Goal: Task Accomplishment & Management: Manage account settings

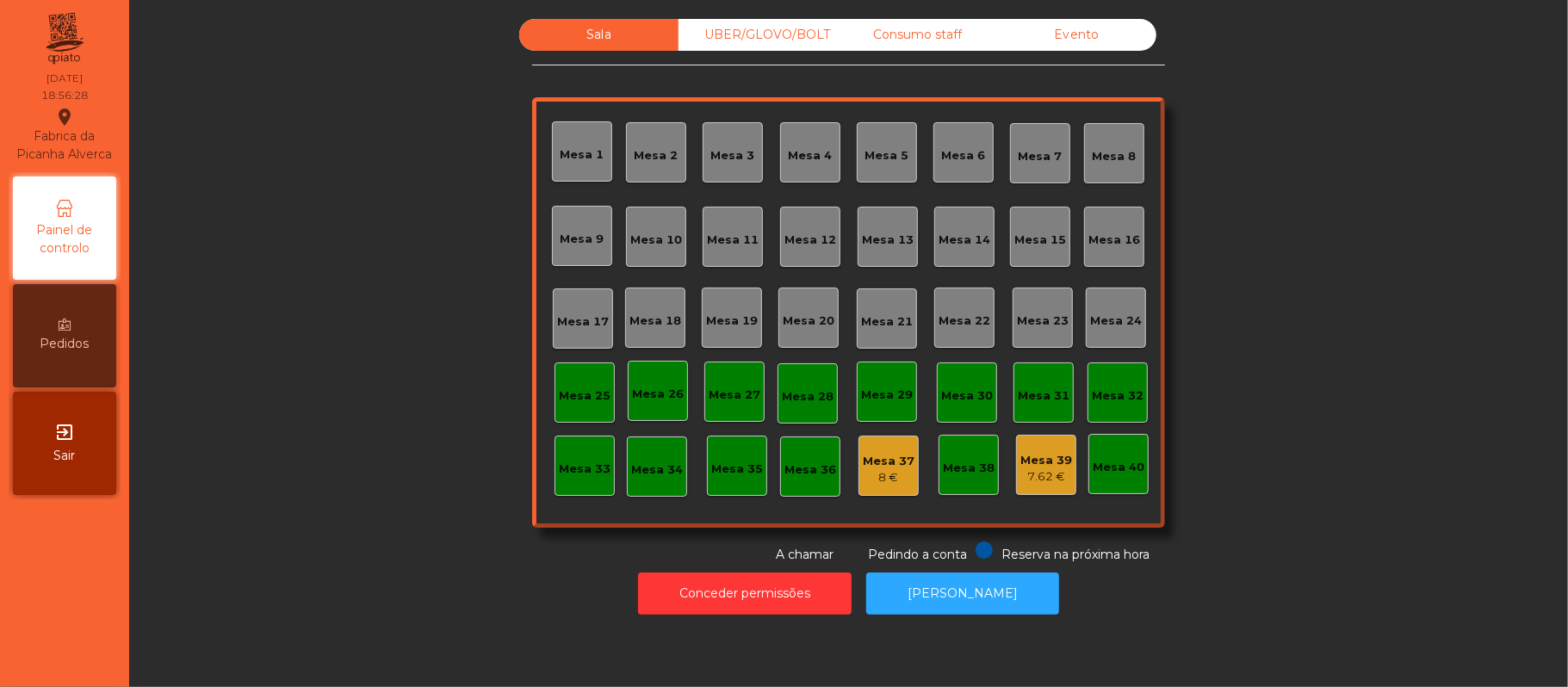
click at [1019, 490] on div "Mesa 39 7.62 €" at bounding box center [1047, 465] width 60 height 60
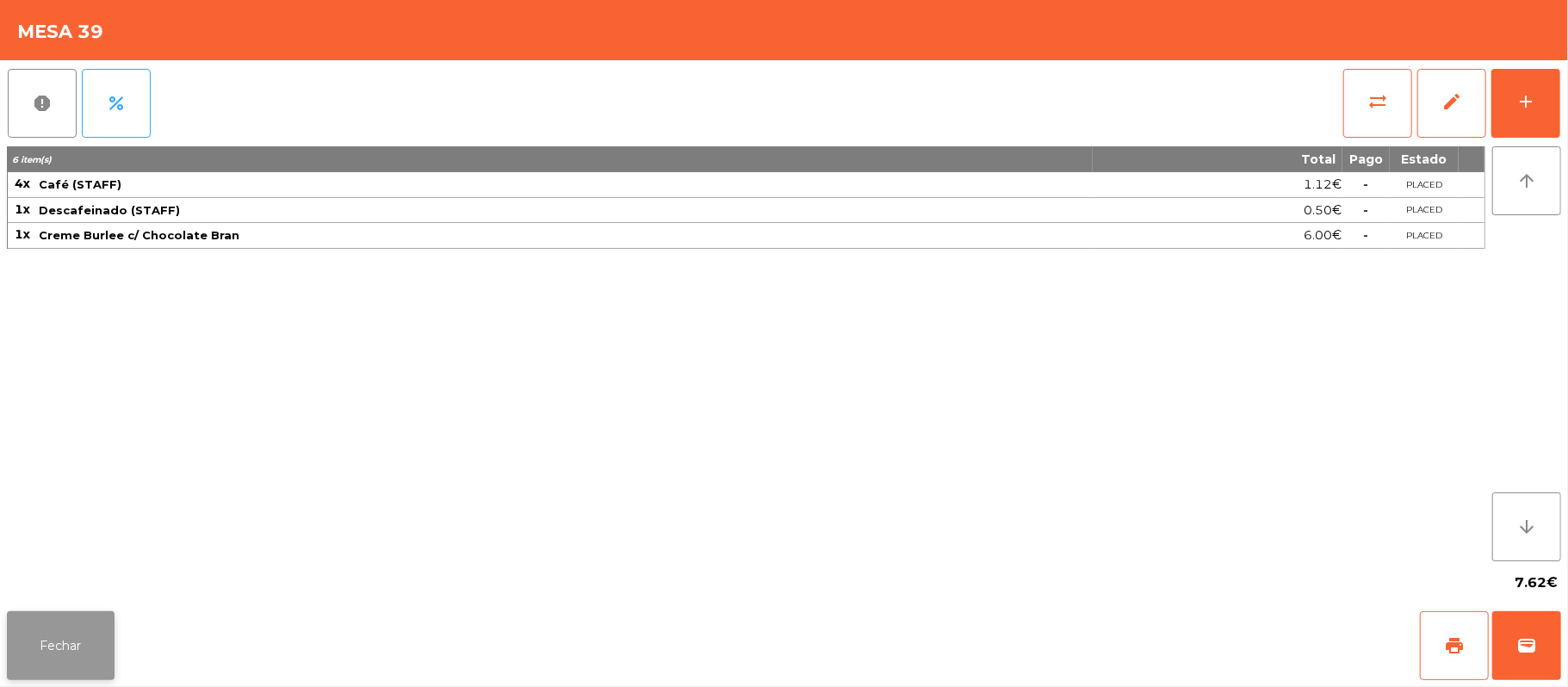
click at [94, 620] on button "Fechar" at bounding box center [60, 645] width 108 height 68
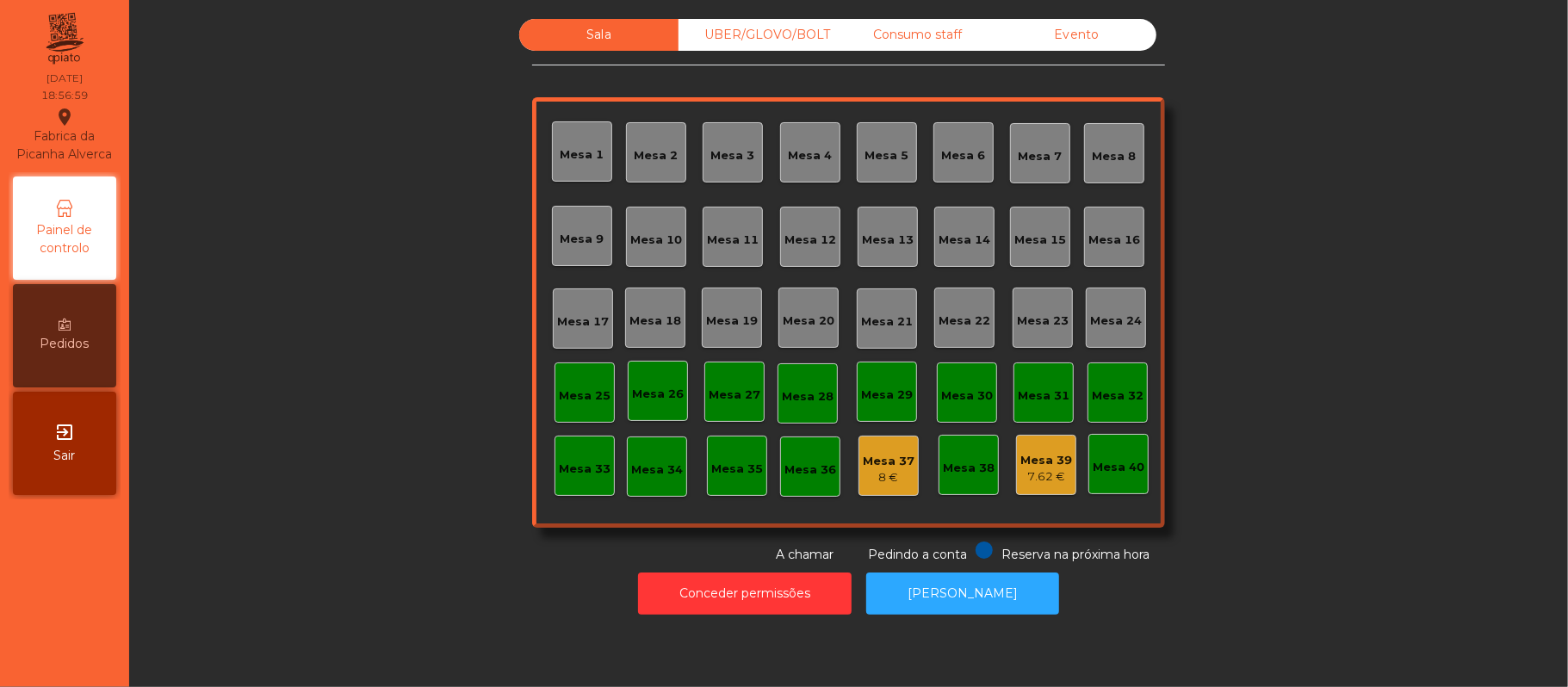
click at [904, 37] on div "Consumo staff" at bounding box center [918, 35] width 159 height 32
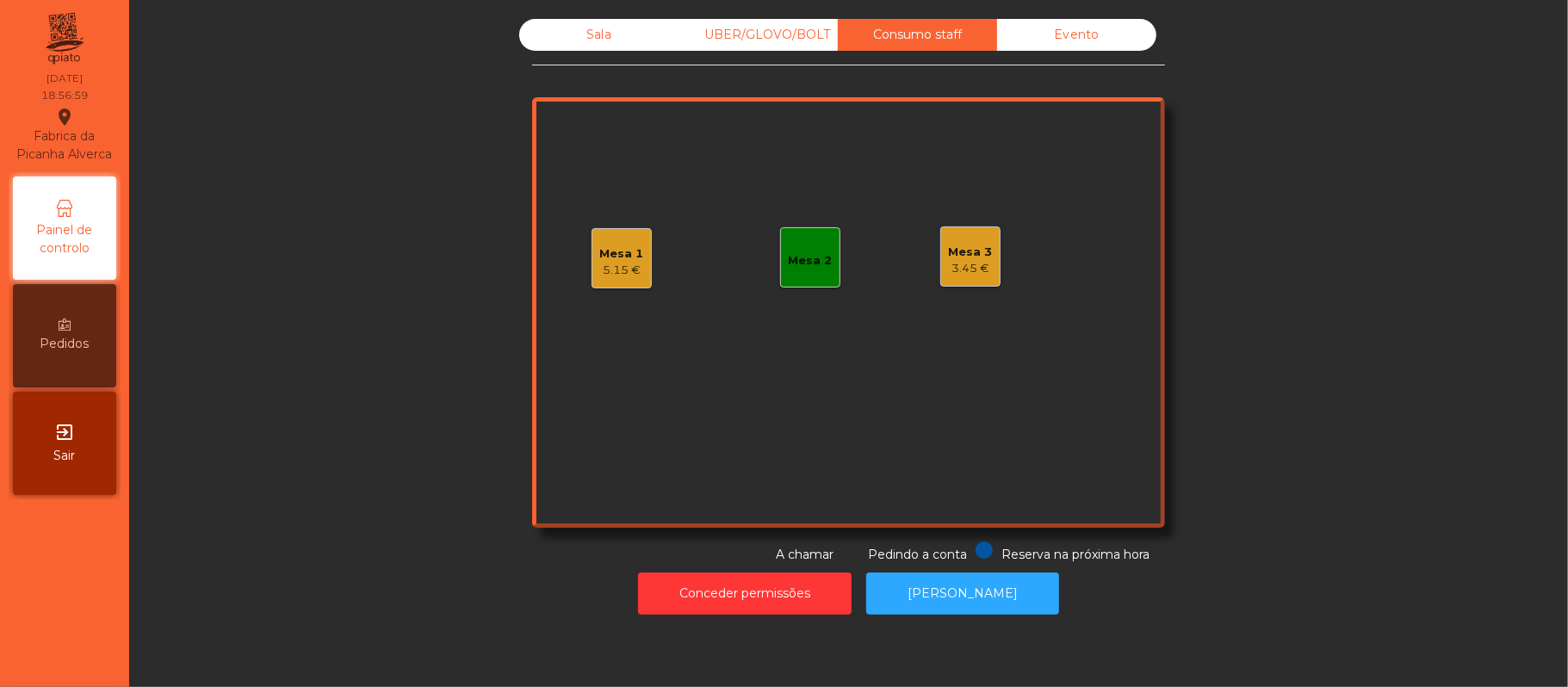
click at [978, 258] on div "Mesa 3" at bounding box center [971, 252] width 44 height 17
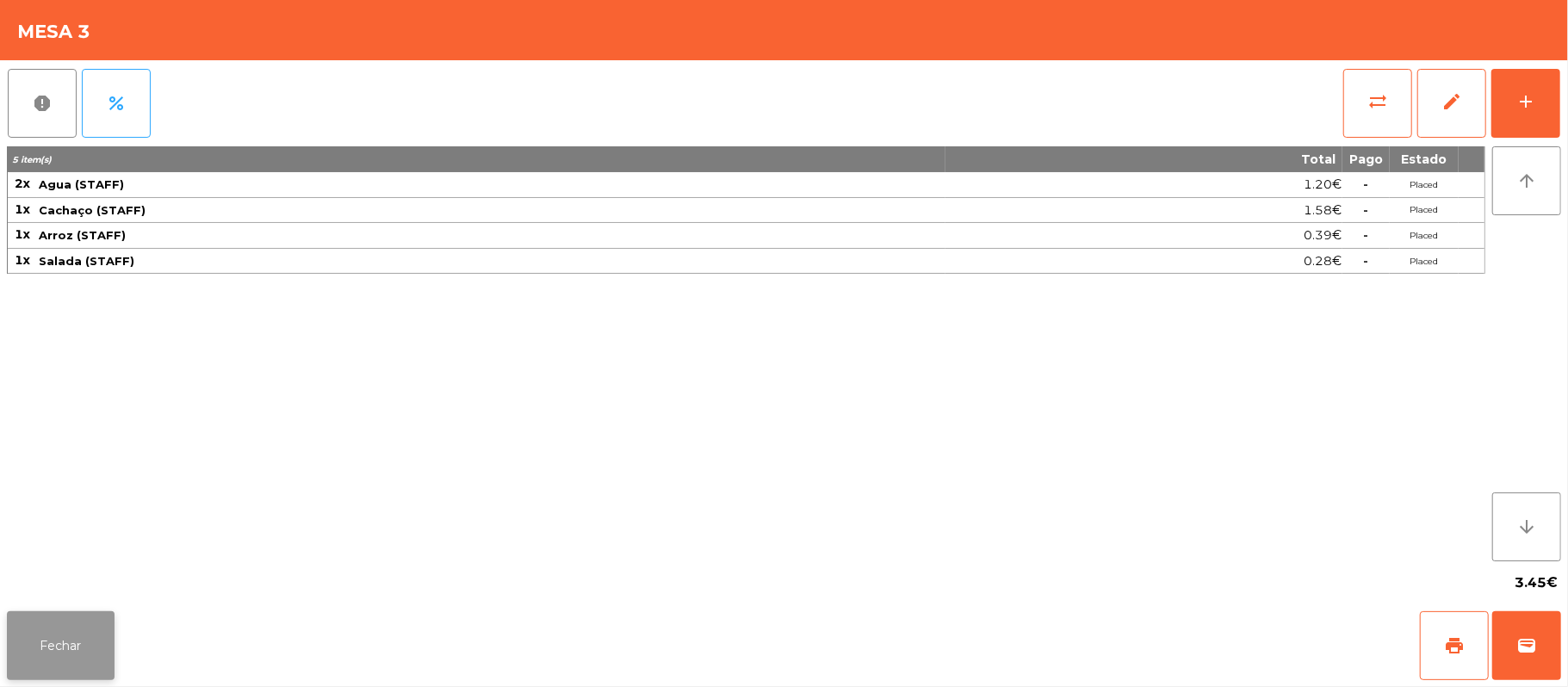
click at [93, 632] on button "Fechar" at bounding box center [60, 645] width 108 height 68
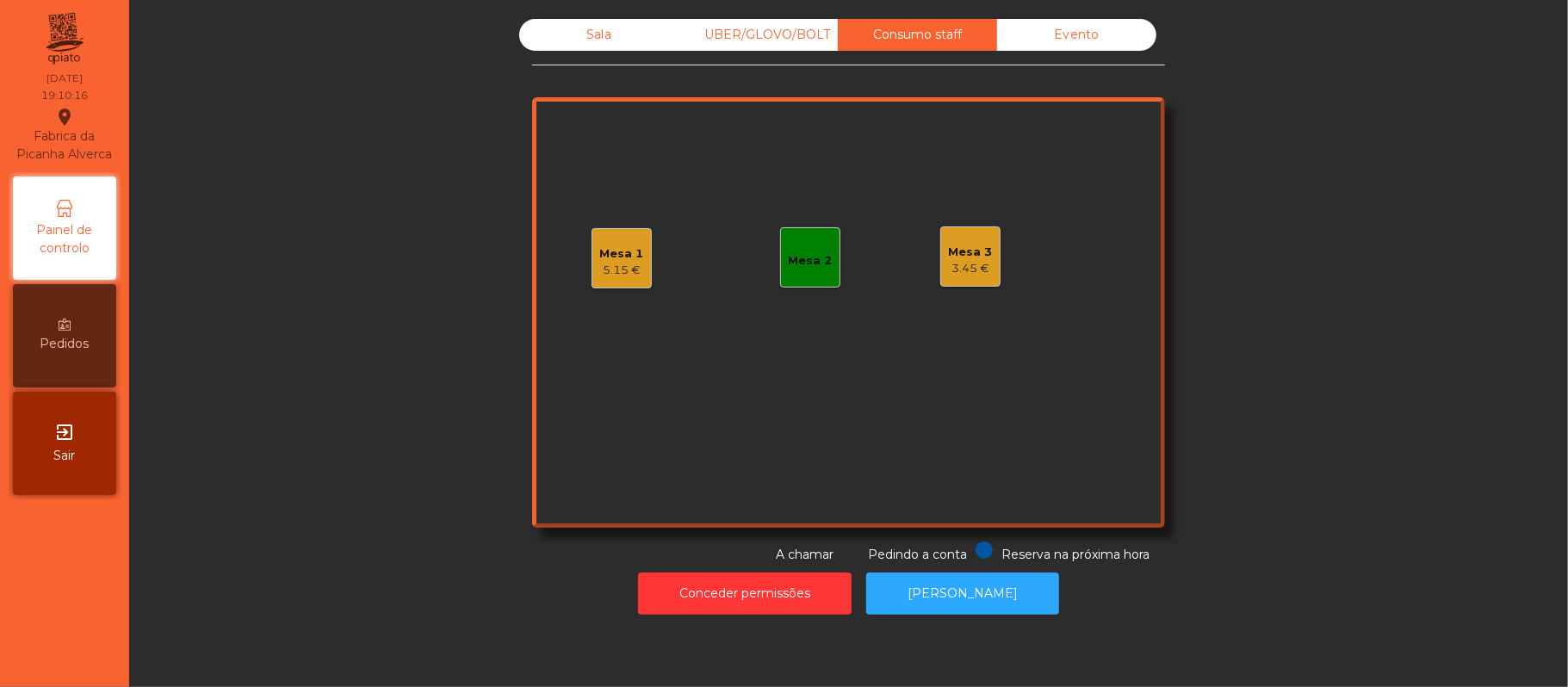
click at [774, 37] on div "UBER/GLOVO/BOLT" at bounding box center [759, 35] width 159 height 32
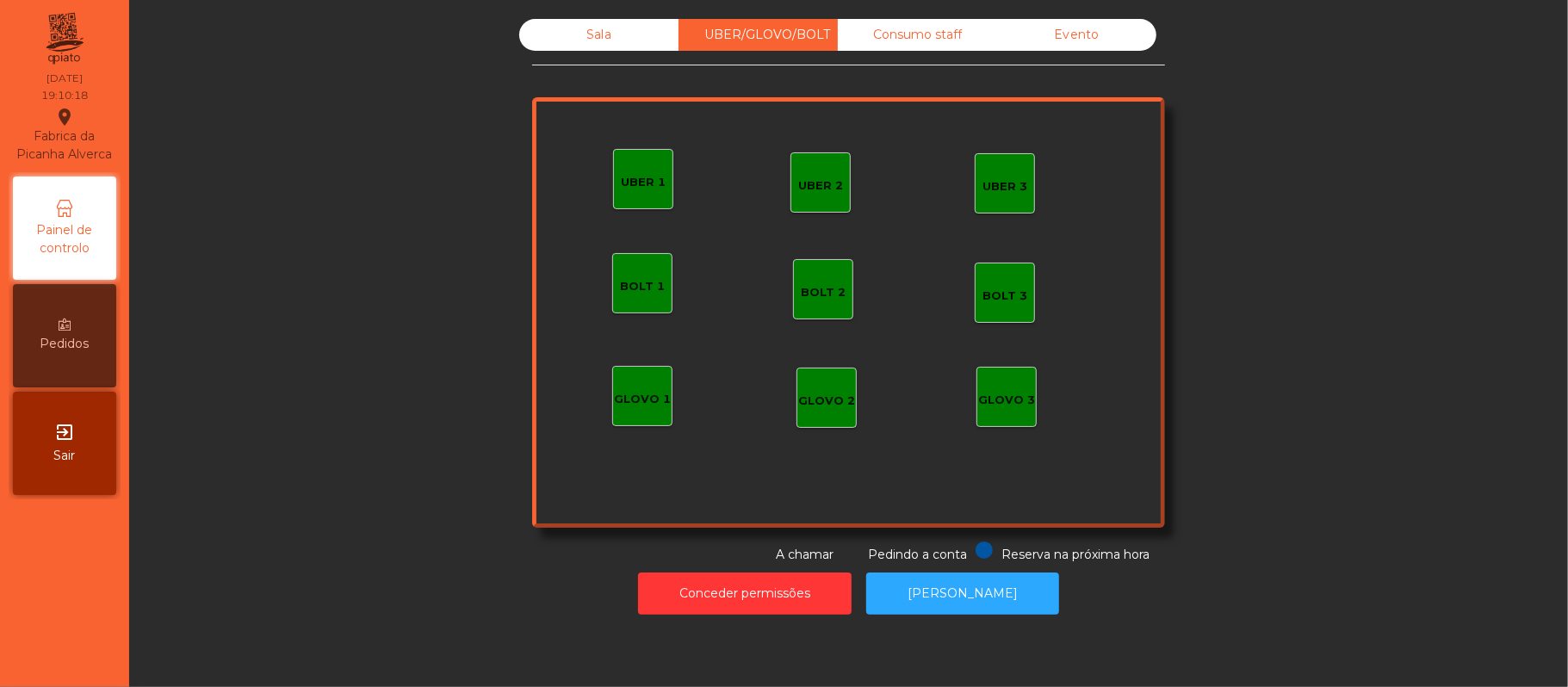
click at [624, 41] on div "Sala" at bounding box center [599, 35] width 159 height 32
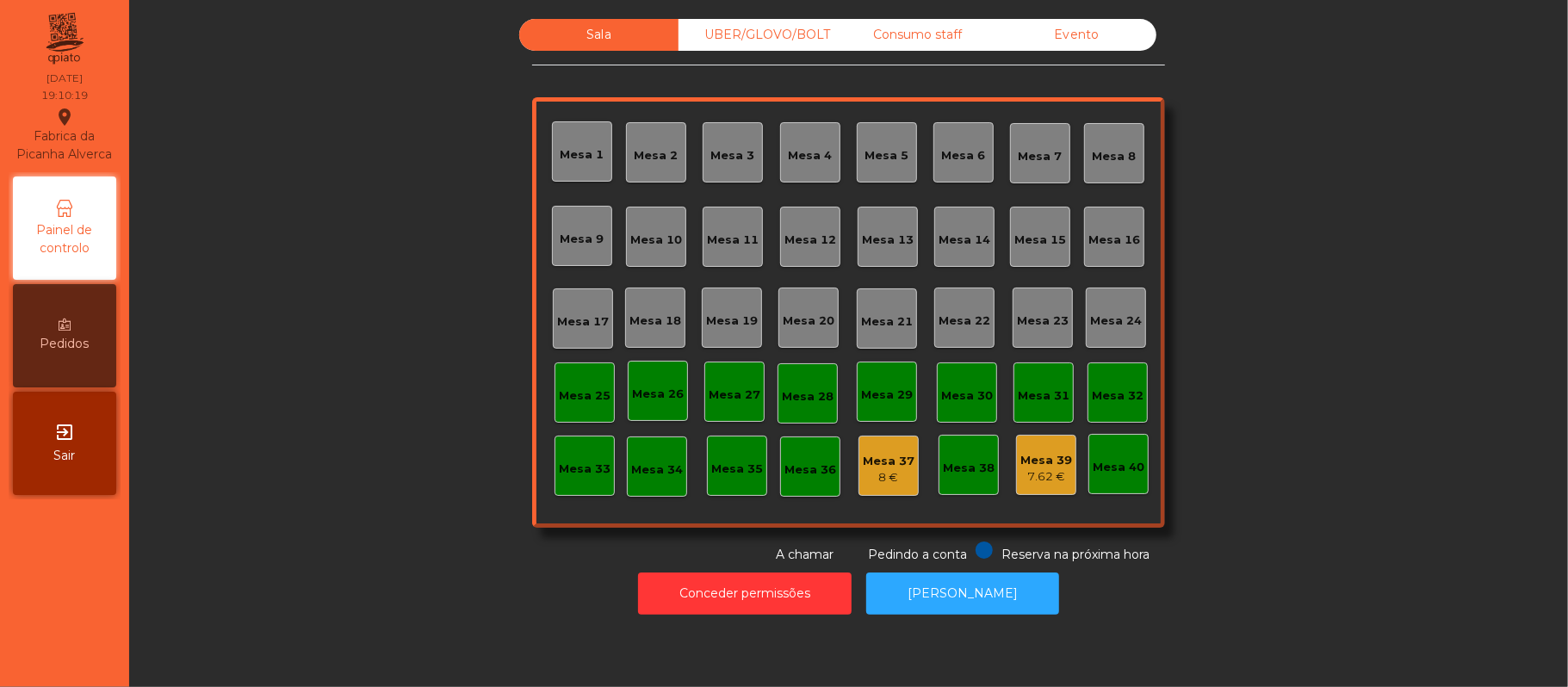
click at [1328, 104] on div "Sala UBER/[GEOGRAPHIC_DATA]/BOLT Consumo staff Evento [GEOGRAPHIC_DATA] 2 [GEOG…" at bounding box center [849, 291] width 1393 height 545
click at [918, 33] on div "Consumo staff" at bounding box center [918, 35] width 159 height 32
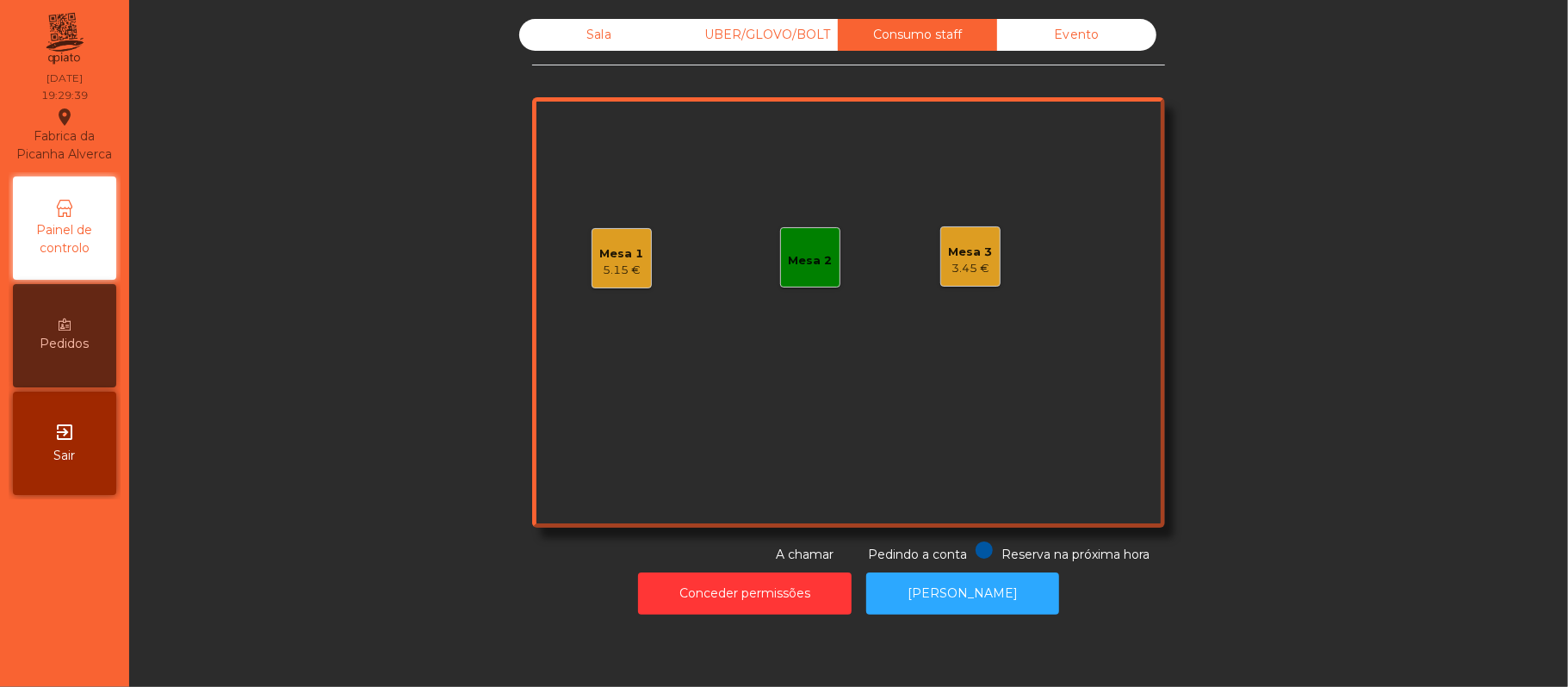
click at [583, 28] on div "Sala" at bounding box center [599, 35] width 159 height 32
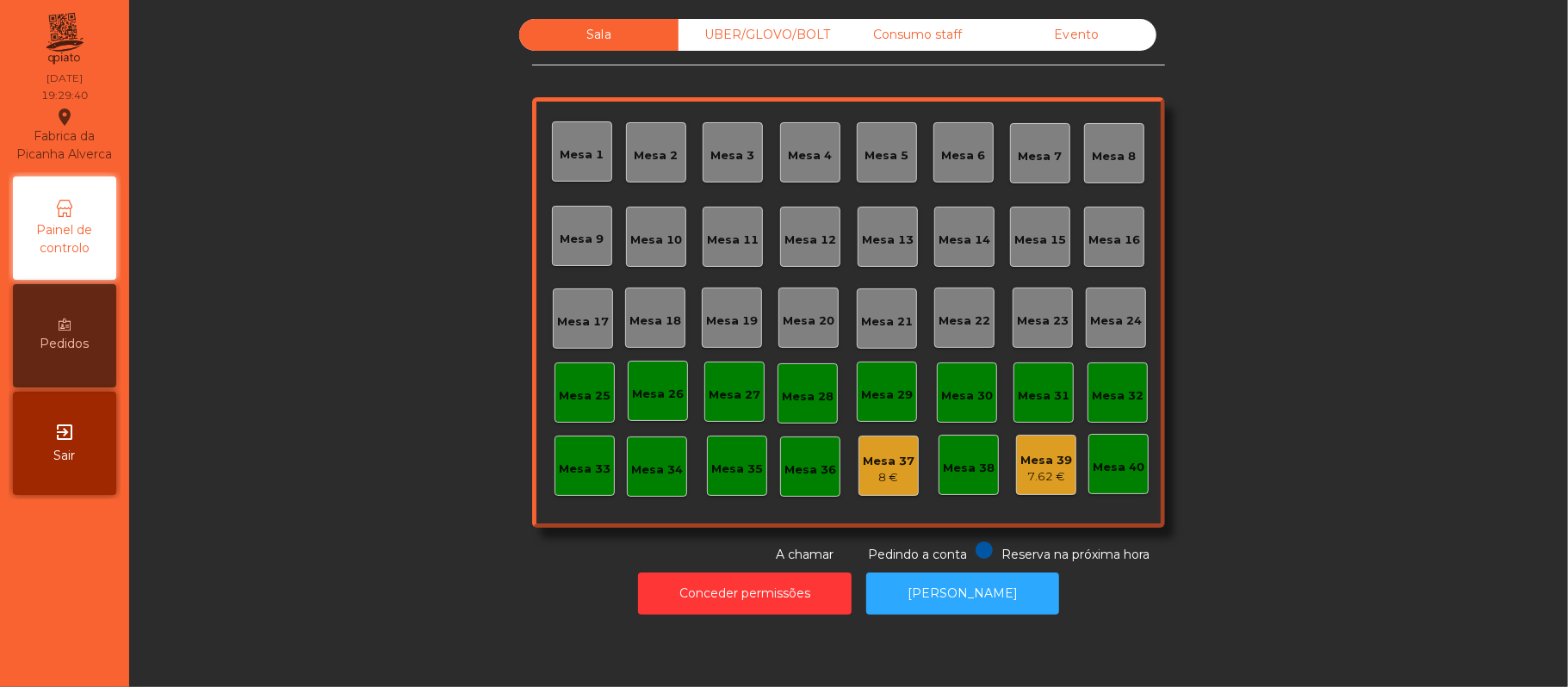
click at [1038, 462] on div "Mesa 39" at bounding box center [1046, 460] width 52 height 17
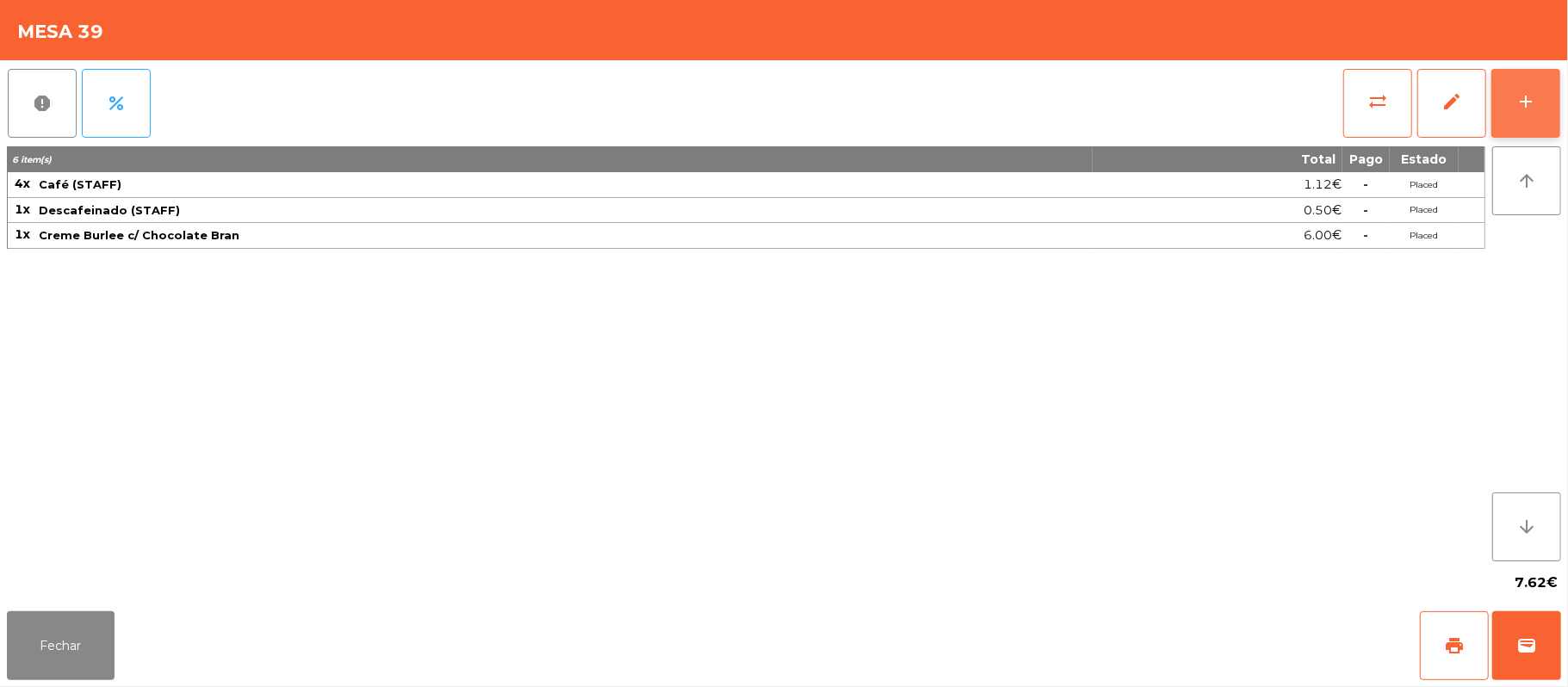
click at [1558, 108] on button "add" at bounding box center [1526, 102] width 68 height 68
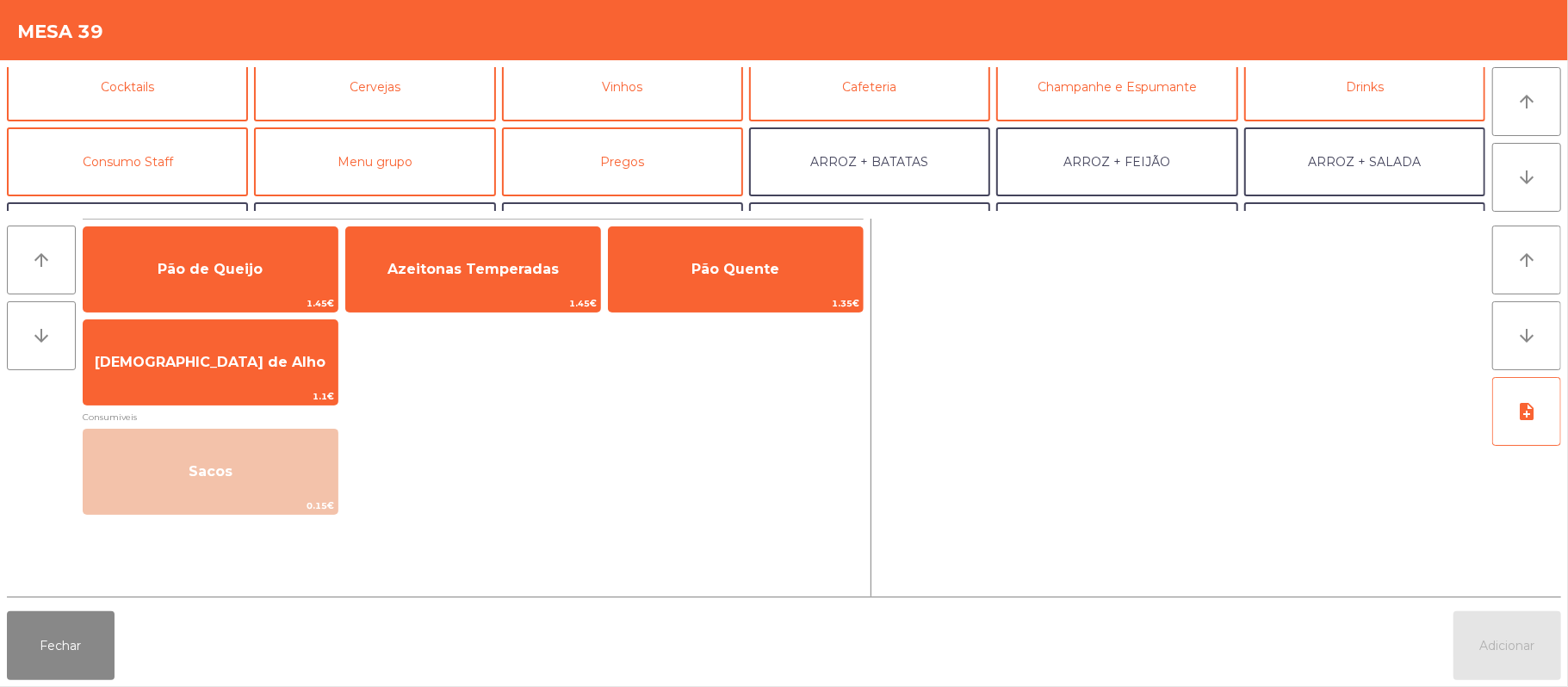
scroll to position [93, 0]
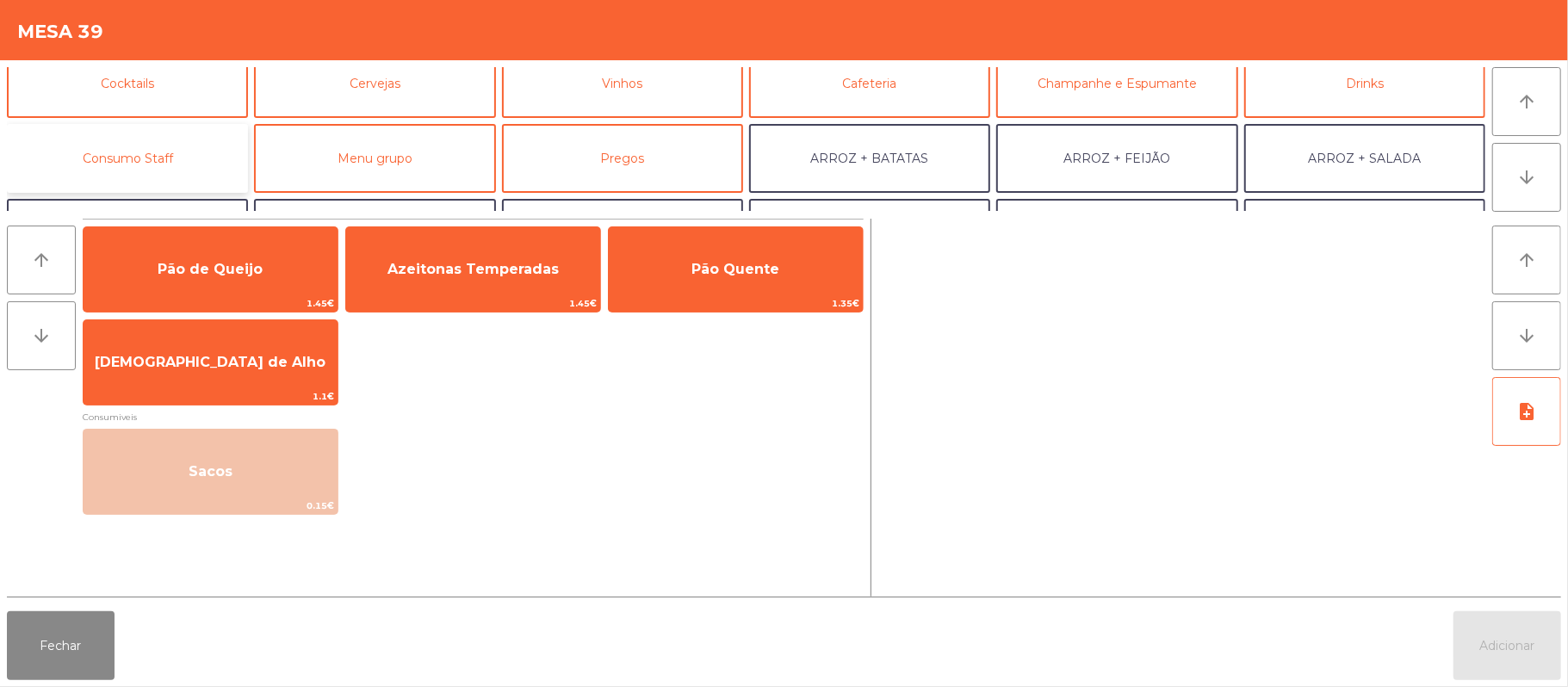
click at [197, 145] on button "Consumo Staff" at bounding box center [127, 157] width 241 height 68
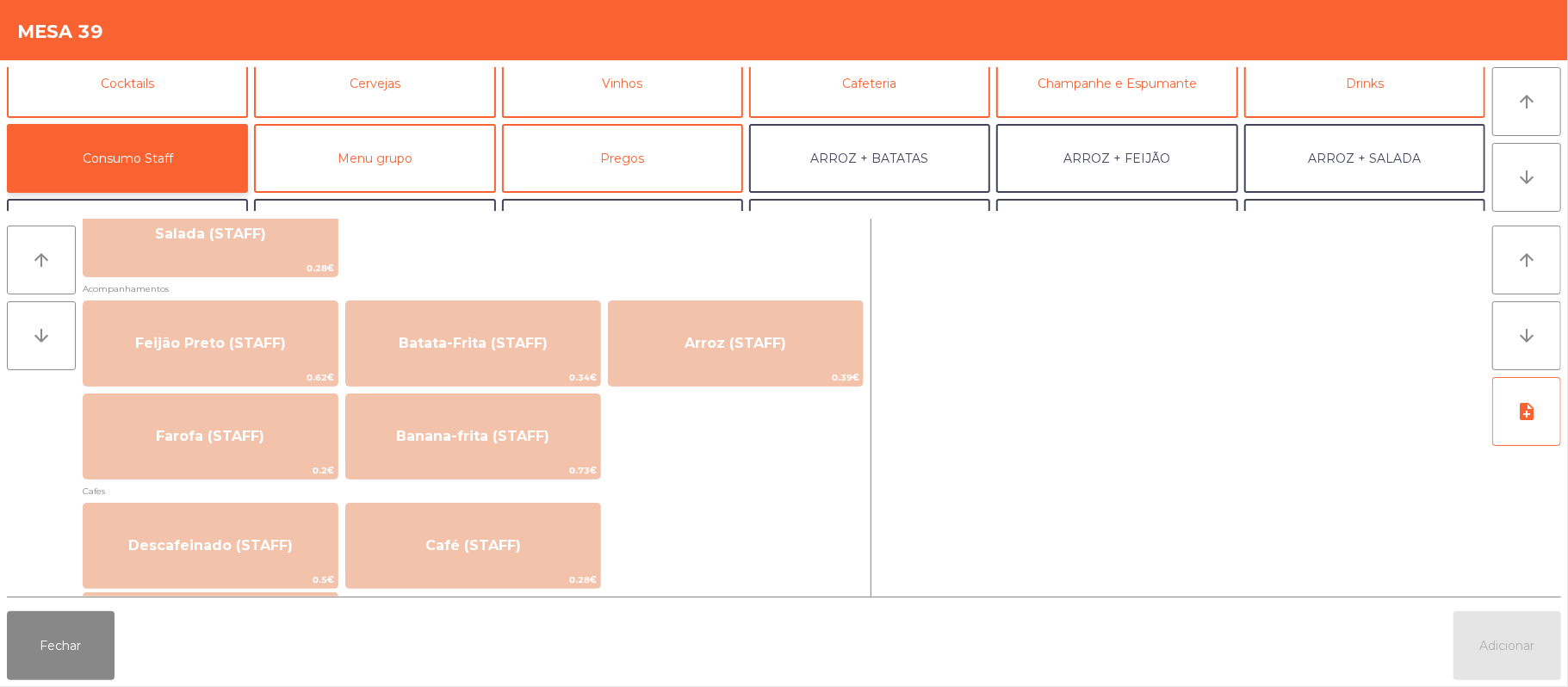
scroll to position [742, 0]
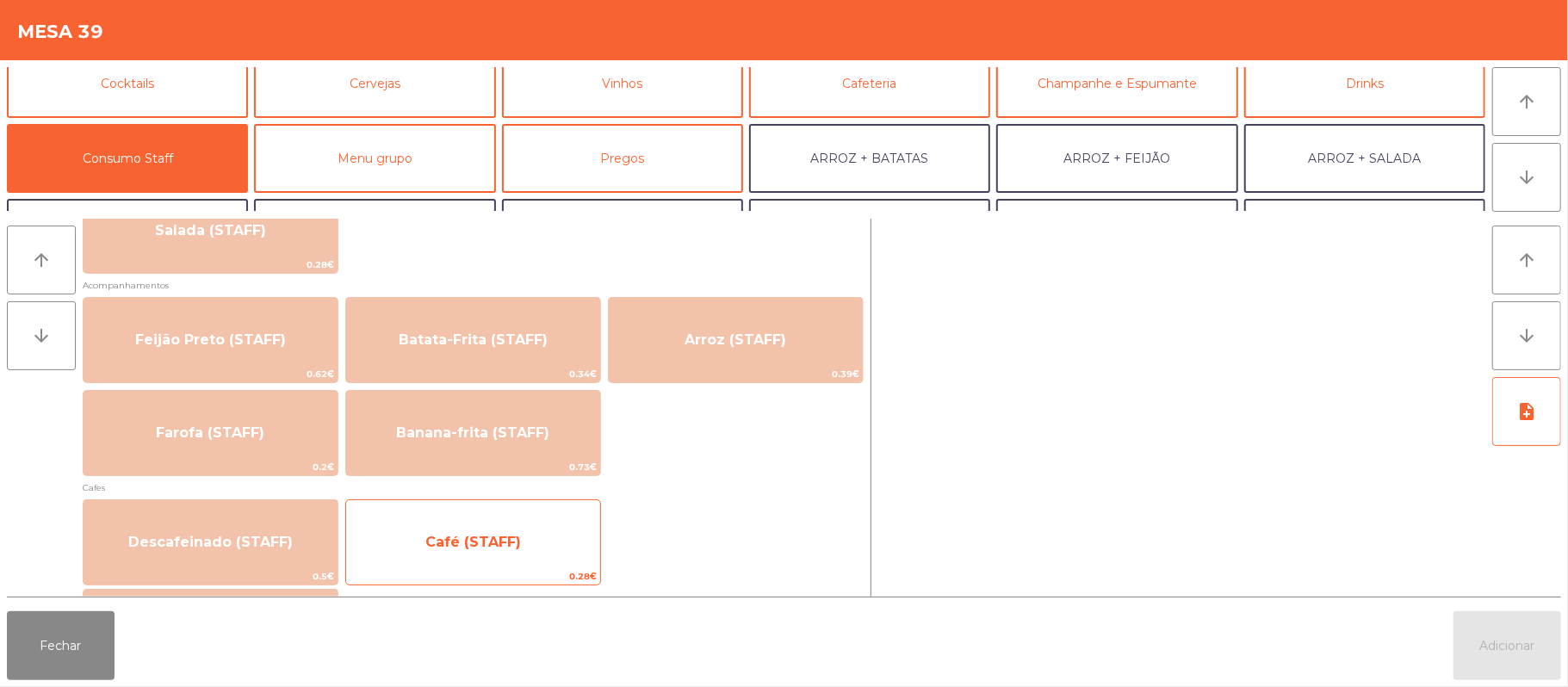
click at [513, 527] on span "Café (STAFF)" at bounding box center [473, 543] width 254 height 47
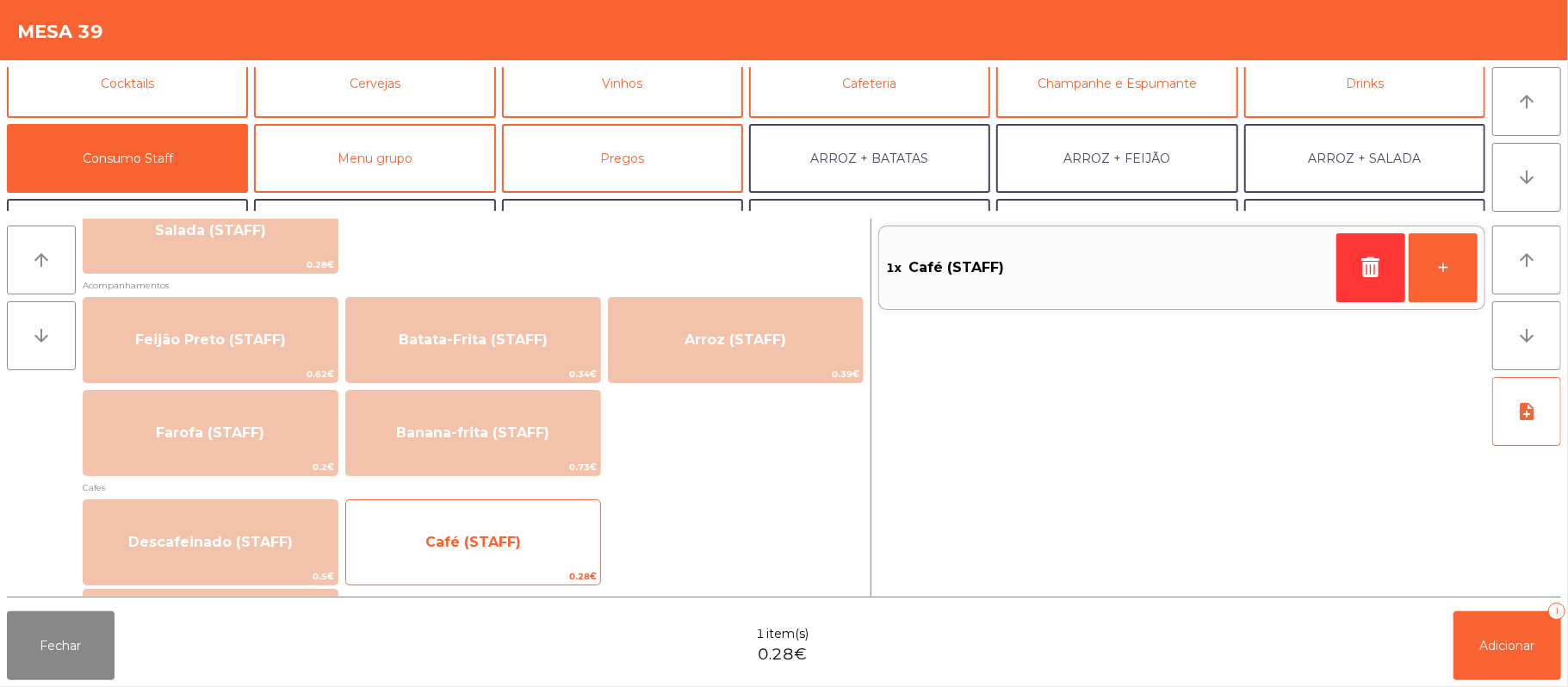
click at [517, 538] on span "Café (STAFF)" at bounding box center [474, 541] width 96 height 16
click at [520, 535] on span "Café (STAFF)" at bounding box center [473, 543] width 254 height 47
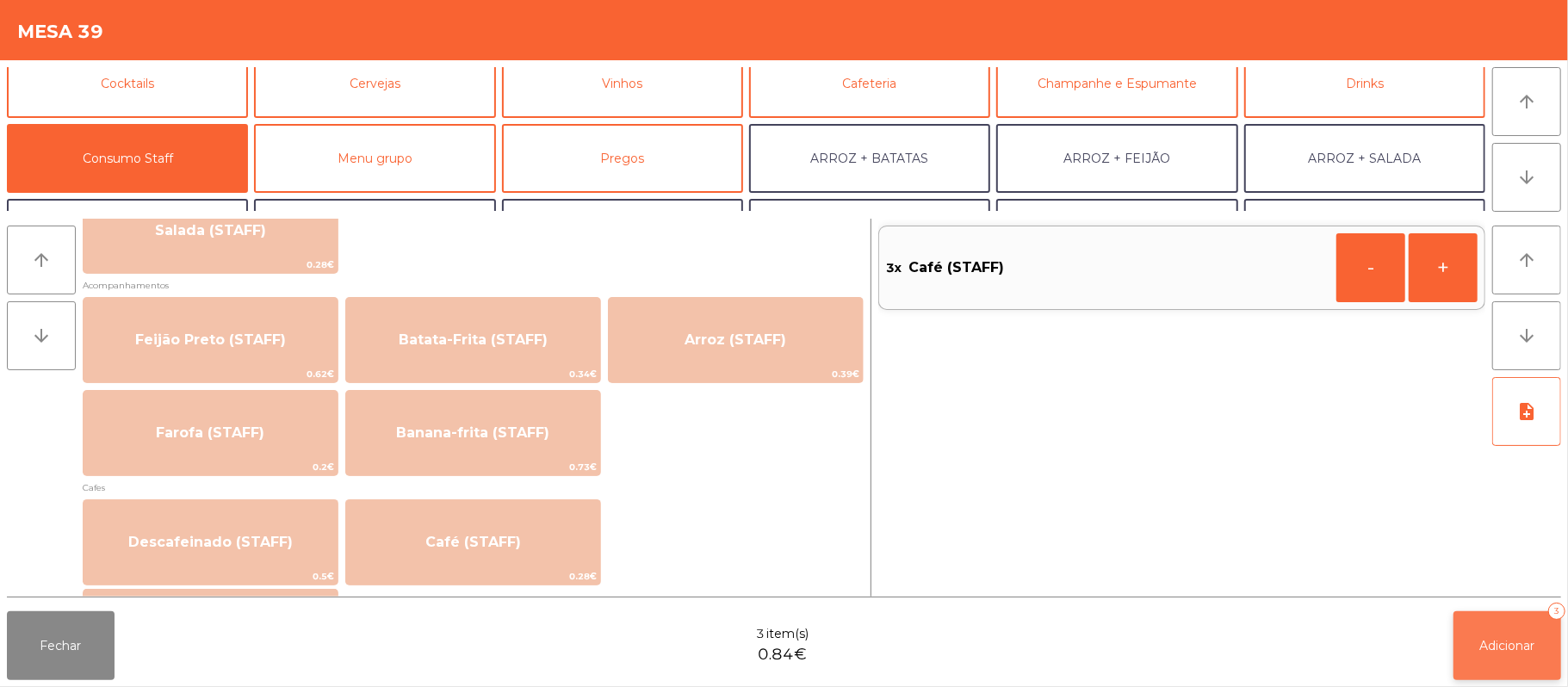
click at [1520, 648] on span "Adicionar" at bounding box center [1508, 645] width 55 height 16
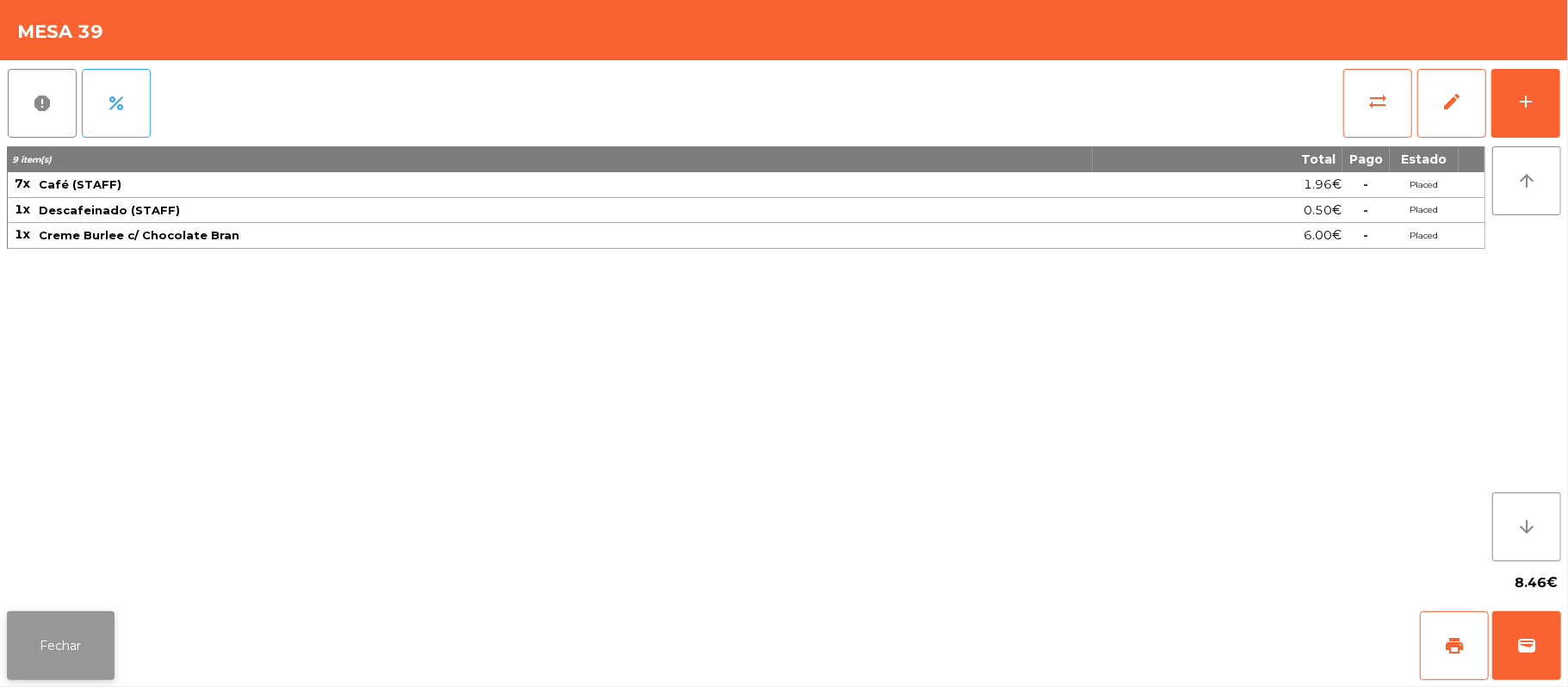
click at [100, 624] on button "Fechar" at bounding box center [60, 645] width 108 height 68
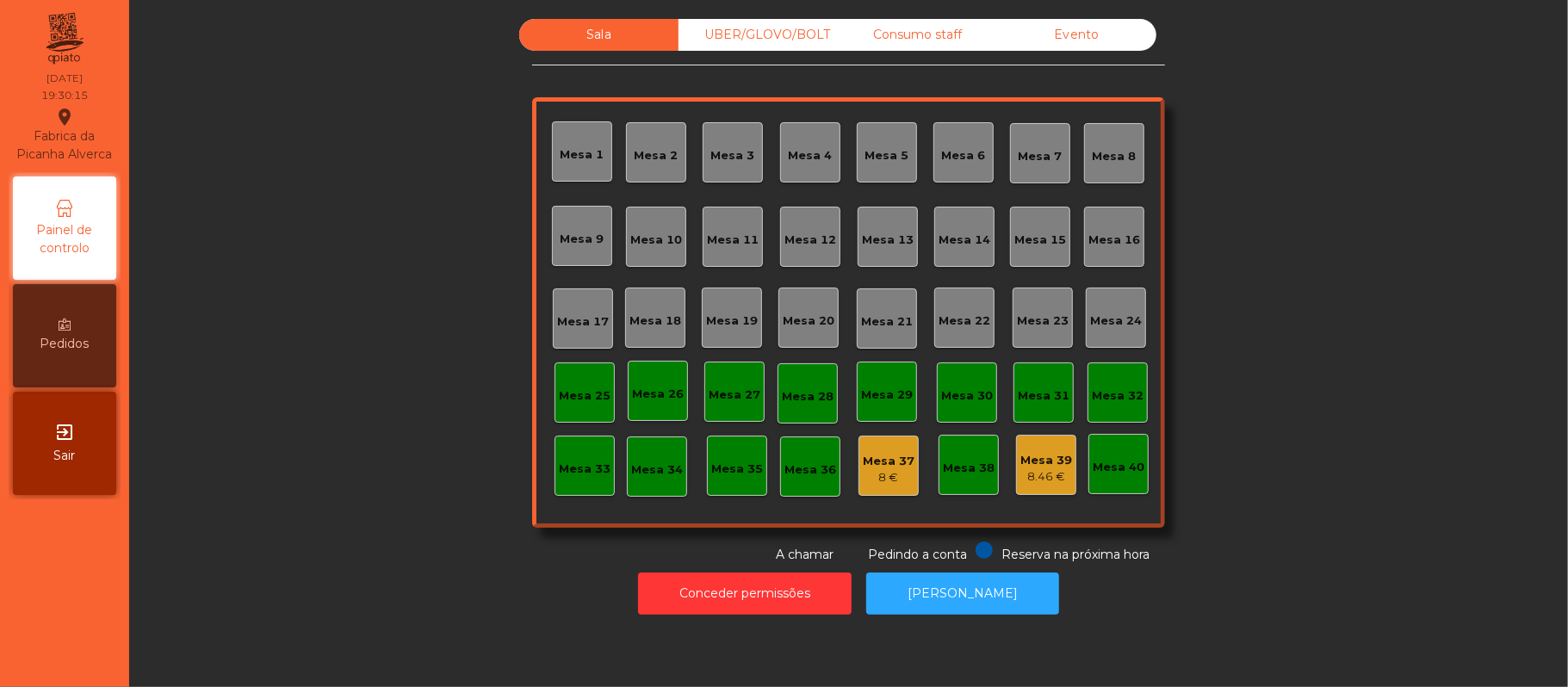
click at [294, 562] on div "Sala UBER/GLOVO/BOLT Consumo staff Evento Mesa 1 Mesa 2 Mesa 3 Mesa 4 Mesa 5 Me…" at bounding box center [849, 291] width 1393 height 545
click at [786, 33] on div "UBER/GLOVO/BOLT" at bounding box center [759, 35] width 159 height 32
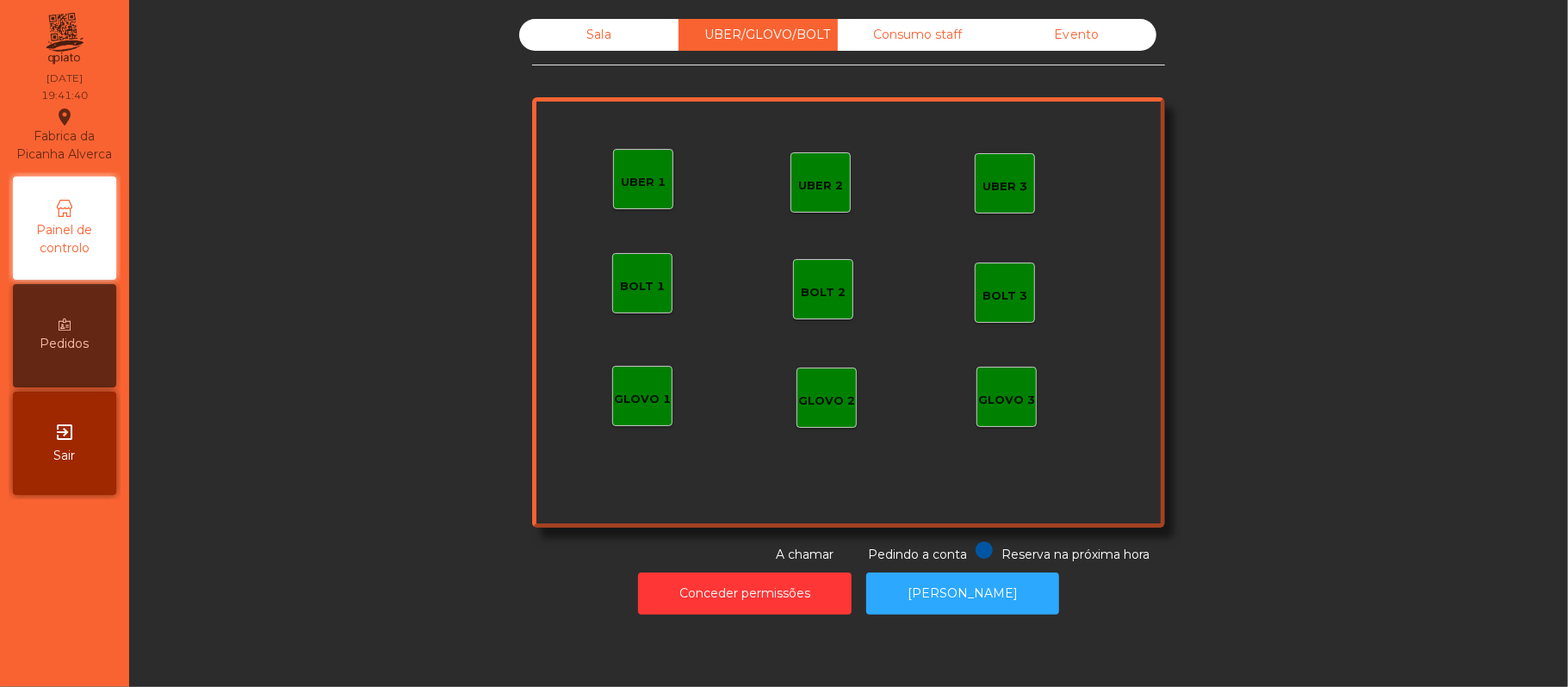
click at [634, 411] on div "GLOVO 1" at bounding box center [642, 396] width 60 height 60
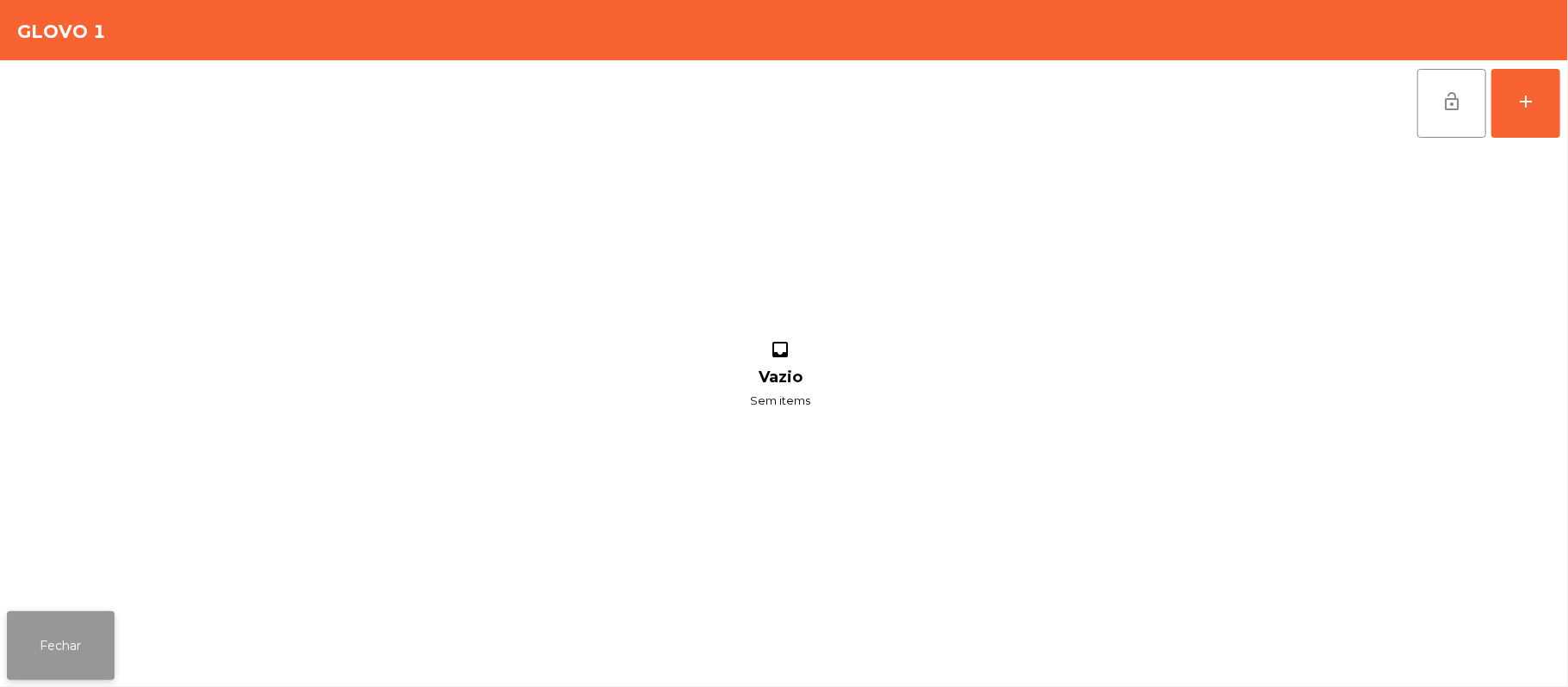
click at [53, 648] on button "Fechar" at bounding box center [60, 645] width 108 height 68
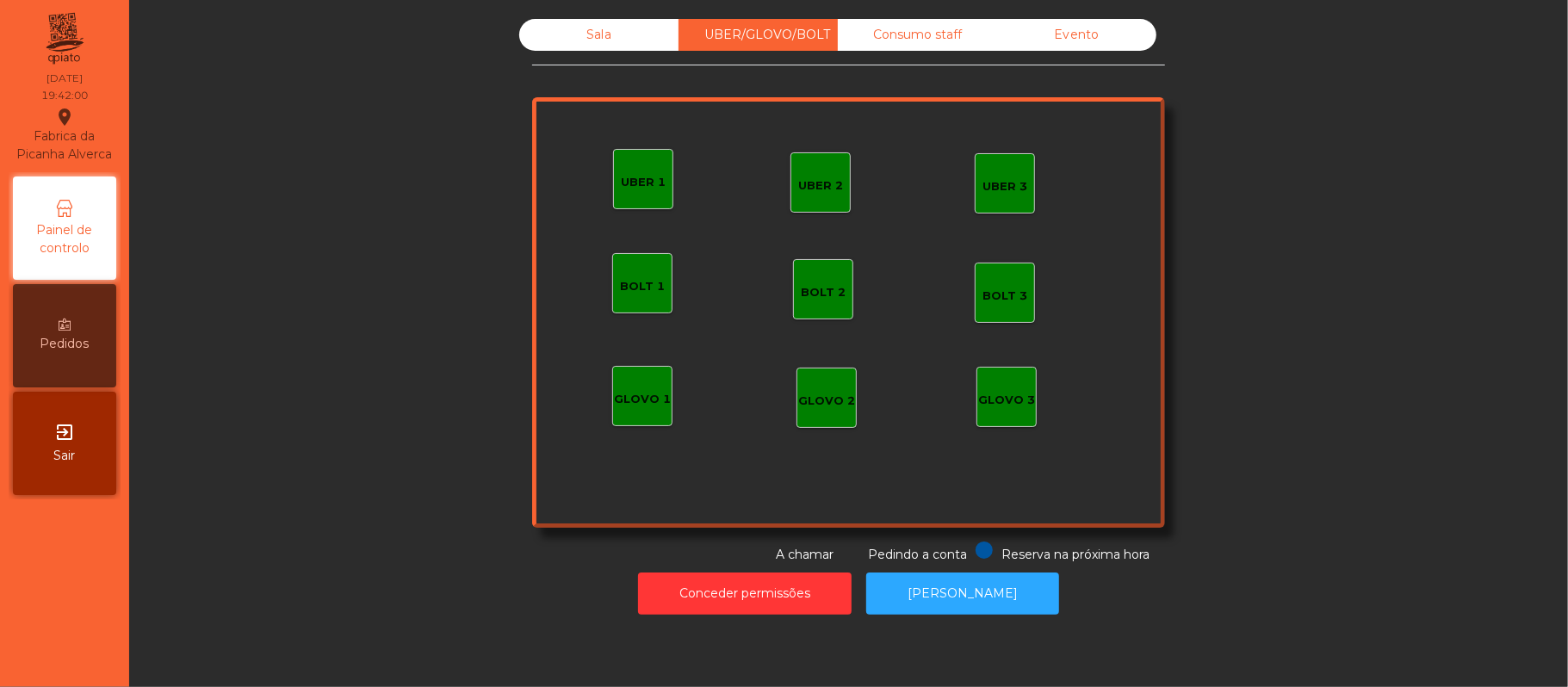
click at [613, 32] on div "Sala" at bounding box center [599, 35] width 159 height 32
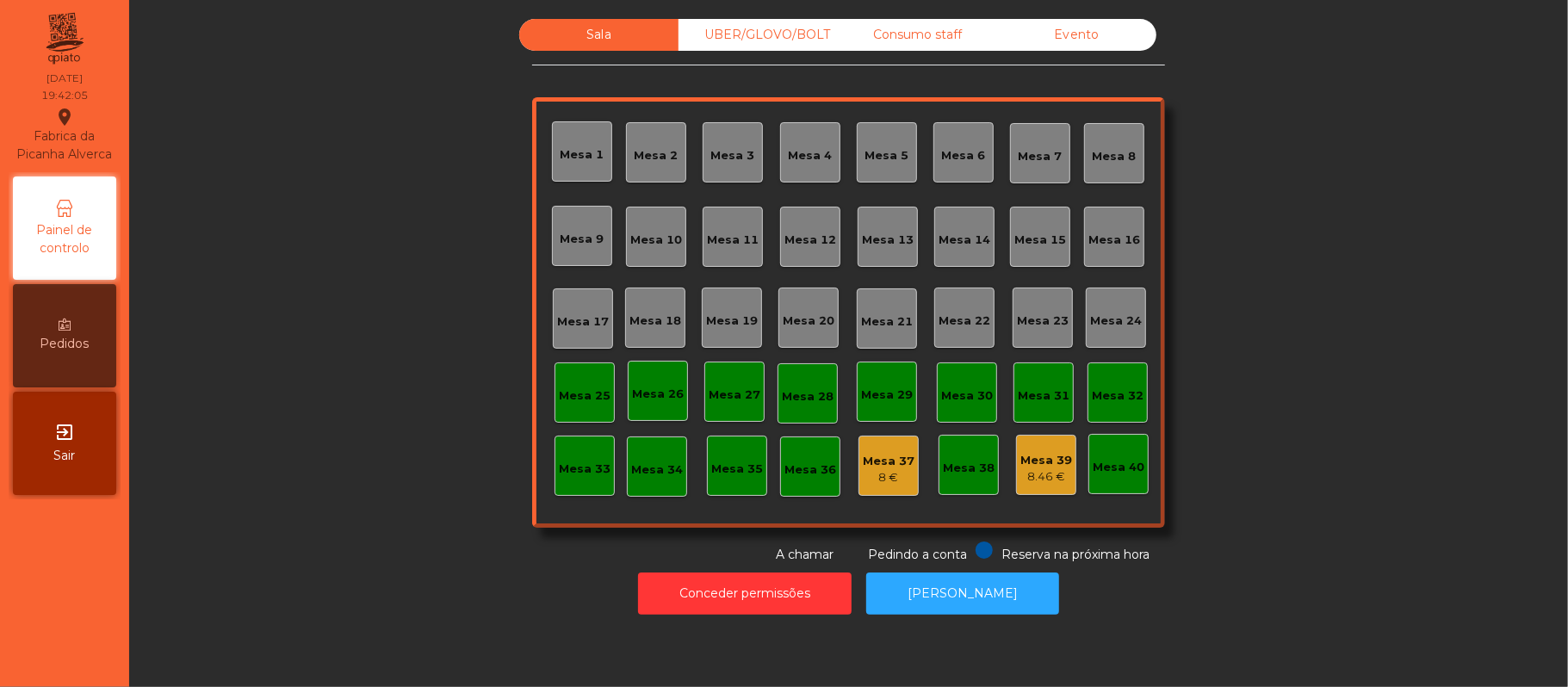
click at [809, 257] on div "Mesa 12" at bounding box center [810, 236] width 60 height 60
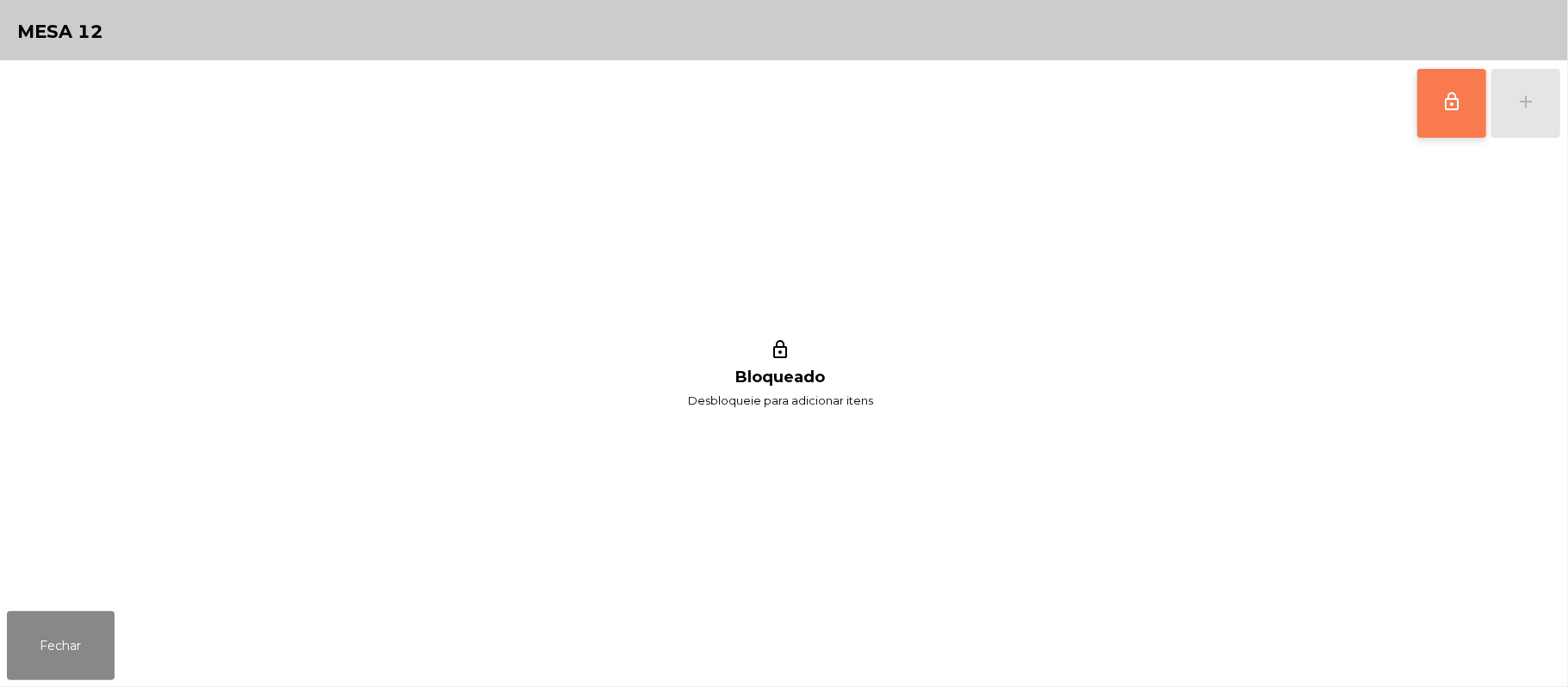
click at [1443, 126] on button "lock_outline" at bounding box center [1452, 102] width 68 height 68
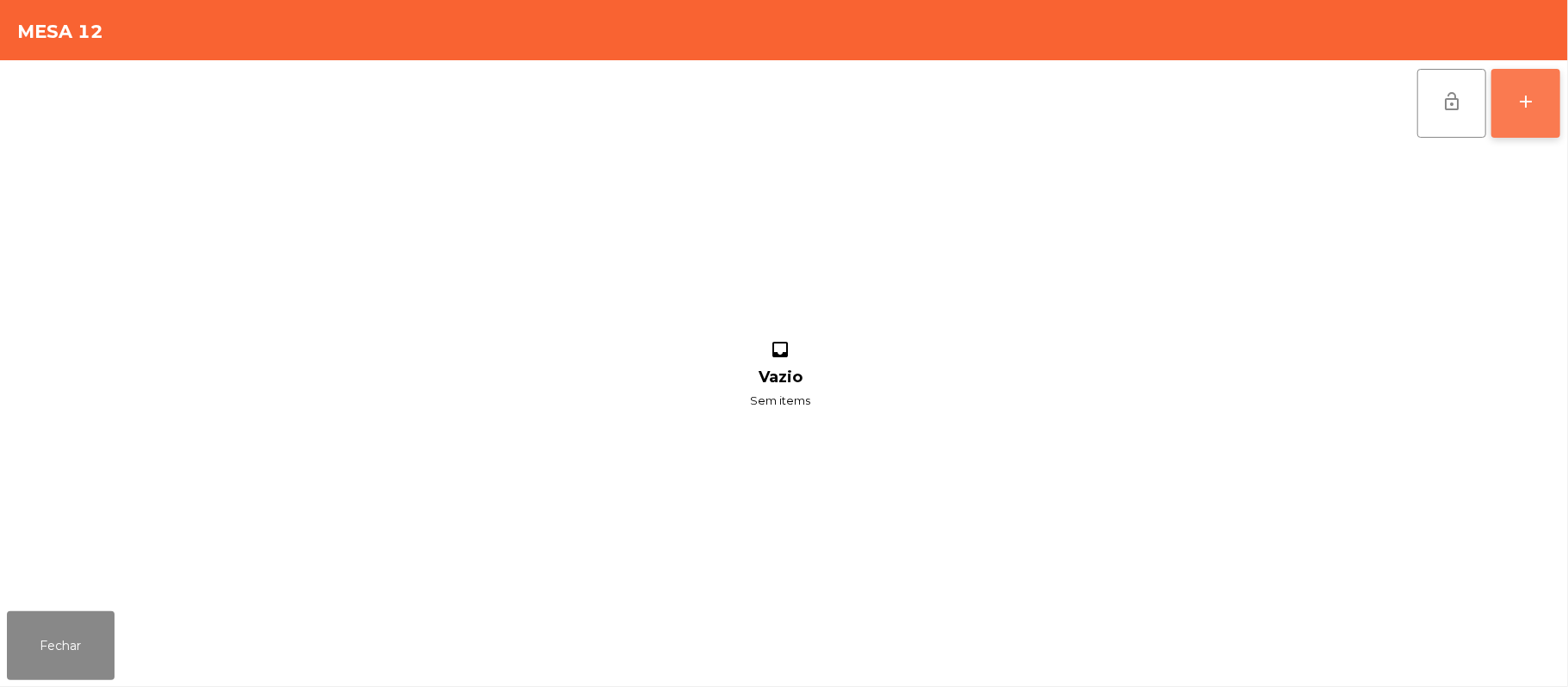
click at [1542, 108] on button "add" at bounding box center [1526, 102] width 68 height 68
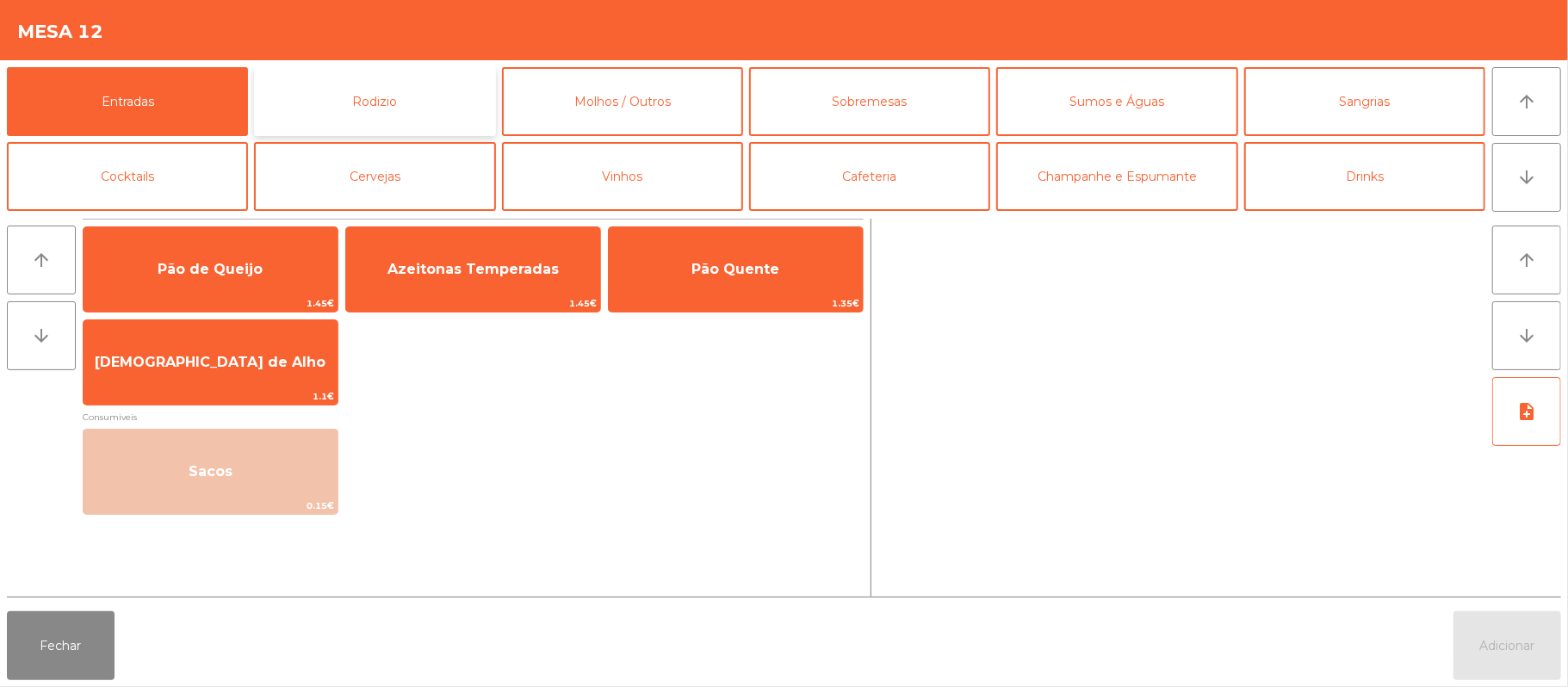
click at [418, 107] on button "Rodizio" at bounding box center [374, 101] width 241 height 68
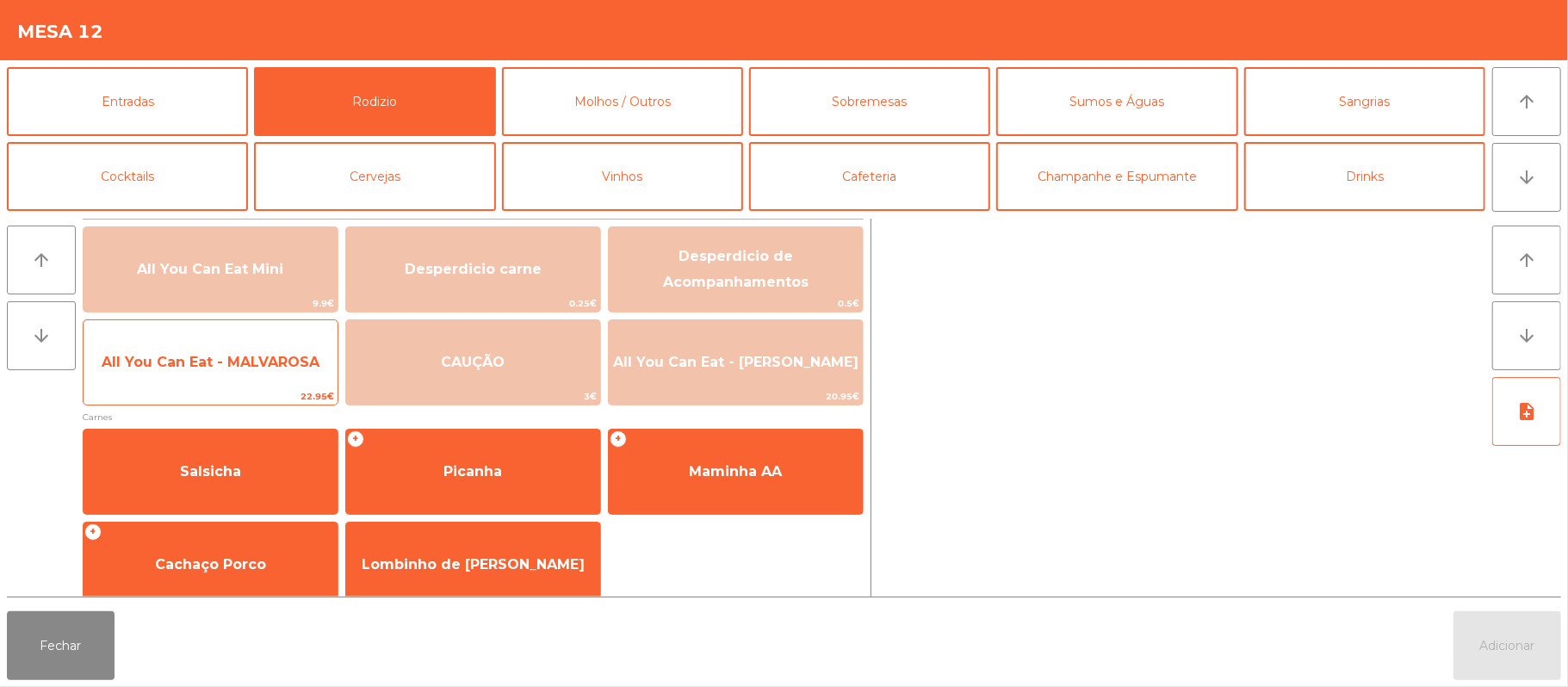
click at [270, 374] on span "All You Can Eat - MALVAROSA" at bounding box center [210, 363] width 254 height 47
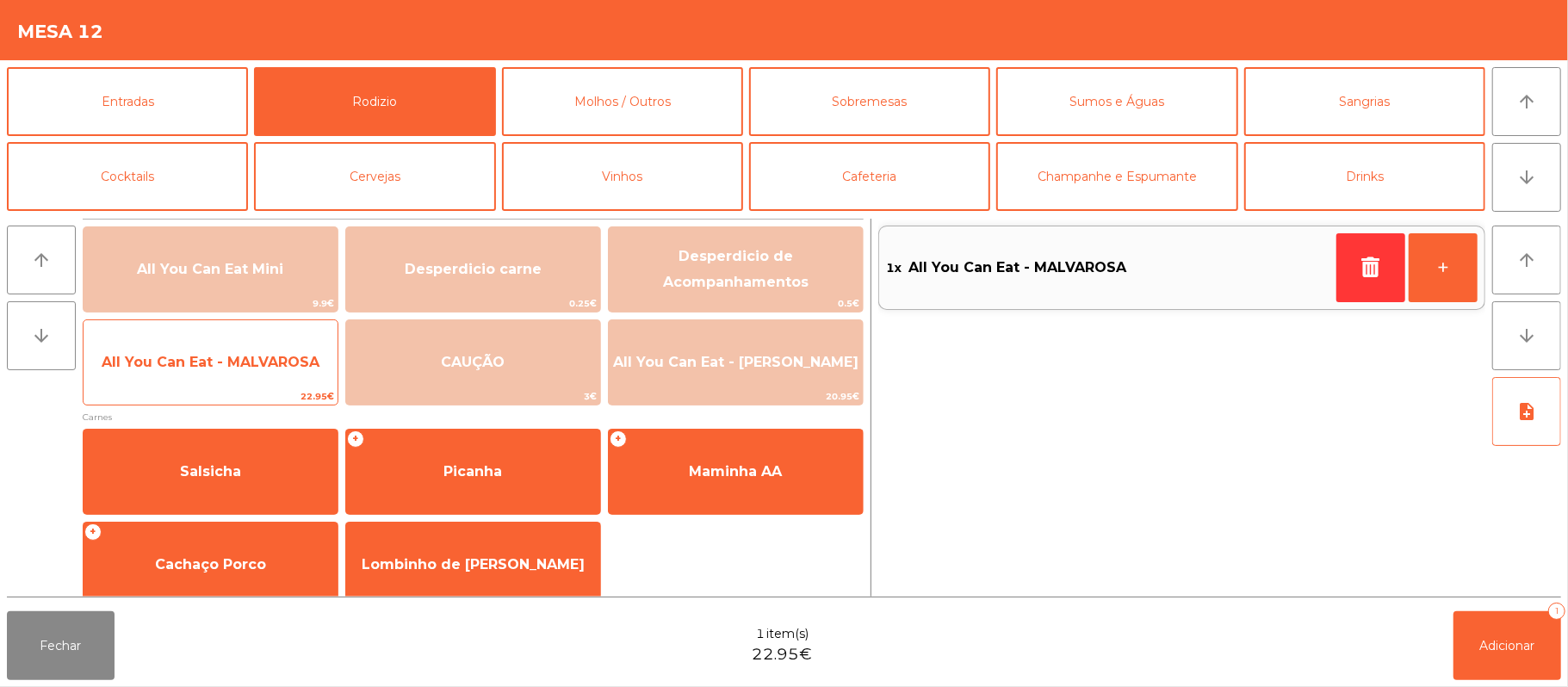
click at [255, 364] on span "All You Can Eat - MALVAROSA" at bounding box center [210, 361] width 218 height 16
click at [256, 362] on span "All You Can Eat - MALVAROSA" at bounding box center [210, 361] width 218 height 16
click at [255, 374] on span "All You Can Eat - MALVAROSA" at bounding box center [210, 363] width 254 height 47
click at [252, 381] on span "All You Can Eat - MALVAROSA" at bounding box center [210, 363] width 254 height 47
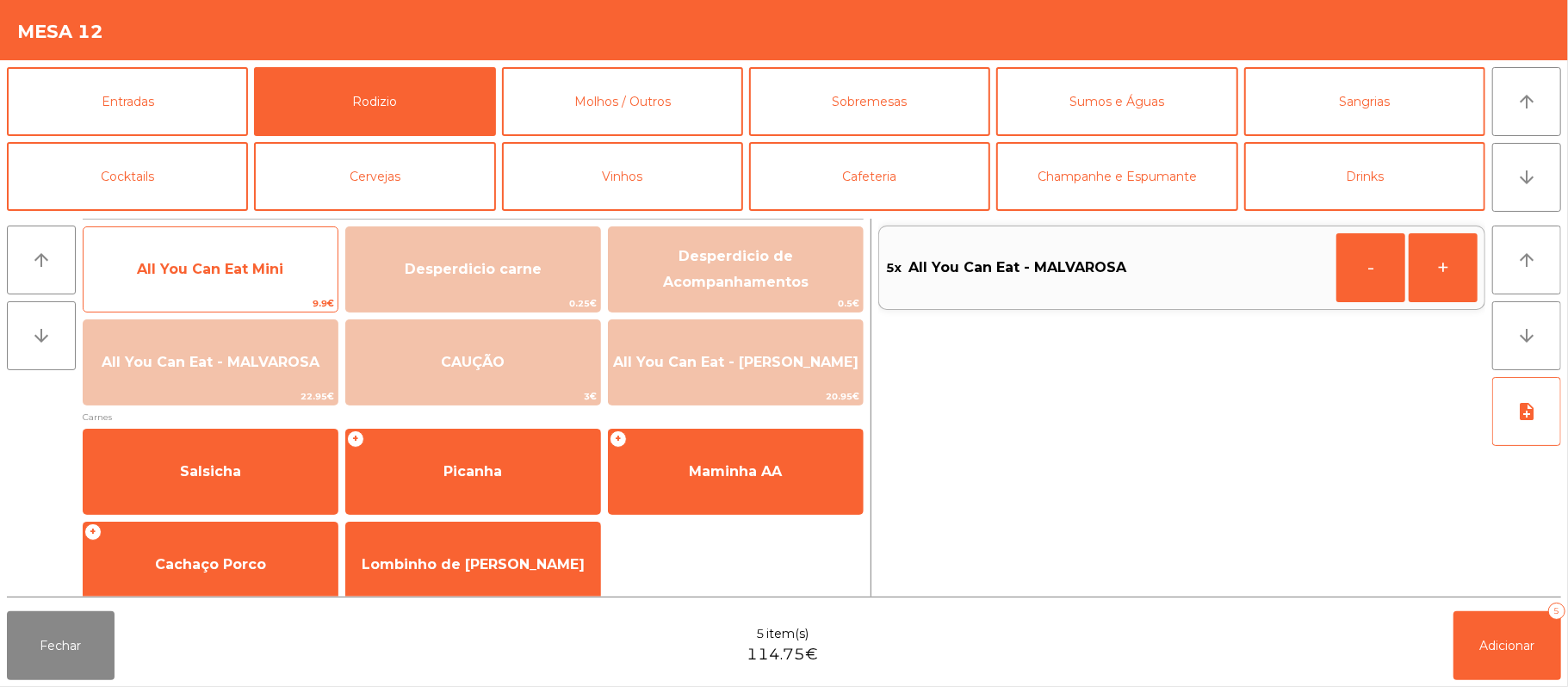
click at [288, 267] on span "All You Can Eat Mini" at bounding box center [210, 270] width 254 height 47
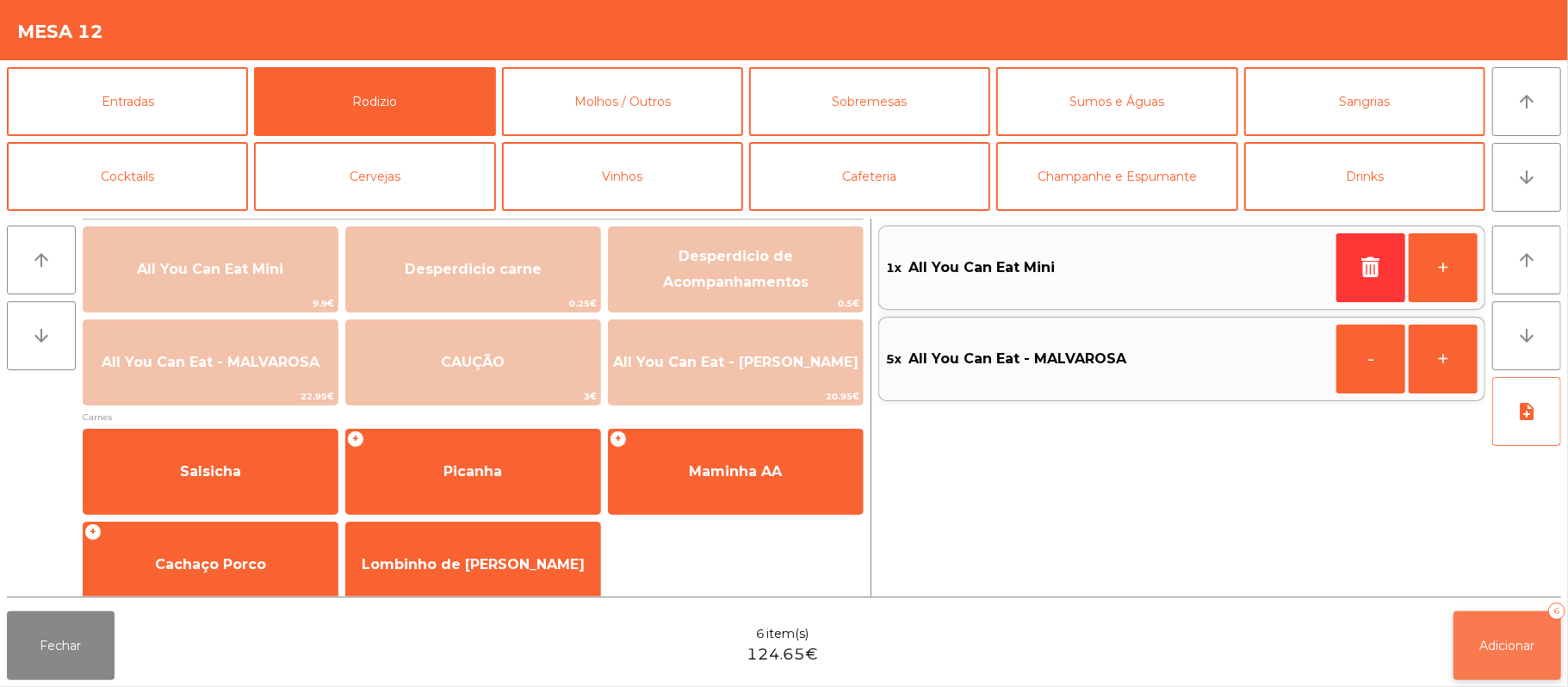
click at [1510, 630] on button "Adicionar 6" at bounding box center [1507, 645] width 108 height 68
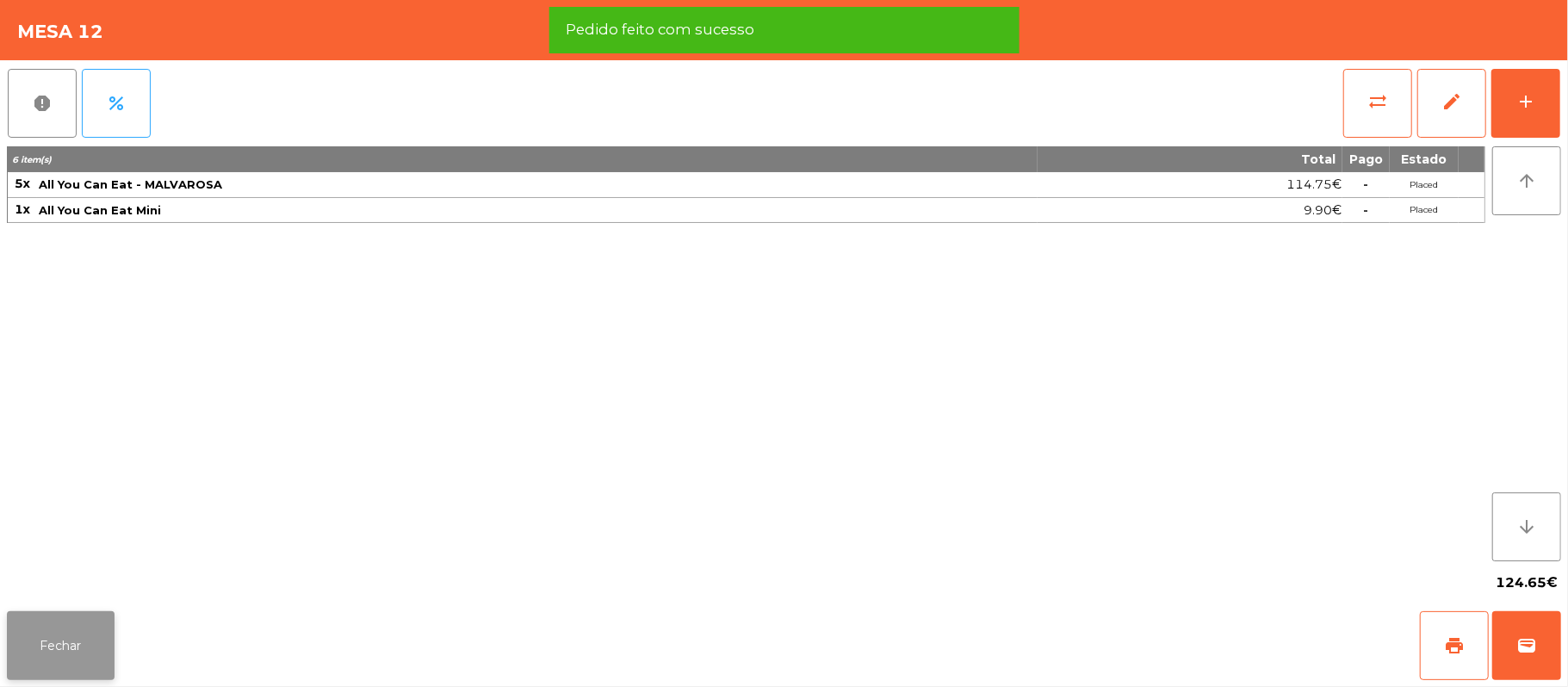
click at [49, 655] on button "Fechar" at bounding box center [60, 645] width 108 height 68
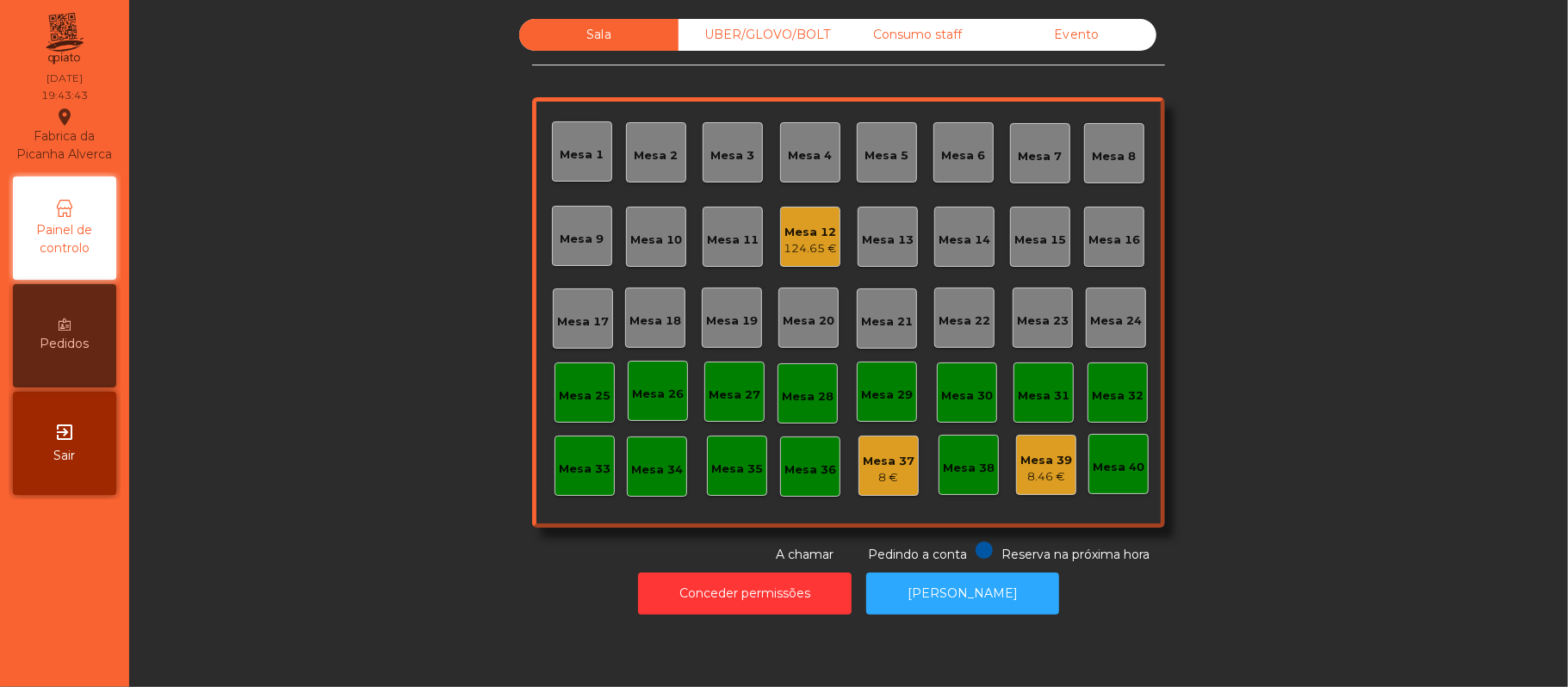
click at [765, 36] on div "UBER/GLOVO/BOLT" at bounding box center [759, 35] width 159 height 32
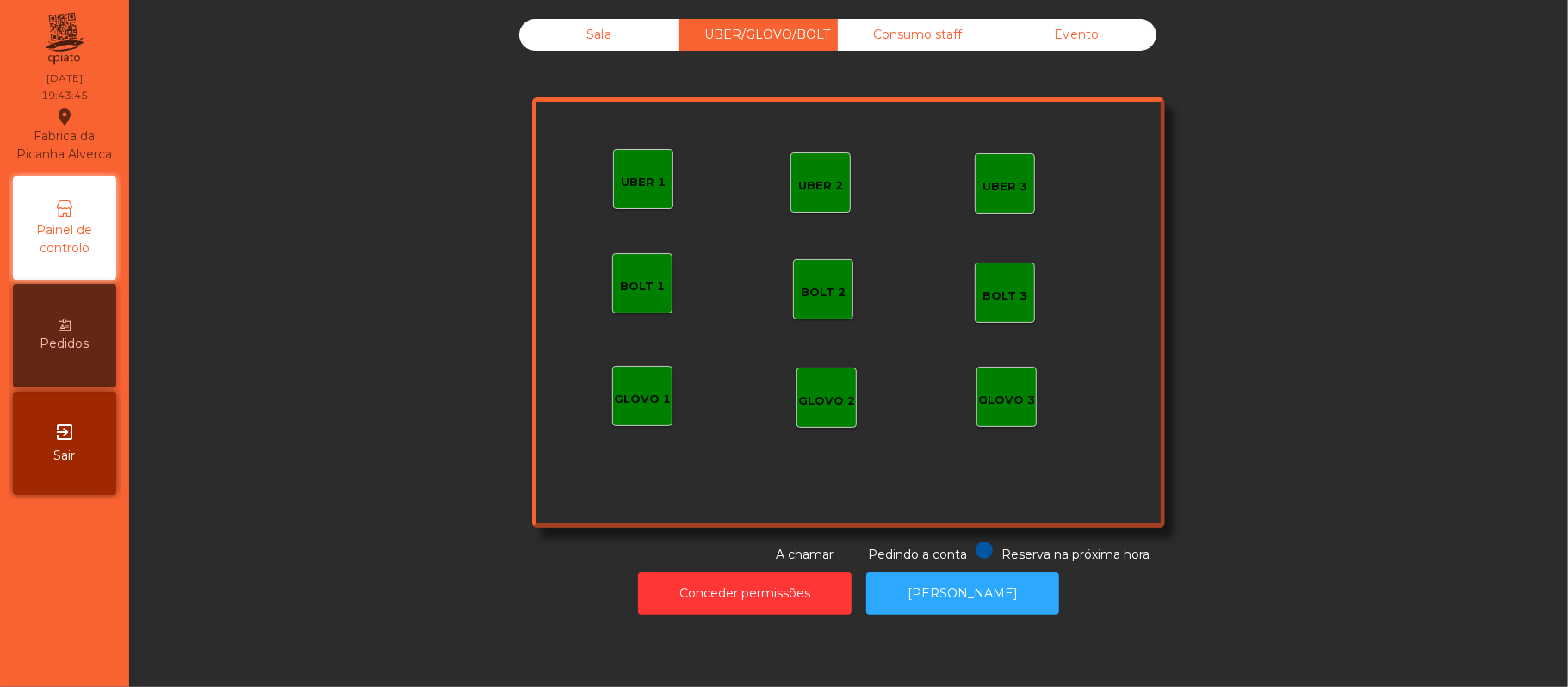
click at [639, 381] on div "GLOVO 1" at bounding box center [642, 396] width 60 height 60
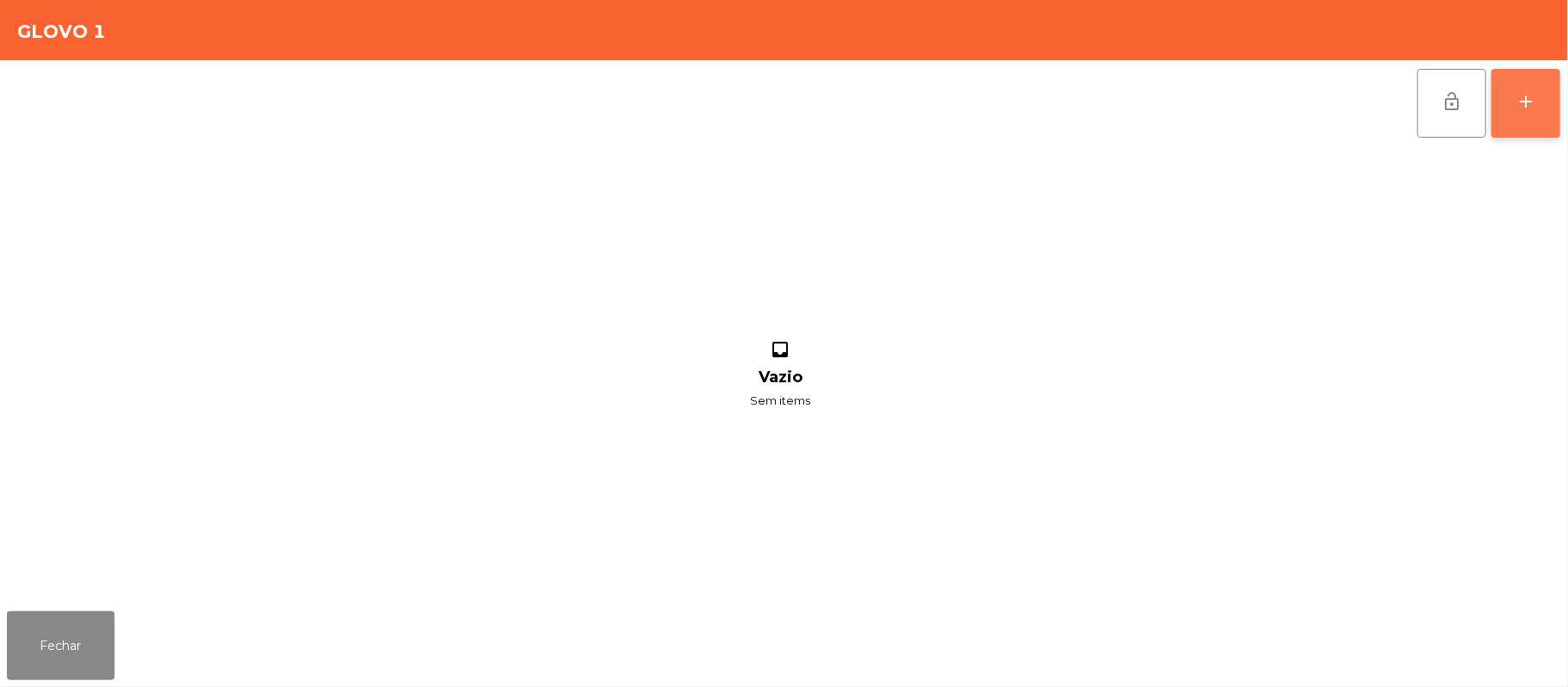
click at [1514, 105] on button "add" at bounding box center [1526, 102] width 68 height 68
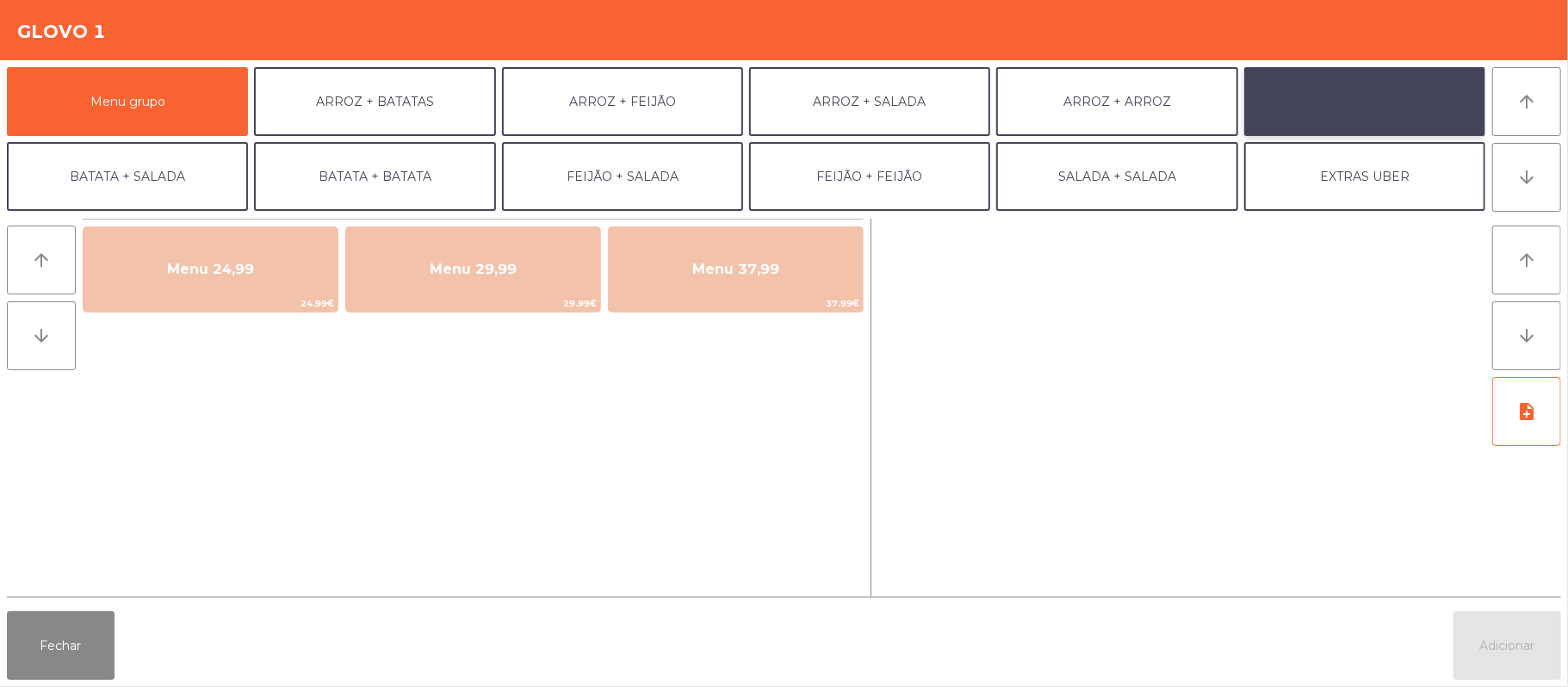
click at [1426, 83] on button "BATATA + FEIJÃO" at bounding box center [1364, 101] width 241 height 68
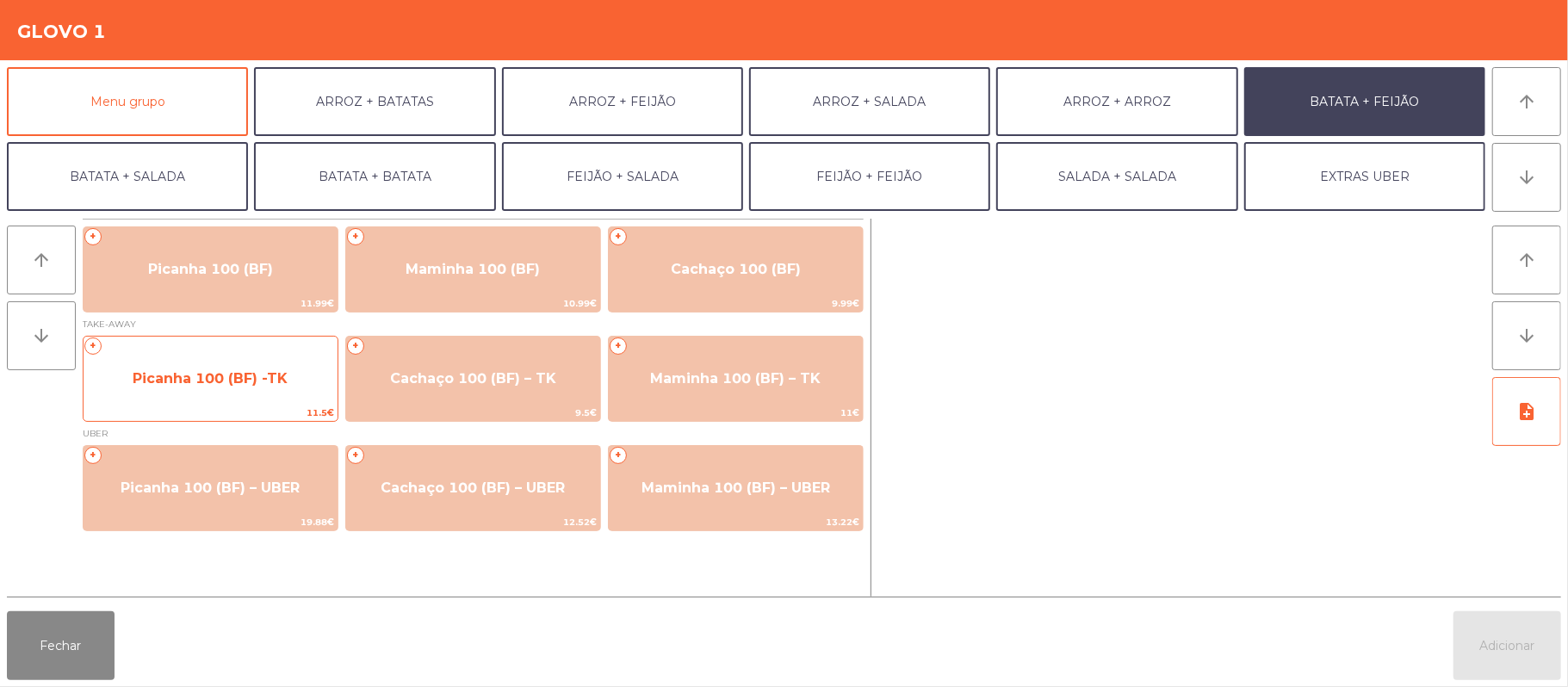
click at [243, 376] on span "Picanha 100 (BF) -TK" at bounding box center [209, 378] width 155 height 16
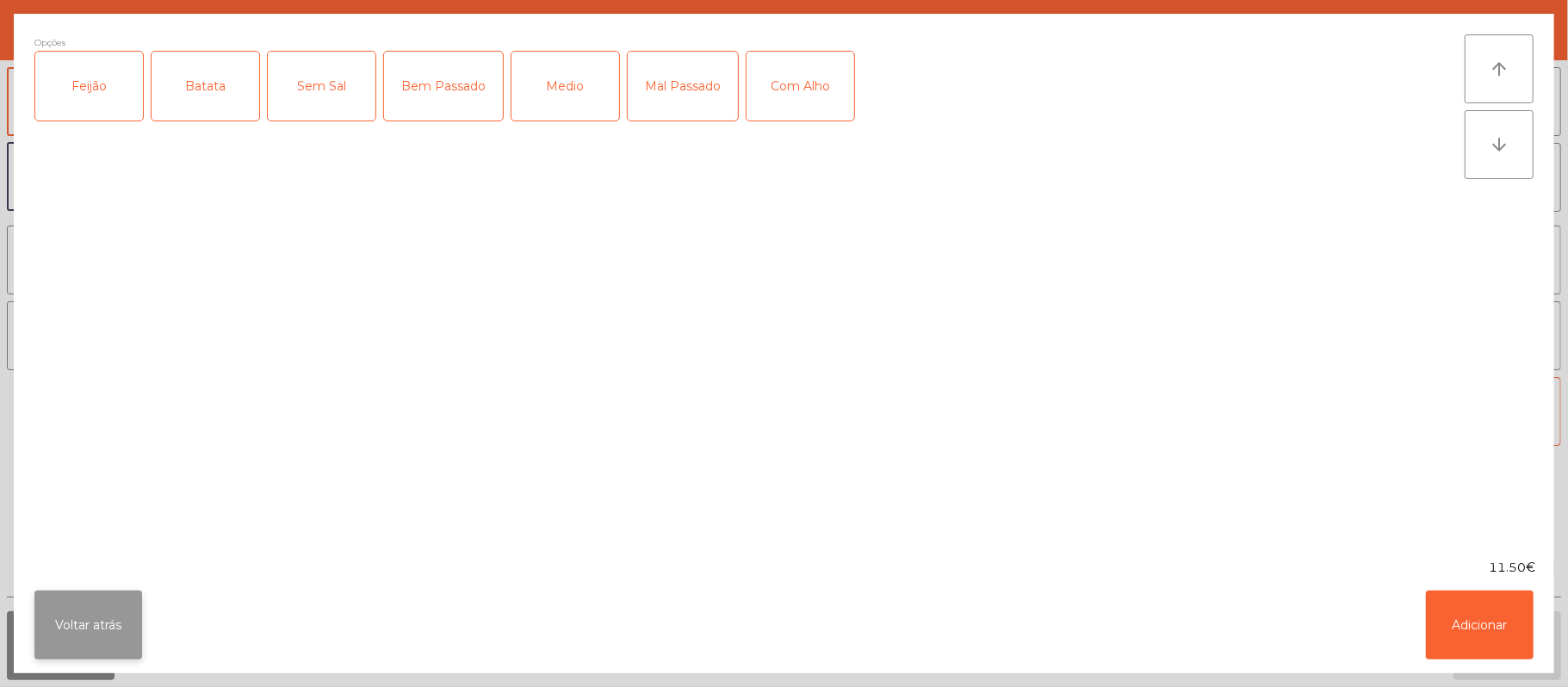
click at [91, 611] on button "Voltar atrás" at bounding box center [88, 624] width 108 height 68
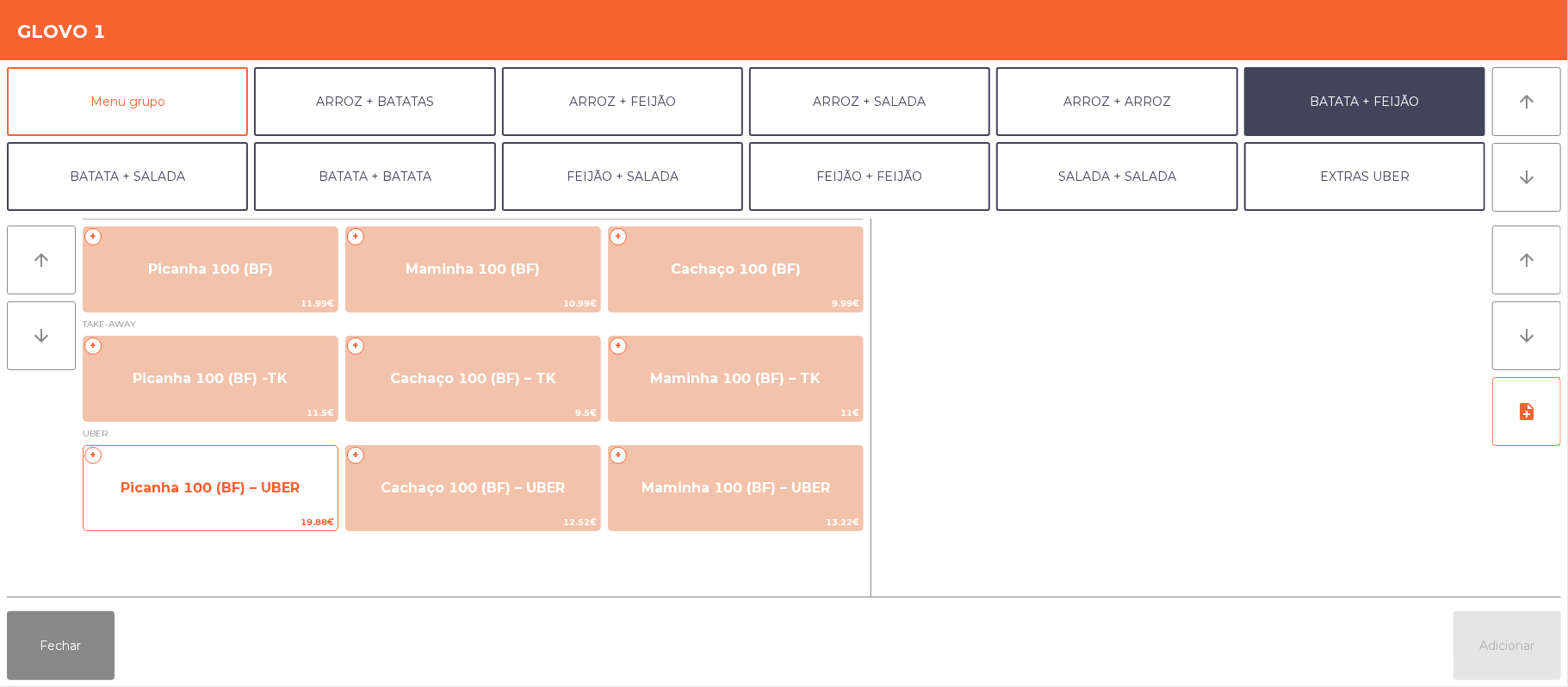
click at [216, 466] on span "Picanha 100 (BF) – UBER" at bounding box center [210, 488] width 254 height 47
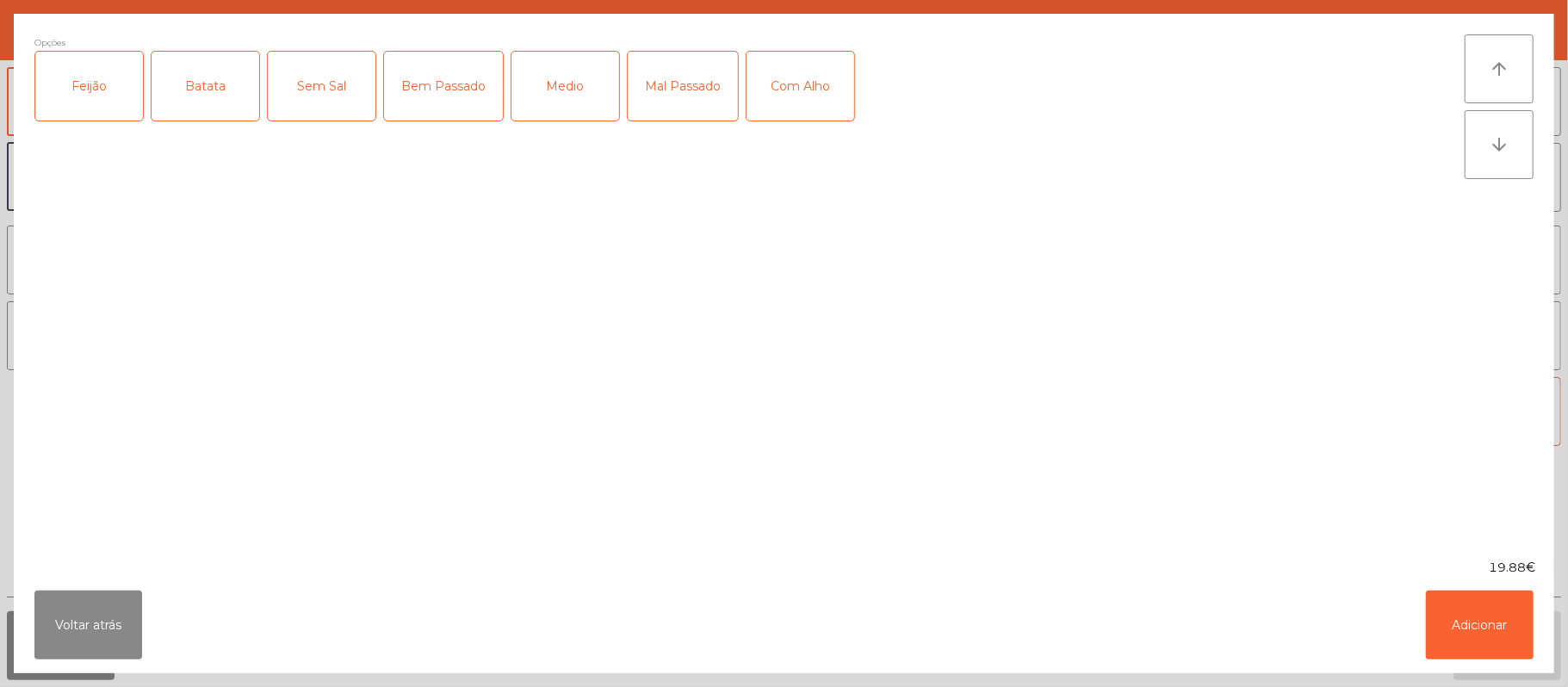
click at [93, 84] on div "Feijão" at bounding box center [89, 85] width 108 height 68
click at [211, 94] on div "Batata" at bounding box center [205, 85] width 108 height 68
click at [565, 78] on div "Medio" at bounding box center [565, 85] width 108 height 68
click at [817, 90] on div "Com Alho" at bounding box center [800, 85] width 108 height 68
click at [1492, 635] on button "Adicionar" at bounding box center [1480, 624] width 108 height 68
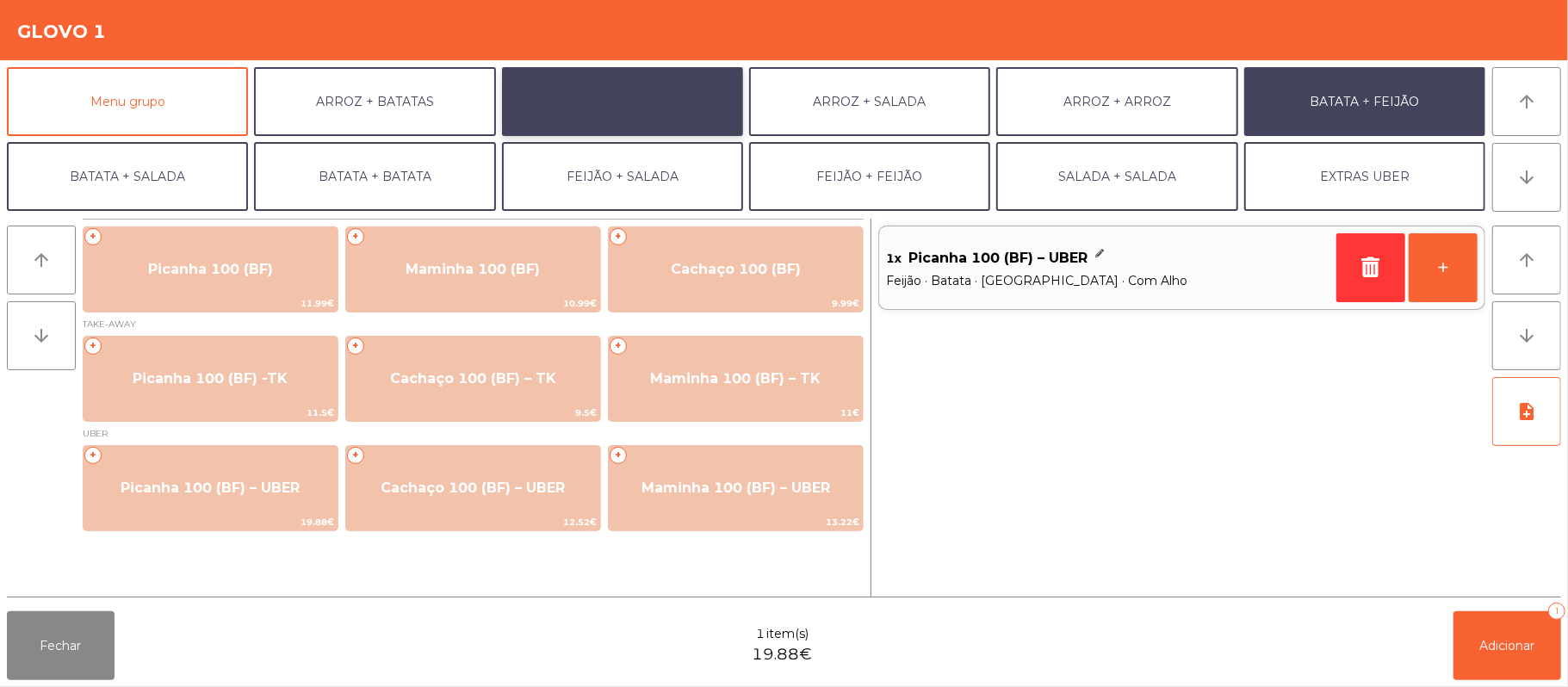
click at [680, 117] on button "ARROZ + FEIJÃO" at bounding box center [622, 101] width 241 height 68
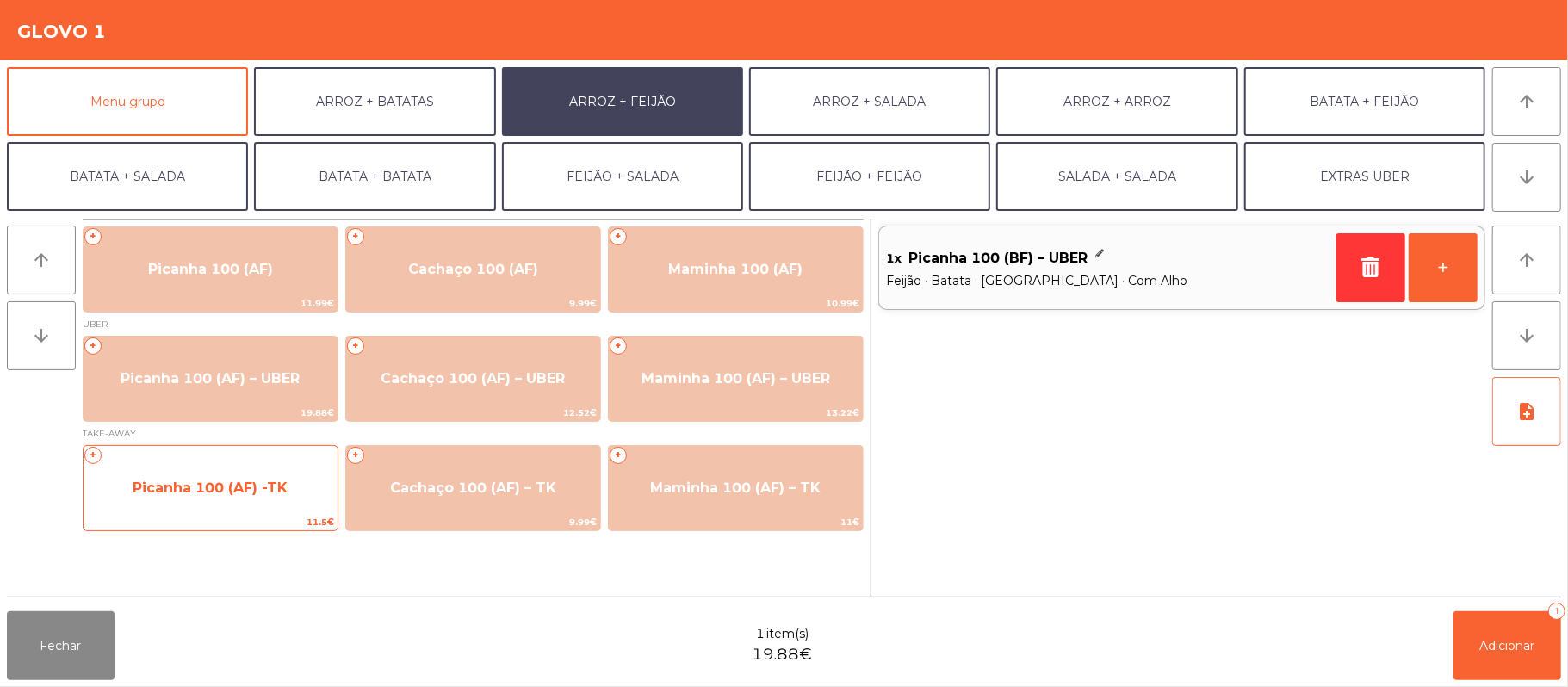
click at [236, 469] on span "Picanha 100 (AF) -TK" at bounding box center [210, 488] width 254 height 47
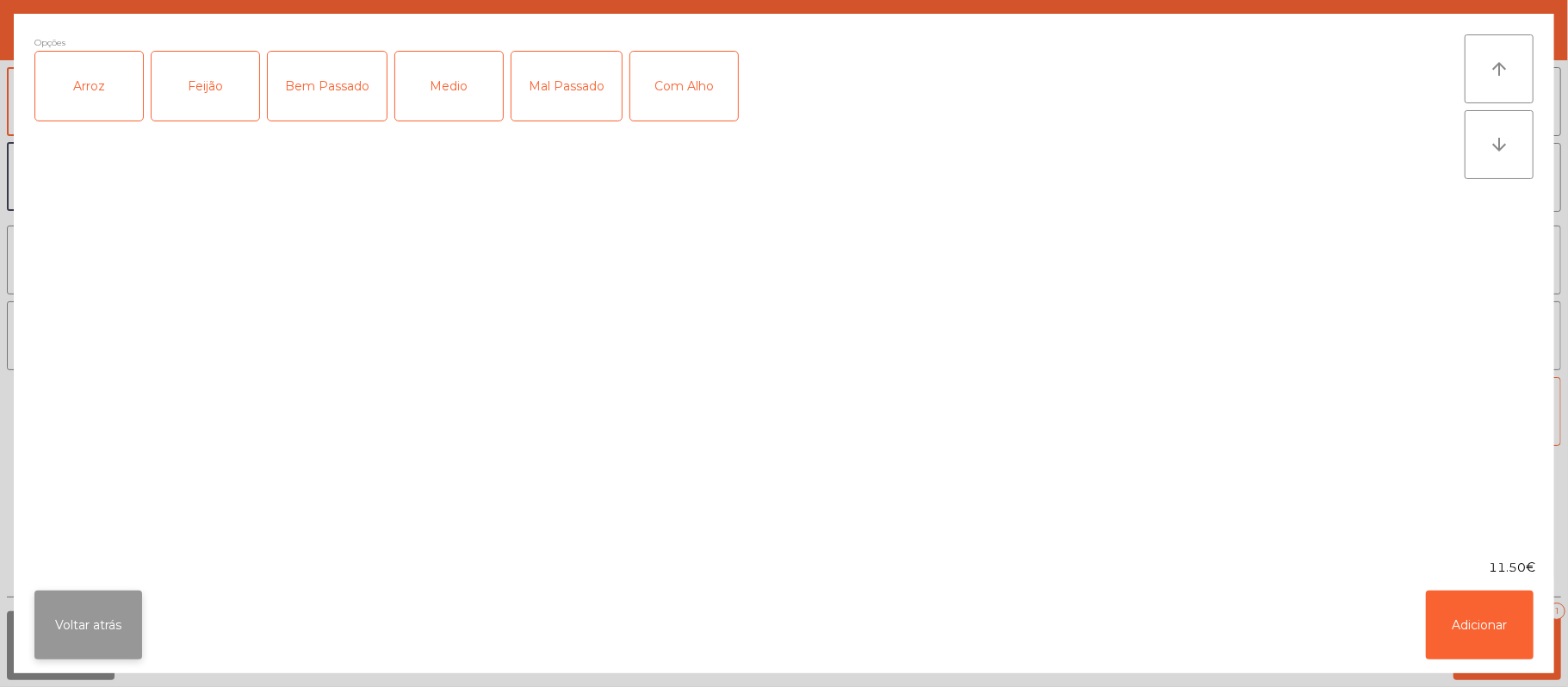
click at [83, 605] on button "Voltar atrás" at bounding box center [88, 624] width 108 height 68
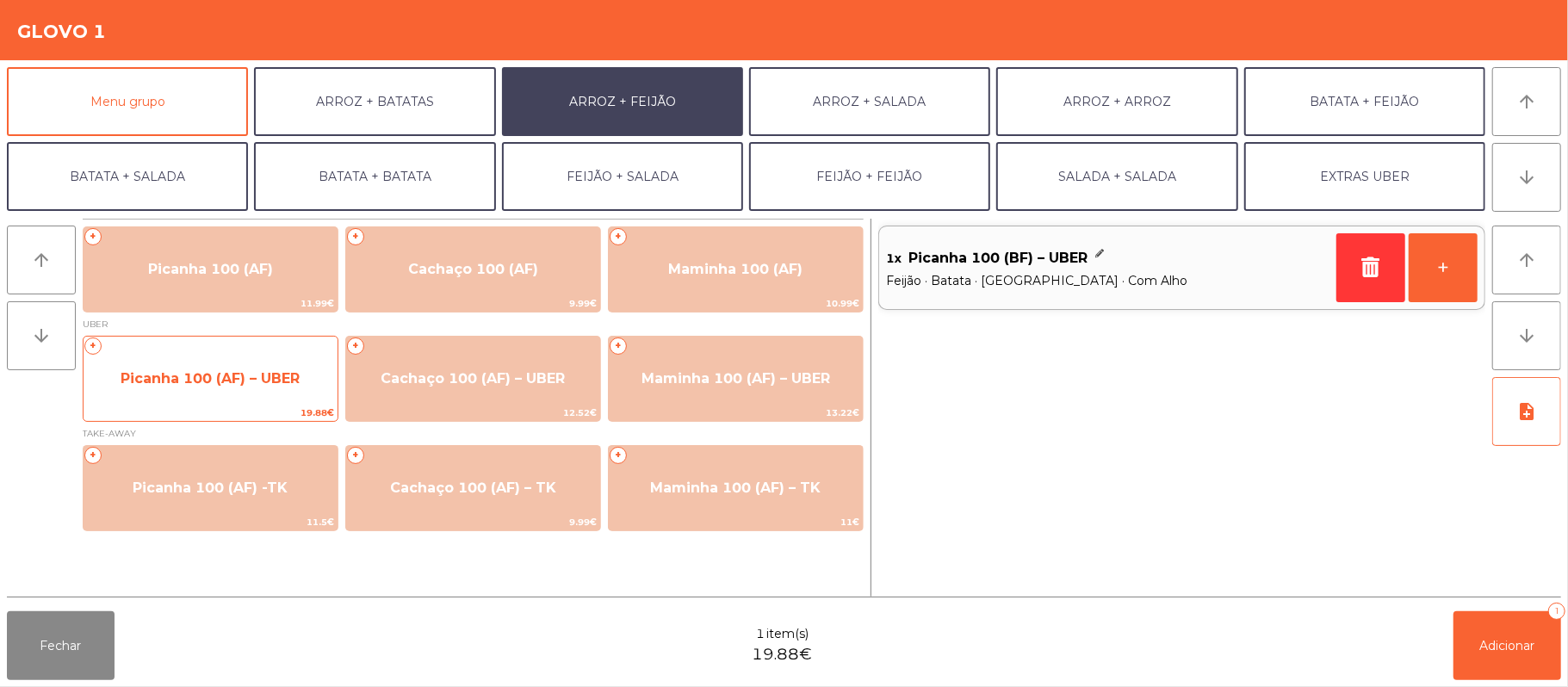
click at [249, 381] on span "Picanha 100 (AF) – UBER" at bounding box center [210, 378] width 179 height 16
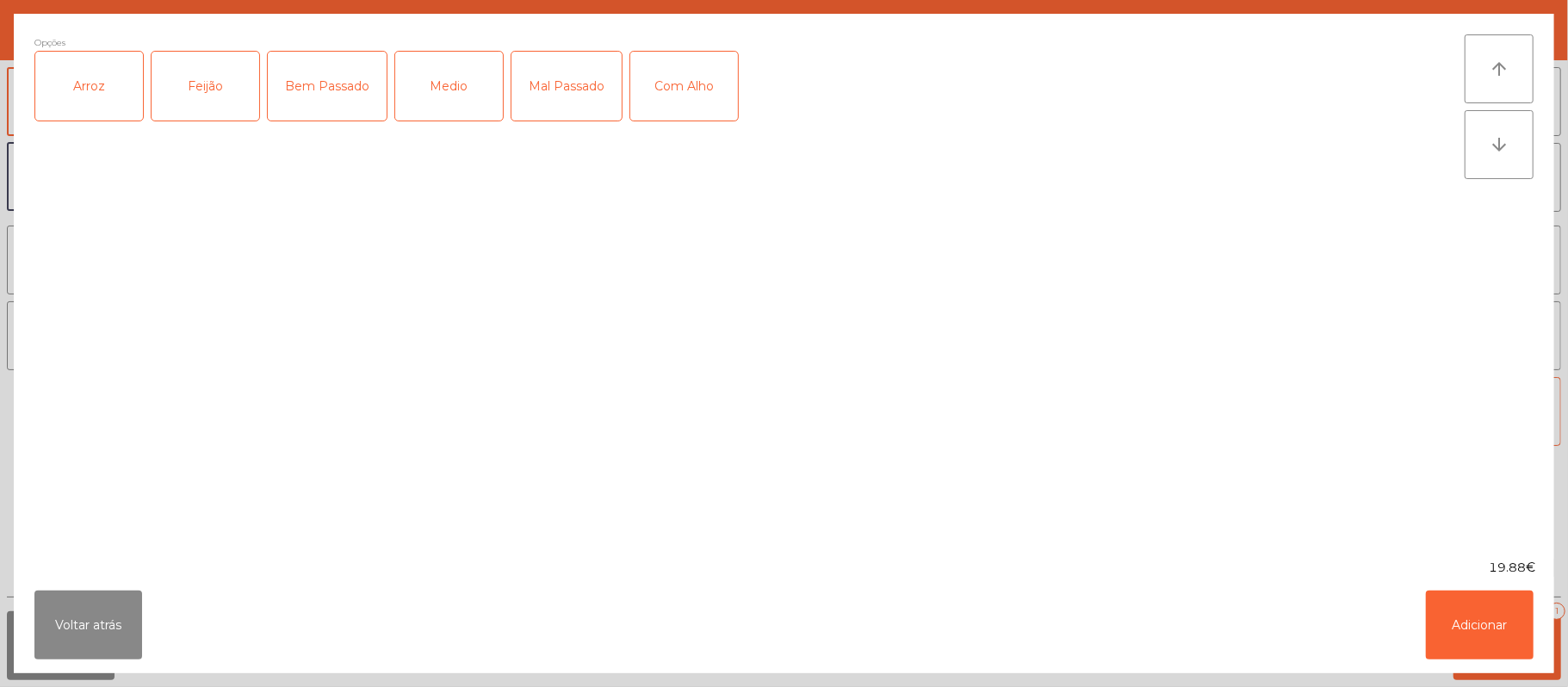
click at [98, 78] on div "Arroz" at bounding box center [89, 85] width 108 height 68
click at [221, 79] on div "Feijão" at bounding box center [205, 85] width 108 height 68
click at [438, 74] on div "Medio" at bounding box center [449, 85] width 108 height 68
click at [693, 81] on div "Com Alho" at bounding box center [684, 85] width 108 height 68
click at [1485, 617] on button "Adicionar" at bounding box center [1480, 624] width 108 height 68
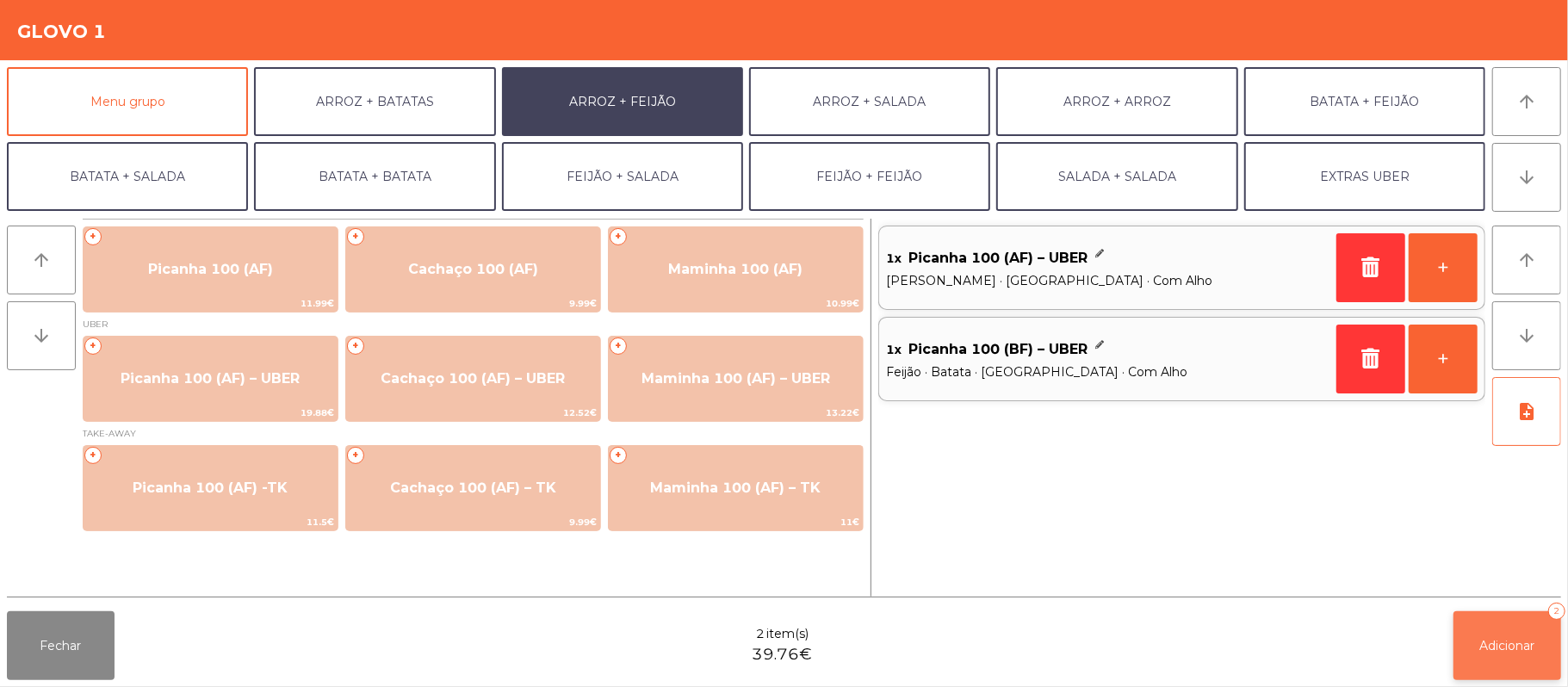
click at [1521, 656] on button "Adicionar 2" at bounding box center [1507, 645] width 108 height 68
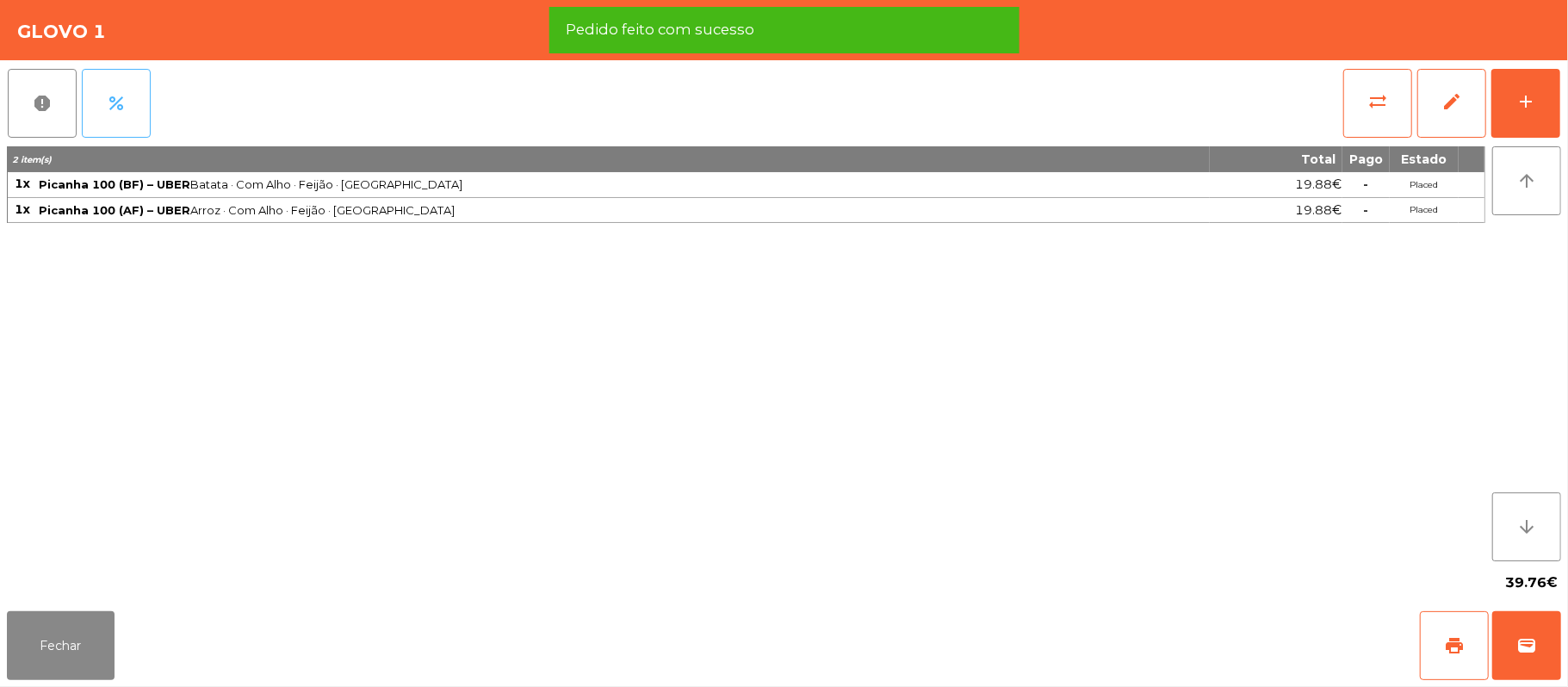
click at [134, 108] on button "percent" at bounding box center [115, 102] width 68 height 68
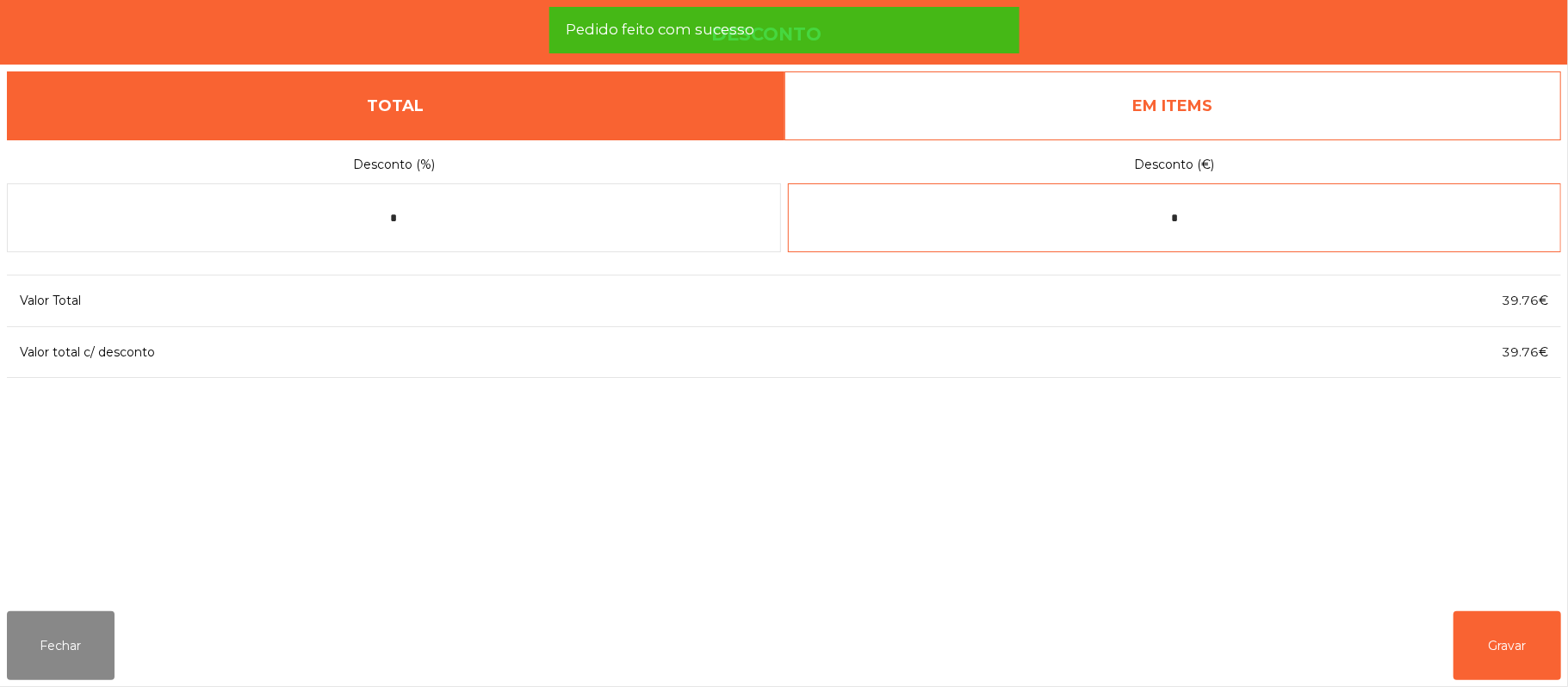
click at [1207, 218] on input "*" at bounding box center [1175, 217] width 775 height 68
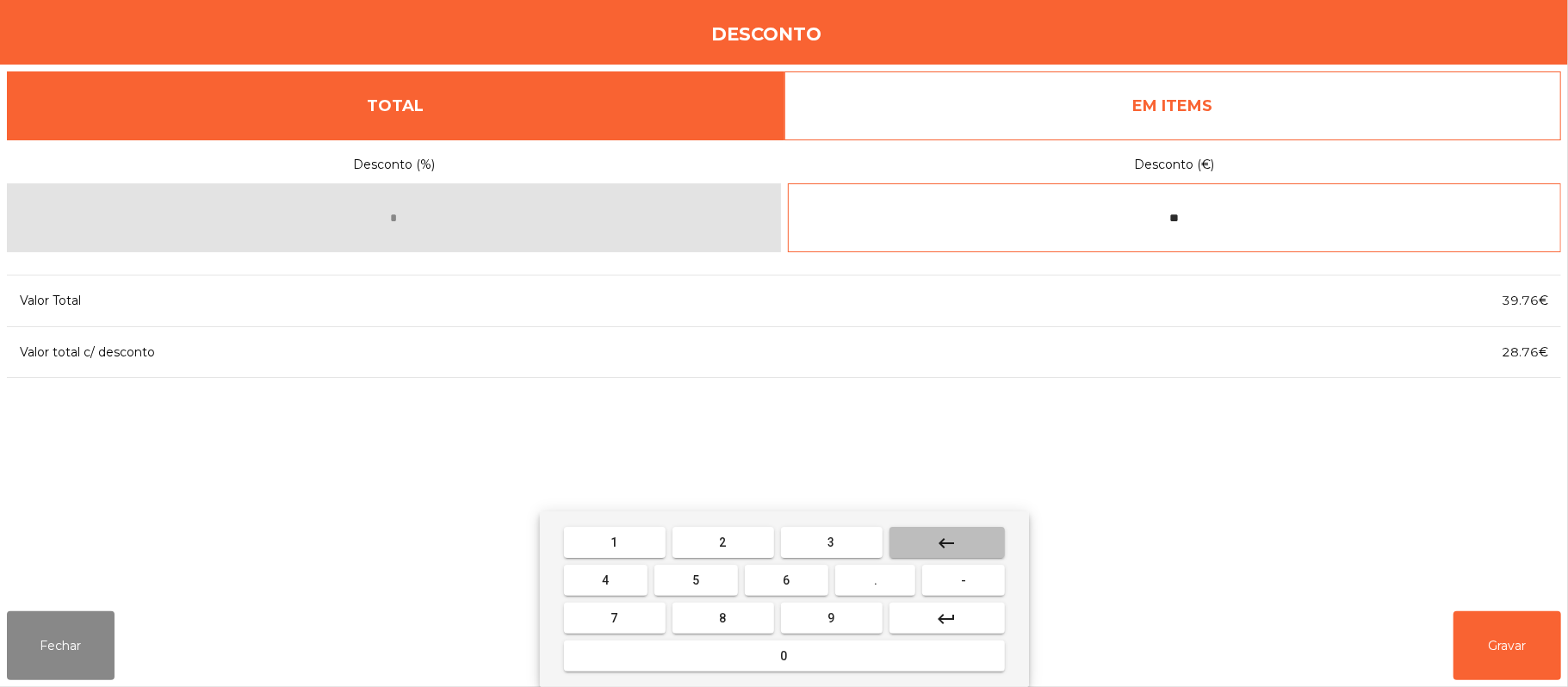
type input "*"
type input "*****"
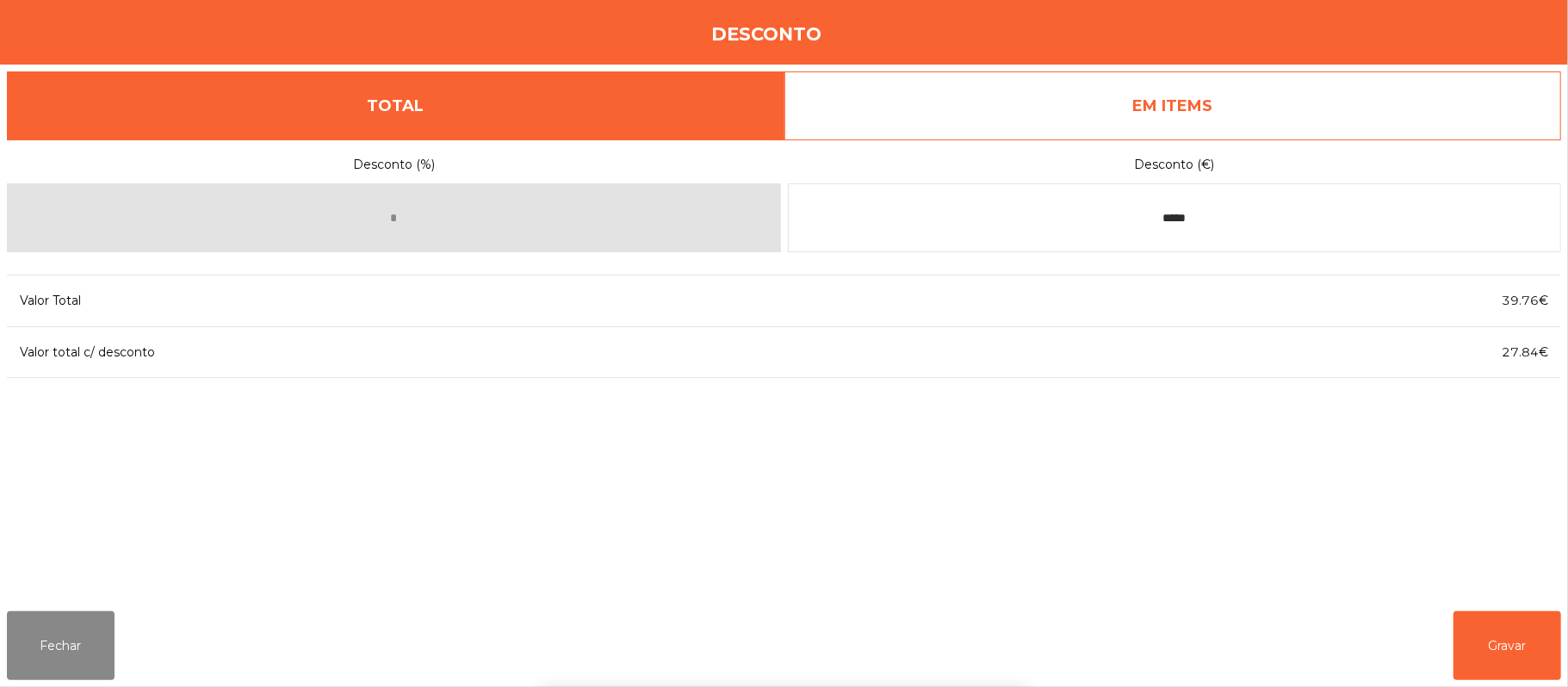
click at [1513, 635] on div "1 2 3 keyboard_backspace 4 5 6 . - 7 8 9 keyboard_return 0" at bounding box center [784, 598] width 1568 height 175
click at [1526, 644] on button "Gravar" at bounding box center [1507, 645] width 108 height 68
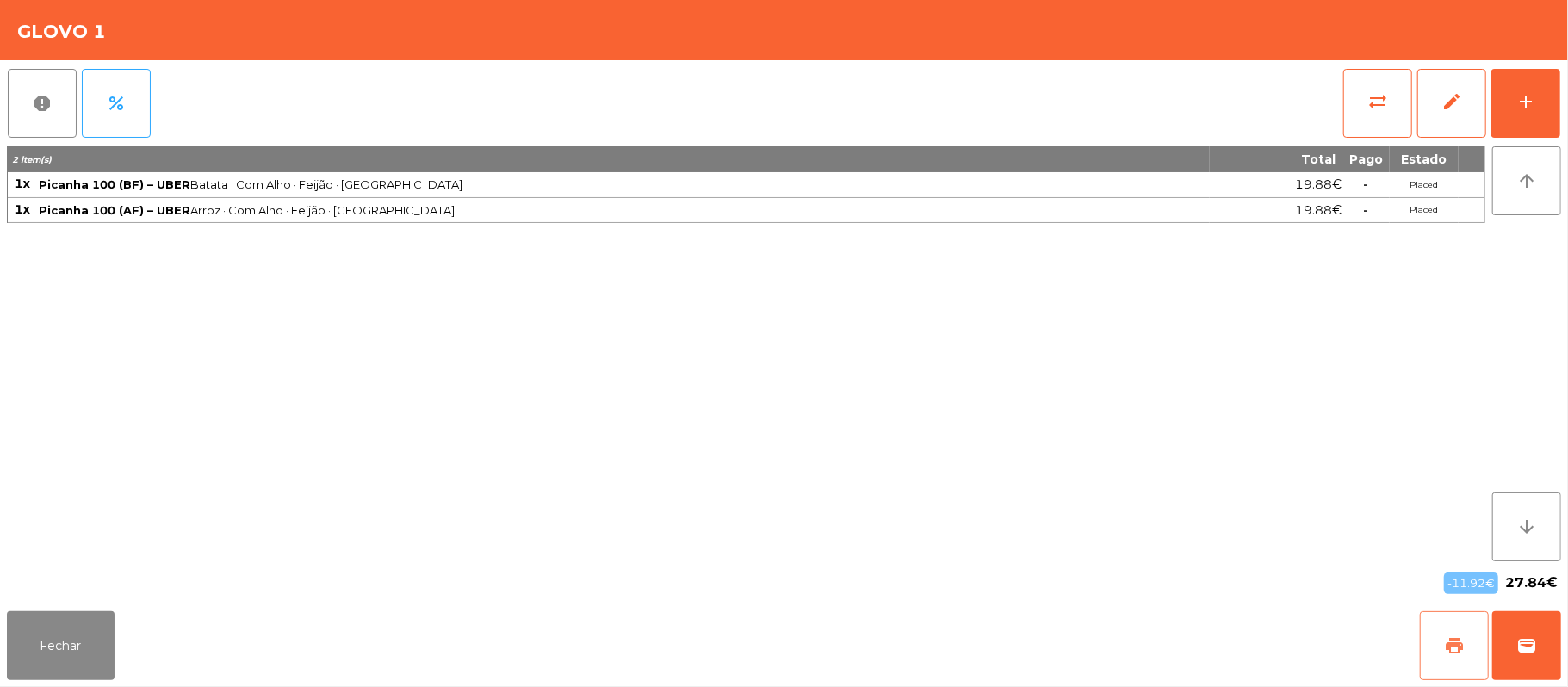
click at [1460, 627] on button "print" at bounding box center [1454, 645] width 68 height 68
click at [87, 641] on button "Fechar" at bounding box center [60, 645] width 108 height 68
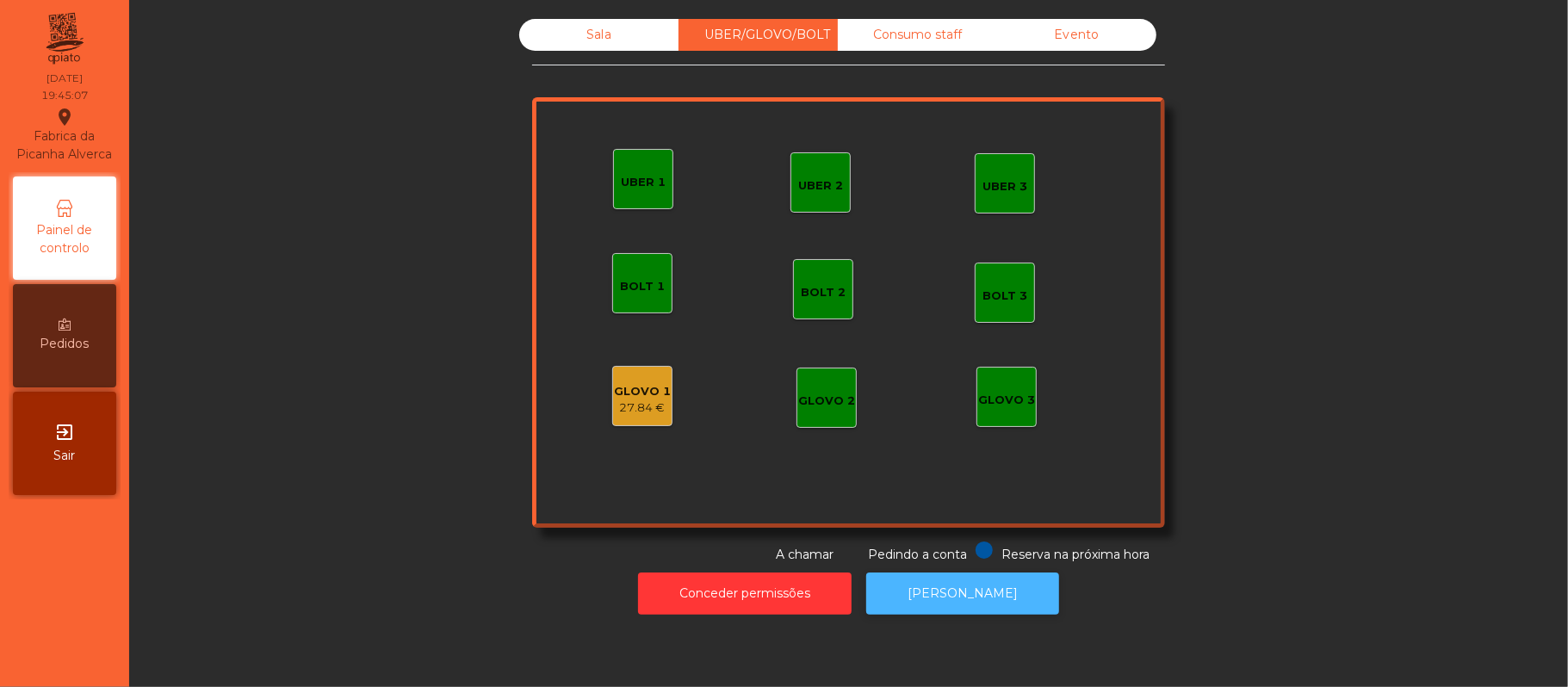
click at [935, 592] on button "[PERSON_NAME]" at bounding box center [963, 593] width 193 height 42
click at [641, 404] on div "27.84 €" at bounding box center [642, 408] width 57 height 17
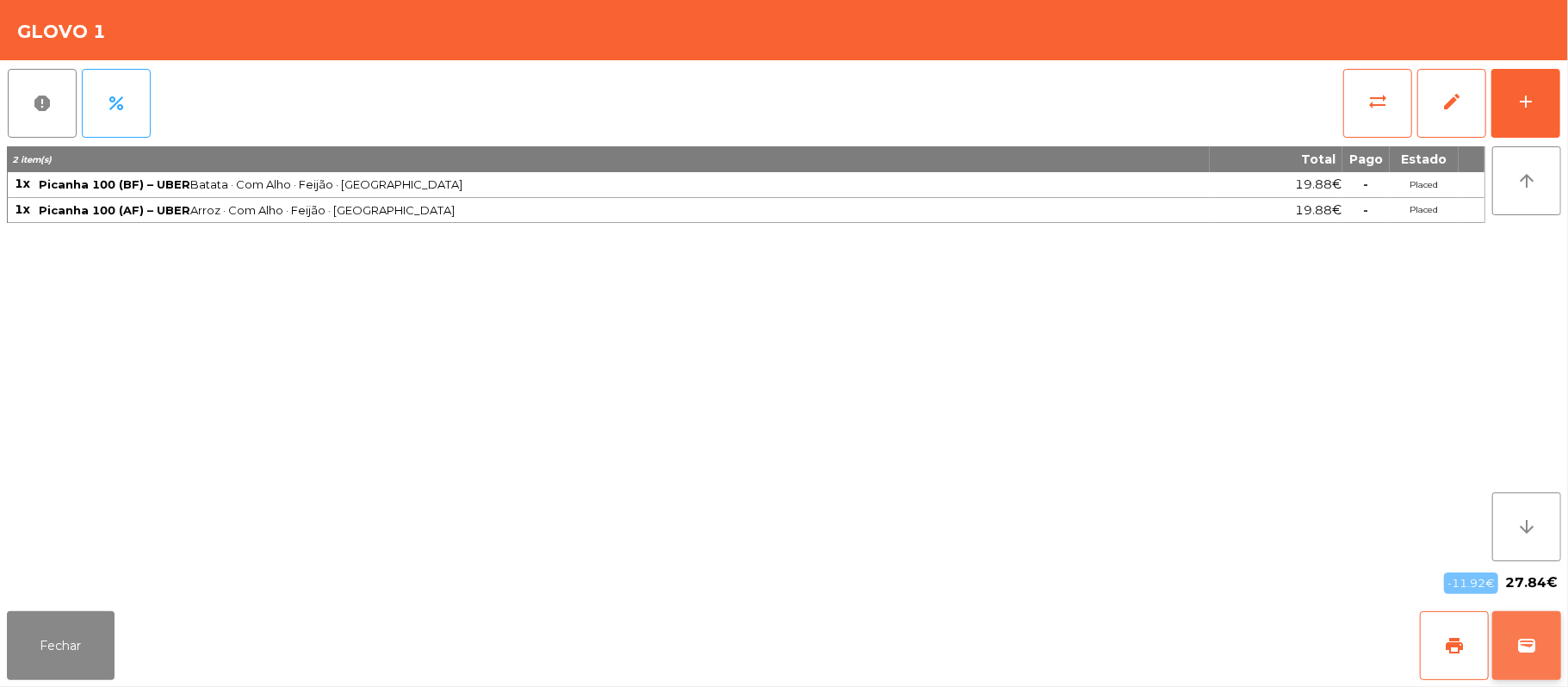
click at [1527, 642] on span "wallet" at bounding box center [1527, 646] width 21 height 21
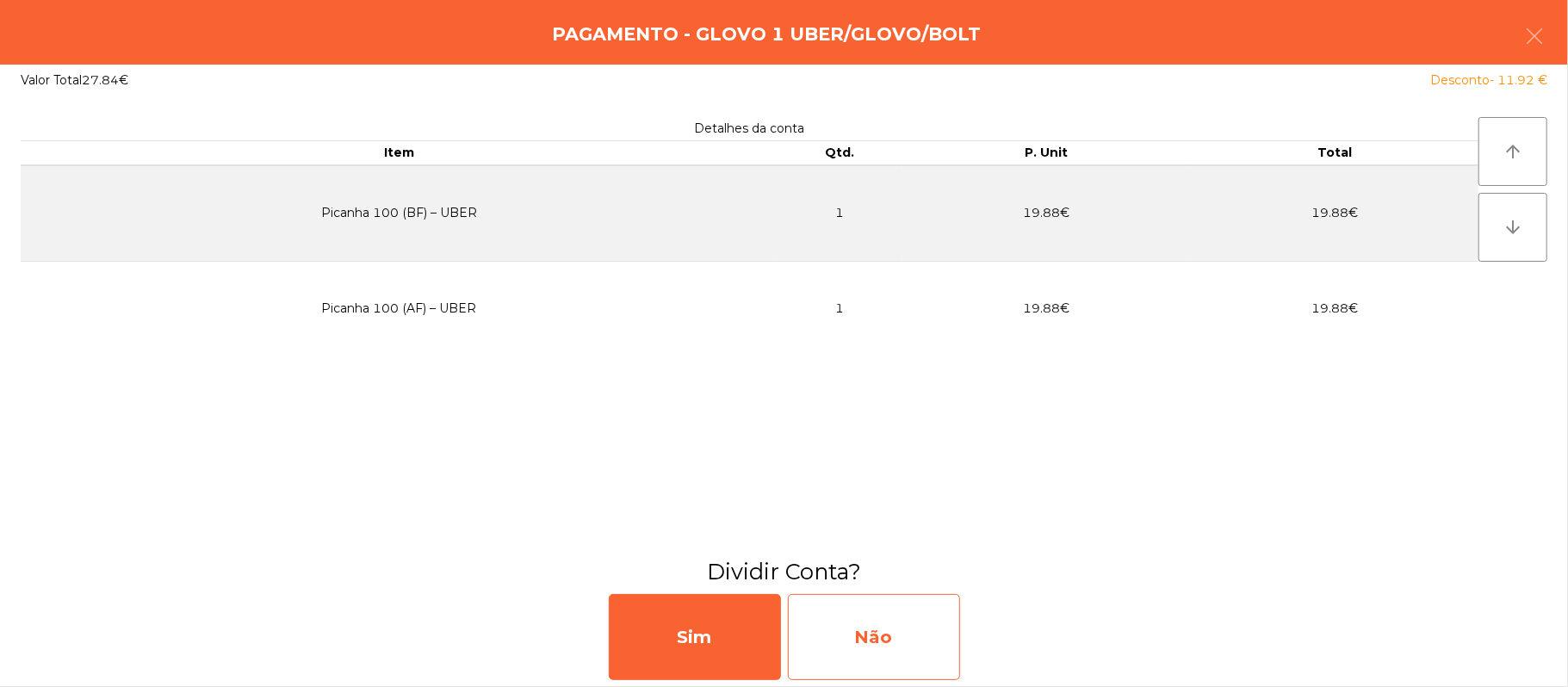
click at [875, 627] on div "Não" at bounding box center [874, 637] width 173 height 86
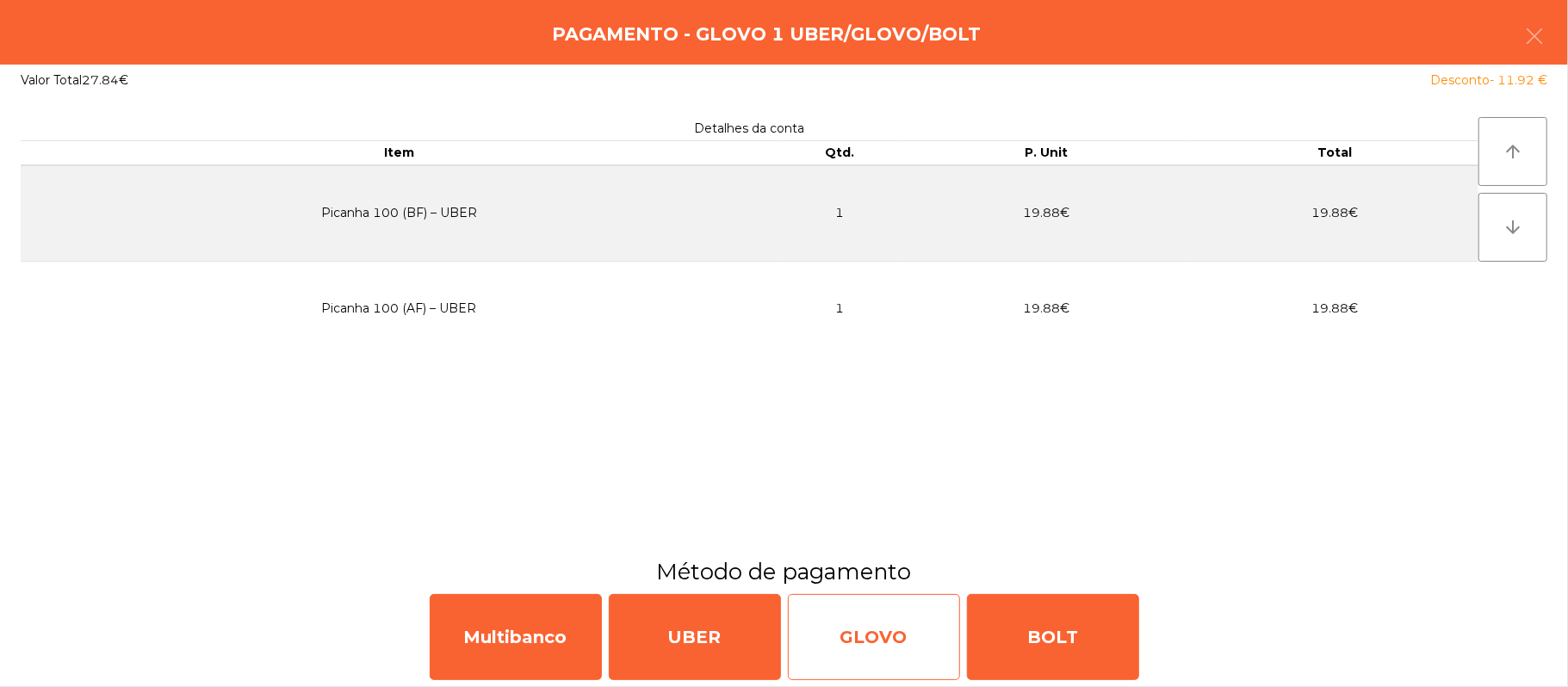
click at [889, 656] on div "GLOVO" at bounding box center [874, 637] width 173 height 86
select select "**"
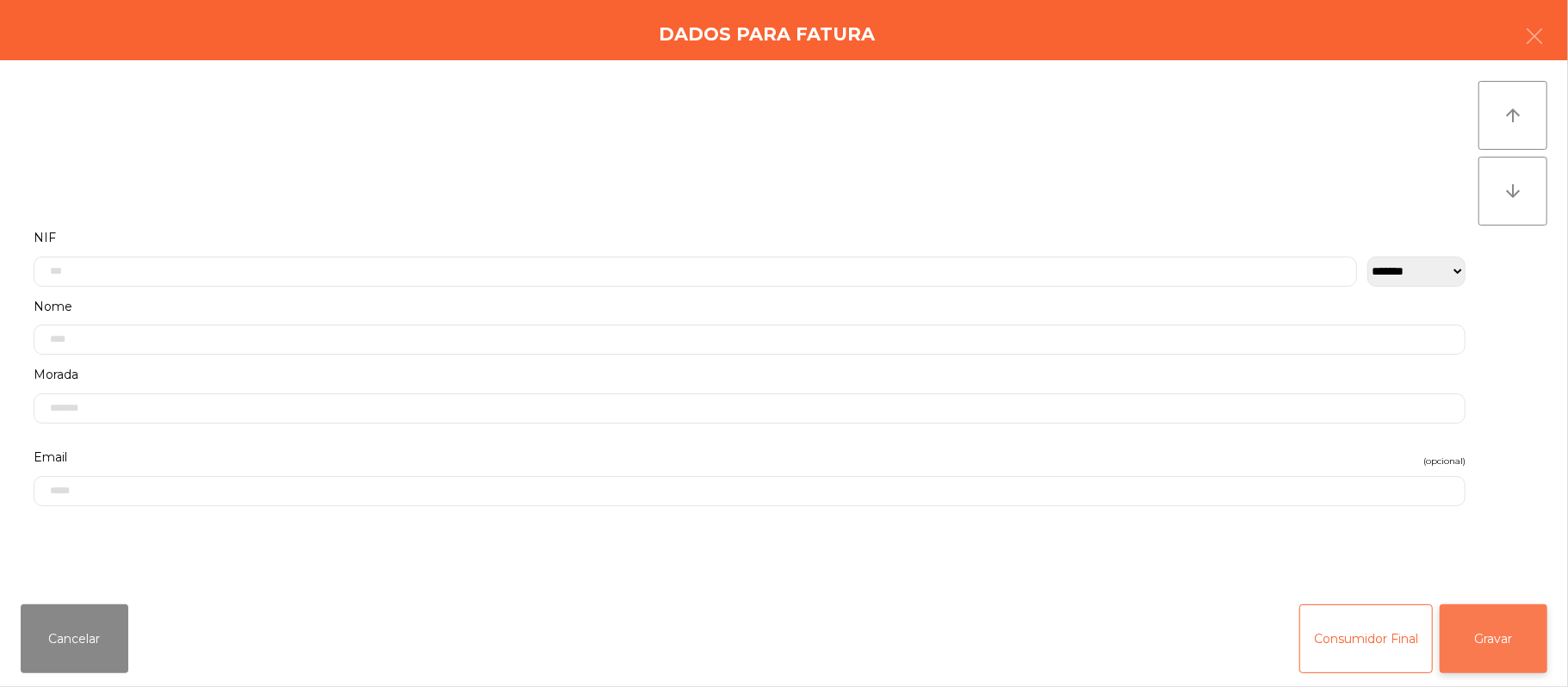
click at [1517, 644] on button "Gravar" at bounding box center [1493, 638] width 108 height 68
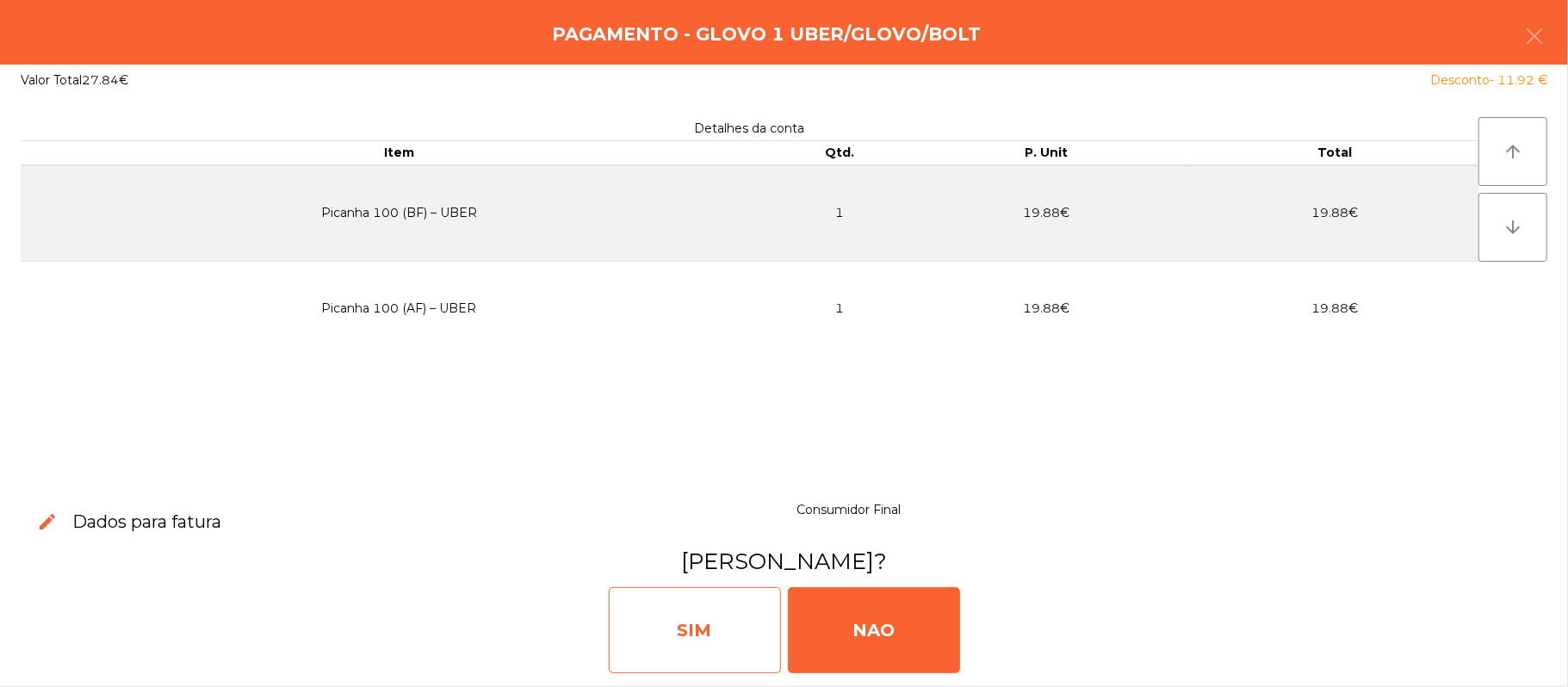
click at [739, 607] on div "SIM" at bounding box center [695, 630] width 173 height 86
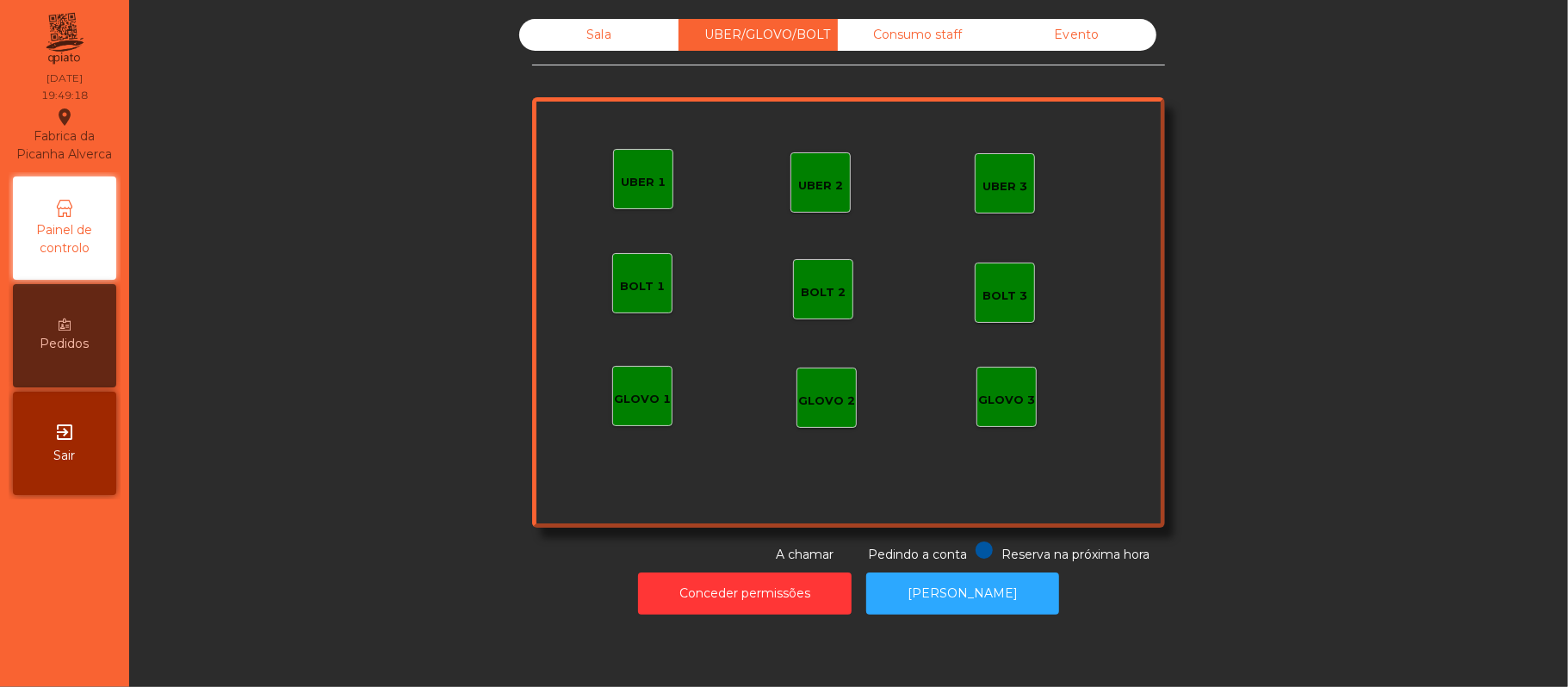
click at [589, 35] on div "Sala" at bounding box center [599, 35] width 159 height 32
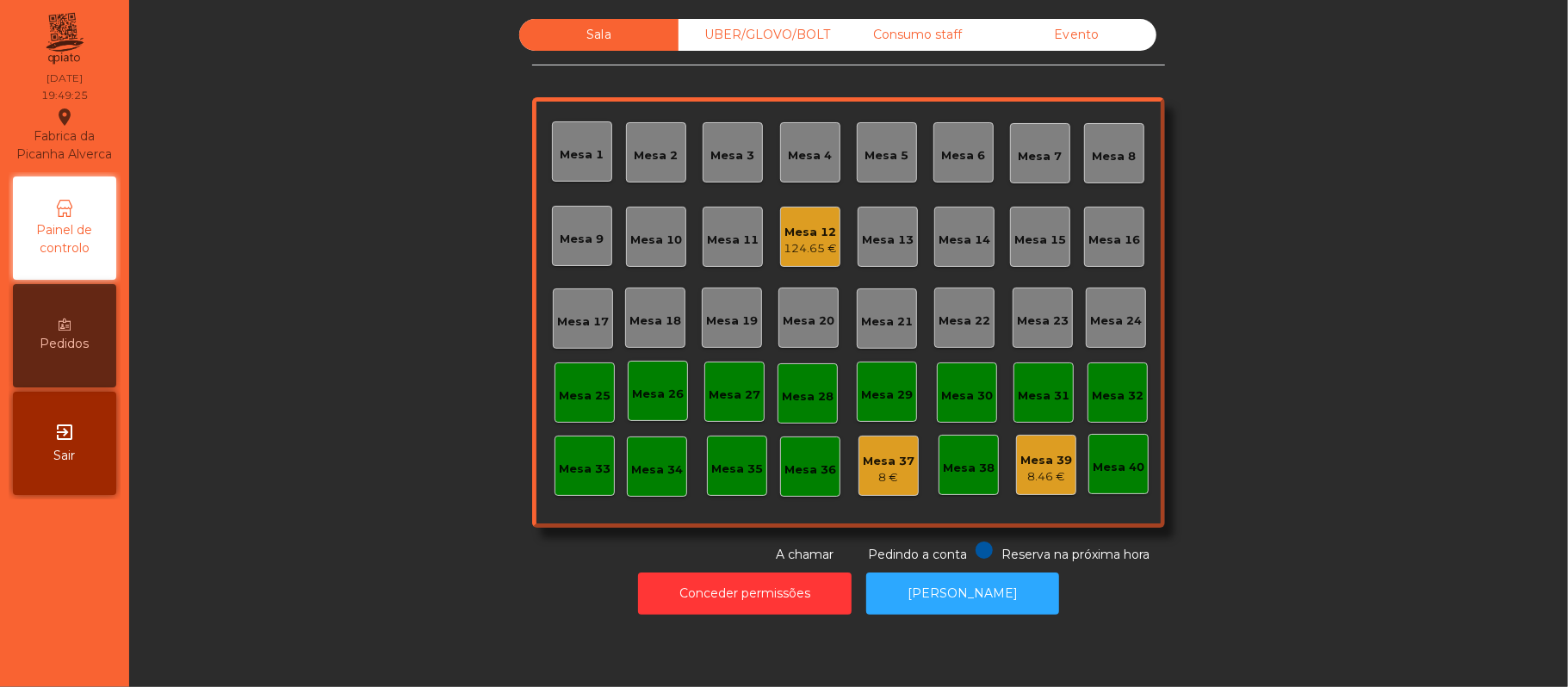
click at [742, 147] on div "Mesa 3" at bounding box center [733, 156] width 44 height 17
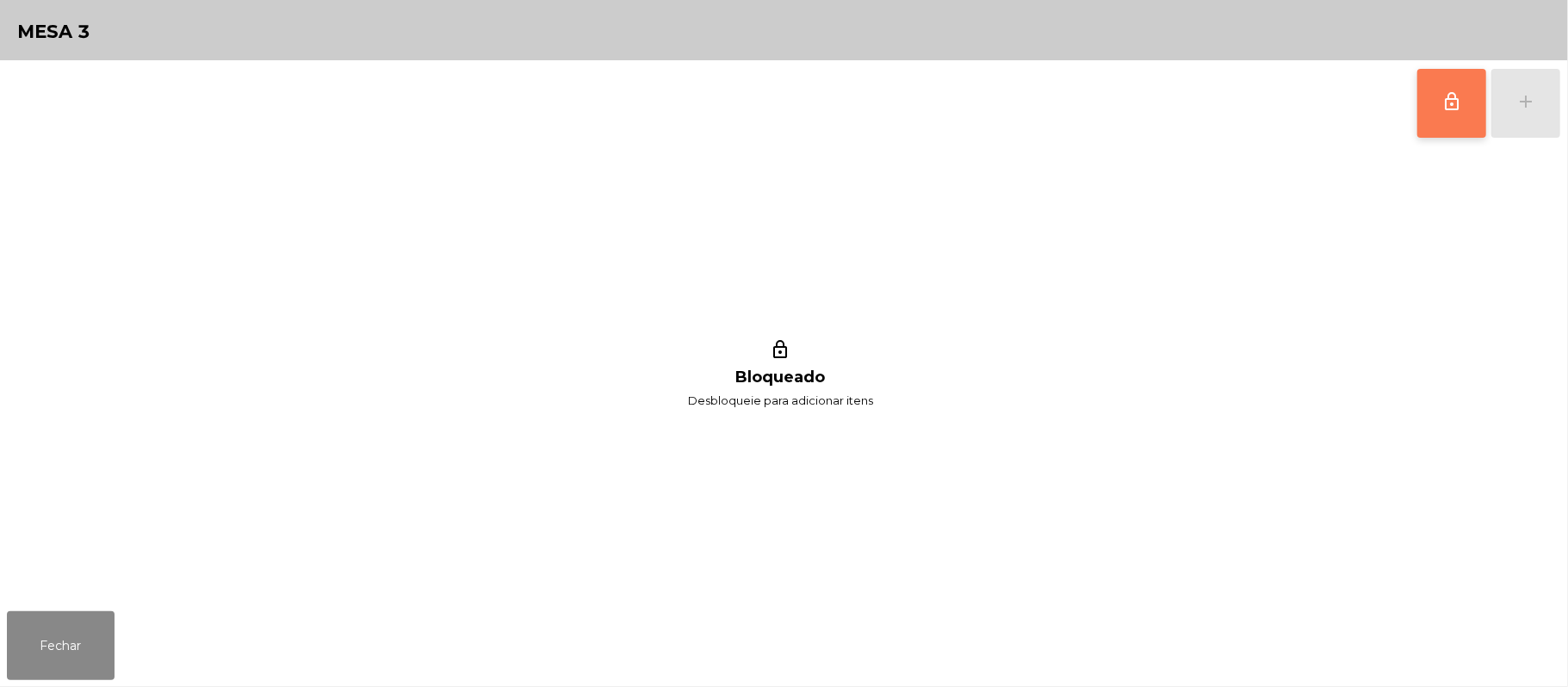
click at [1469, 109] on button "lock_outline" at bounding box center [1452, 102] width 68 height 68
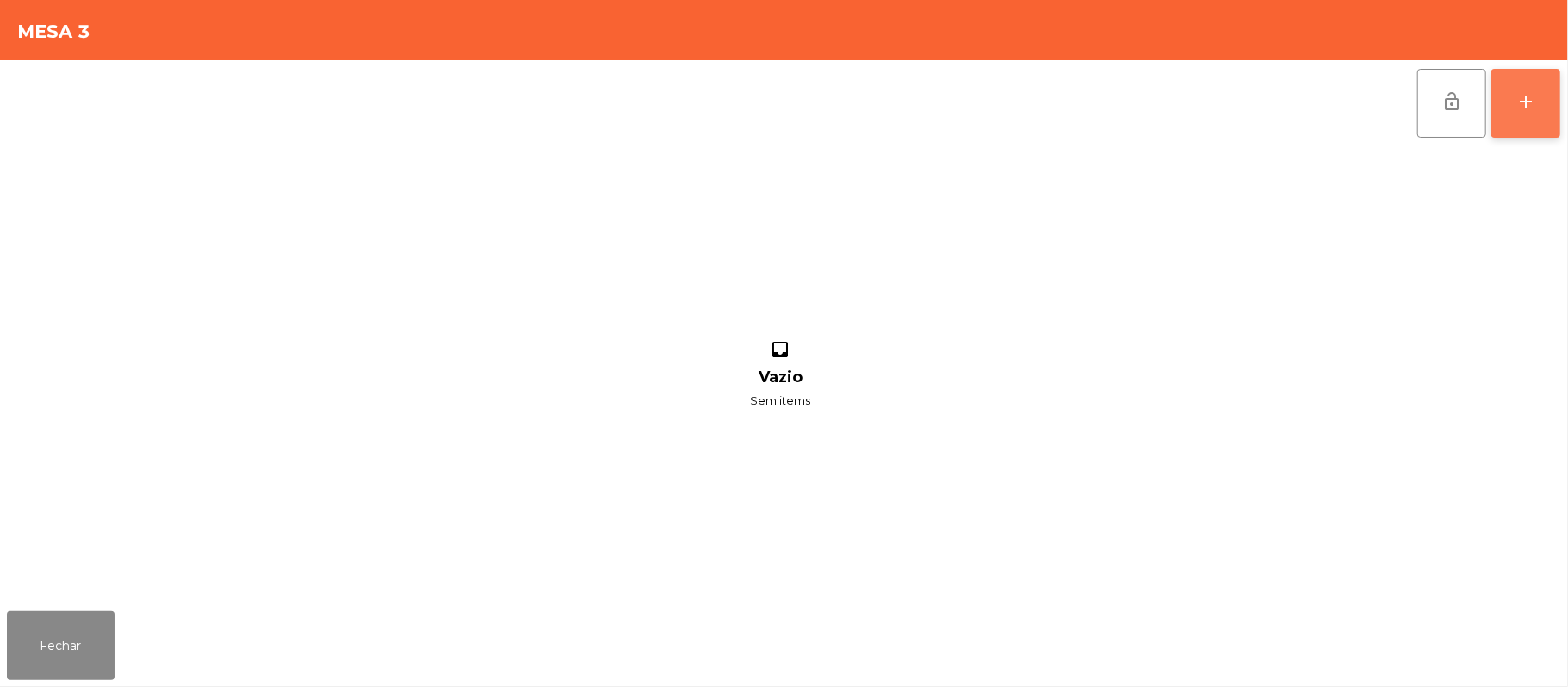
click at [1542, 104] on button "add" at bounding box center [1526, 102] width 68 height 68
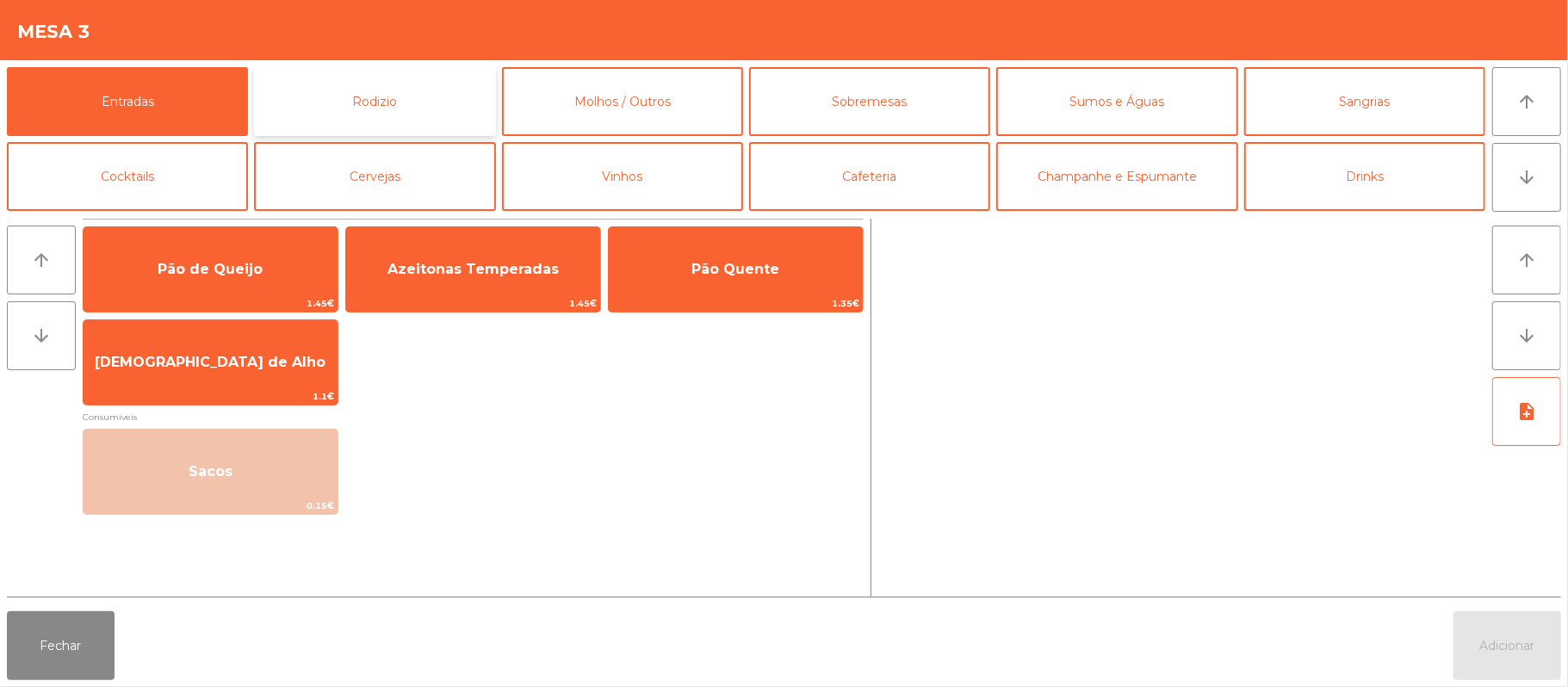
click at [414, 104] on button "Rodizio" at bounding box center [374, 101] width 241 height 68
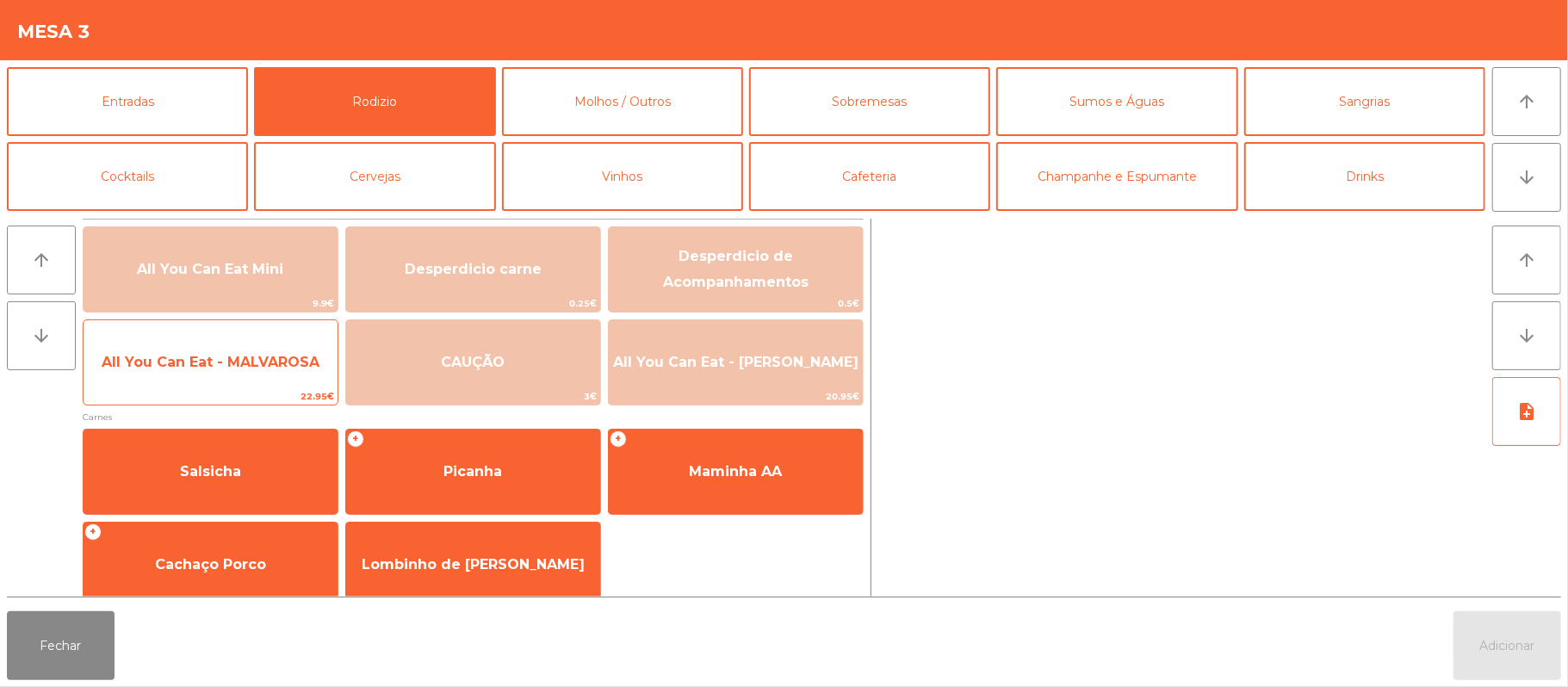
click at [196, 362] on span "All You Can Eat - MALVAROSA" at bounding box center [210, 361] width 218 height 16
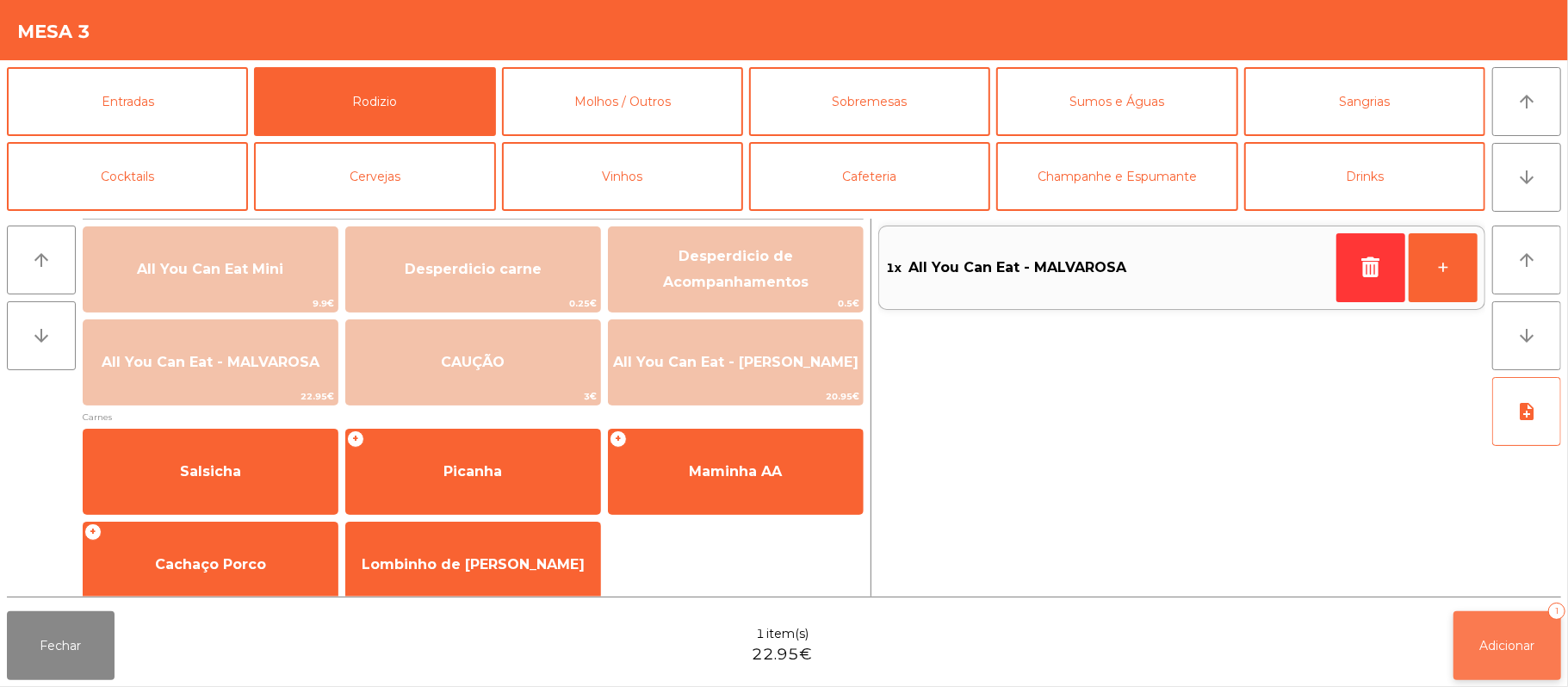
click at [1513, 645] on span "Adicionar" at bounding box center [1508, 645] width 55 height 16
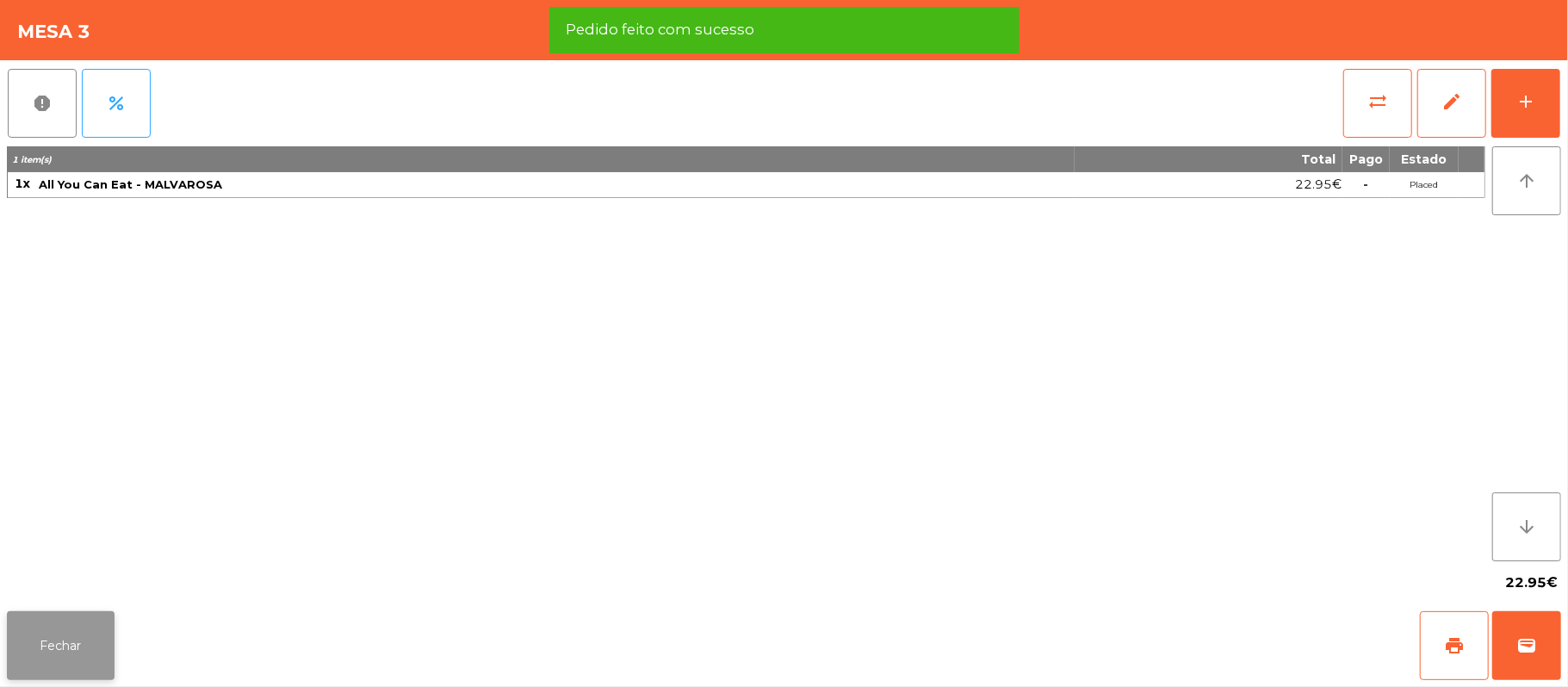
click at [47, 662] on button "Fechar" at bounding box center [60, 645] width 108 height 68
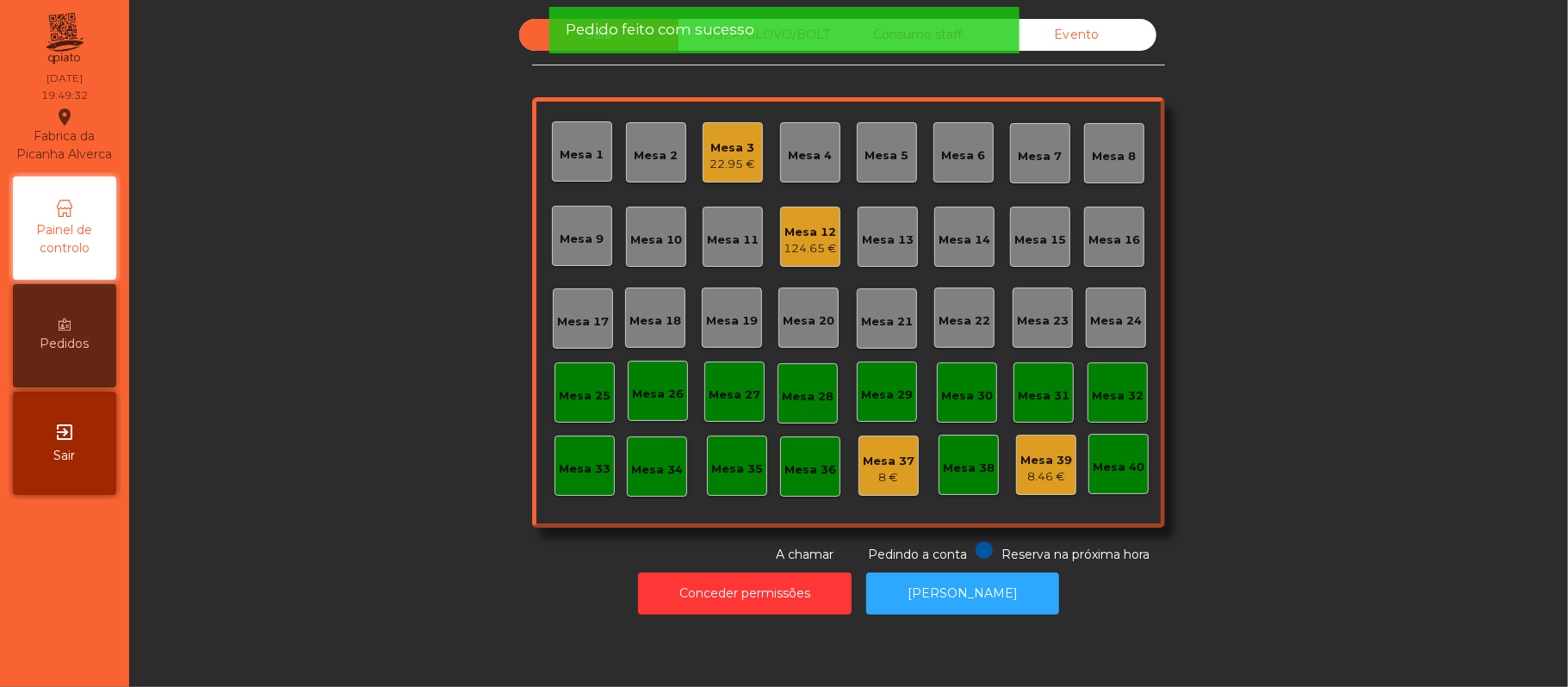
click at [820, 237] on div "Mesa 12" at bounding box center [810, 232] width 53 height 17
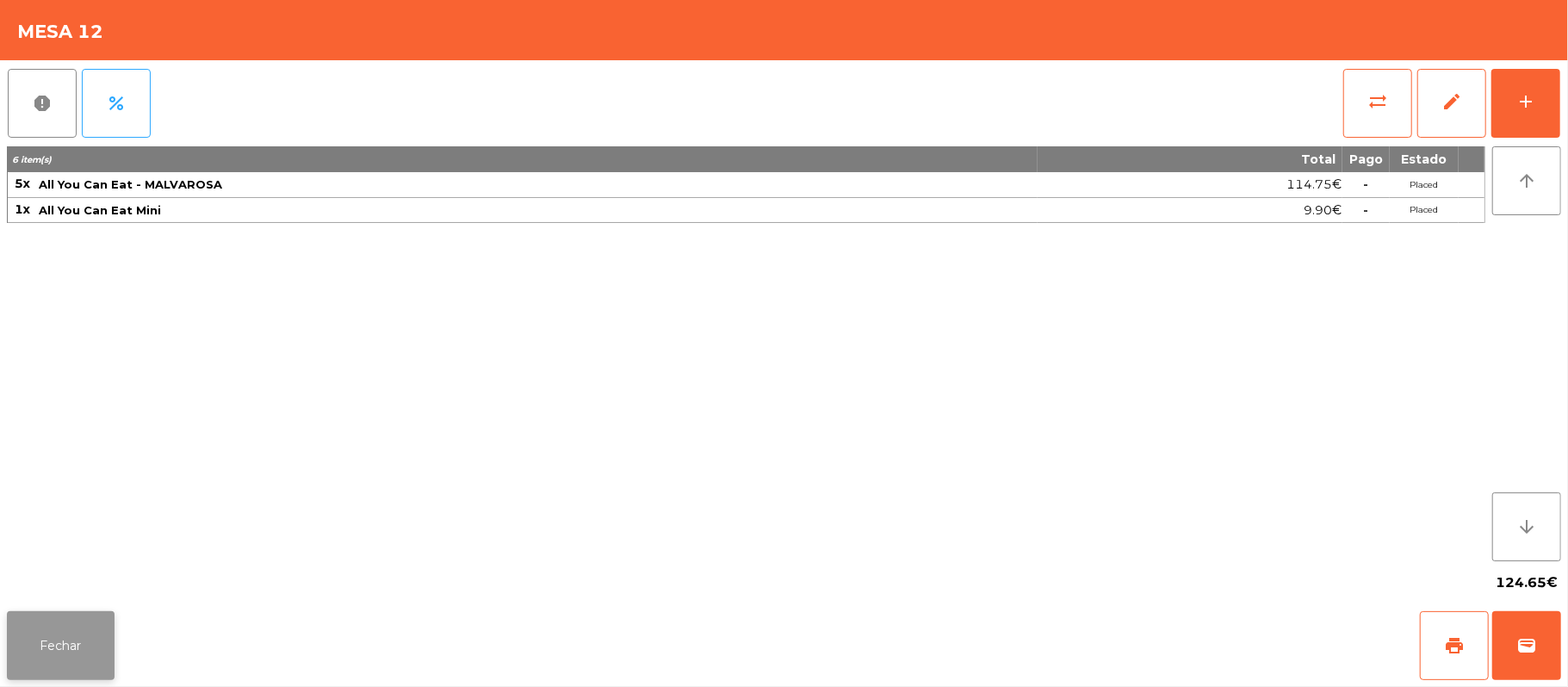
click at [66, 651] on button "Fechar" at bounding box center [60, 645] width 108 height 68
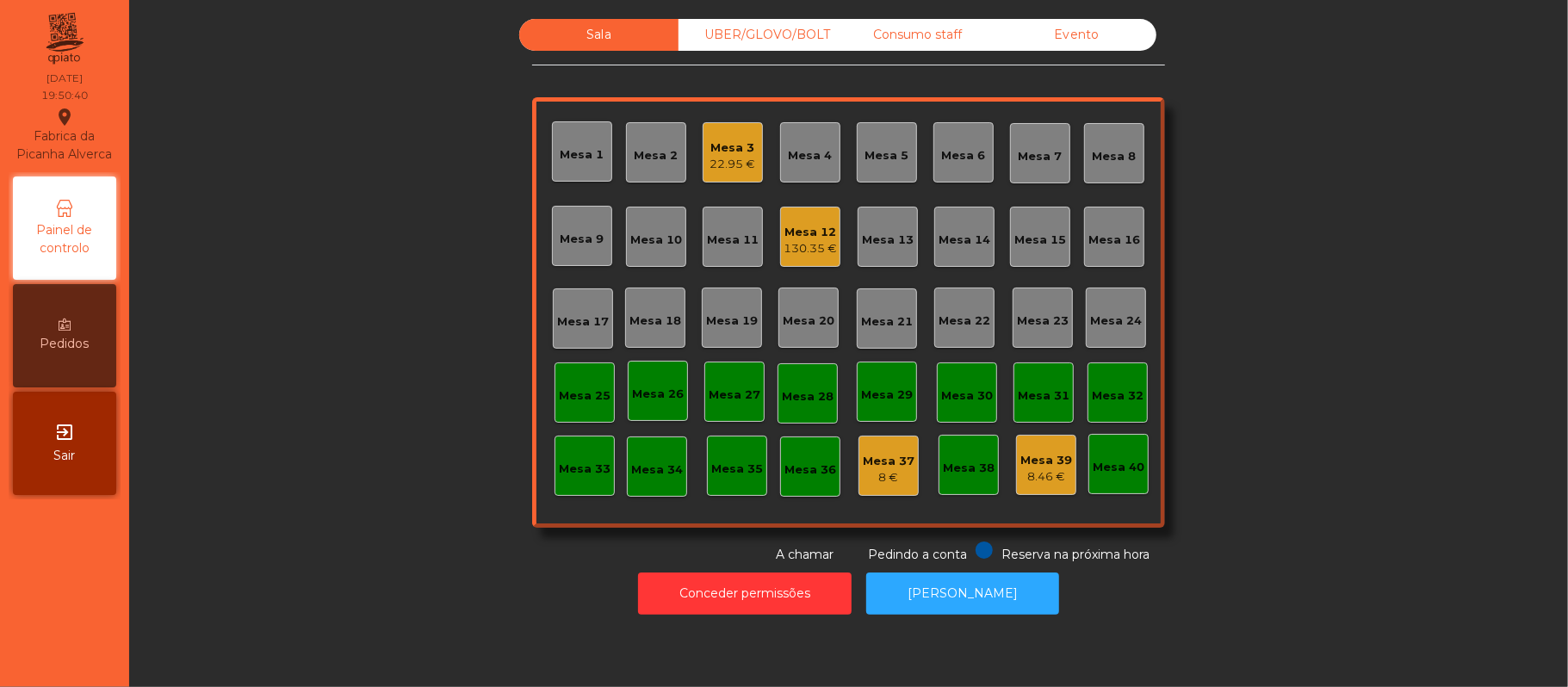
click at [715, 159] on div "22.95 €" at bounding box center [733, 164] width 46 height 17
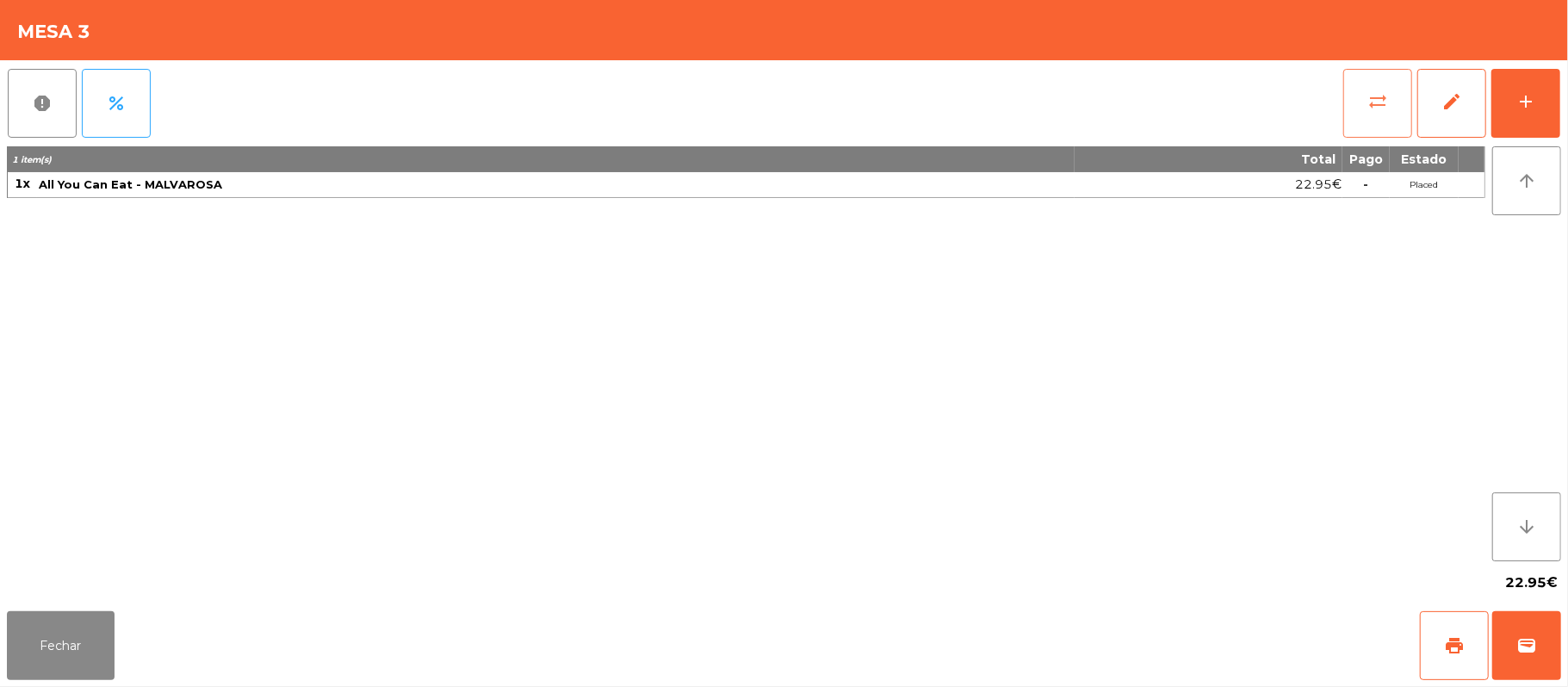
click at [1363, 90] on button "sync_alt" at bounding box center [1378, 102] width 68 height 68
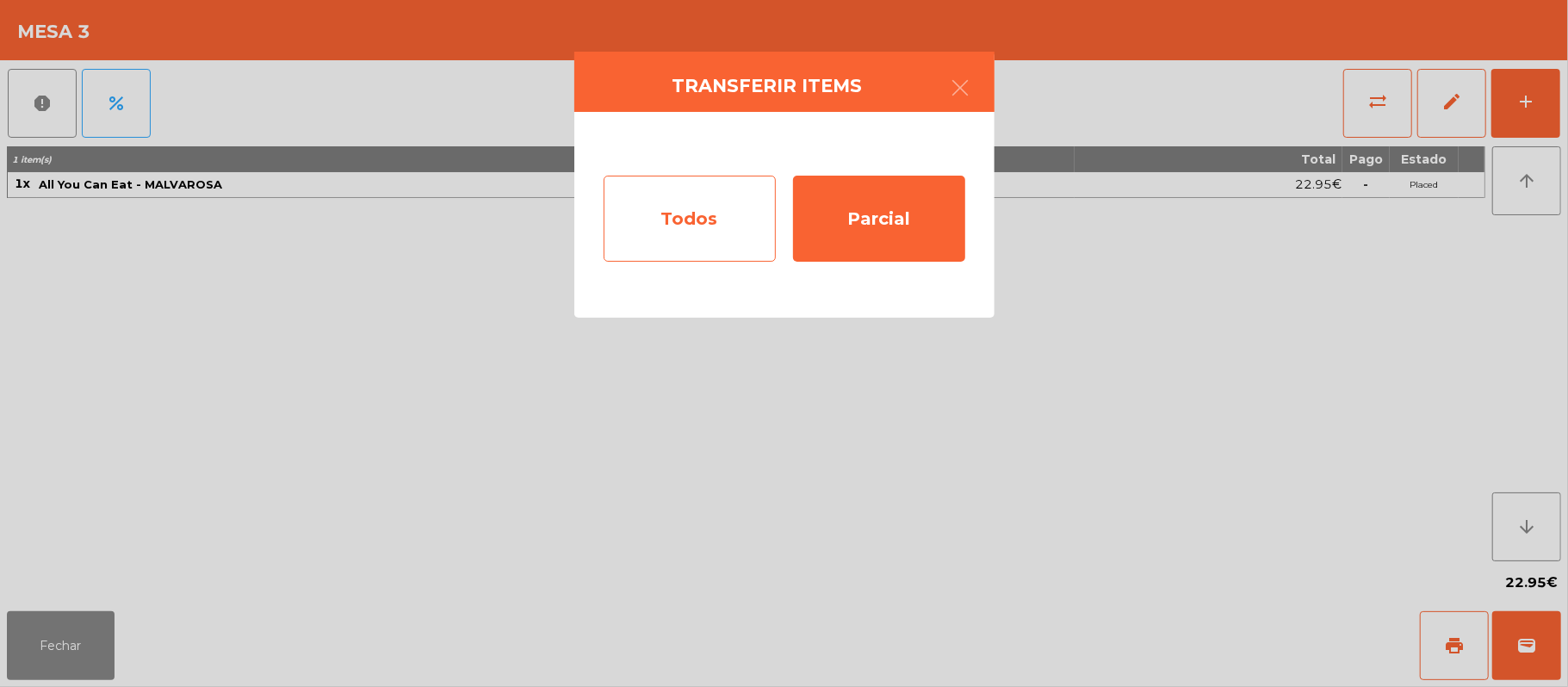
click at [703, 220] on div "Todos" at bounding box center [690, 218] width 173 height 86
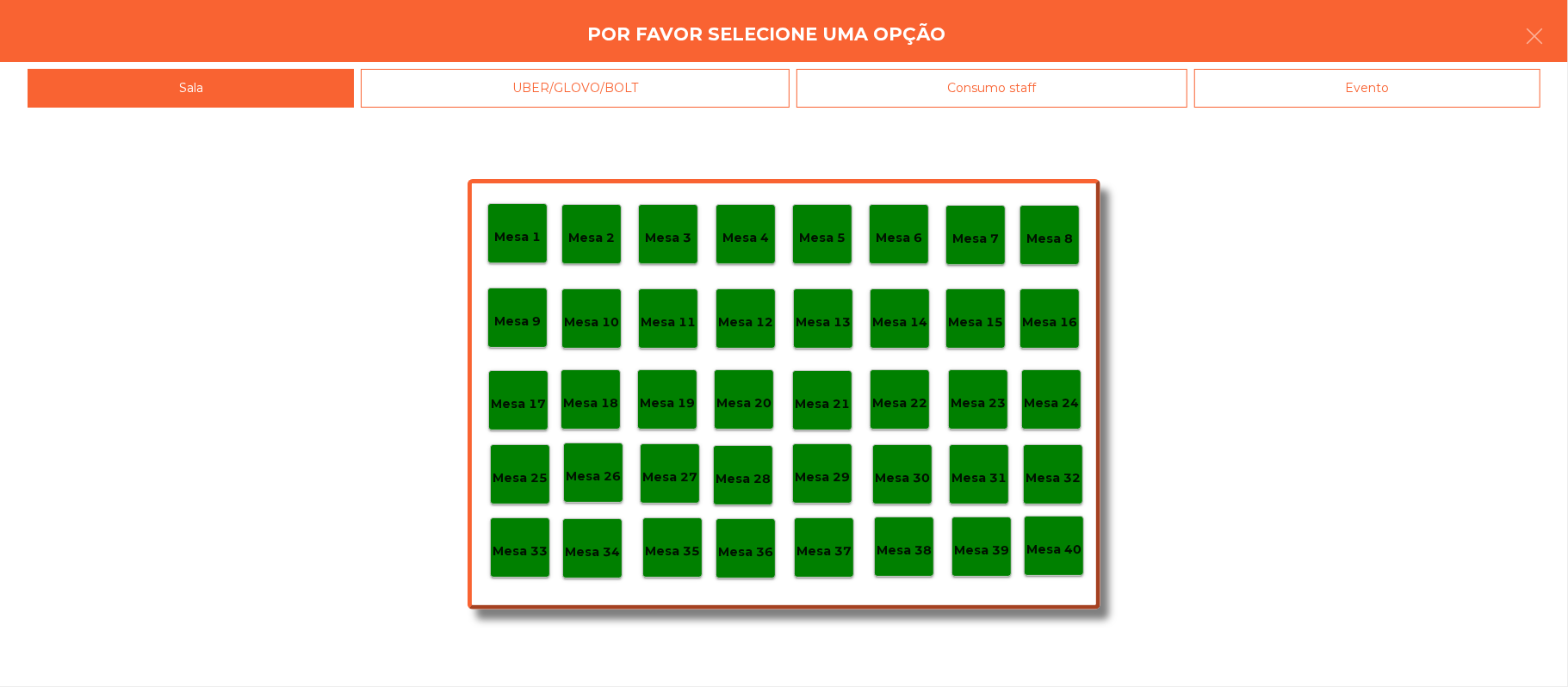
click at [824, 562] on div "Mesa 37" at bounding box center [824, 547] width 60 height 60
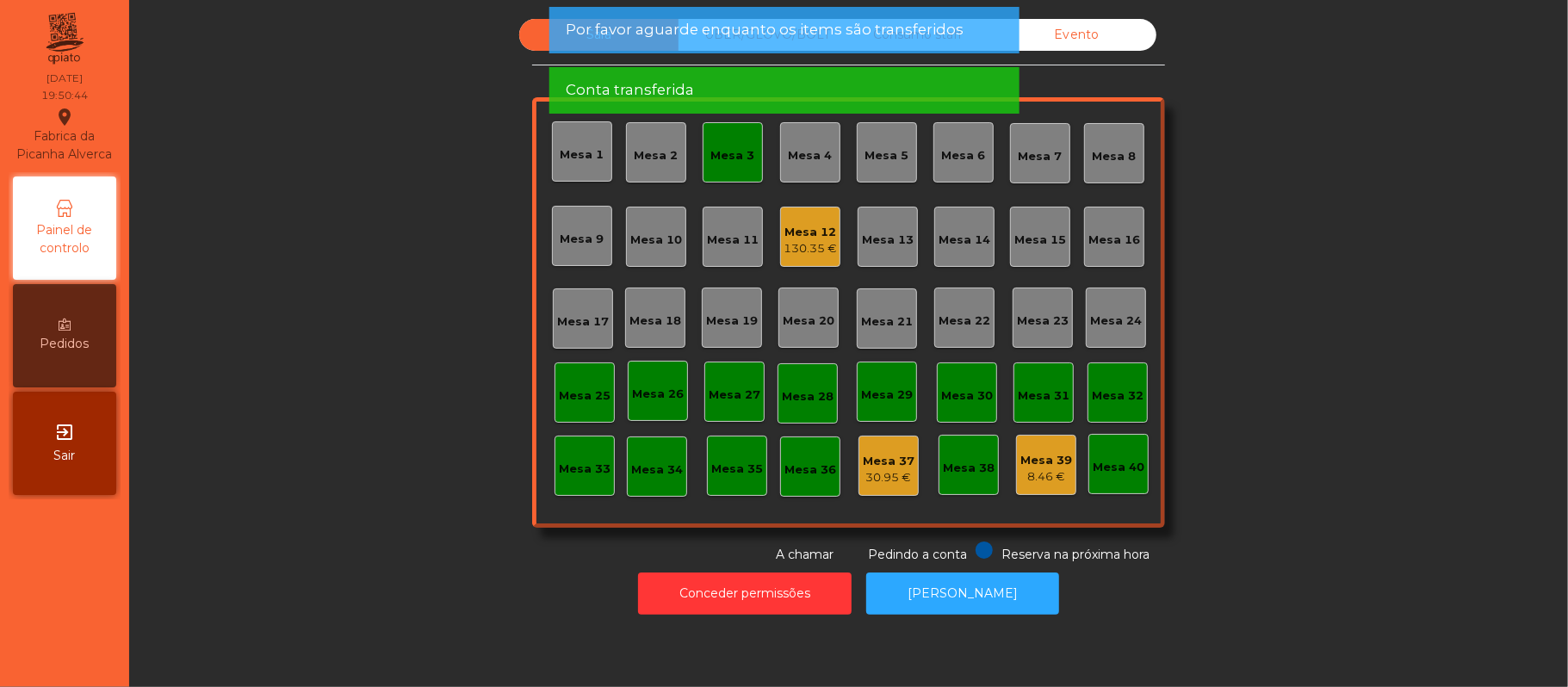
click at [714, 153] on div "Mesa 3" at bounding box center [733, 156] width 44 height 17
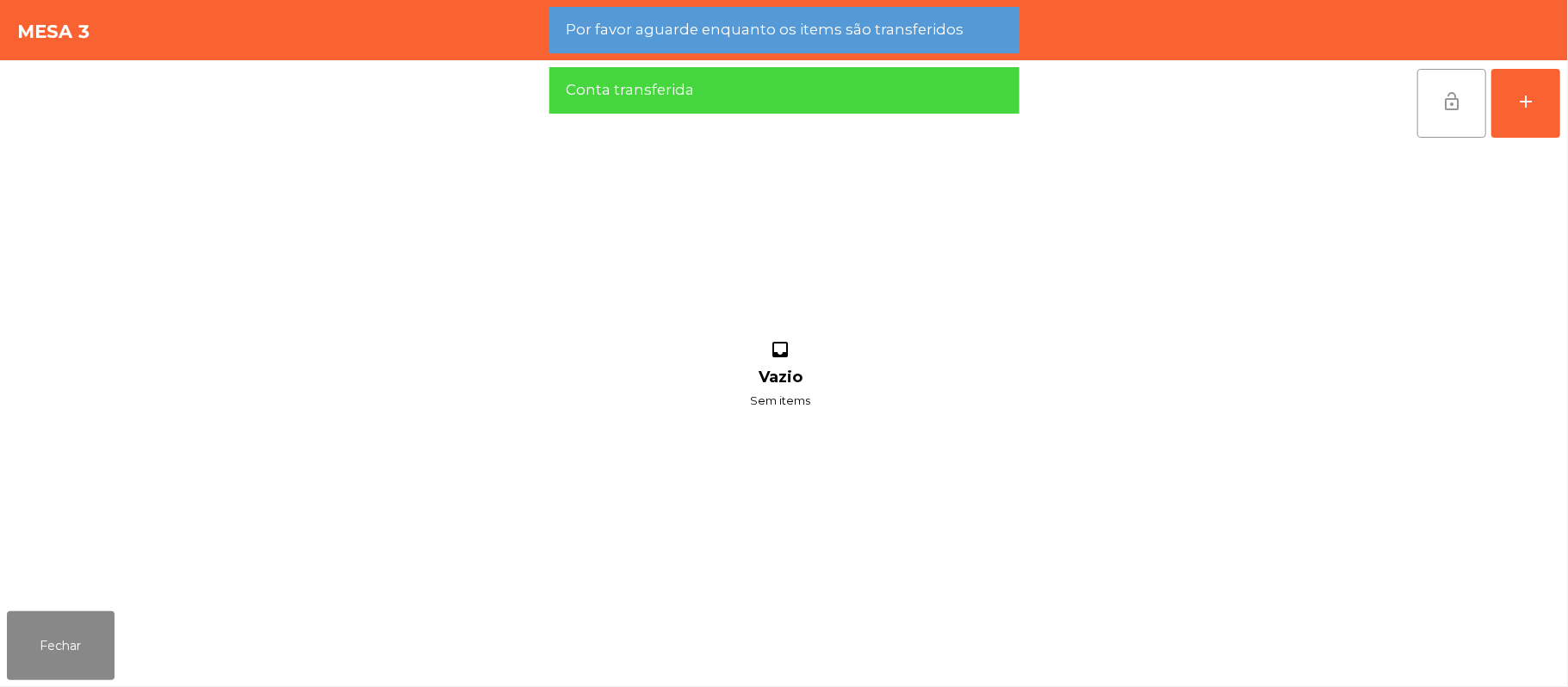
click at [1435, 108] on button "lock_open" at bounding box center [1452, 102] width 68 height 68
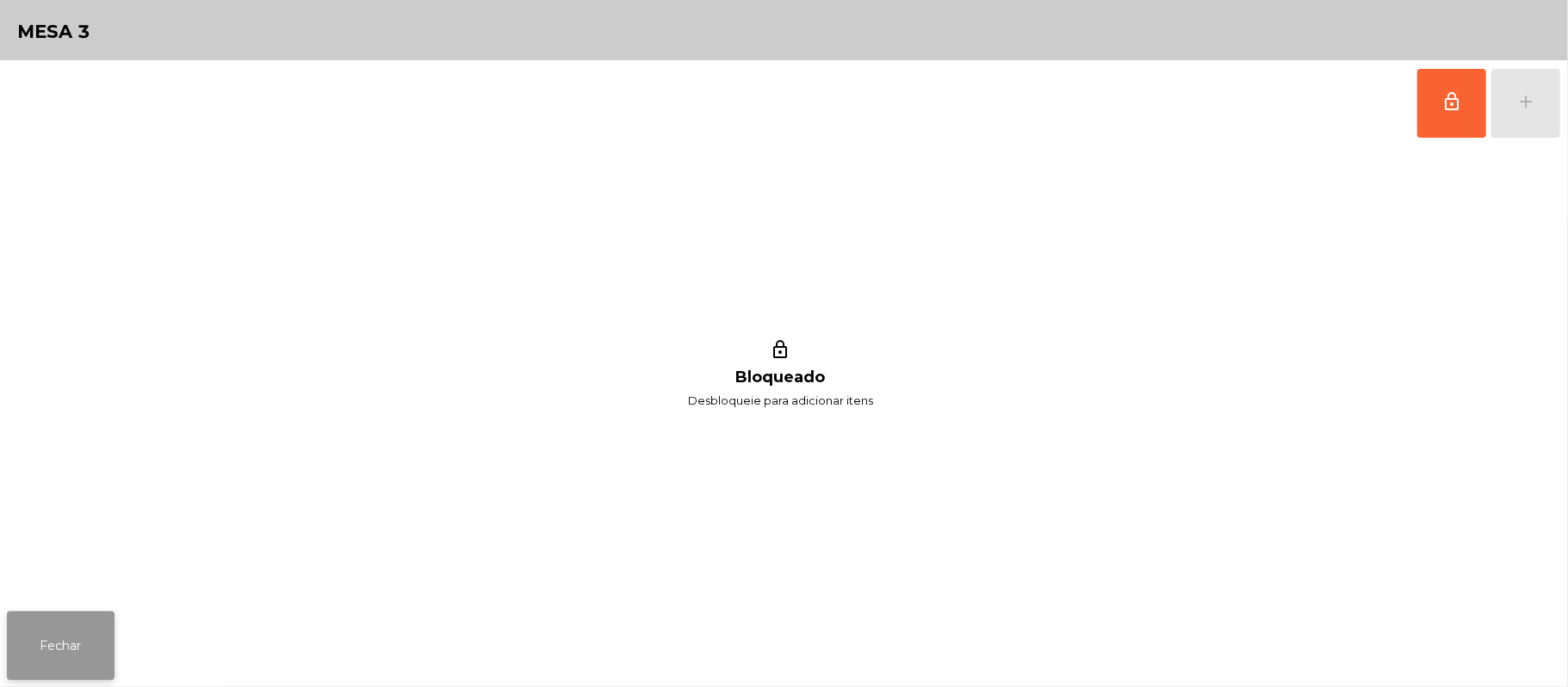
click at [79, 649] on button "Fechar" at bounding box center [60, 645] width 108 height 68
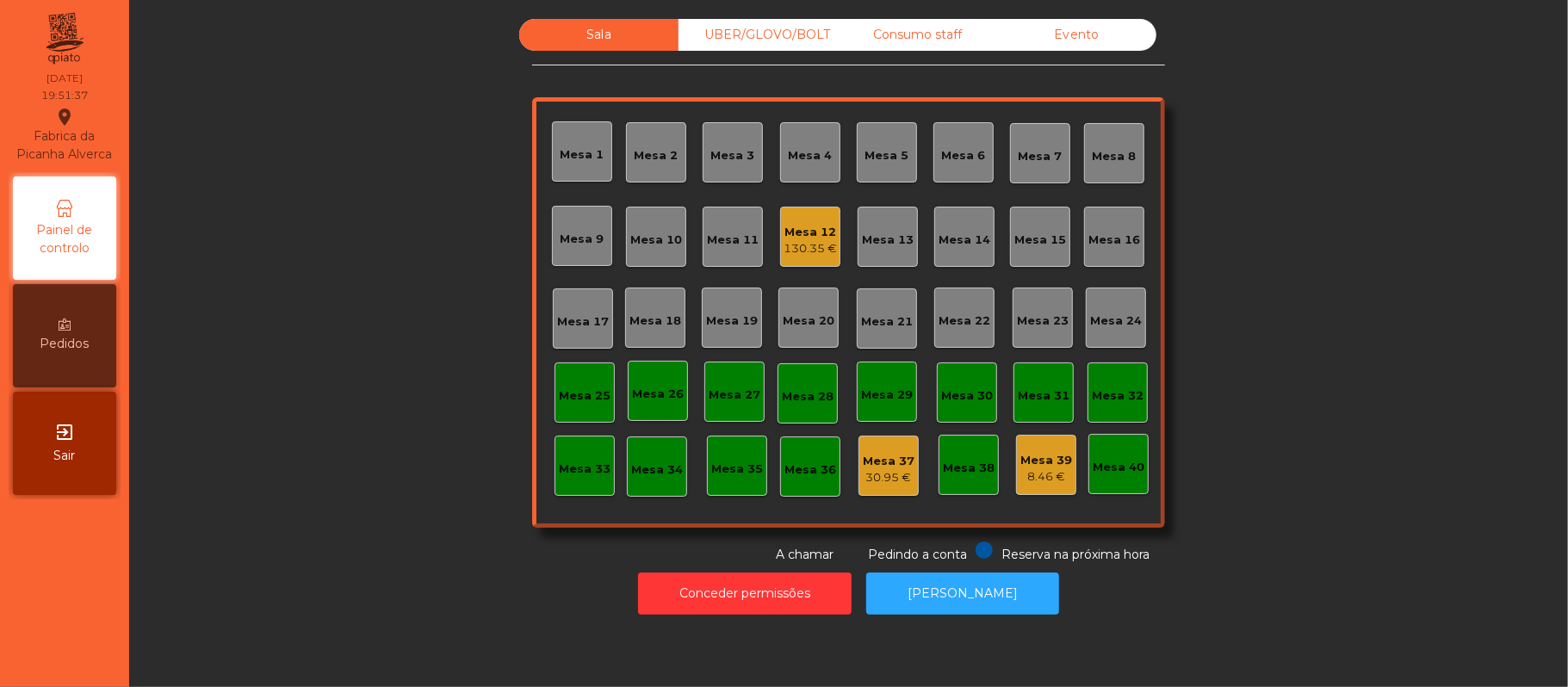
click at [801, 249] on div "130.35 €" at bounding box center [810, 248] width 53 height 17
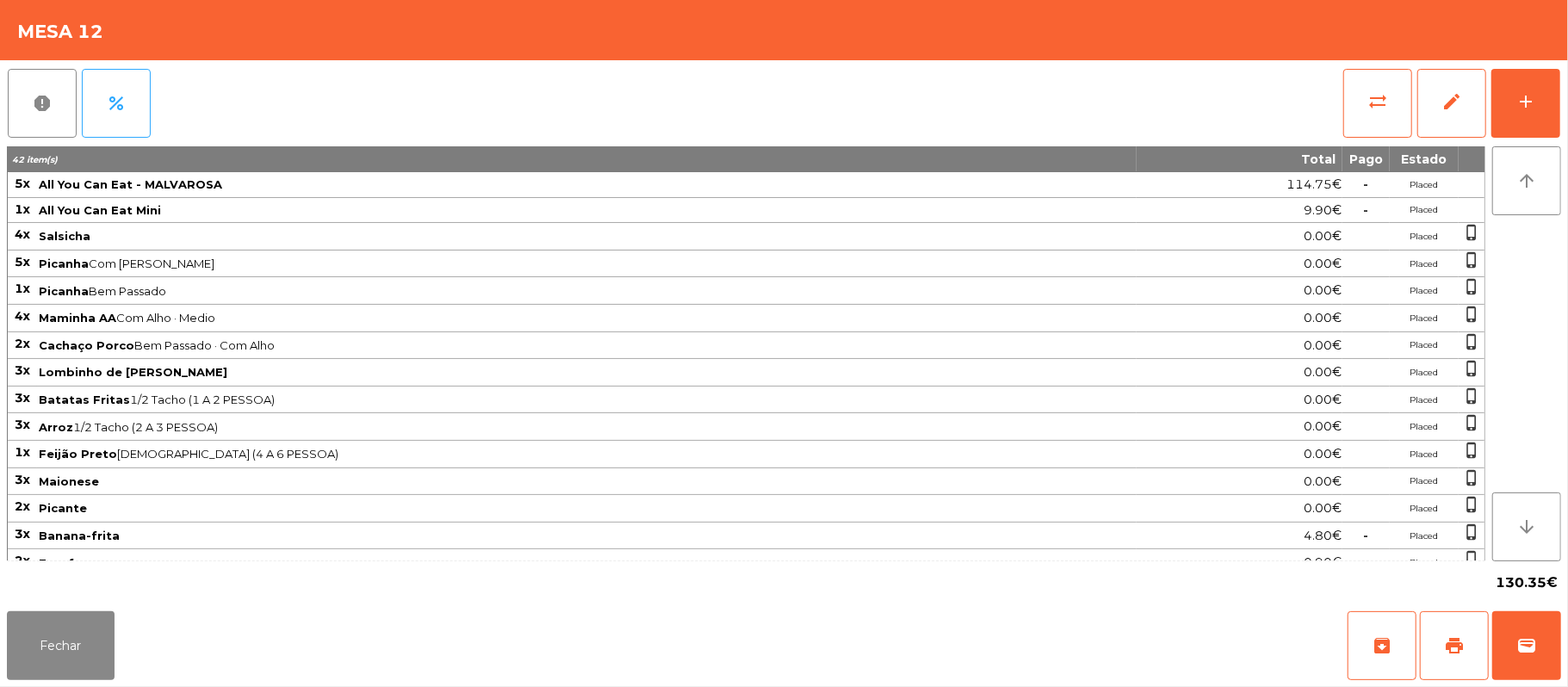
scroll to position [27, 0]
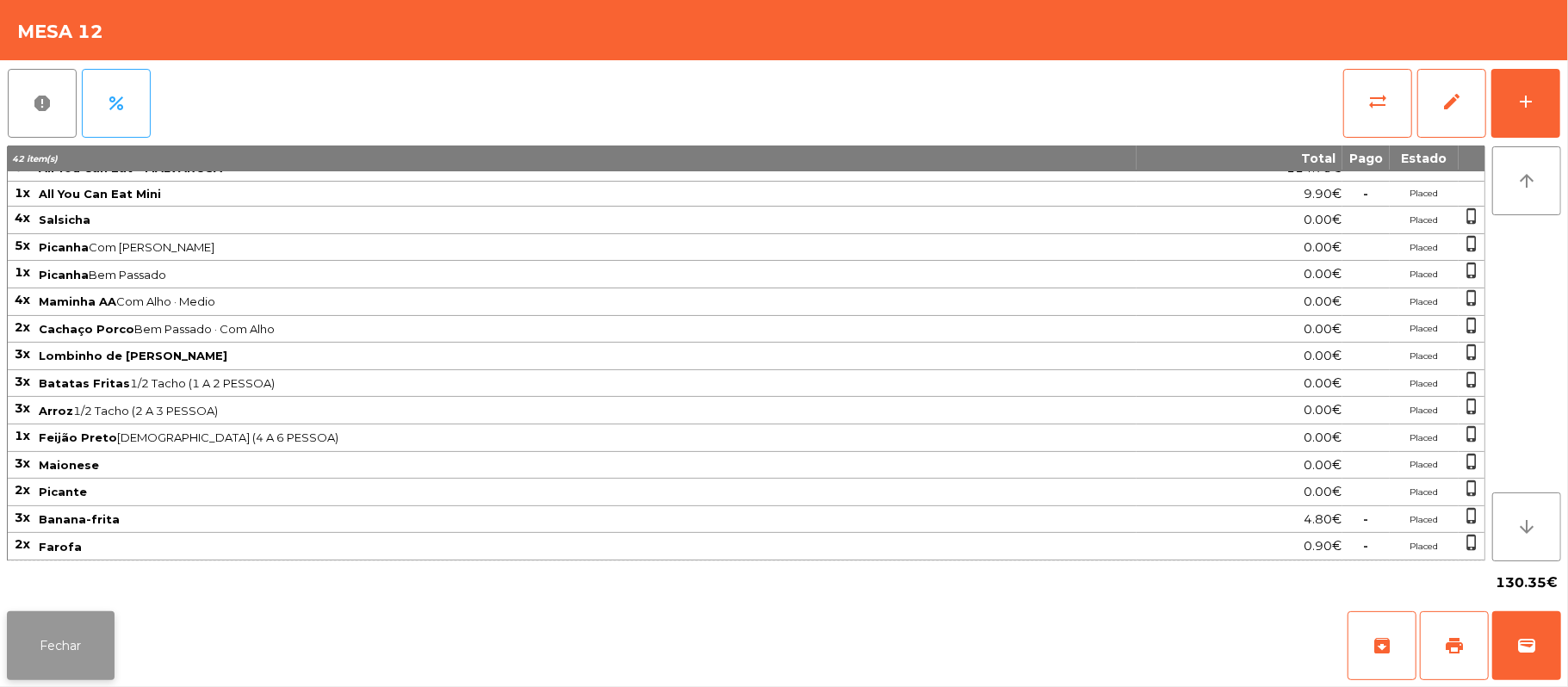
click at [52, 637] on button "Fechar" at bounding box center [60, 645] width 108 height 68
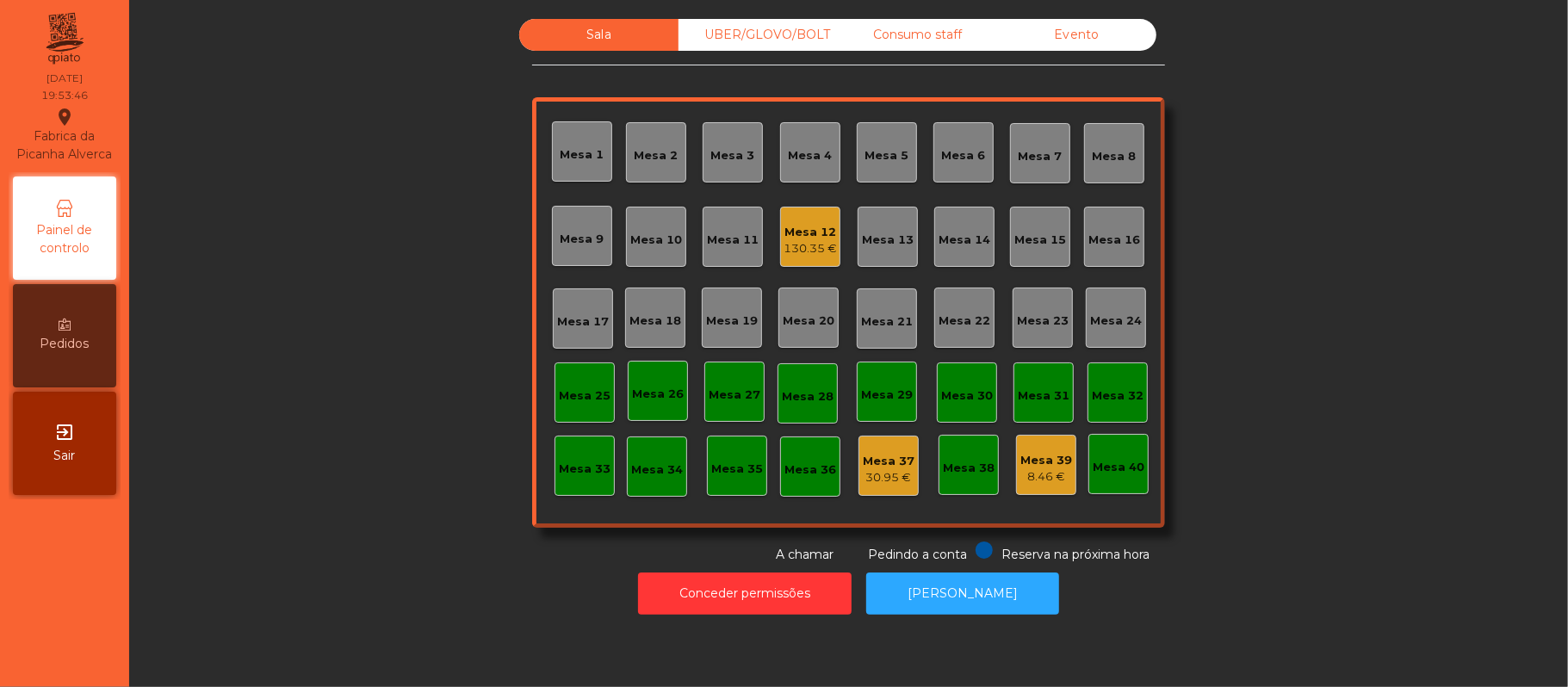
click at [796, 258] on div "Mesa 12 130.35 €" at bounding box center [810, 236] width 60 height 60
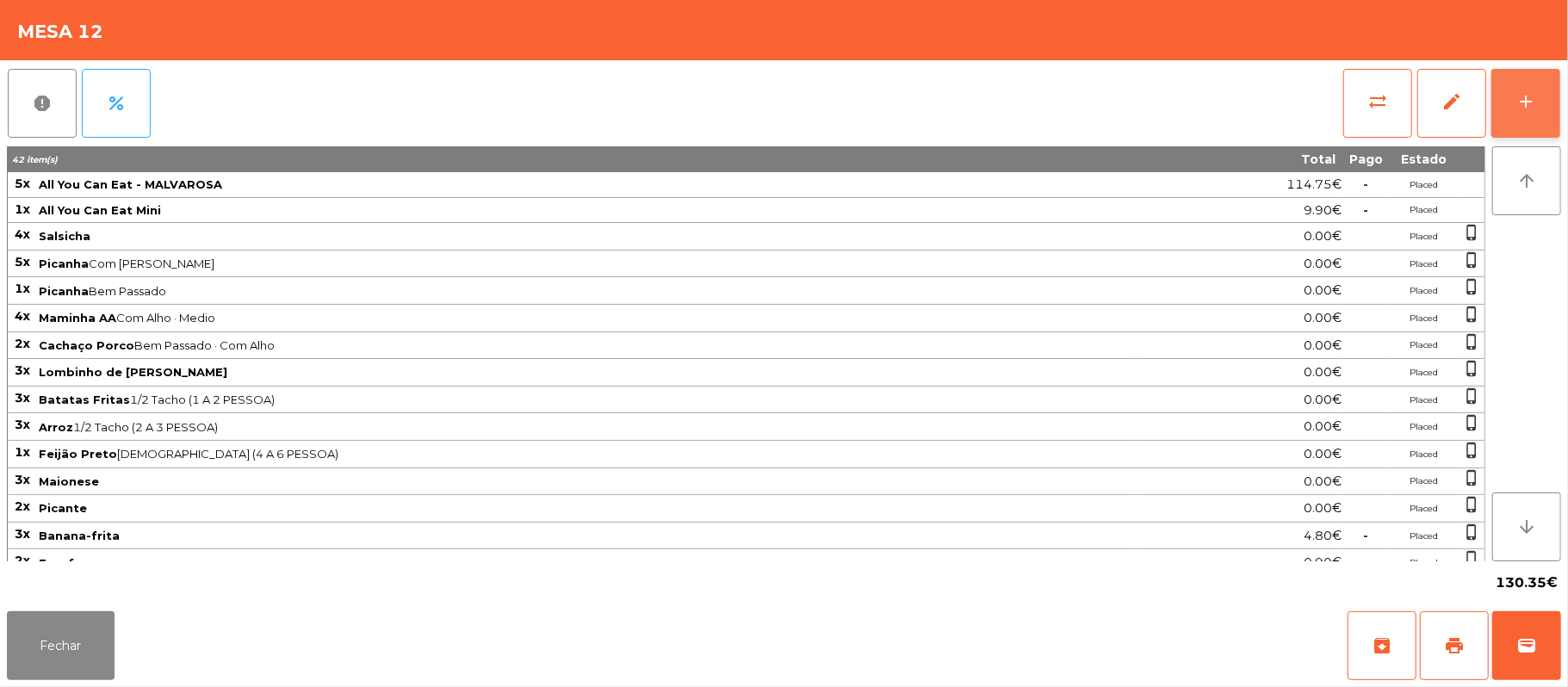
click at [1523, 100] on div "add" at bounding box center [1526, 101] width 21 height 21
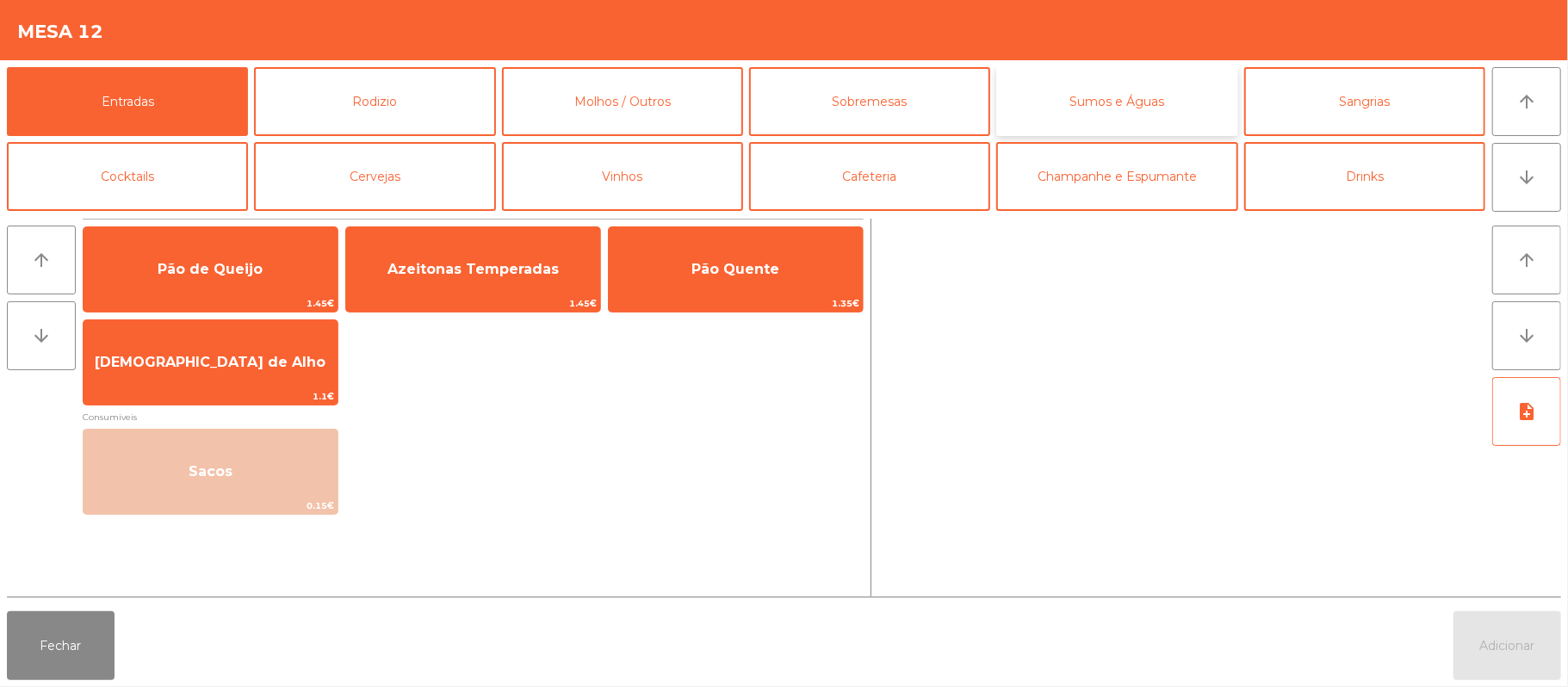
click at [1127, 104] on button "Sumos e Águas" at bounding box center [1116, 101] width 241 height 68
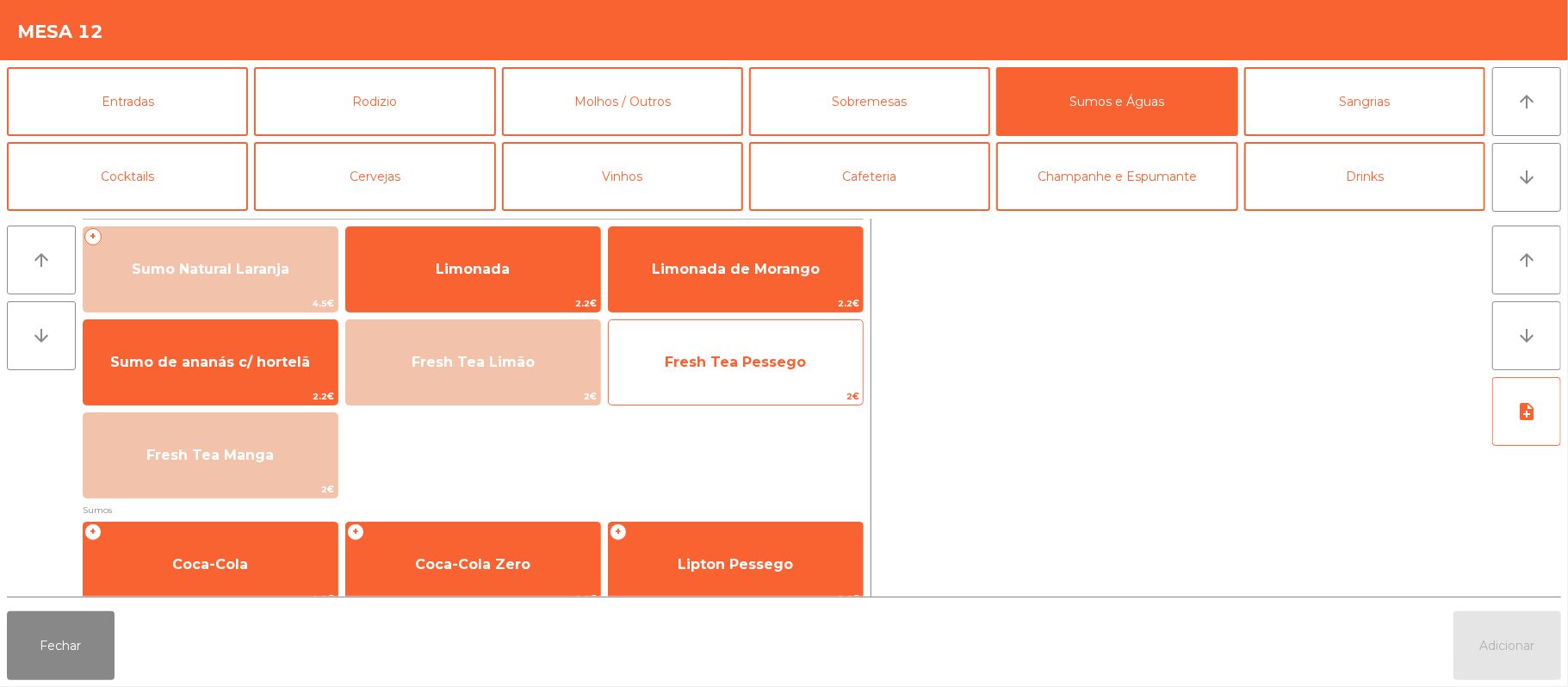
click at [746, 353] on span "Fresh Tea Pessego" at bounding box center [735, 361] width 142 height 16
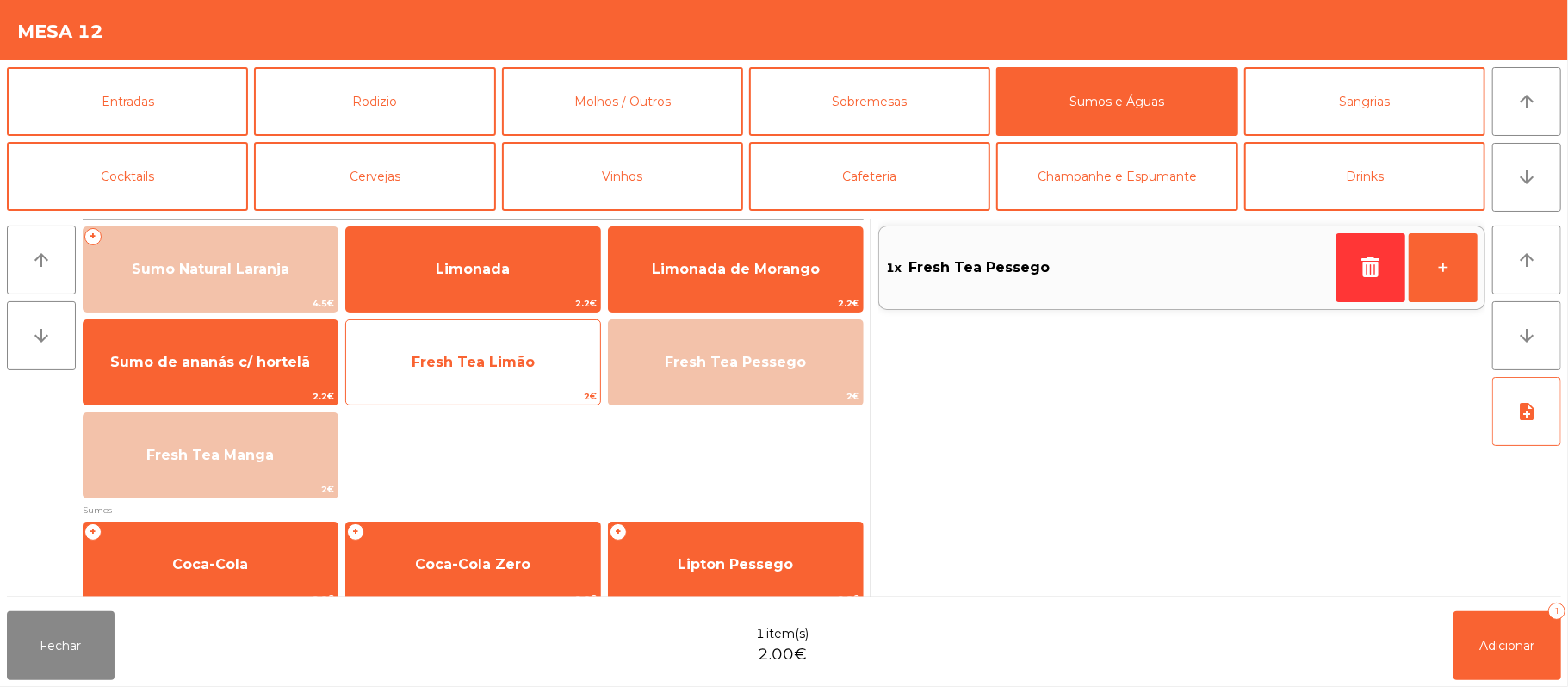
click at [493, 348] on span "Fresh Tea Limão" at bounding box center [473, 363] width 254 height 47
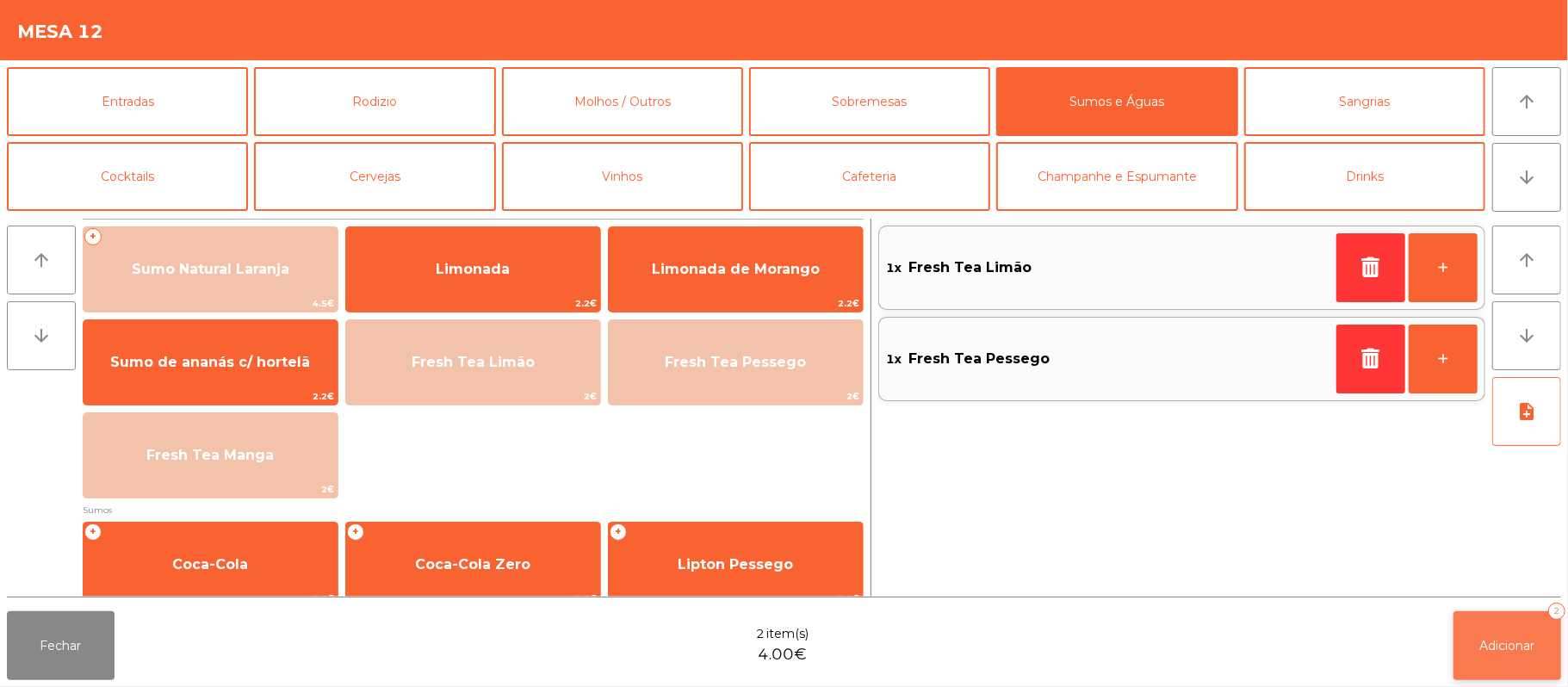
click at [1523, 673] on button "Adicionar 2" at bounding box center [1507, 645] width 108 height 68
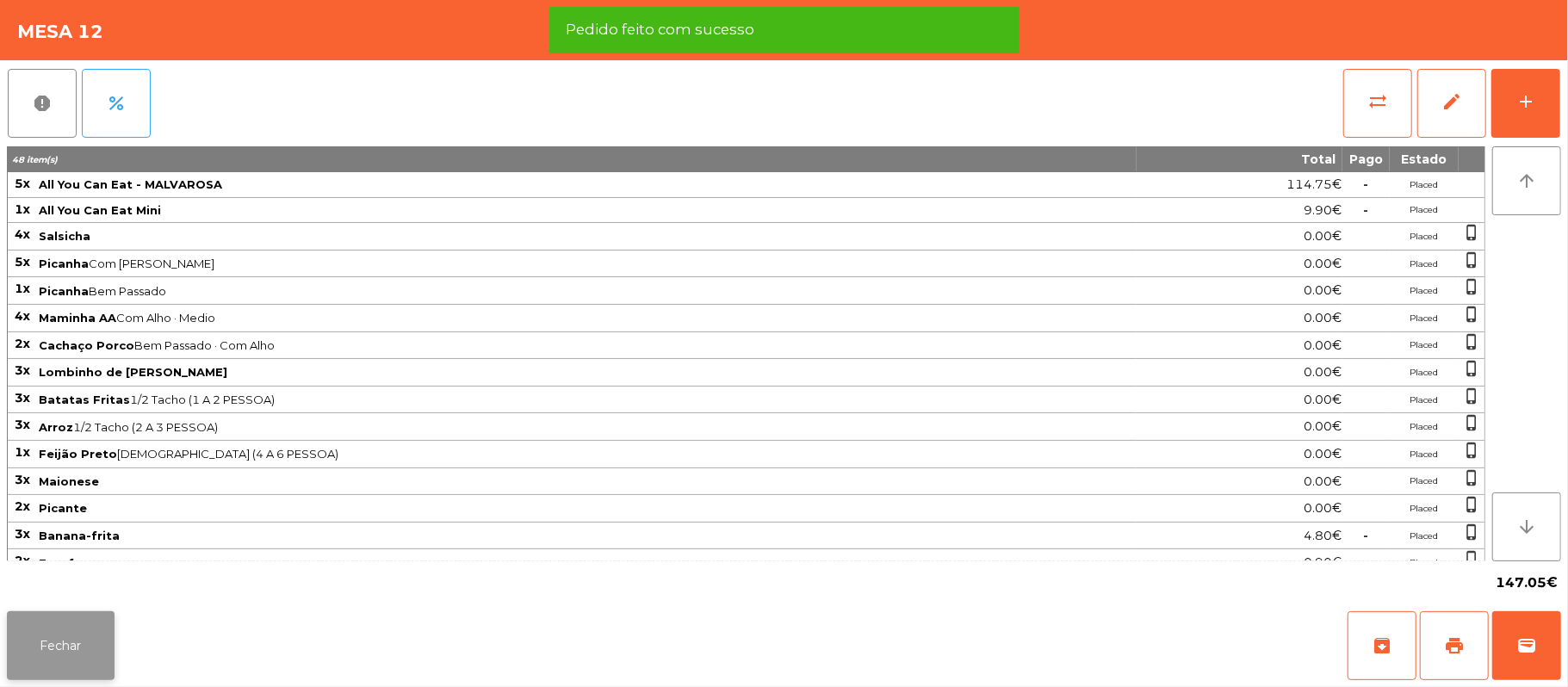
click at [56, 648] on button "Fechar" at bounding box center [60, 645] width 108 height 68
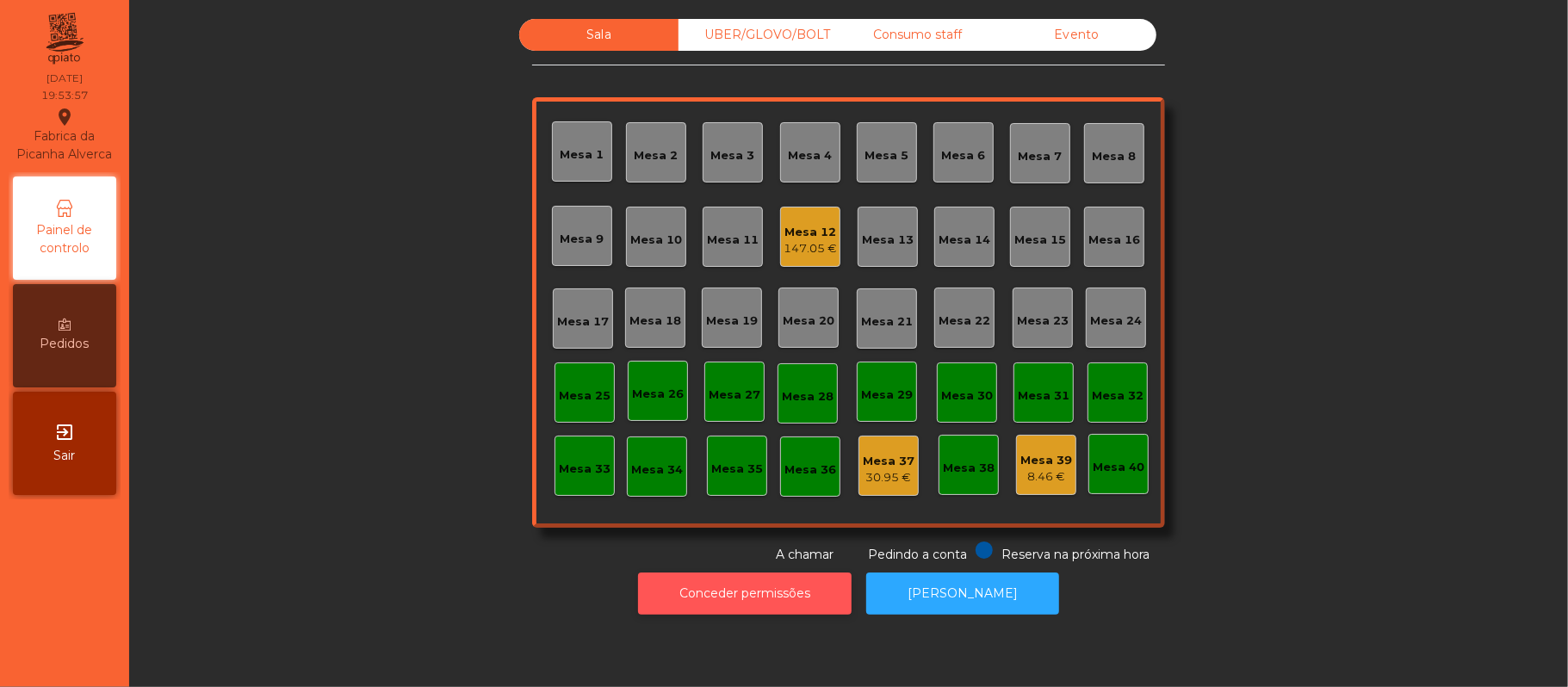
click at [810, 601] on button "Conceder permissões" at bounding box center [745, 593] width 214 height 42
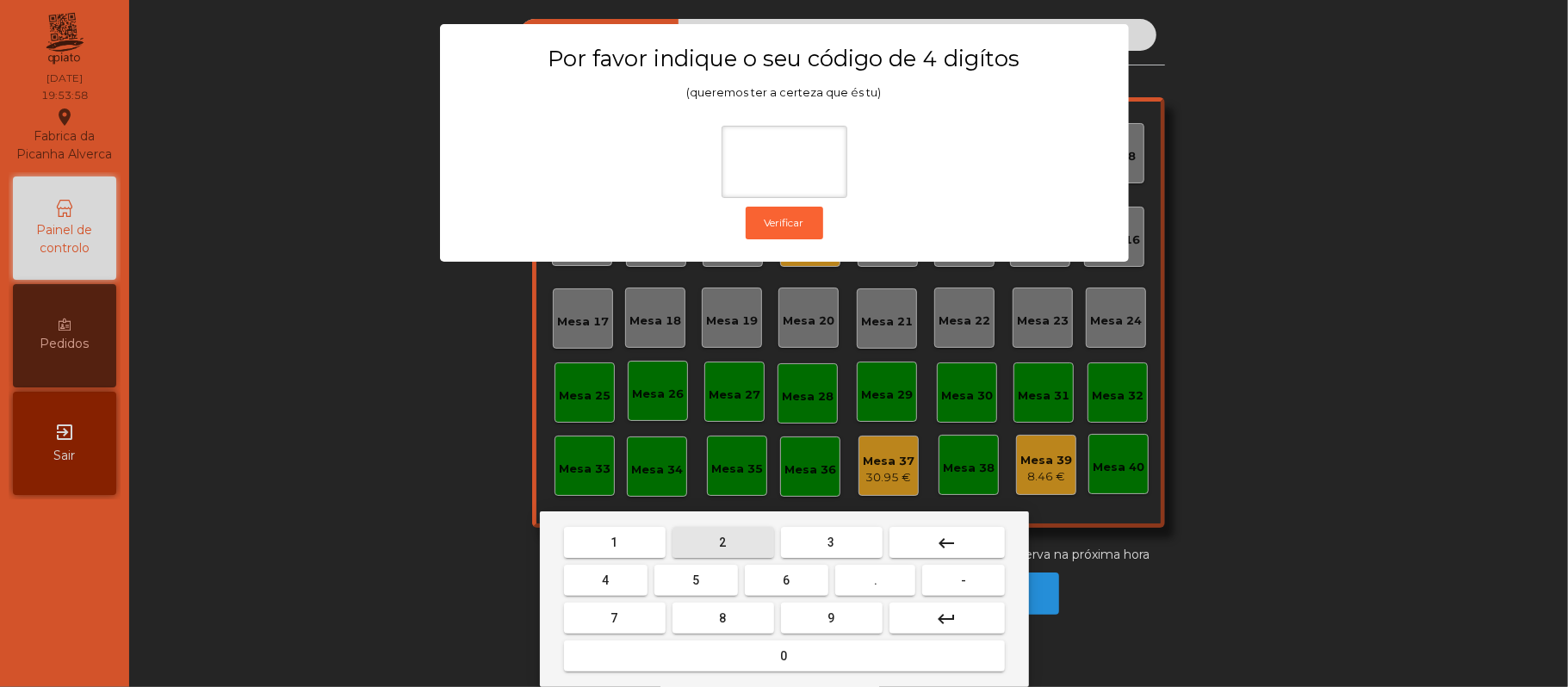
click at [710, 545] on button "2" at bounding box center [723, 542] width 101 height 31
click at [784, 574] on span "6" at bounding box center [787, 580] width 7 height 14
click at [630, 541] on button "1" at bounding box center [614, 542] width 101 height 31
click at [707, 582] on button "5" at bounding box center [696, 579] width 83 height 31
type input "****"
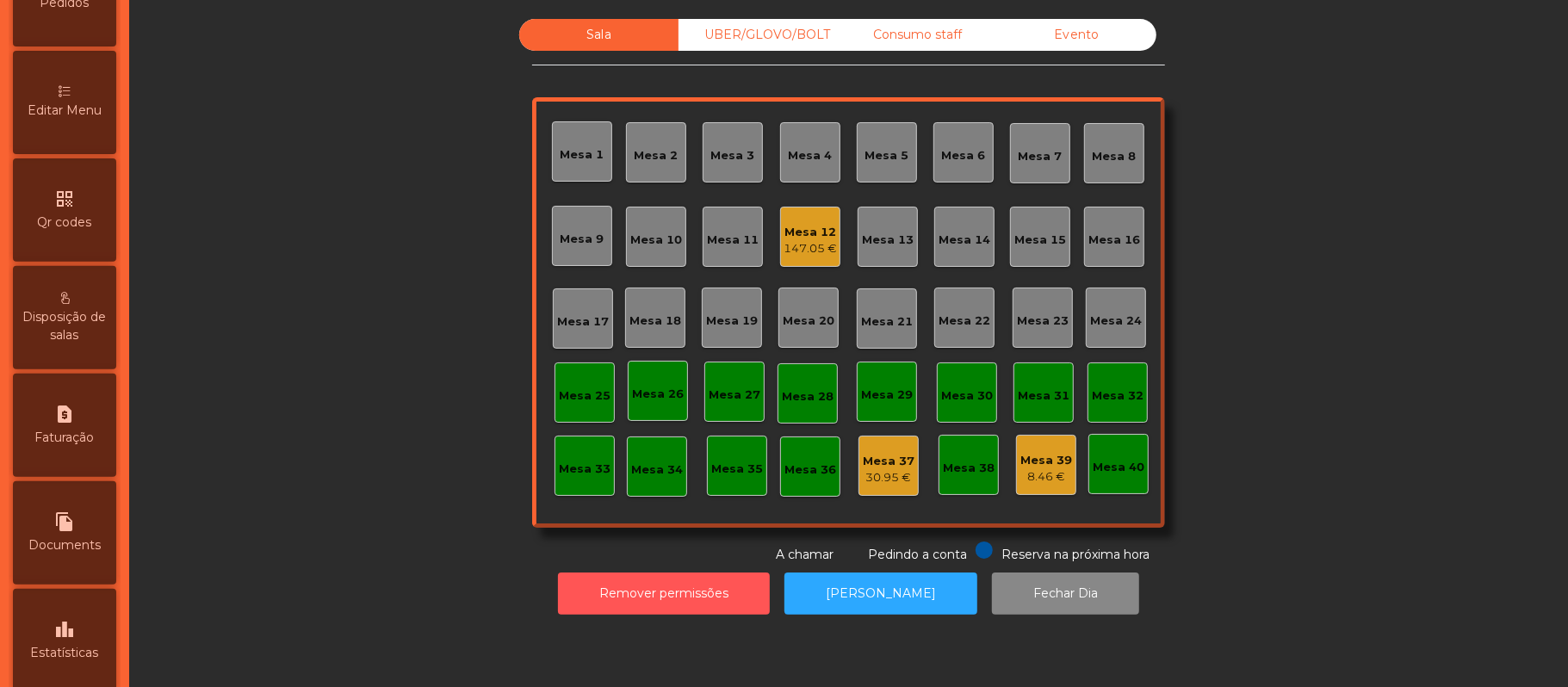
scroll to position [354, 0]
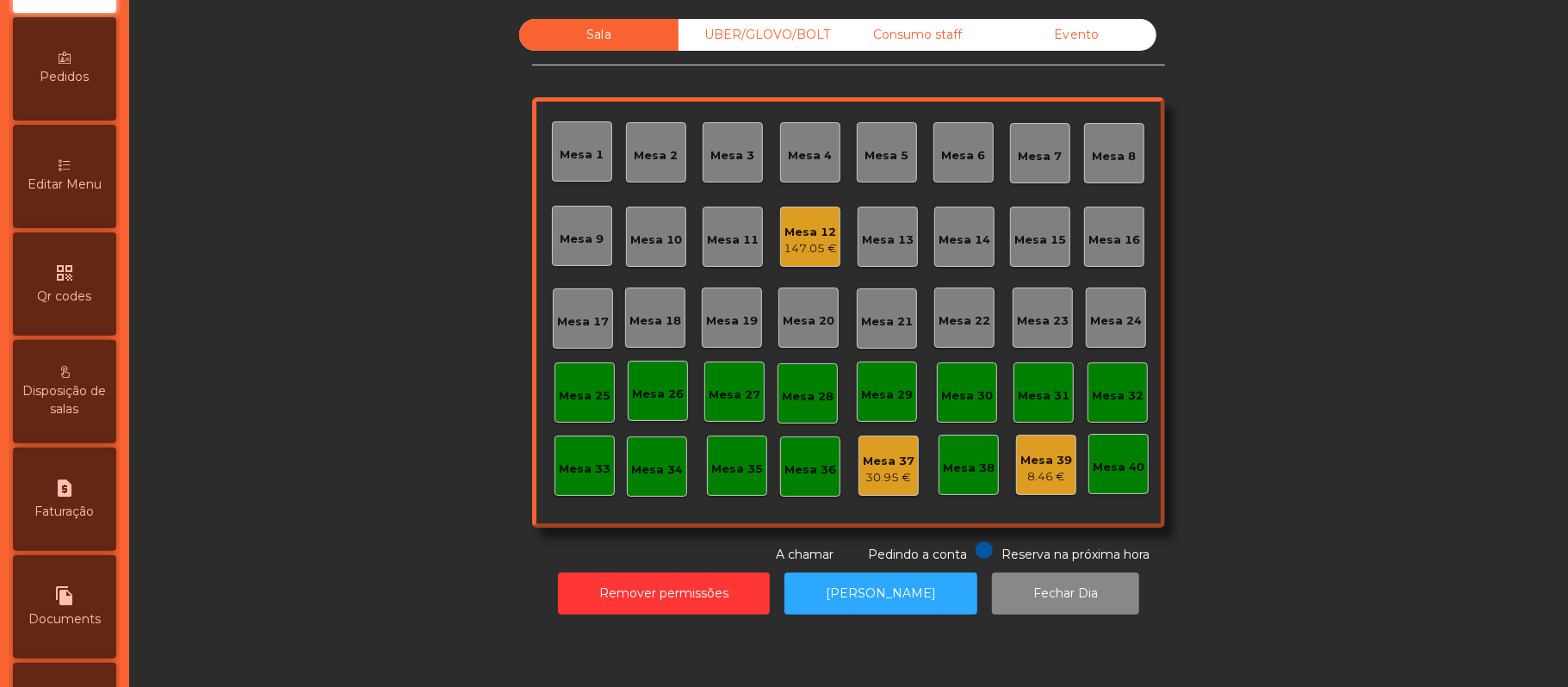
click at [70, 172] on icon at bounding box center [64, 165] width 12 height 12
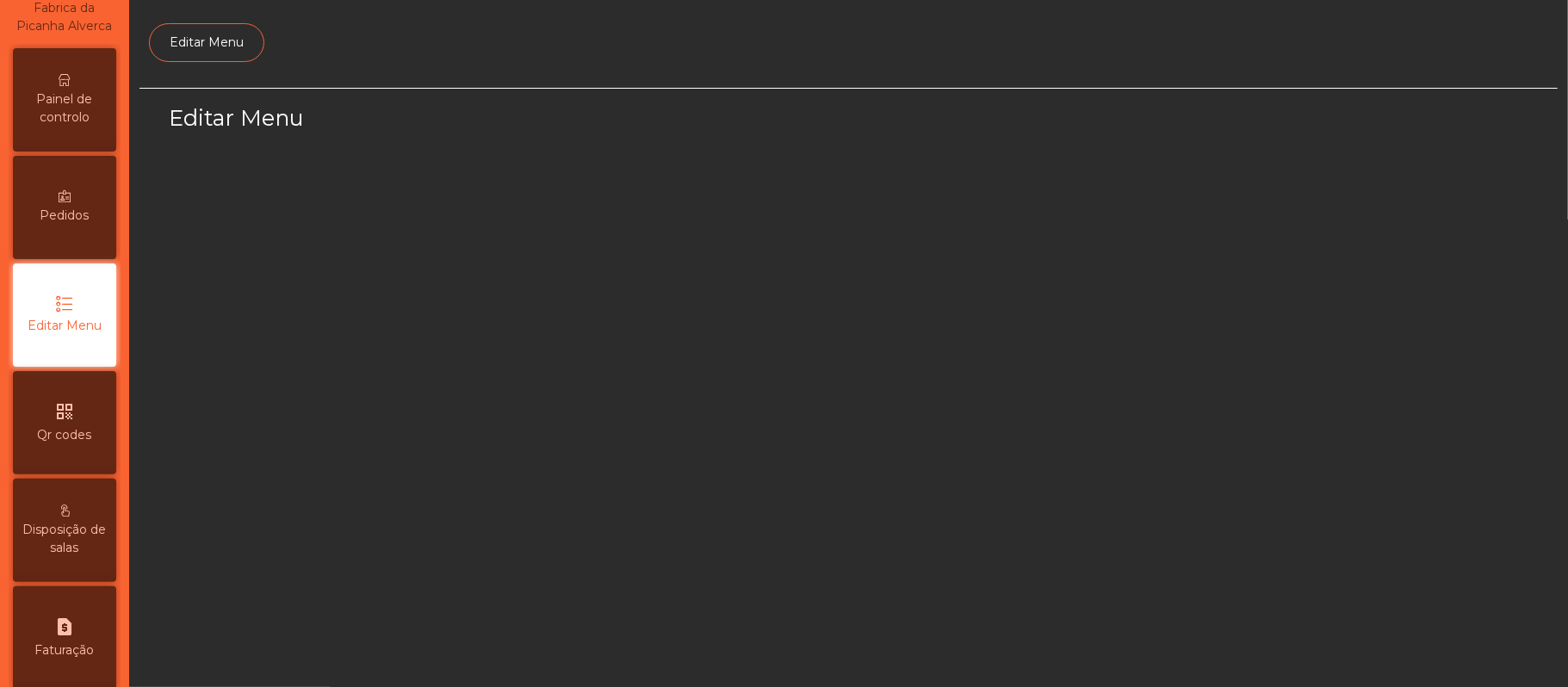
select select "*"
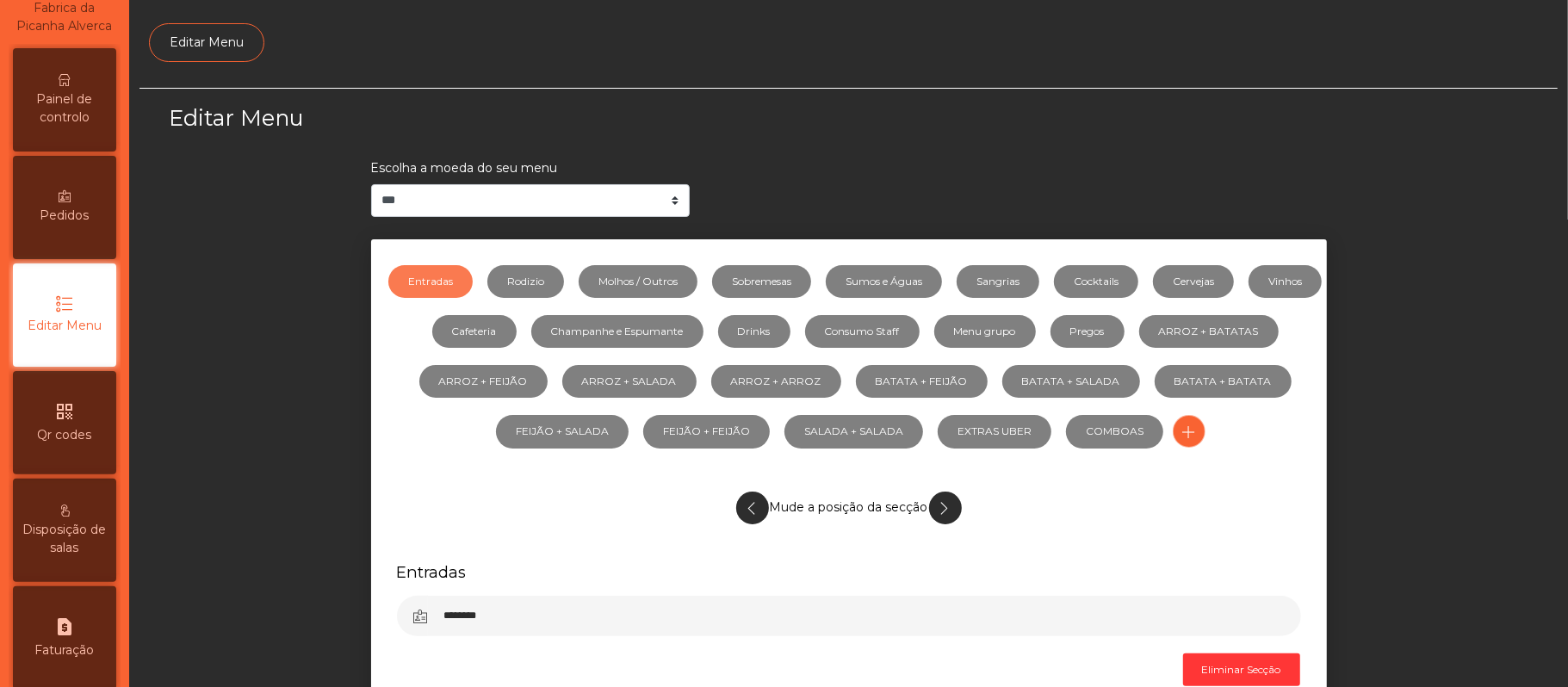
scroll to position [118, 0]
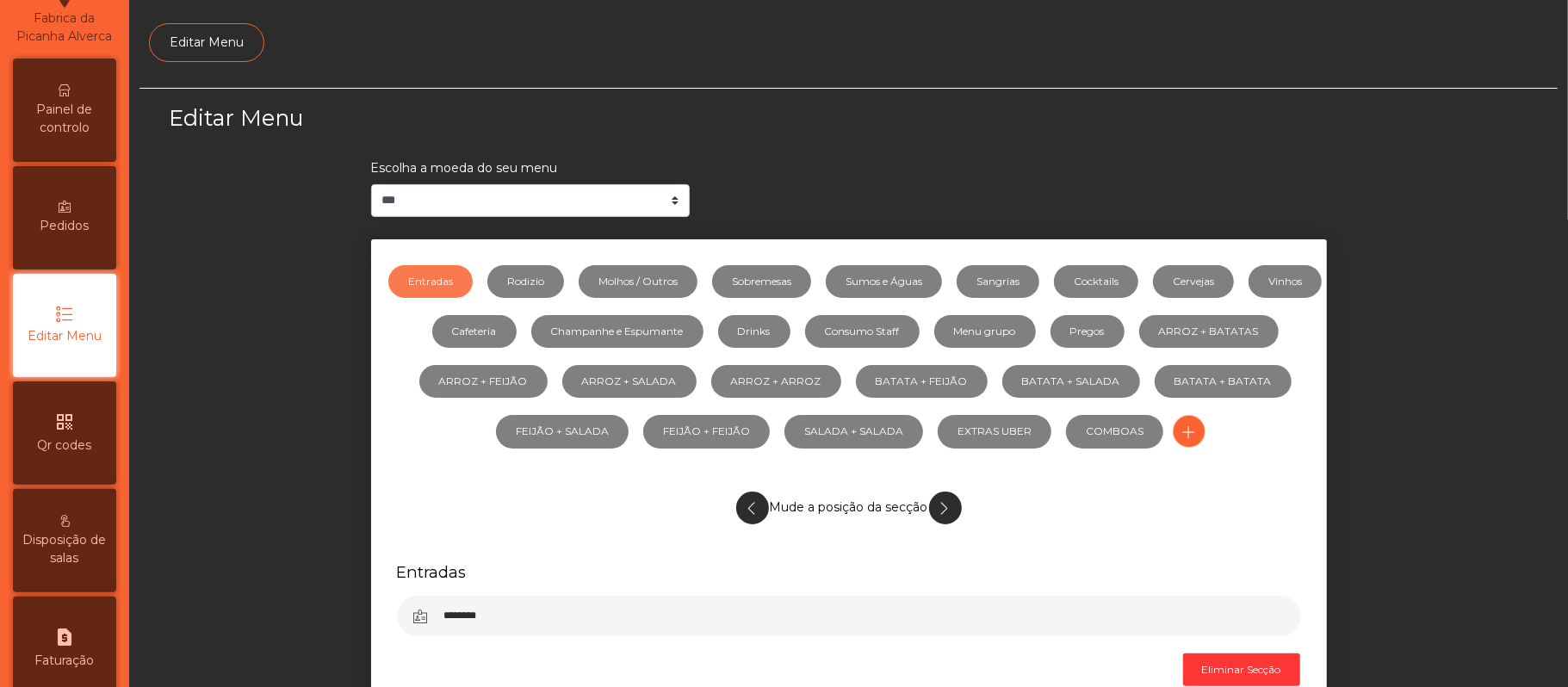
click at [67, 137] on span "Painel de controlo" at bounding box center [64, 118] width 95 height 37
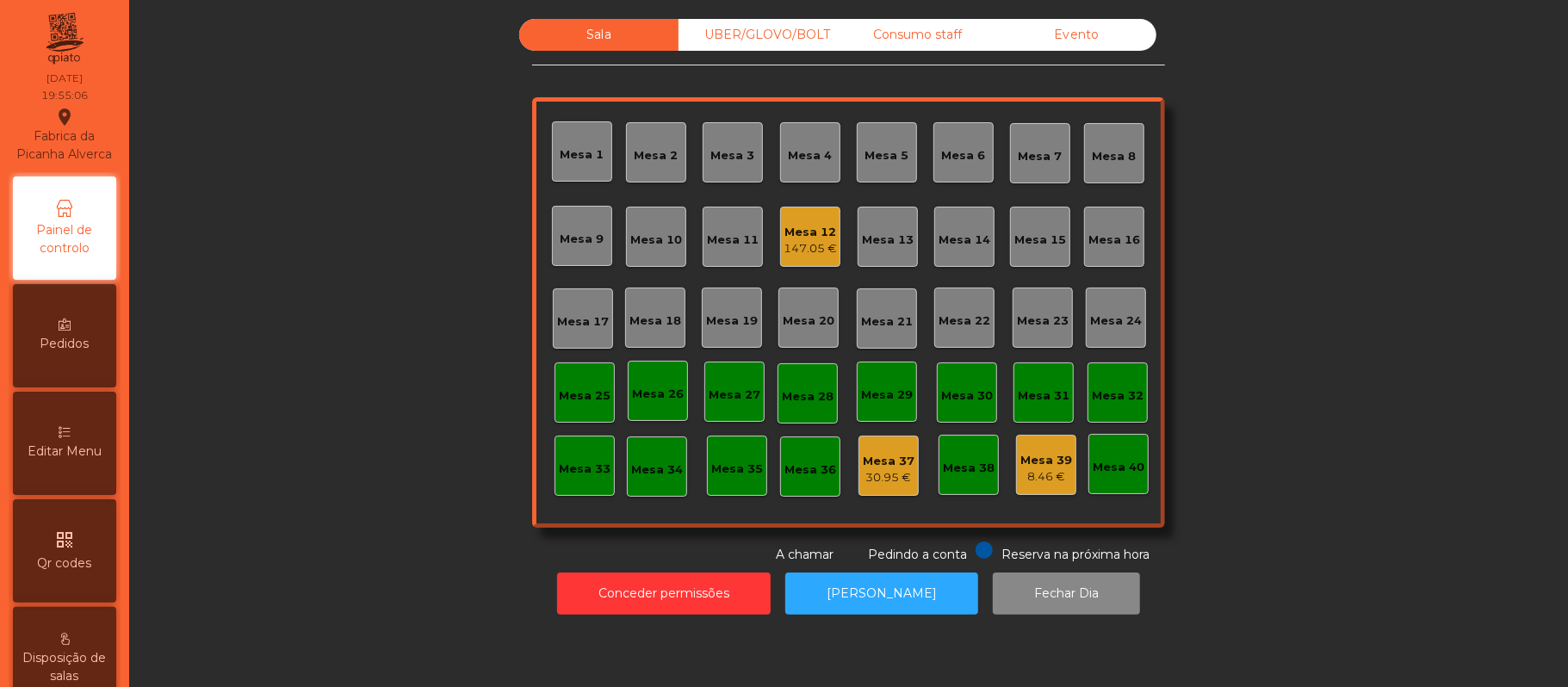
click at [944, 307] on div "Mesa 22" at bounding box center [964, 318] width 52 height 24
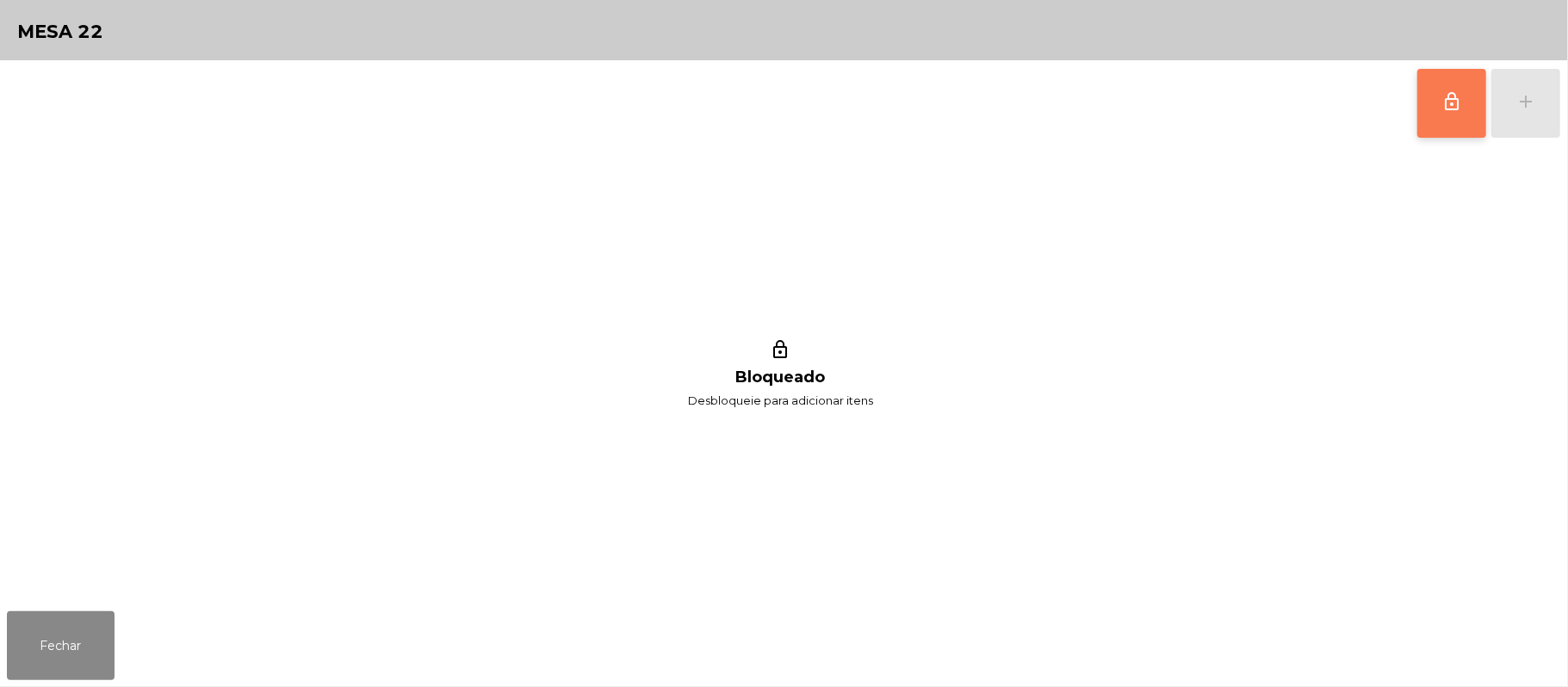
click at [1448, 108] on span "lock_outline" at bounding box center [1452, 101] width 21 height 21
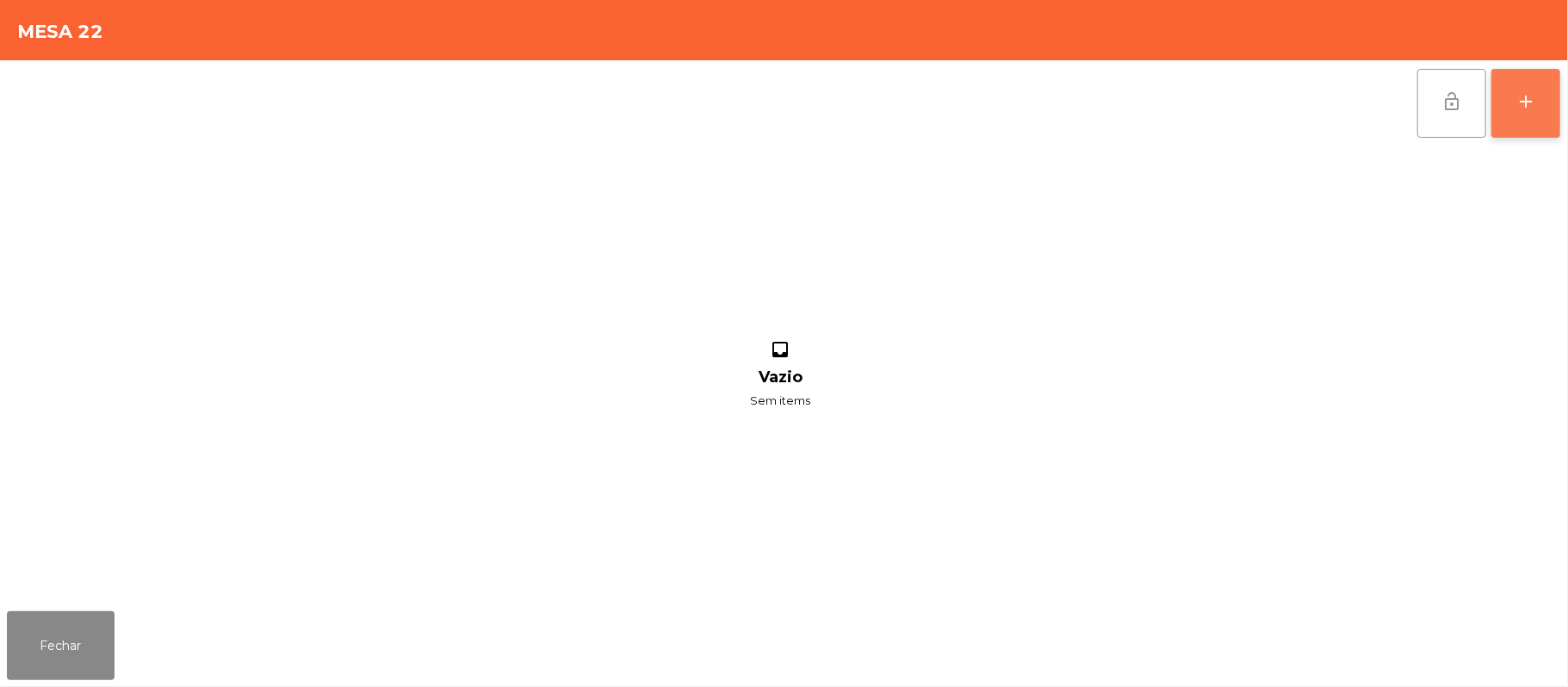
click at [1513, 108] on button "add" at bounding box center [1526, 102] width 68 height 68
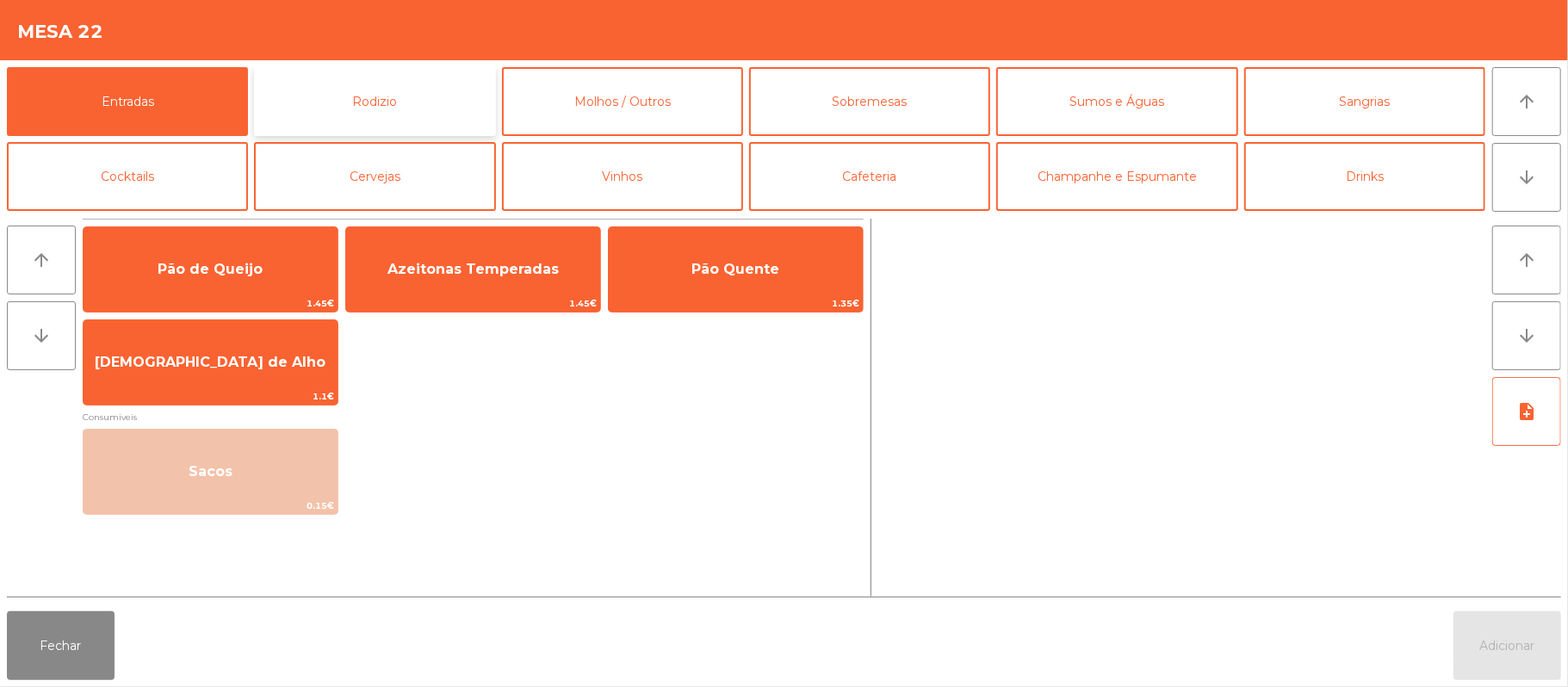
click at [400, 103] on button "Rodizio" at bounding box center [374, 101] width 241 height 68
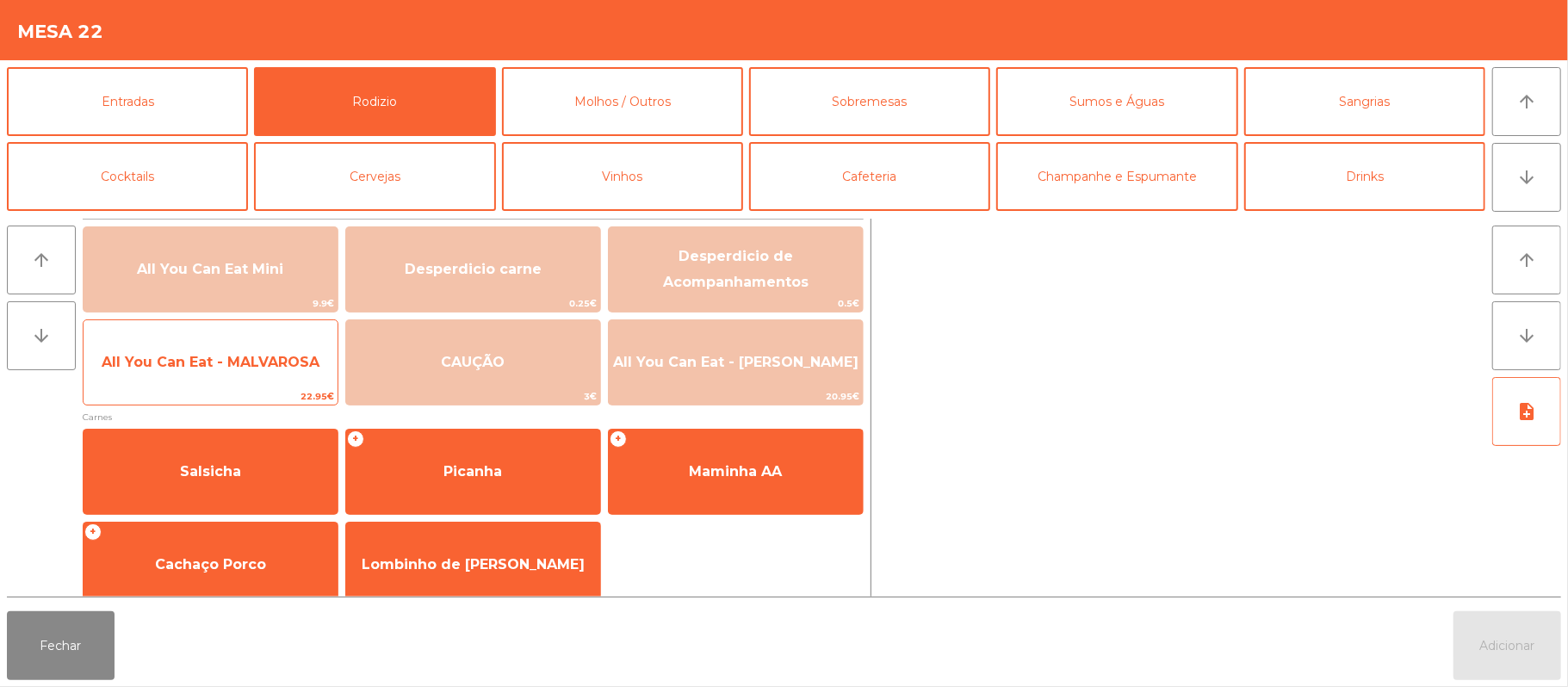
click at [219, 376] on span "All You Can Eat - MALVAROSA" at bounding box center [210, 363] width 254 height 47
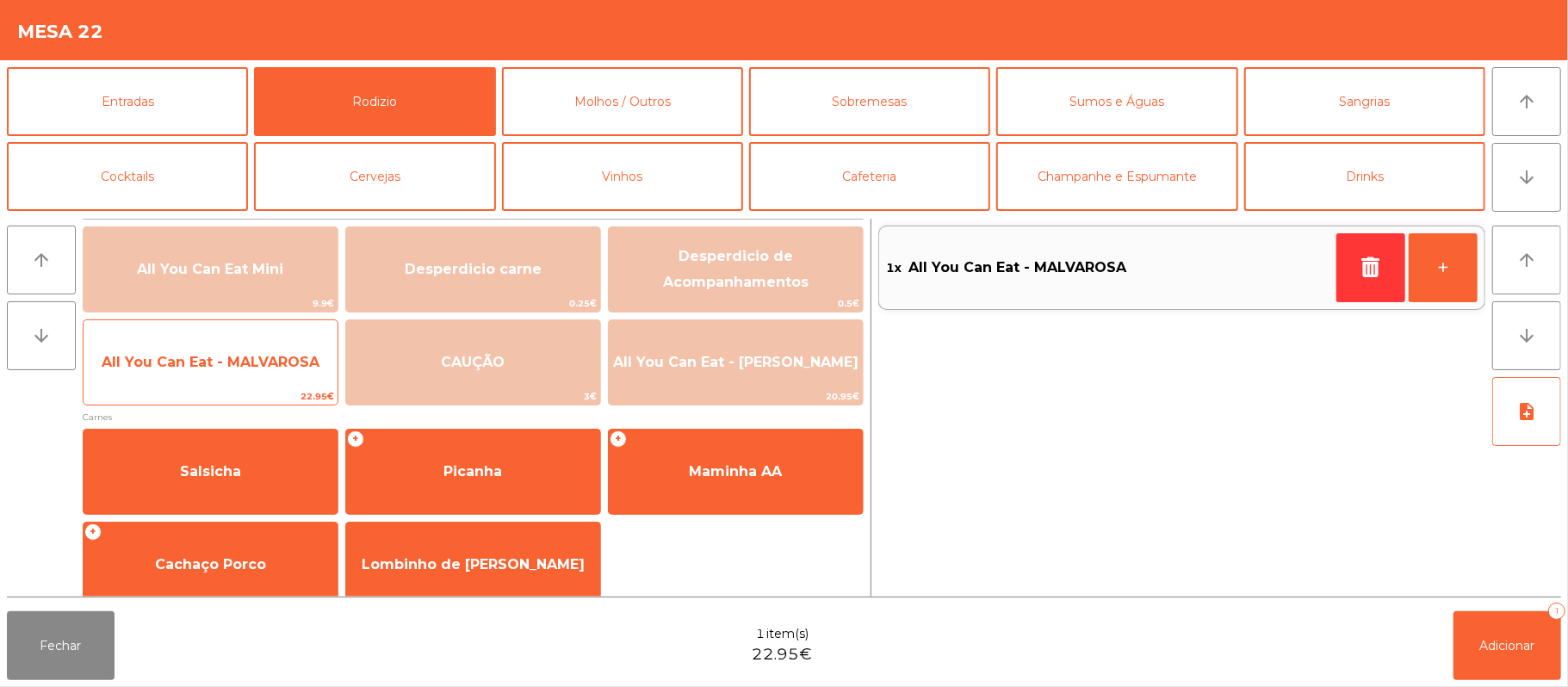
click at [225, 369] on span "All You Can Eat - MALVAROSA" at bounding box center [210, 361] width 218 height 16
click at [239, 369] on span "All You Can Eat - MALVAROSA" at bounding box center [210, 361] width 218 height 16
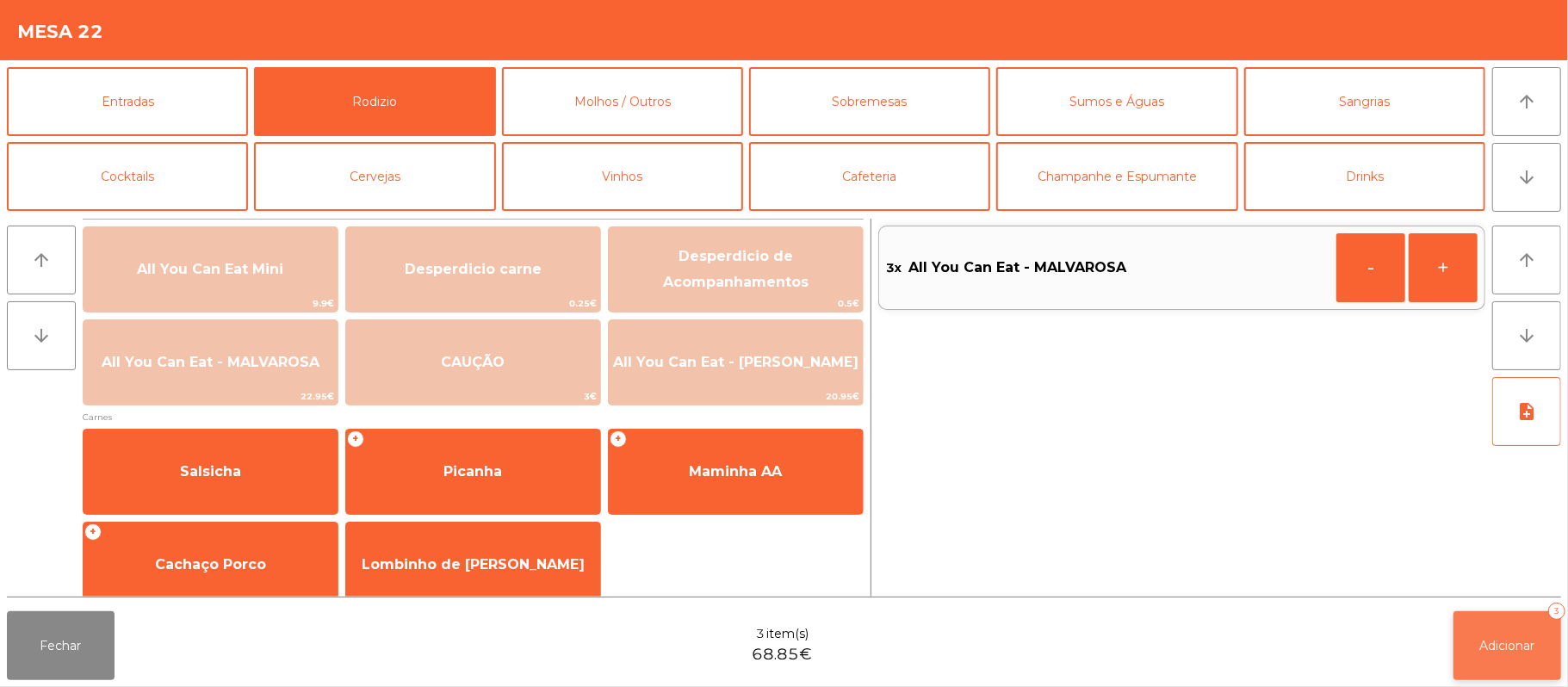
click at [1513, 648] on span "Adicionar" at bounding box center [1508, 645] width 55 height 16
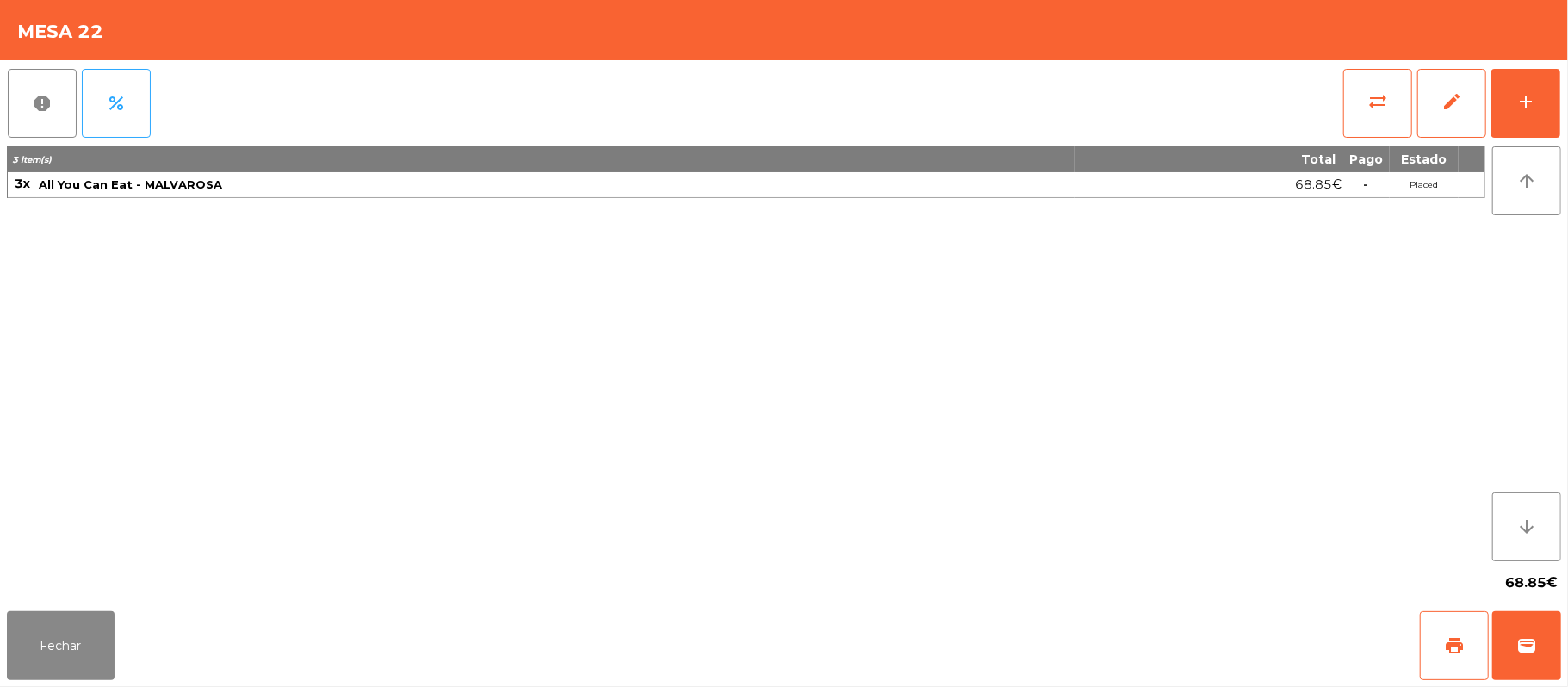
click at [22, 682] on div "Fechar print wallet" at bounding box center [784, 646] width 1568 height 82
click at [18, 648] on button "Fechar" at bounding box center [60, 645] width 108 height 68
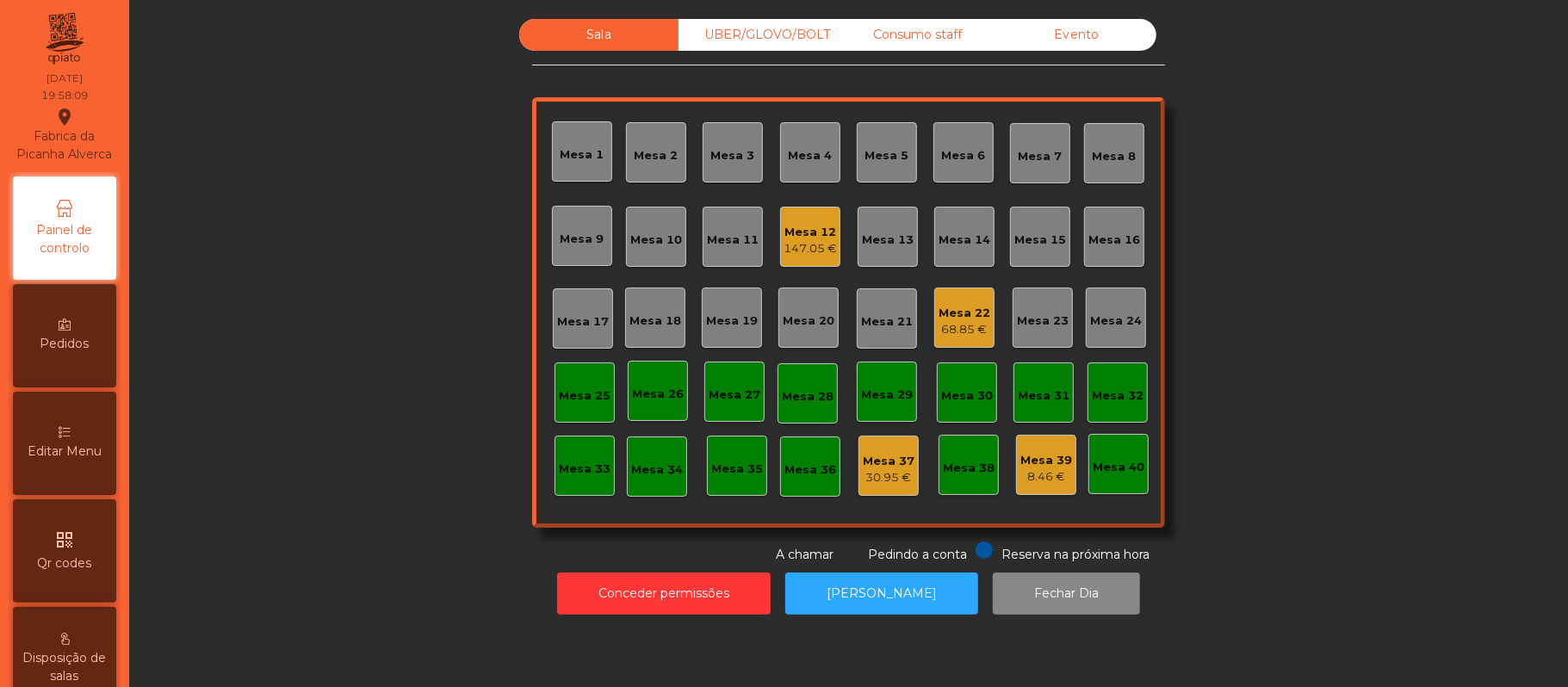
click at [776, 37] on div "UBER/GLOVO/BOLT" at bounding box center [759, 35] width 159 height 32
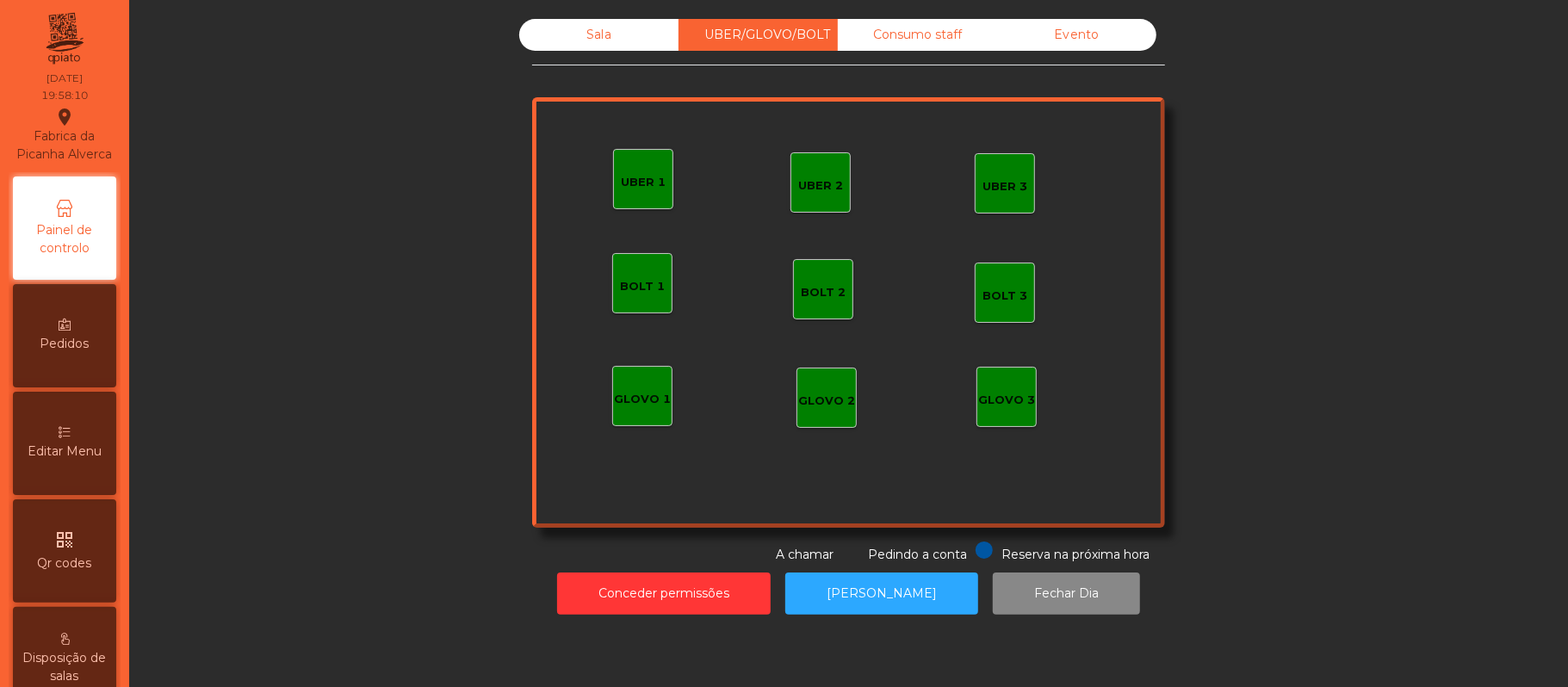
click at [659, 411] on div "GLOVO 1" at bounding box center [642, 396] width 60 height 60
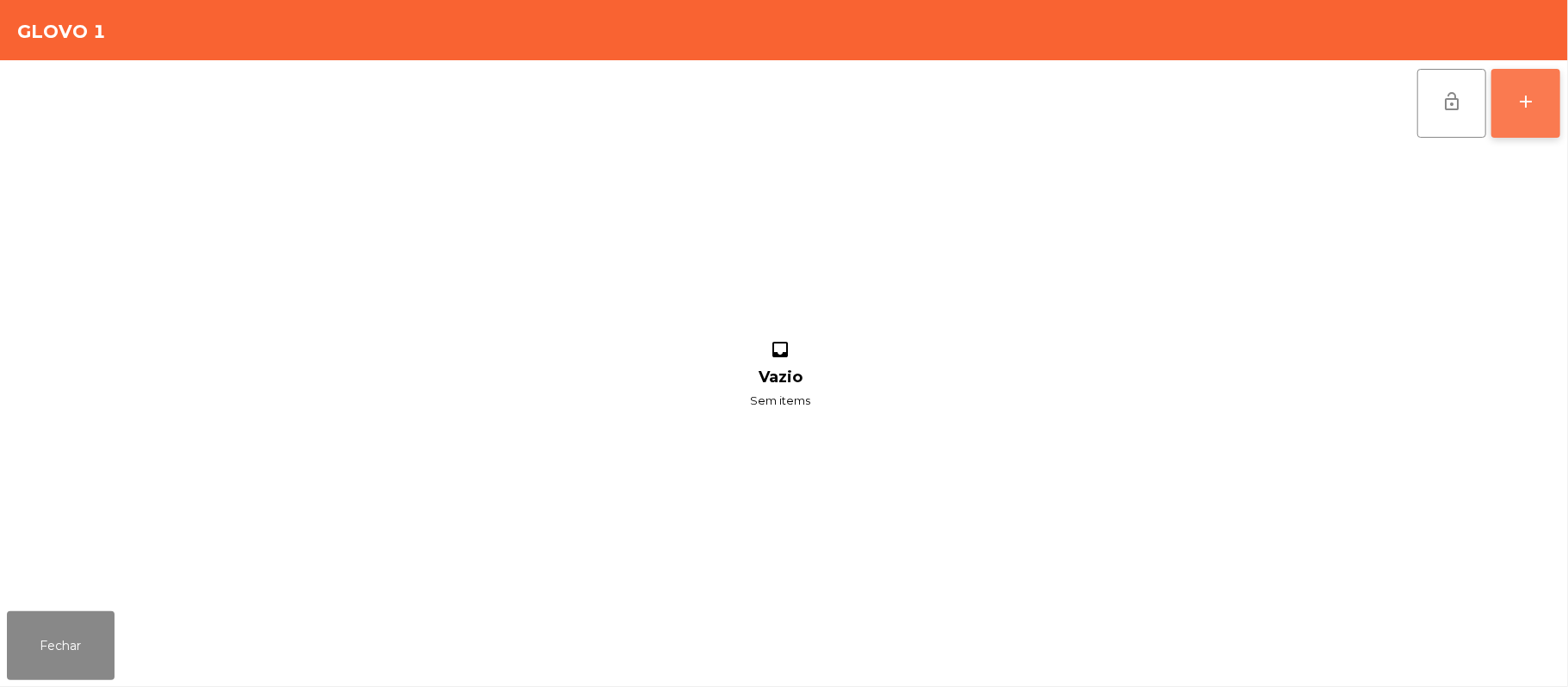
click at [1555, 134] on button "add" at bounding box center [1526, 102] width 68 height 68
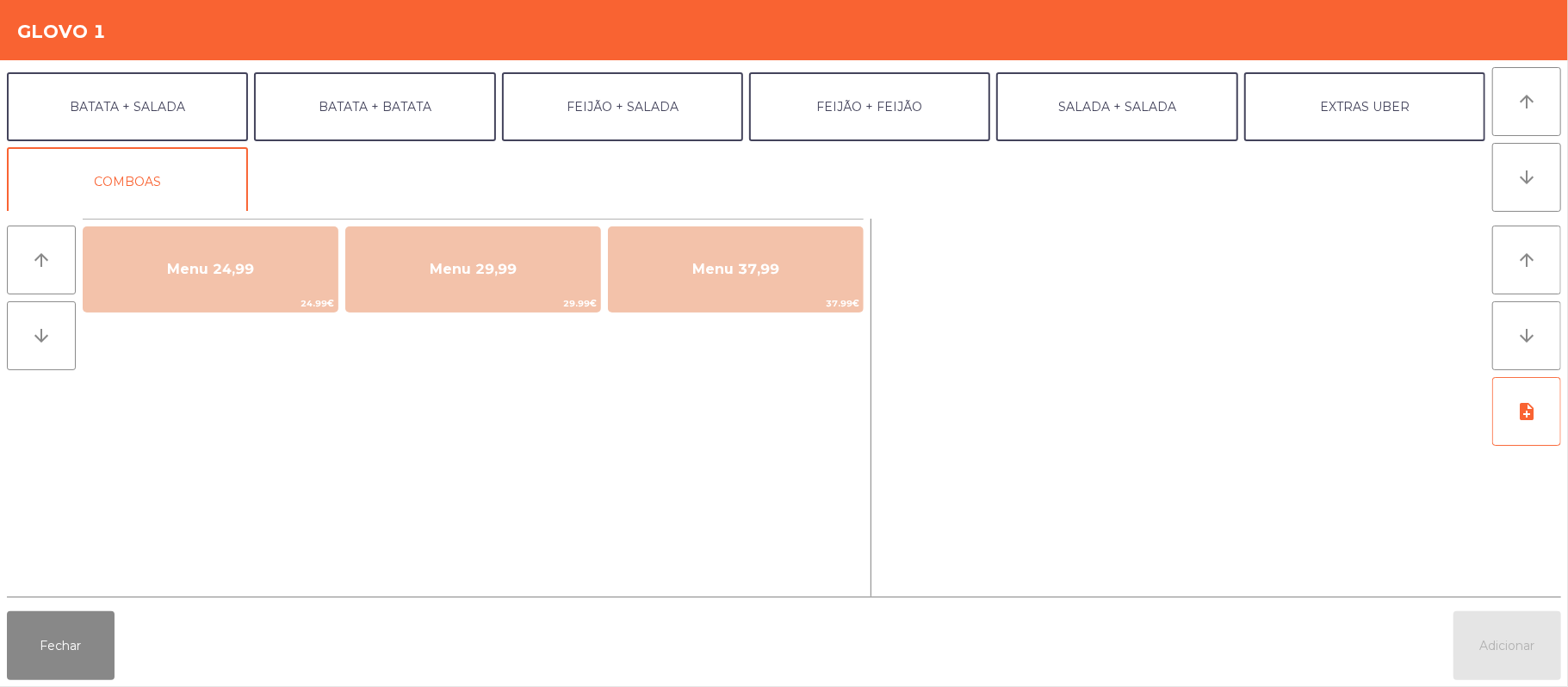
scroll to position [74, 0]
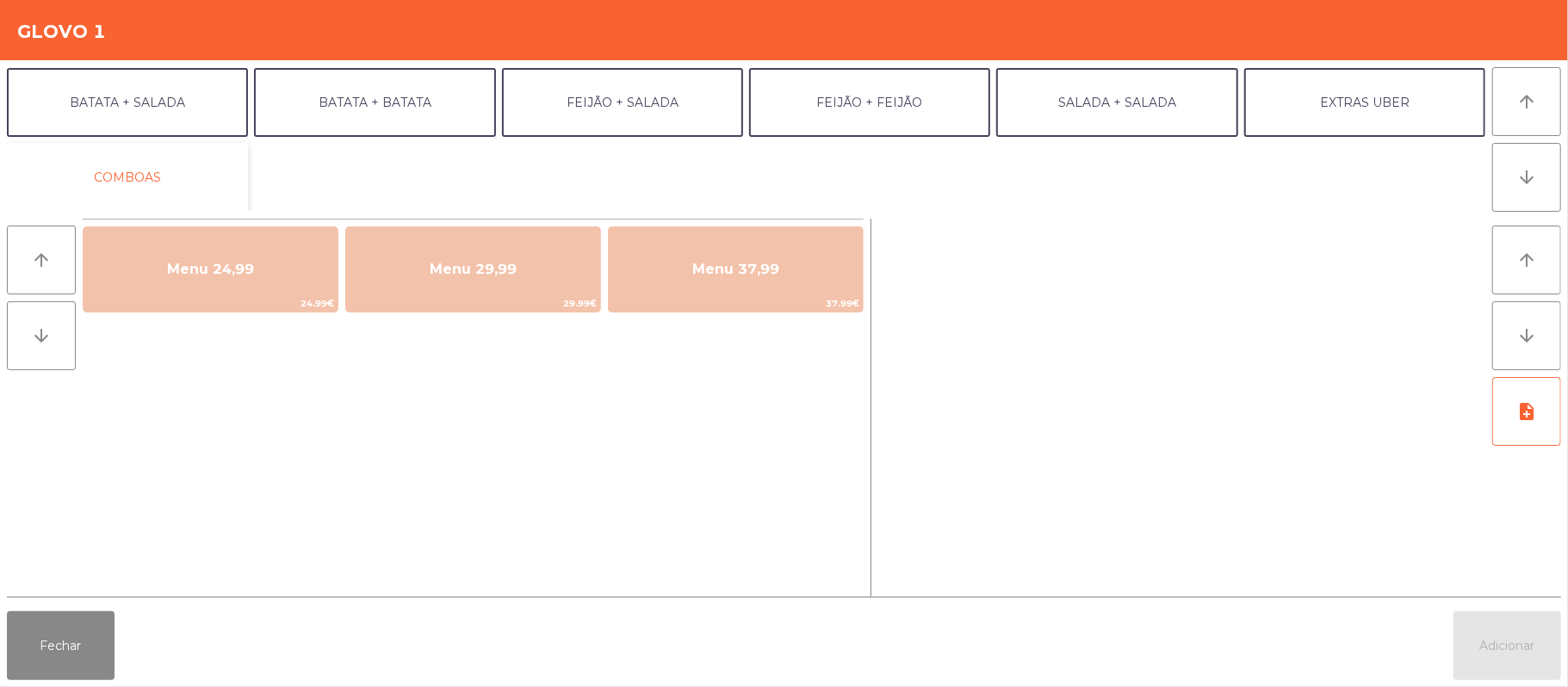
click at [193, 186] on button "COMBOAS" at bounding box center [127, 176] width 241 height 68
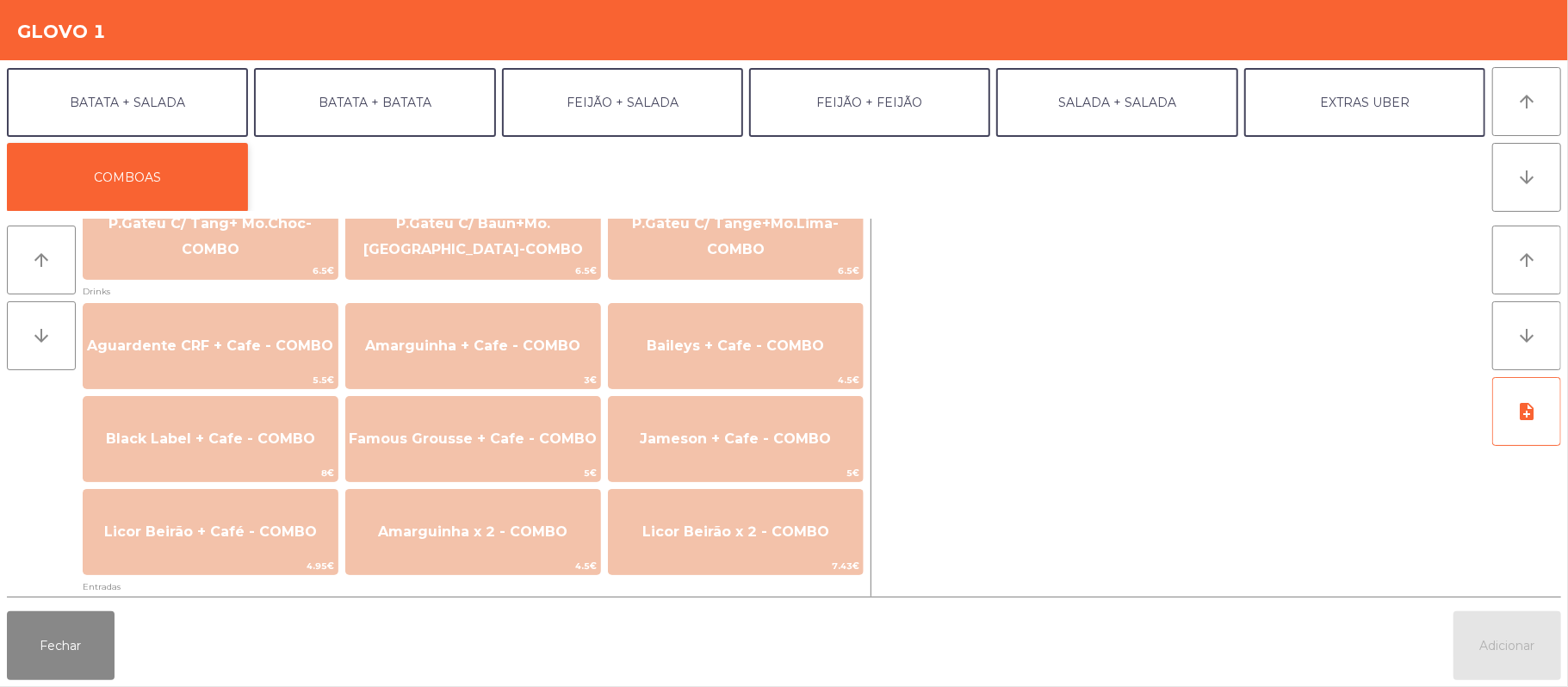
scroll to position [225, 0]
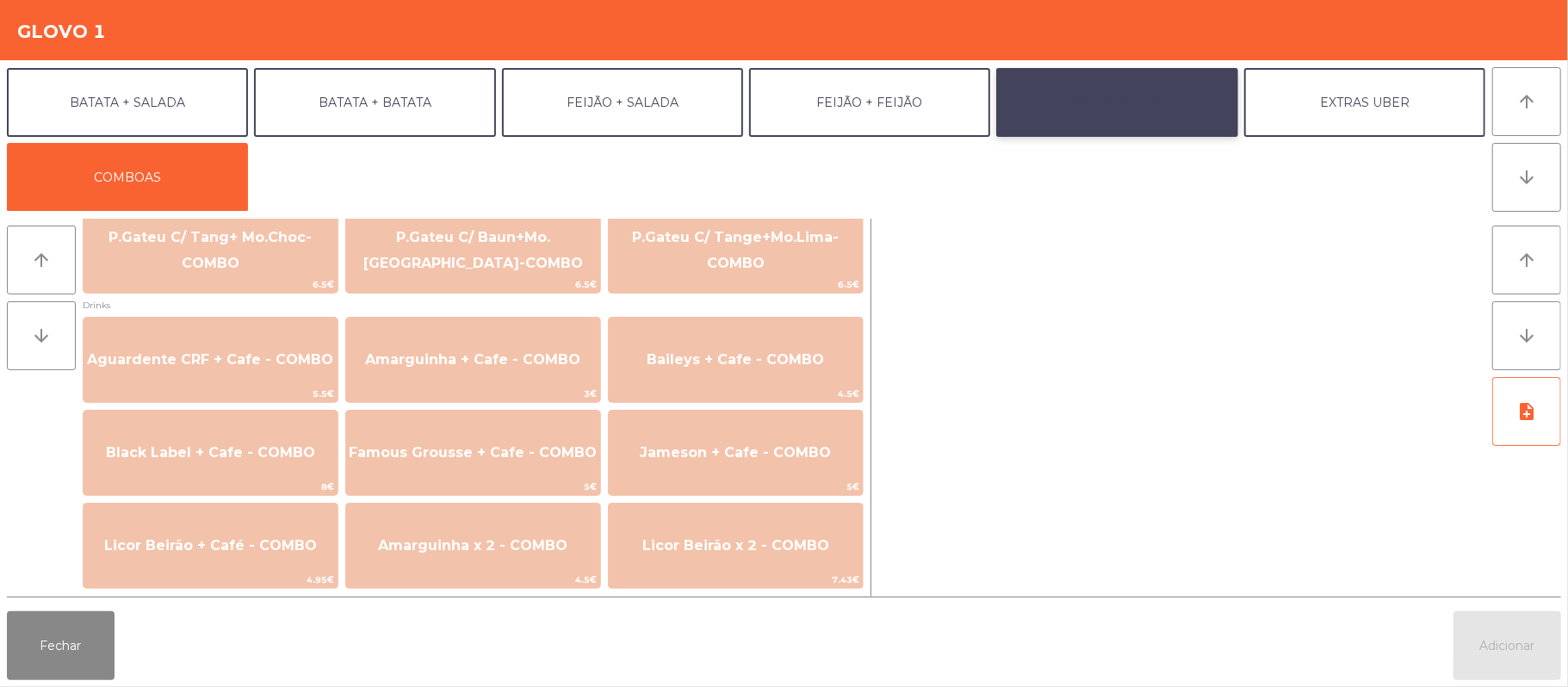
click at [1168, 122] on button "SALADA + SALADA" at bounding box center [1116, 102] width 241 height 68
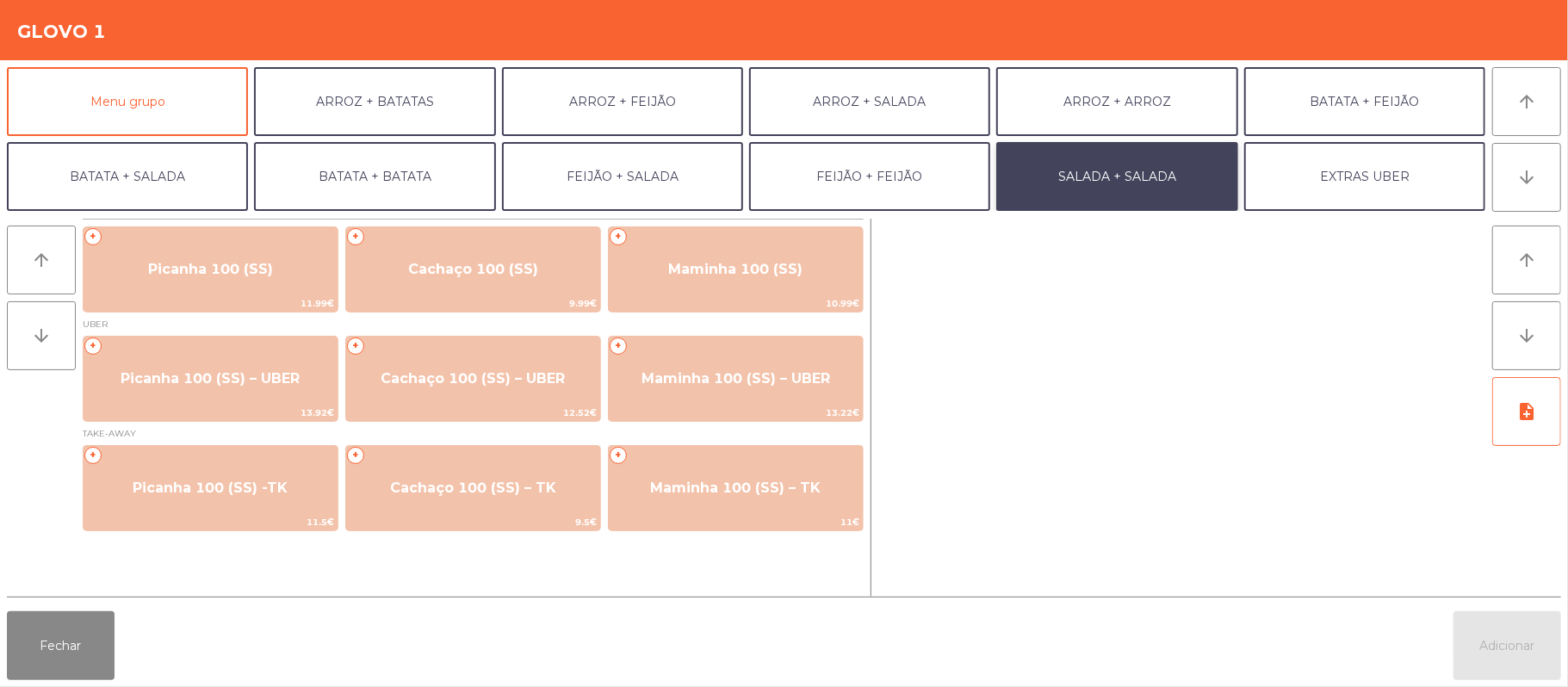
scroll to position [7, 0]
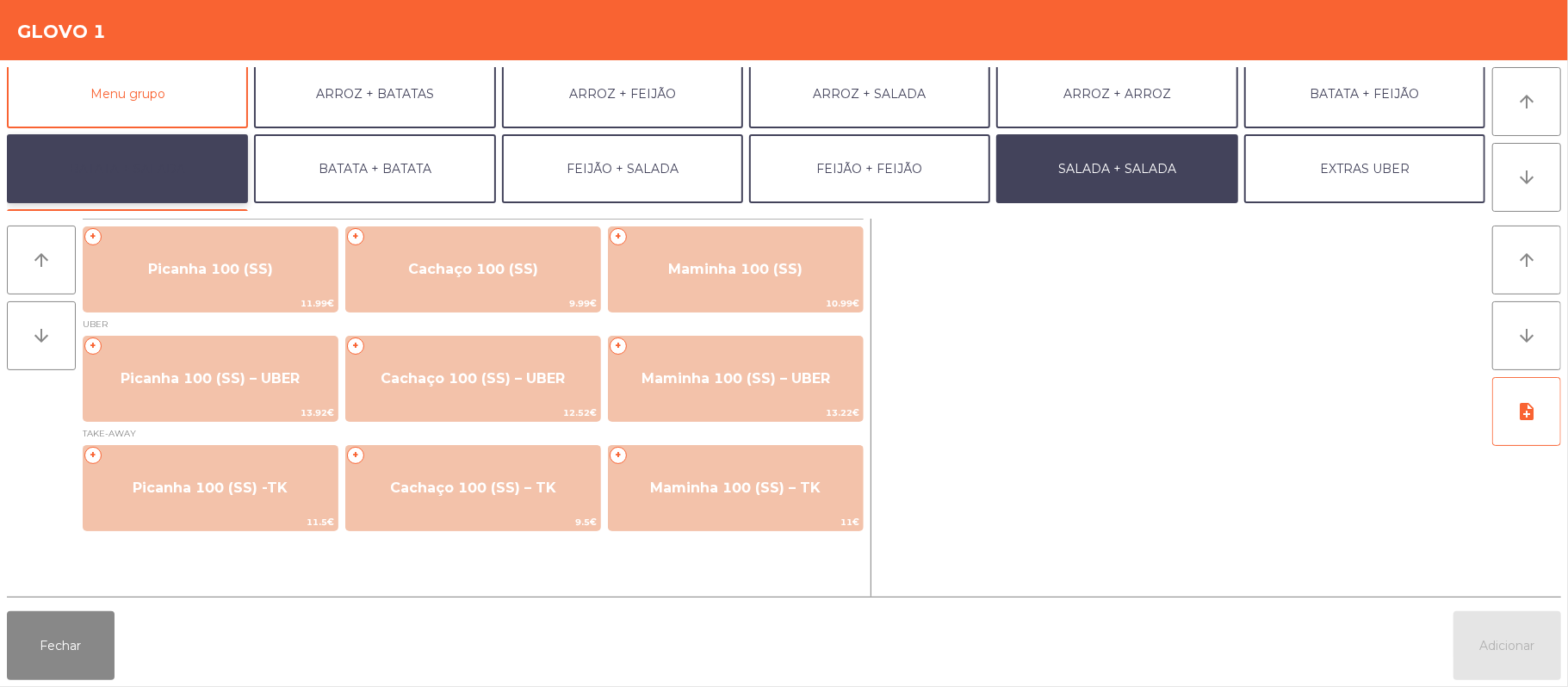
click at [177, 181] on button "BATATA + SALADA" at bounding box center [127, 168] width 241 height 68
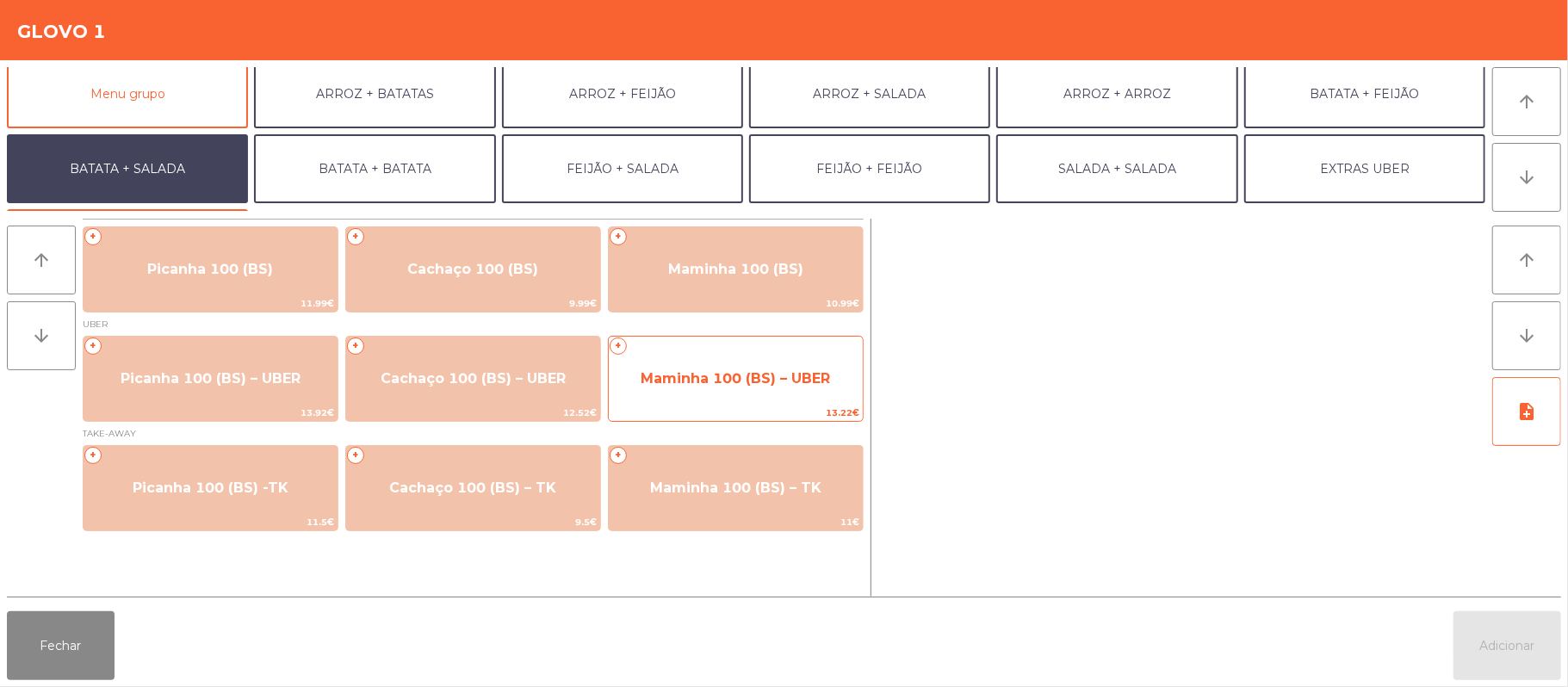
click at [782, 362] on span "Maminha 100 (BS) – UBER" at bounding box center [735, 379] width 254 height 47
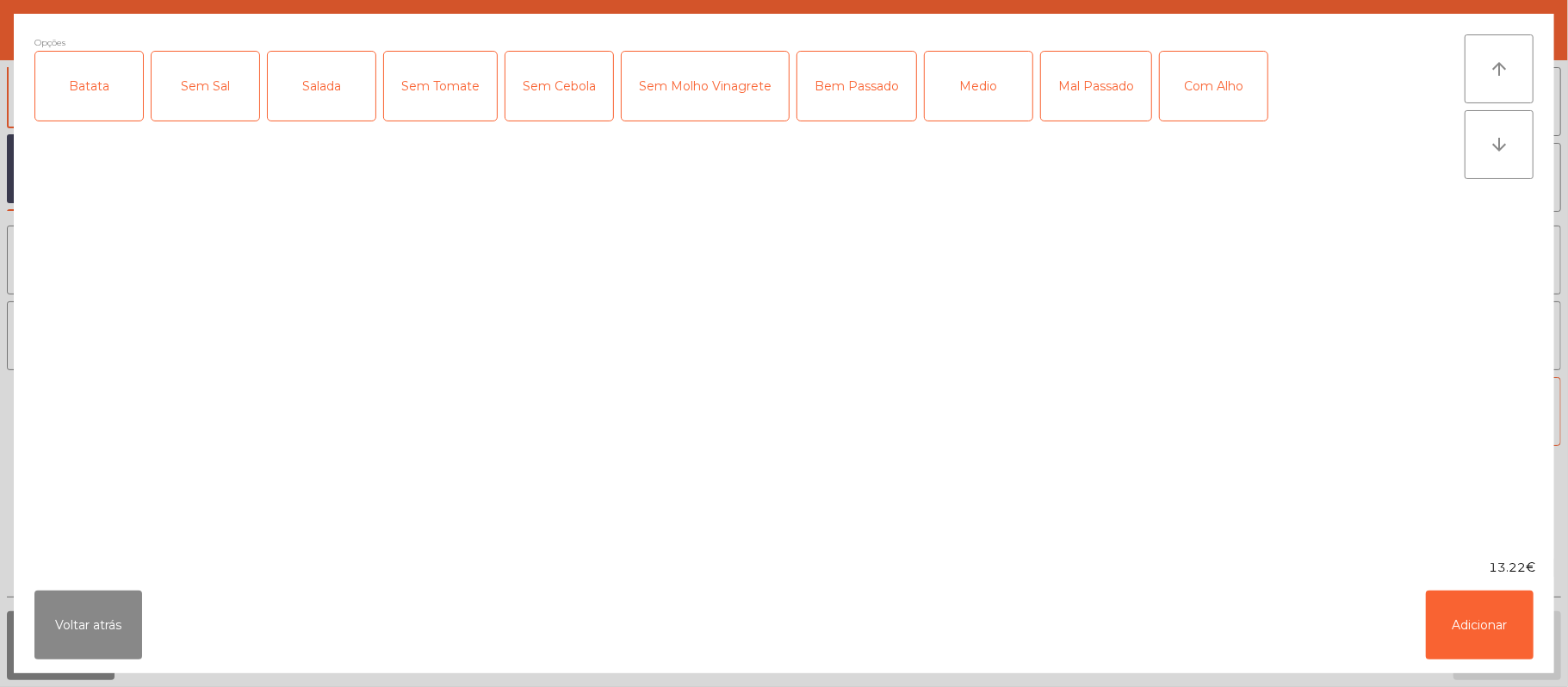
click at [98, 104] on div "Batata" at bounding box center [89, 85] width 108 height 68
click at [297, 189] on div "Opções (Batata ) Batata Sem Sal Salada Sem Tomate Sem Cebola Sem Molho Vinagret…" at bounding box center [749, 286] width 1430 height 503
click at [327, 90] on div "Salada" at bounding box center [322, 85] width 108 height 68
click at [972, 94] on div "Medio" at bounding box center [978, 85] width 108 height 68
click at [1462, 635] on button "Adicionar" at bounding box center [1480, 624] width 108 height 68
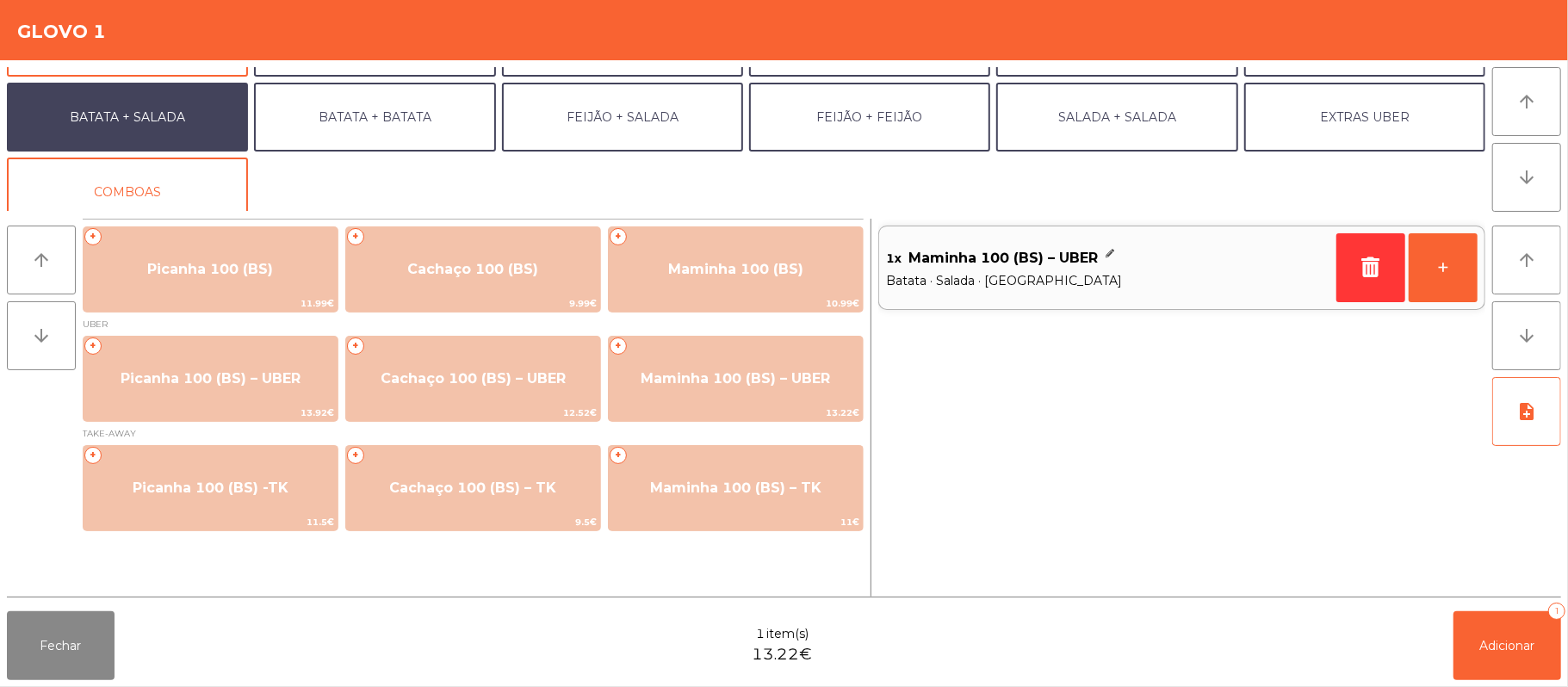
scroll to position [74, 0]
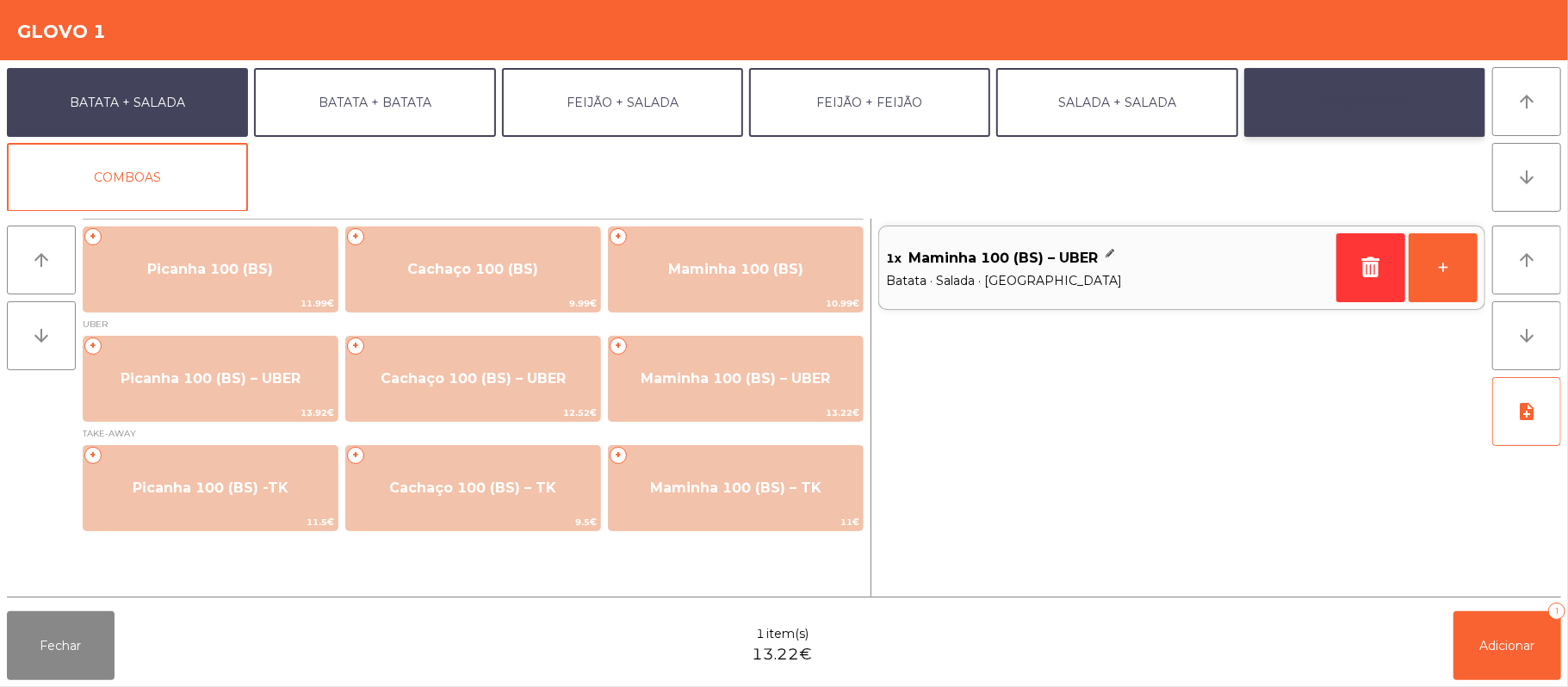
click at [1388, 103] on button "EXTRAS UBER" at bounding box center [1364, 102] width 241 height 68
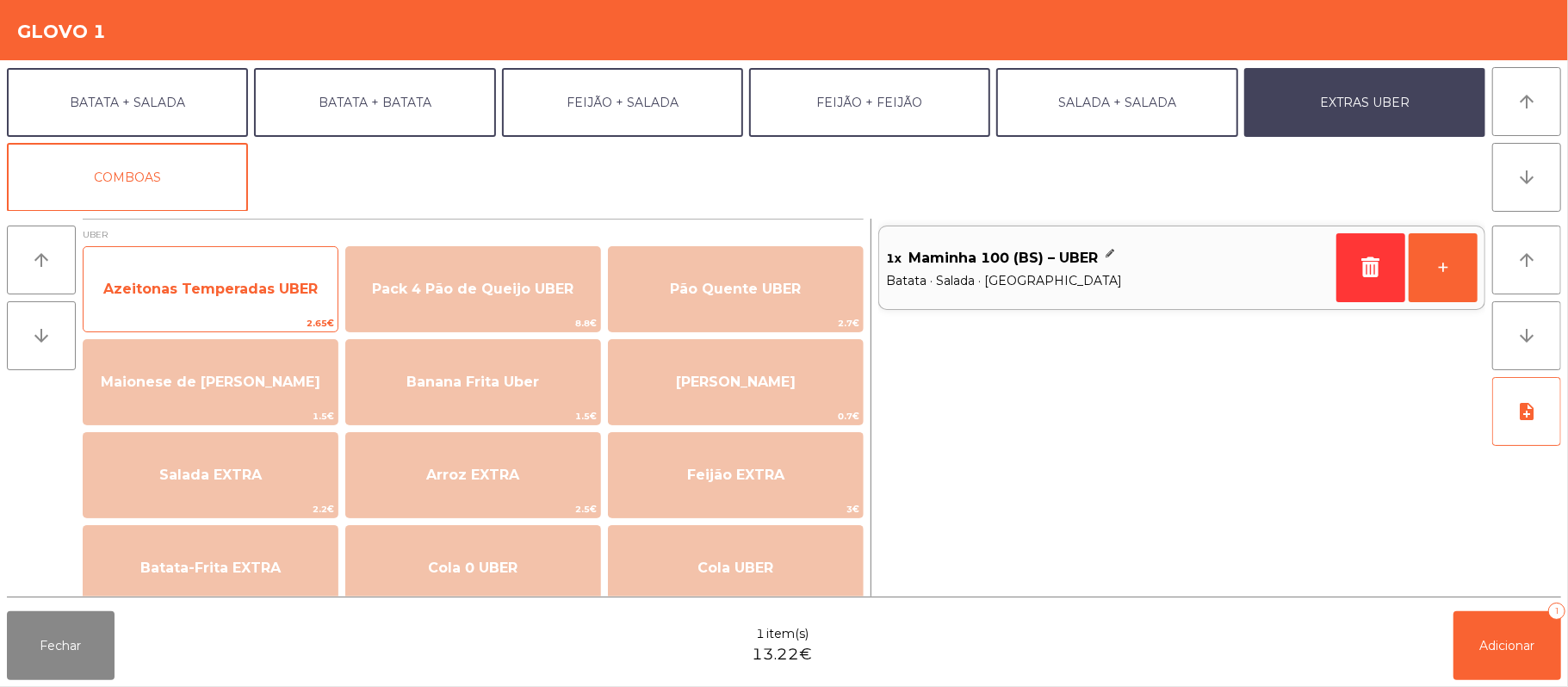
click at [211, 308] on span "Azeitonas Temperadas UBER" at bounding box center [210, 290] width 254 height 47
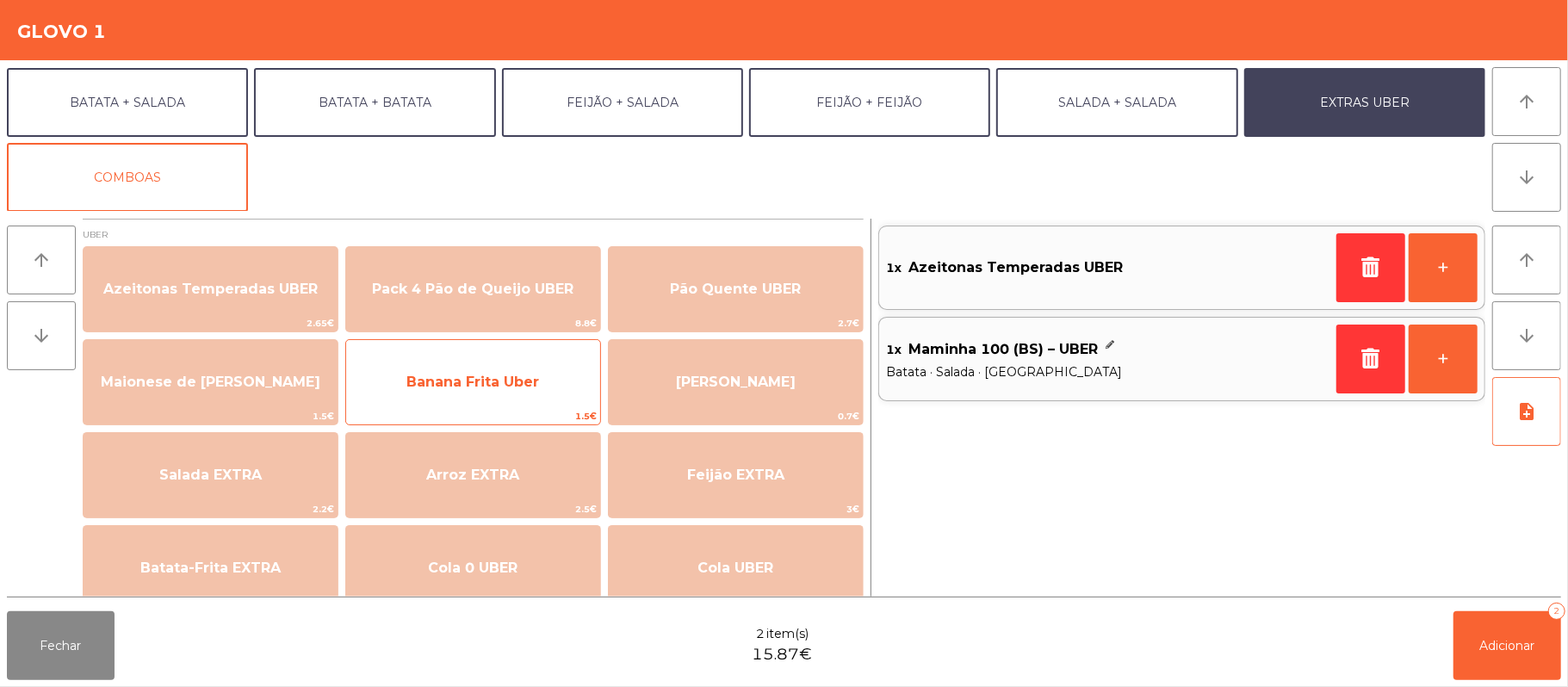
click at [504, 395] on span "Banana Frita Uber" at bounding box center [473, 382] width 254 height 47
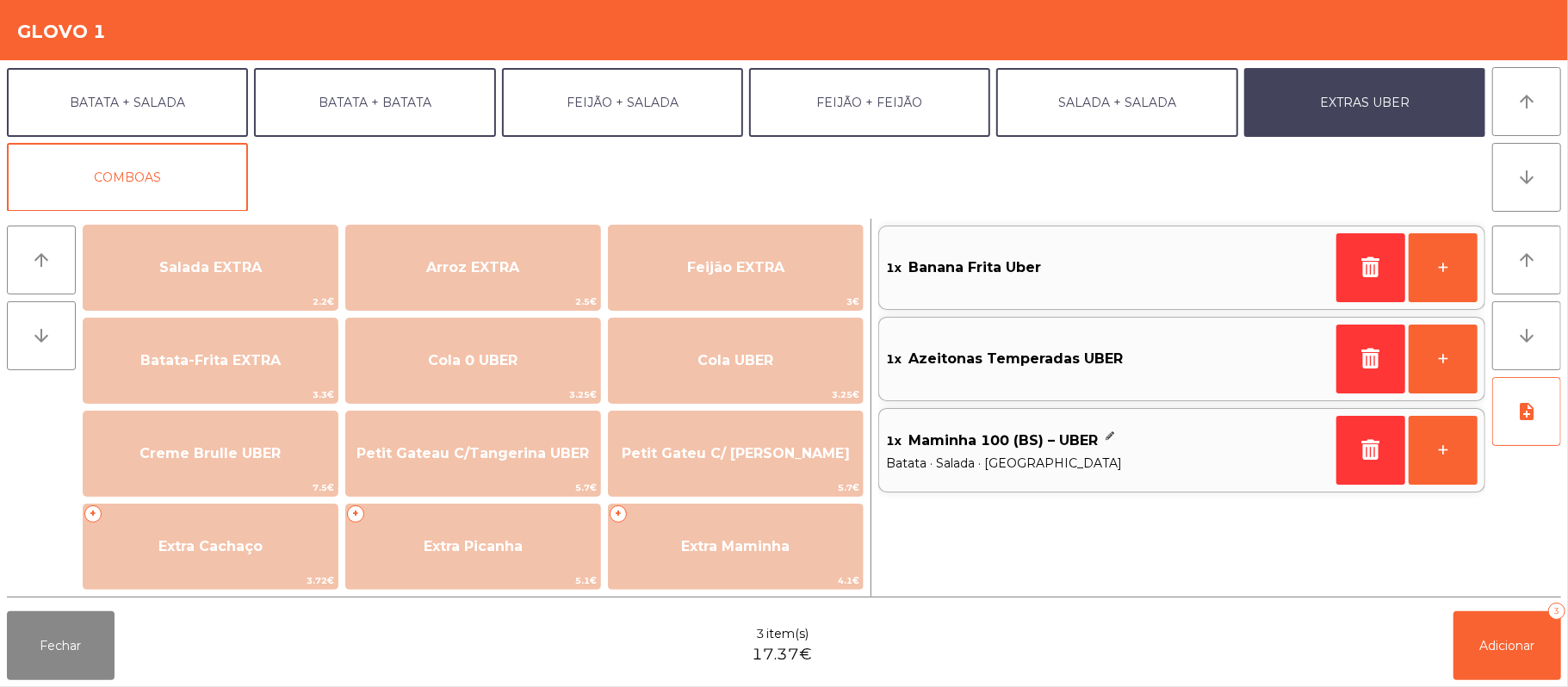
scroll to position [211, 0]
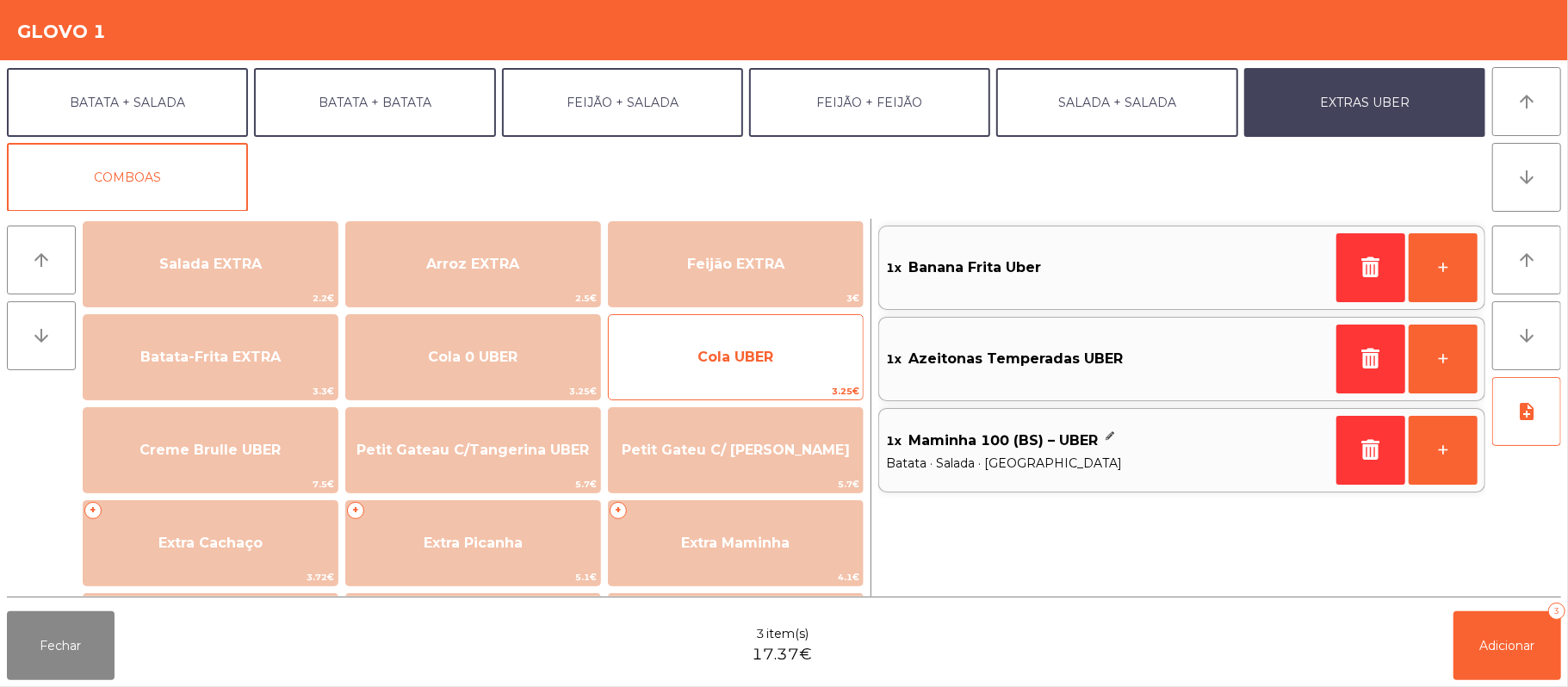
click at [755, 349] on span "Cola UBER" at bounding box center [735, 356] width 76 height 16
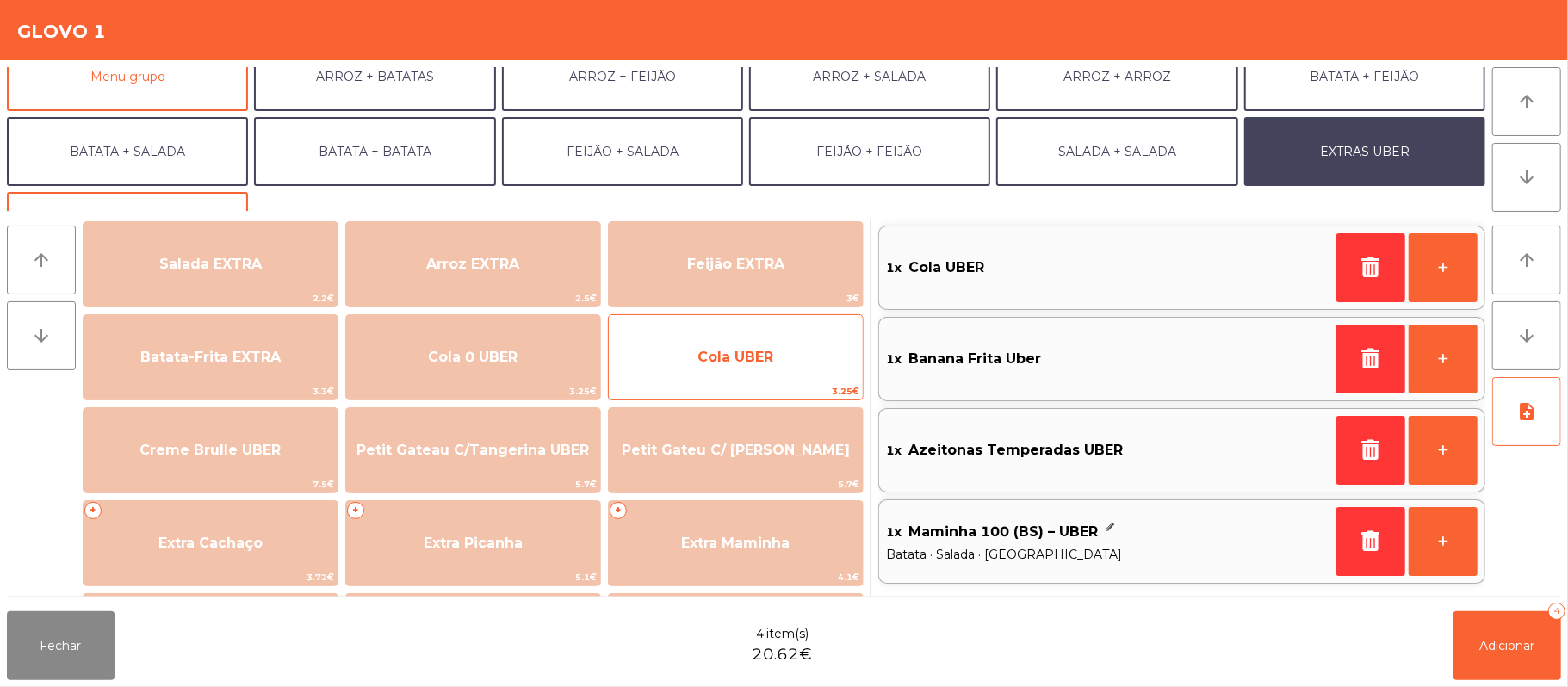
scroll to position [0, 0]
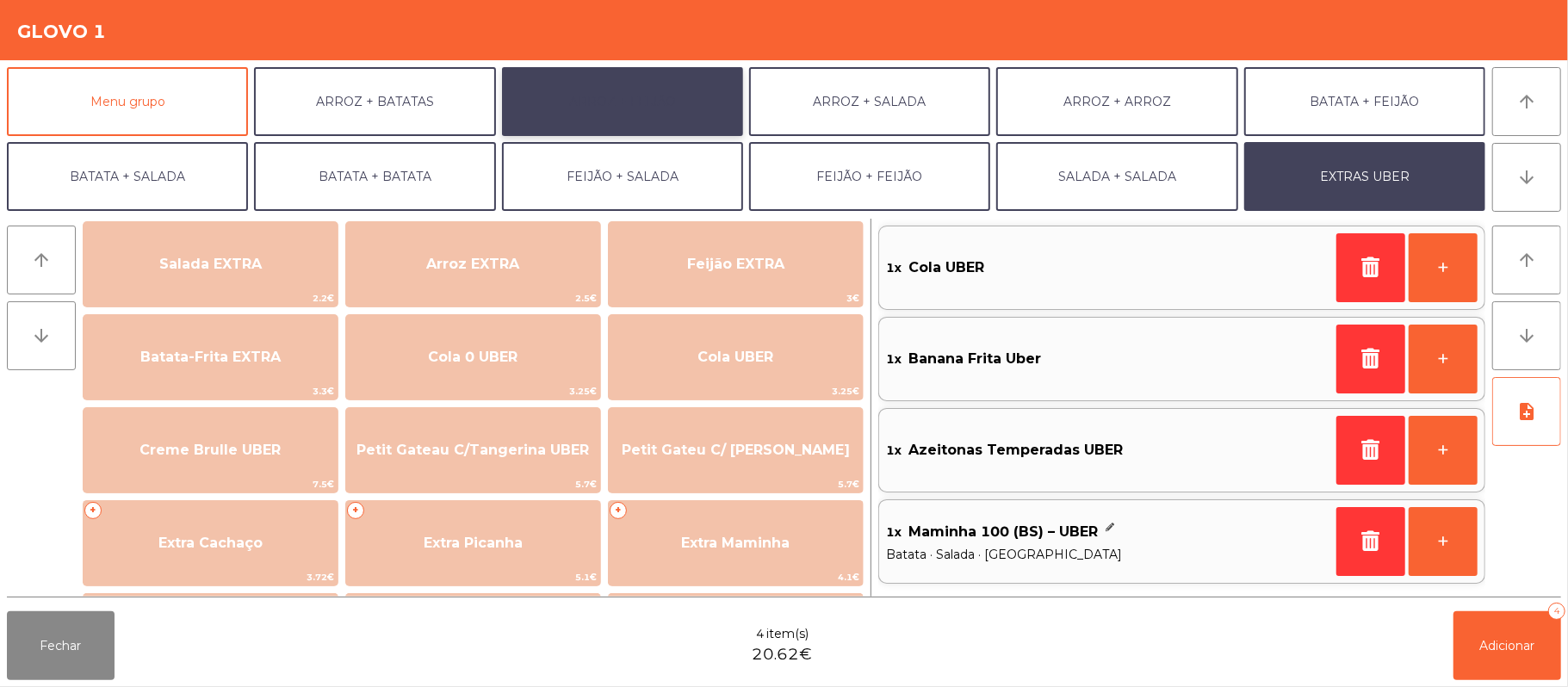
click at [648, 111] on button "ARROZ + FEIJÃO" at bounding box center [622, 101] width 241 height 68
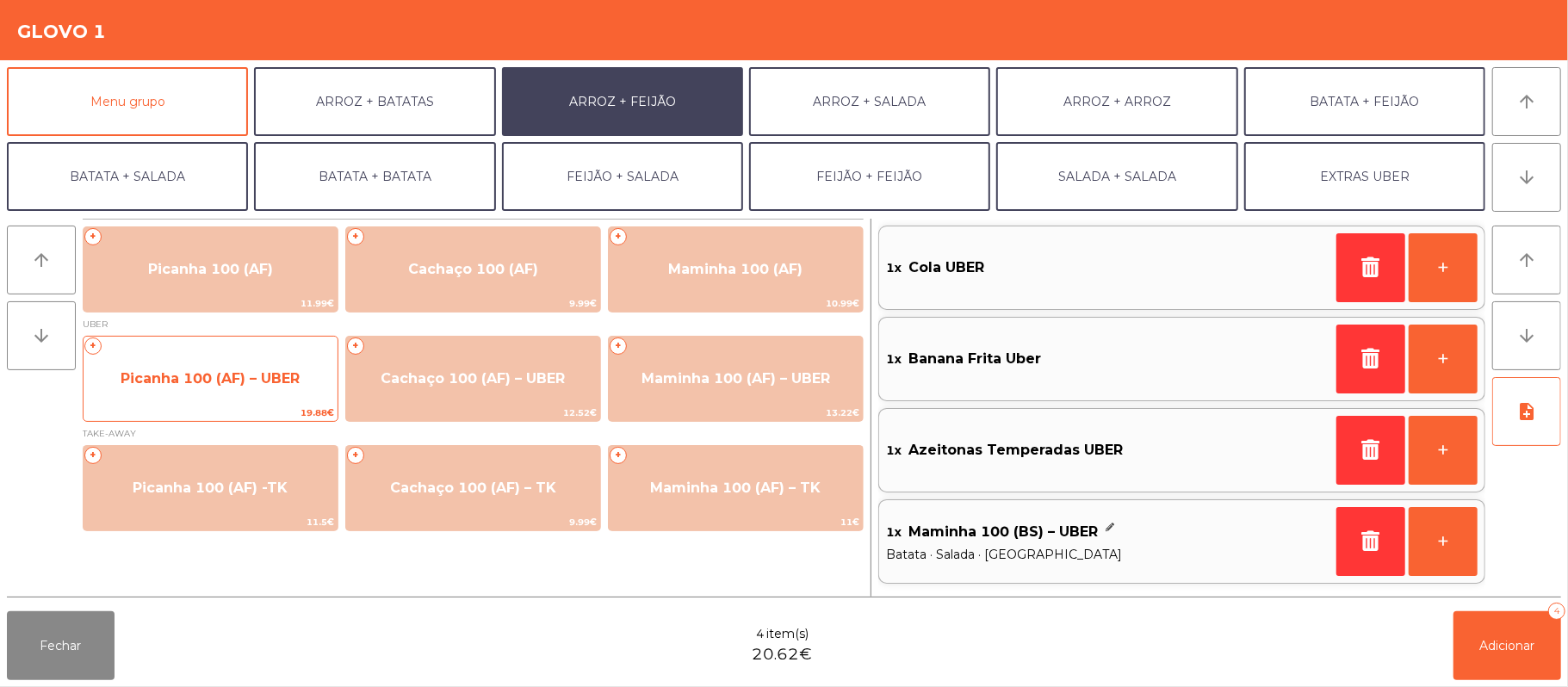
click at [249, 376] on span "Picanha 100 (AF) – UBER" at bounding box center [210, 378] width 179 height 16
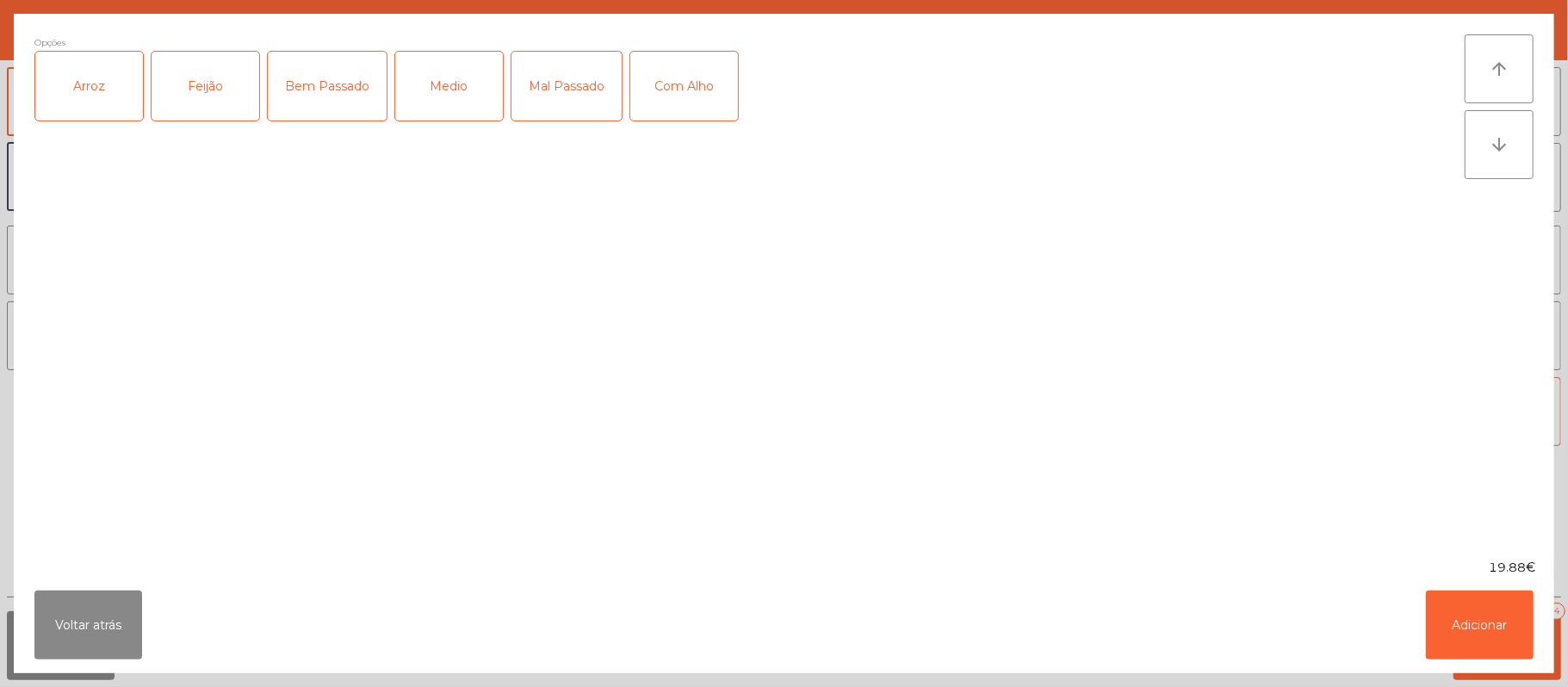
click at [77, 90] on div "Arroz" at bounding box center [89, 85] width 108 height 68
click at [222, 86] on div "Feijão" at bounding box center [205, 85] width 108 height 68
click at [476, 100] on div "Medio" at bounding box center [449, 85] width 108 height 68
click at [1472, 635] on button "Adicionar" at bounding box center [1480, 624] width 108 height 68
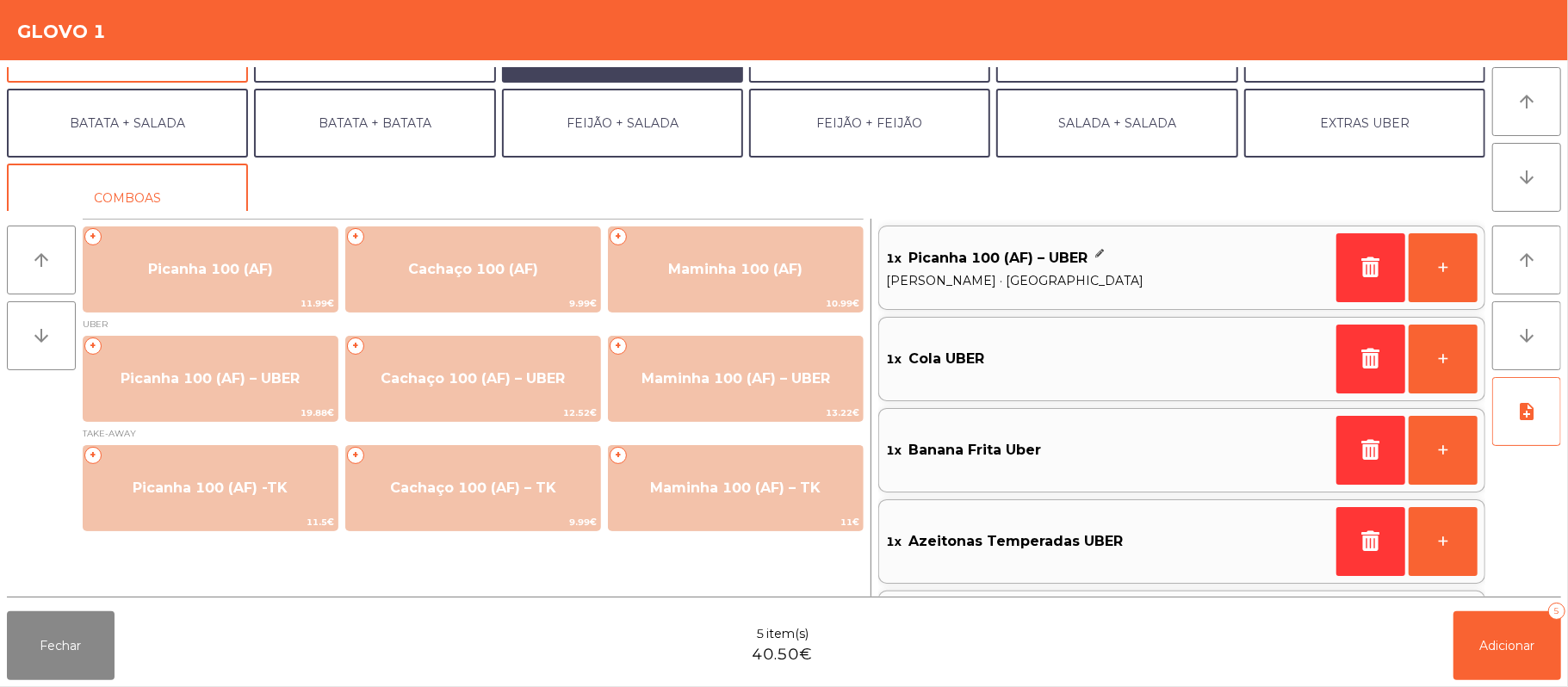
scroll to position [74, 0]
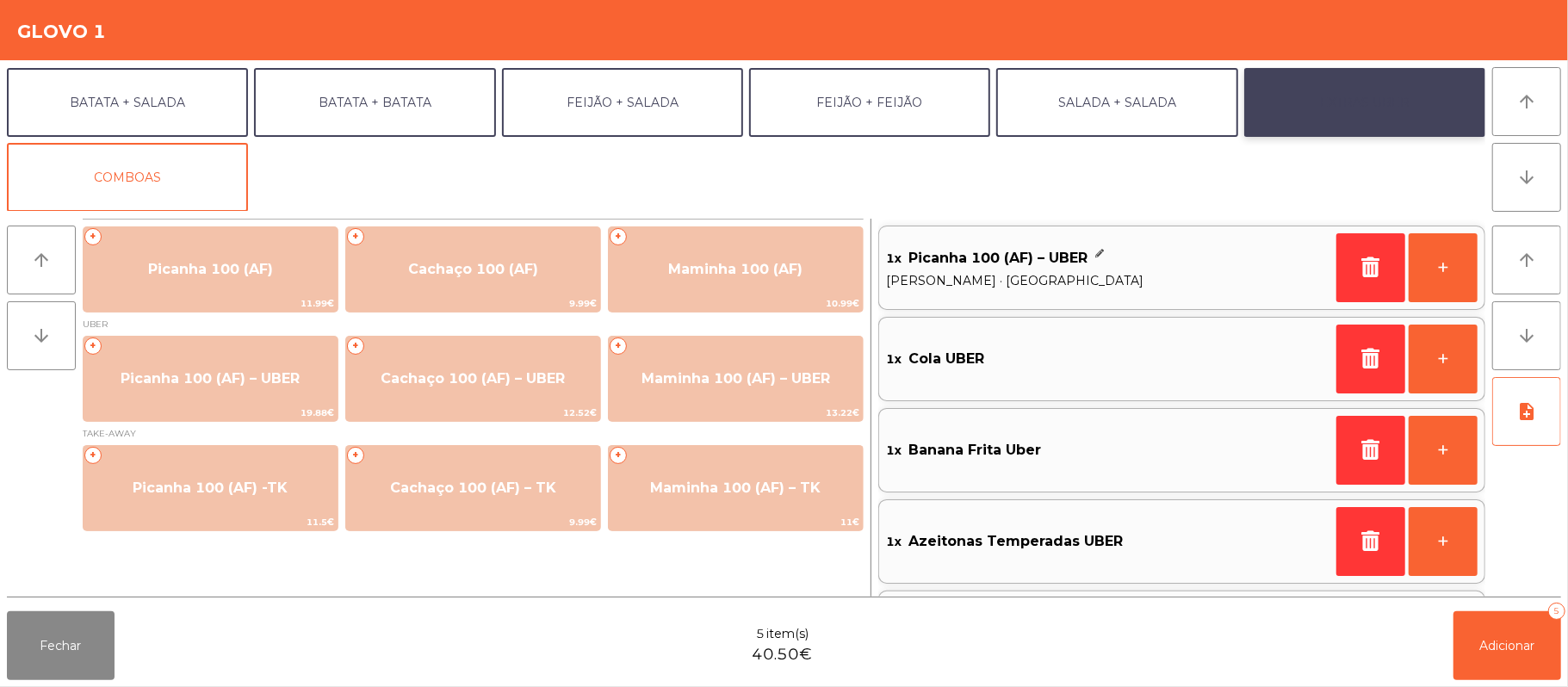
click at [1386, 114] on button "EXTRAS UBER" at bounding box center [1364, 102] width 241 height 68
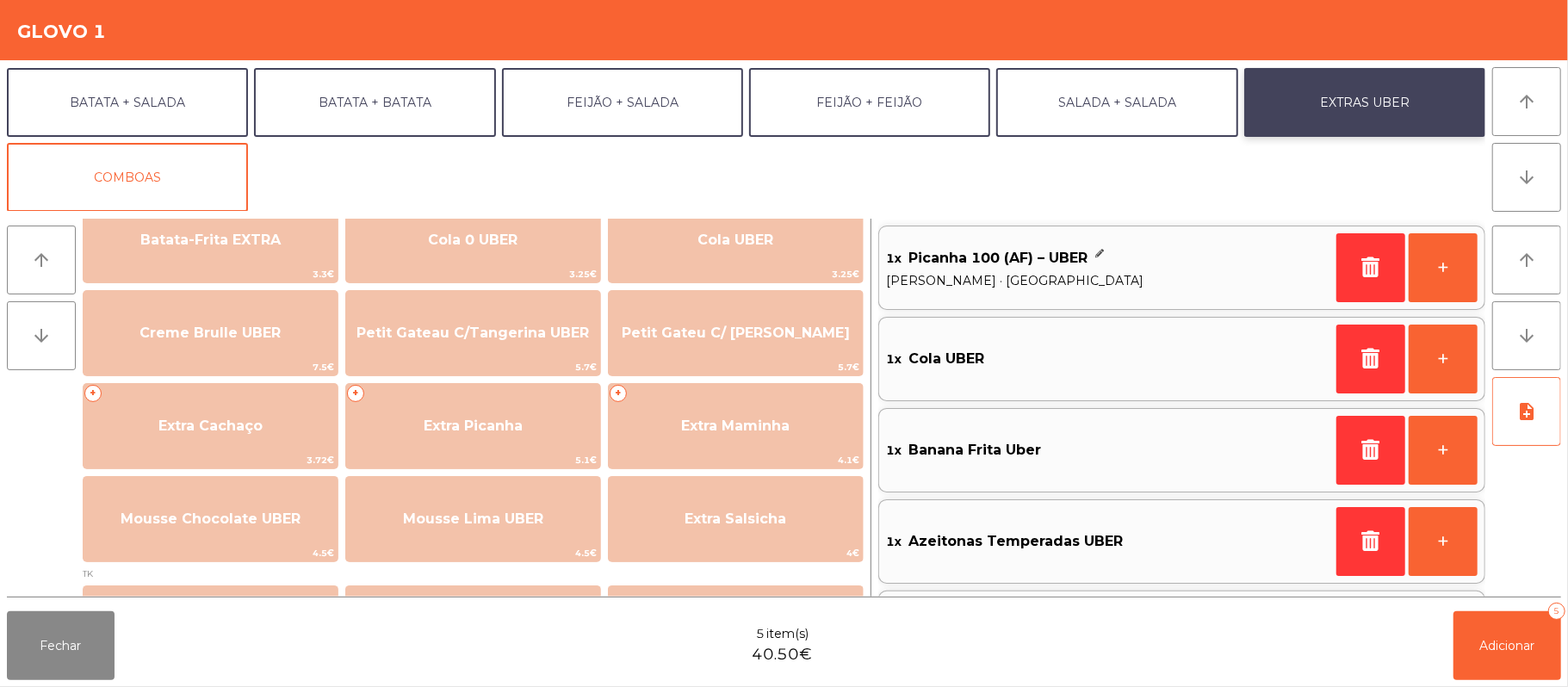
scroll to position [341, 0]
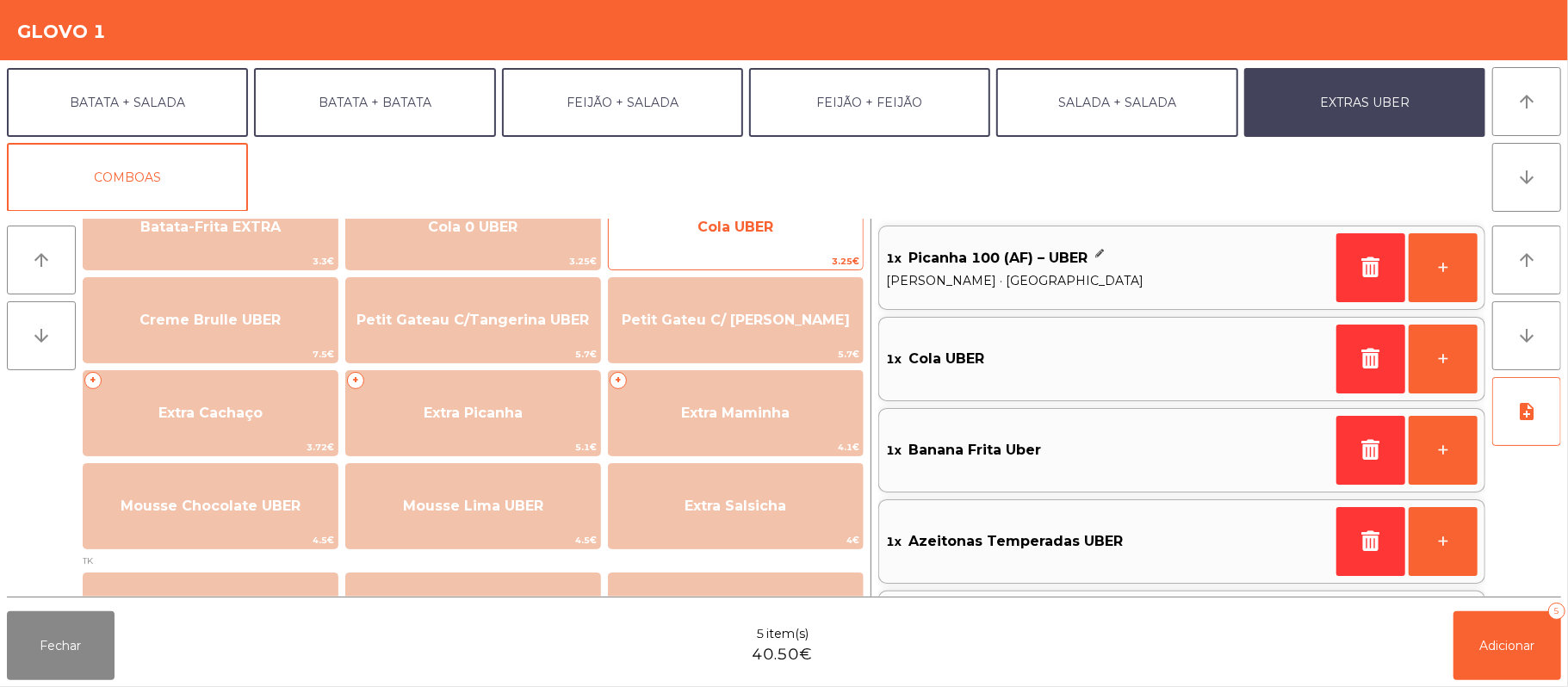
click at [773, 253] on span "3.25€" at bounding box center [735, 261] width 254 height 16
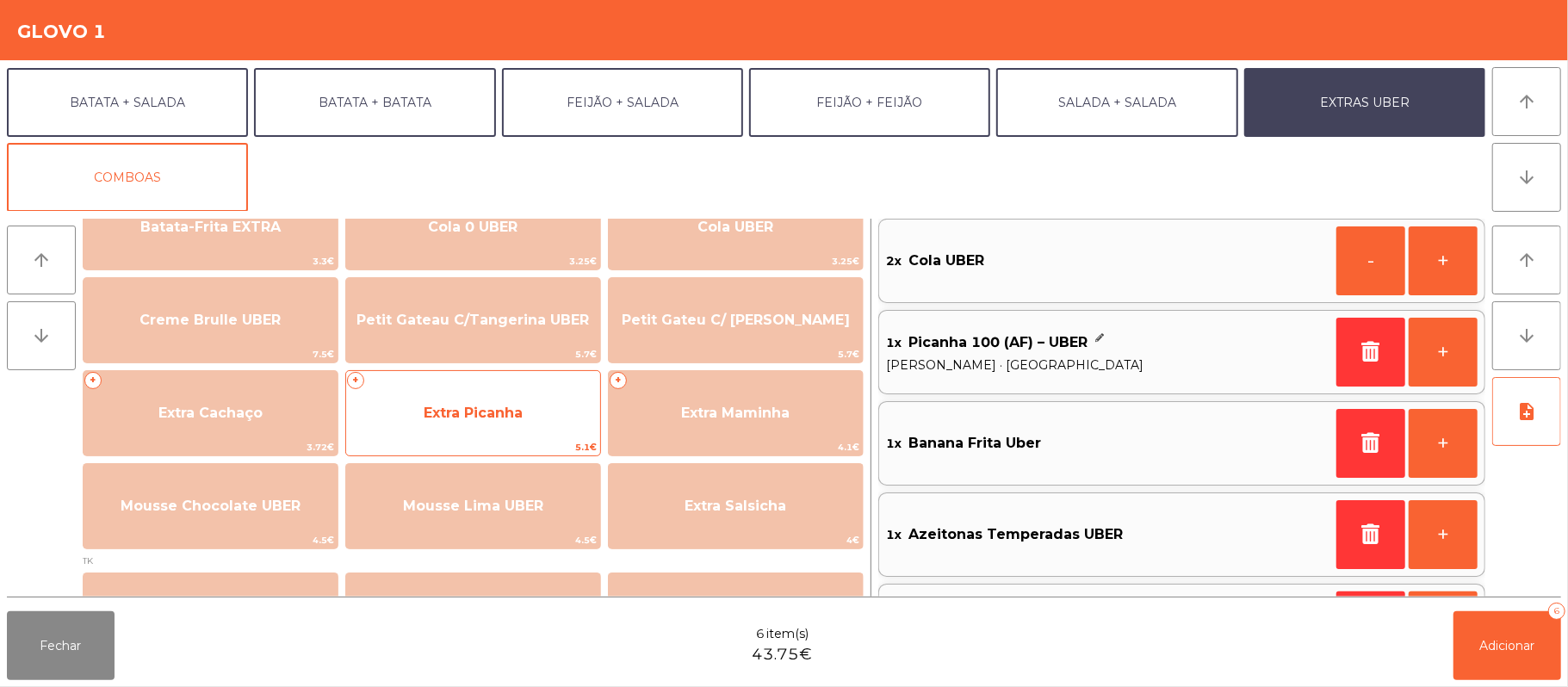
click at [527, 417] on span "Extra Picanha" at bounding box center [473, 413] width 254 height 47
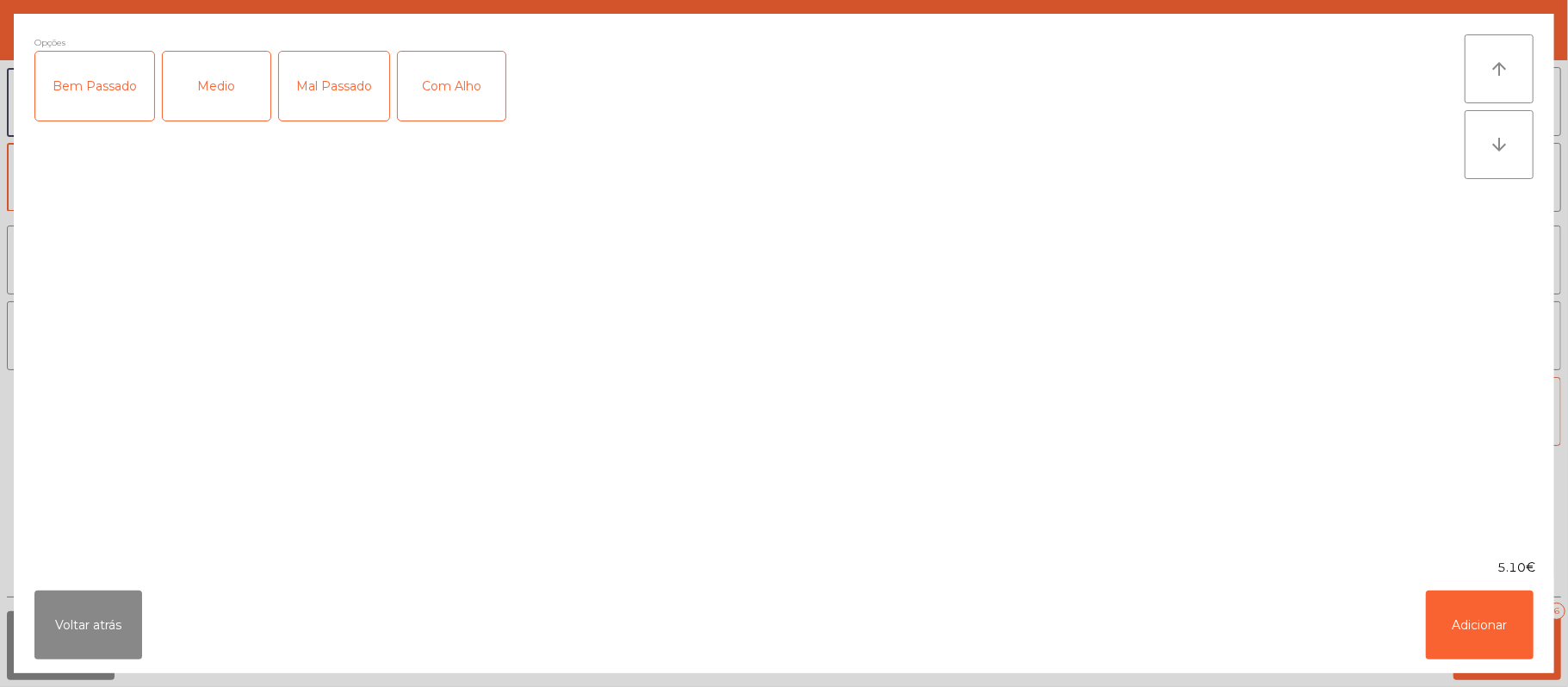
click at [232, 73] on div "Medio" at bounding box center [217, 85] width 108 height 68
click at [1469, 645] on button "Adicionar" at bounding box center [1480, 624] width 108 height 68
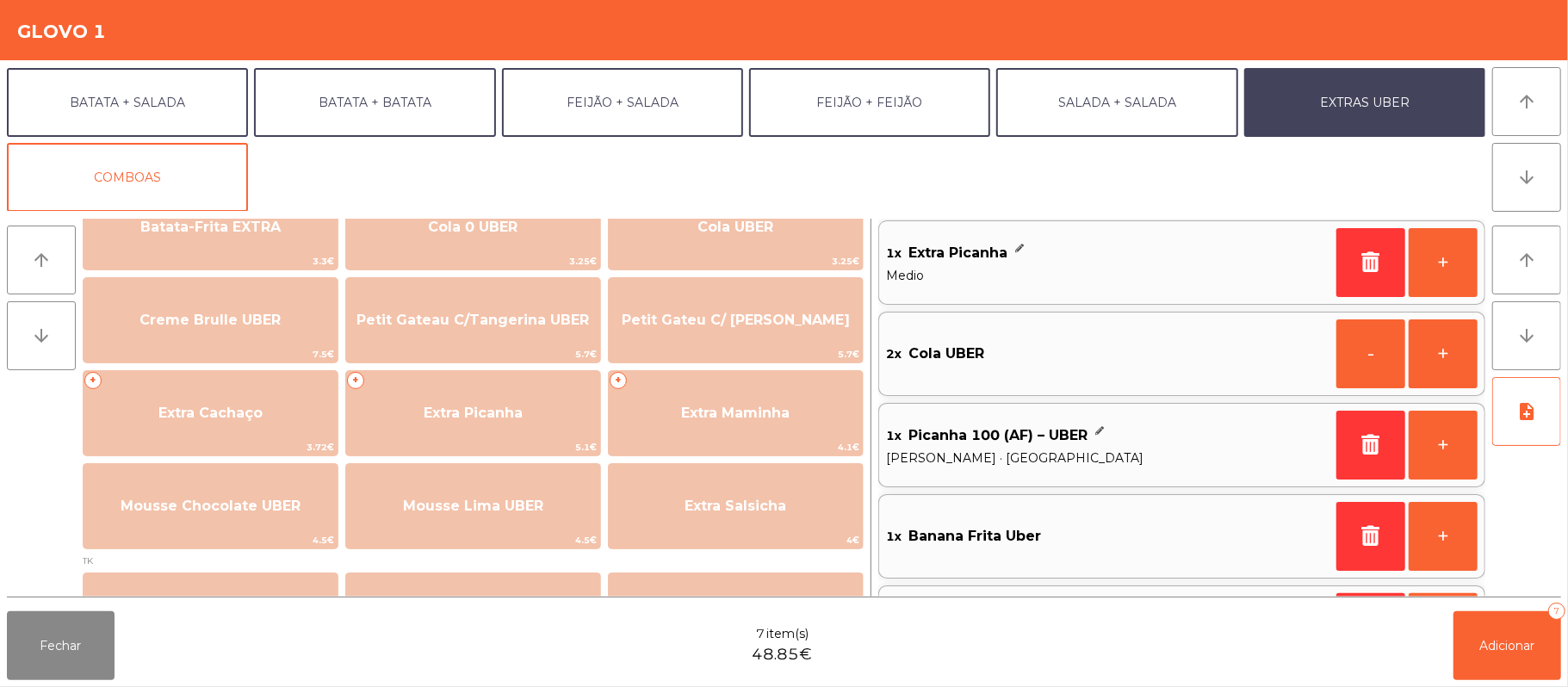
scroll to position [0, 0]
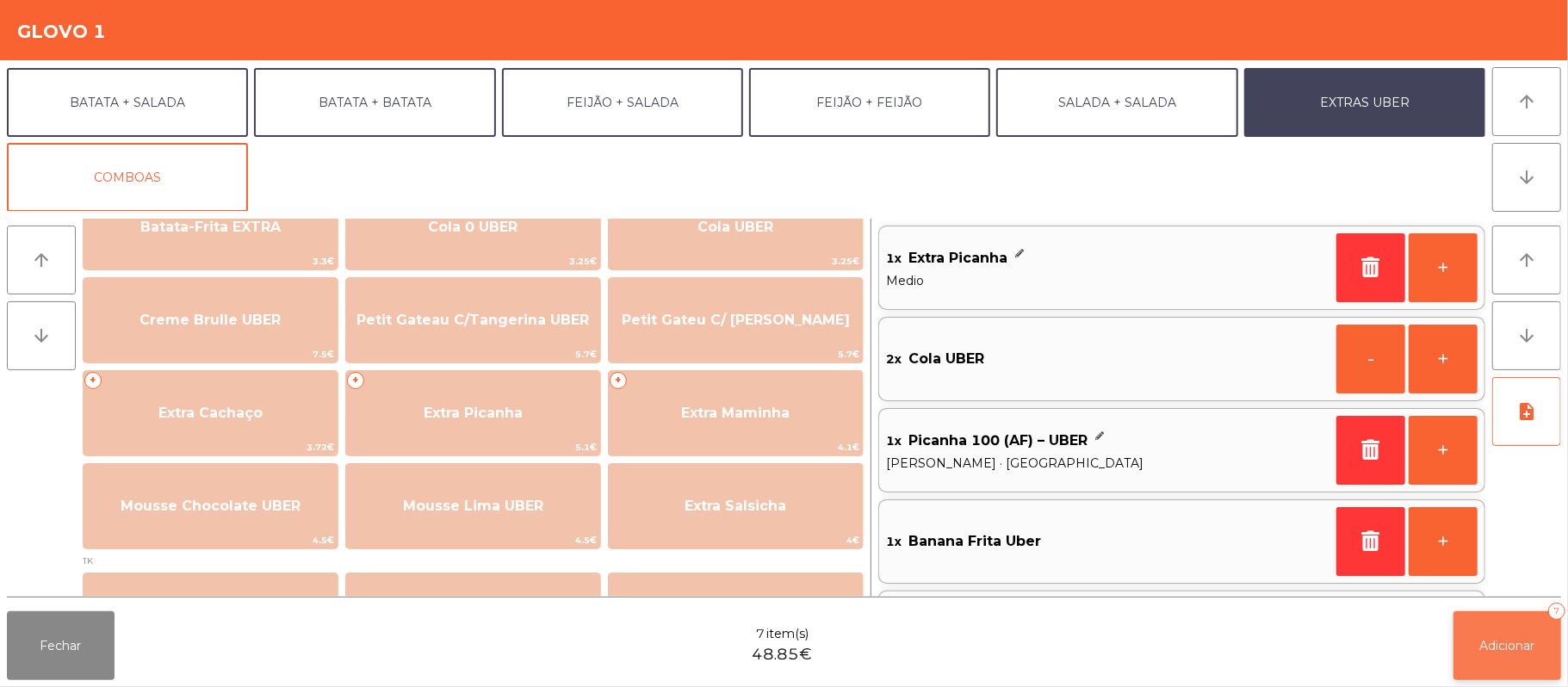
click at [1502, 642] on span "Adicionar" at bounding box center [1508, 645] width 55 height 16
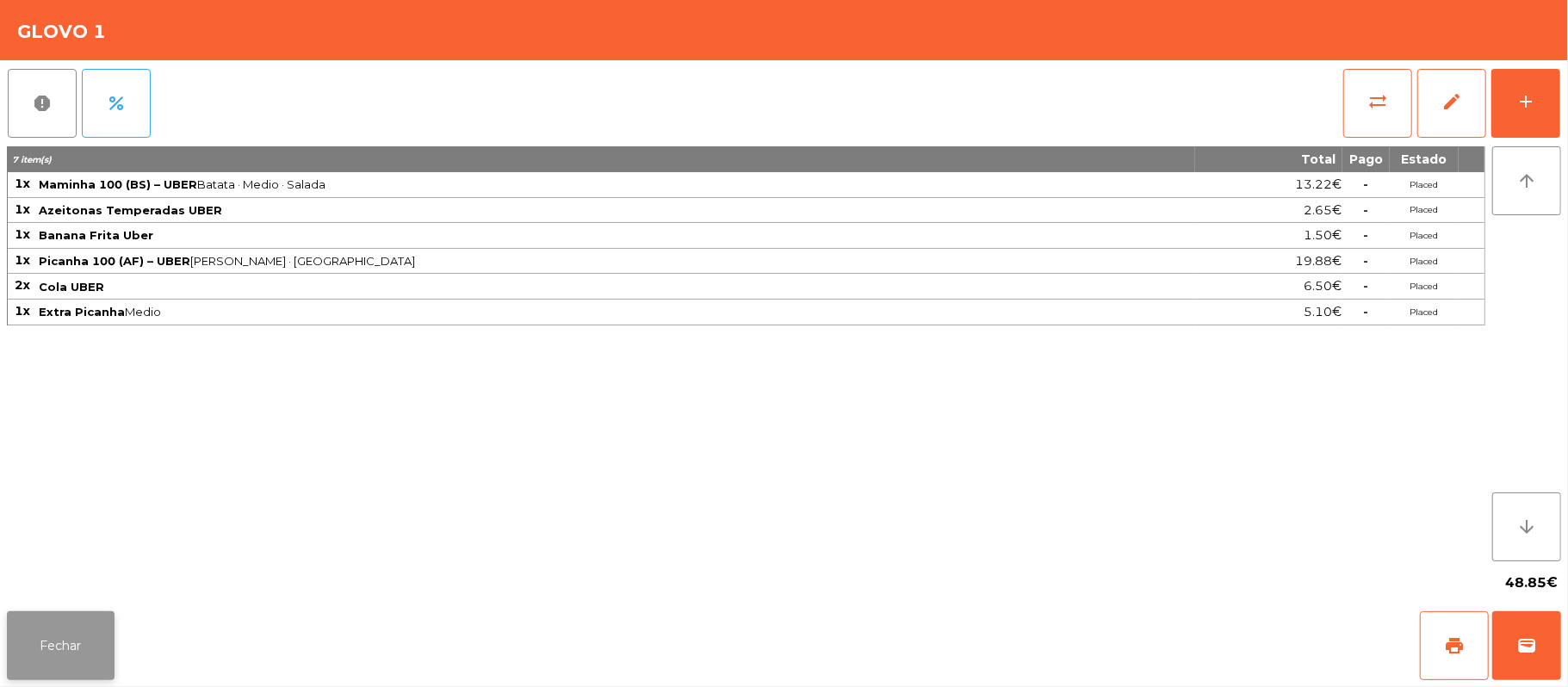
click at [53, 628] on button "Fechar" at bounding box center [60, 645] width 108 height 68
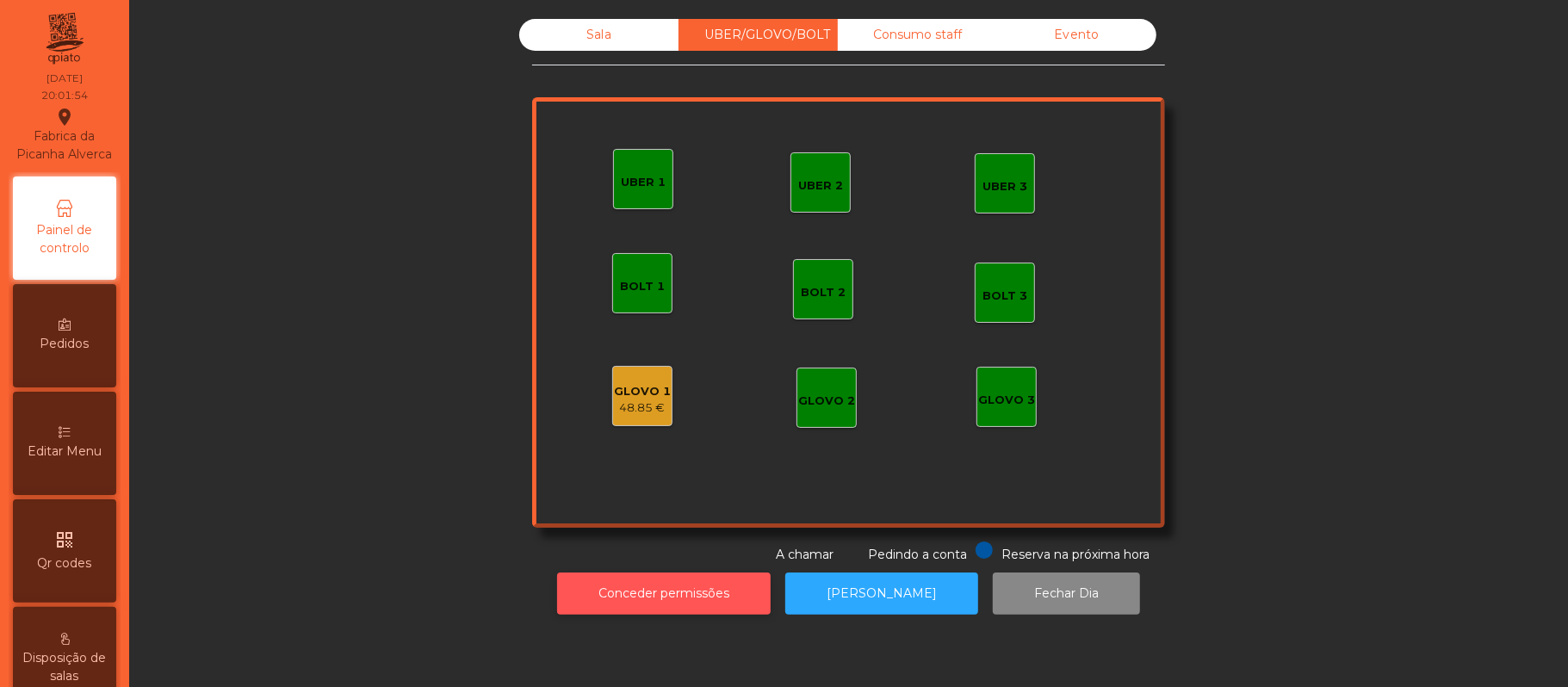
click at [707, 594] on button "Conceder permissões" at bounding box center [664, 593] width 214 height 42
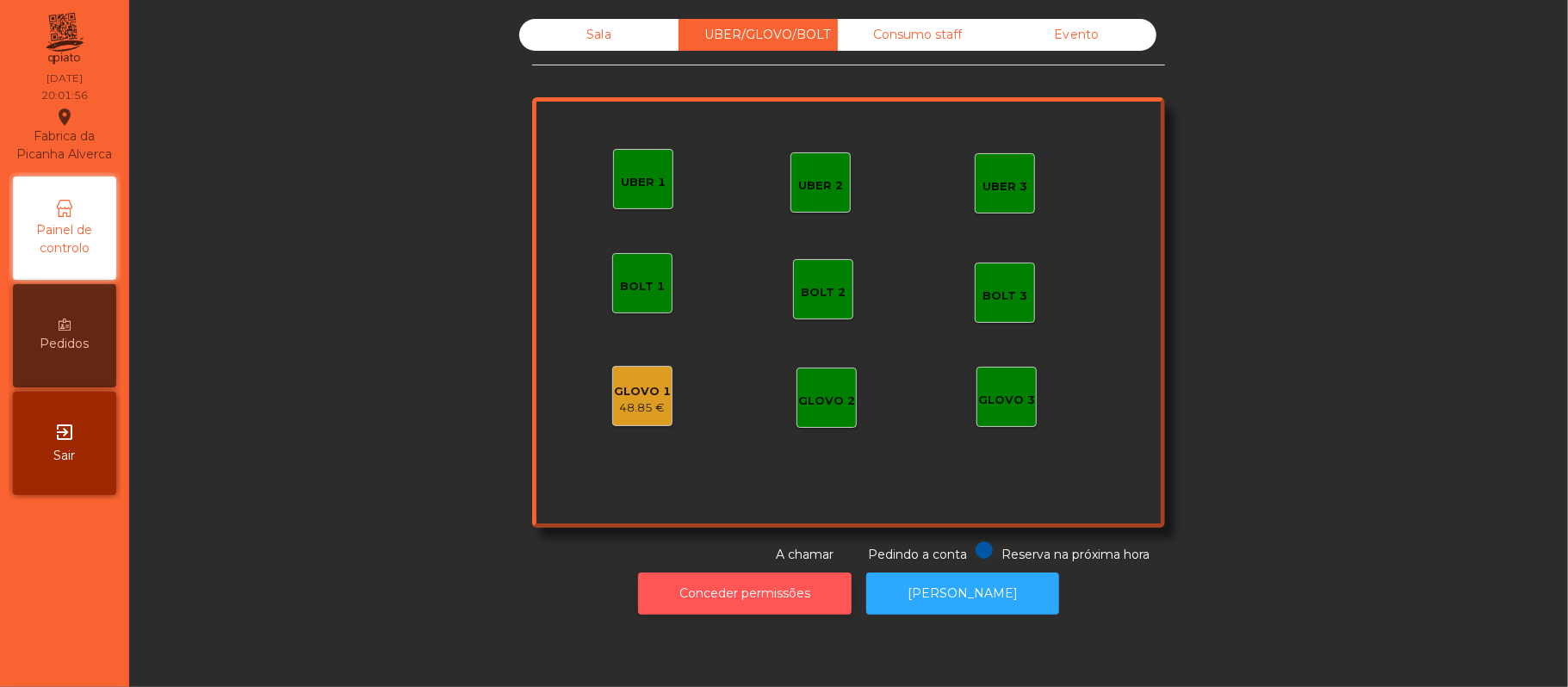
click at [714, 586] on button "Conceder permissões" at bounding box center [745, 593] width 214 height 42
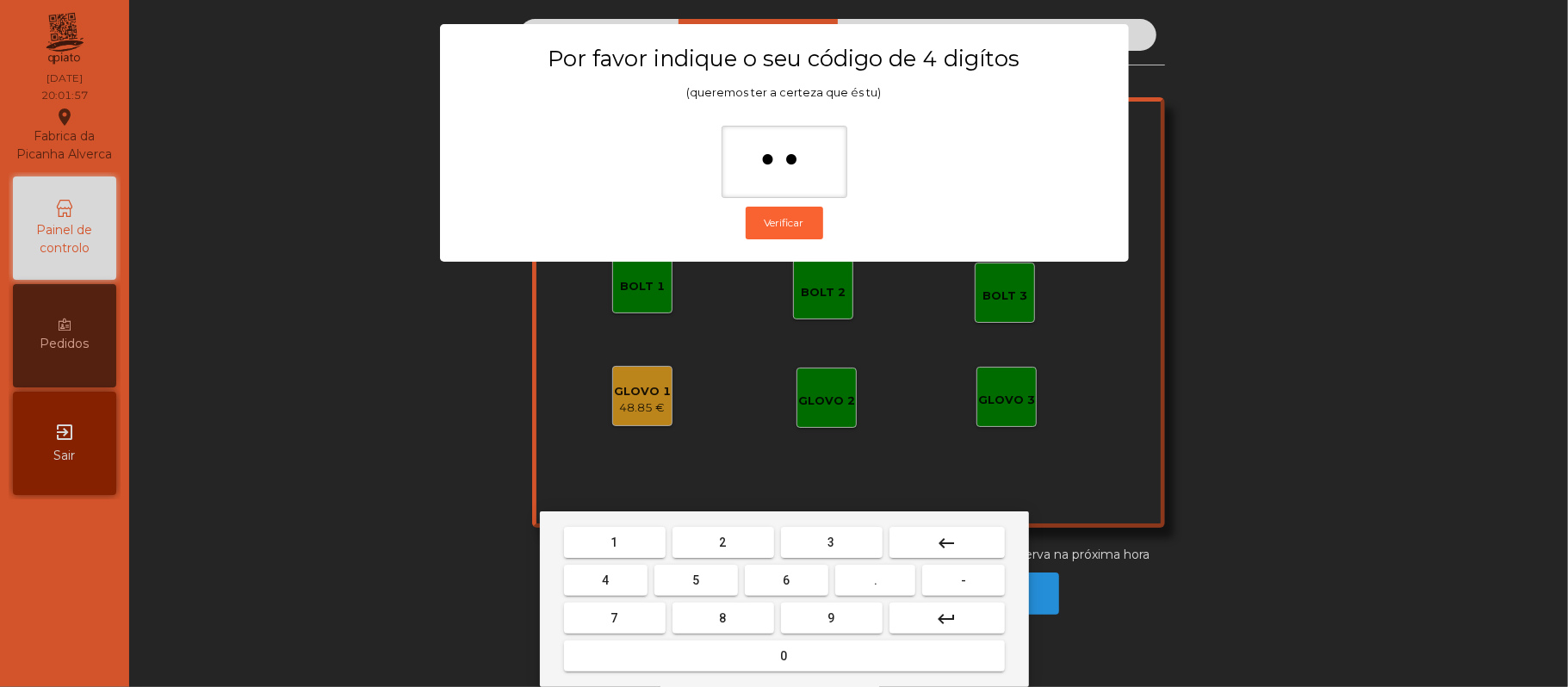
type input "***"
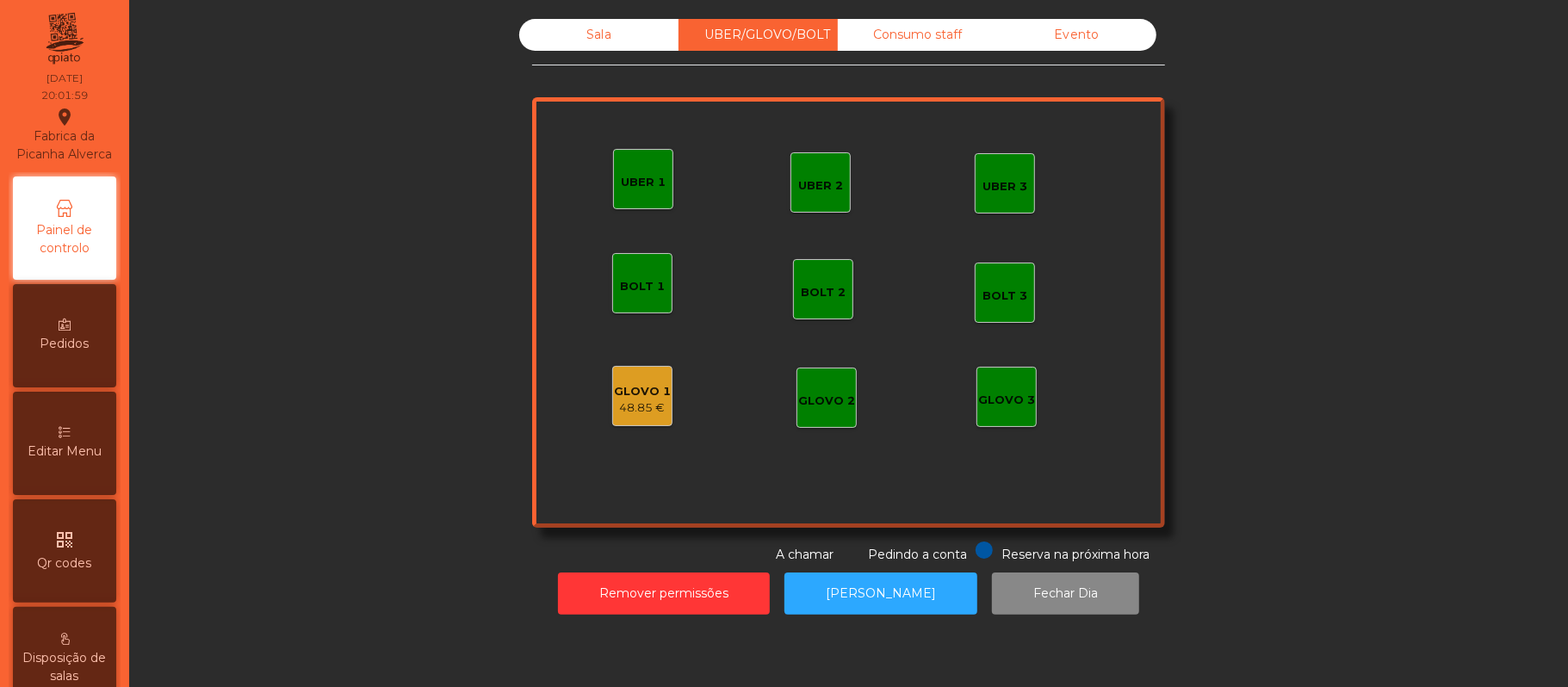
click at [627, 389] on div "GLOVO 1" at bounding box center [642, 392] width 57 height 17
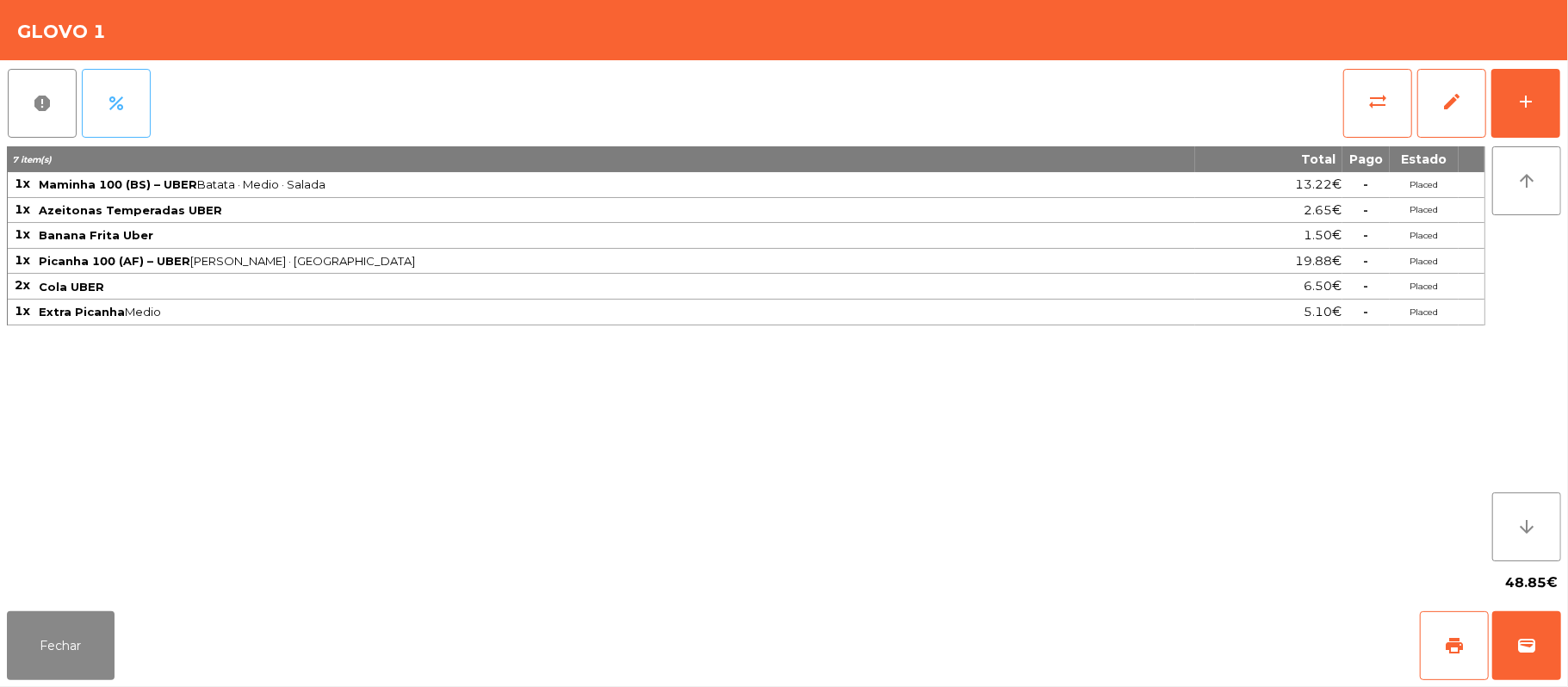
click at [112, 103] on span "percent" at bounding box center [116, 103] width 21 height 21
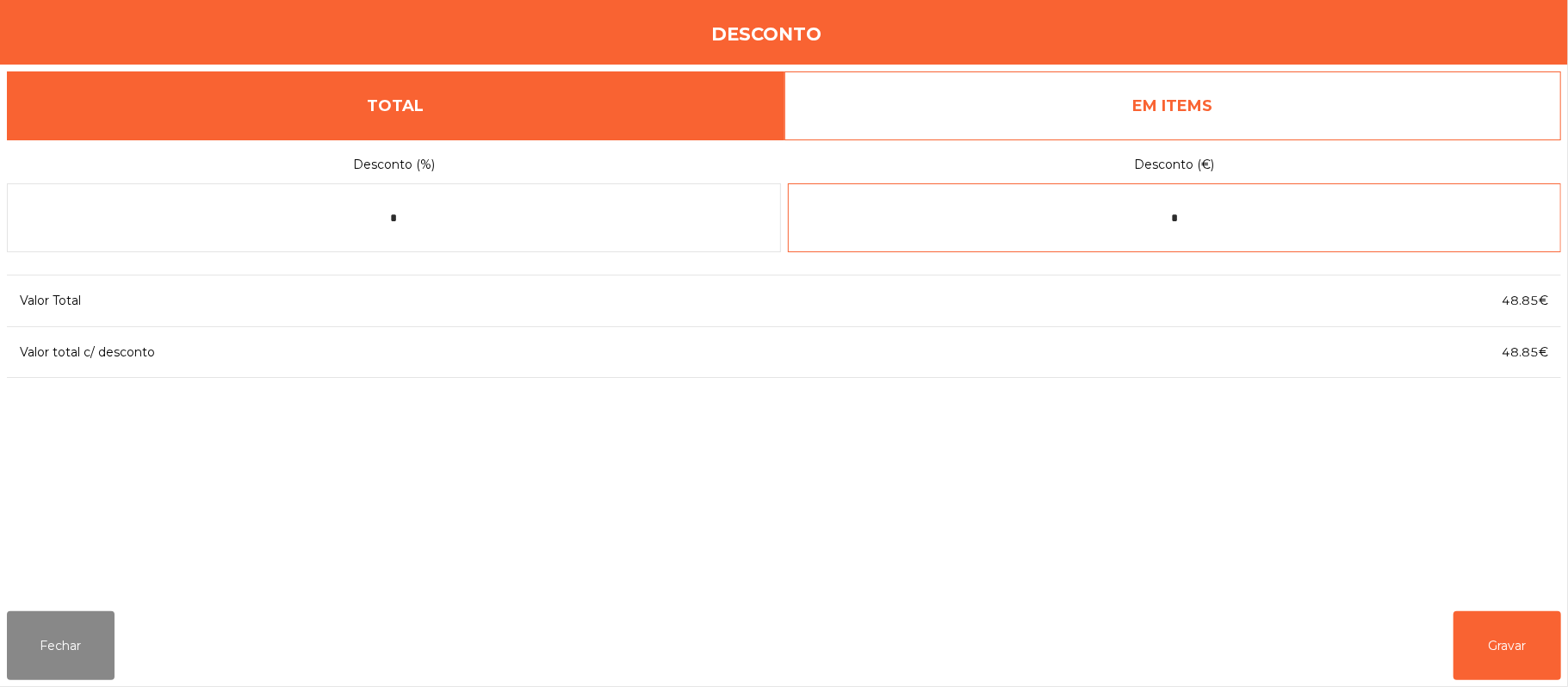
click at [1231, 224] on input "*" at bounding box center [1175, 217] width 775 height 68
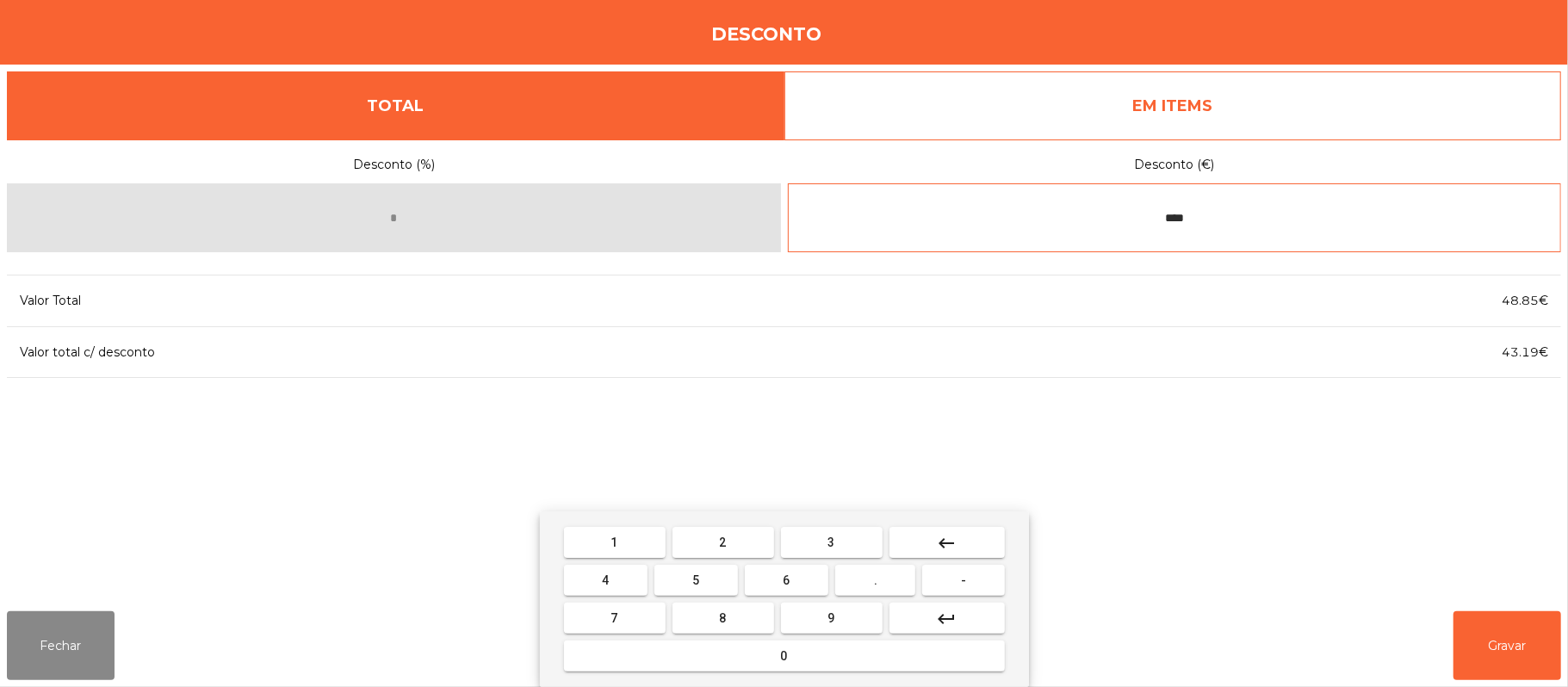
type input "****"
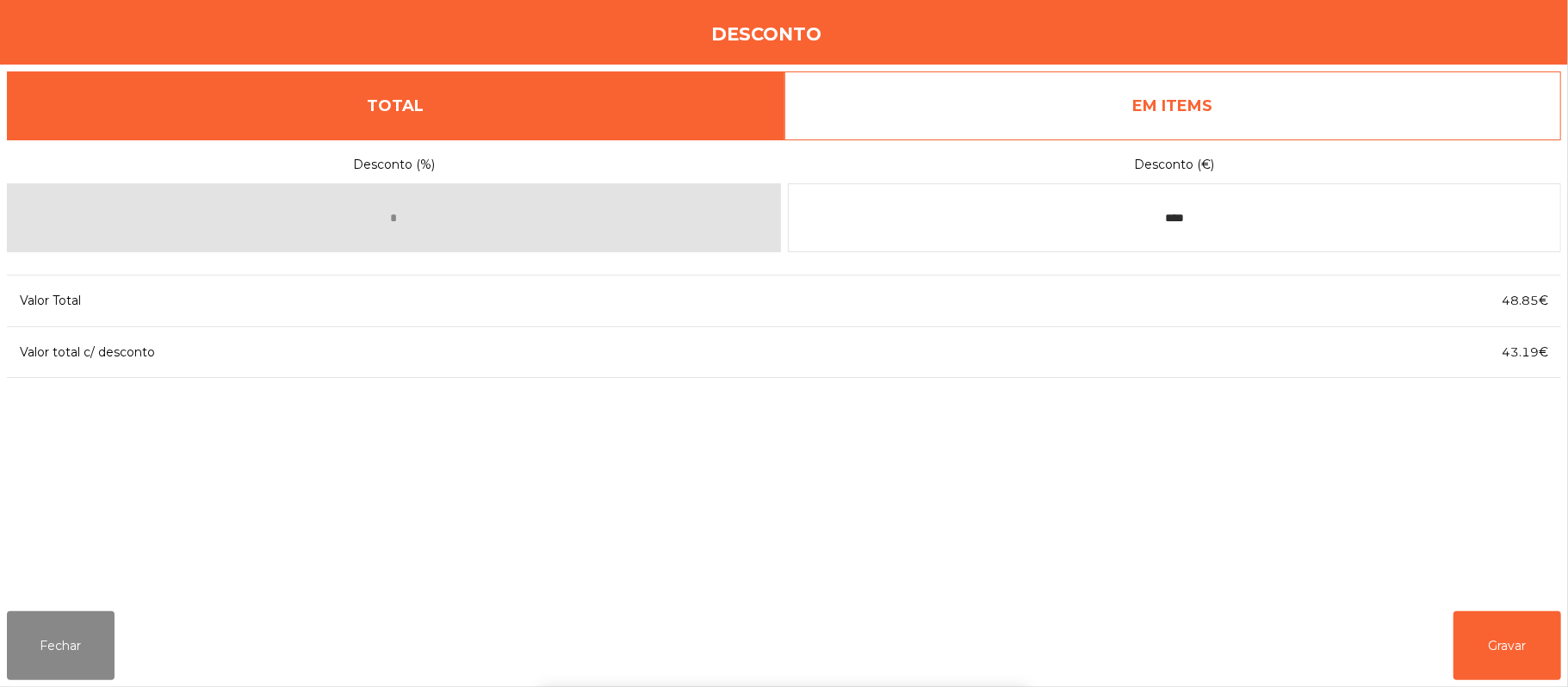
click at [1505, 637] on div "1 2 3 keyboard_backspace 4 5 6 . - 7 8 9 keyboard_return 0" at bounding box center [784, 598] width 1568 height 175
click at [1502, 658] on button "Gravar" at bounding box center [1507, 645] width 108 height 68
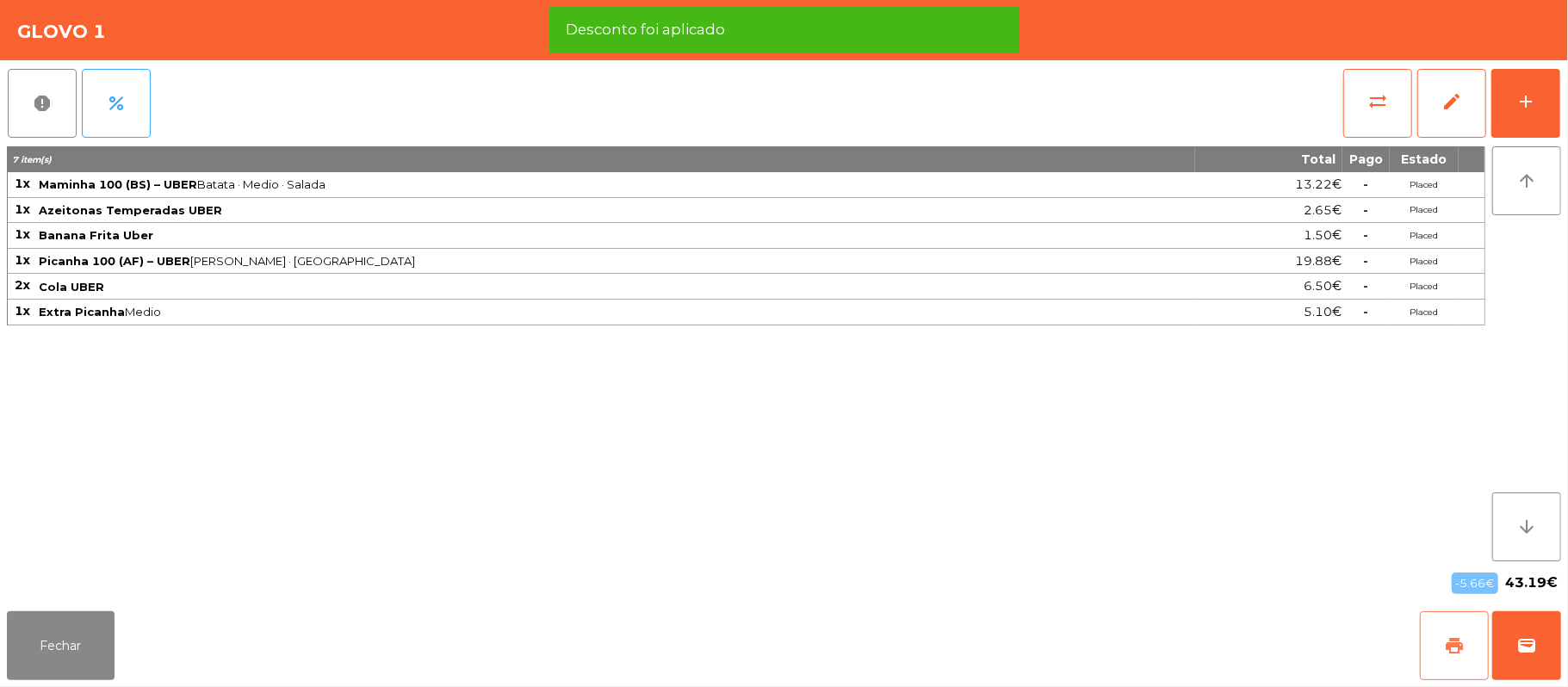
click at [1426, 649] on button "print" at bounding box center [1454, 645] width 68 height 68
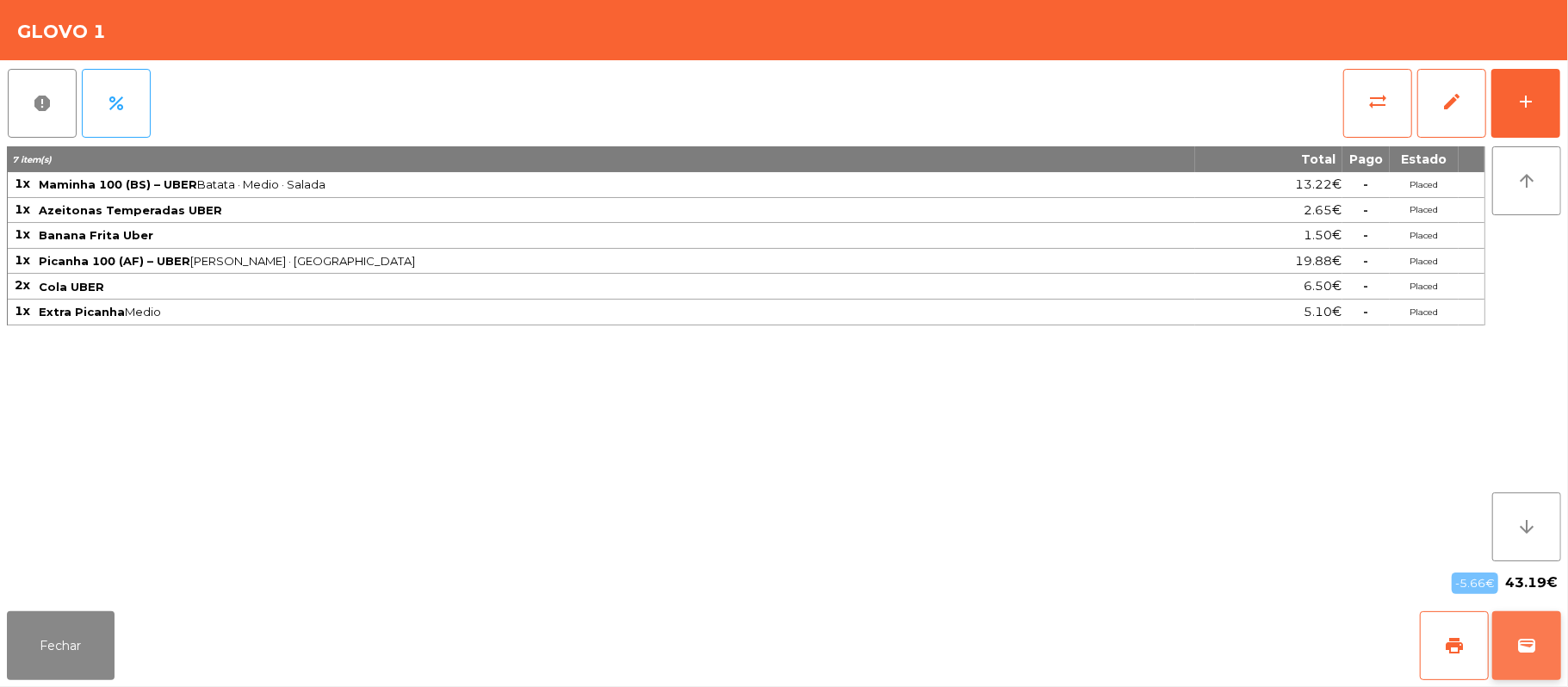
click at [1520, 649] on span "wallet" at bounding box center [1527, 646] width 21 height 21
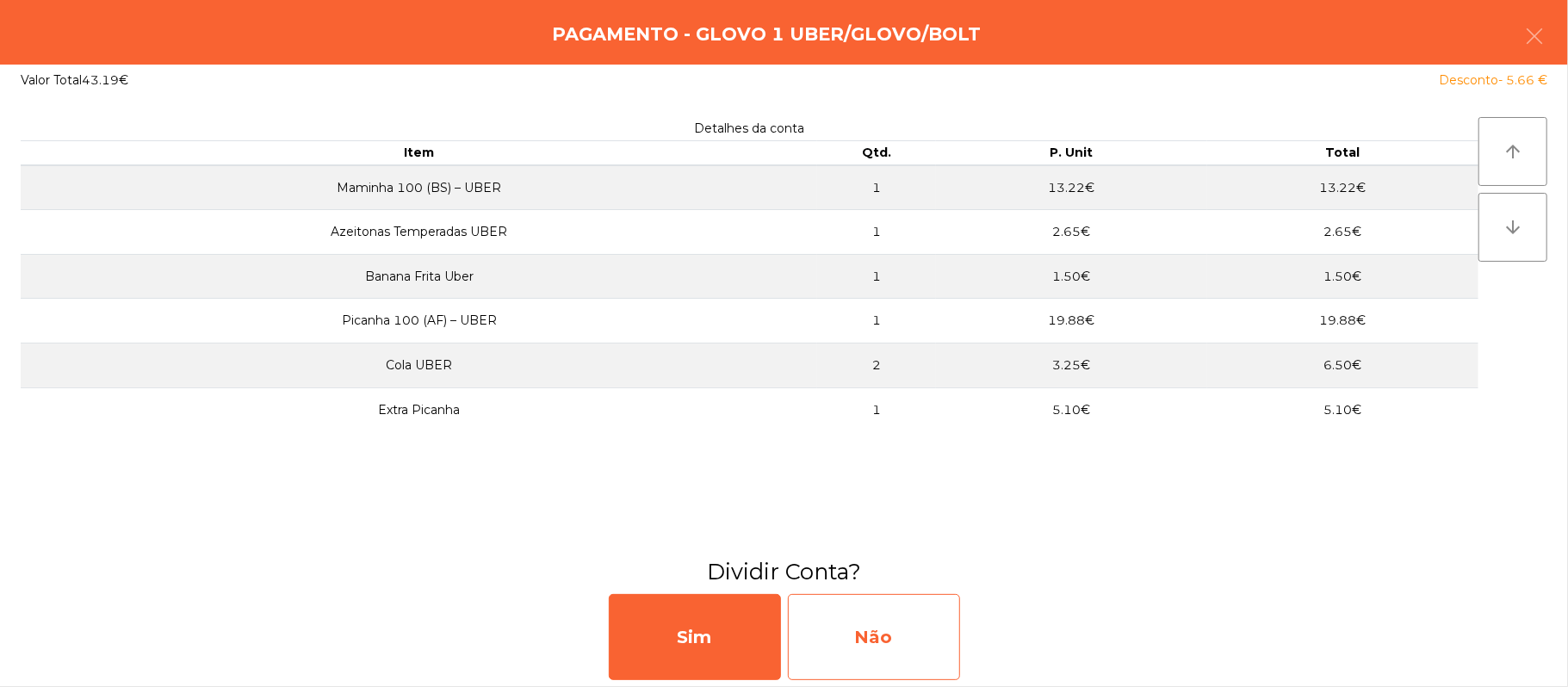
click at [862, 652] on div "Não" at bounding box center [874, 637] width 173 height 86
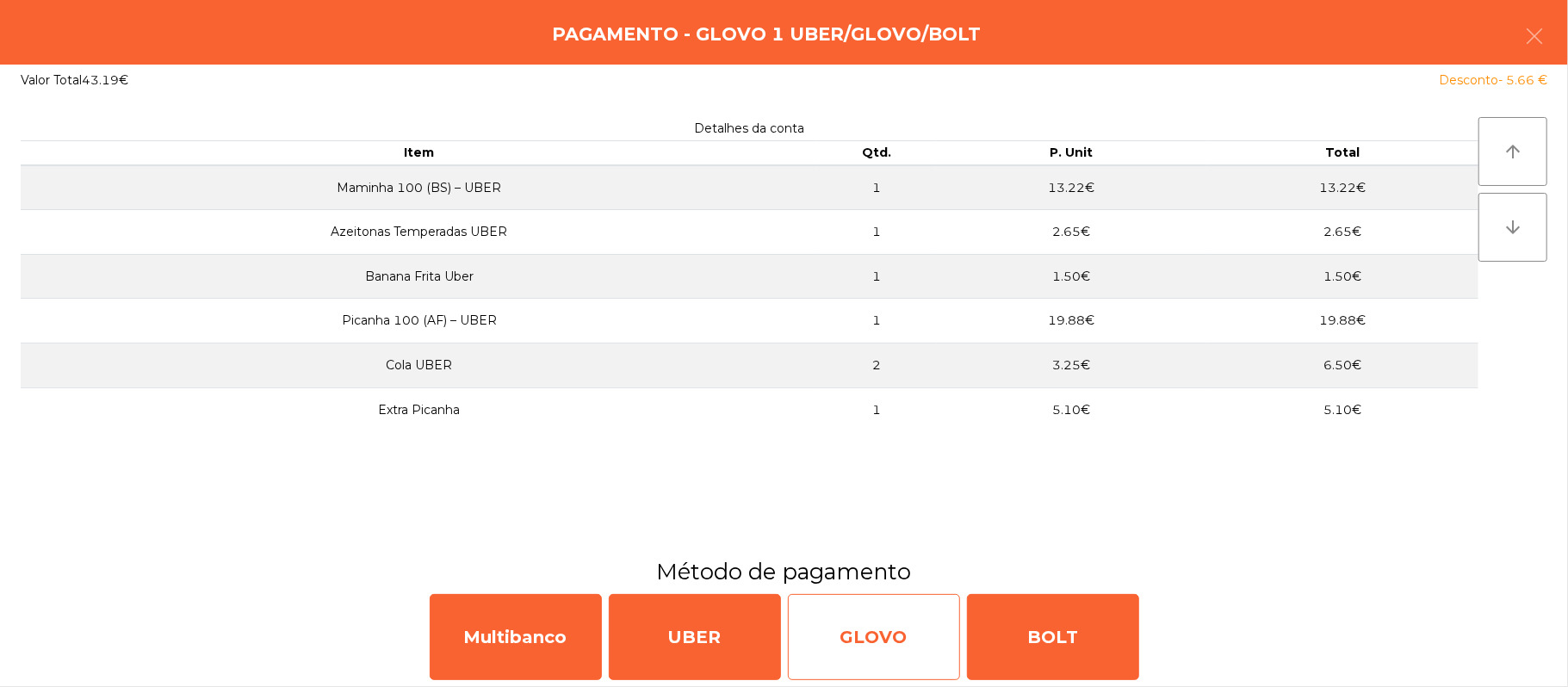
click at [889, 632] on div "GLOVO" at bounding box center [874, 637] width 173 height 86
select select "**"
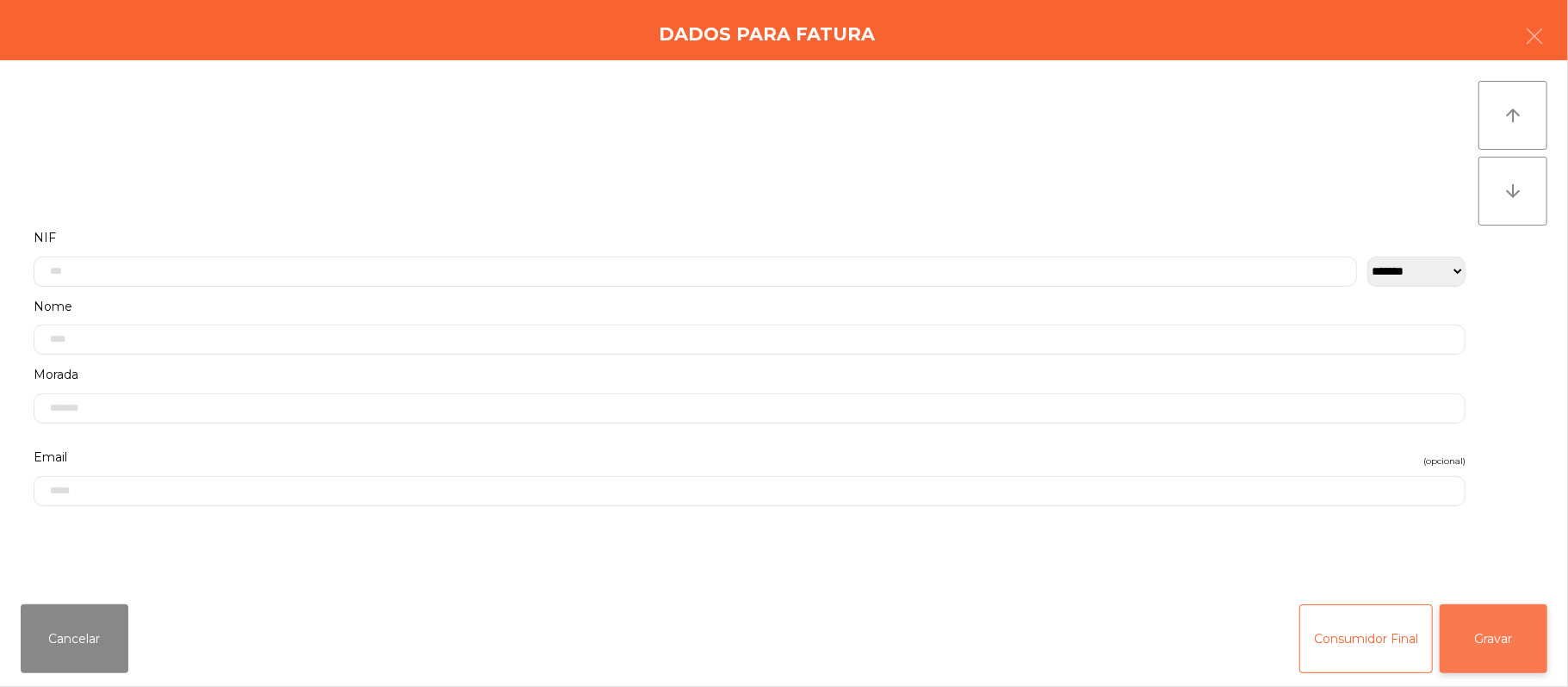
click at [1500, 635] on button "Gravar" at bounding box center [1493, 638] width 108 height 68
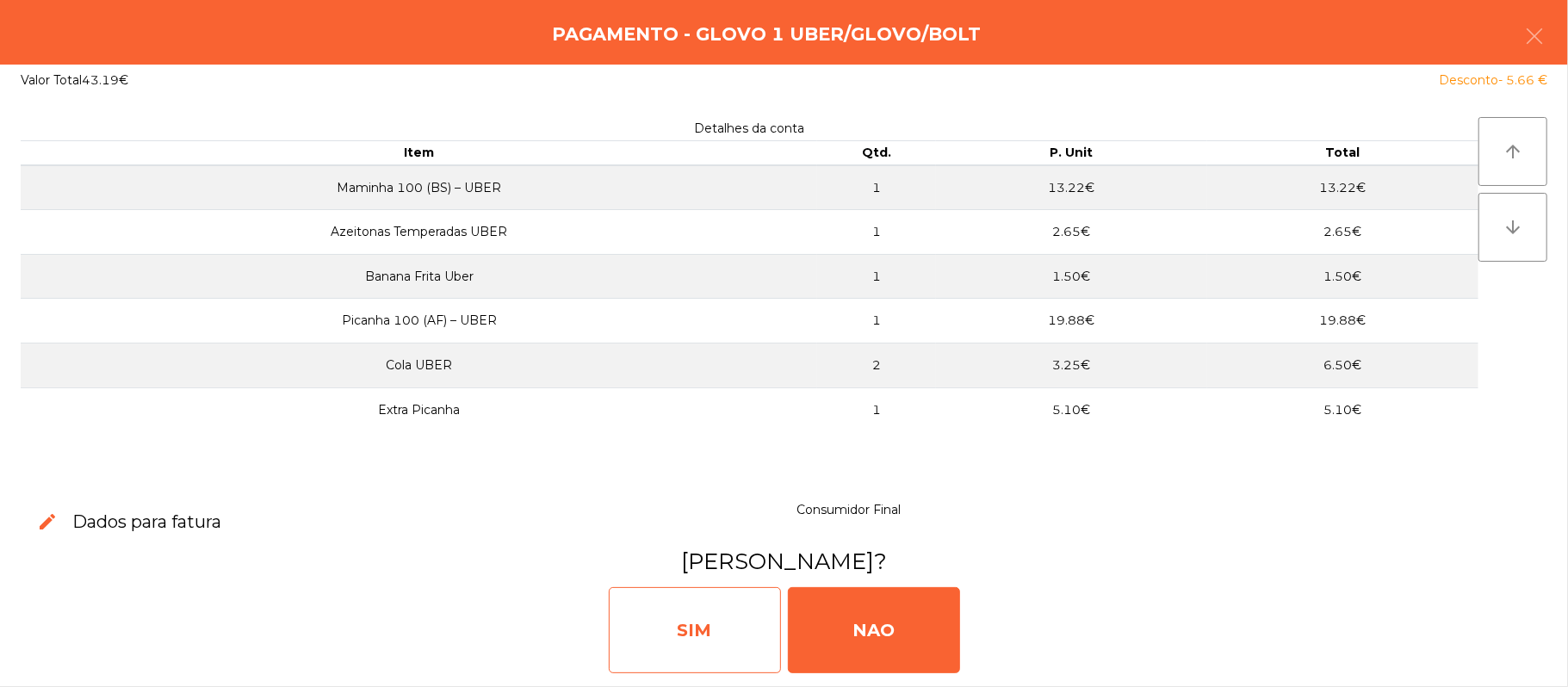
click at [646, 611] on div "SIM" at bounding box center [695, 630] width 173 height 86
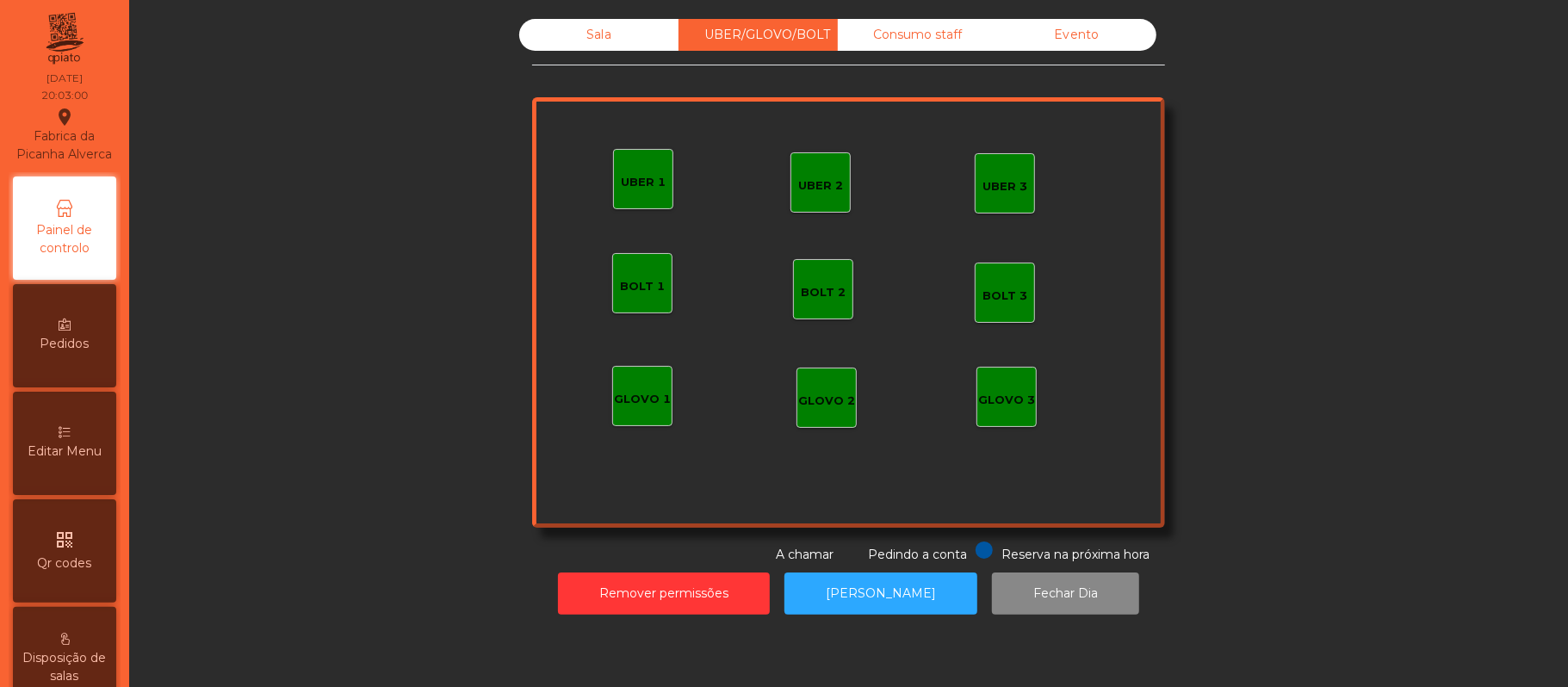
click at [630, 177] on div "UBER 1" at bounding box center [643, 182] width 45 height 17
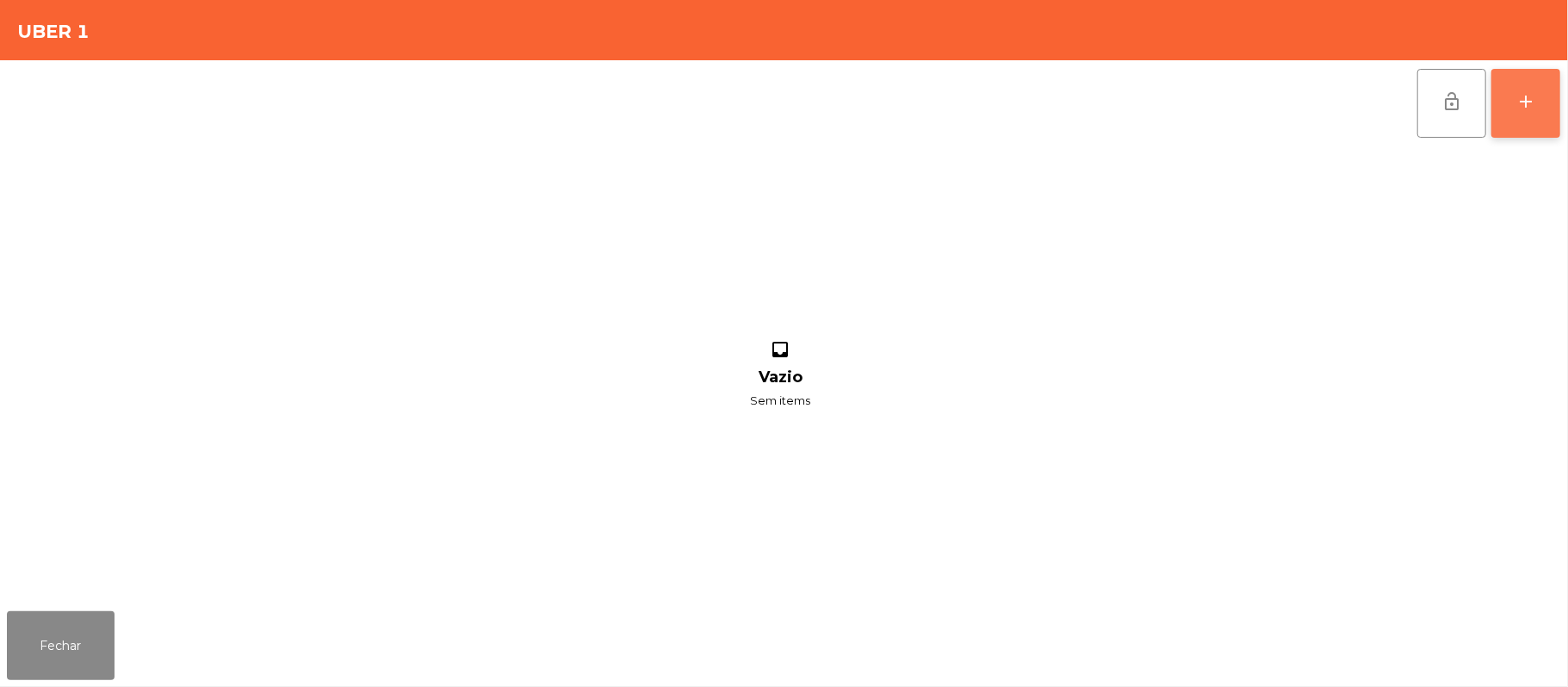
click at [1514, 103] on button "add" at bounding box center [1526, 102] width 68 height 68
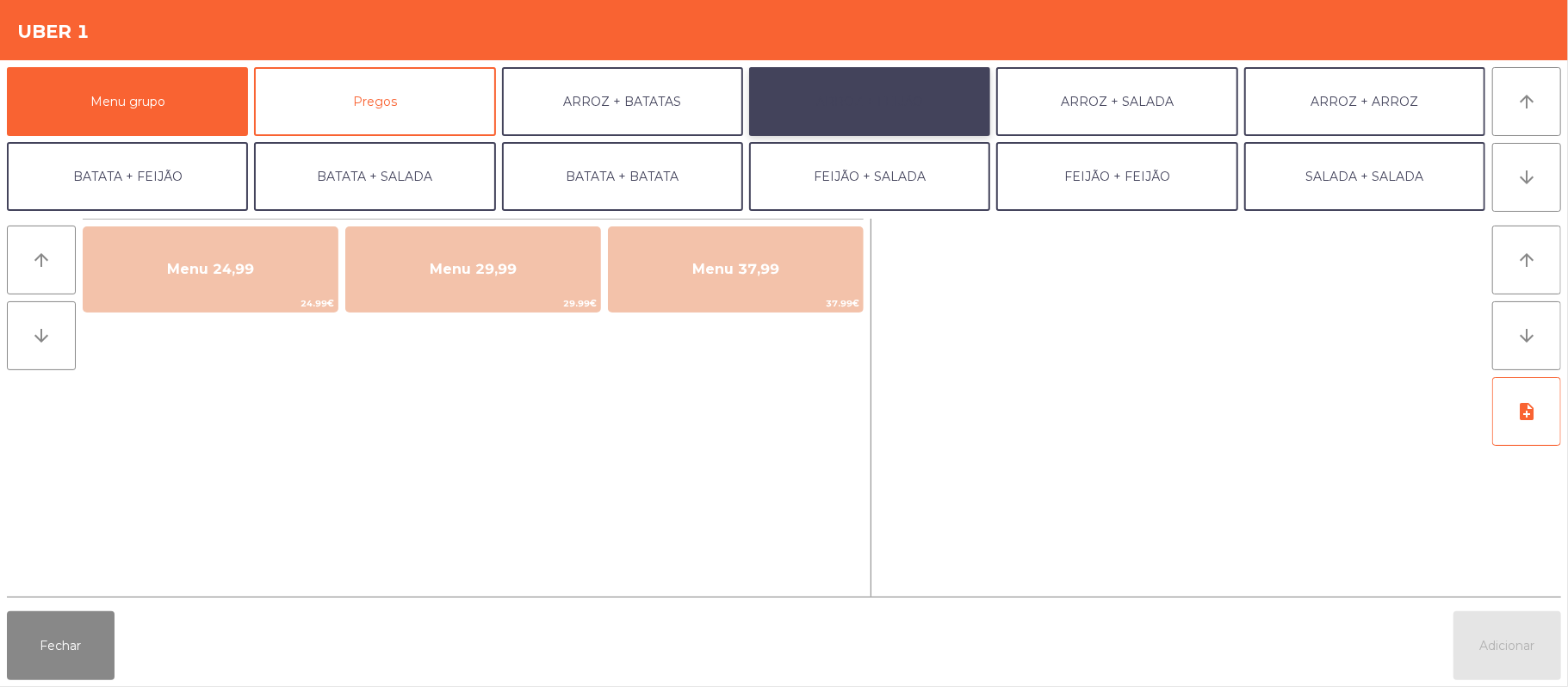
click at [901, 80] on button "ARROZ + FEIJÃO" at bounding box center [869, 101] width 241 height 68
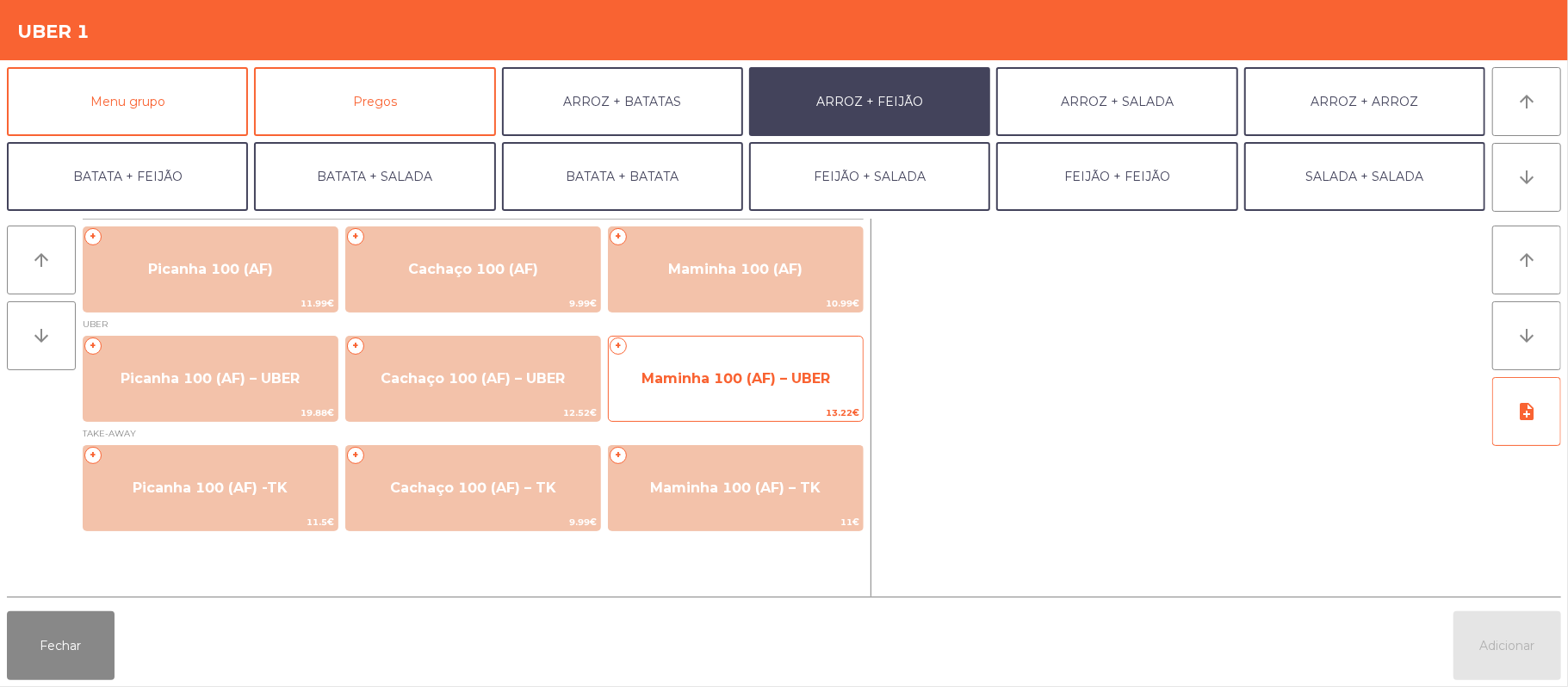
click at [748, 377] on span "Maminha 100 (AF) – UBER" at bounding box center [735, 378] width 188 height 16
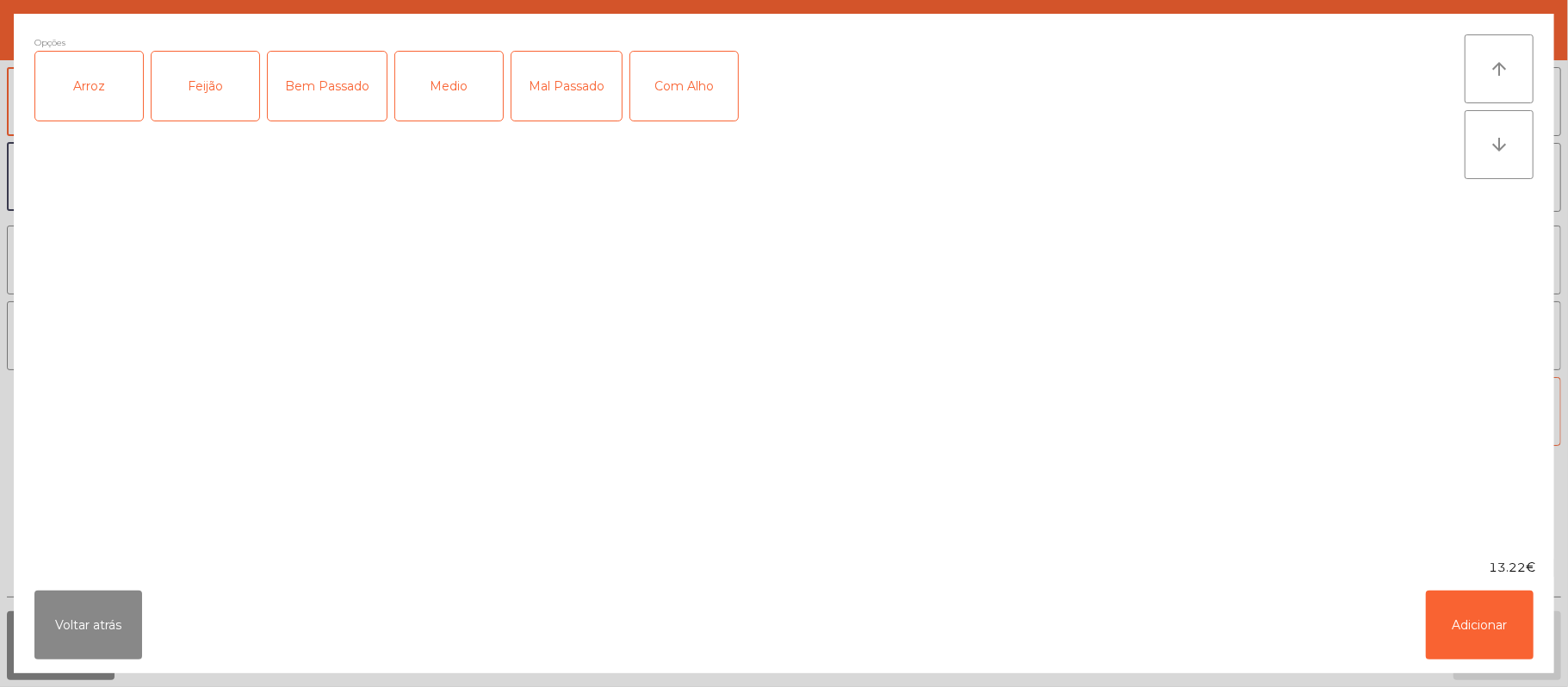
click at [105, 74] on div "Arroz" at bounding box center [89, 85] width 108 height 68
click at [231, 80] on div "Feijão" at bounding box center [205, 85] width 108 height 68
click at [445, 84] on div "Medio" at bounding box center [449, 85] width 108 height 68
click at [1475, 637] on button "Adicionar" at bounding box center [1480, 624] width 108 height 68
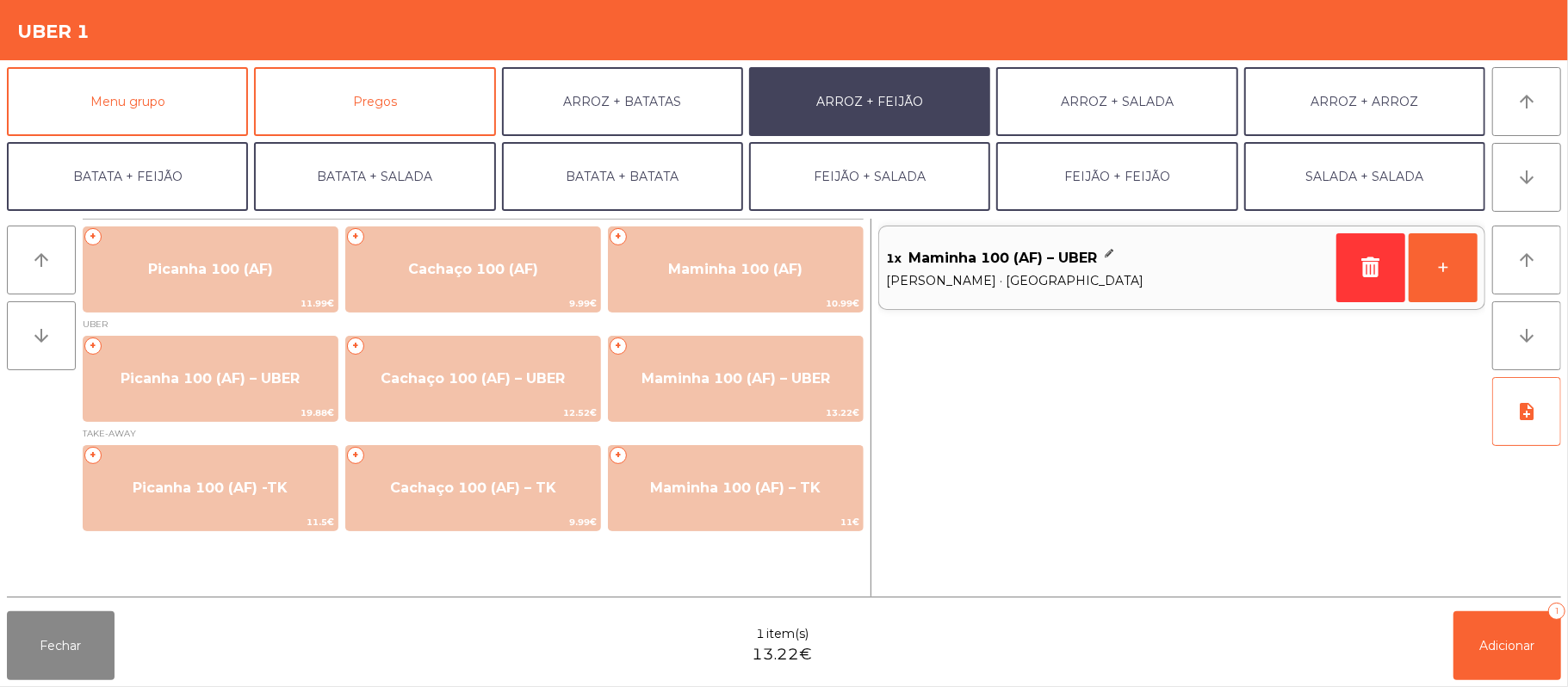
scroll to position [1, 0]
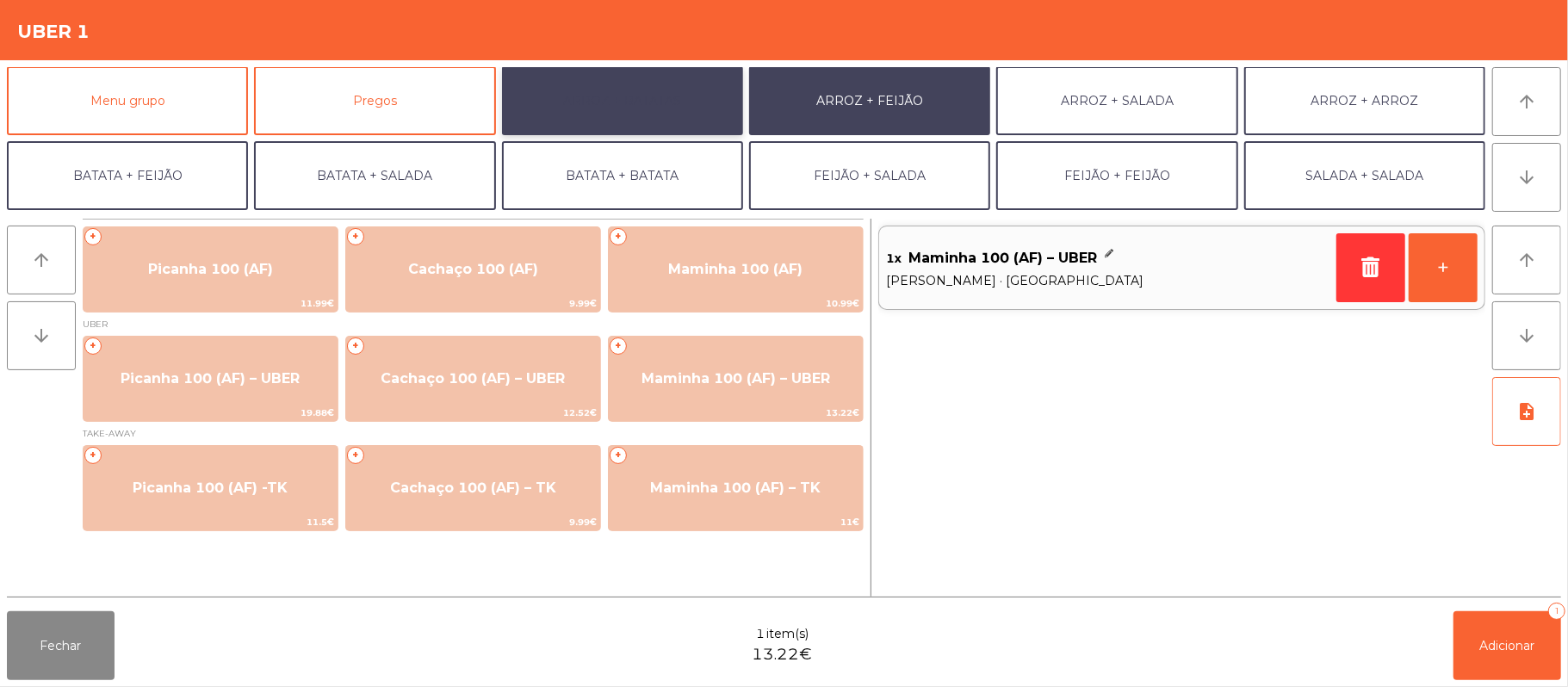
click at [663, 114] on button "ARROZ + BATATAS" at bounding box center [622, 100] width 241 height 68
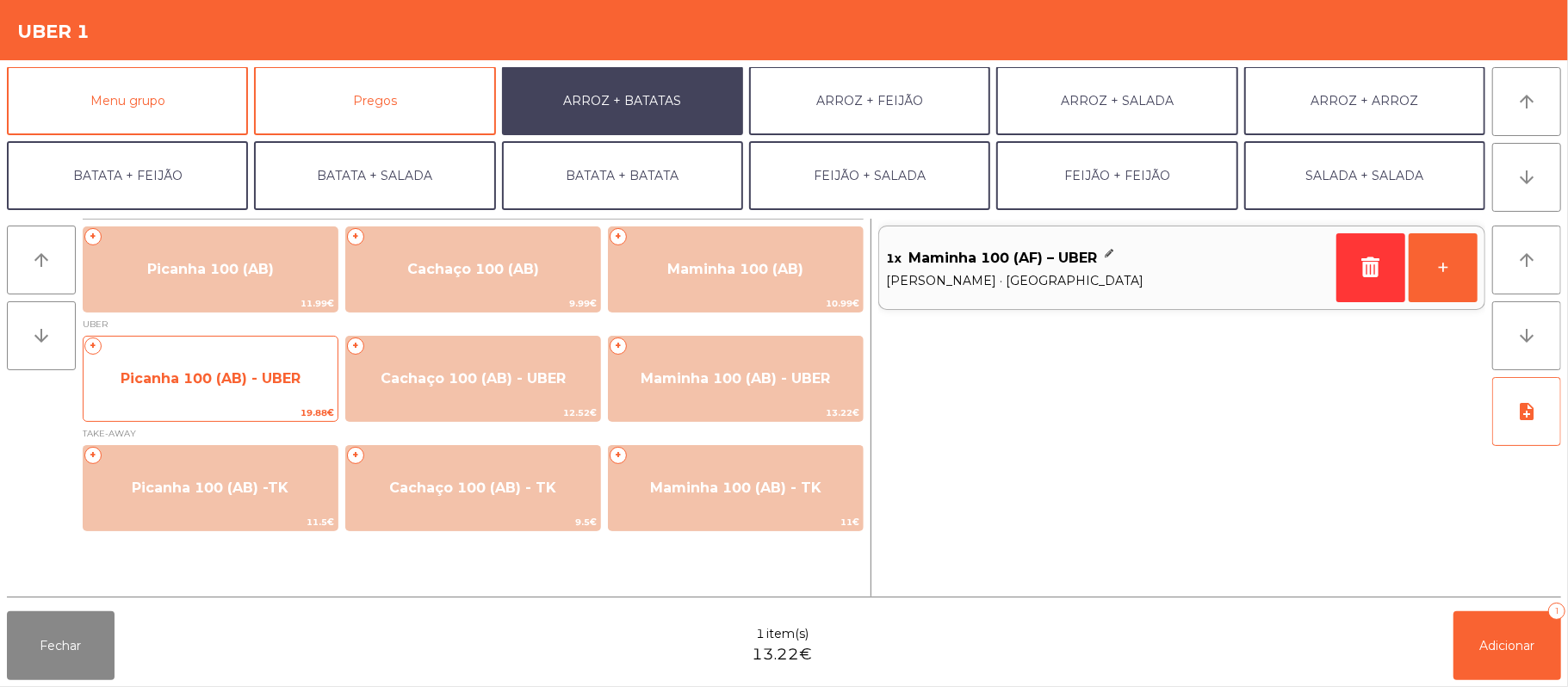
click at [267, 381] on span "Picanha 100 (AB) - UBER" at bounding box center [211, 378] width 180 height 16
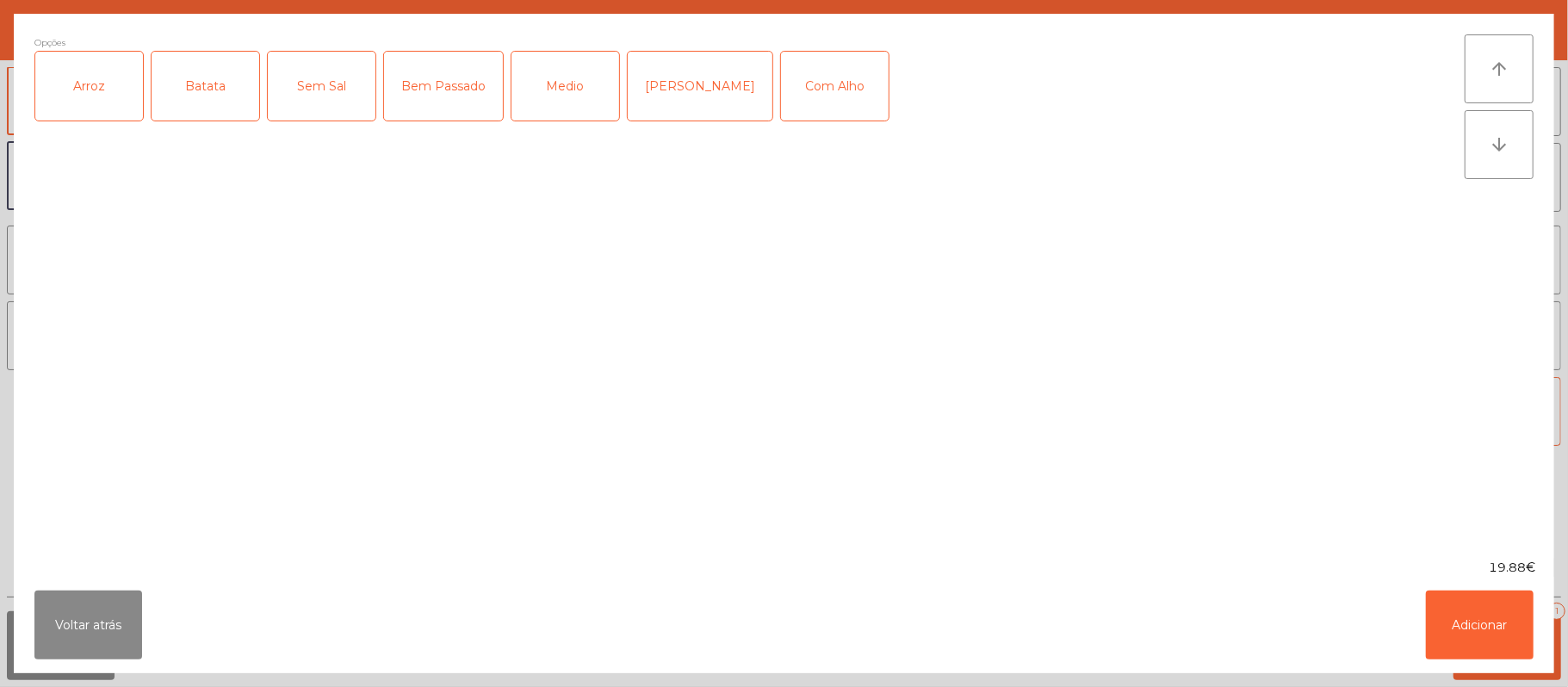
click at [90, 87] on div "Arroz" at bounding box center [89, 85] width 108 height 68
click at [212, 78] on div "Batata" at bounding box center [205, 85] width 108 height 68
click at [572, 87] on div "Medio" at bounding box center [565, 85] width 108 height 68
click at [1486, 641] on button "Adicionar" at bounding box center [1480, 624] width 108 height 68
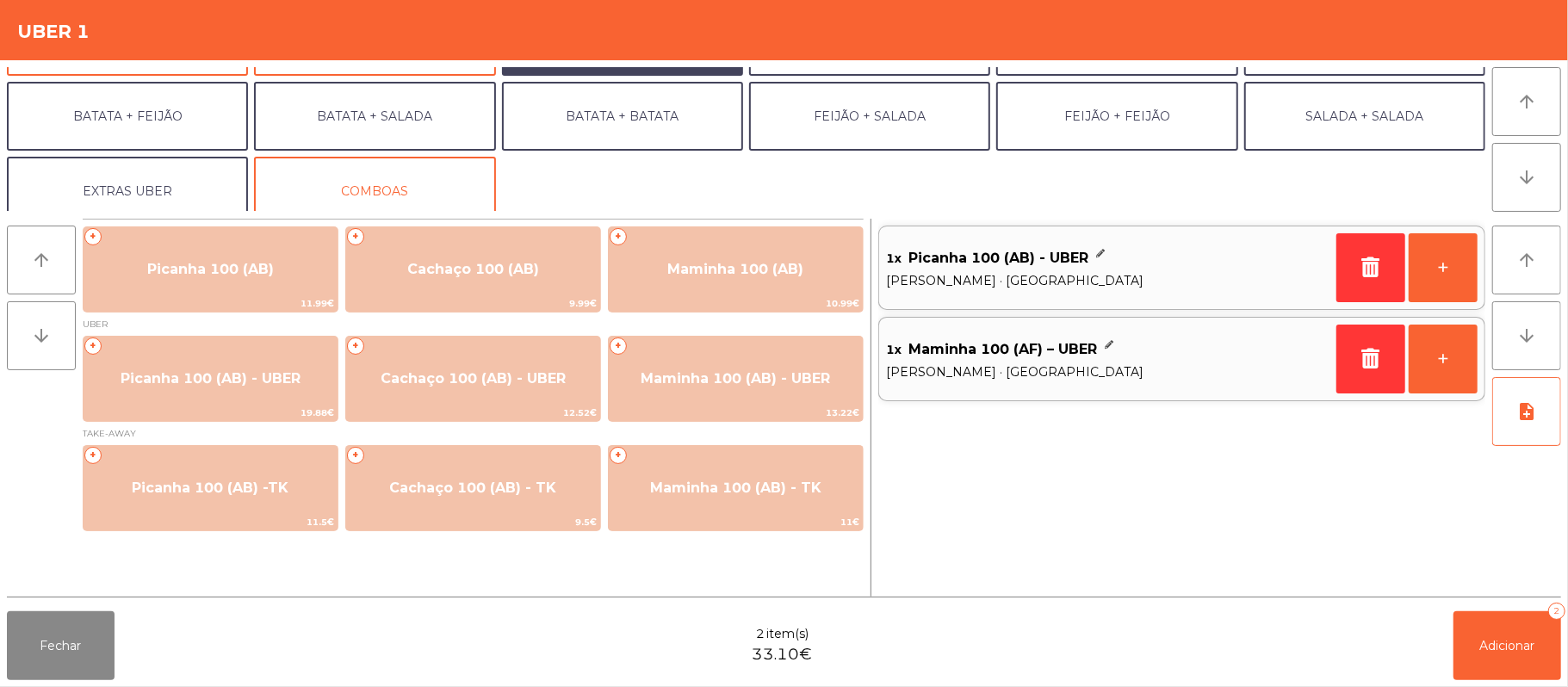
scroll to position [74, 0]
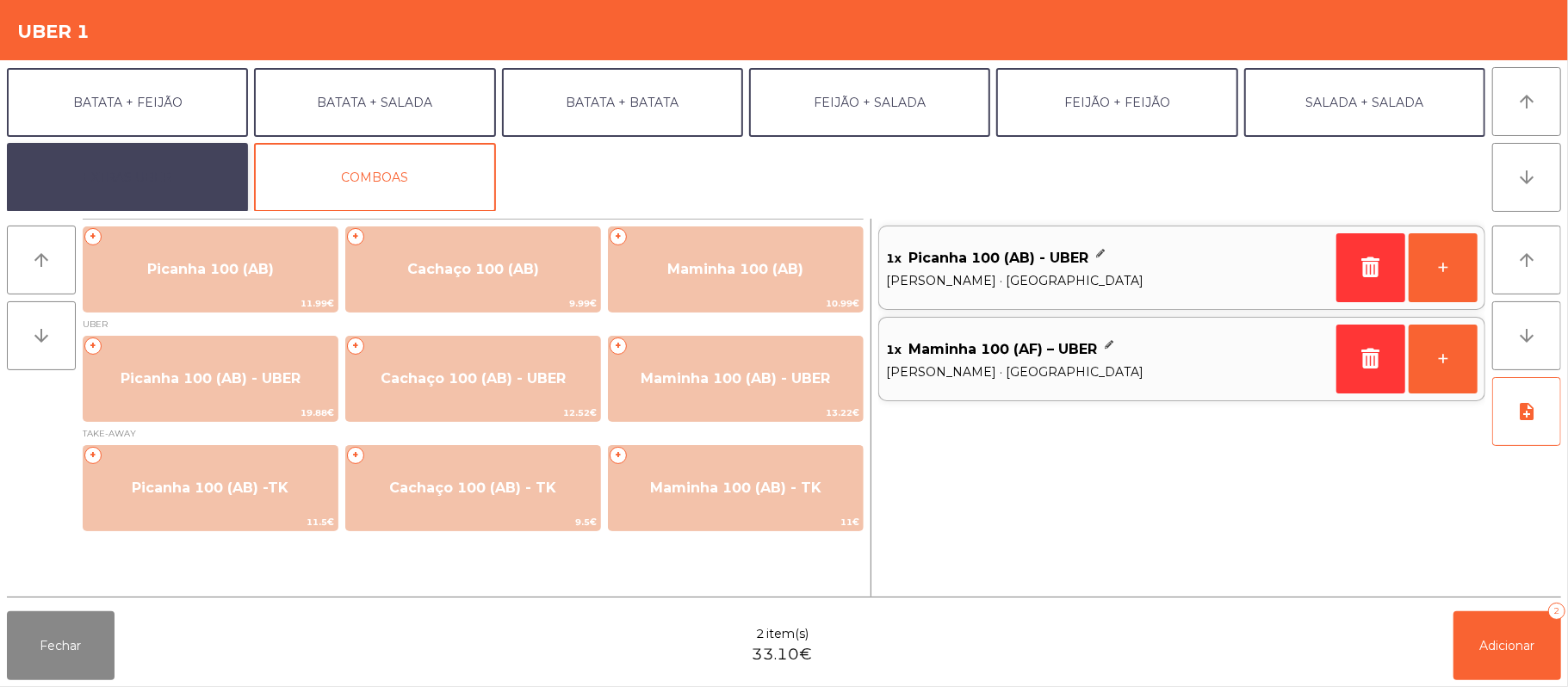
click at [170, 159] on button "EXTRAS UBER" at bounding box center [127, 176] width 241 height 68
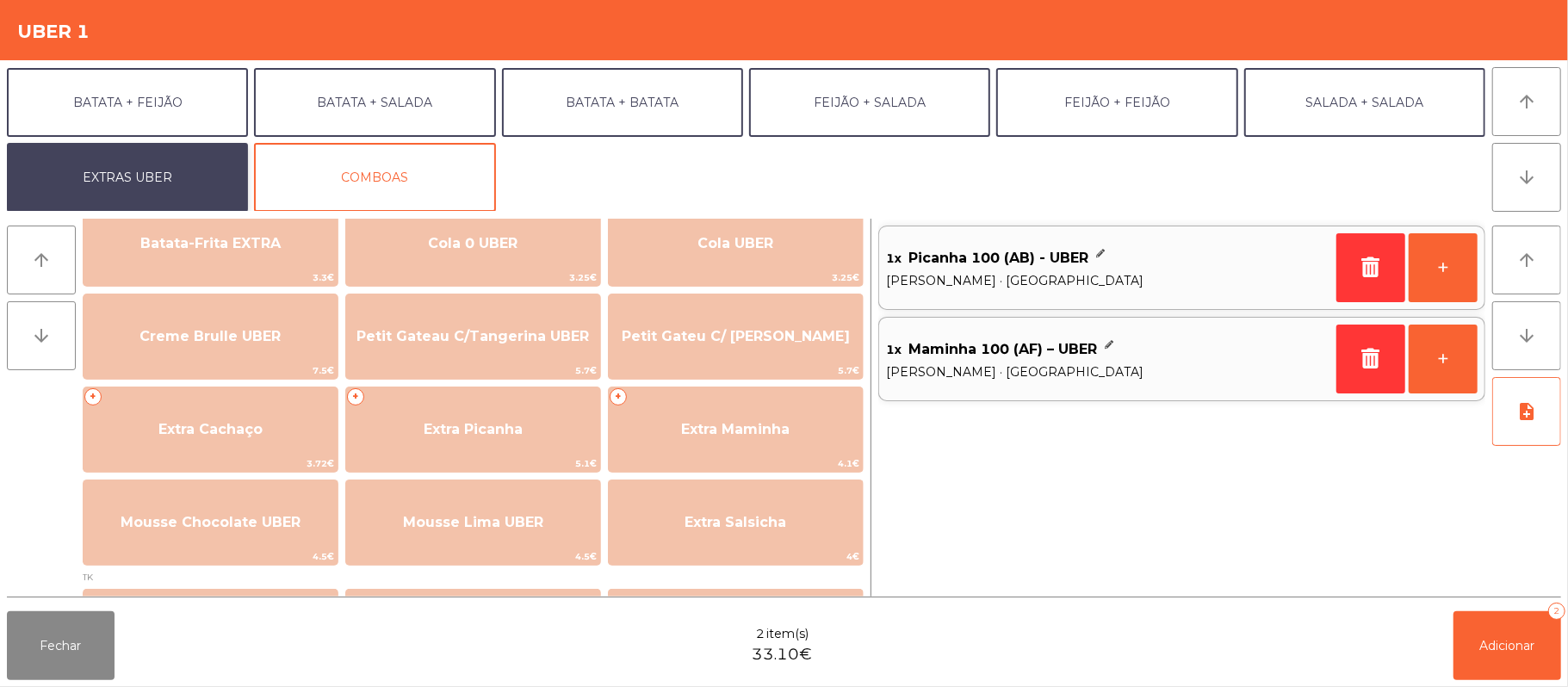
scroll to position [358, 0]
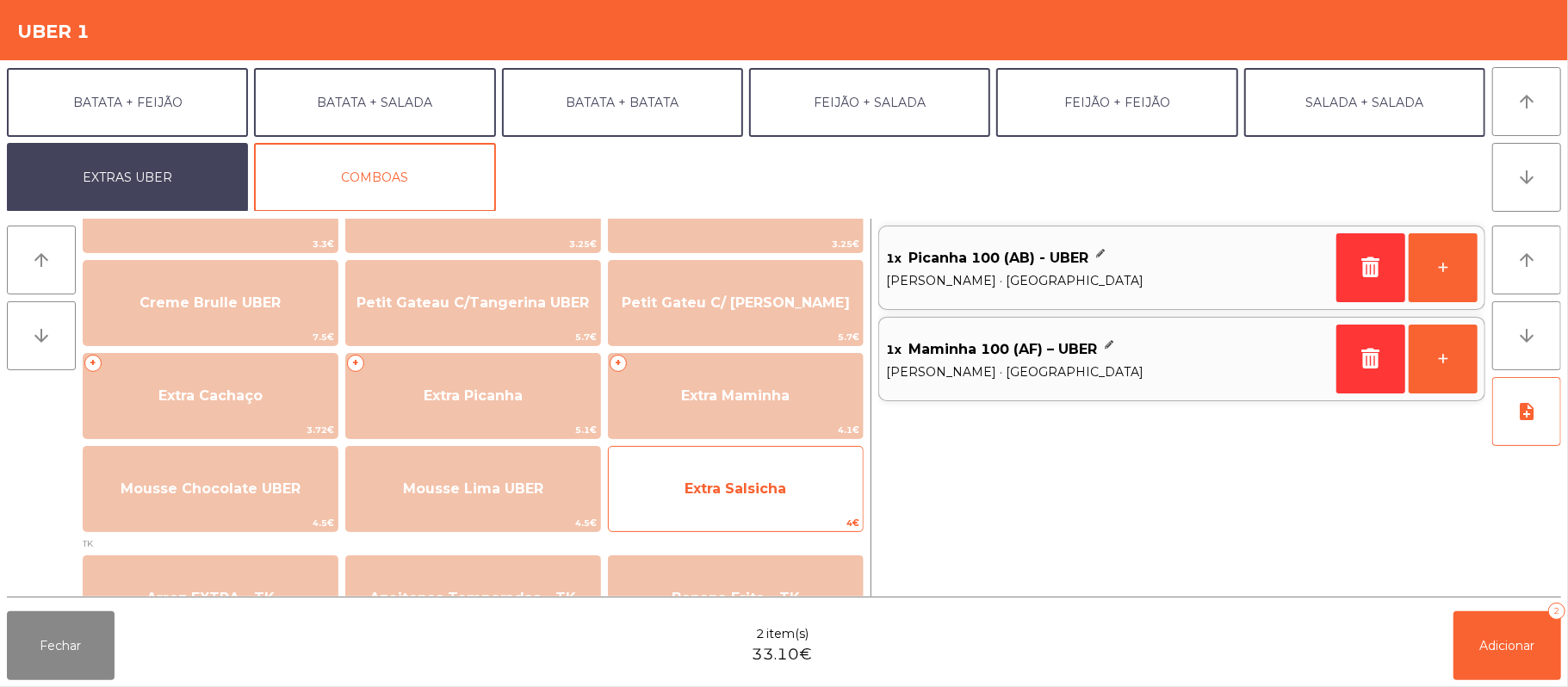
click at [748, 500] on span "Extra Salsicha" at bounding box center [735, 489] width 254 height 47
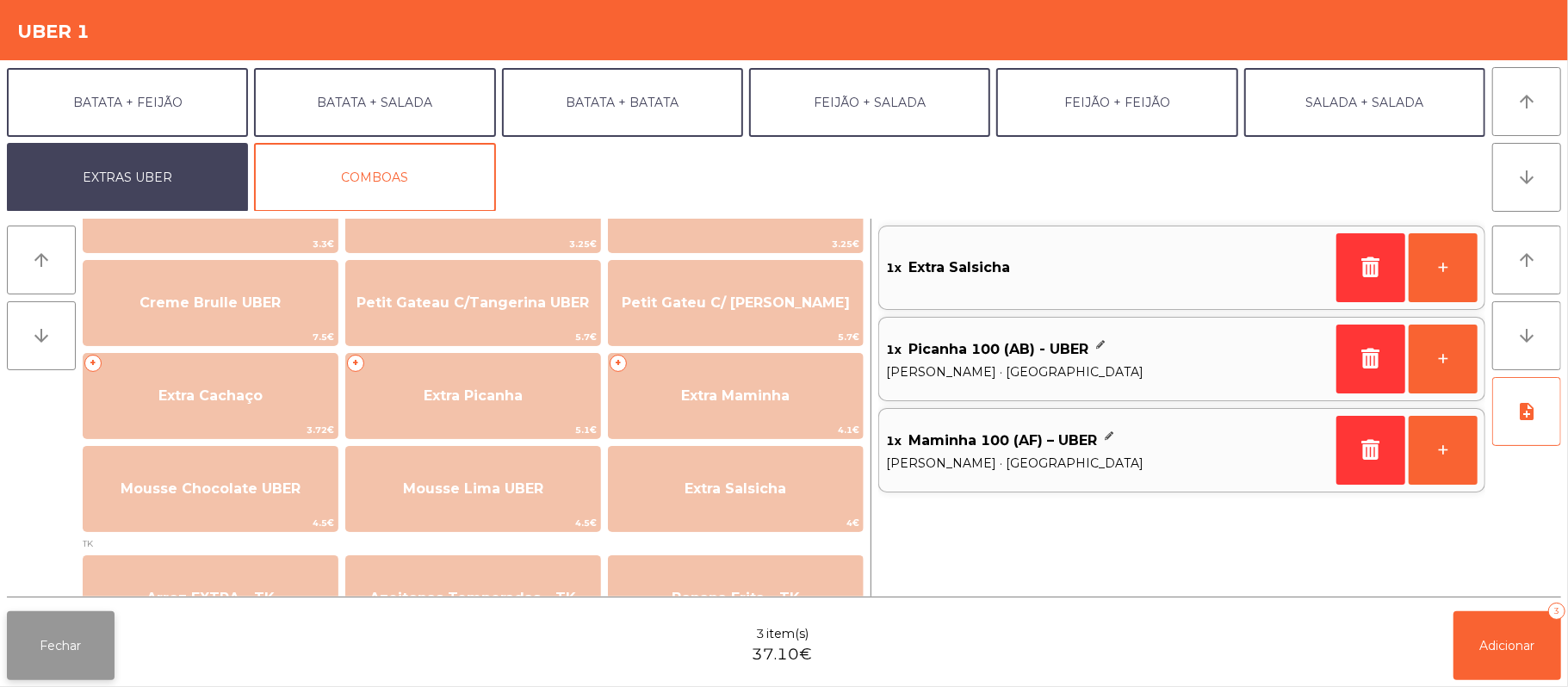
click at [42, 671] on button "Fechar" at bounding box center [60, 645] width 108 height 68
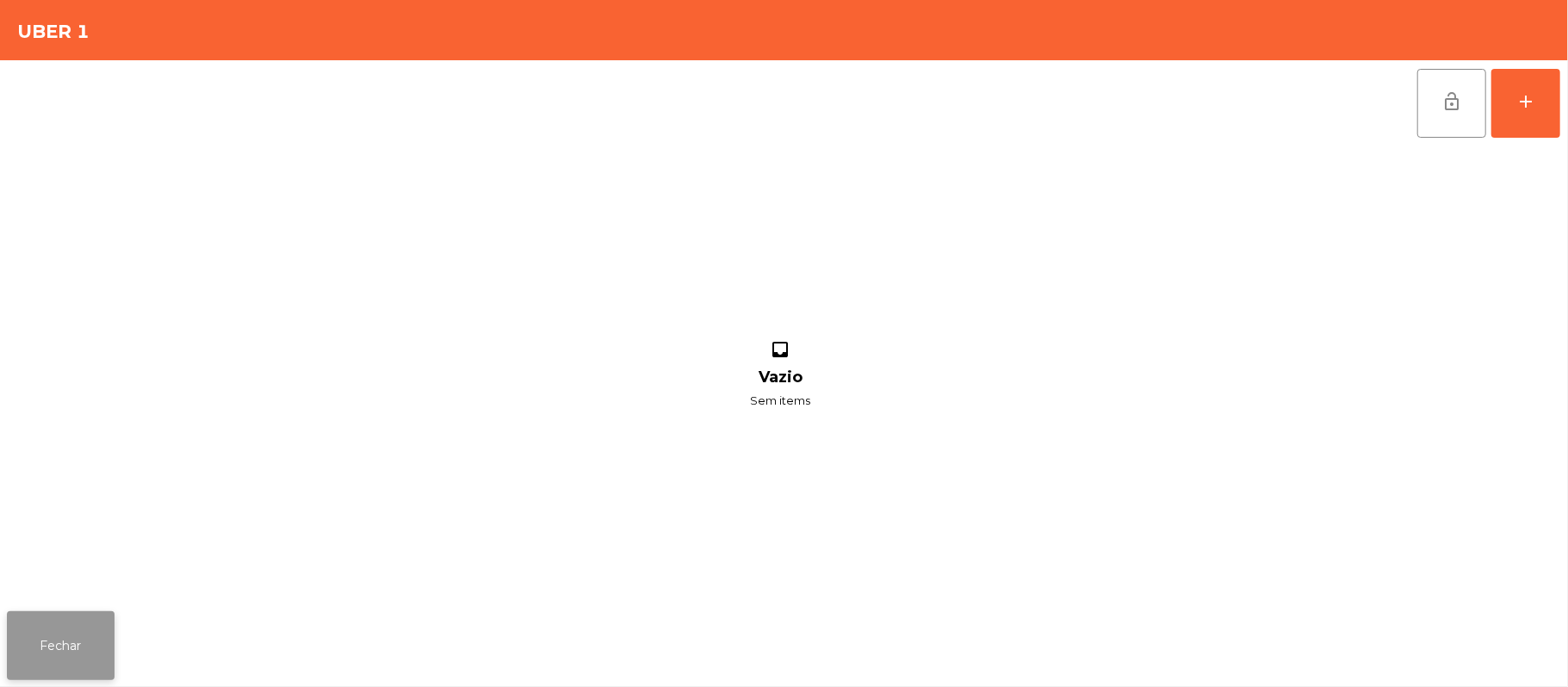
click at [14, 666] on button "Fechar" at bounding box center [60, 645] width 108 height 68
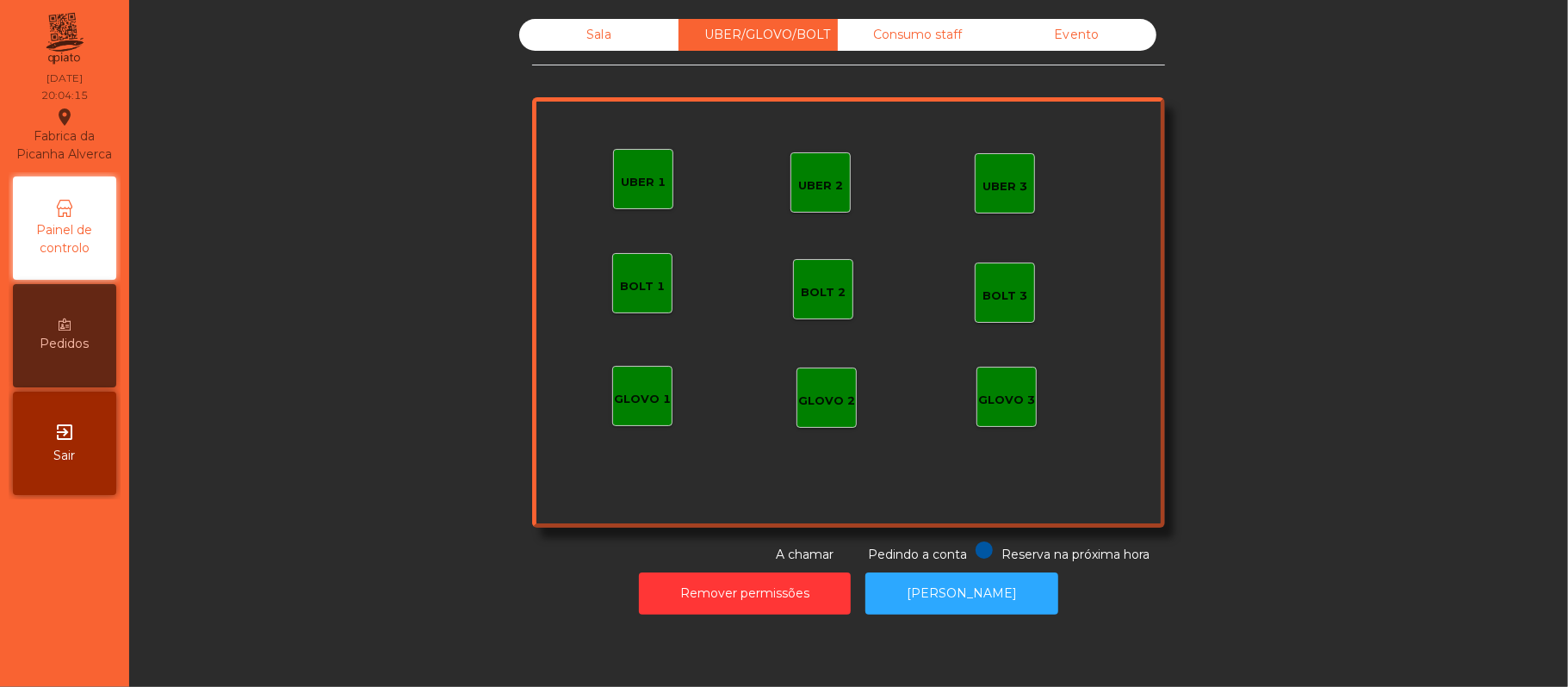
click at [628, 36] on div "Sala" at bounding box center [599, 35] width 159 height 32
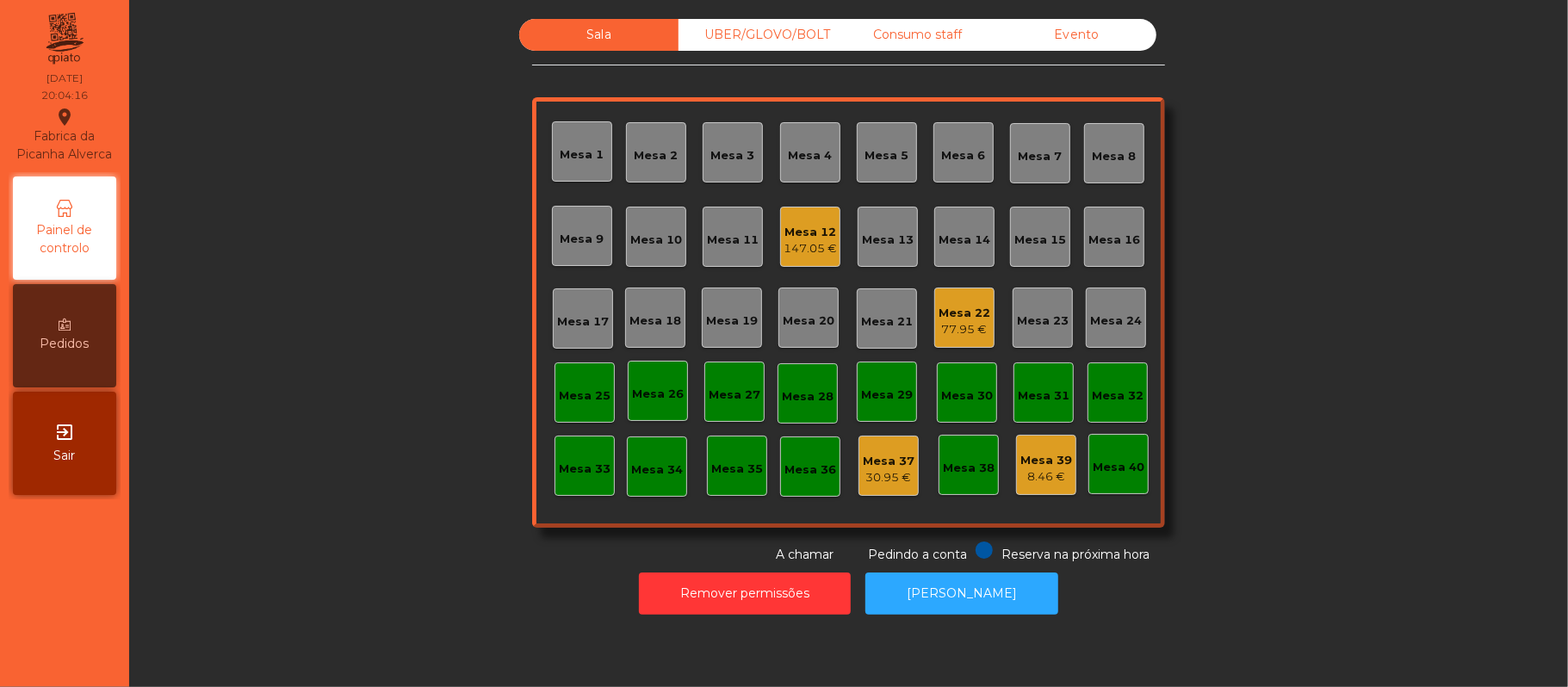
click at [1323, 294] on div "Sala UBER/GLOVO/BOLT Consumo staff Evento Mesa 1 Mesa 2 Mesa 3 Mesa 4 Mesa 5 Me…" at bounding box center [849, 291] width 1393 height 545
click at [577, 321] on div "Mesa 17" at bounding box center [582, 321] width 52 height 17
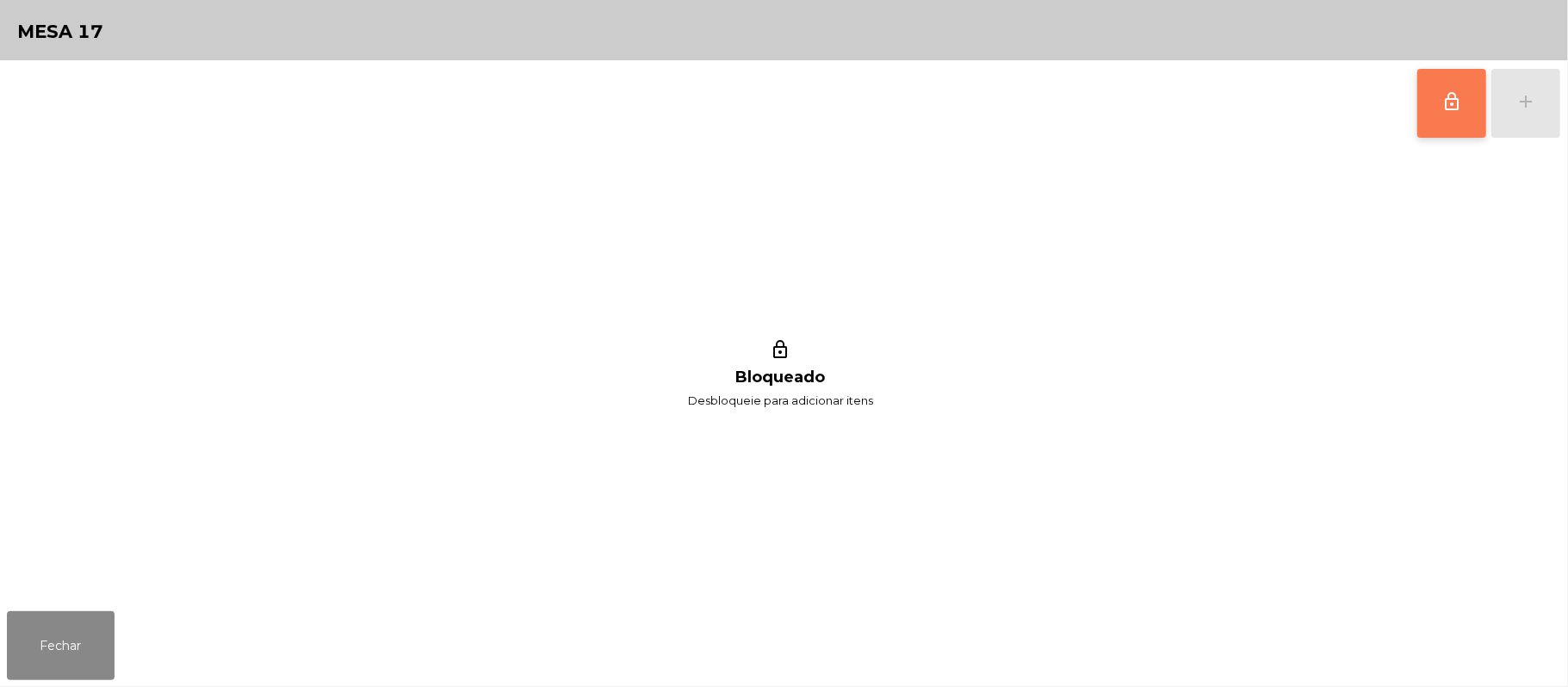
click at [1429, 93] on button "lock_outline" at bounding box center [1452, 102] width 68 height 68
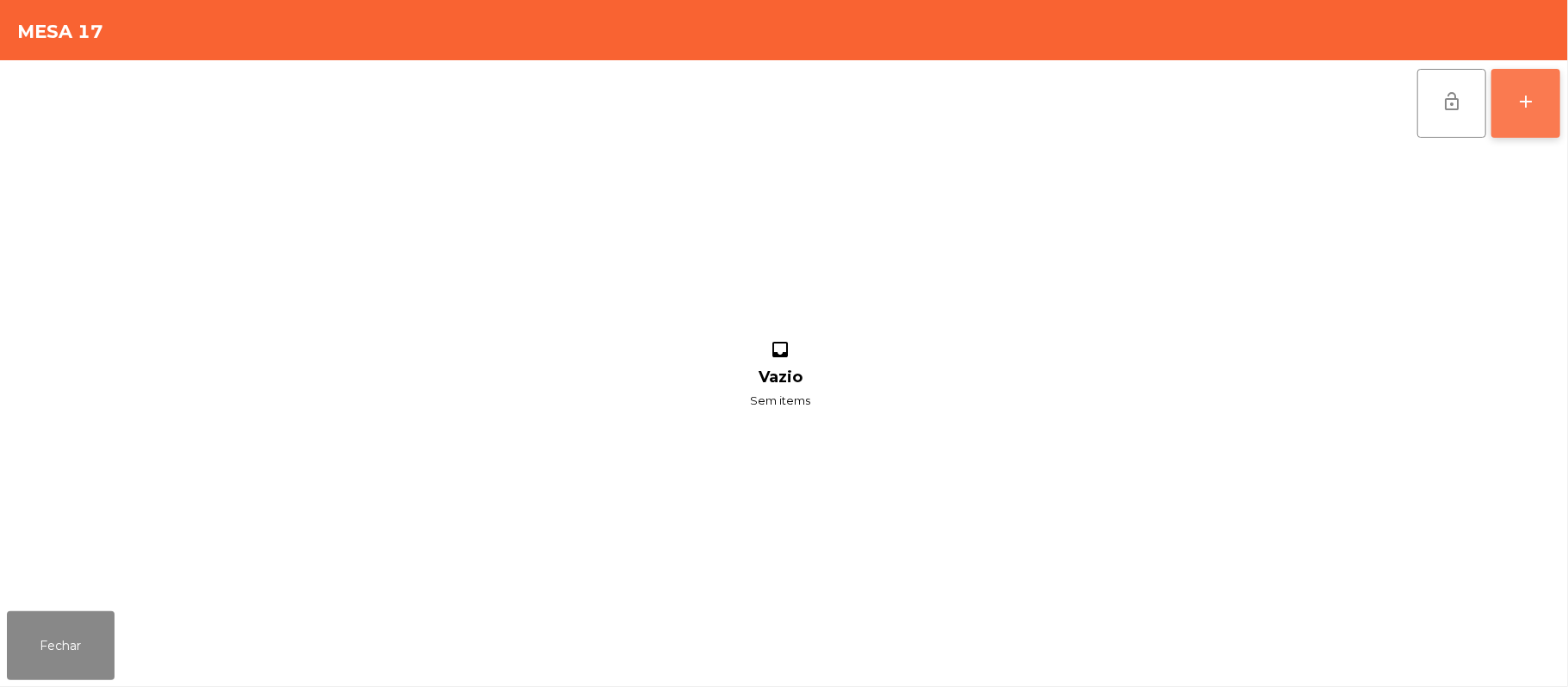
click at [1555, 88] on button "add" at bounding box center [1526, 102] width 68 height 68
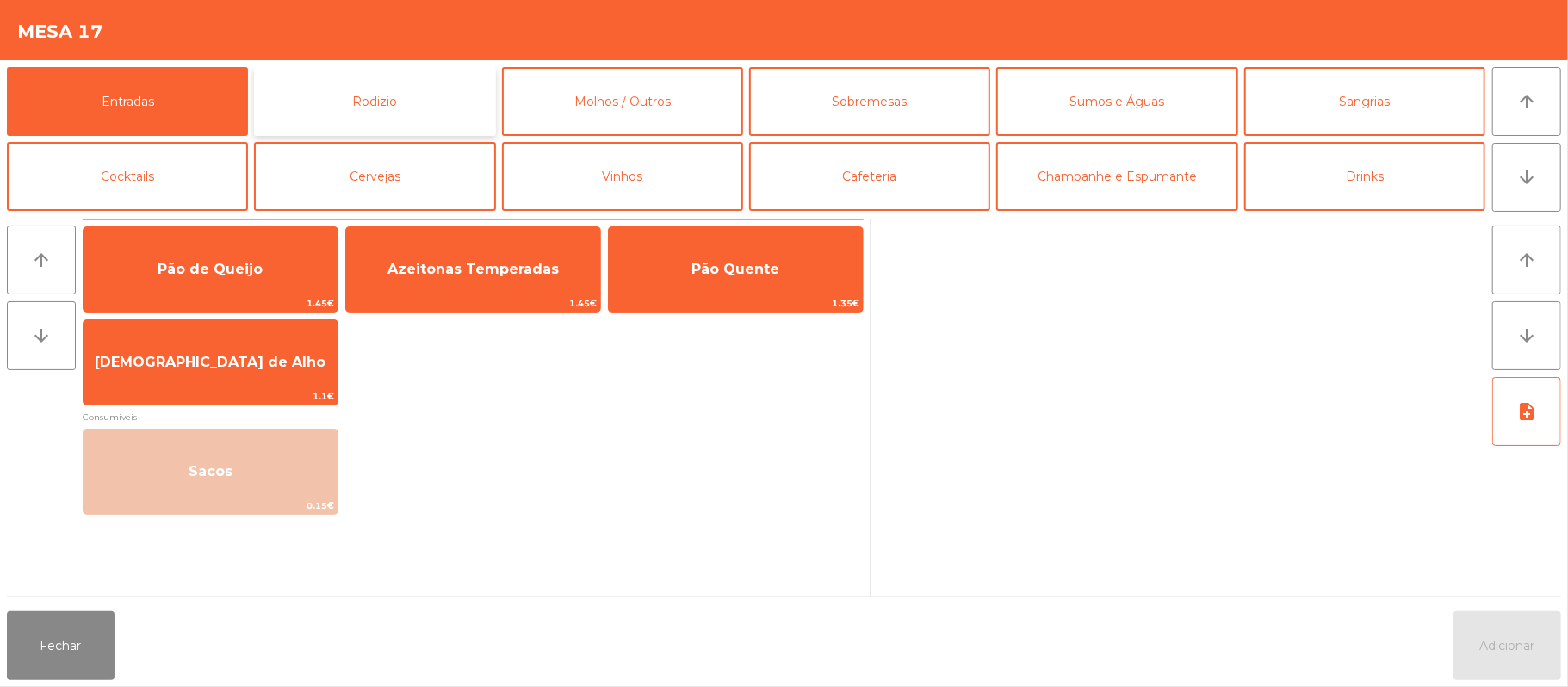
click at [434, 109] on button "Rodizio" at bounding box center [374, 101] width 241 height 68
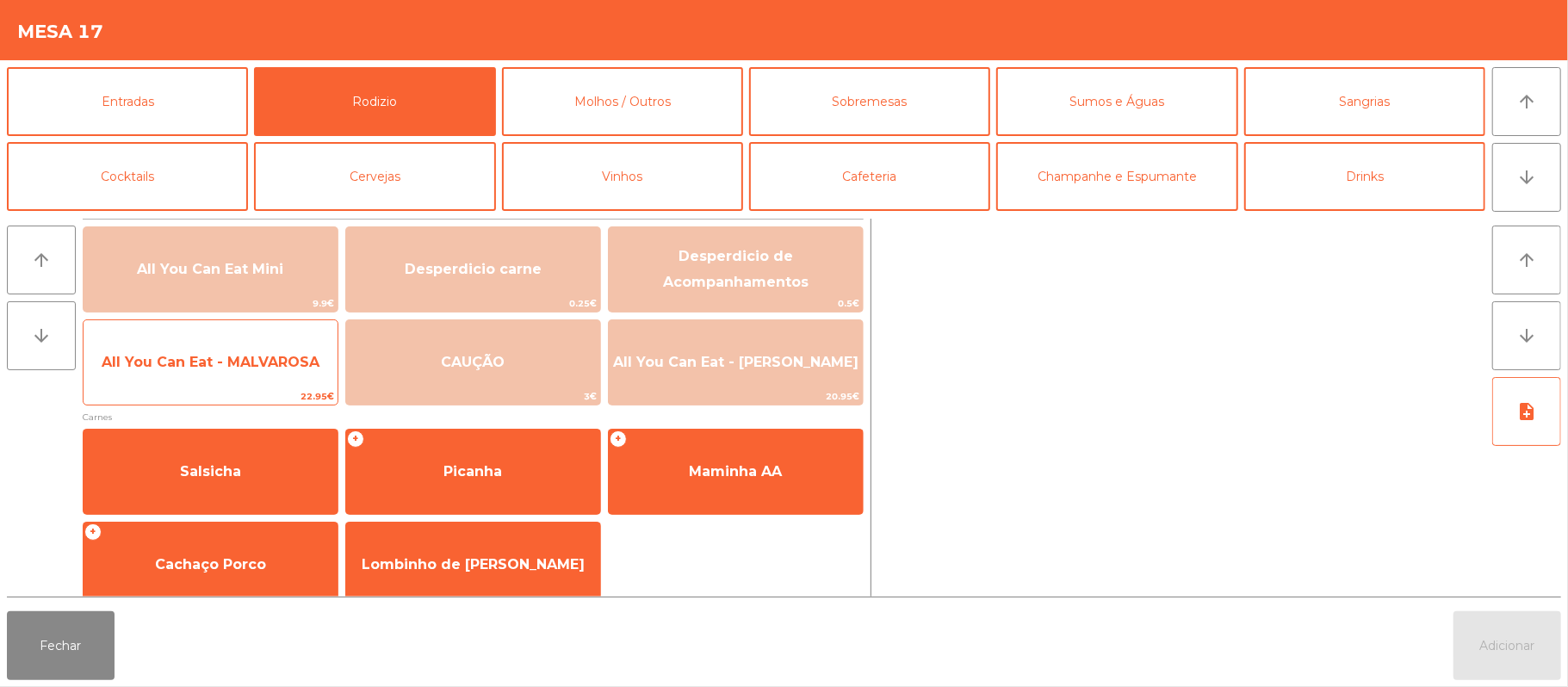
click at [235, 388] on span "22.95€" at bounding box center [210, 396] width 254 height 16
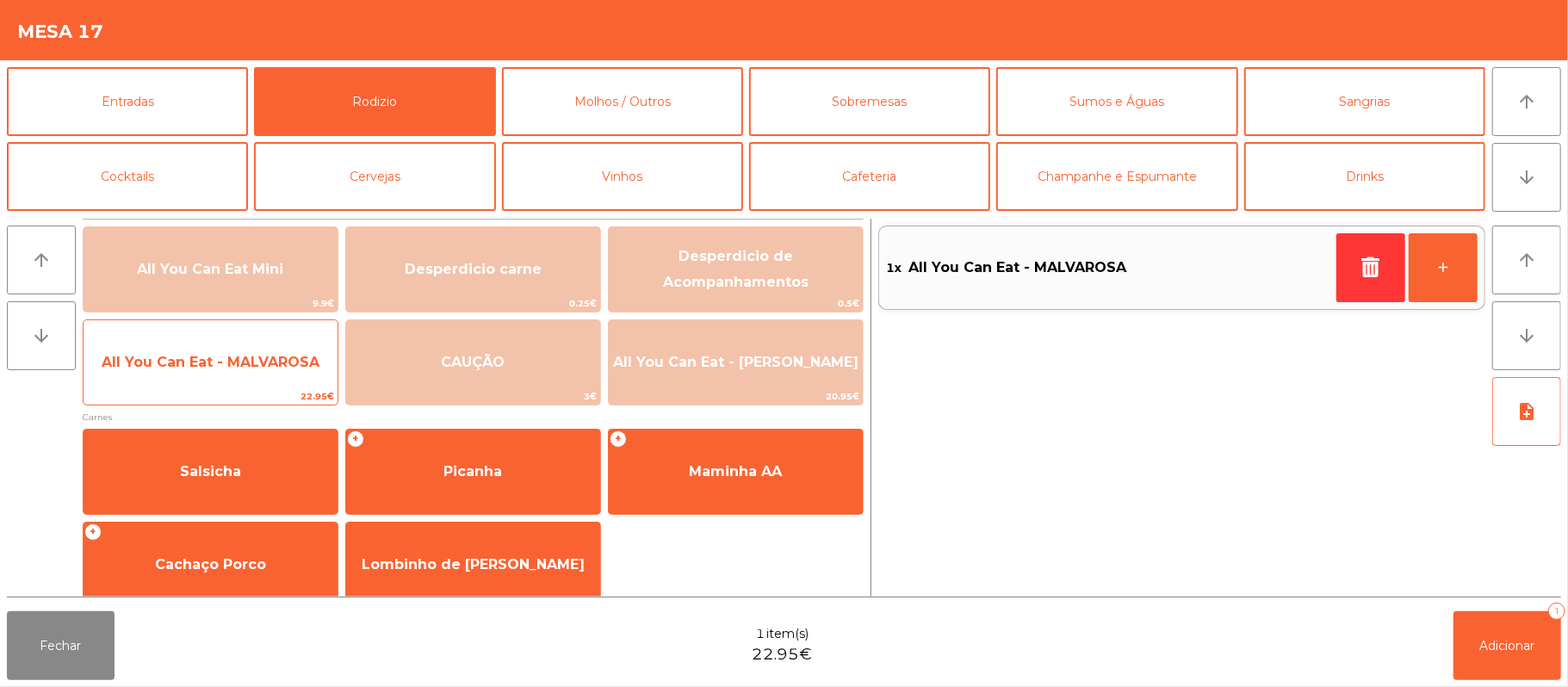
click at [249, 382] on span "All You Can Eat - MALVAROSA" at bounding box center [210, 363] width 254 height 47
click at [258, 388] on span "22.95€" at bounding box center [210, 396] width 254 height 16
click at [245, 389] on span "22.95€" at bounding box center [210, 396] width 254 height 16
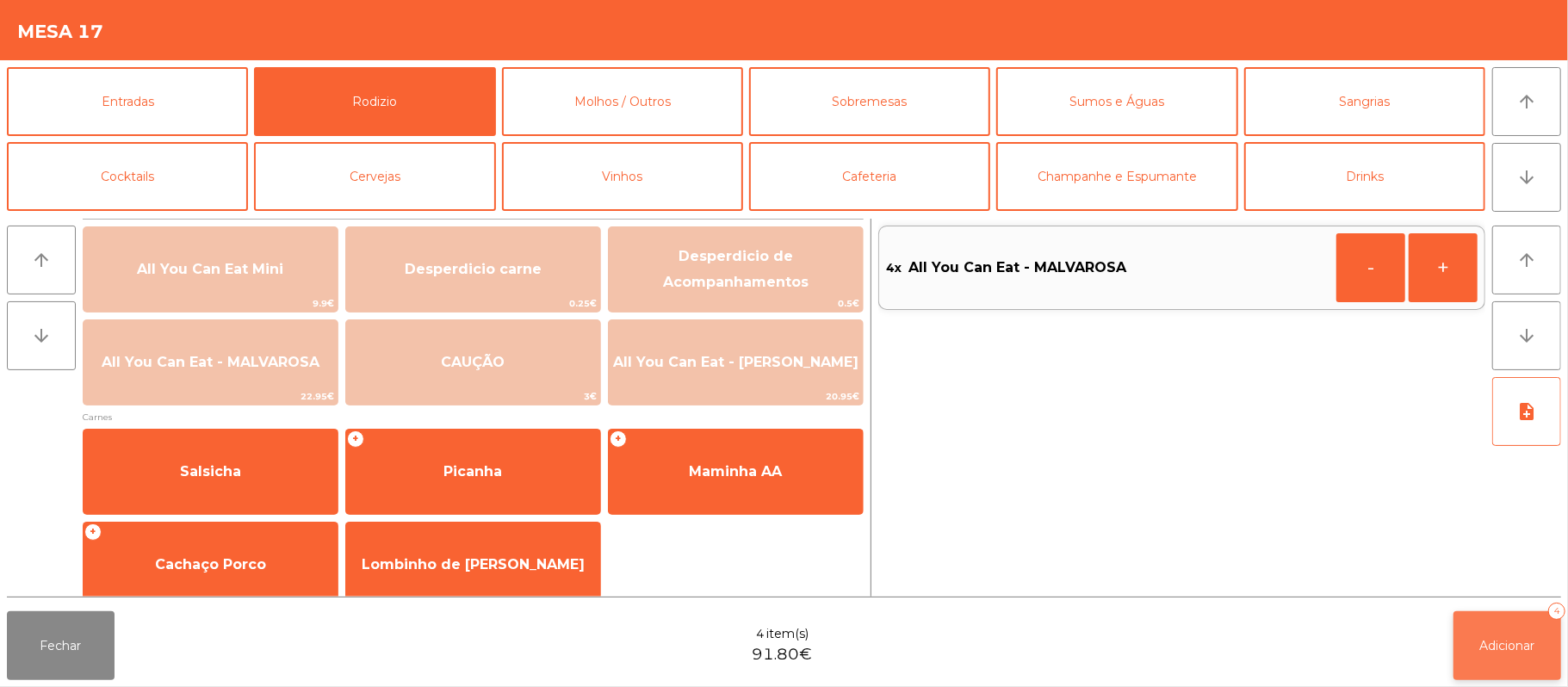
click at [1513, 654] on button "Adicionar 4" at bounding box center [1507, 645] width 108 height 68
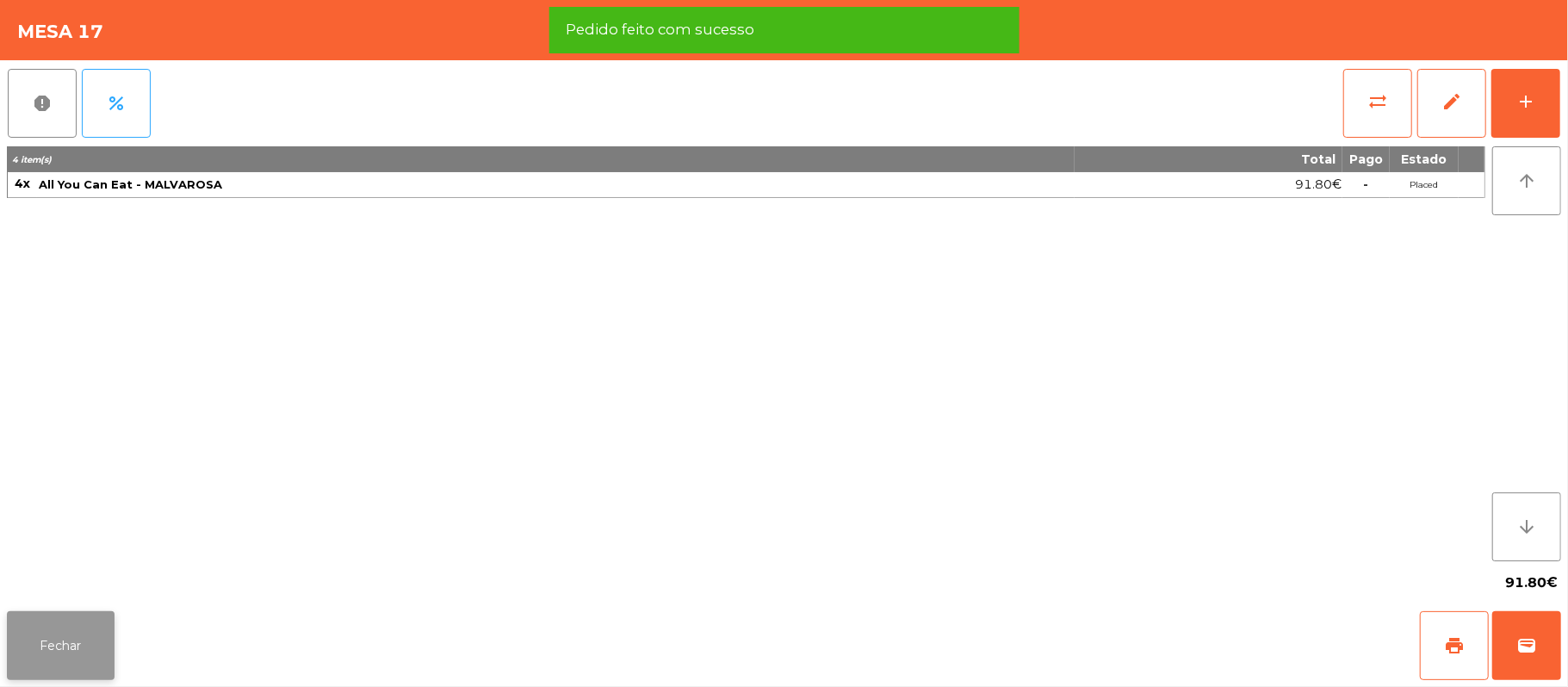
click at [45, 671] on button "Fechar" at bounding box center [60, 645] width 108 height 68
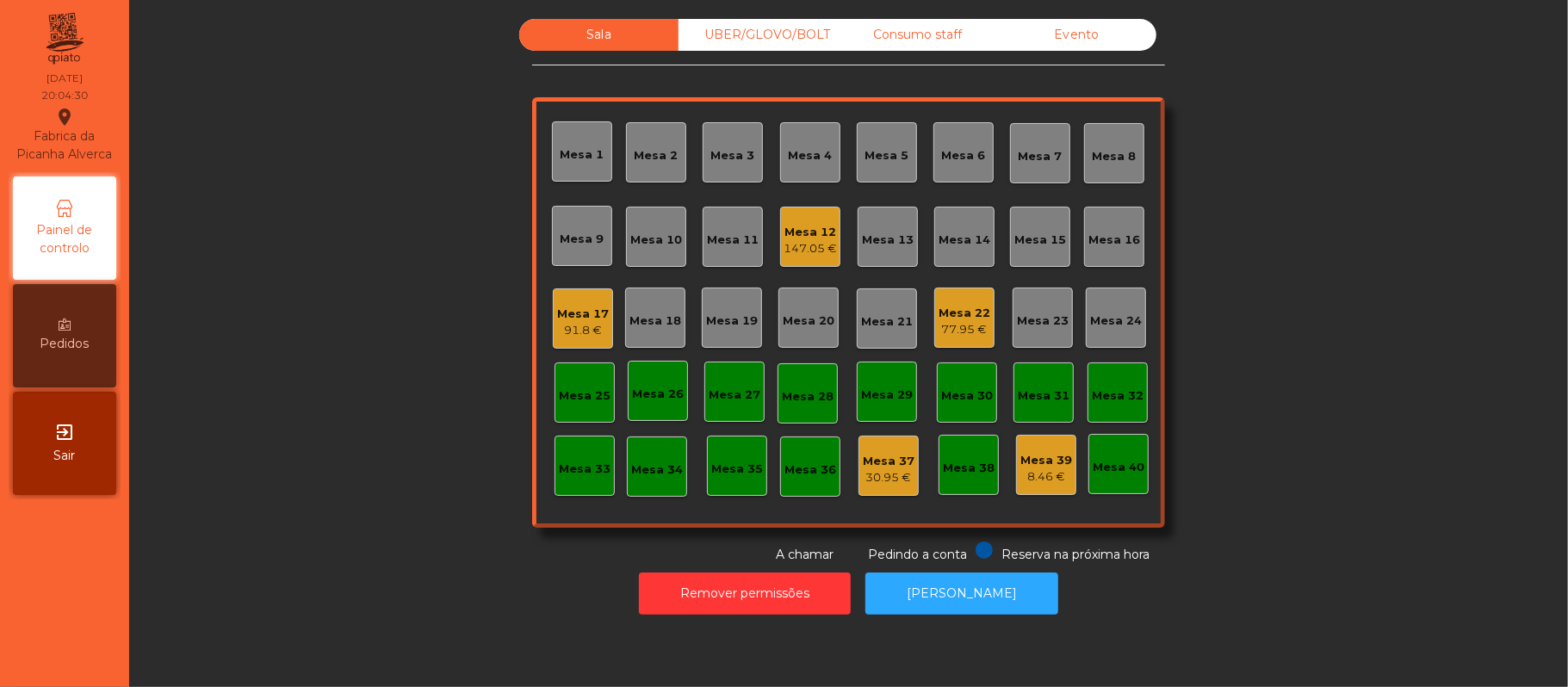
click at [738, 43] on div "UBER/GLOVO/BOLT" at bounding box center [759, 35] width 159 height 32
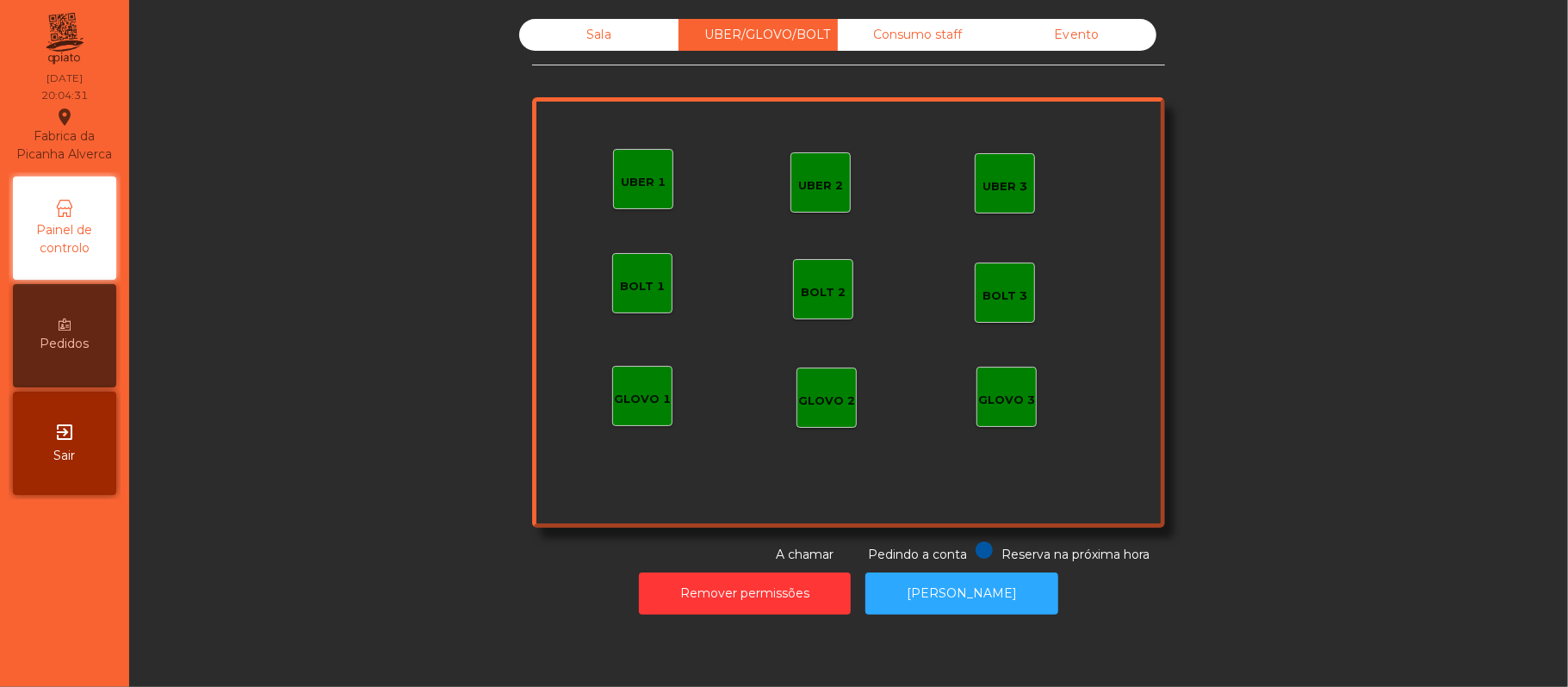
click at [632, 184] on div "UBER 1" at bounding box center [643, 182] width 45 height 17
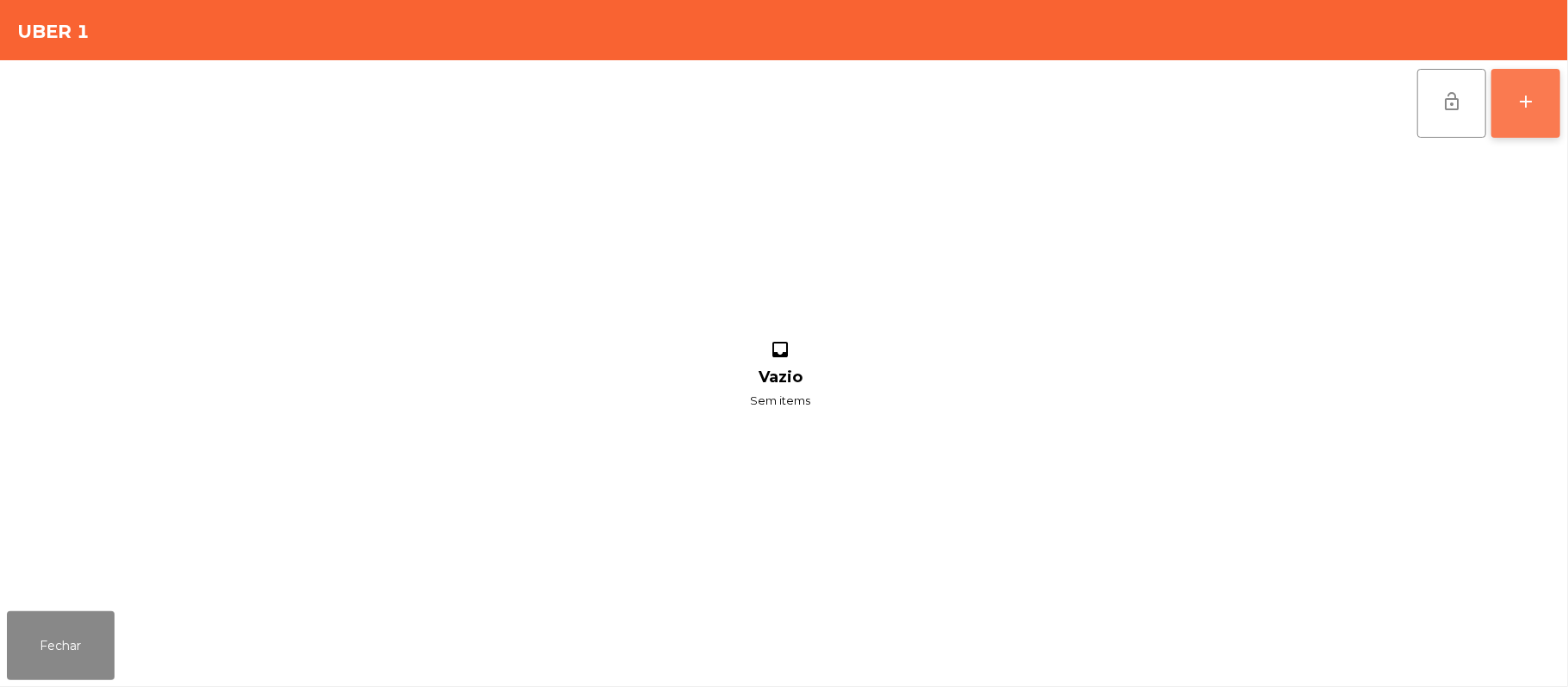
click at [1524, 121] on button "add" at bounding box center [1526, 102] width 68 height 68
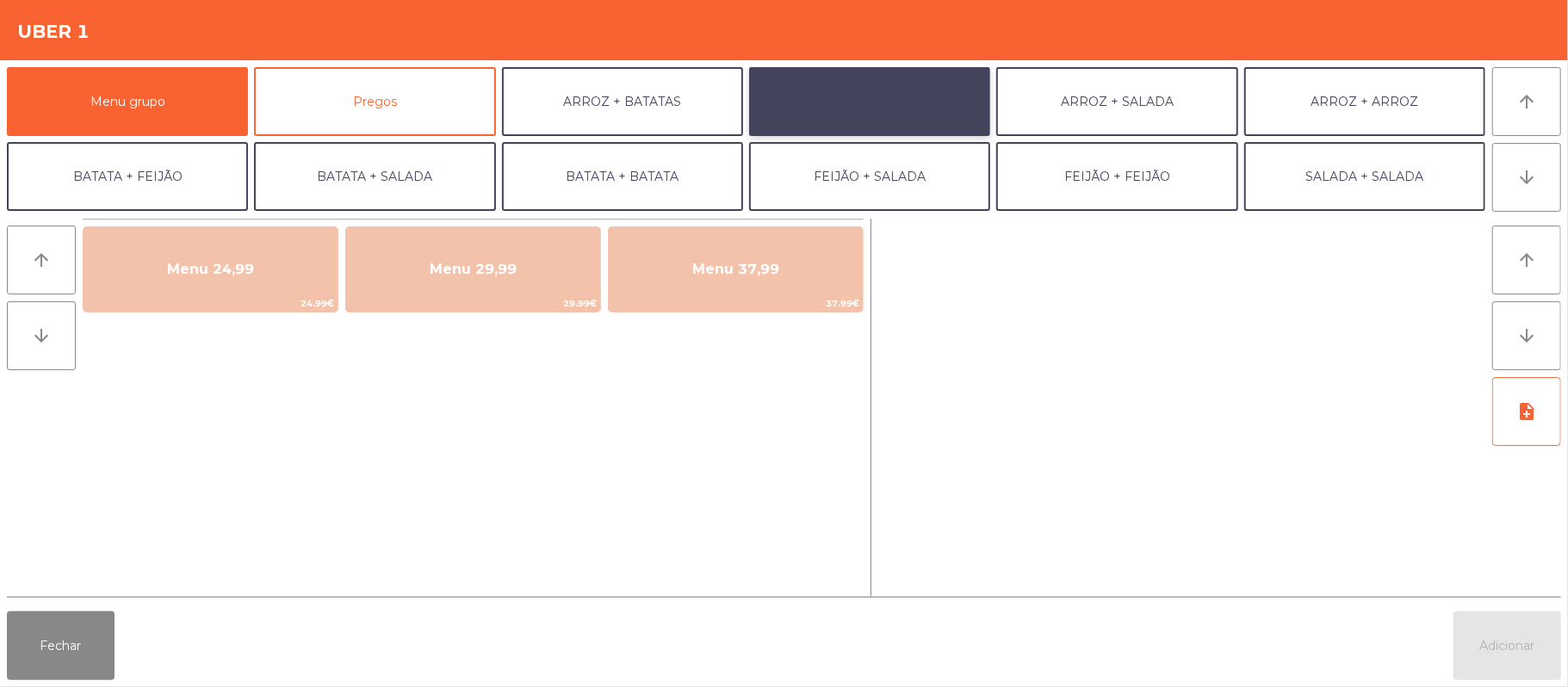
click at [882, 114] on button "ARROZ + FEIJÃO" at bounding box center [869, 101] width 241 height 68
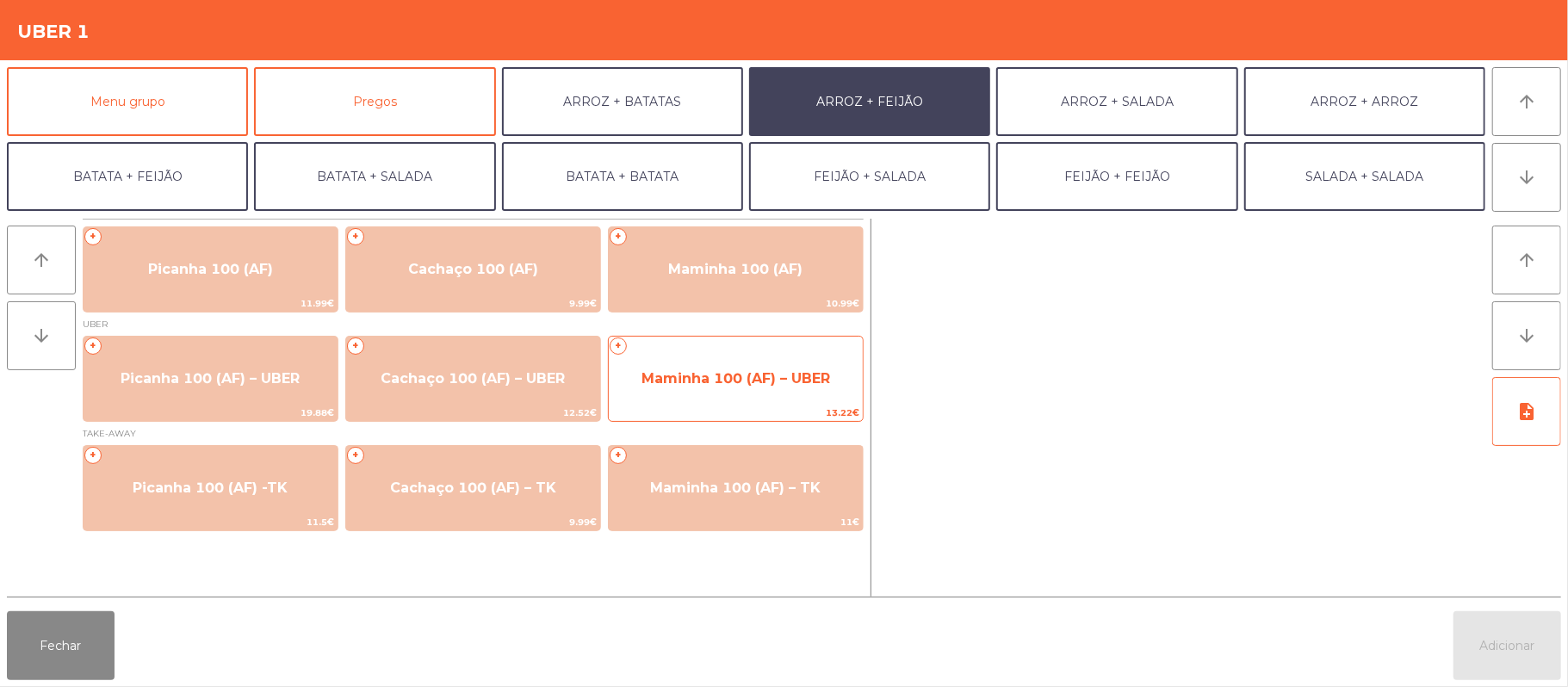
click at [733, 382] on span "Maminha 100 (AF) – UBER" at bounding box center [735, 378] width 188 height 16
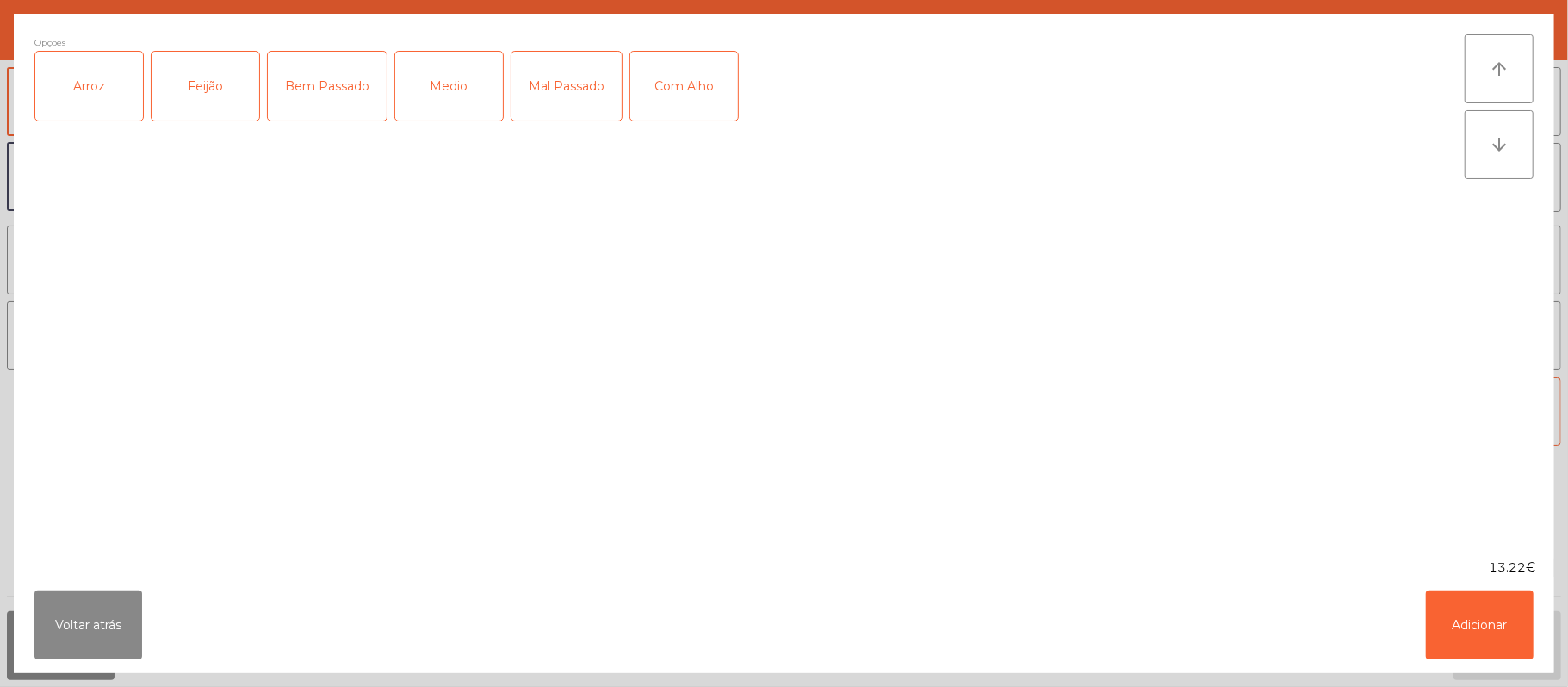
click at [121, 56] on div "Arroz" at bounding box center [89, 85] width 108 height 68
click at [236, 67] on div "Feijão" at bounding box center [205, 85] width 108 height 68
click at [452, 77] on div "Medio" at bounding box center [449, 85] width 108 height 68
click at [1479, 635] on button "Adicionar" at bounding box center [1480, 624] width 108 height 68
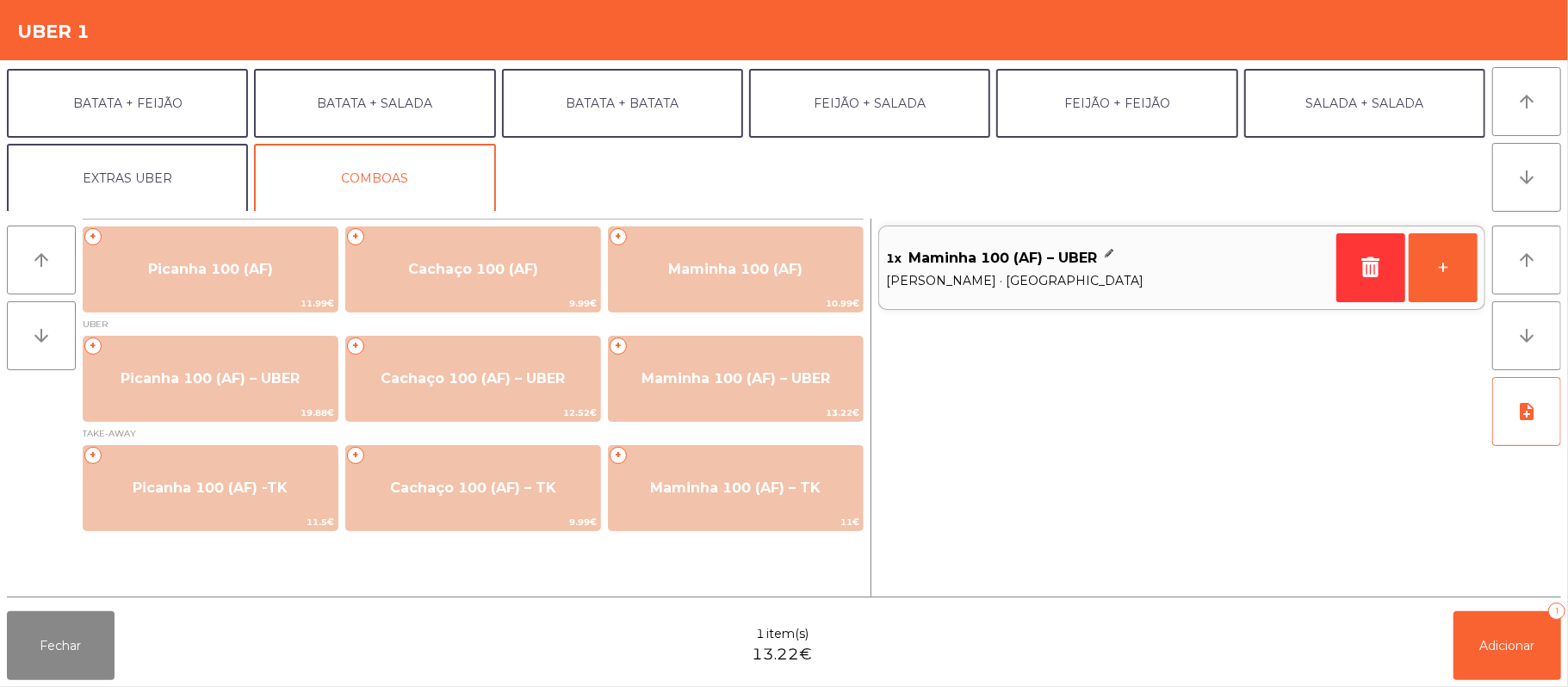
scroll to position [74, 0]
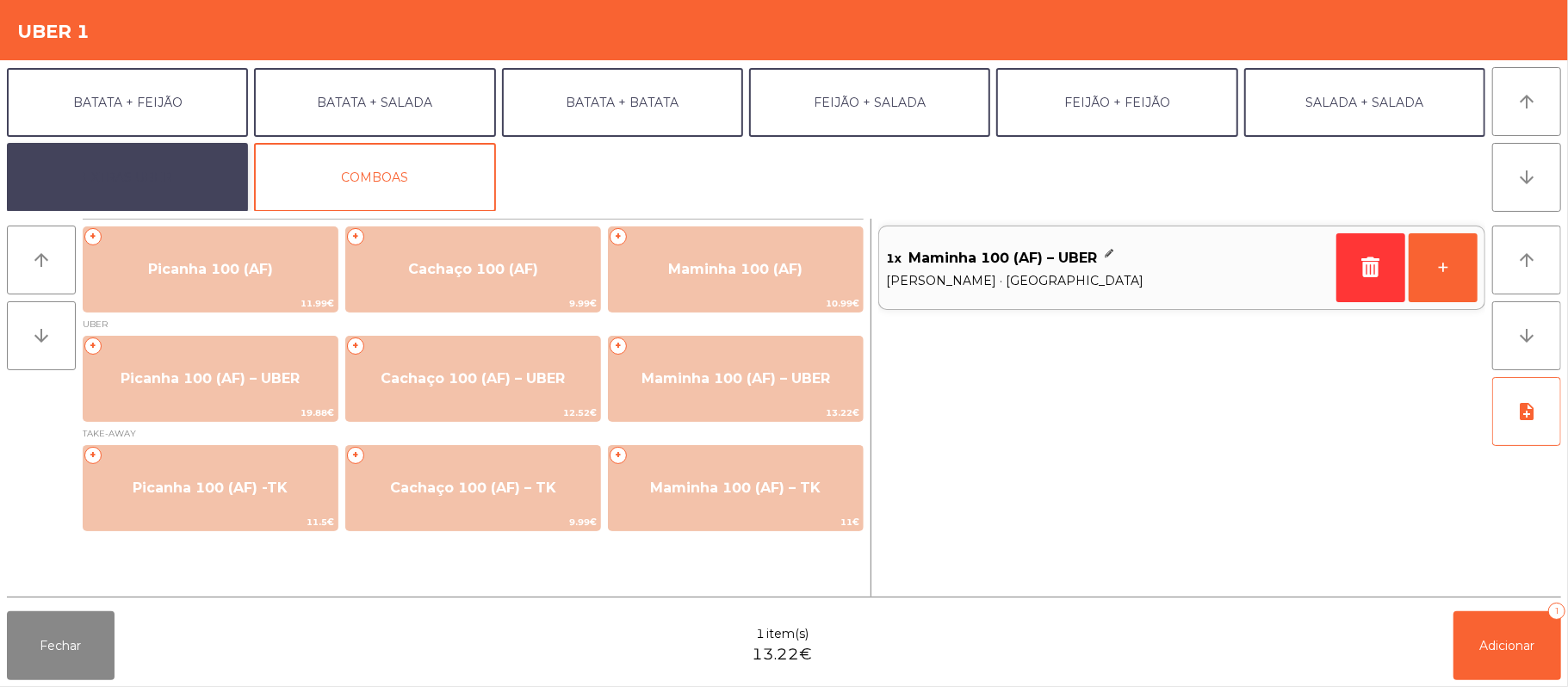
click at [170, 169] on button "EXTRAS UBER" at bounding box center [127, 176] width 241 height 68
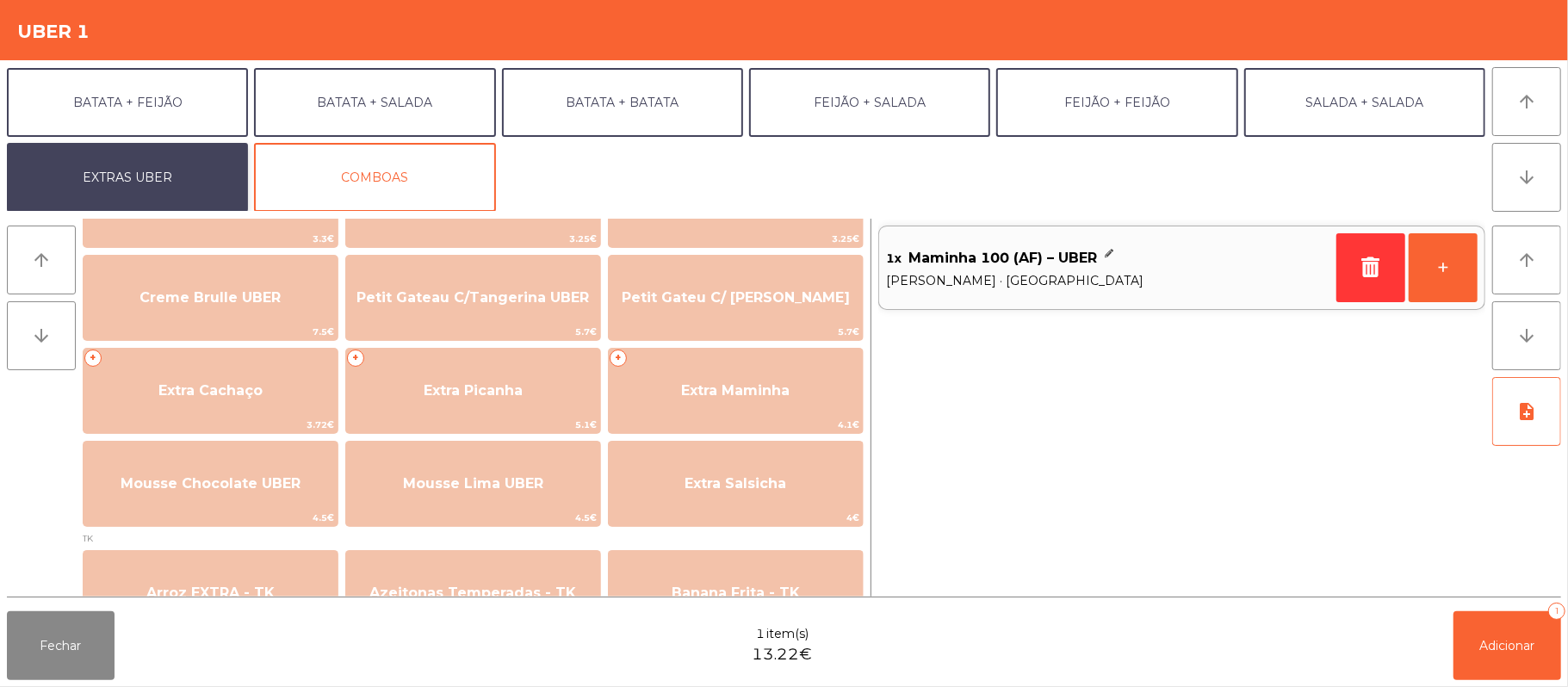
scroll to position [358, 0]
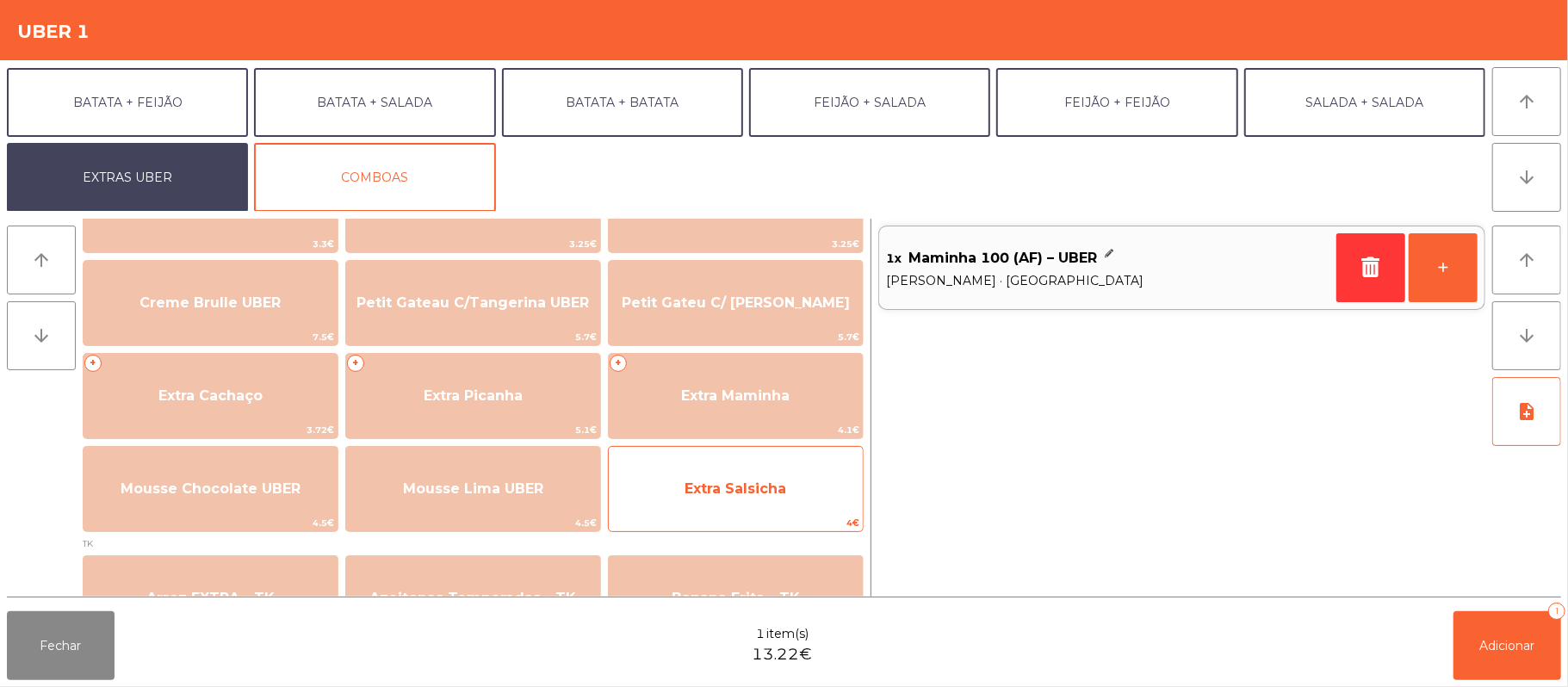
click at [670, 498] on span "Extra Salsicha" at bounding box center [735, 489] width 254 height 47
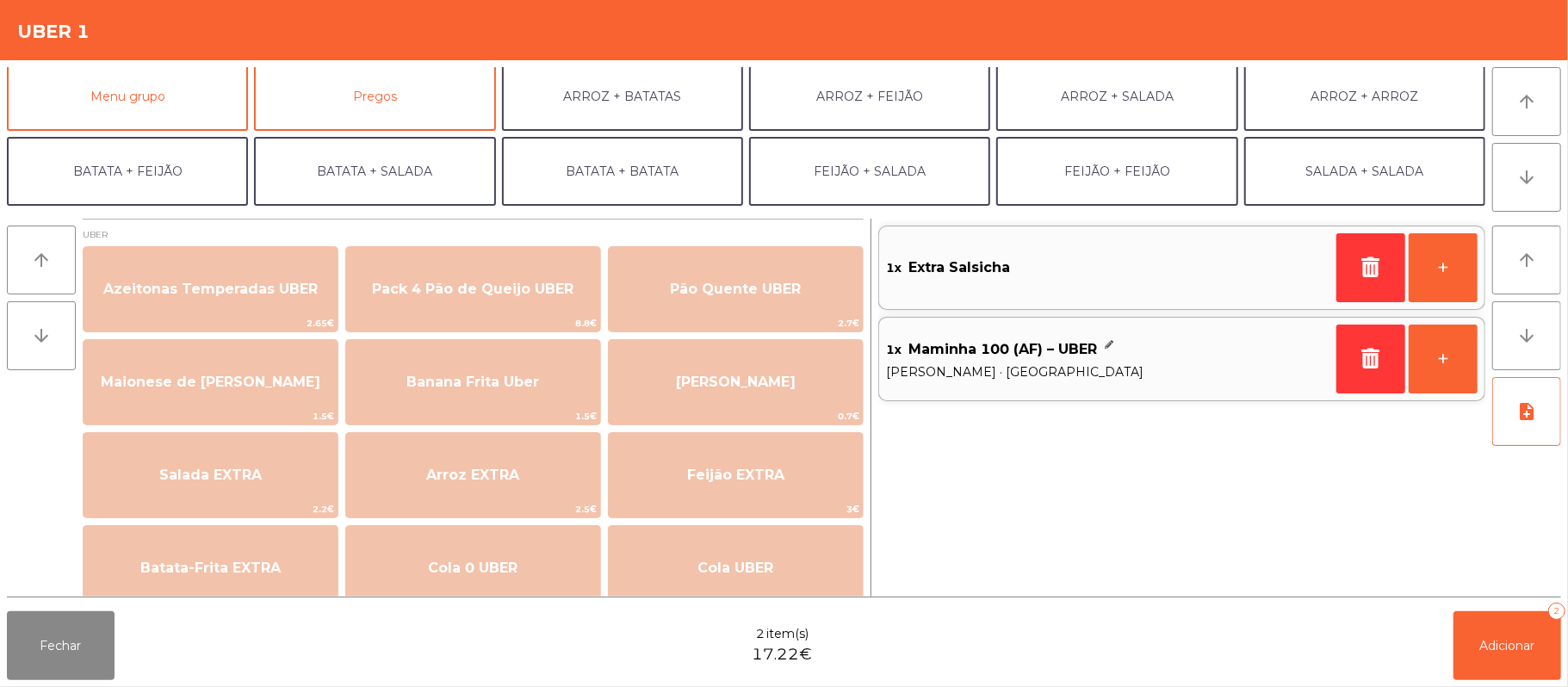
scroll to position [0, 0]
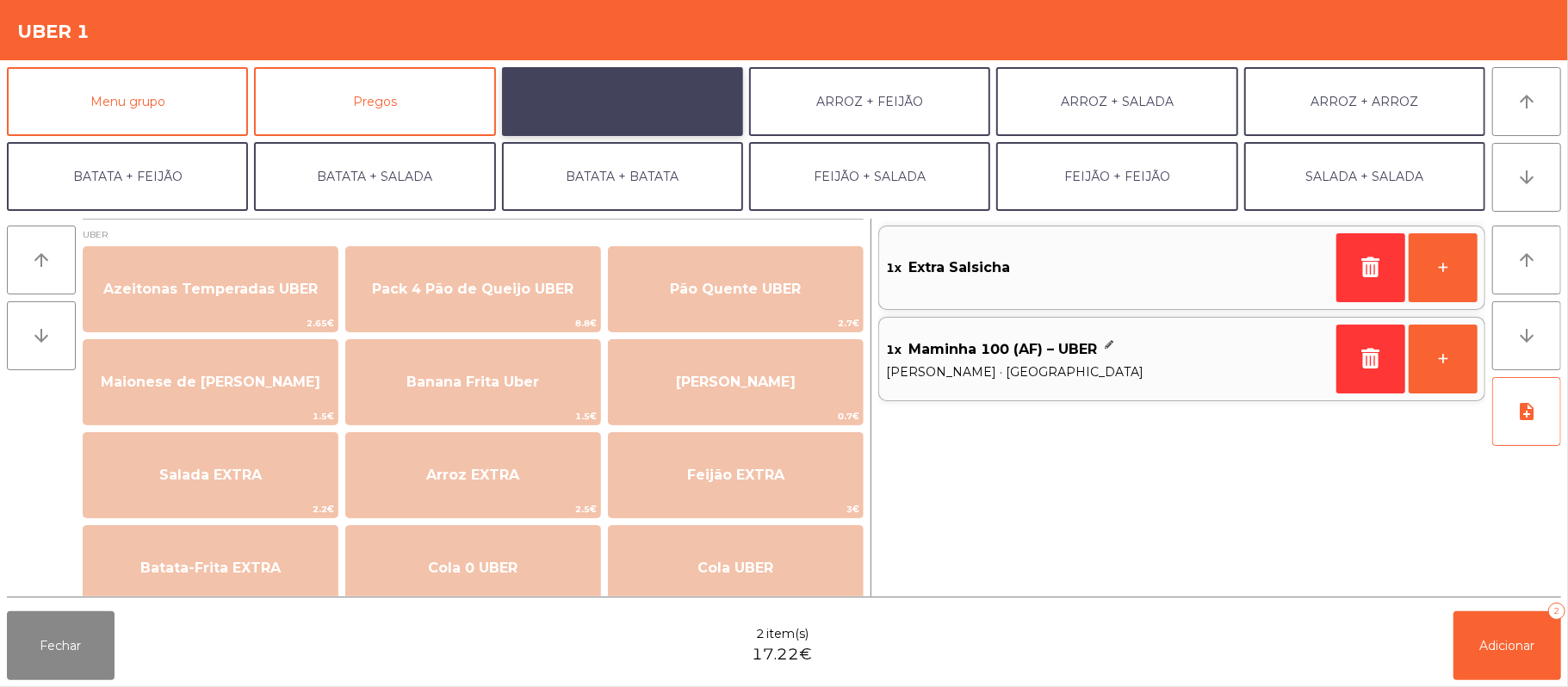
click at [670, 97] on button "ARROZ + BATATAS" at bounding box center [622, 101] width 241 height 68
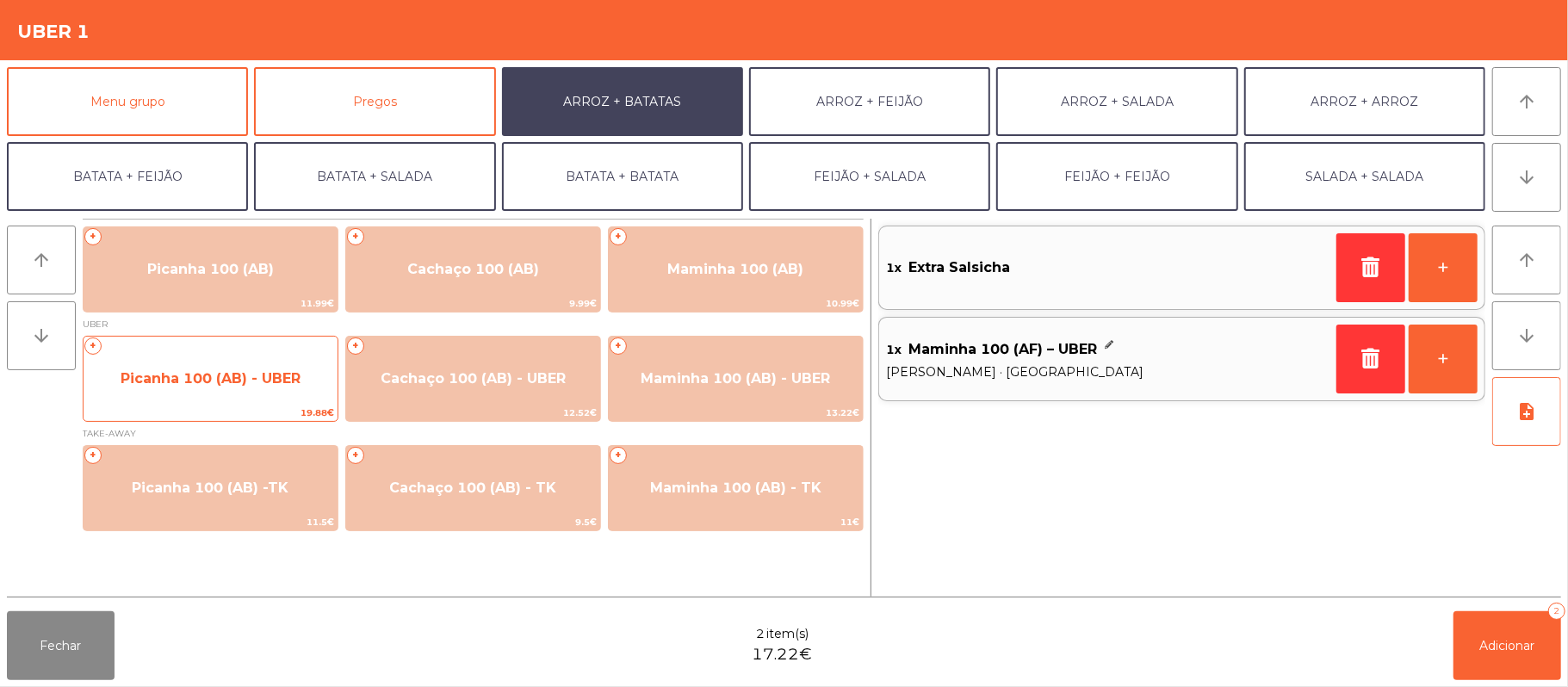
click at [252, 383] on span "Picanha 100 (AB) - UBER" at bounding box center [211, 378] width 180 height 16
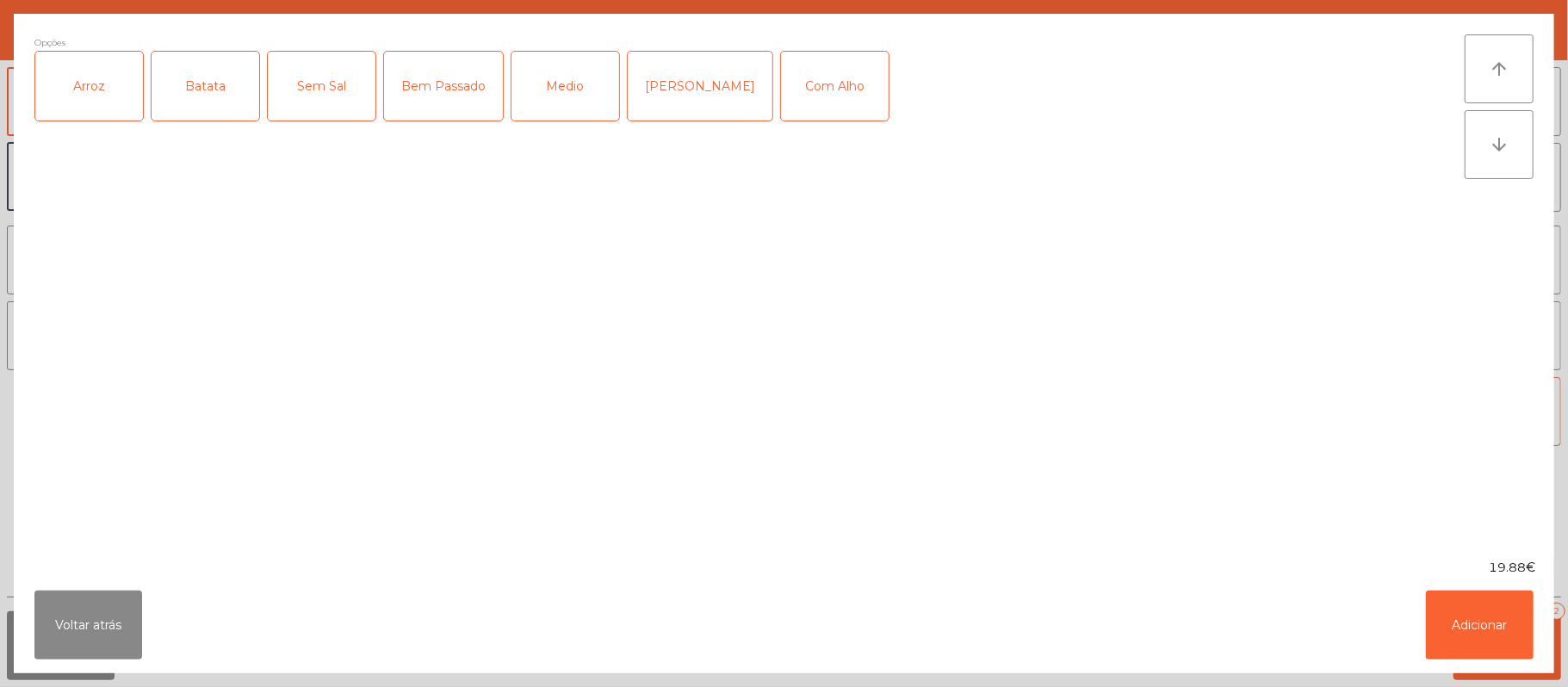
click at [78, 121] on label "Arroz" at bounding box center [89, 85] width 110 height 70
click at [206, 82] on div "Batata" at bounding box center [205, 85] width 108 height 68
click at [591, 84] on div "Medio" at bounding box center [565, 85] width 108 height 68
click at [1445, 620] on button "Adicionar" at bounding box center [1480, 624] width 108 height 68
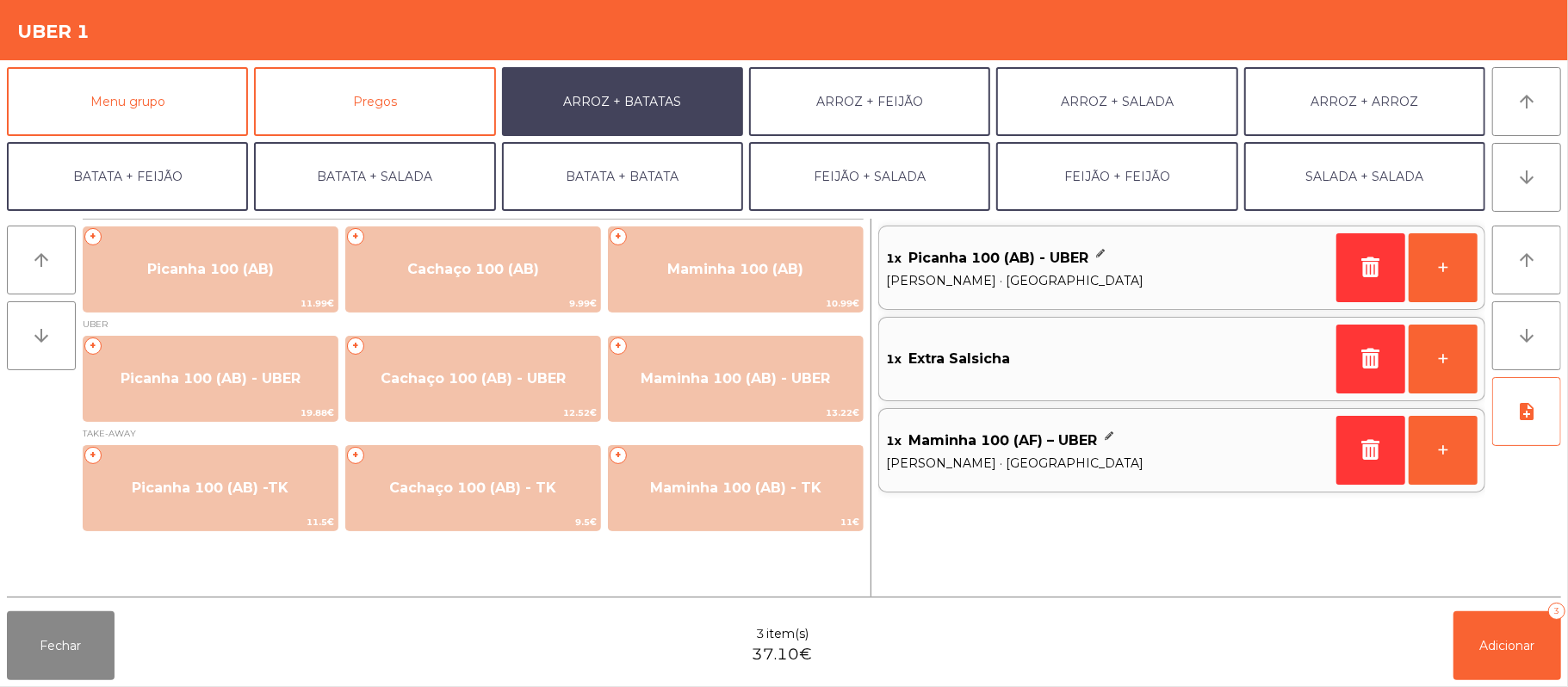
click at [1561, 641] on div "Fechar 3 item(s) 37.10€ Adicionar 3" at bounding box center [784, 646] width 1568 height 82
click at [1505, 628] on button "Adicionar 3" at bounding box center [1507, 645] width 108 height 68
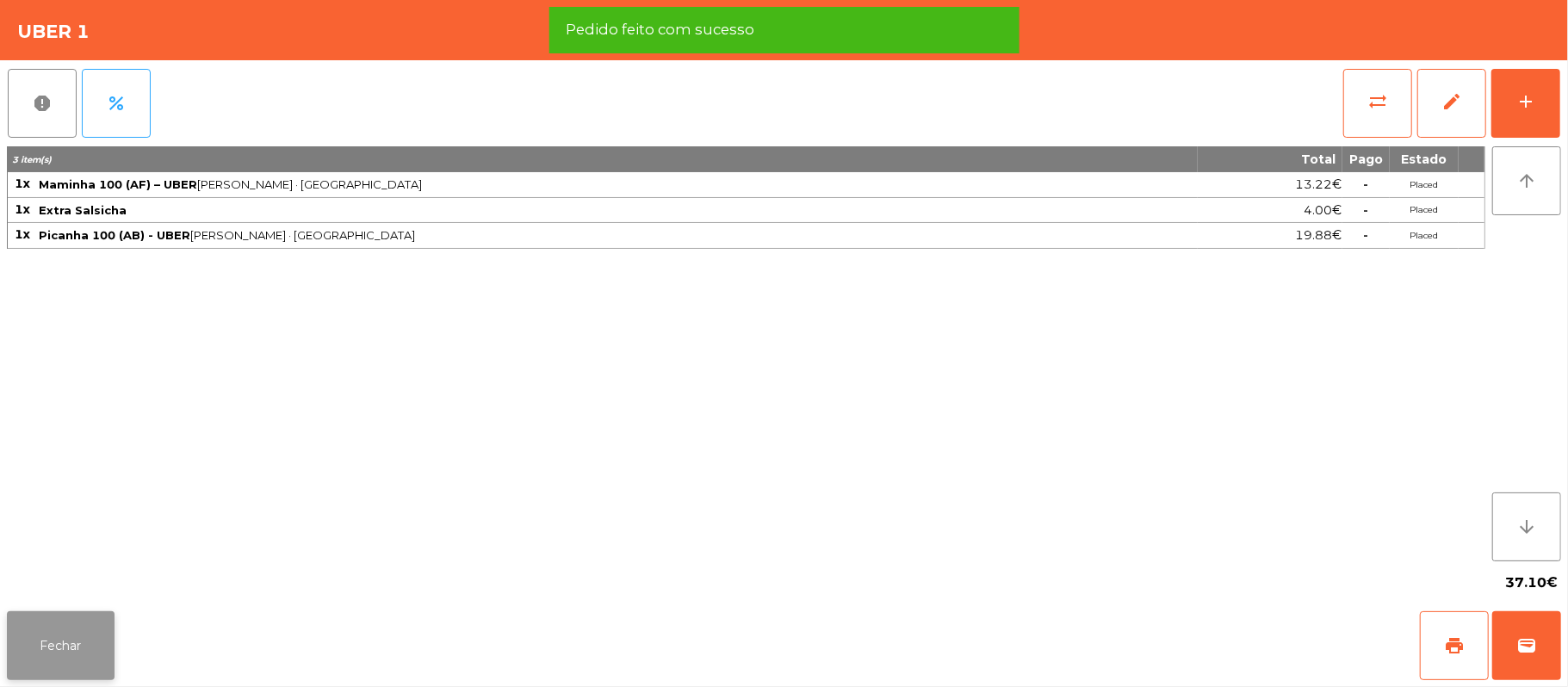
click at [97, 644] on button "Fechar" at bounding box center [60, 645] width 108 height 68
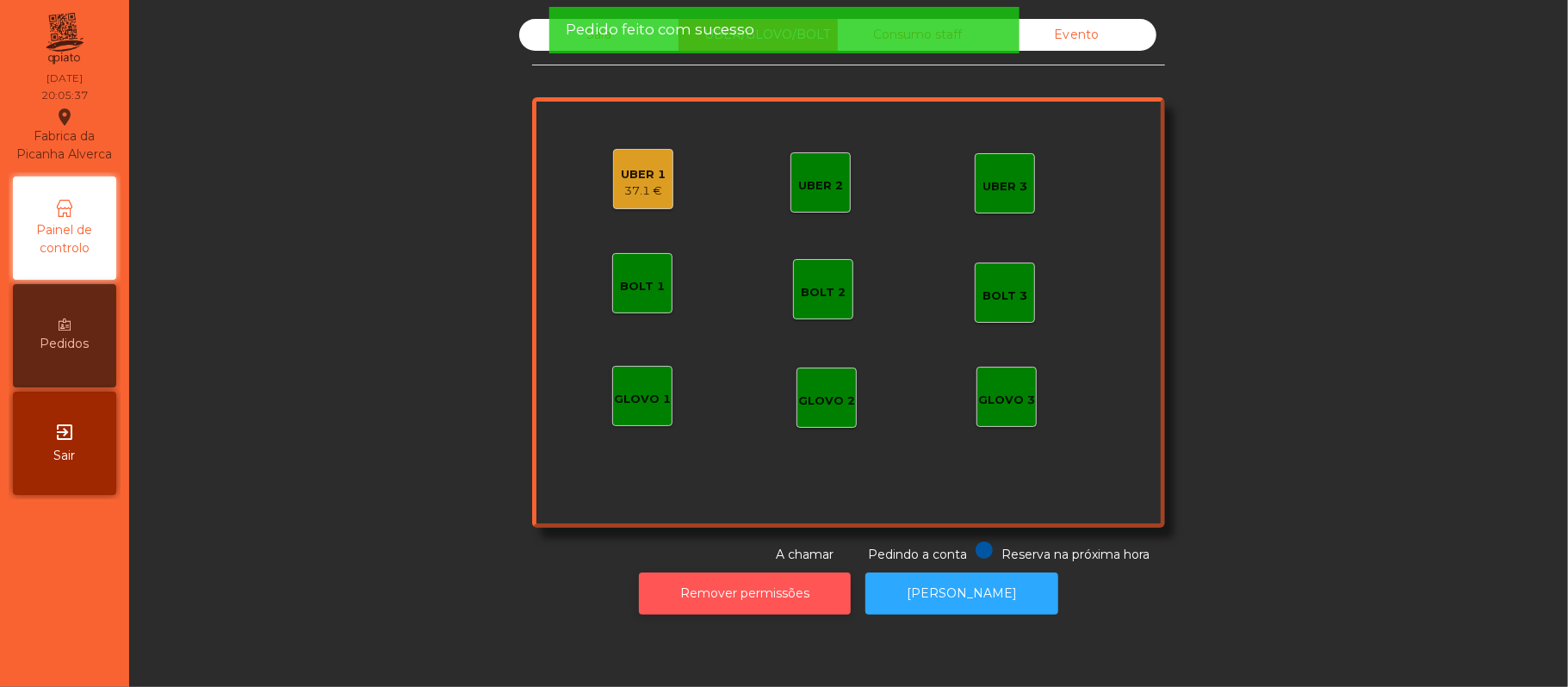
click at [745, 609] on button "Remover permissões" at bounding box center [745, 593] width 212 height 42
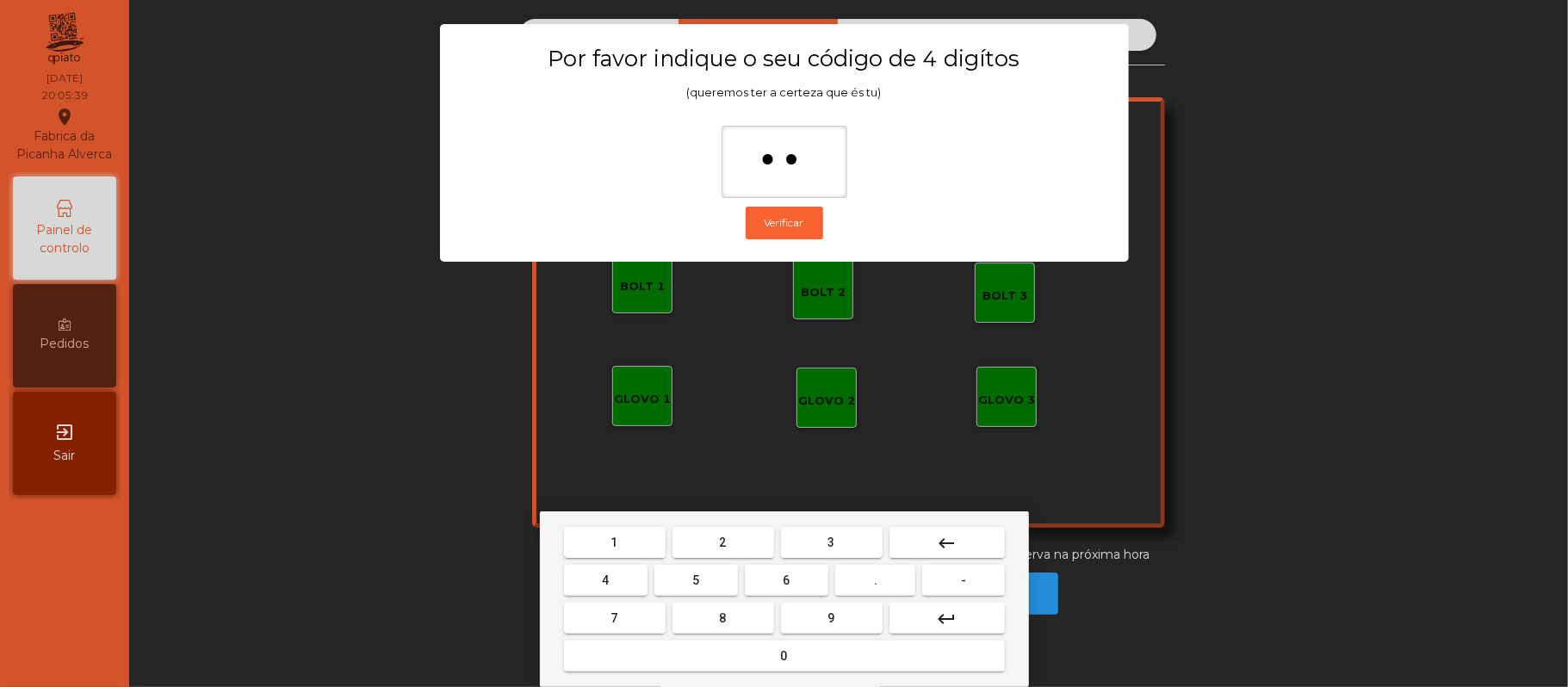
type input "***"
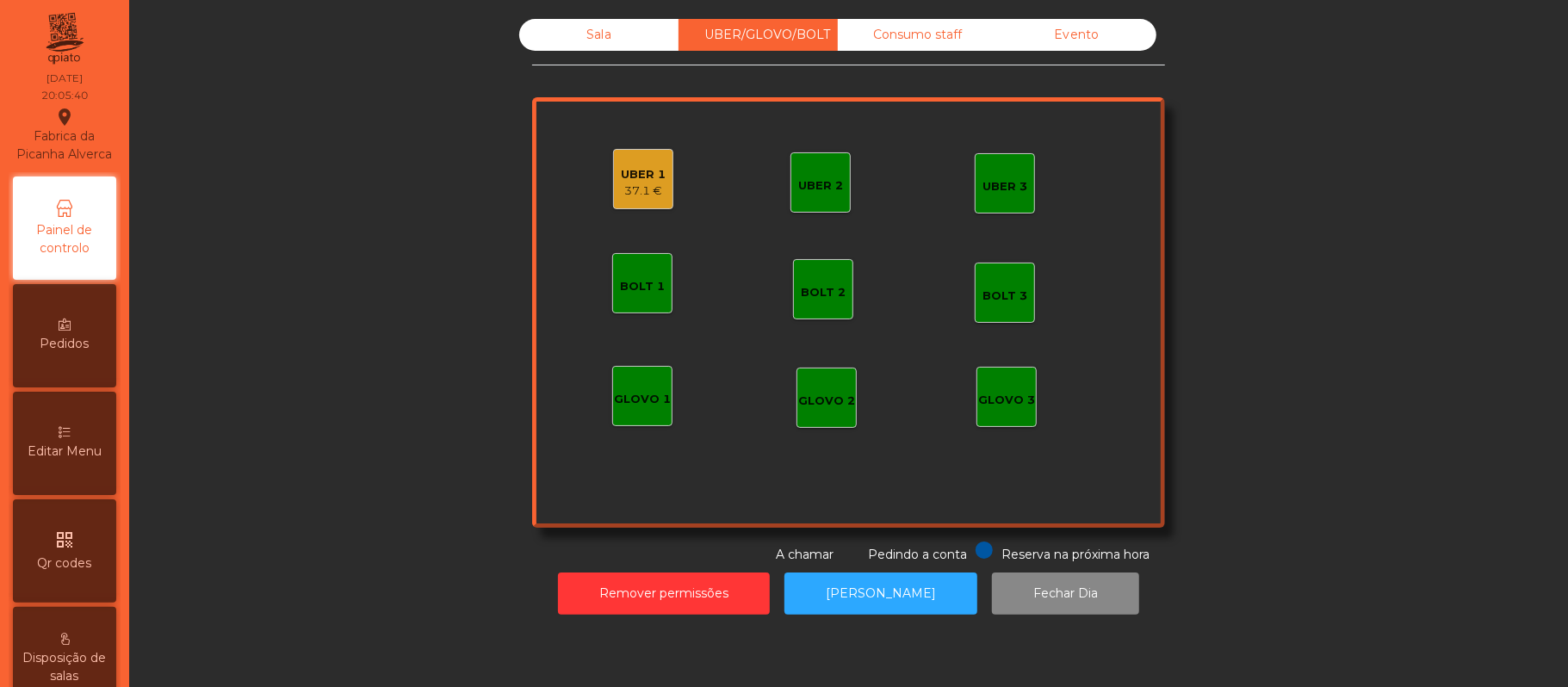
click at [617, 204] on div "UBER 1 37.1 €" at bounding box center [643, 179] width 60 height 60
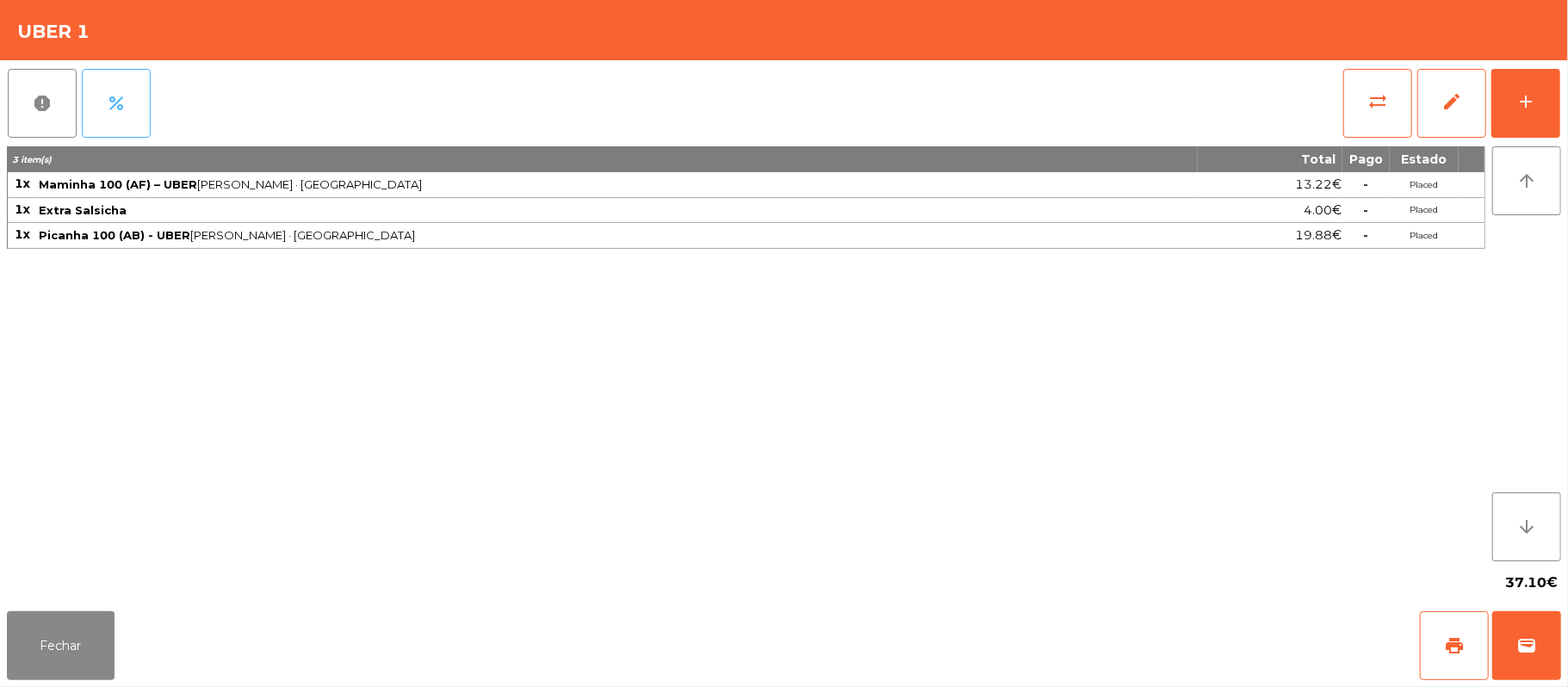
click at [143, 97] on button "percent" at bounding box center [115, 102] width 68 height 68
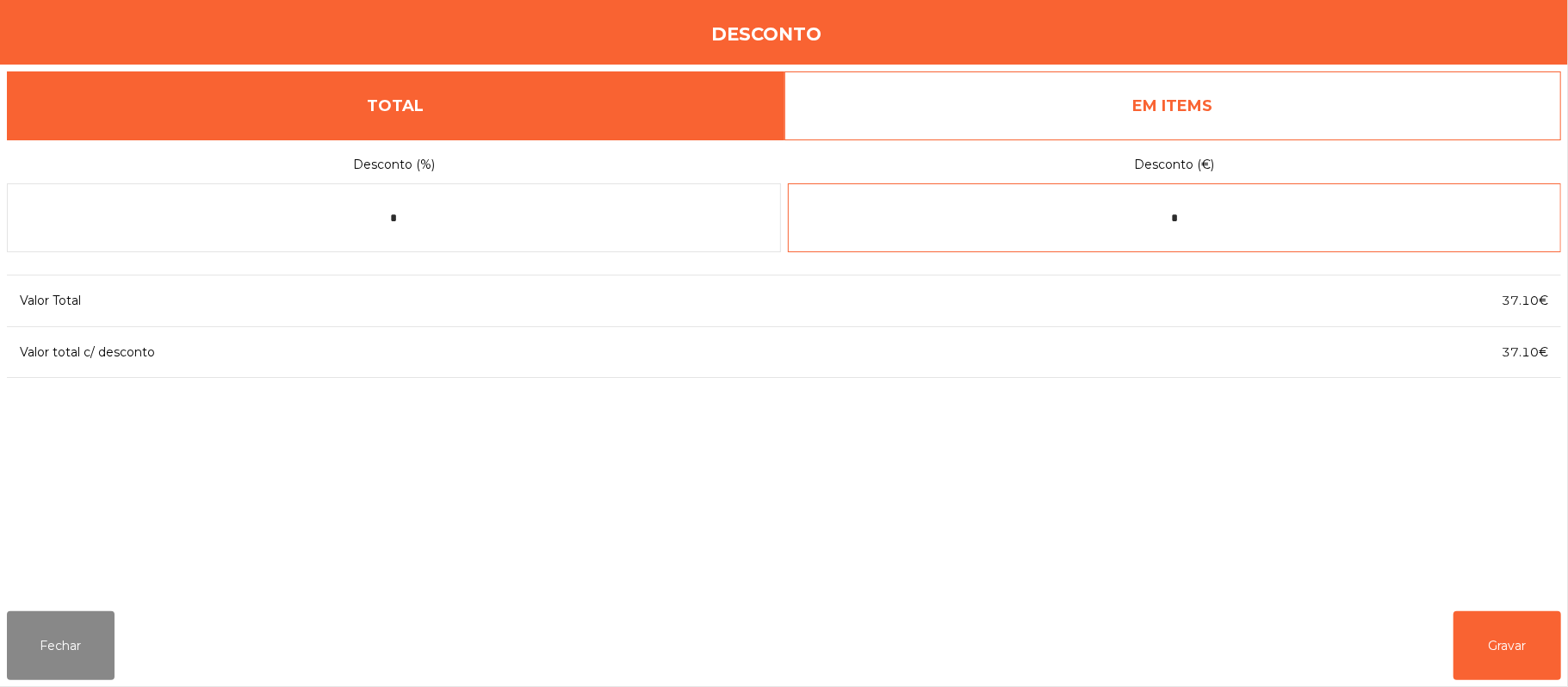
click at [1200, 220] on input "*" at bounding box center [1175, 217] width 775 height 68
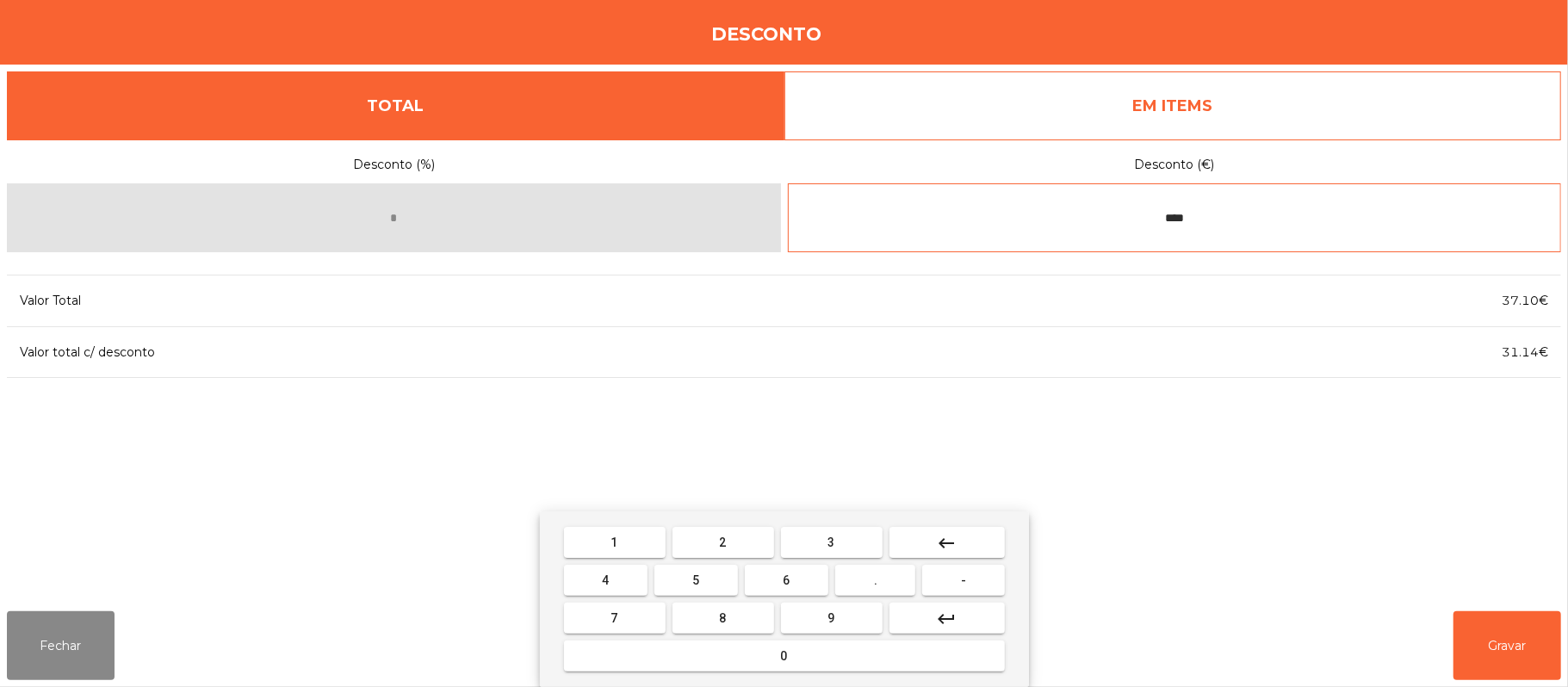
type input "****"
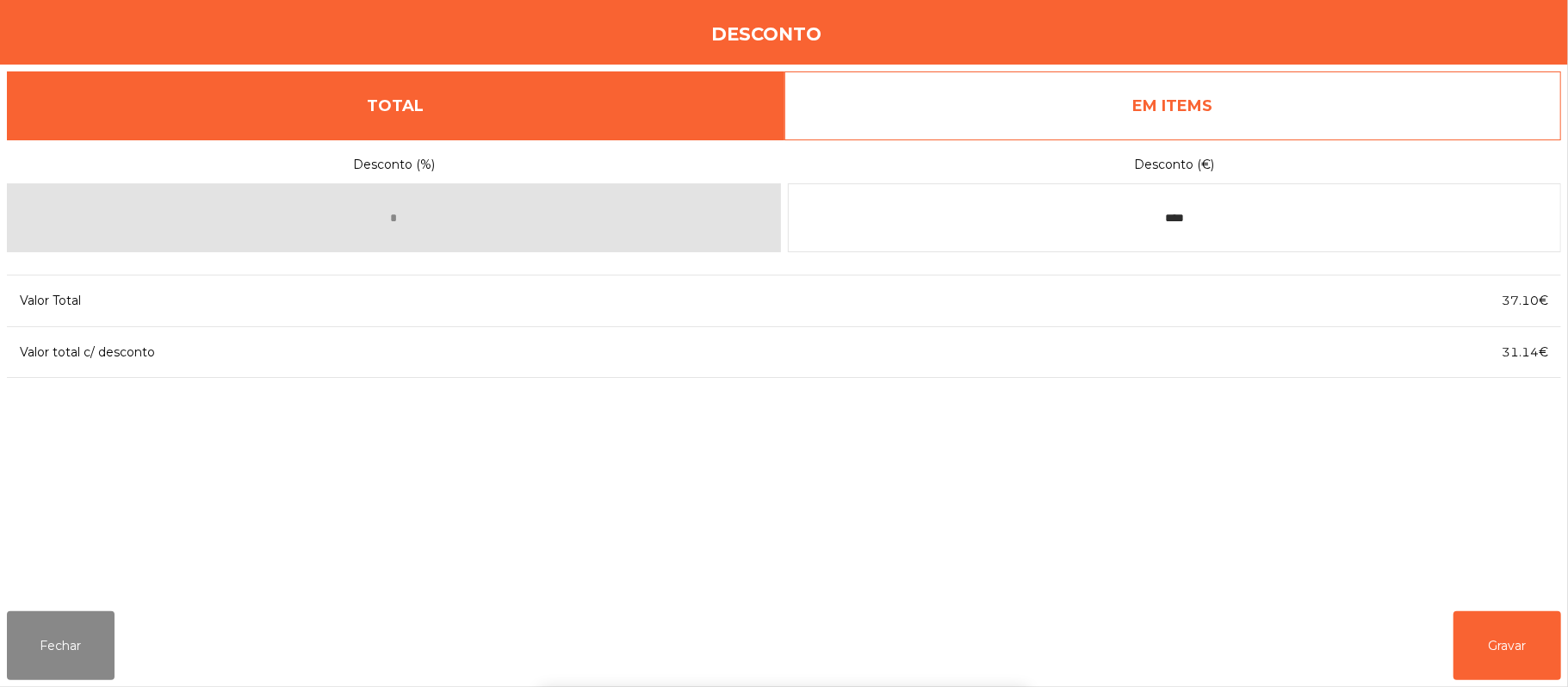
click at [1488, 648] on div "1 2 3 keyboard_backspace 4 5 6 . - 7 8 9 keyboard_return 0" at bounding box center [784, 598] width 1568 height 175
click at [1516, 635] on button "Gravar" at bounding box center [1507, 645] width 108 height 68
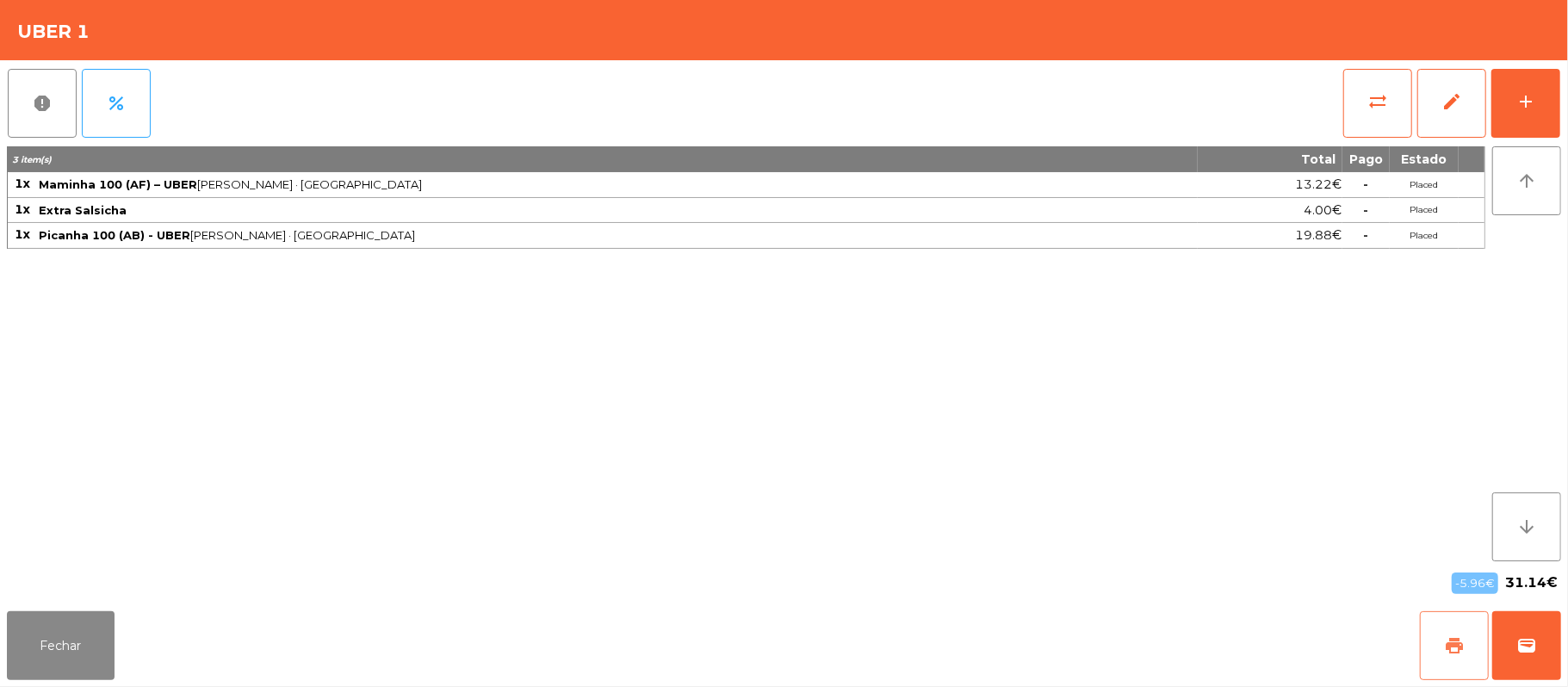
click at [1439, 655] on button "print" at bounding box center [1454, 645] width 68 height 68
click at [1515, 634] on button "wallet" at bounding box center [1526, 645] width 68 height 68
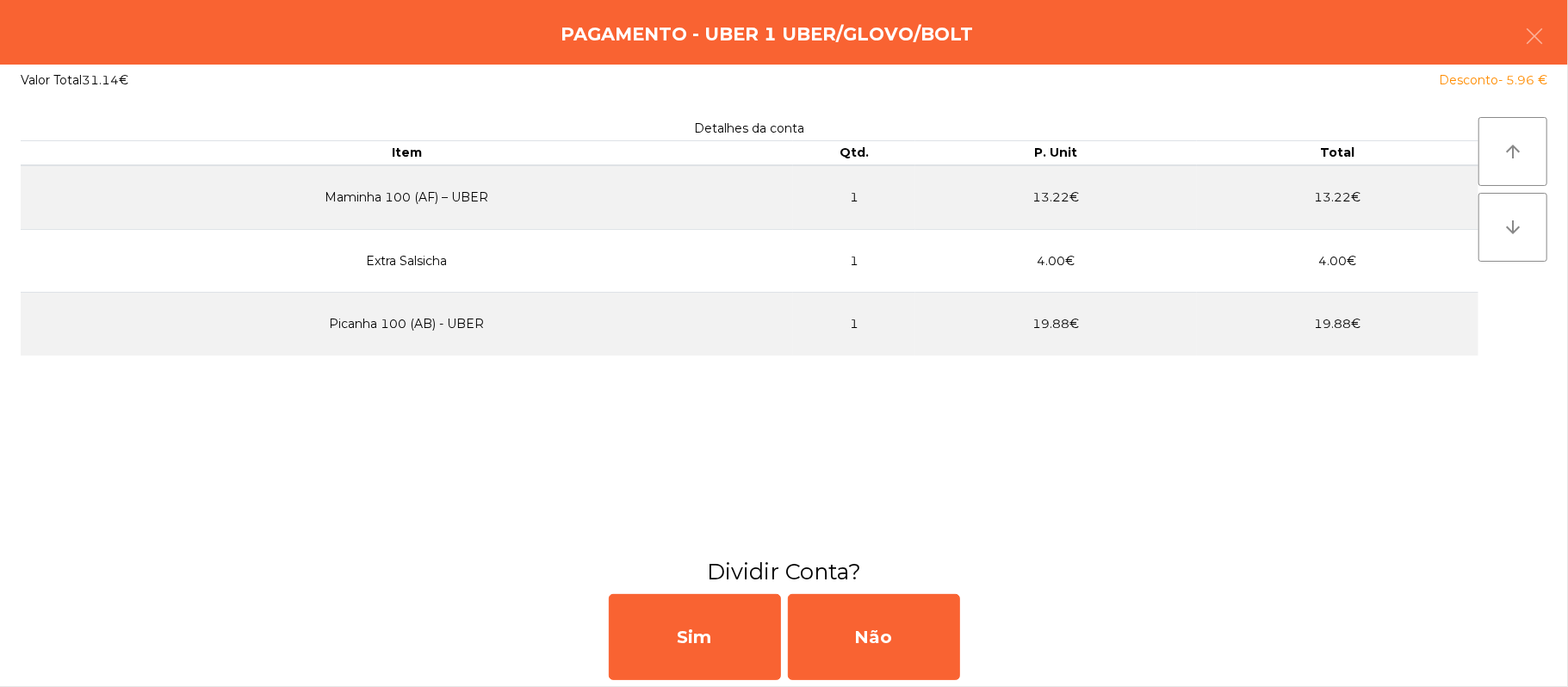
click at [1562, 646] on div "Sim Não" at bounding box center [784, 636] width 1568 height 100
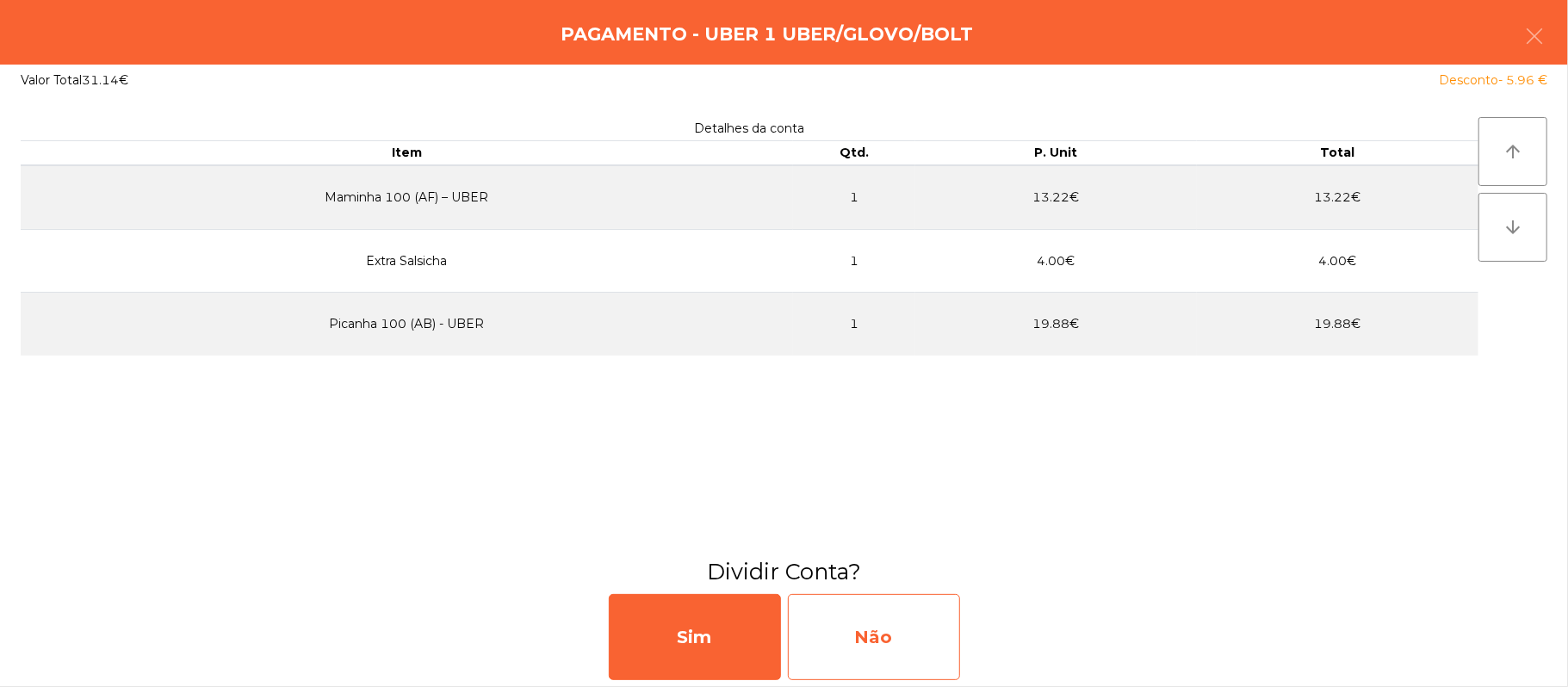
click at [867, 623] on div "Não" at bounding box center [874, 637] width 173 height 86
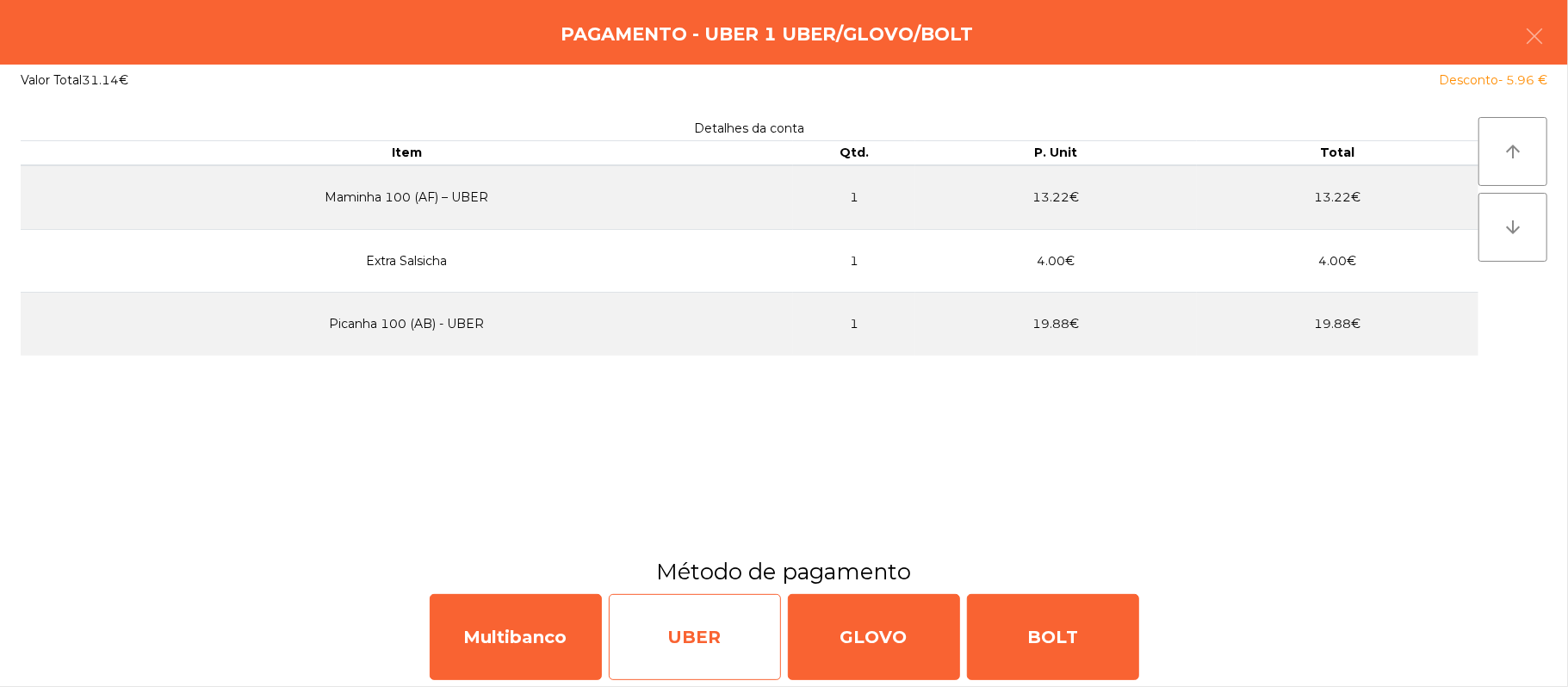
click at [680, 630] on div "UBER" at bounding box center [695, 637] width 173 height 86
select select "**"
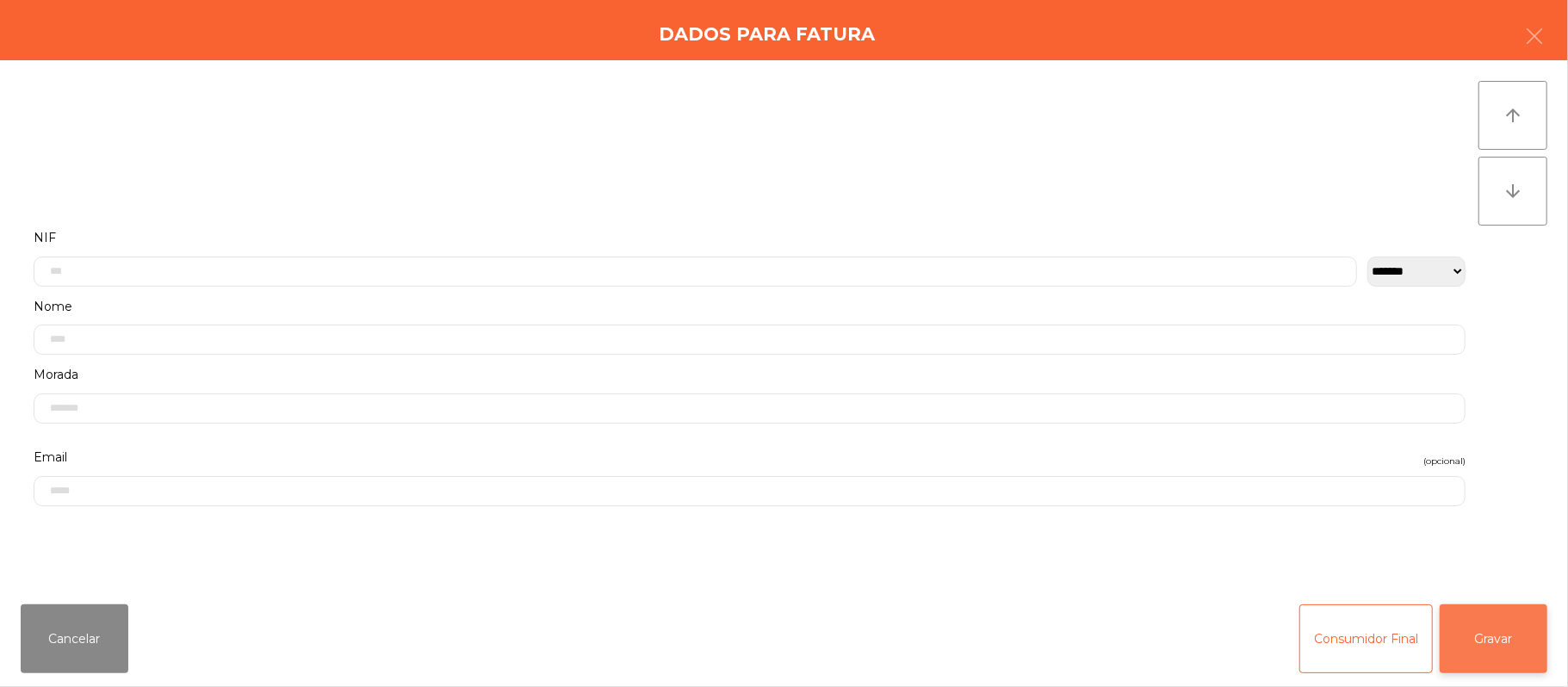
click at [1503, 645] on button "Gravar" at bounding box center [1493, 638] width 108 height 68
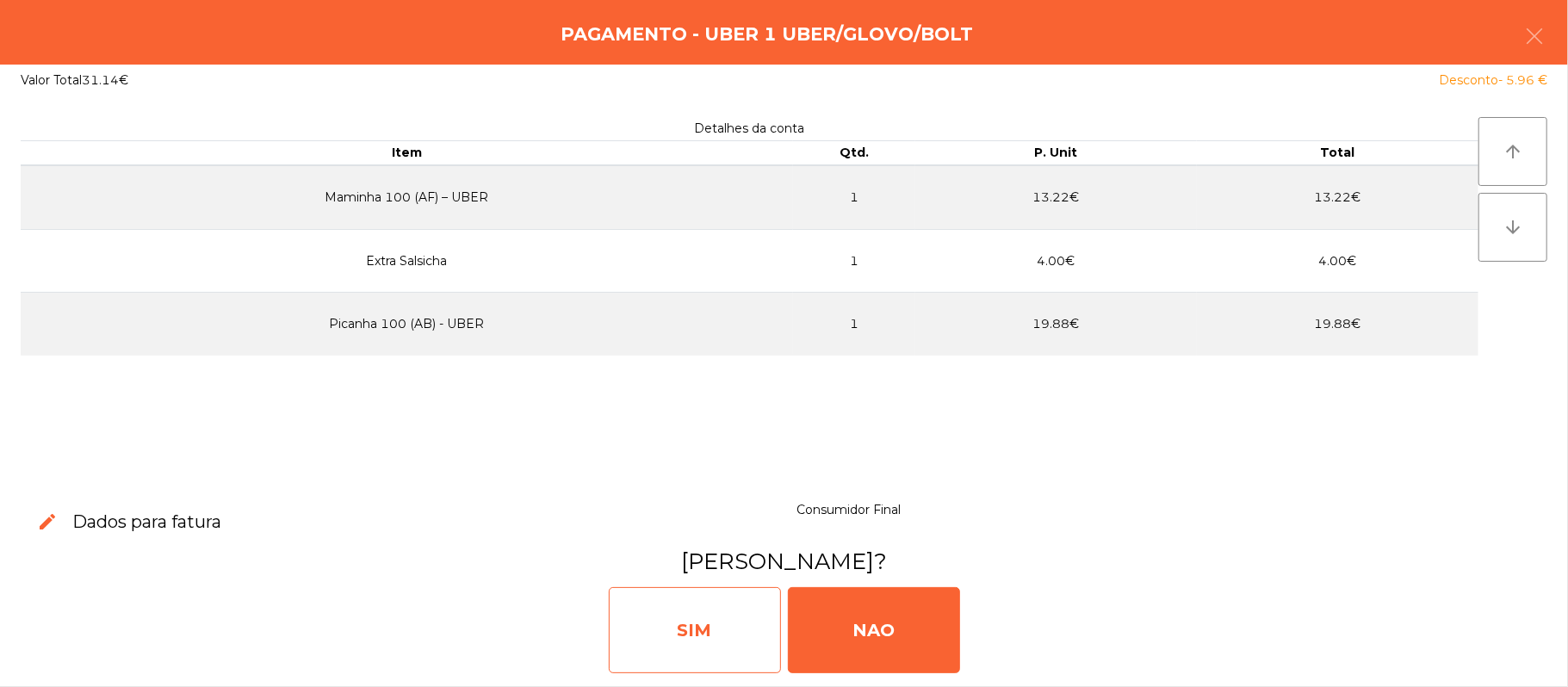
click at [711, 628] on div "SIM" at bounding box center [695, 630] width 173 height 86
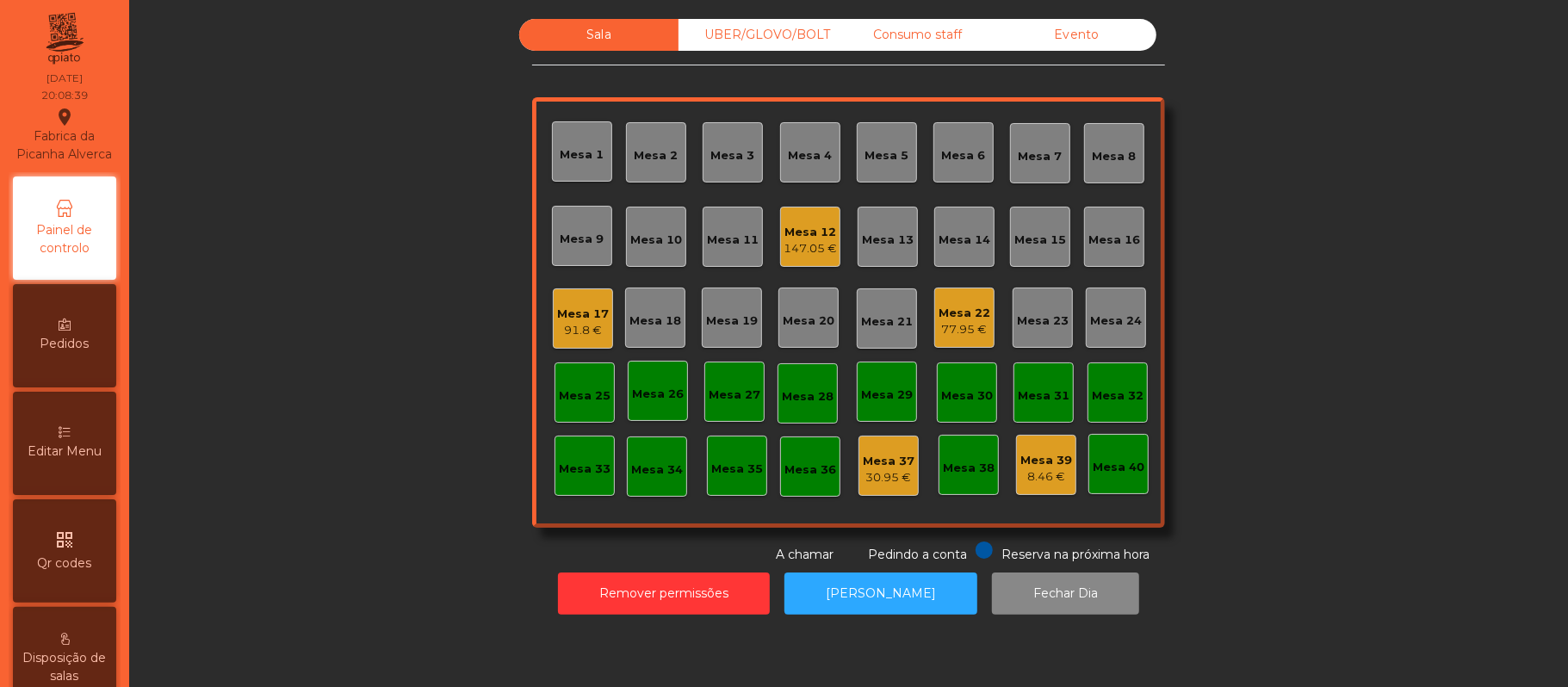
click at [1038, 234] on div "Mesa 15" at bounding box center [1040, 240] width 52 height 17
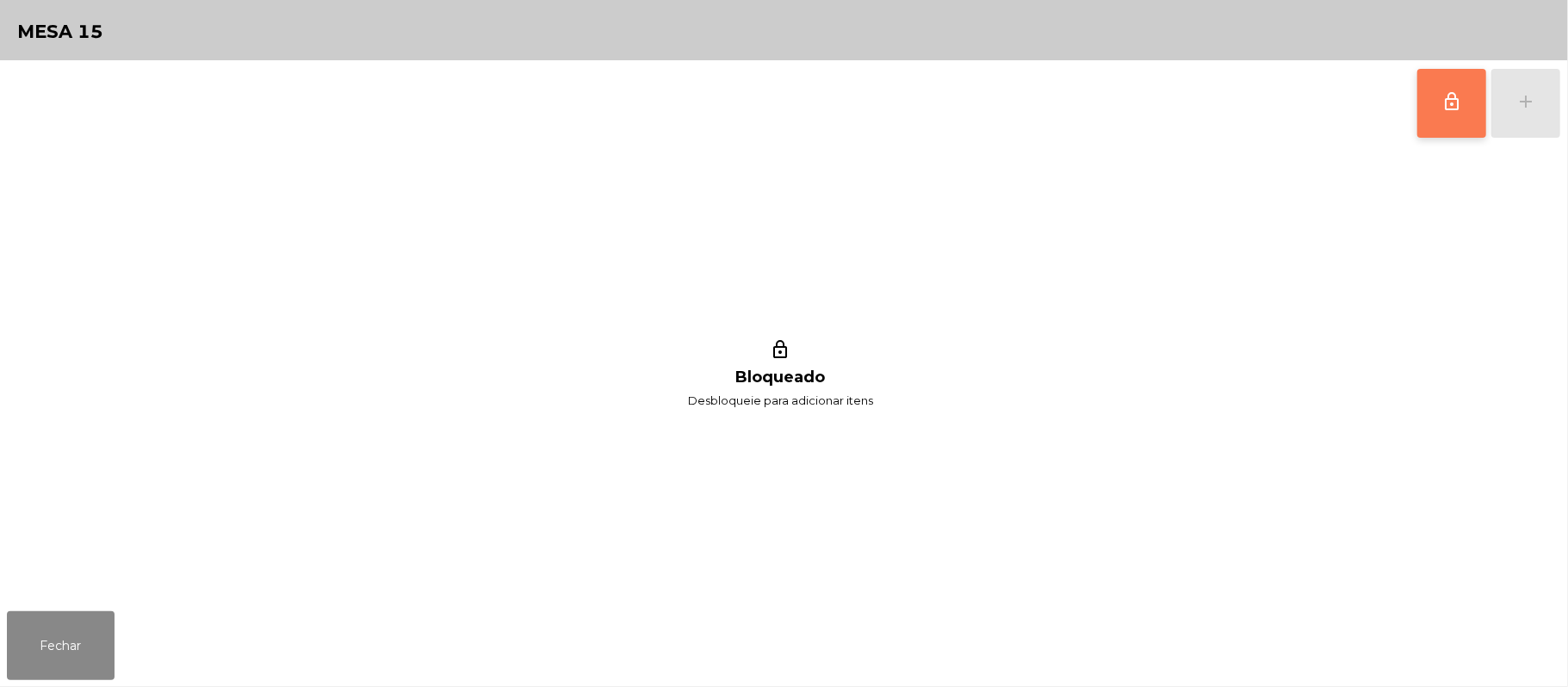
click at [1443, 111] on span "lock_outline" at bounding box center [1452, 101] width 21 height 21
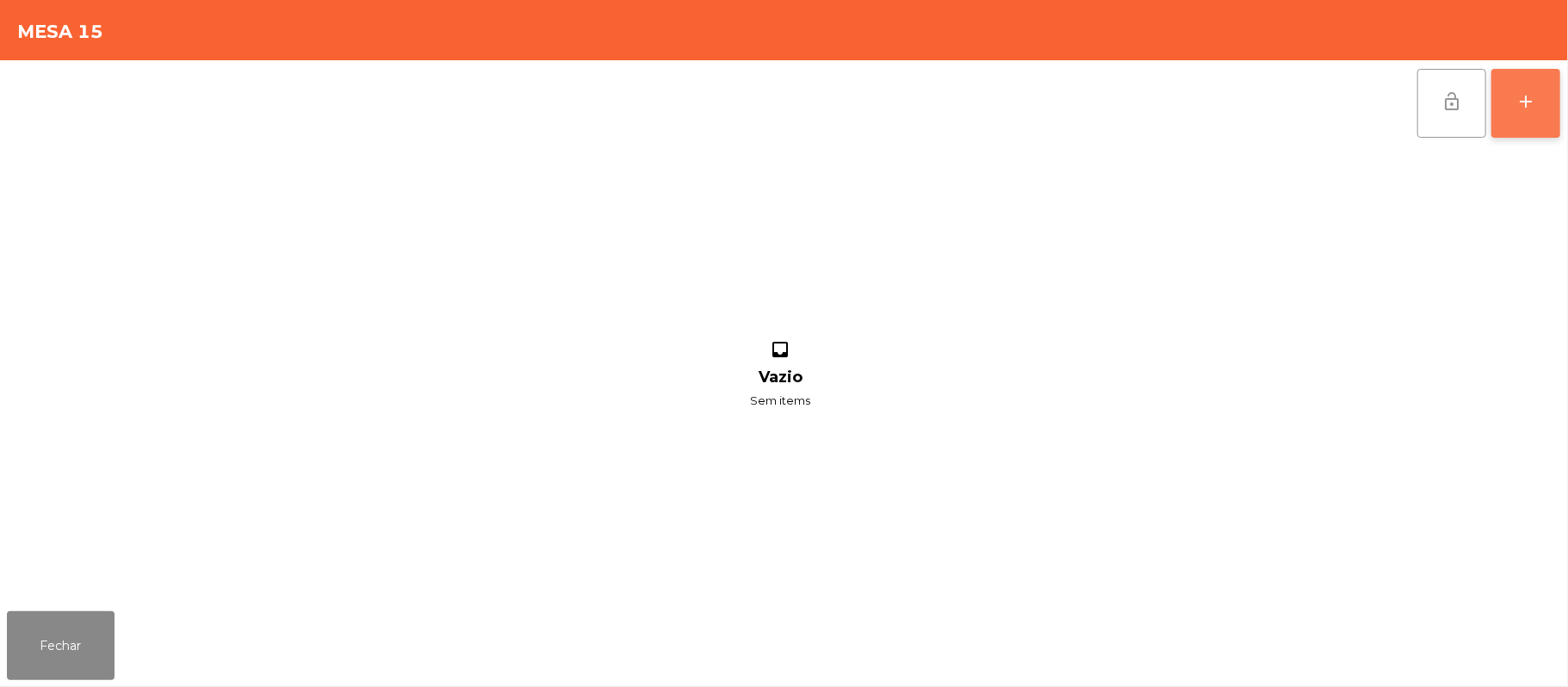
click at [1513, 94] on button "add" at bounding box center [1526, 102] width 68 height 68
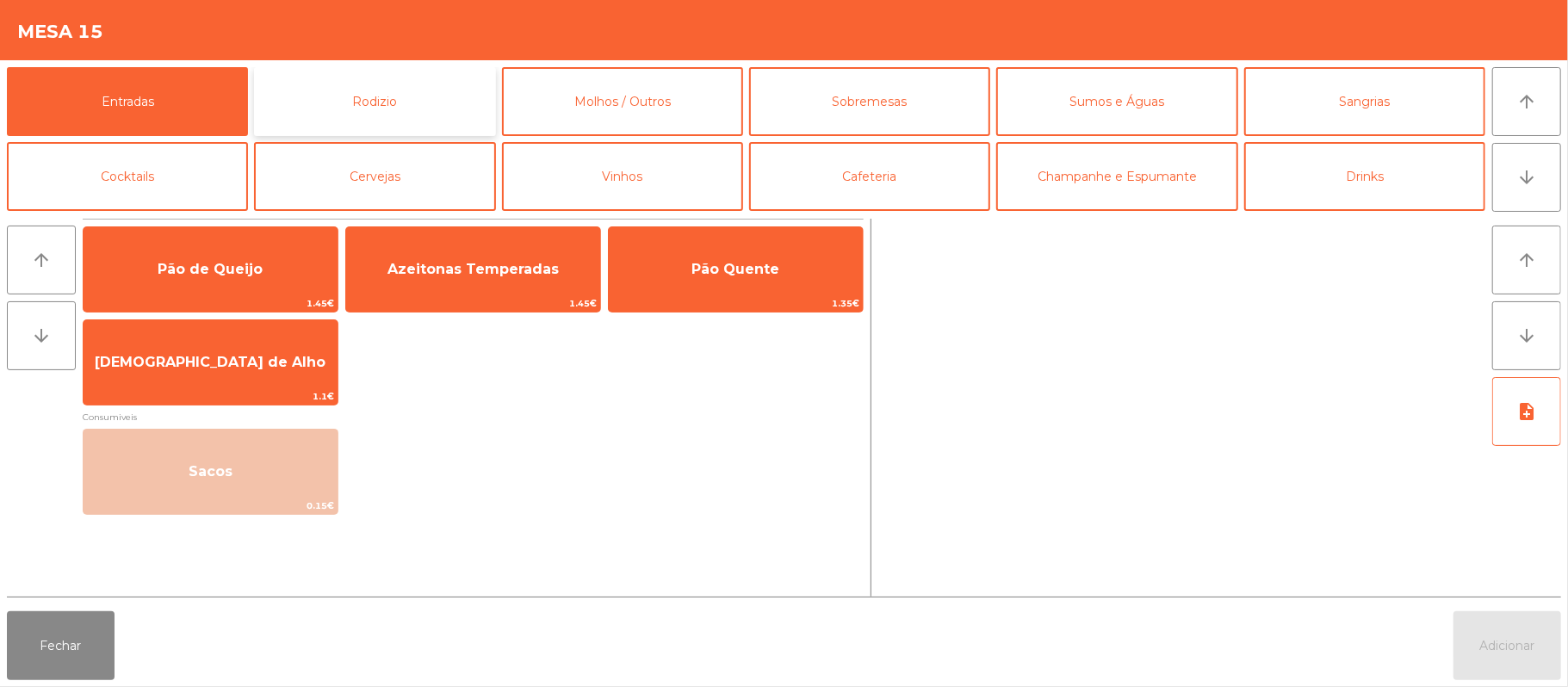
click at [396, 105] on button "Rodizio" at bounding box center [374, 101] width 241 height 68
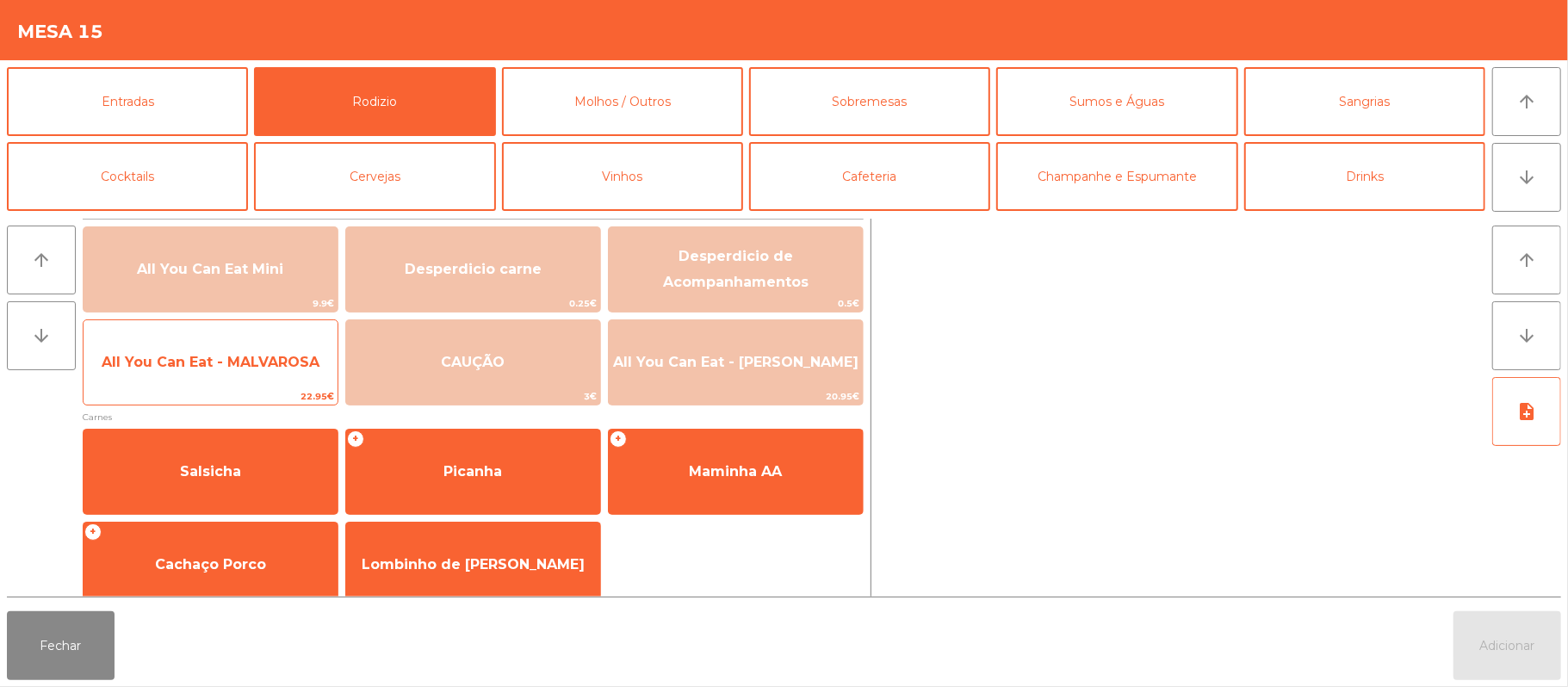
click at [173, 380] on span "All You Can Eat - MALVAROSA" at bounding box center [210, 363] width 254 height 47
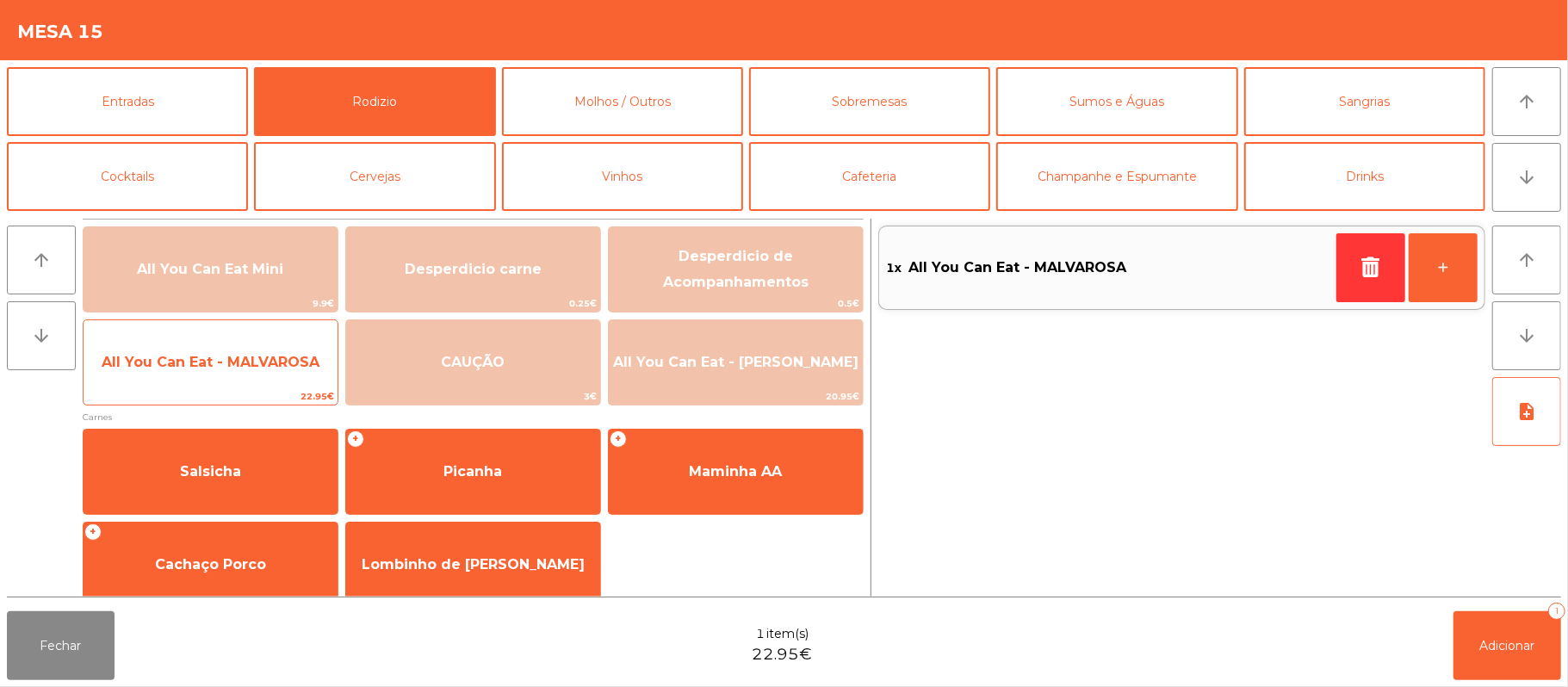
click at [177, 368] on span "All You Can Eat - MALVAROSA" at bounding box center [210, 361] width 218 height 16
click at [201, 365] on span "All You Can Eat - MALVAROSA" at bounding box center [210, 361] width 218 height 16
click at [208, 369] on span "All You Can Eat - MALVAROSA" at bounding box center [210, 361] width 218 height 16
click at [206, 373] on span "All You Can Eat - MALVAROSA" at bounding box center [210, 363] width 254 height 47
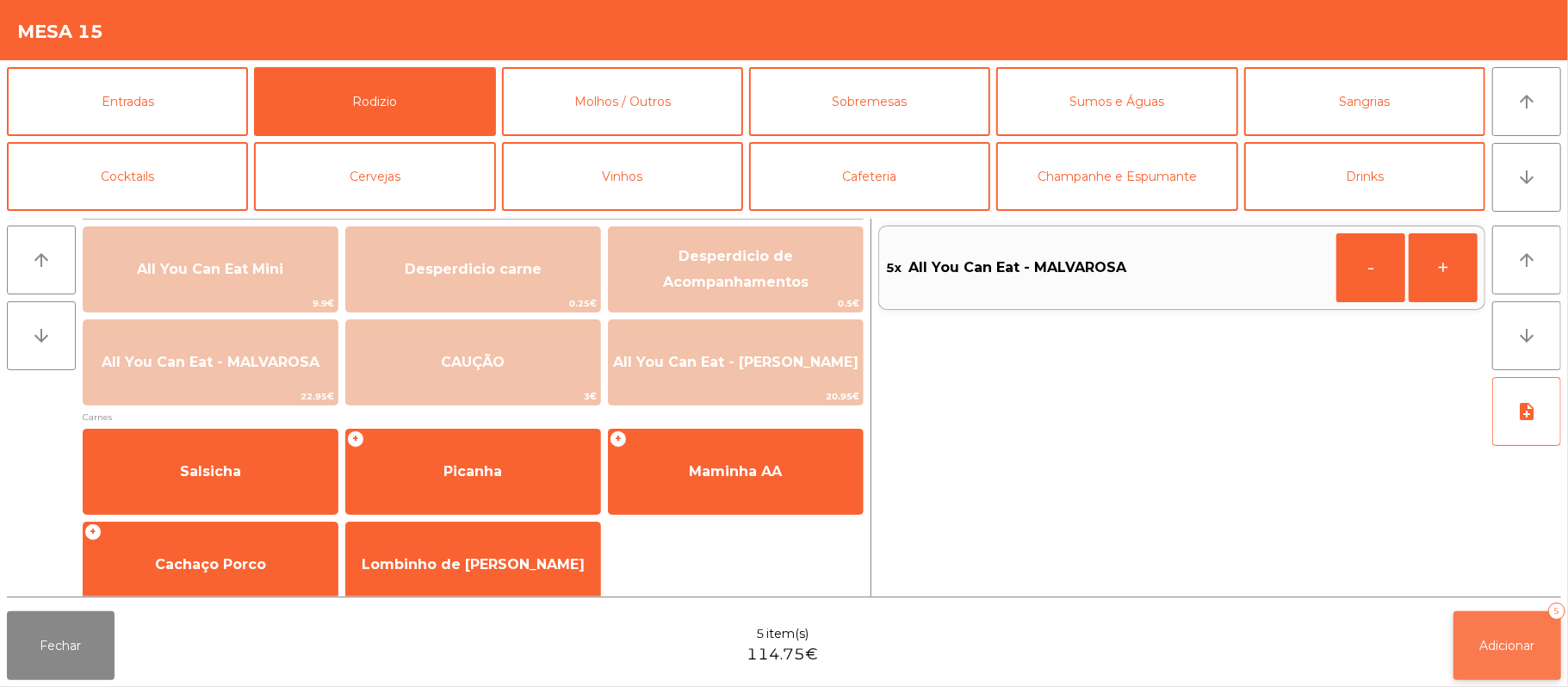
click at [1497, 645] on span "Adicionar" at bounding box center [1508, 645] width 55 height 16
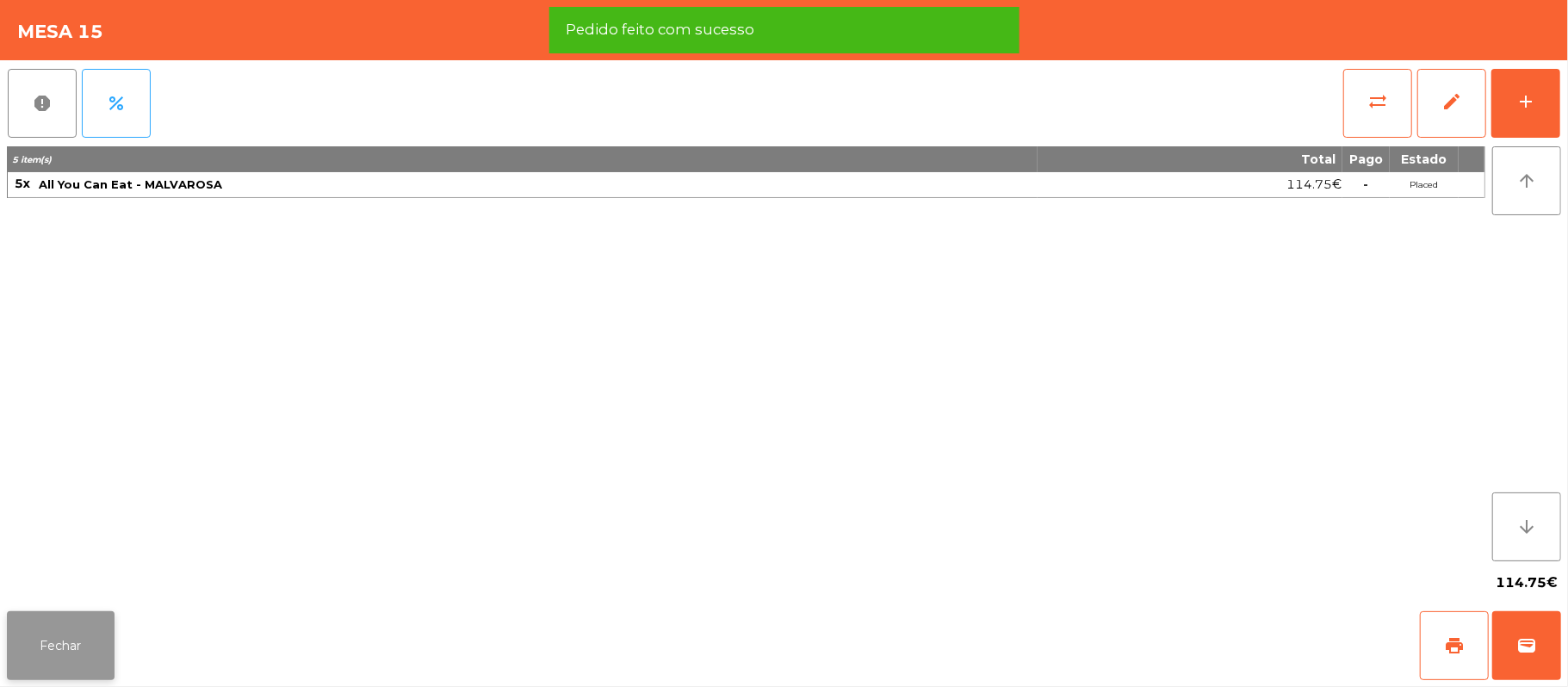
click at [59, 649] on button "Fechar" at bounding box center [60, 645] width 108 height 68
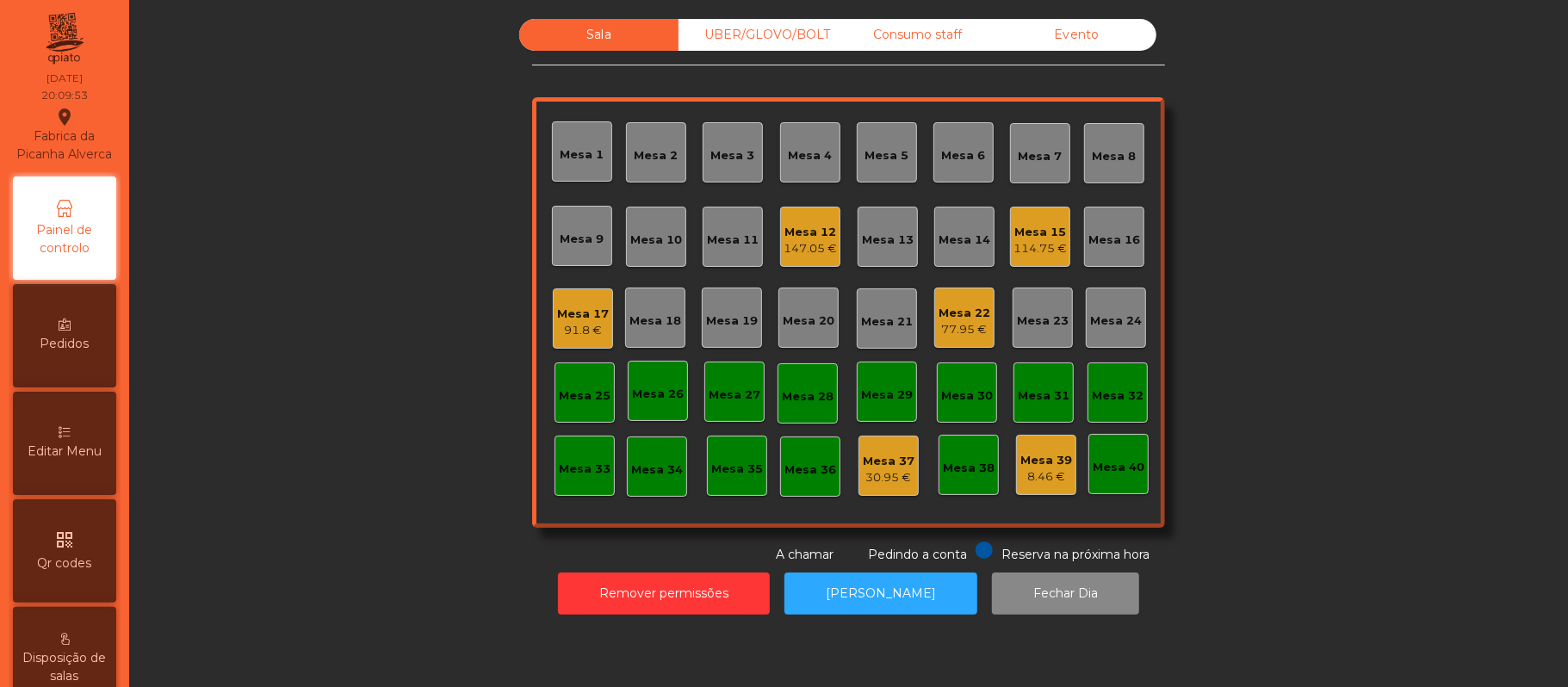
click at [890, 227] on div "Mesa 13" at bounding box center [887, 237] width 52 height 24
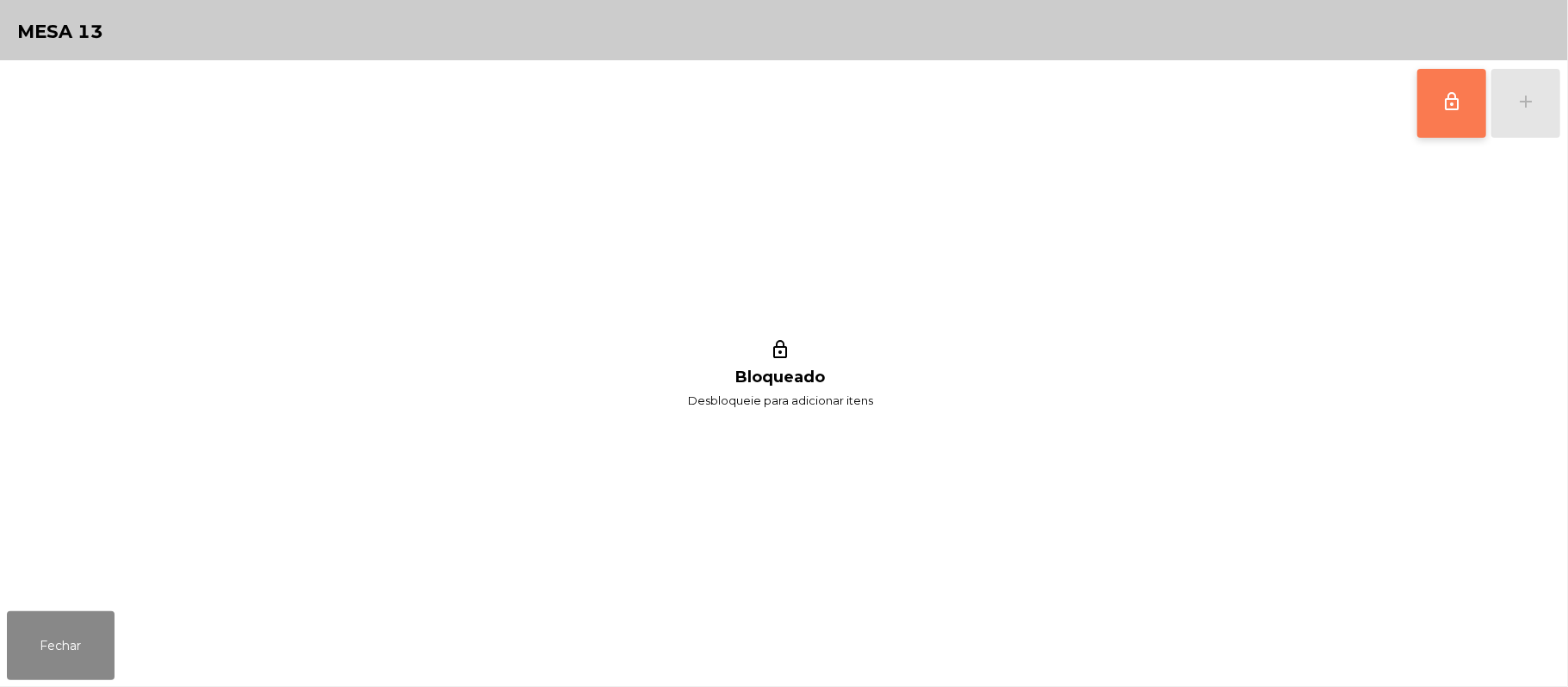
click at [1451, 100] on span "lock_outline" at bounding box center [1452, 101] width 21 height 21
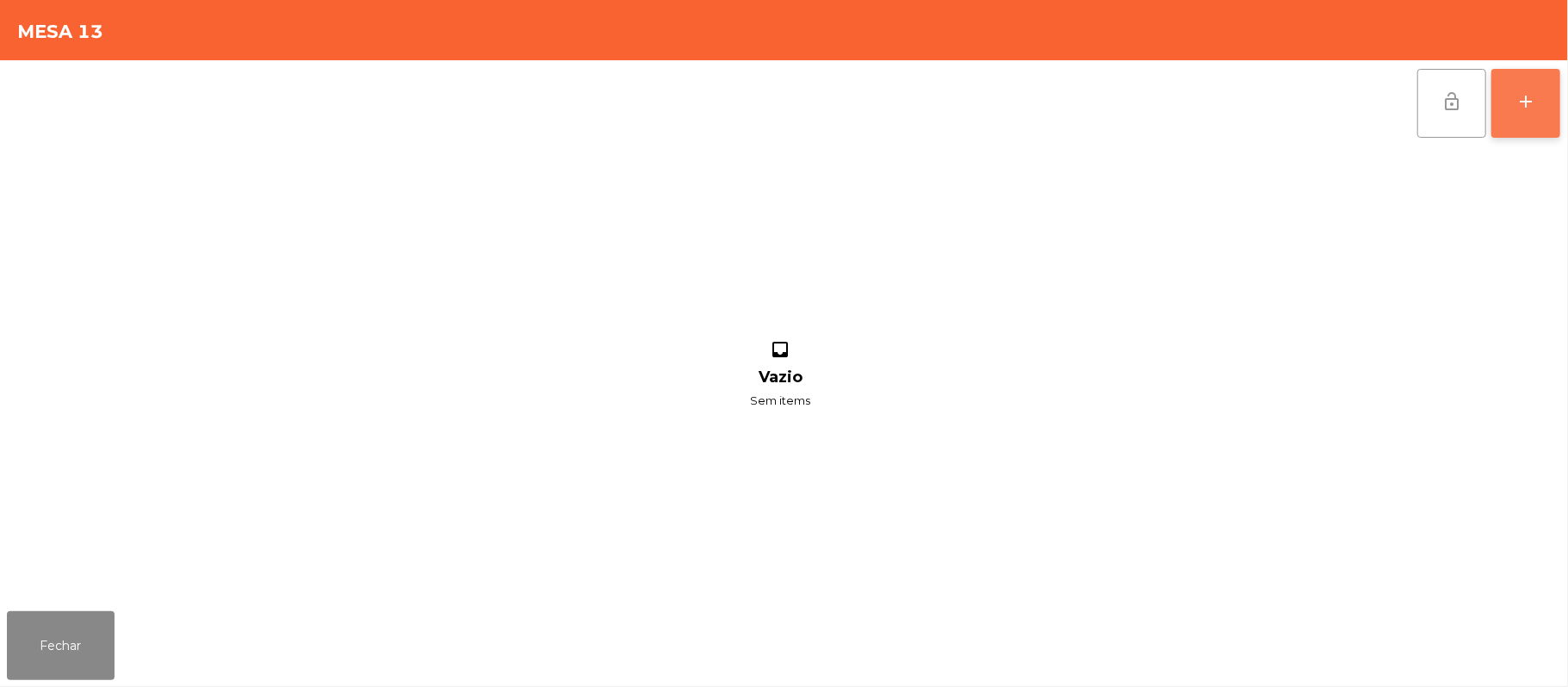
click at [1542, 97] on button "add" at bounding box center [1526, 102] width 68 height 68
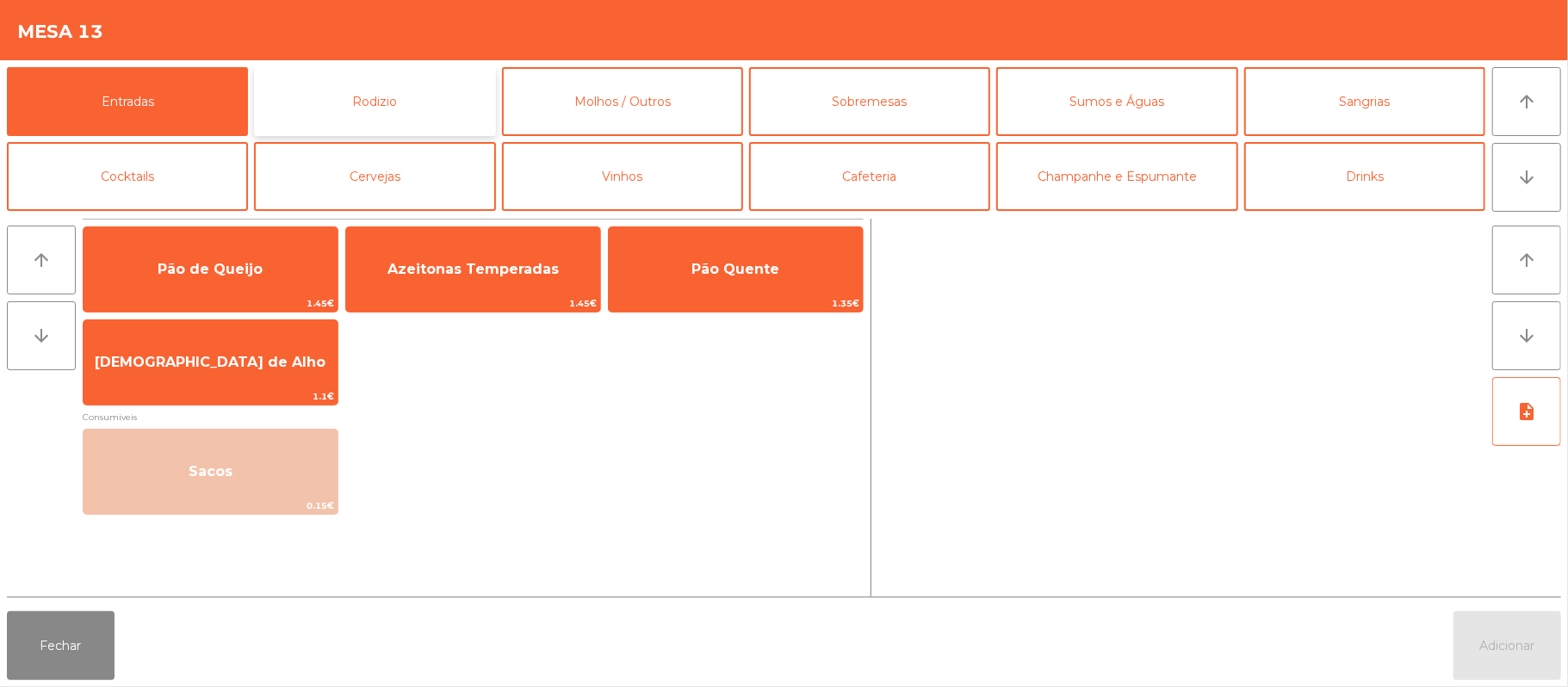
click at [403, 112] on button "Rodizio" at bounding box center [374, 101] width 241 height 68
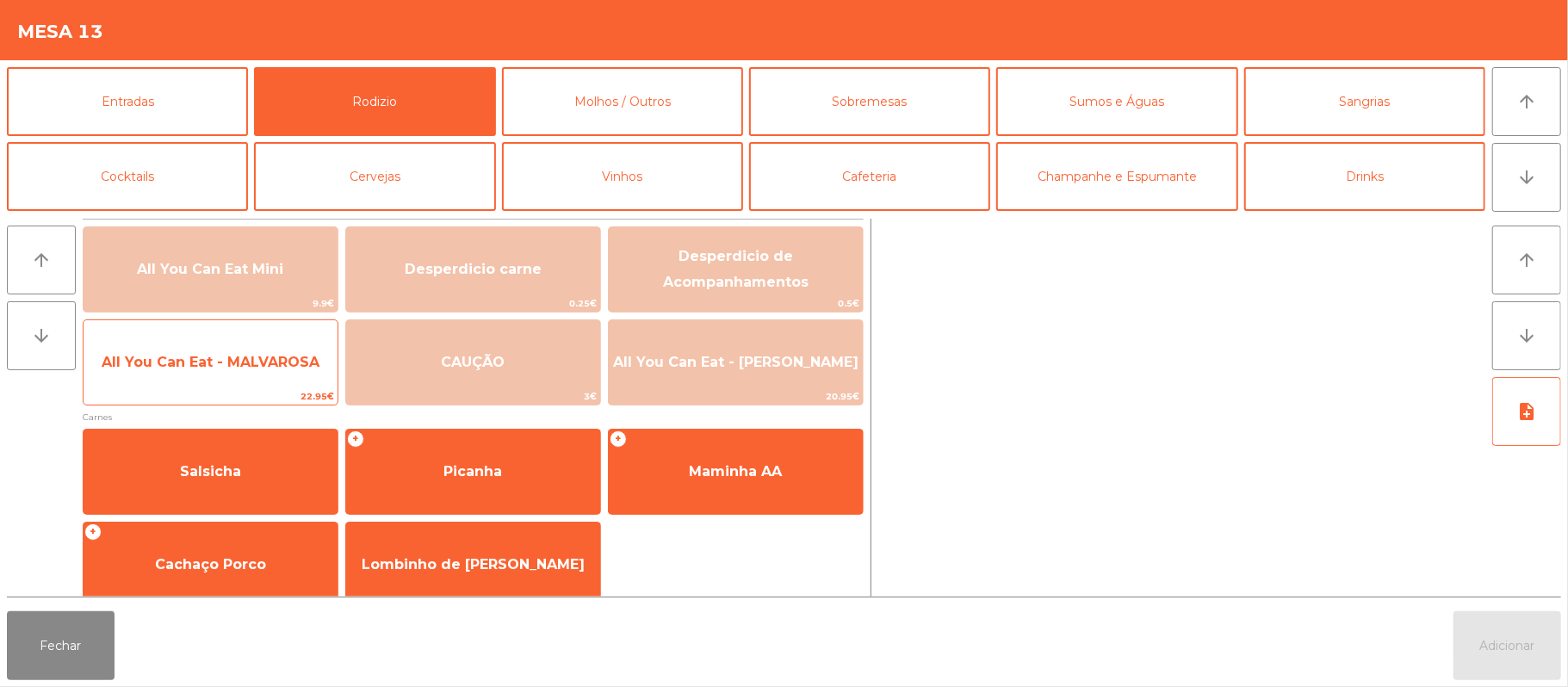
click at [180, 362] on span "All You Can Eat - MALVAROSA" at bounding box center [210, 361] width 218 height 16
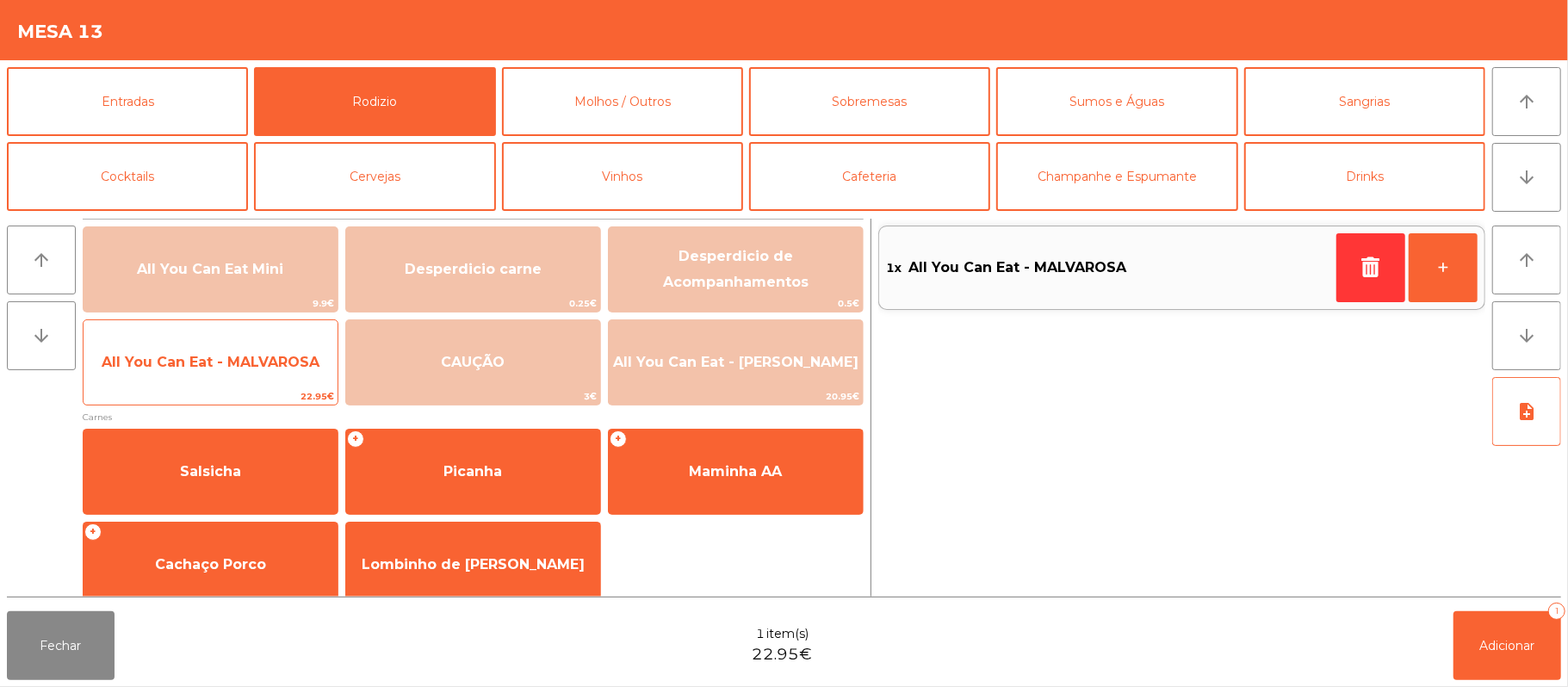
click at [194, 376] on span "All You Can Eat - MALVAROSA" at bounding box center [210, 363] width 254 height 47
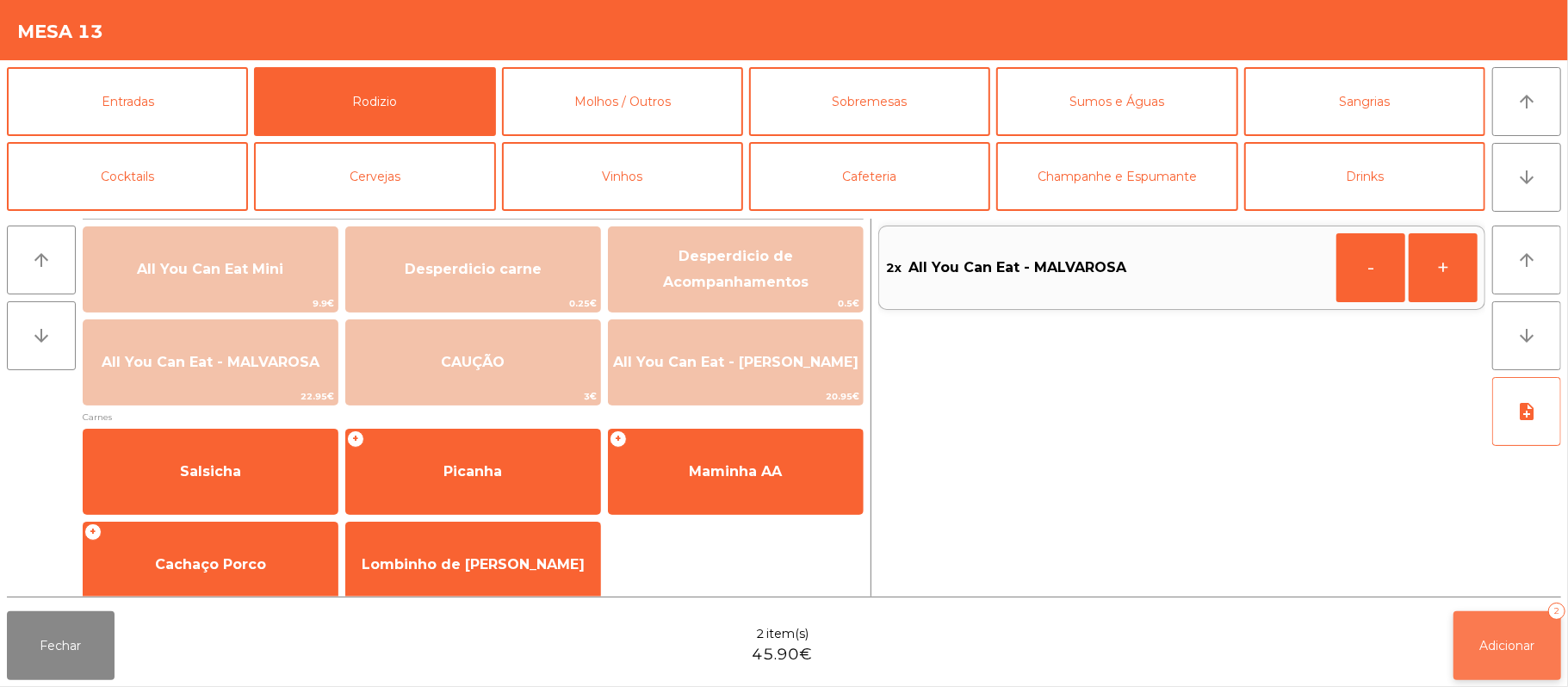
click at [1482, 620] on button "Adicionar 2" at bounding box center [1507, 645] width 108 height 68
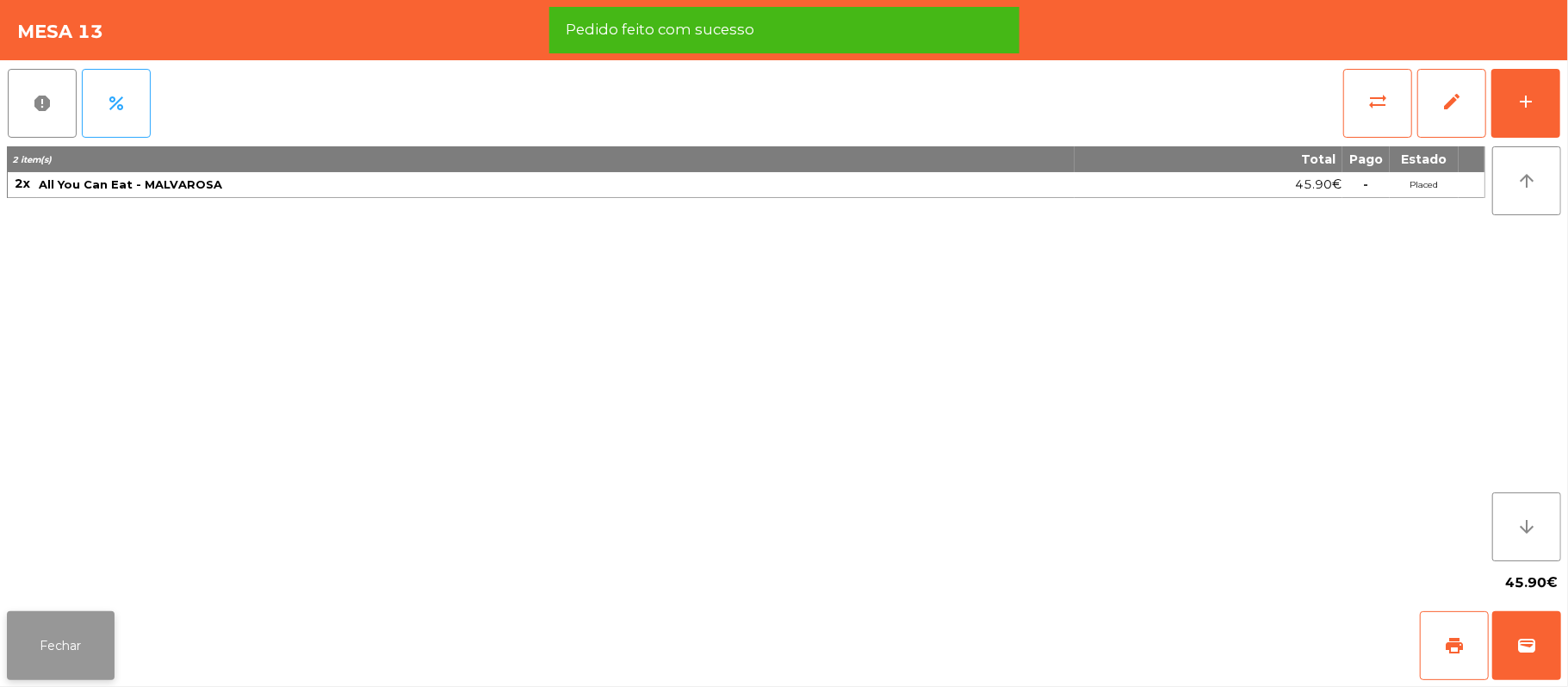
click at [58, 628] on button "Fechar" at bounding box center [60, 645] width 108 height 68
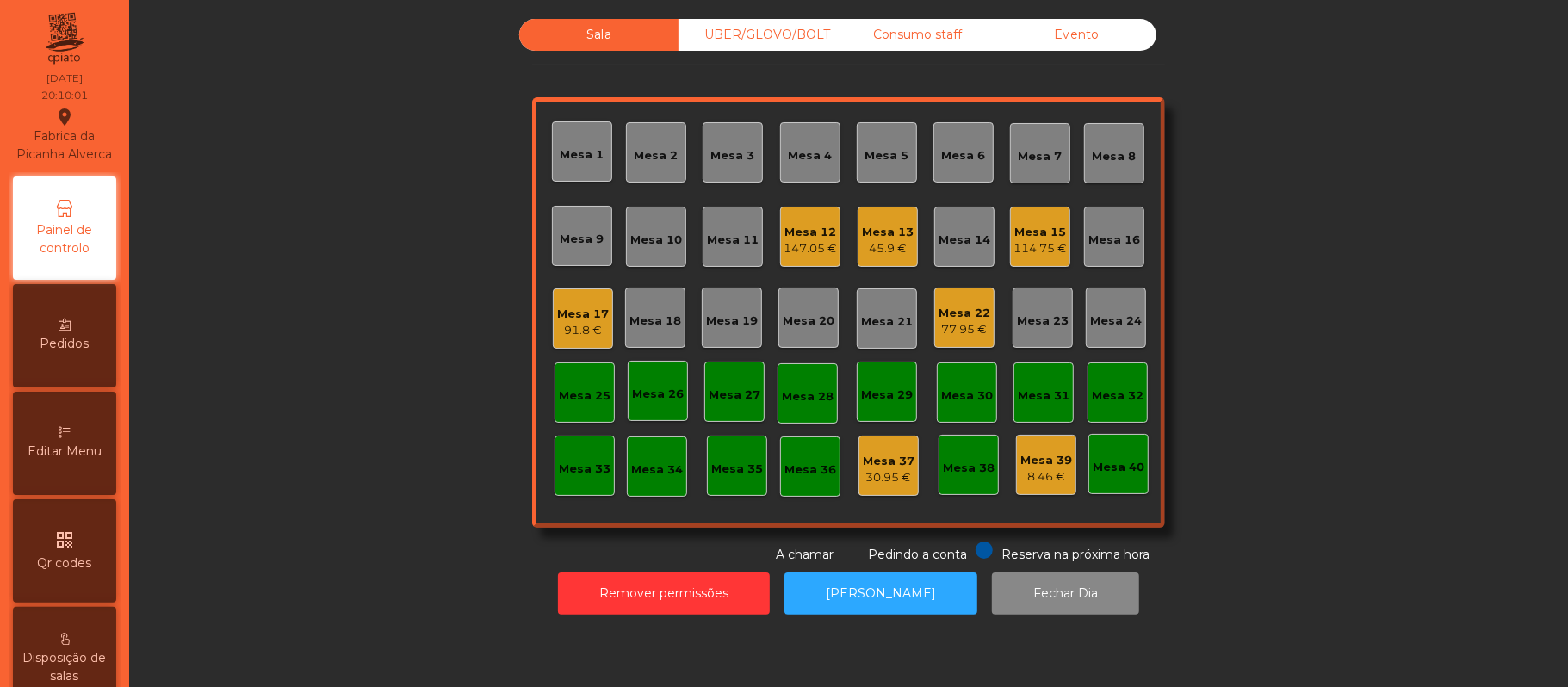
click at [882, 234] on div "Mesa 13" at bounding box center [887, 232] width 52 height 17
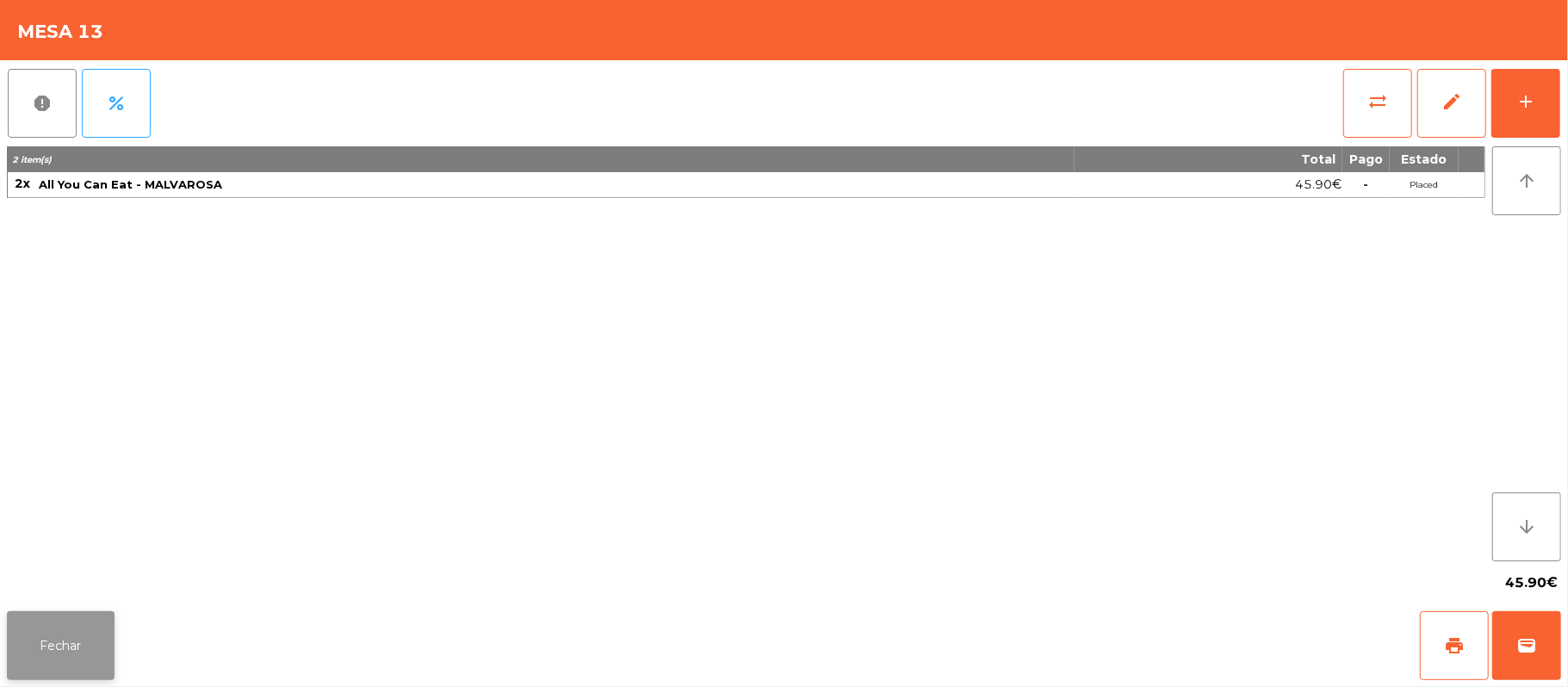
click at [80, 645] on button "Fechar" at bounding box center [60, 645] width 108 height 68
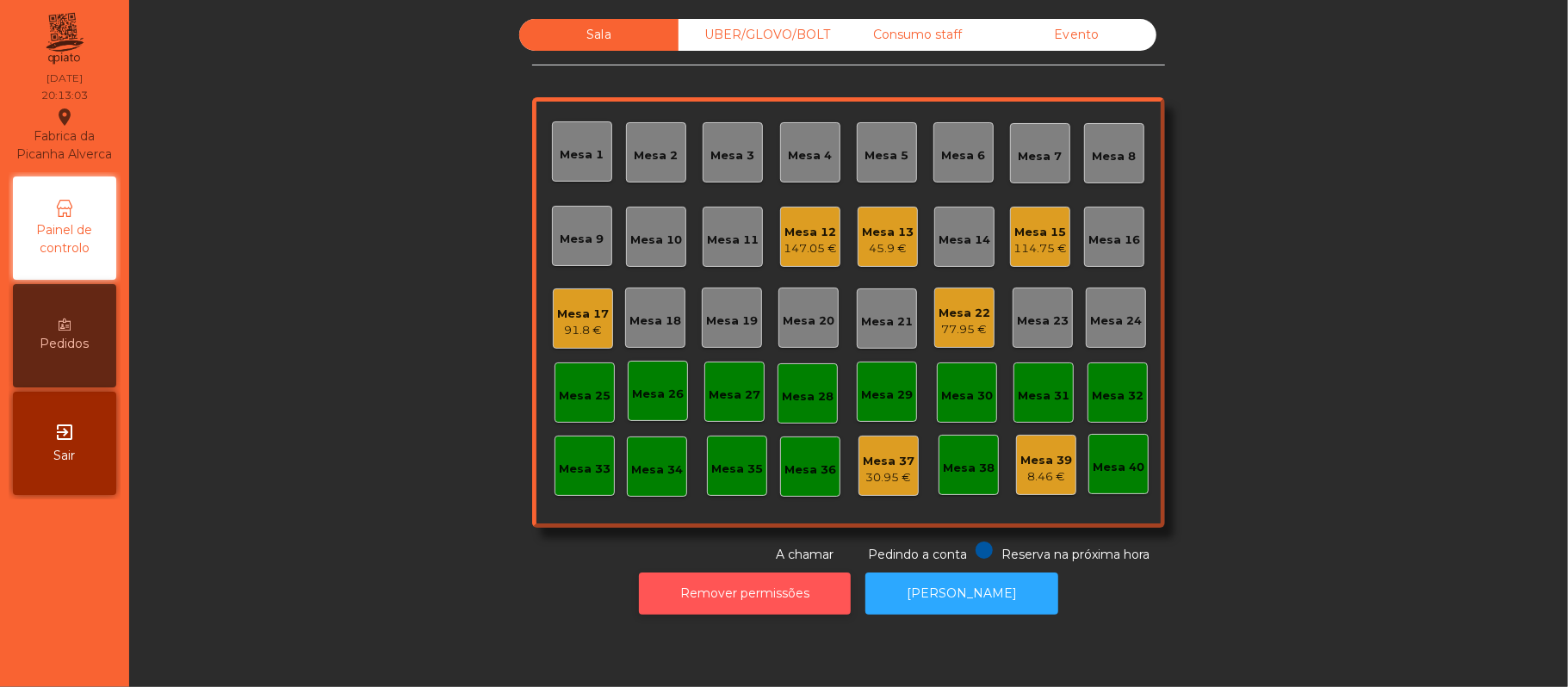
click at [796, 590] on button "Remover permissões" at bounding box center [745, 593] width 212 height 42
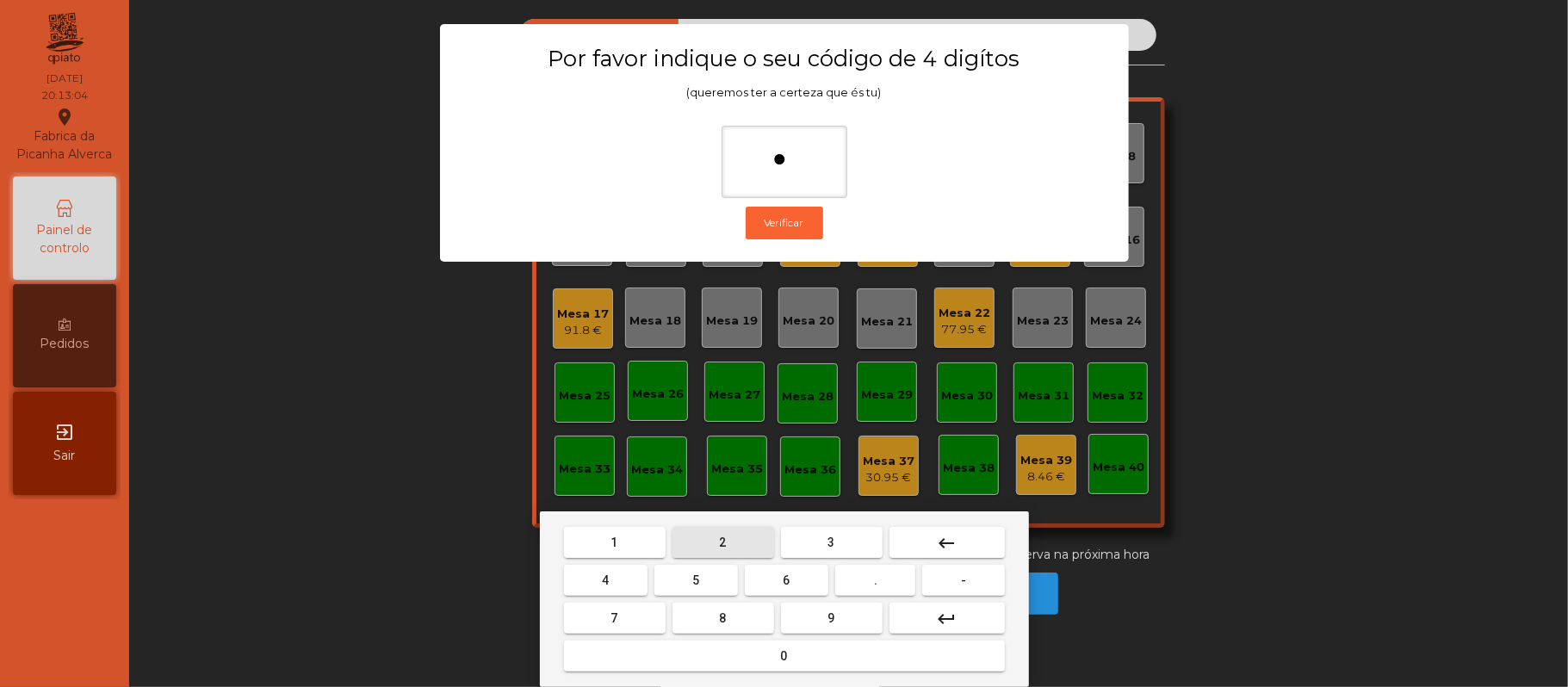
click at [722, 543] on span "2" at bounding box center [723, 542] width 7 height 14
click at [784, 582] on span "6" at bounding box center [787, 580] width 7 height 14
click at [624, 544] on button "1" at bounding box center [614, 542] width 101 height 31
type input "****"
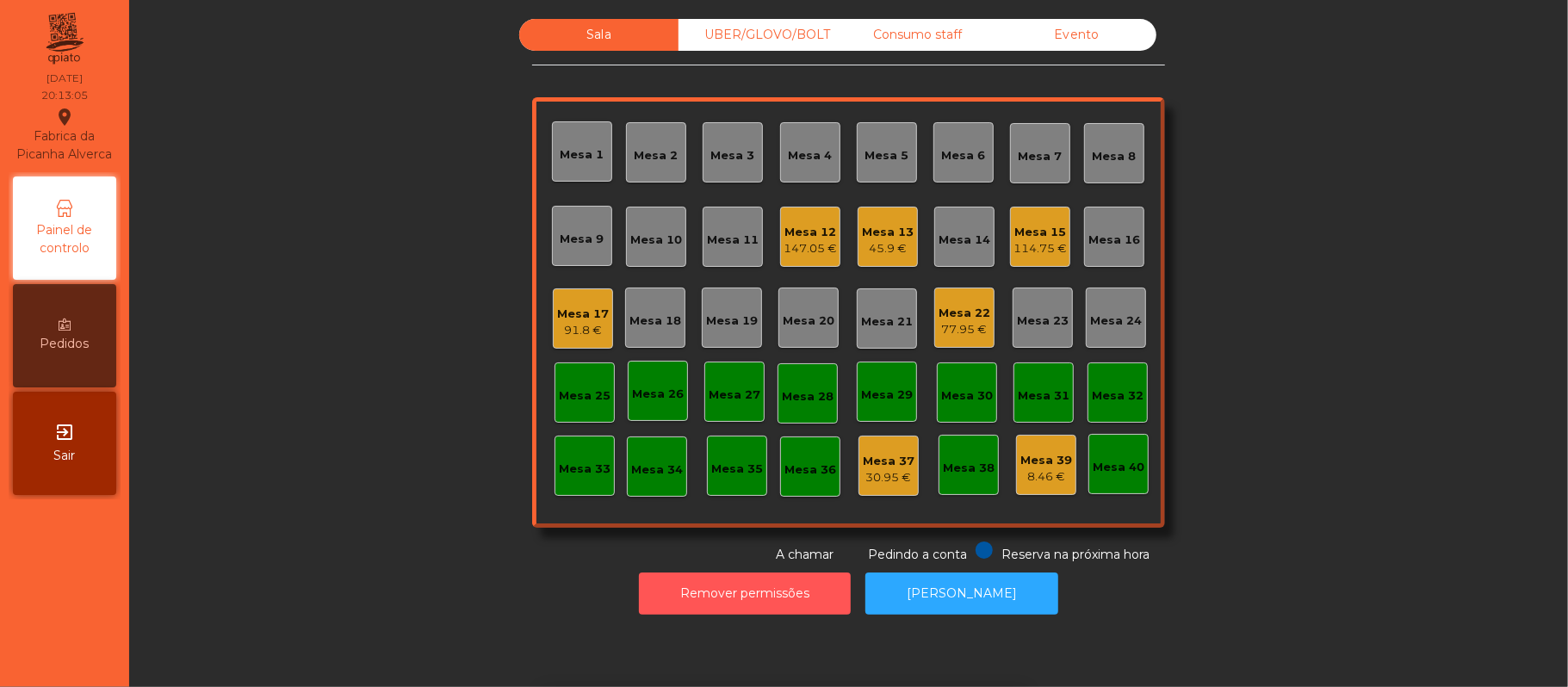
click at [807, 597] on button "Remover permissões" at bounding box center [745, 593] width 212 height 42
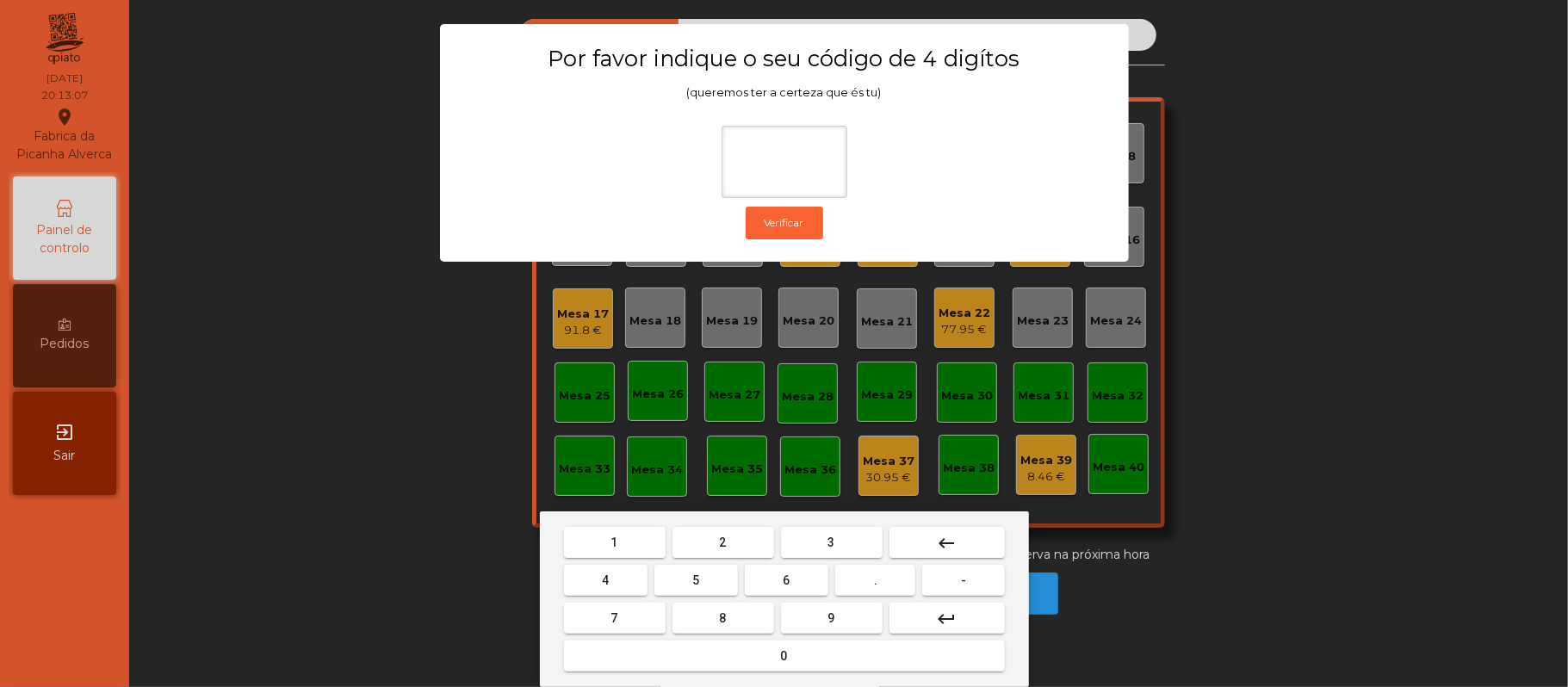
click at [722, 542] on span "2" at bounding box center [723, 542] width 7 height 14
click at [770, 582] on button "6" at bounding box center [786, 579] width 83 height 31
click at [627, 539] on button "1" at bounding box center [614, 542] width 101 height 31
click at [696, 580] on span "5" at bounding box center [695, 580] width 7 height 14
type input "****"
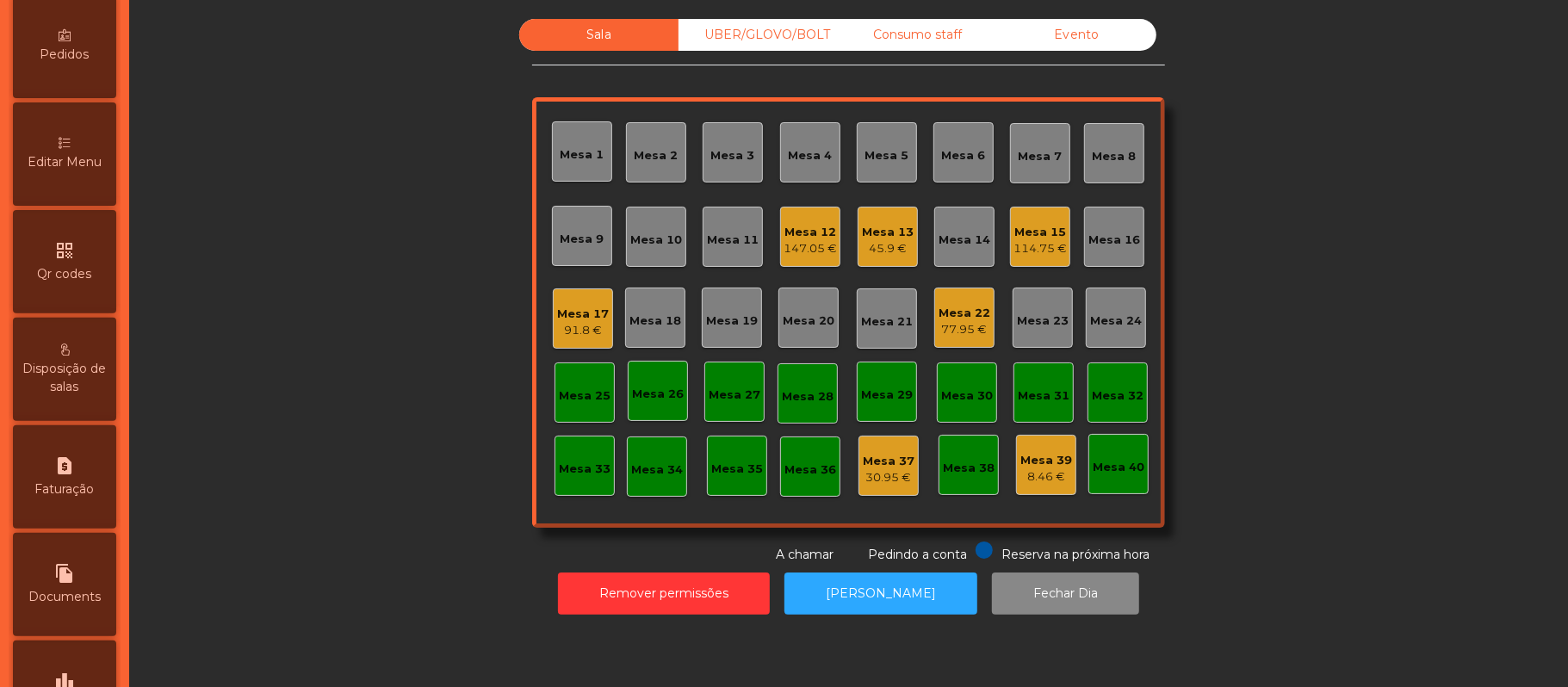
click at [87, 172] on span "Editar Menu" at bounding box center [64, 161] width 74 height 18
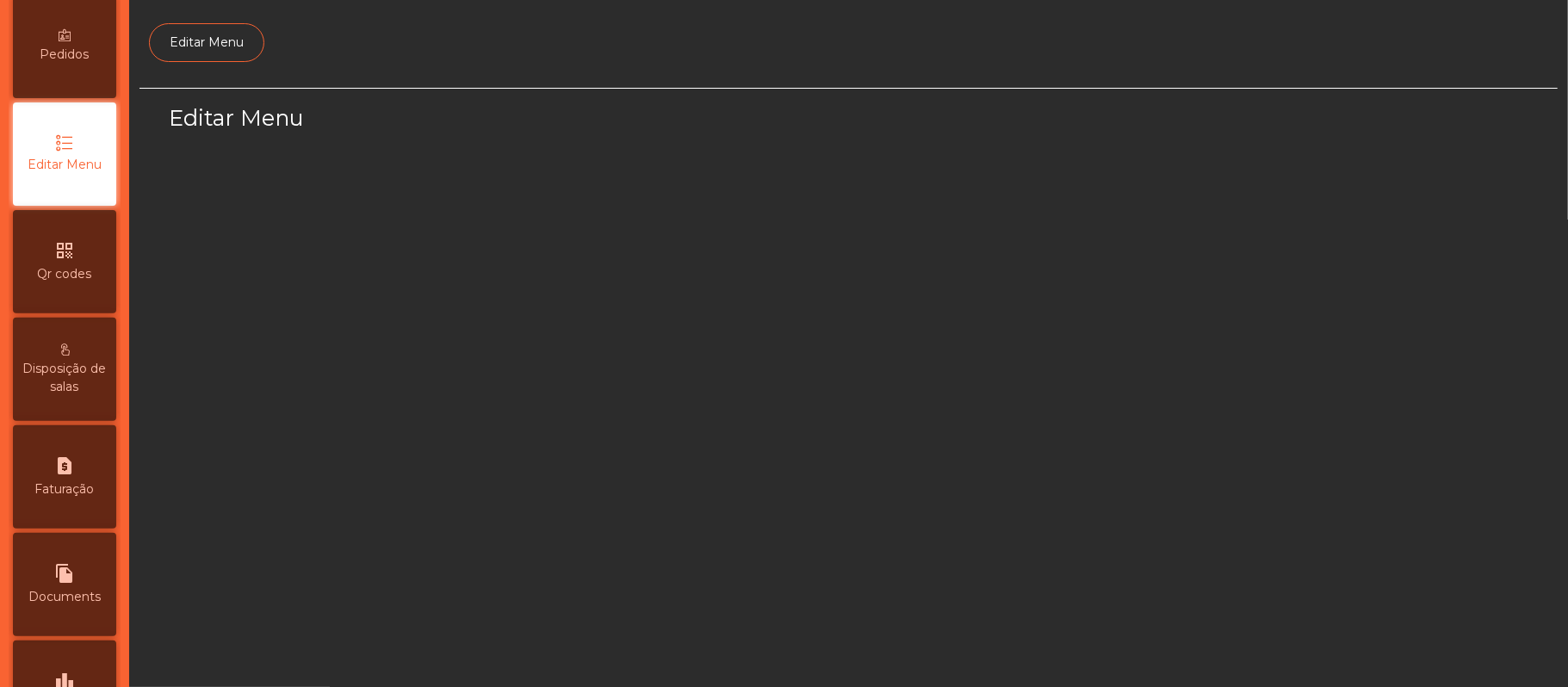
scroll to position [118, 0]
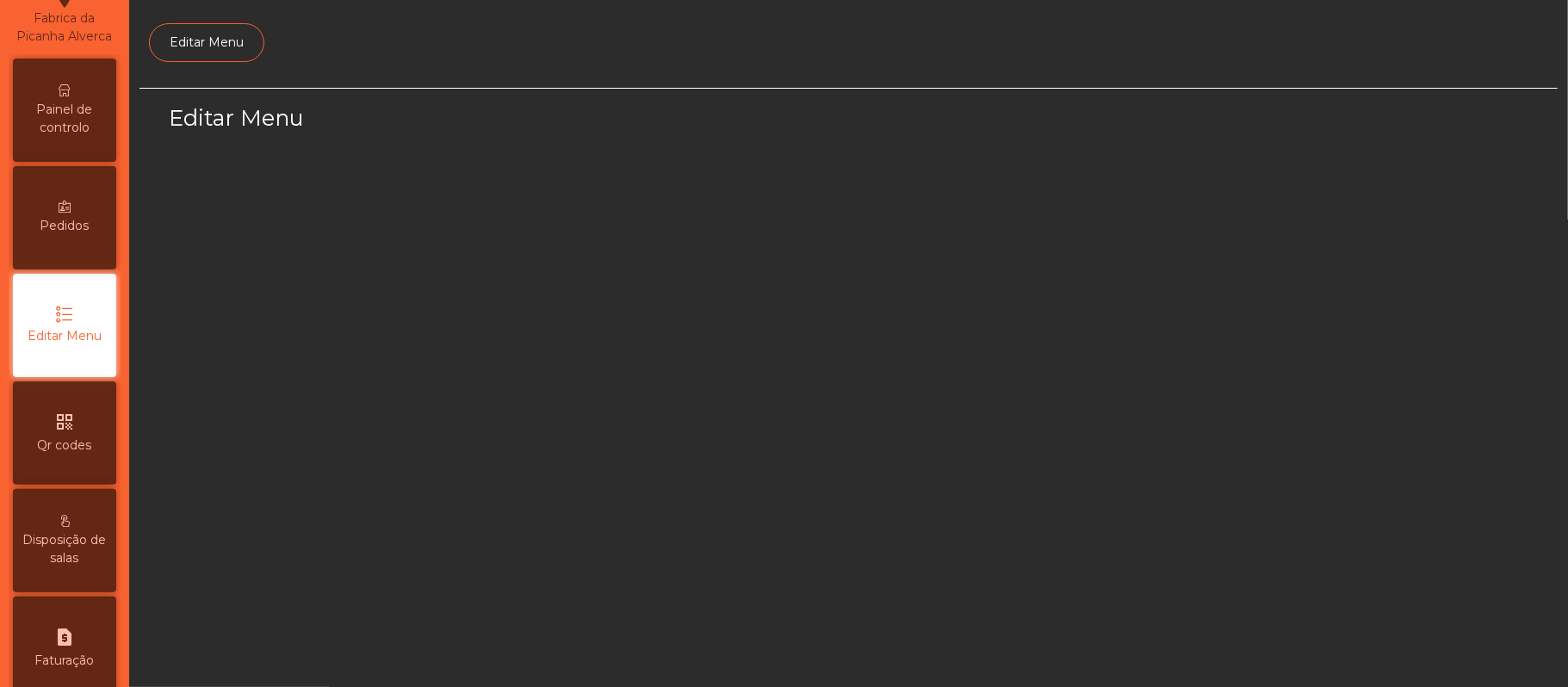
select select "*"
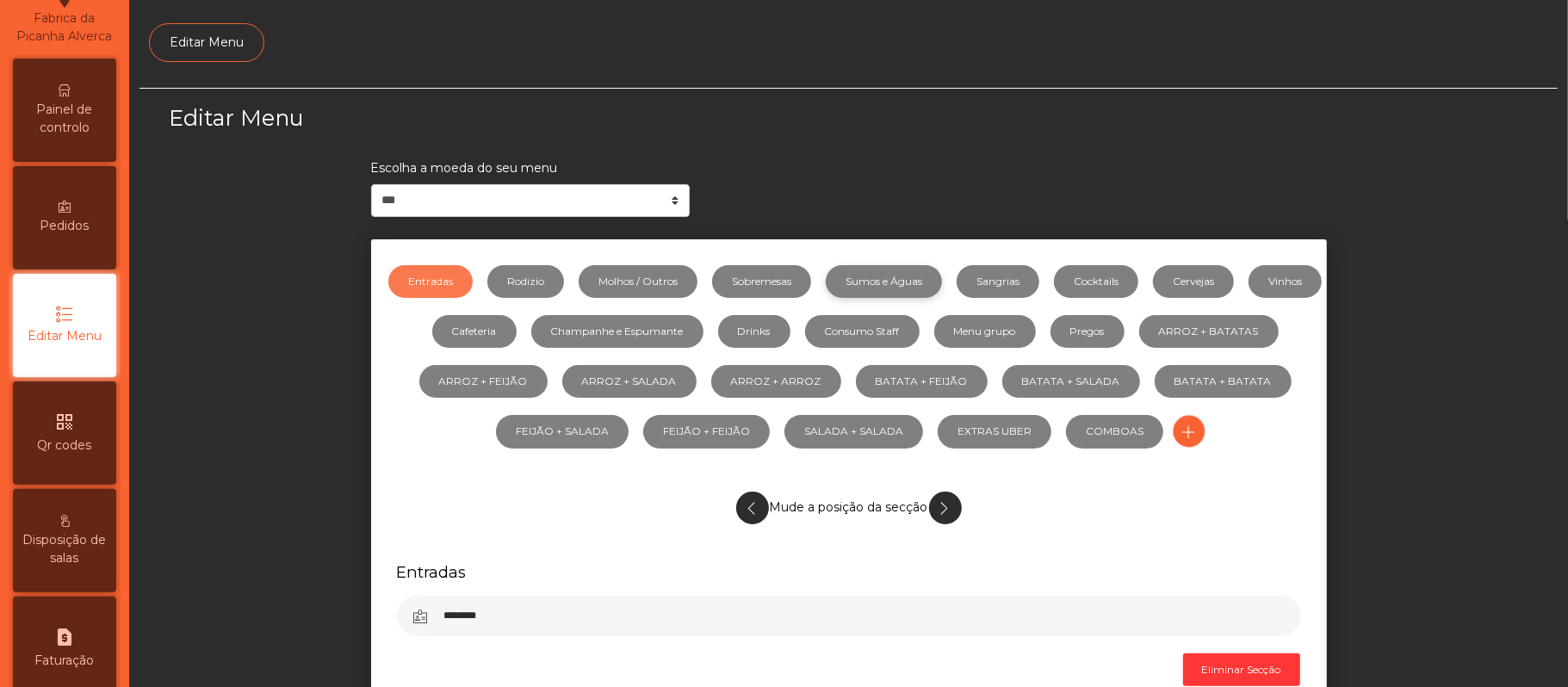
click at [932, 280] on link "Sumos e Águas" at bounding box center [884, 281] width 116 height 33
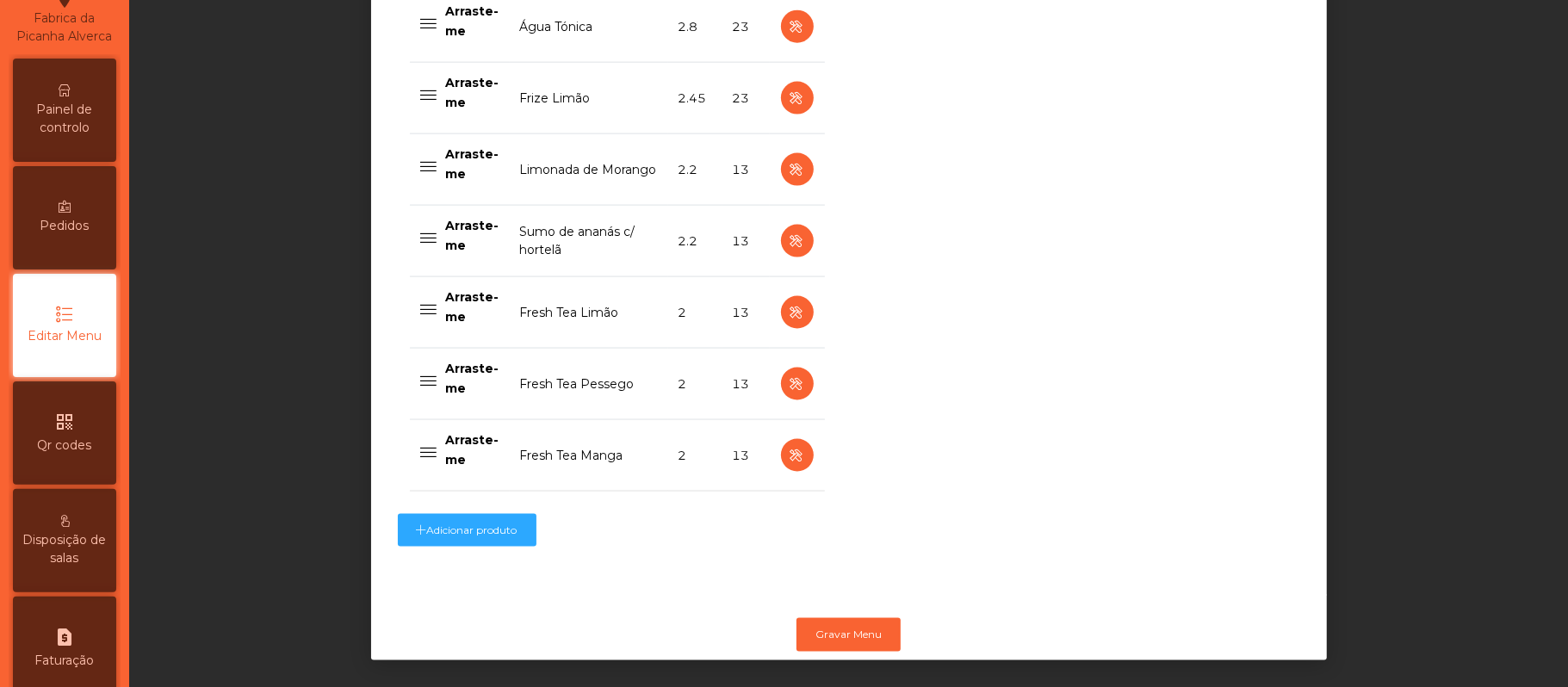
scroll to position [1711, 0]
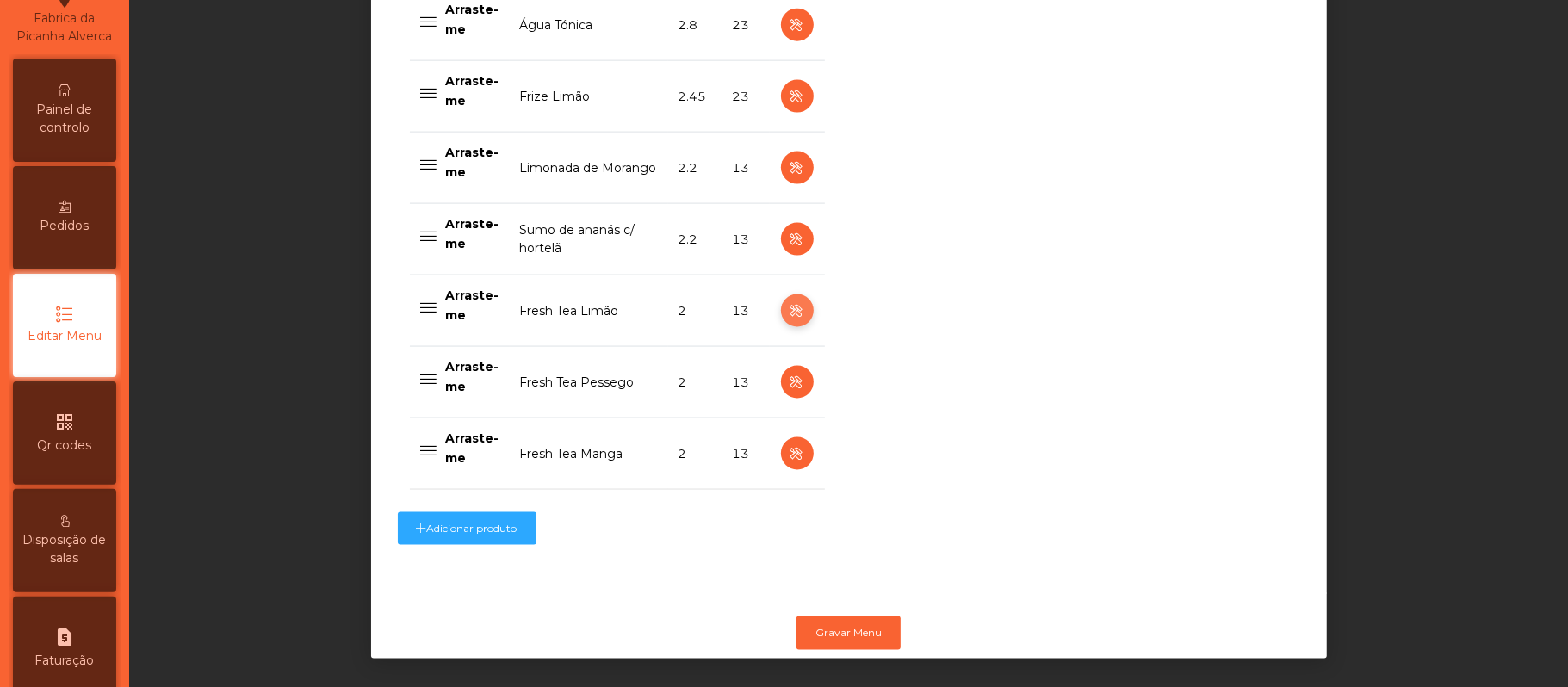
click at [787, 318] on icon "button" at bounding box center [796, 310] width 20 height 22
select select "***"
select select "**"
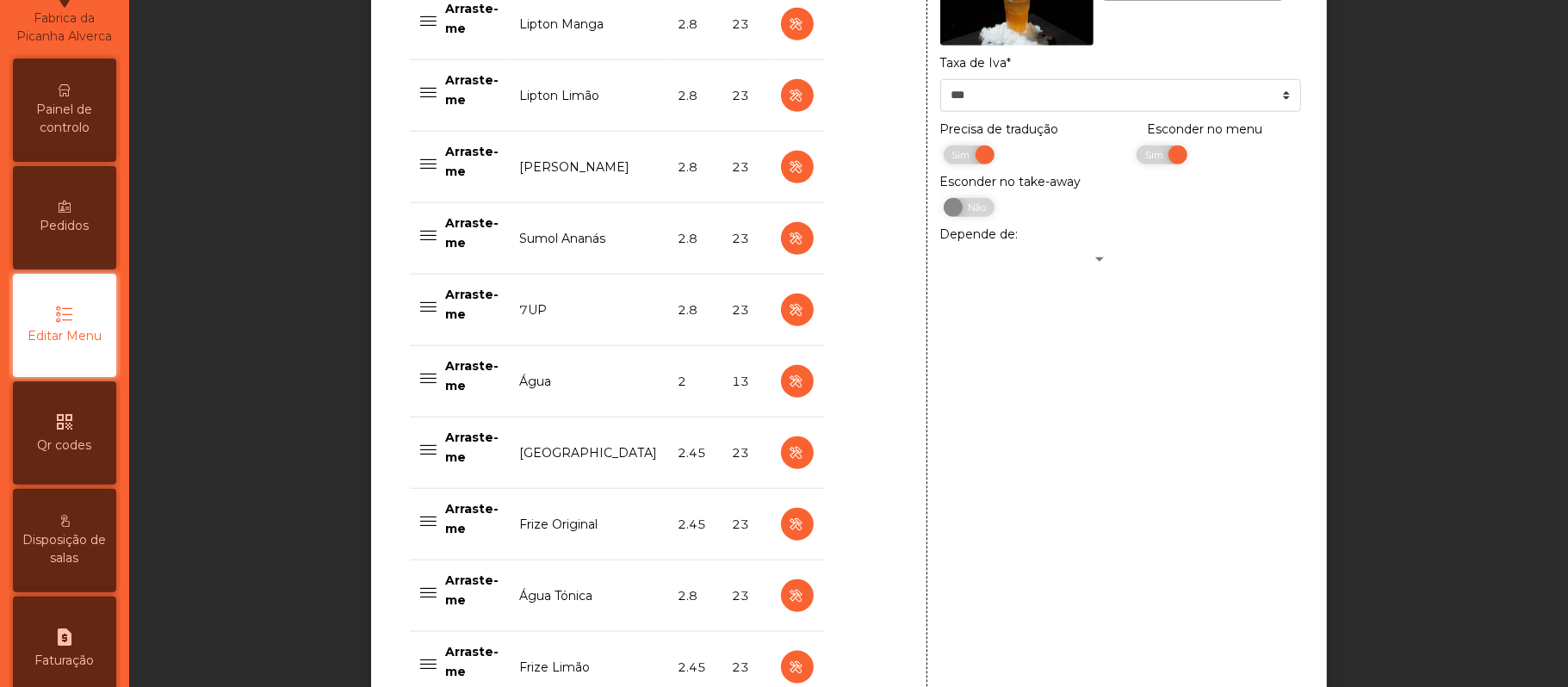
scroll to position [1105, 0]
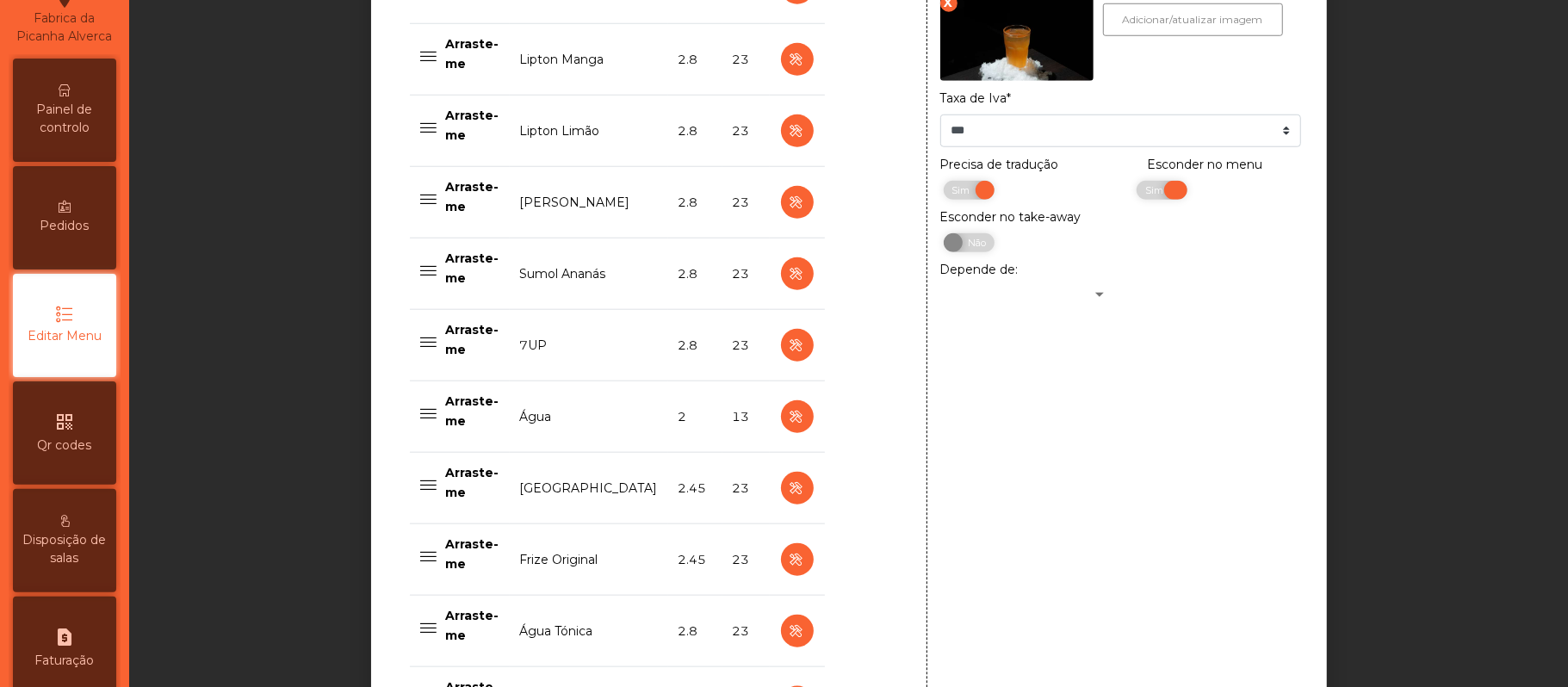
click at [1137, 196] on span "Sim" at bounding box center [1156, 190] width 43 height 19
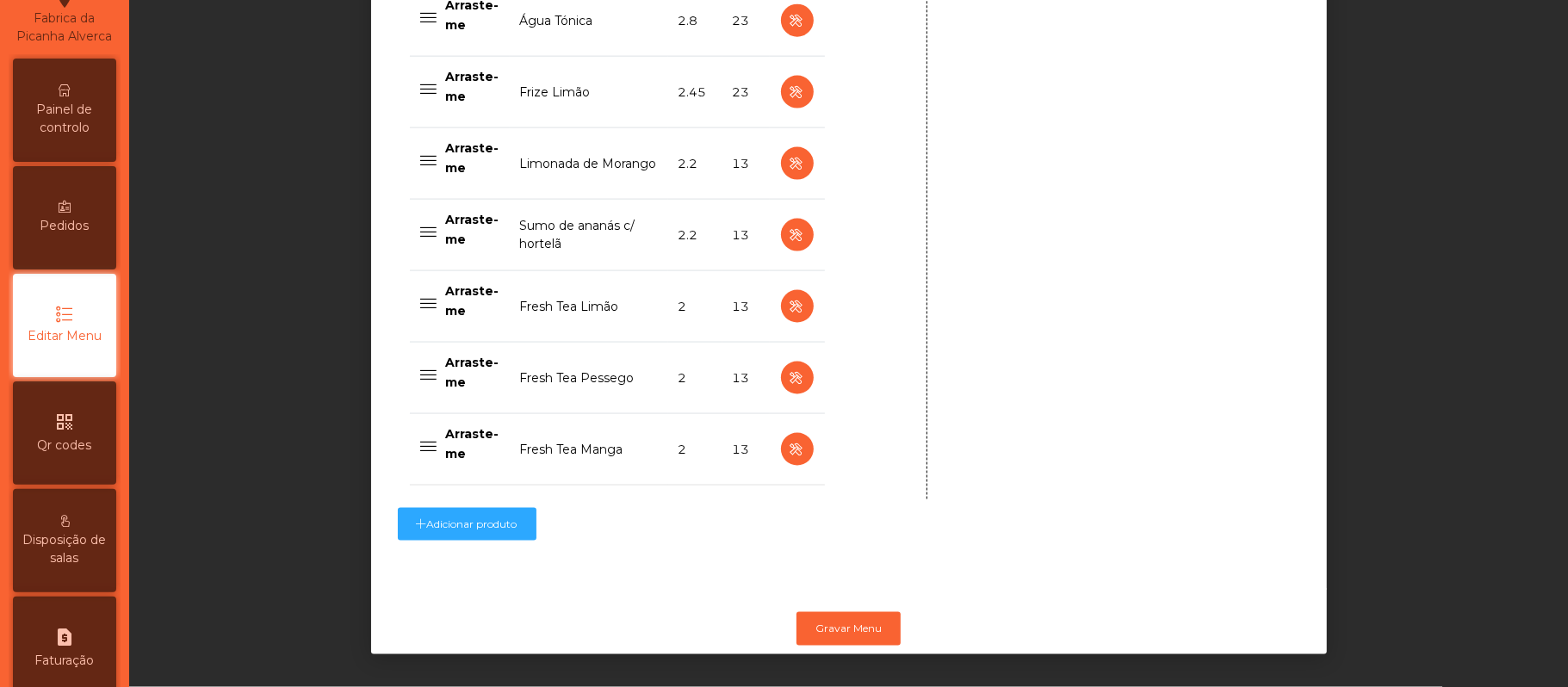
scroll to position [1740, 0]
click at [858, 612] on button "Gravar Menu" at bounding box center [848, 628] width 104 height 33
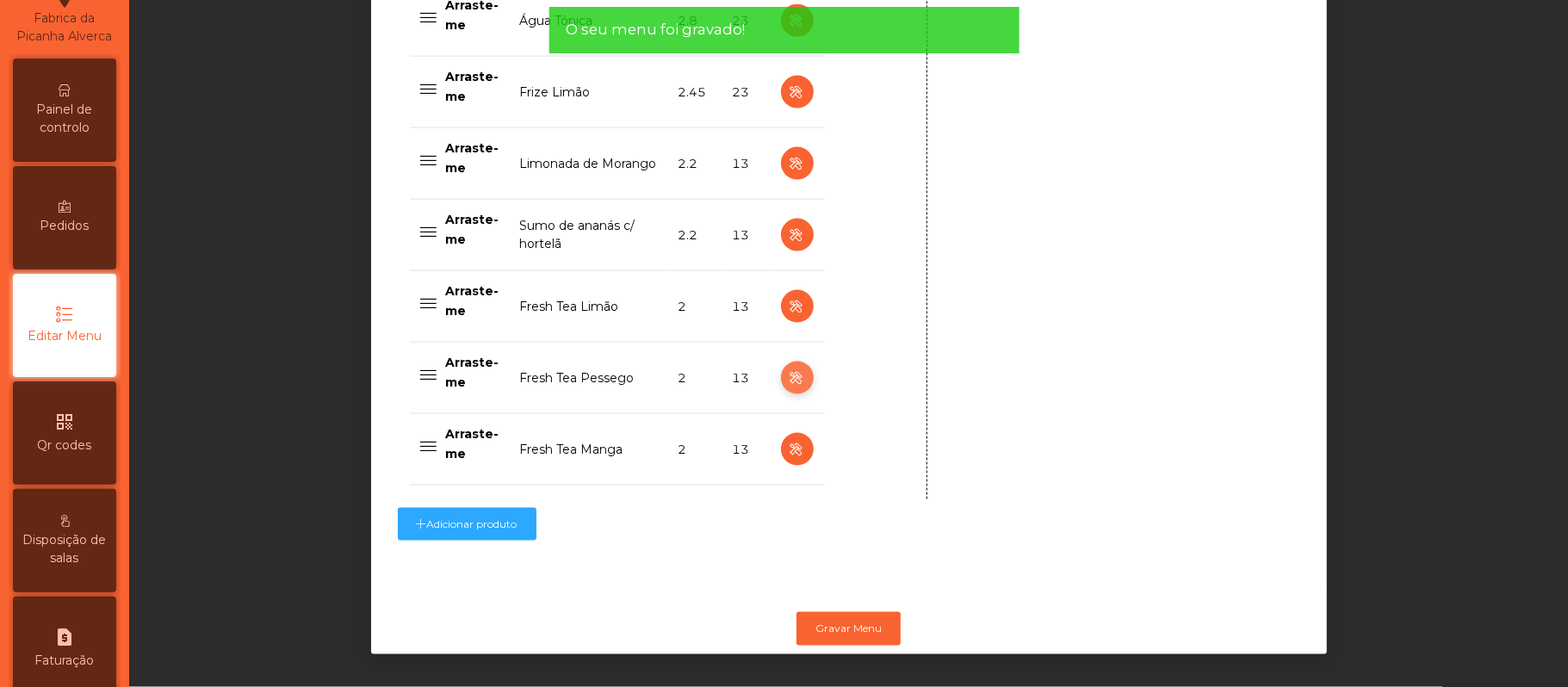
click at [787, 367] on icon "button" at bounding box center [796, 378] width 20 height 22
type input "**********"
select select "***"
select select "**"
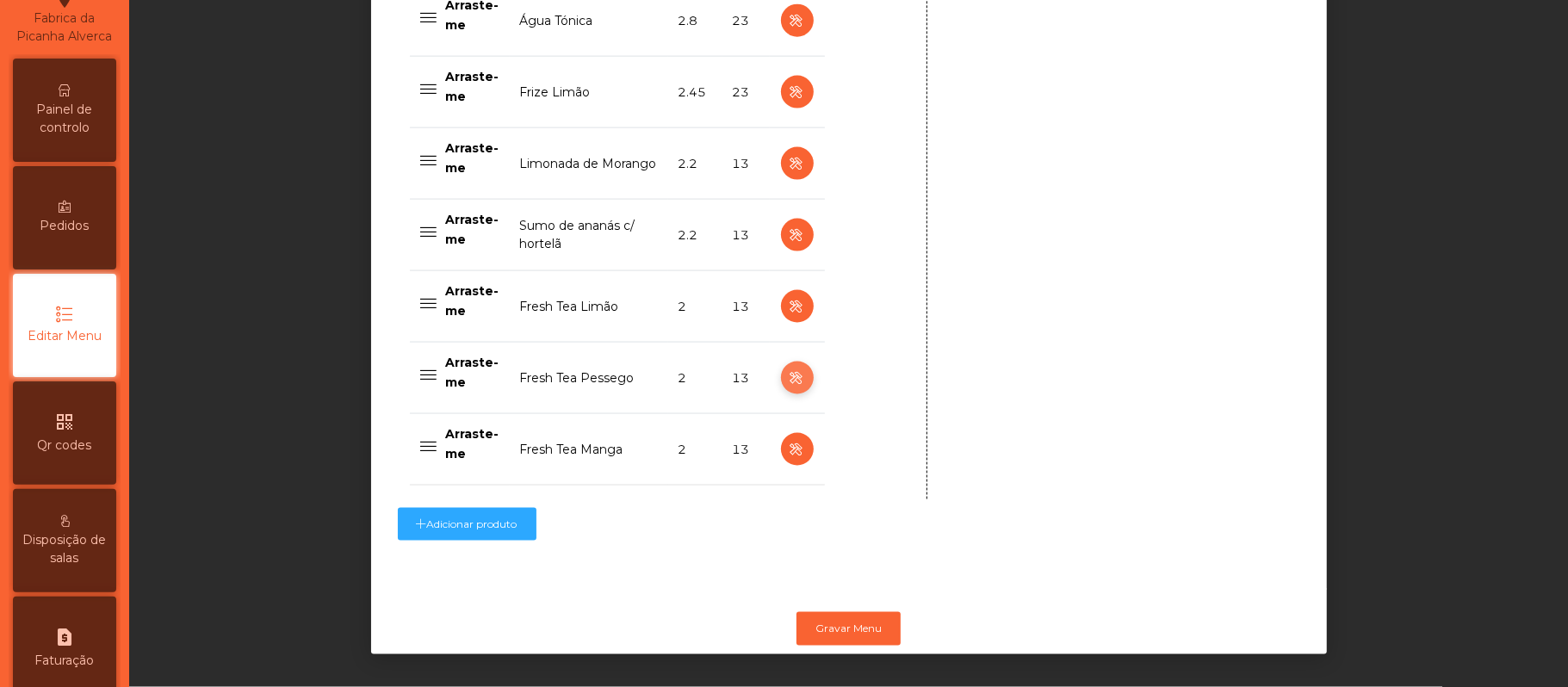
click at [787, 367] on icon "button" at bounding box center [796, 378] width 20 height 22
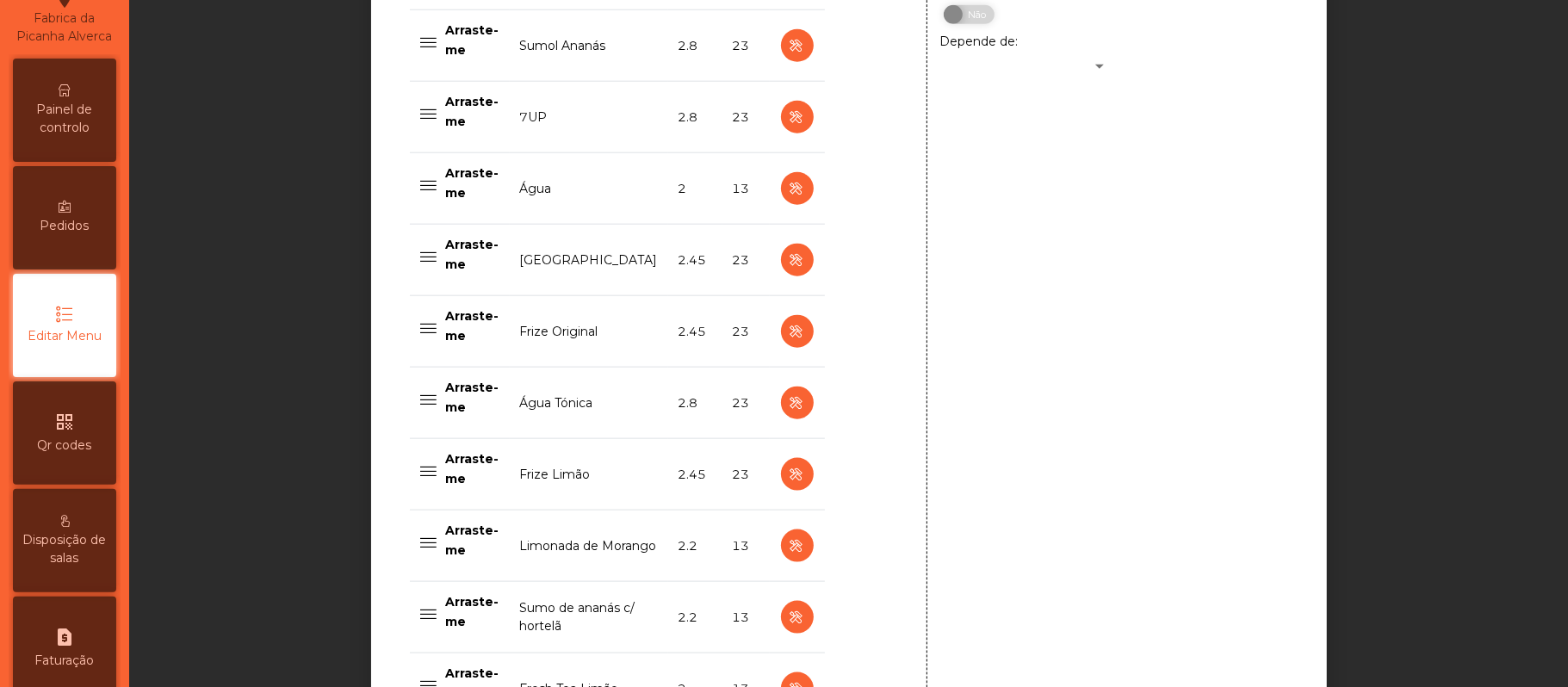
scroll to position [1093, 0]
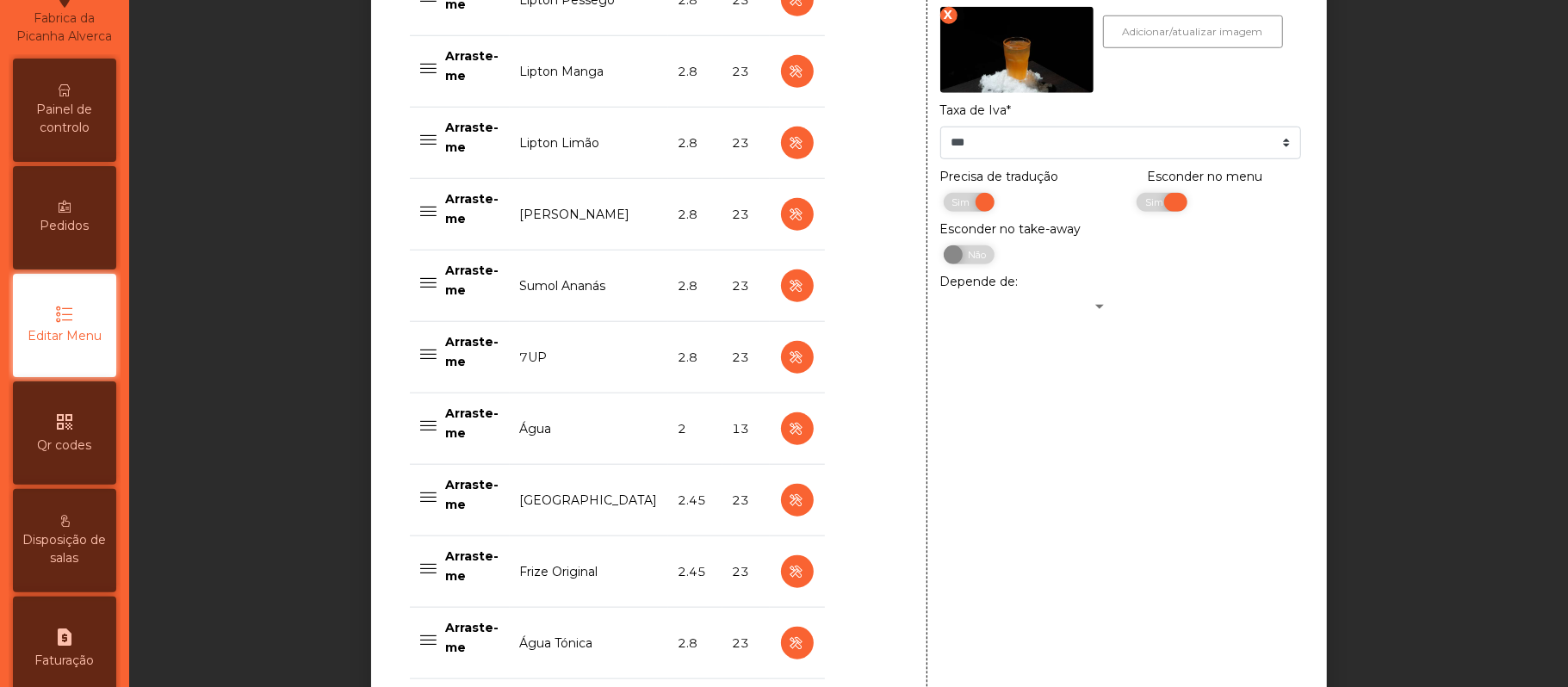
click at [1135, 204] on span "Sim" at bounding box center [1156, 202] width 43 height 19
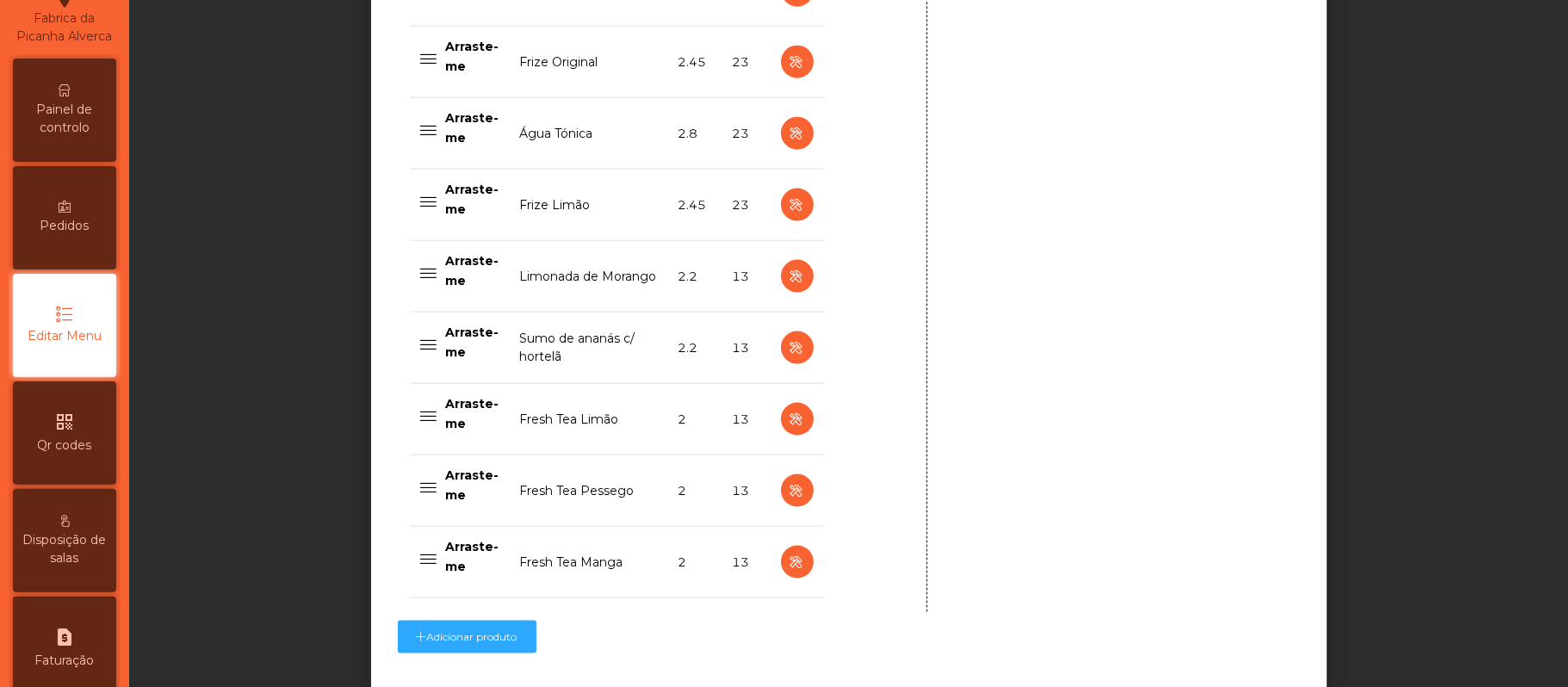
scroll to position [1740, 0]
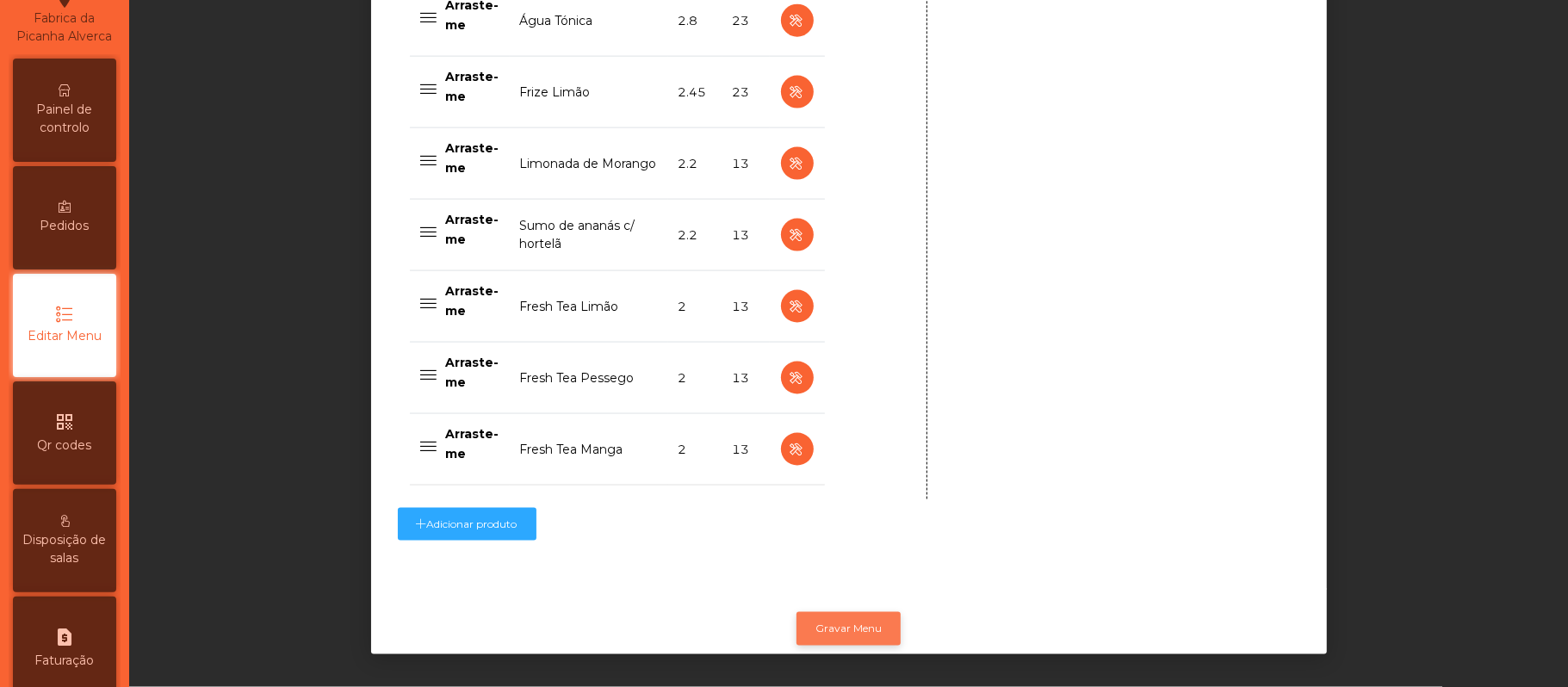
click at [856, 612] on button "Gravar Menu" at bounding box center [848, 628] width 104 height 33
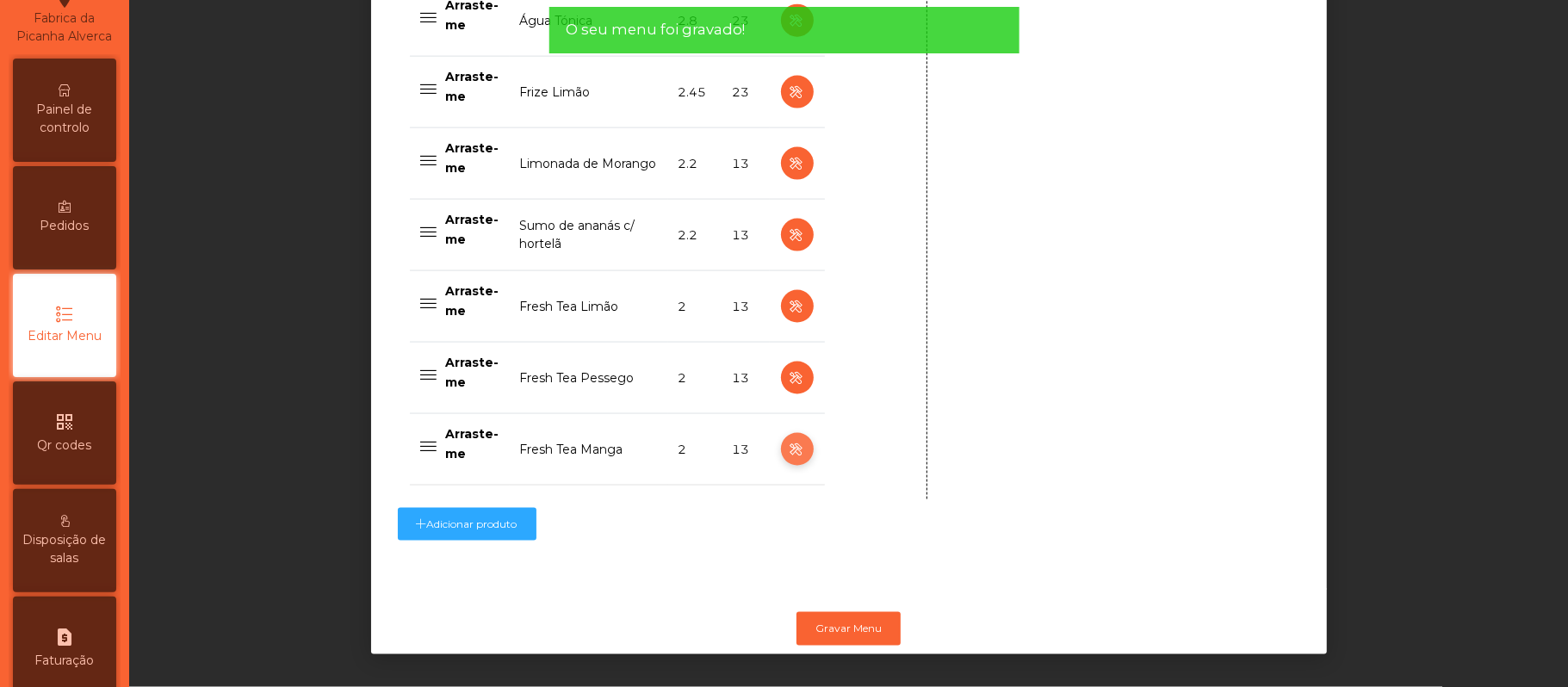
click at [787, 439] on icon "button" at bounding box center [796, 449] width 20 height 22
type input "**********"
select select "***"
select select "**"
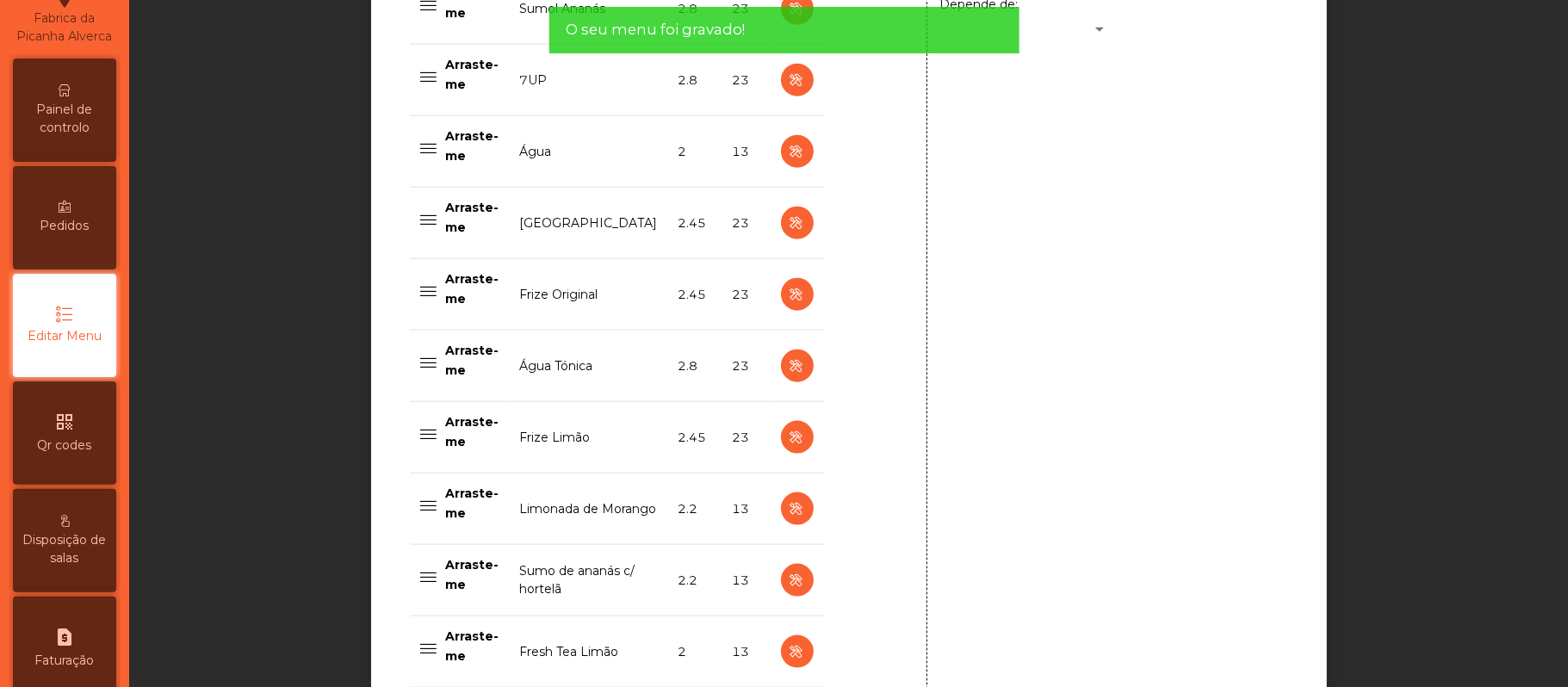
click at [1116, 537] on div "**********" at bounding box center [1120, 102] width 387 height 1484
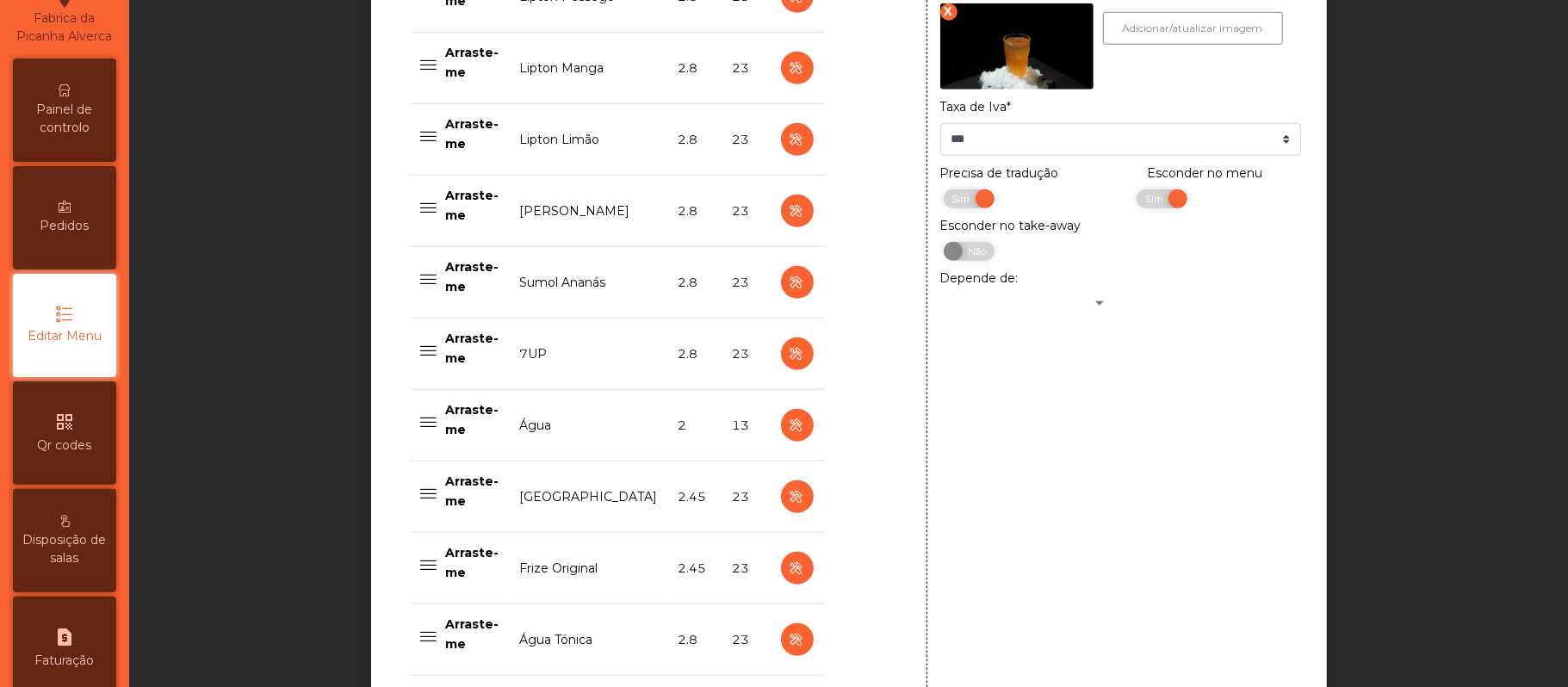
scroll to position [1096, 0]
click at [1158, 204] on span "Sim" at bounding box center [1156, 200] width 43 height 19
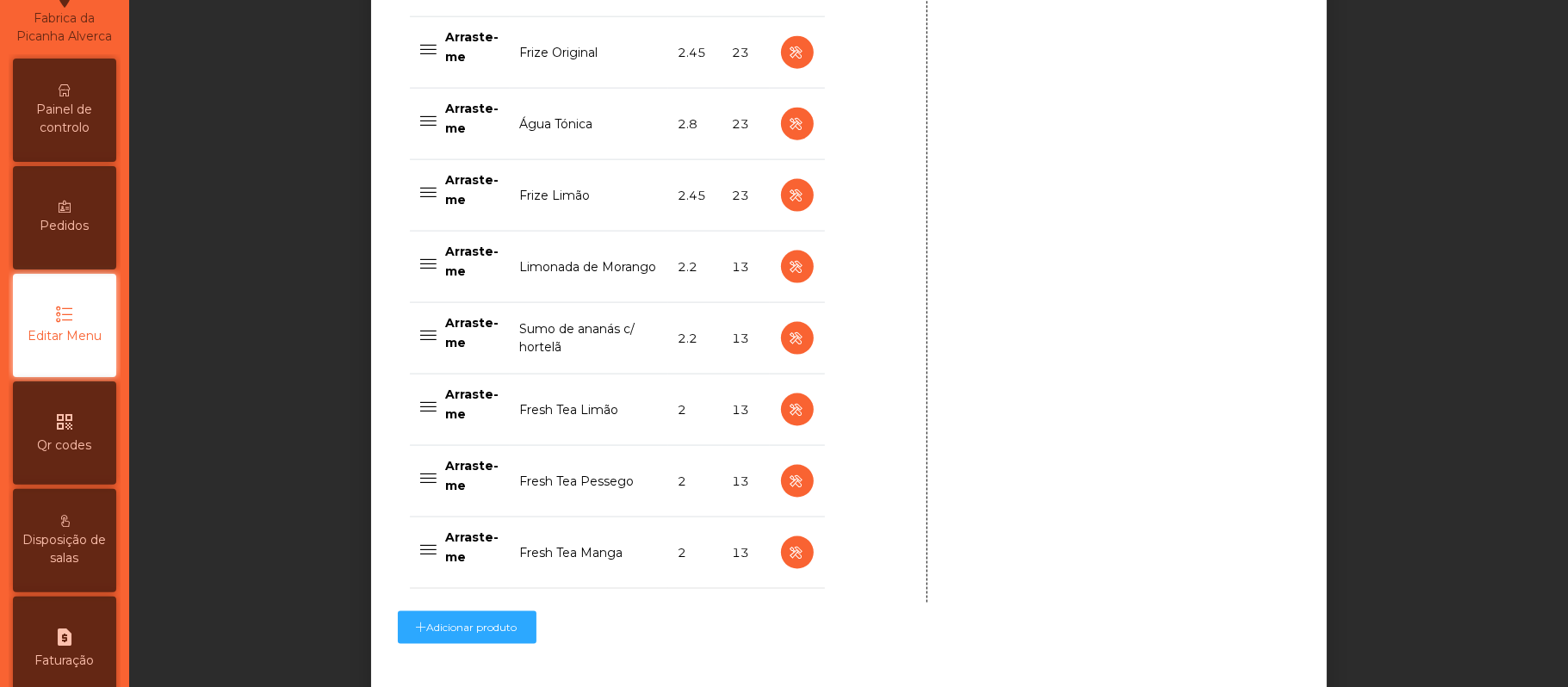
scroll to position [1740, 0]
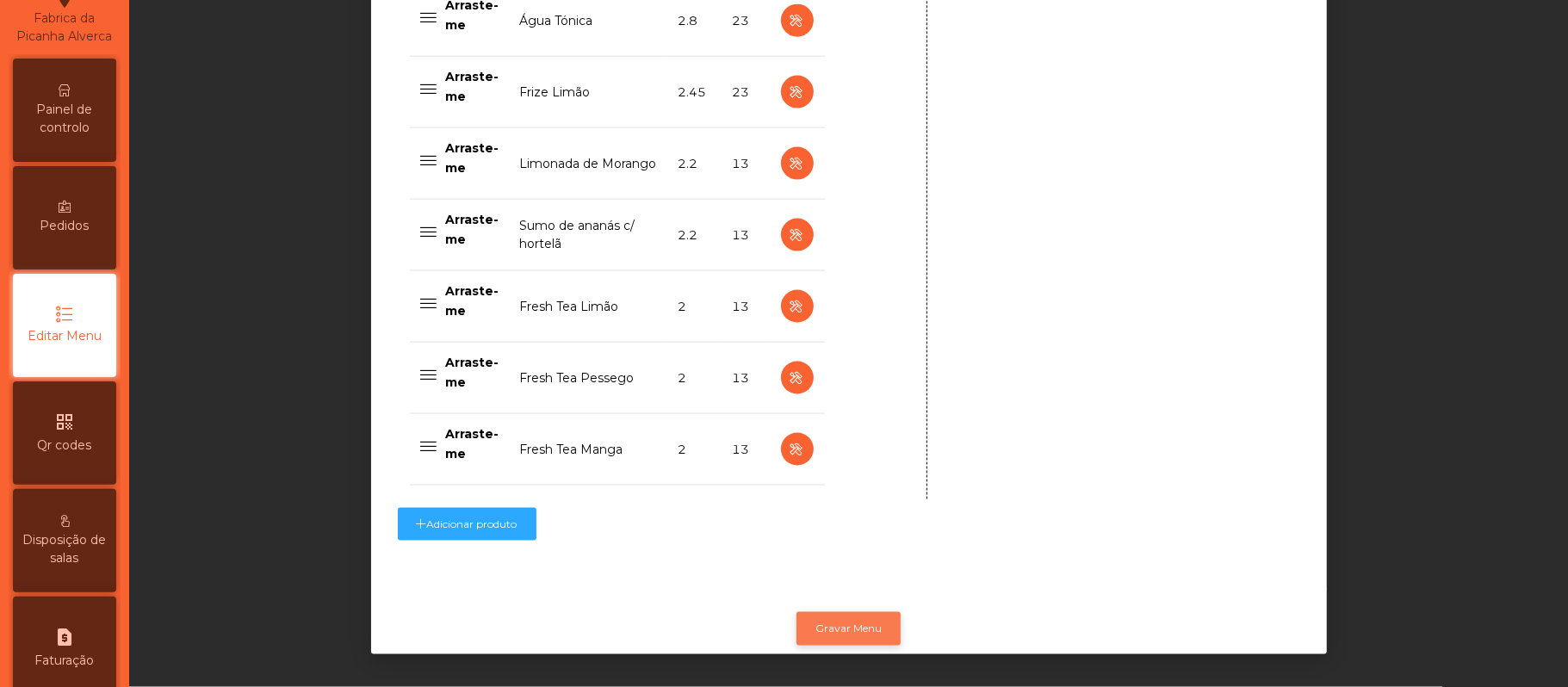
click at [858, 612] on button "Gravar Menu" at bounding box center [848, 628] width 104 height 33
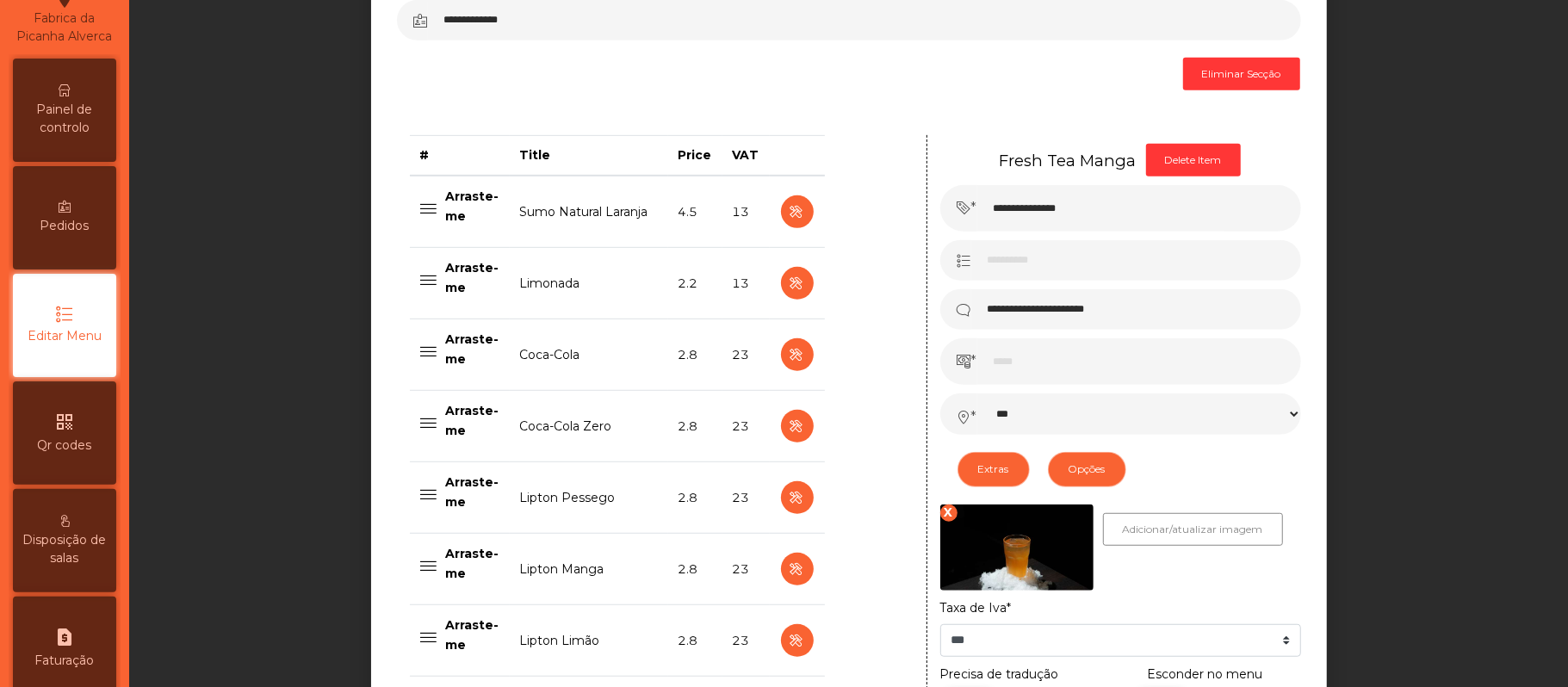
scroll to position [631, 0]
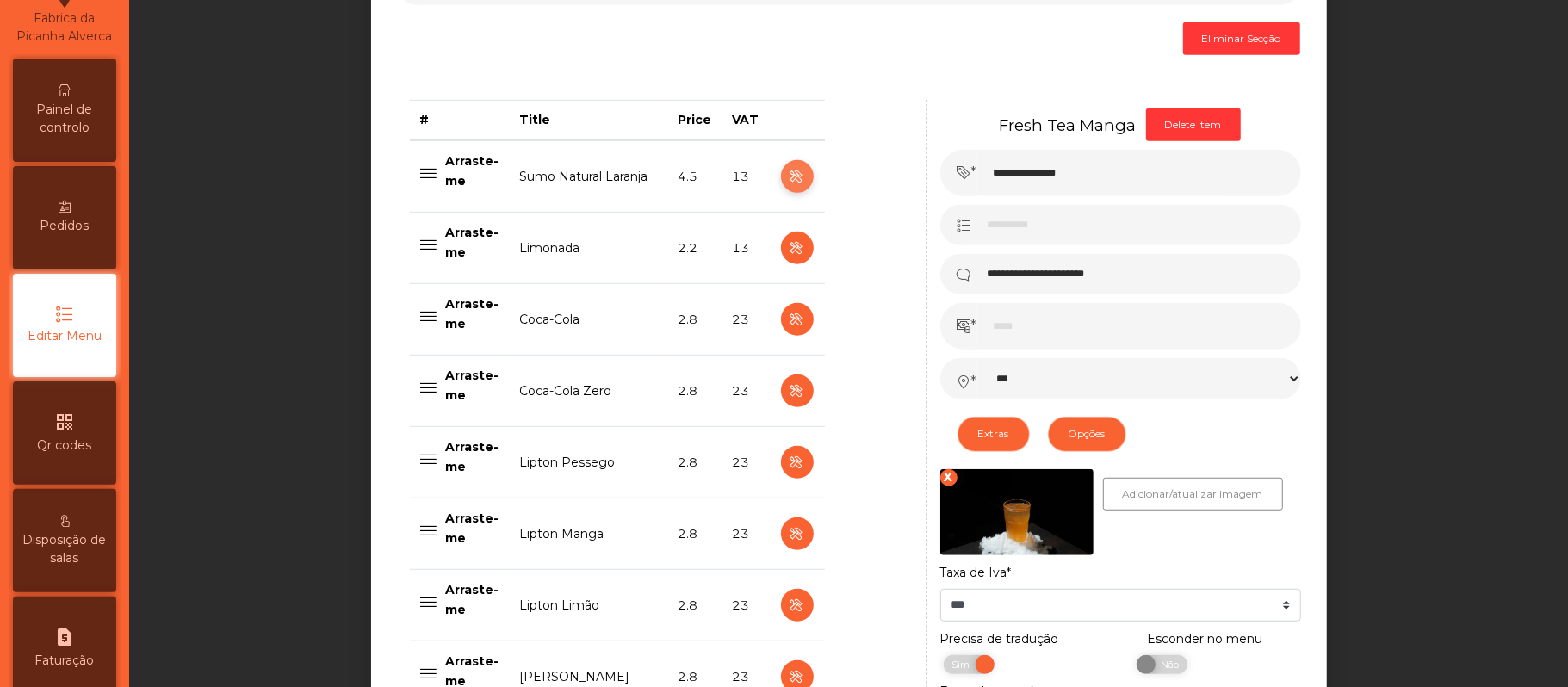
click at [787, 184] on icon "button" at bounding box center [796, 176] width 20 height 22
type input "**********"
type input "***"
select select "***"
select select "**"
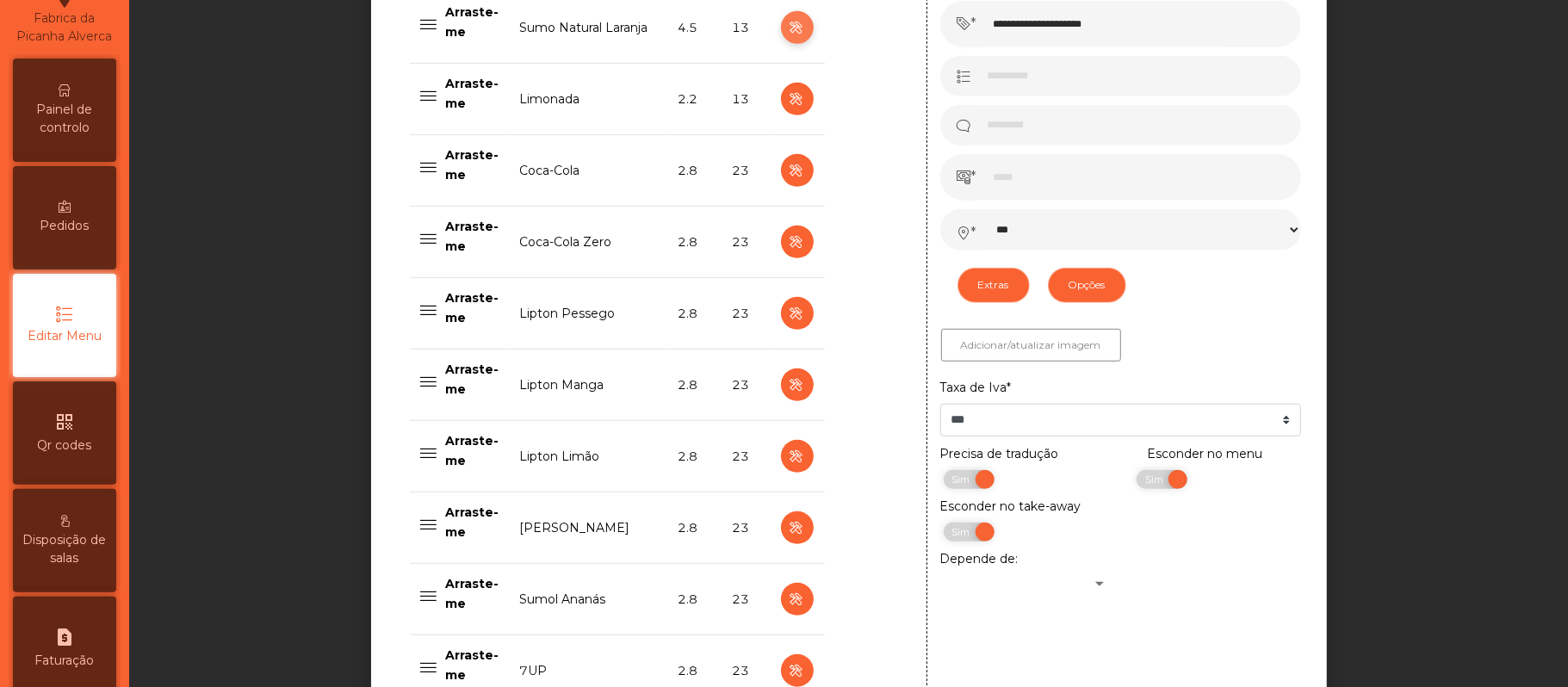
scroll to position [859, 0]
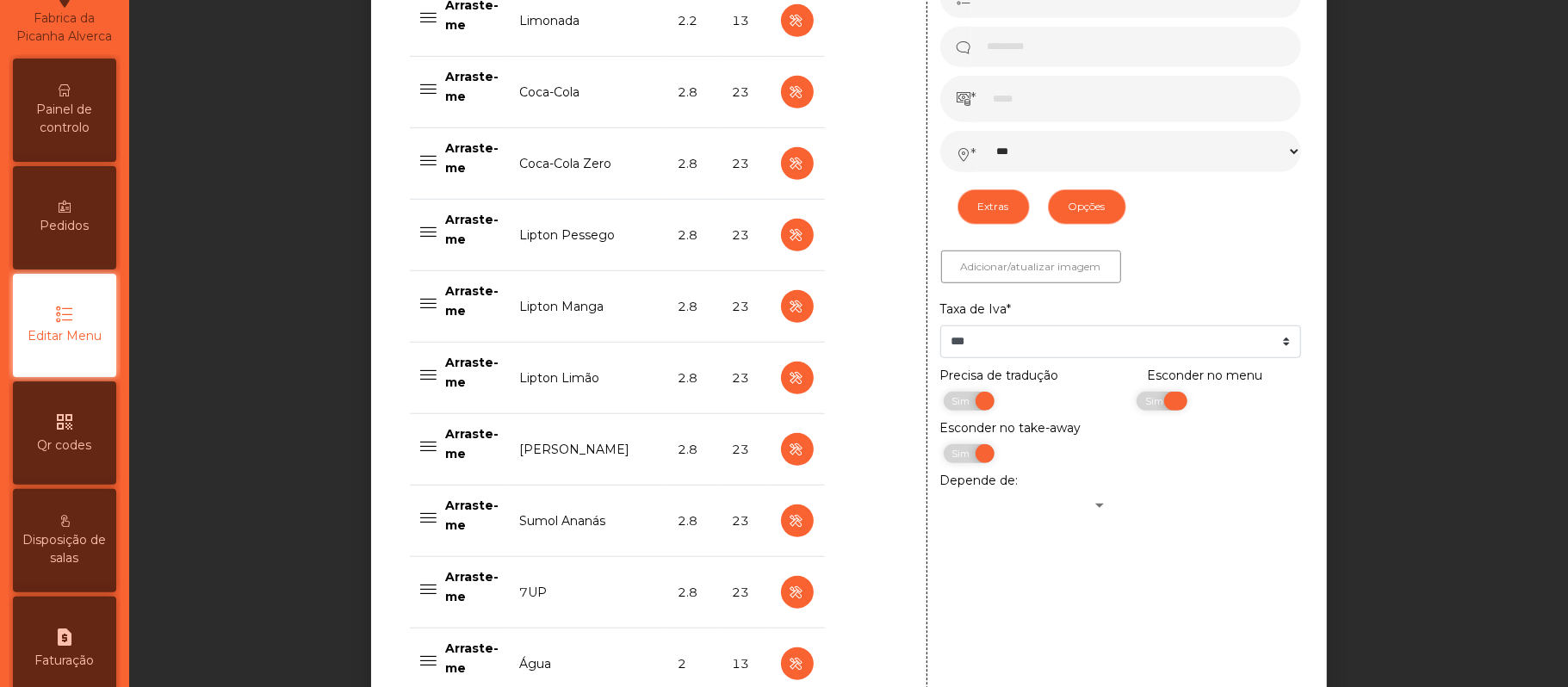
click at [1155, 411] on span "Sim" at bounding box center [1156, 401] width 43 height 19
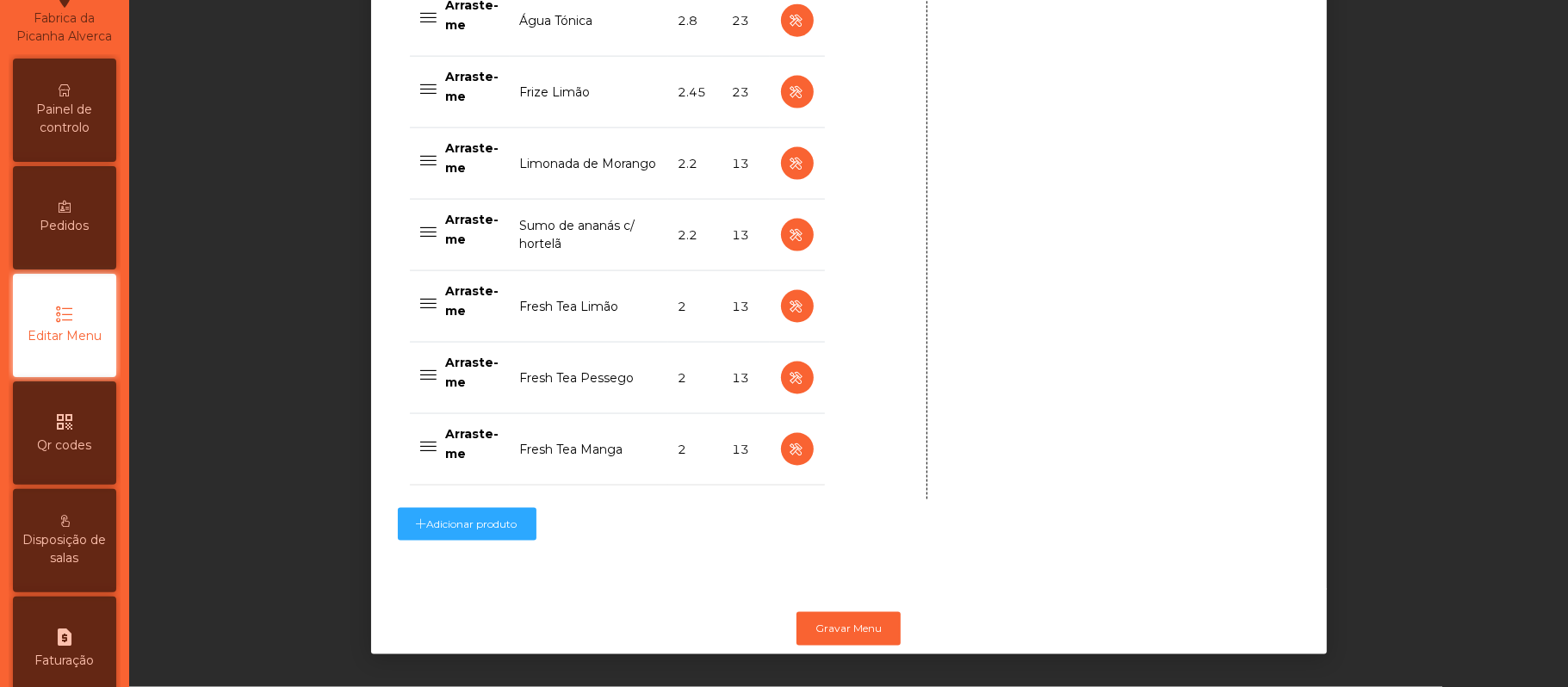
scroll to position [1740, 0]
click at [859, 612] on button "Gravar Menu" at bounding box center [848, 628] width 104 height 33
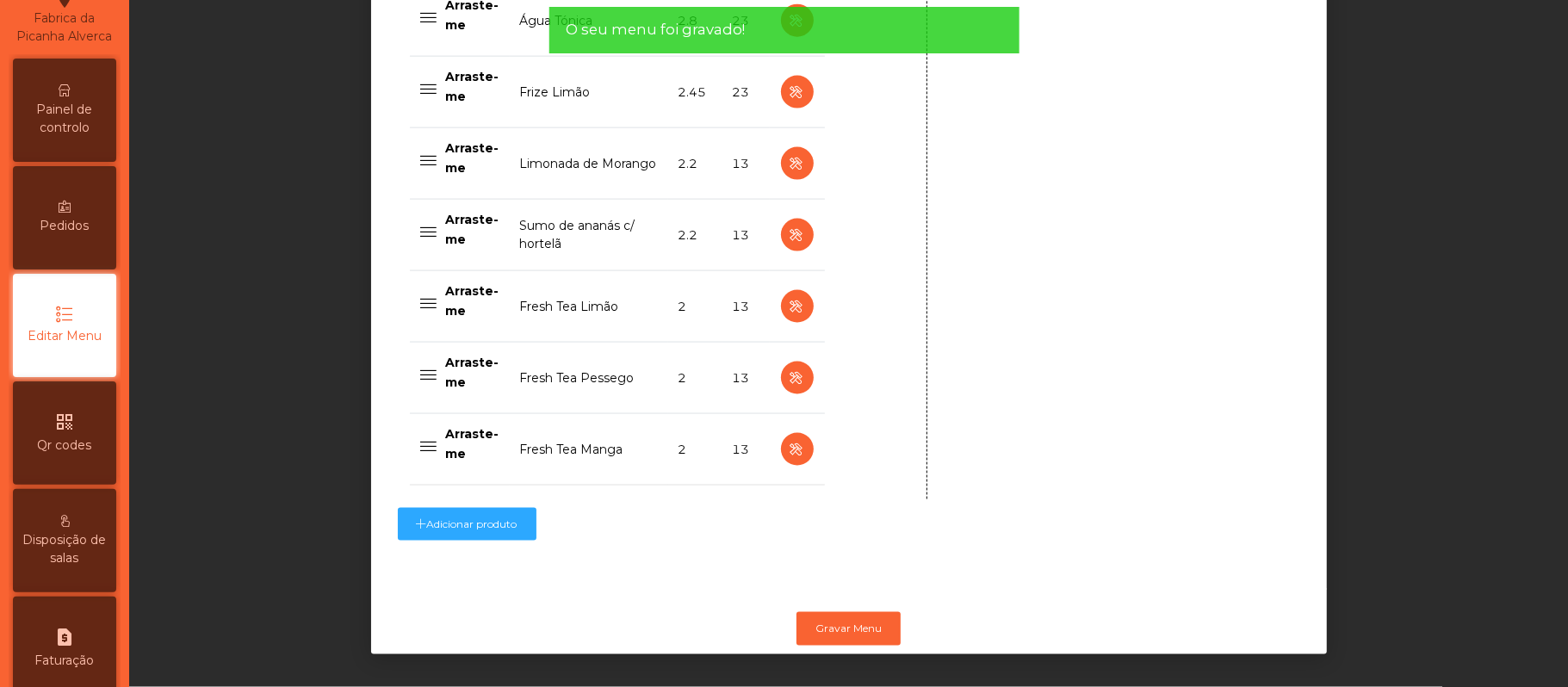
click at [90, 129] on span "Painel de controlo" at bounding box center [64, 118] width 95 height 37
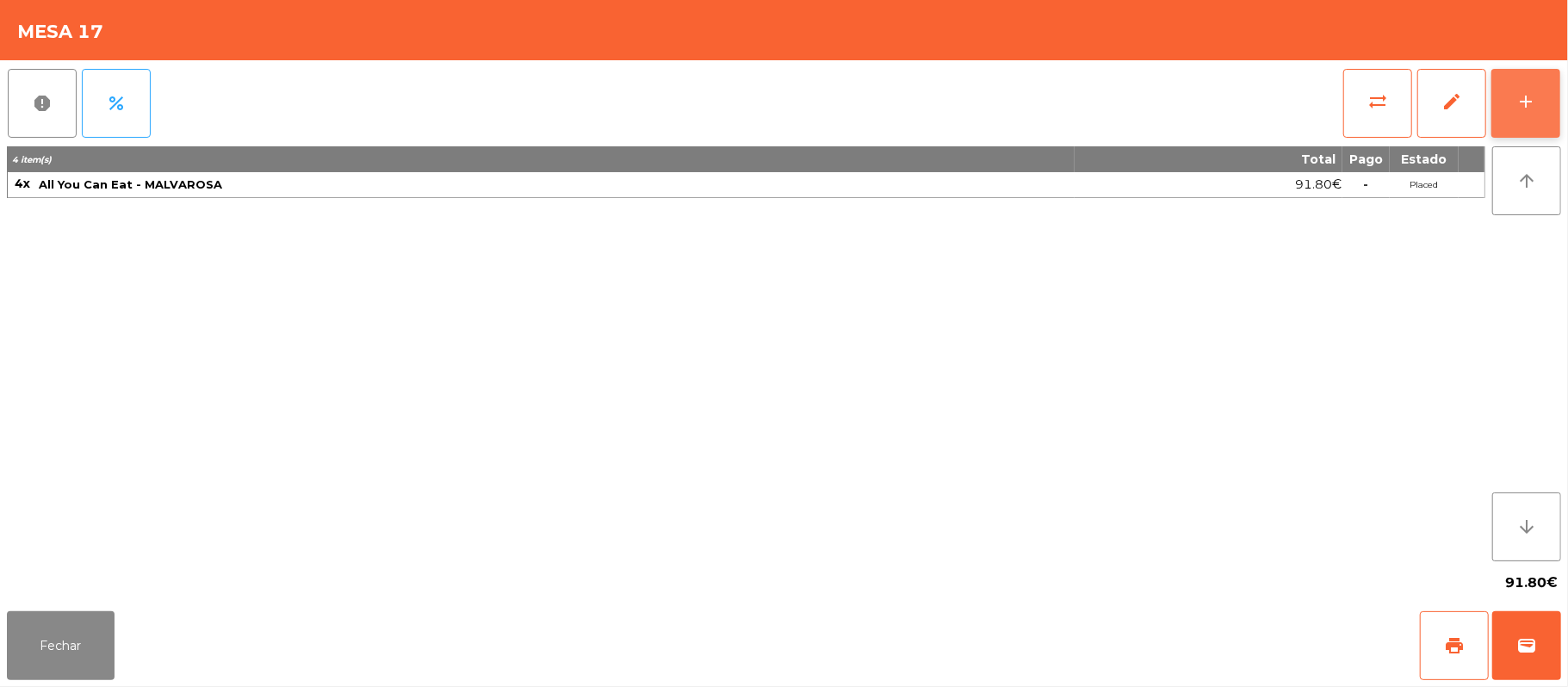
click at [1544, 111] on button "add" at bounding box center [1526, 102] width 68 height 68
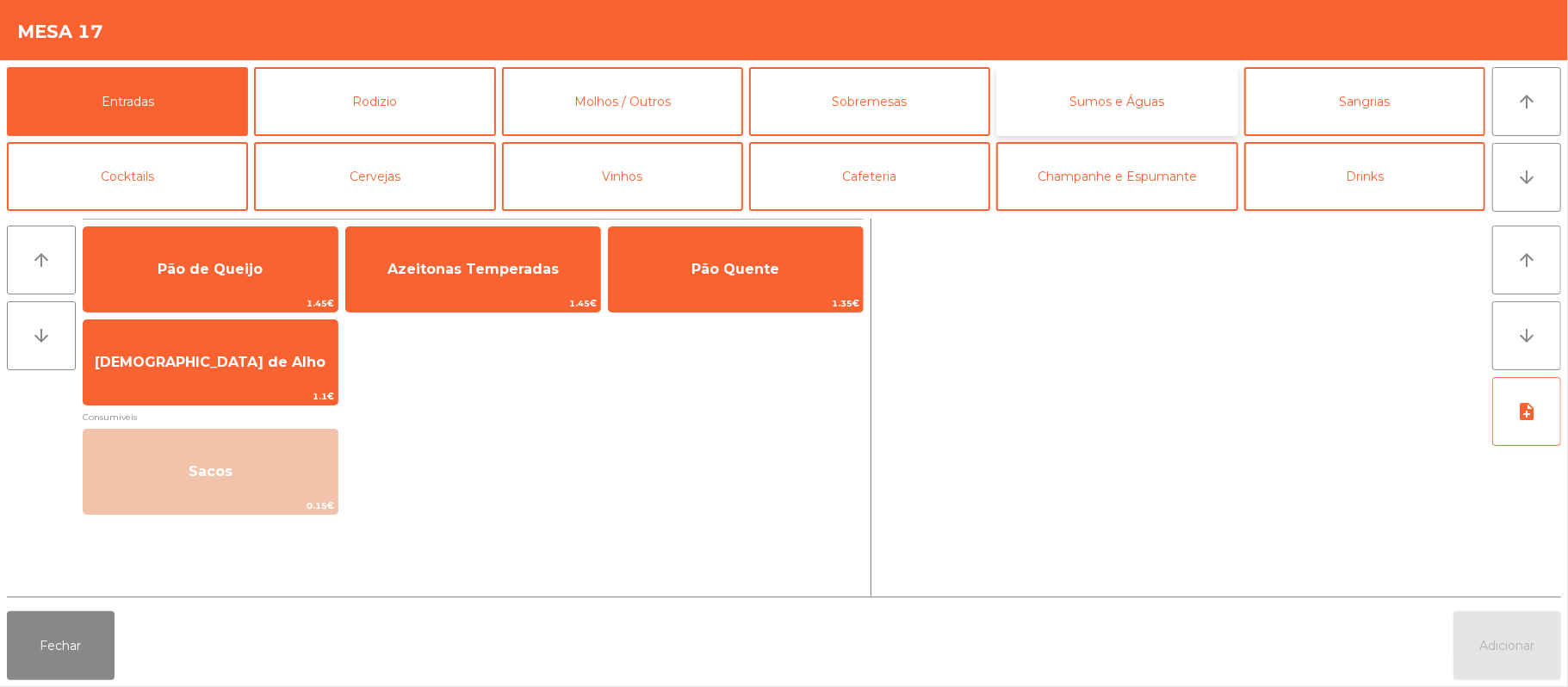
click at [1135, 105] on button "Sumos e Águas" at bounding box center [1116, 101] width 241 height 68
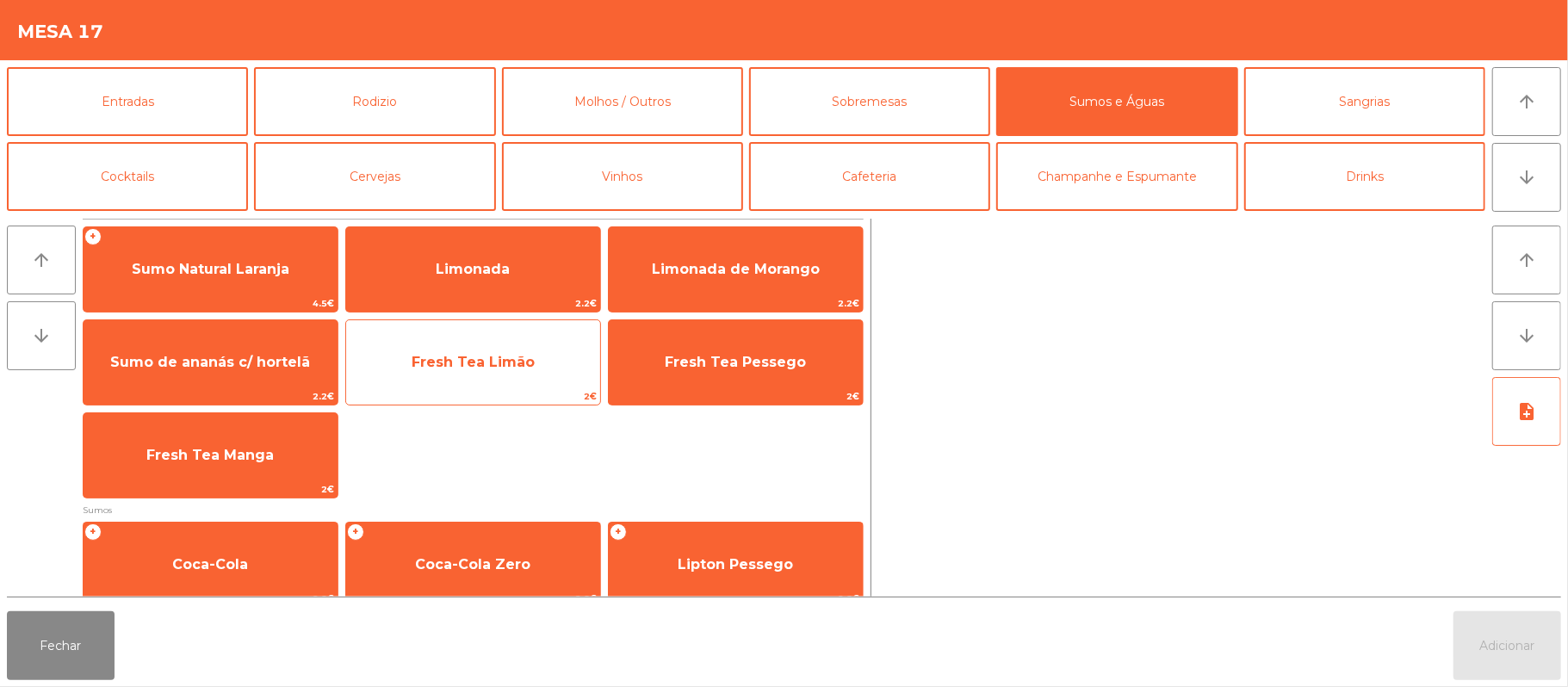
click at [476, 369] on span "Fresh Tea Limão" at bounding box center [473, 361] width 123 height 16
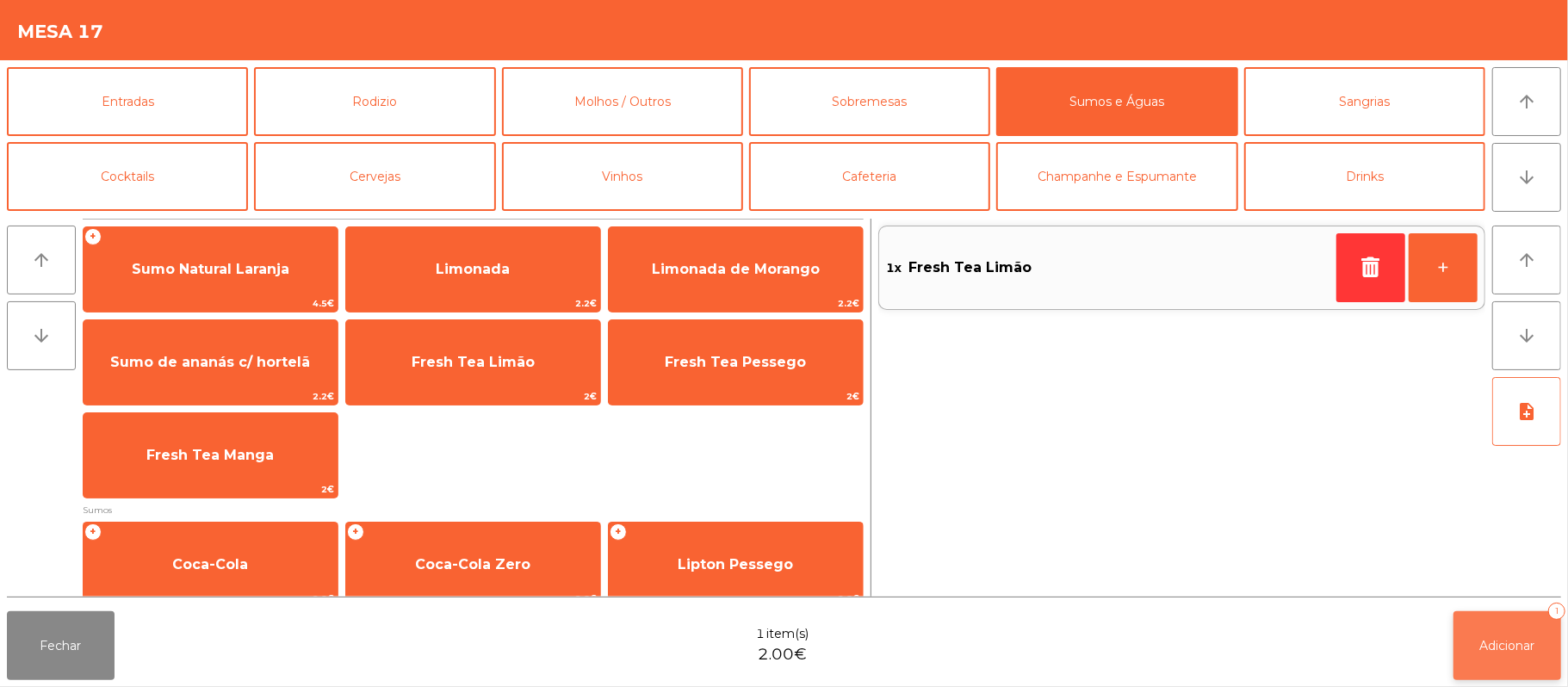
click at [1495, 635] on button "Adicionar 1" at bounding box center [1507, 645] width 108 height 68
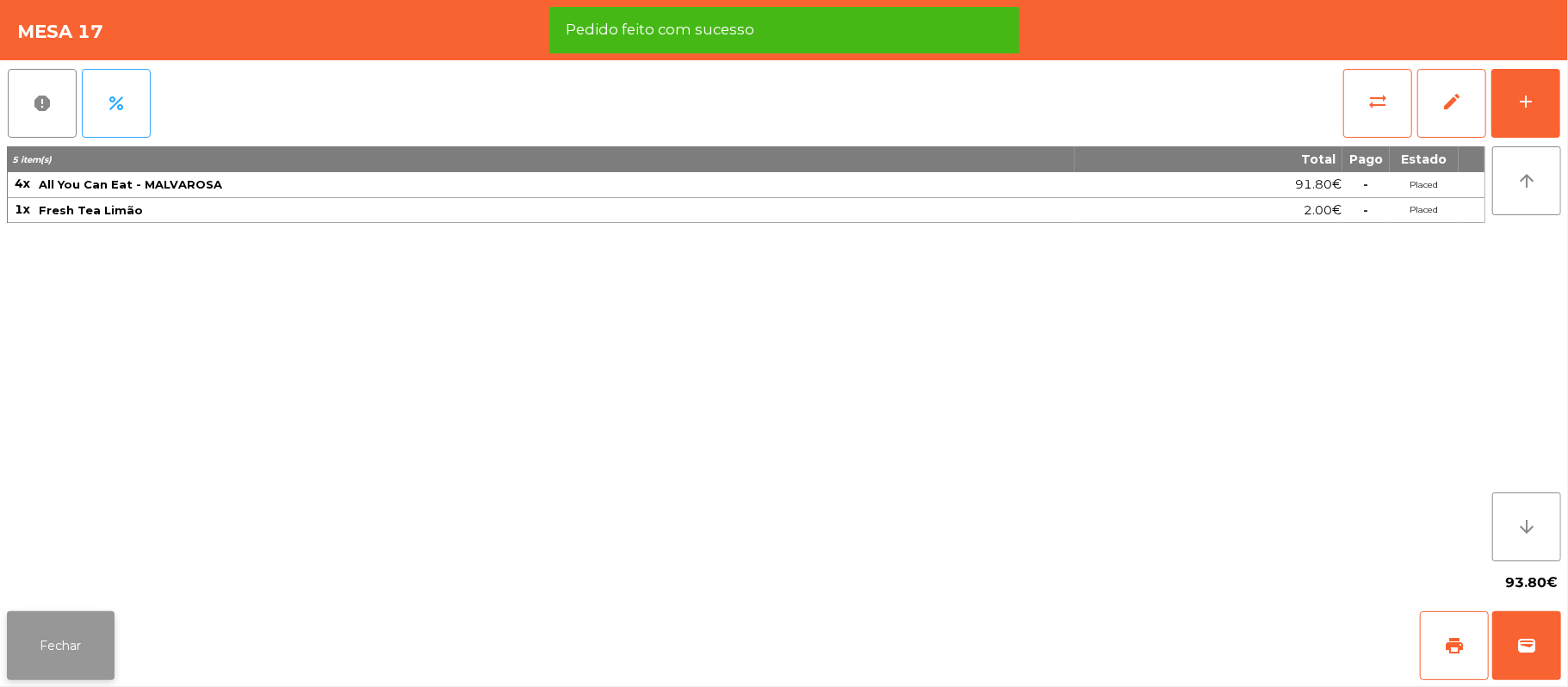
click at [55, 659] on button "Fechar" at bounding box center [60, 645] width 108 height 68
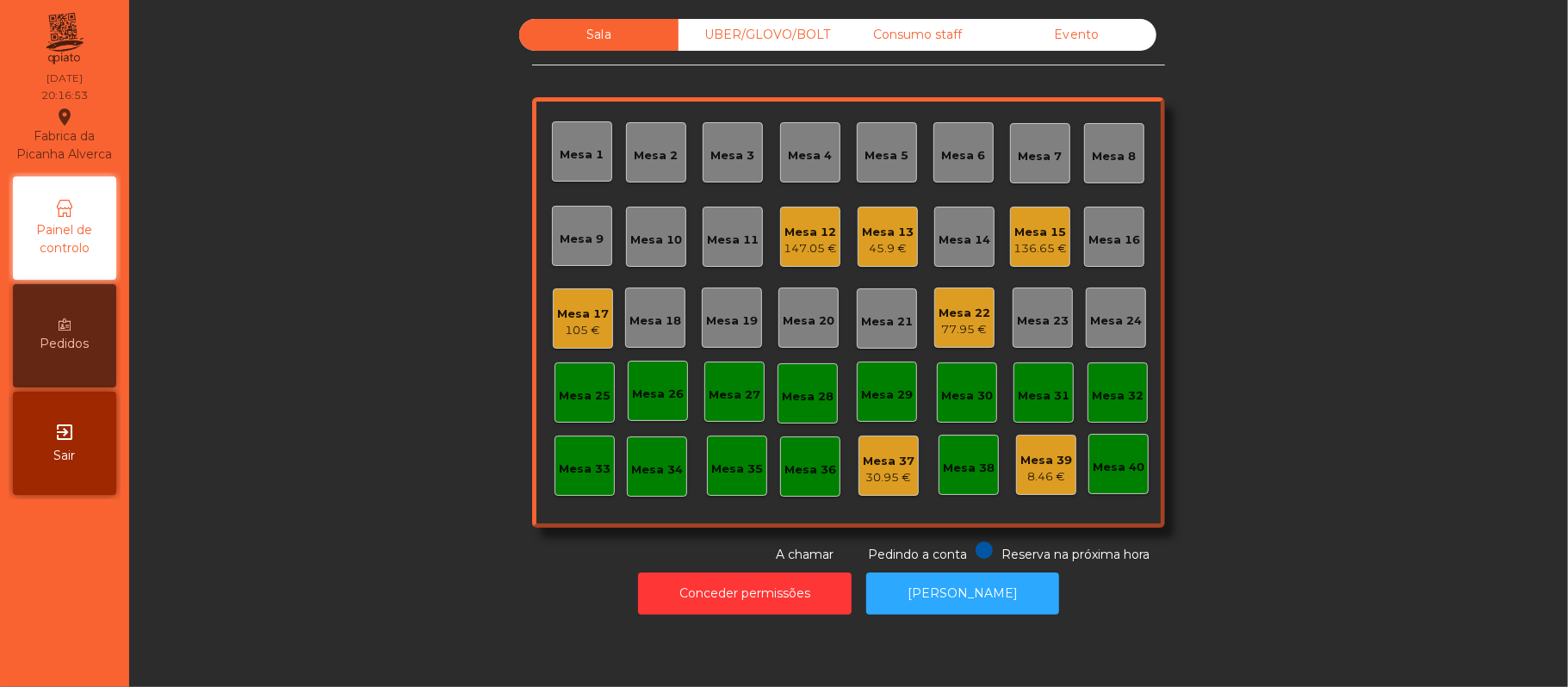
click at [893, 231] on div "Mesa 13" at bounding box center [887, 232] width 52 height 17
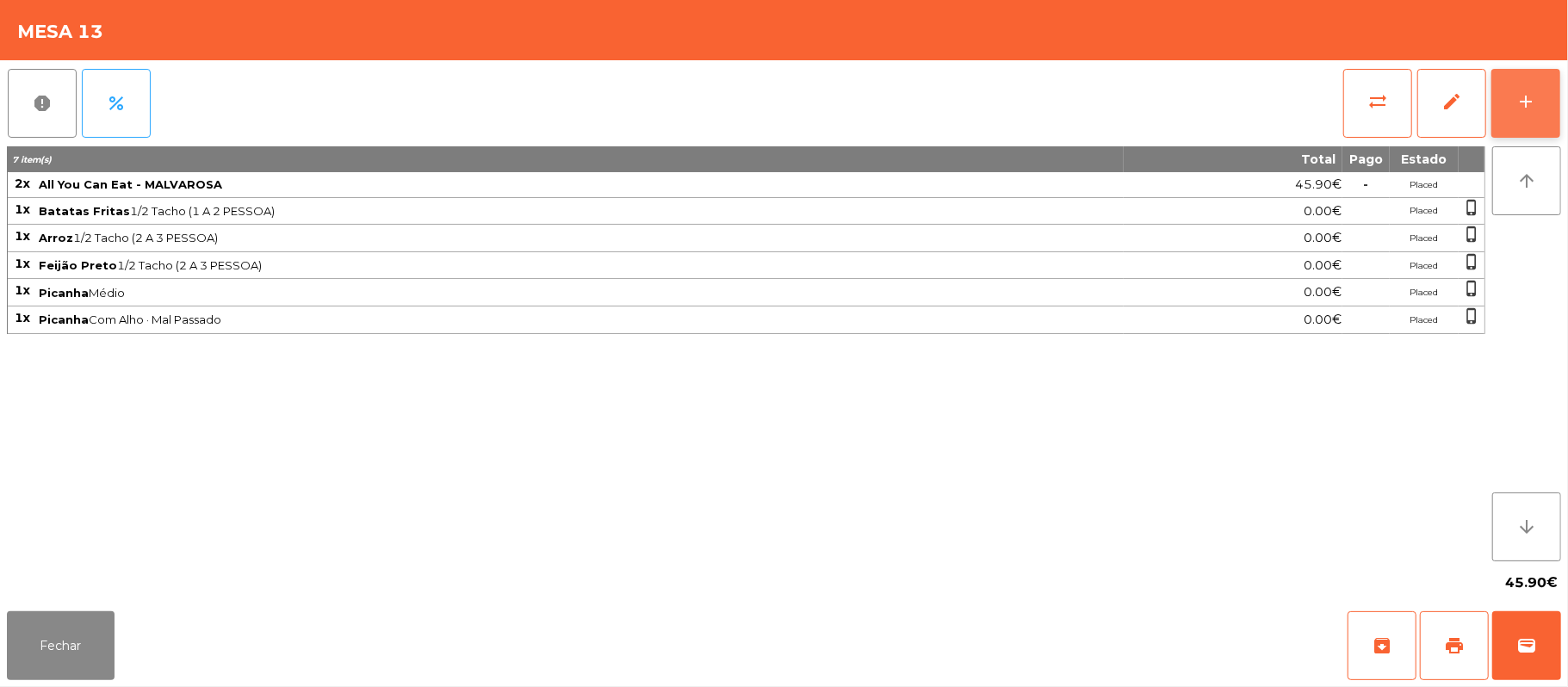
click at [1517, 84] on button "add" at bounding box center [1526, 102] width 68 height 68
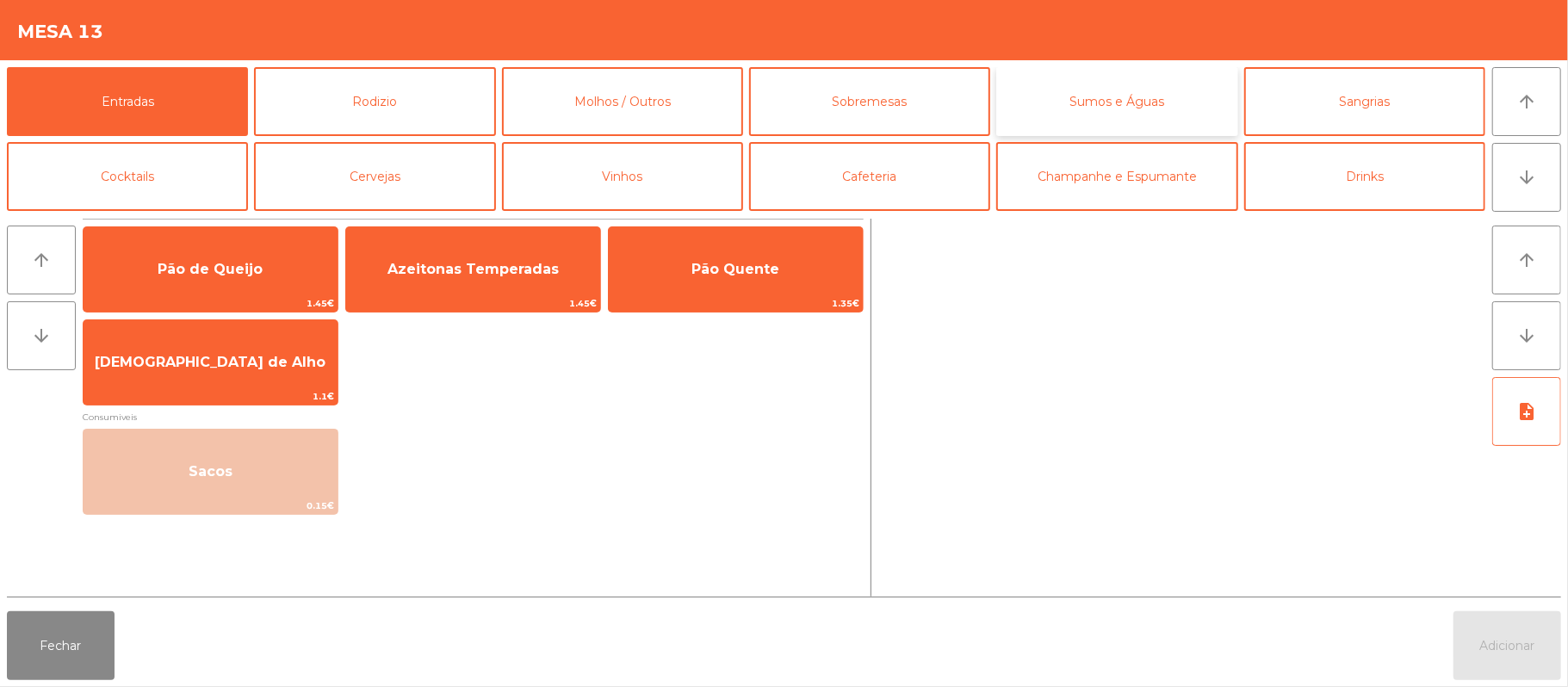
click at [1116, 104] on button "Sumos e Águas" at bounding box center [1116, 101] width 241 height 68
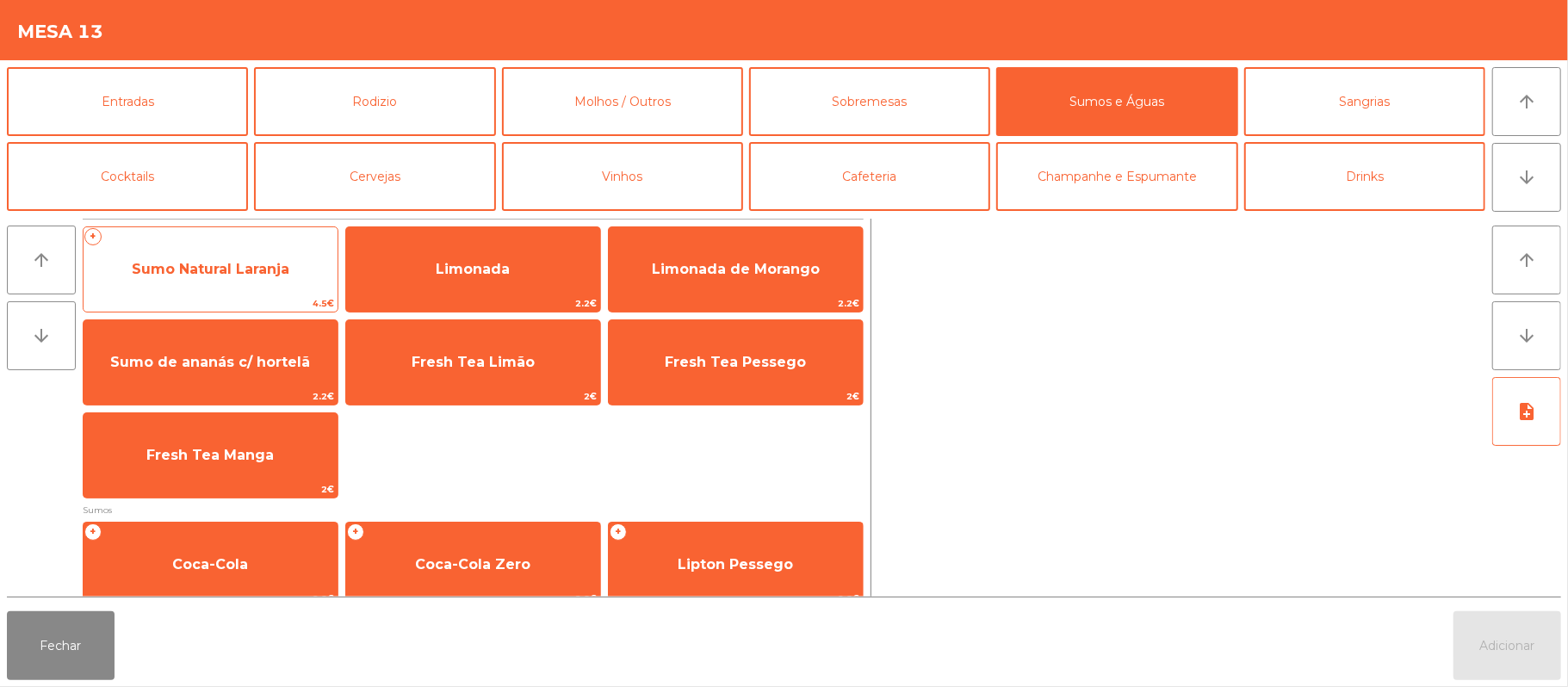
click at [218, 269] on span "Sumo Natural Laranja" at bounding box center [211, 268] width 158 height 16
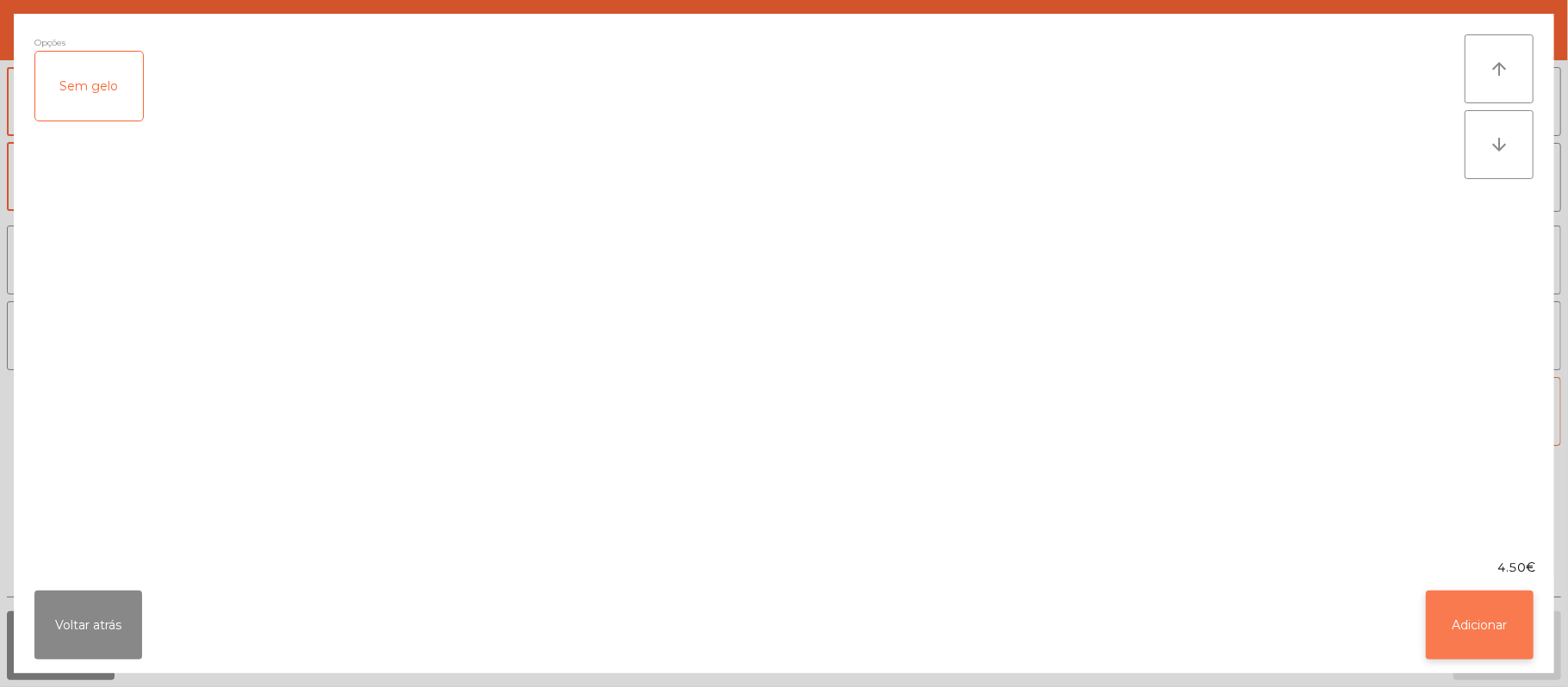
click at [1468, 606] on button "Adicionar" at bounding box center [1480, 624] width 108 height 68
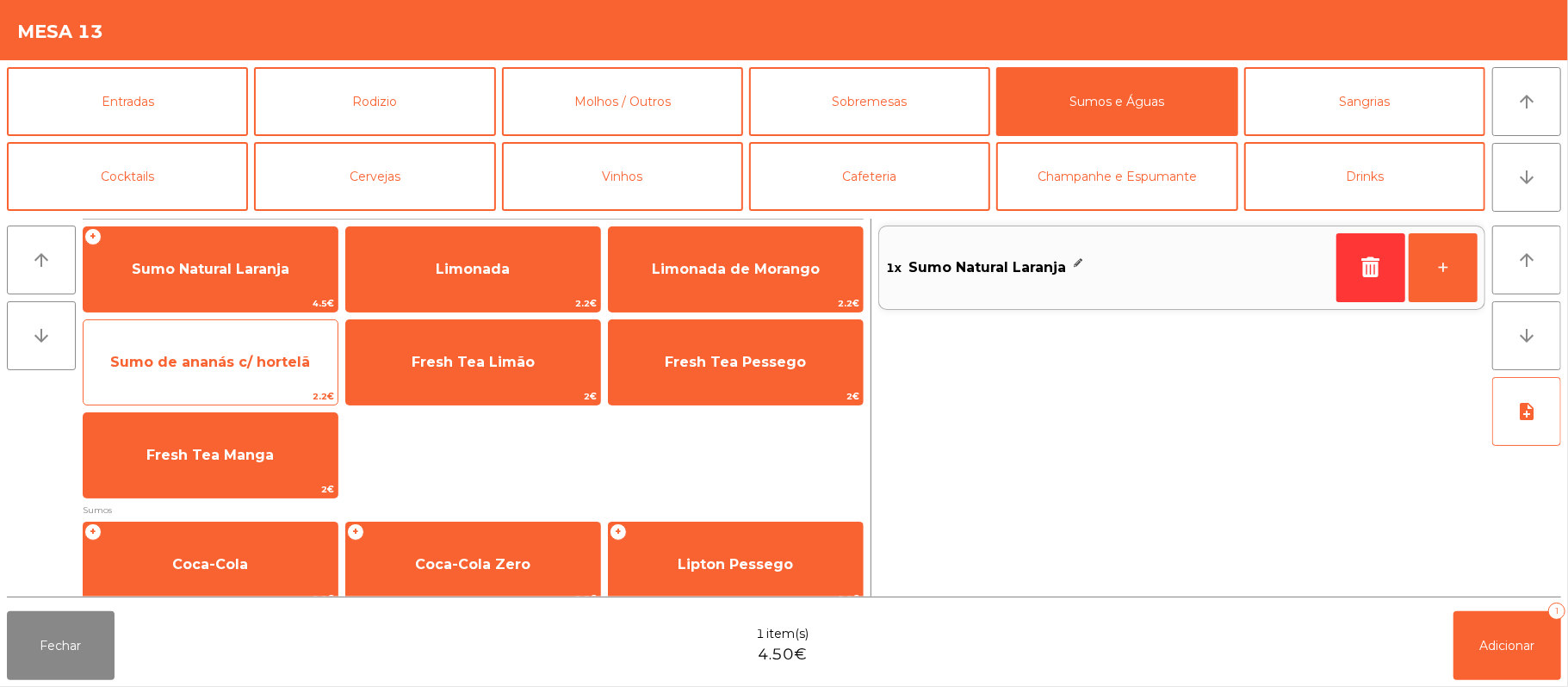
click at [236, 344] on span "Sumo de ananás c/ hortelã" at bounding box center [210, 363] width 254 height 47
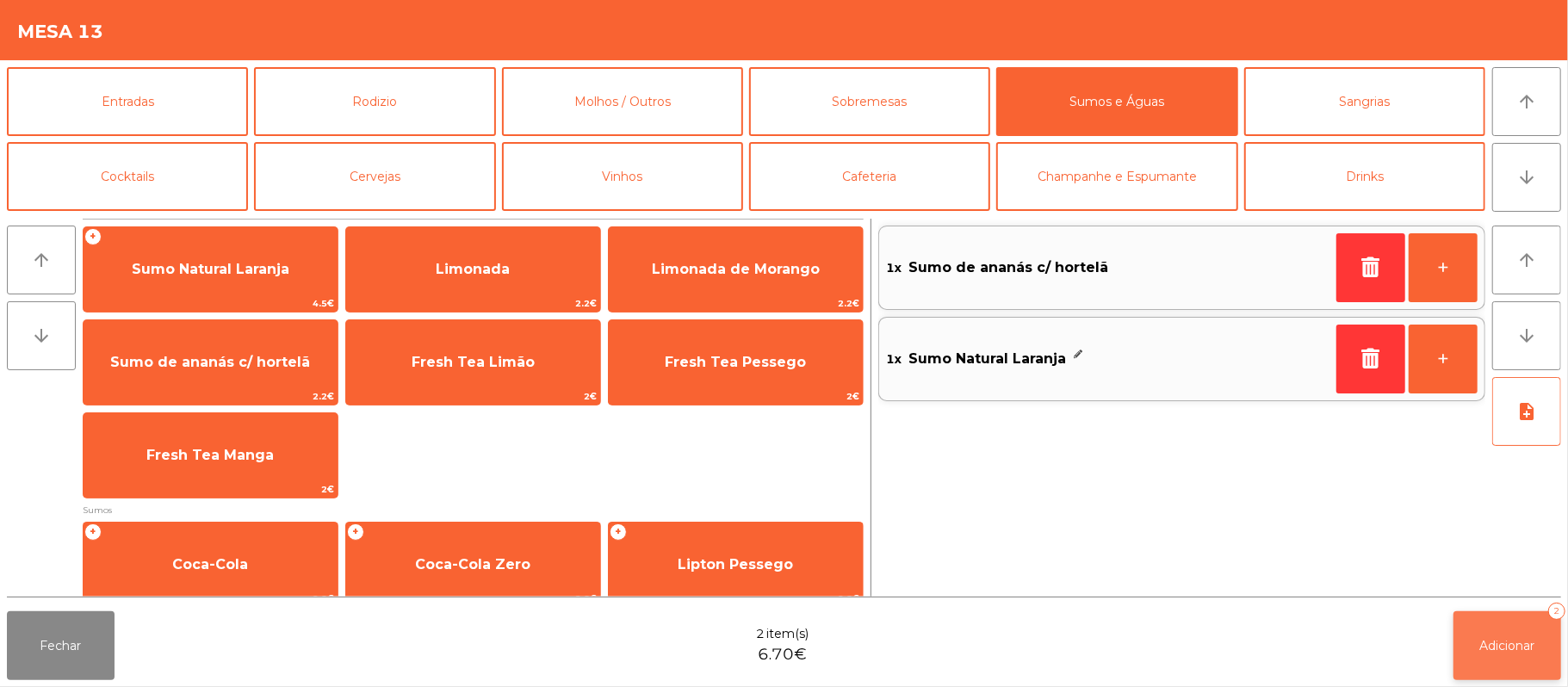
click at [1513, 635] on button "Adicionar 2" at bounding box center [1507, 645] width 108 height 68
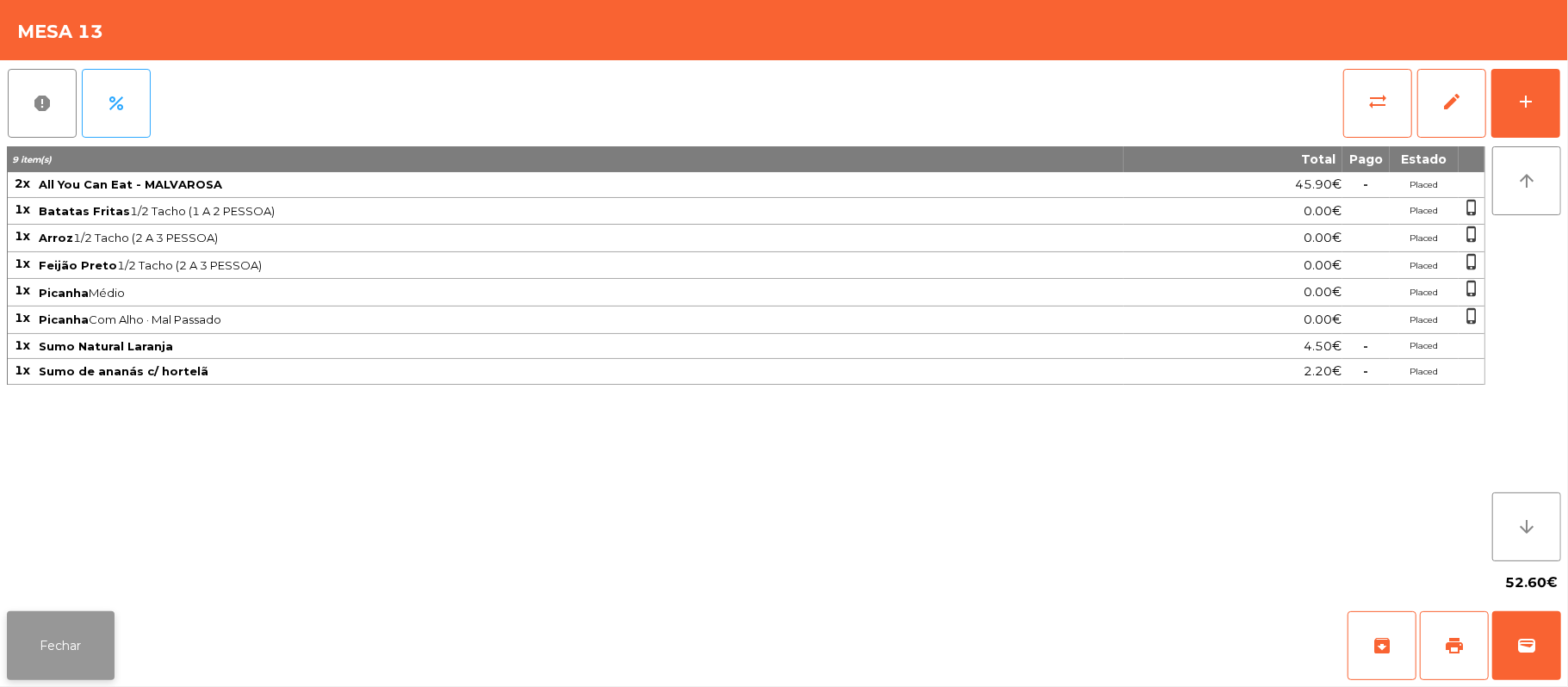
click at [58, 648] on button "Fechar" at bounding box center [60, 645] width 108 height 68
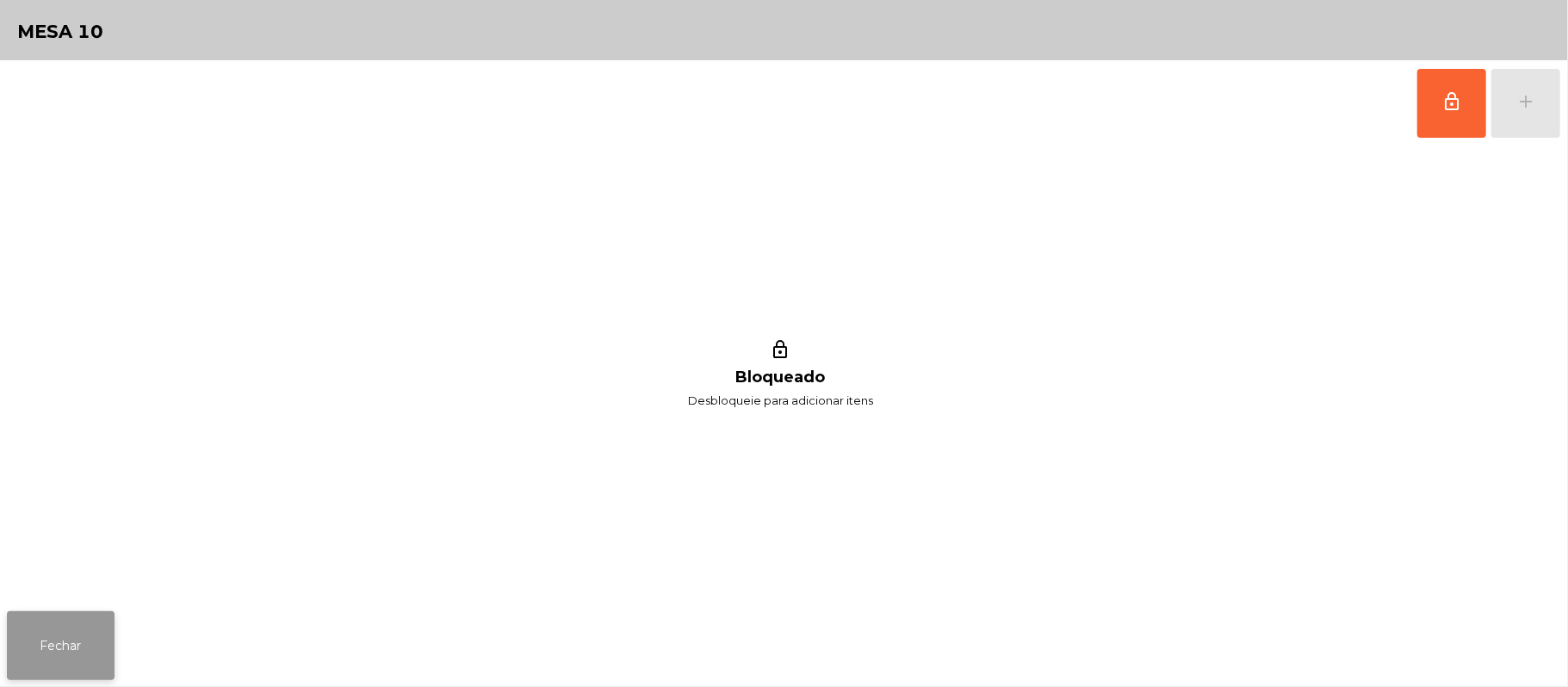
click at [47, 642] on button "Fechar" at bounding box center [60, 645] width 108 height 68
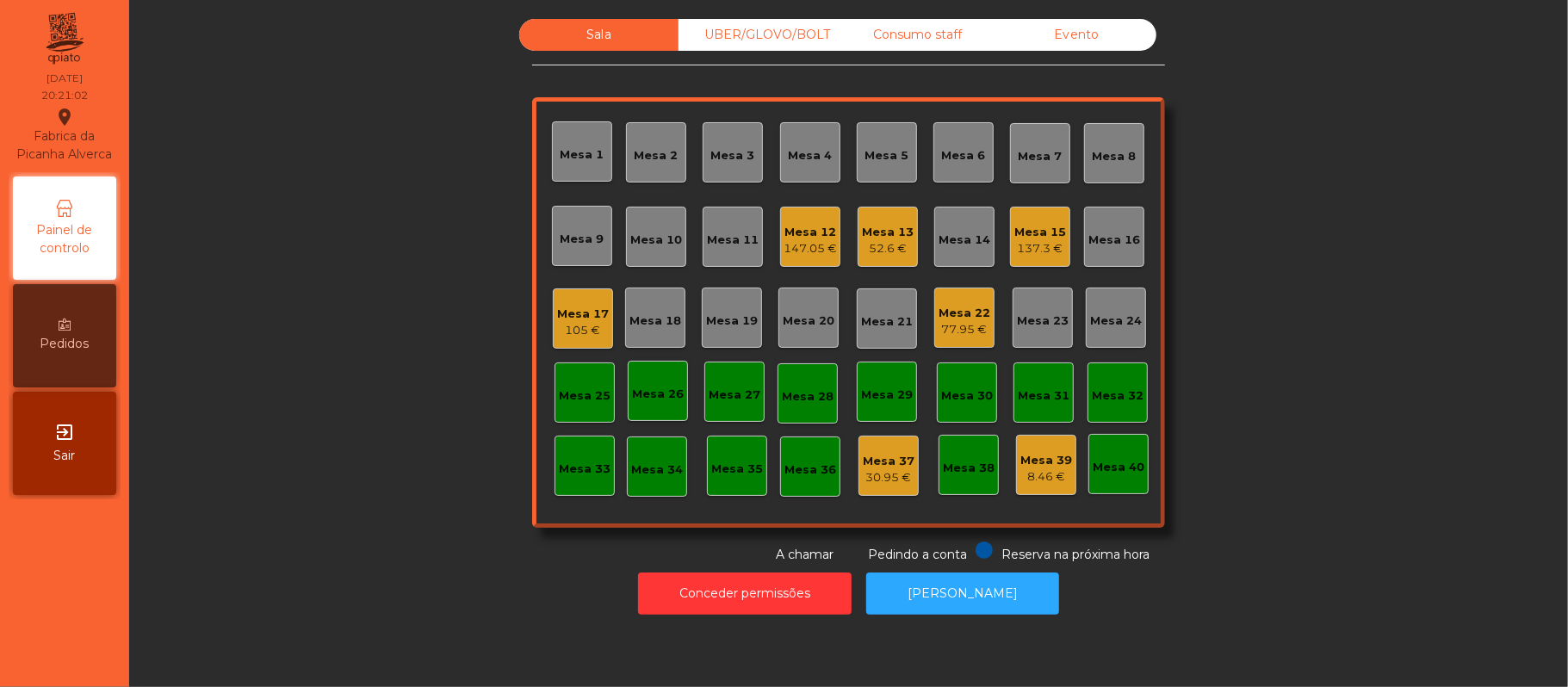
click at [661, 248] on div "Mesa 10" at bounding box center [656, 236] width 60 height 60
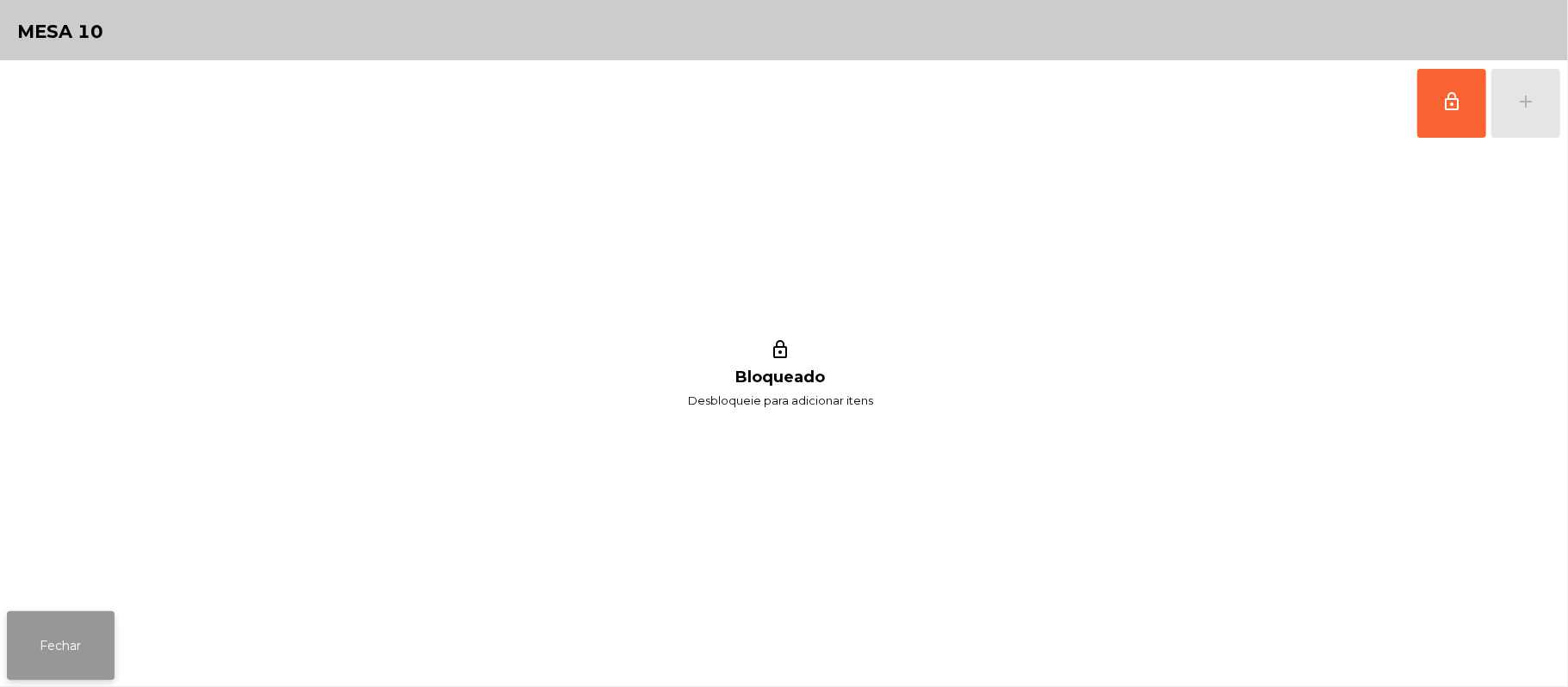
click at [56, 623] on button "Fechar" at bounding box center [60, 645] width 108 height 68
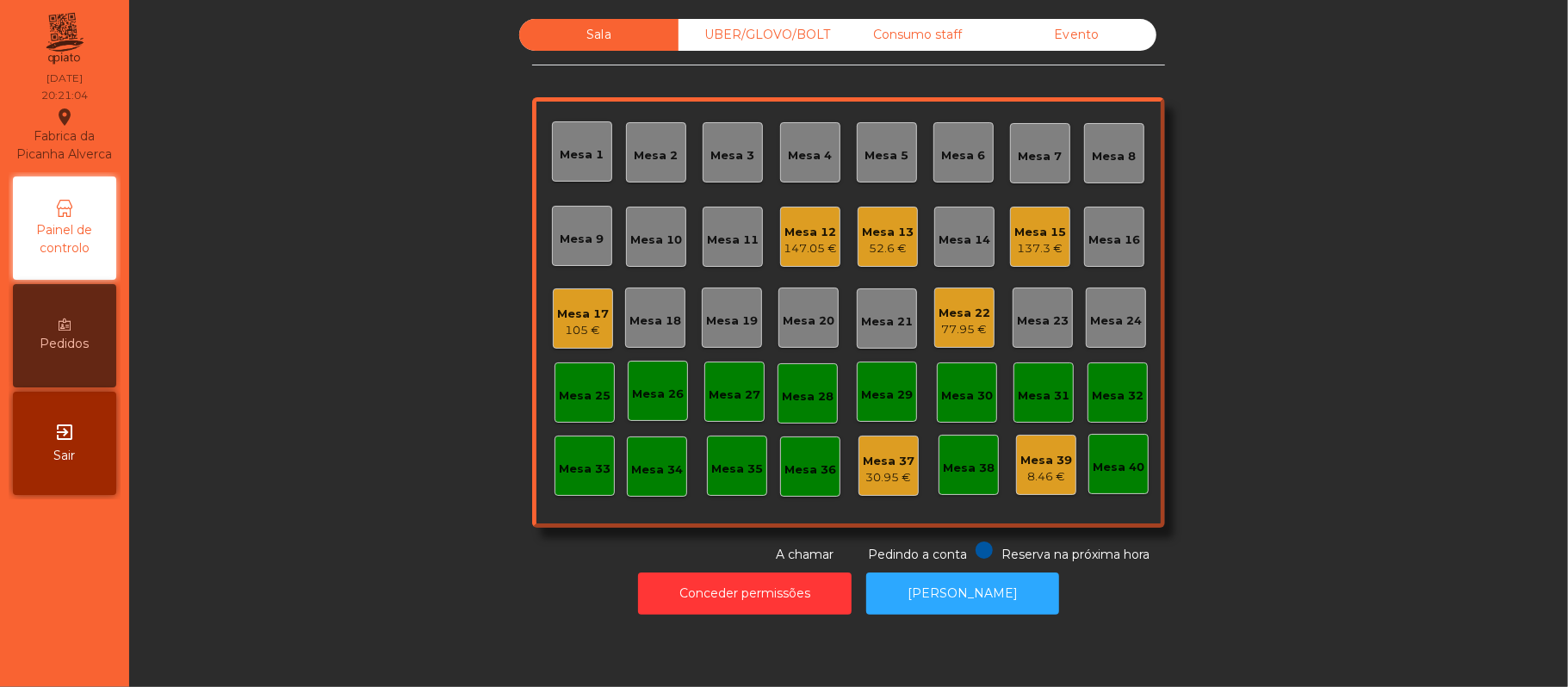
click at [593, 245] on div "Mesa 9" at bounding box center [582, 239] width 44 height 17
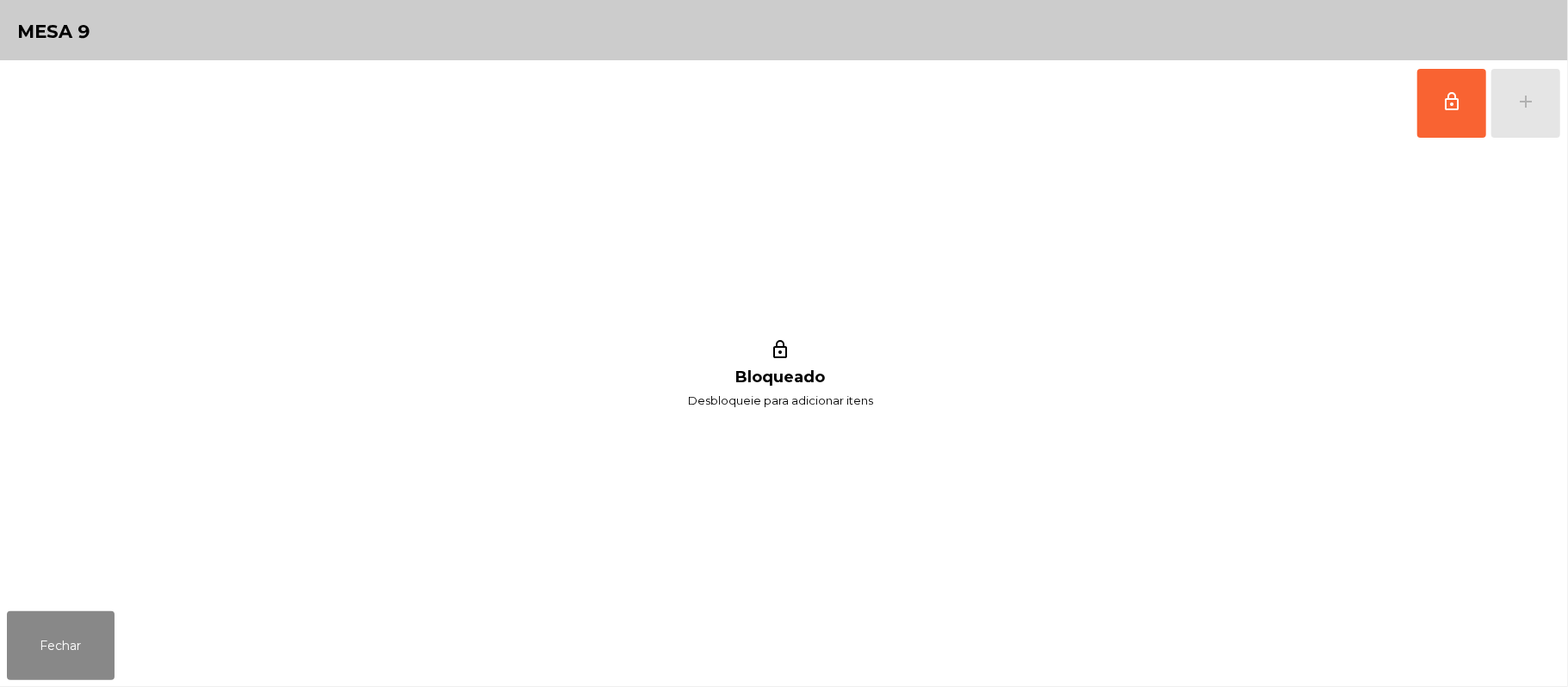
click at [1523, 111] on div "lock_outline add" at bounding box center [1489, 103] width 144 height 86
click at [1450, 101] on span "lock_outline" at bounding box center [1452, 101] width 21 height 21
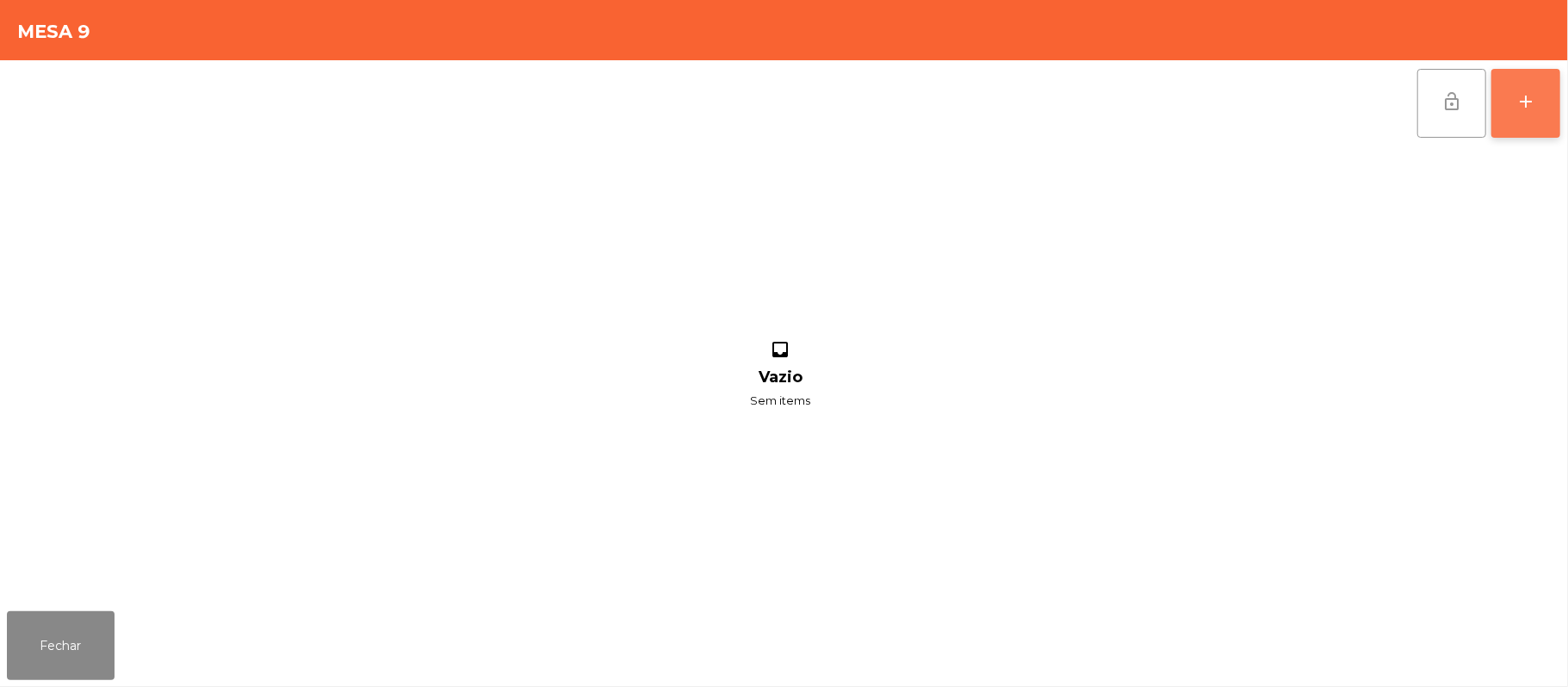
click at [1526, 103] on div "add" at bounding box center [1526, 101] width 21 height 21
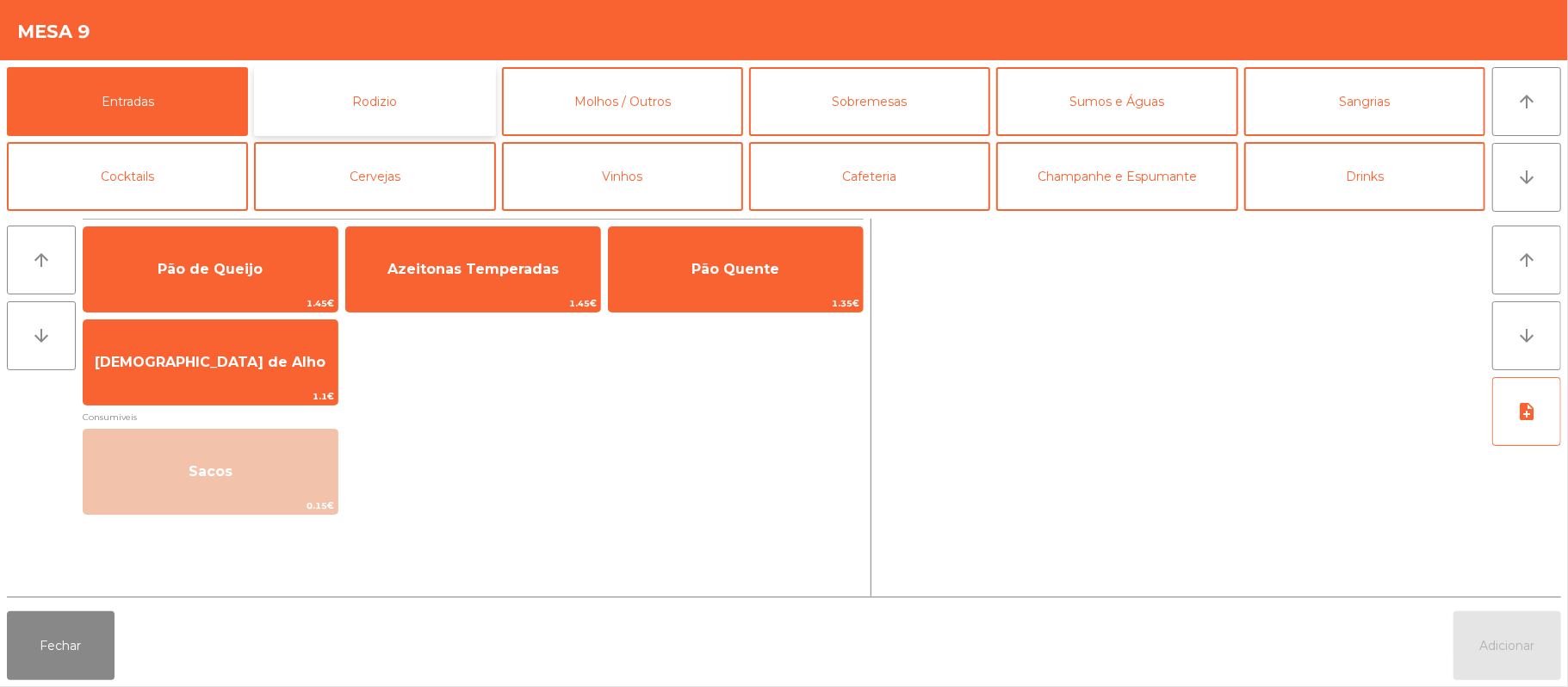
click at [415, 108] on button "Rodizio" at bounding box center [374, 101] width 241 height 68
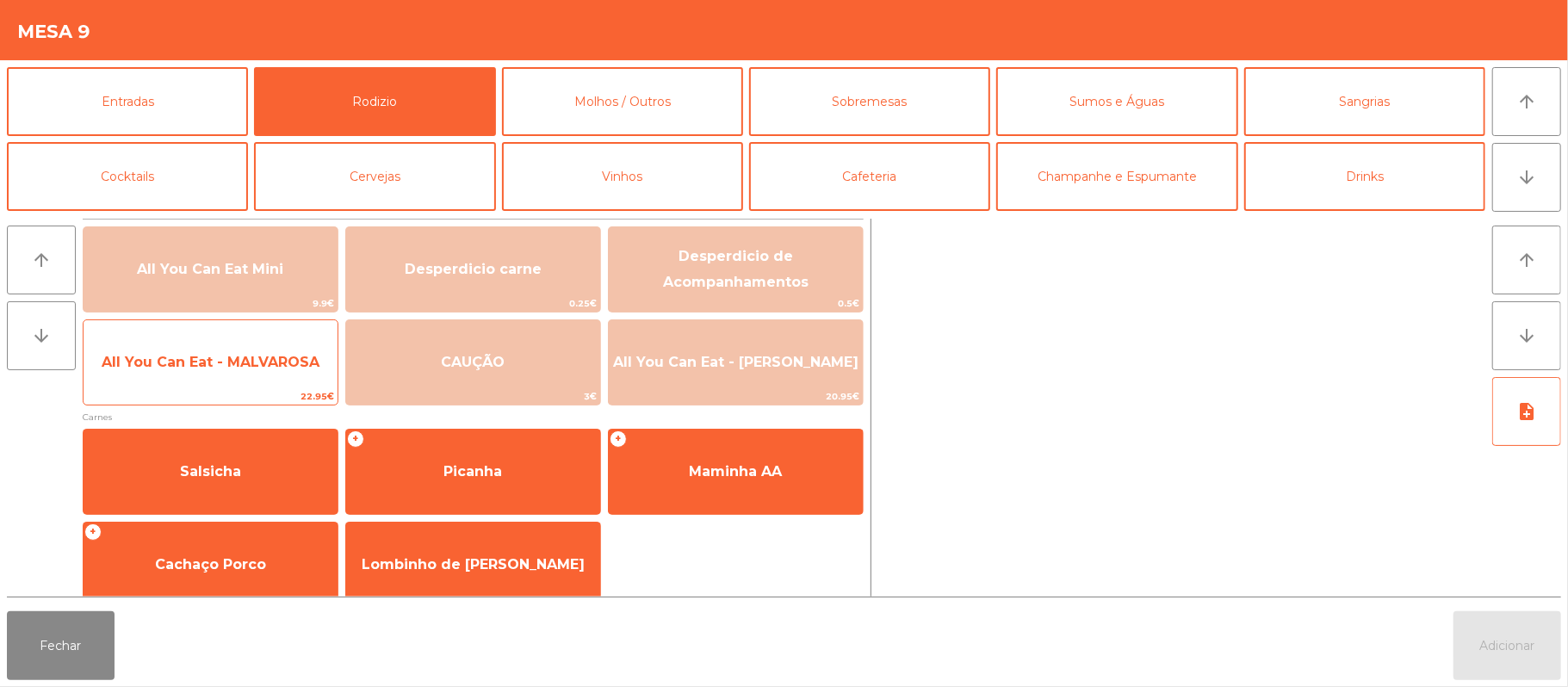
click at [206, 366] on span "All You Can Eat - MALVAROSA" at bounding box center [210, 361] width 218 height 16
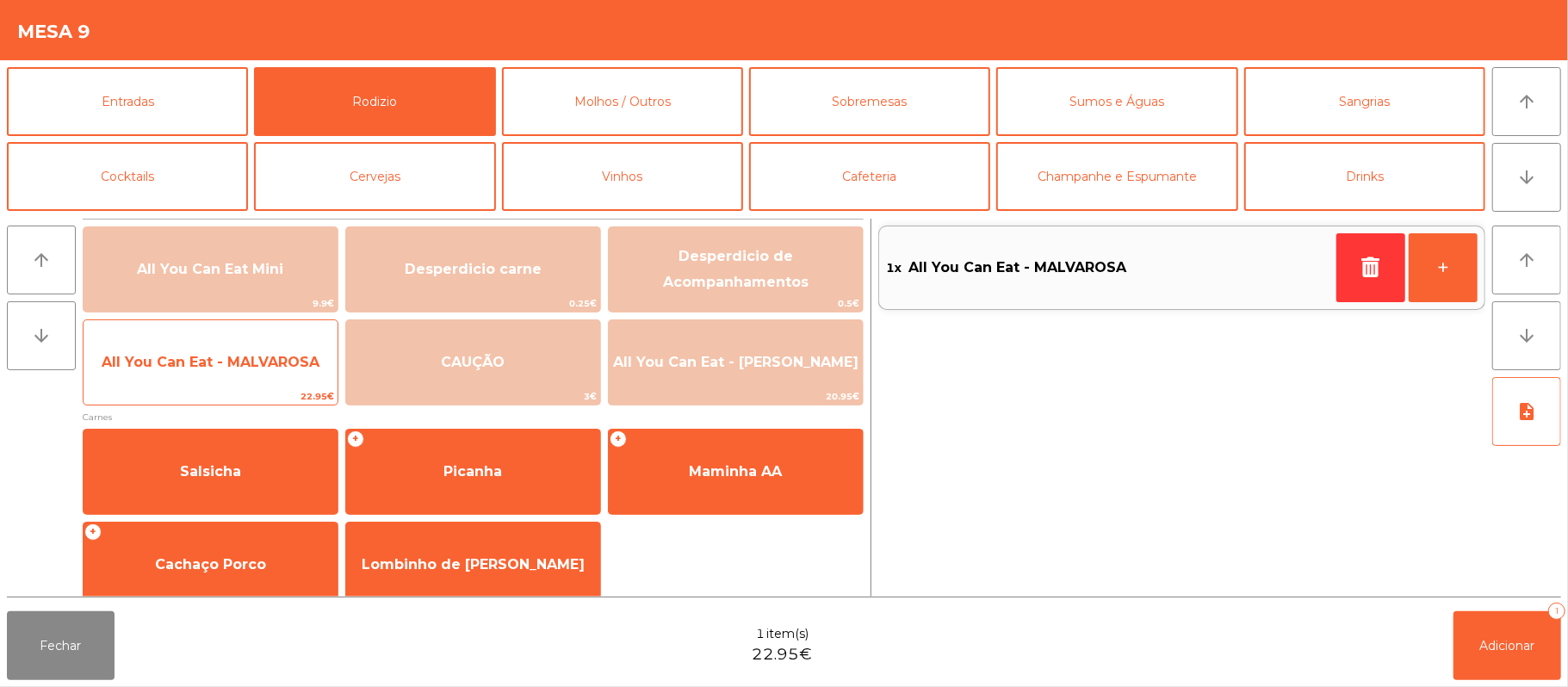
click at [206, 369] on span "All You Can Eat - MALVAROSA" at bounding box center [210, 361] width 218 height 16
click at [210, 368] on span "All You Can Eat - MALVAROSA" at bounding box center [210, 361] width 218 height 16
click at [208, 366] on span "All You Can Eat - MALVAROSA" at bounding box center [210, 361] width 218 height 16
click at [211, 372] on span "All You Can Eat - MALVAROSA" at bounding box center [210, 363] width 254 height 47
click at [210, 368] on span "All You Can Eat - MALVAROSA" at bounding box center [210, 361] width 218 height 16
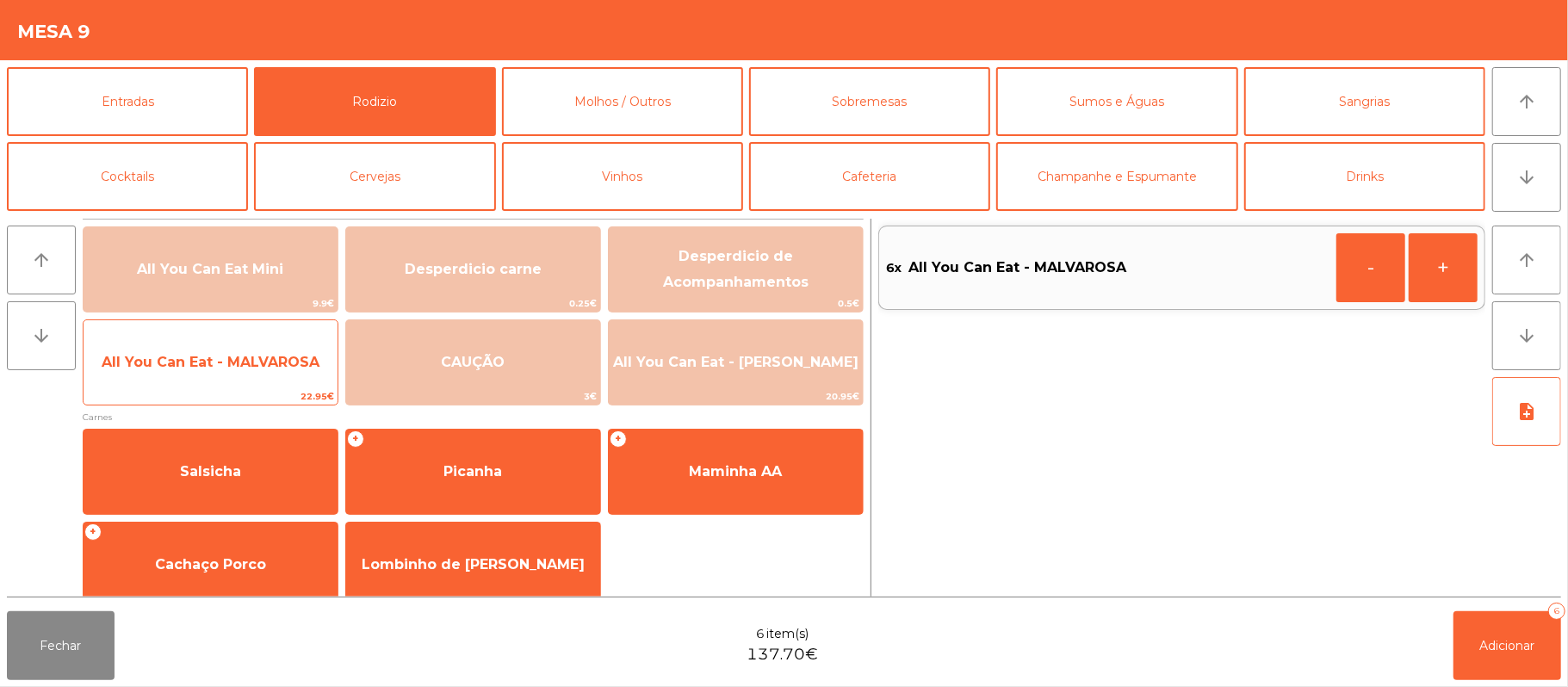
click at [208, 362] on span "All You Can Eat - MALVAROSA" at bounding box center [210, 361] width 218 height 16
click at [211, 372] on span "All You Can Eat - MALVAROSA" at bounding box center [210, 363] width 254 height 47
click at [214, 373] on span "All You Can Eat - MALVAROSA" at bounding box center [210, 363] width 254 height 47
click at [214, 369] on span "All You Can Eat - MALVAROSA" at bounding box center [210, 361] width 218 height 16
click at [218, 366] on span "All You Can Eat - MALVAROSA" at bounding box center [210, 361] width 218 height 16
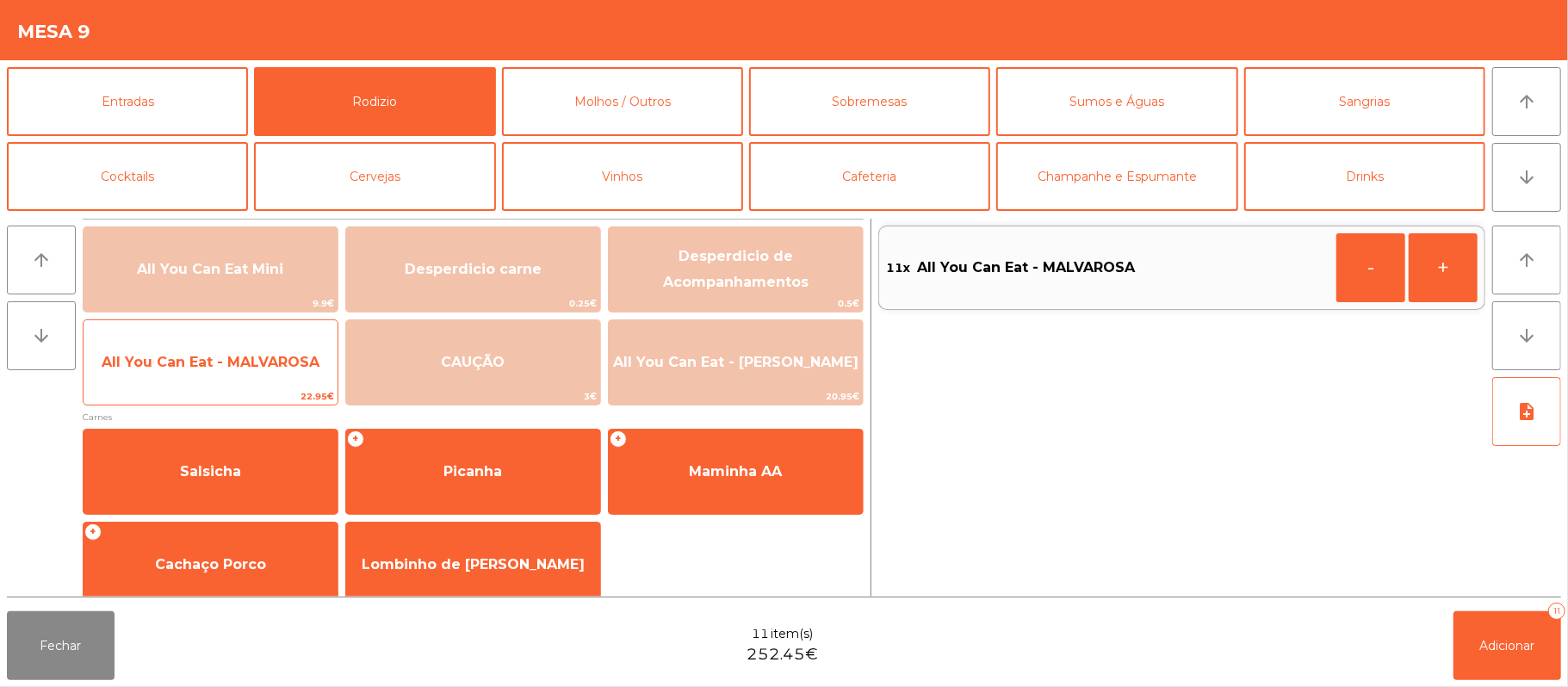
click at [215, 362] on span "All You Can Eat - MALVAROSA" at bounding box center [210, 361] width 218 height 16
click at [212, 369] on span "All You Can Eat - MALVAROSA" at bounding box center [210, 361] width 218 height 16
click at [211, 362] on span "All You Can Eat - MALVAROSA" at bounding box center [210, 361] width 218 height 16
click at [215, 372] on span "All You Can Eat - MALVAROSA" at bounding box center [210, 363] width 254 height 47
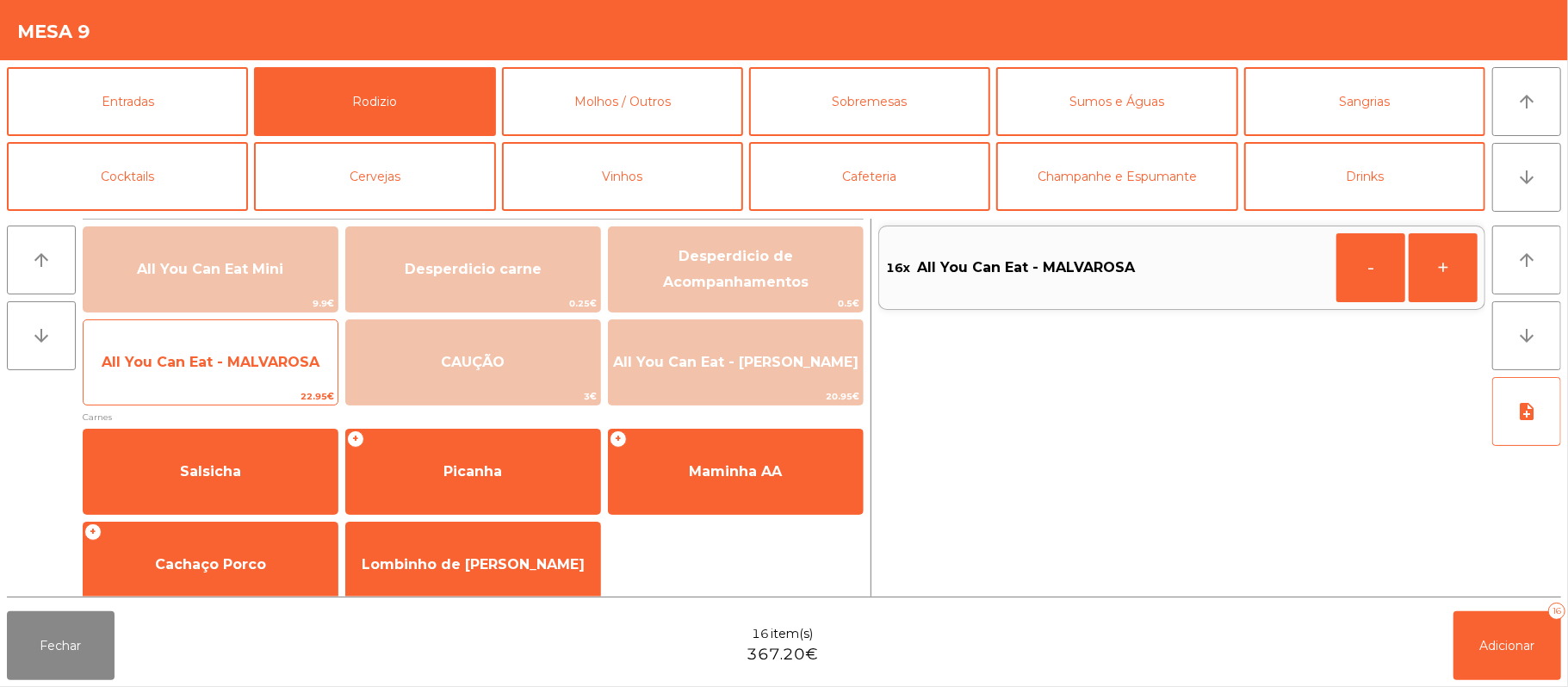
click at [212, 374] on span "All You Can Eat - MALVAROSA" at bounding box center [210, 363] width 254 height 47
click at [216, 374] on span "All You Can Eat - MALVAROSA" at bounding box center [210, 363] width 254 height 47
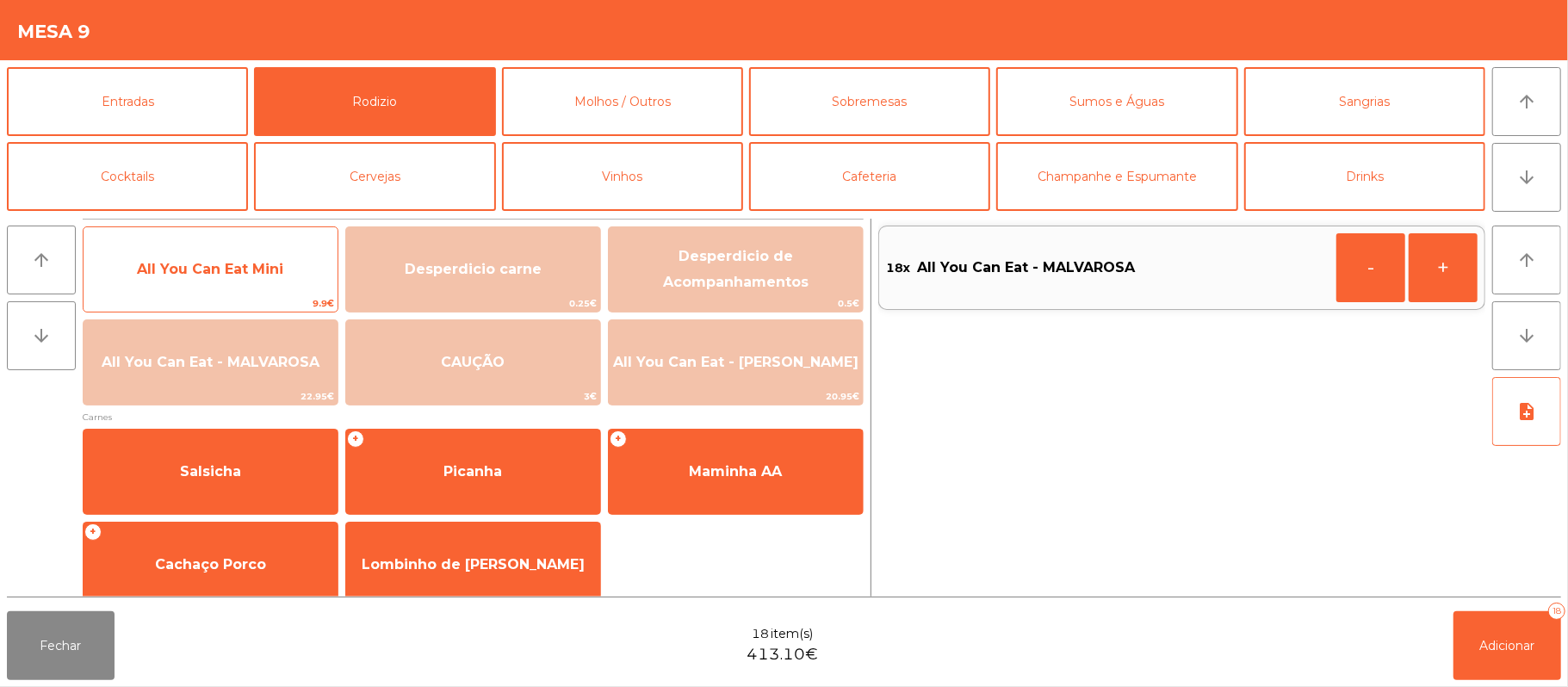
click at [284, 266] on span "All You Can Eat Mini" at bounding box center [210, 270] width 254 height 47
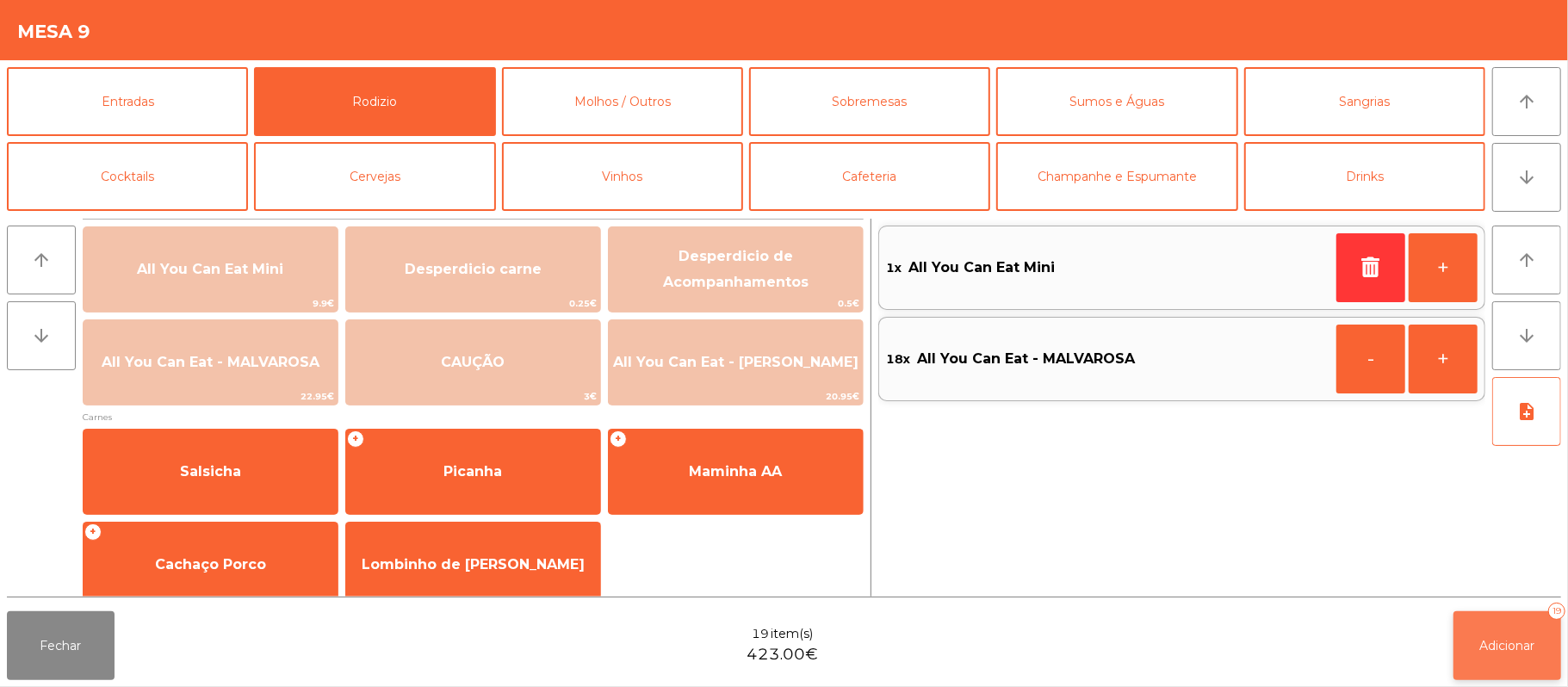
click at [1510, 650] on span "Adicionar" at bounding box center [1508, 645] width 55 height 16
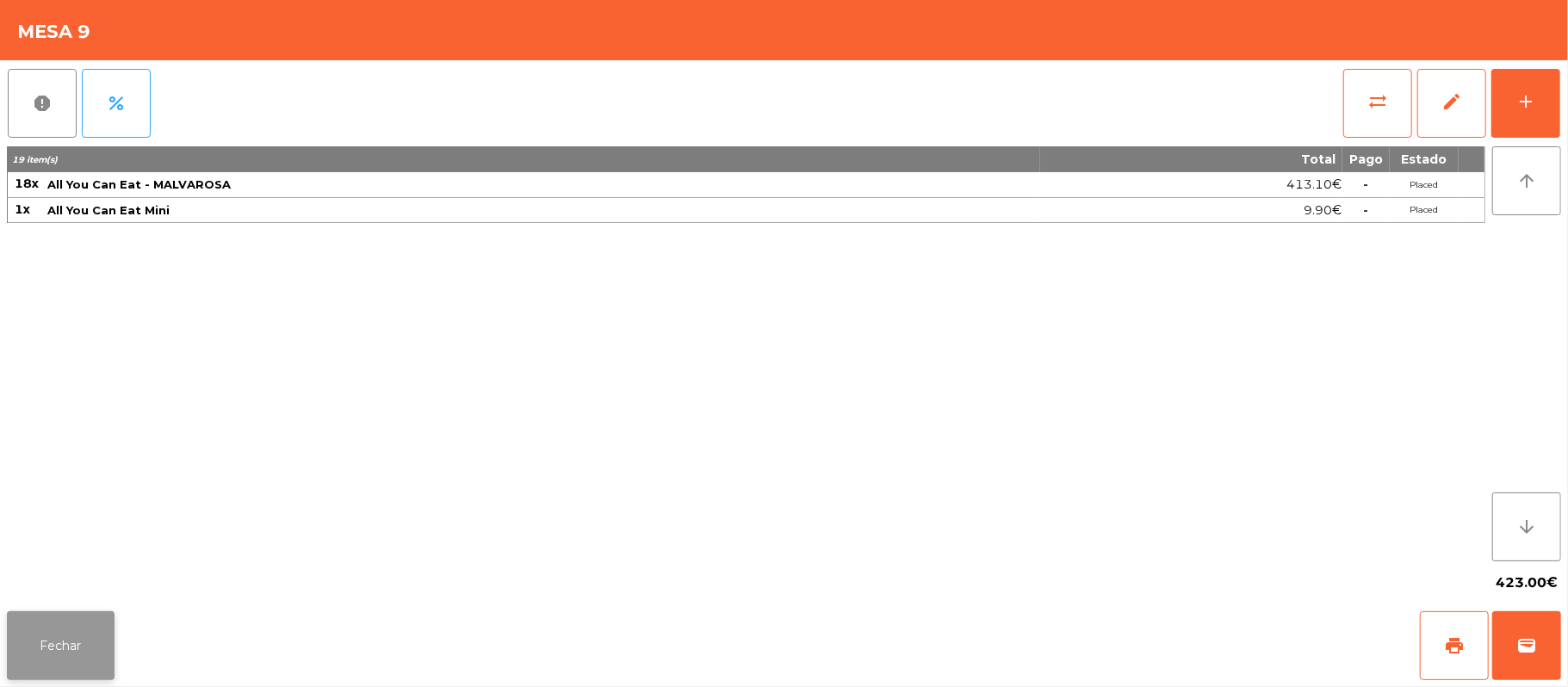
click at [64, 652] on button "Fechar" at bounding box center [60, 645] width 108 height 68
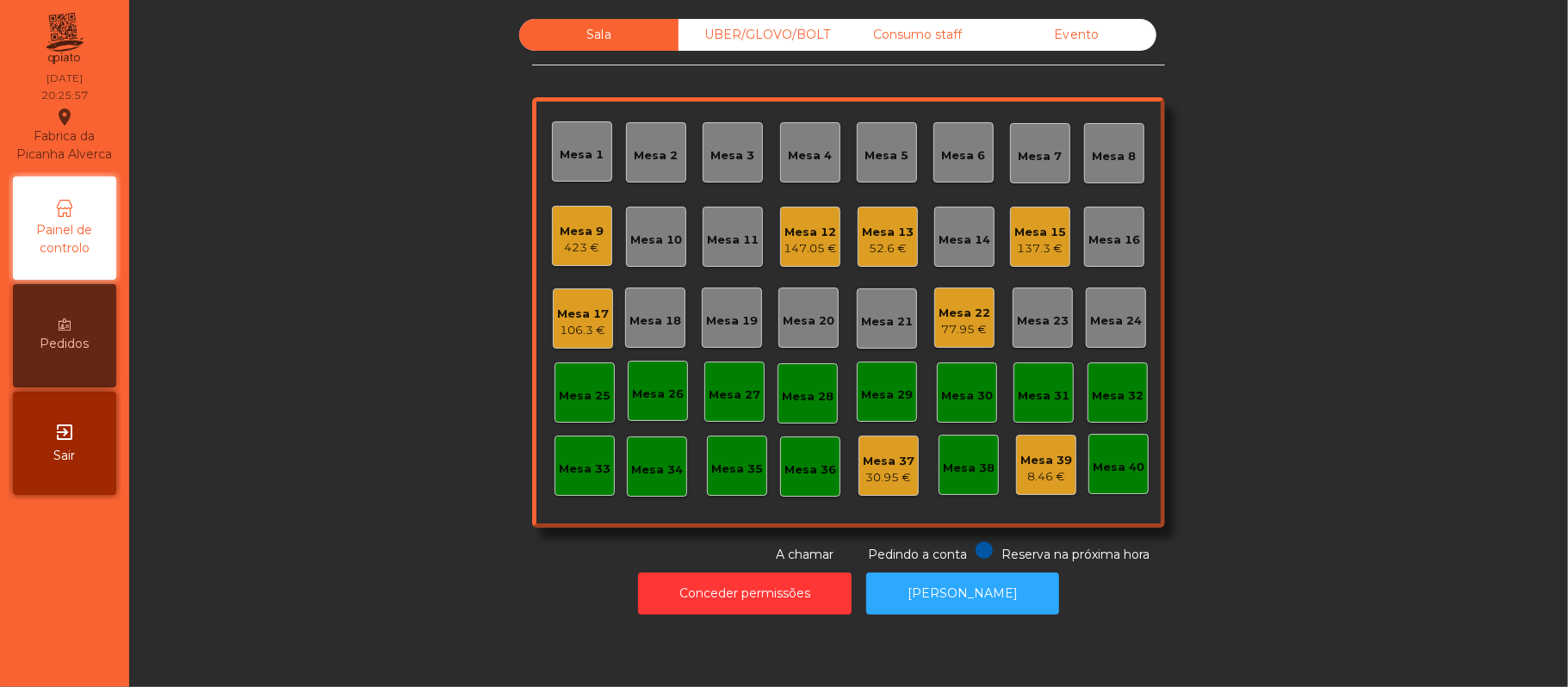
click at [561, 246] on div "423 €" at bounding box center [582, 247] width 44 height 17
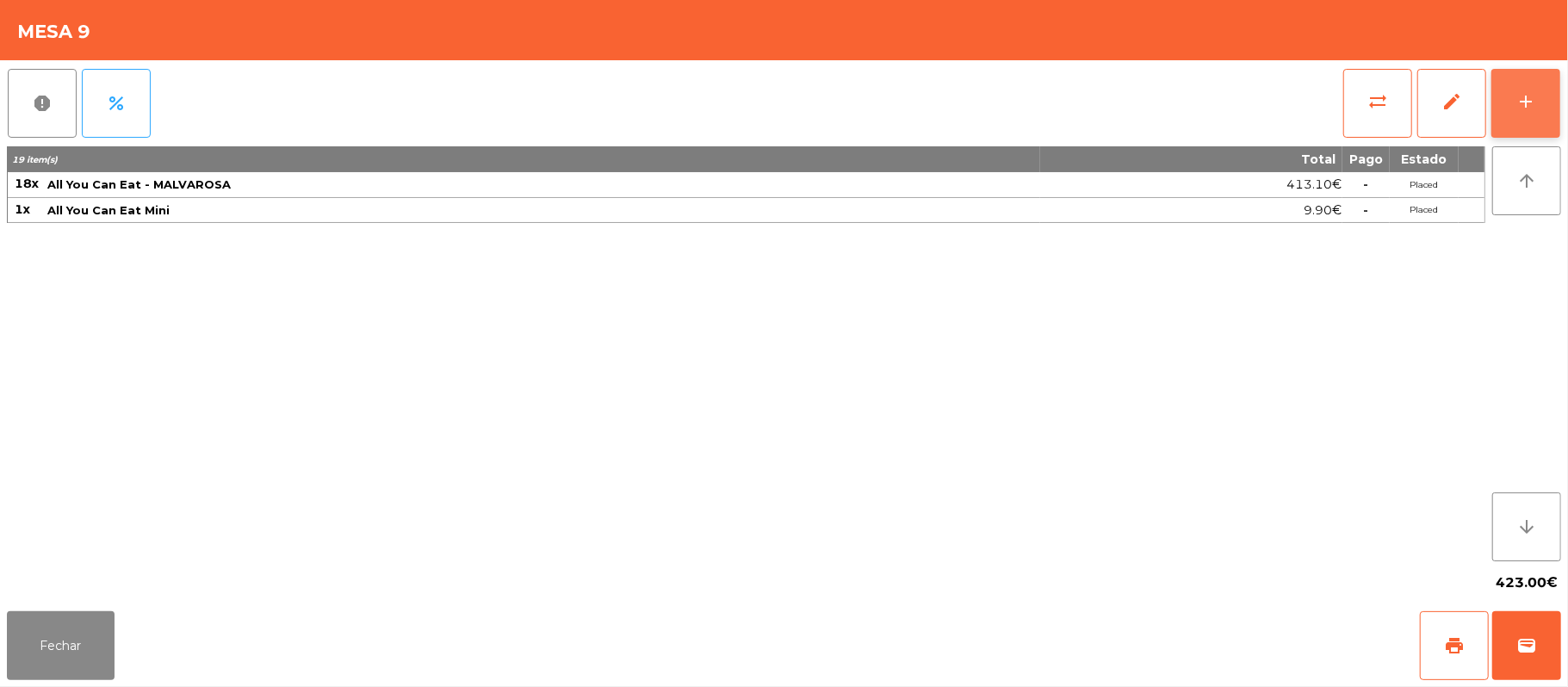
click at [1551, 109] on button "add" at bounding box center [1526, 102] width 68 height 68
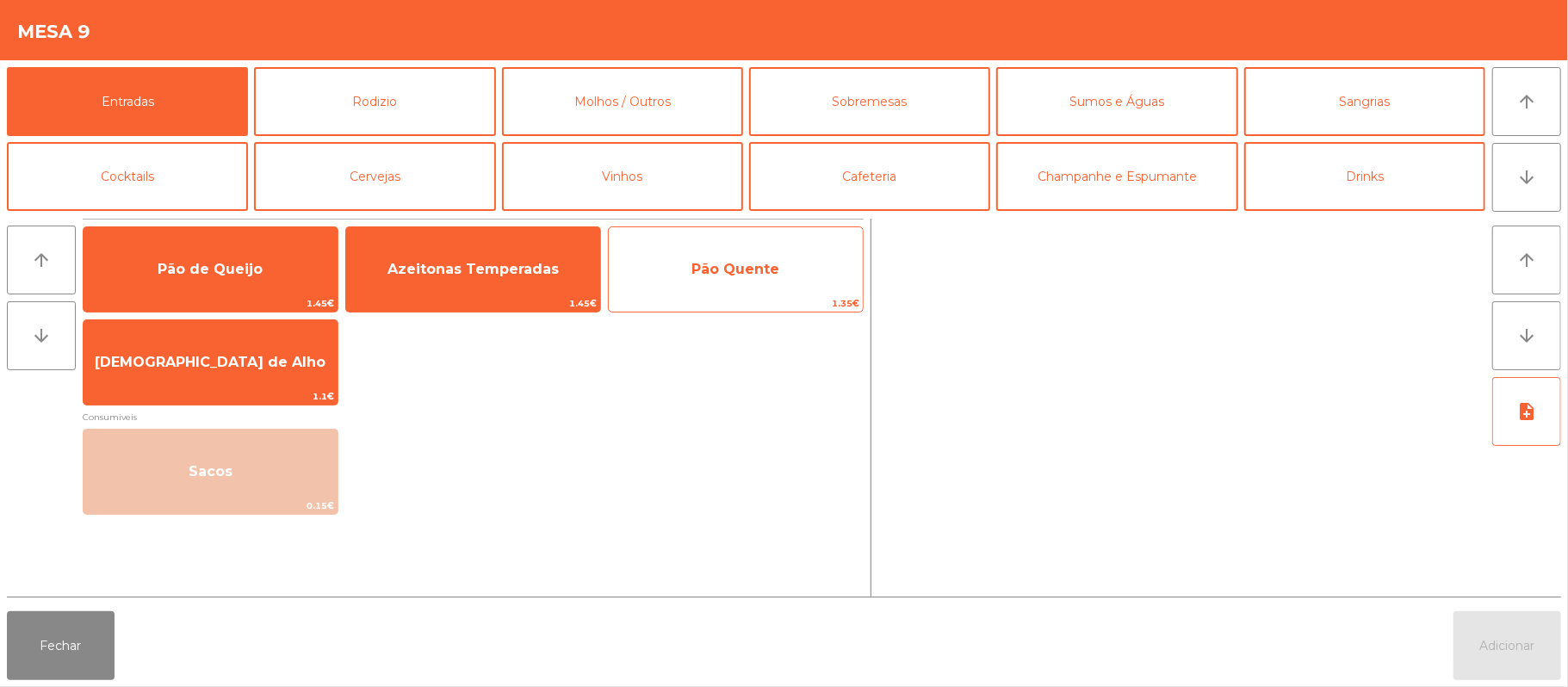
click at [715, 280] on span "Pão Quente" at bounding box center [735, 270] width 254 height 47
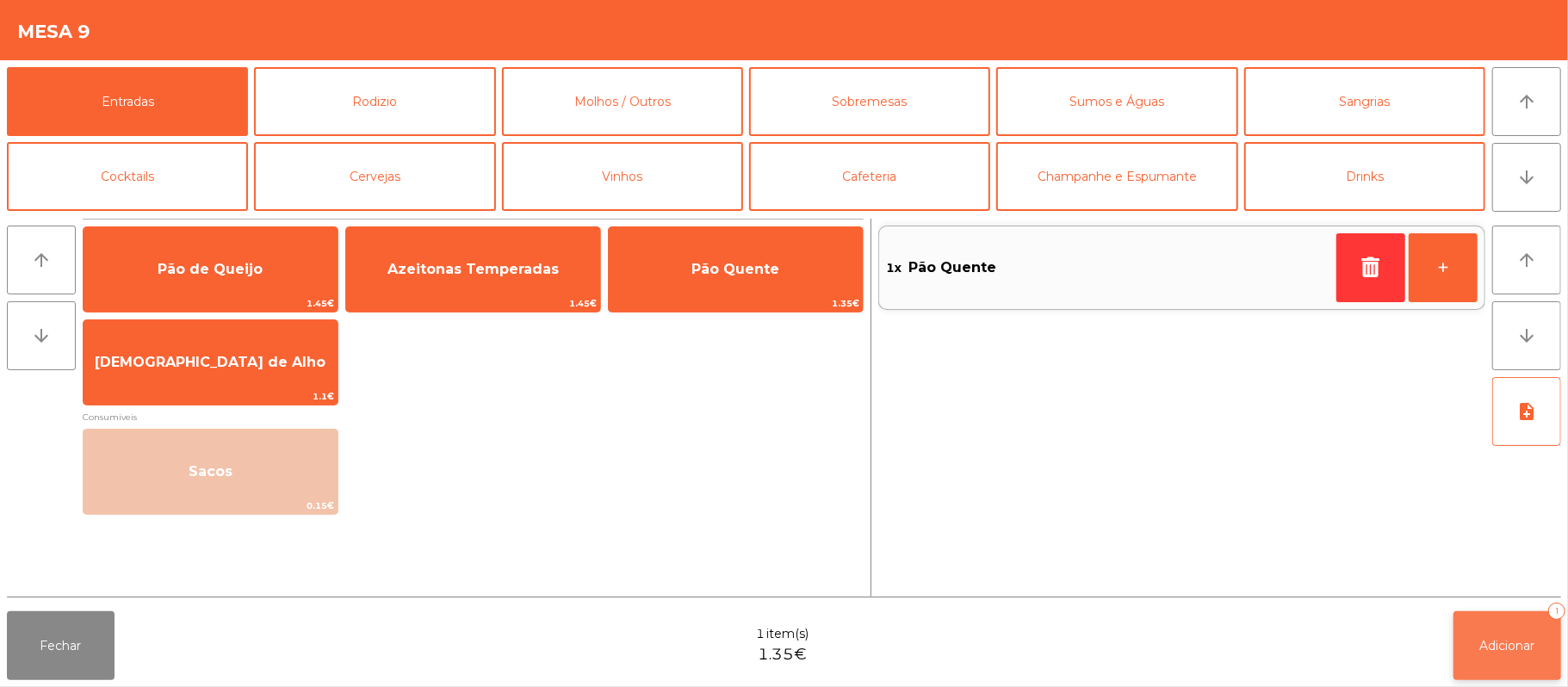
click at [1497, 642] on span "Adicionar" at bounding box center [1508, 645] width 55 height 16
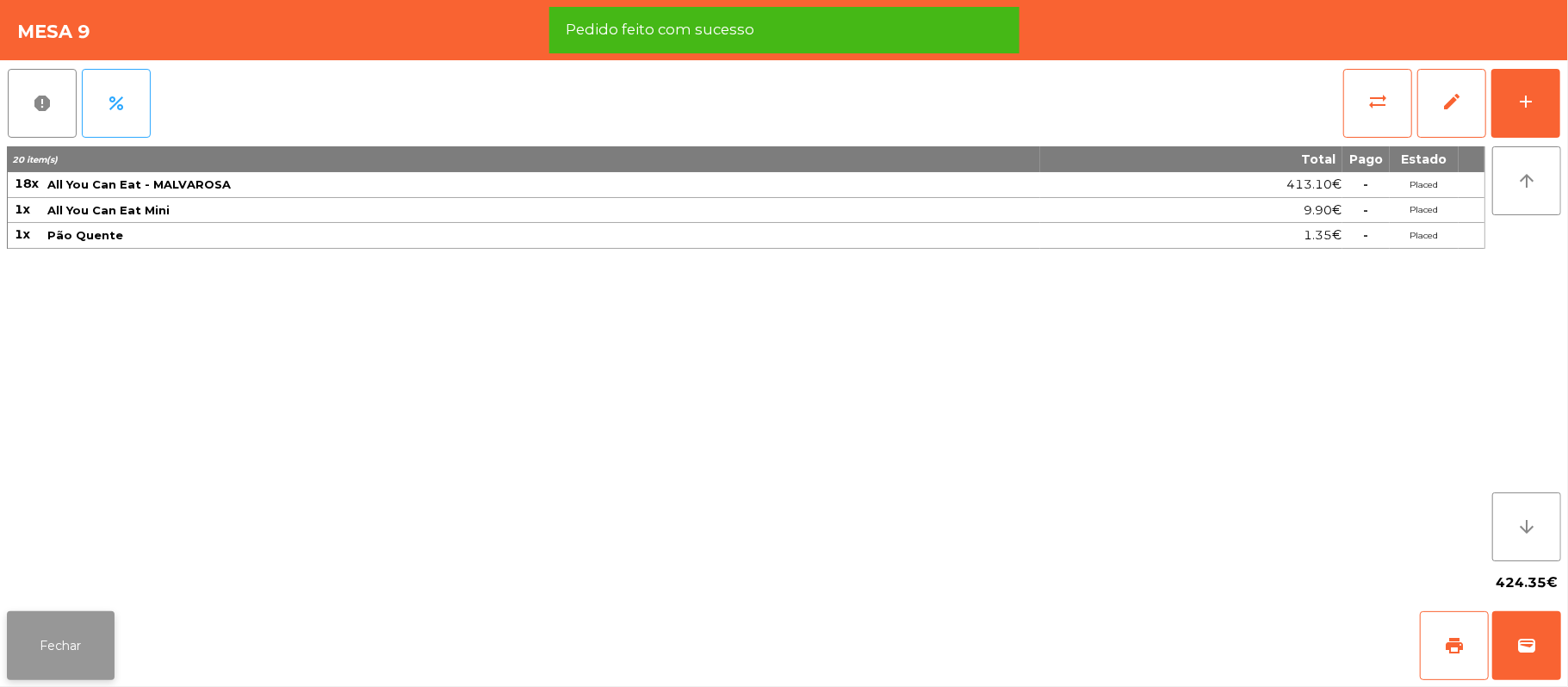
click at [62, 662] on button "Fechar" at bounding box center [60, 645] width 108 height 68
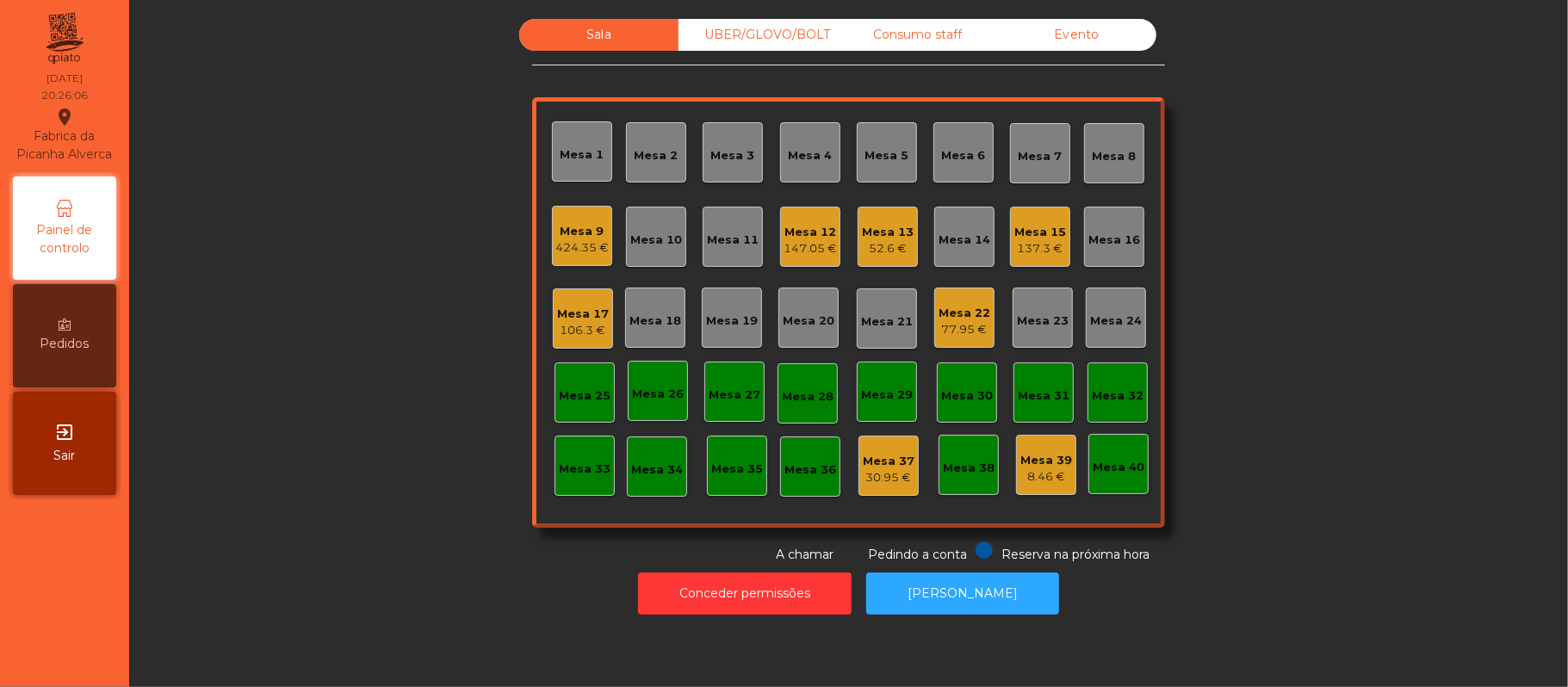
click at [358, 484] on div "Sala UBER/GLOVO/BOLT Consumo staff Evento Mesa 1 Mesa 2 Mesa 3 Mesa 4 Mesa 5 Me…" at bounding box center [849, 291] width 1393 height 545
click at [780, 31] on div "UBER/GLOVO/BOLT" at bounding box center [759, 35] width 159 height 32
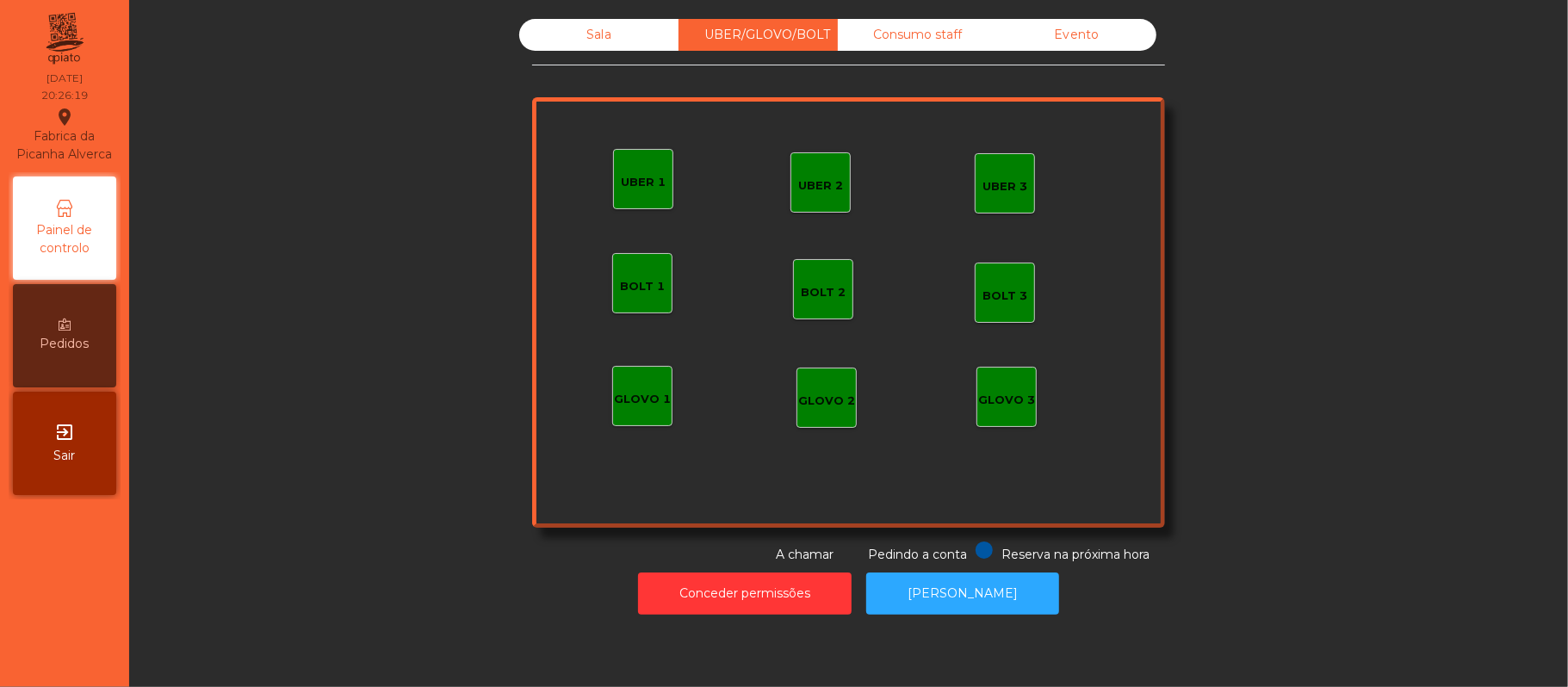
click at [656, 403] on div "GLOVO 1" at bounding box center [642, 399] width 57 height 17
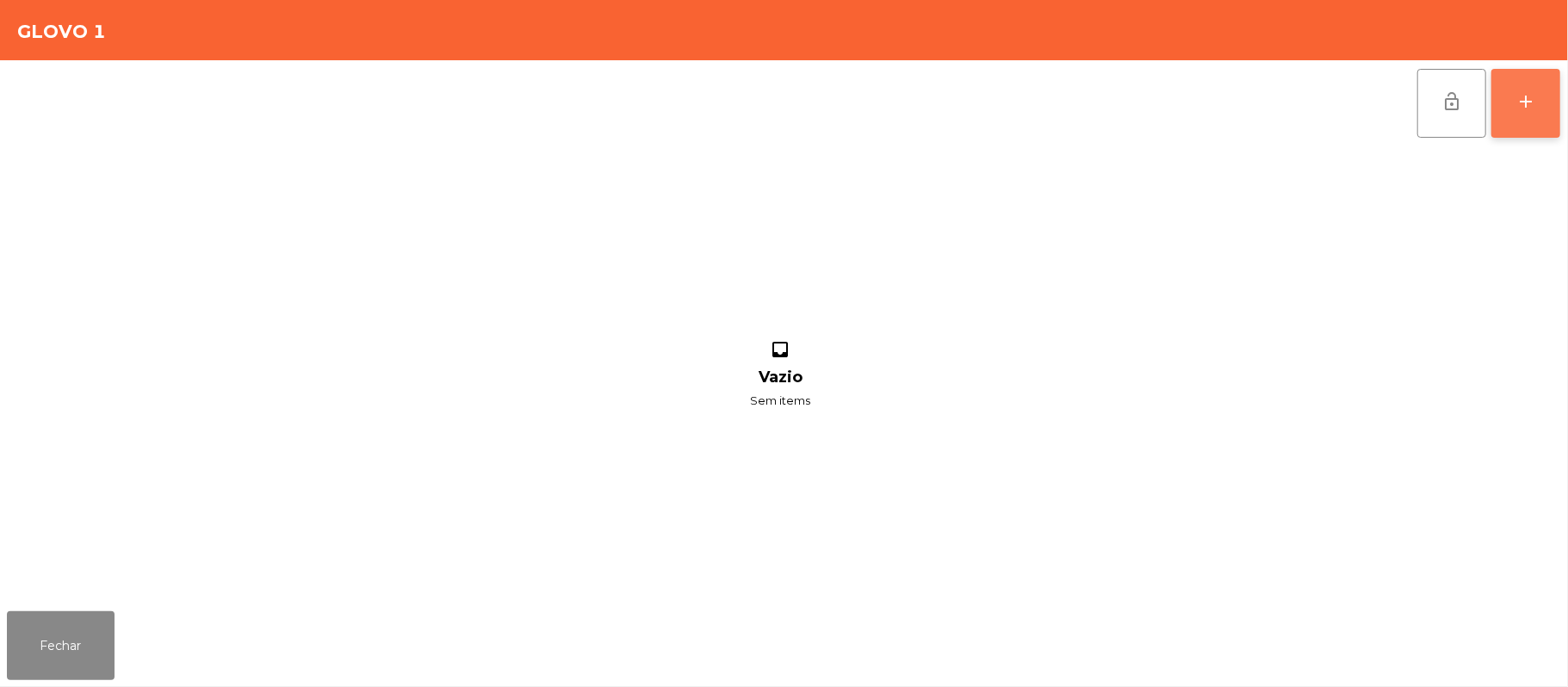
click at [1536, 91] on div "add" at bounding box center [1526, 101] width 21 height 21
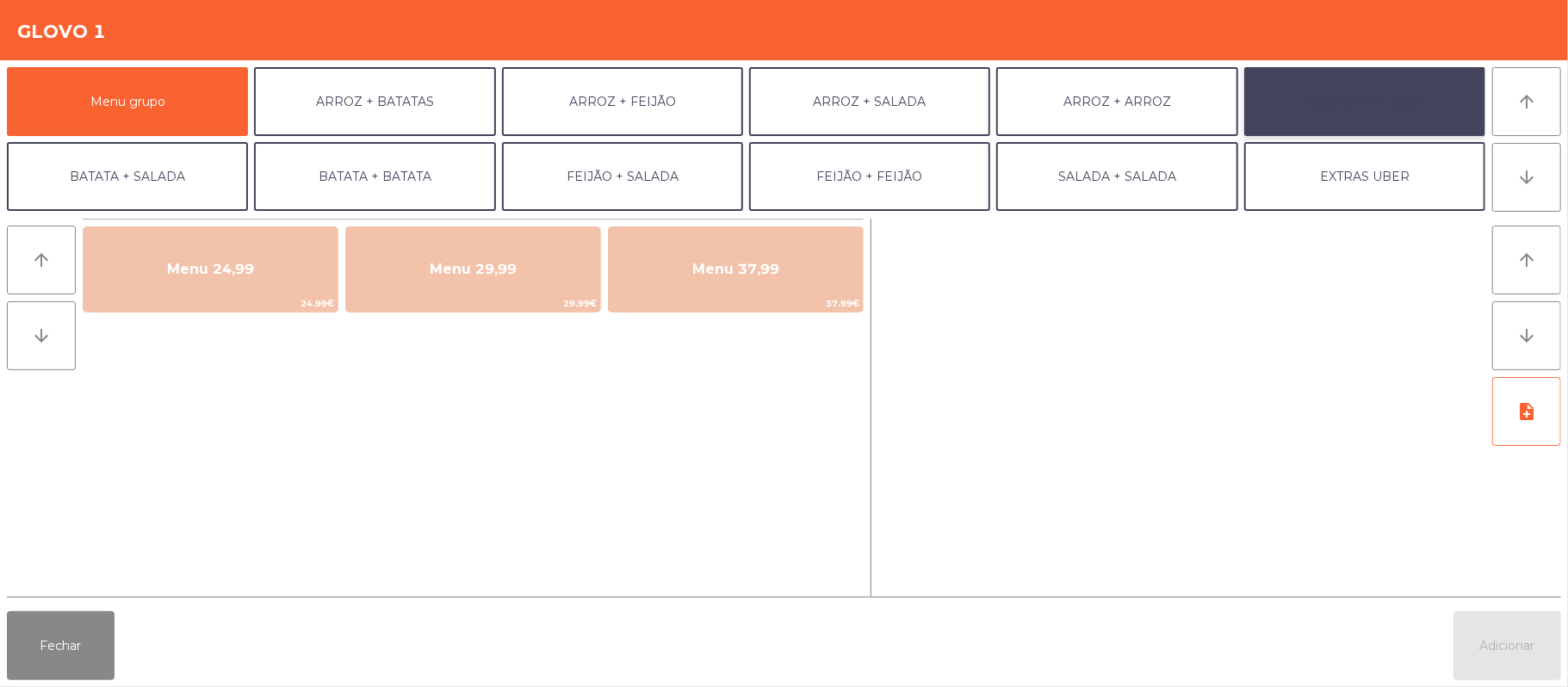
click at [1371, 91] on button "BATATA + FEIJÃO" at bounding box center [1364, 101] width 241 height 68
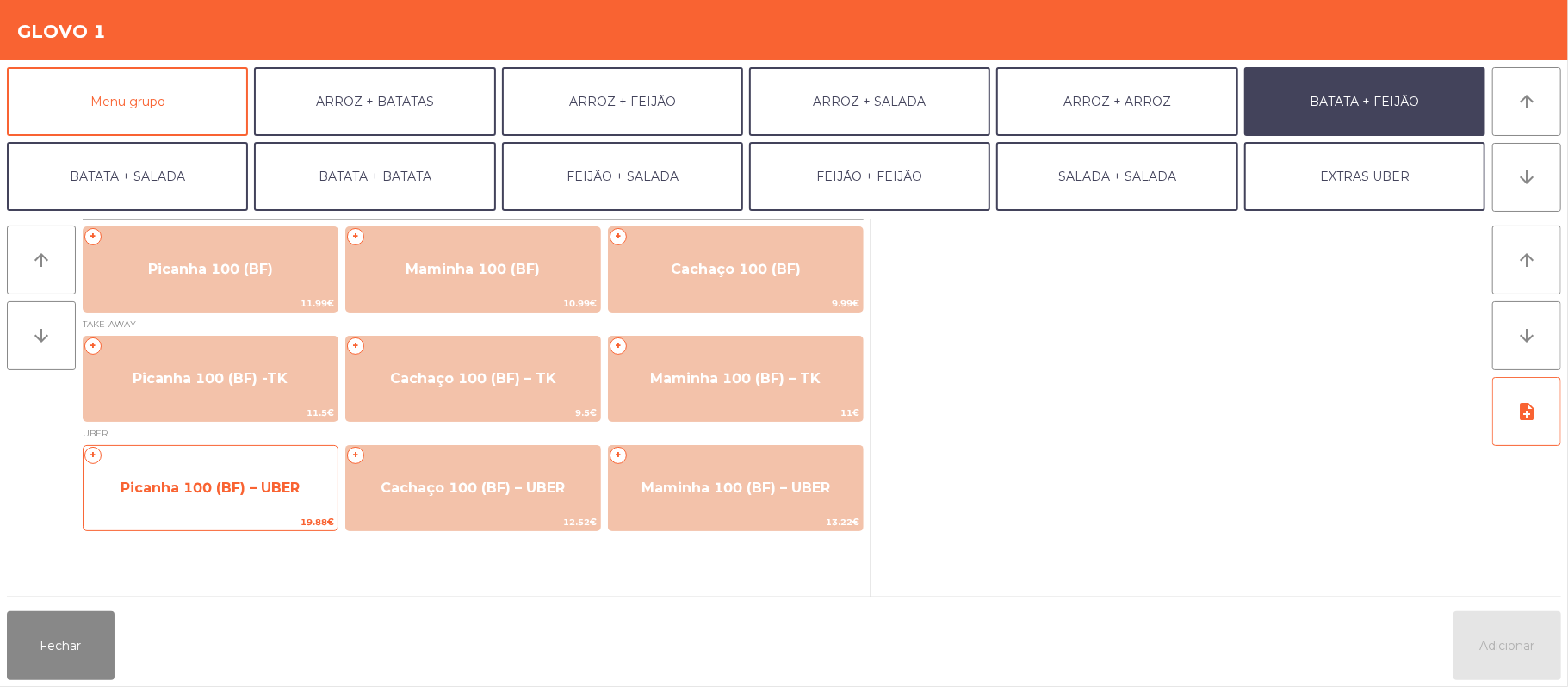
click at [233, 500] on span "Picanha 100 (BF) – UBER" at bounding box center [210, 488] width 254 height 47
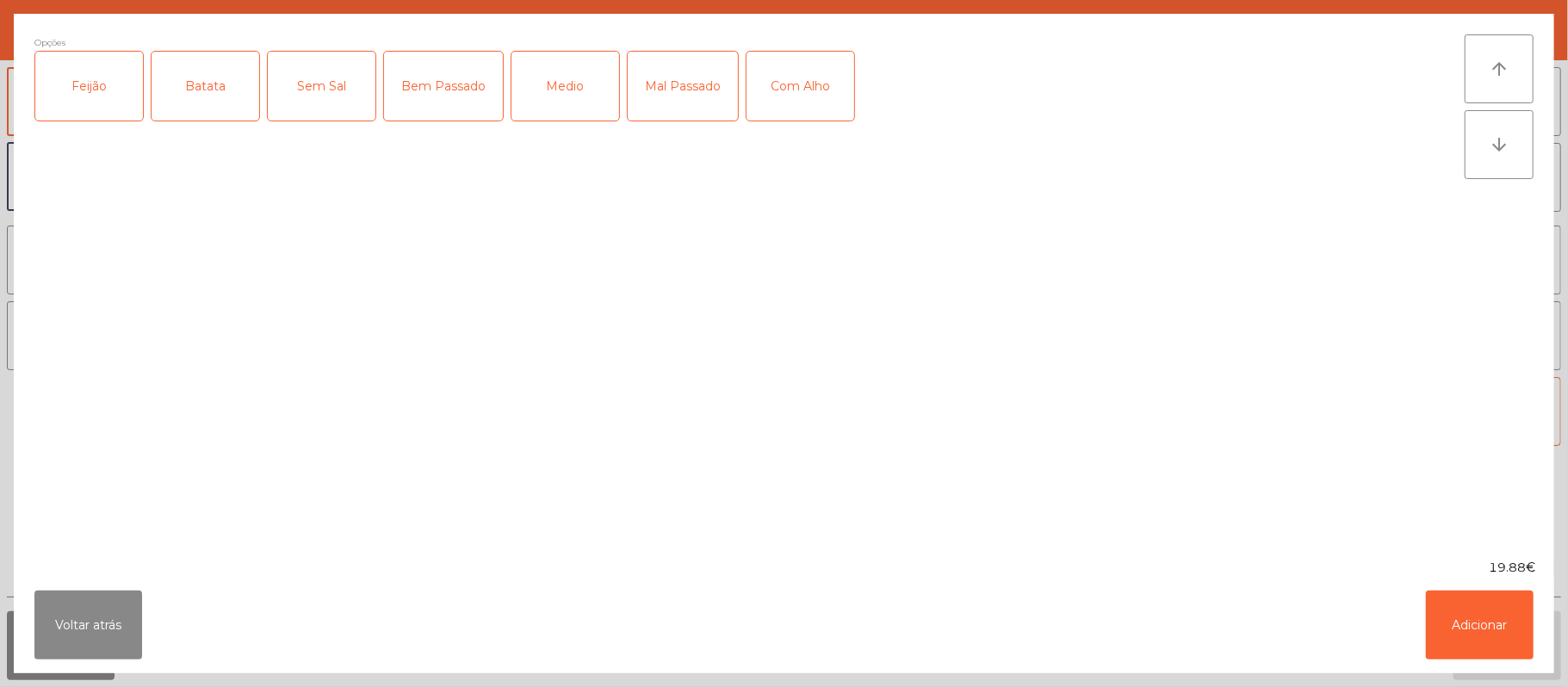
click at [113, 83] on div "Feijão" at bounding box center [89, 85] width 108 height 68
click at [235, 72] on div "Batata" at bounding box center [205, 85] width 108 height 68
click at [424, 103] on div "Bem Passado" at bounding box center [444, 85] width 119 height 68
click at [841, 51] on label "Com Alho" at bounding box center [800, 85] width 110 height 70
click at [1466, 621] on button "Adicionar" at bounding box center [1480, 624] width 108 height 68
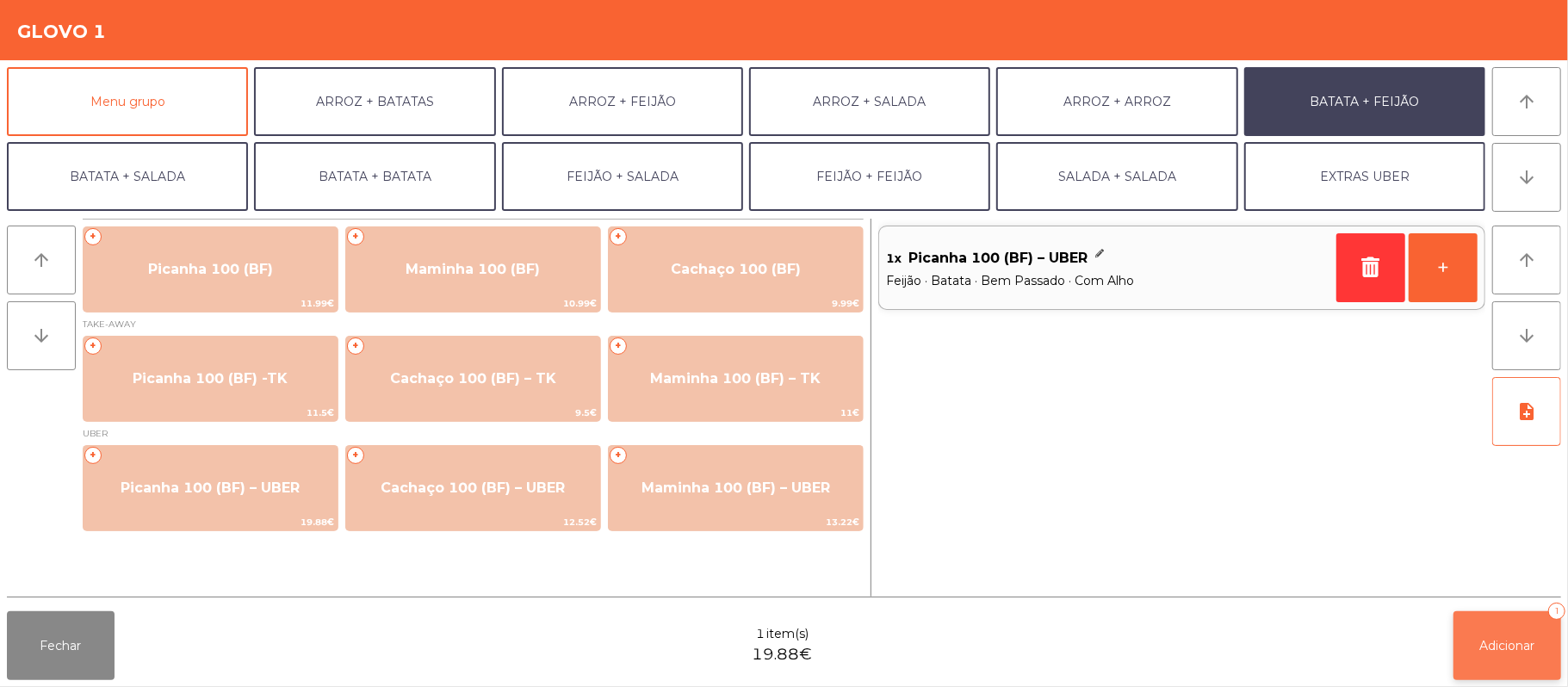
click at [1511, 641] on span "Adicionar" at bounding box center [1508, 645] width 55 height 16
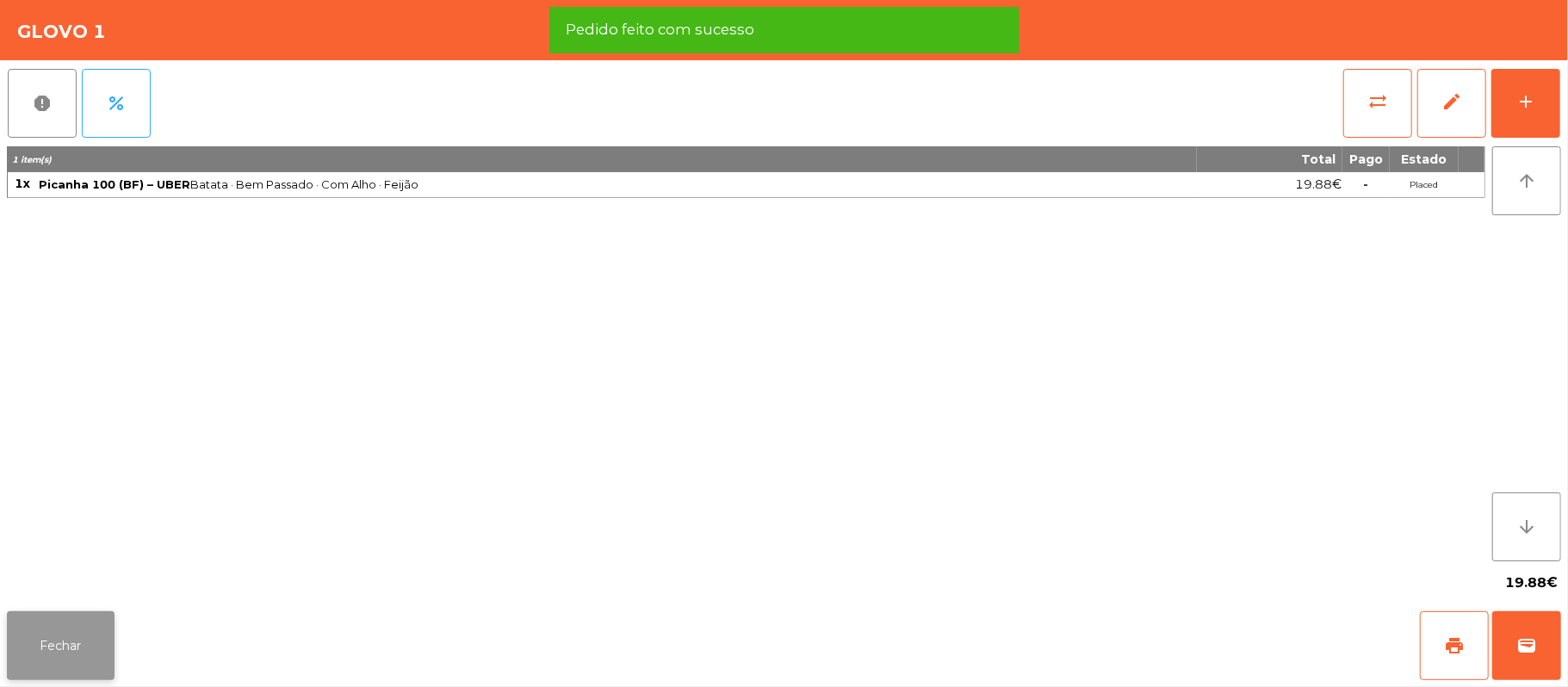
click at [62, 663] on button "Fechar" at bounding box center [60, 645] width 108 height 68
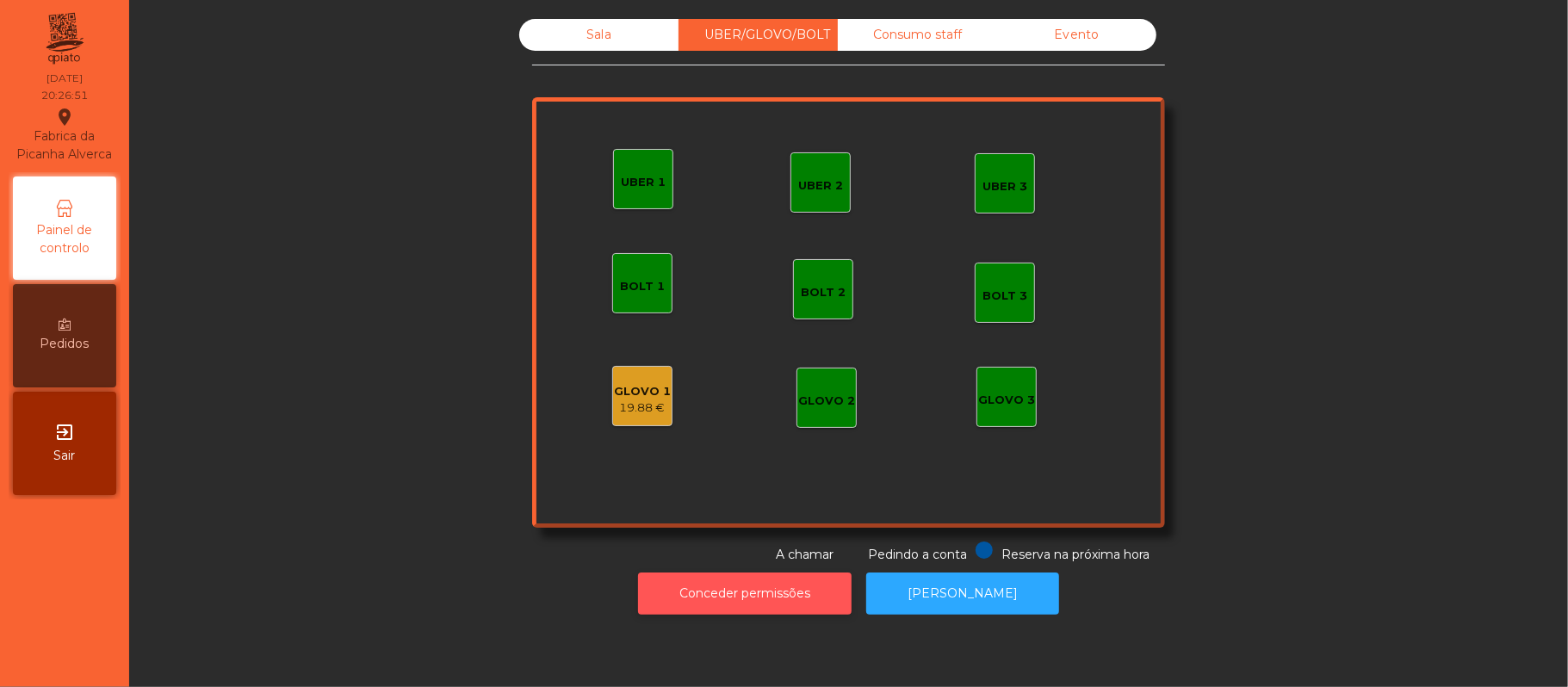
click at [774, 605] on button "Conceder permissões" at bounding box center [745, 593] width 214 height 42
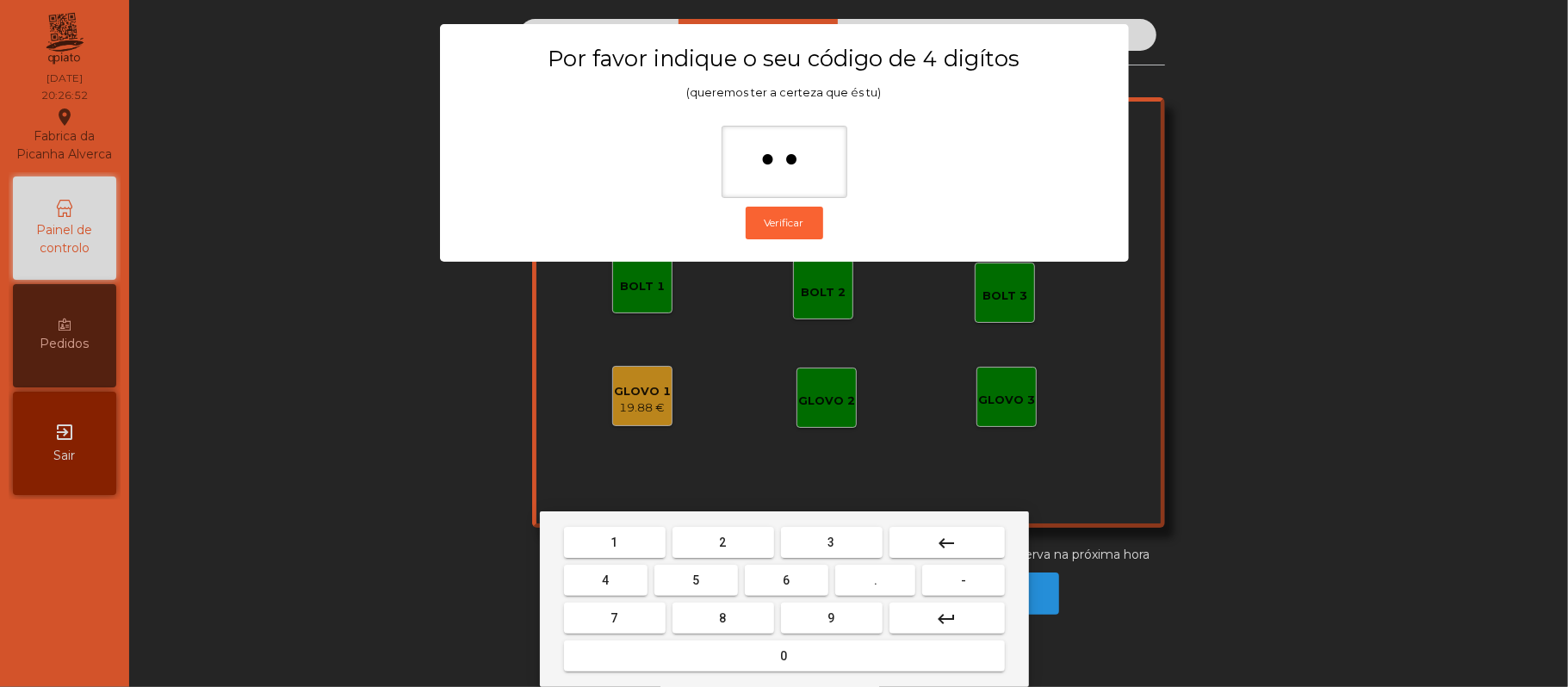
type input "***"
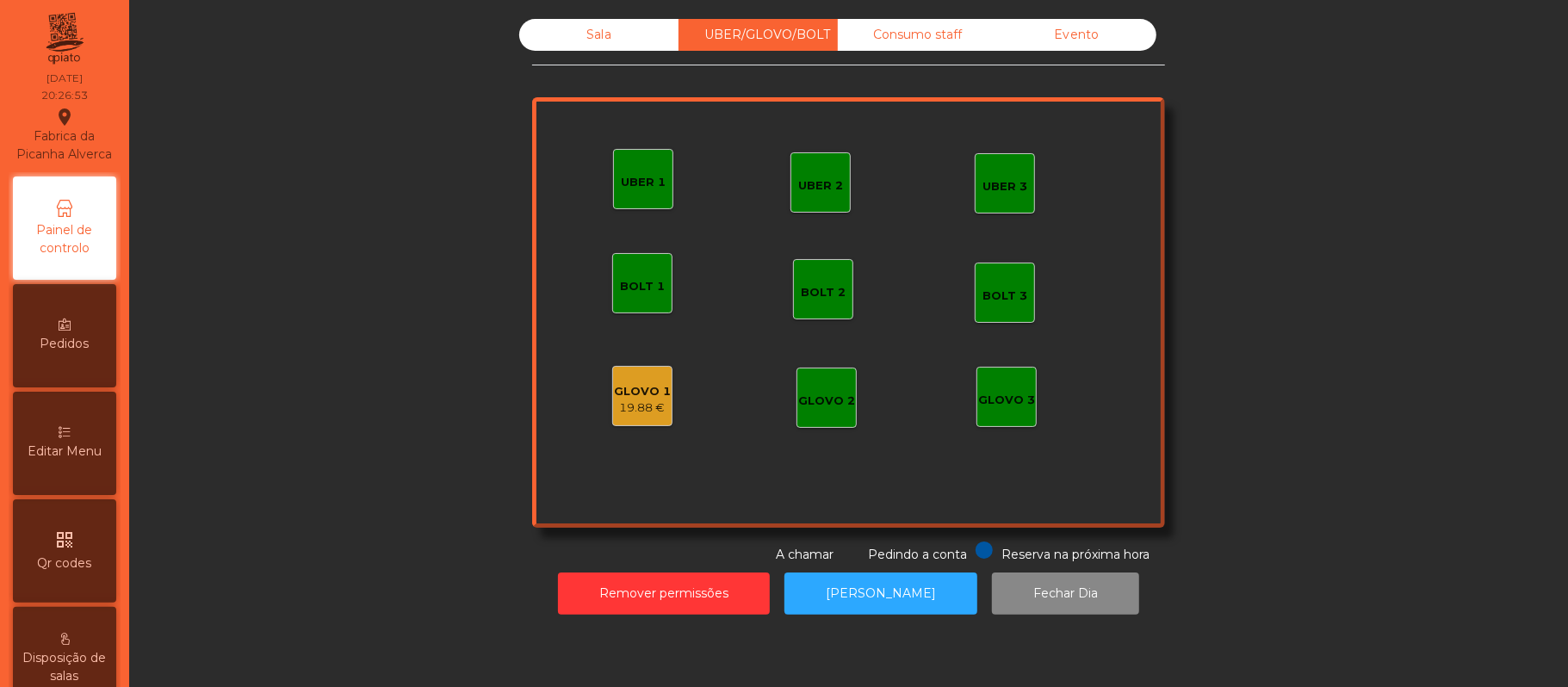
click at [625, 414] on div "19.88 €" at bounding box center [642, 408] width 57 height 17
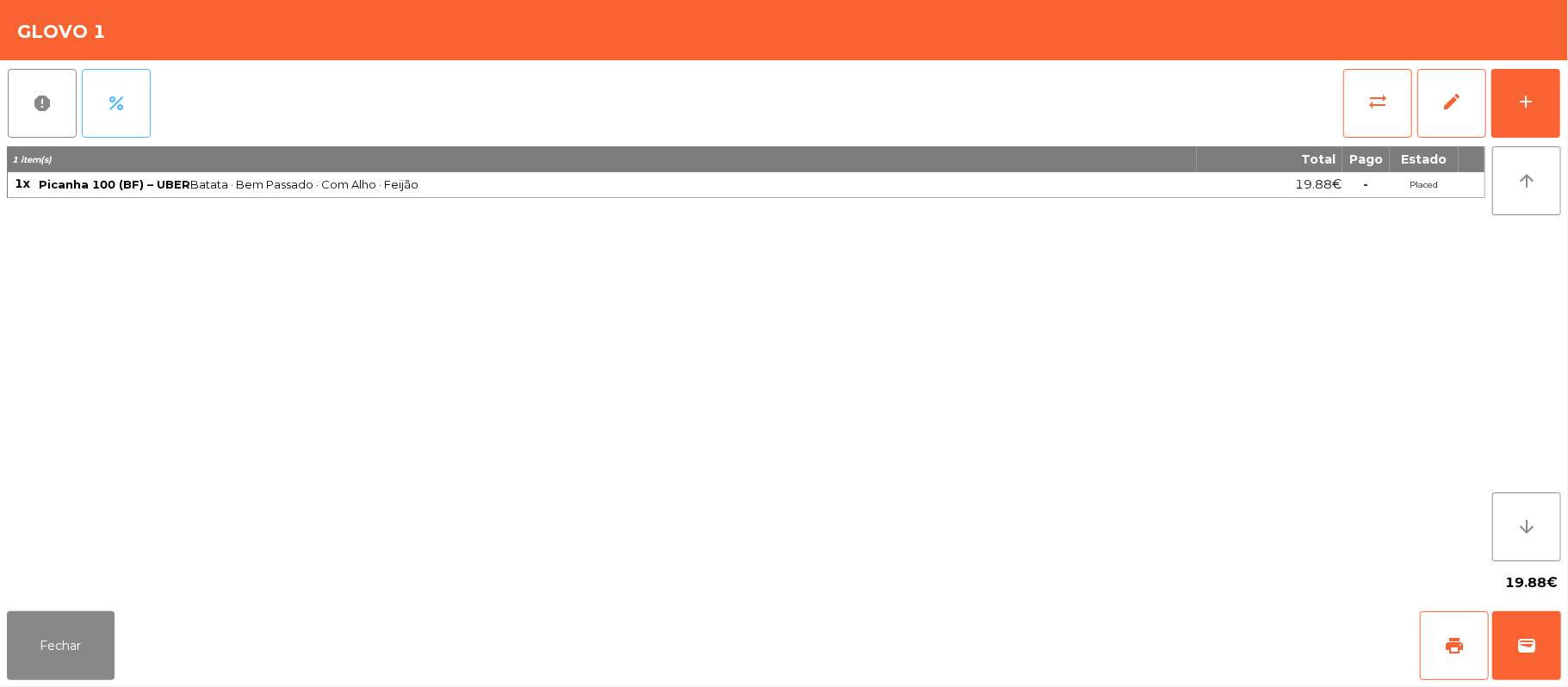
click at [122, 93] on span "percent" at bounding box center [116, 103] width 21 height 21
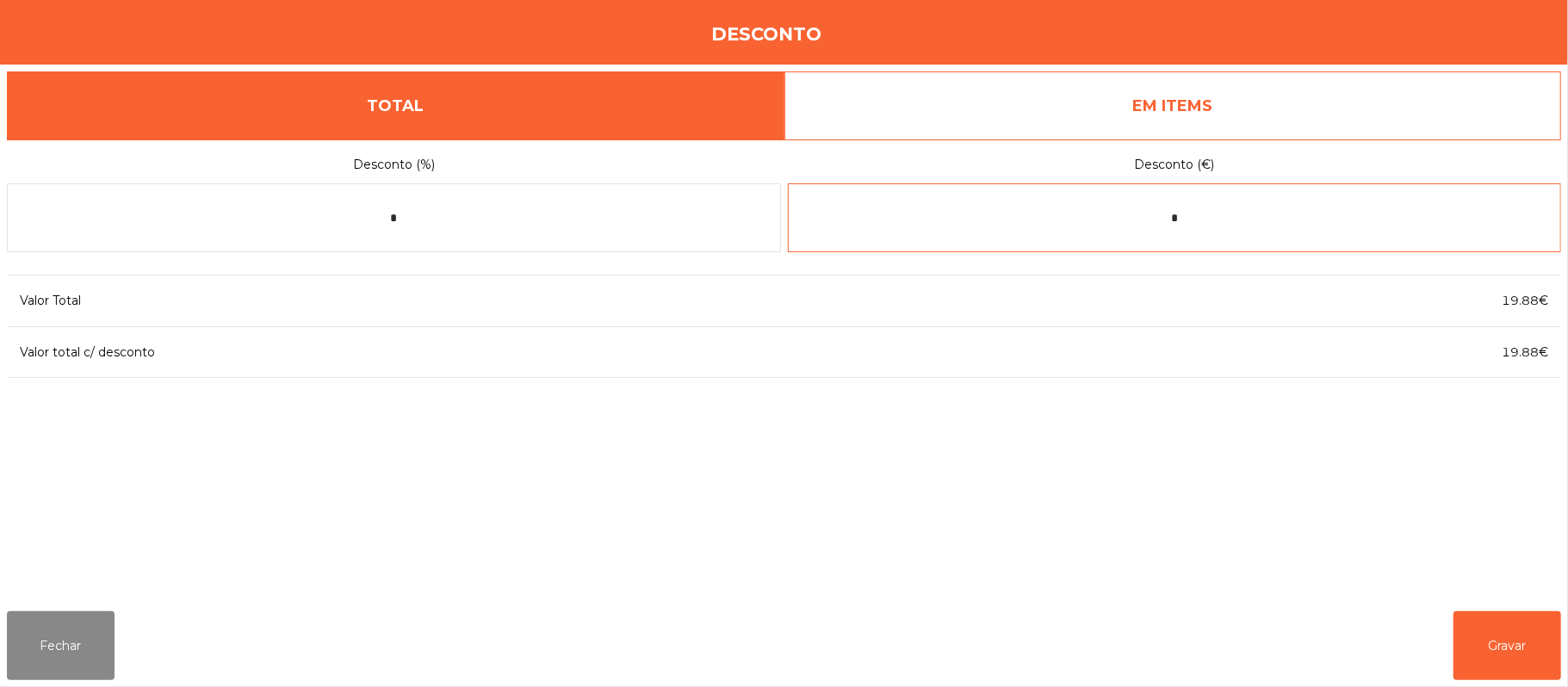
click at [1289, 218] on input "*" at bounding box center [1175, 217] width 775 height 68
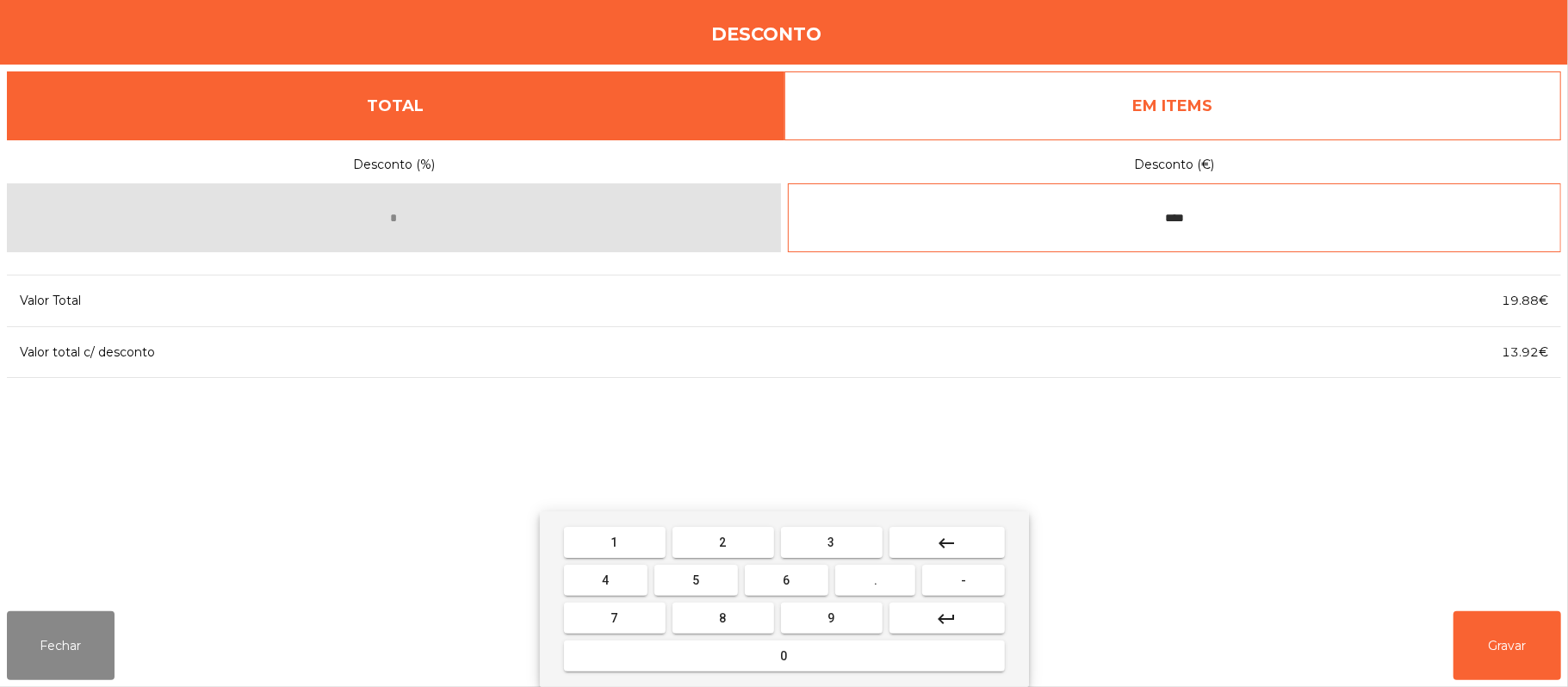
type input "****"
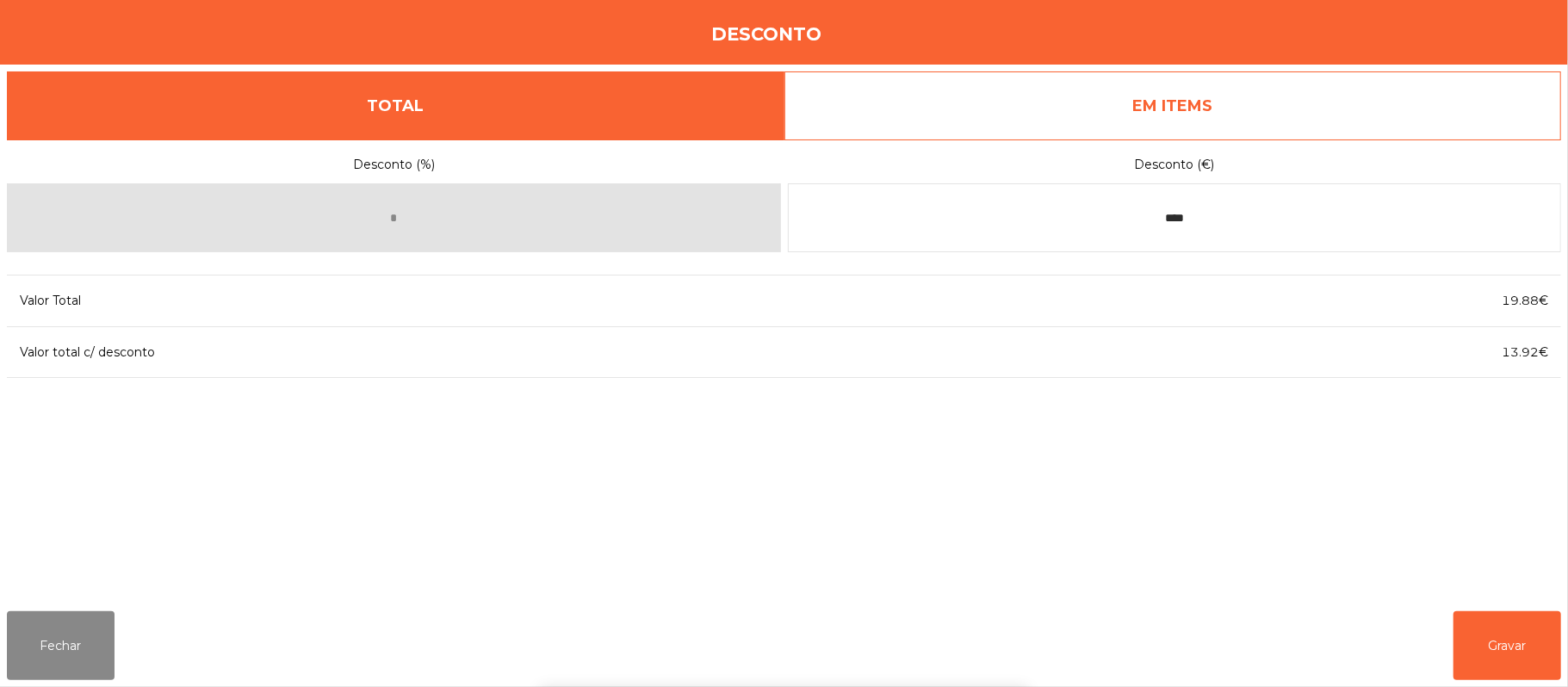
click at [1457, 672] on div "1 2 3 keyboard_backspace 4 5 6 . - 7 8 9 keyboard_return 0" at bounding box center [784, 598] width 1568 height 175
click at [1513, 625] on button "Gravar" at bounding box center [1507, 645] width 108 height 68
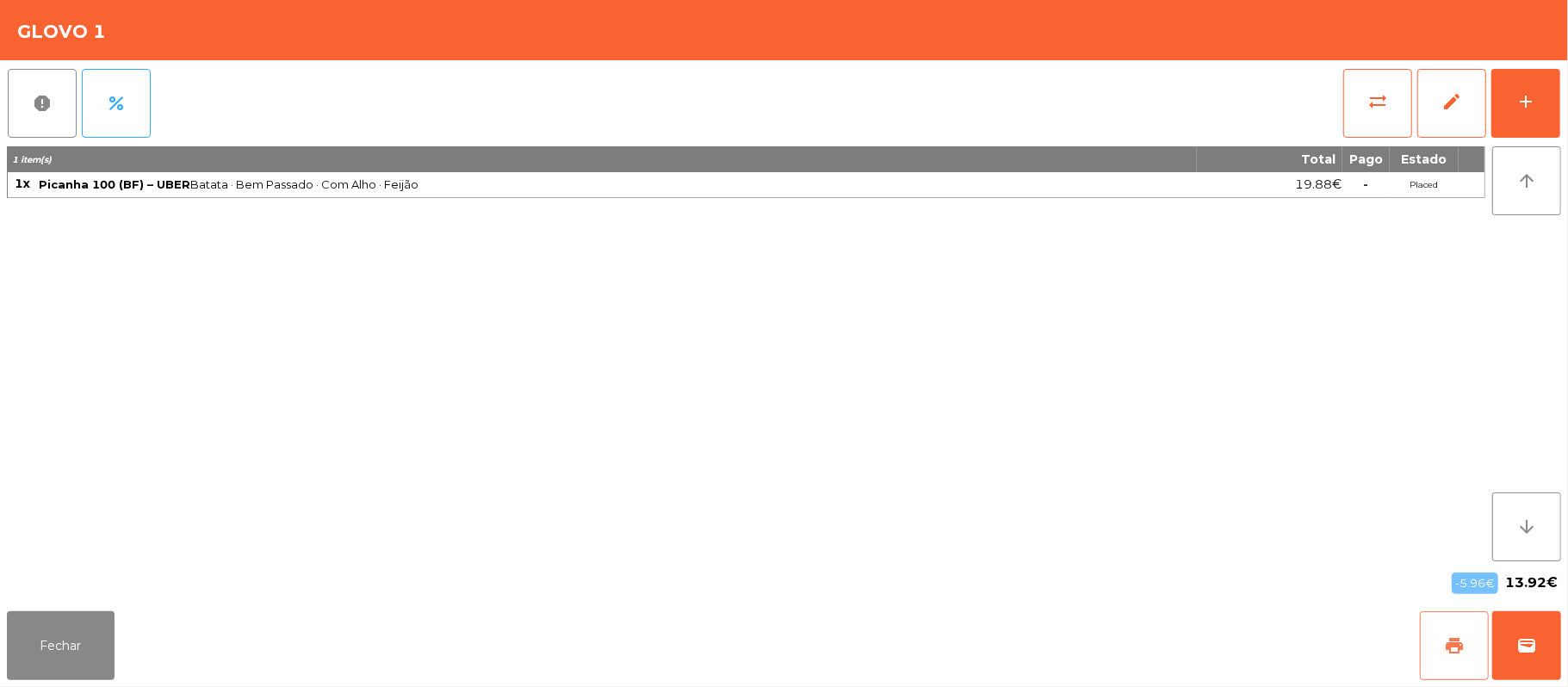
click at [1431, 680] on button "print" at bounding box center [1454, 645] width 68 height 68
click at [1517, 625] on button "wallet" at bounding box center [1526, 645] width 68 height 68
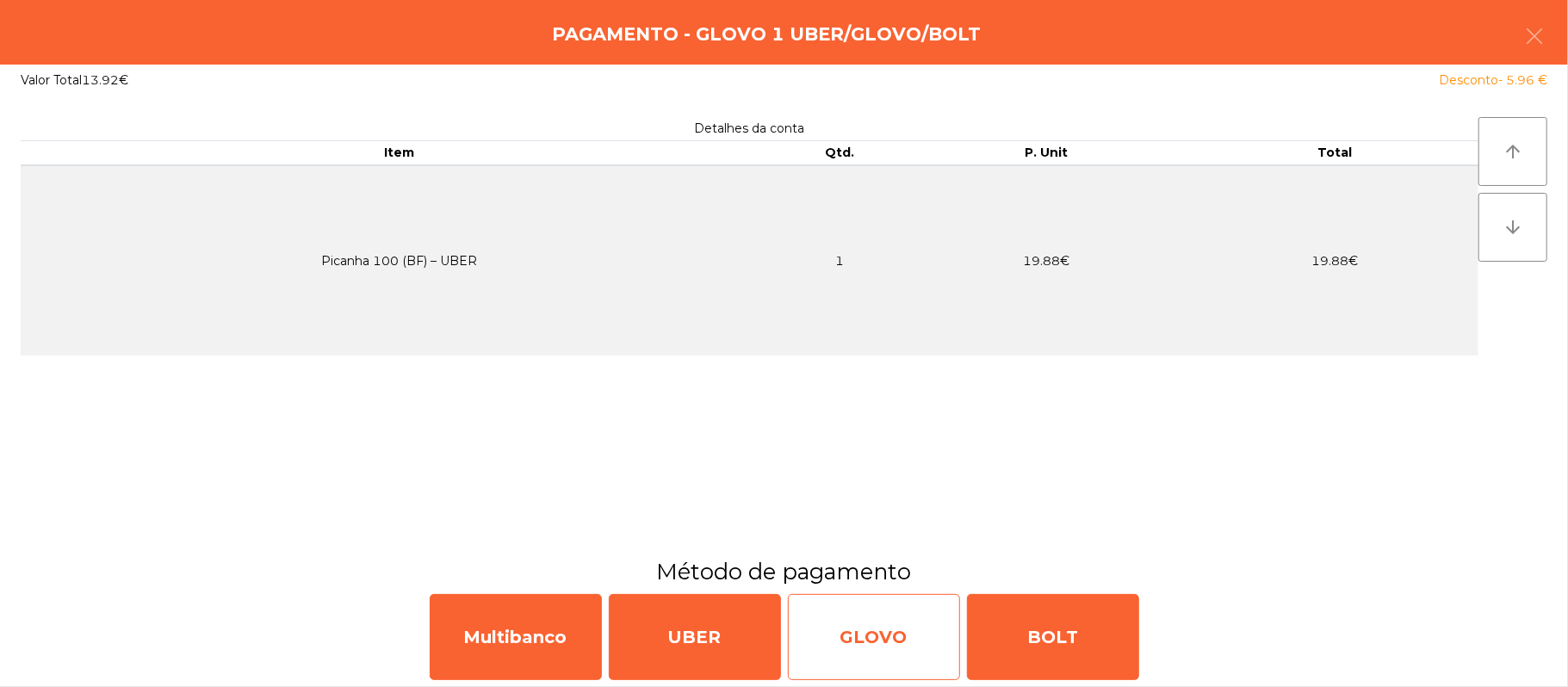
click at [896, 627] on div "GLOVO" at bounding box center [874, 637] width 173 height 86
select select "**"
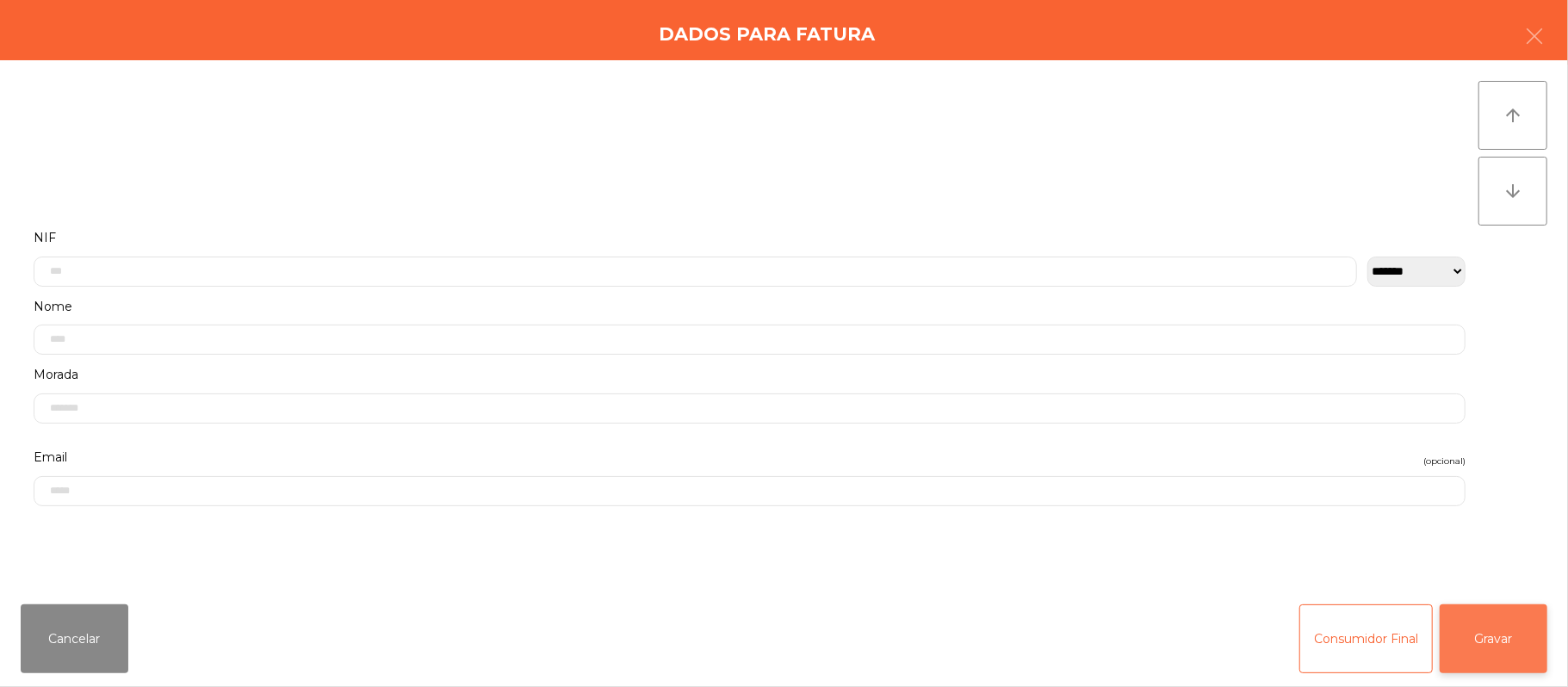
click at [1500, 646] on button "Gravar" at bounding box center [1493, 638] width 108 height 68
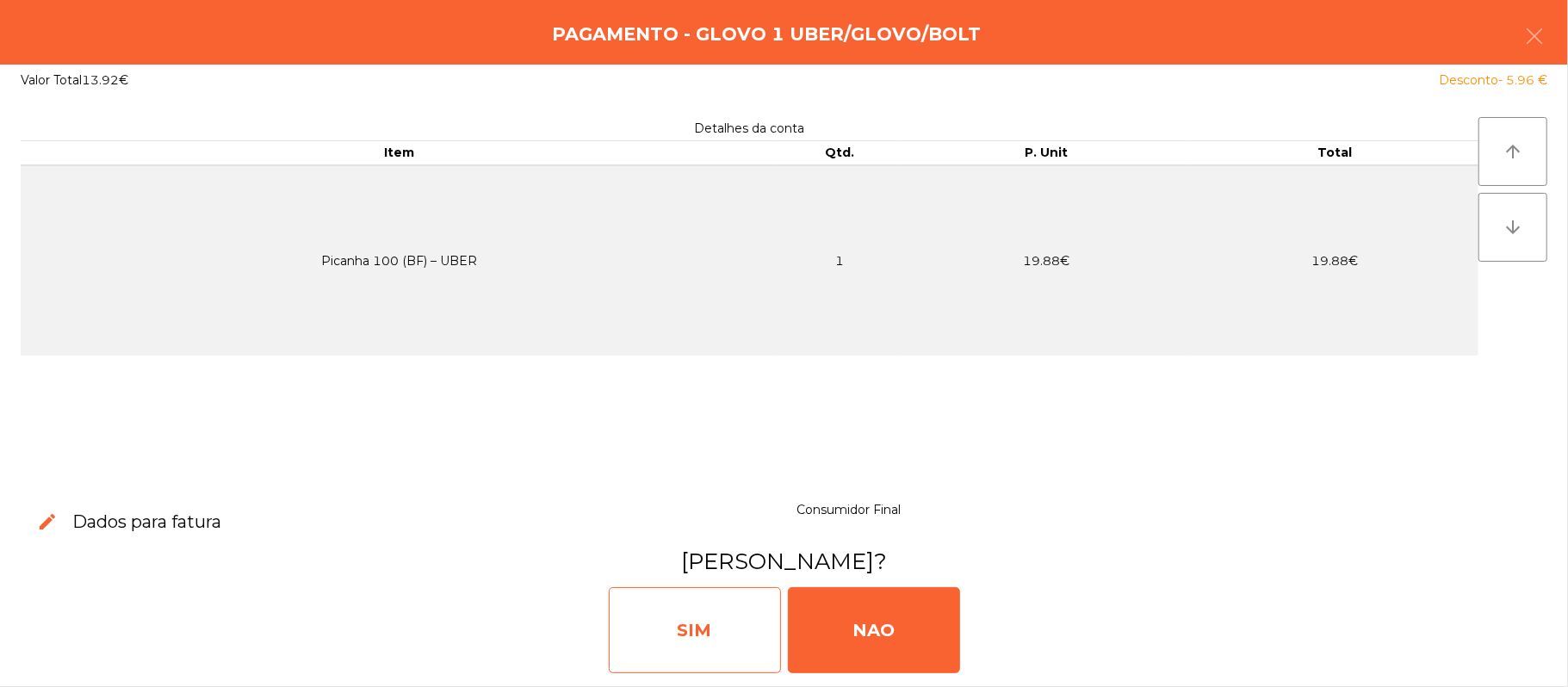
click at [648, 637] on div "SIM" at bounding box center [695, 630] width 173 height 86
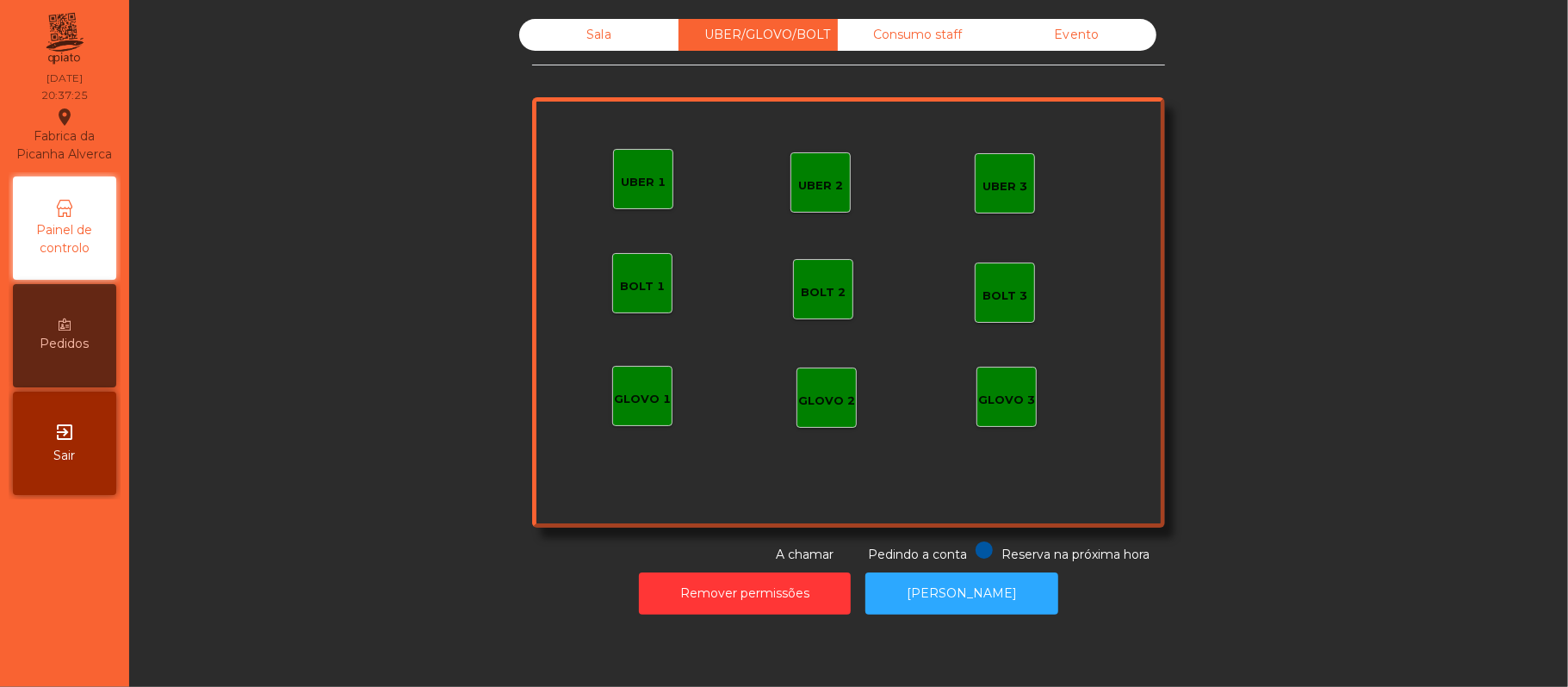
click at [591, 28] on div "Sala" at bounding box center [599, 35] width 159 height 32
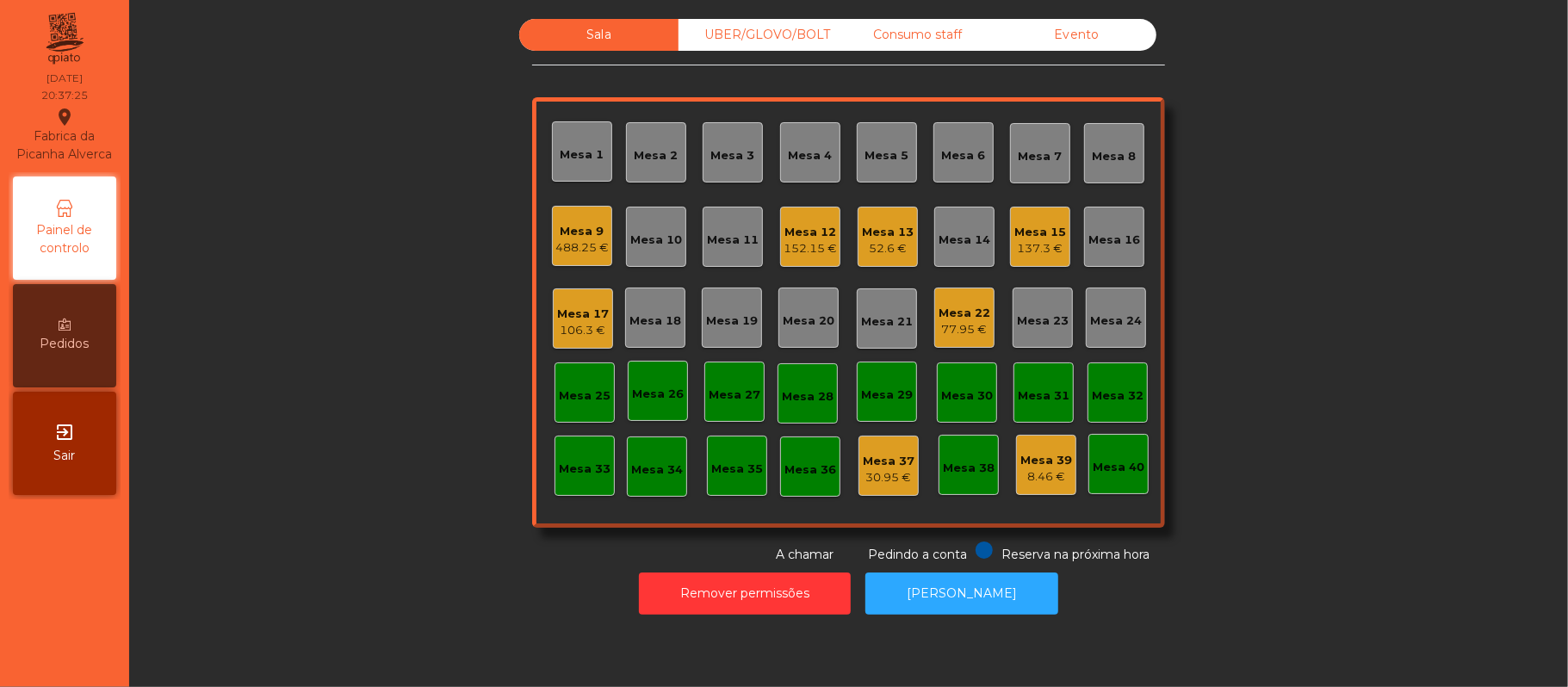
click at [336, 408] on div "Sala UBER/GLOVO/BOLT Consumo staff Evento Mesa 1 Mesa 2 Mesa 3 Mesa 4 Mesa 5 Me…" at bounding box center [849, 291] width 1393 height 545
click at [552, 255] on div "Mesa 9 488.9 €" at bounding box center [582, 235] width 60 height 60
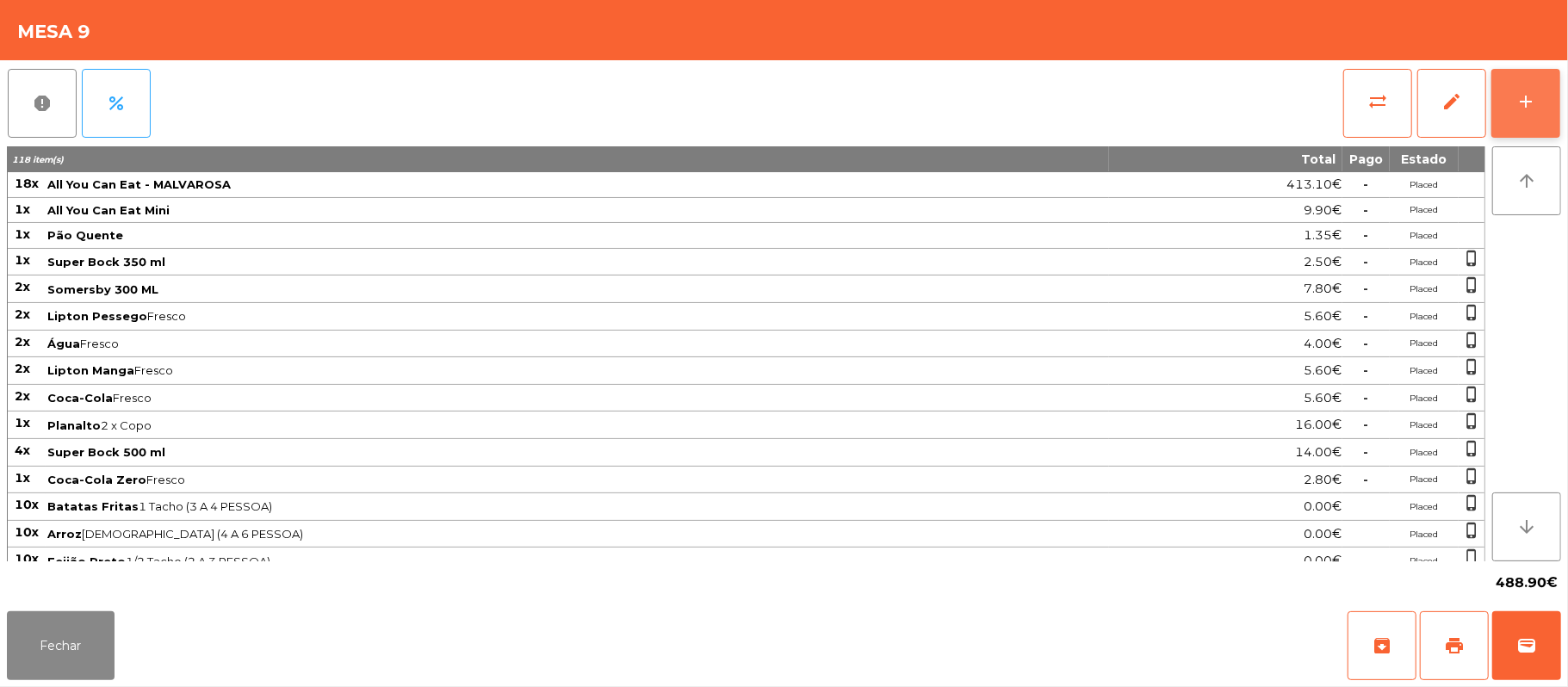
click at [1557, 109] on button "add" at bounding box center [1526, 102] width 68 height 68
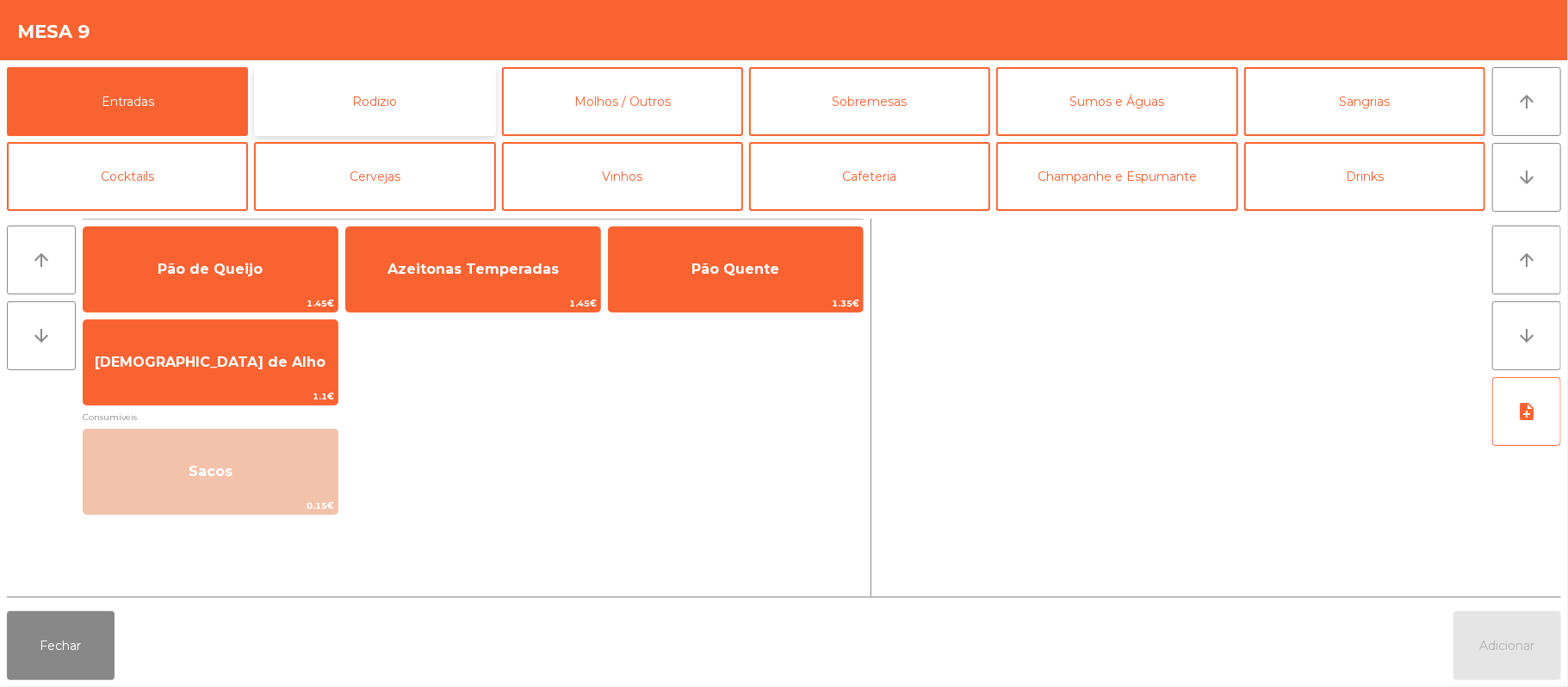
click at [441, 104] on button "Rodizio" at bounding box center [374, 101] width 241 height 68
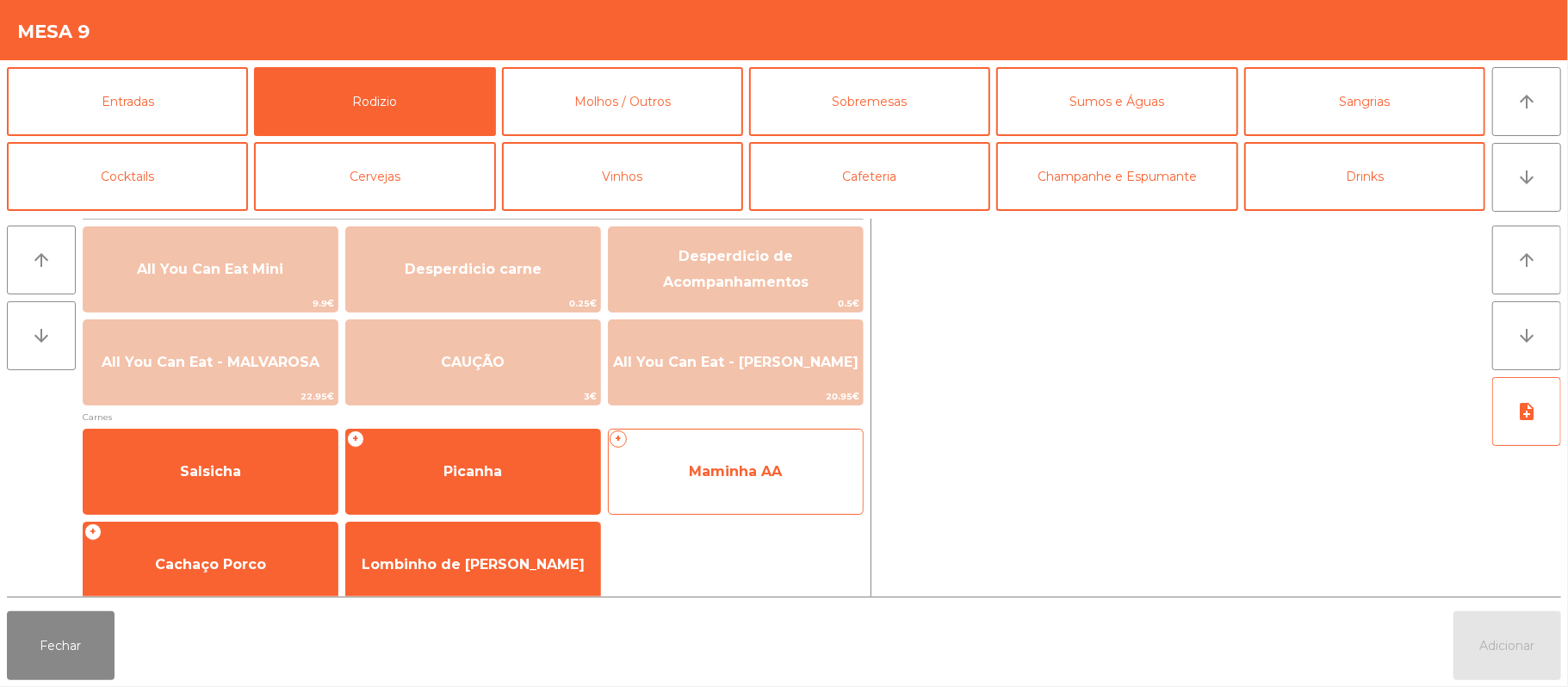
click at [749, 486] on span "Maminha AA" at bounding box center [735, 471] width 254 height 47
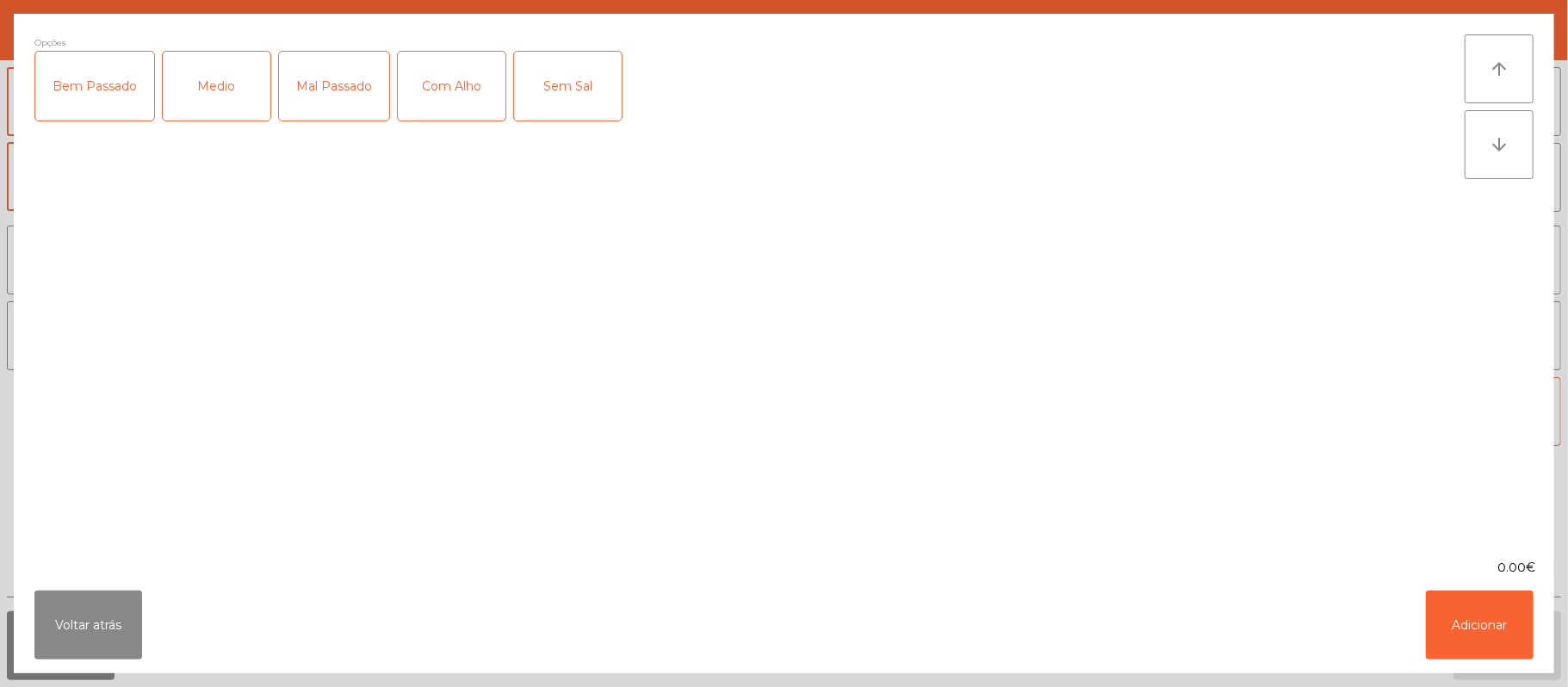
click at [208, 79] on div "Medio" at bounding box center [217, 85] width 108 height 68
click at [459, 84] on div "Com Alho" at bounding box center [451, 85] width 108 height 68
click at [1470, 623] on button "Adicionar" at bounding box center [1480, 624] width 108 height 68
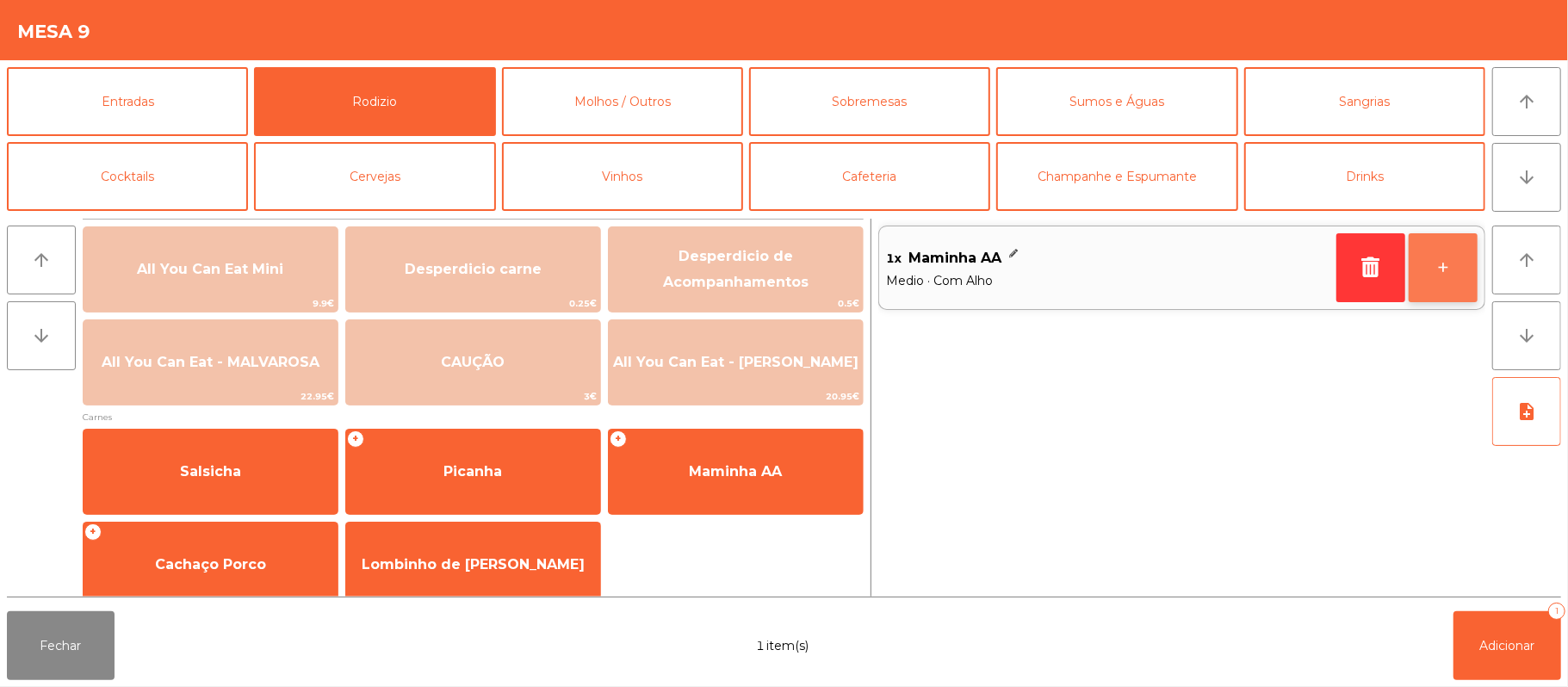
click at [1461, 267] on button "+" at bounding box center [1442, 267] width 68 height 68
click at [1458, 266] on button "+" at bounding box center [1442, 267] width 68 height 68
click at [1443, 270] on button "+" at bounding box center [1442, 267] width 68 height 68
click at [1443, 267] on button "+" at bounding box center [1442, 267] width 68 height 68
click at [1440, 273] on button "+" at bounding box center [1442, 267] width 68 height 68
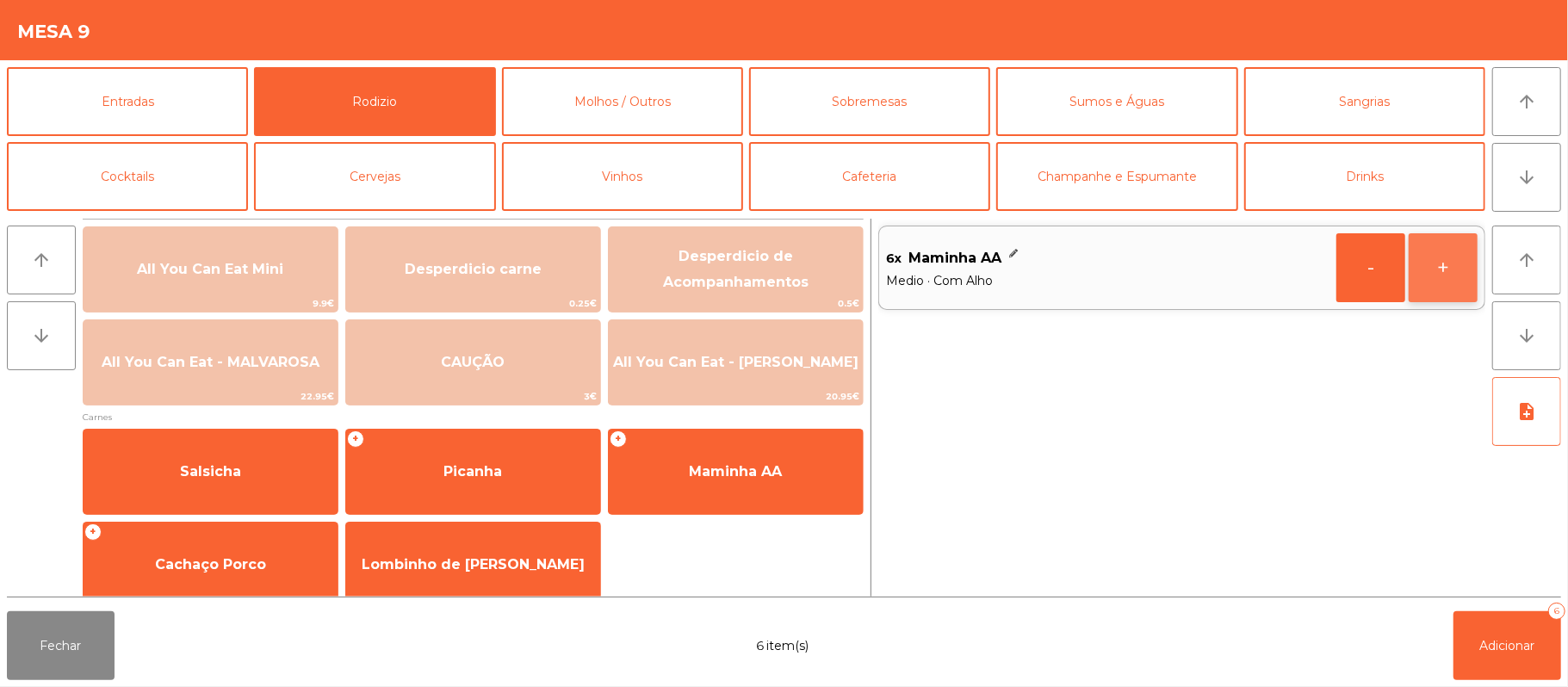
click at [1438, 280] on button "+" at bounding box center [1442, 267] width 68 height 68
click at [1448, 272] on button "+" at bounding box center [1442, 267] width 68 height 68
click at [1440, 274] on button "+" at bounding box center [1442, 267] width 68 height 68
click at [1440, 262] on button "+" at bounding box center [1442, 267] width 68 height 68
click at [1439, 266] on button "+" at bounding box center [1442, 267] width 68 height 68
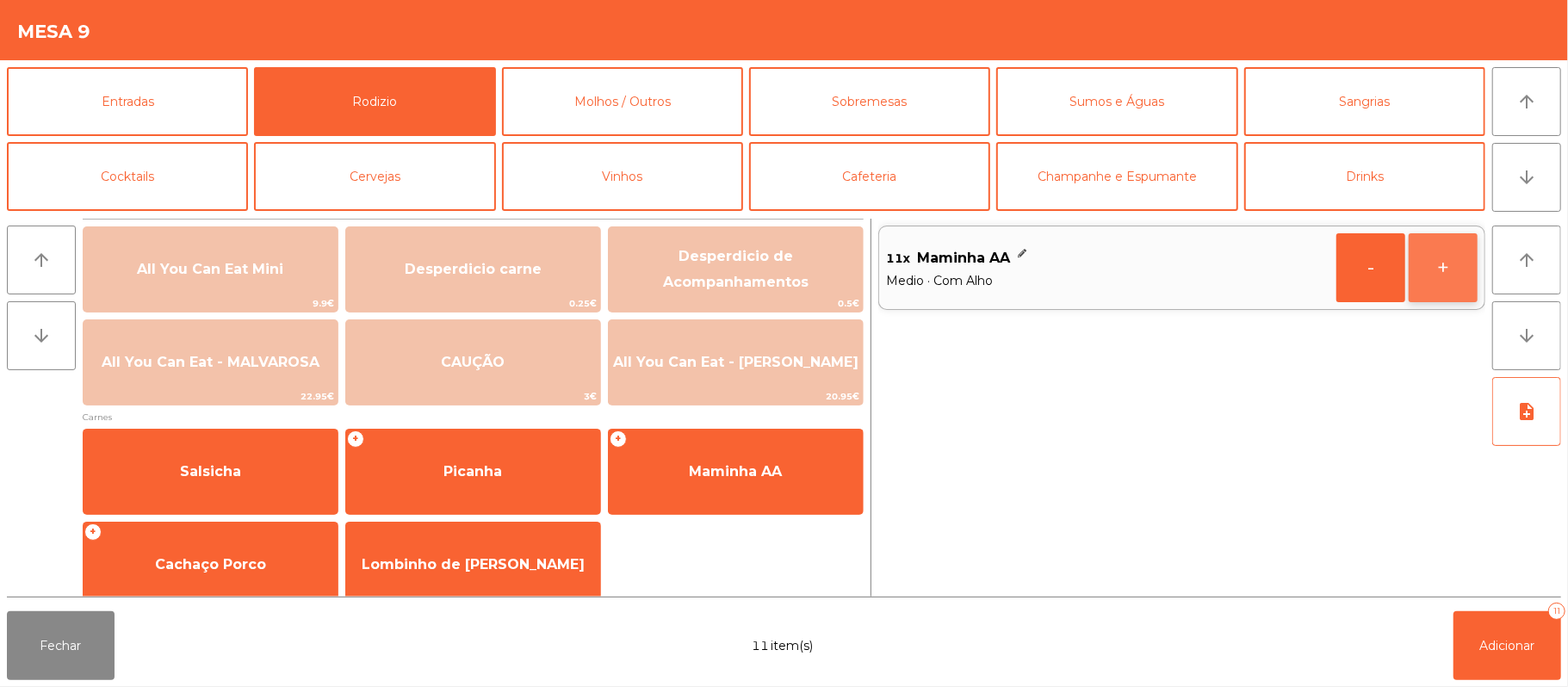
click at [1435, 269] on button "+" at bounding box center [1442, 267] width 68 height 68
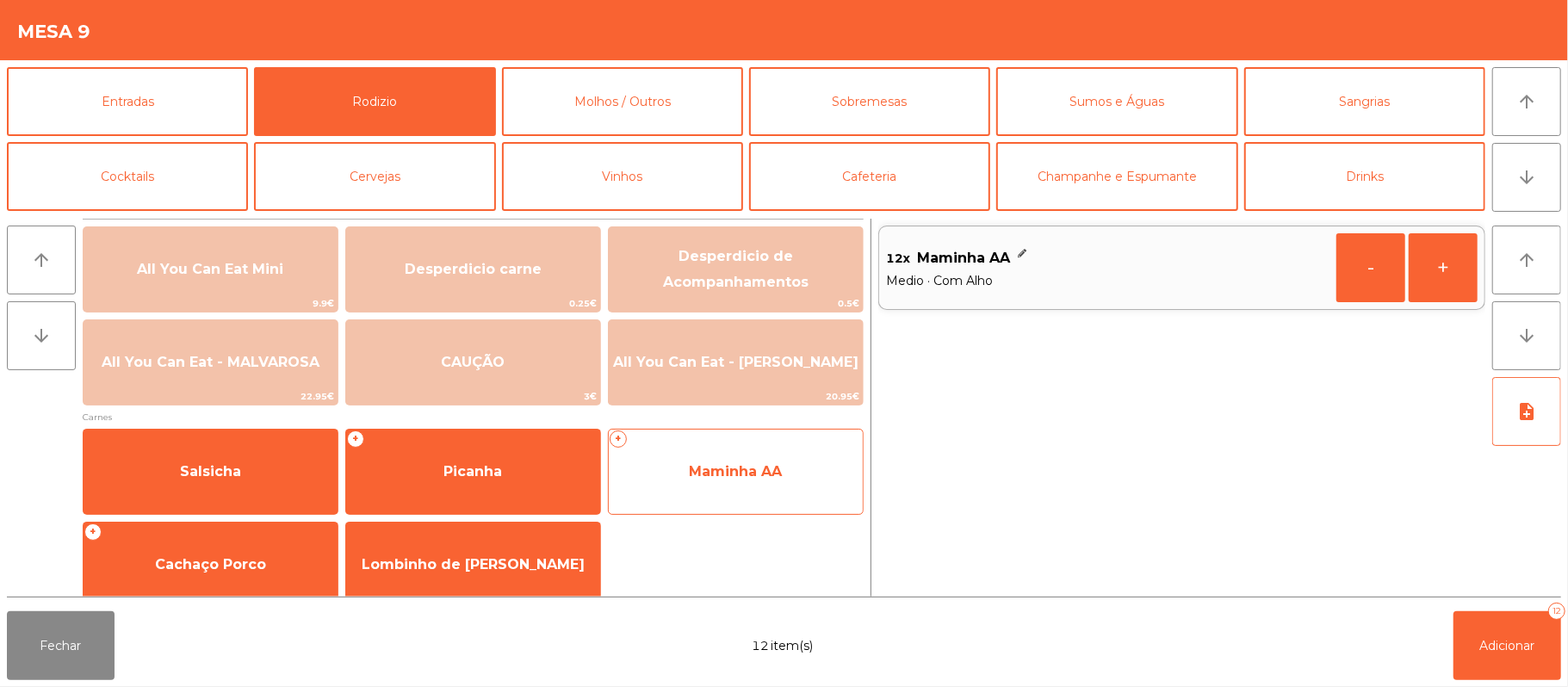
click at [742, 479] on span "Maminha AA" at bounding box center [735, 470] width 93 height 16
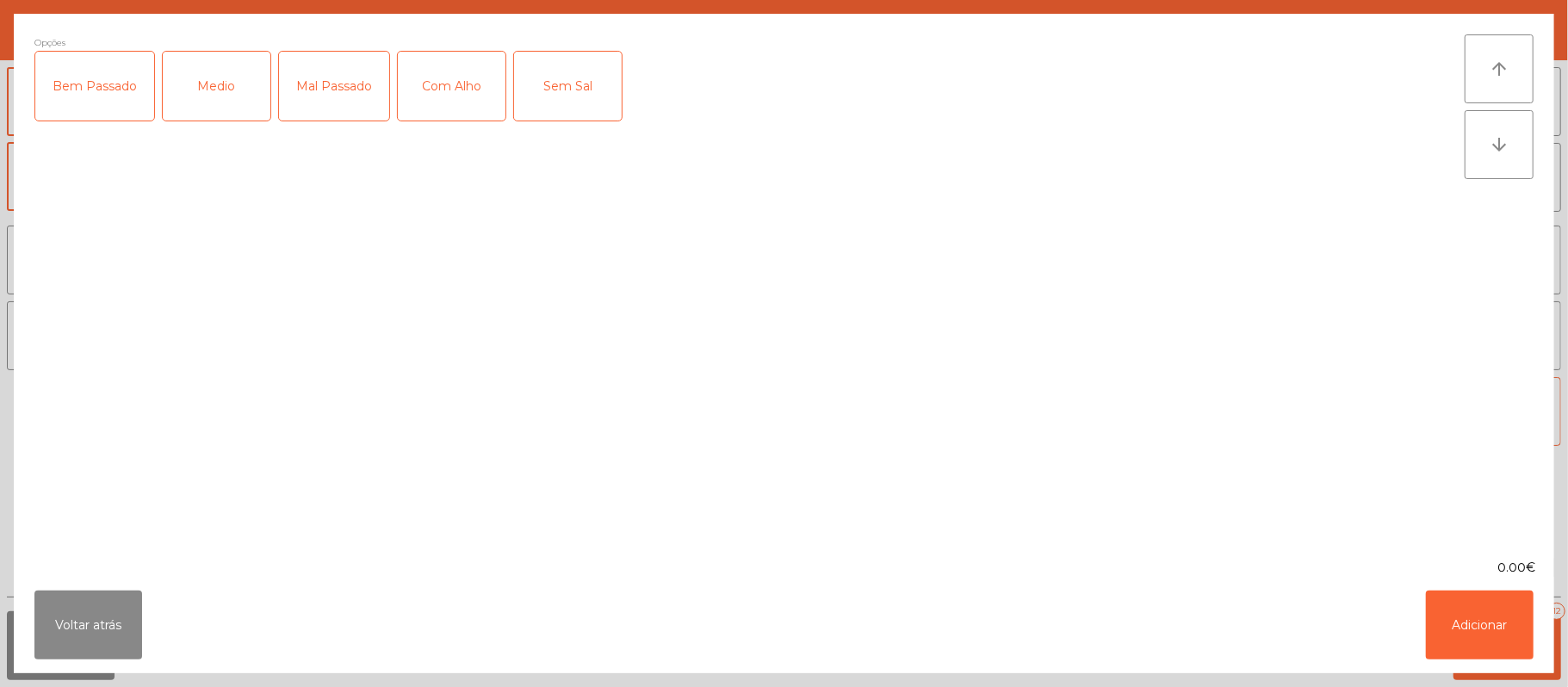
click at [228, 104] on div "Medio" at bounding box center [217, 85] width 108 height 68
click at [1475, 635] on button "Adicionar" at bounding box center [1480, 624] width 108 height 68
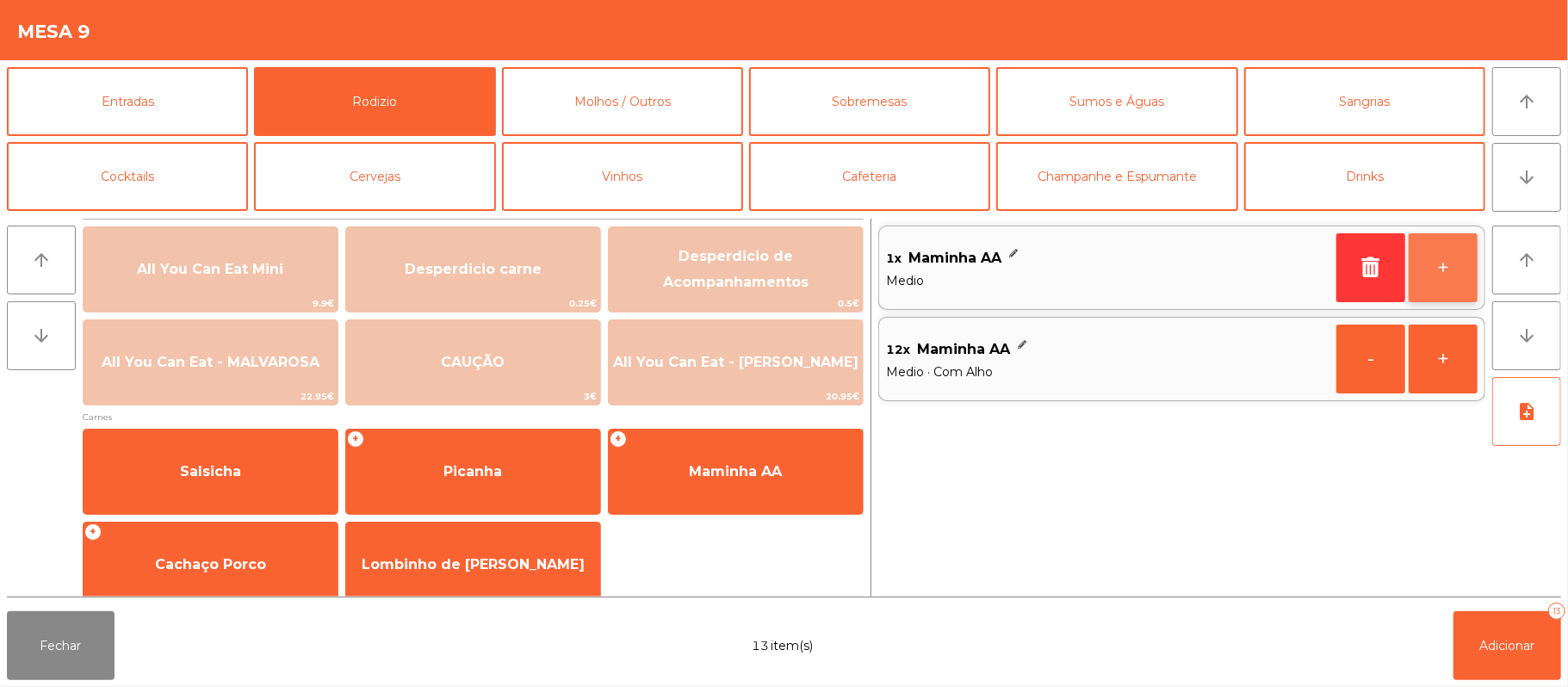
click at [1457, 290] on button "+" at bounding box center [1442, 267] width 68 height 68
click at [1465, 284] on button "+" at bounding box center [1442, 267] width 68 height 68
click at [1451, 287] on button "+" at bounding box center [1442, 267] width 68 height 68
click at [1364, 256] on button "-" at bounding box center [1370, 267] width 68 height 68
click at [1359, 266] on button "-" at bounding box center [1370, 267] width 68 height 68
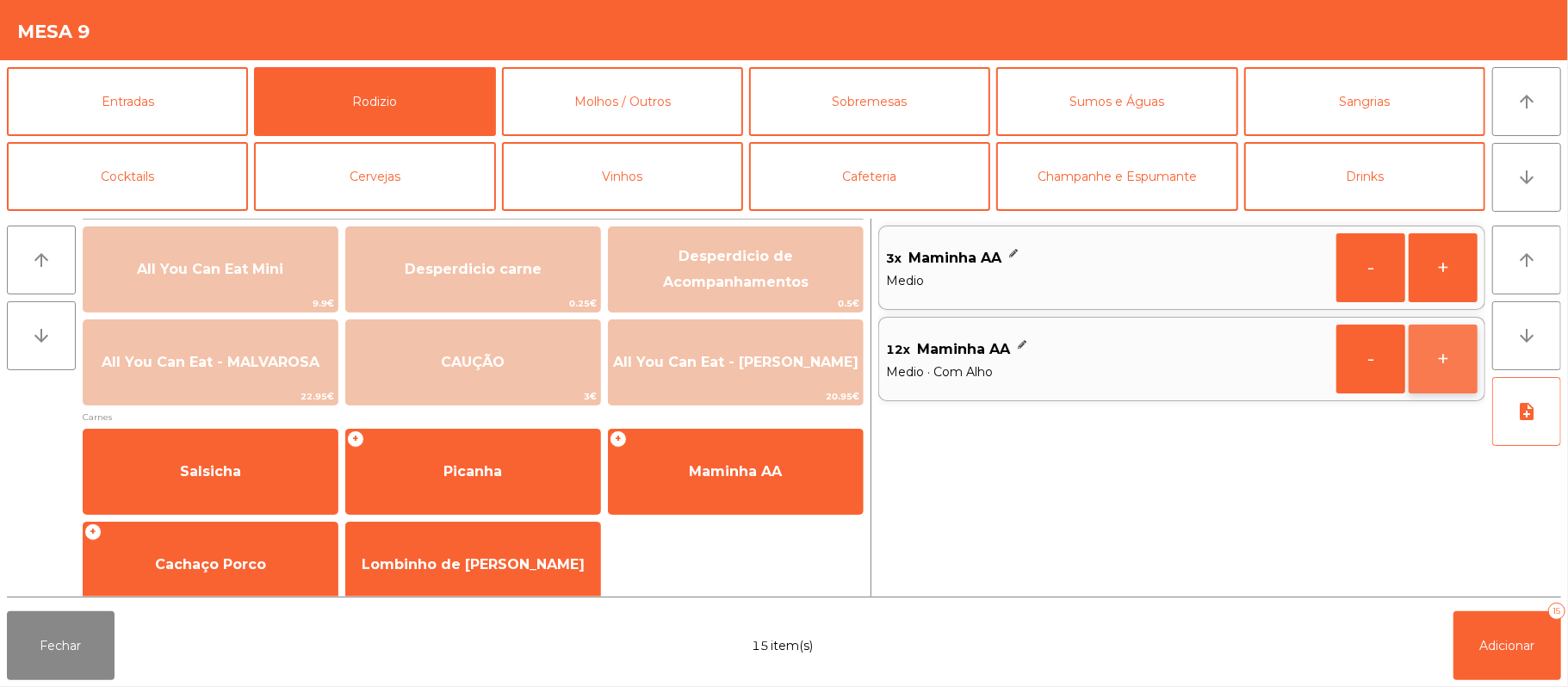
click at [1441, 362] on button "+" at bounding box center [1442, 358] width 68 height 68
click at [1466, 265] on button "+" at bounding box center [1442, 267] width 68 height 68
click at [1460, 261] on button "+" at bounding box center [1442, 267] width 68 height 68
click at [1362, 267] on button "-" at bounding box center [1370, 267] width 68 height 68
click at [1369, 262] on button "-" at bounding box center [1370, 267] width 68 height 68
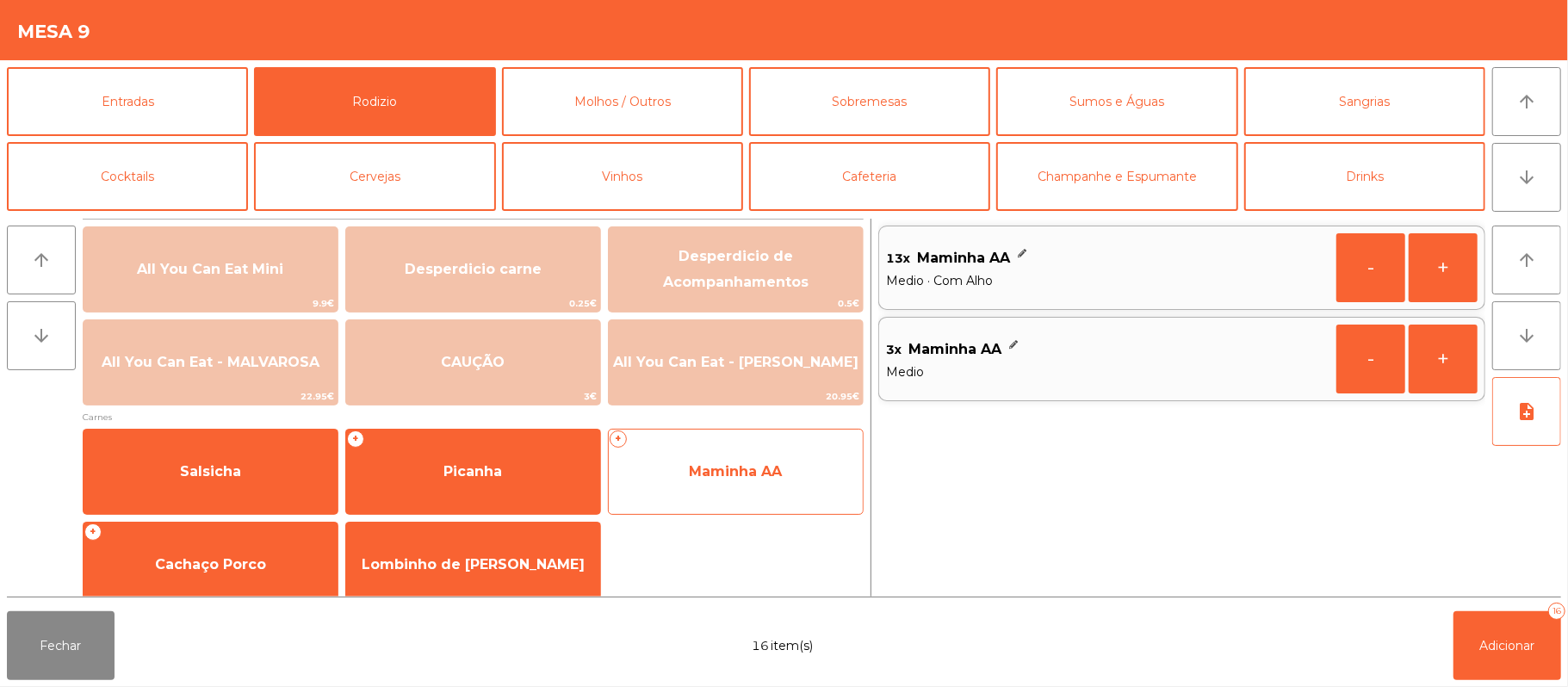
click at [728, 455] on span "Maminha AA" at bounding box center [735, 471] width 254 height 47
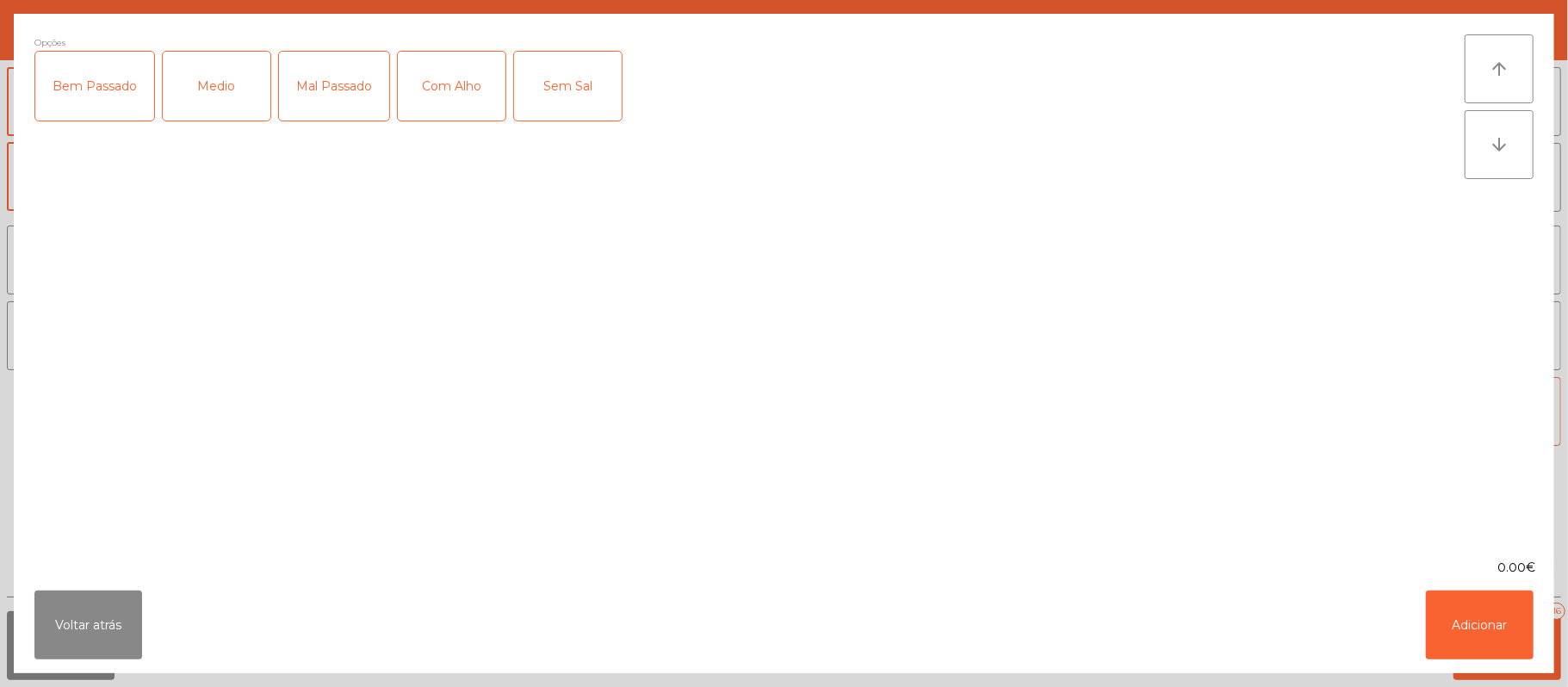
click at [100, 59] on div "Bem Passado" at bounding box center [95, 85] width 119 height 68
click at [448, 86] on div "Com Alho" at bounding box center [451, 85] width 108 height 68
click at [1482, 625] on button "Adicionar" at bounding box center [1480, 624] width 108 height 68
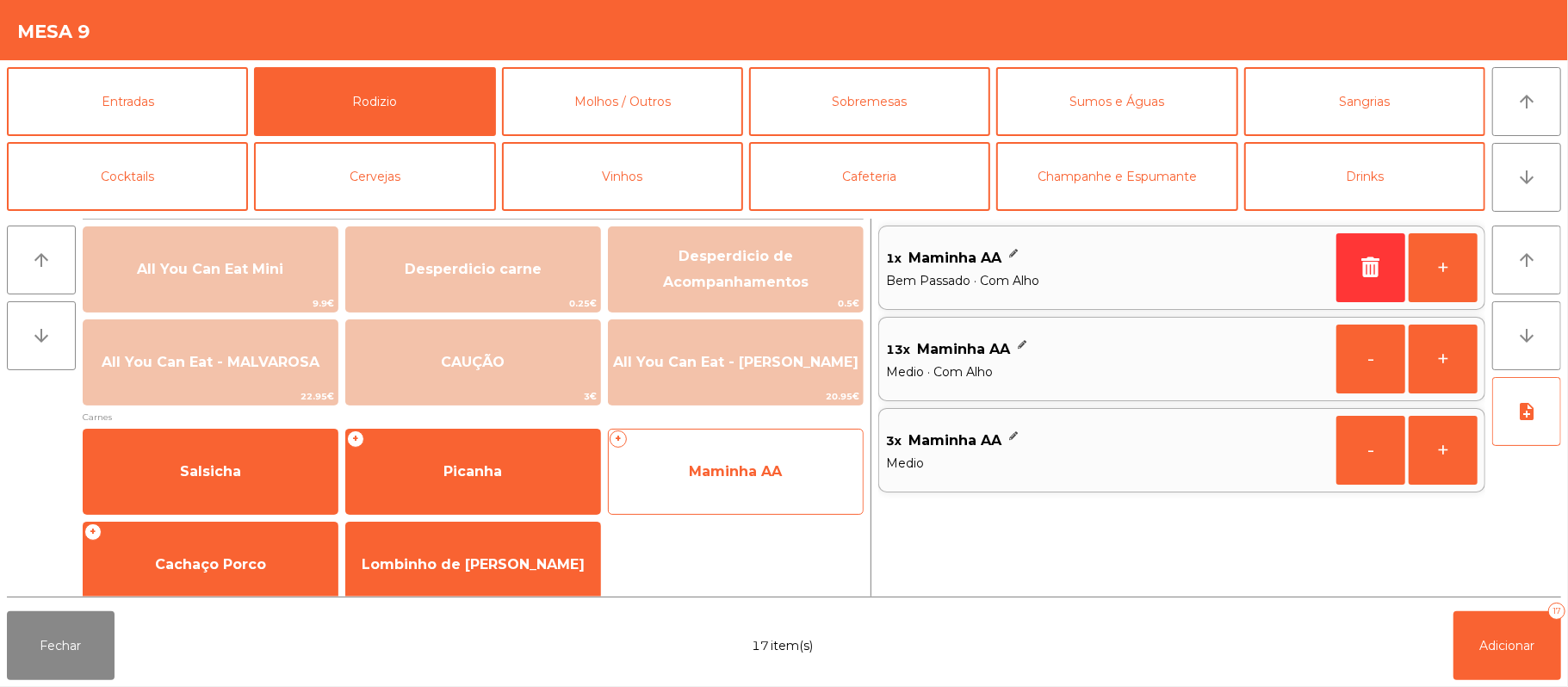
click at [718, 463] on span "Maminha AA" at bounding box center [735, 470] width 93 height 16
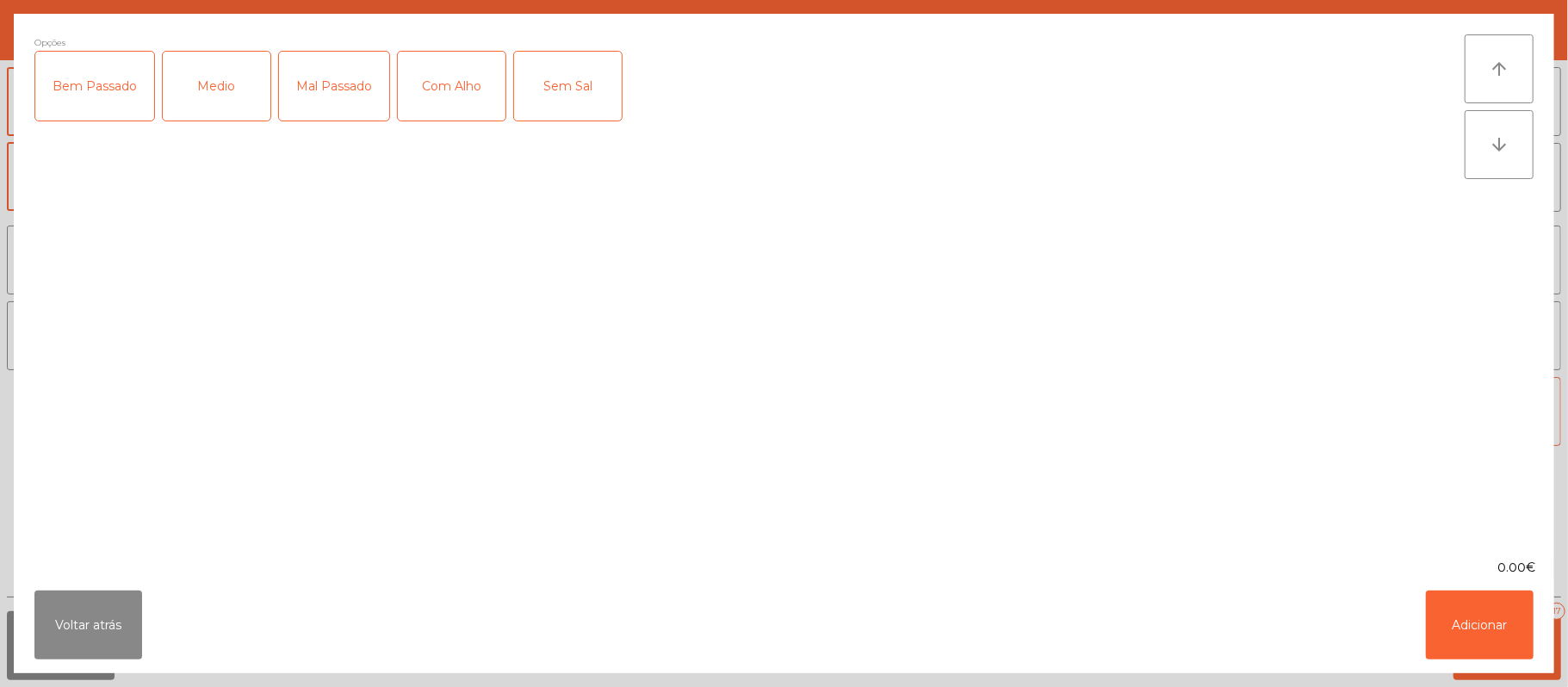
click at [90, 90] on div "Bem Passado" at bounding box center [95, 85] width 119 height 68
click at [1472, 631] on button "Adicionar" at bounding box center [1480, 624] width 108 height 68
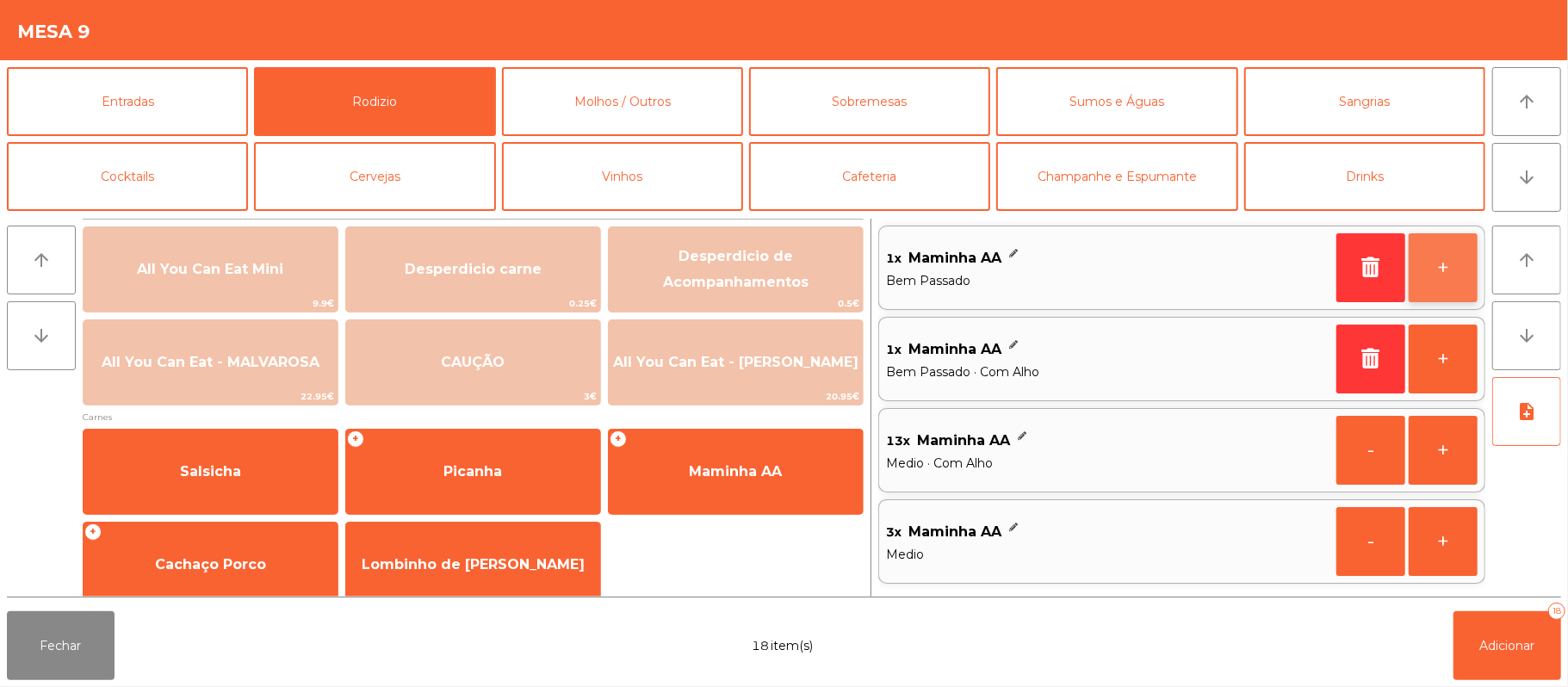
click at [1454, 274] on button "+" at bounding box center [1442, 267] width 68 height 68
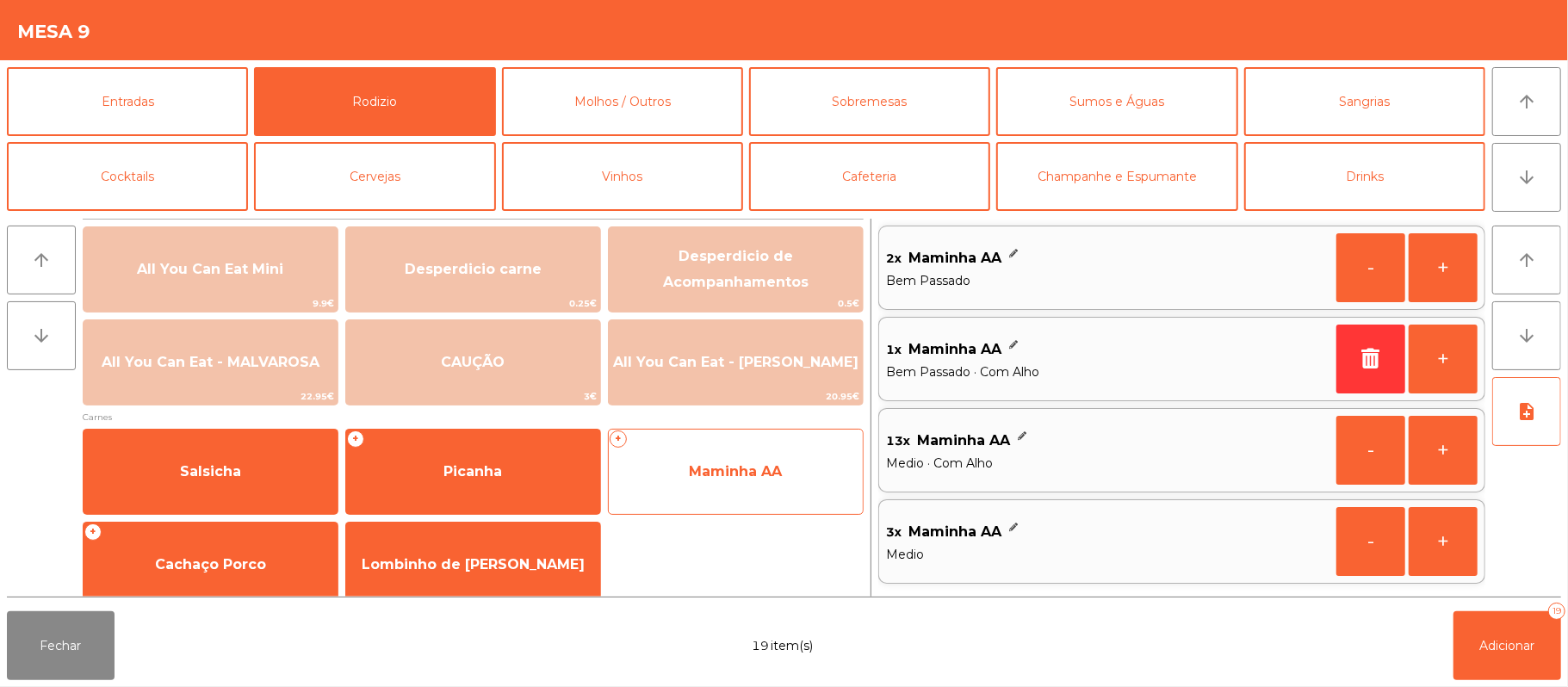
click at [742, 463] on span "Maminha AA" at bounding box center [735, 470] width 93 height 16
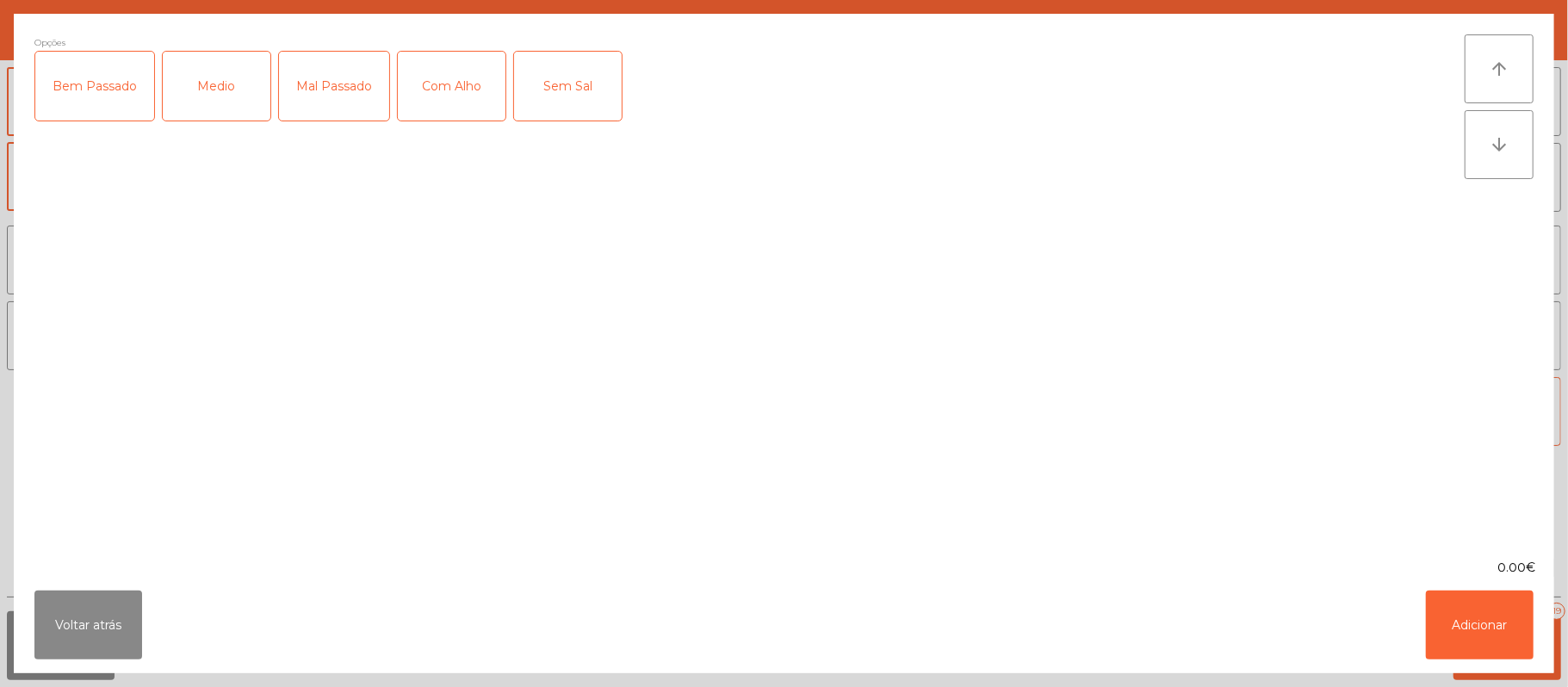
click at [328, 79] on div "Mal Passado" at bounding box center [335, 85] width 111 height 68
click at [453, 57] on div "Com Alho" at bounding box center [451, 85] width 108 height 68
click at [1470, 628] on button "Adicionar" at bounding box center [1480, 624] width 108 height 68
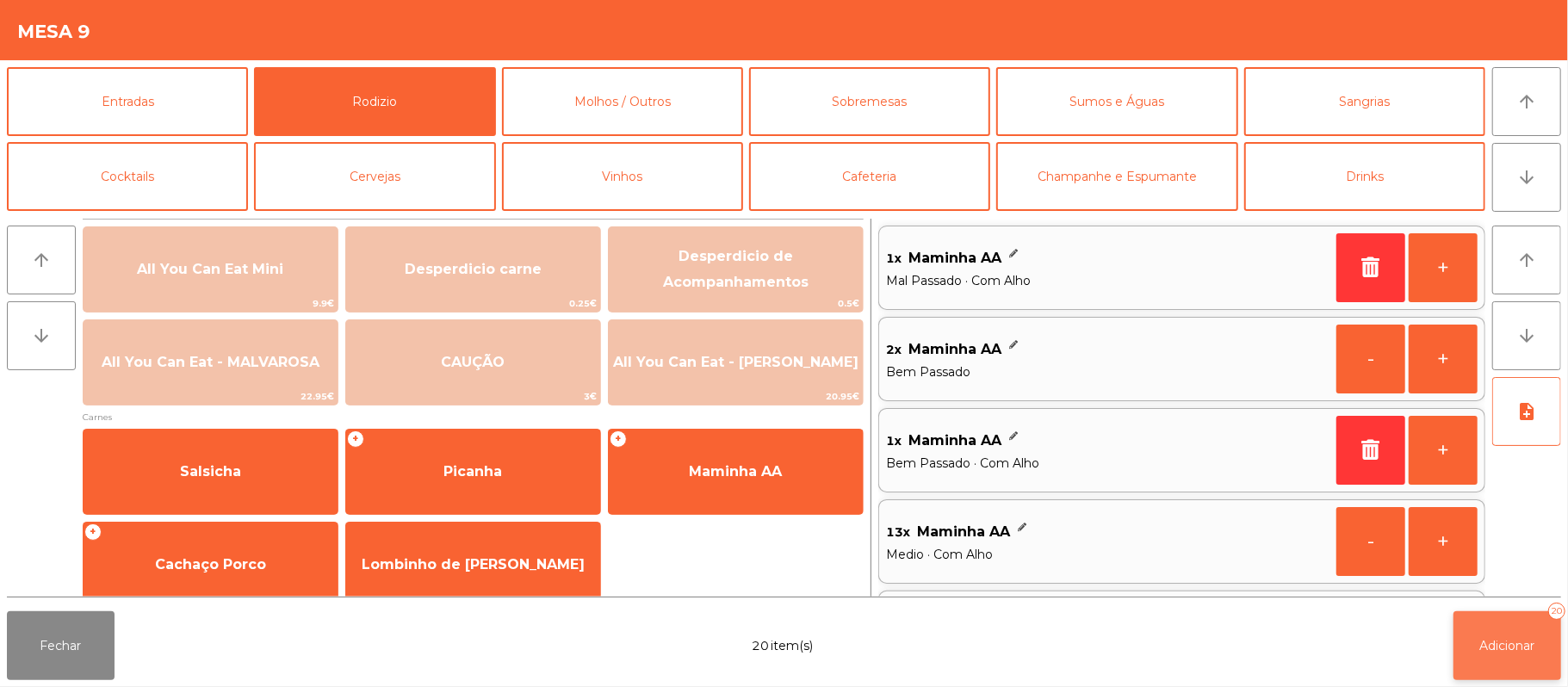
click at [1511, 645] on span "Adicionar" at bounding box center [1508, 645] width 55 height 16
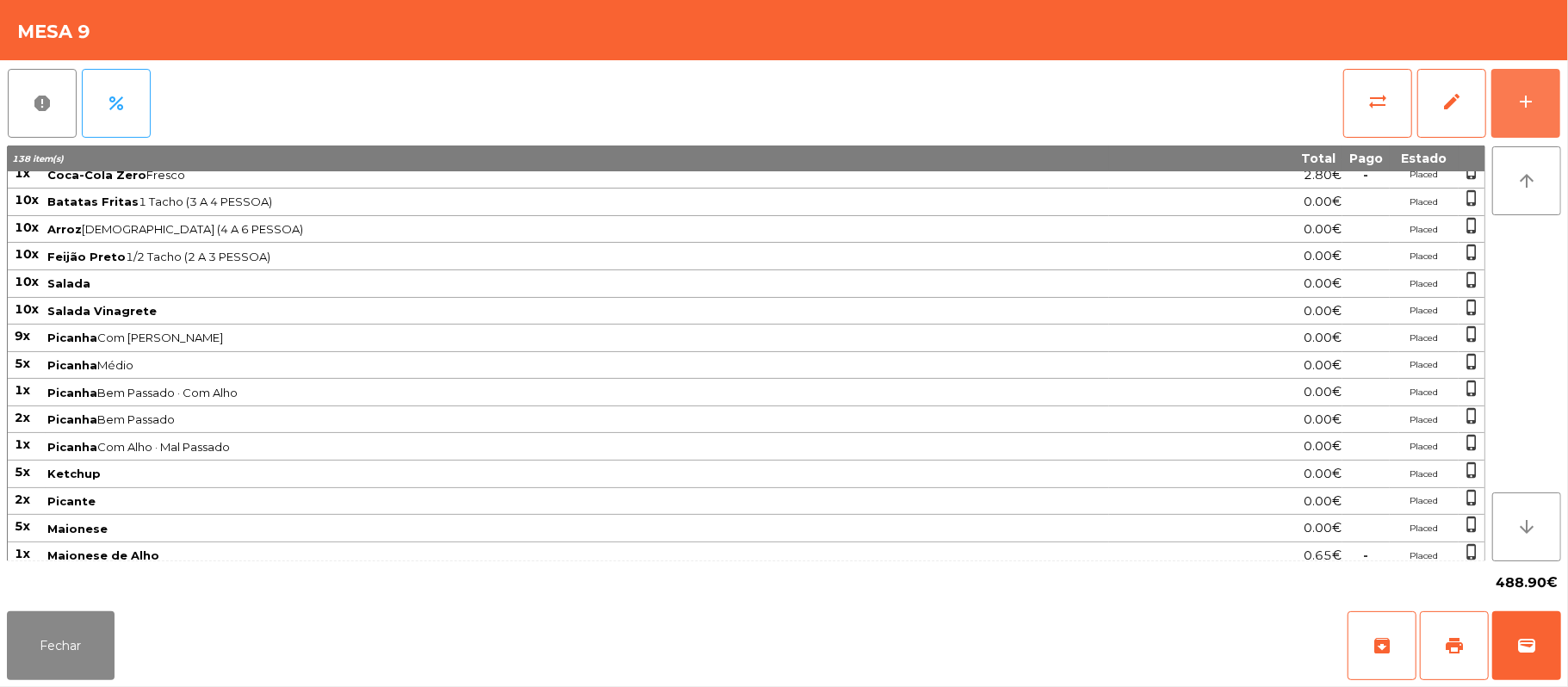
scroll to position [462, 0]
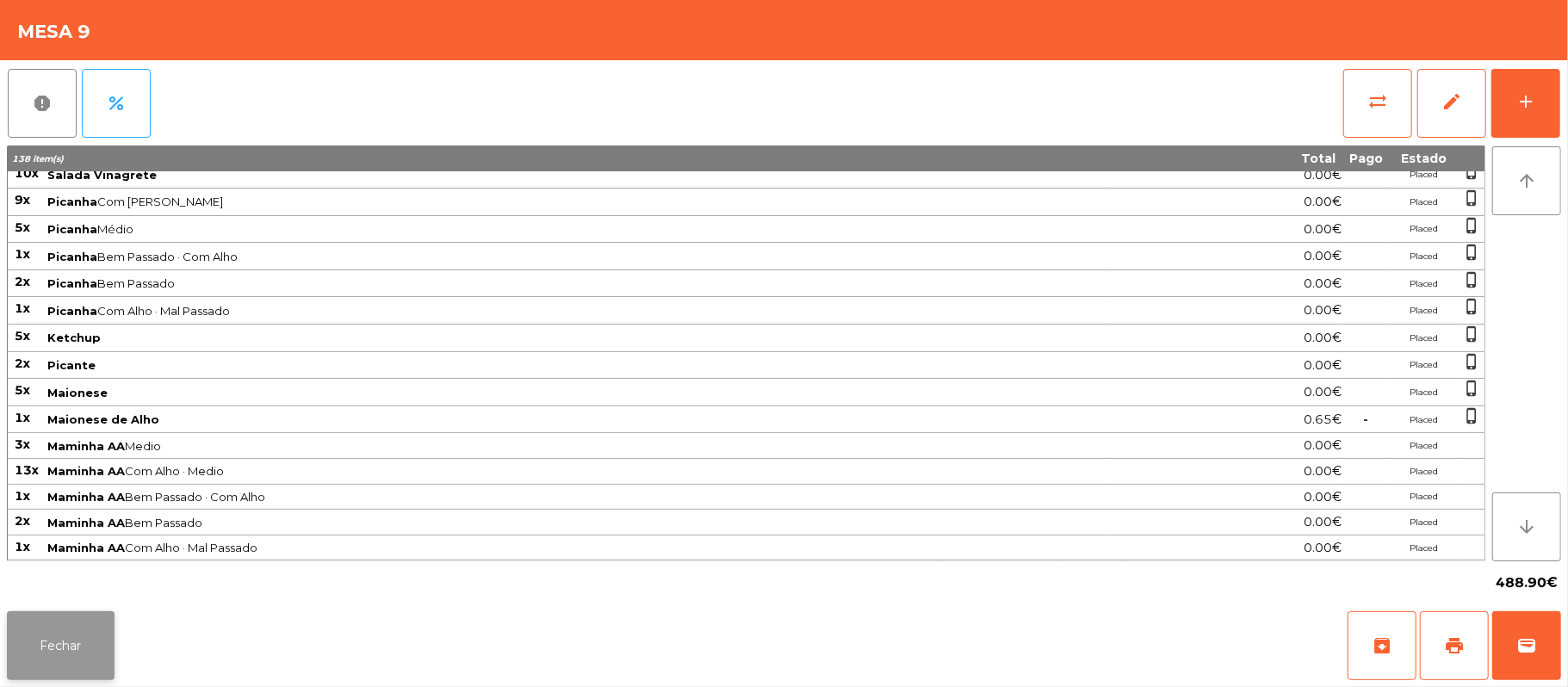
click at [55, 661] on button "Fechar" at bounding box center [60, 645] width 108 height 68
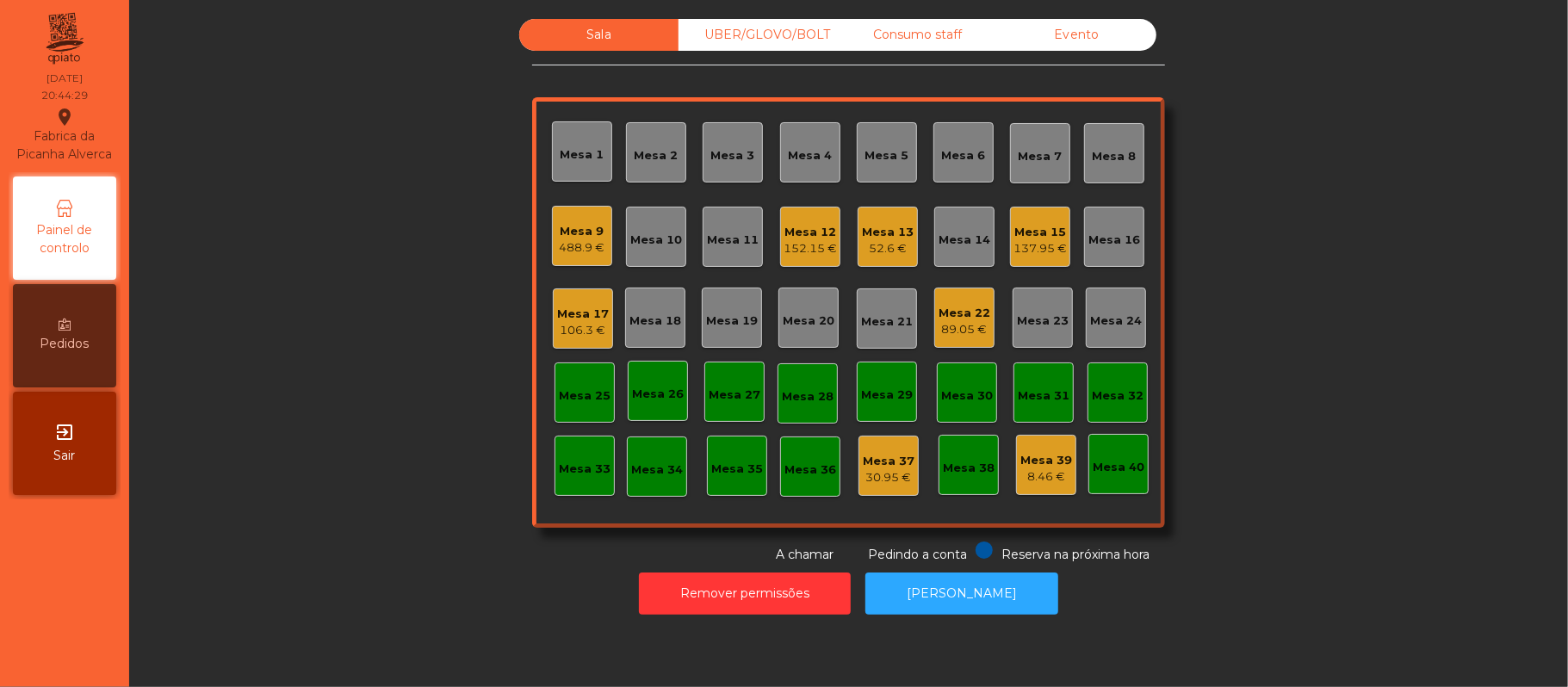
click at [803, 249] on div "152.15 €" at bounding box center [810, 248] width 53 height 17
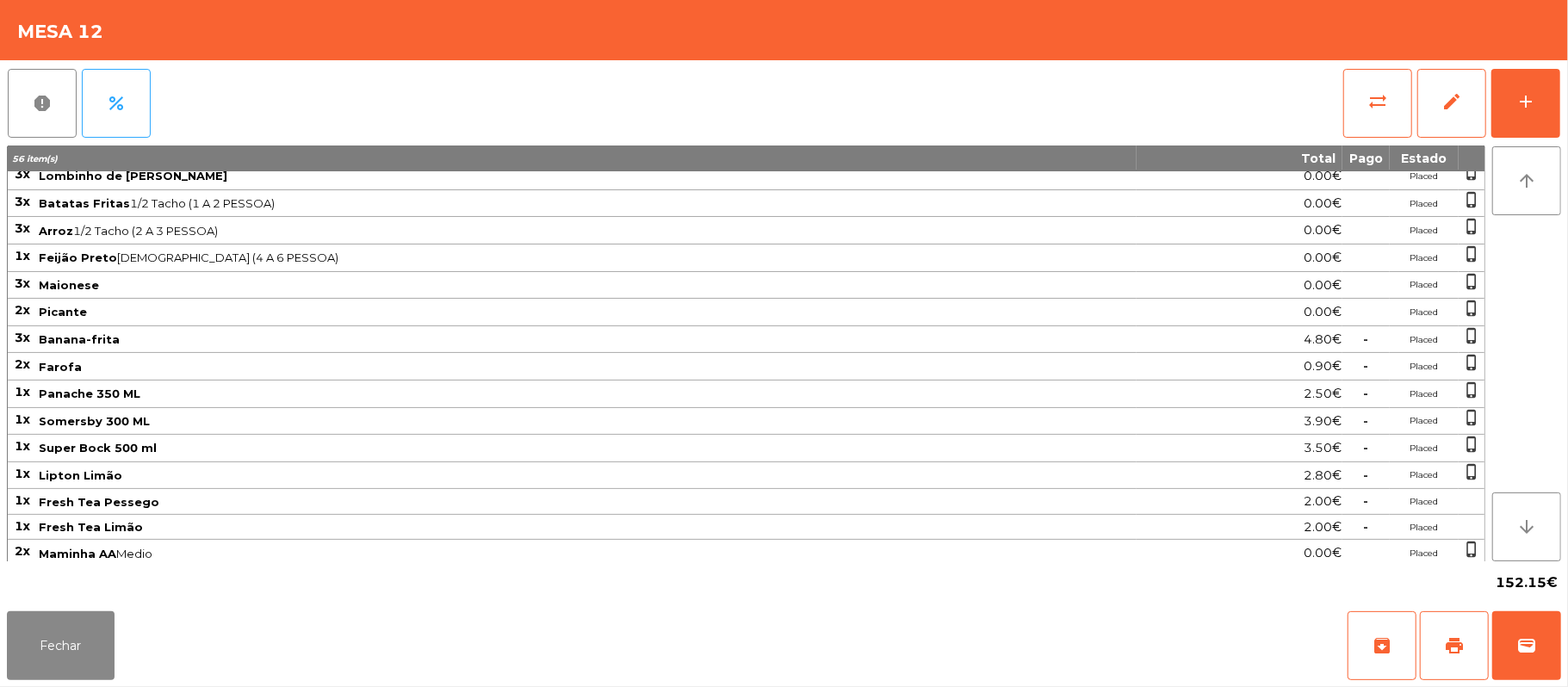
scroll to position [274, 0]
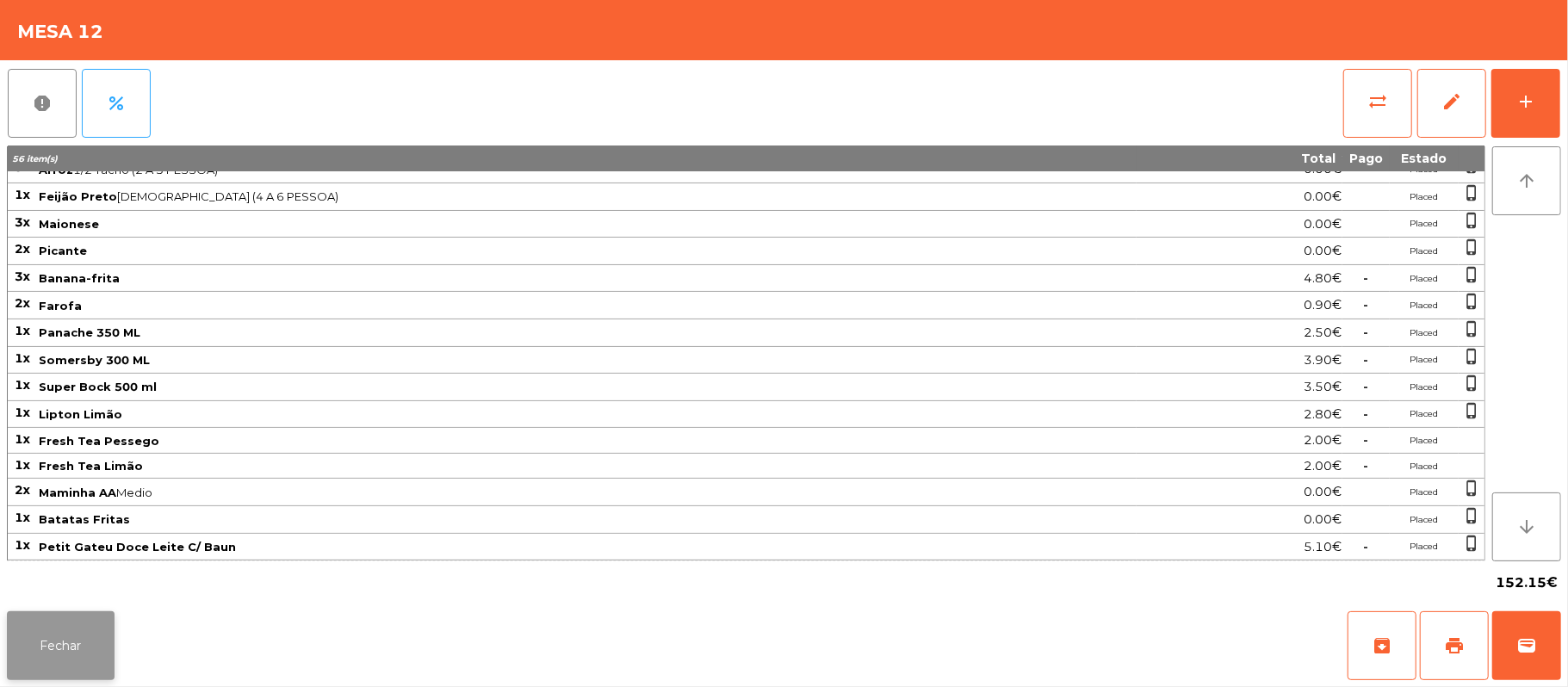
click at [68, 668] on button "Fechar" at bounding box center [60, 645] width 108 height 68
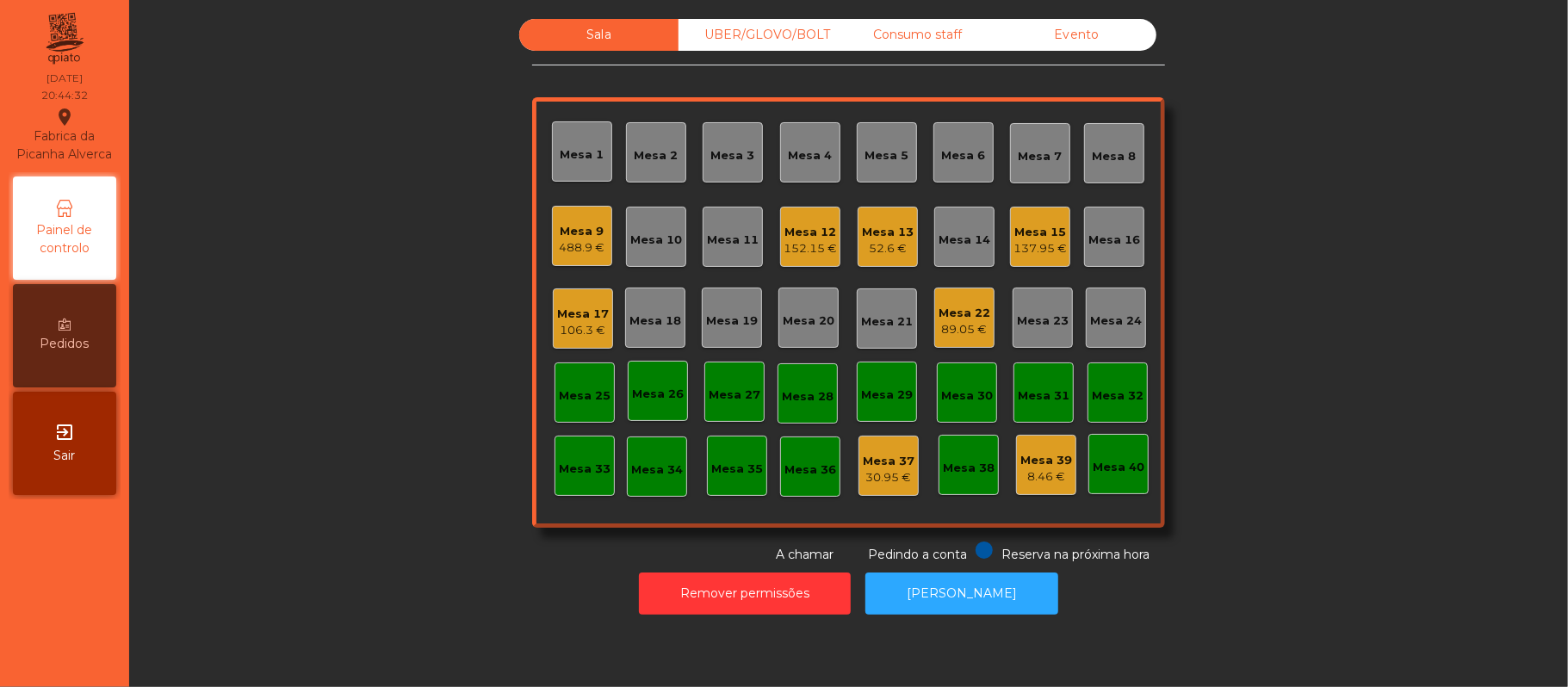
click at [582, 324] on div "106.3 €" at bounding box center [582, 330] width 52 height 17
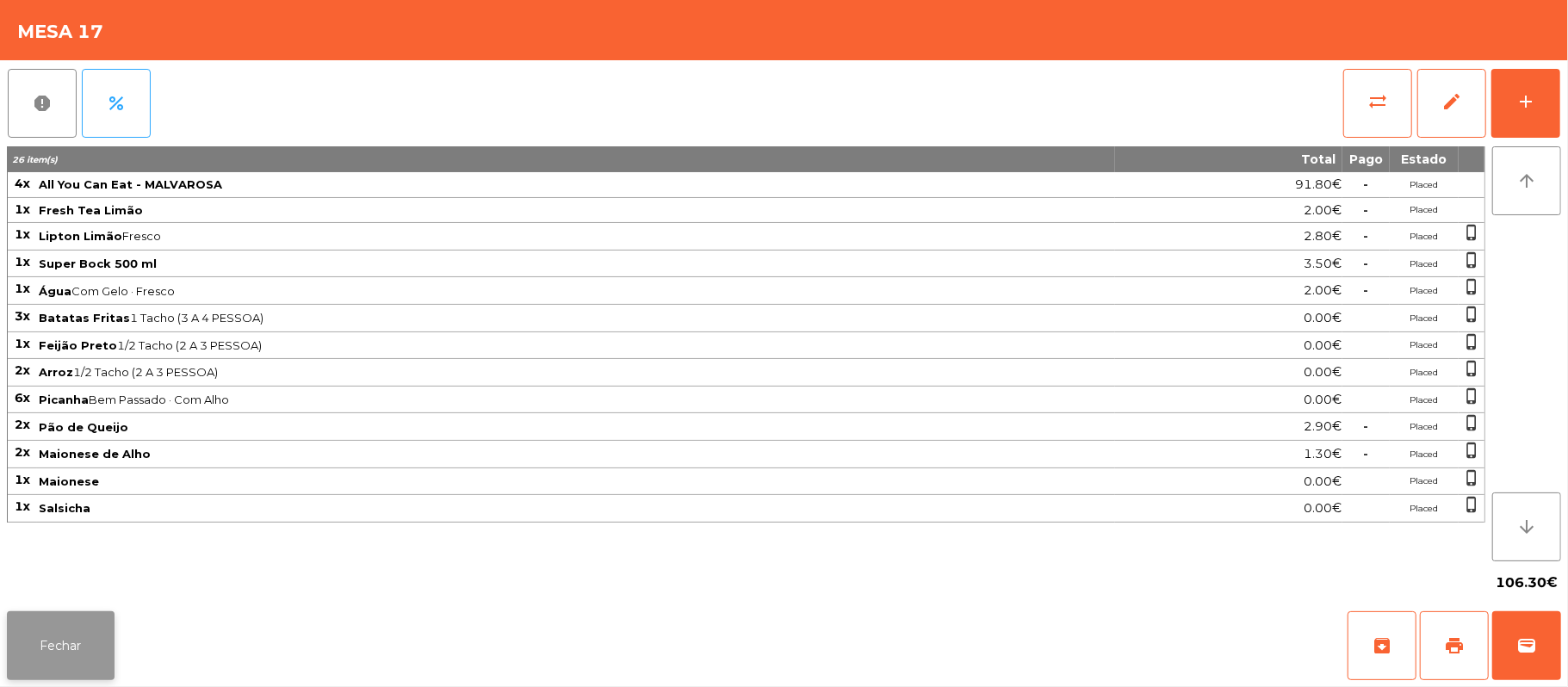
click at [62, 649] on button "Fechar" at bounding box center [60, 645] width 108 height 68
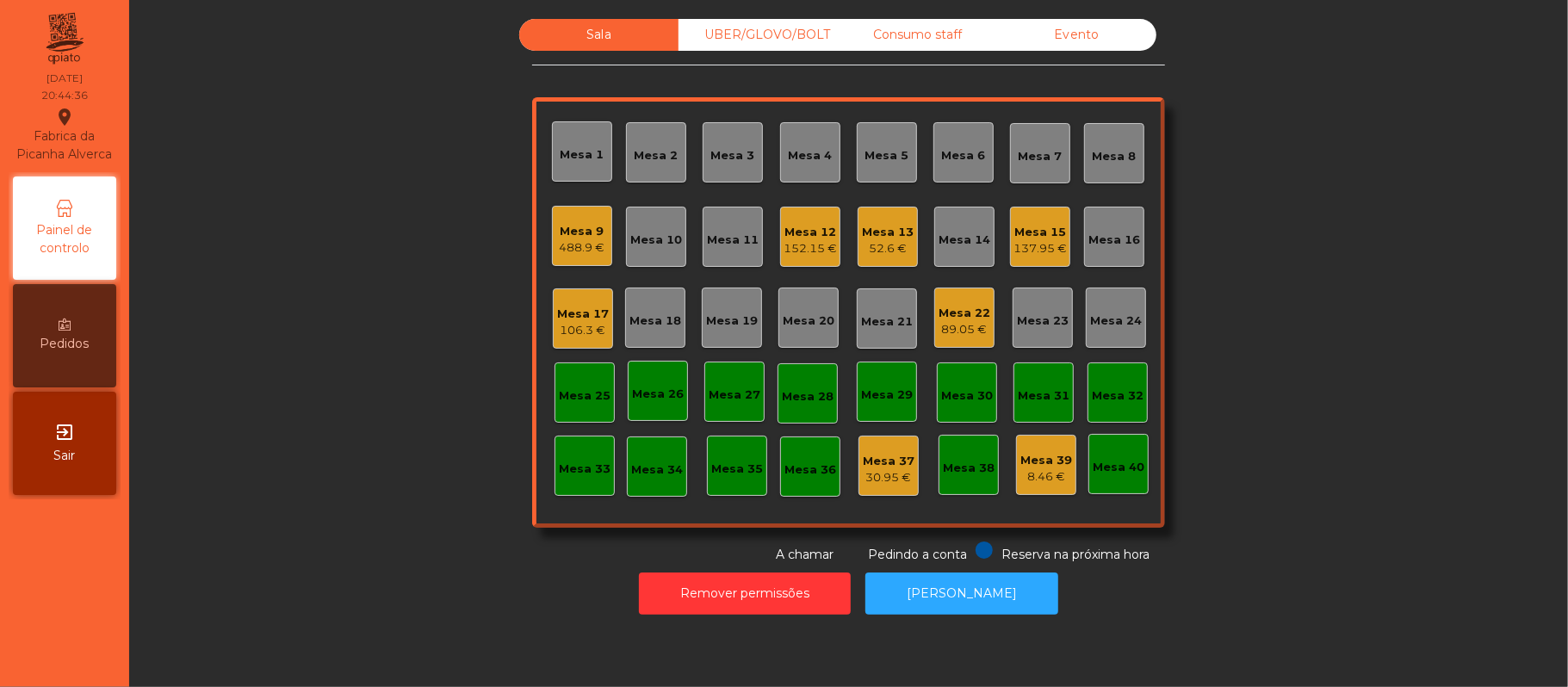
click at [942, 308] on div "Mesa 22" at bounding box center [964, 313] width 52 height 17
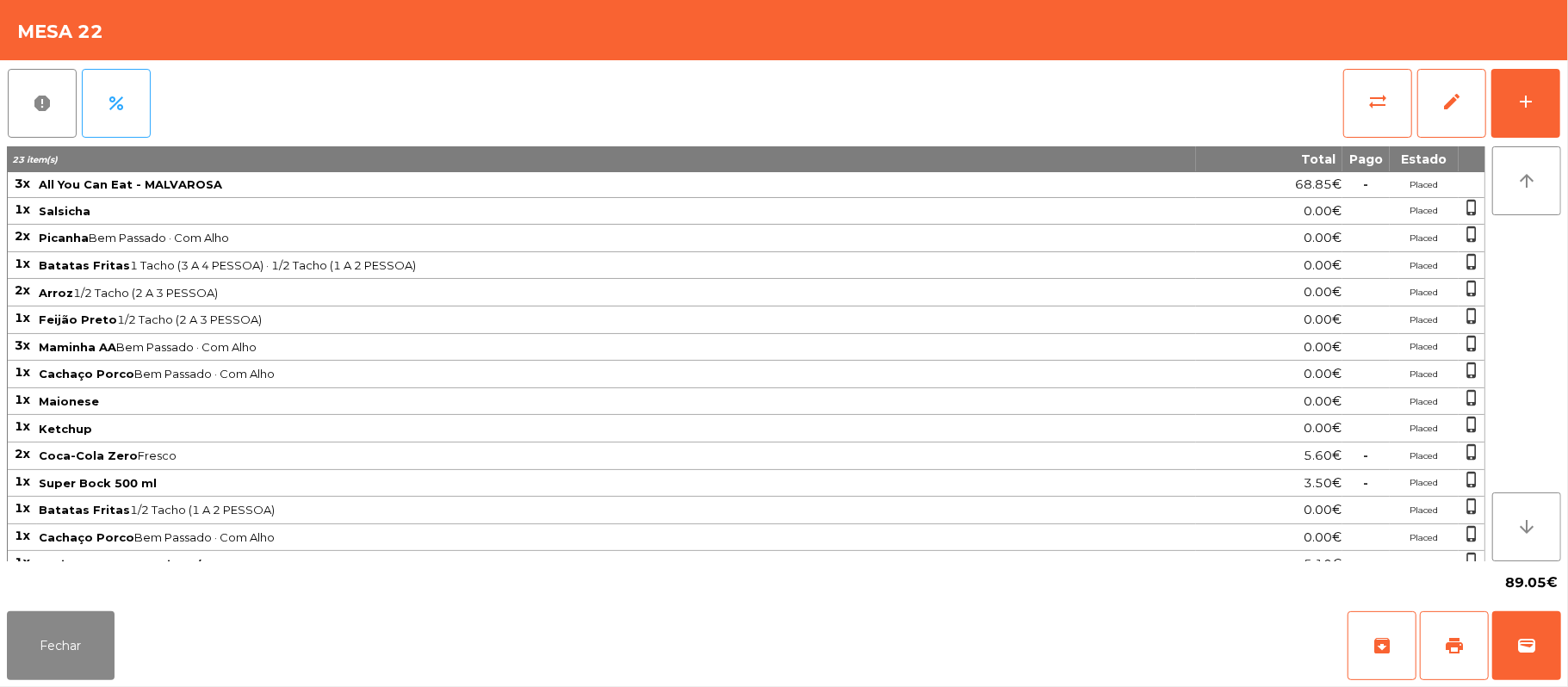
scroll to position [56, 0]
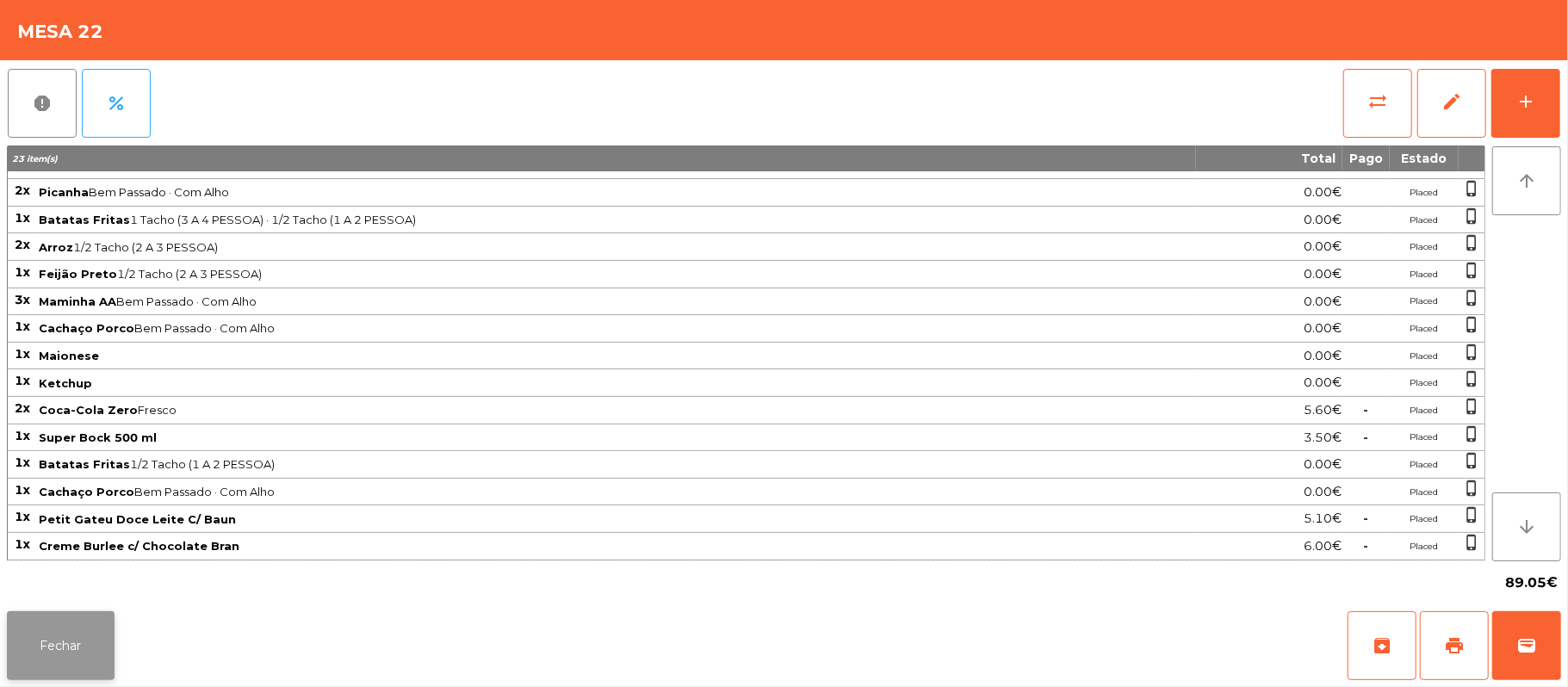
click at [72, 649] on button "Fechar" at bounding box center [60, 645] width 108 height 68
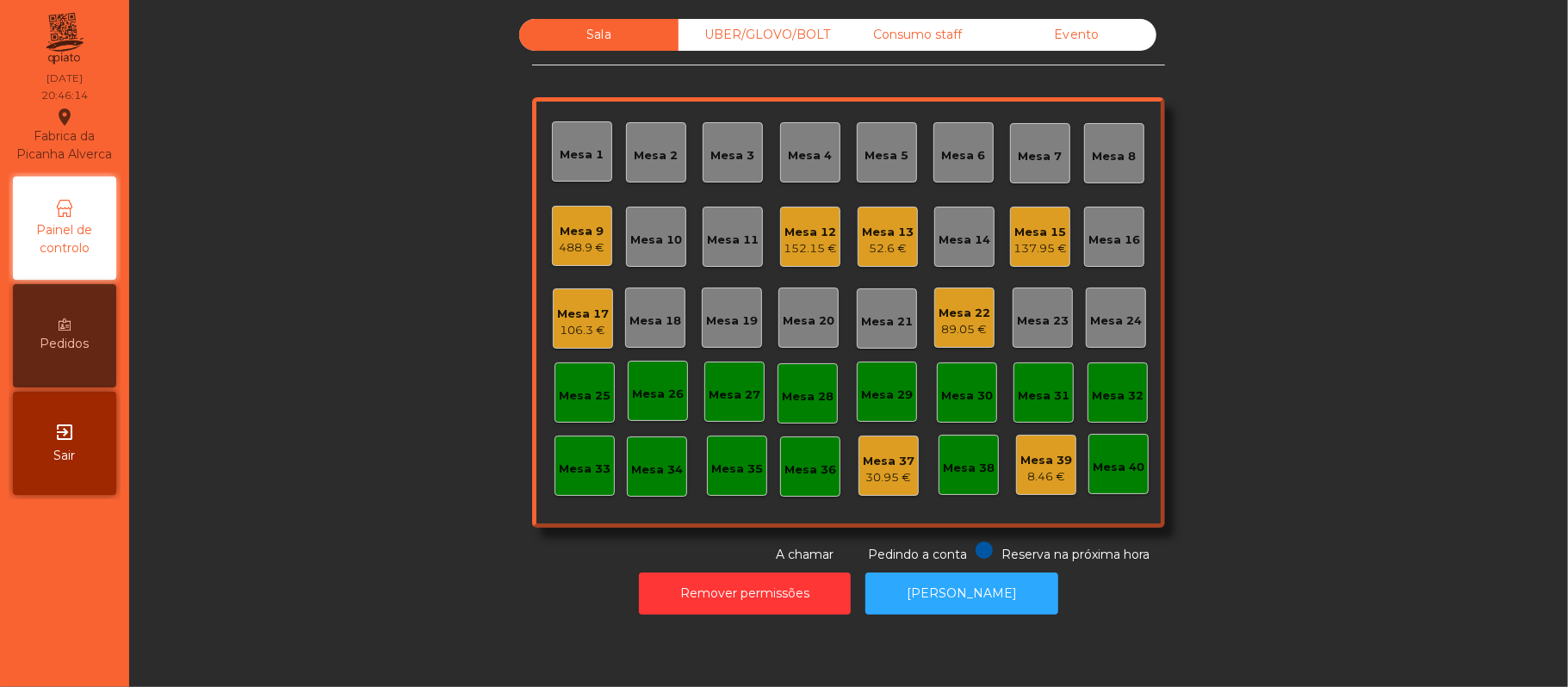
click at [733, 312] on div "Mesa 19" at bounding box center [731, 321] width 52 height 17
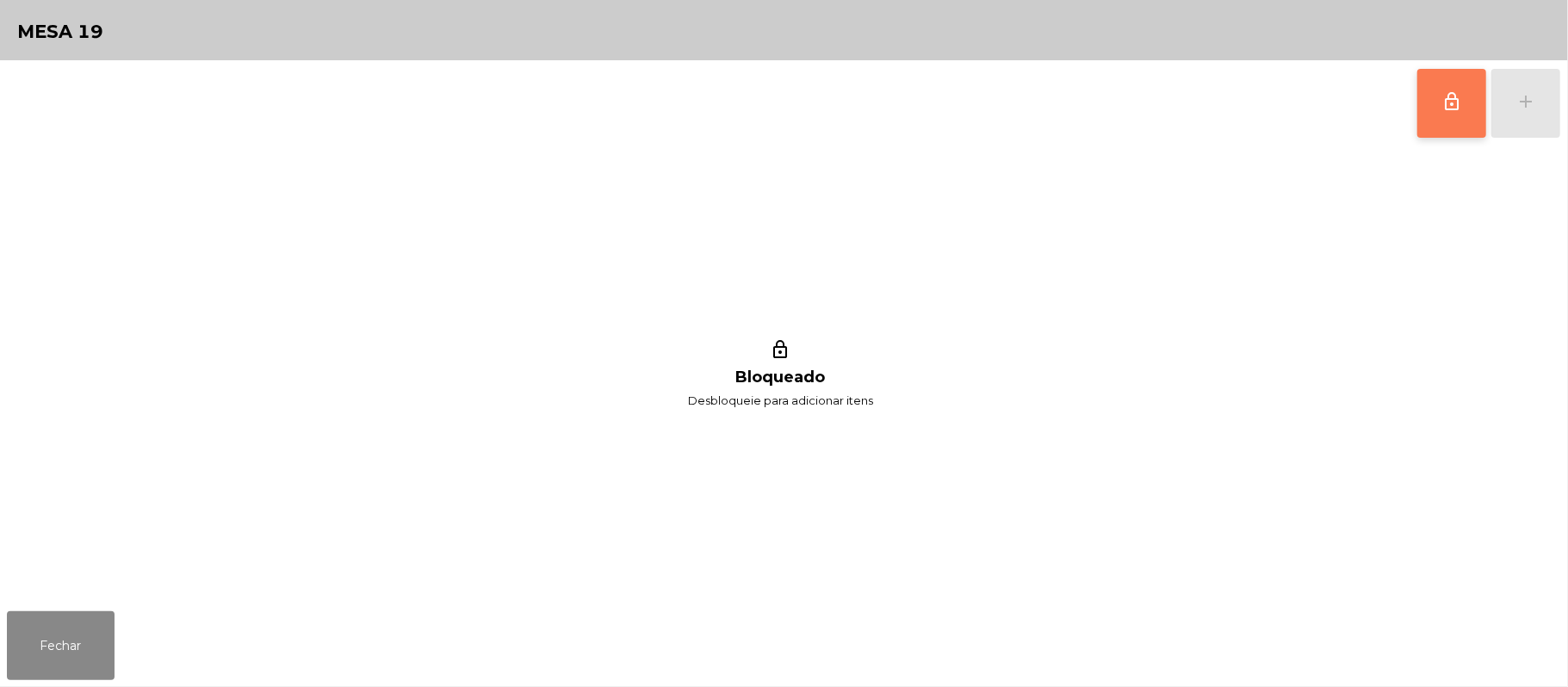
click at [1435, 113] on button "lock_outline" at bounding box center [1452, 102] width 68 height 68
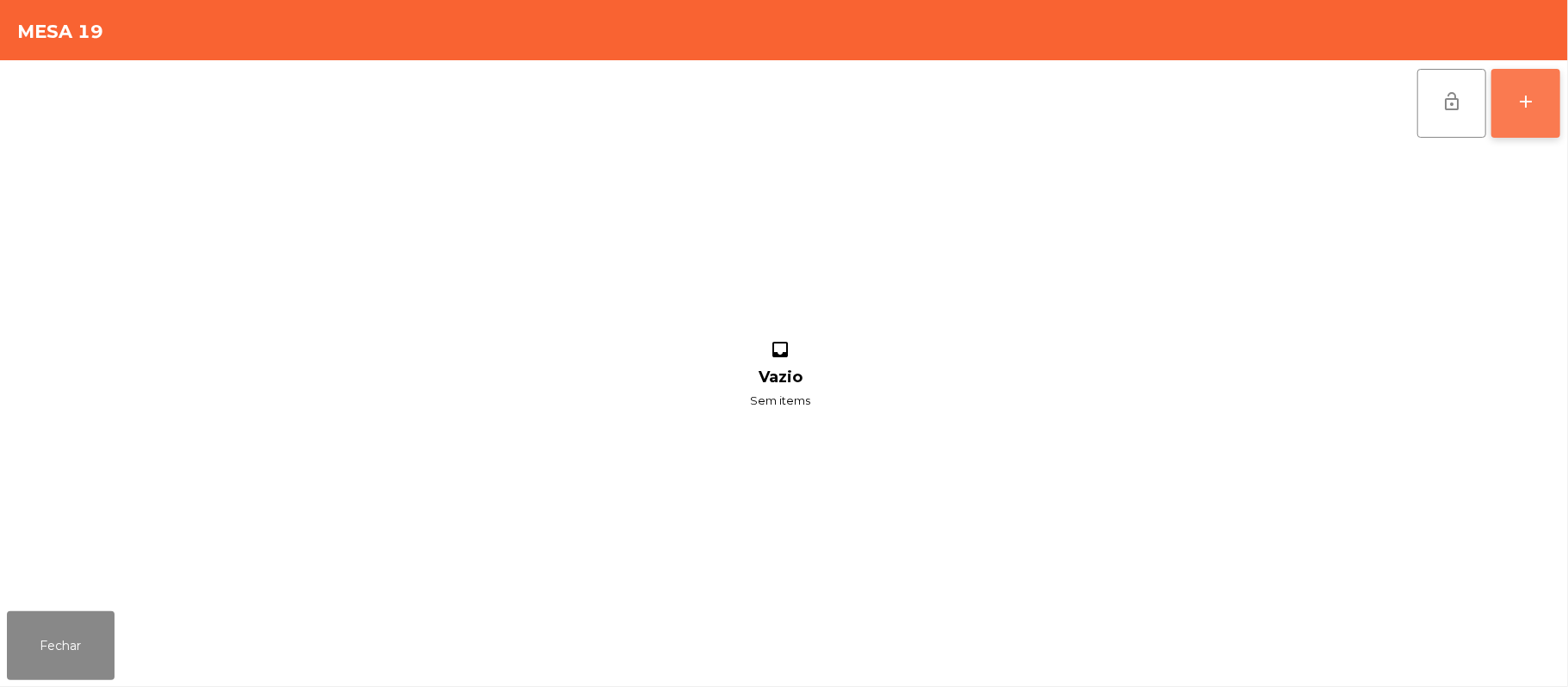
click at [1523, 100] on div "add" at bounding box center [1526, 101] width 21 height 21
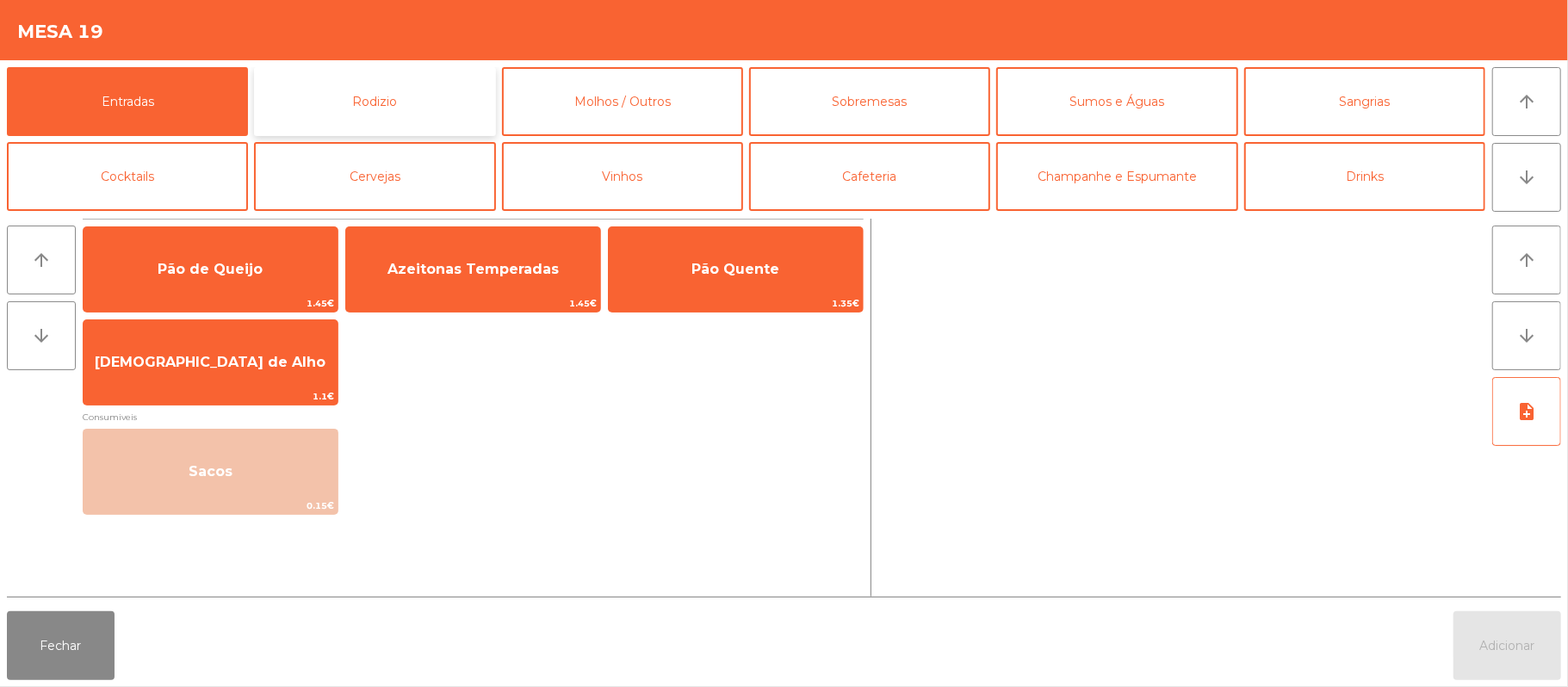
click at [412, 119] on button "Rodizio" at bounding box center [374, 101] width 241 height 68
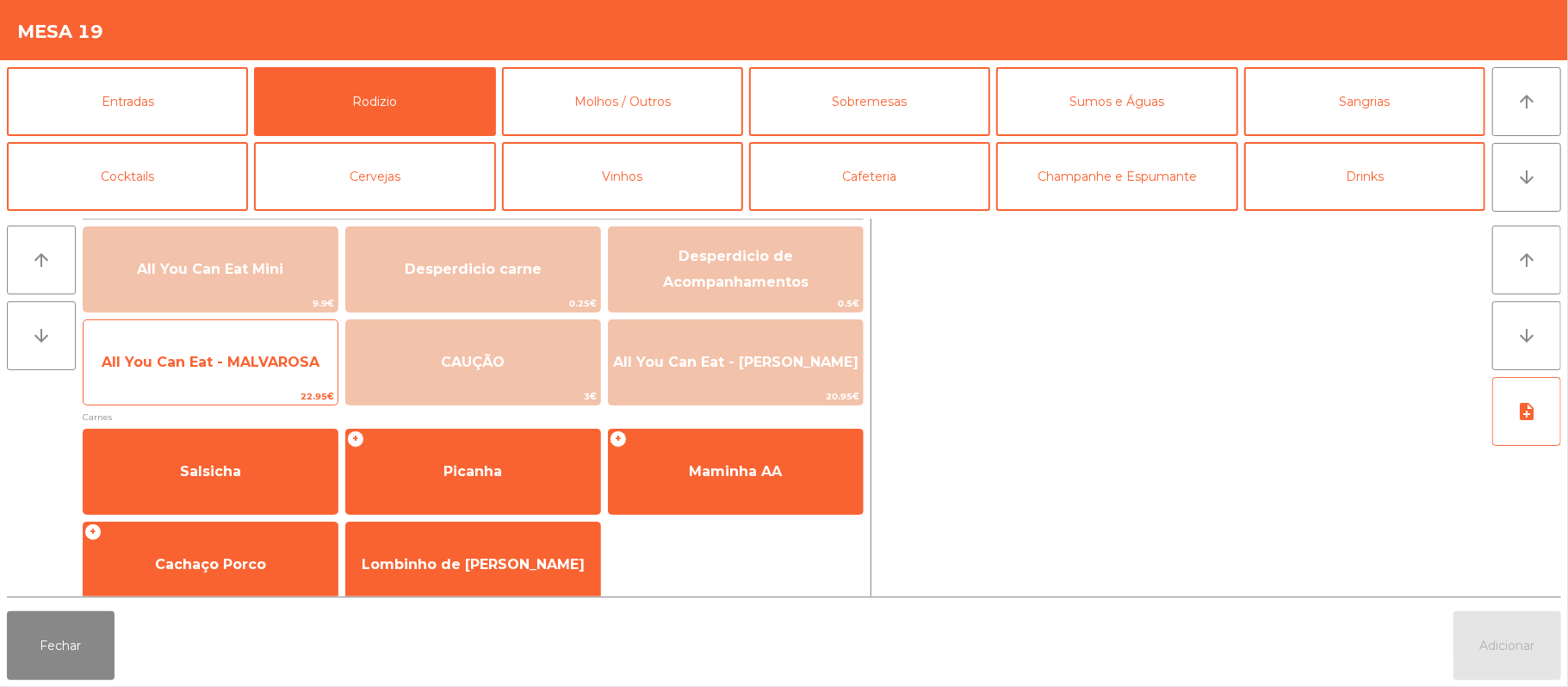
click at [205, 359] on span "All You Can Eat - MALVAROSA" at bounding box center [210, 361] width 218 height 16
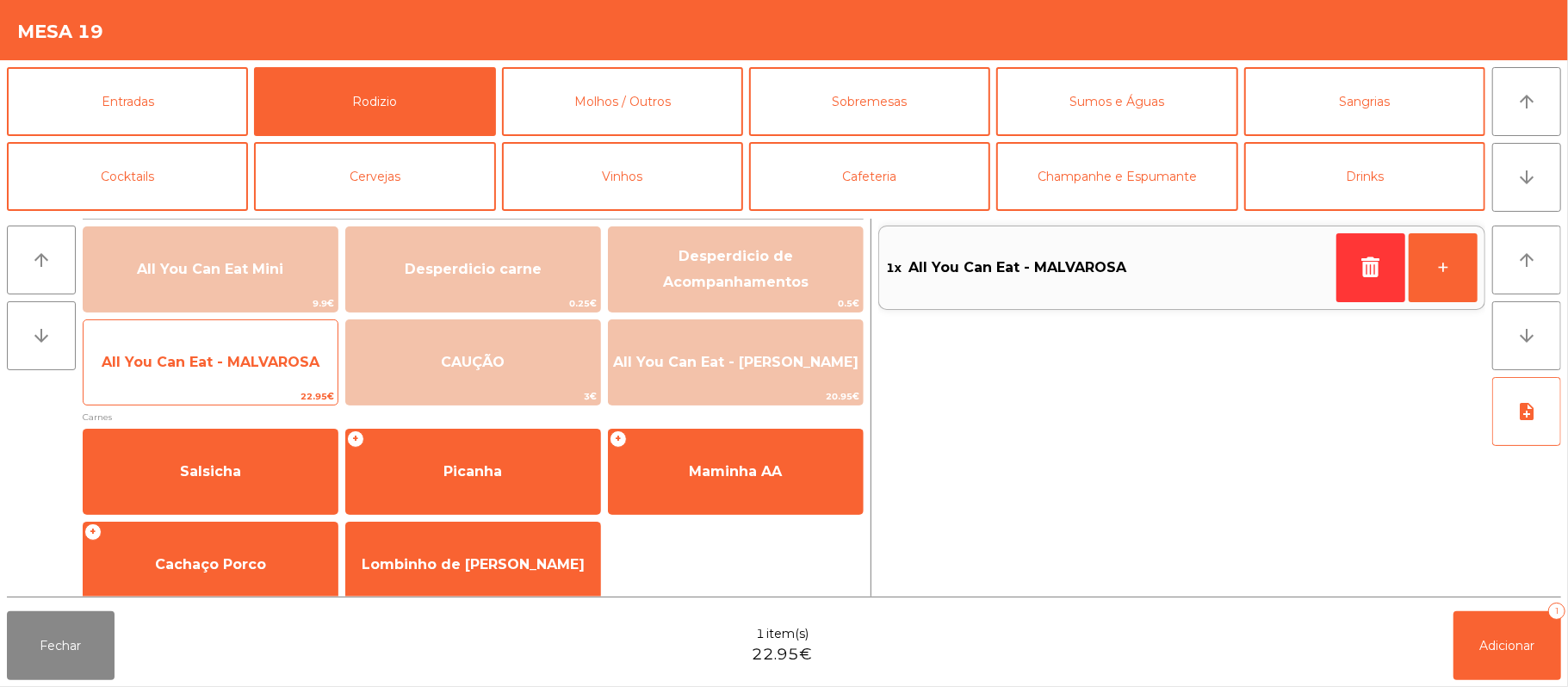
click at [196, 365] on span "All You Can Eat - MALVAROSA" at bounding box center [210, 361] width 218 height 16
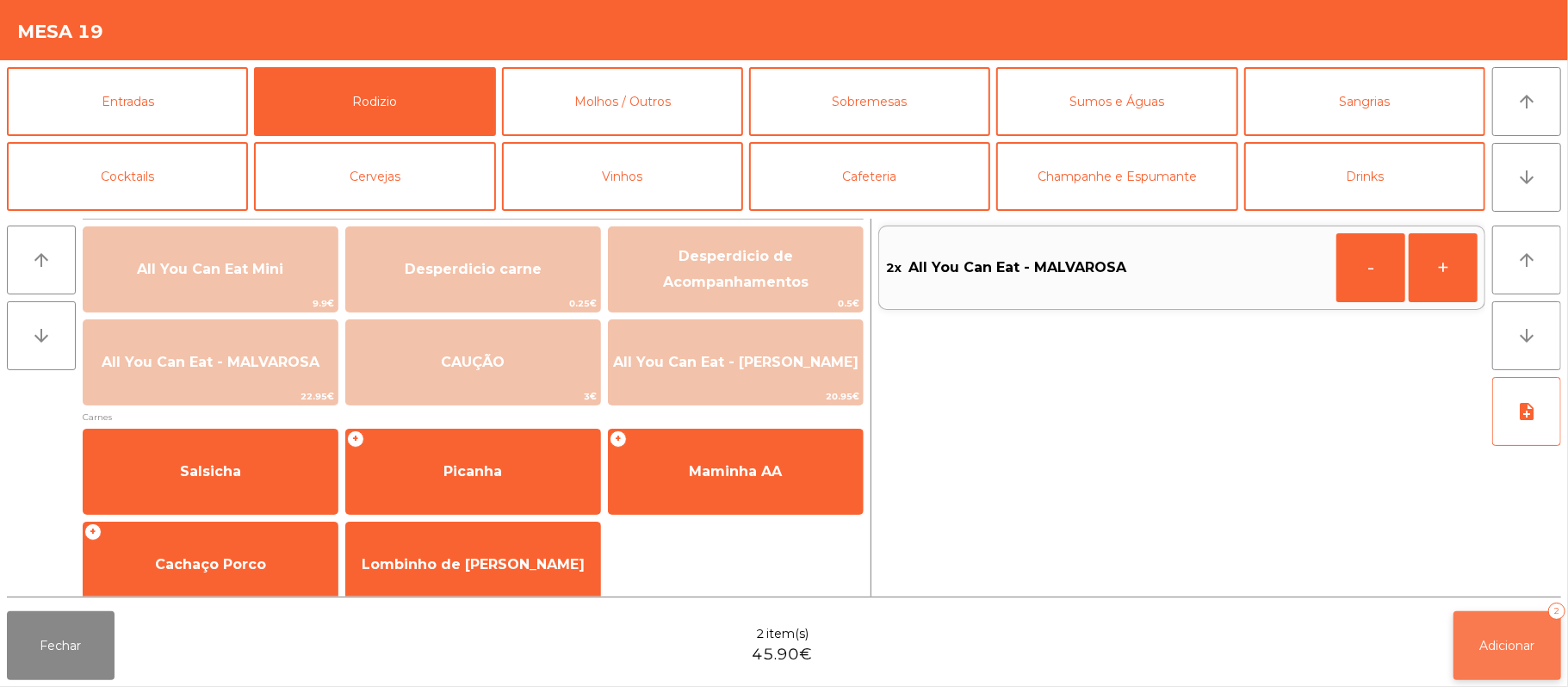
click at [1521, 650] on span "Adicionar" at bounding box center [1508, 645] width 55 height 16
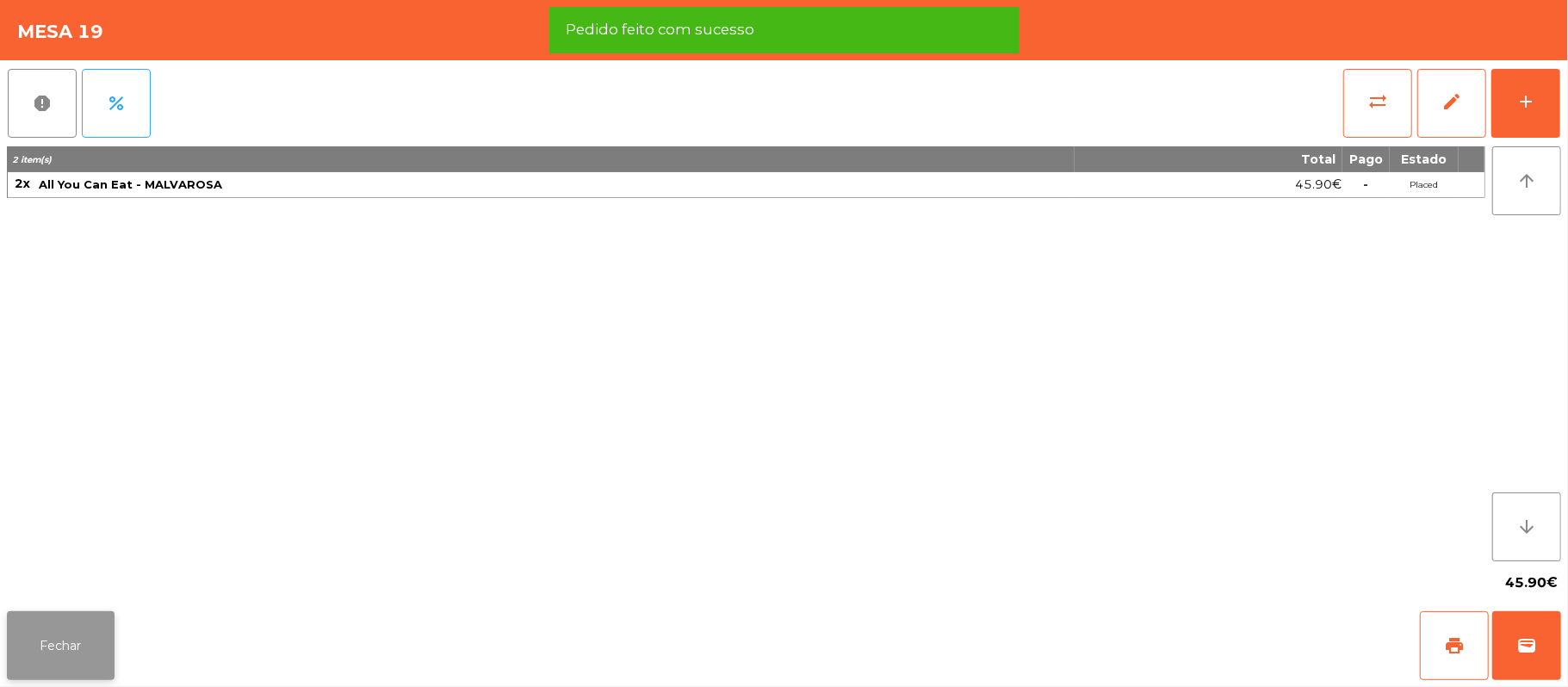
click at [58, 635] on button "Fechar" at bounding box center [60, 645] width 108 height 68
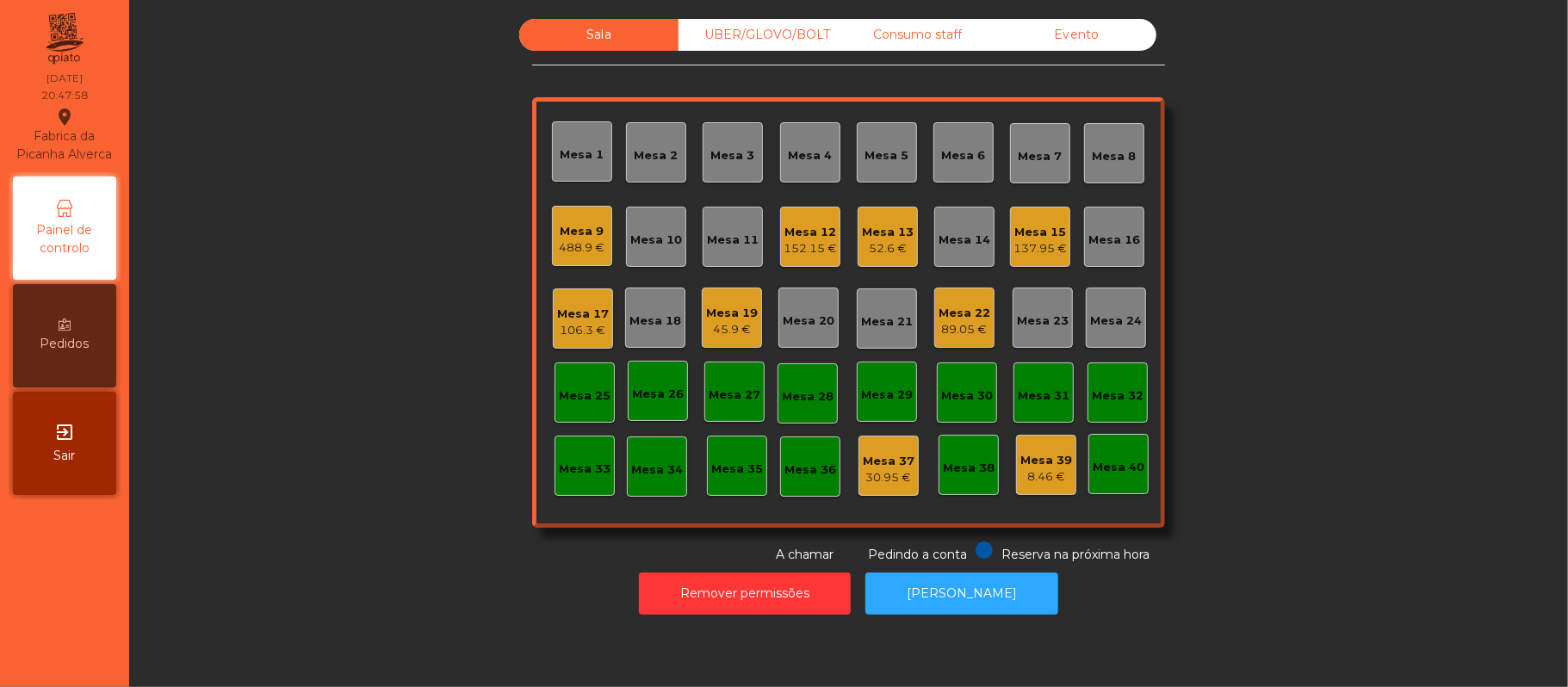
click at [579, 231] on div "Mesa 9" at bounding box center [582, 231] width 46 height 17
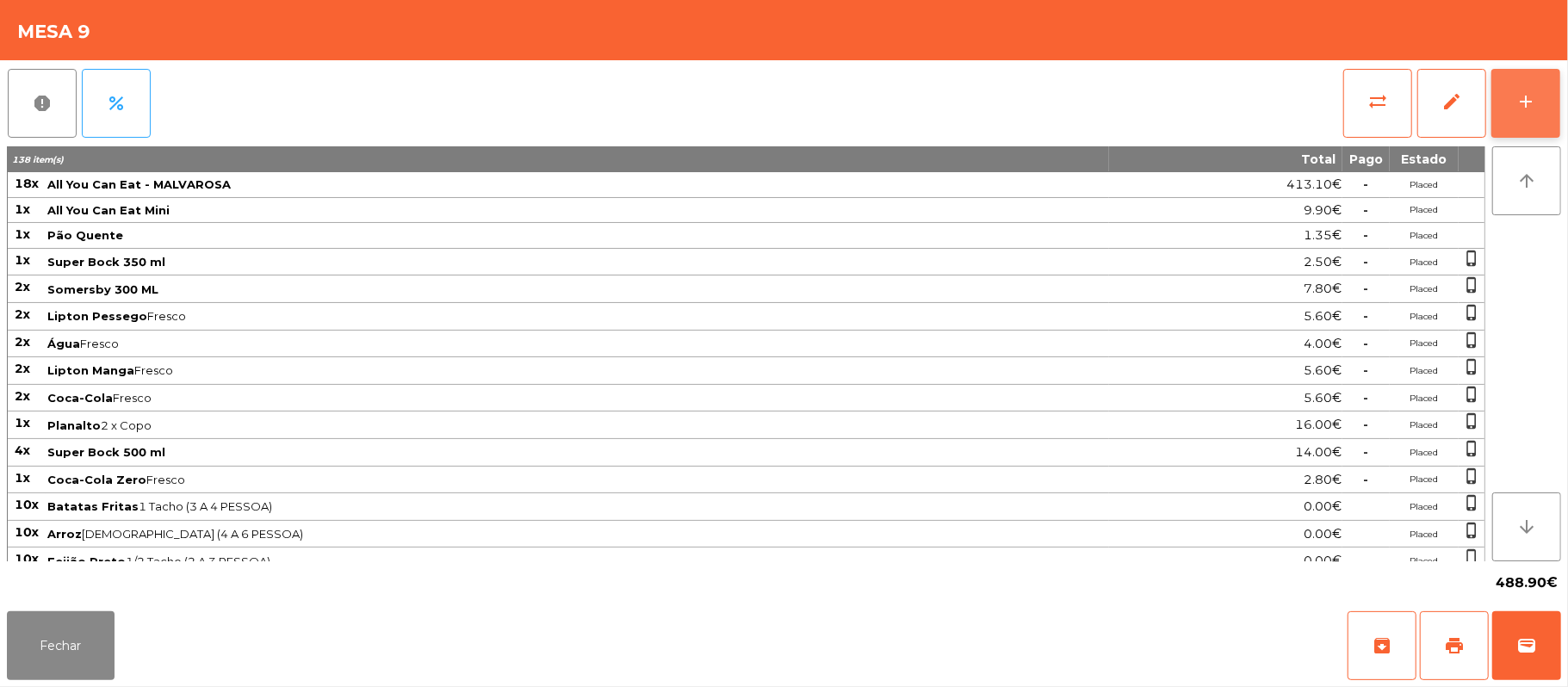
click at [1524, 108] on div "add" at bounding box center [1526, 101] width 21 height 21
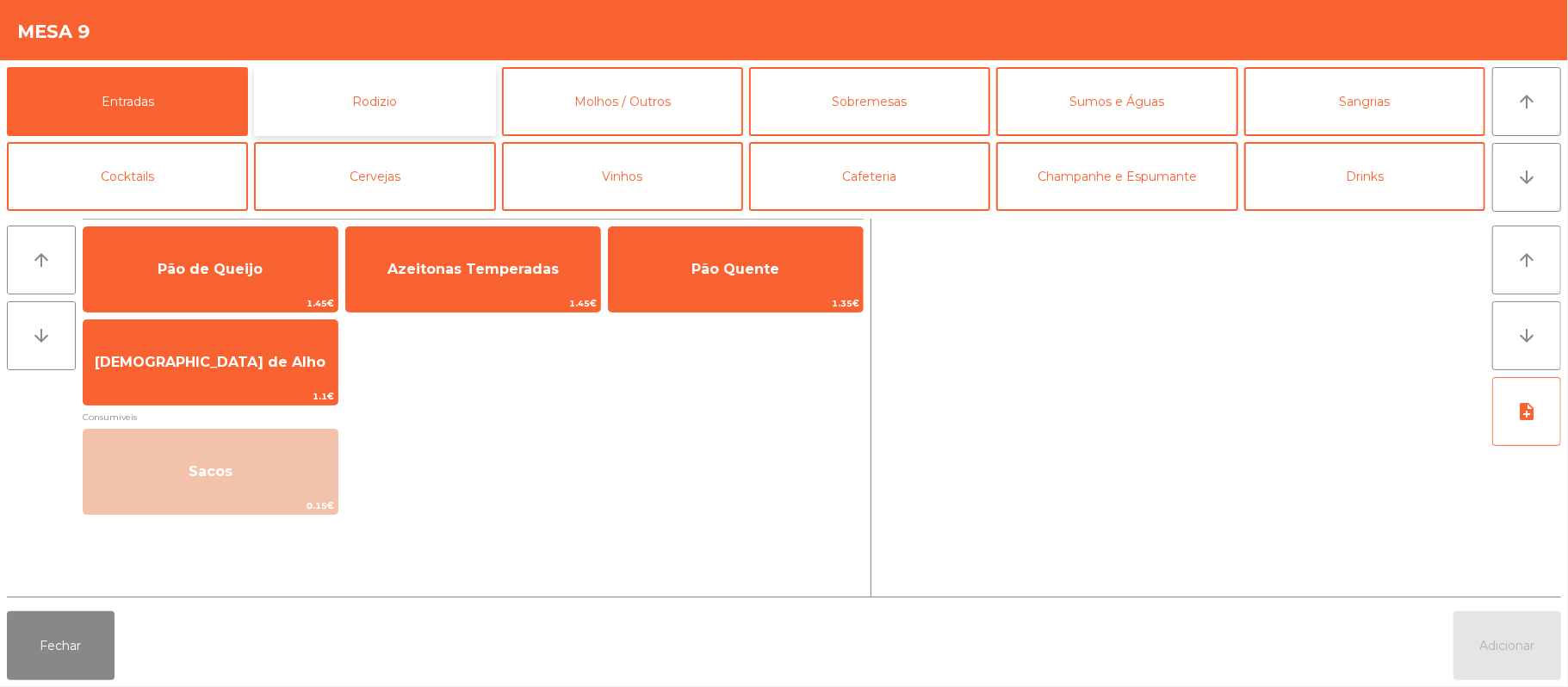
click at [434, 100] on button "Rodizio" at bounding box center [374, 101] width 241 height 68
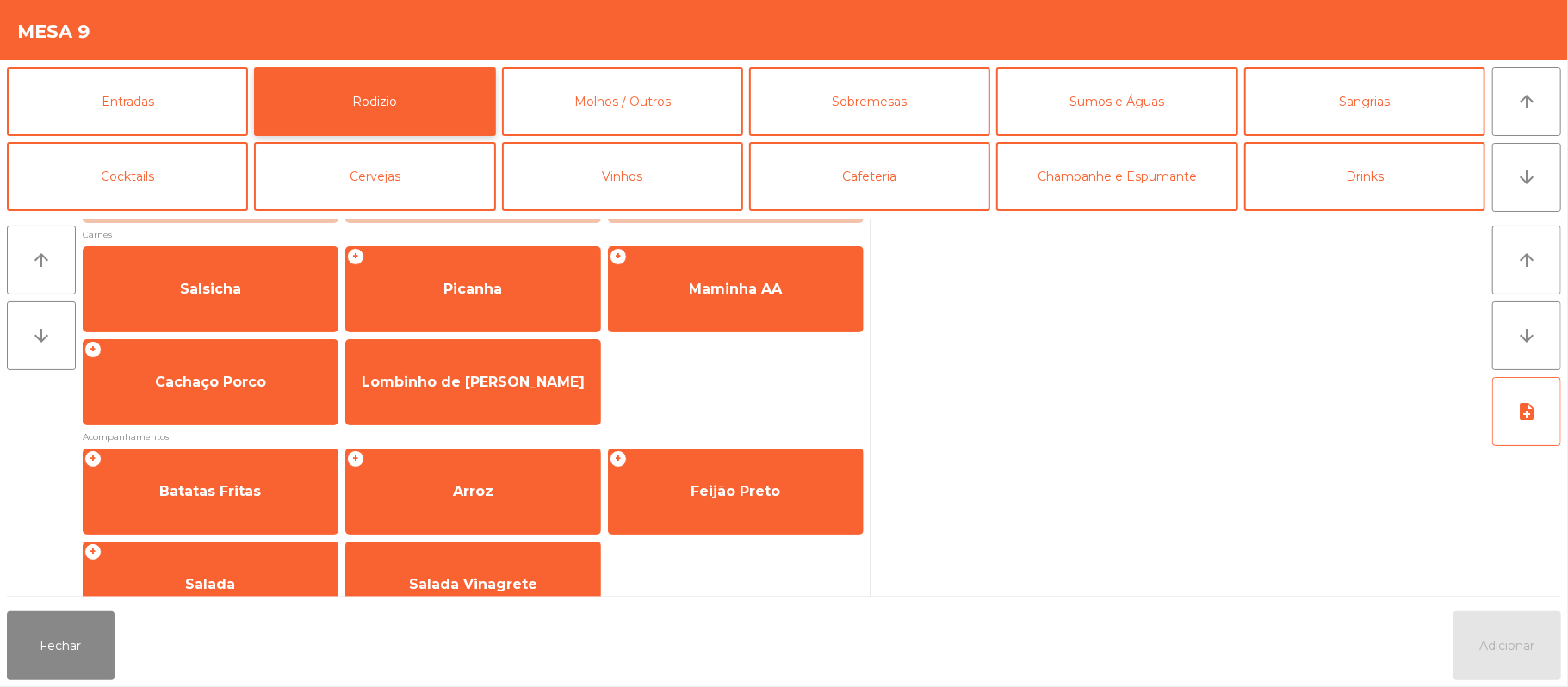
scroll to position [220, 0]
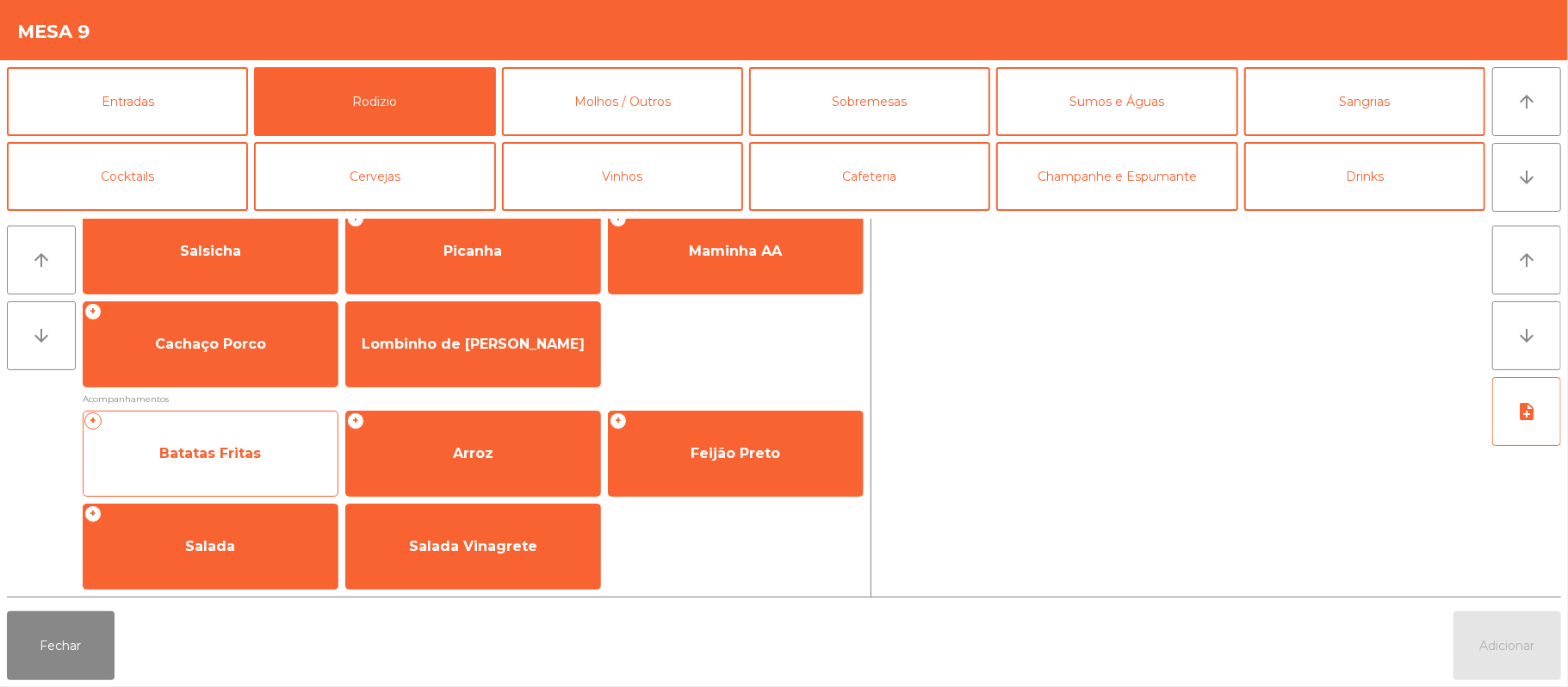
click at [229, 446] on span "Batatas Fritas" at bounding box center [210, 453] width 101 height 16
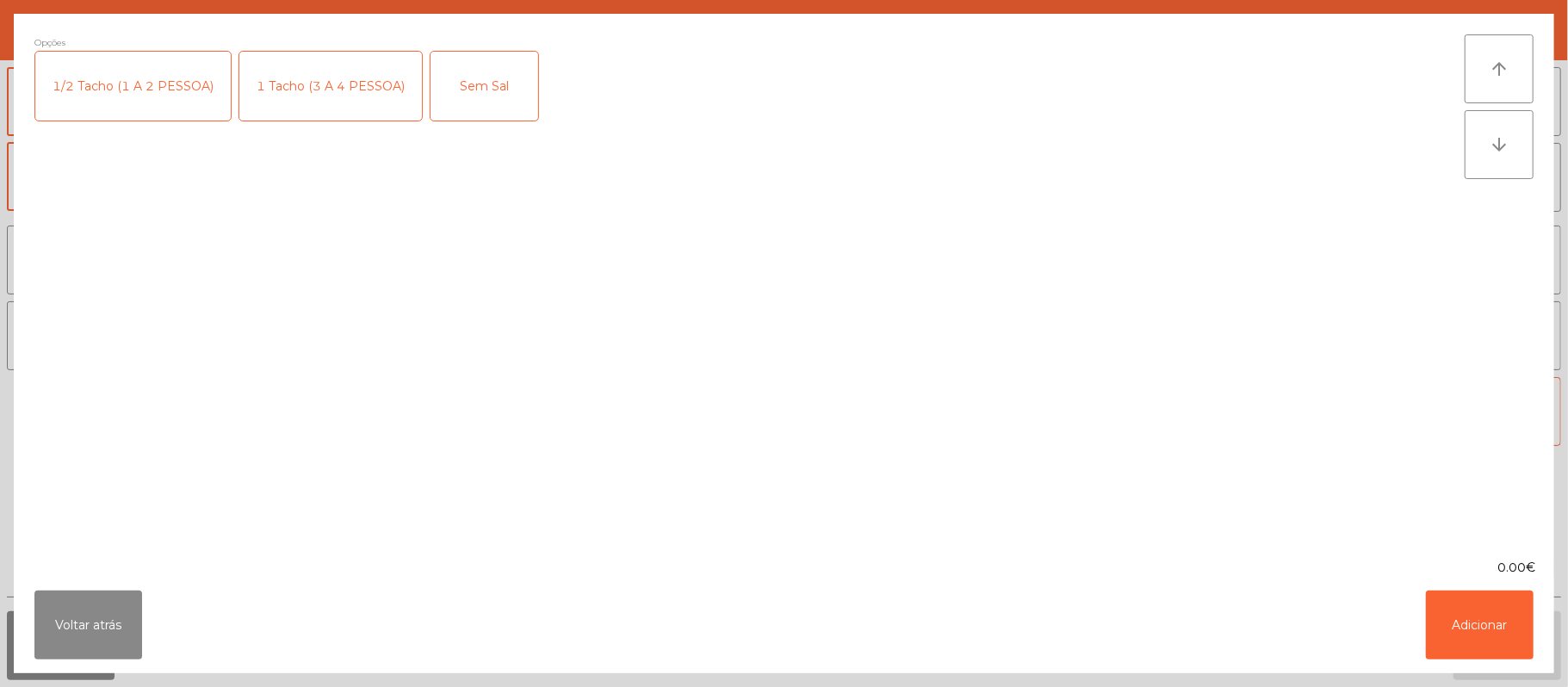
click at [362, 72] on div "1 Tacho (3 A 4 PESSOA)" at bounding box center [330, 85] width 183 height 68
click at [1505, 638] on button "Adicionar" at bounding box center [1480, 624] width 108 height 68
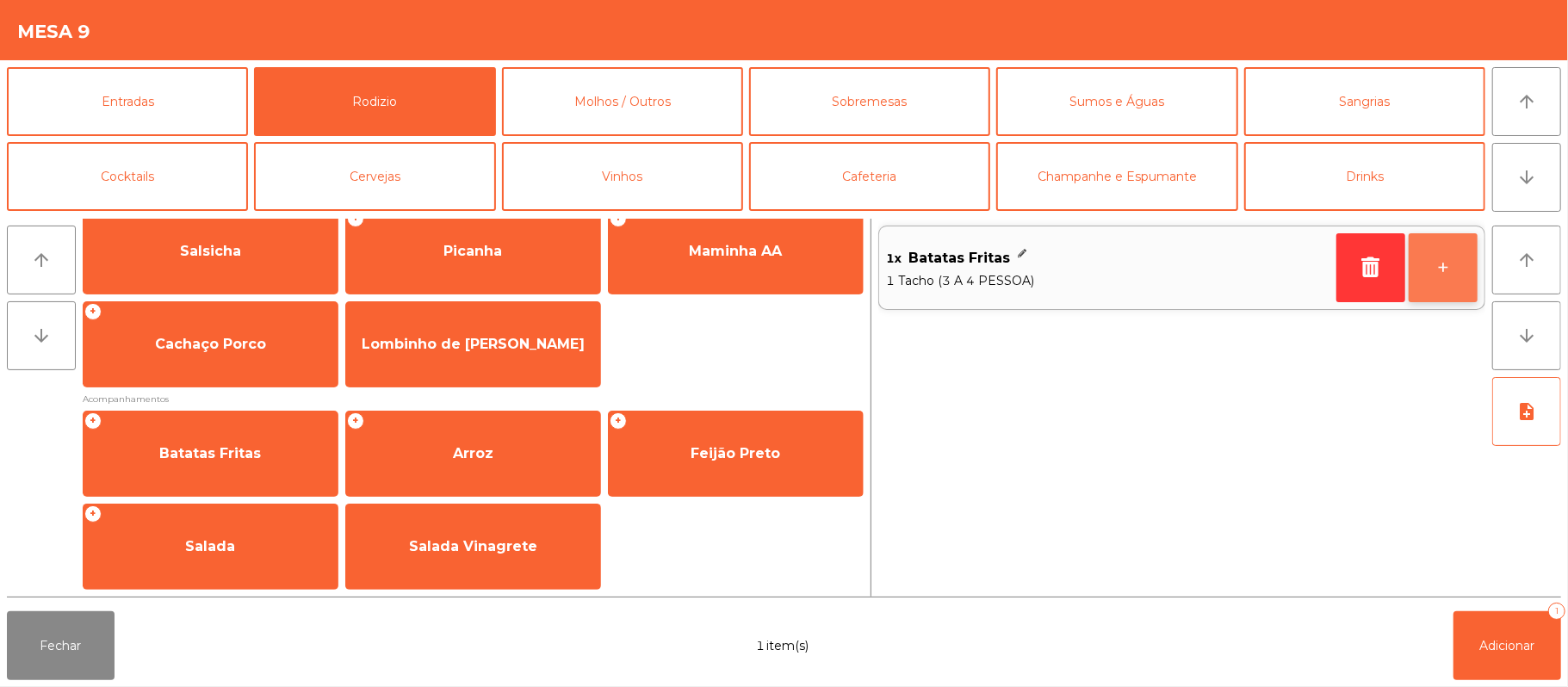
click at [1430, 266] on button "+" at bounding box center [1442, 267] width 68 height 68
click at [1445, 265] on button "+" at bounding box center [1442, 267] width 68 height 68
click at [1440, 255] on button "+" at bounding box center [1442, 267] width 68 height 68
click at [1450, 258] on button "+" at bounding box center [1442, 267] width 68 height 68
click at [1439, 262] on button "+" at bounding box center [1442, 267] width 68 height 68
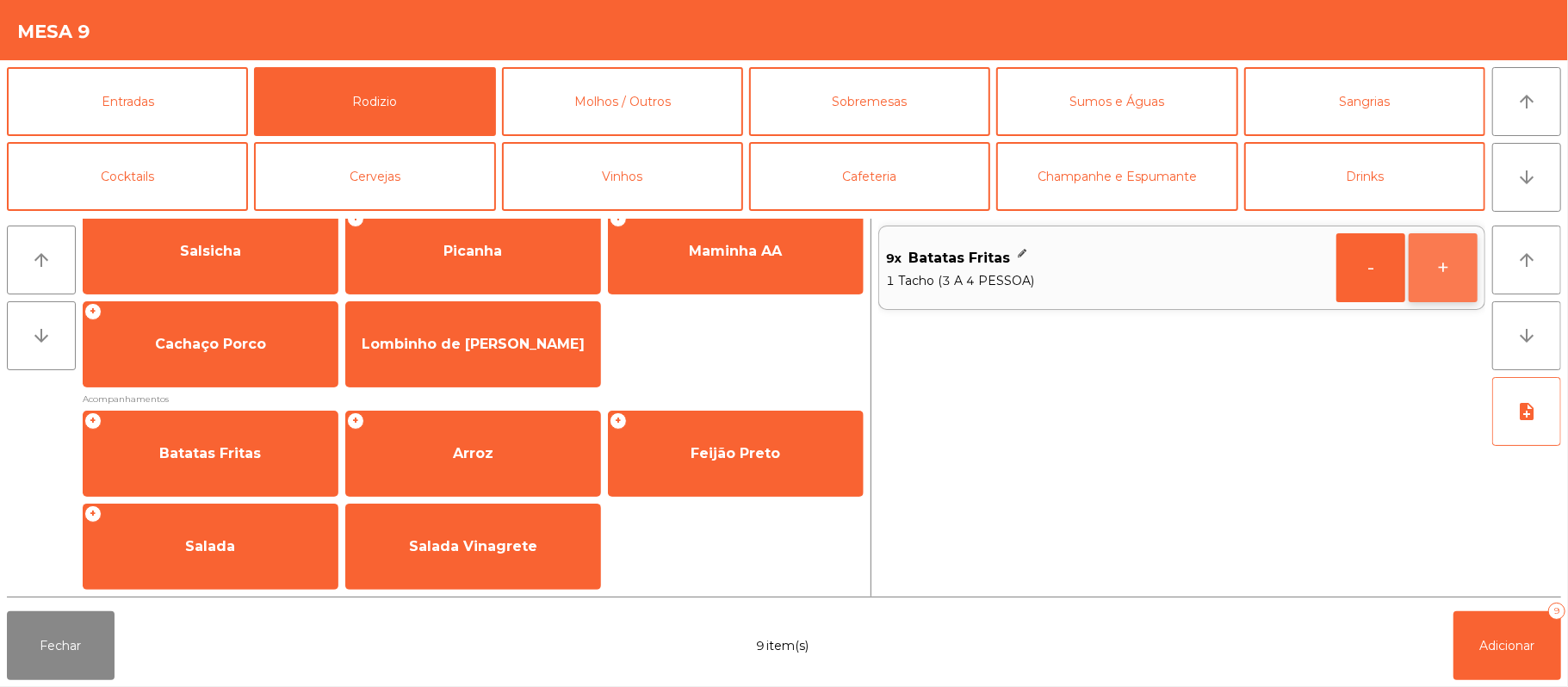
click at [1437, 266] on button "+" at bounding box center [1442, 267] width 68 height 68
click at [1495, 651] on span "Adicionar" at bounding box center [1508, 645] width 55 height 16
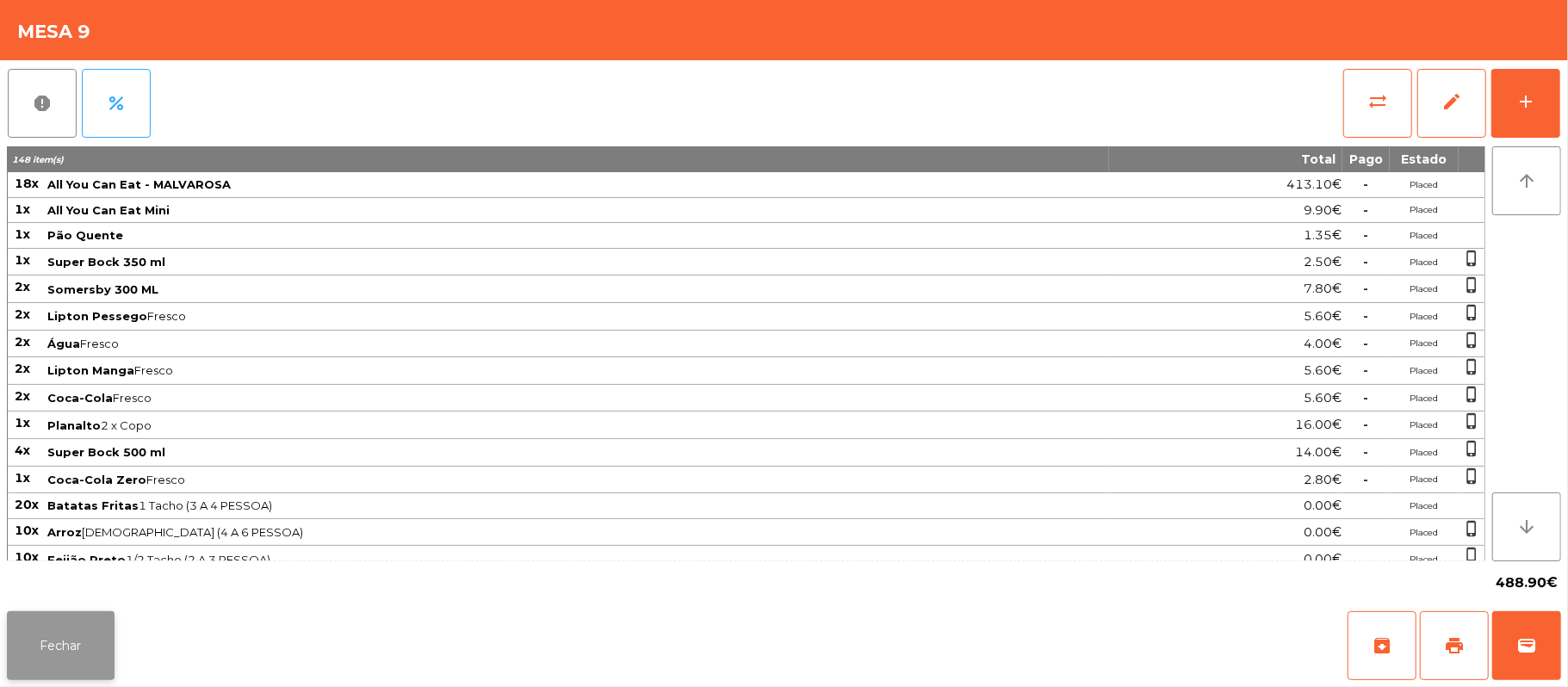
click at [55, 671] on button "Fechar" at bounding box center [60, 645] width 108 height 68
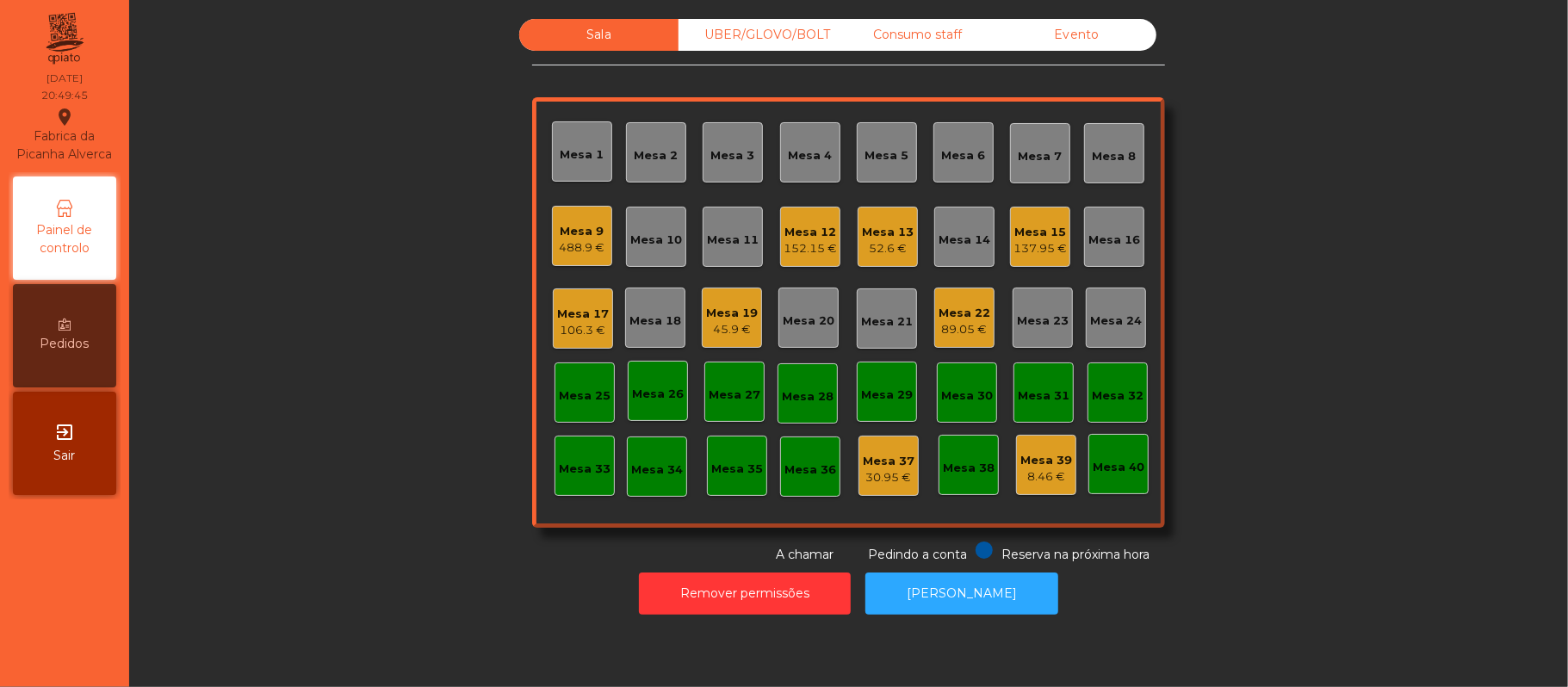
click at [600, 228] on div "Mesa 9 488.9 €" at bounding box center [582, 235] width 60 height 60
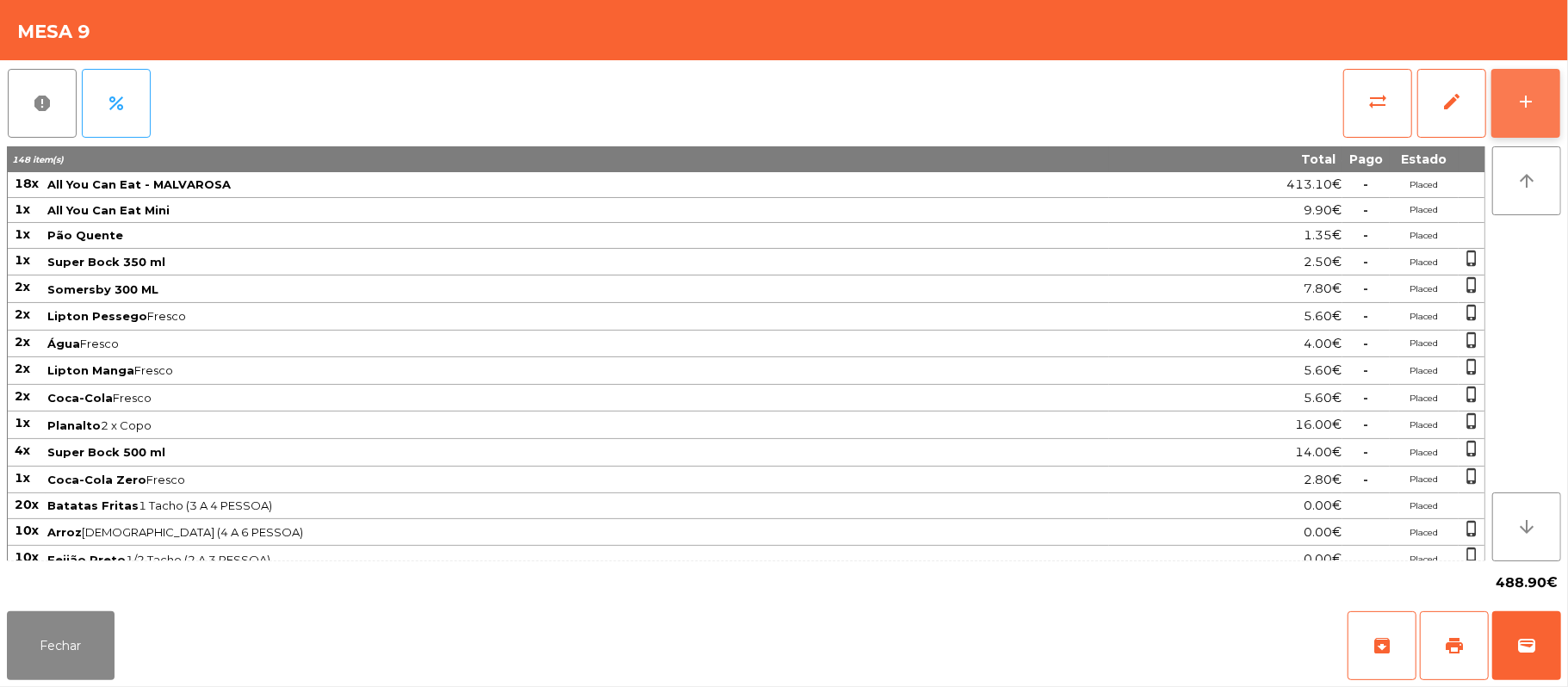
click at [1555, 111] on button "add" at bounding box center [1526, 102] width 68 height 68
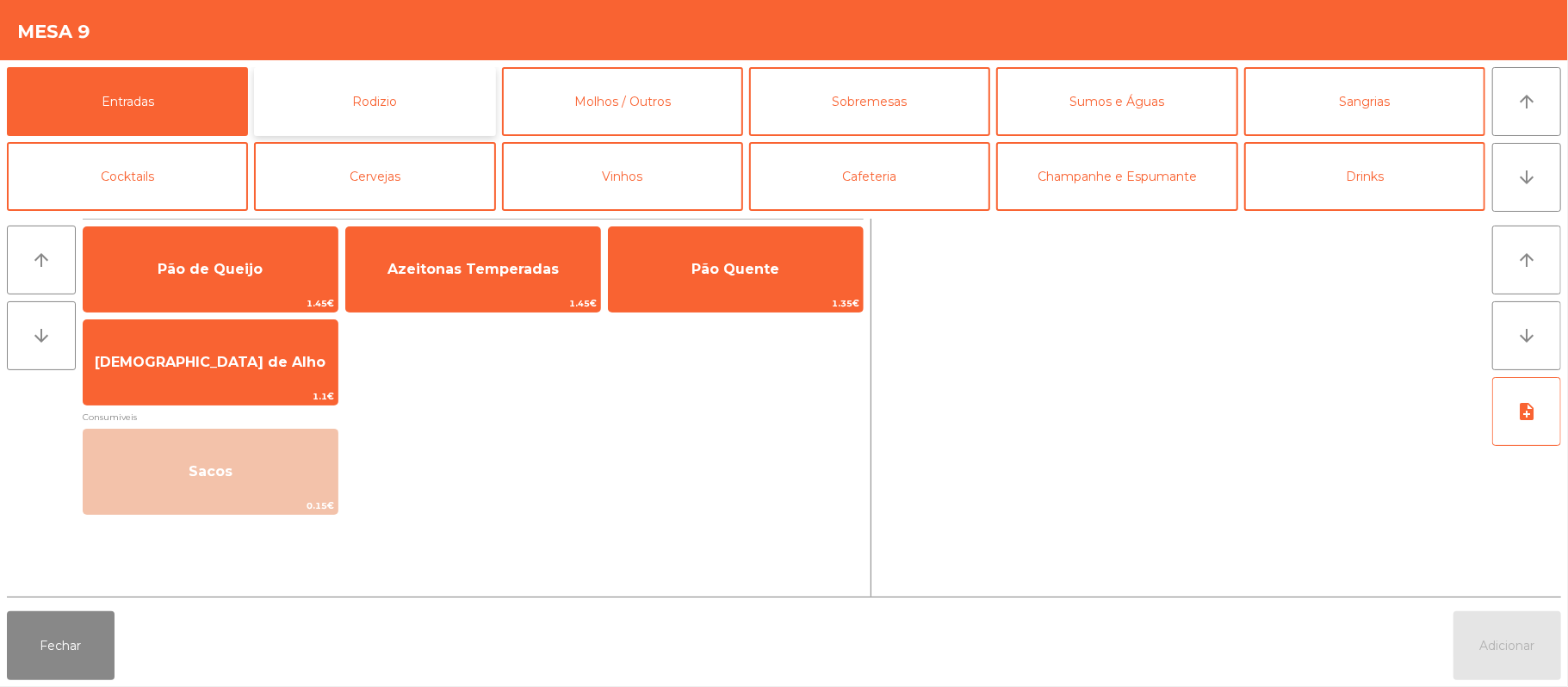
click at [451, 100] on button "Rodizio" at bounding box center [374, 101] width 241 height 68
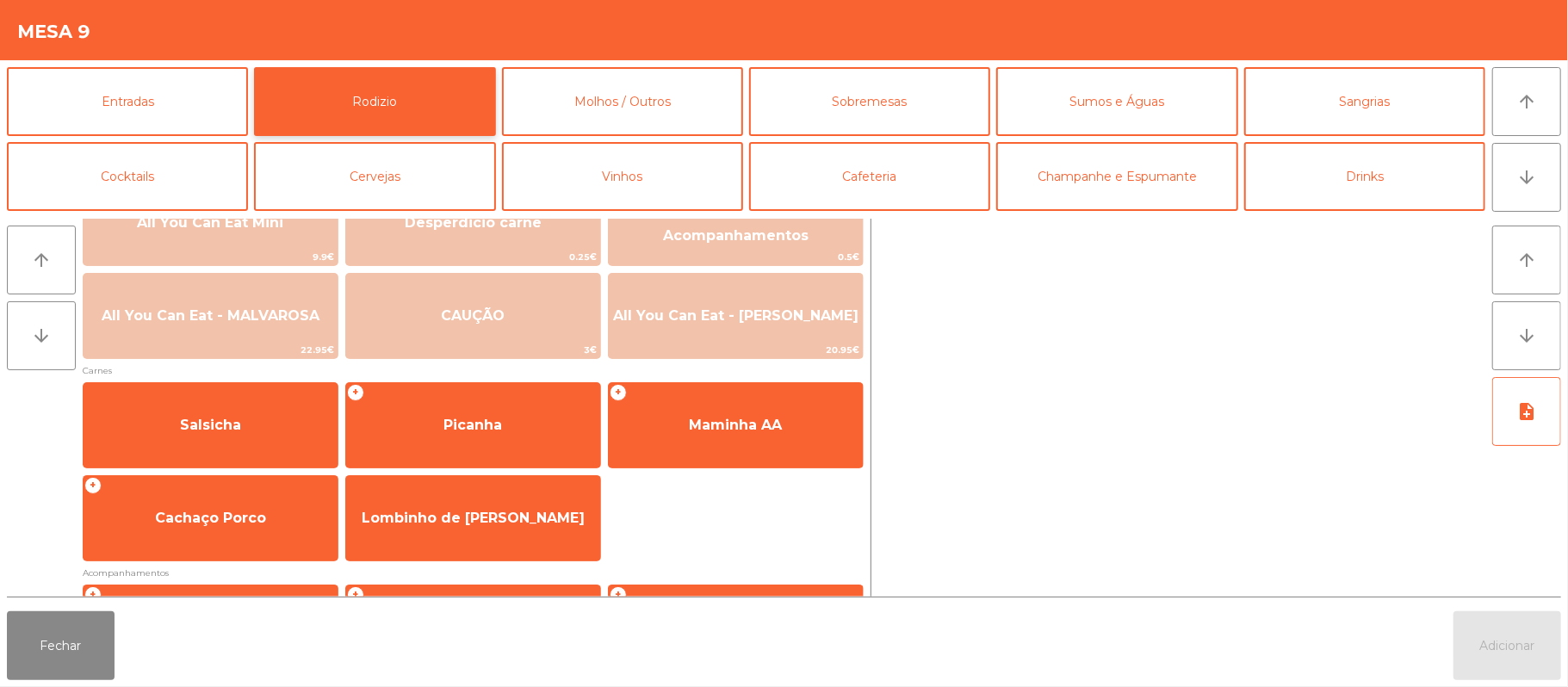
scroll to position [67, 0]
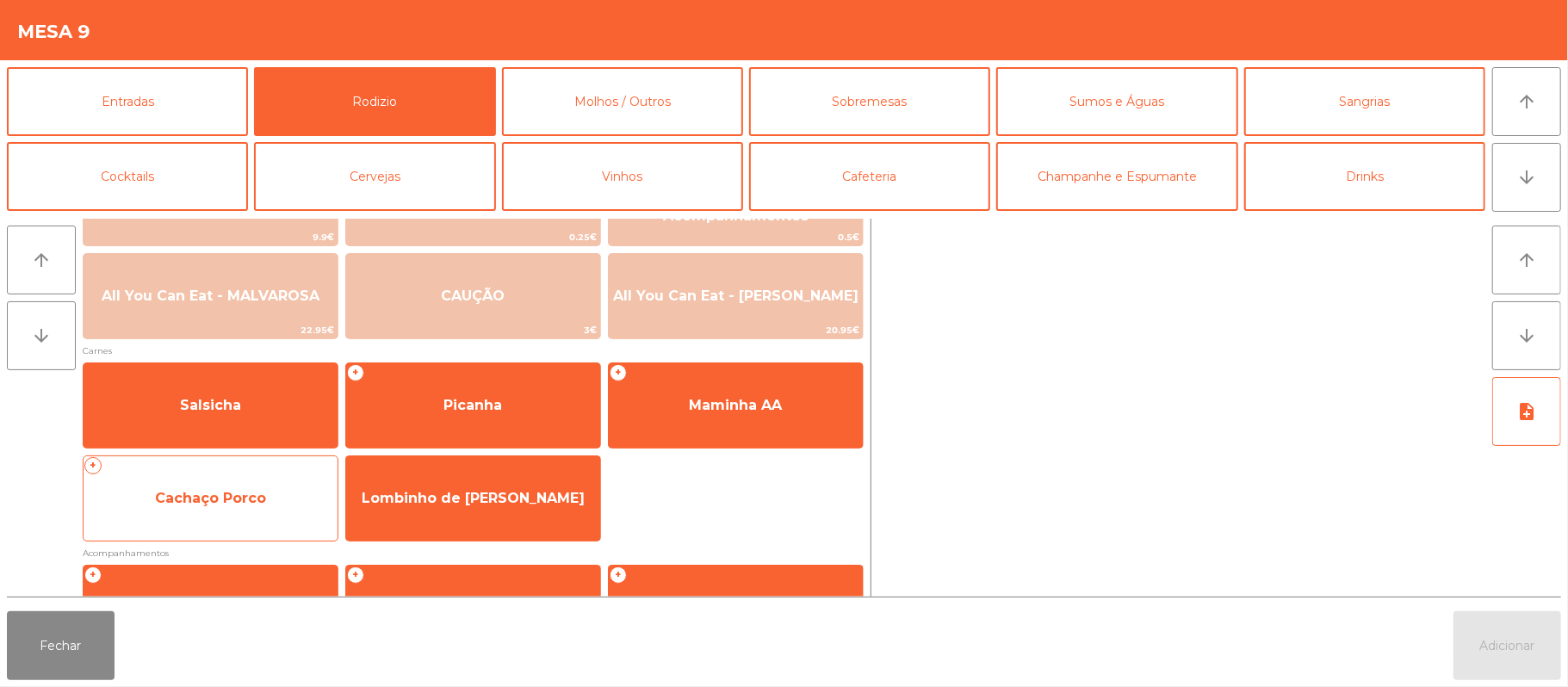
click at [214, 493] on span "Cachaço Porco" at bounding box center [210, 498] width 111 height 16
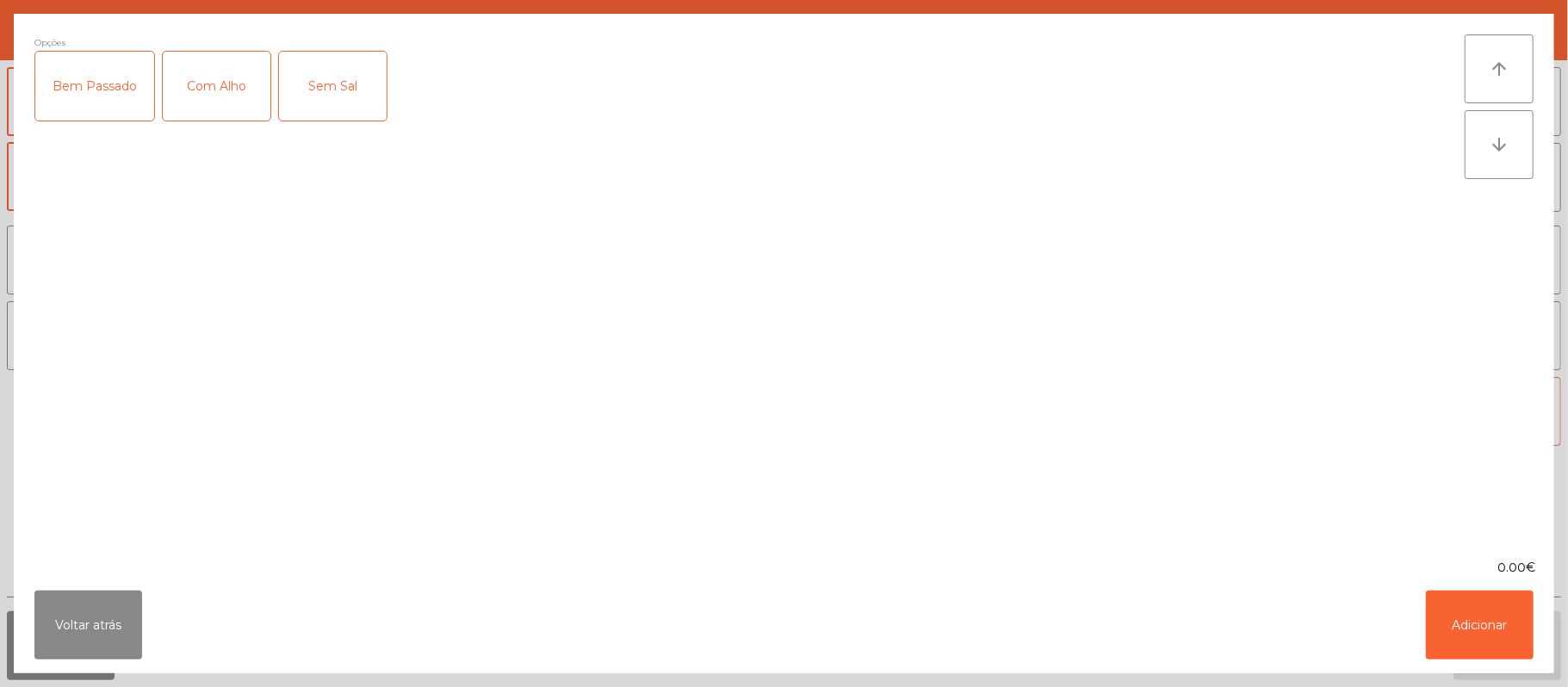
click at [113, 63] on div "Bem Passado" at bounding box center [95, 85] width 119 height 68
click at [246, 111] on div "Com Alho" at bounding box center [217, 85] width 108 height 68
click at [1479, 634] on button "Adicionar" at bounding box center [1480, 624] width 108 height 68
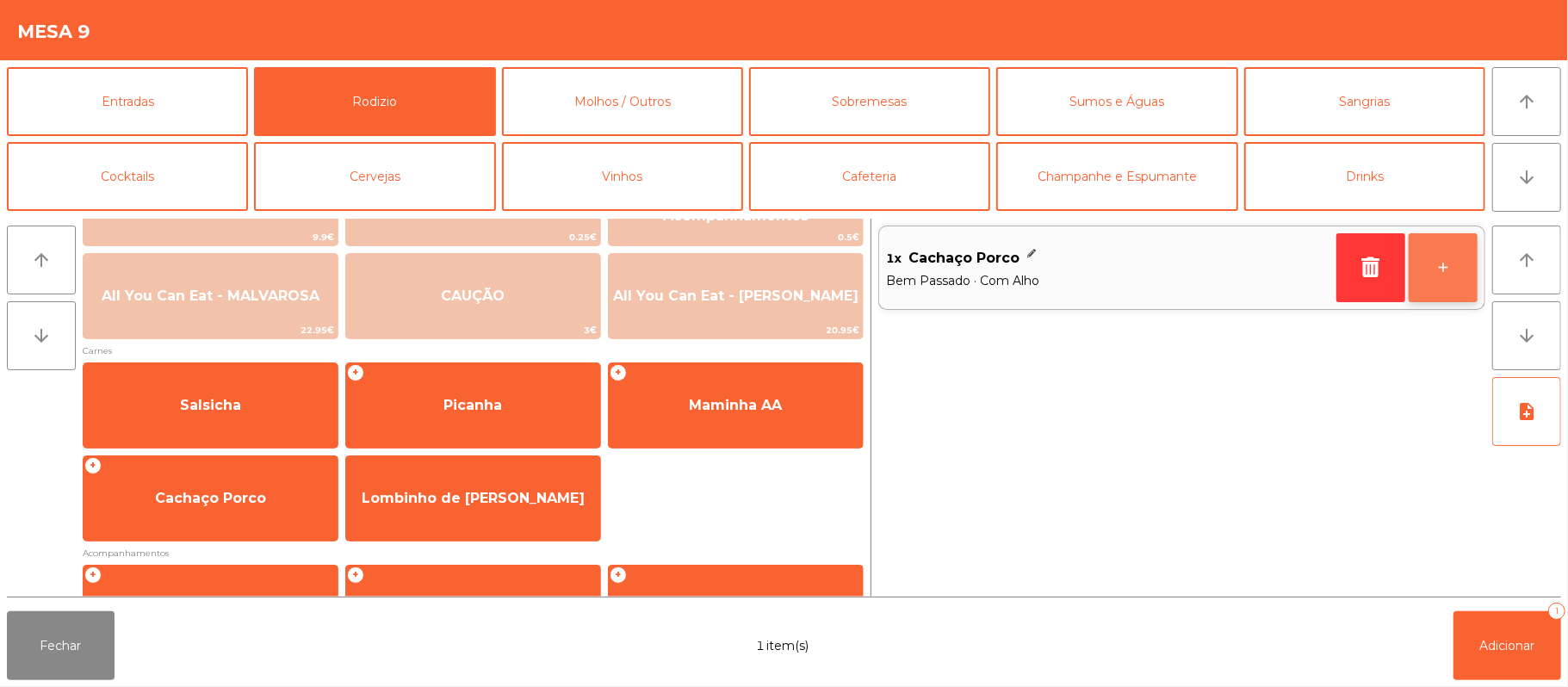
click at [1437, 265] on button "+" at bounding box center [1442, 267] width 68 height 68
click at [1468, 257] on button "+" at bounding box center [1442, 267] width 68 height 68
click at [1443, 263] on button "+" at bounding box center [1442, 267] width 68 height 68
click at [1464, 263] on button "+" at bounding box center [1442, 267] width 68 height 68
click at [1437, 259] on button "+" at bounding box center [1442, 267] width 68 height 68
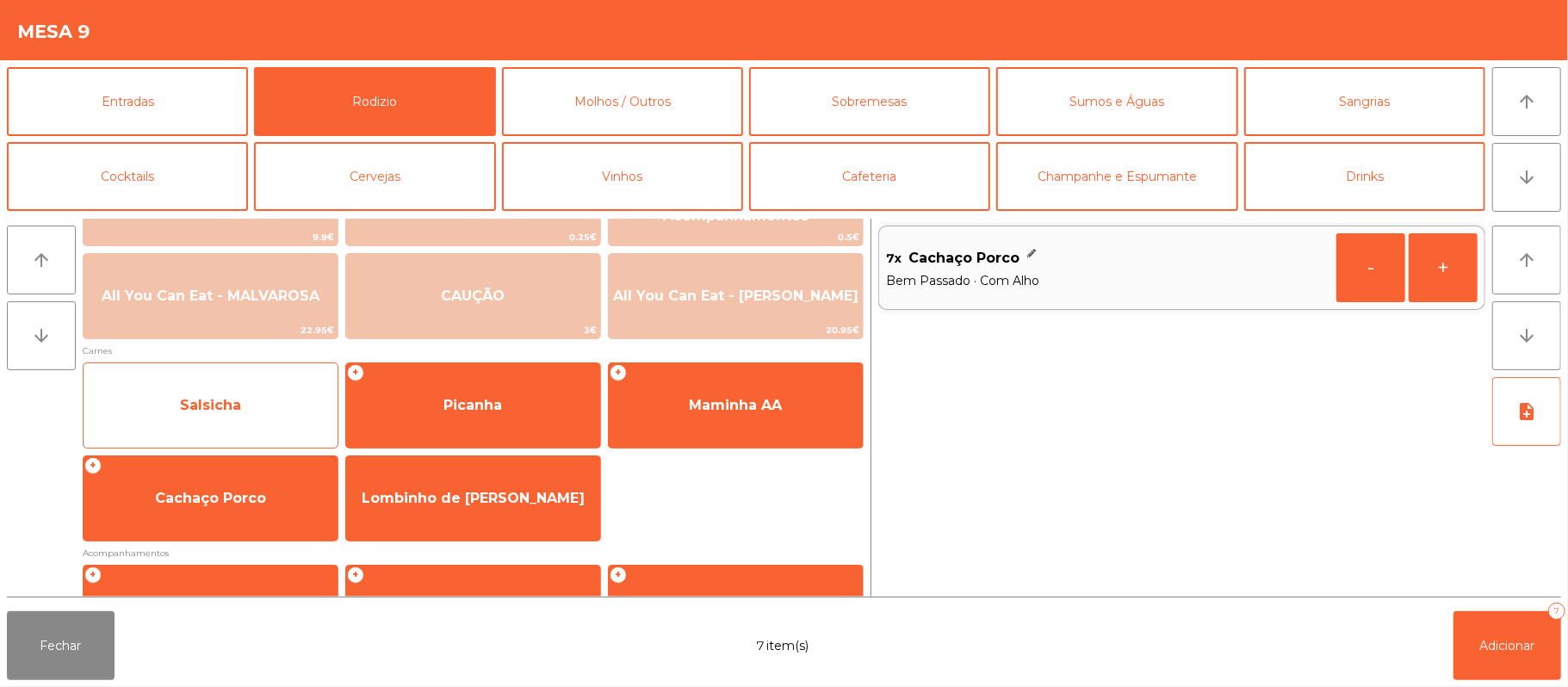
click at [242, 422] on span "Salsicha" at bounding box center [210, 406] width 254 height 47
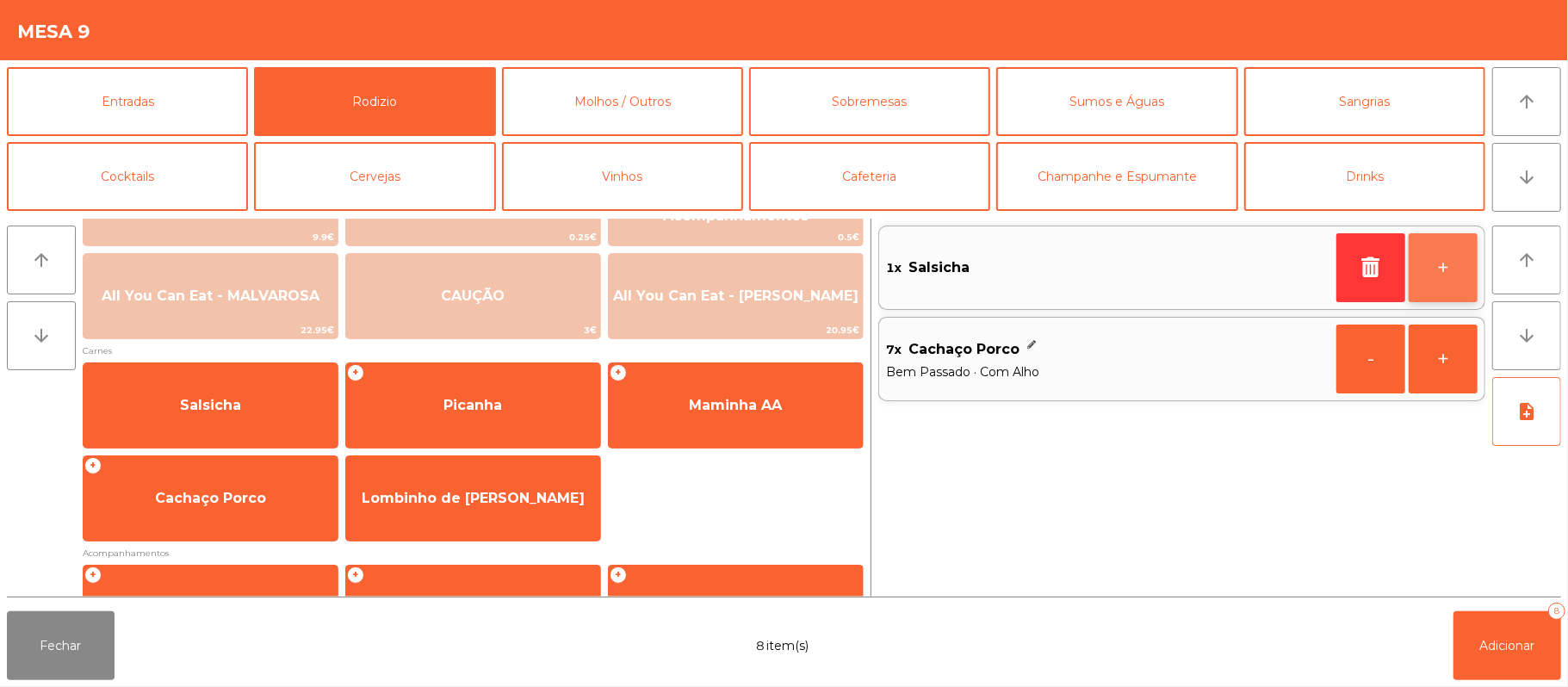
click at [1455, 276] on button "+" at bounding box center [1442, 267] width 68 height 68
click at [1457, 270] on button "+" at bounding box center [1442, 267] width 68 height 68
click at [1462, 274] on button "+" at bounding box center [1442, 267] width 68 height 68
click at [1434, 274] on button "+" at bounding box center [1442, 267] width 68 height 68
click at [1431, 274] on button "+" at bounding box center [1442, 267] width 68 height 68
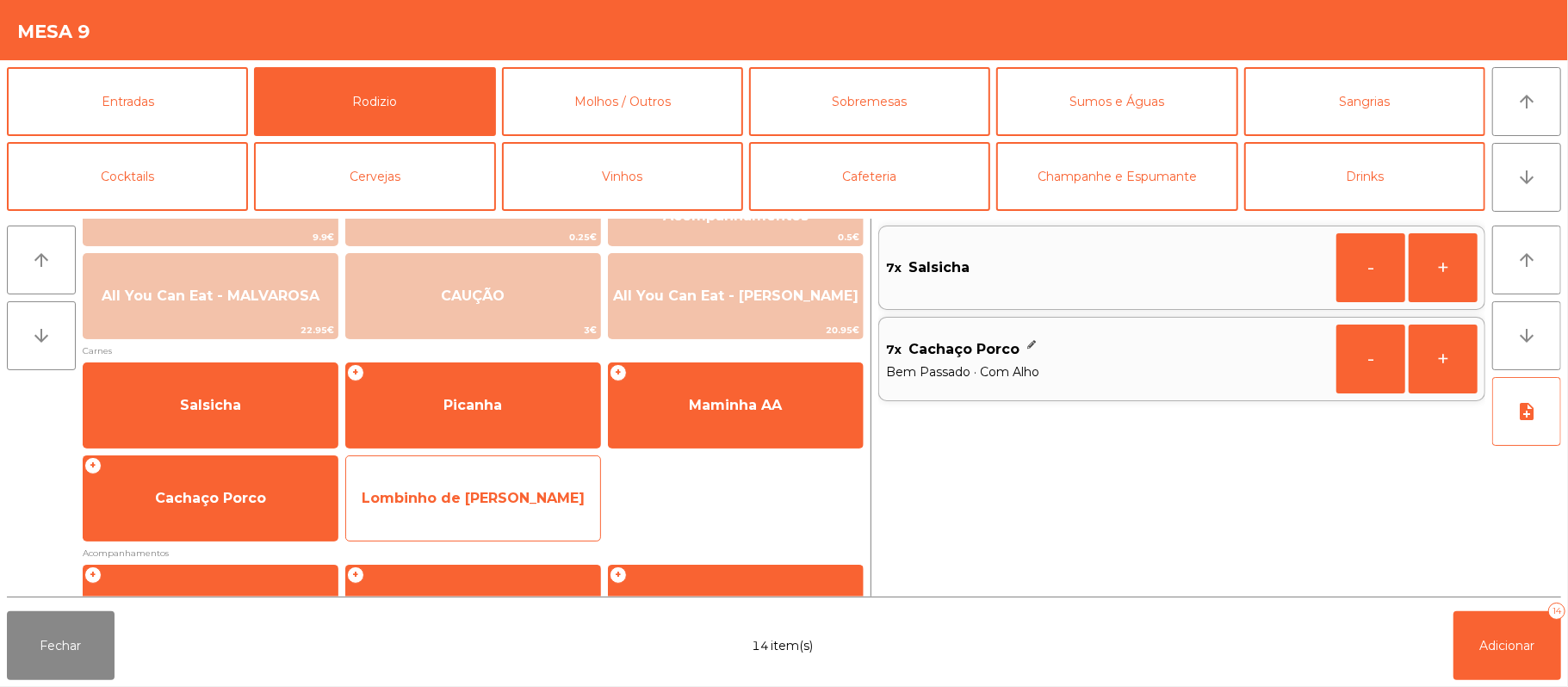
click at [501, 508] on span "Lombinho de [PERSON_NAME]" at bounding box center [473, 499] width 254 height 47
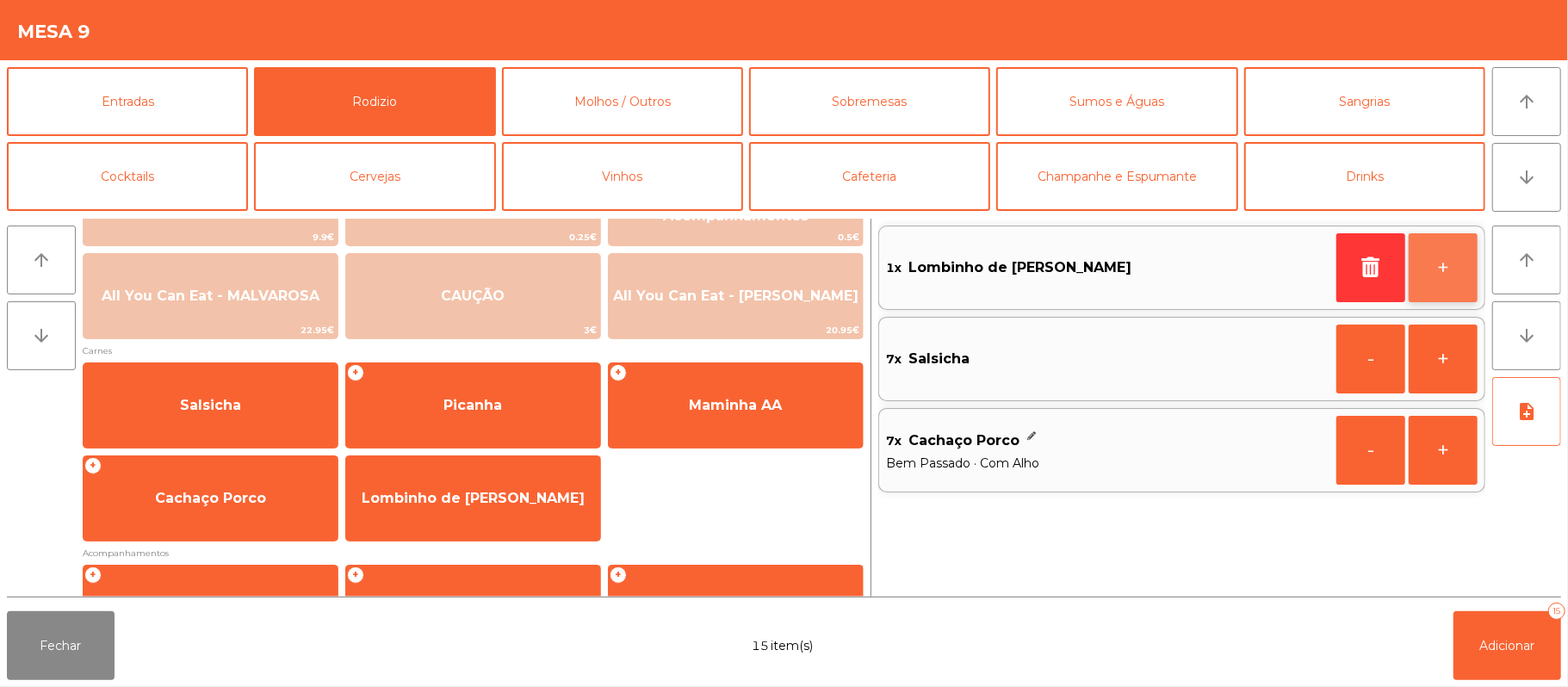
click at [1444, 269] on button "+" at bounding box center [1442, 267] width 68 height 68
click at [1438, 269] on button "+" at bounding box center [1442, 267] width 68 height 68
click at [1426, 270] on button "+" at bounding box center [1442, 267] width 68 height 68
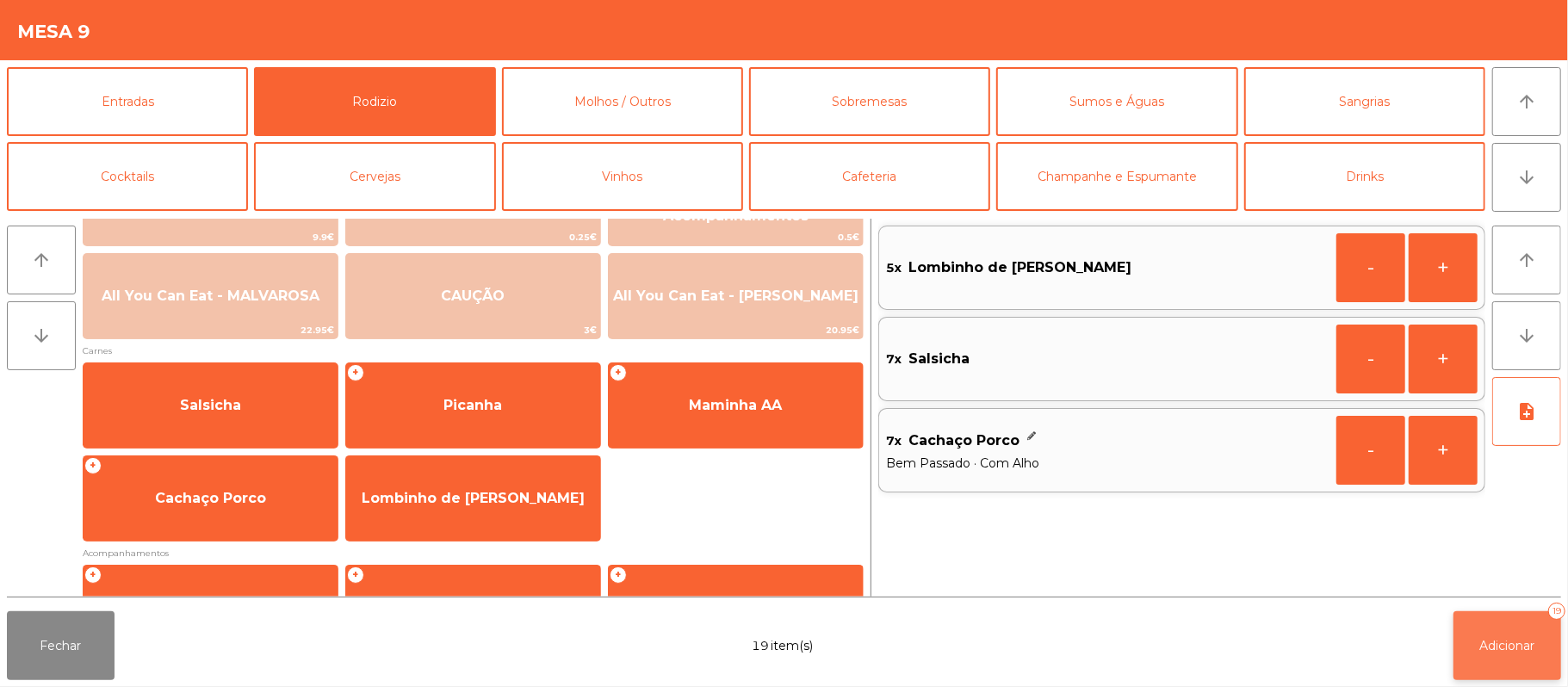
click at [1485, 648] on span "Adicionar" at bounding box center [1508, 645] width 55 height 16
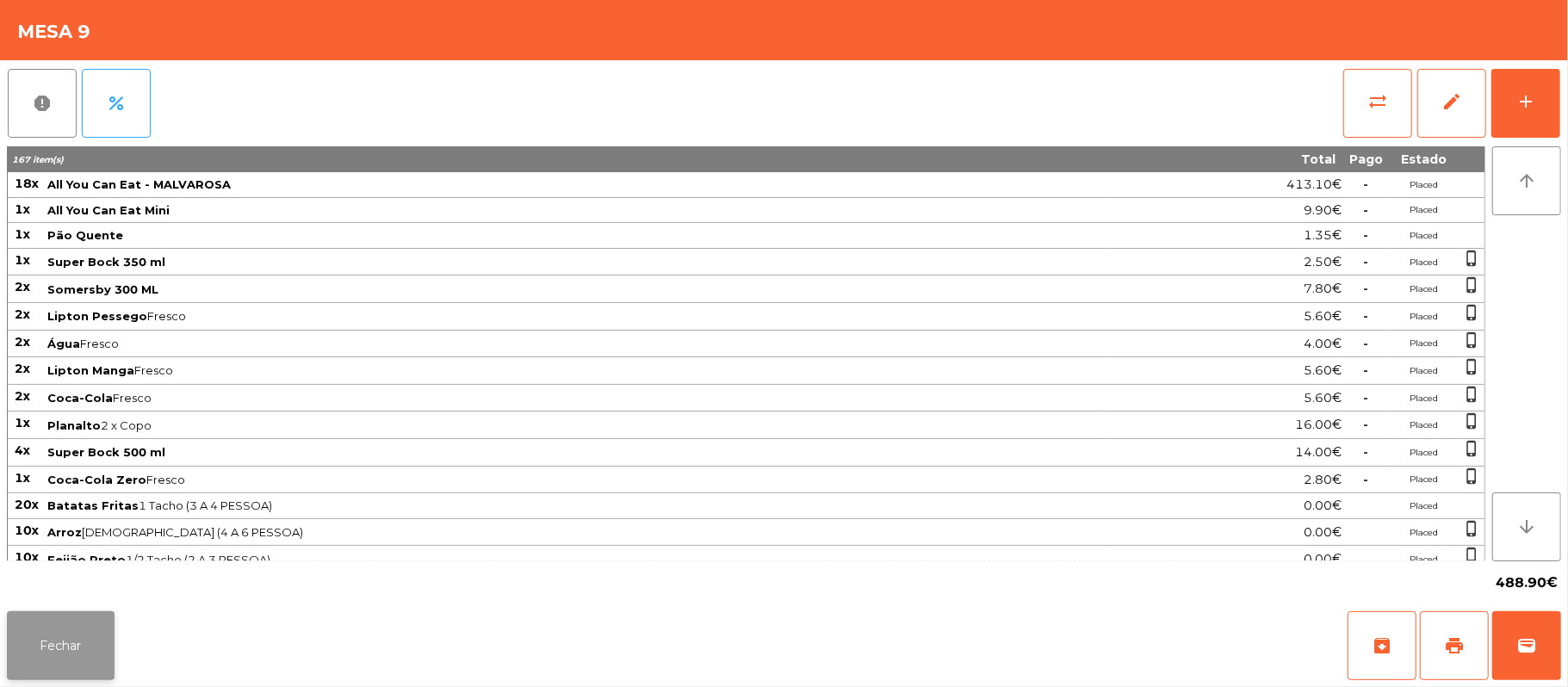
click at [47, 661] on button "Fechar" at bounding box center [60, 645] width 108 height 68
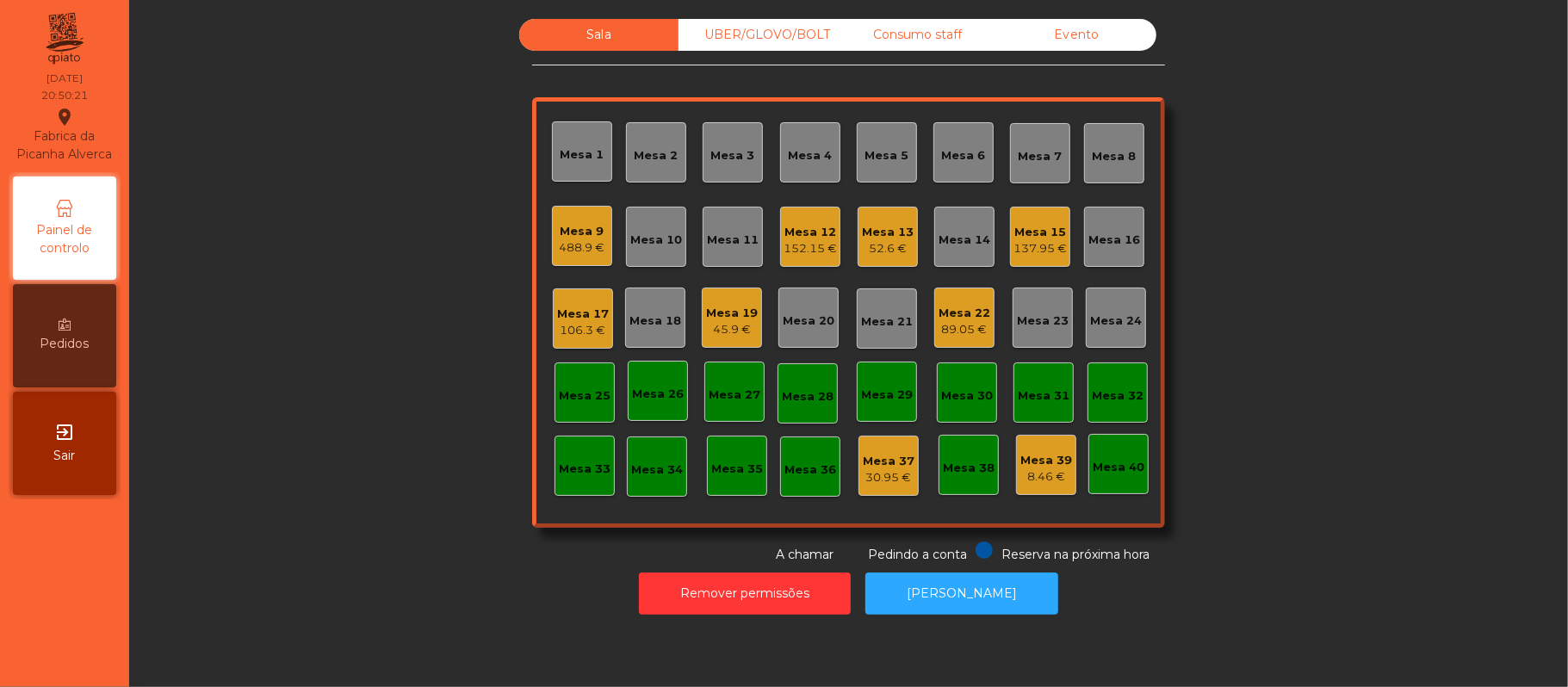
click at [353, 511] on div "Sala UBER/GLOVO/BOLT Consumo staff Evento Mesa 1 Mesa 2 Mesa 3 Mesa 4 Mesa 5 Me…" at bounding box center [849, 291] width 1393 height 545
click at [815, 318] on div "Mesa 20" at bounding box center [808, 321] width 52 height 17
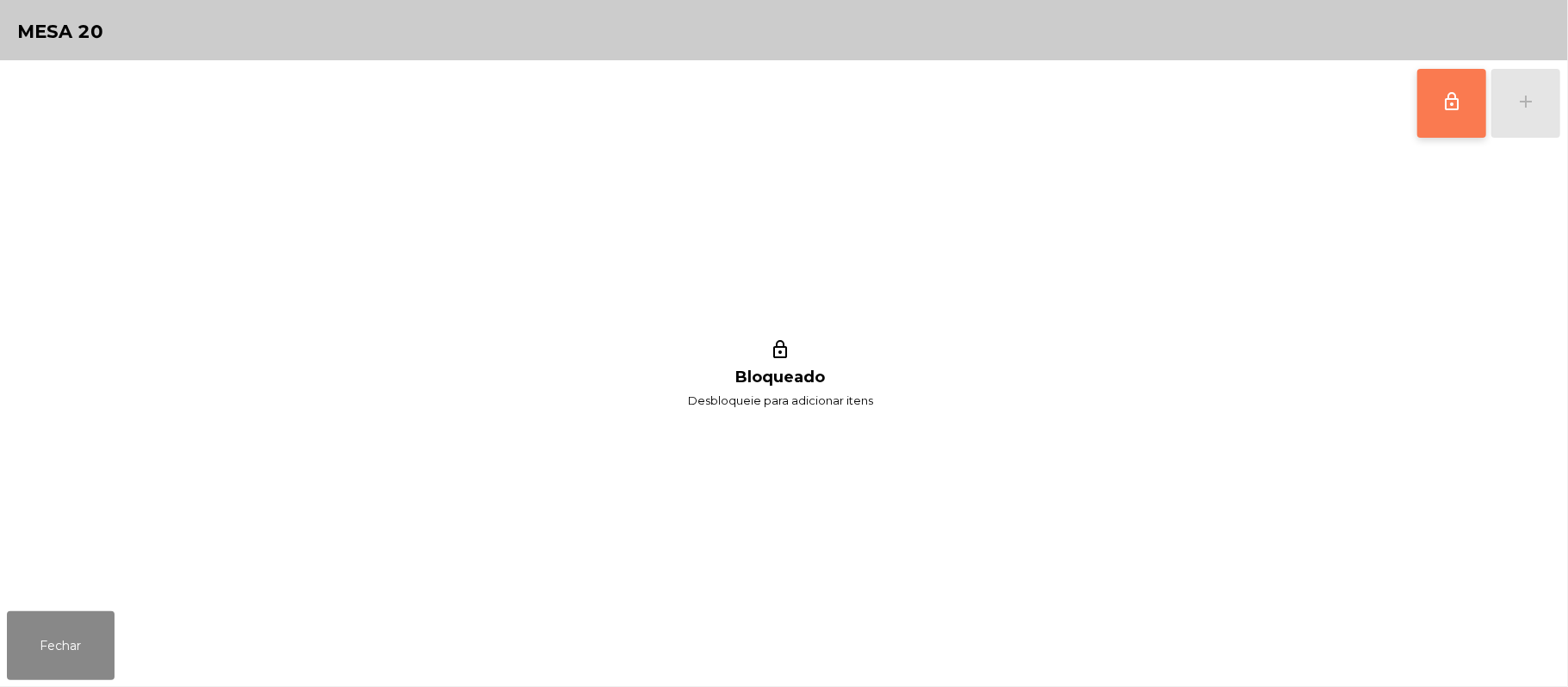
click at [1455, 100] on span "lock_outline" at bounding box center [1452, 101] width 21 height 21
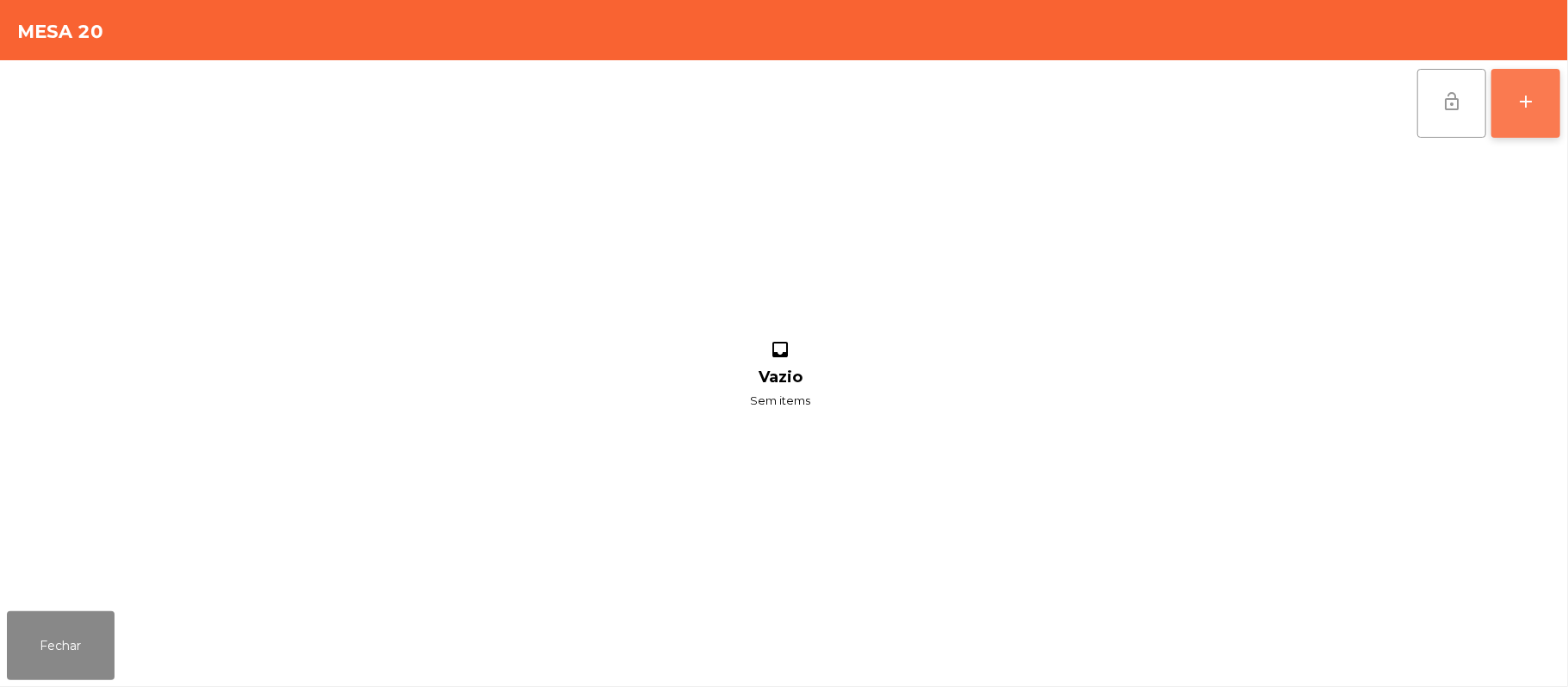
click at [1528, 103] on div "add" at bounding box center [1526, 101] width 21 height 21
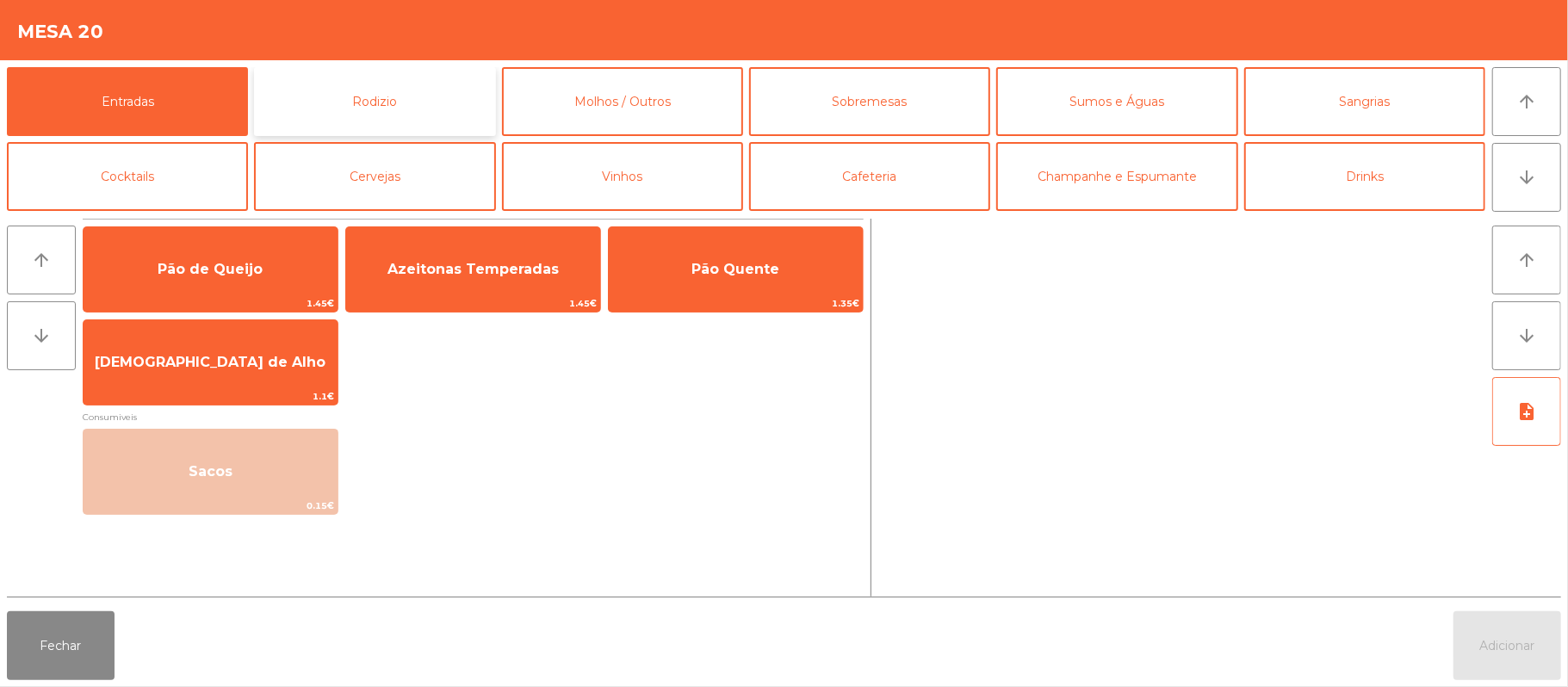
click at [405, 104] on button "Rodizio" at bounding box center [374, 101] width 241 height 68
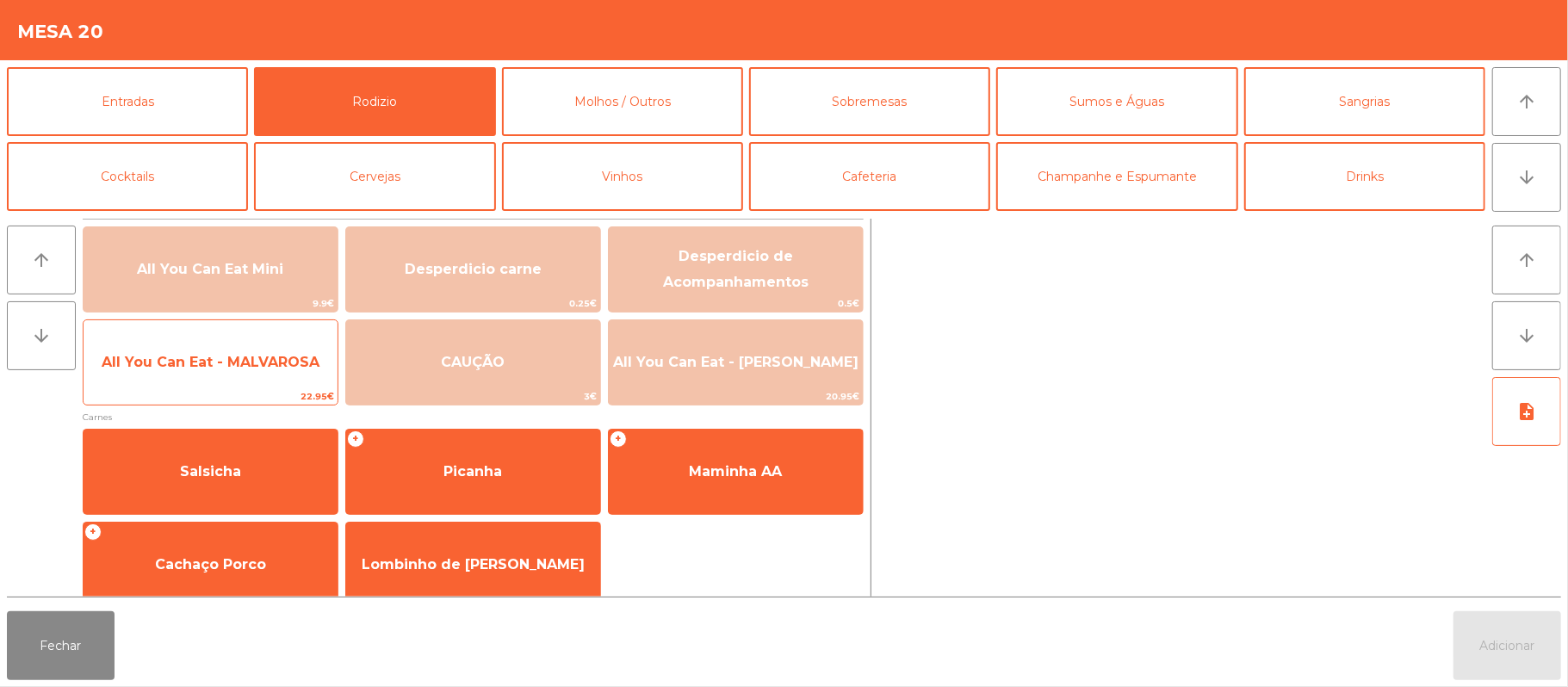
click at [208, 374] on span "All You Can Eat - MALVAROSA" at bounding box center [210, 363] width 254 height 47
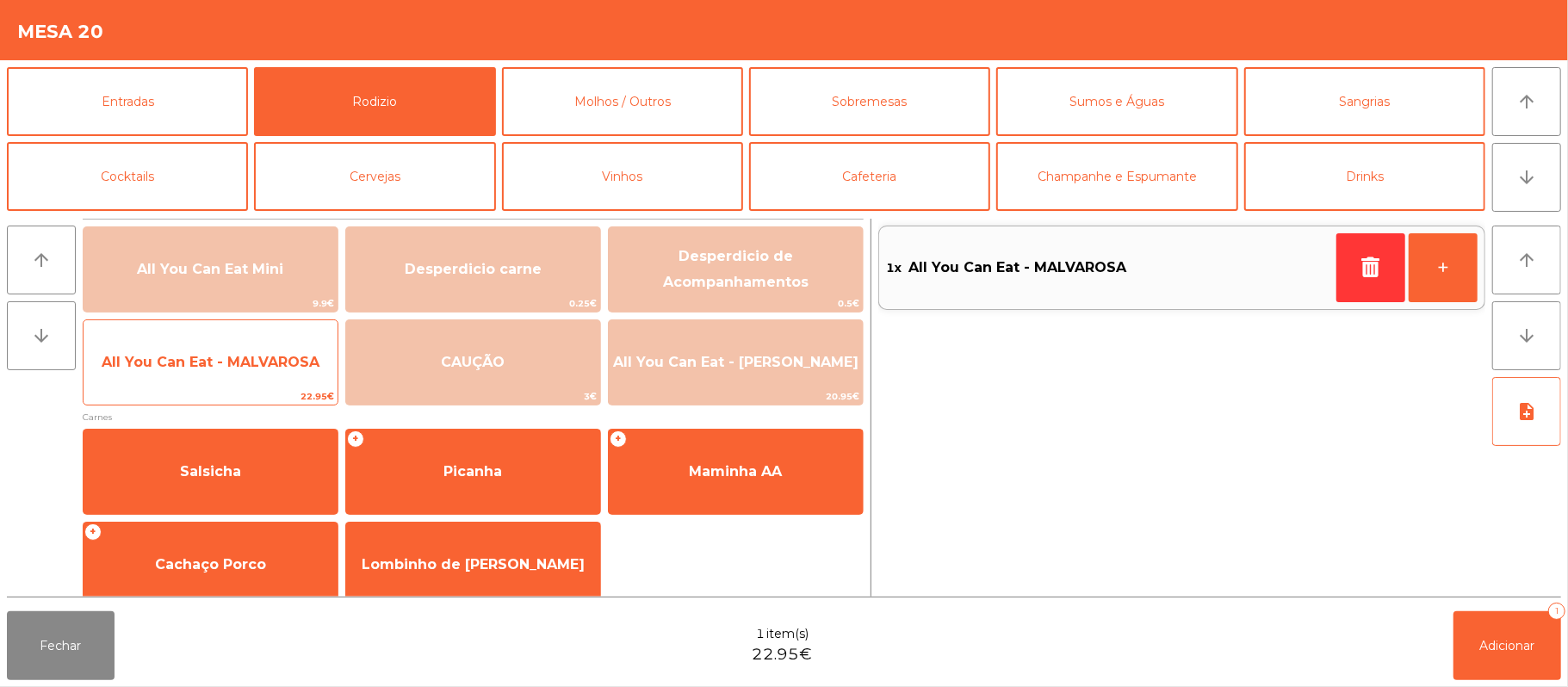
click at [202, 380] on span "All You Can Eat - MALVAROSA" at bounding box center [210, 363] width 254 height 47
click at [208, 362] on span "All You Can Eat - MALVAROSA" at bounding box center [210, 361] width 218 height 16
click at [211, 376] on span "All You Can Eat - MALVAROSA" at bounding box center [210, 363] width 254 height 47
click at [208, 380] on span "All You Can Eat - MALVAROSA" at bounding box center [210, 363] width 254 height 47
click at [204, 385] on span "All You Can Eat - MALVAROSA" at bounding box center [210, 363] width 254 height 47
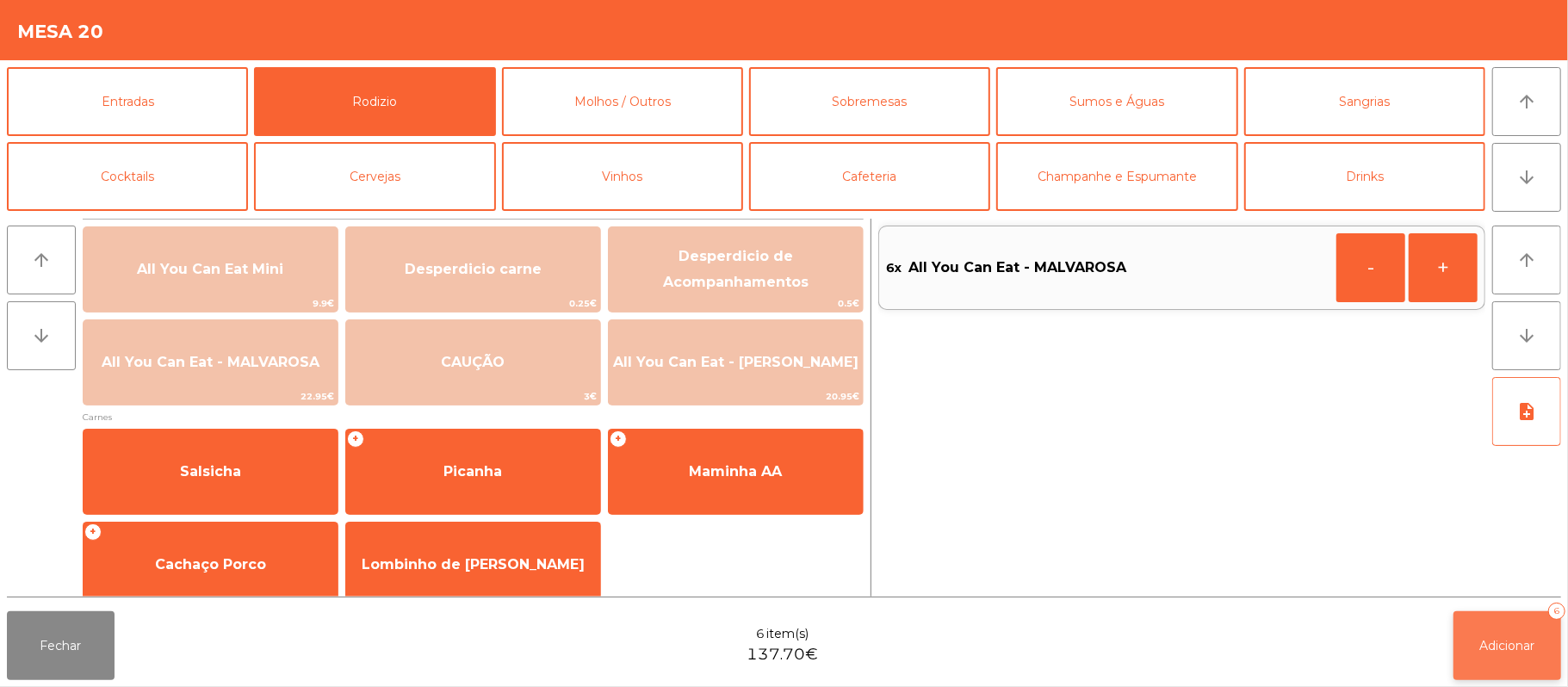
click at [1492, 628] on button "Adicionar 6" at bounding box center [1507, 645] width 108 height 68
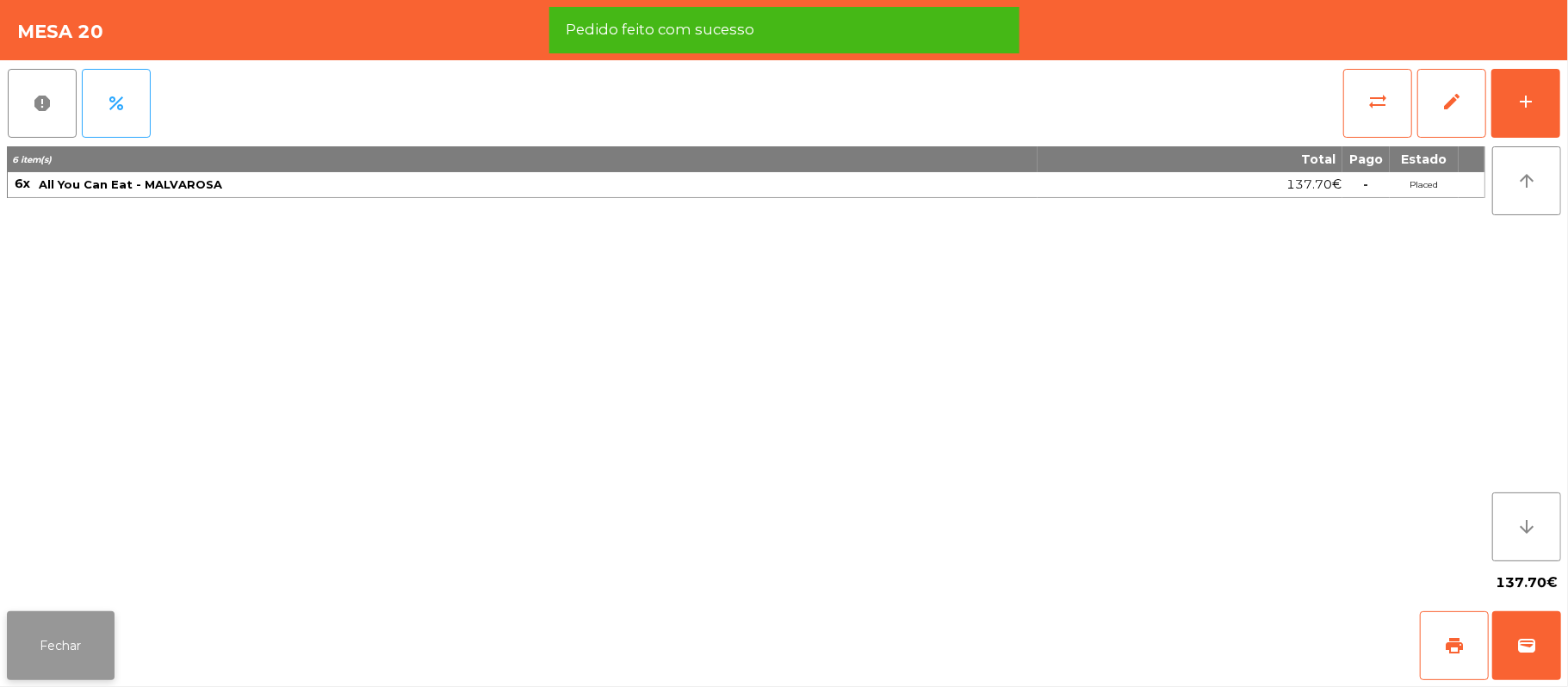
click at [64, 656] on button "Fechar" at bounding box center [60, 645] width 108 height 68
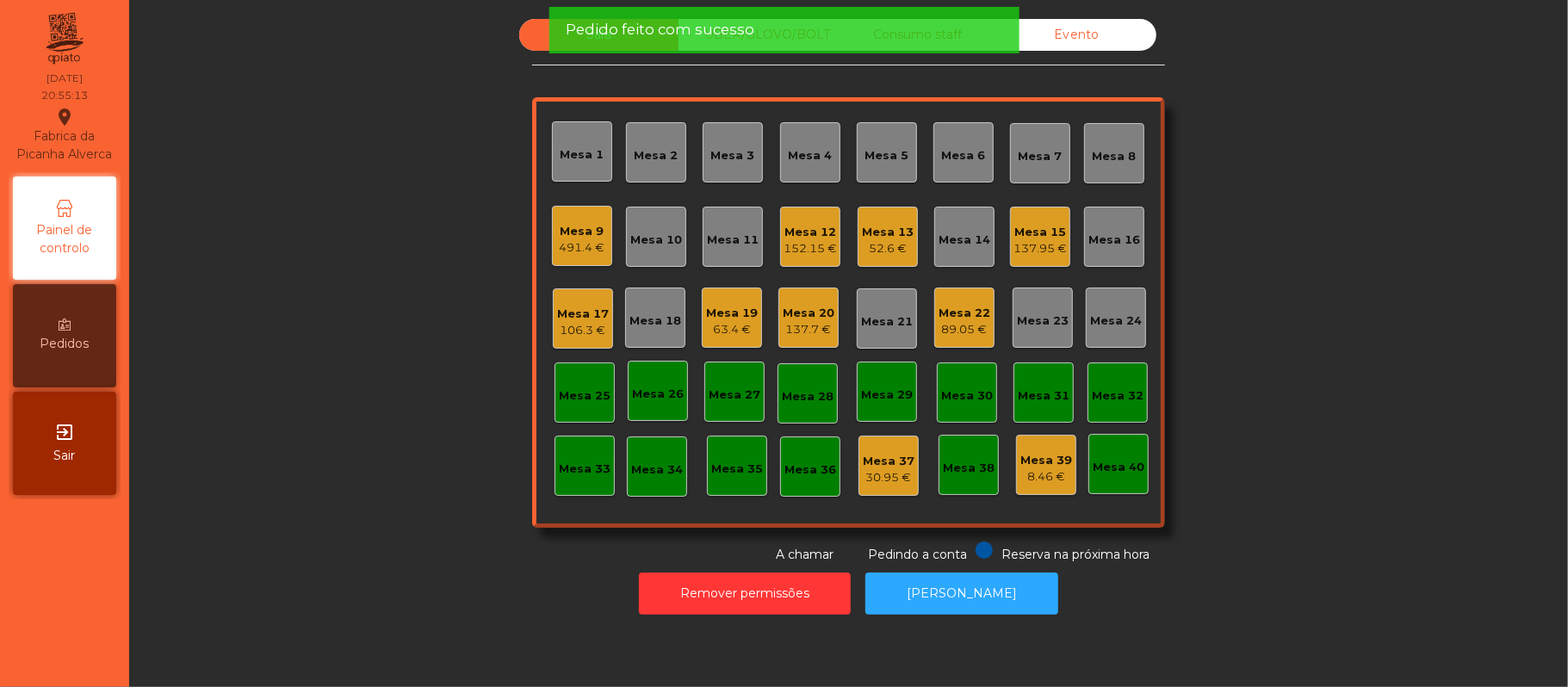
click at [817, 311] on div "Mesa 20" at bounding box center [808, 313] width 52 height 17
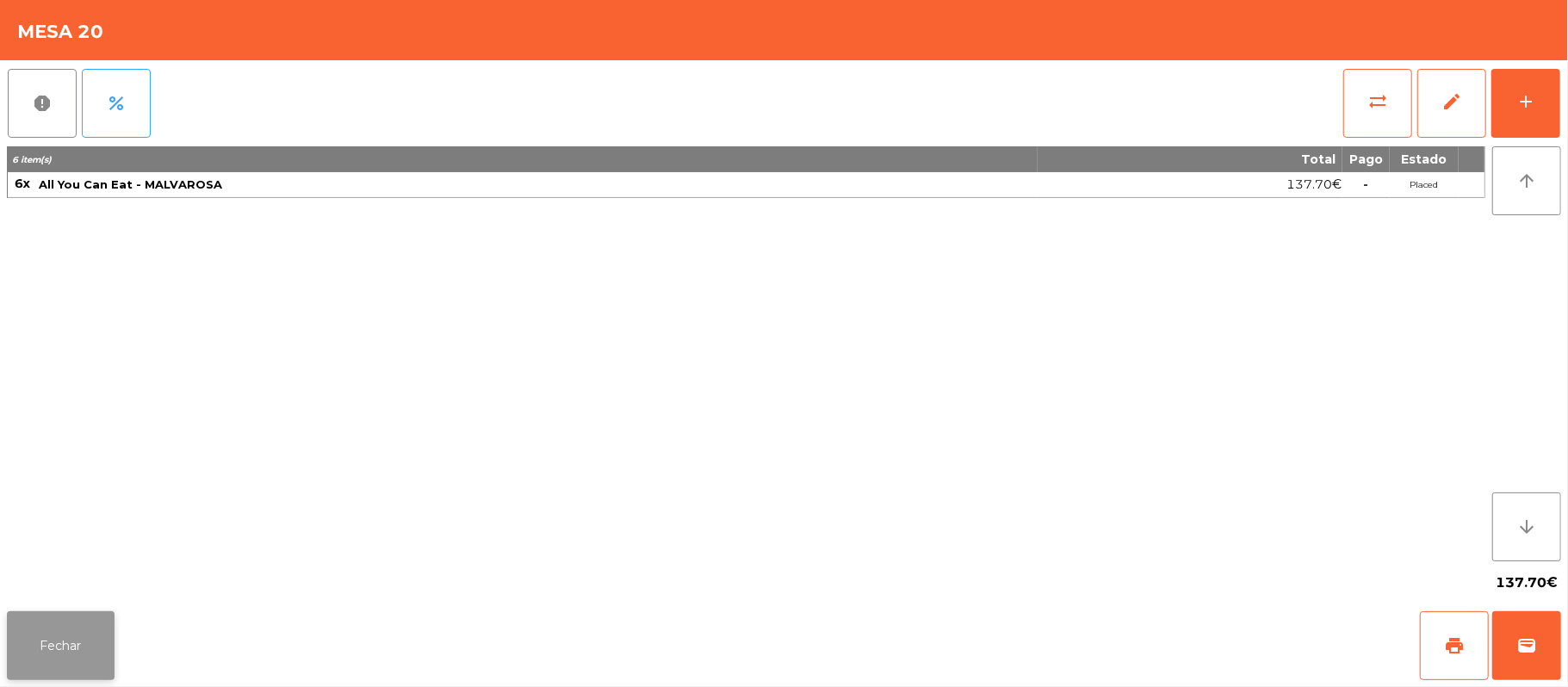
click at [76, 676] on button "Fechar" at bounding box center [60, 645] width 108 height 68
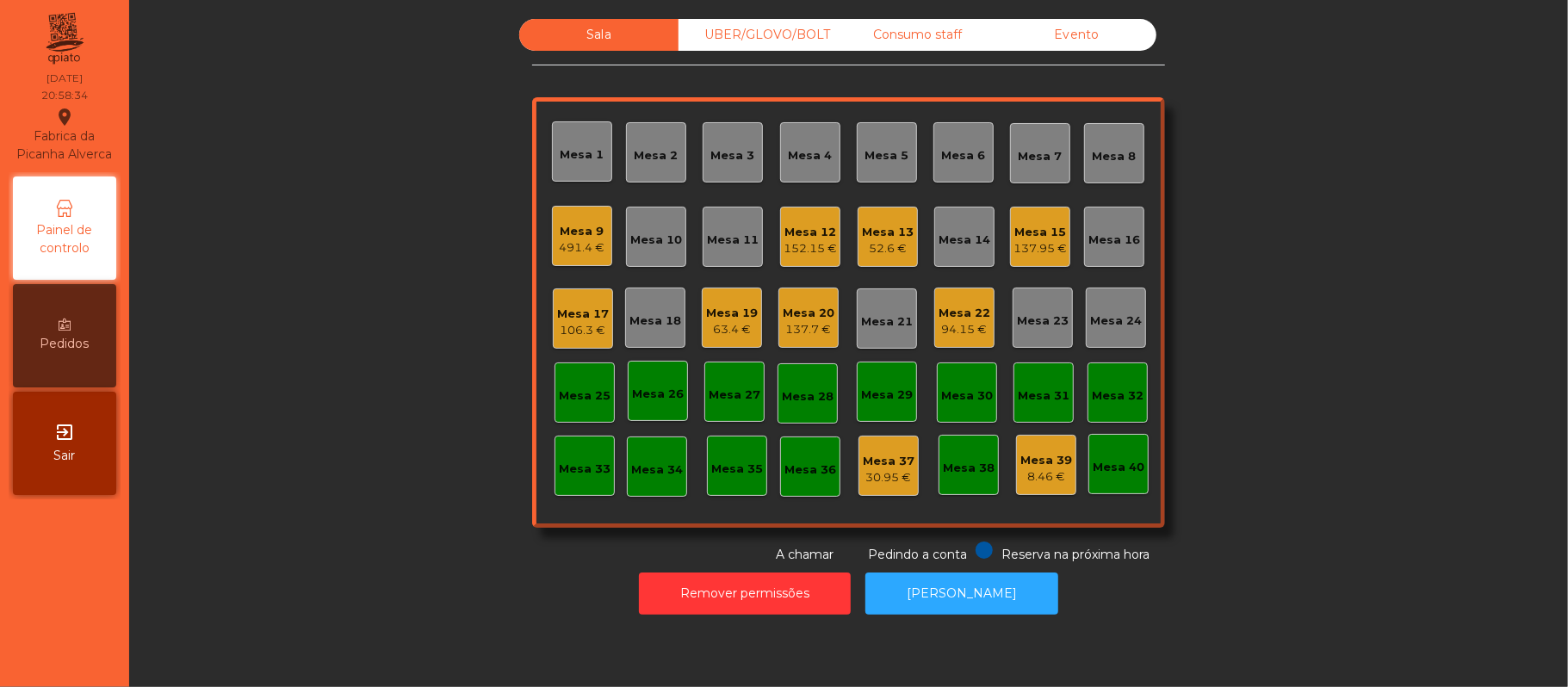
click at [823, 249] on div "152.15 €" at bounding box center [810, 248] width 53 height 17
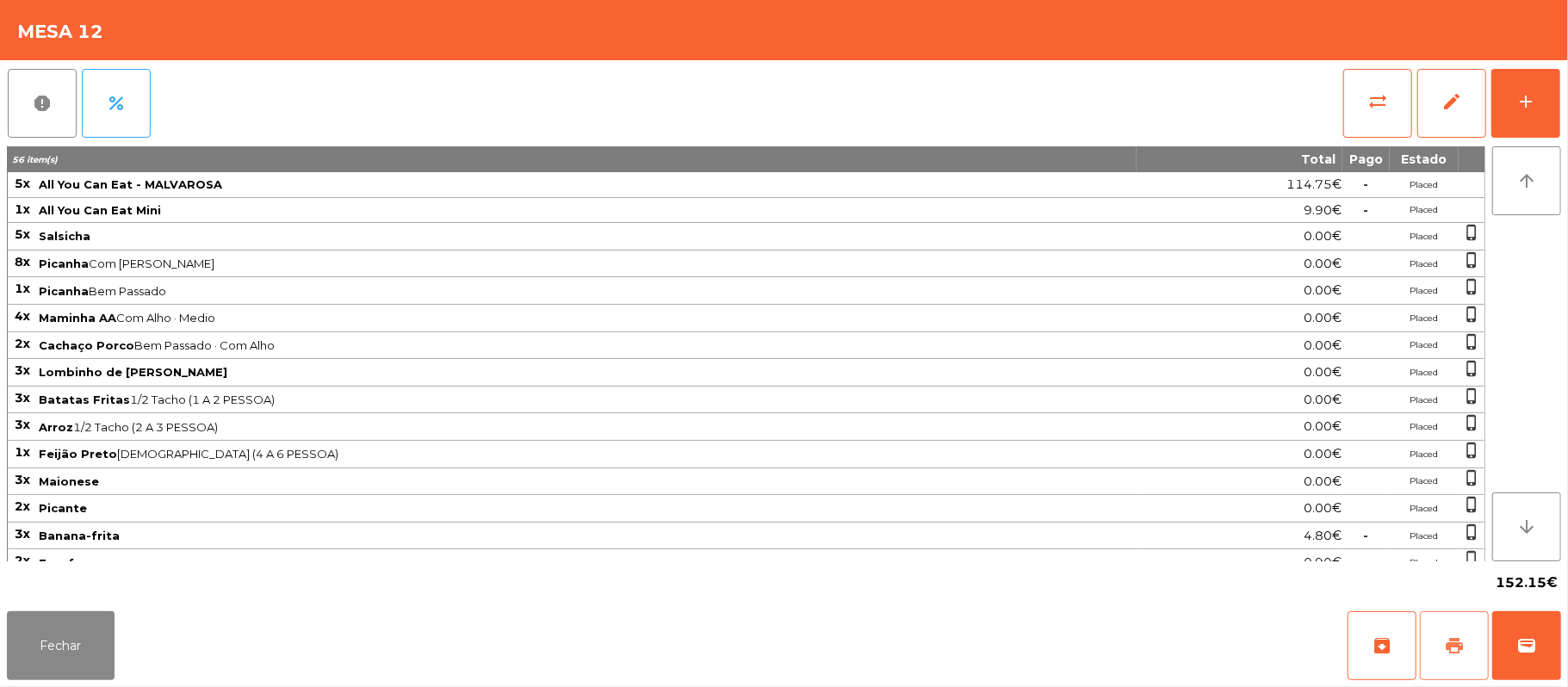
click at [1441, 648] on button "print" at bounding box center [1454, 645] width 68 height 68
click at [1524, 641] on span "wallet" at bounding box center [1527, 646] width 21 height 21
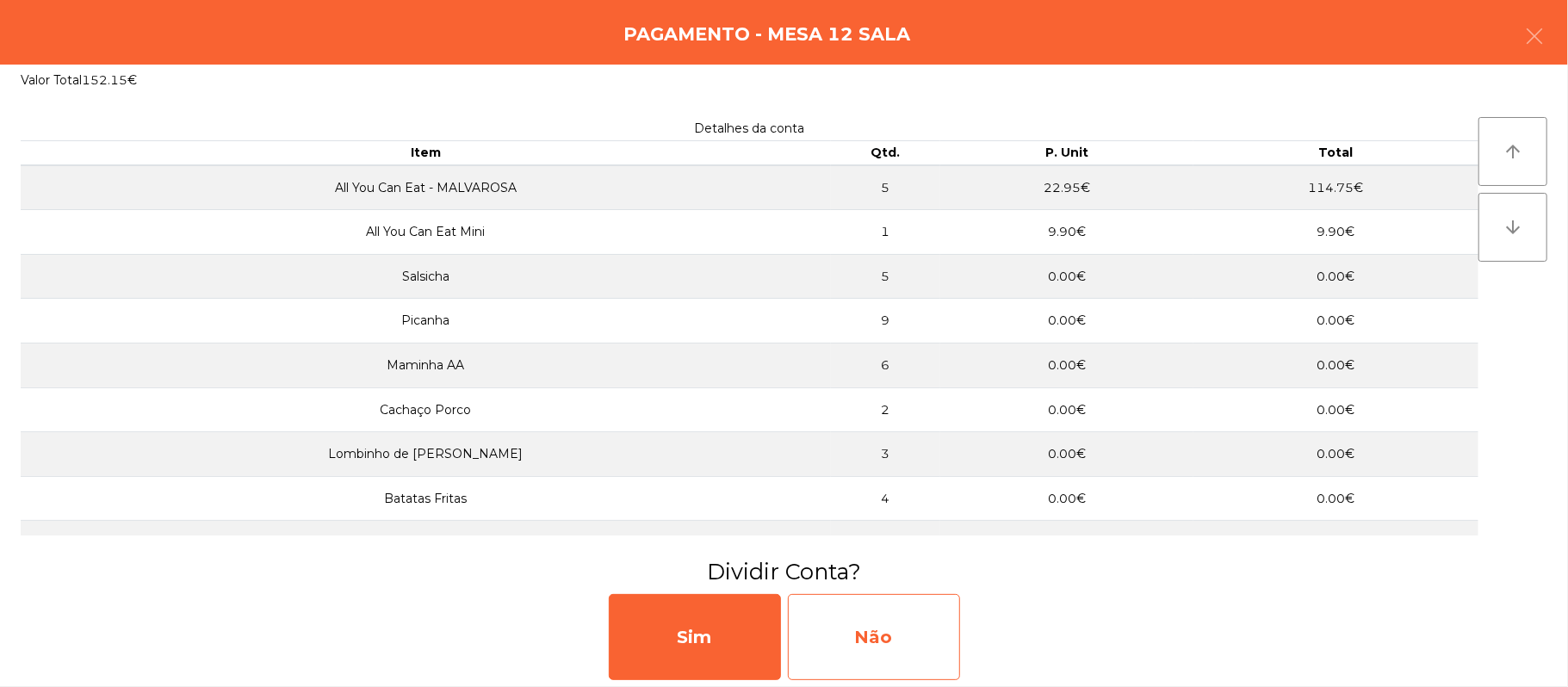
click at [881, 635] on div "Não" at bounding box center [874, 637] width 173 height 86
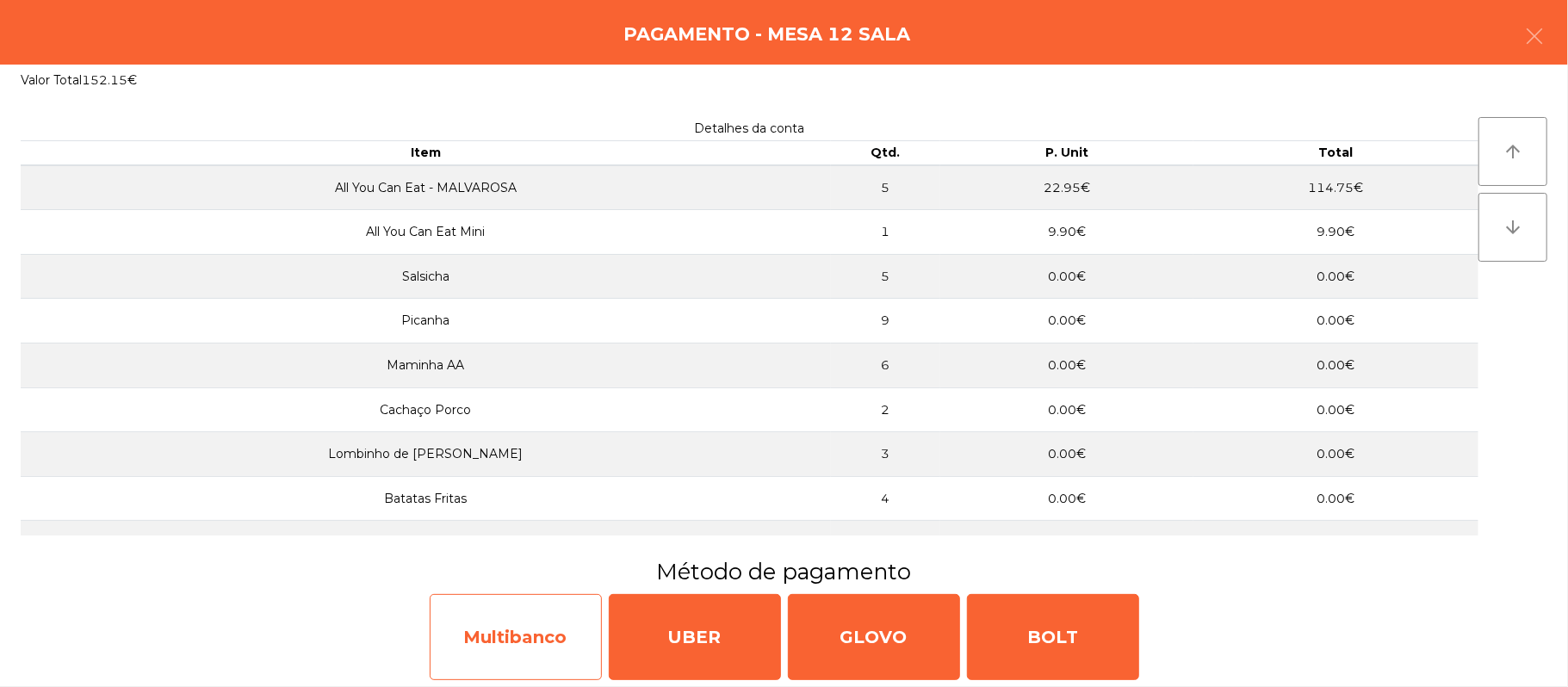
click at [497, 673] on div "Multibanco" at bounding box center [516, 637] width 173 height 86
select select "**"
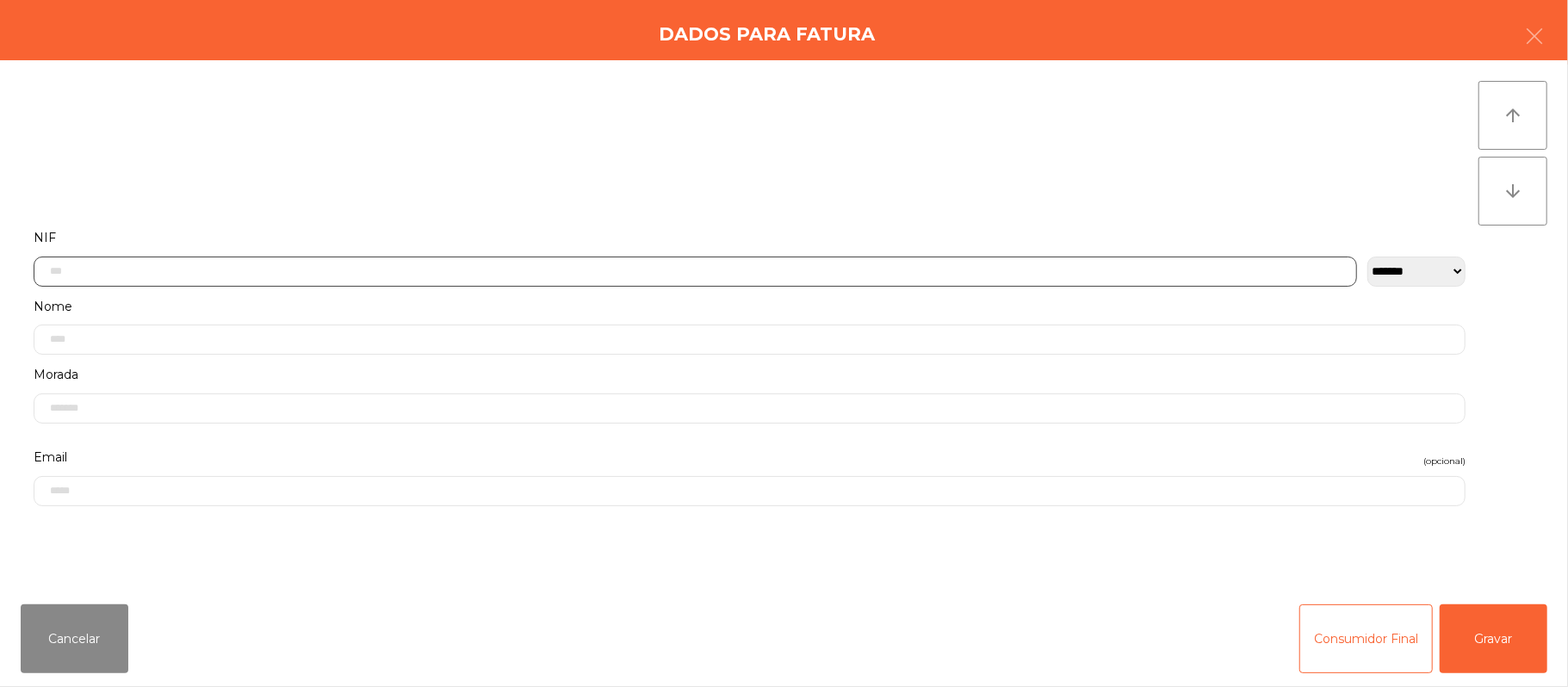
click at [999, 263] on input "text" at bounding box center [695, 272] width 1323 height 30
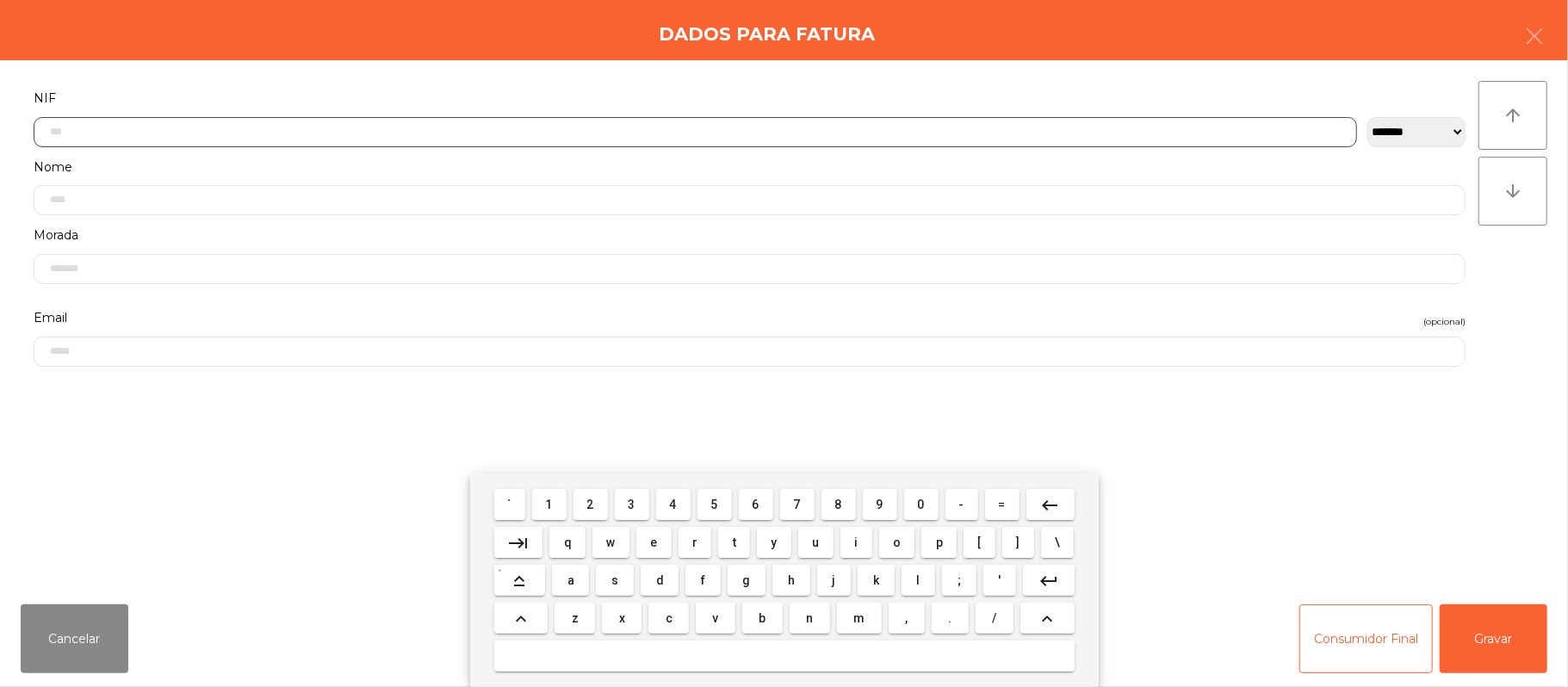
scroll to position [144, 0]
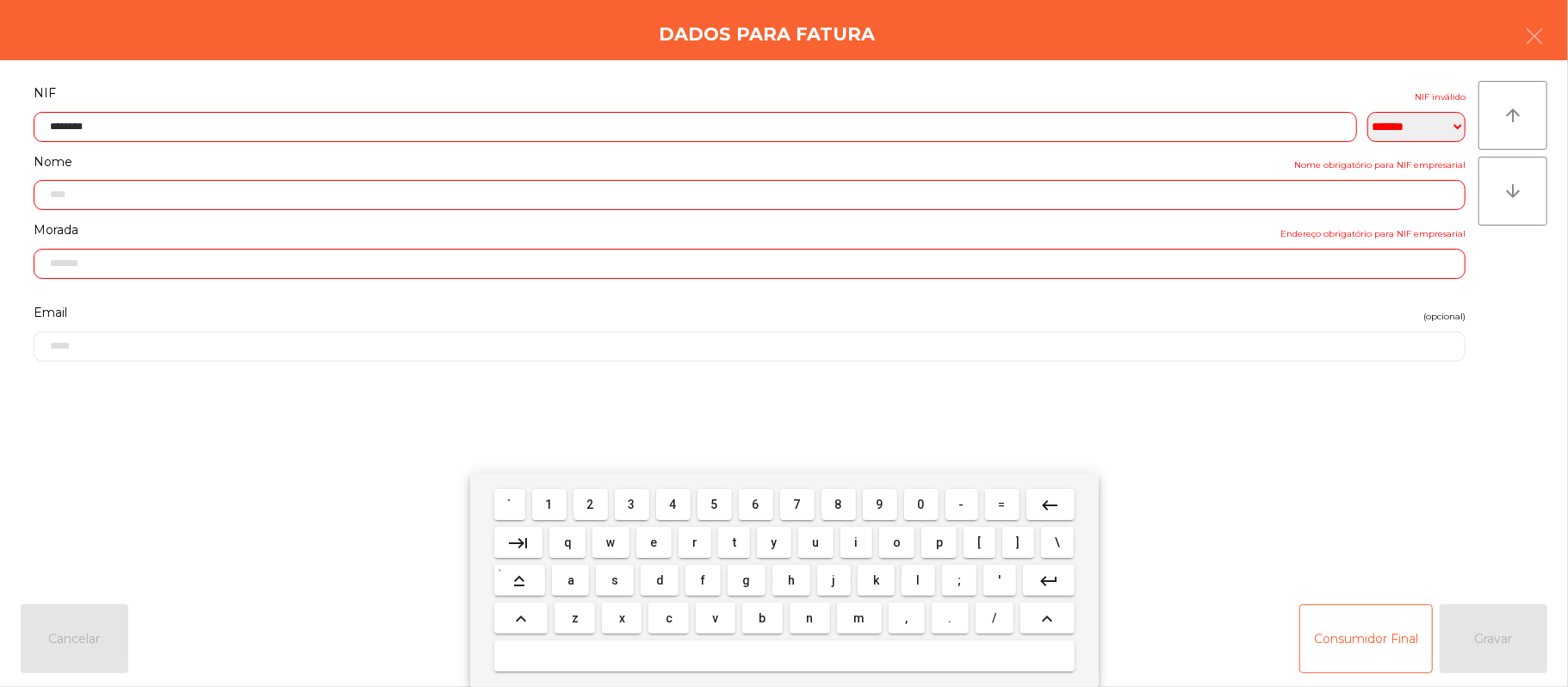
type input "*********"
type input "**********"
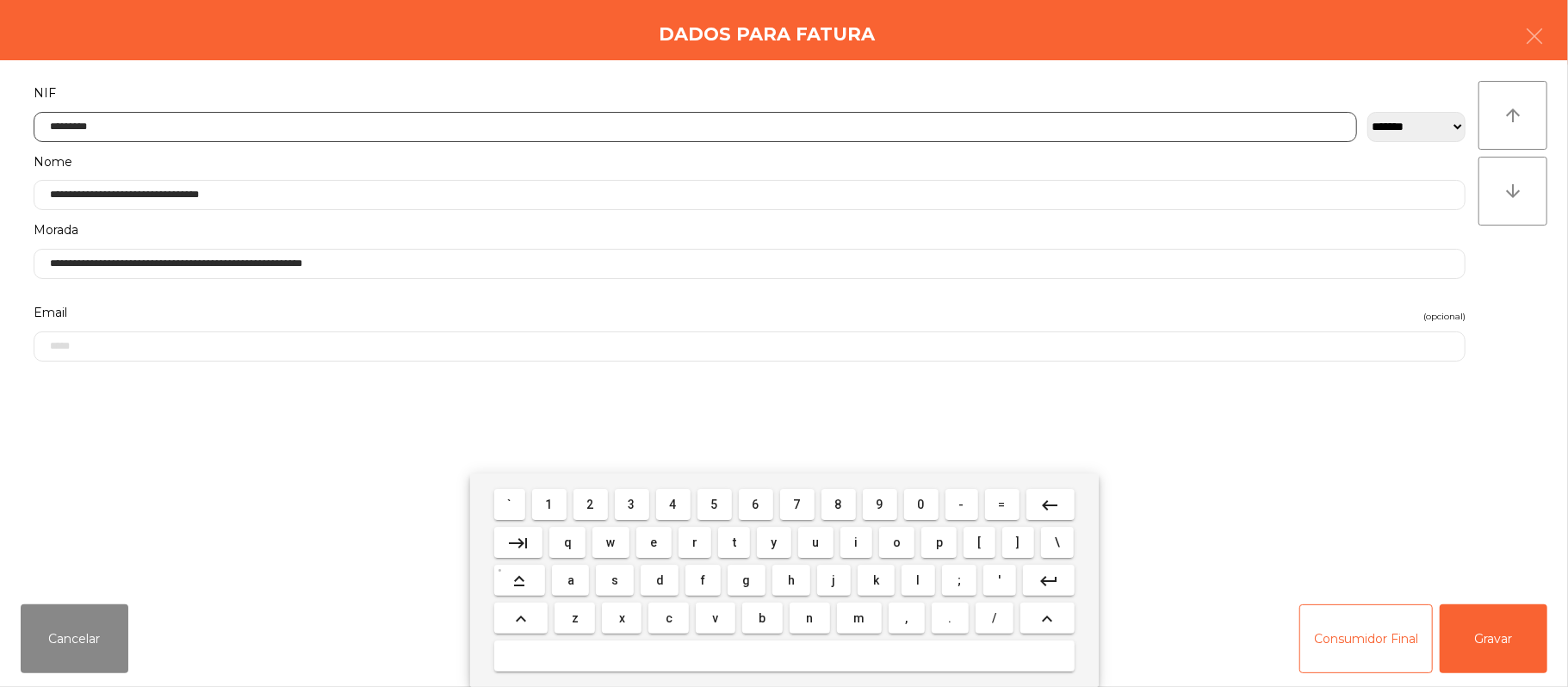
type input "*********"
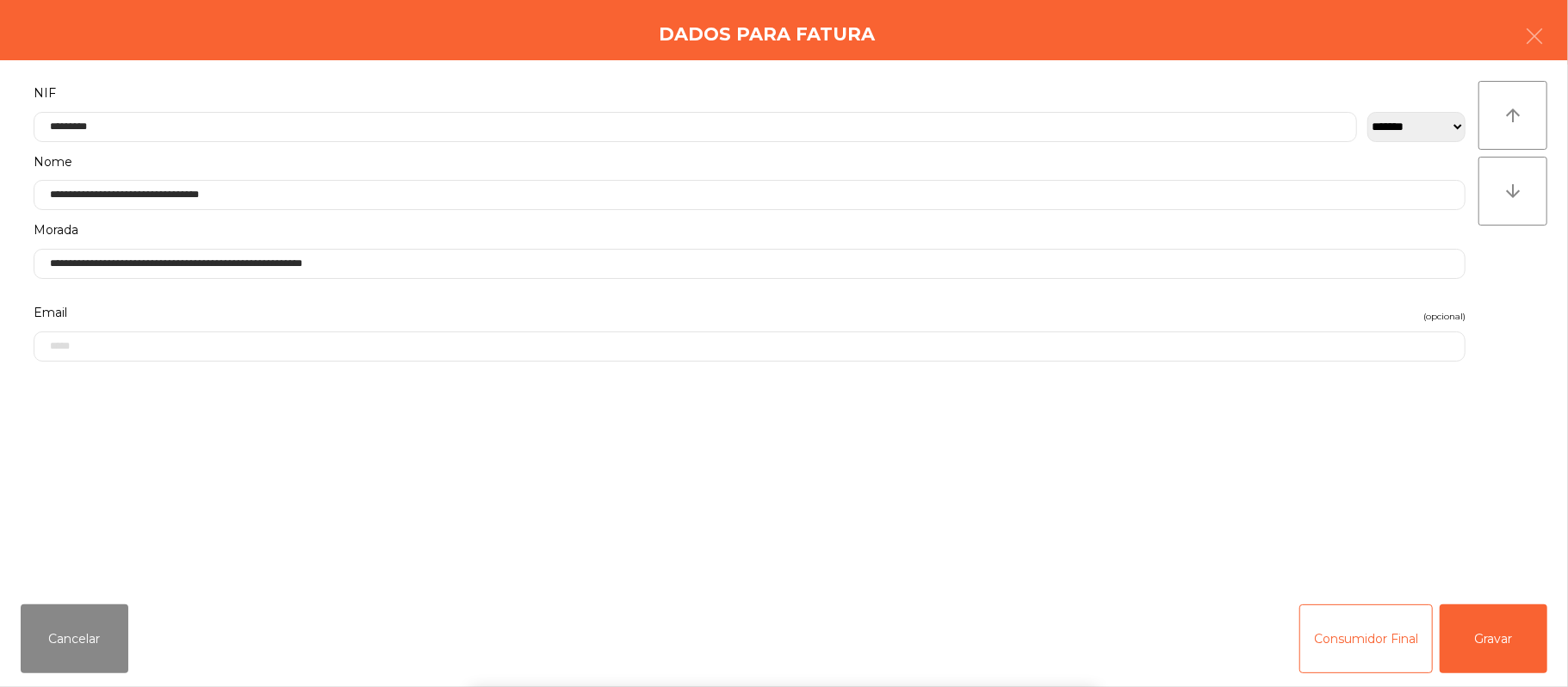
click at [1492, 650] on div "` 1 2 3 4 5 6 7 8 9 0 - = keyboard_backspace keyboard_tab q w e r t y u i o p […" at bounding box center [784, 580] width 1568 height 214
click at [1500, 623] on button "Gravar" at bounding box center [1493, 638] width 108 height 68
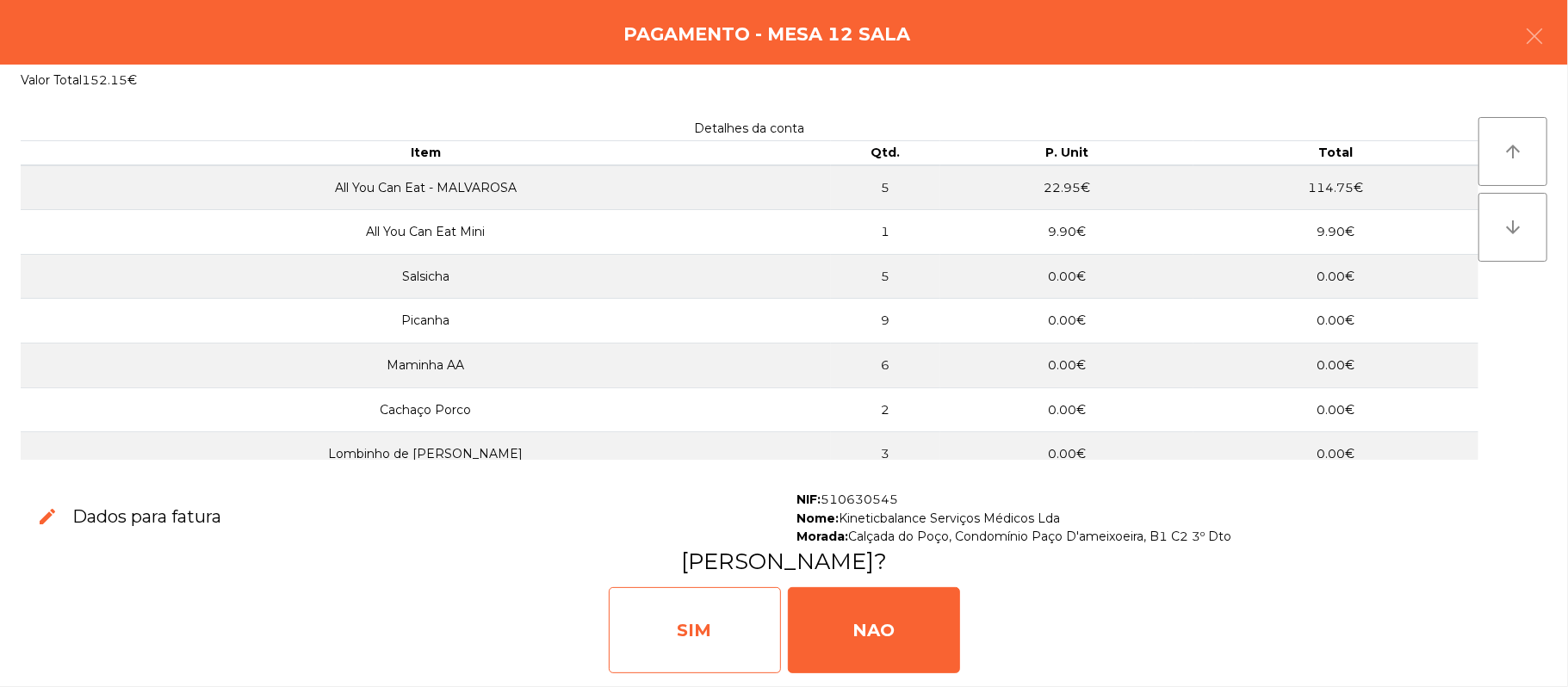
click at [690, 611] on div "SIM" at bounding box center [695, 630] width 173 height 86
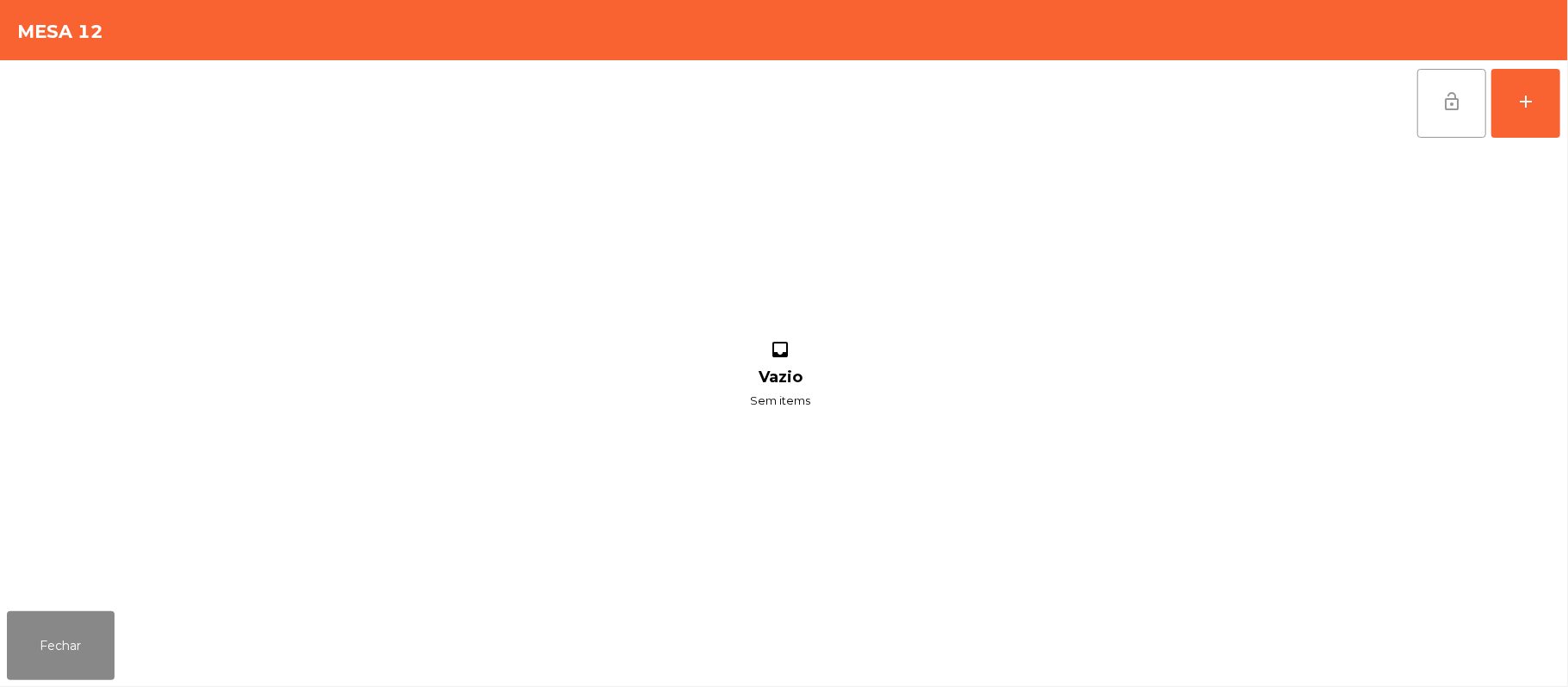
click at [1437, 109] on button "lock_open" at bounding box center [1452, 102] width 68 height 68
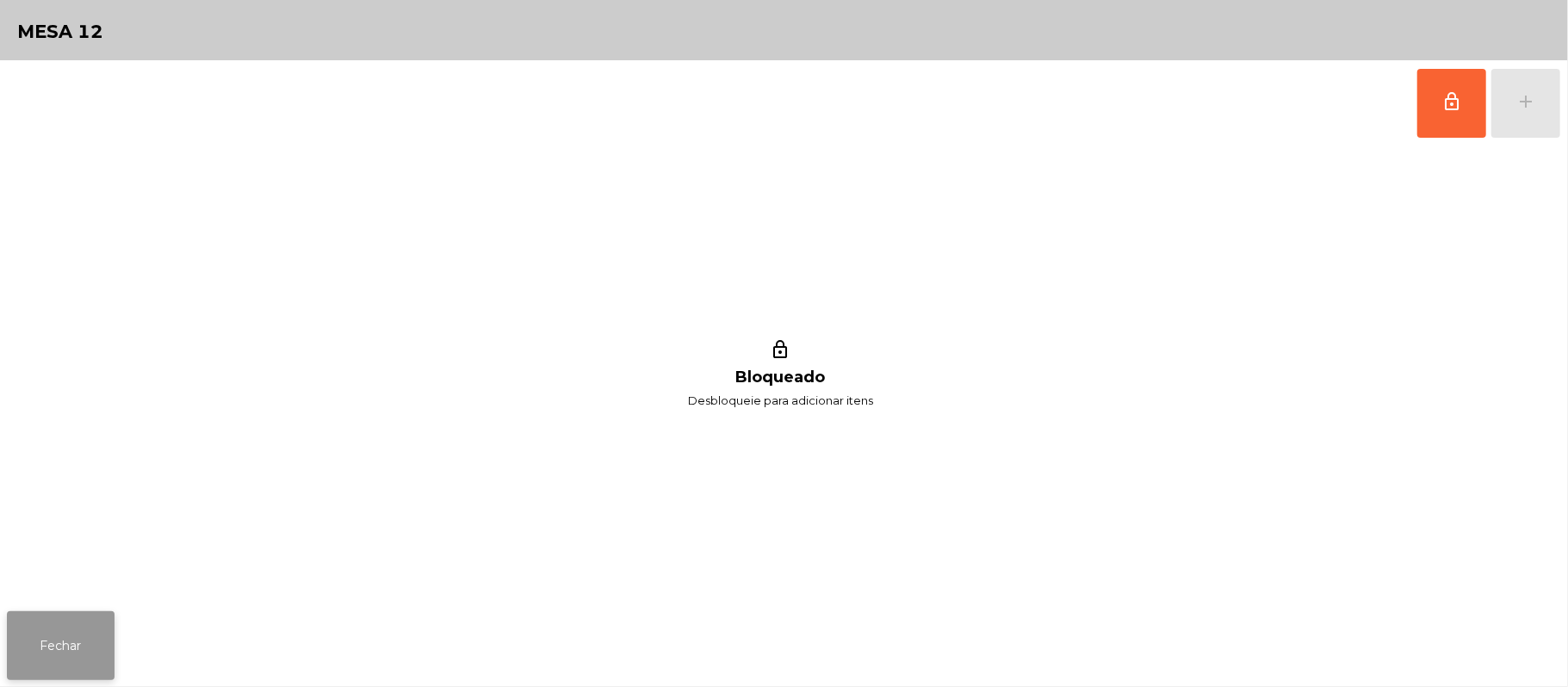
click at [14, 669] on button "Fechar" at bounding box center [60, 645] width 108 height 68
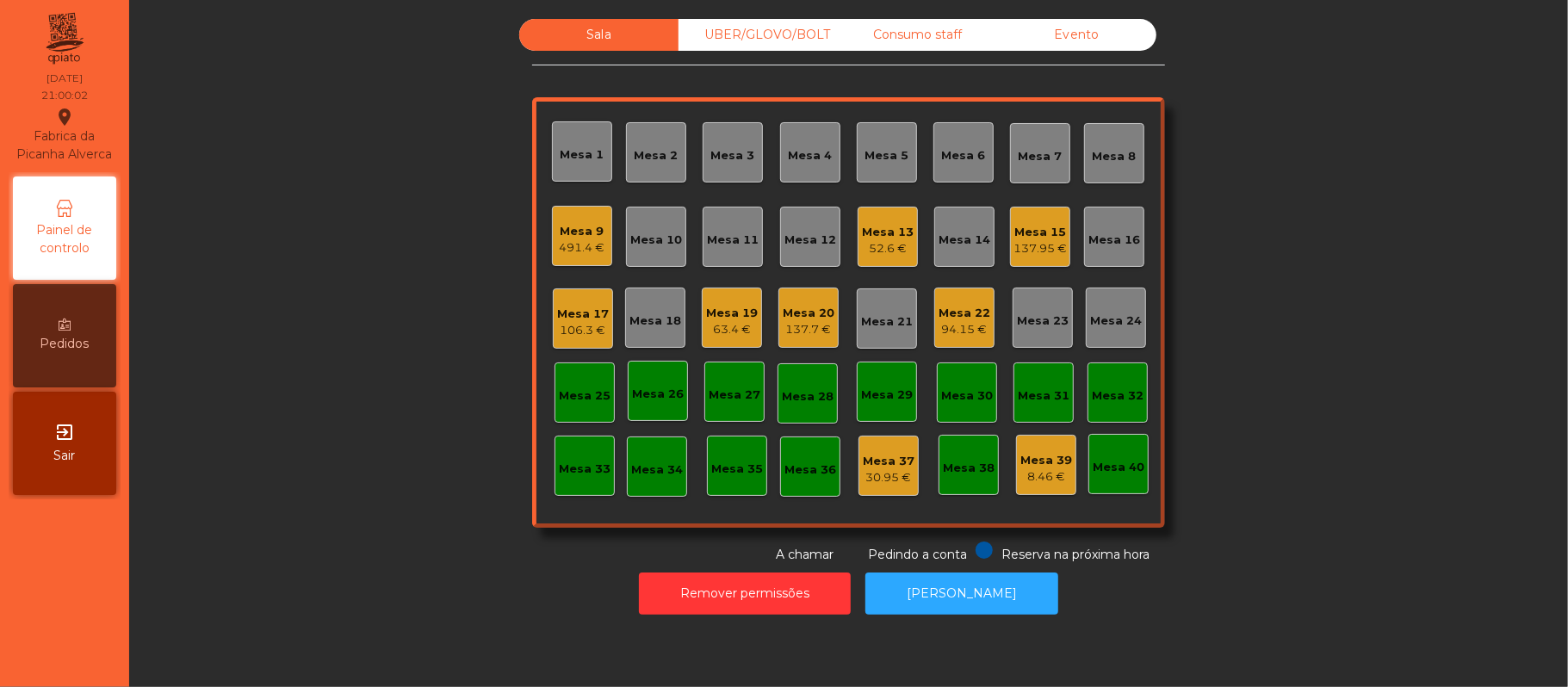
click at [1318, 256] on div "Sala UBER/GLOVO/BOLT Consumo staff Evento Mesa 1 Mesa 2 Mesa 3 Mesa 4 Mesa 5 Me…" at bounding box center [849, 291] width 1393 height 545
click at [972, 593] on button "[PERSON_NAME]" at bounding box center [962, 593] width 193 height 42
click at [568, 225] on div "Mesa 9" at bounding box center [582, 231] width 46 height 17
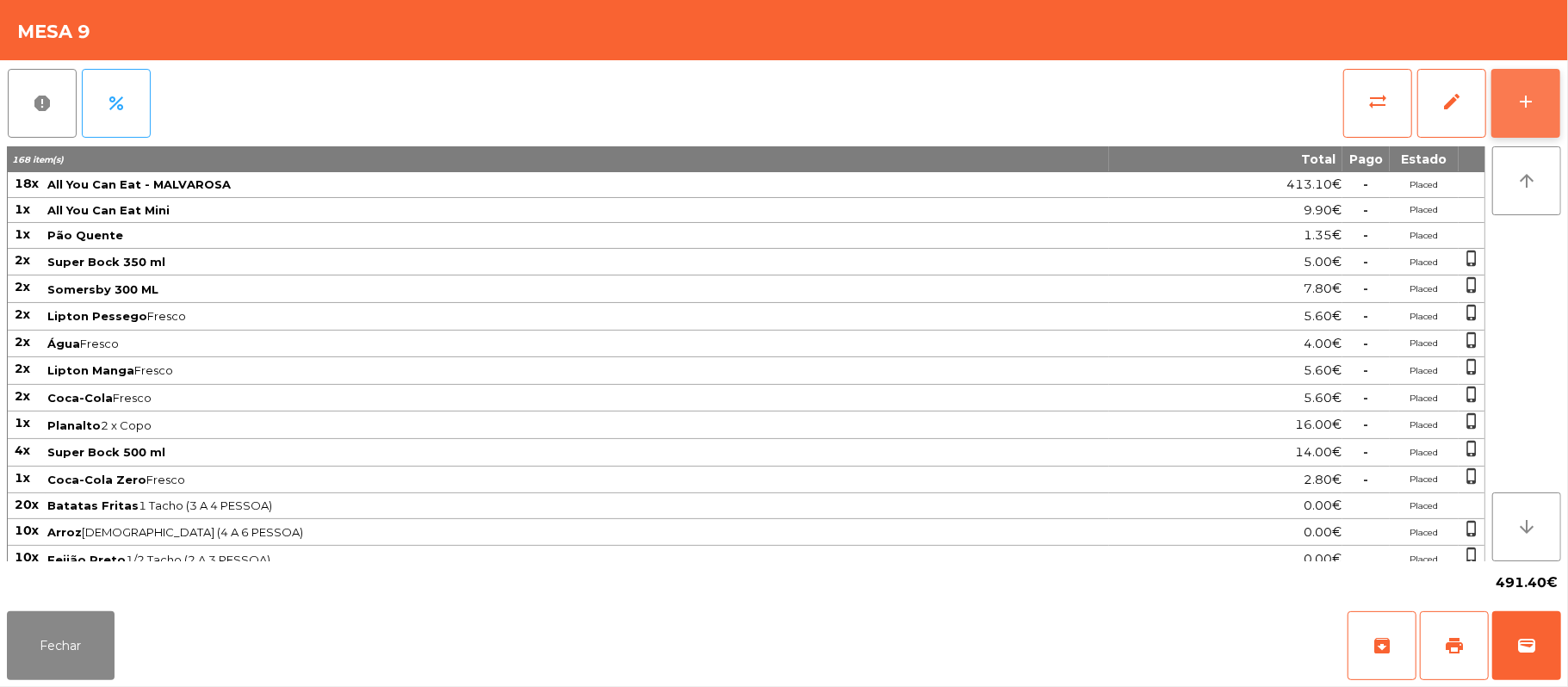
click at [1554, 100] on button "add" at bounding box center [1526, 102] width 68 height 68
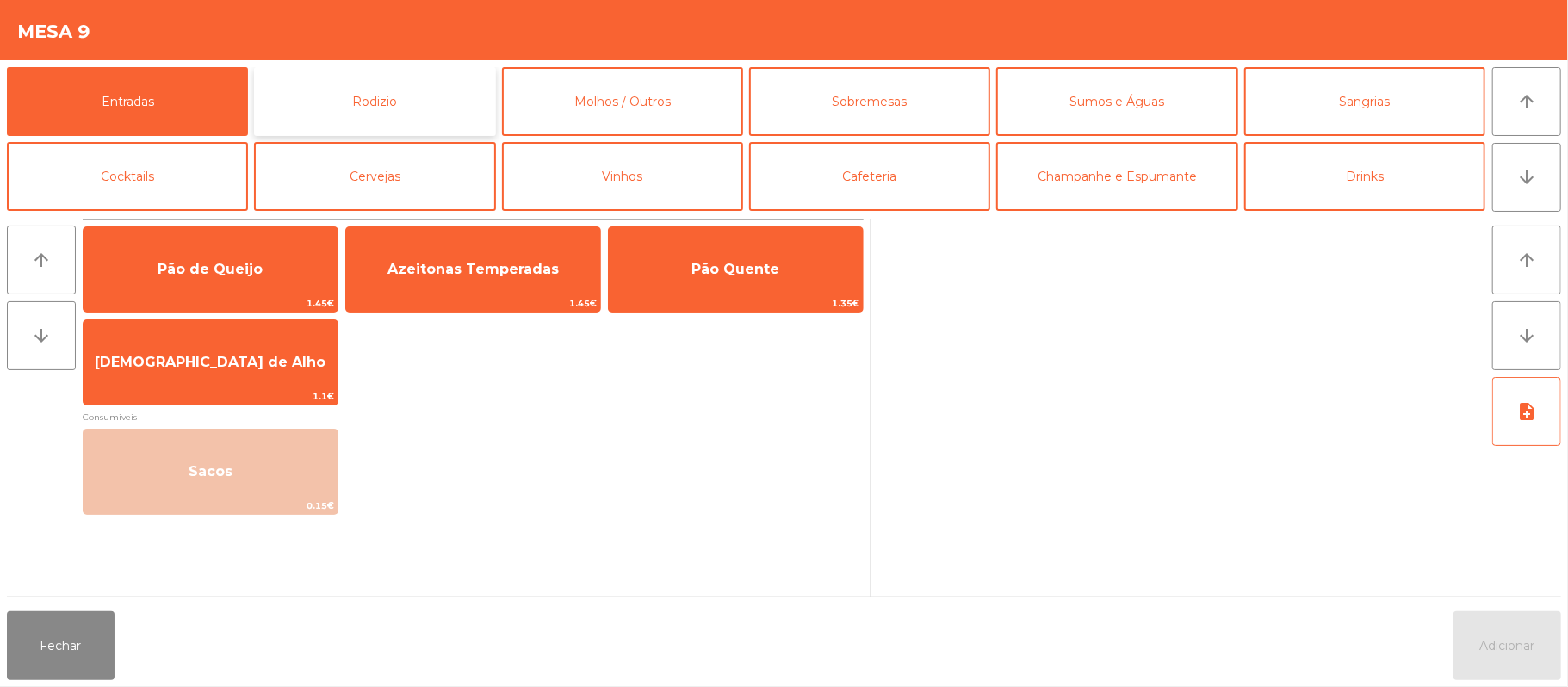
click at [407, 100] on button "Rodizio" at bounding box center [374, 101] width 241 height 68
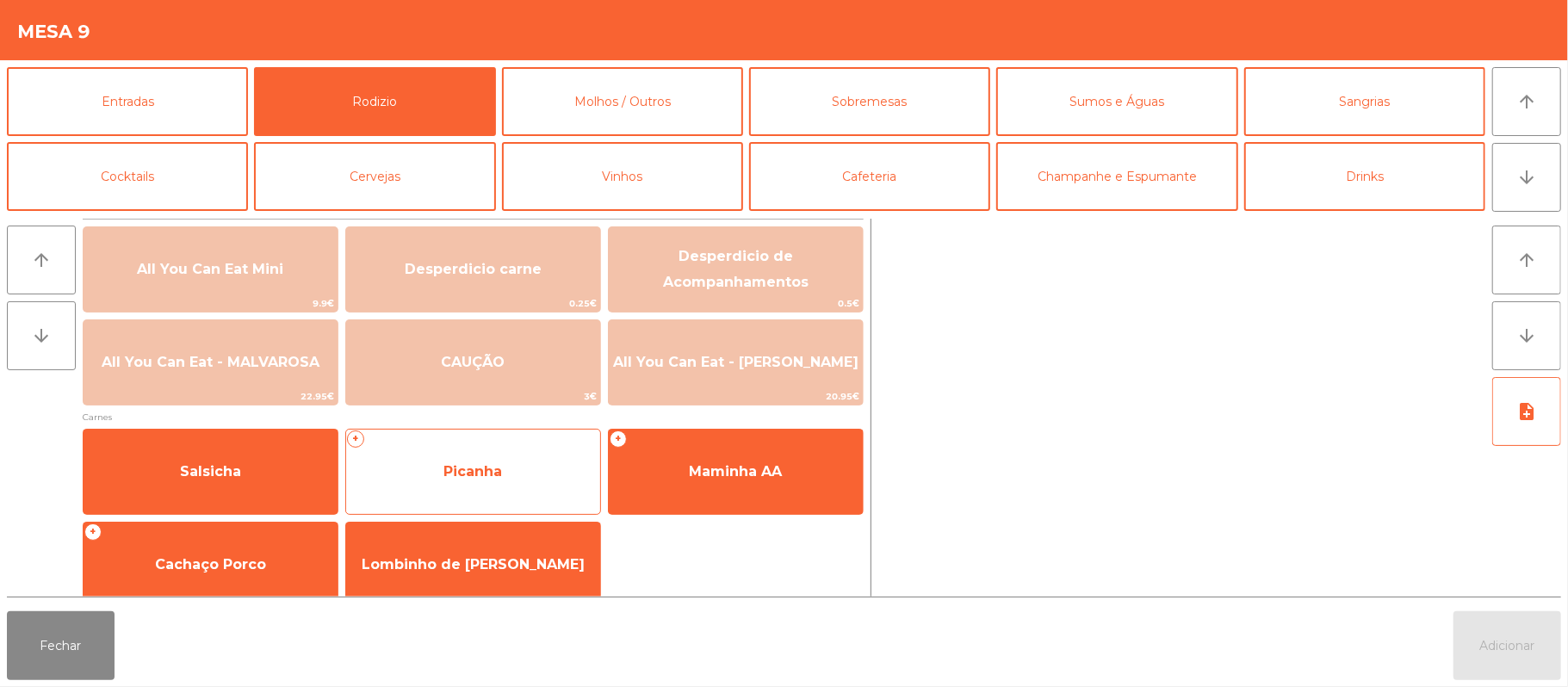
click at [538, 462] on span "Picanha" at bounding box center [473, 471] width 254 height 47
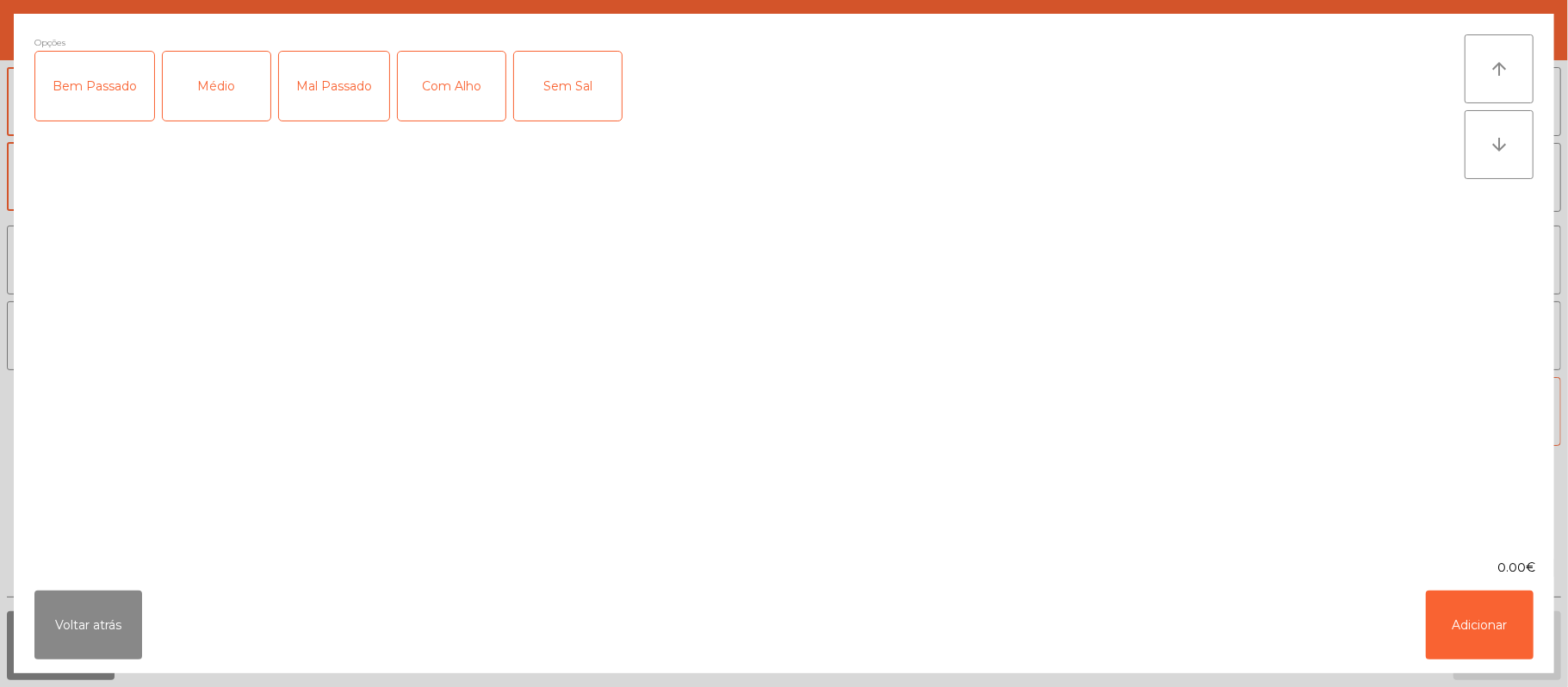
click at [335, 64] on div "Mal Passado" at bounding box center [335, 85] width 111 height 68
click at [1486, 630] on button "Adicionar" at bounding box center [1480, 624] width 108 height 68
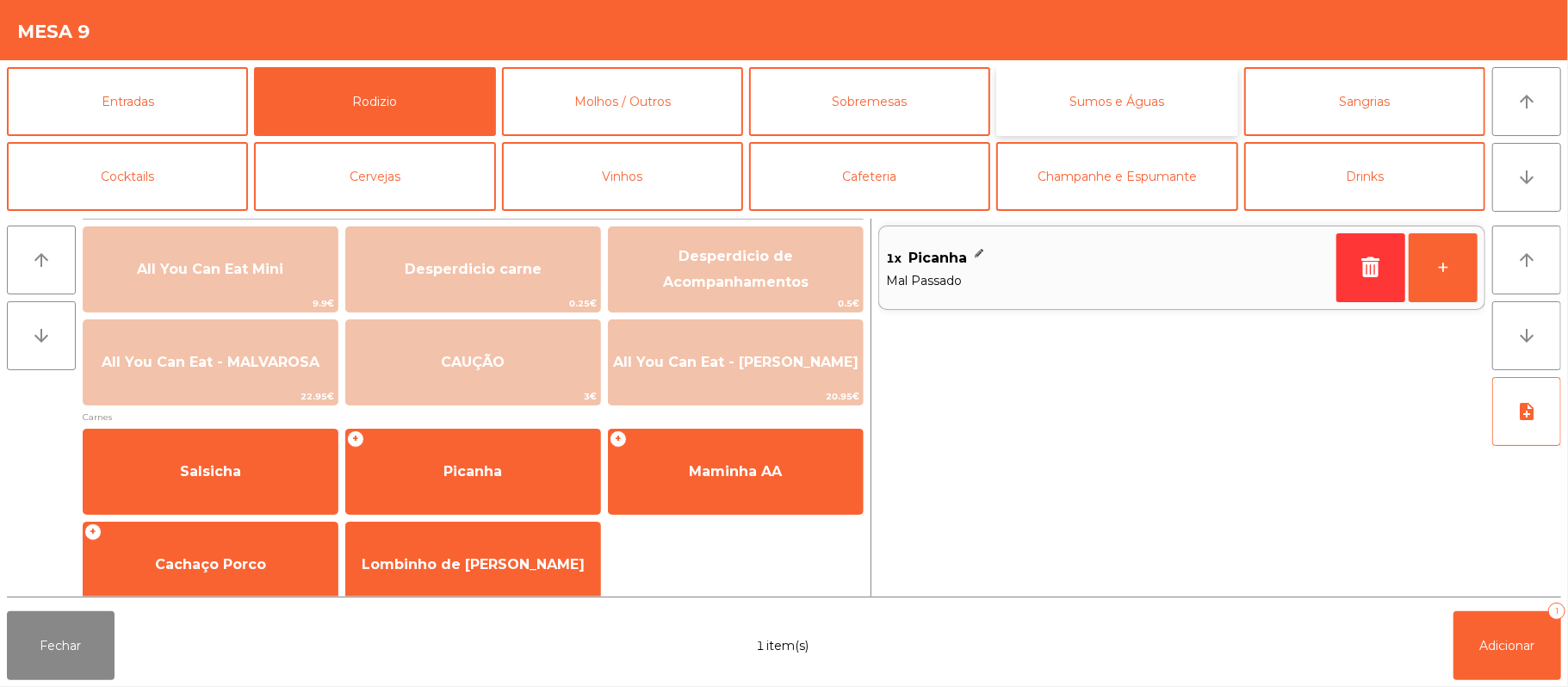
click at [1112, 103] on button "Sumos e Águas" at bounding box center [1116, 101] width 241 height 68
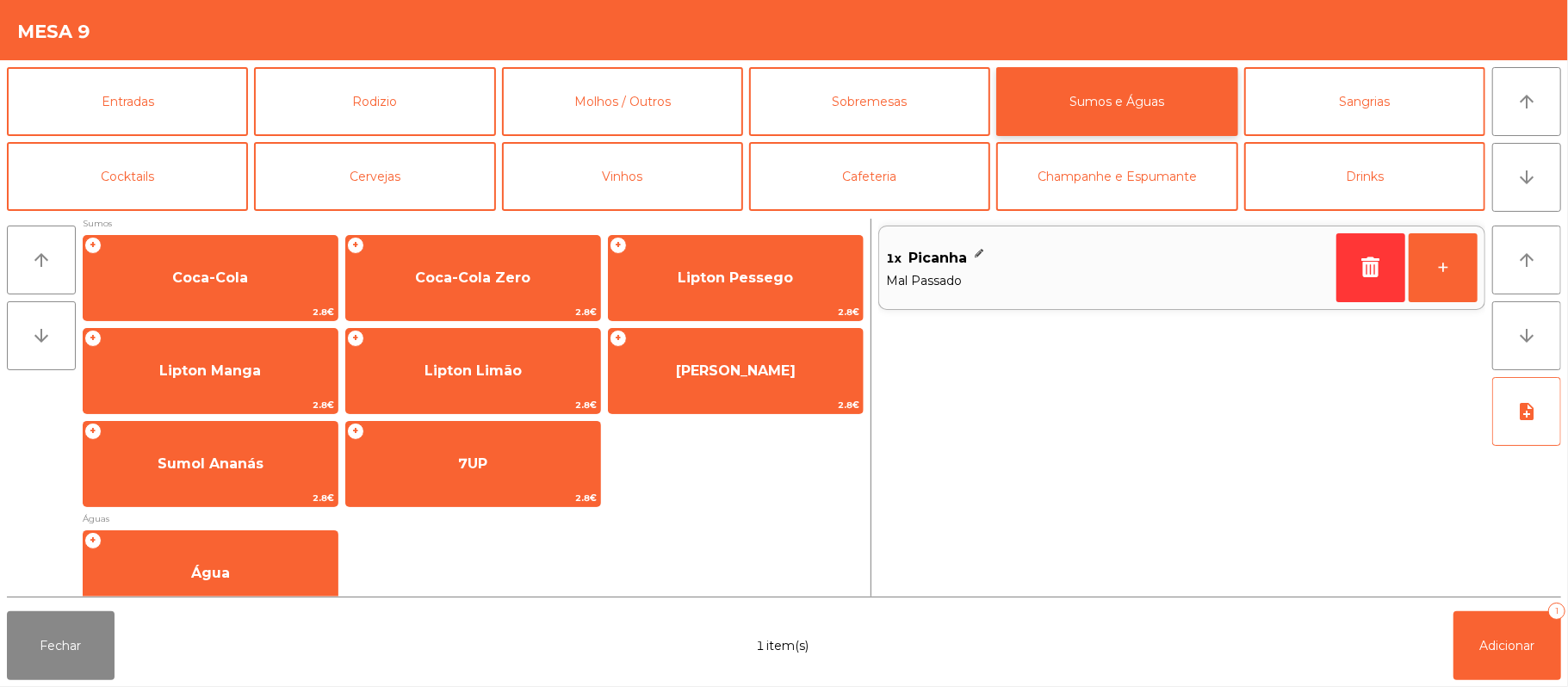
scroll to position [251, 0]
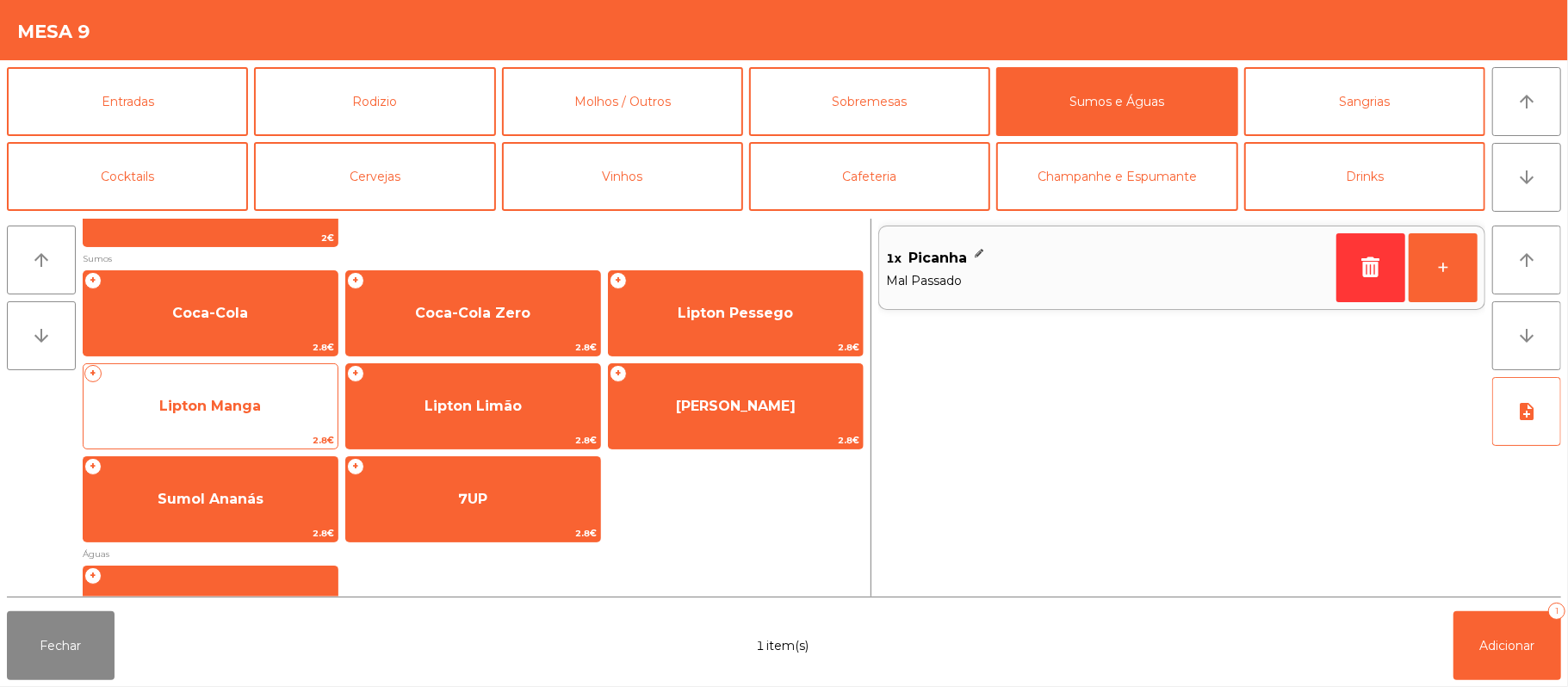
click at [196, 404] on span "Lipton Manga" at bounding box center [210, 405] width 101 height 16
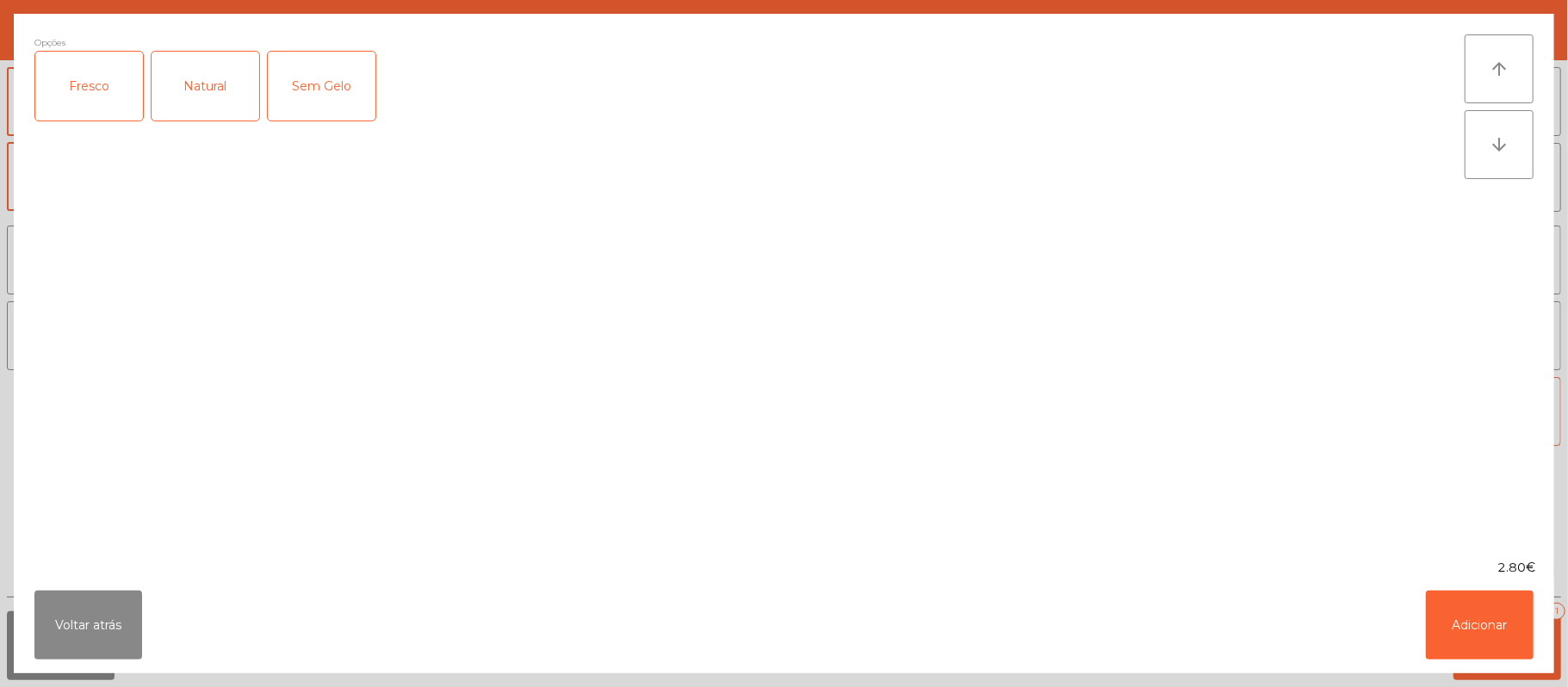
click at [86, 93] on div "Fresco" at bounding box center [89, 85] width 108 height 68
click at [1474, 614] on button "Adicionar" at bounding box center [1480, 624] width 108 height 68
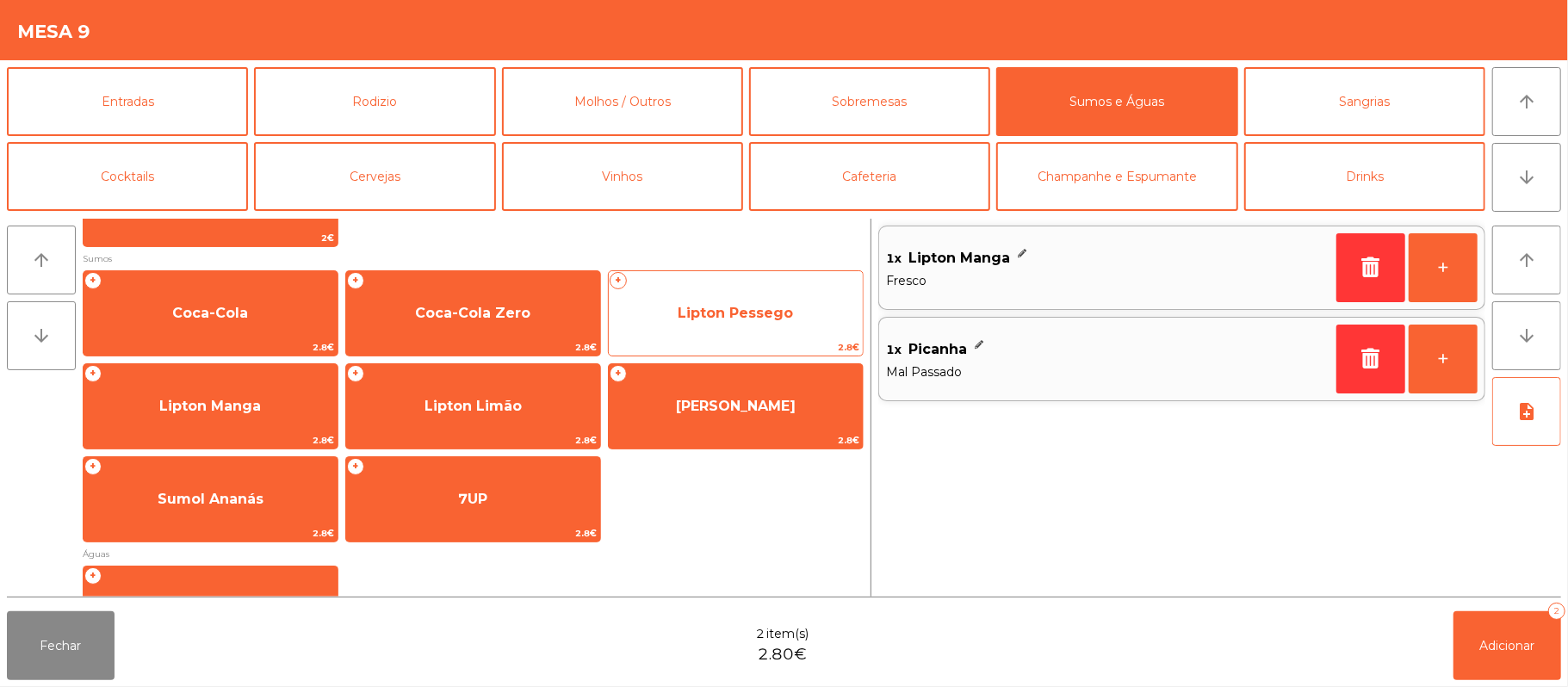
click at [738, 335] on span "Lipton Pessego" at bounding box center [735, 313] width 254 height 47
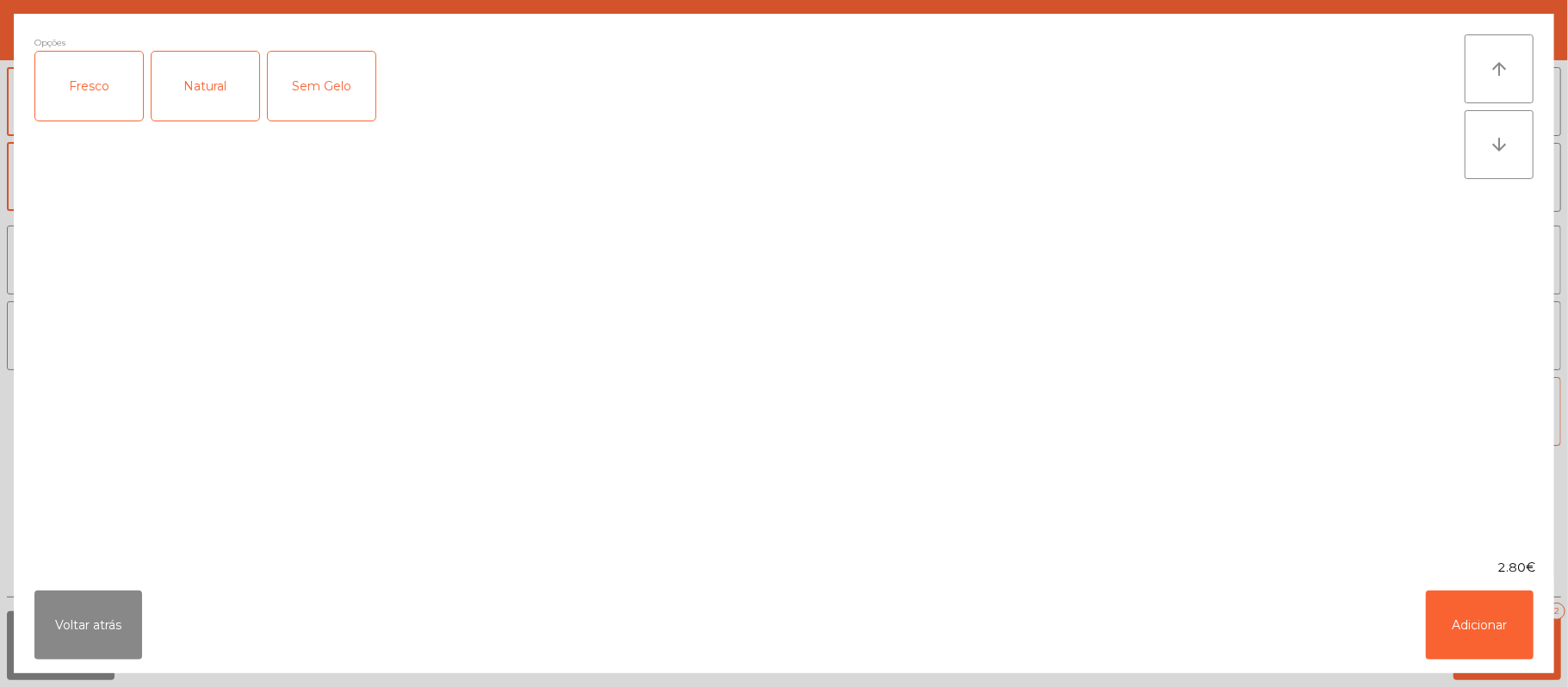
click at [93, 91] on div "Fresco" at bounding box center [89, 85] width 108 height 68
click at [1478, 638] on button "Adicionar" at bounding box center [1480, 624] width 108 height 68
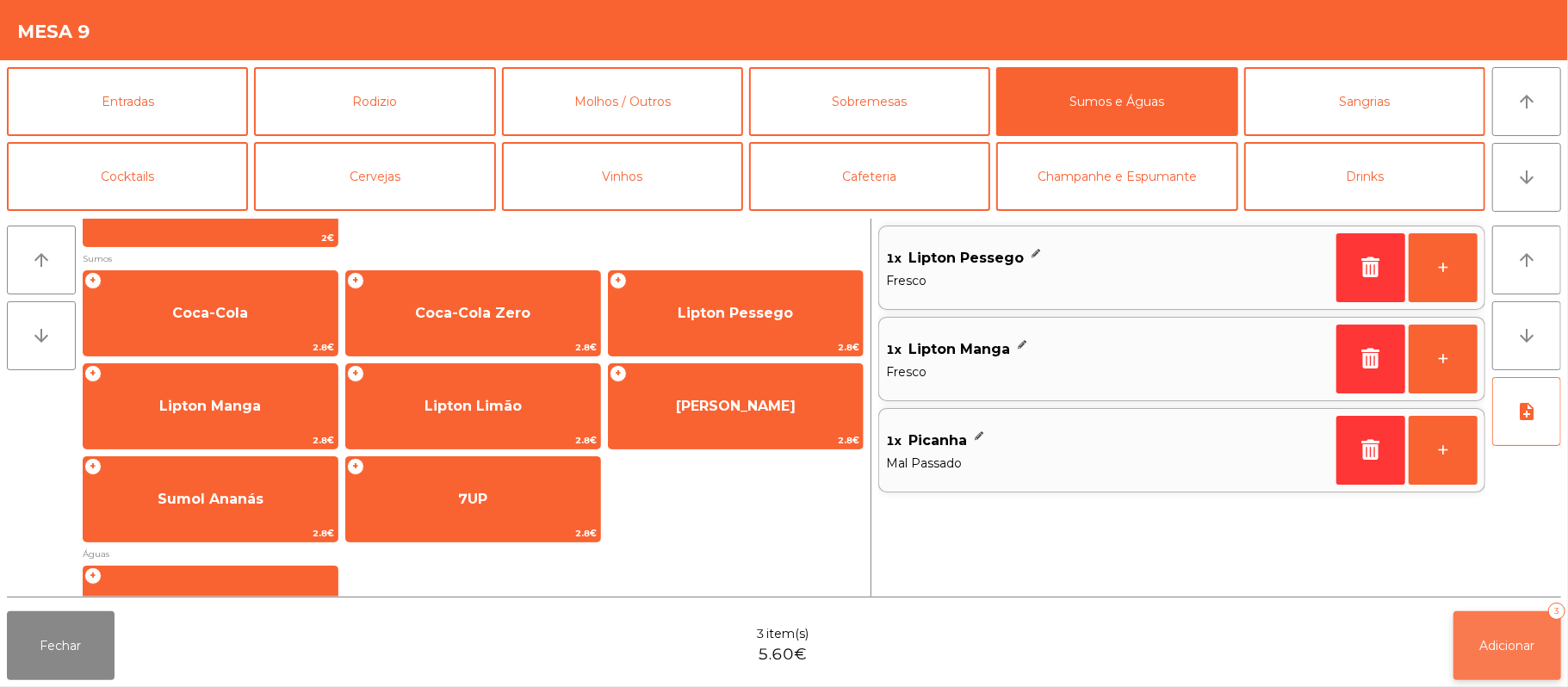
click at [1513, 645] on span "Adicionar" at bounding box center [1508, 645] width 55 height 16
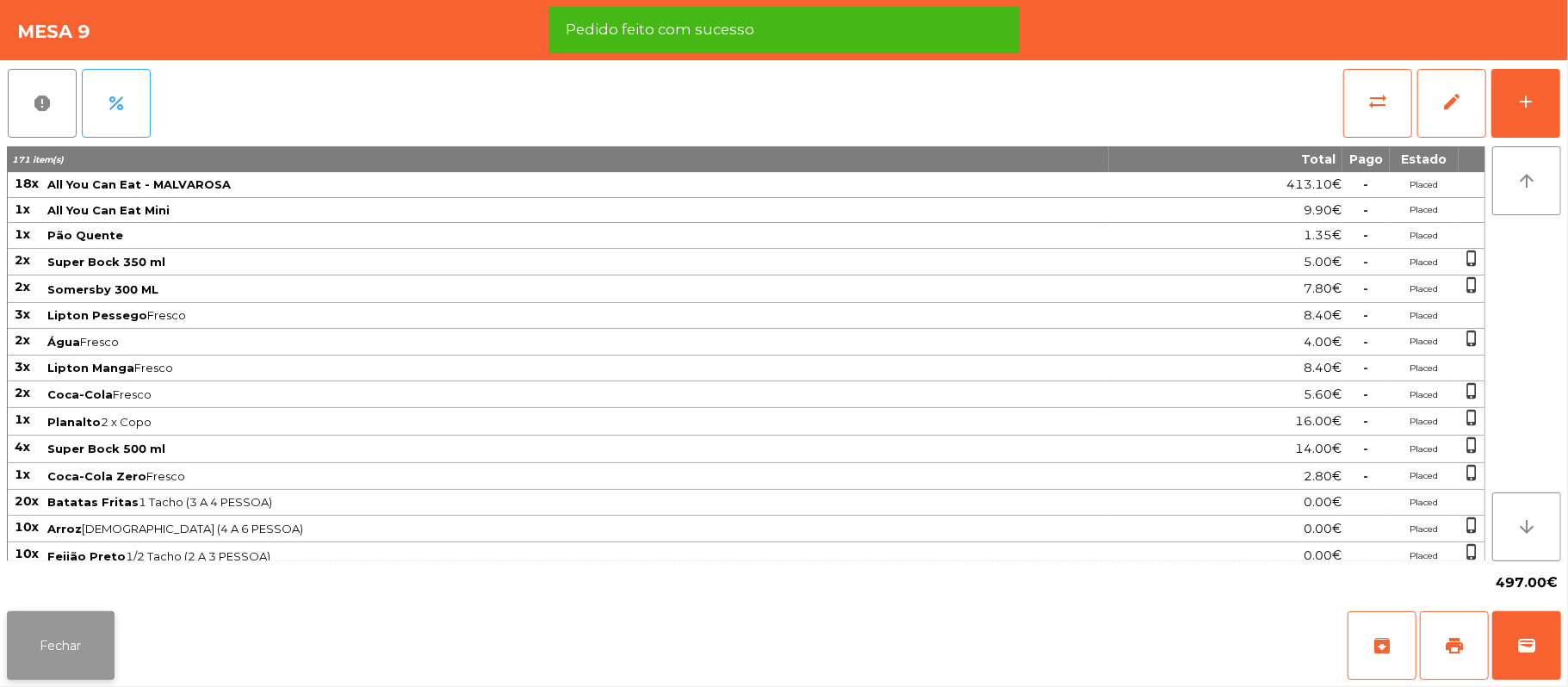
click at [66, 648] on button "Fechar" at bounding box center [60, 645] width 108 height 68
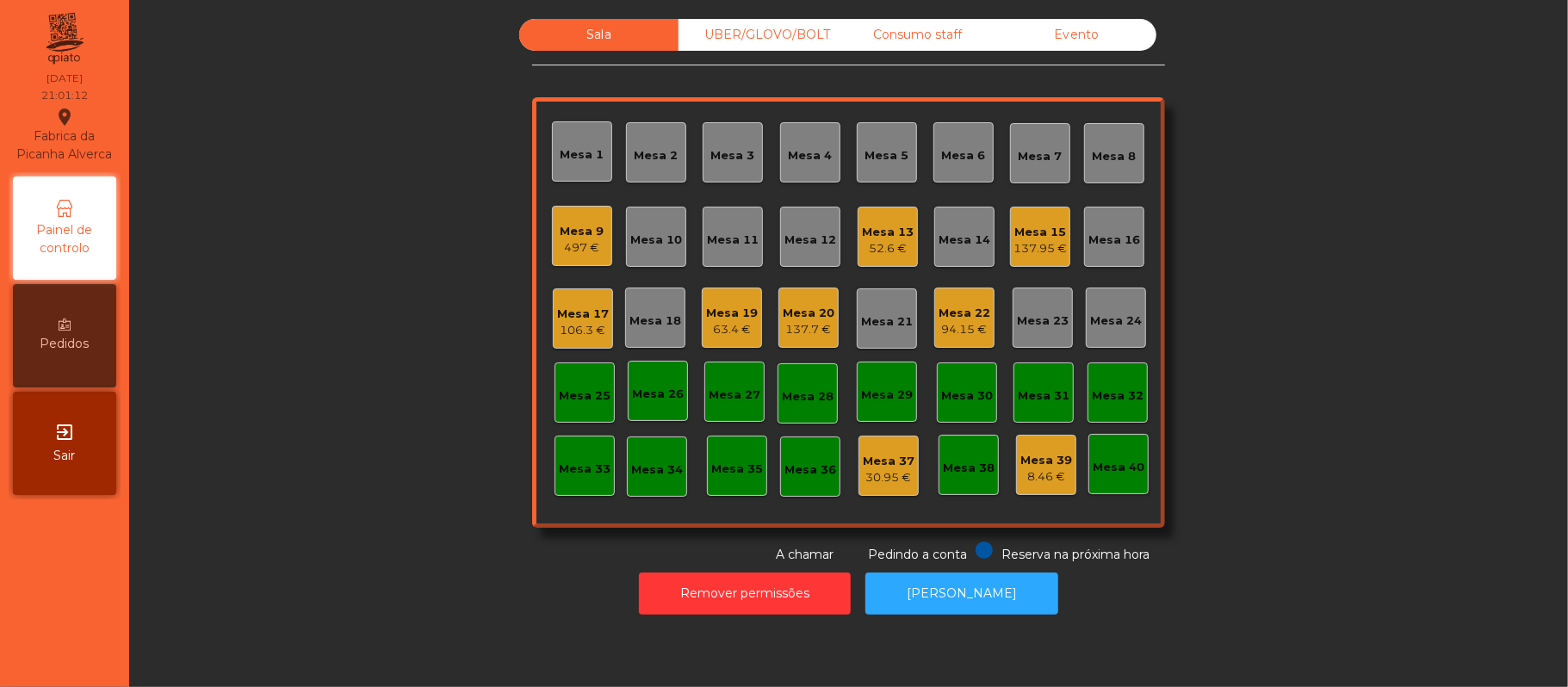
click at [561, 242] on div "497 €" at bounding box center [582, 247] width 44 height 17
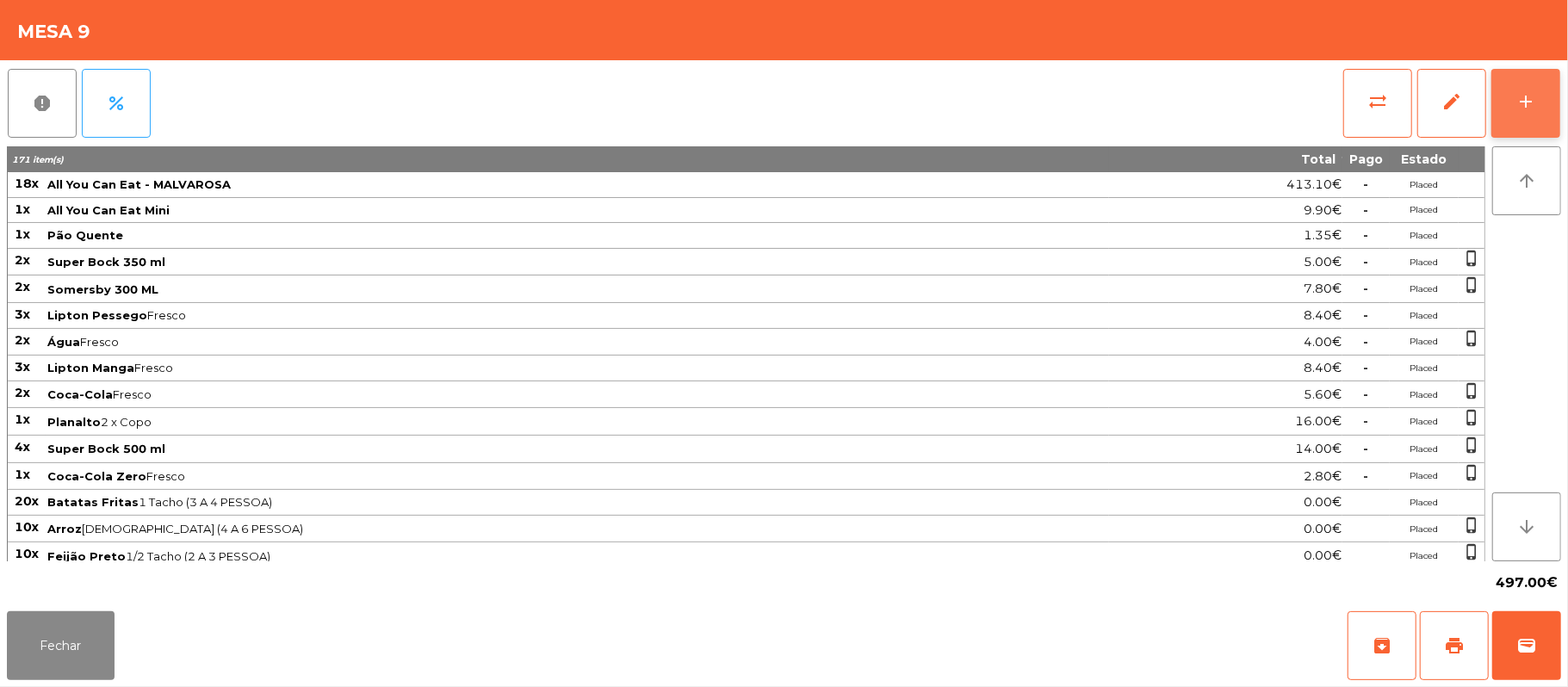
click at [1520, 119] on button "add" at bounding box center [1526, 102] width 68 height 68
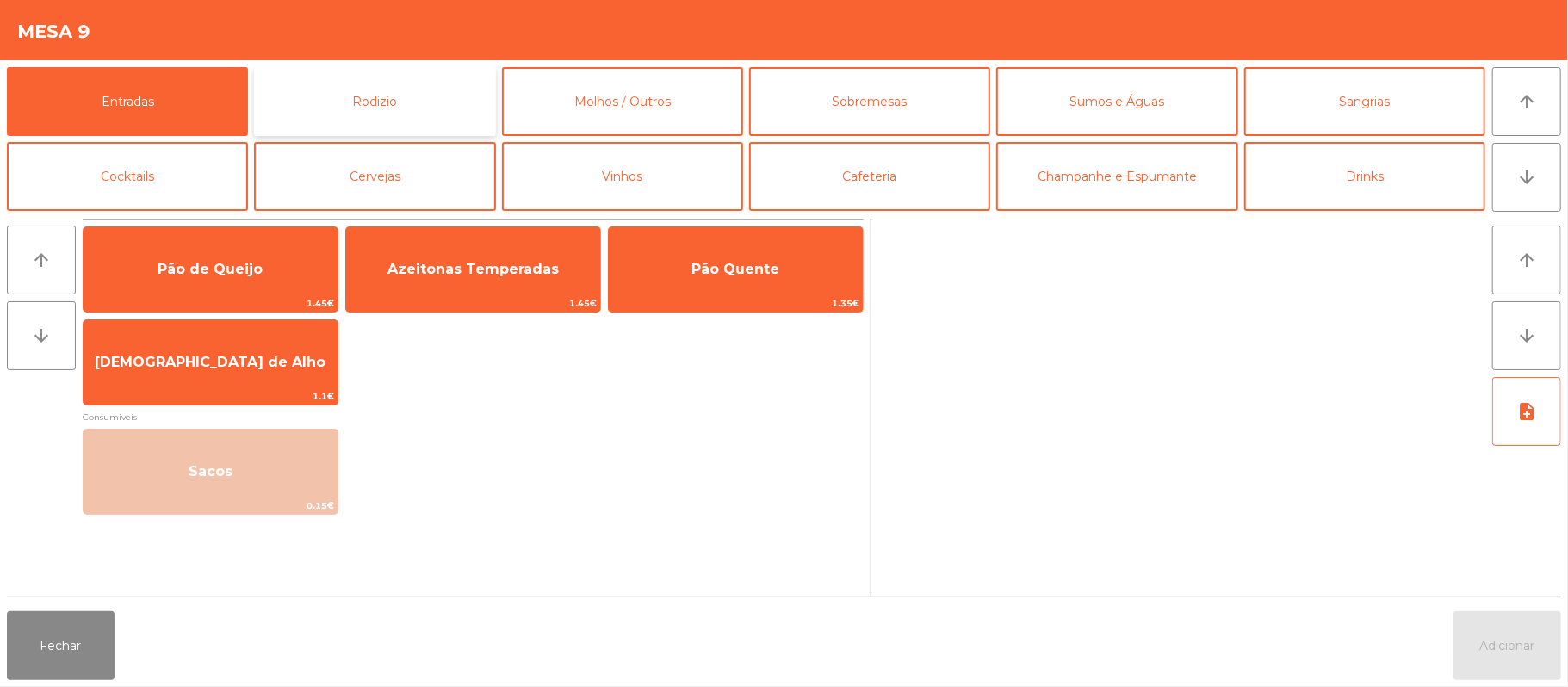
click at [403, 84] on button "Rodizio" at bounding box center [374, 101] width 241 height 68
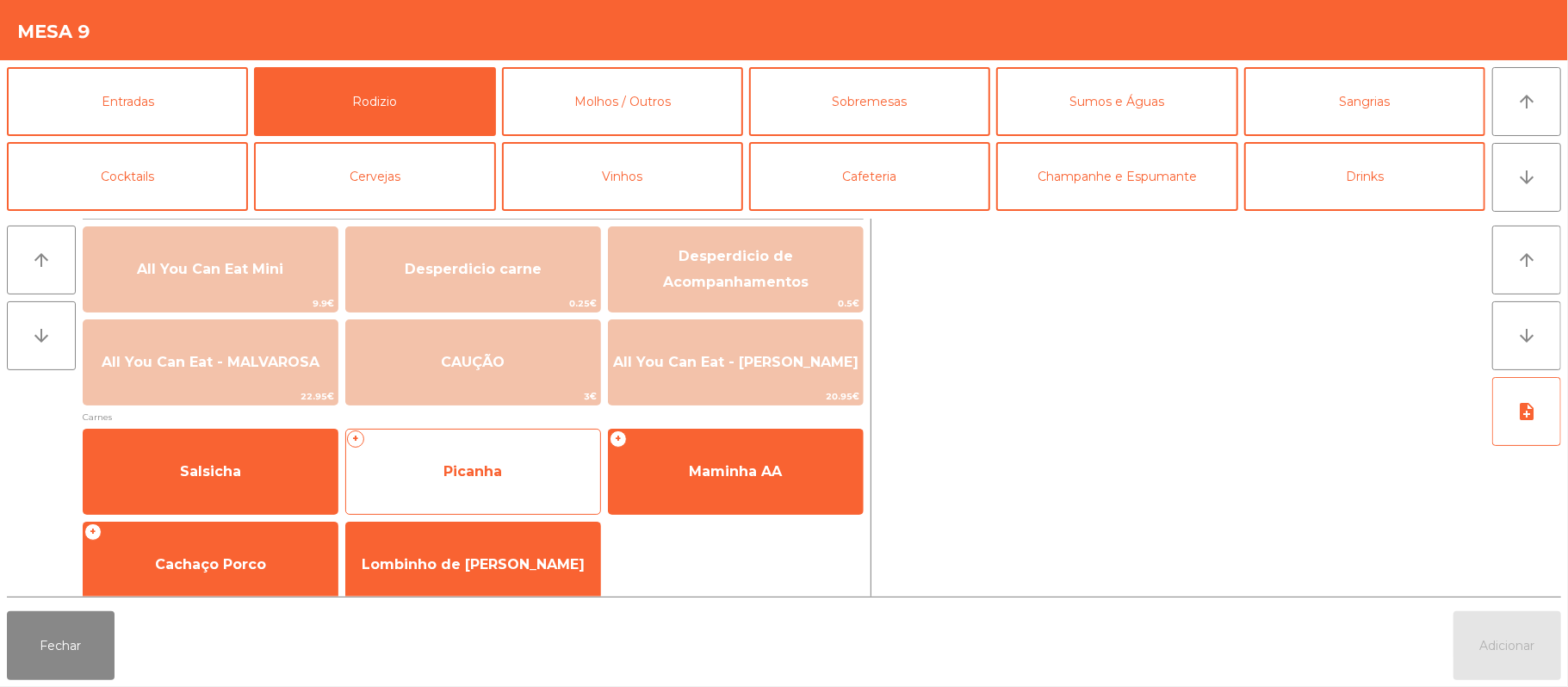
click at [510, 487] on span "Picanha" at bounding box center [473, 471] width 254 height 47
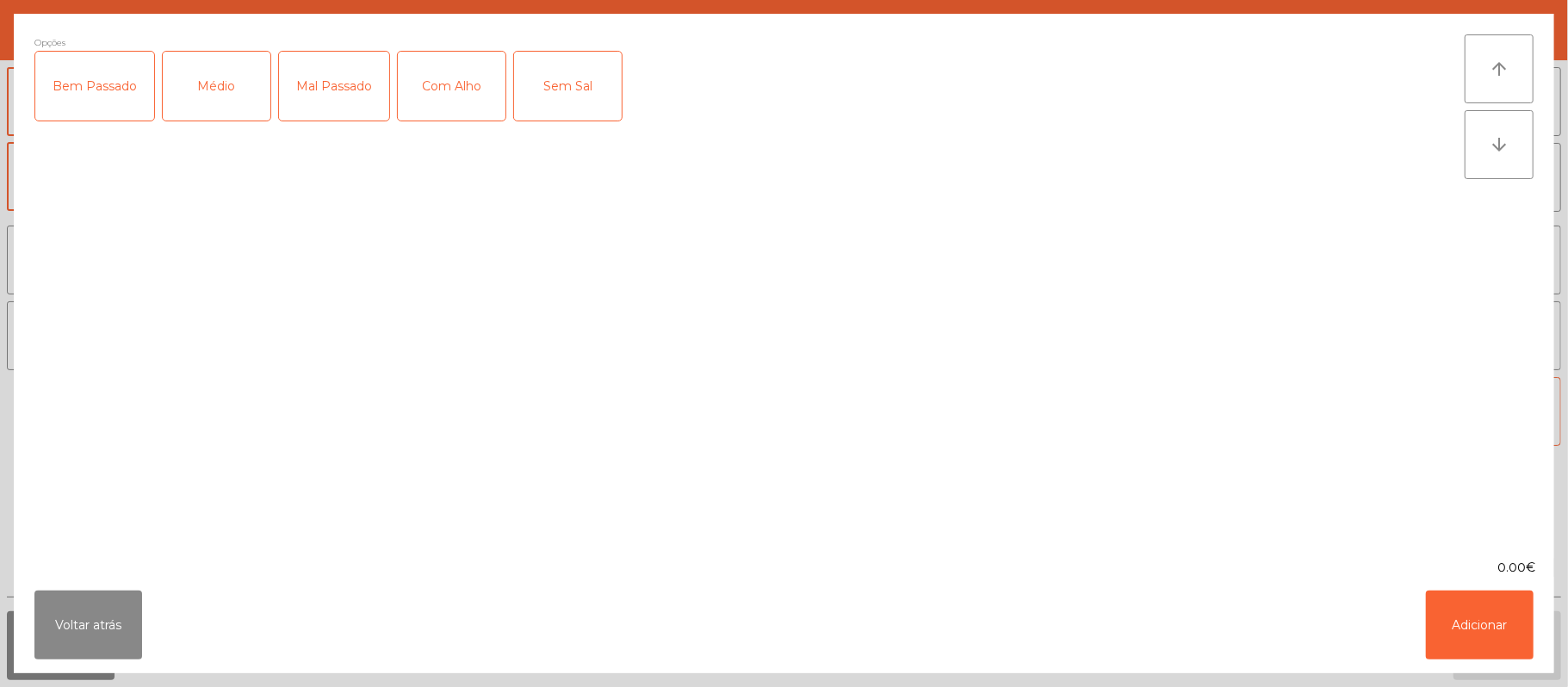
click at [208, 103] on div "Médio" at bounding box center [217, 85] width 108 height 68
click at [469, 104] on div "Com Alho" at bounding box center [451, 85] width 108 height 68
click at [1464, 645] on button "Adicionar" at bounding box center [1480, 624] width 108 height 68
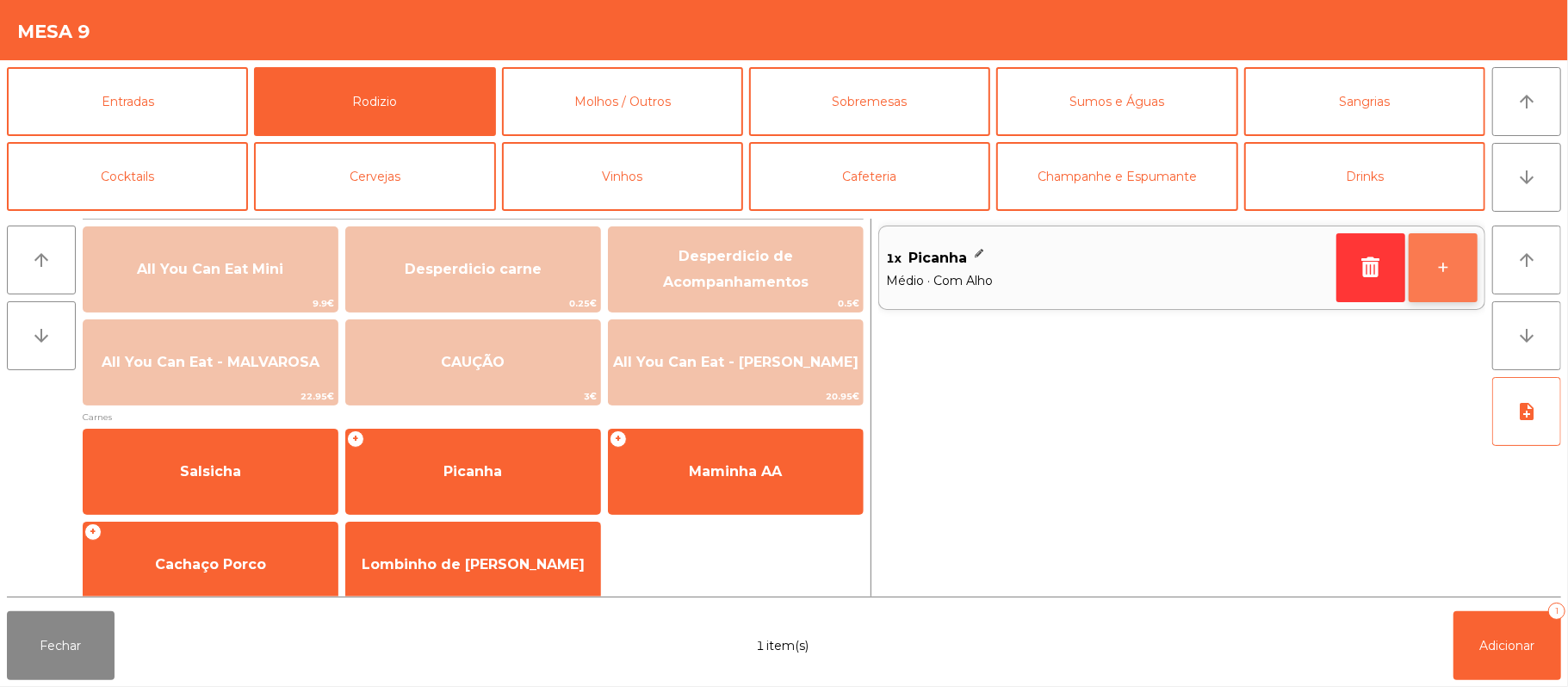
click at [1434, 272] on button "+" at bounding box center [1442, 267] width 68 height 68
click at [1440, 276] on button "+" at bounding box center [1442, 267] width 68 height 68
click at [1441, 273] on button "+" at bounding box center [1442, 267] width 68 height 68
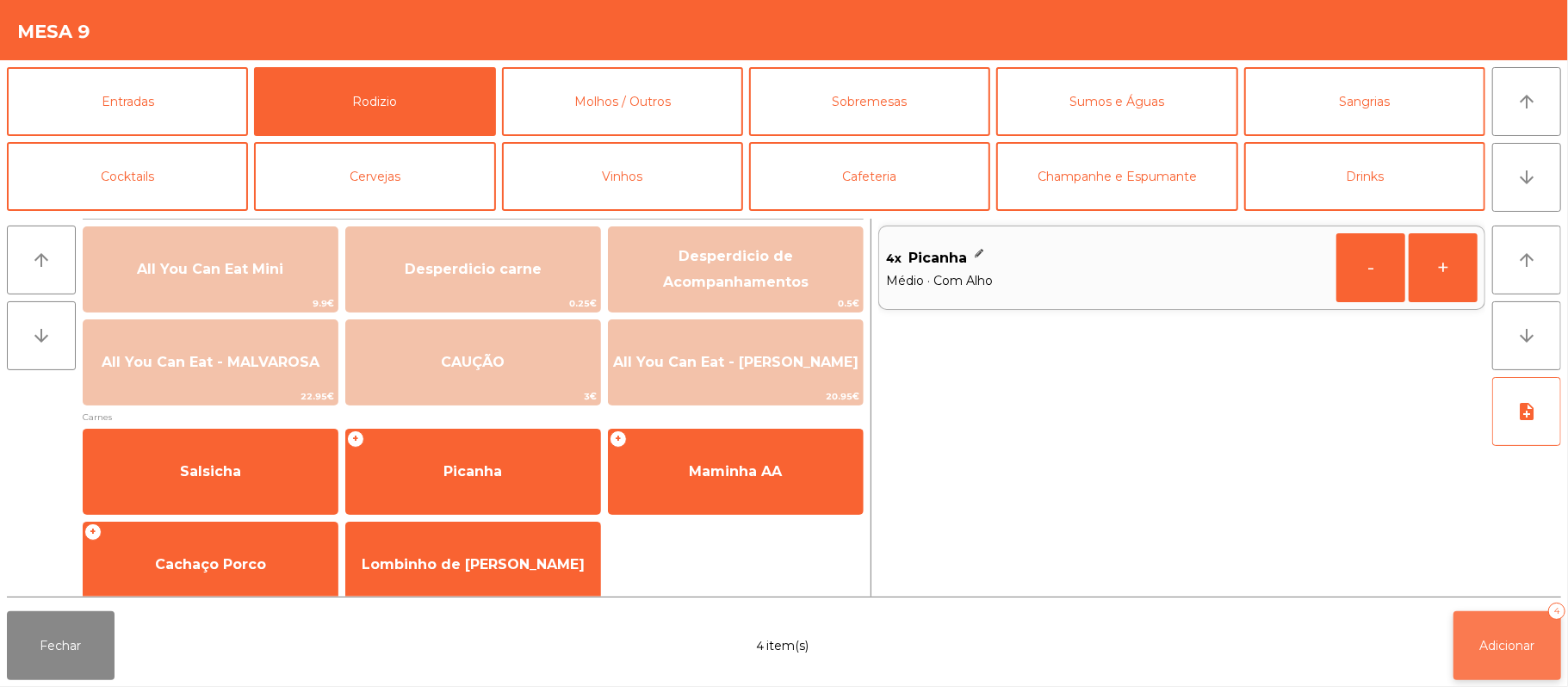
click at [1485, 665] on button "Adicionar 4" at bounding box center [1507, 645] width 108 height 68
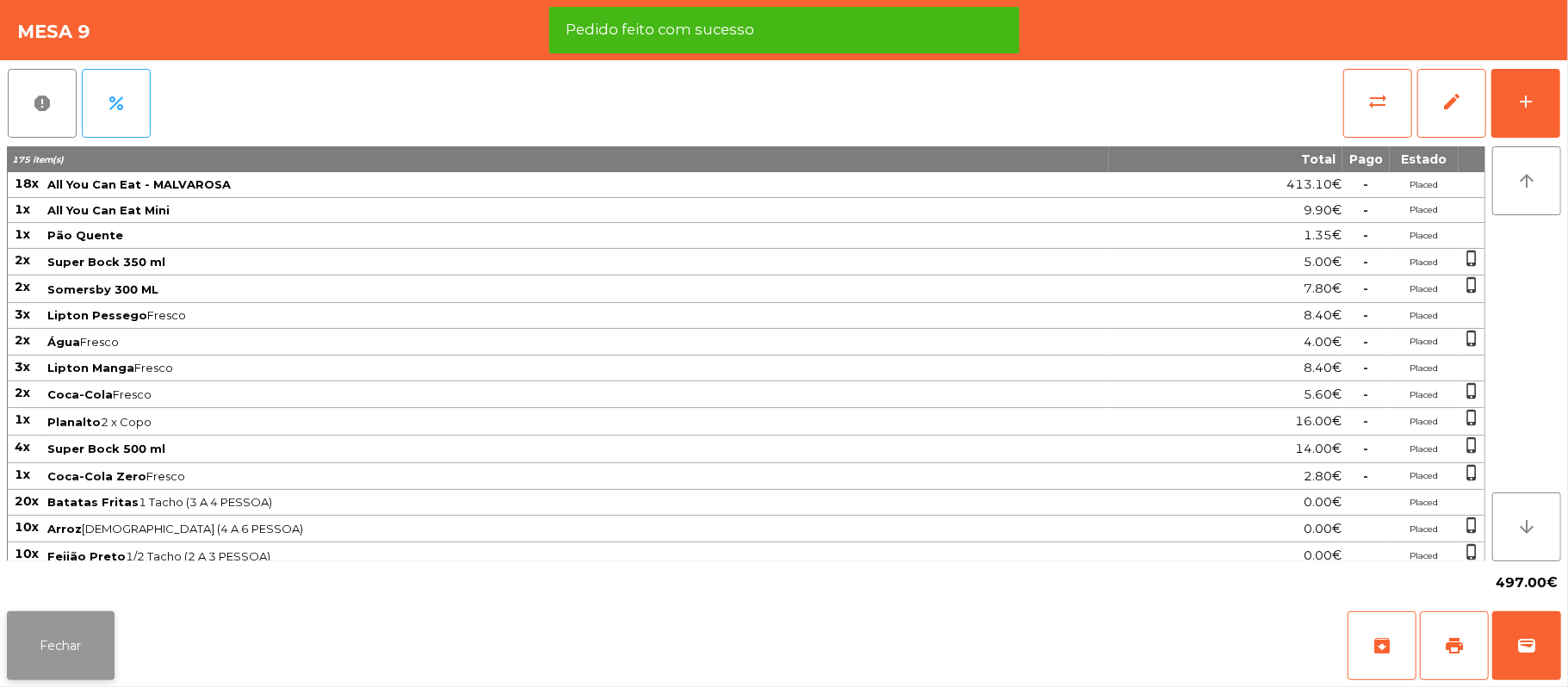
click at [78, 673] on button "Fechar" at bounding box center [60, 645] width 108 height 68
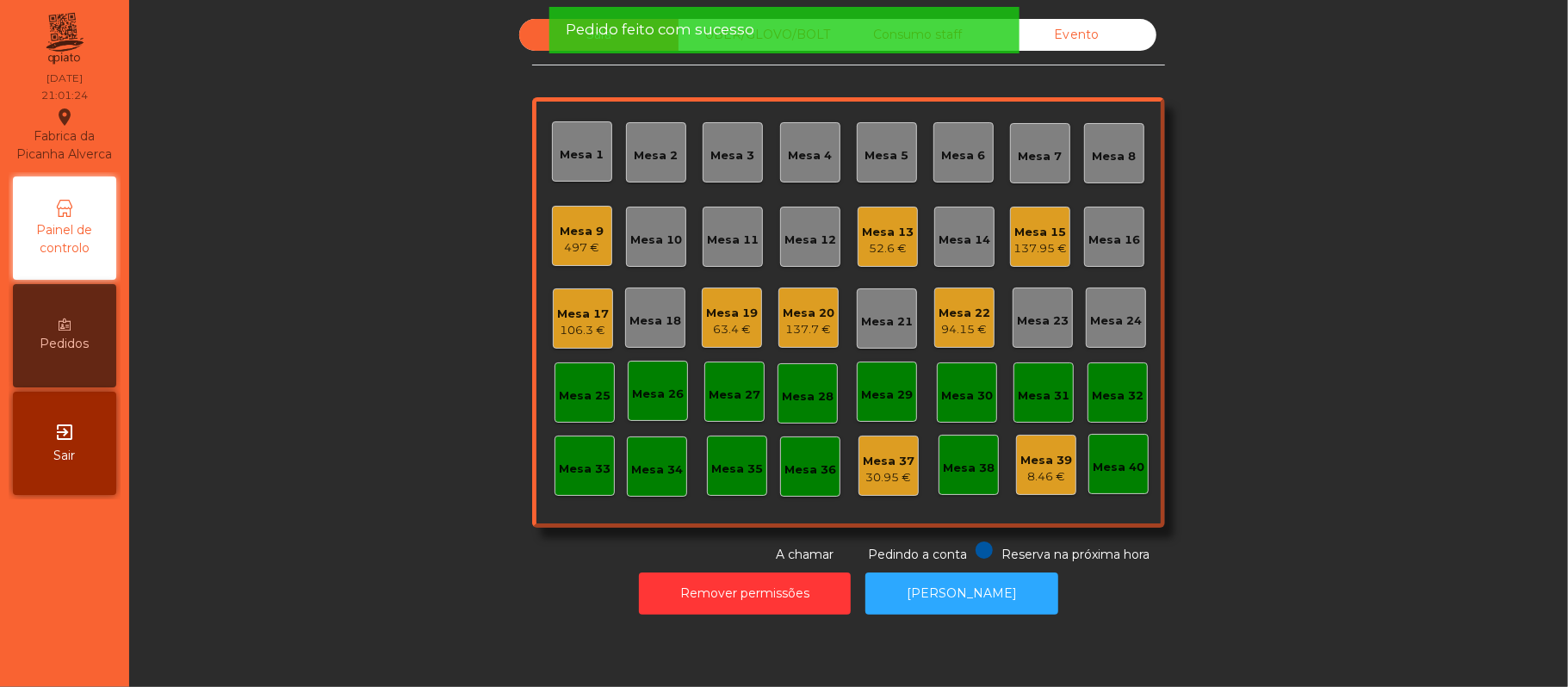
click at [412, 236] on div "Sala UBER/GLOVO/BOLT Consumo staff Evento Mesa 1 Mesa 2 Mesa 3 Mesa 4 Mesa 5 Me…" at bounding box center [849, 291] width 1393 height 545
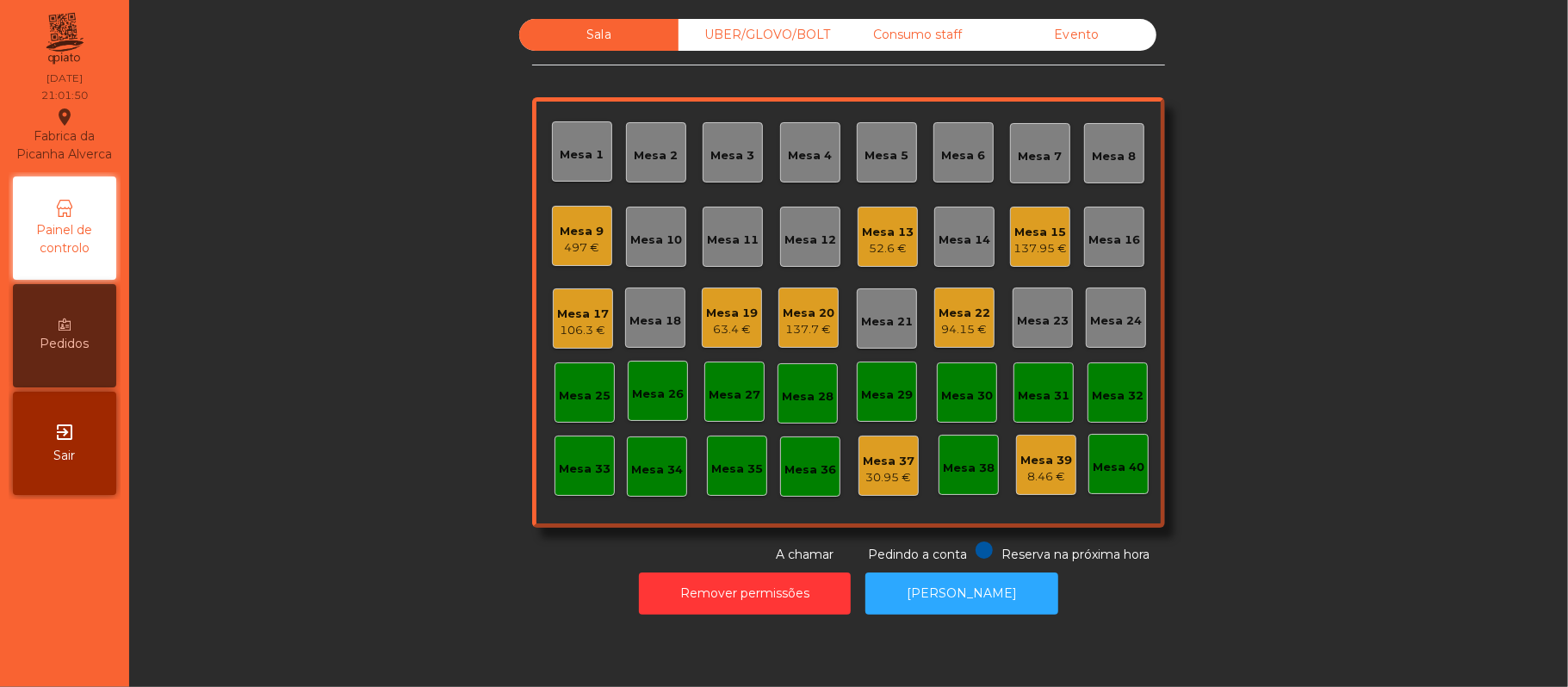
click at [552, 239] on div "Mesa 9 497 €" at bounding box center [582, 235] width 60 height 60
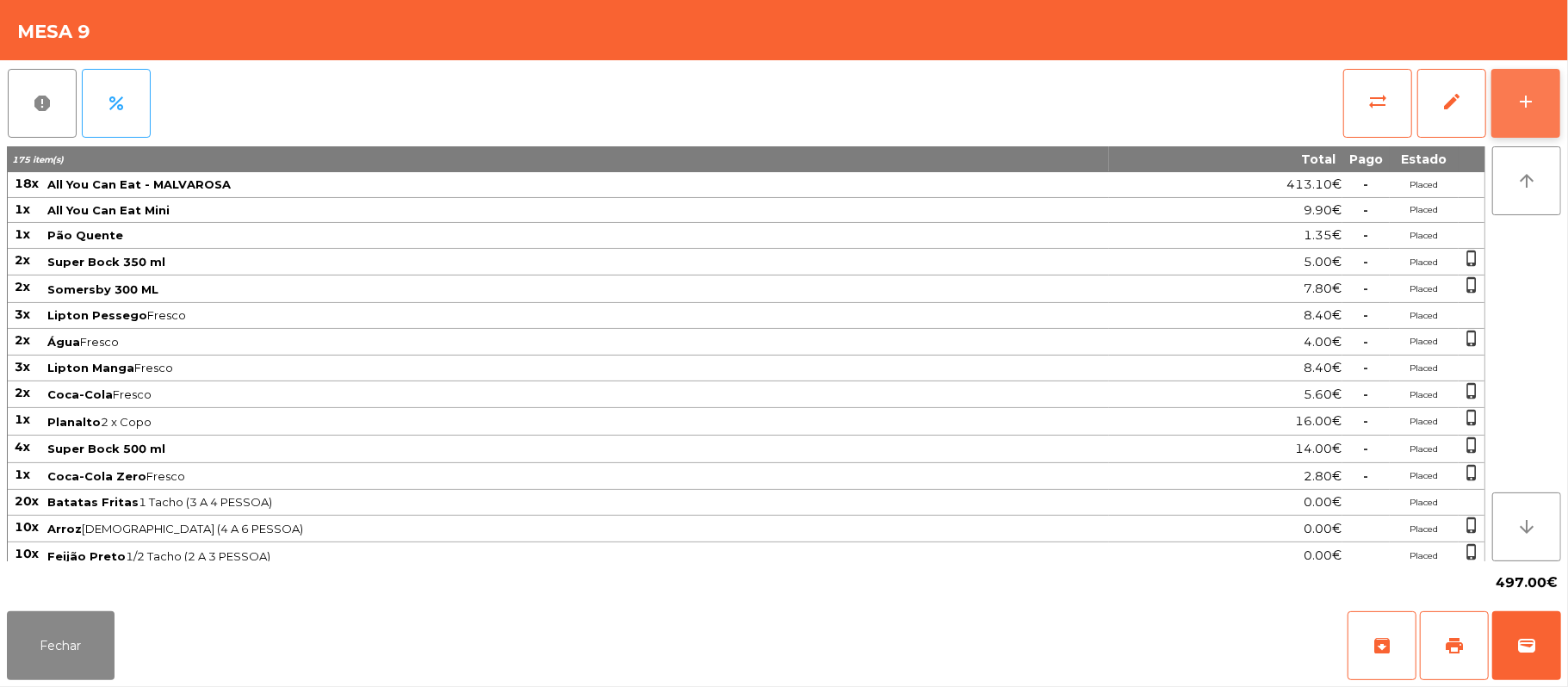
click at [1523, 91] on div "add" at bounding box center [1526, 101] width 21 height 21
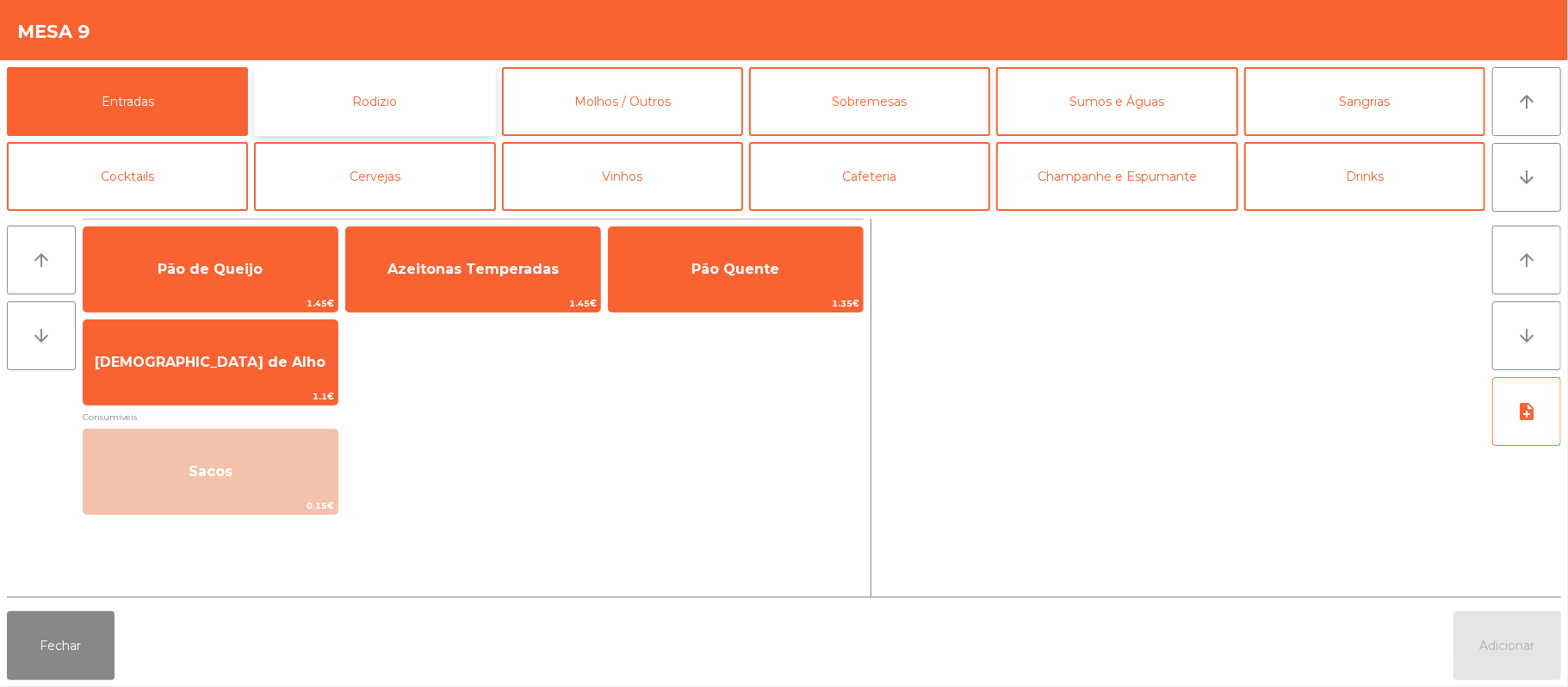
click at [451, 82] on button "Rodizio" at bounding box center [374, 101] width 241 height 68
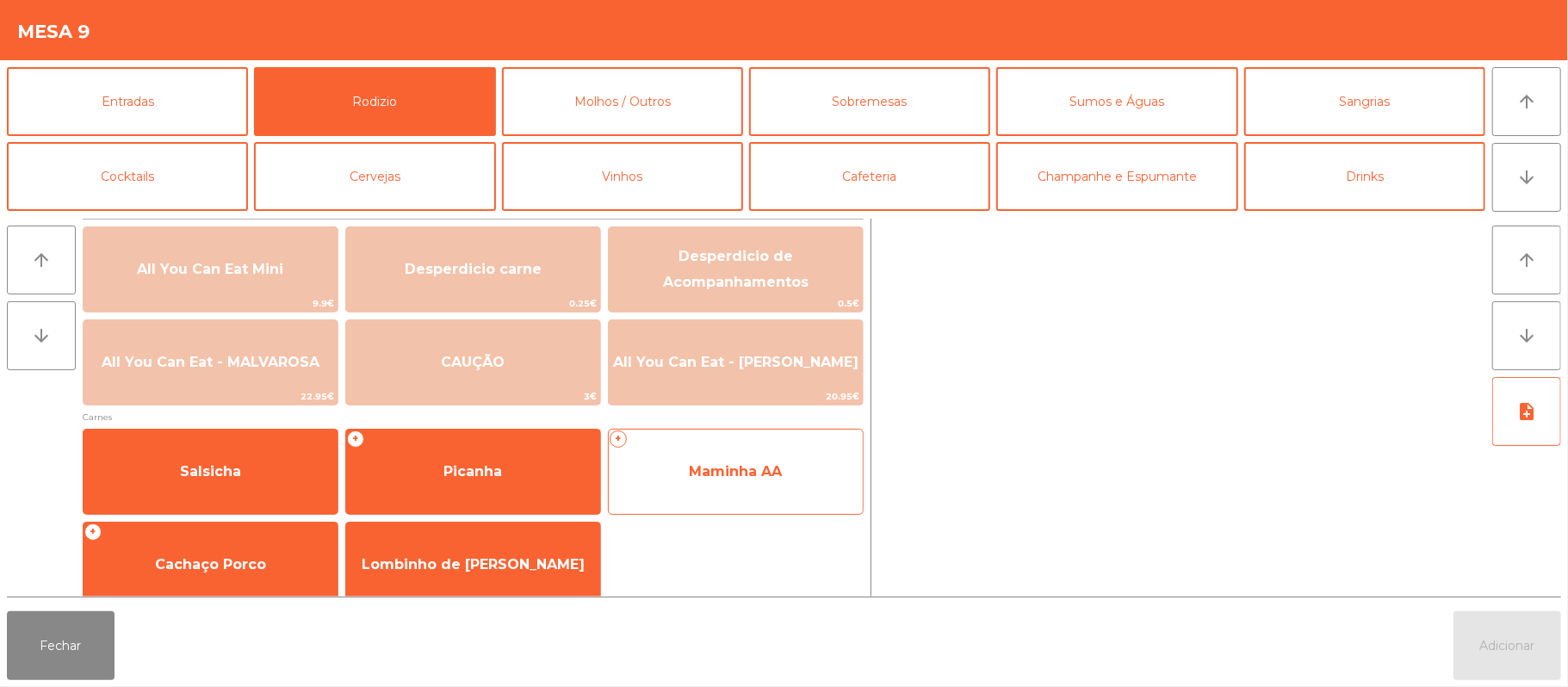
click at [791, 452] on span "Maminha AA" at bounding box center [735, 471] width 254 height 47
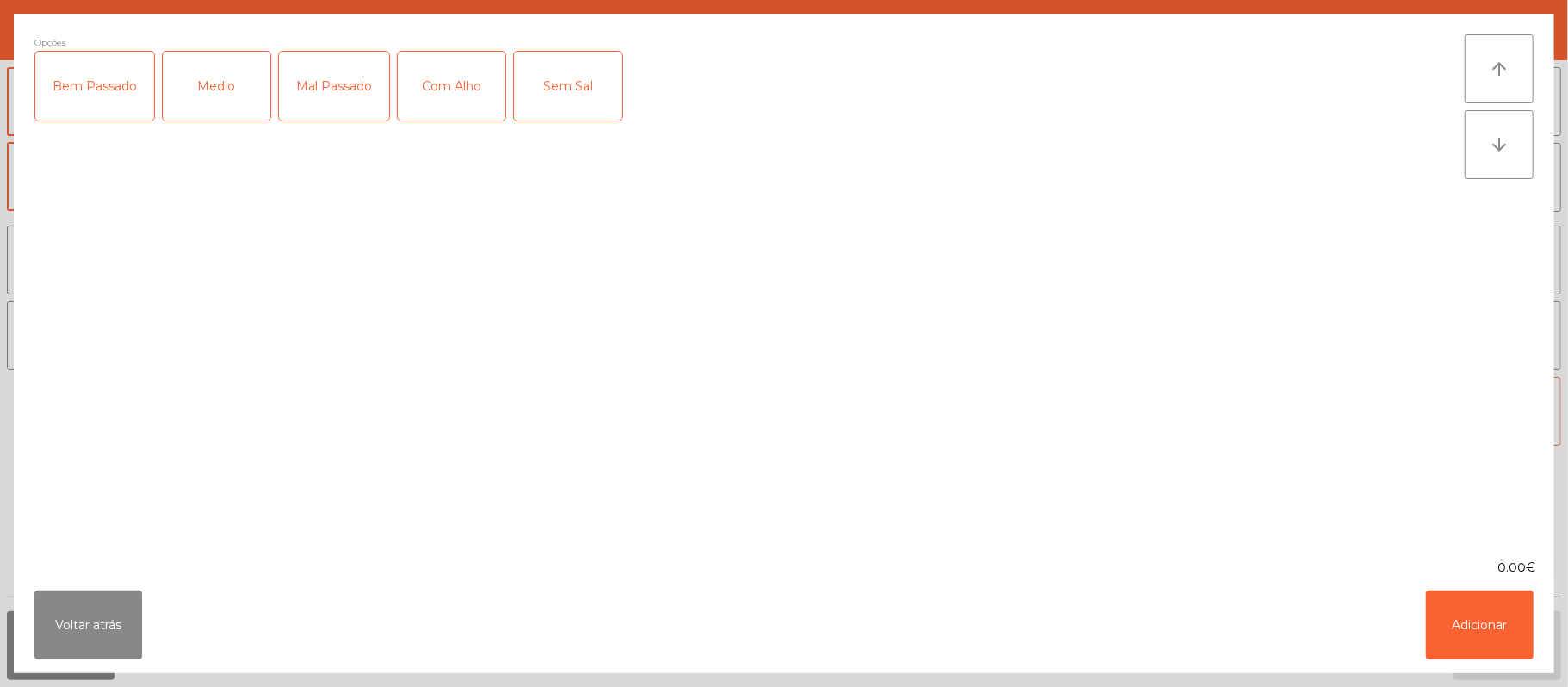
click at [350, 109] on div "Mal Passado" at bounding box center [335, 85] width 111 height 68
click at [432, 97] on div "Com Alho" at bounding box center [451, 85] width 108 height 68
click at [1502, 618] on button "Adicionar" at bounding box center [1480, 624] width 108 height 68
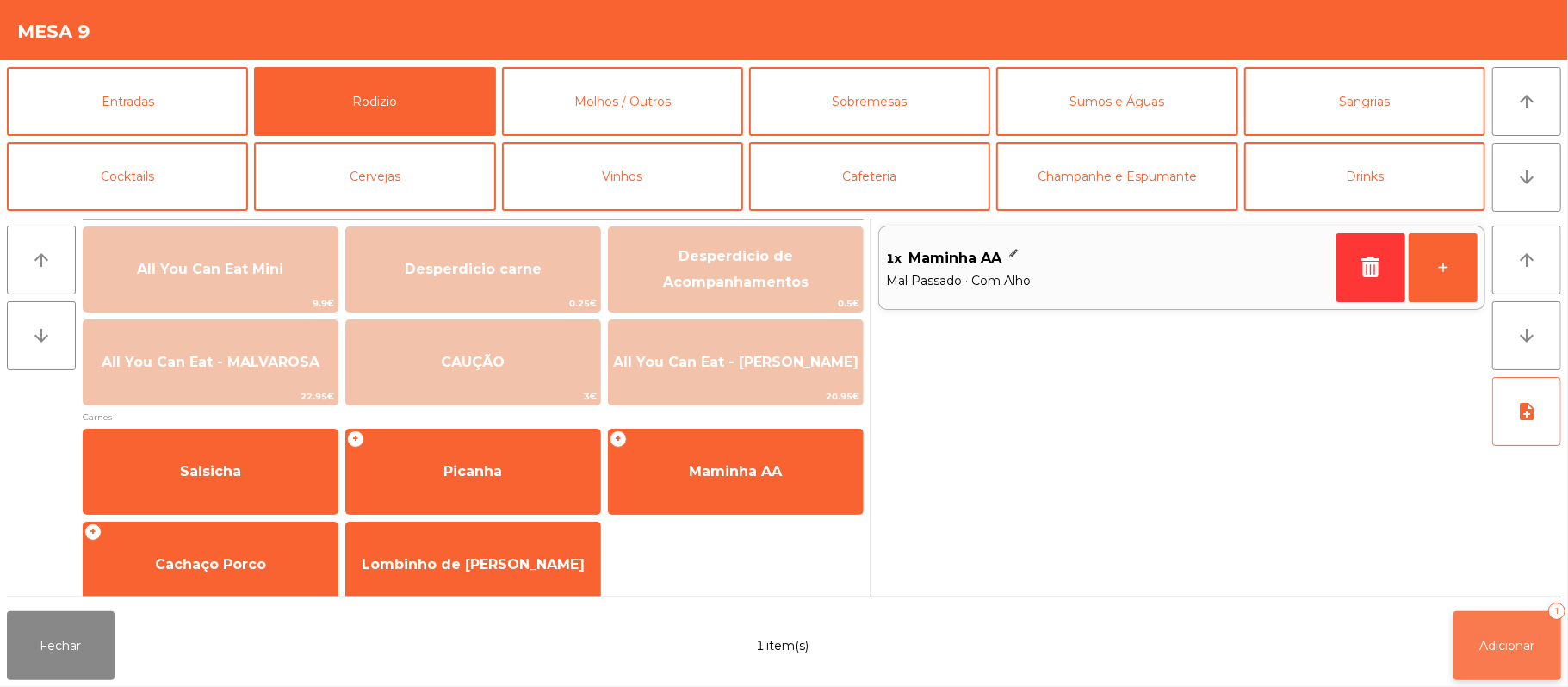
click at [1502, 621] on button "Adicionar 1" at bounding box center [1507, 645] width 108 height 68
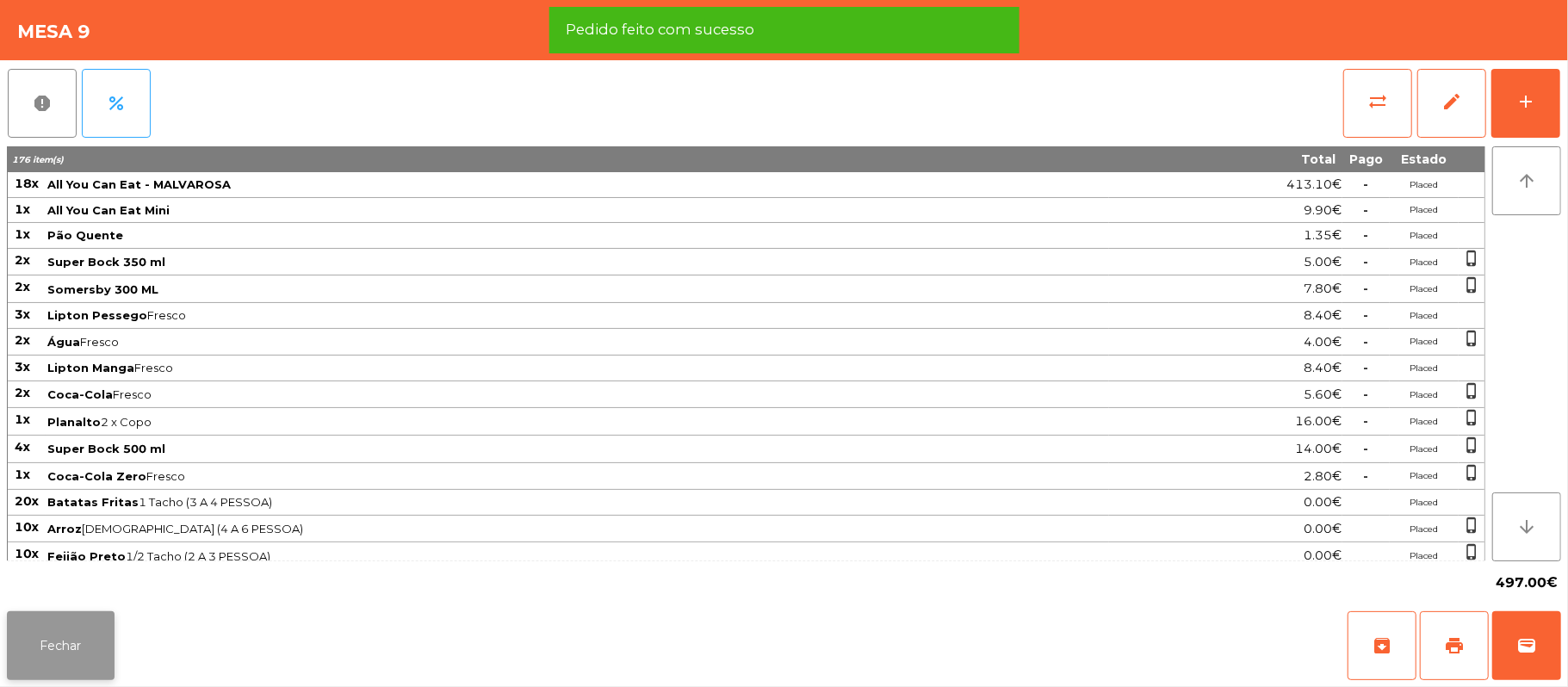
click at [93, 672] on button "Fechar" at bounding box center [60, 645] width 108 height 68
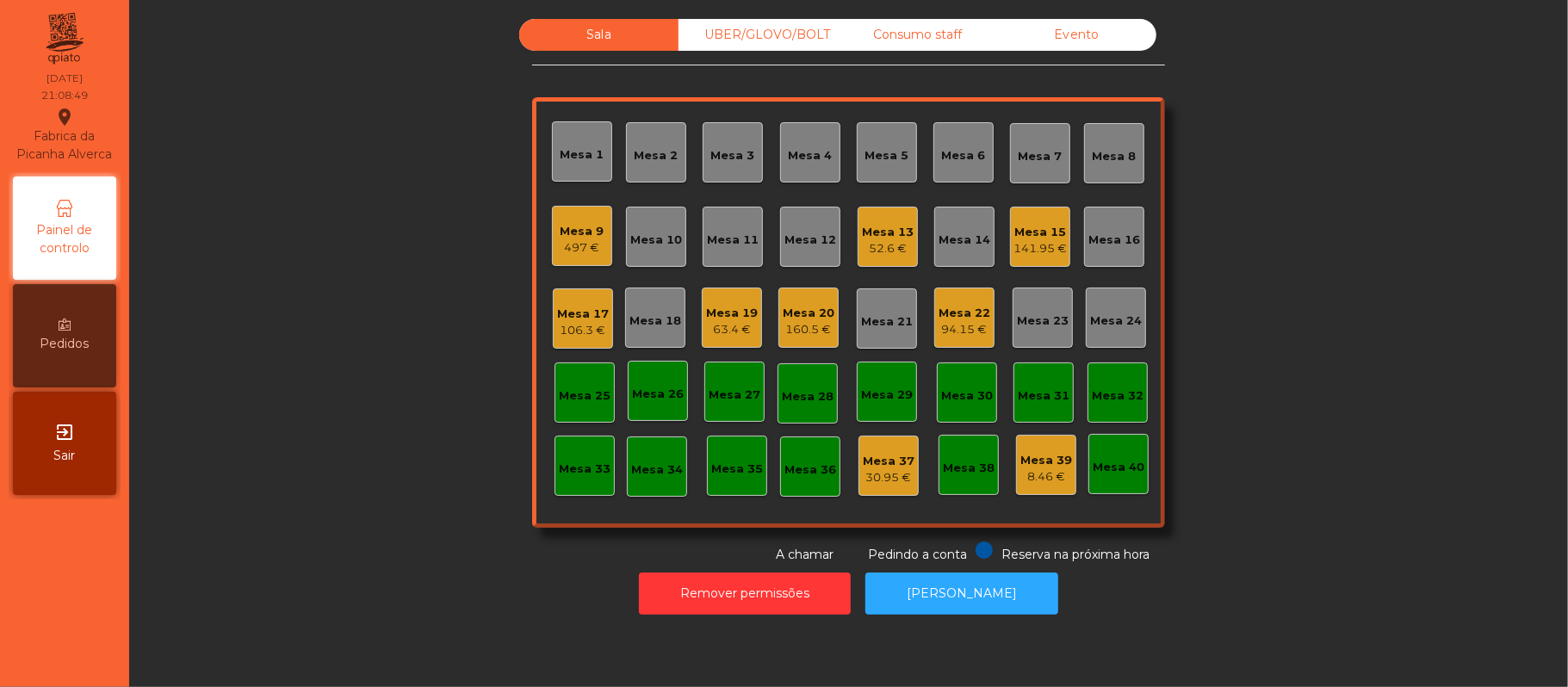
click at [899, 243] on div "52.6 €" at bounding box center [887, 248] width 52 height 17
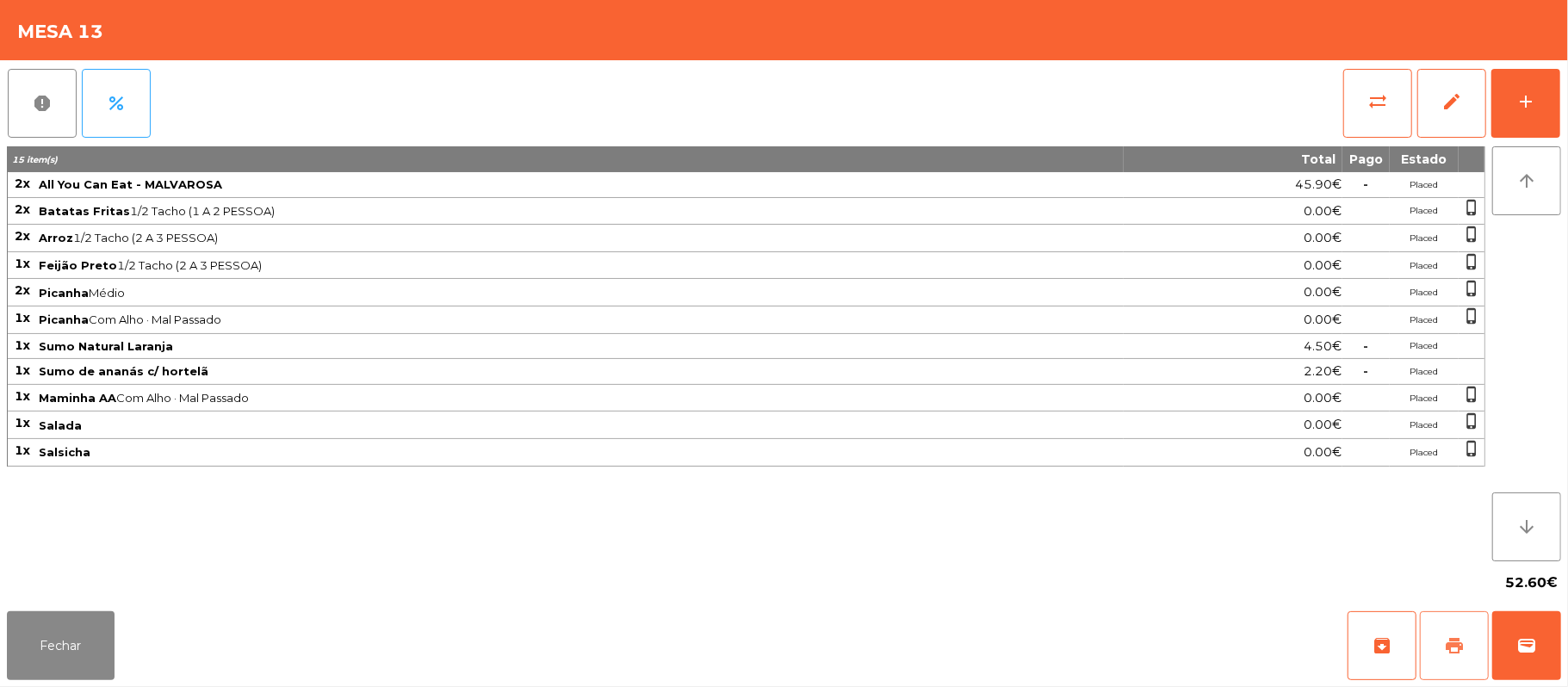
click at [1454, 641] on span "print" at bounding box center [1455, 646] width 21 height 21
click at [52, 617] on button "Fechar" at bounding box center [60, 645] width 108 height 68
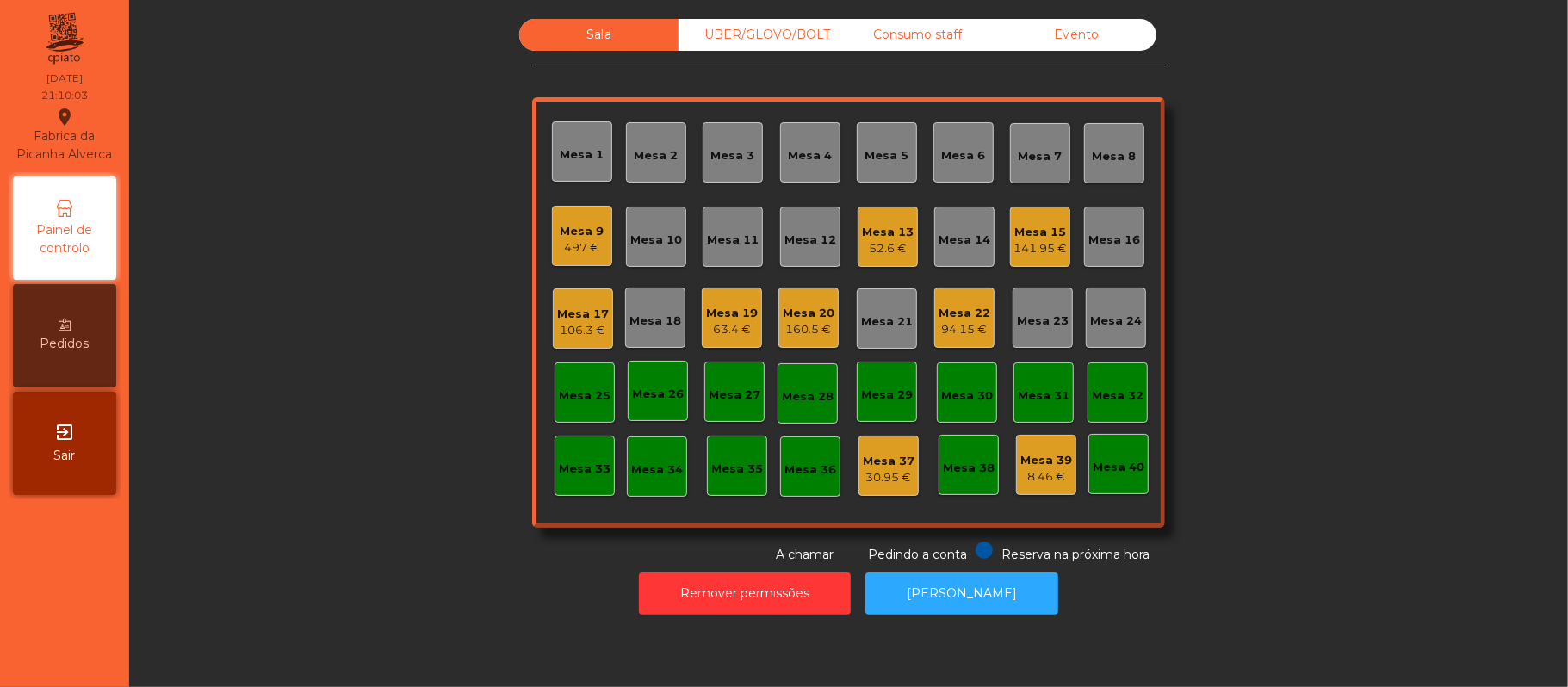
click at [882, 231] on div "Mesa 13" at bounding box center [887, 232] width 52 height 17
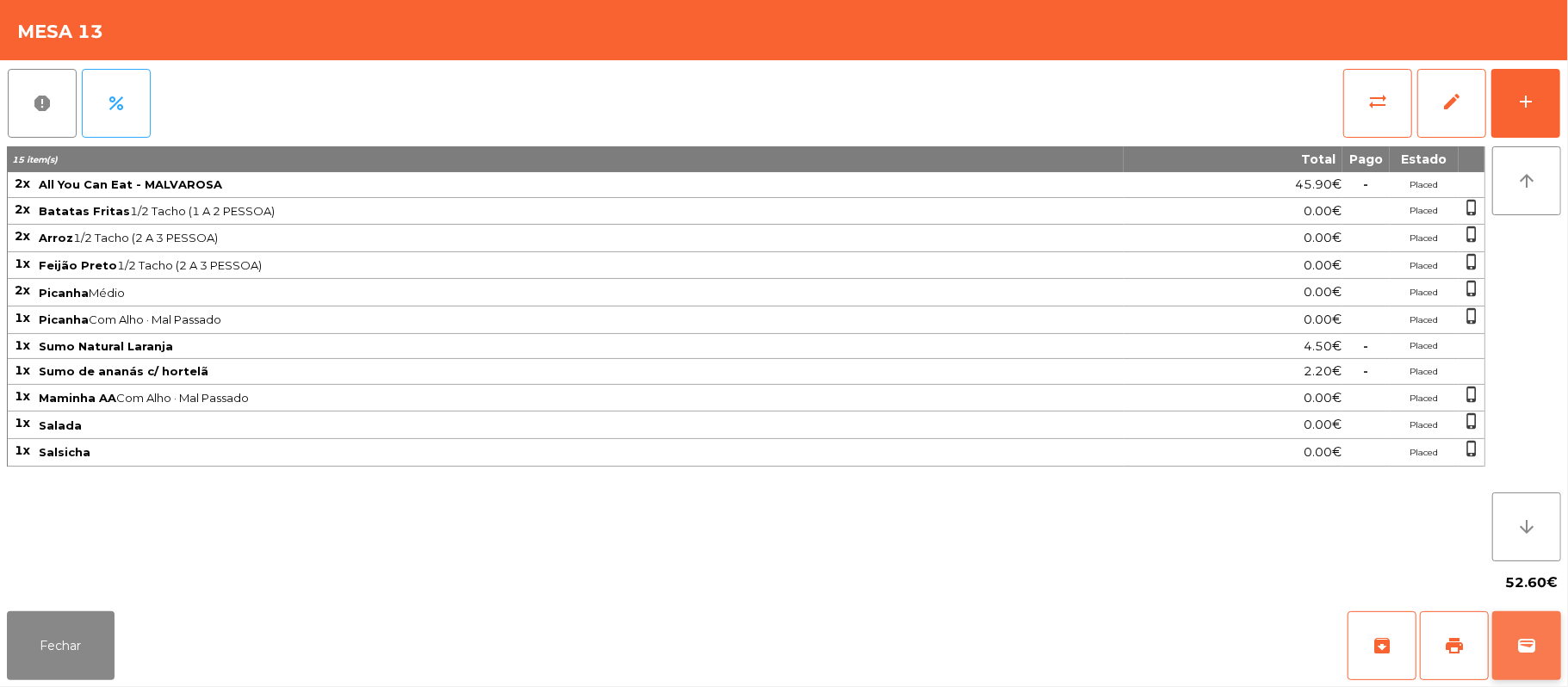
click at [1520, 620] on button "wallet" at bounding box center [1526, 645] width 68 height 68
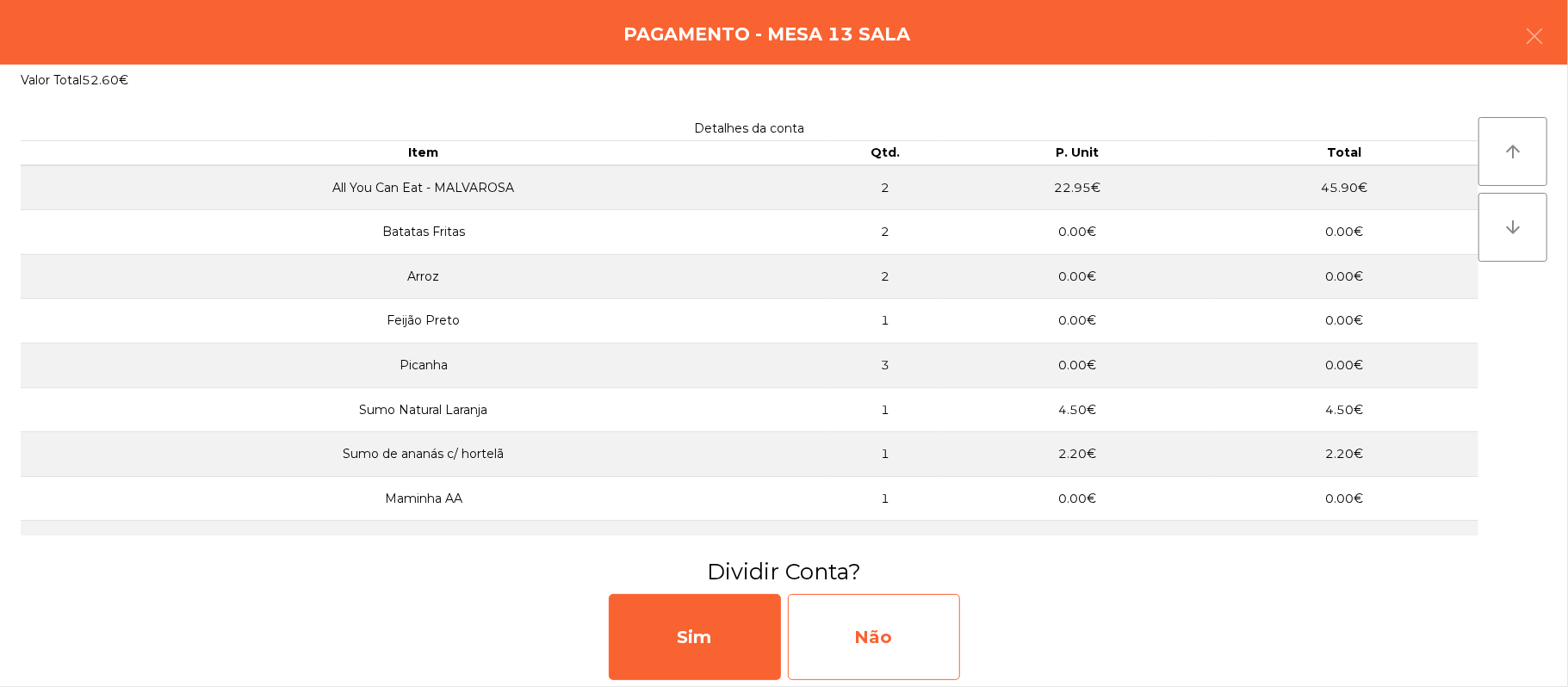
click at [903, 614] on div "Não" at bounding box center [874, 637] width 173 height 86
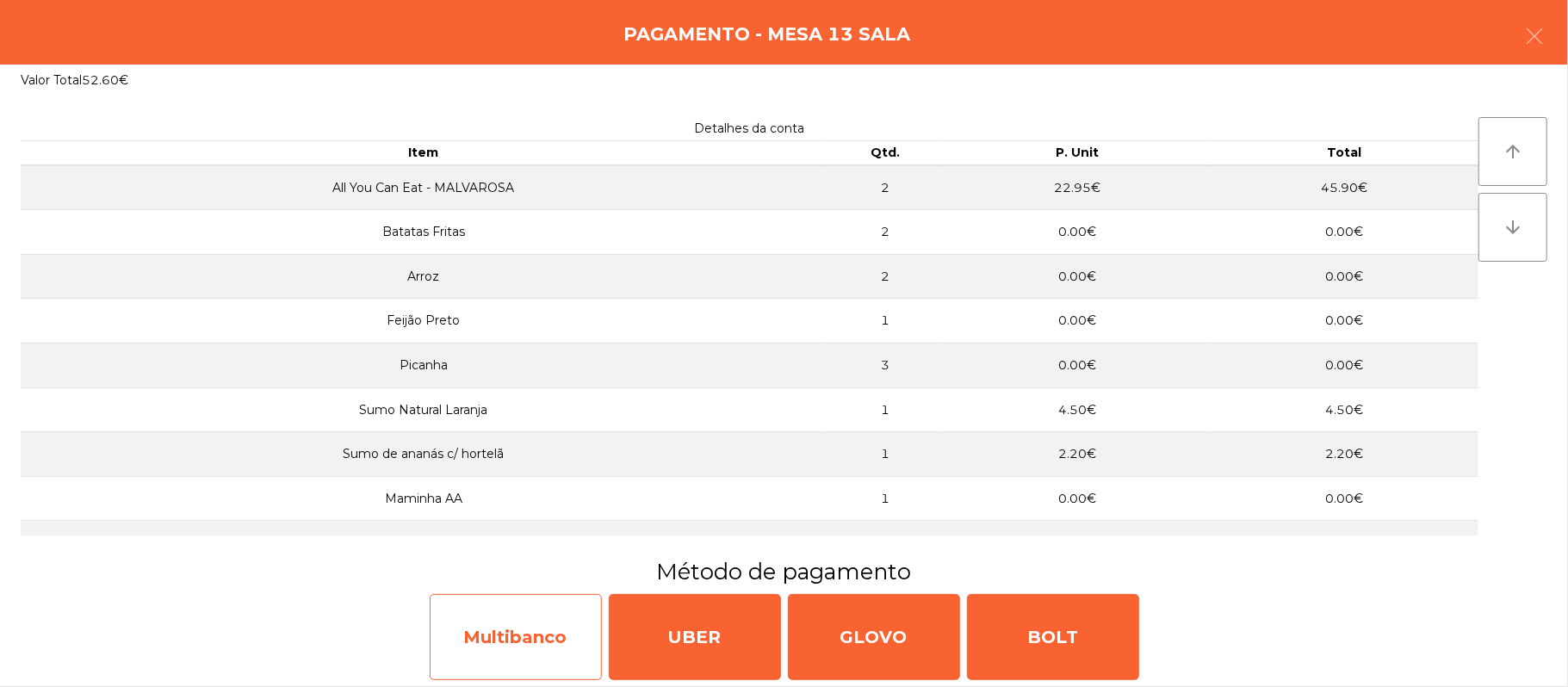
click at [521, 635] on div "Multibanco" at bounding box center [516, 637] width 173 height 86
select select "**"
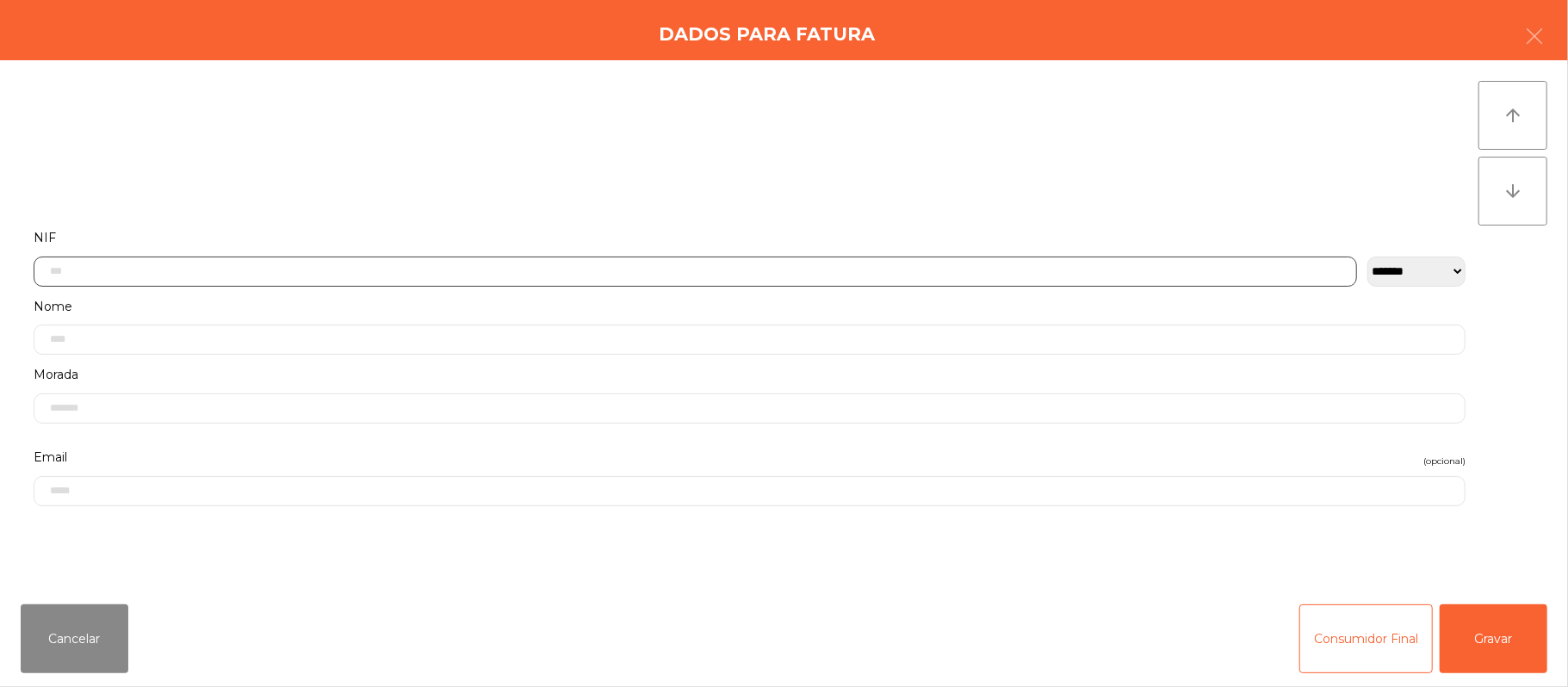
click at [556, 270] on input "text" at bounding box center [695, 272] width 1323 height 30
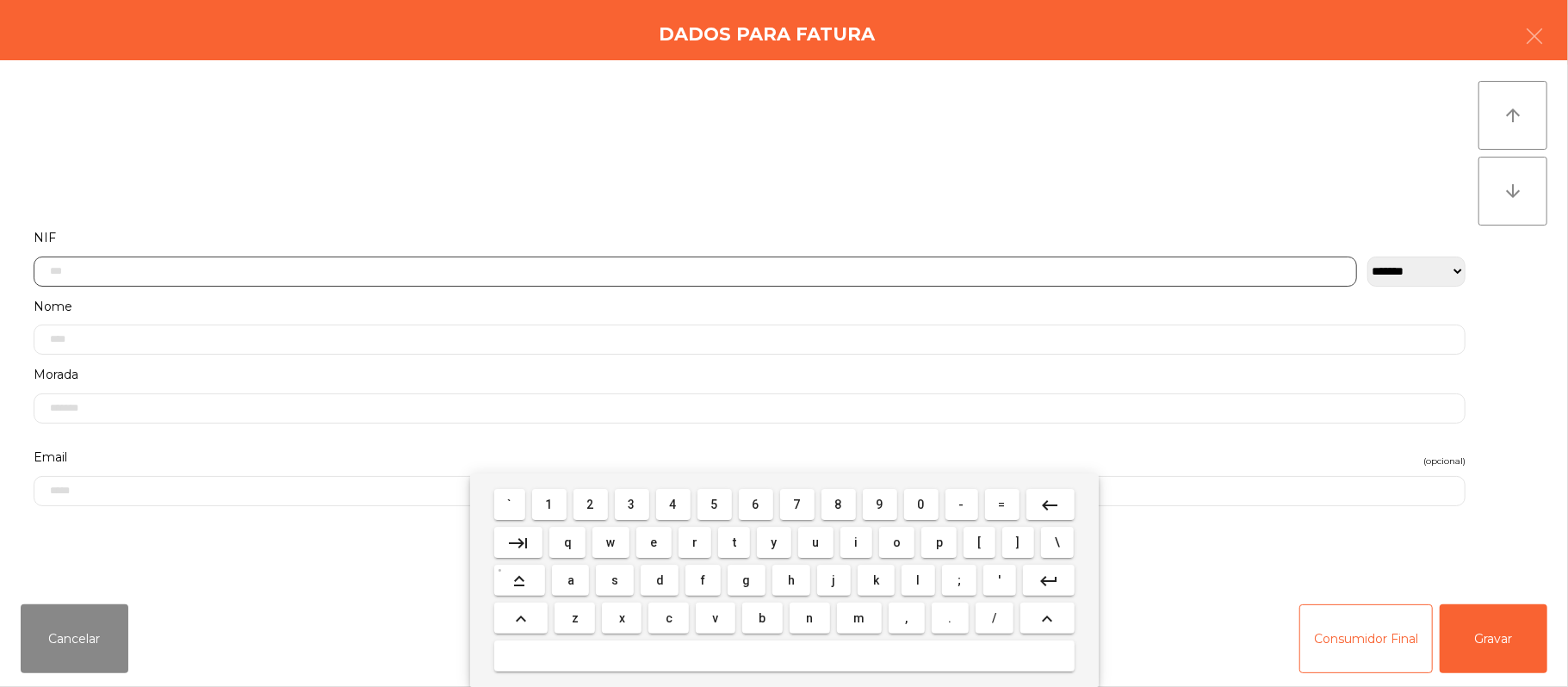
scroll to position [144, 0]
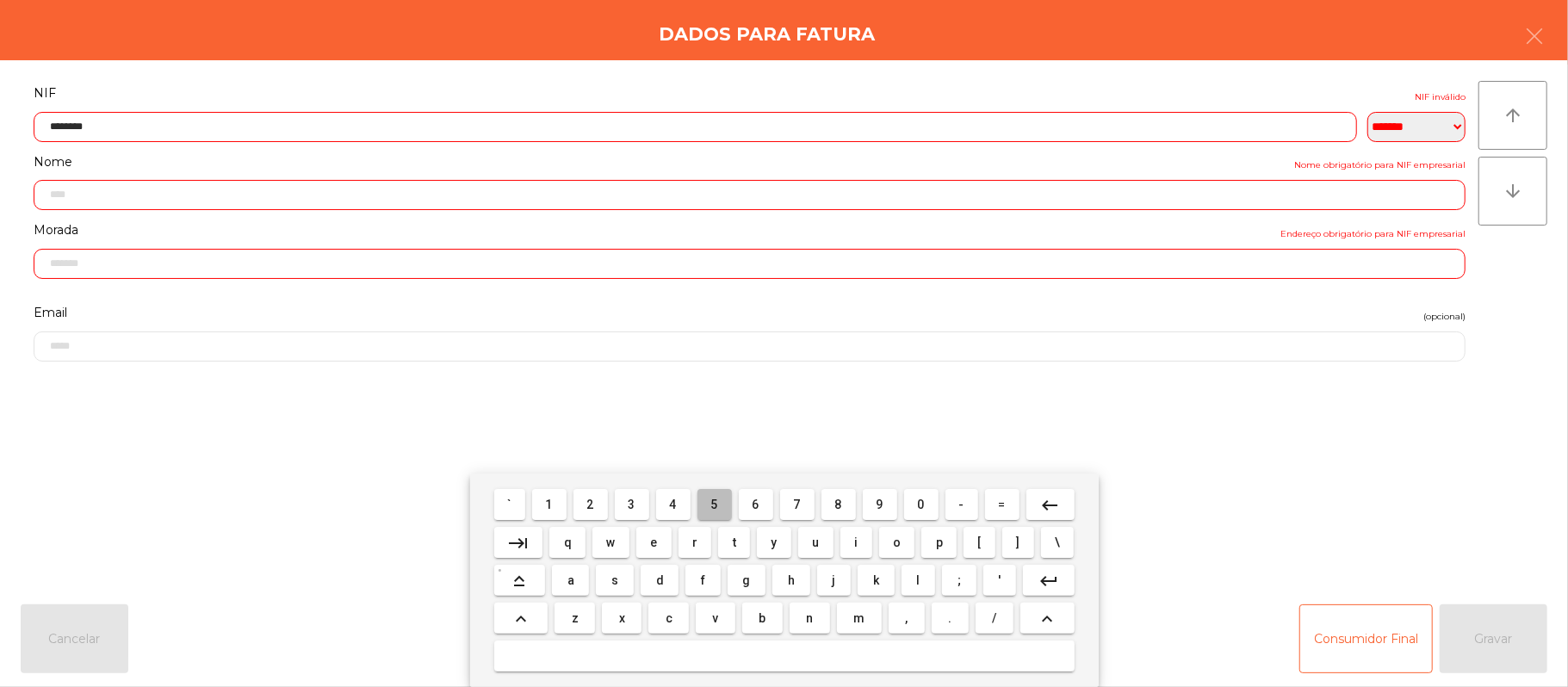
type input "*********"
type input "**********"
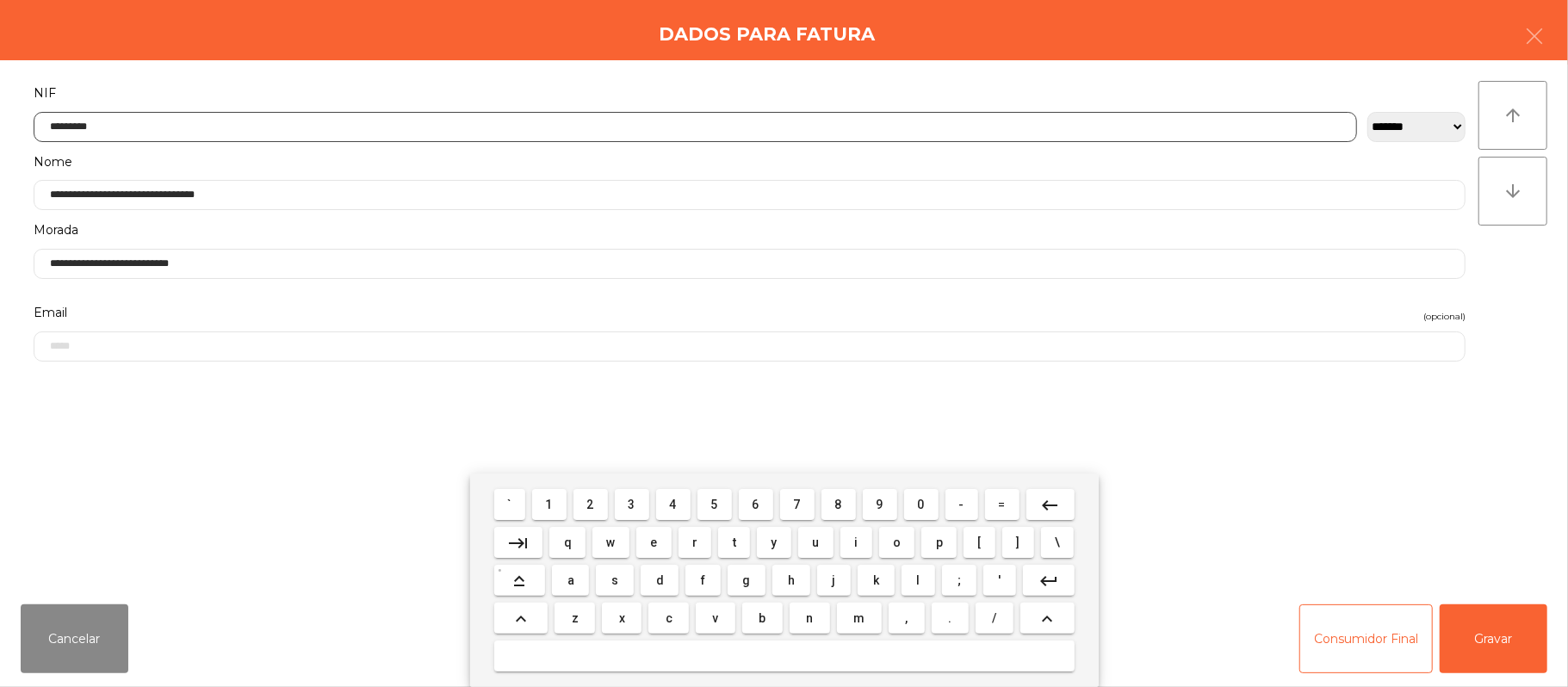
type input "*********"
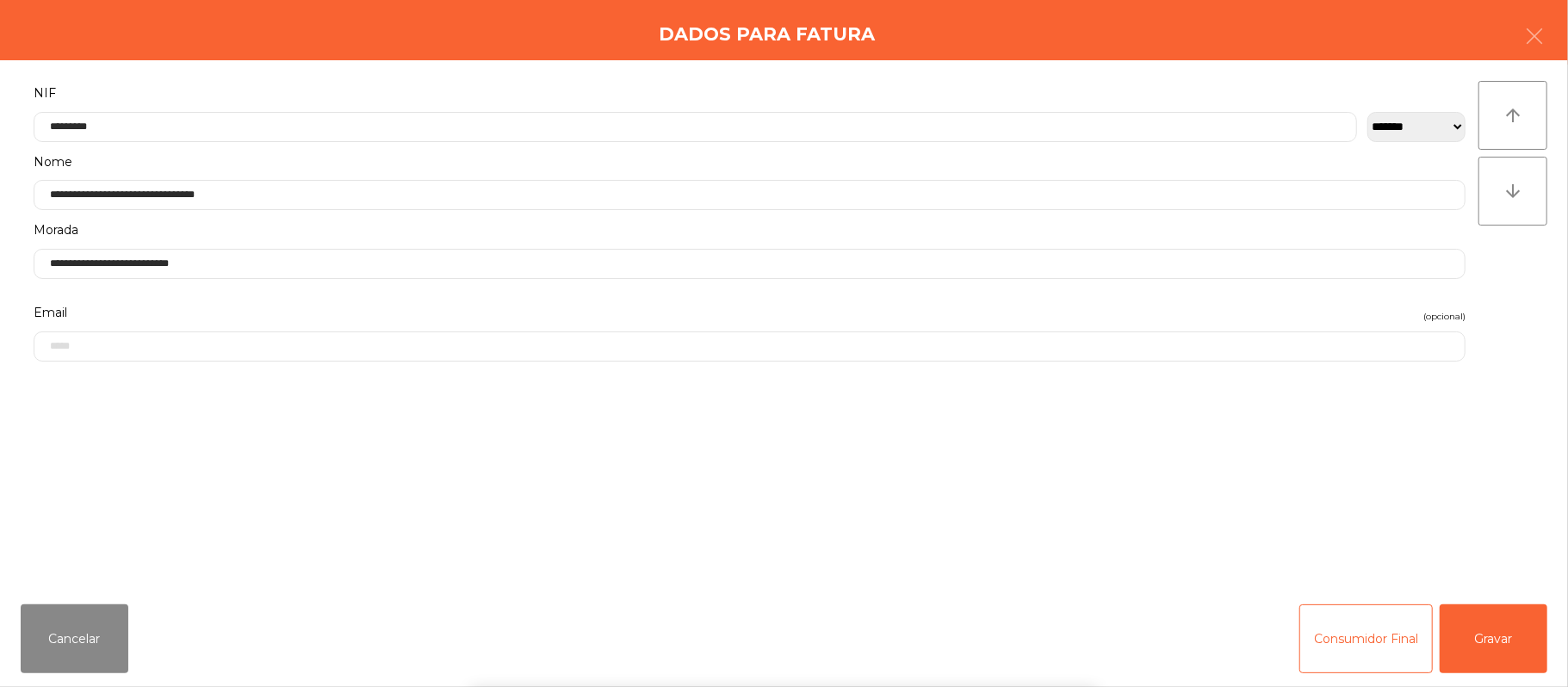
click at [1492, 630] on div "` 1 2 3 4 5 6 7 8 9 0 - = keyboard_backspace keyboard_tab q w e r t y u i o p […" at bounding box center [784, 580] width 1568 height 214
click at [1502, 641] on button "Gravar" at bounding box center [1493, 638] width 108 height 68
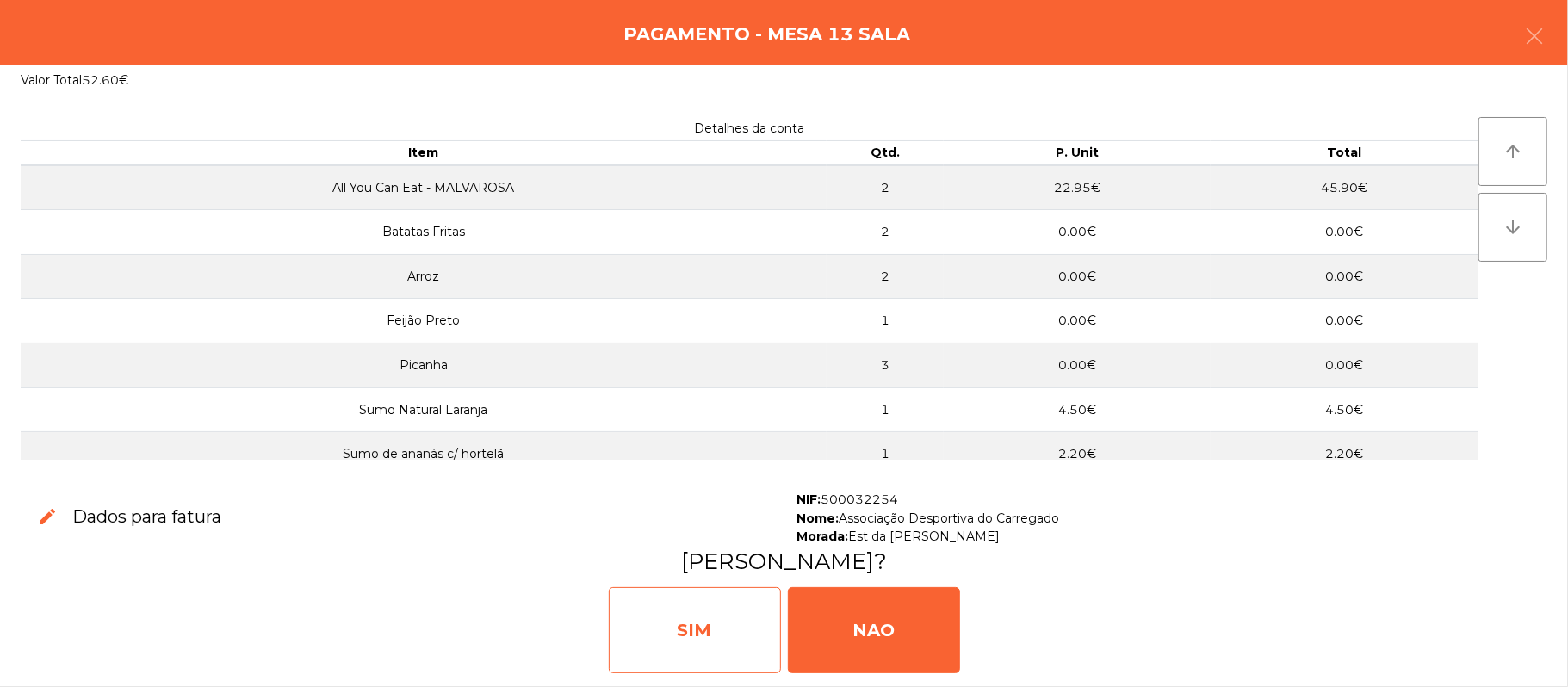
click at [679, 620] on div "SIM" at bounding box center [695, 630] width 173 height 86
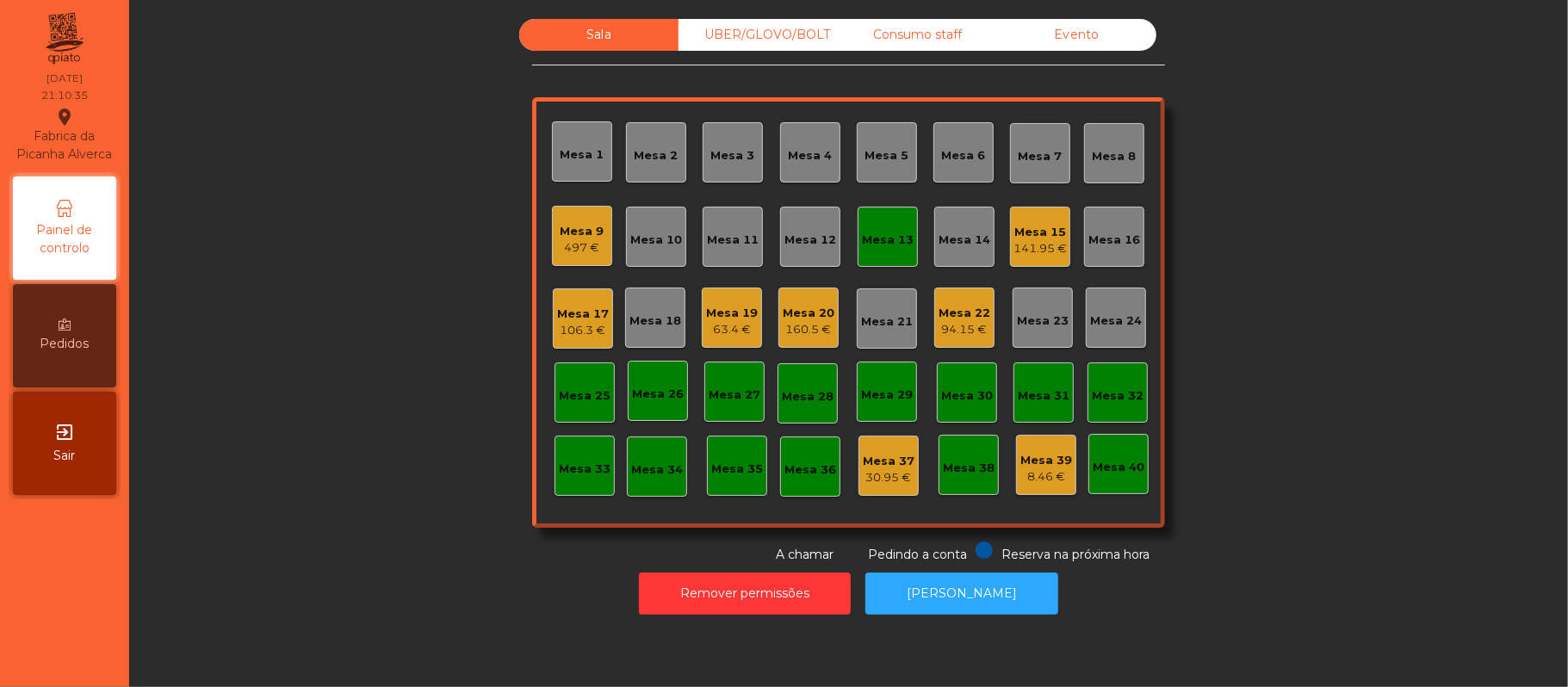
click at [880, 227] on div "Mesa 13" at bounding box center [887, 237] width 52 height 24
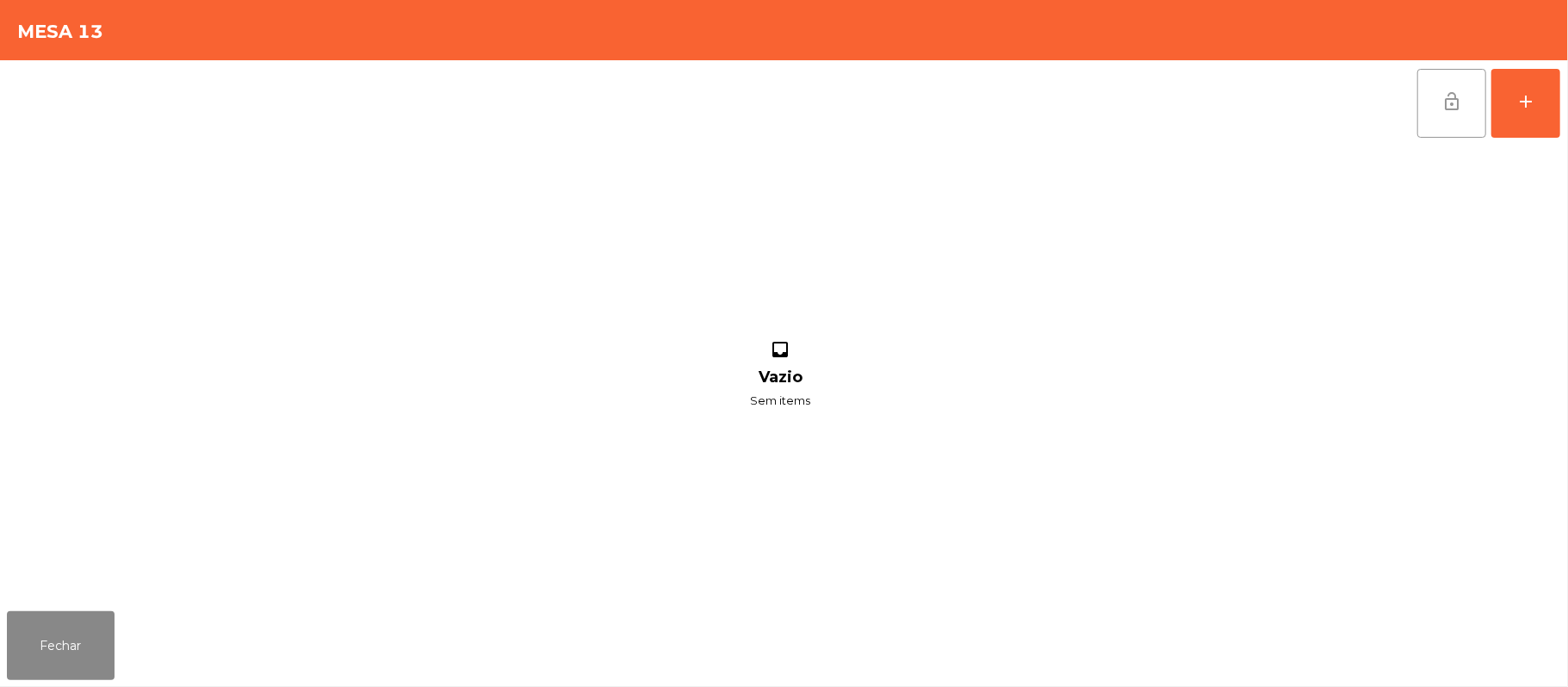
click at [1428, 108] on button "lock_open" at bounding box center [1452, 102] width 68 height 68
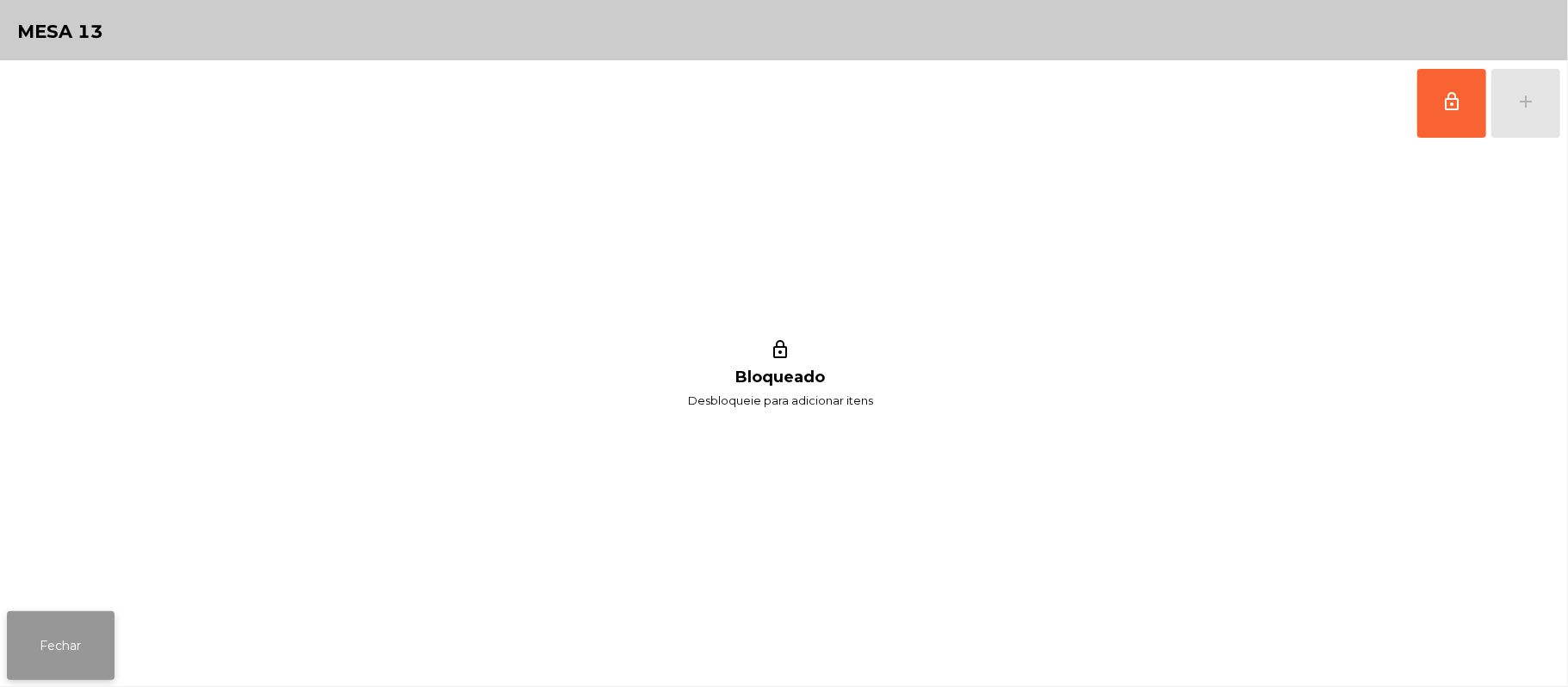
click at [53, 642] on button "Fechar" at bounding box center [60, 645] width 108 height 68
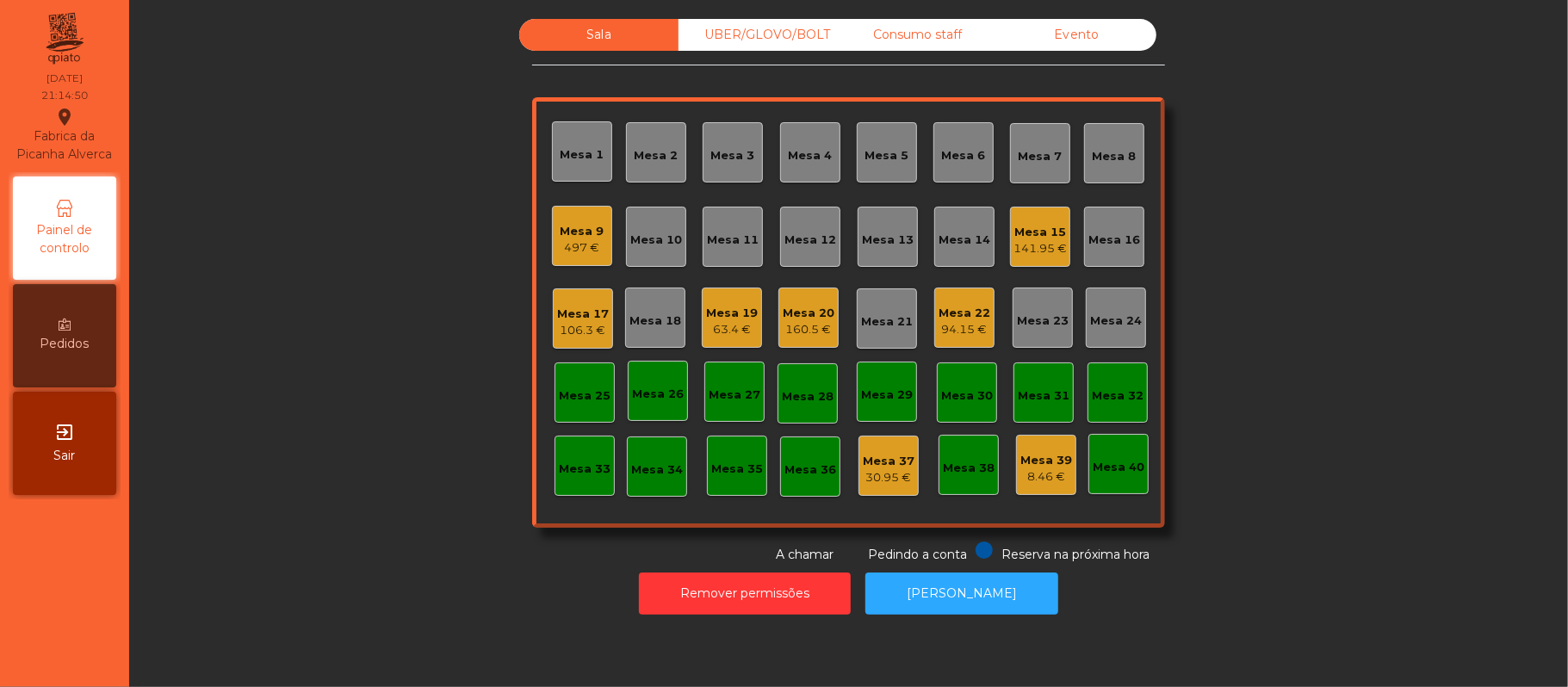
click at [1295, 342] on div "Sala UBER/GLOVO/BOLT Consumo staff Evento Mesa 1 Mesa 2 Mesa 3 Mesa 4 Mesa 5 Me…" at bounding box center [849, 291] width 1393 height 545
click at [965, 308] on div "Mesa 22" at bounding box center [964, 313] width 52 height 17
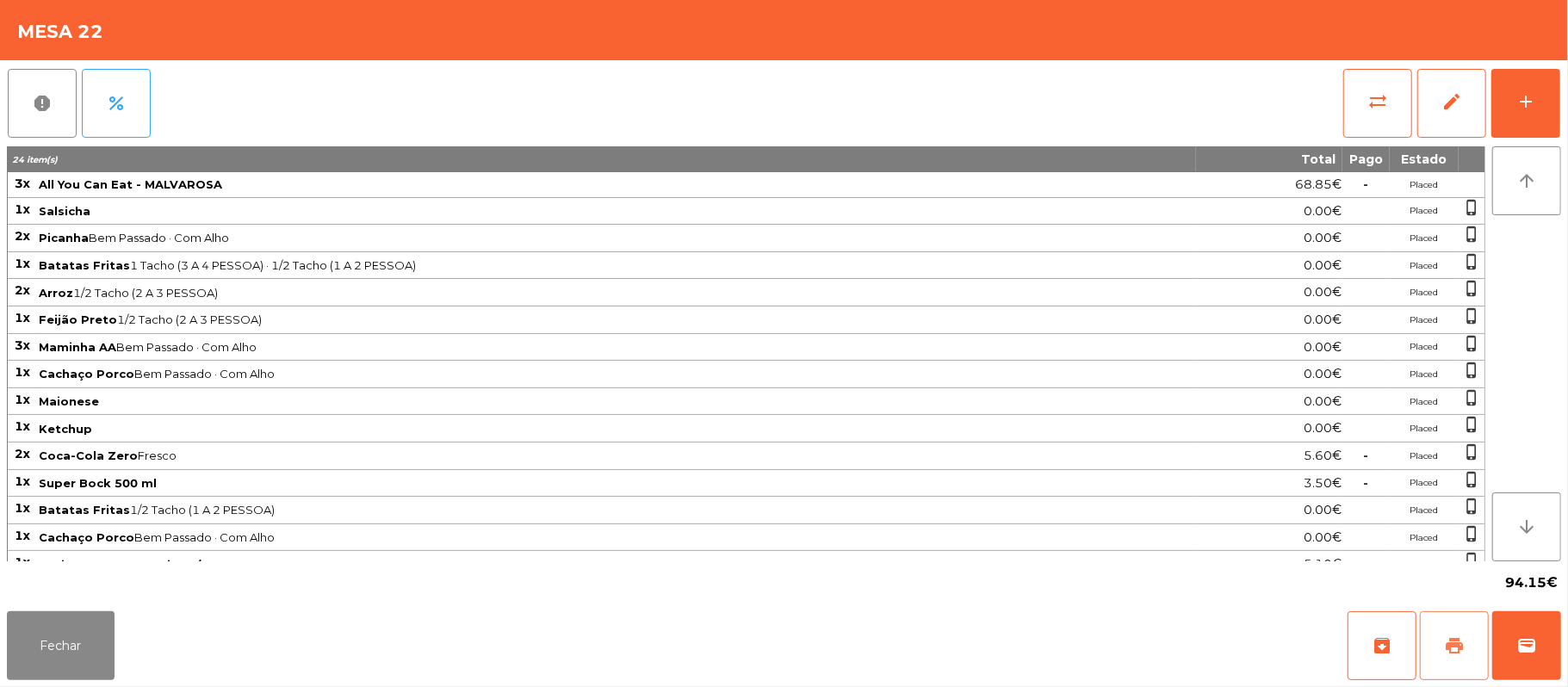
click at [1455, 655] on span "print" at bounding box center [1455, 646] width 21 height 21
click at [1475, 638] on button "print" at bounding box center [1454, 645] width 68 height 68
click at [1379, 100] on span "sync_alt" at bounding box center [1378, 101] width 21 height 21
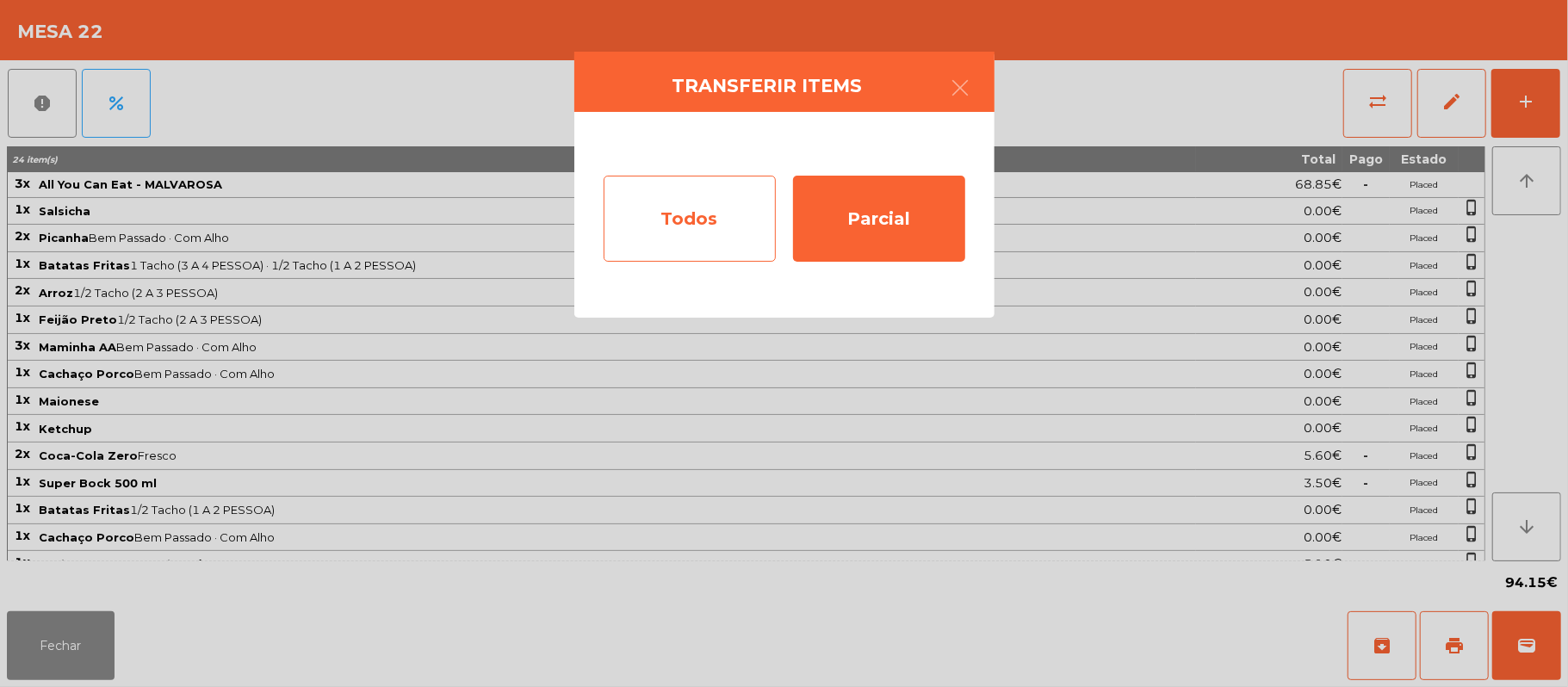
click at [700, 221] on div "Todos" at bounding box center [690, 218] width 173 height 86
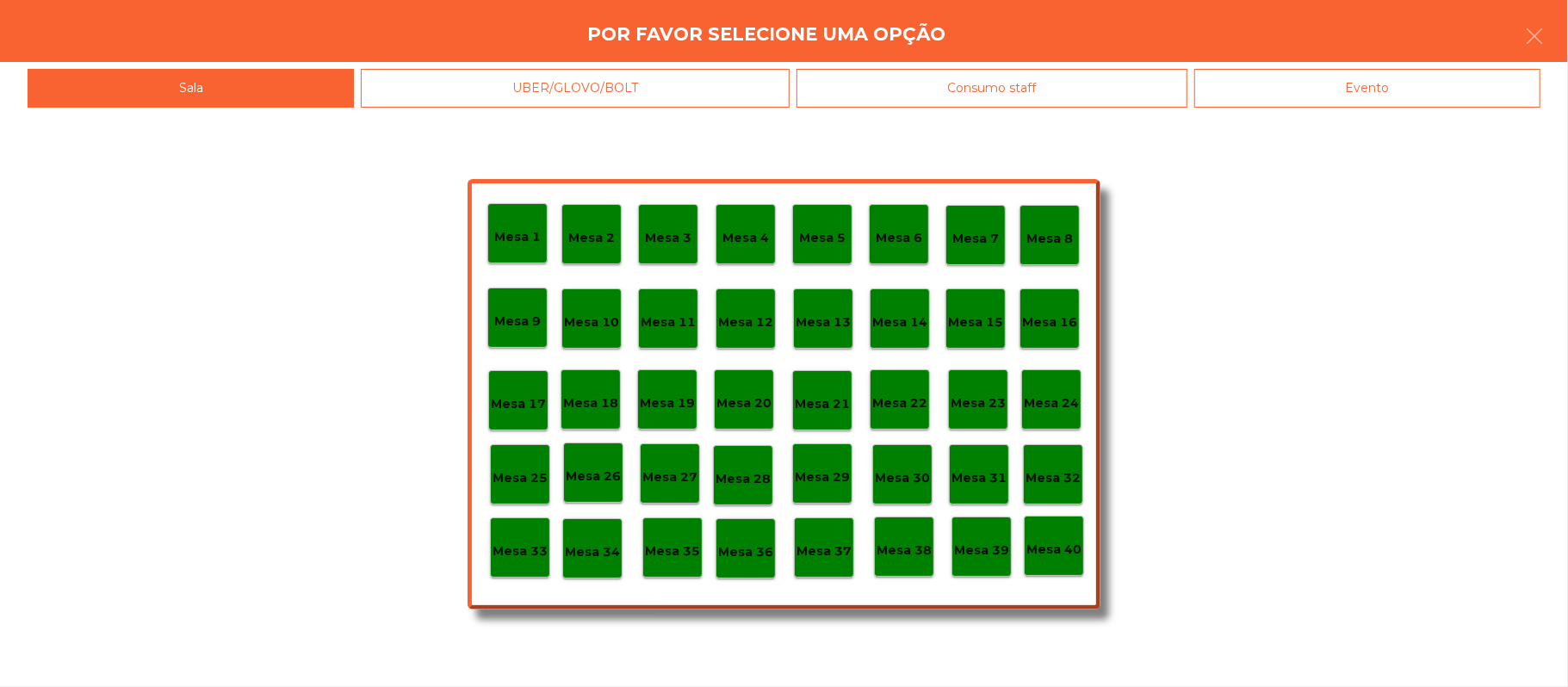
click at [1052, 84] on div "Consumo staff" at bounding box center [991, 87] width 391 height 38
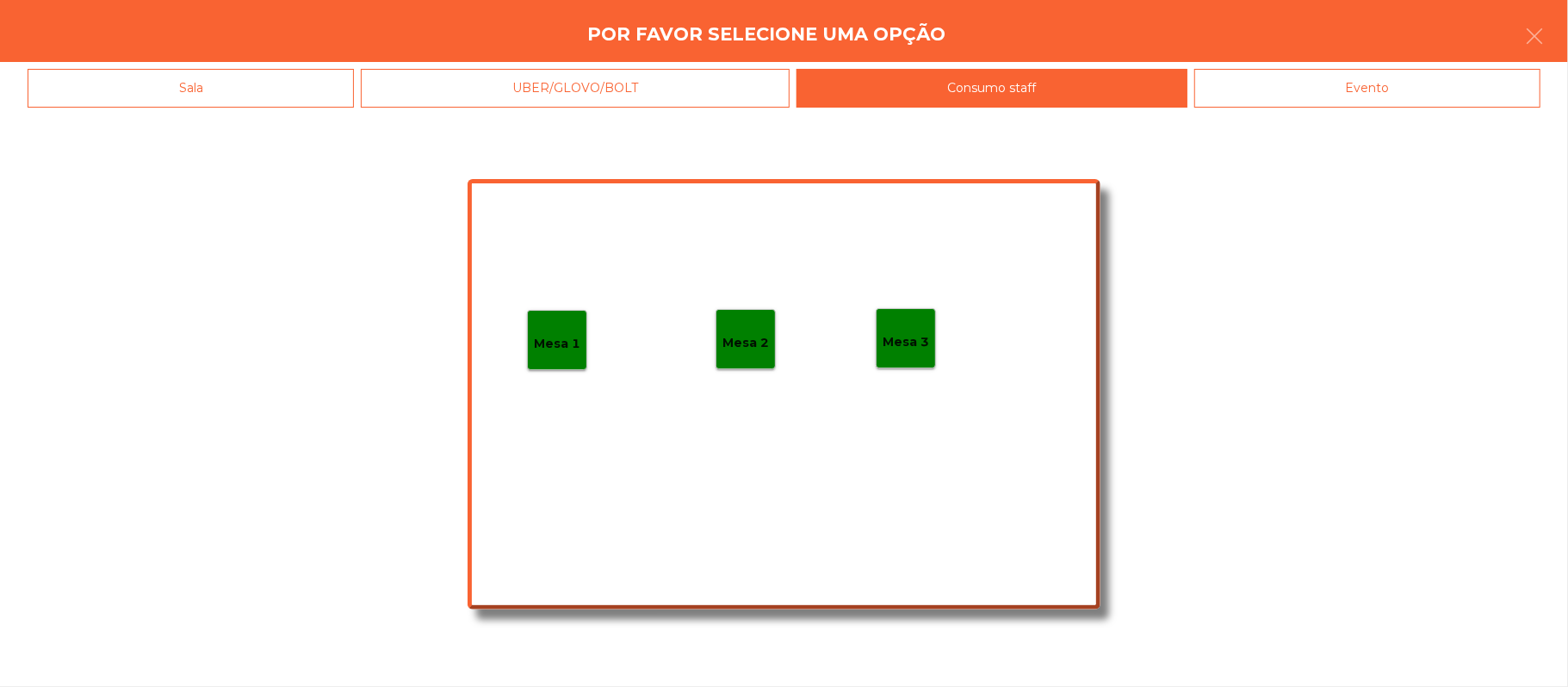
click at [1355, 77] on div "Evento" at bounding box center [1367, 87] width 346 height 38
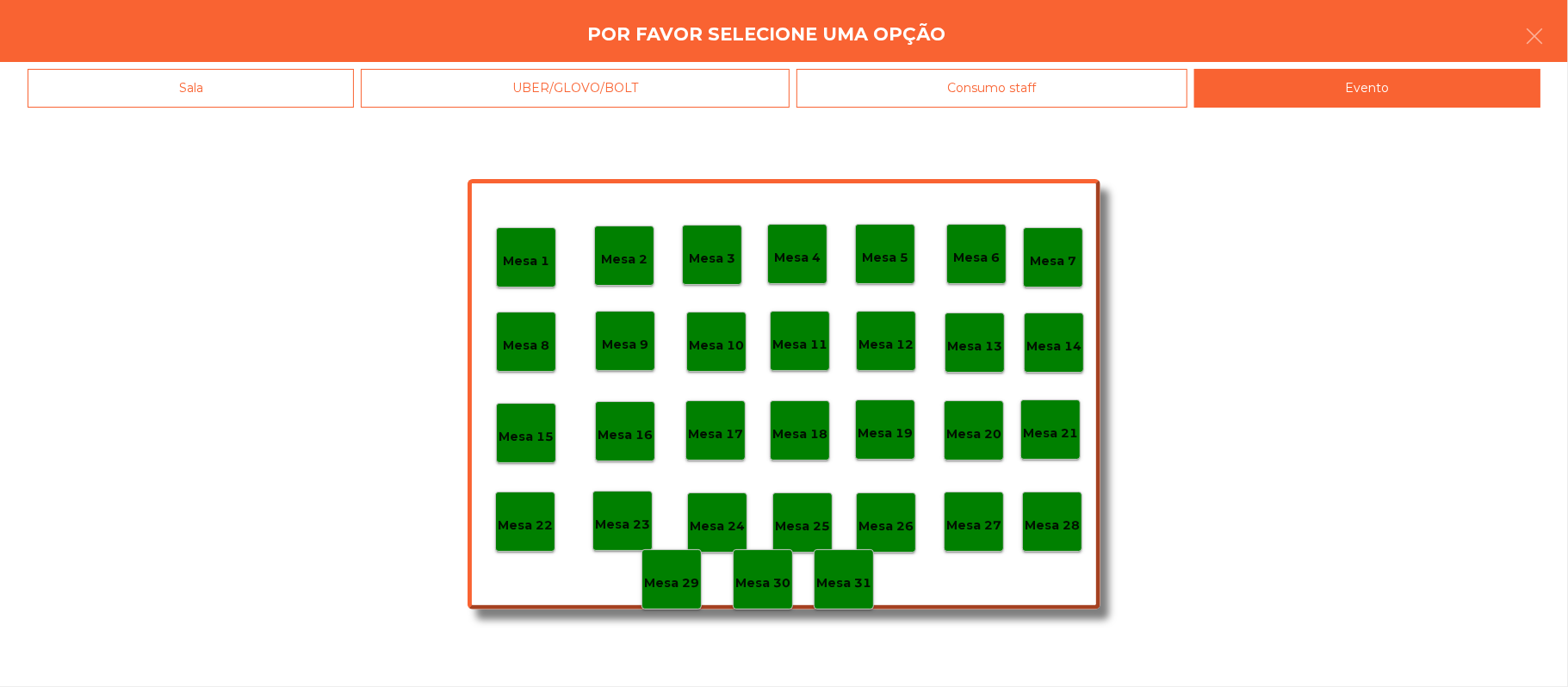
click at [1062, 530] on p "Mesa 28" at bounding box center [1052, 525] width 55 height 20
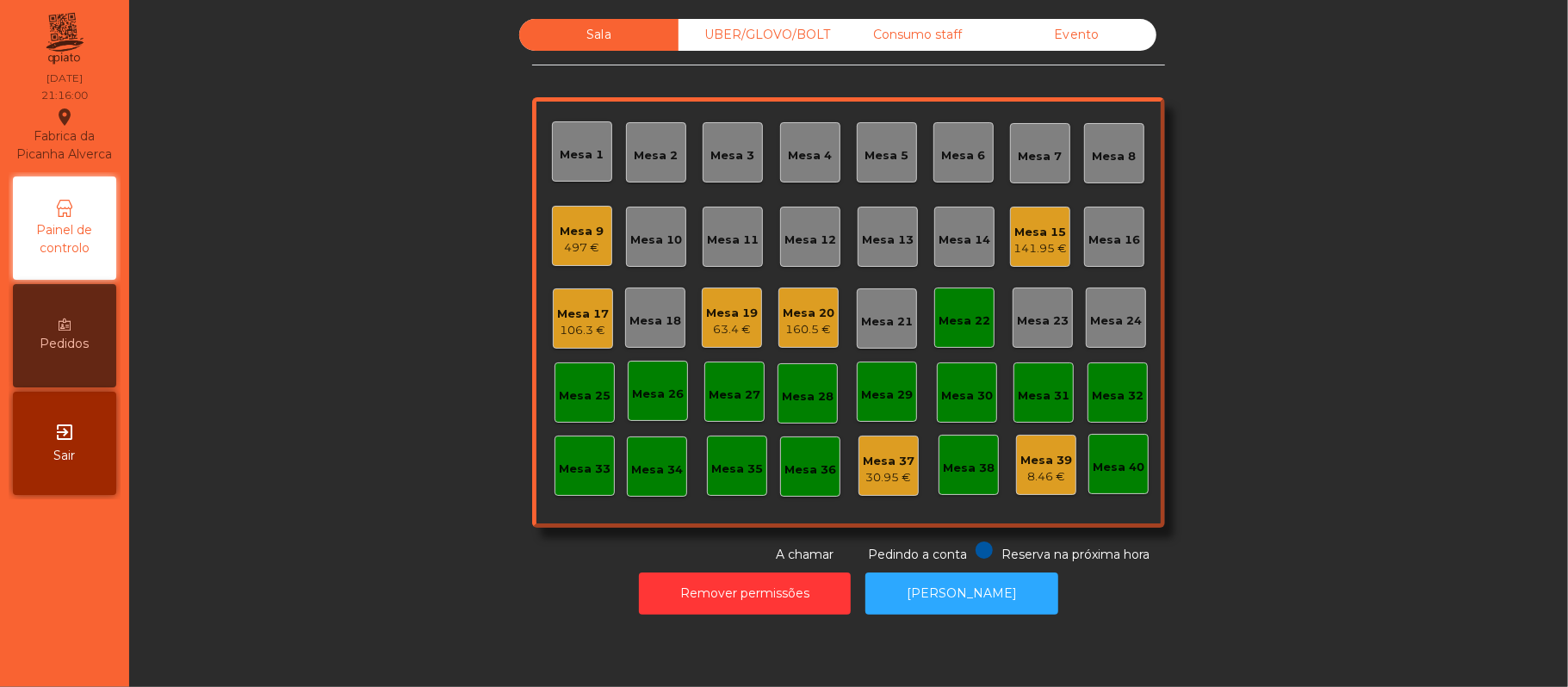
click at [959, 312] on div "Mesa 22" at bounding box center [964, 321] width 52 height 17
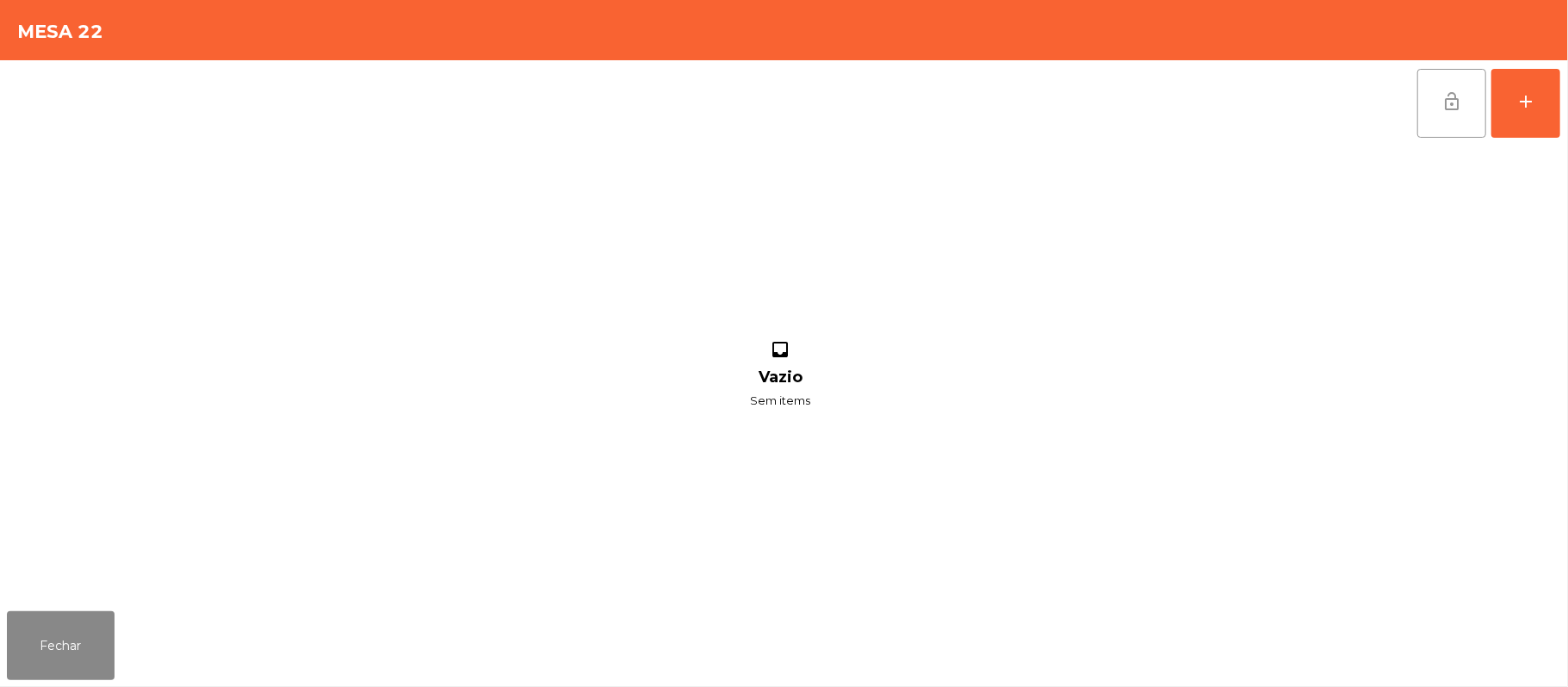
click at [1440, 113] on button "lock_open" at bounding box center [1452, 102] width 68 height 68
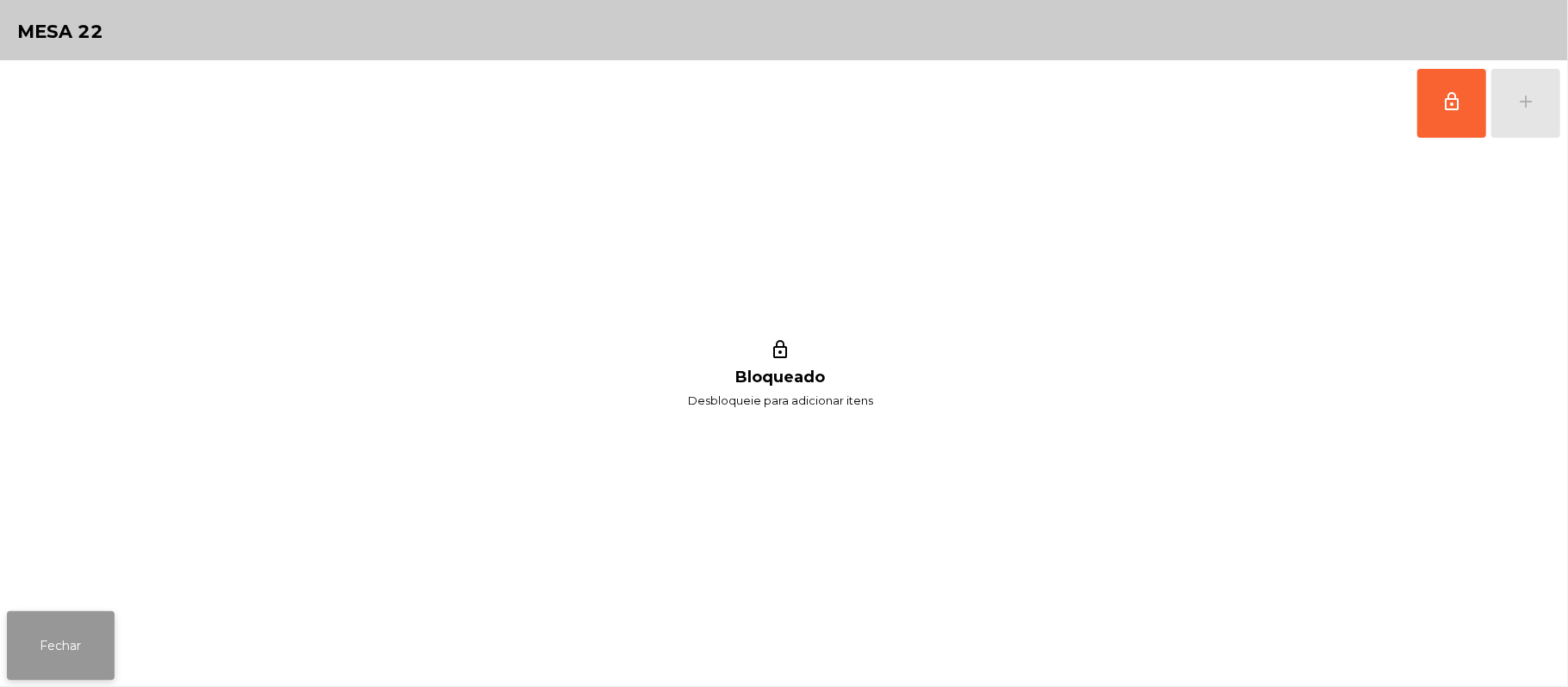
click at [50, 621] on button "Fechar" at bounding box center [60, 645] width 108 height 68
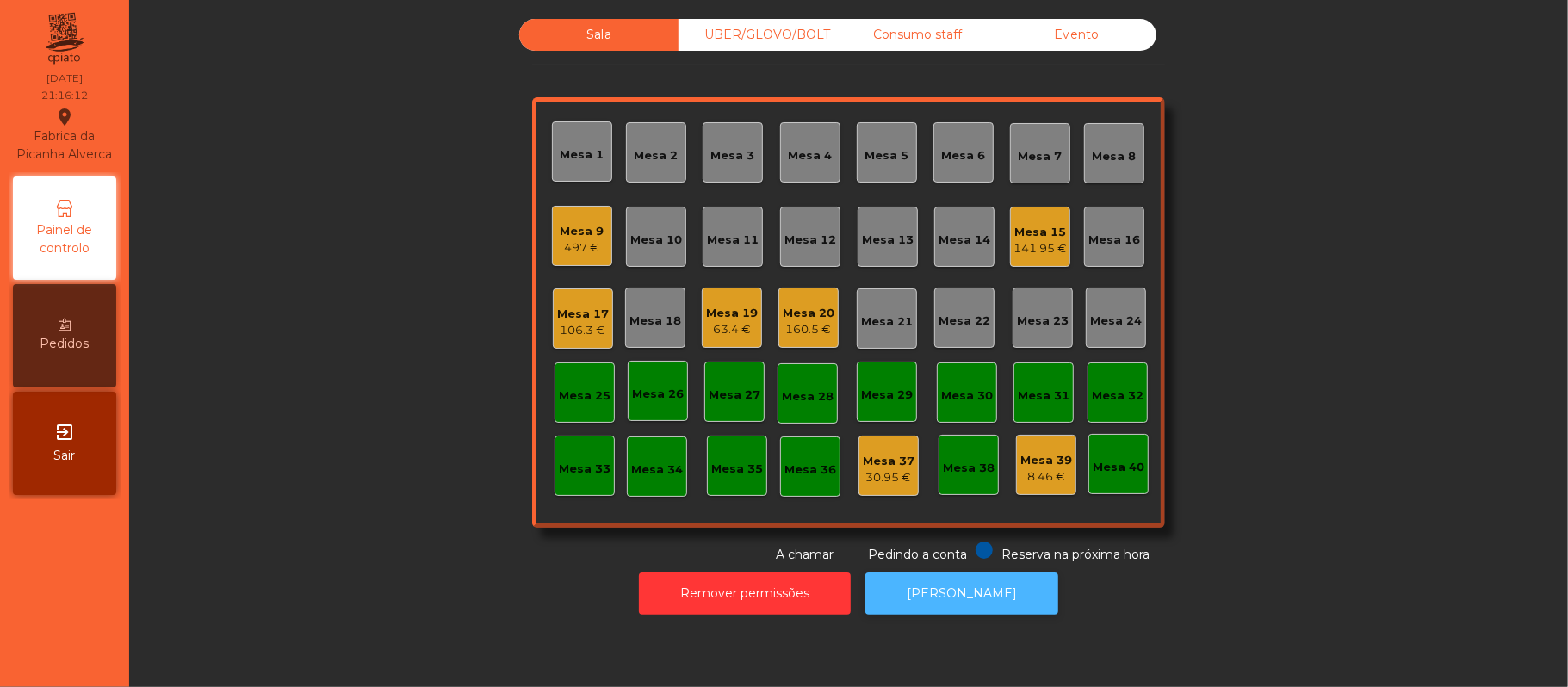
click at [980, 603] on button "[PERSON_NAME]" at bounding box center [962, 593] width 193 height 42
click at [587, 257] on div "Mesa 9 497 €" at bounding box center [582, 235] width 60 height 60
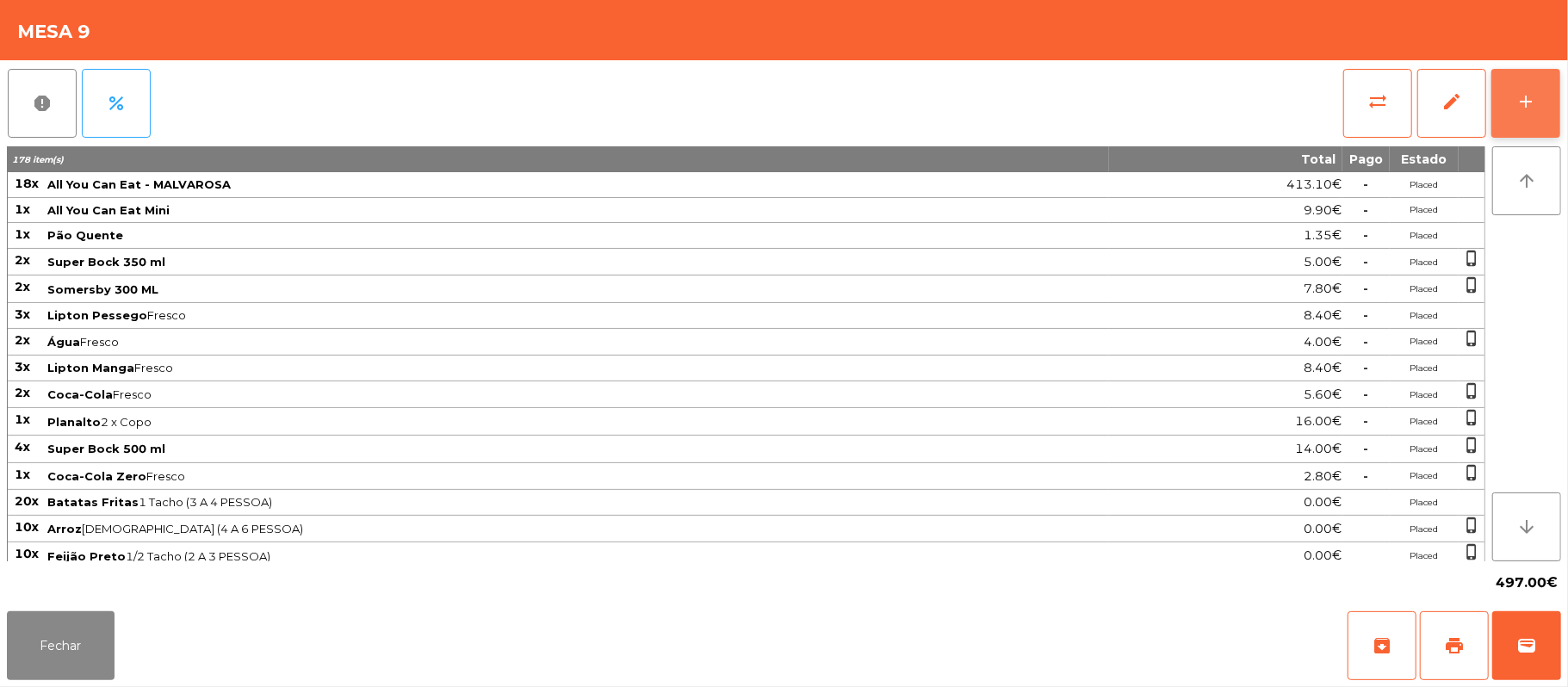
click at [1523, 117] on button "add" at bounding box center [1526, 102] width 68 height 68
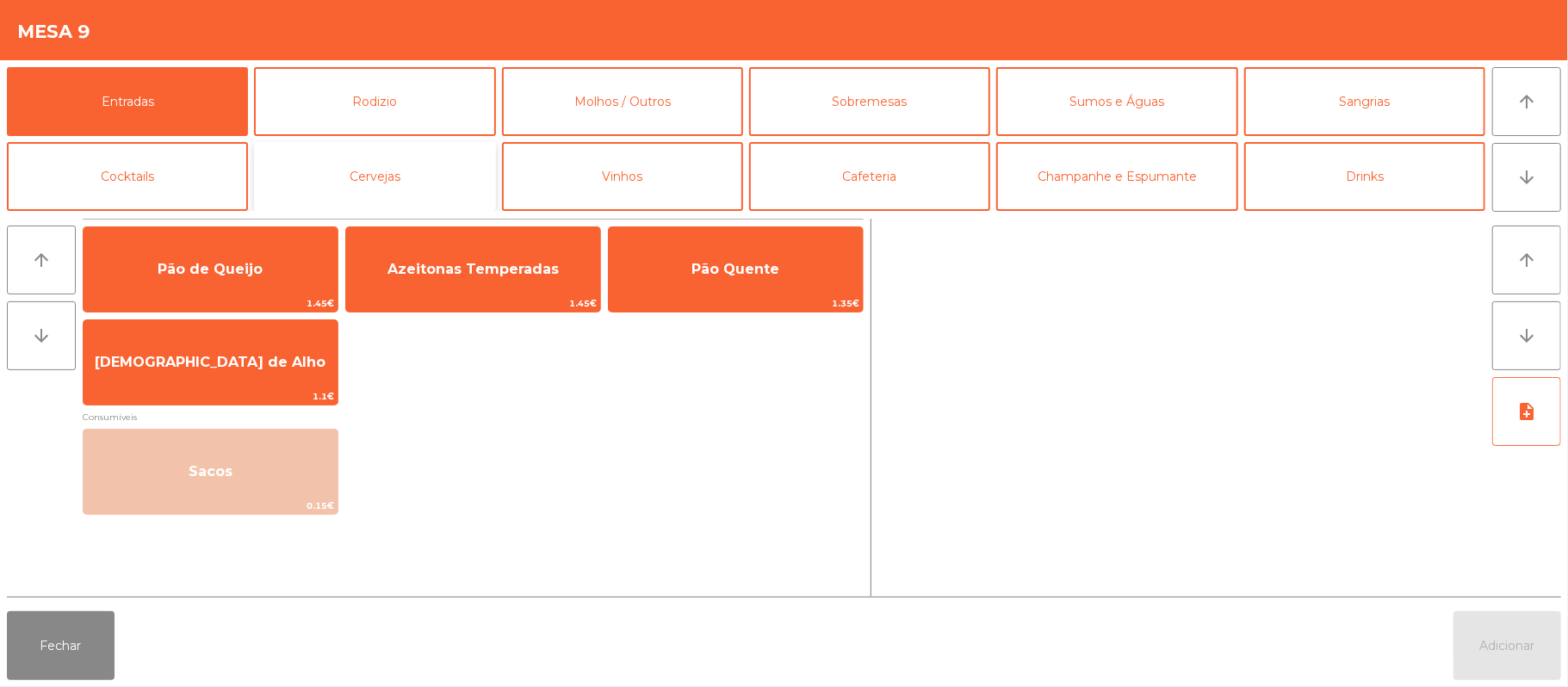
click at [448, 196] on button "Cervejas" at bounding box center [374, 176] width 241 height 68
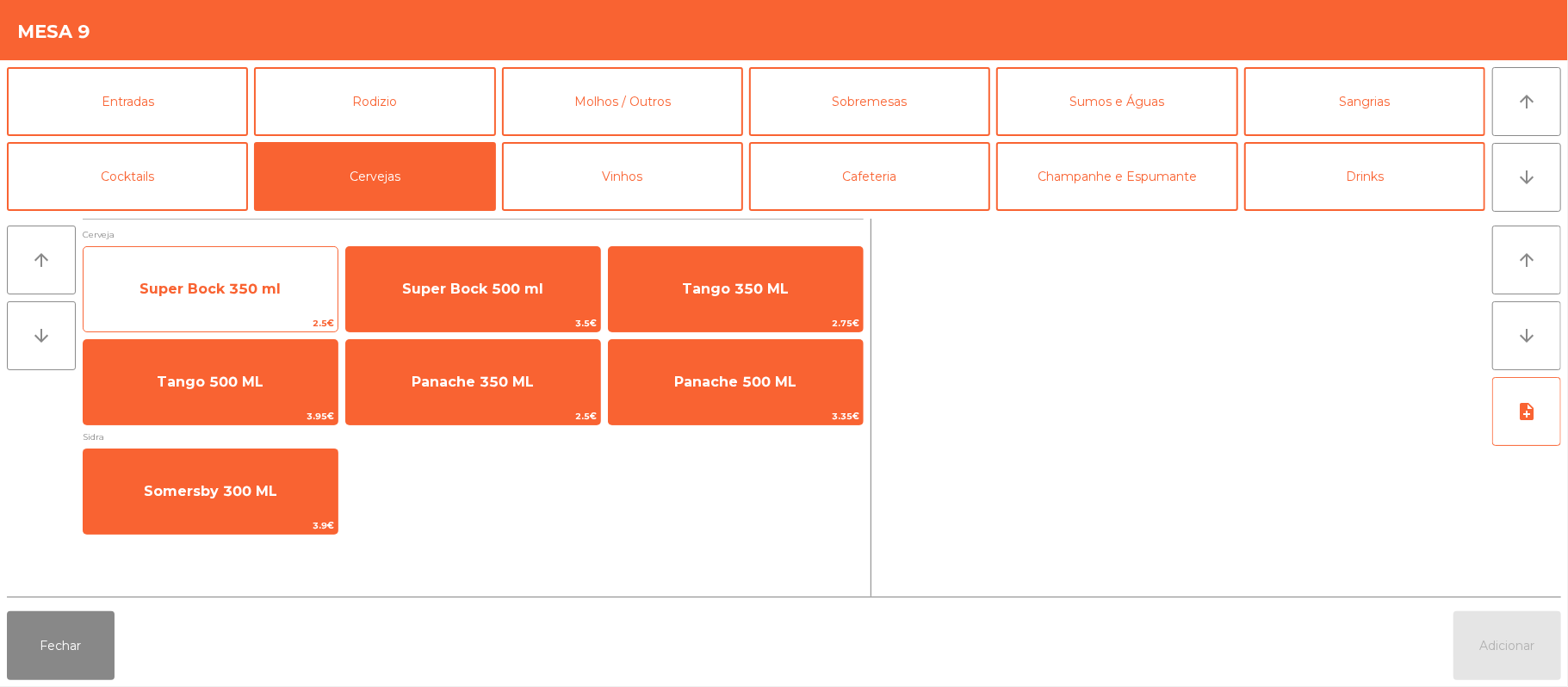
click at [266, 283] on span "Super Bock 350 ml" at bounding box center [210, 288] width 142 height 16
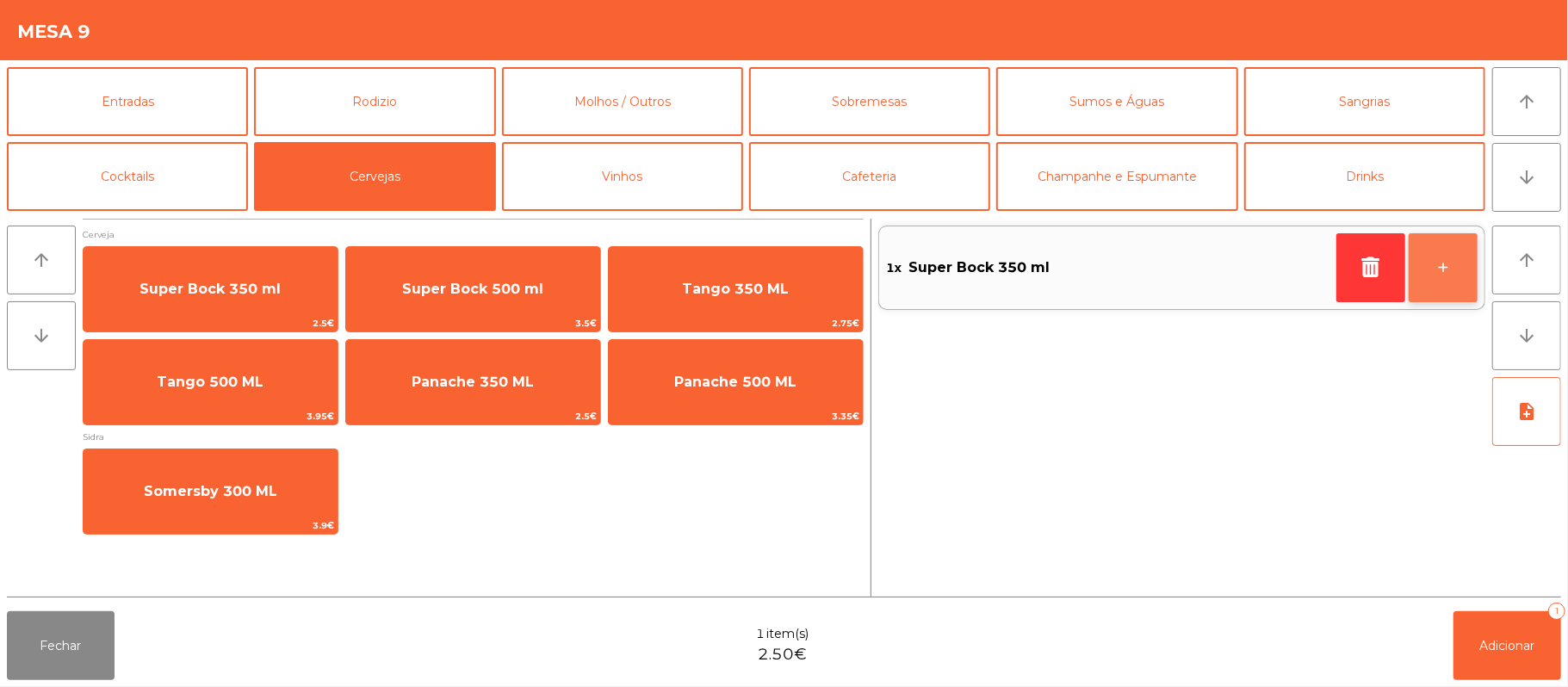
click at [1434, 282] on button "+" at bounding box center [1442, 267] width 68 height 68
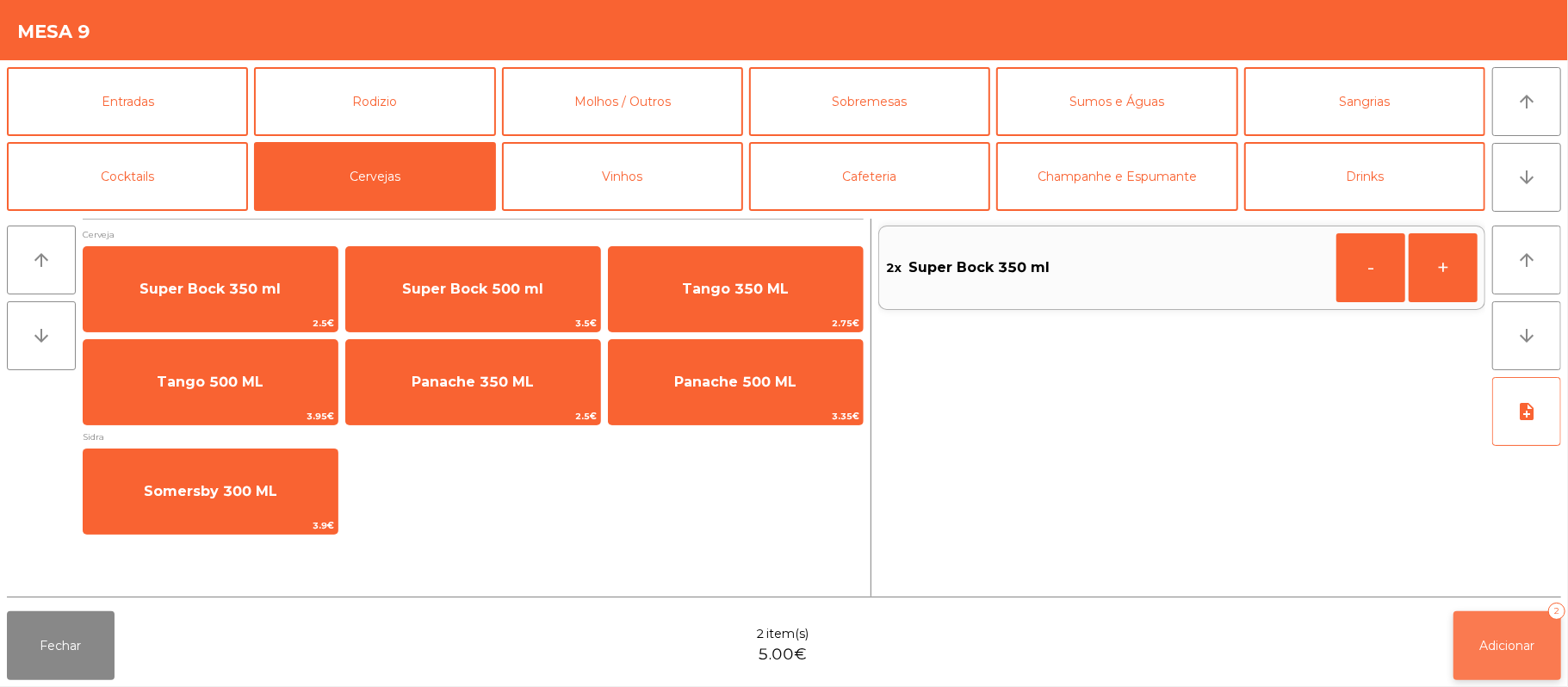
click at [1507, 656] on button "Adicionar 2" at bounding box center [1507, 645] width 108 height 68
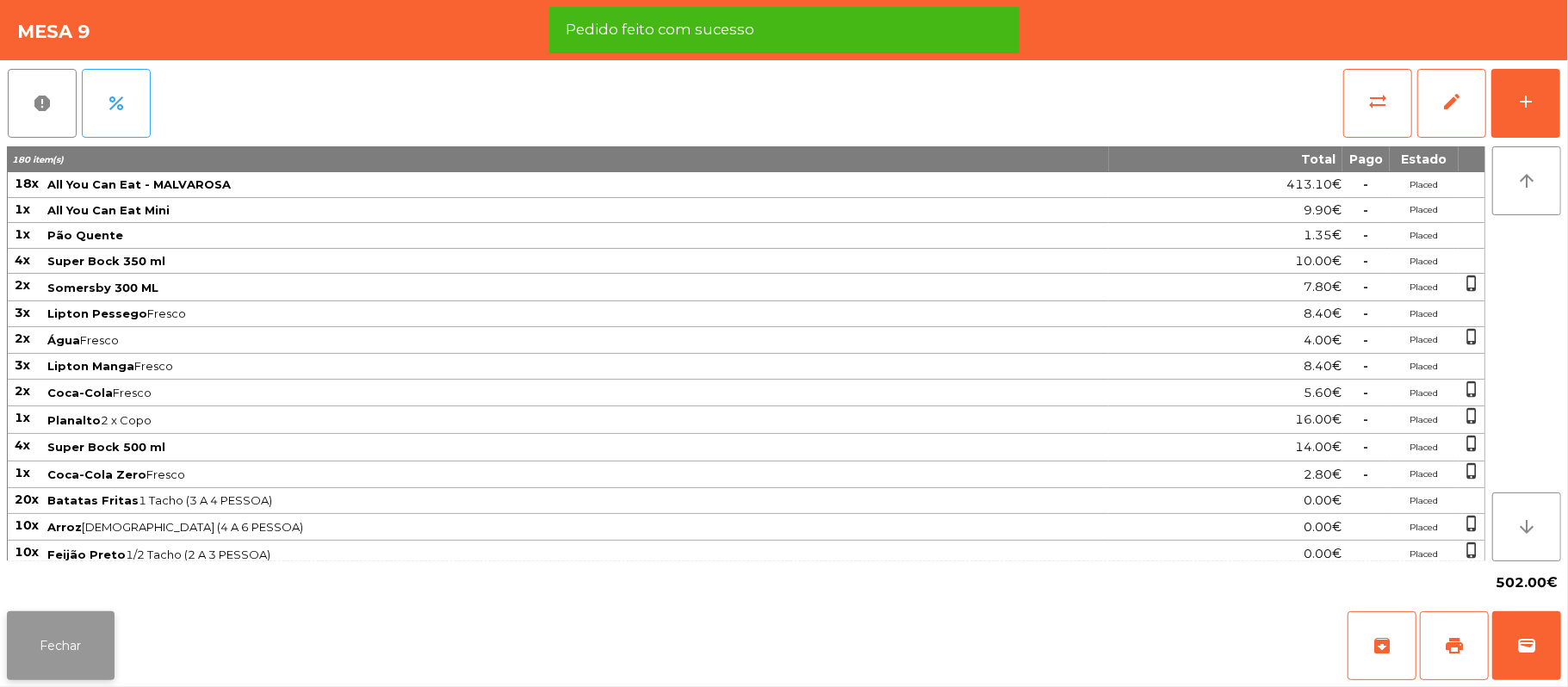
click at [95, 680] on button "Fechar" at bounding box center [60, 645] width 108 height 68
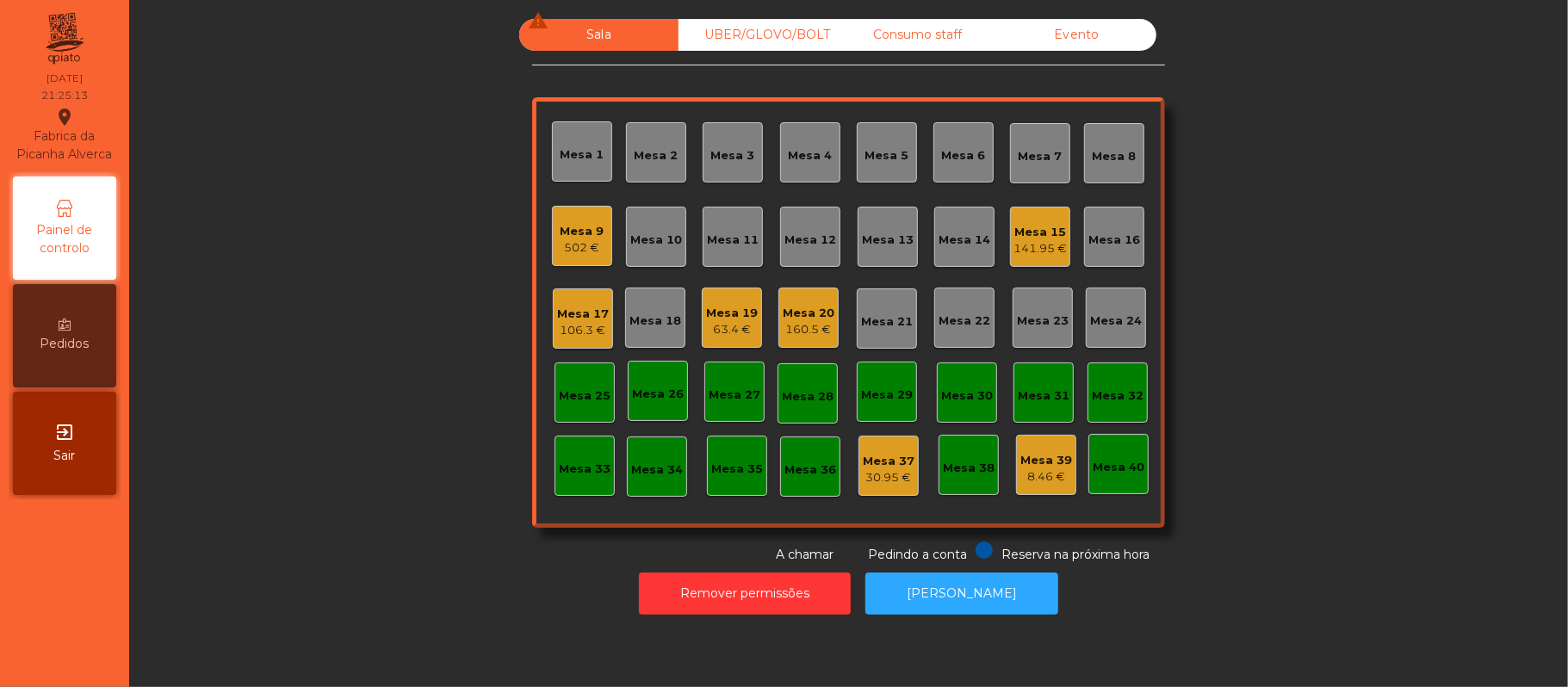
click at [557, 303] on div "Mesa 17 106.3 €" at bounding box center [582, 319] width 52 height 40
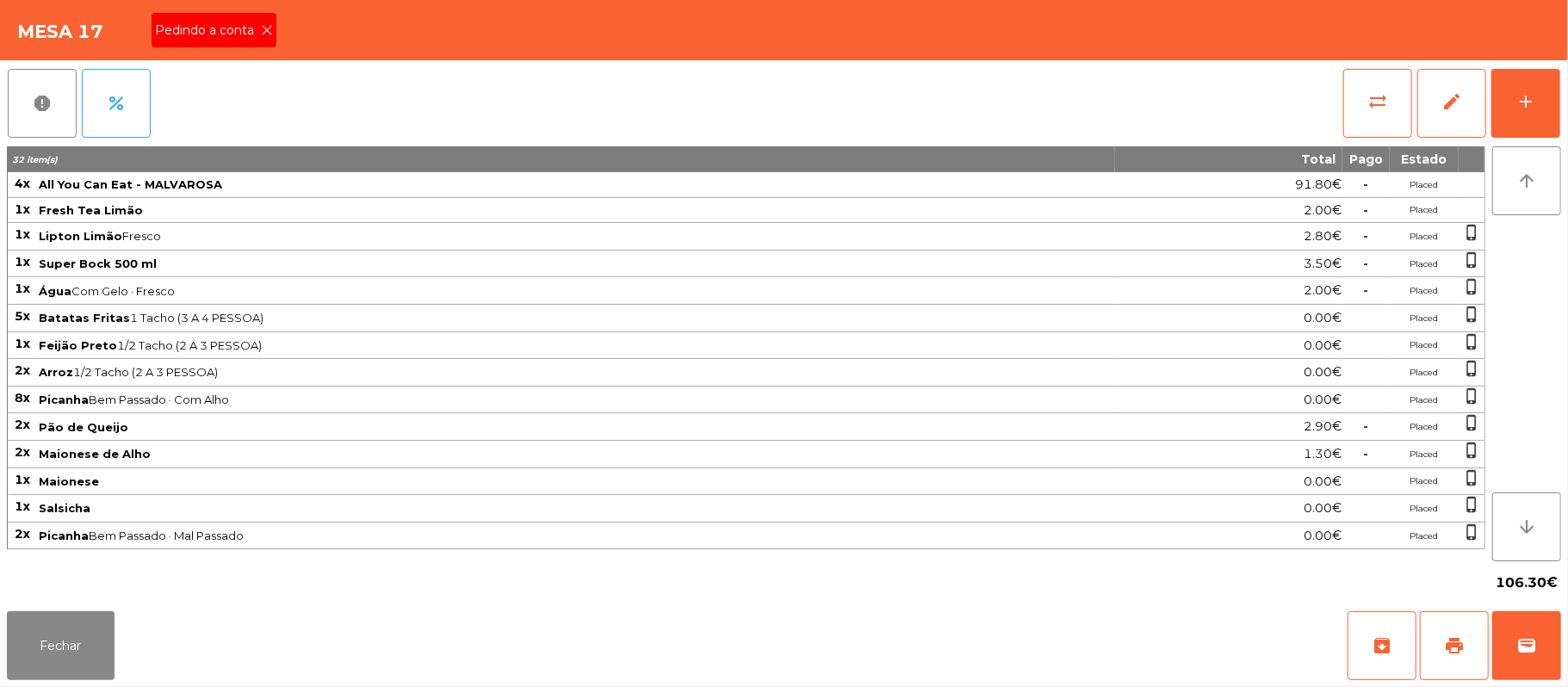
click at [265, 33] on icon at bounding box center [266, 30] width 12 height 12
click at [1439, 654] on button "print" at bounding box center [1454, 645] width 68 height 68
click at [45, 672] on button "Fechar" at bounding box center [60, 645] width 108 height 68
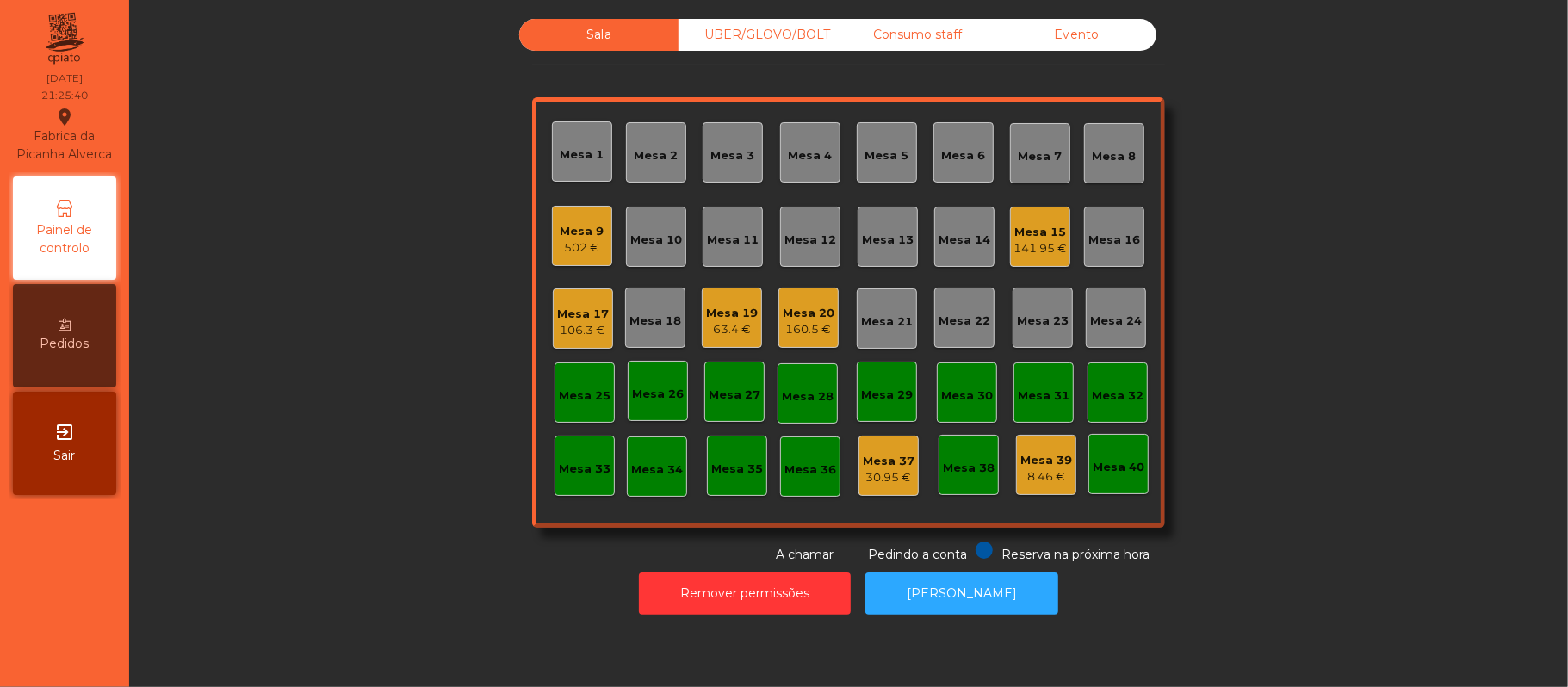
click at [258, 559] on div "Sala UBER/[GEOGRAPHIC_DATA]/BOLT Consumo staff Evento Mesa 1 Mesa 2 Mesa 3 [GEO…" at bounding box center [849, 291] width 1393 height 545
click at [1354, 273] on div "Sala UBER/[GEOGRAPHIC_DATA]/BOLT Consumo staff Evento Mesa 1 Mesa 2 Mesa 3 [GEO…" at bounding box center [849, 291] width 1393 height 545
click at [756, 47] on div "UBER/GLOVO/BOLT" at bounding box center [759, 35] width 159 height 32
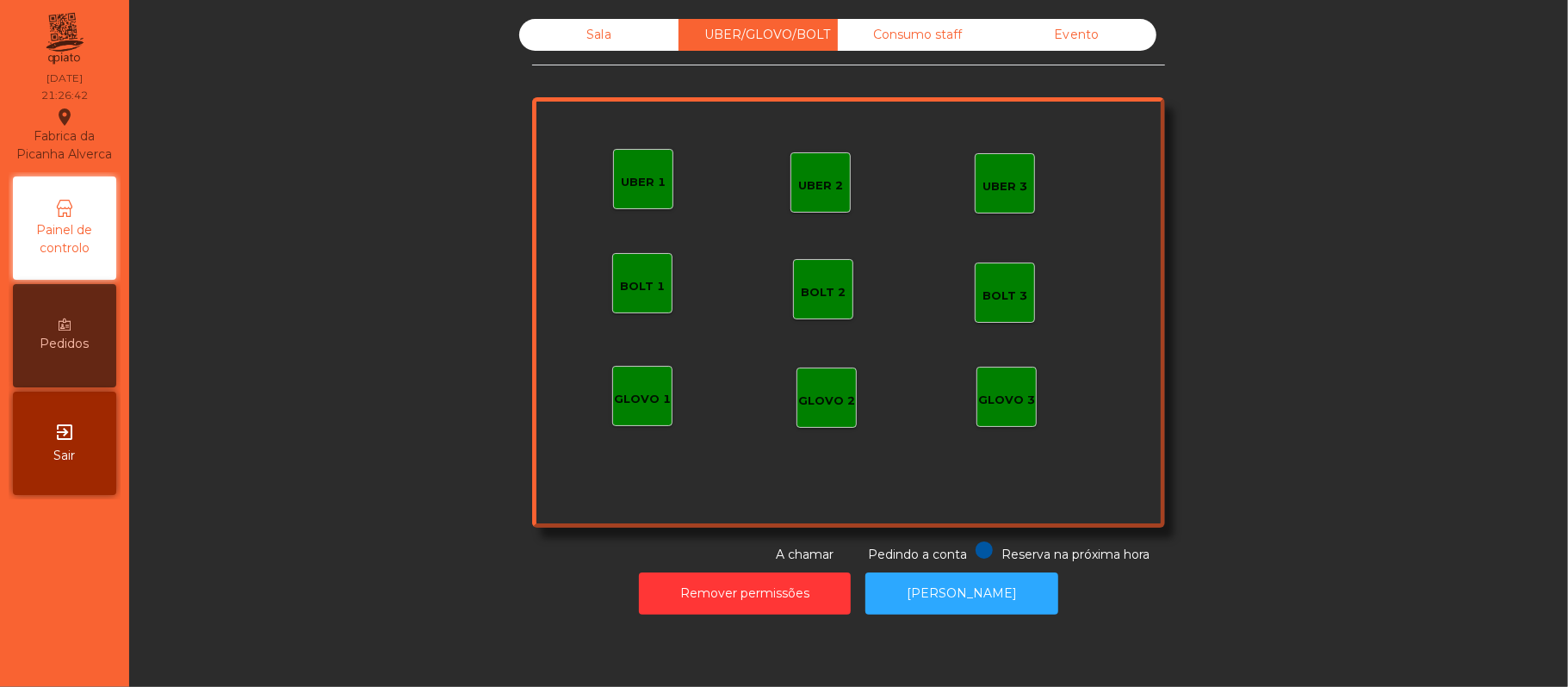
click at [625, 180] on div "UBER 1" at bounding box center [643, 182] width 45 height 17
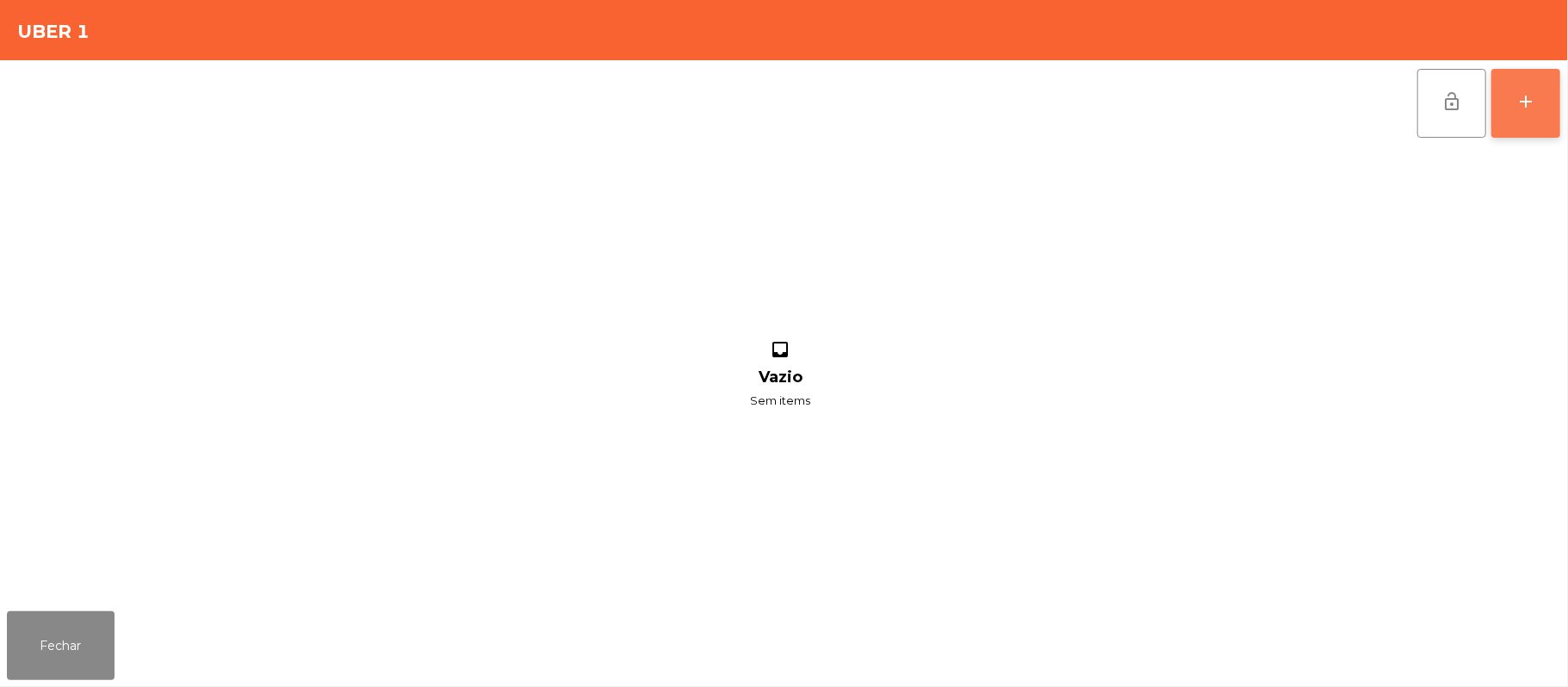
click at [1506, 108] on button "add" at bounding box center [1526, 102] width 68 height 68
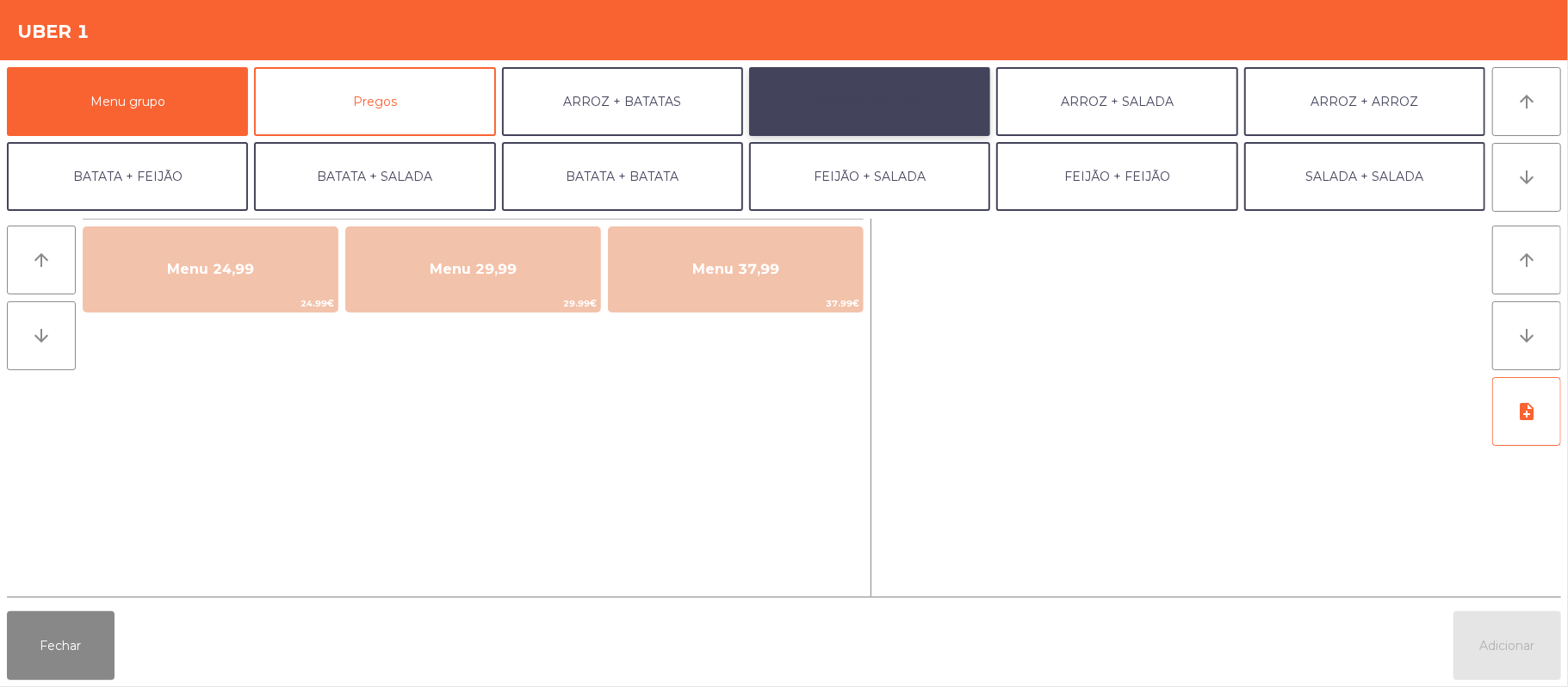
click at [863, 97] on button "ARROZ + FEIJÃO" at bounding box center [869, 101] width 241 height 68
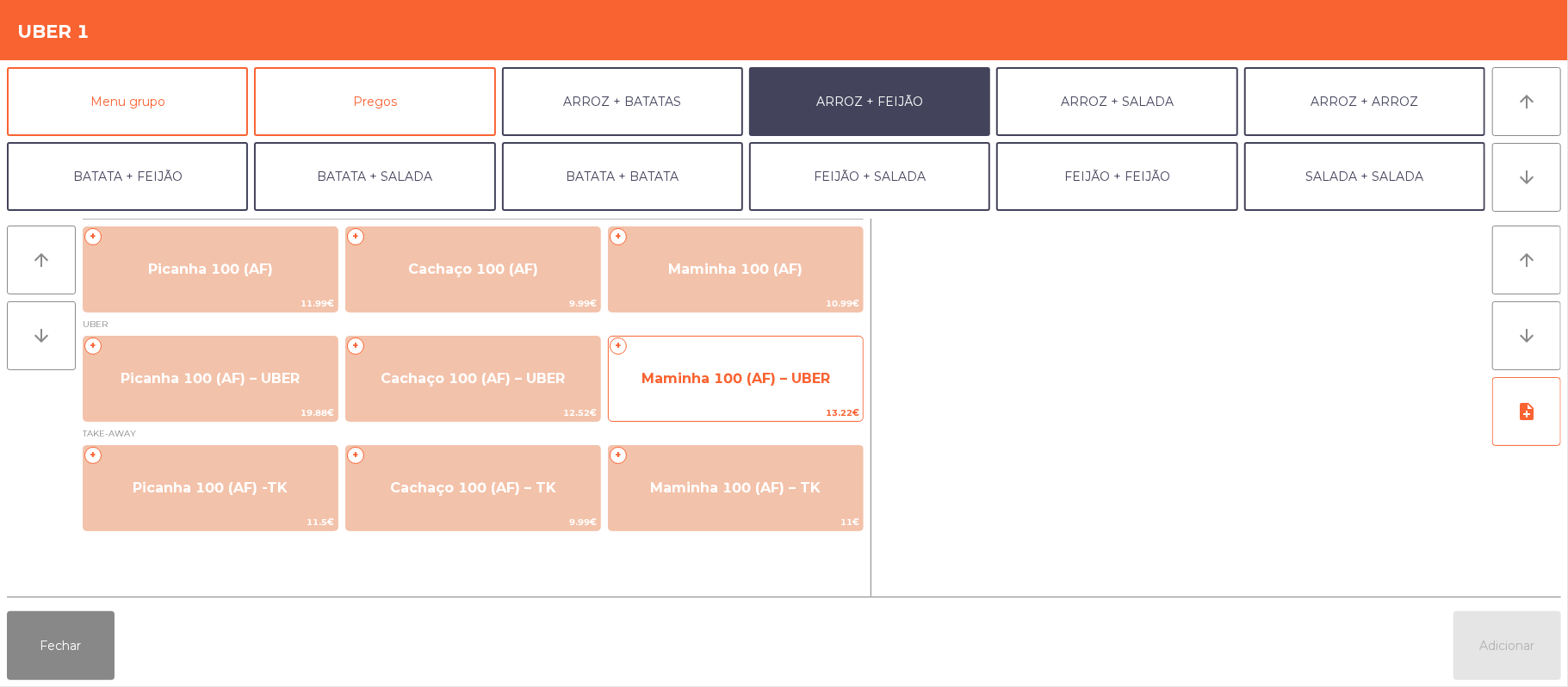
click at [732, 374] on span "Maminha 100 (AF) – UBER" at bounding box center [735, 378] width 188 height 16
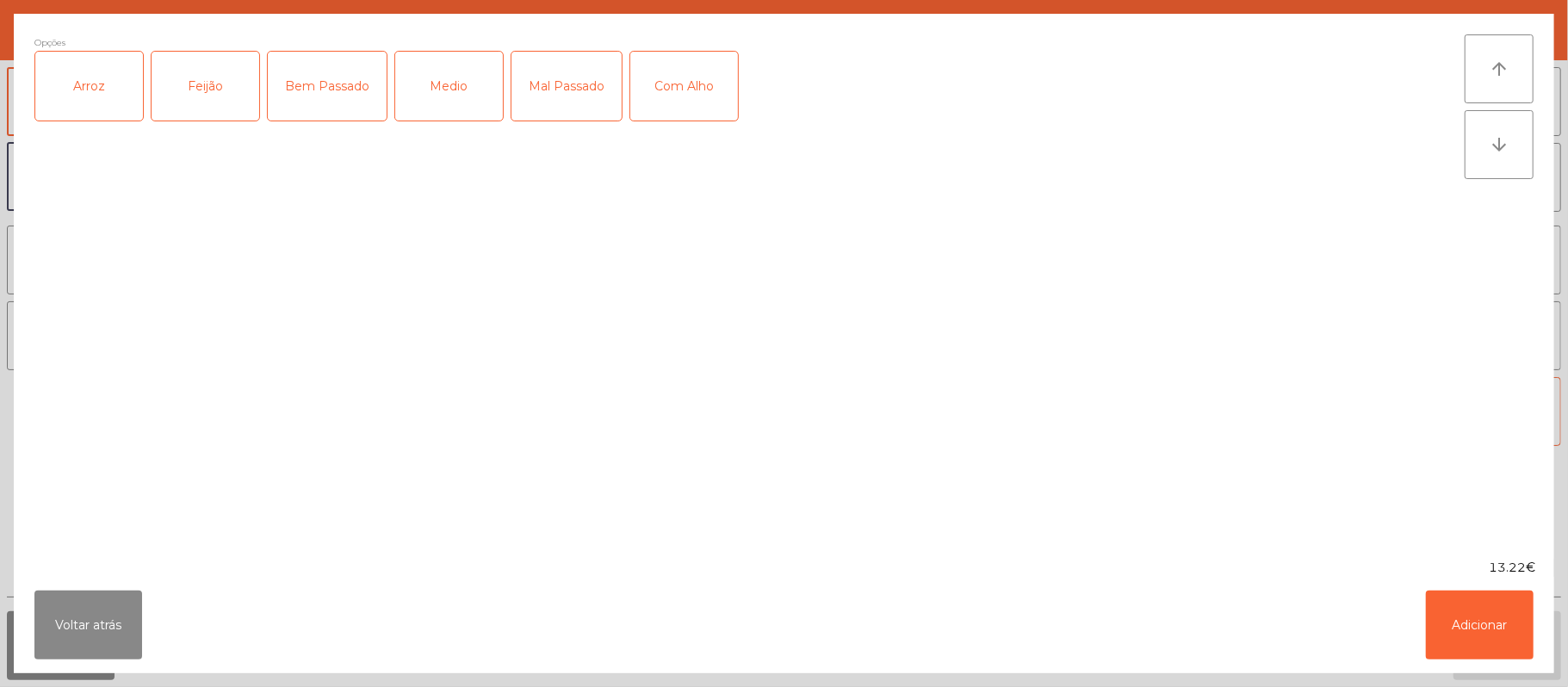
click at [456, 91] on div "Medio" at bounding box center [449, 85] width 108 height 68
click at [91, 87] on div "Arroz" at bounding box center [89, 85] width 108 height 68
click at [201, 70] on div "Feijão" at bounding box center [205, 85] width 108 height 68
click at [1505, 614] on button "Adicionar" at bounding box center [1480, 624] width 108 height 68
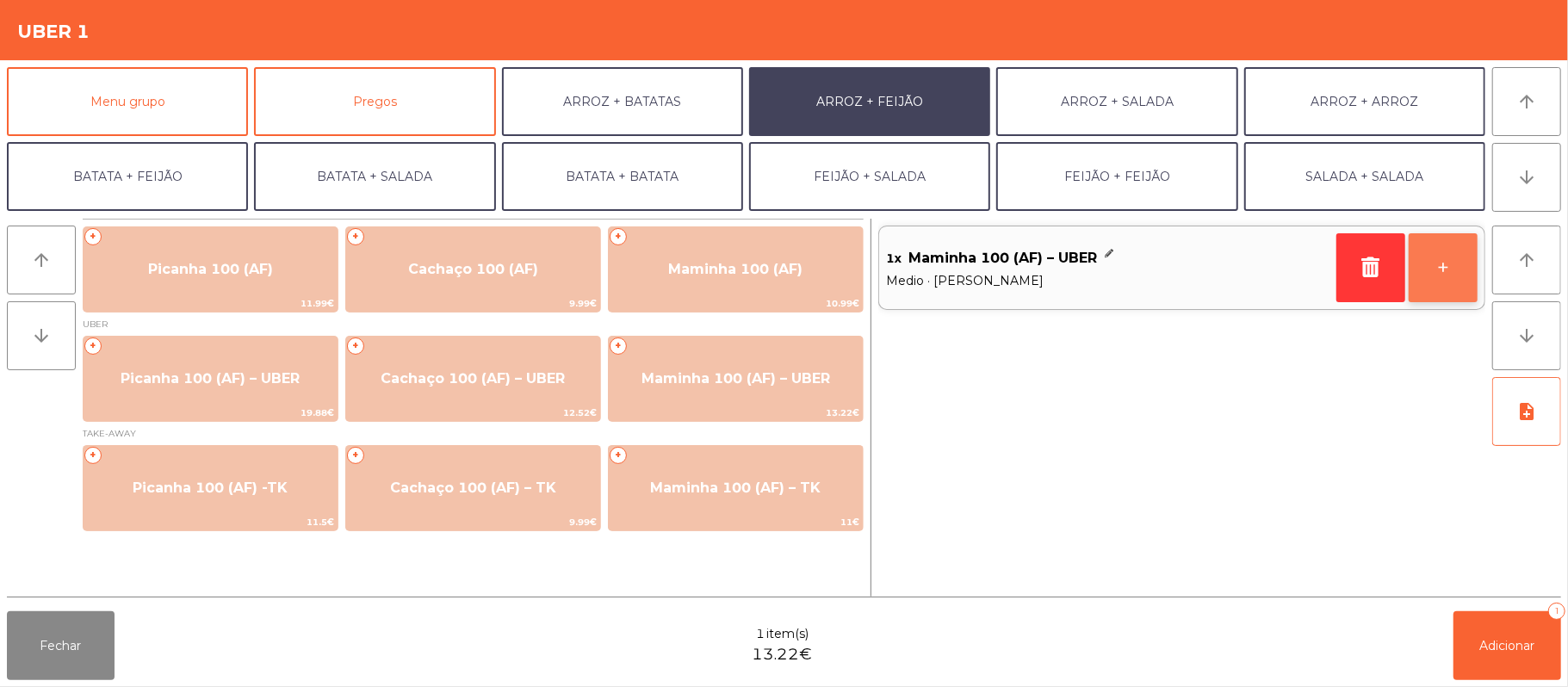
click at [1445, 266] on button "+" at bounding box center [1442, 267] width 68 height 68
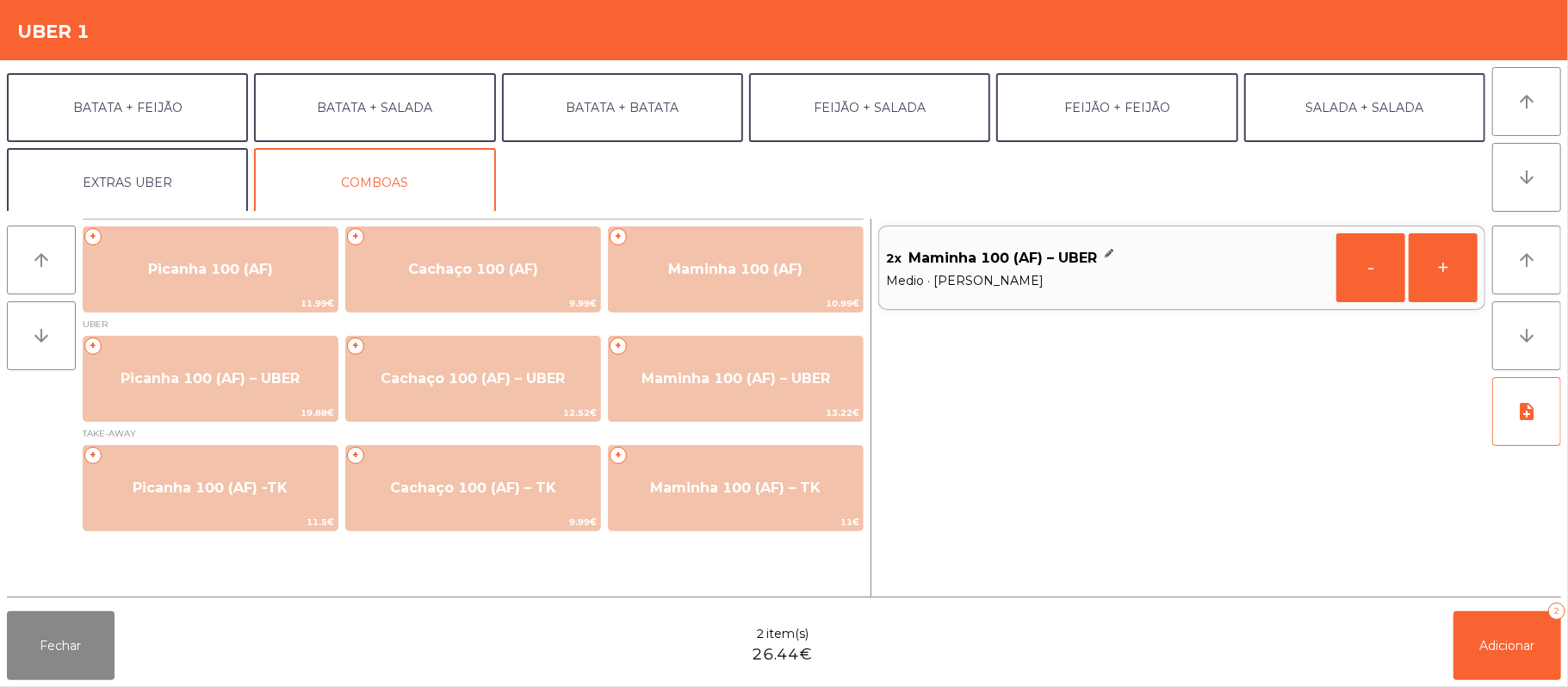
scroll to position [74, 0]
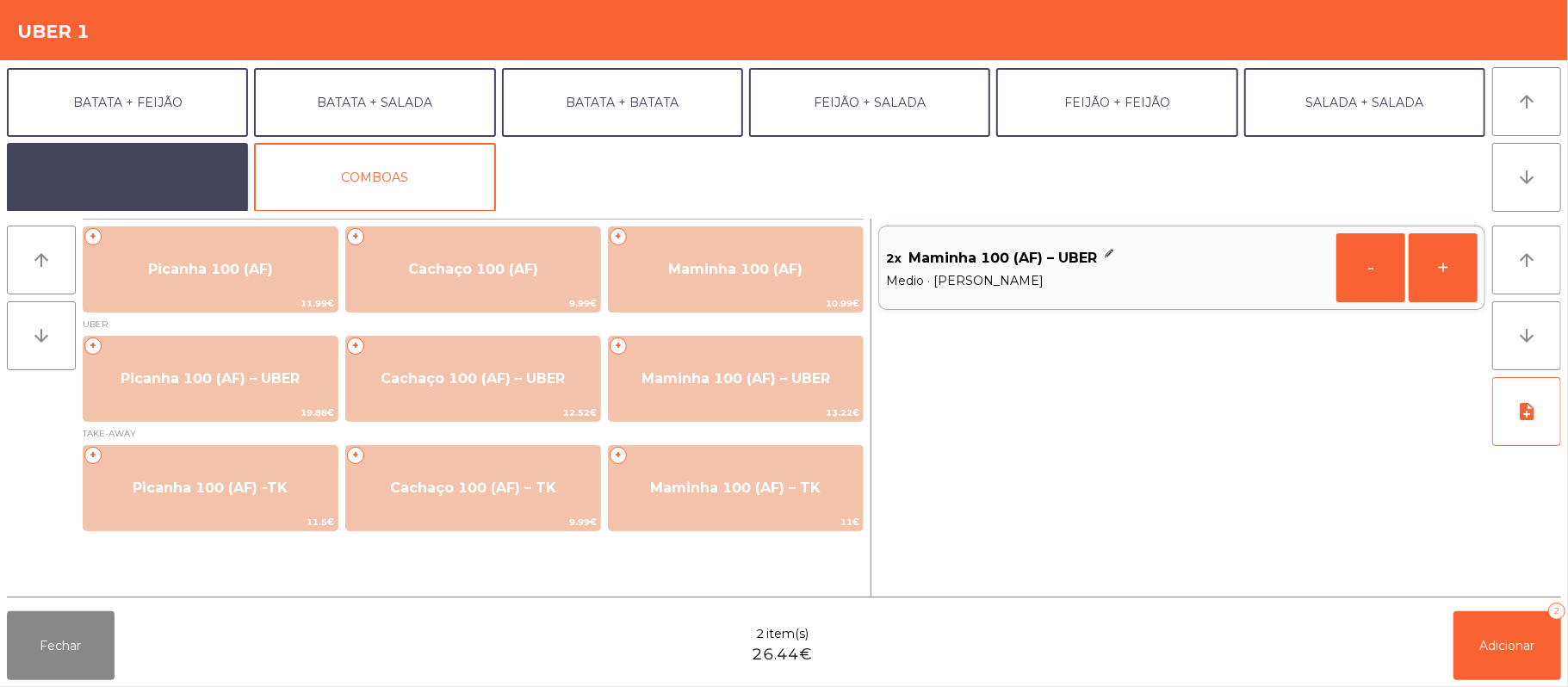
click at [159, 191] on button "EXTRAS UBER" at bounding box center [127, 176] width 241 height 68
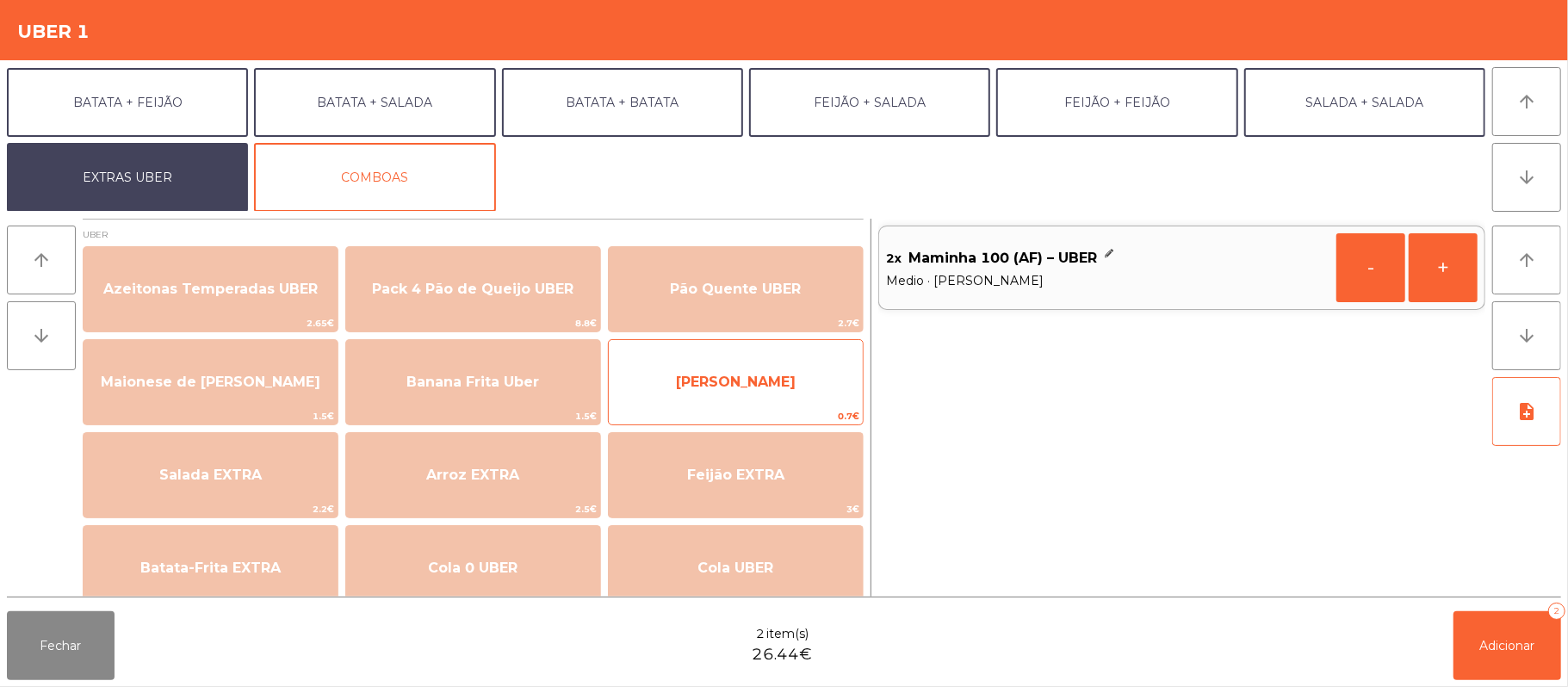
click at [786, 379] on span "[PERSON_NAME]" at bounding box center [735, 382] width 254 height 47
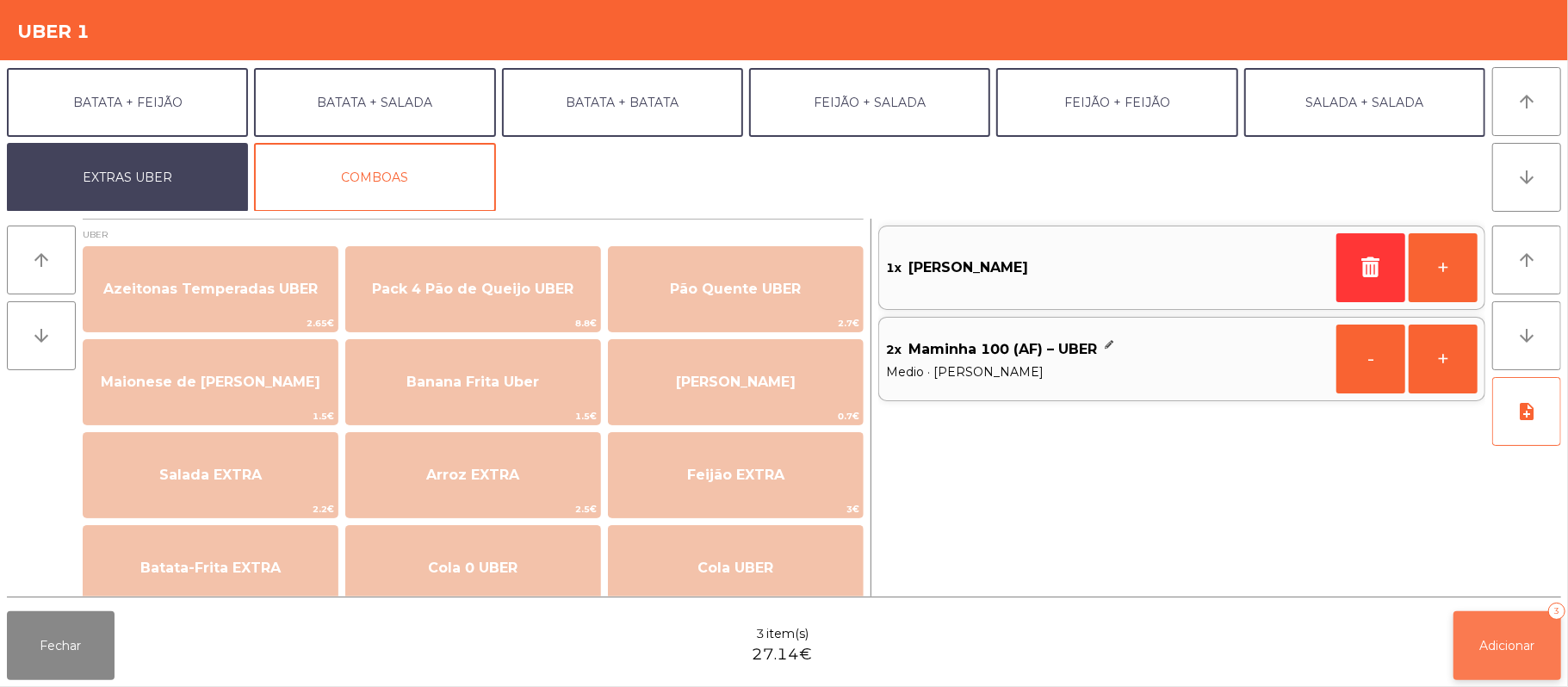
click at [1500, 646] on span "Adicionar" at bounding box center [1508, 645] width 55 height 16
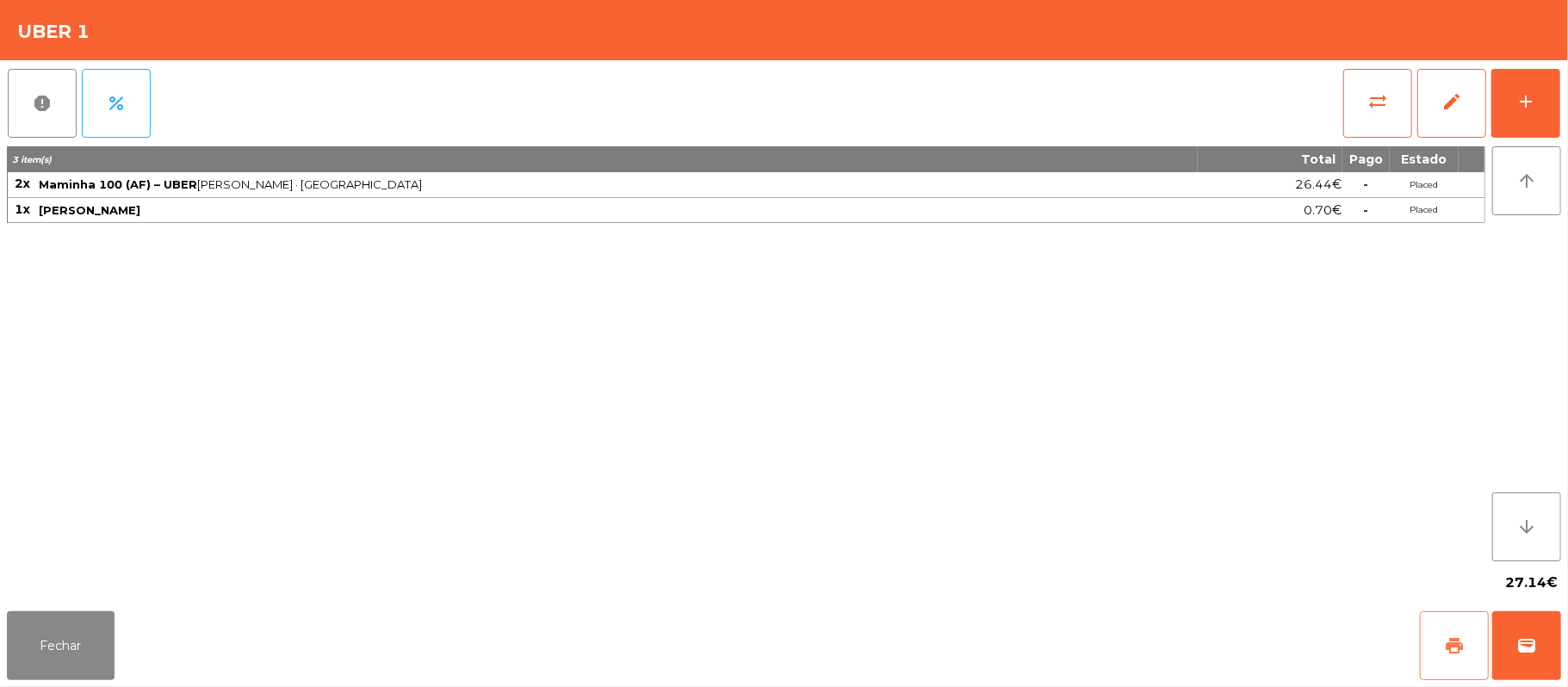
click at [1437, 646] on button "print" at bounding box center [1454, 645] width 68 height 68
click at [1520, 646] on span "wallet" at bounding box center [1527, 646] width 21 height 21
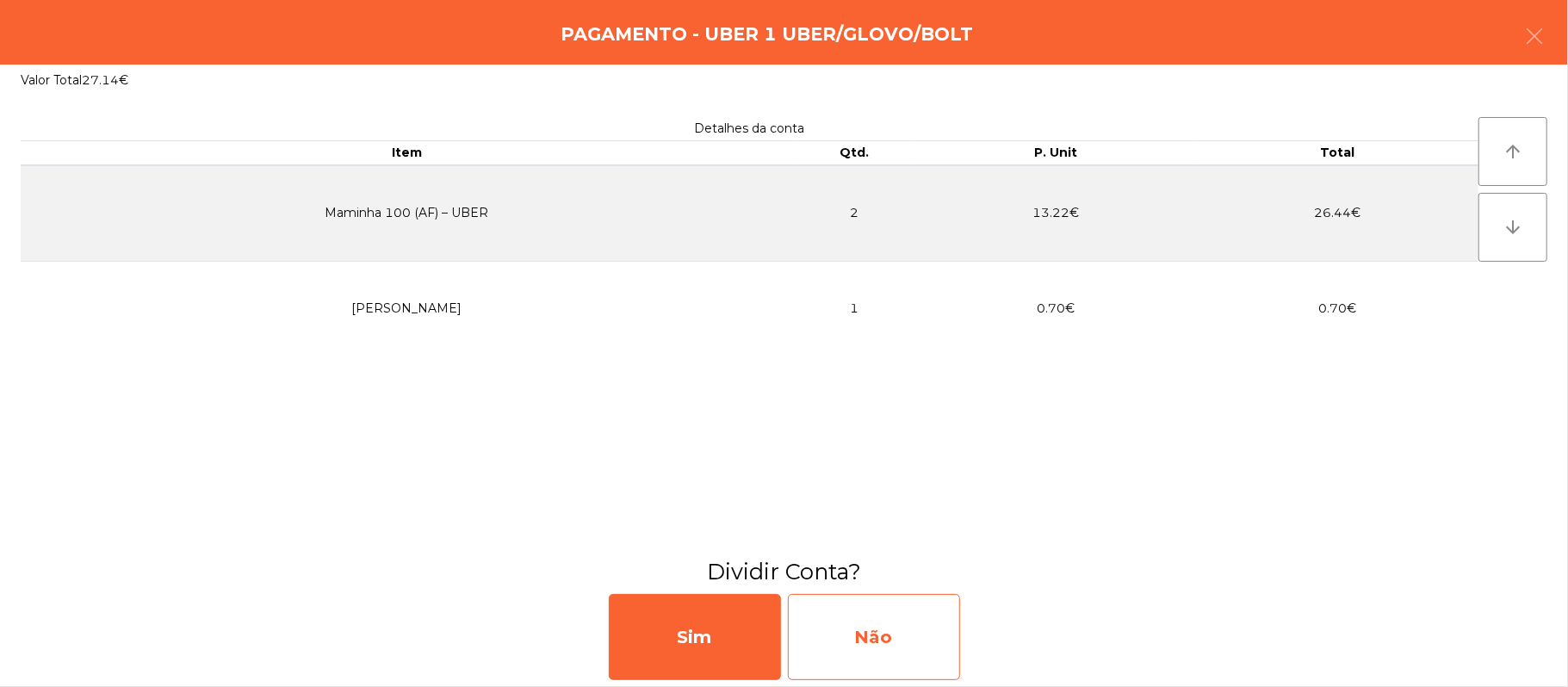
click at [858, 661] on div "Não" at bounding box center [874, 637] width 173 height 86
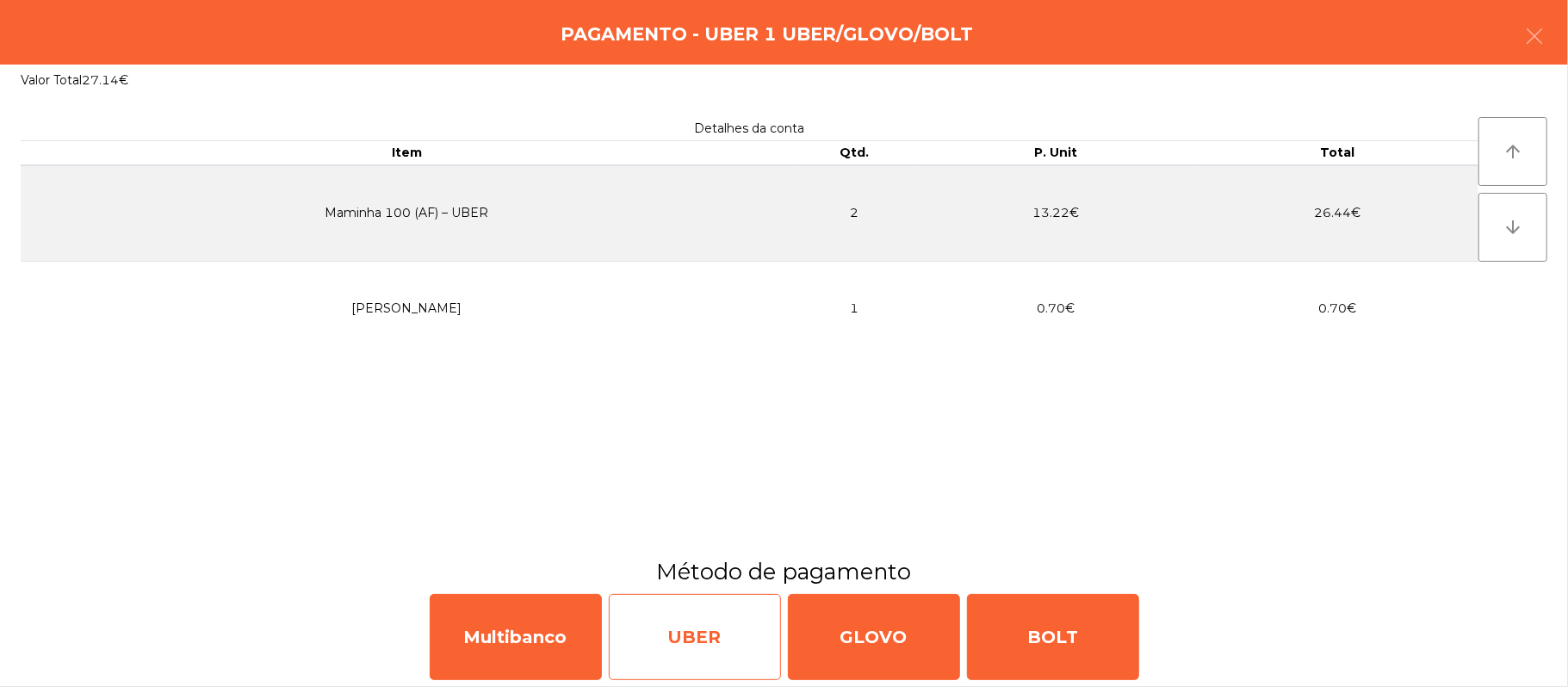
click at [690, 645] on div "UBER" at bounding box center [695, 637] width 173 height 86
select select "**"
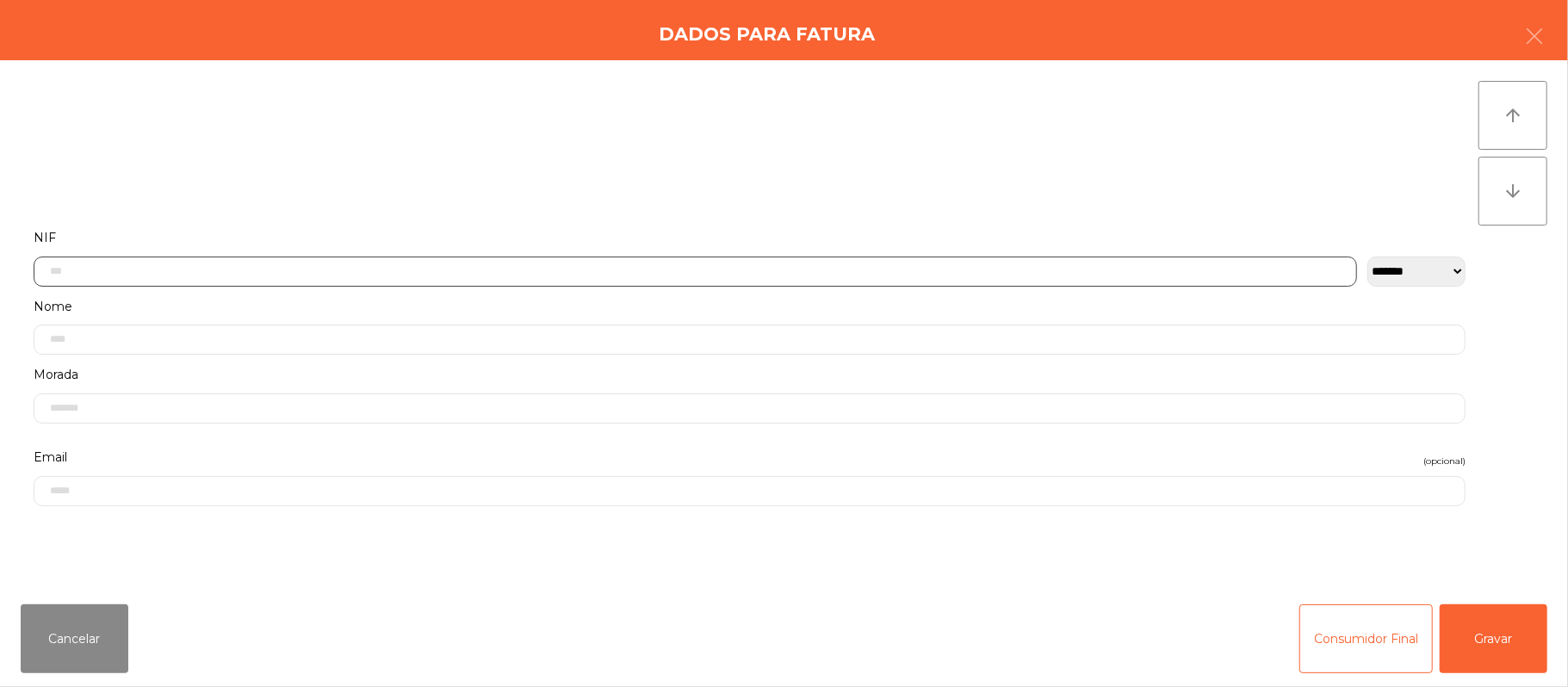
click at [776, 276] on input "text" at bounding box center [695, 272] width 1323 height 30
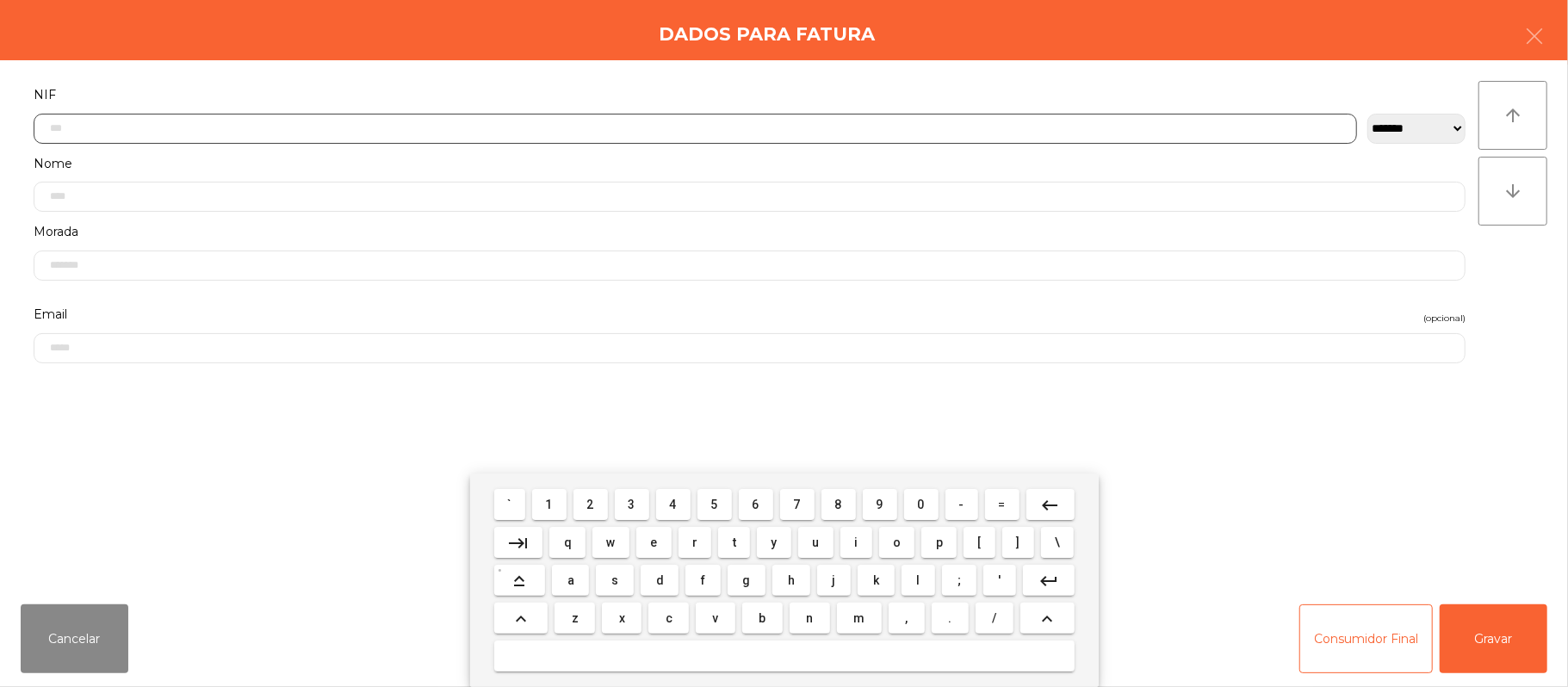
scroll to position [144, 0]
type input "*********"
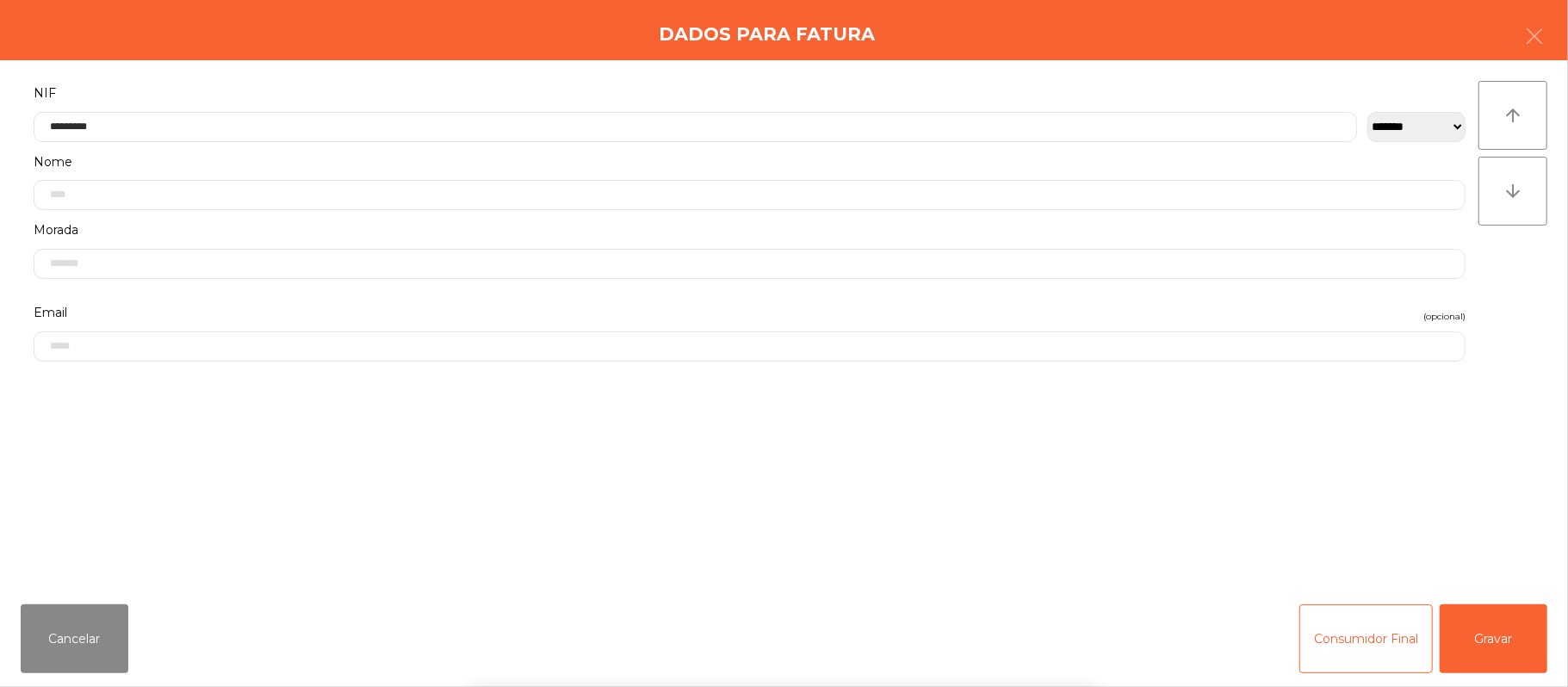
click at [1486, 651] on div "` 1 2 3 4 5 6 7 8 9 0 - = keyboard_backspace keyboard_tab q w e r t y u i o p […" at bounding box center [784, 580] width 1568 height 214
click at [1523, 615] on button "Gravar" at bounding box center [1493, 638] width 108 height 68
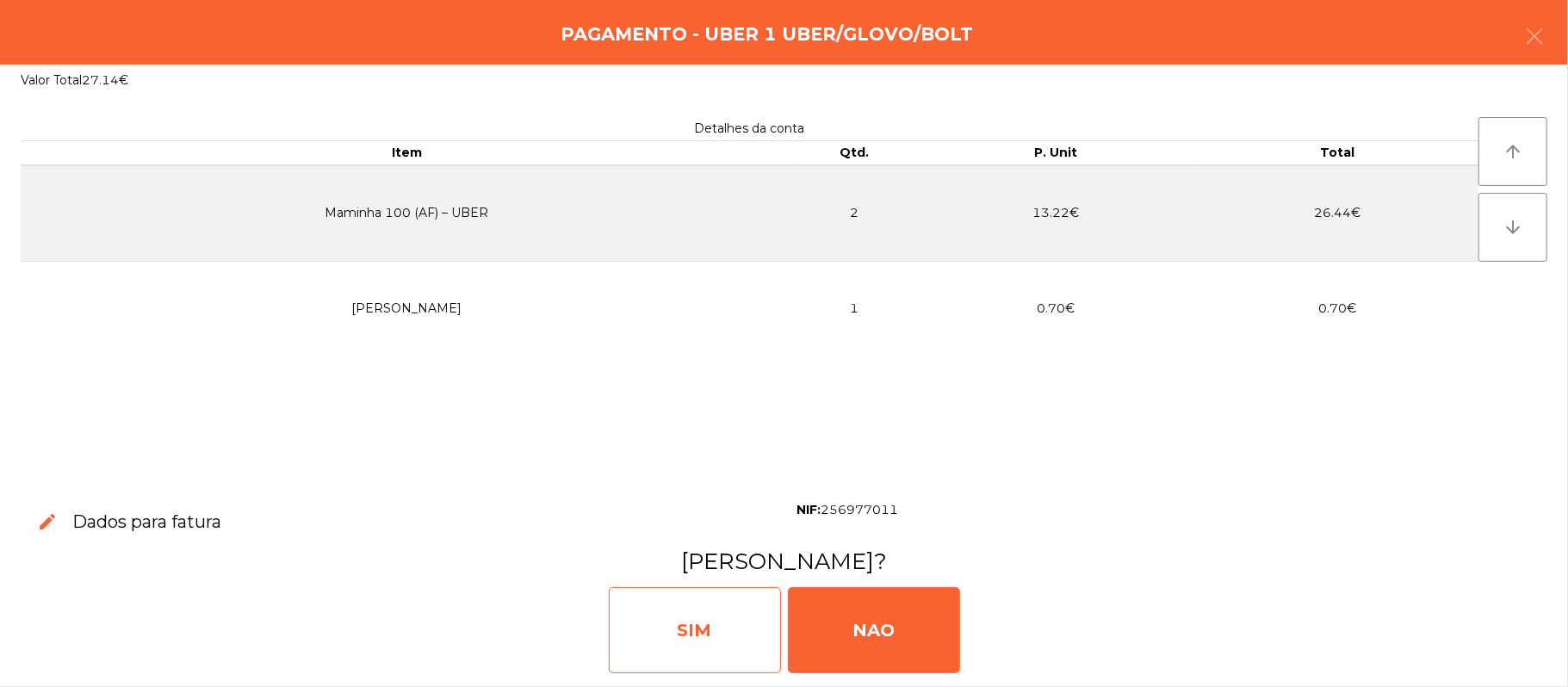
click at [708, 631] on div "SIM" at bounding box center [695, 630] width 173 height 86
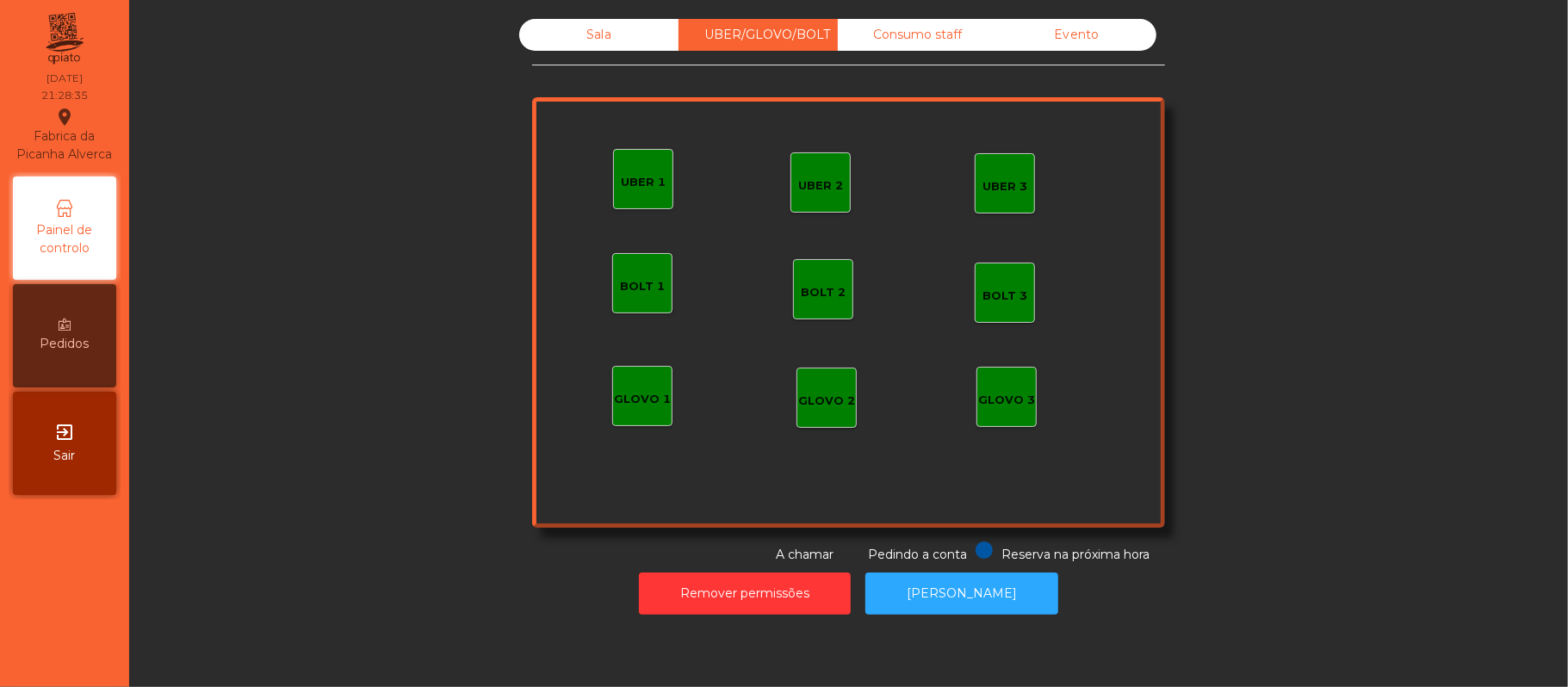
click at [570, 28] on div "Sala" at bounding box center [599, 35] width 159 height 32
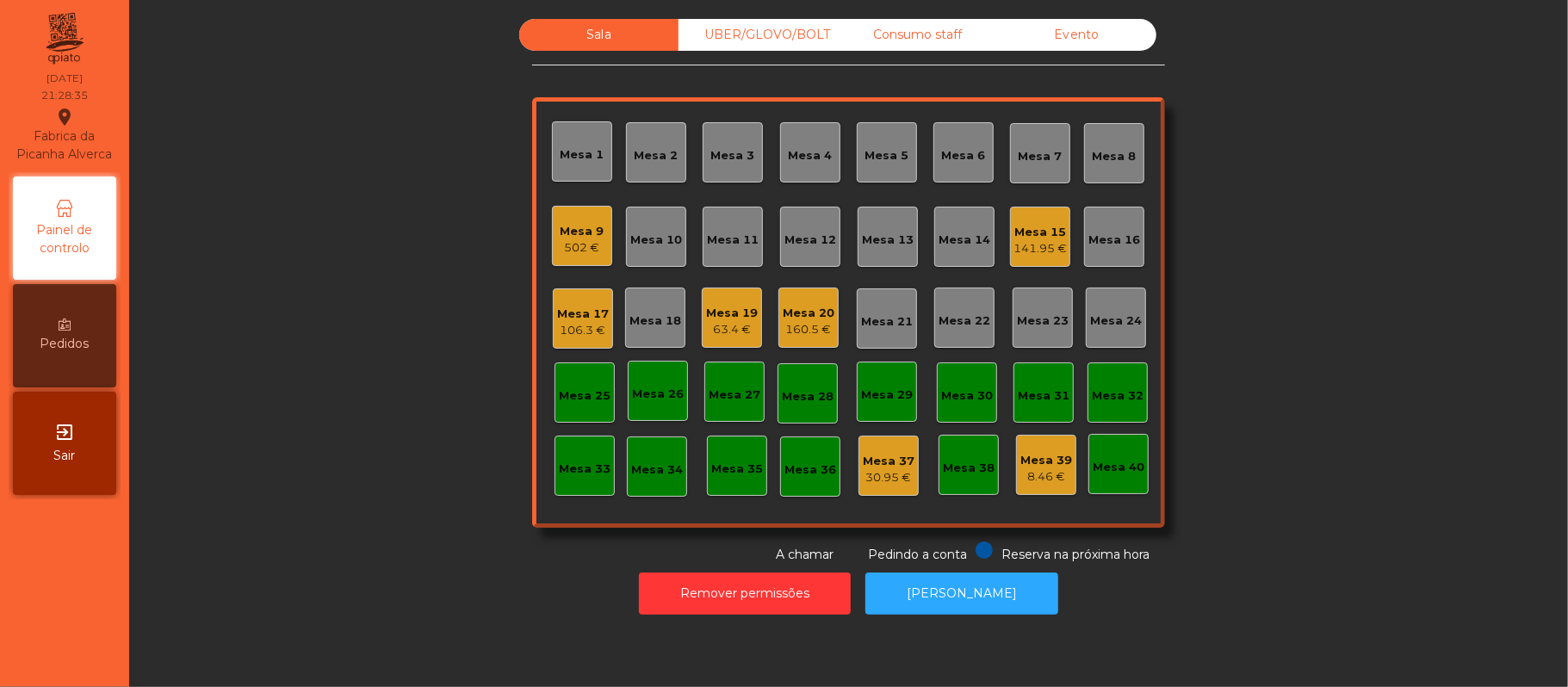
click at [1265, 286] on div "Sala UBER/[GEOGRAPHIC_DATA]/BOLT Consumo staff Evento Mesa 1 Mesa 2 Mesa 3 [GEO…" at bounding box center [849, 291] width 1393 height 545
click at [591, 319] on div "Mesa 17" at bounding box center [582, 314] width 52 height 17
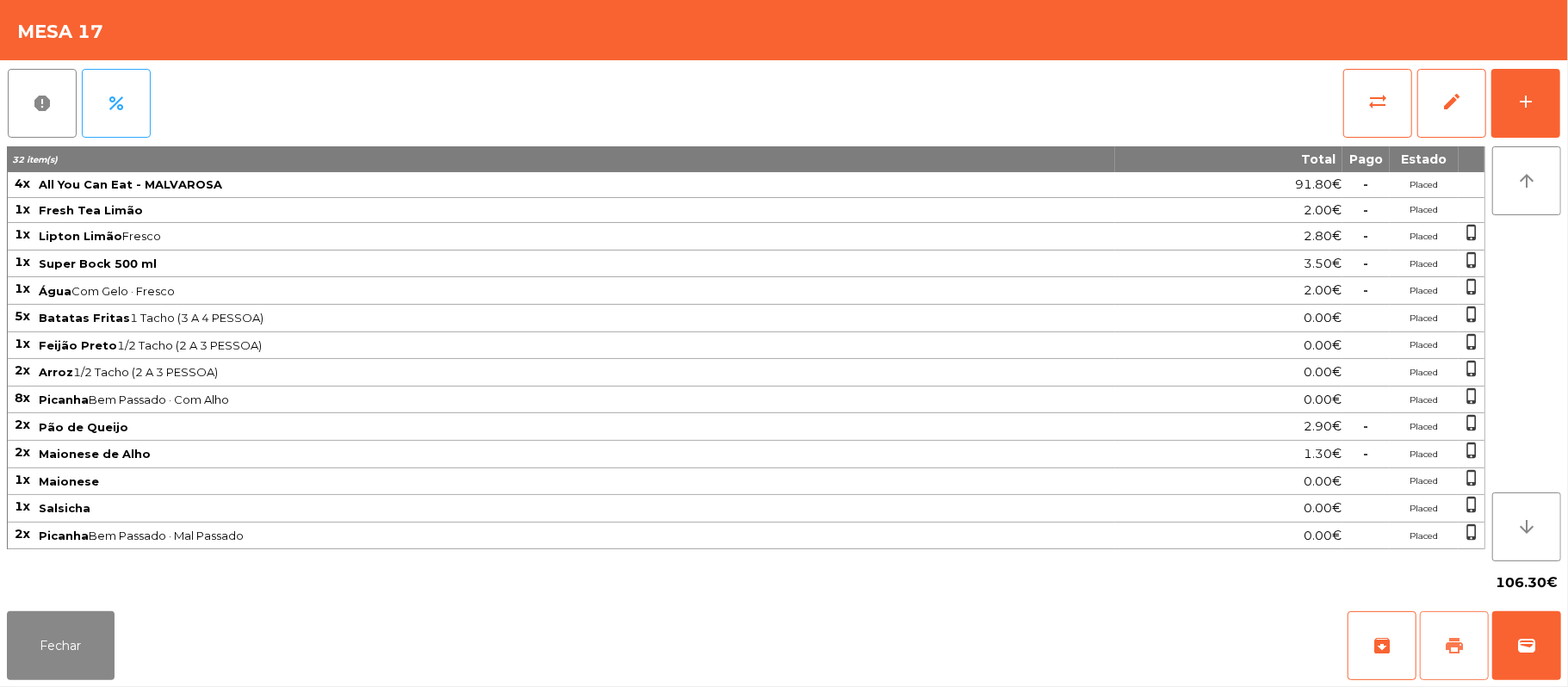
click at [1431, 642] on button "print" at bounding box center [1454, 645] width 68 height 68
click at [1519, 630] on button "wallet" at bounding box center [1526, 645] width 68 height 68
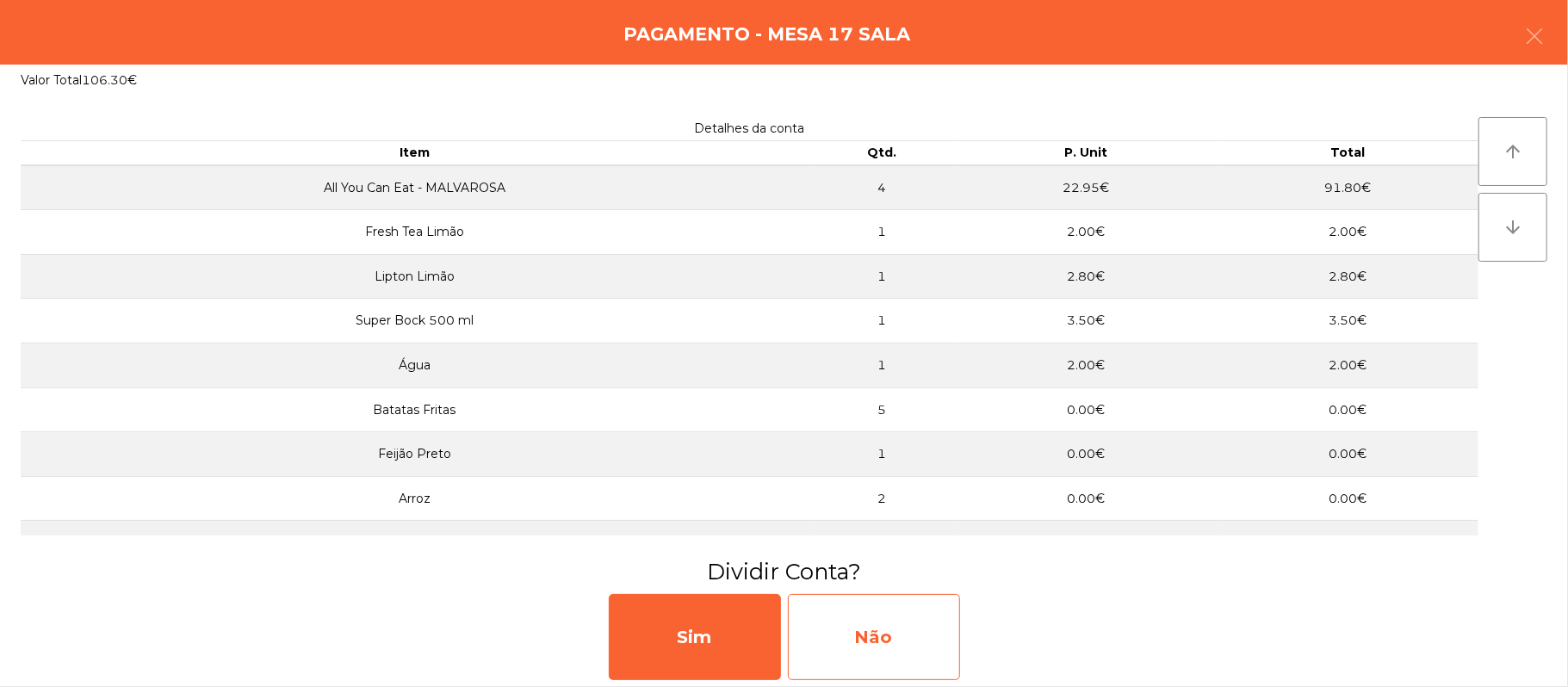
click at [886, 623] on div "Não" at bounding box center [874, 637] width 173 height 86
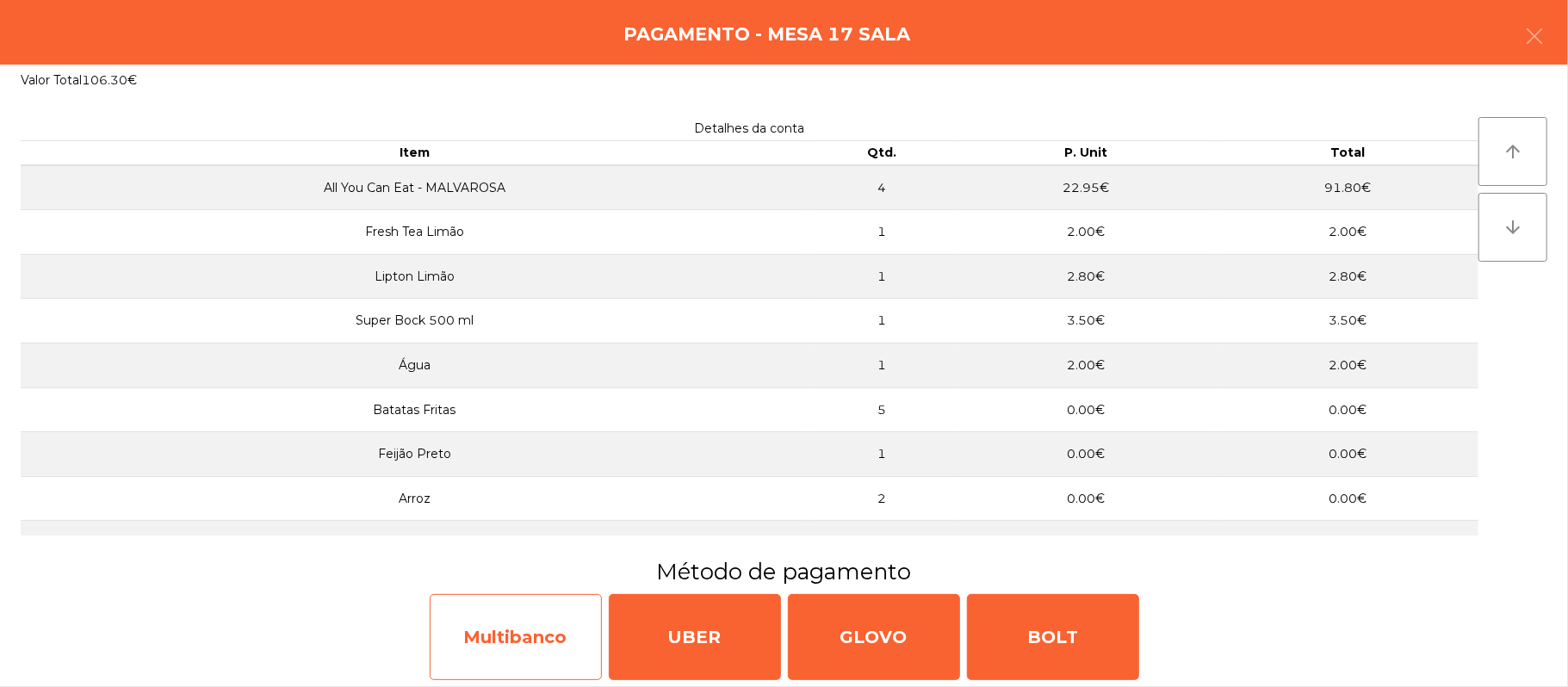
click at [528, 650] on div "Multibanco" at bounding box center [516, 637] width 173 height 86
select select "**"
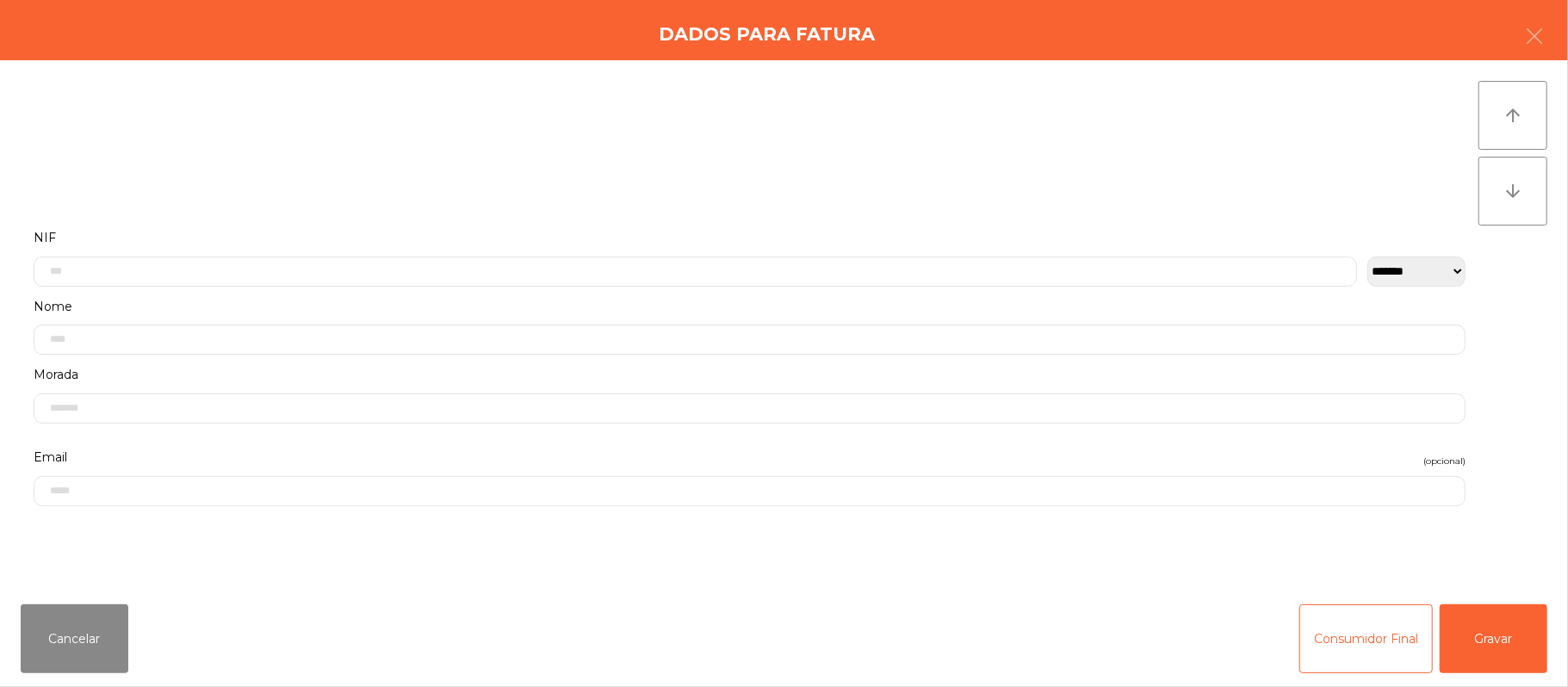
click at [397, 297] on label "Nome" at bounding box center [749, 306] width 1432 height 23
click at [331, 269] on input "text" at bounding box center [695, 272] width 1323 height 30
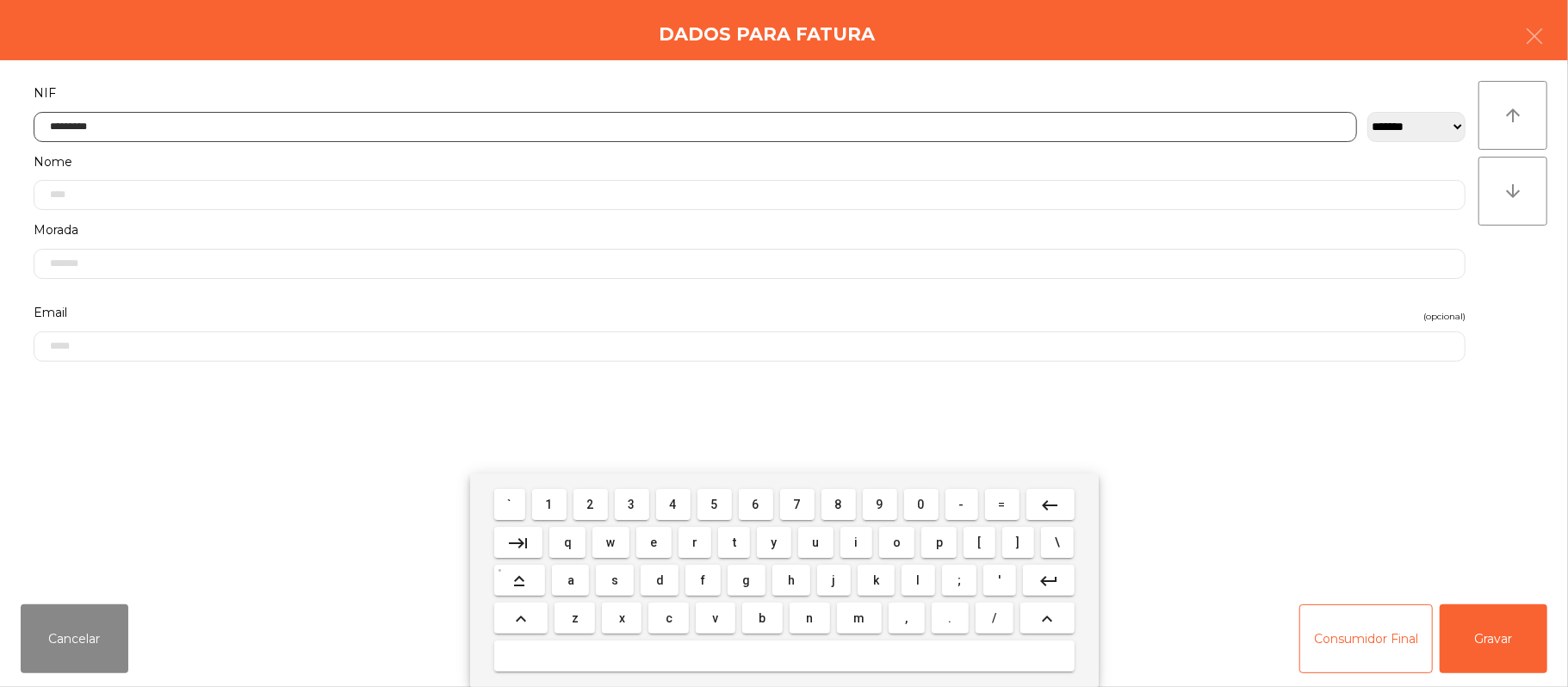
type input "*********"
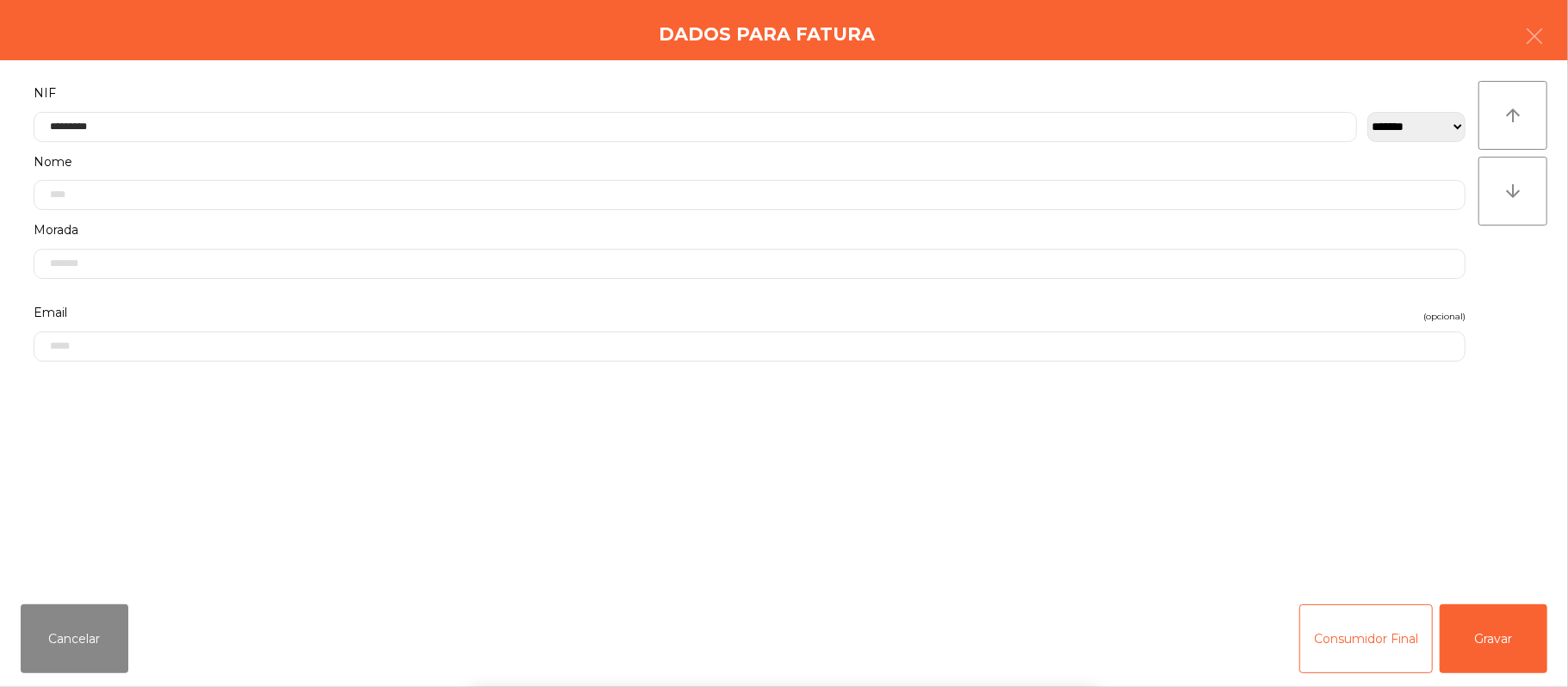
click at [1507, 638] on div "` 1 2 3 4 5 6 7 8 9 0 - = keyboard_backspace keyboard_tab q w e r t y u i o p […" at bounding box center [784, 580] width 1568 height 214
click at [1507, 634] on button "Gravar" at bounding box center [1493, 638] width 108 height 68
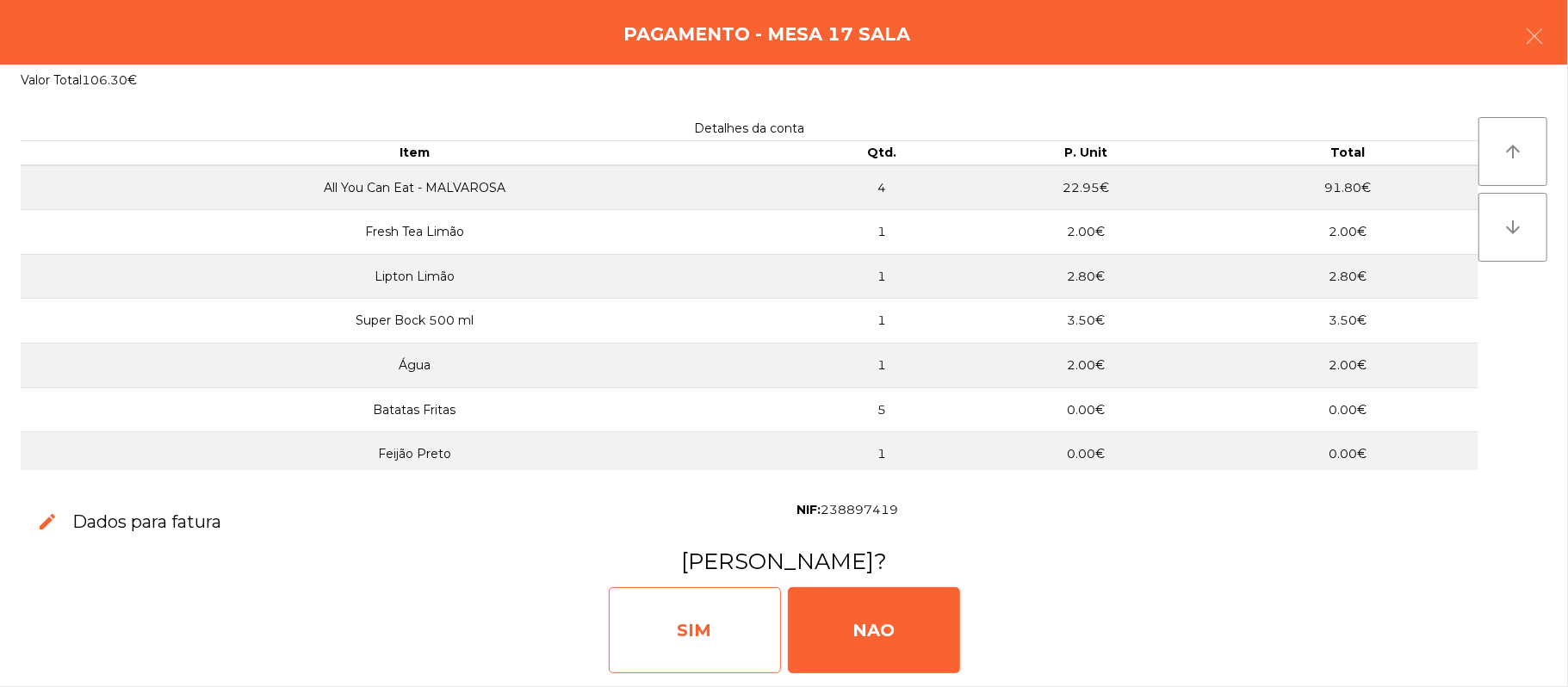
click at [690, 618] on div "SIM" at bounding box center [695, 630] width 173 height 86
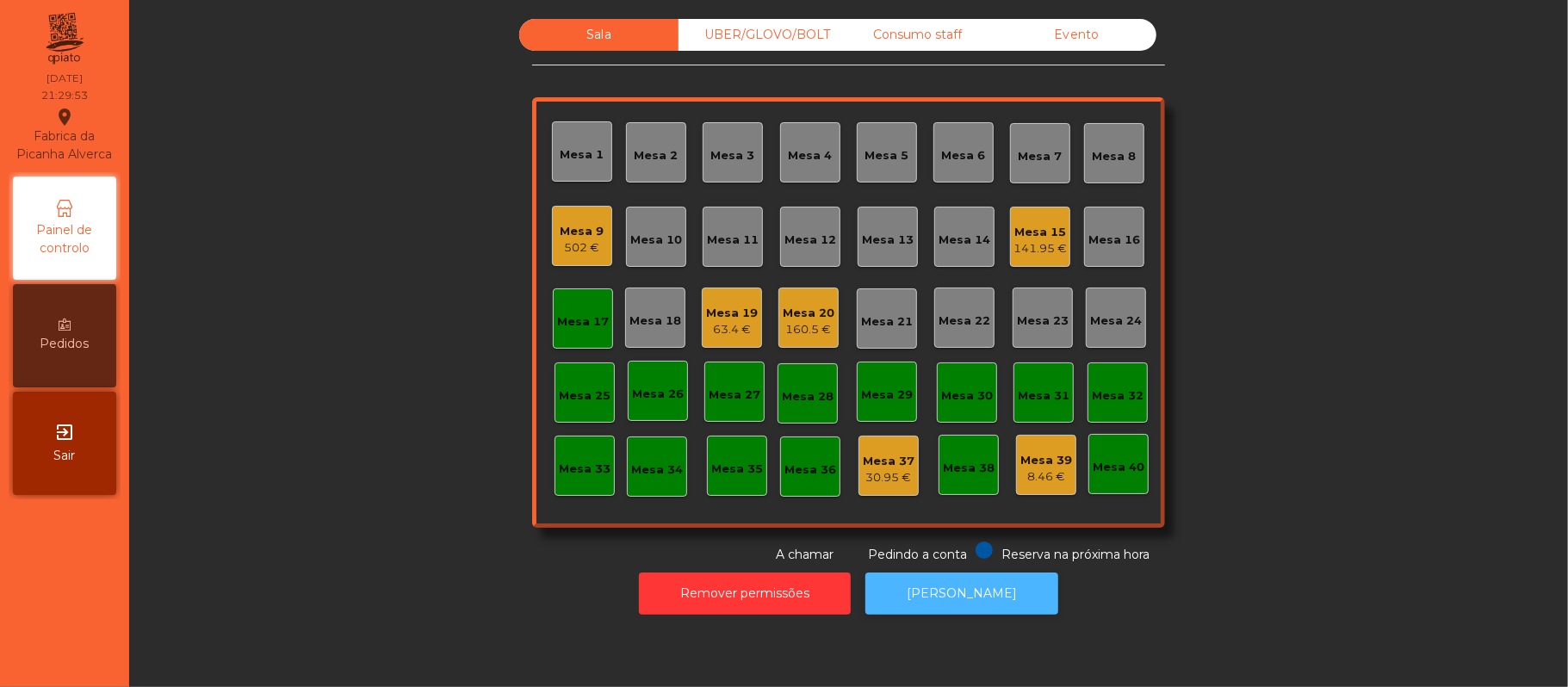
click at [939, 576] on button "[PERSON_NAME]" at bounding box center [962, 593] width 193 height 42
click at [765, 35] on div "UBER/GLOVO/BOLT" at bounding box center [759, 35] width 159 height 32
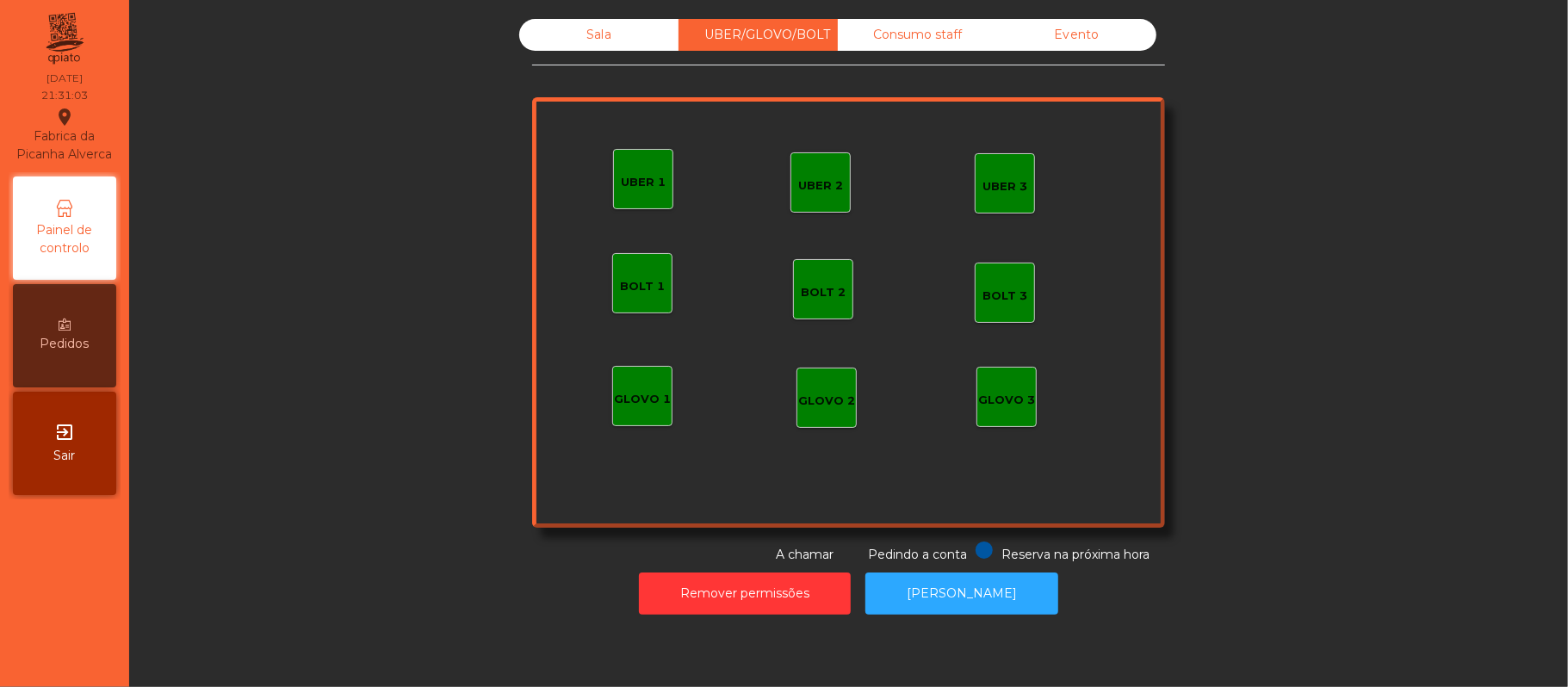
click at [628, 397] on div "GLOVO 1" at bounding box center [642, 399] width 57 height 17
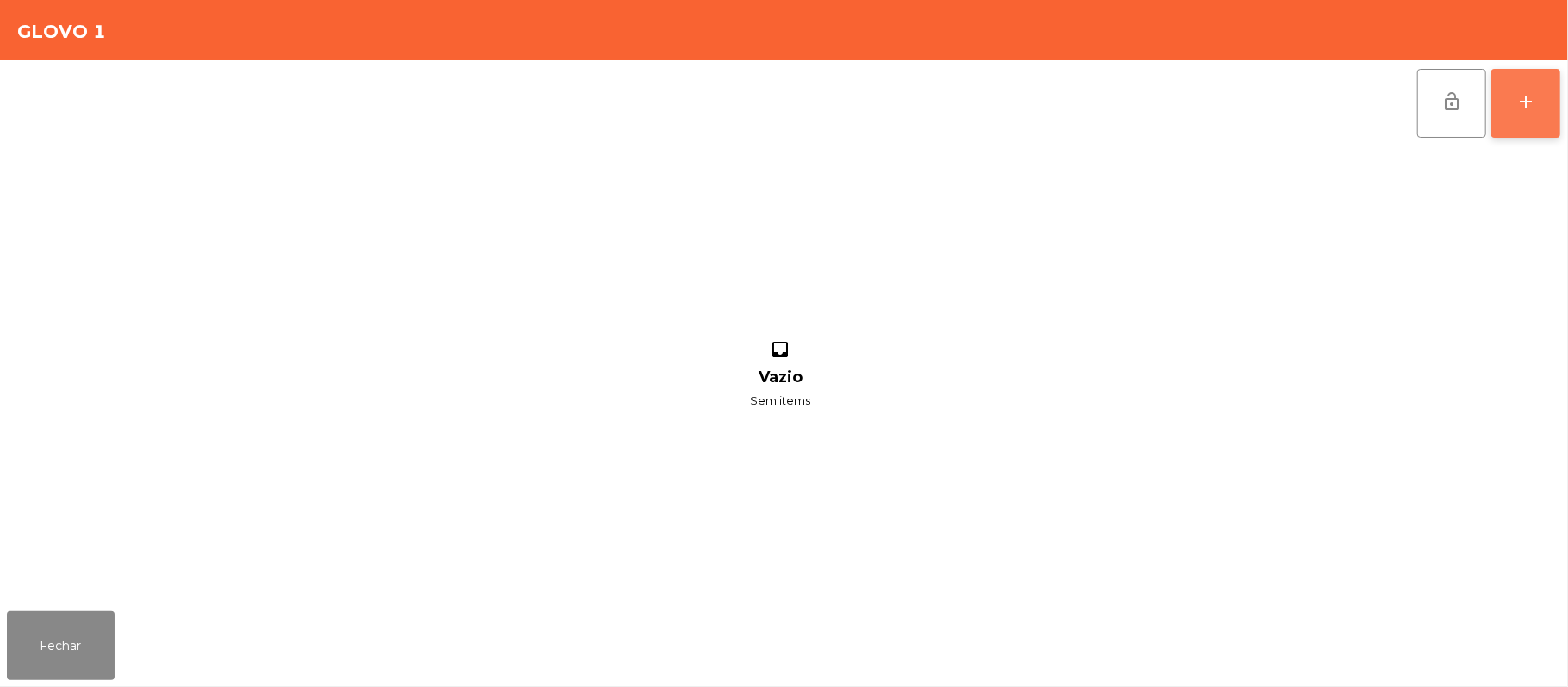
click at [1528, 86] on button "add" at bounding box center [1526, 102] width 68 height 68
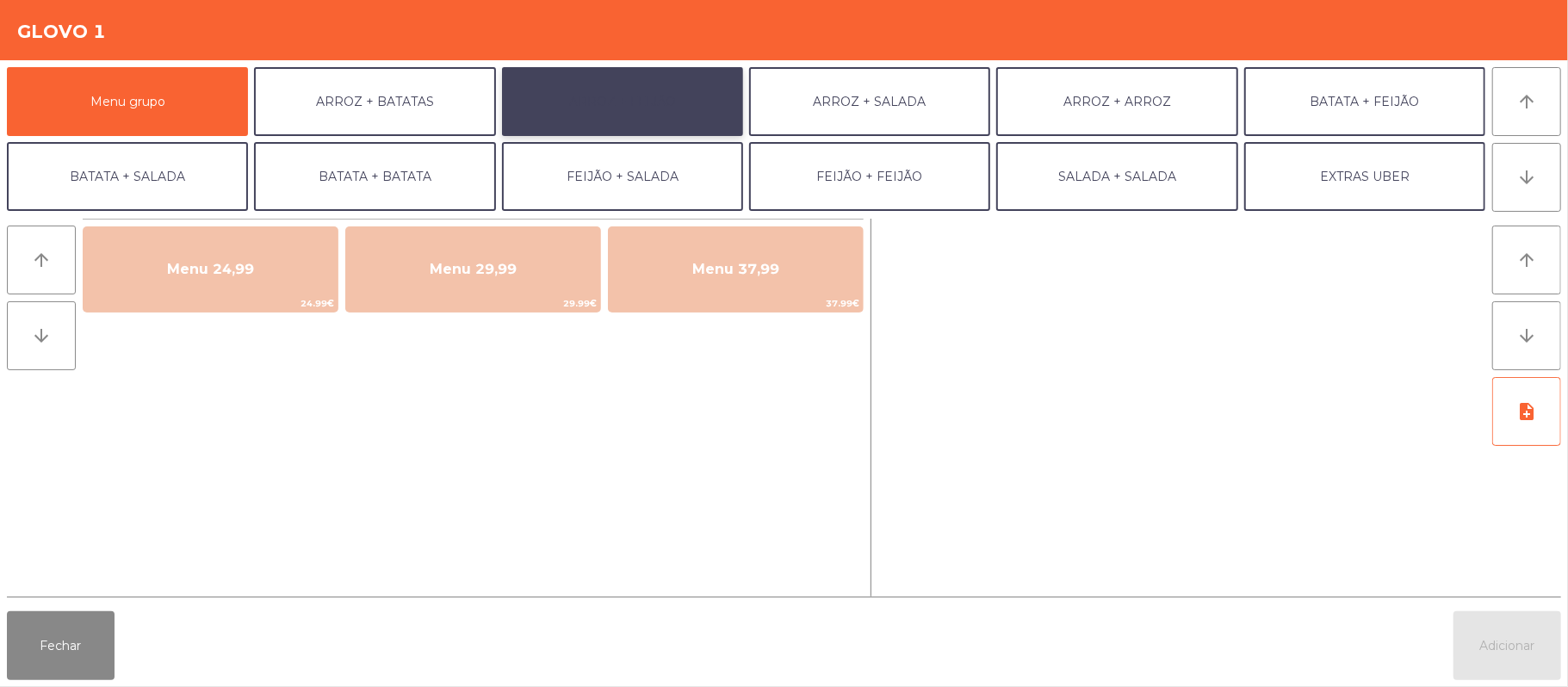
click at [683, 113] on button "ARROZ + FEIJÃO" at bounding box center [622, 101] width 241 height 68
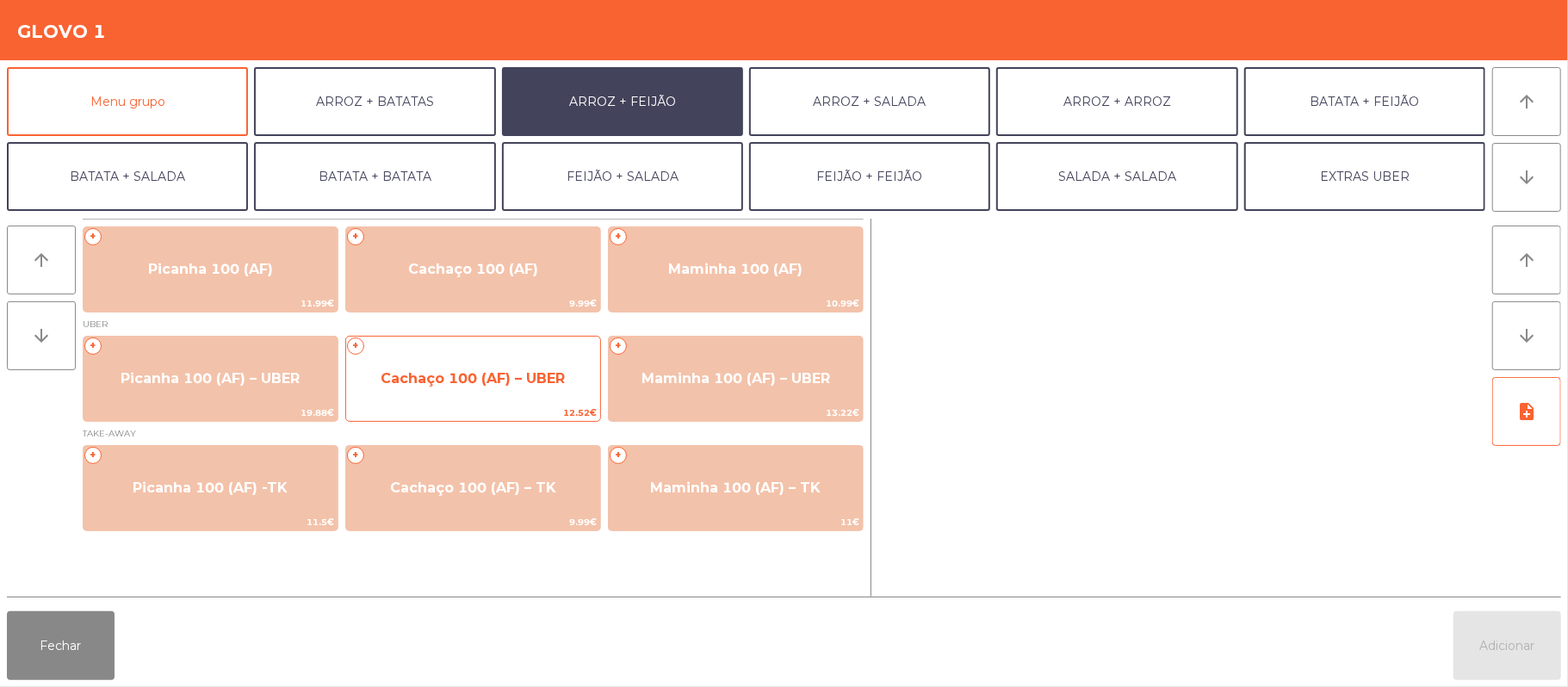
click at [545, 381] on span "Cachaço 100 (AF) – UBER" at bounding box center [473, 378] width 185 height 16
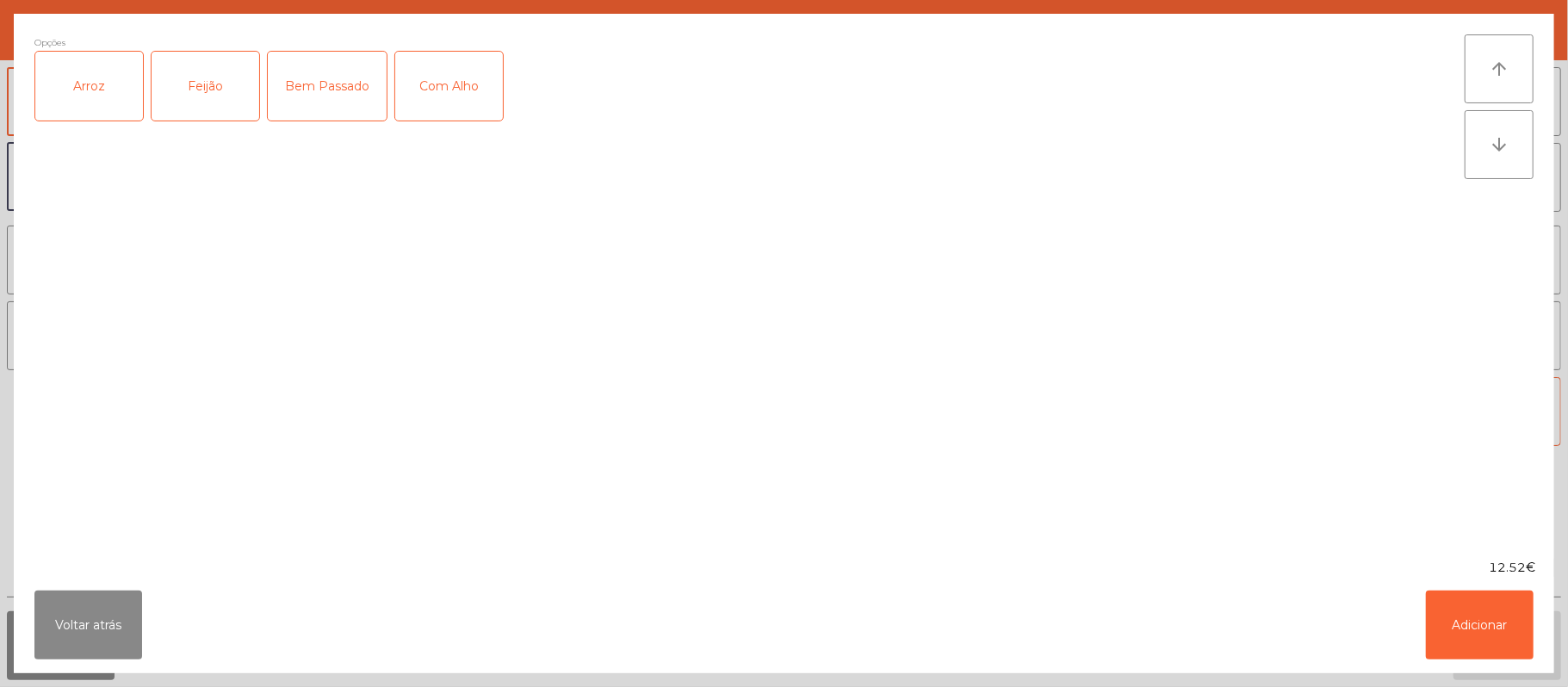
click at [122, 80] on div "Arroz" at bounding box center [89, 85] width 108 height 68
click at [208, 108] on div "Feijão" at bounding box center [205, 85] width 108 height 68
click at [322, 100] on div "Bem Passado" at bounding box center [327, 85] width 119 height 68
click at [445, 84] on div "Com Alho" at bounding box center [449, 85] width 108 height 68
click at [1474, 638] on button "Adicionar" at bounding box center [1480, 624] width 108 height 68
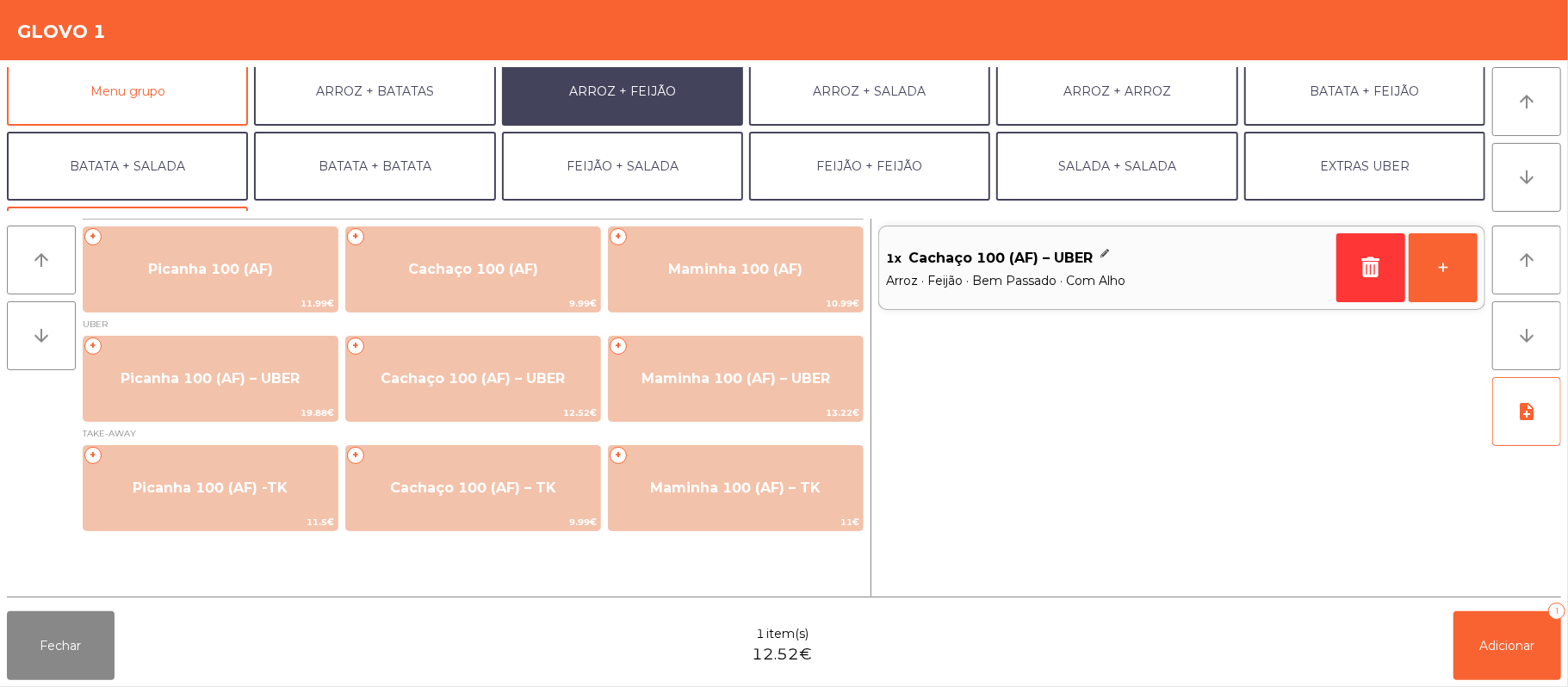
scroll to position [0, 0]
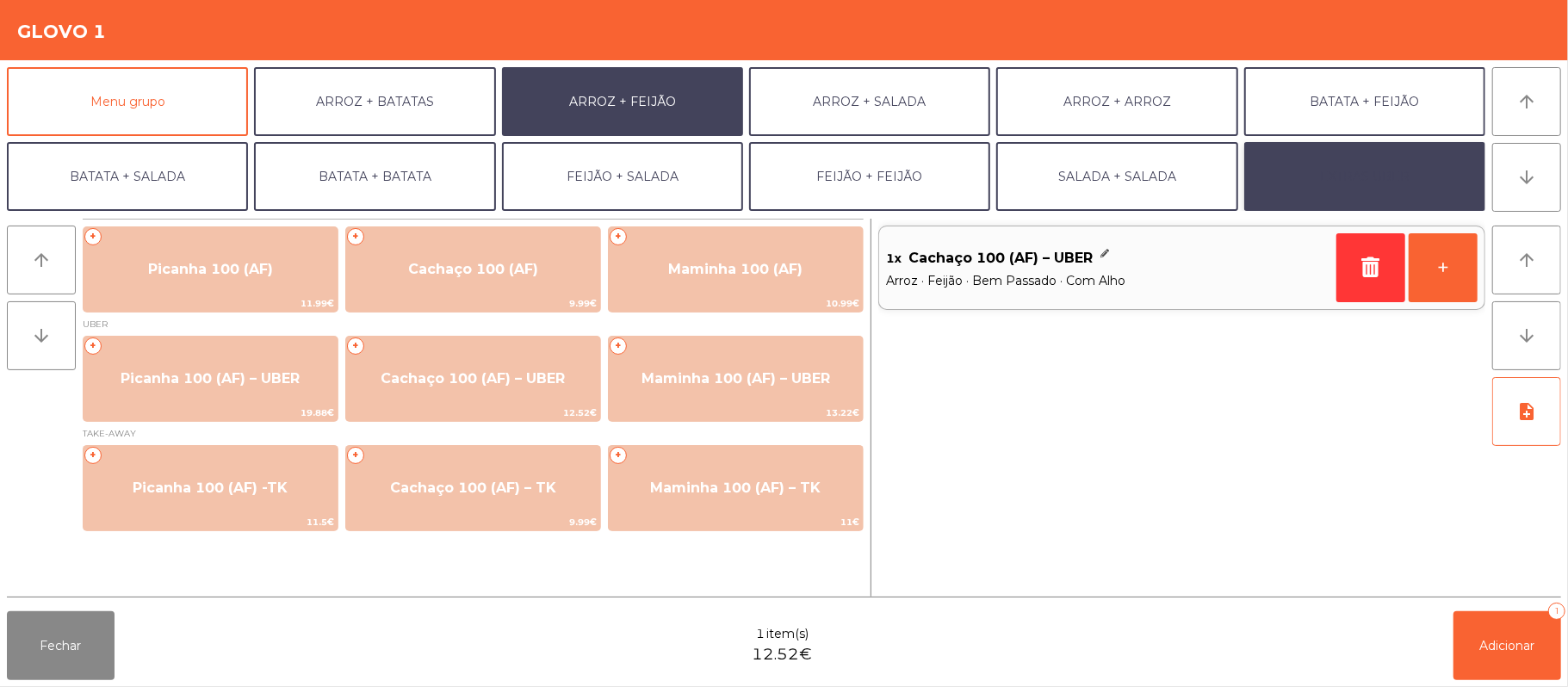
click at [1359, 169] on button "EXTRAS UBER" at bounding box center [1364, 176] width 241 height 68
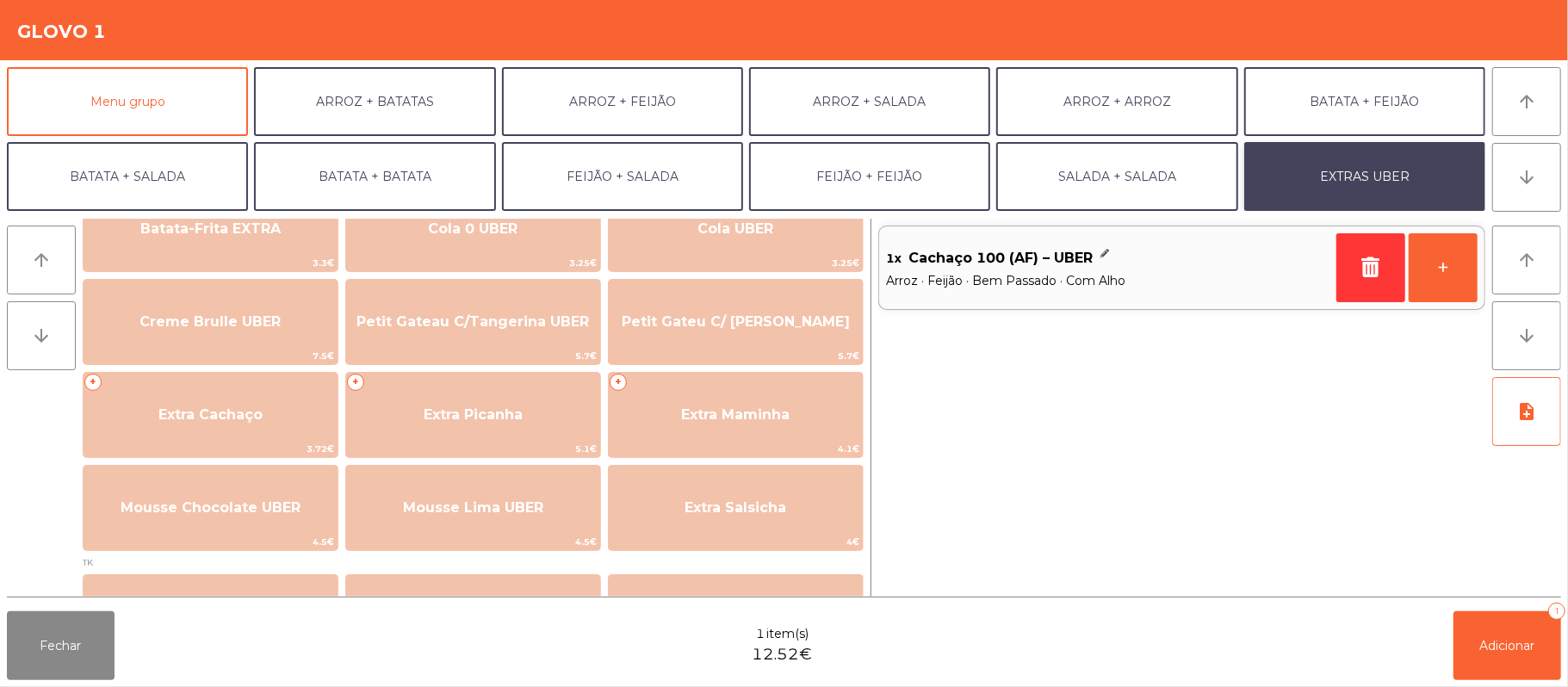
scroll to position [341, 0]
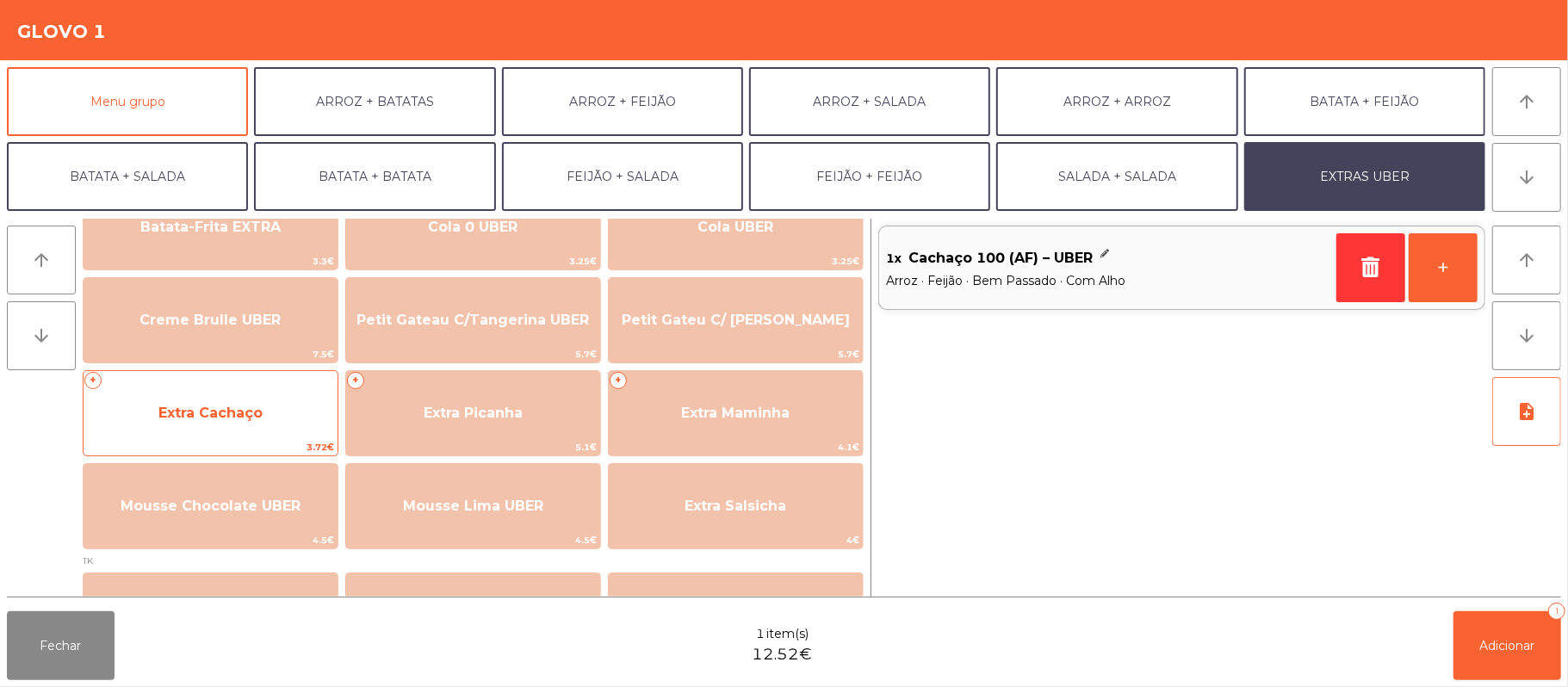
click at [278, 401] on span "Extra Cachaço" at bounding box center [210, 413] width 254 height 47
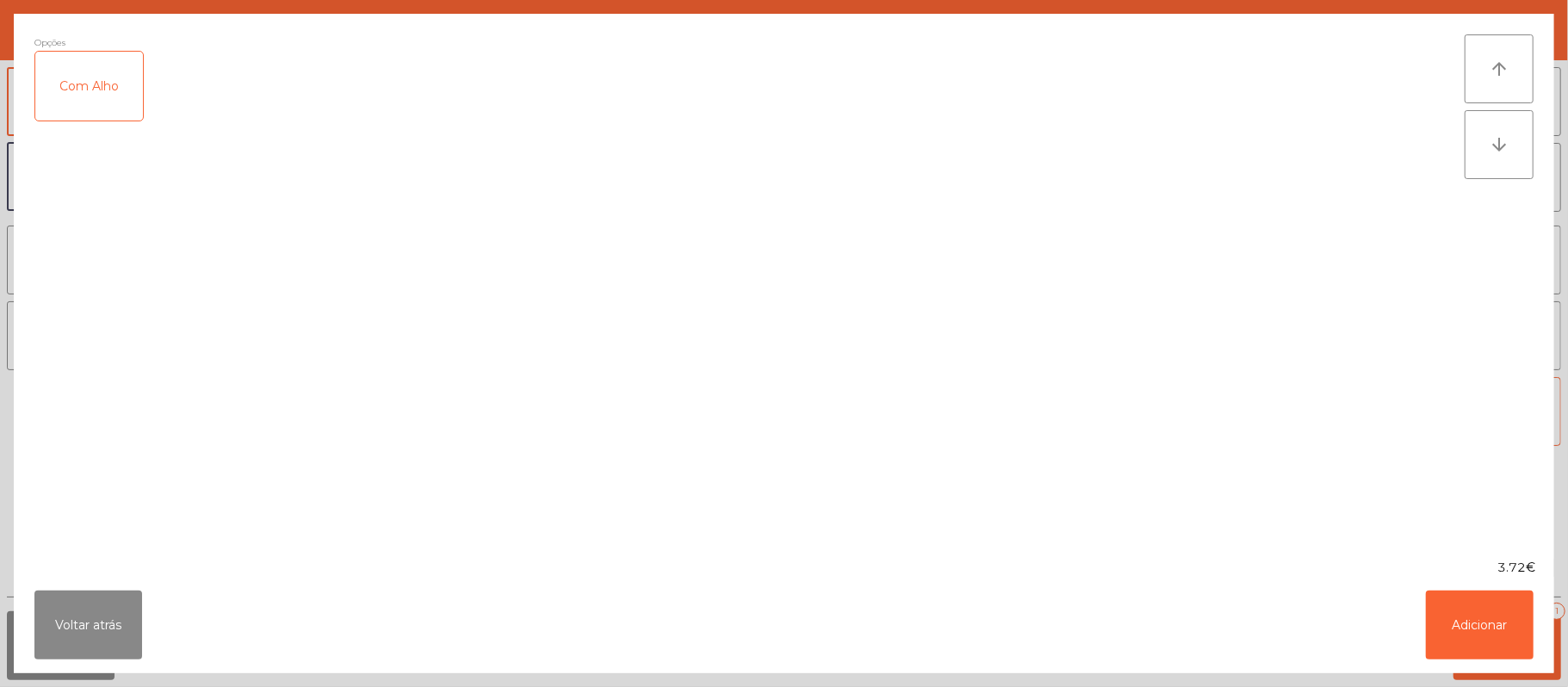
click at [132, 67] on div "Com Alho" at bounding box center [89, 85] width 108 height 68
click at [1483, 624] on button "Adicionar" at bounding box center [1480, 624] width 108 height 68
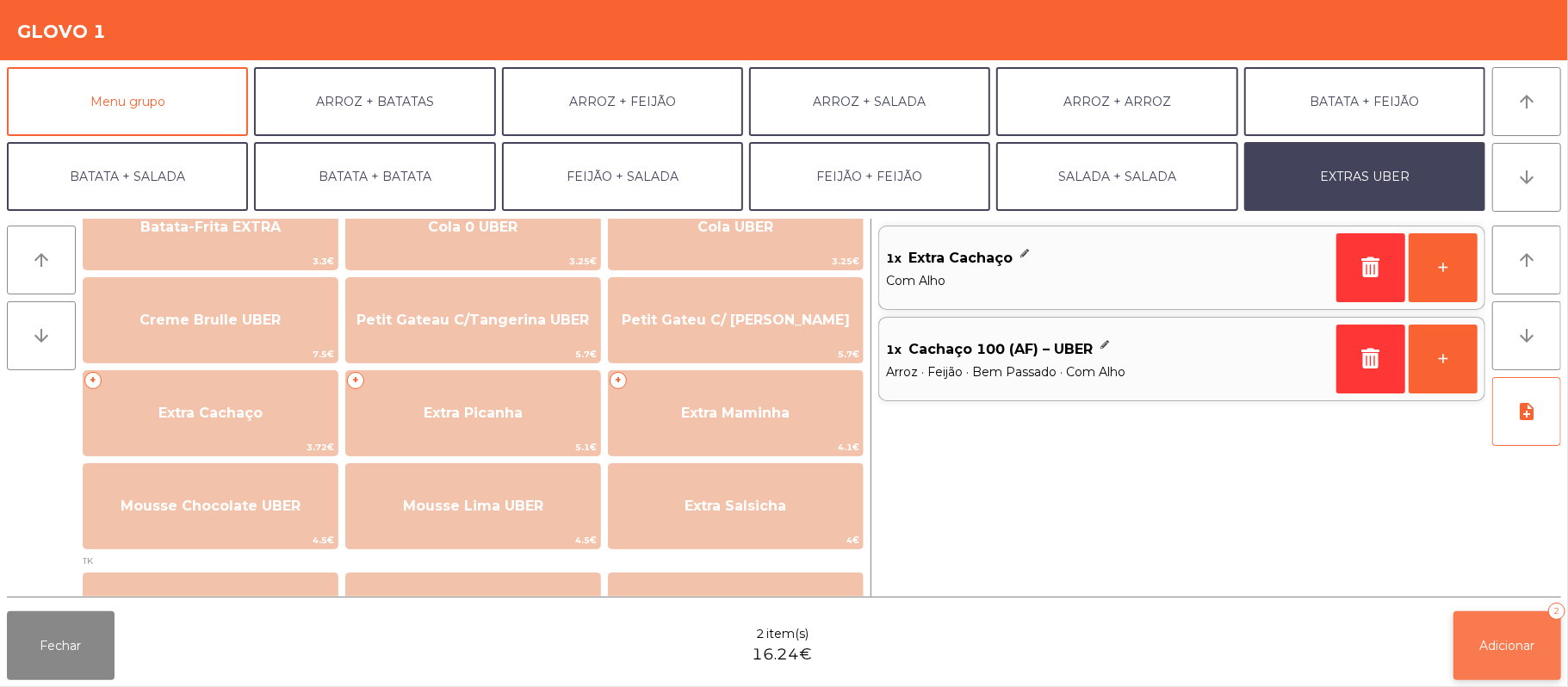
click at [1492, 627] on button "Adicionar 2" at bounding box center [1507, 645] width 108 height 68
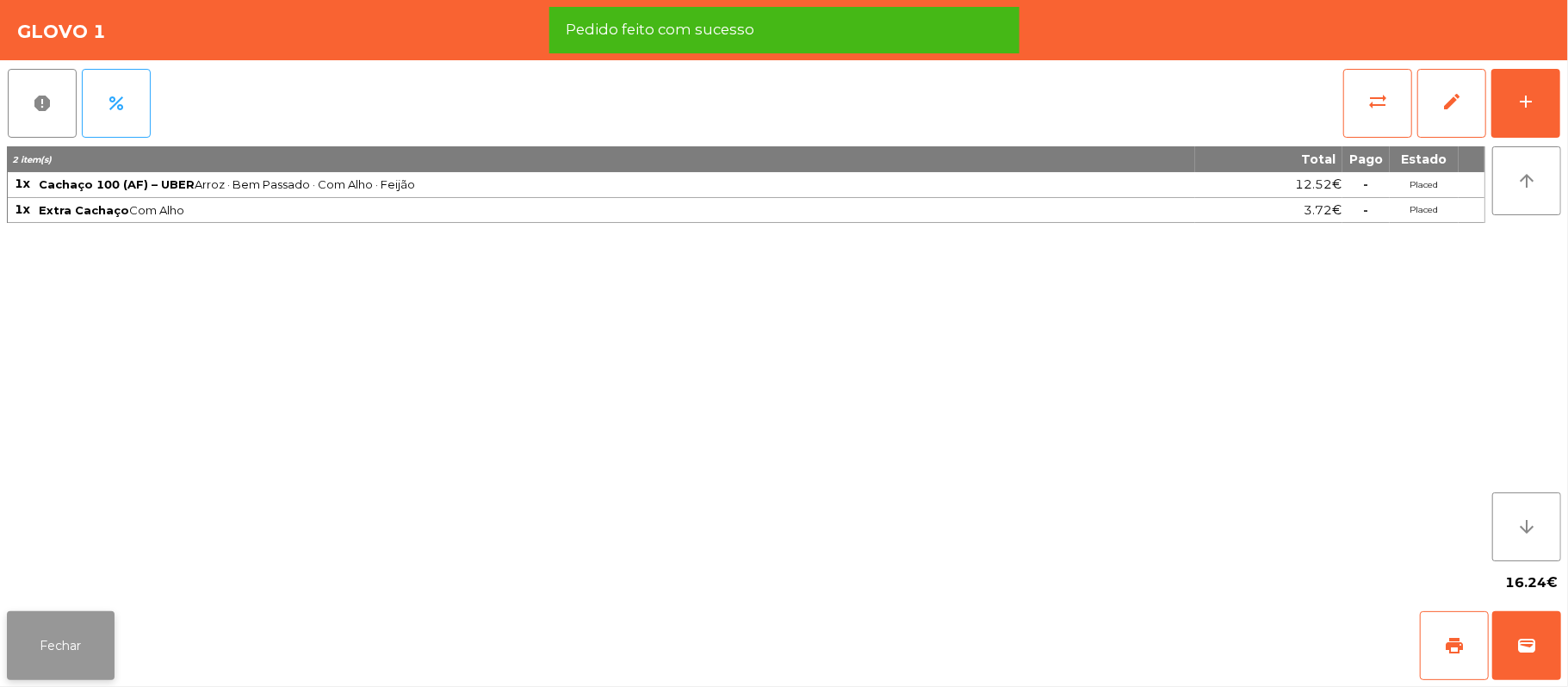
click at [90, 618] on button "Fechar" at bounding box center [60, 645] width 108 height 68
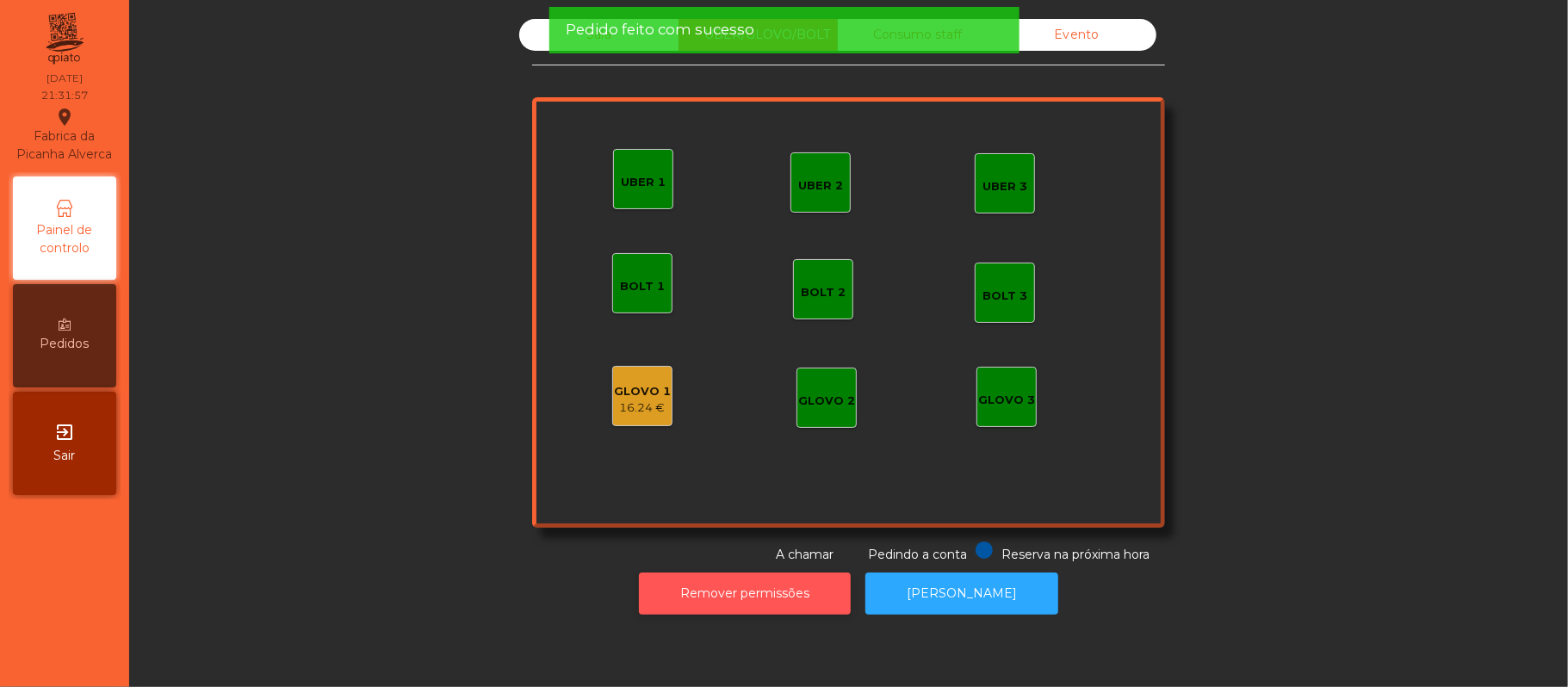
click at [747, 610] on button "Remover permissões" at bounding box center [745, 593] width 212 height 42
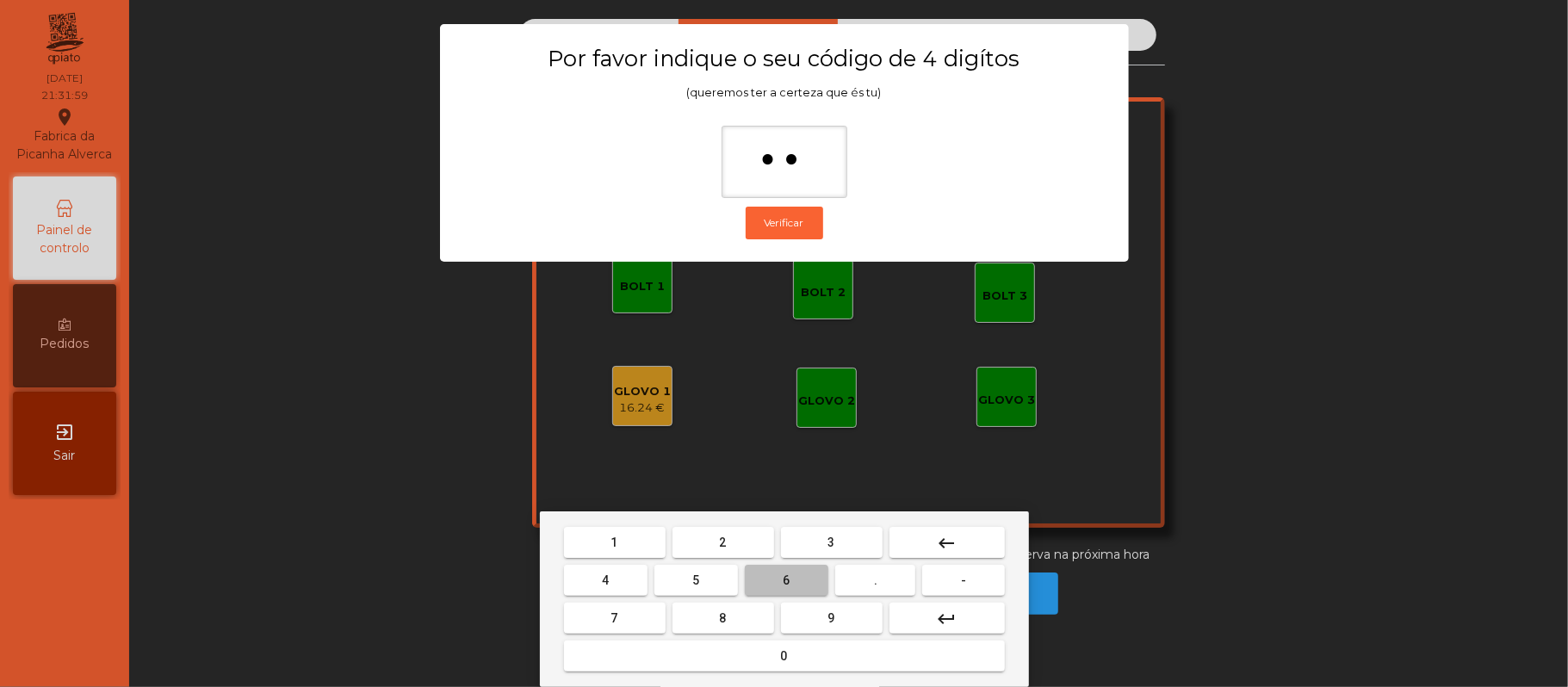
type input "***"
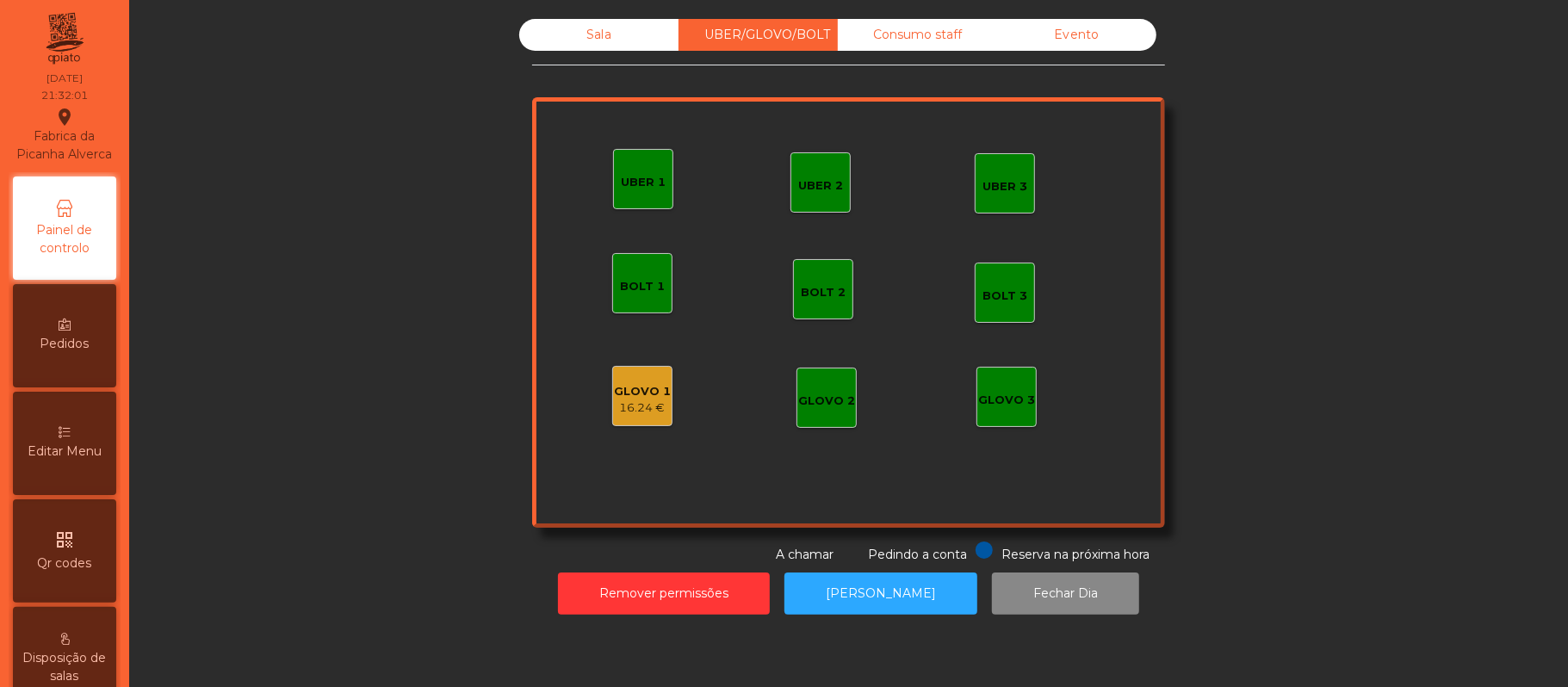
click at [659, 406] on div "GLOVO 1 16.24 €" at bounding box center [642, 396] width 60 height 60
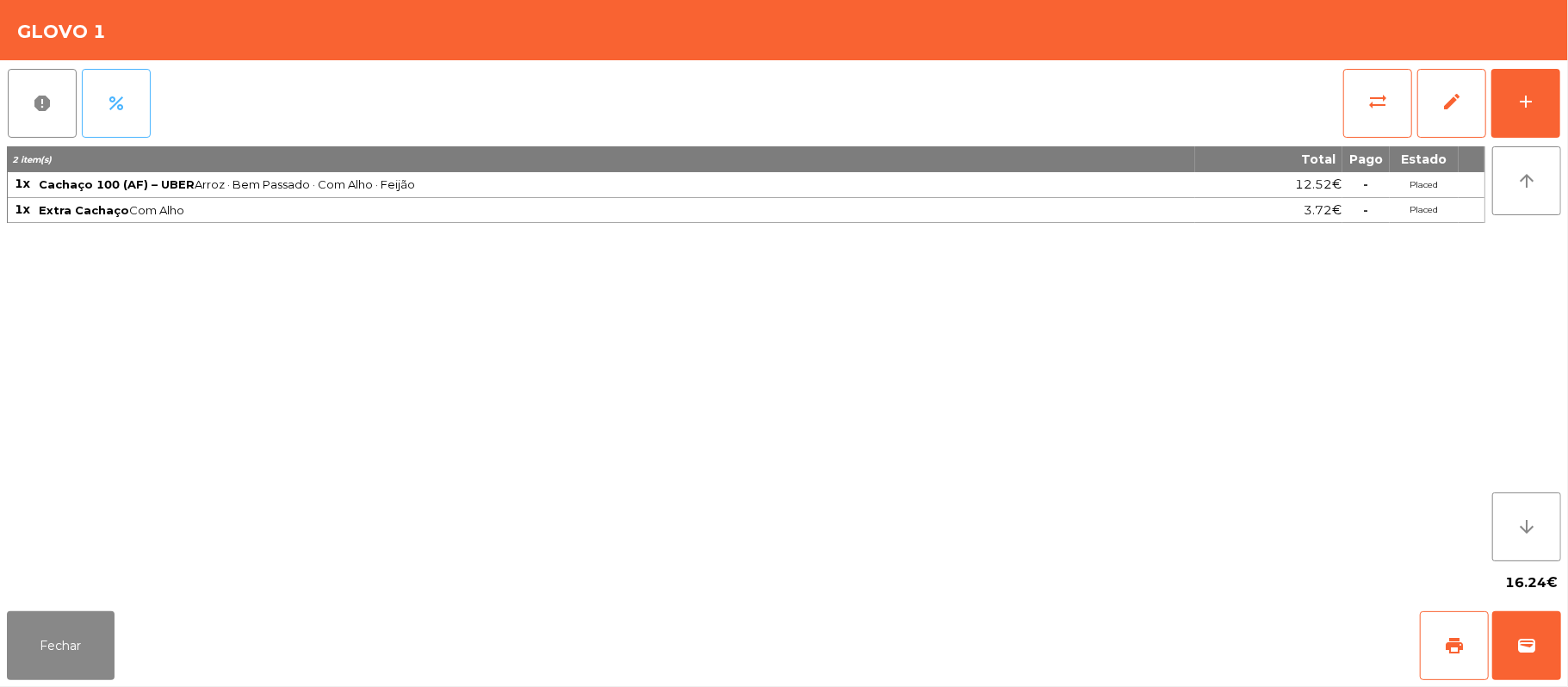
click at [126, 81] on button "percent" at bounding box center [115, 102] width 68 height 68
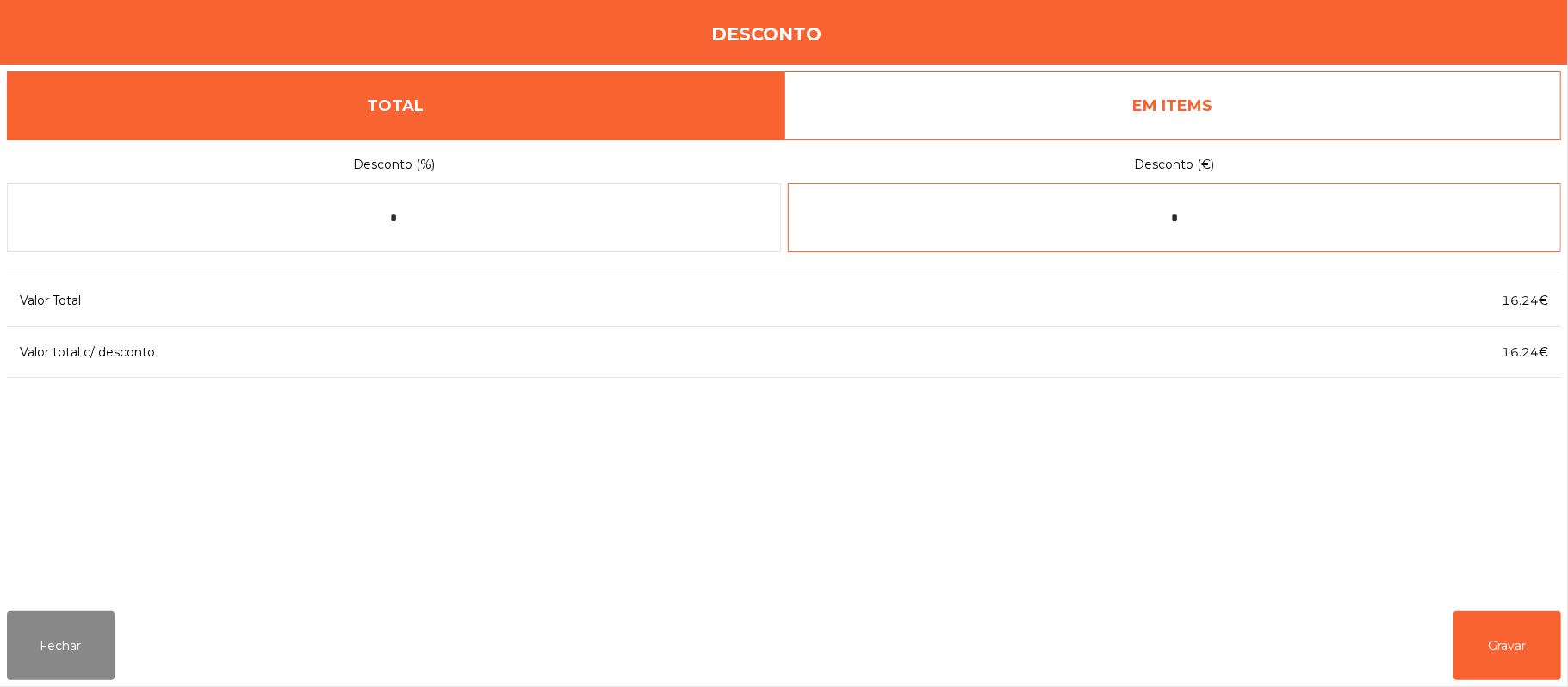
click at [1275, 220] on input "*" at bounding box center [1175, 217] width 775 height 68
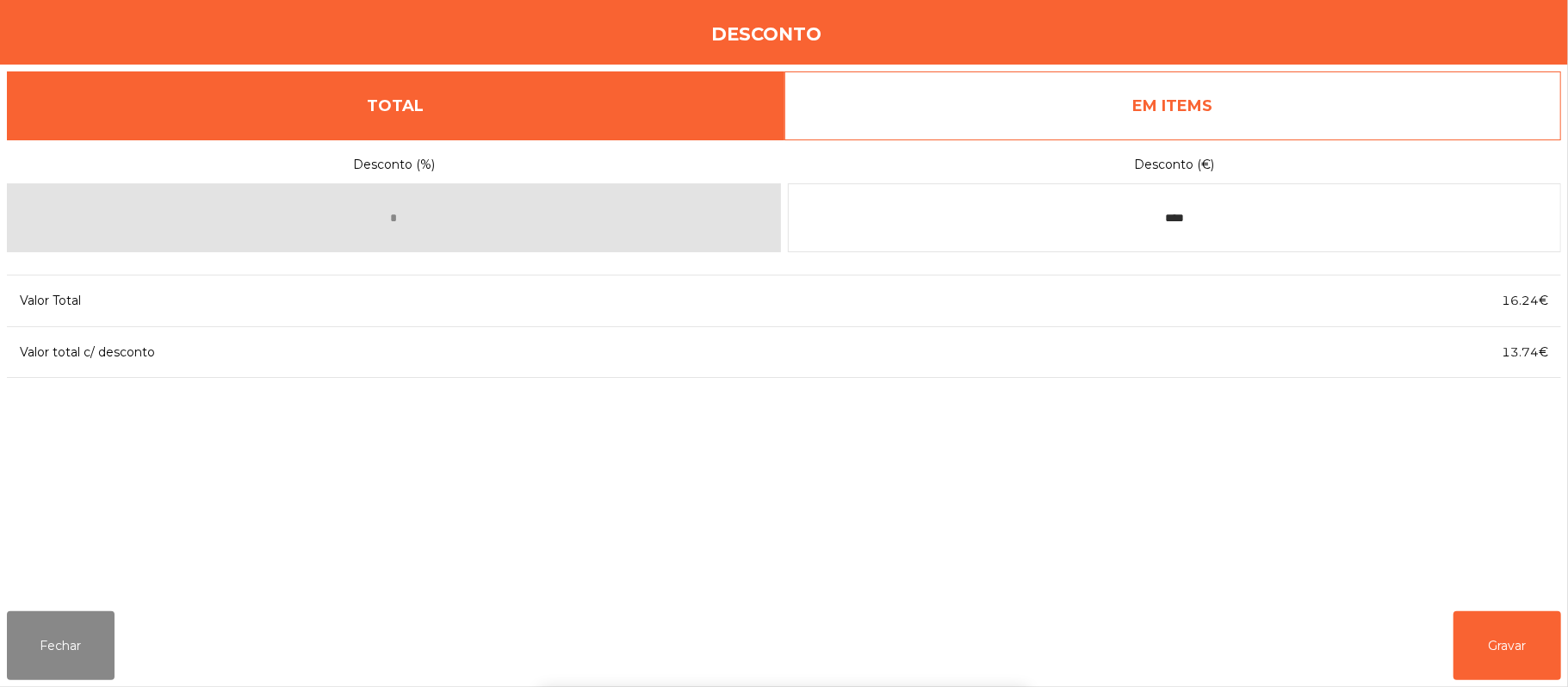
click at [1503, 620] on div "1 2 3 keyboard_backspace 4 5 6 . - 7 8 9 keyboard_return 0" at bounding box center [784, 598] width 1568 height 175
click at [1272, 248] on input "****" at bounding box center [1175, 217] width 775 height 68
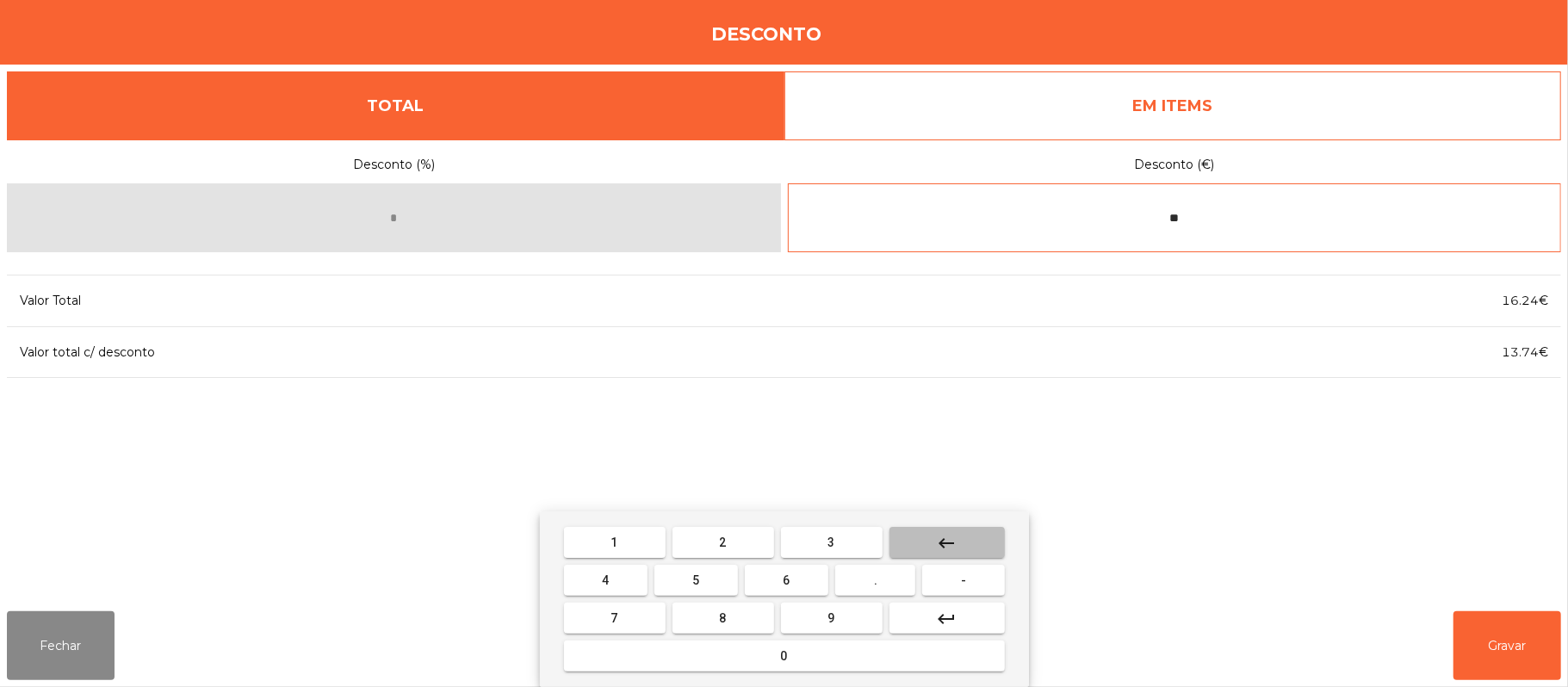
type input "*"
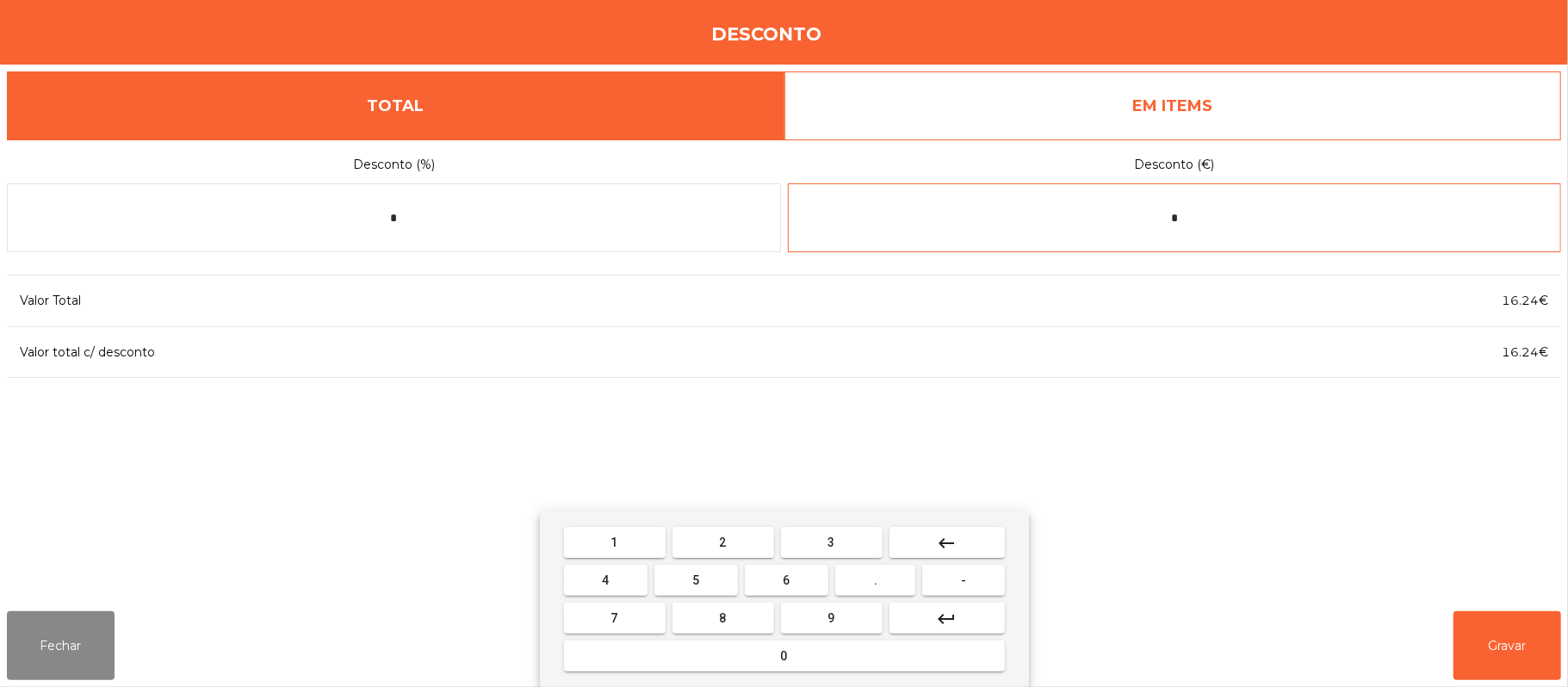
click at [733, 544] on button "2" at bounding box center [723, 542] width 101 height 31
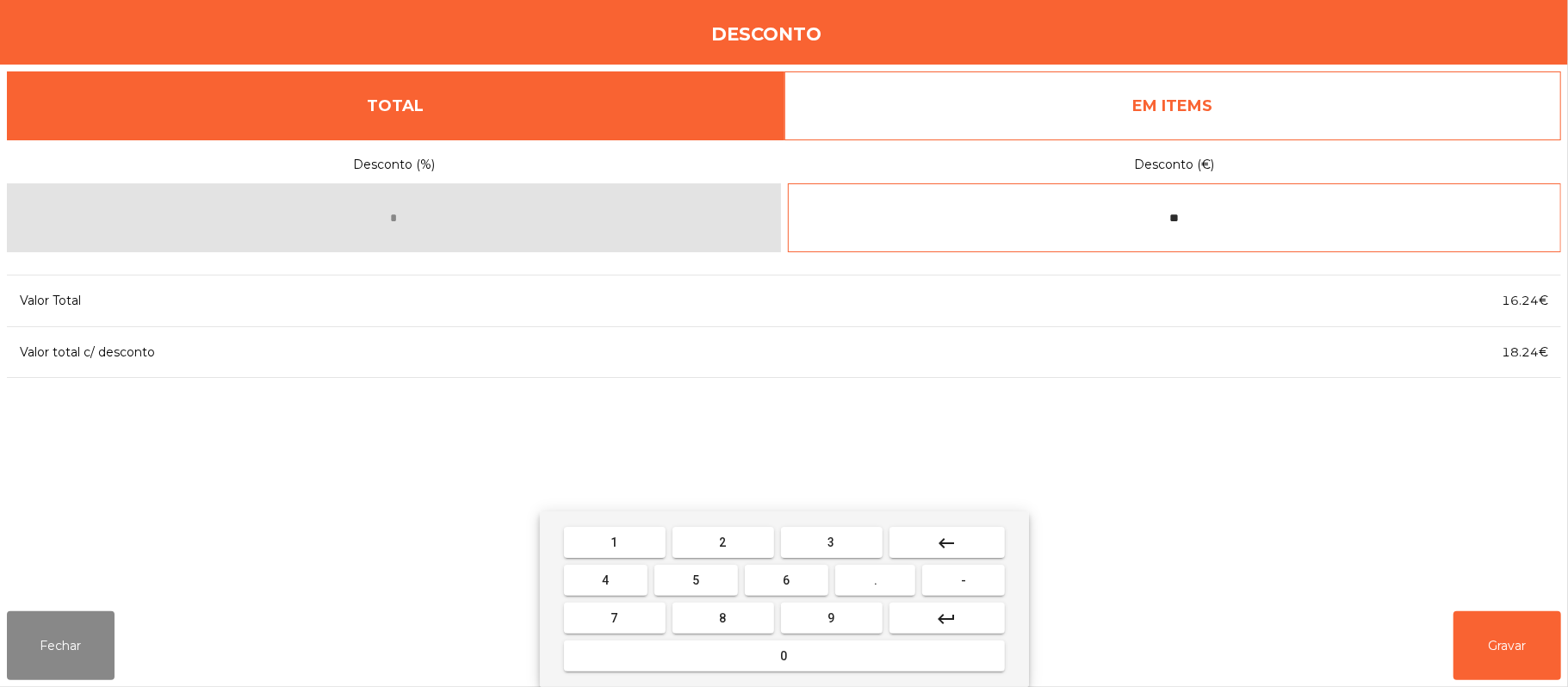
click at [892, 583] on button "." at bounding box center [875, 579] width 80 height 31
click at [696, 582] on span "5" at bounding box center [695, 580] width 7 height 14
click at [779, 658] on button "0" at bounding box center [784, 655] width 441 height 31
type input "*****"
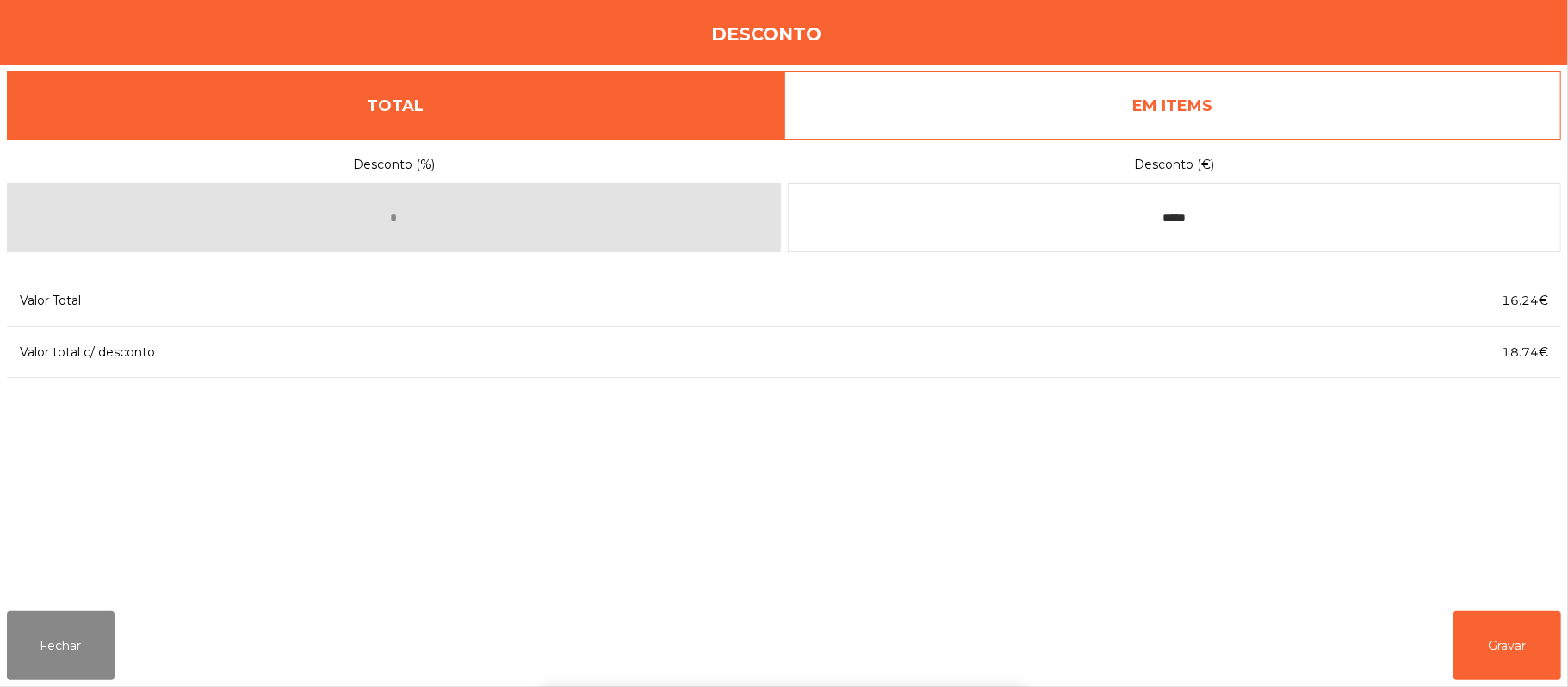
click at [1513, 655] on div "1 2 3 keyboard_backspace 4 5 6 . - 7 8 9 keyboard_return 0" at bounding box center [784, 598] width 1568 height 175
click at [1505, 640] on button "Gravar" at bounding box center [1507, 645] width 108 height 68
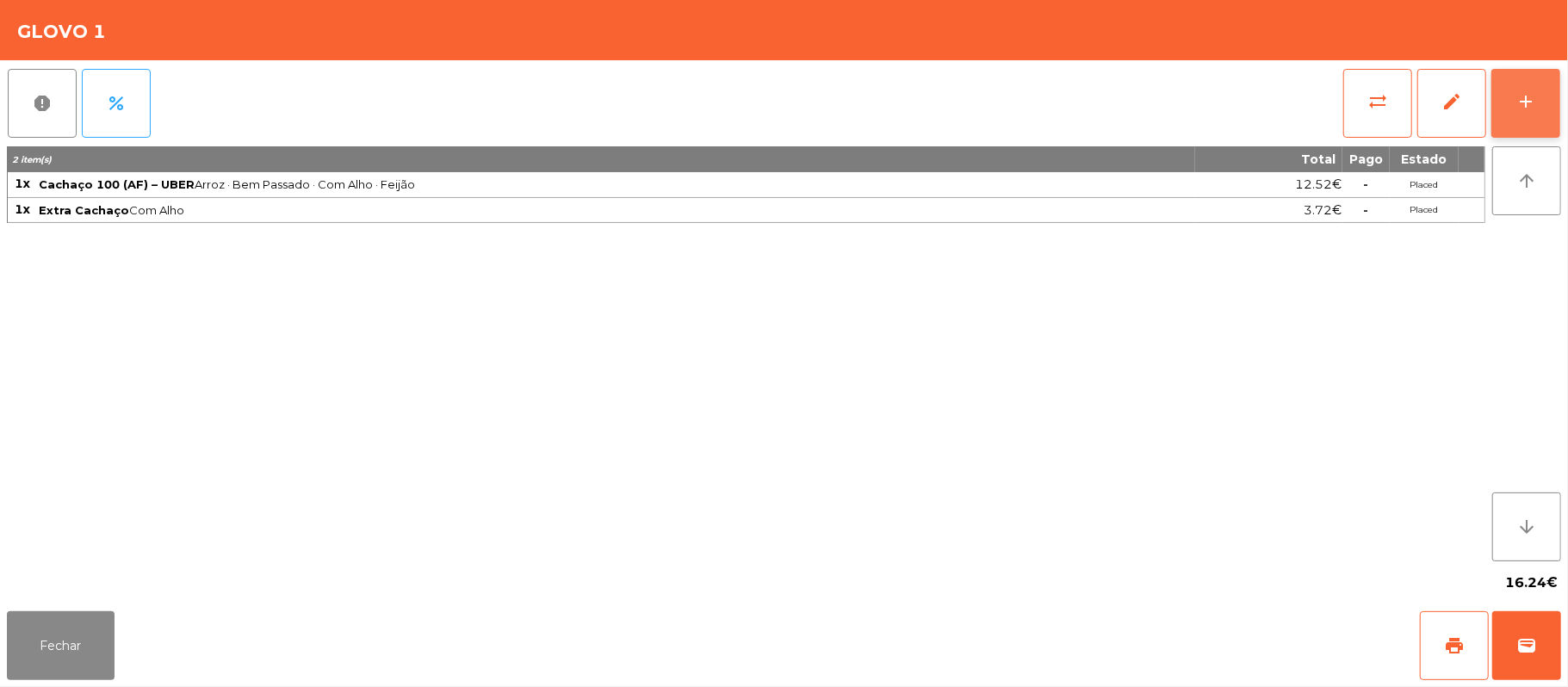
click at [1550, 100] on button "add" at bounding box center [1526, 102] width 68 height 68
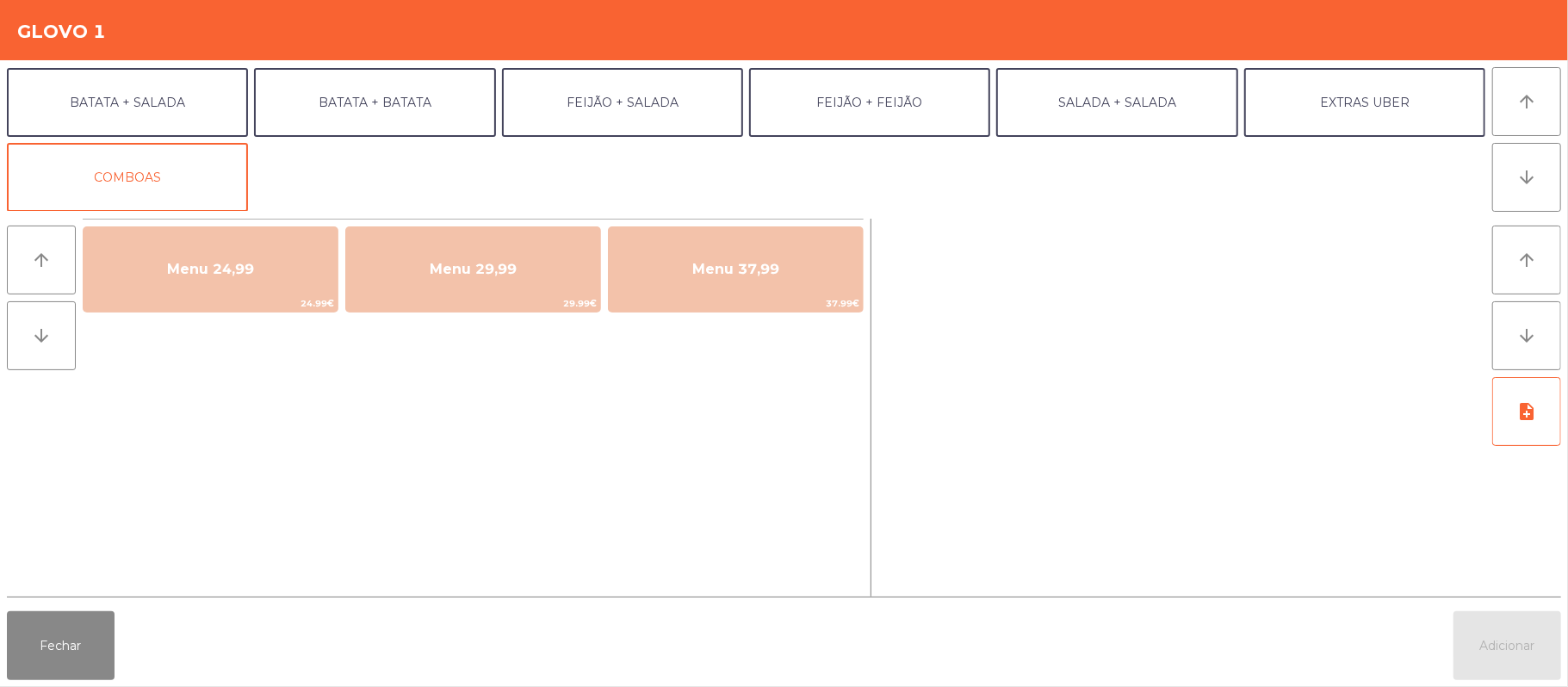
scroll to position [73, 0]
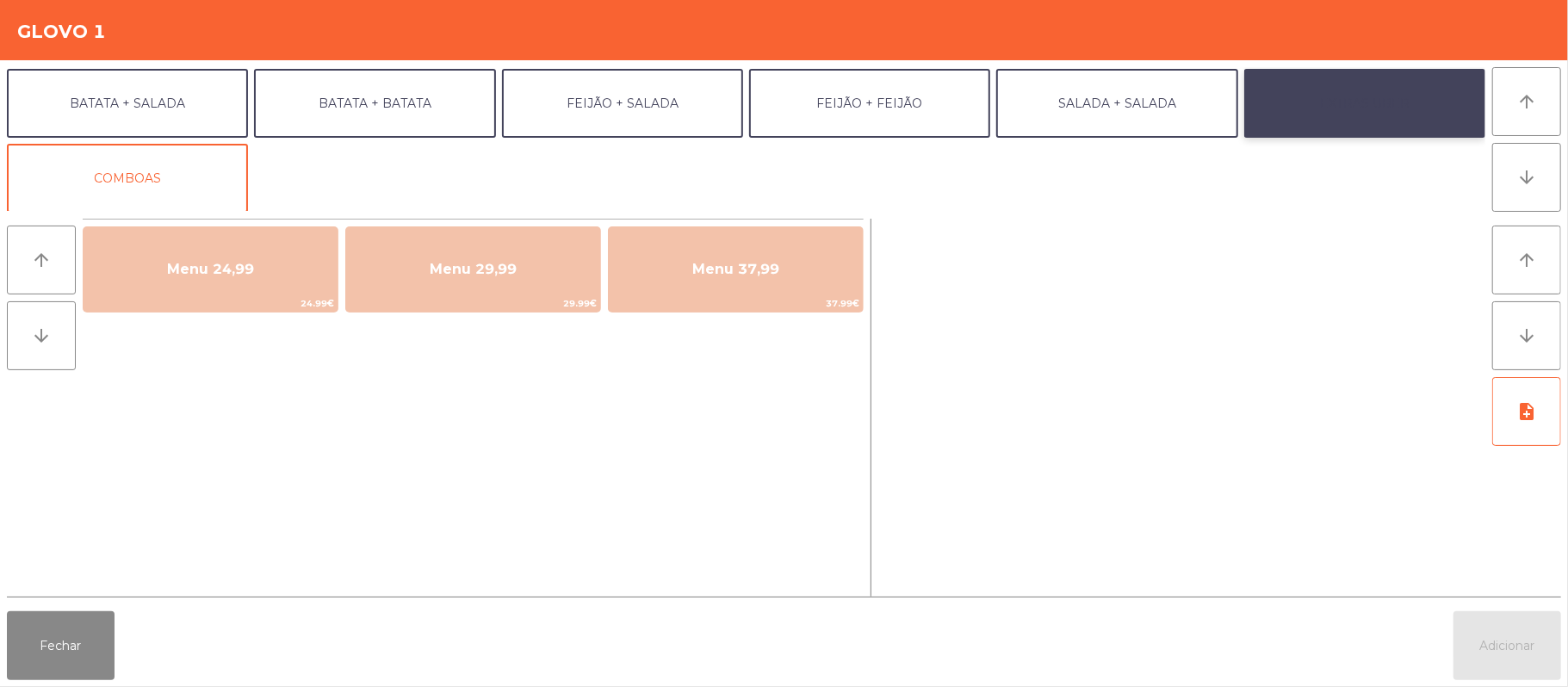
click at [1382, 100] on button "EXTRAS UBER" at bounding box center [1364, 102] width 241 height 68
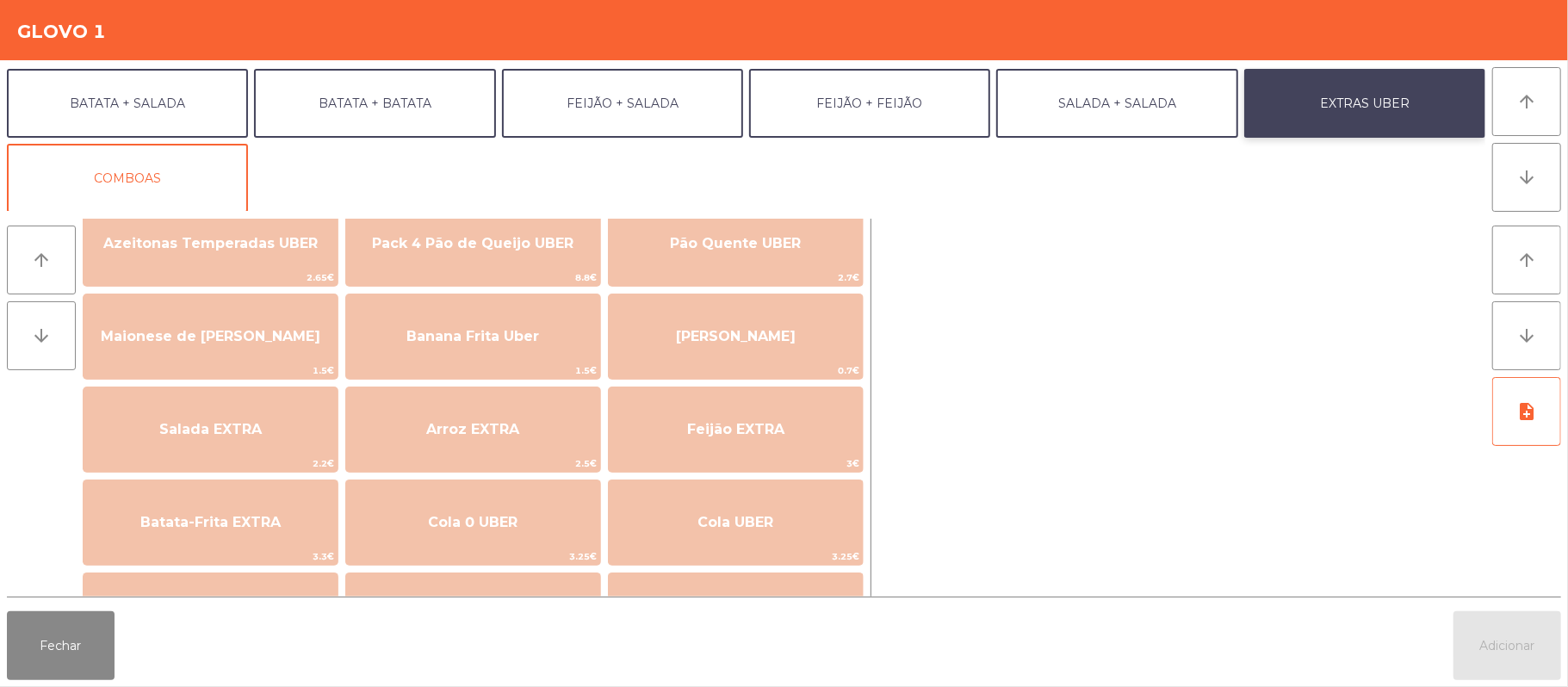
scroll to position [63, 0]
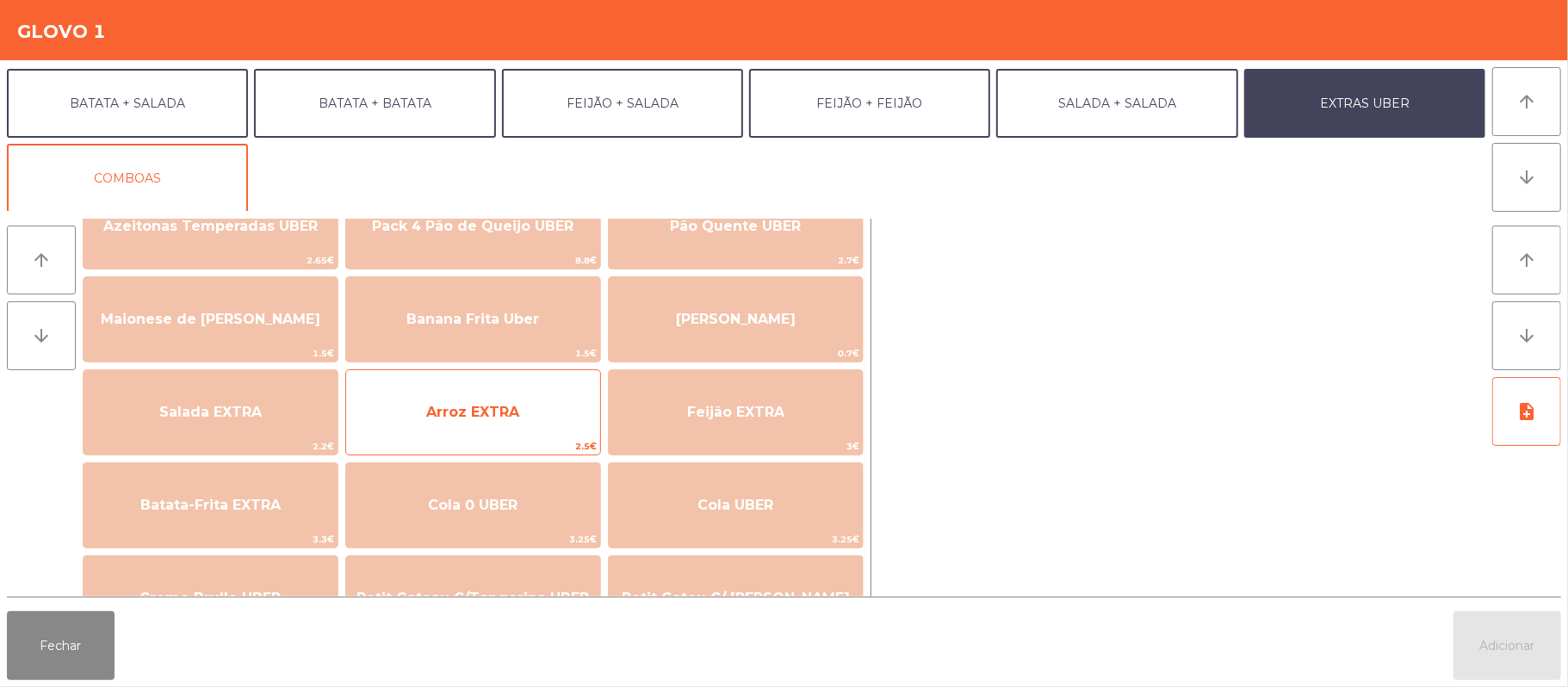
click at [531, 404] on span "Arroz EXTRA" at bounding box center [473, 412] width 254 height 47
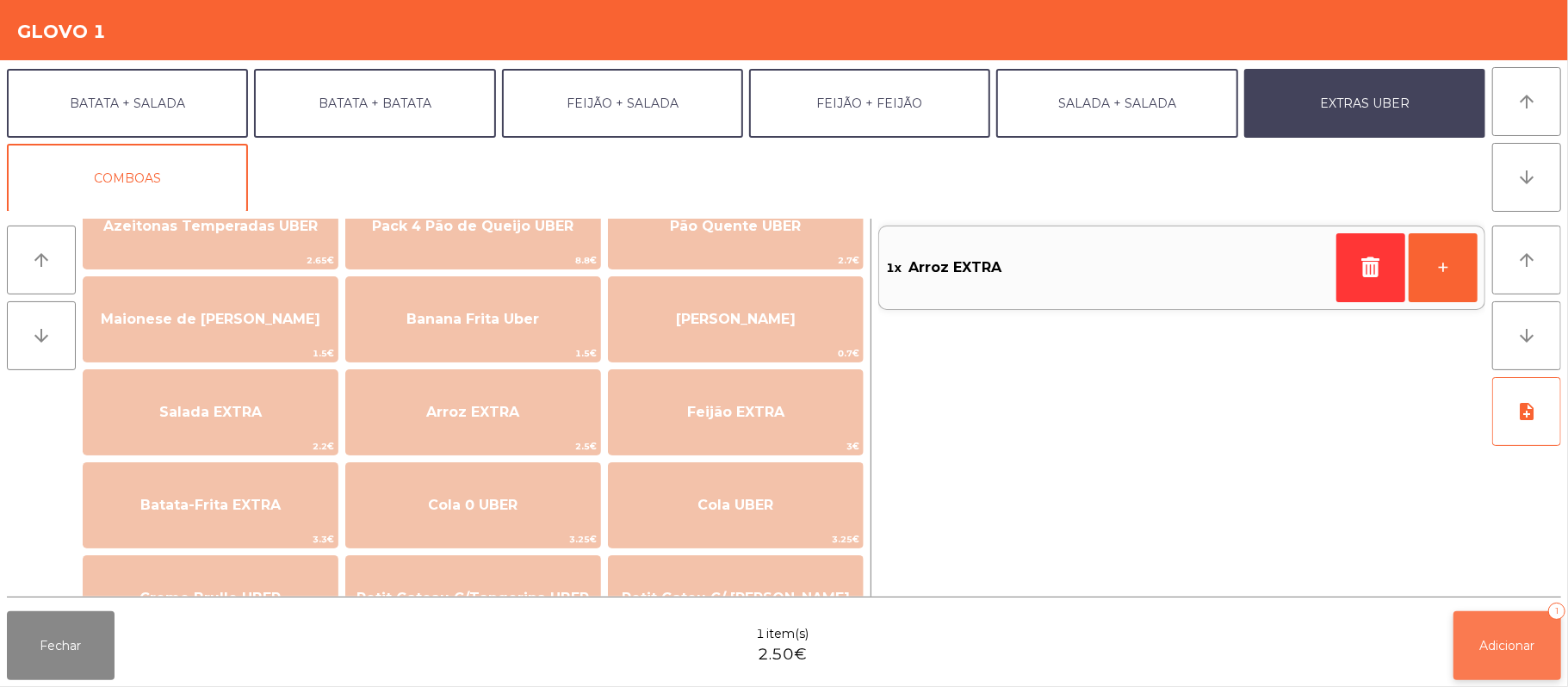
click at [1485, 658] on button "Adicionar 1" at bounding box center [1507, 645] width 108 height 68
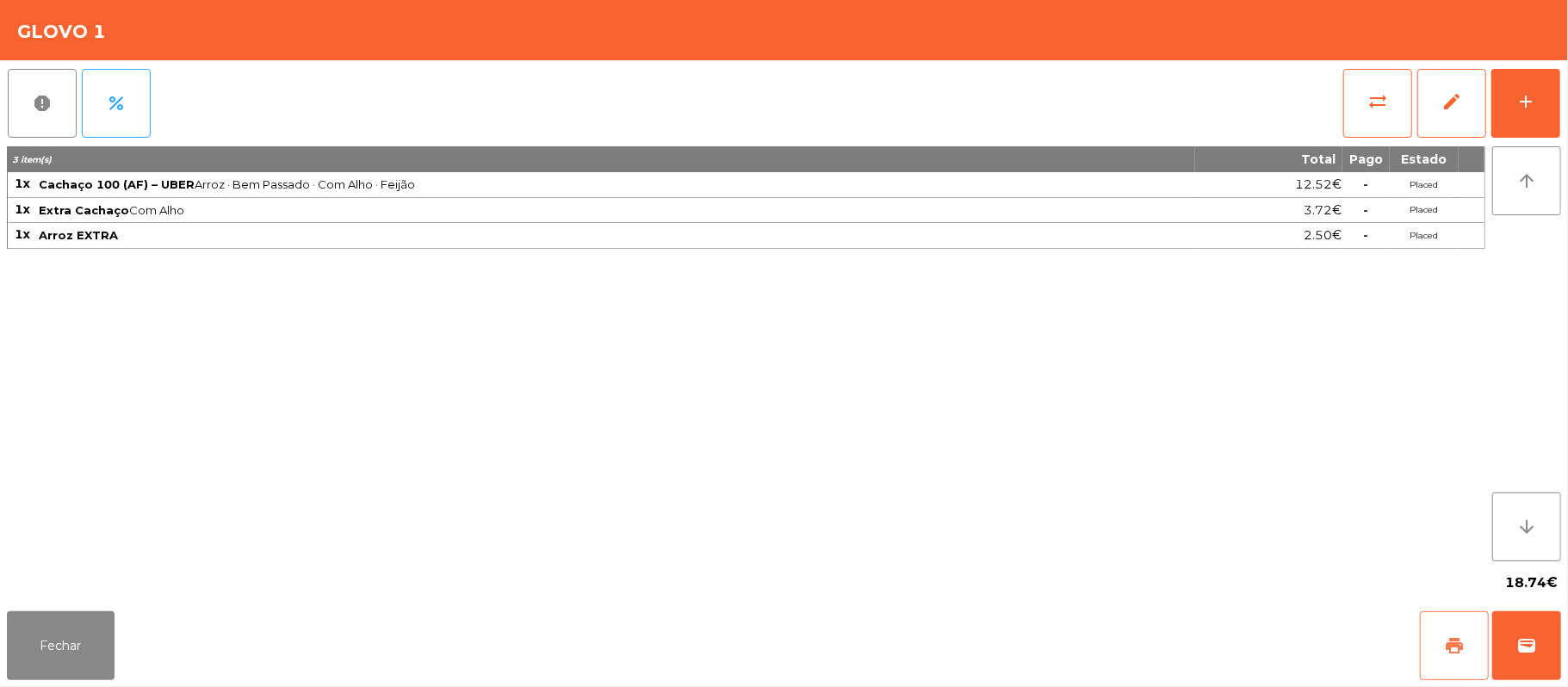
click at [1470, 644] on button "print" at bounding box center [1454, 645] width 68 height 68
click at [1440, 649] on button "print" at bounding box center [1454, 645] width 68 height 68
click at [1545, 654] on button "wallet" at bounding box center [1526, 645] width 68 height 68
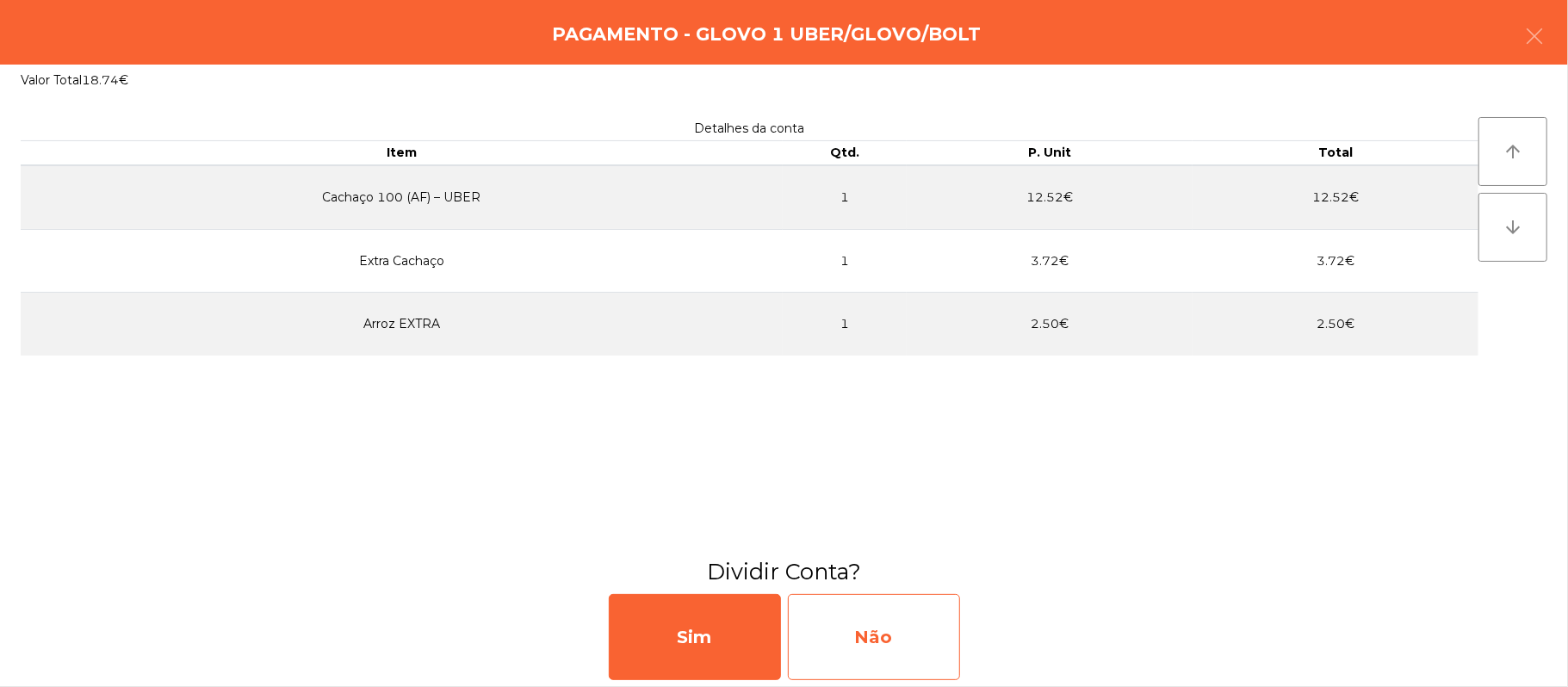
click at [894, 615] on div "Não" at bounding box center [874, 637] width 173 height 86
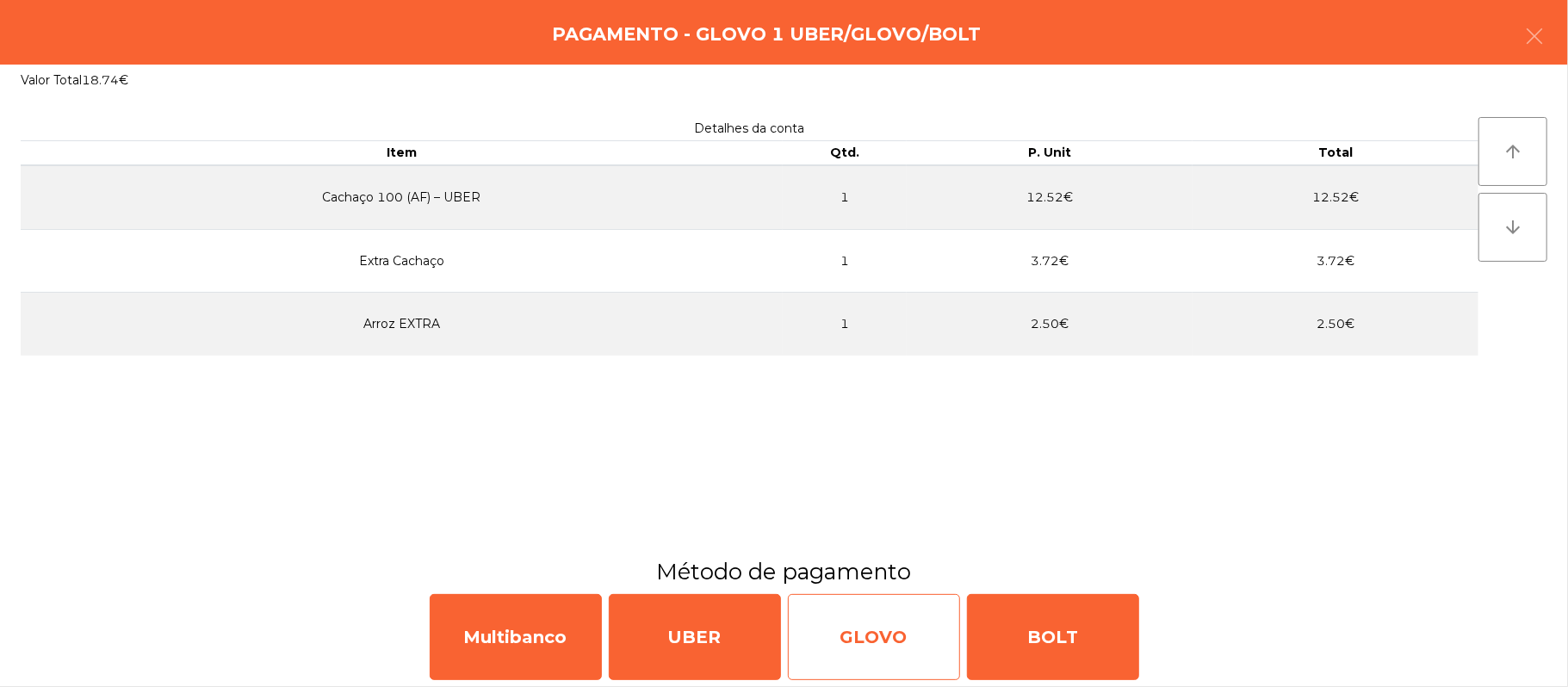
click at [892, 641] on div "GLOVO" at bounding box center [874, 637] width 173 height 86
select select "**"
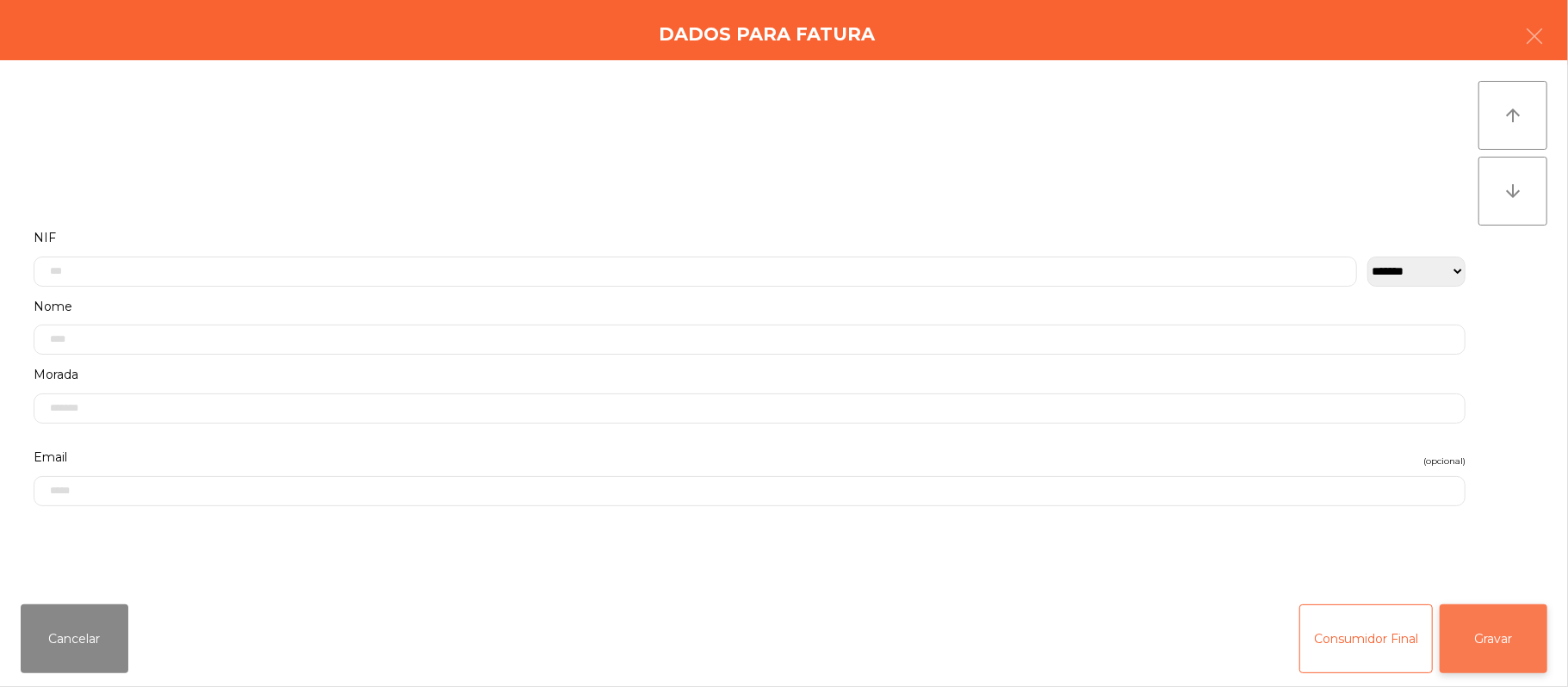
click at [1513, 649] on button "Gravar" at bounding box center [1493, 638] width 108 height 68
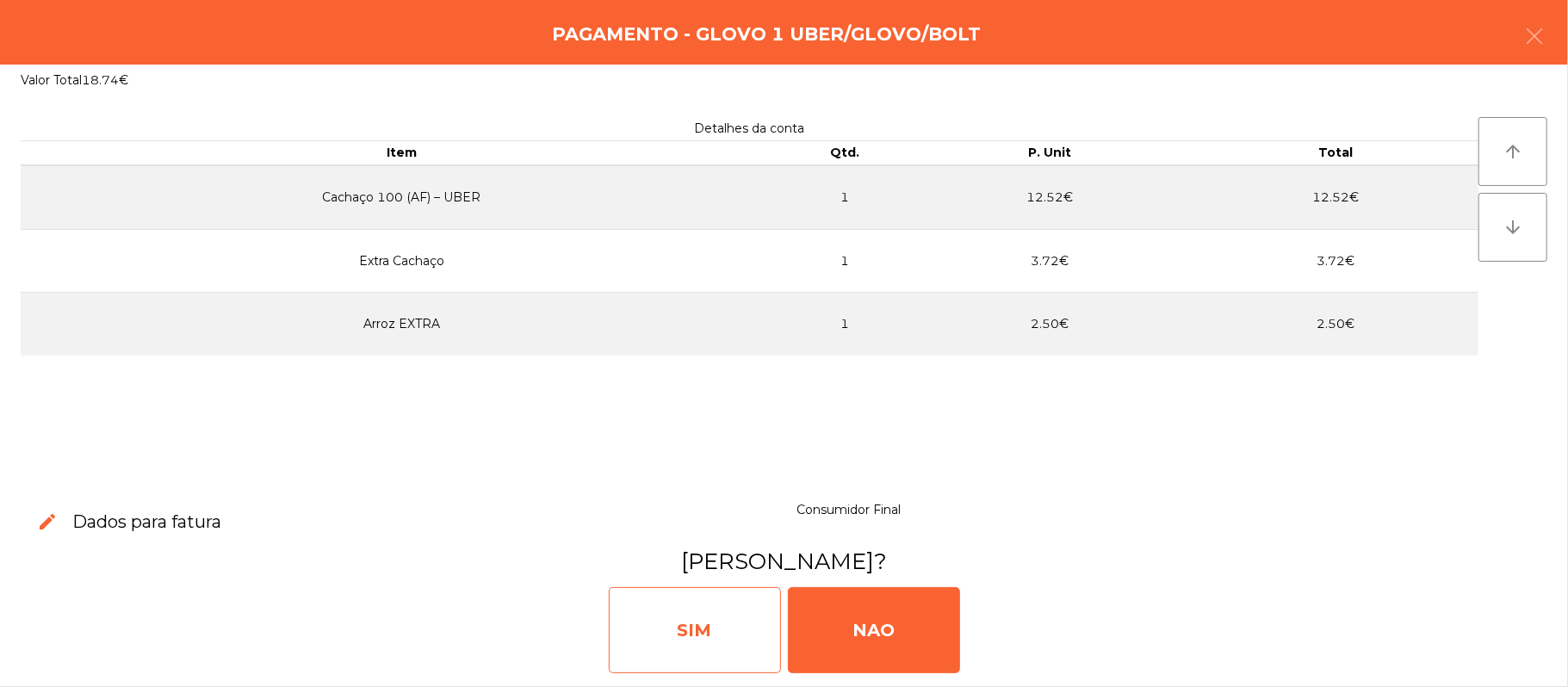
click at [701, 634] on div "SIM" at bounding box center [695, 630] width 173 height 86
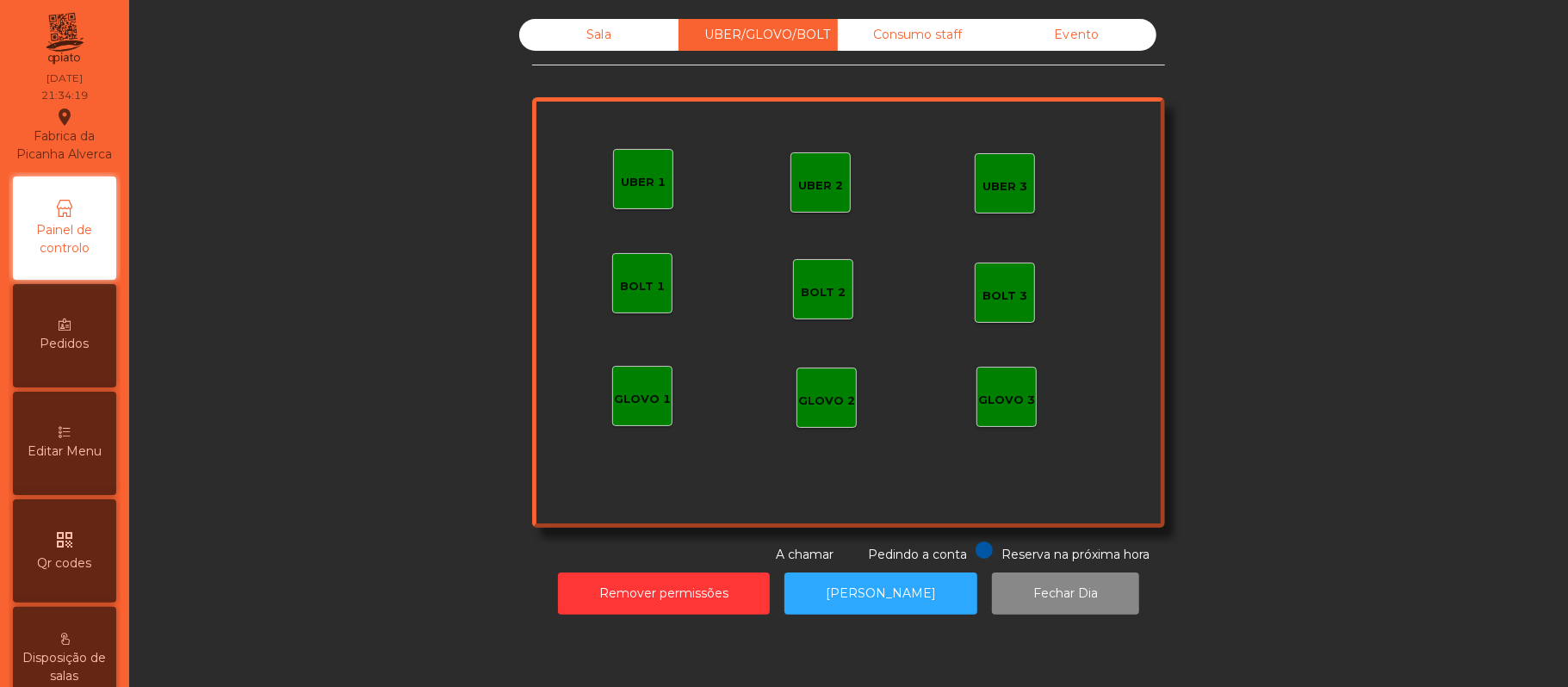
click at [534, 36] on div "Sala" at bounding box center [599, 35] width 159 height 32
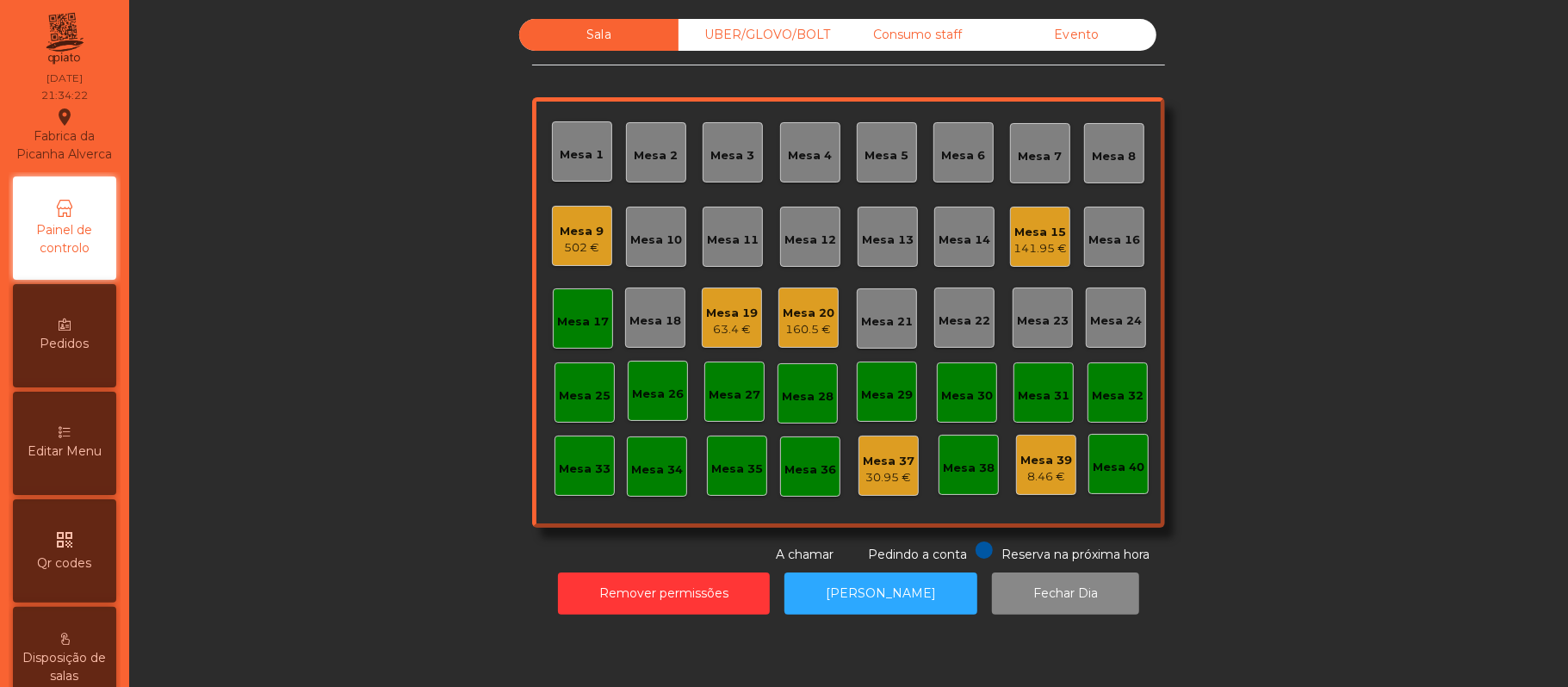
click at [589, 336] on div "Mesa 17" at bounding box center [583, 319] width 60 height 60
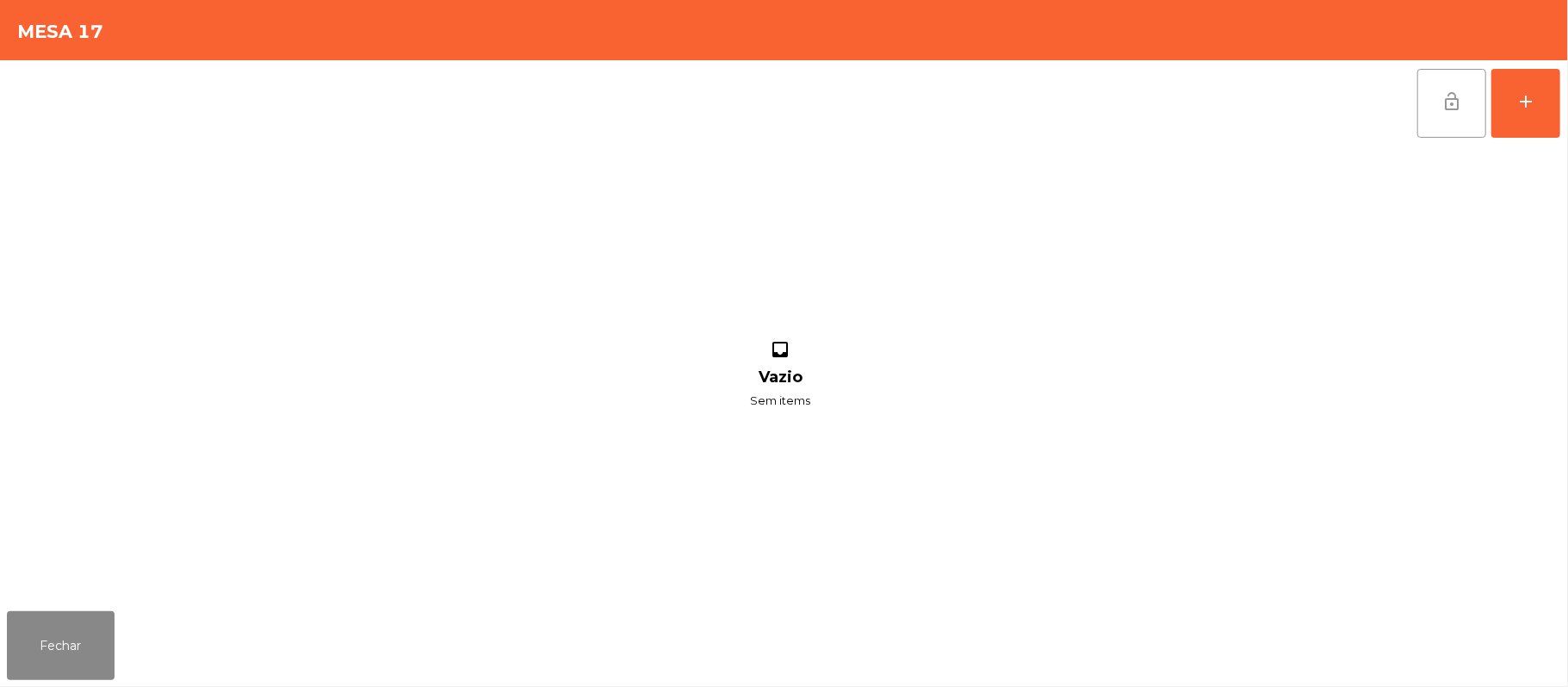
click at [1435, 117] on button "lock_open" at bounding box center [1452, 102] width 68 height 68
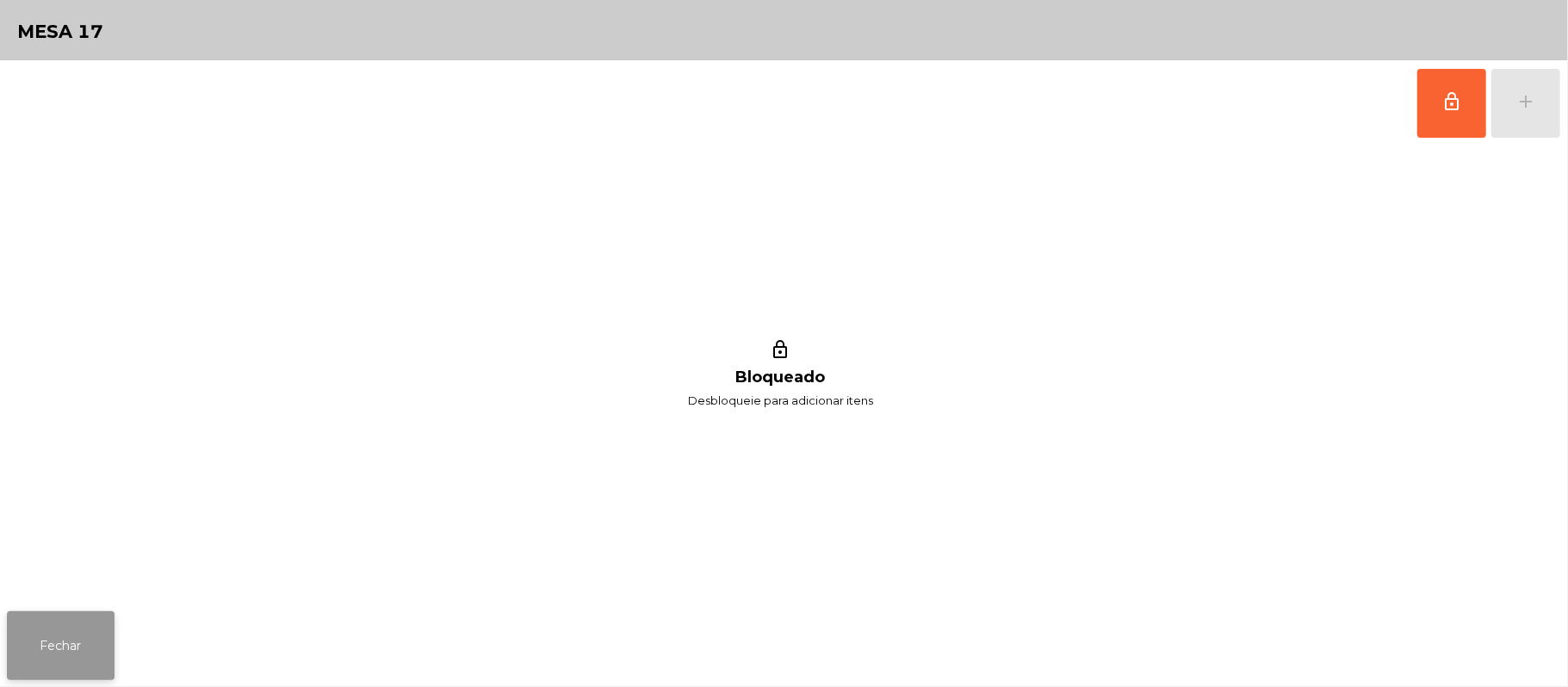
click at [50, 613] on button "Fechar" at bounding box center [60, 645] width 108 height 68
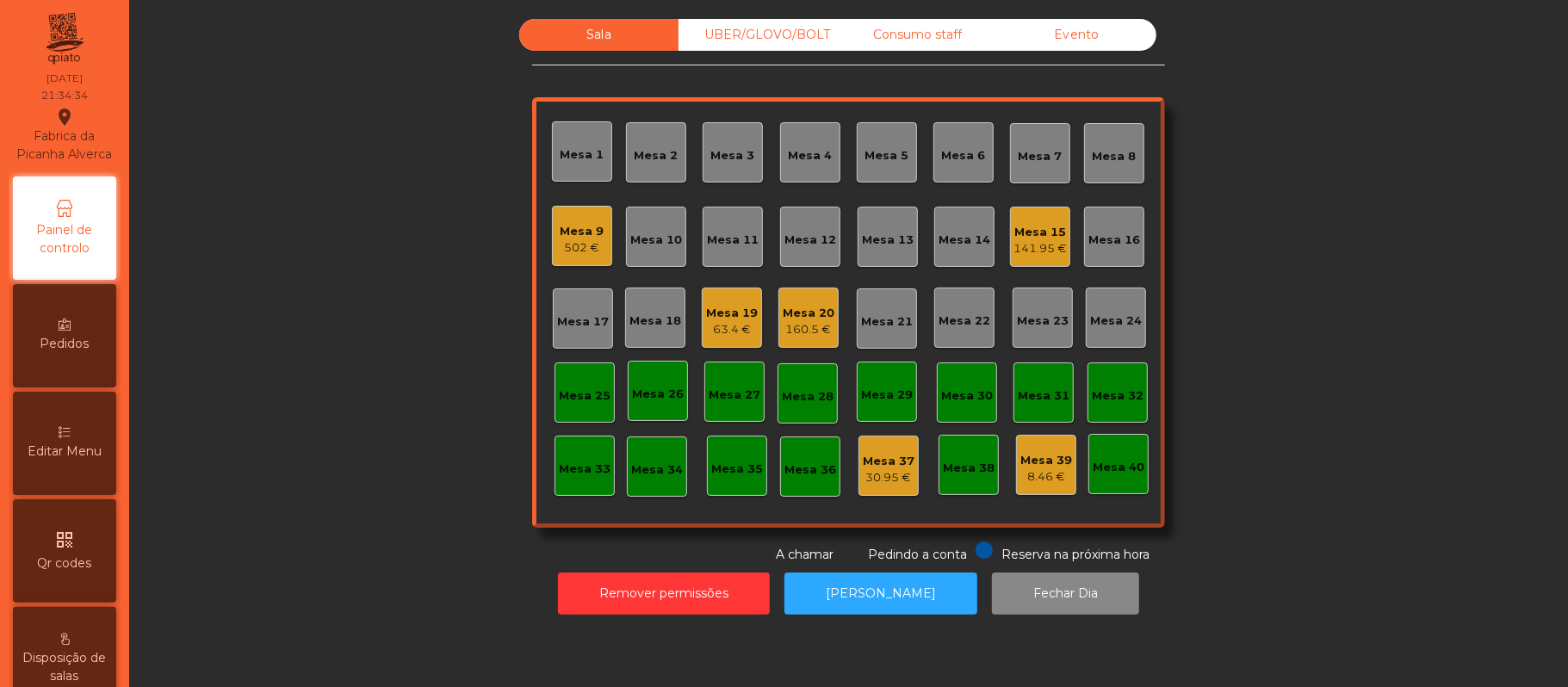
click at [561, 234] on div "Mesa 9" at bounding box center [582, 231] width 44 height 17
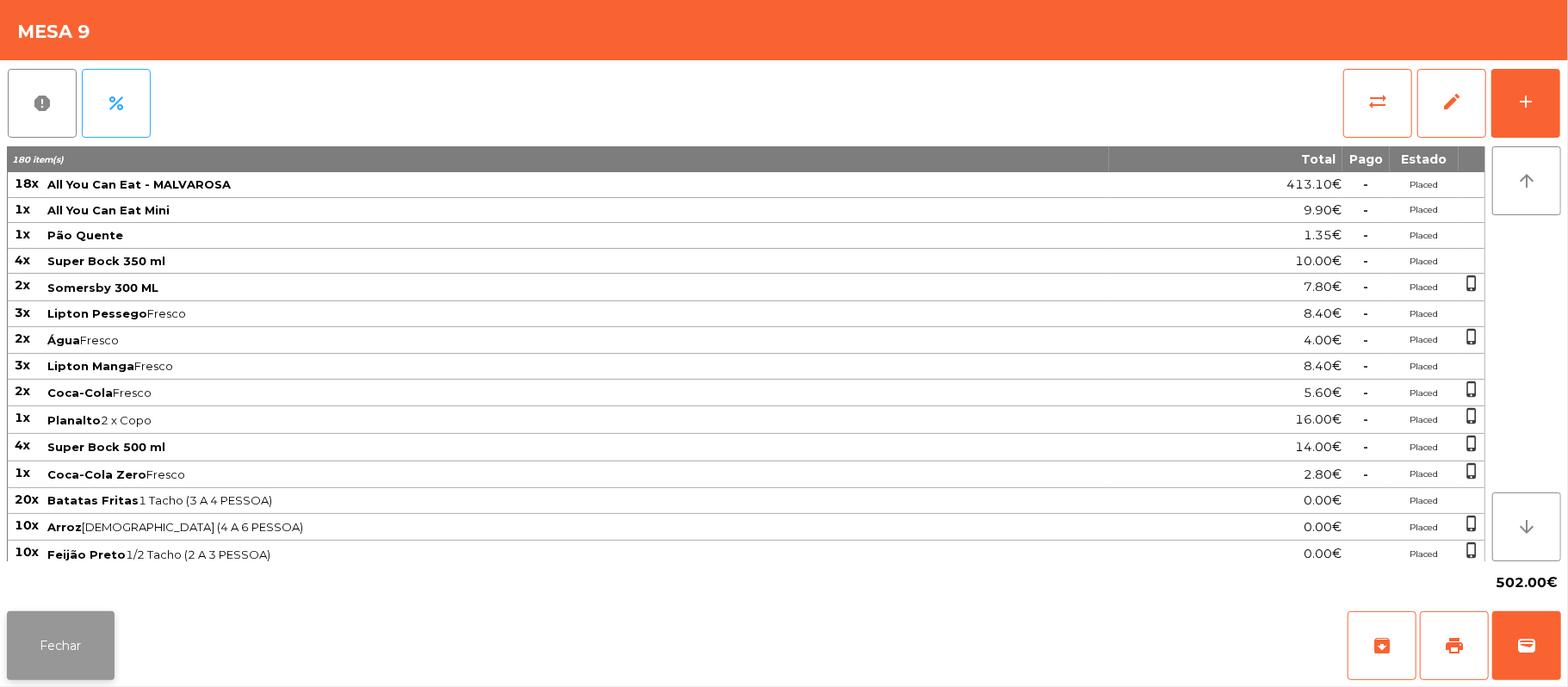
click at [86, 637] on button "Fechar" at bounding box center [60, 645] width 108 height 68
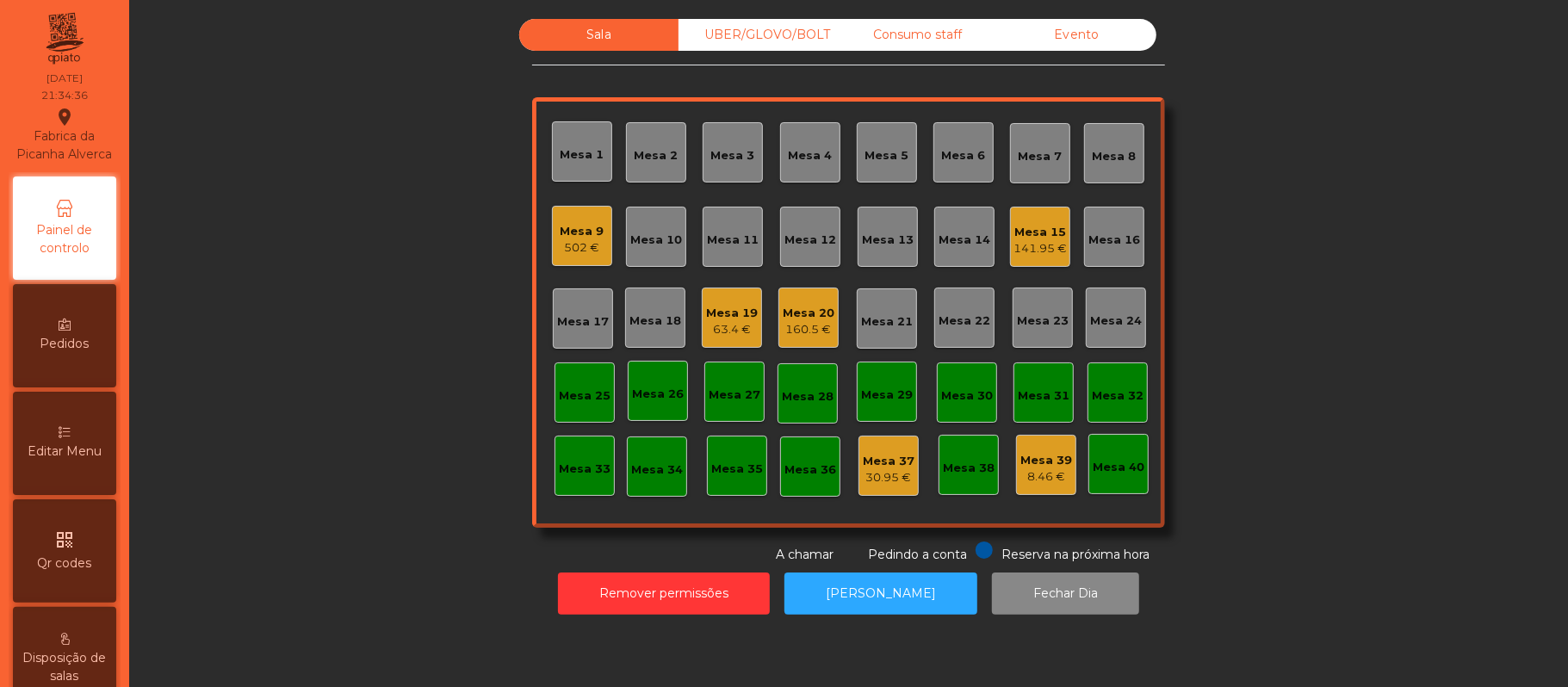
click at [566, 248] on div "502 €" at bounding box center [582, 247] width 44 height 17
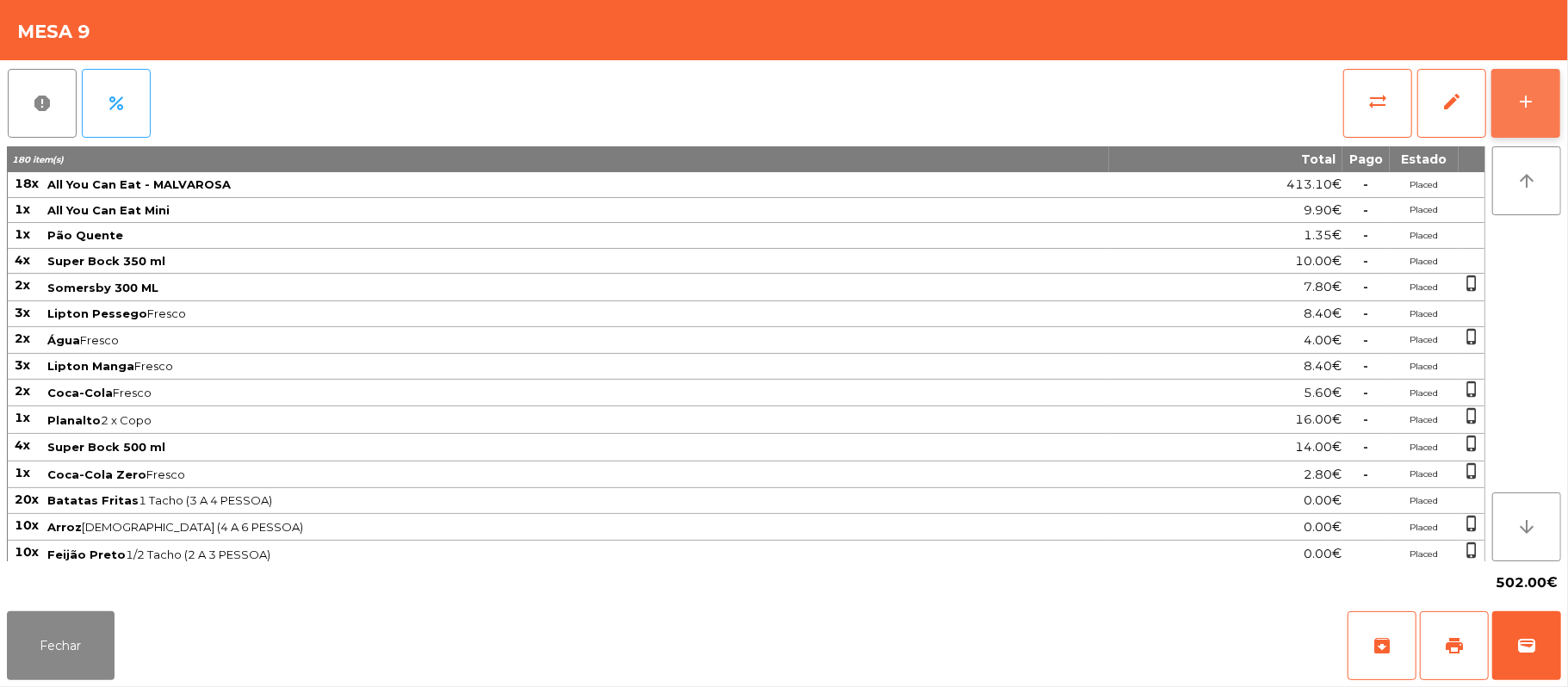
click at [1523, 103] on div "add" at bounding box center [1526, 101] width 21 height 21
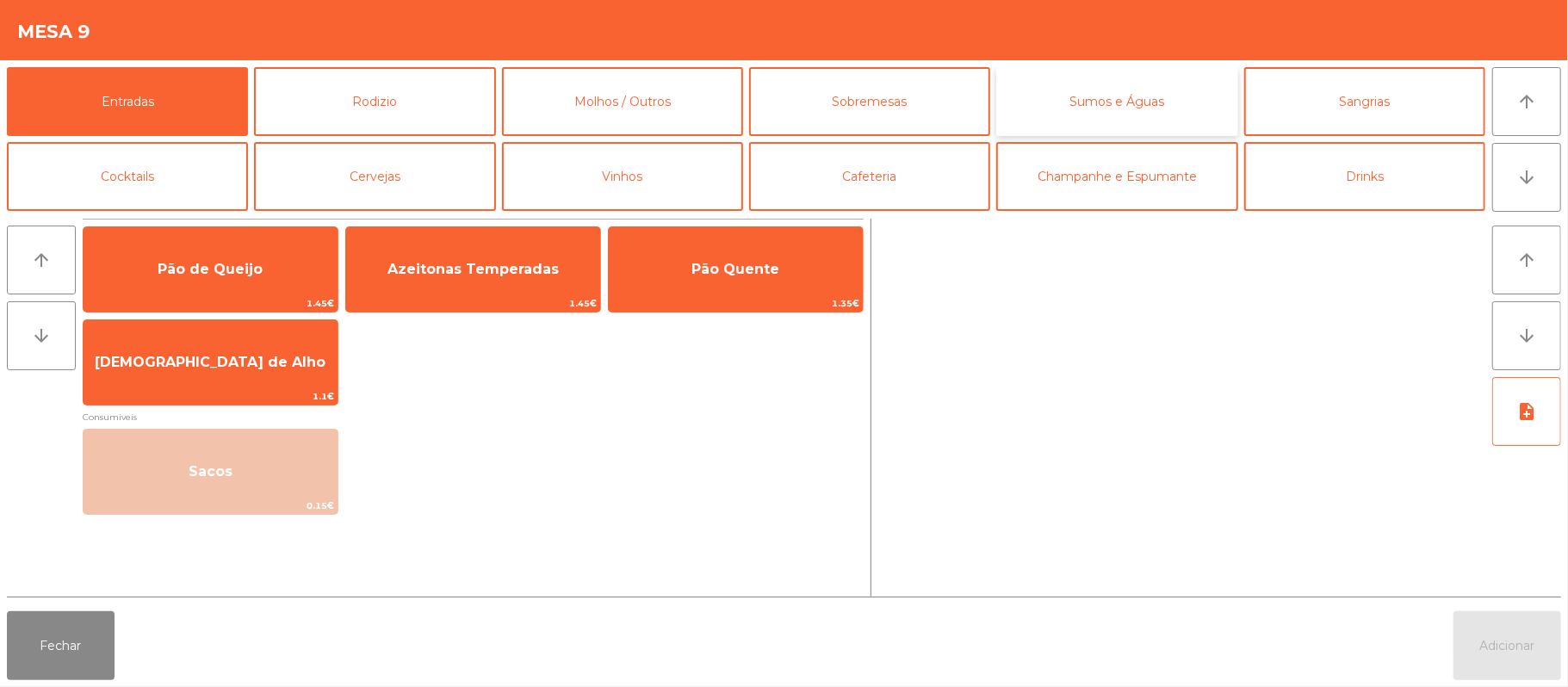
click at [1100, 104] on button "Sumos e Águas" at bounding box center [1116, 101] width 241 height 68
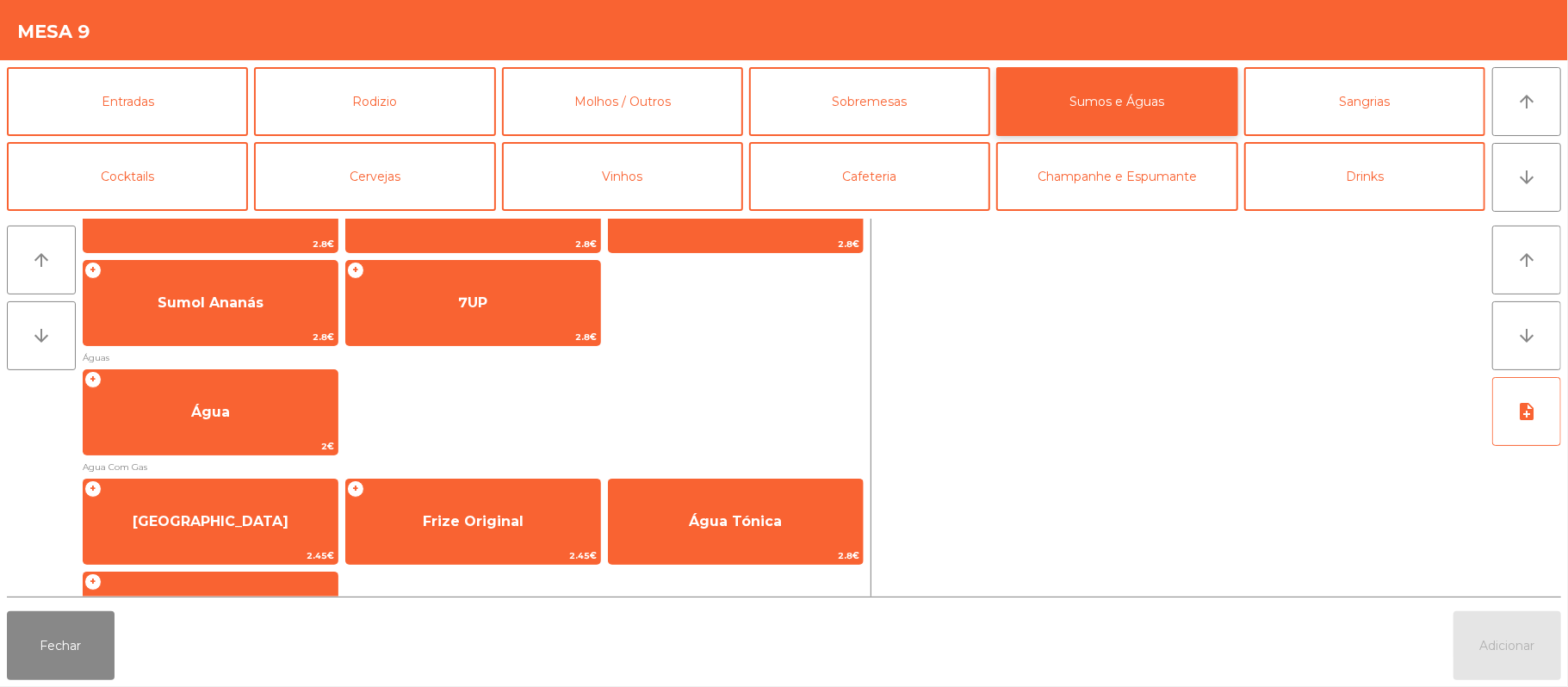
scroll to position [508, 0]
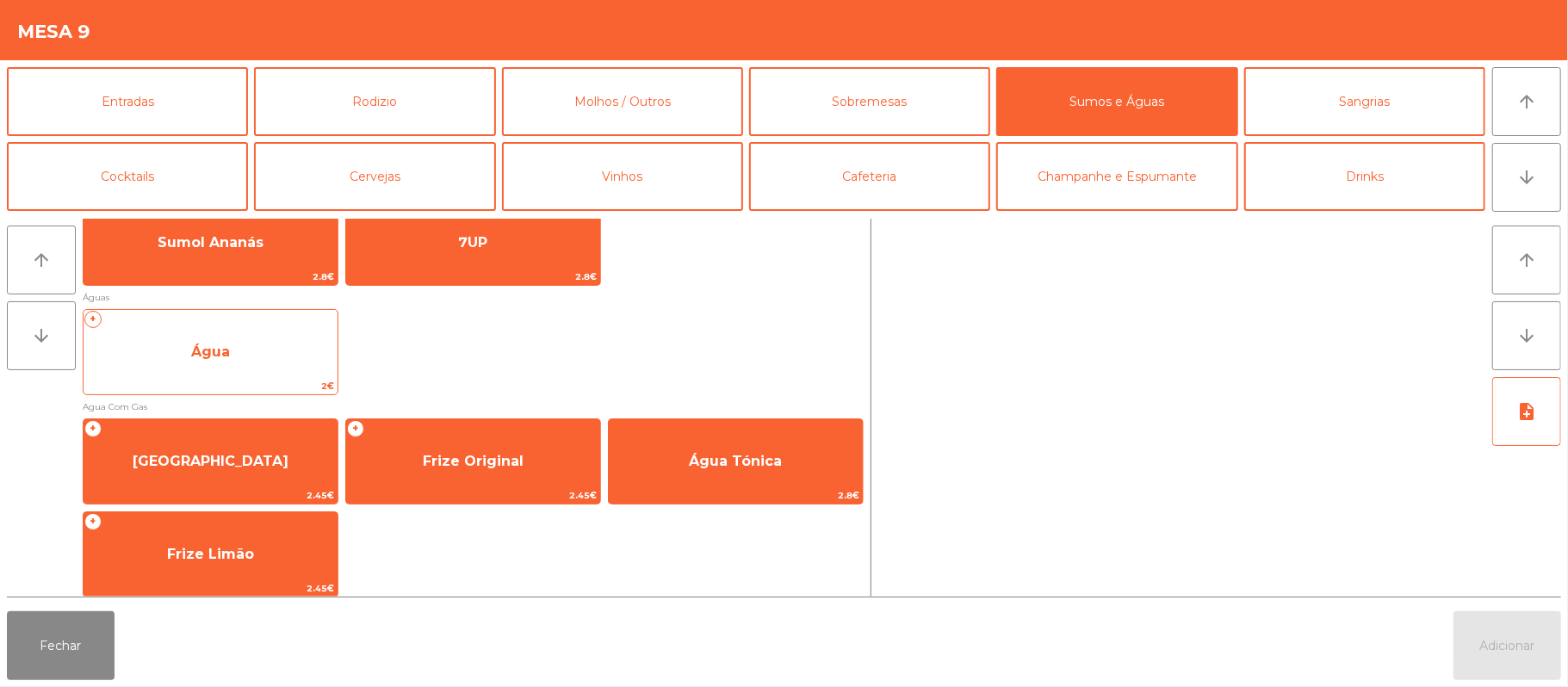
click at [251, 350] on span "Água" at bounding box center [210, 352] width 254 height 47
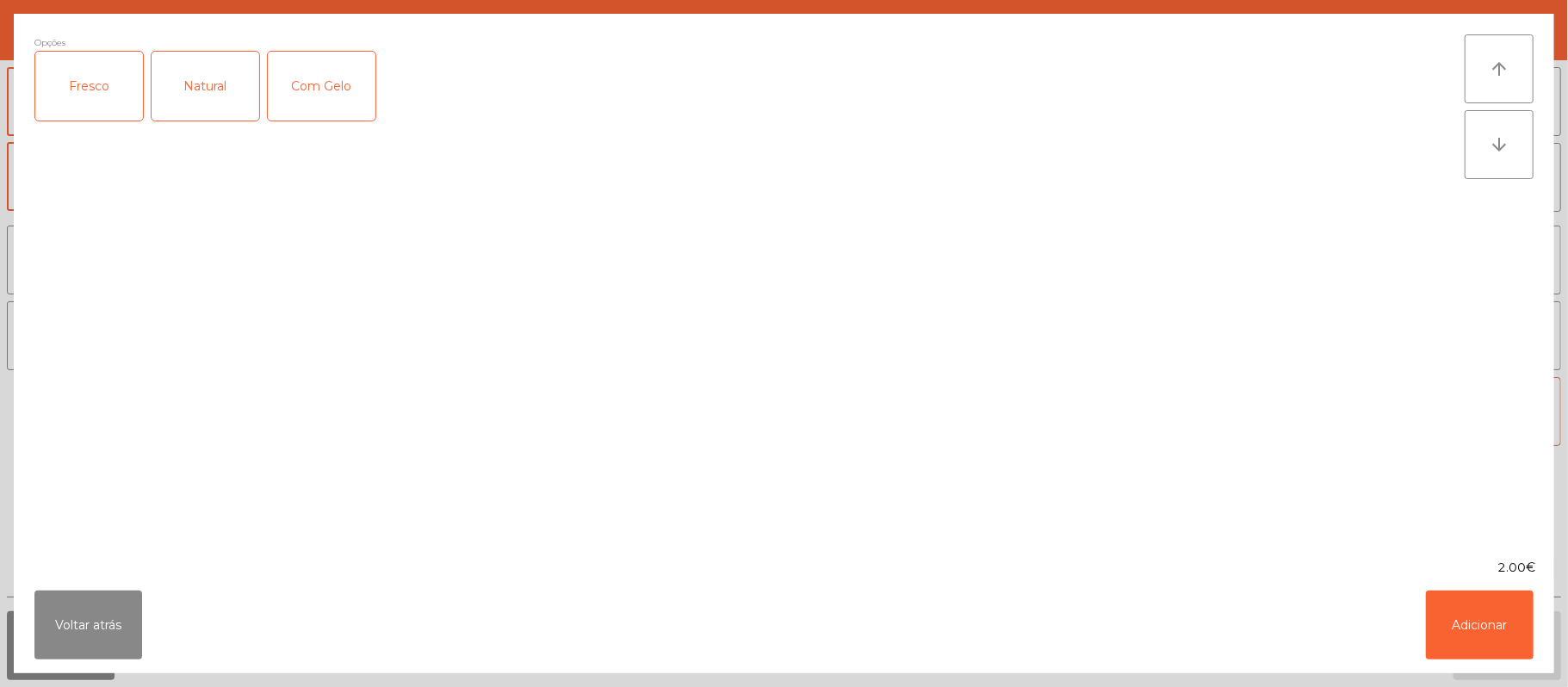
click at [80, 93] on div "Fresco" at bounding box center [89, 85] width 108 height 68
click at [1483, 641] on button "Adicionar" at bounding box center [1480, 624] width 108 height 68
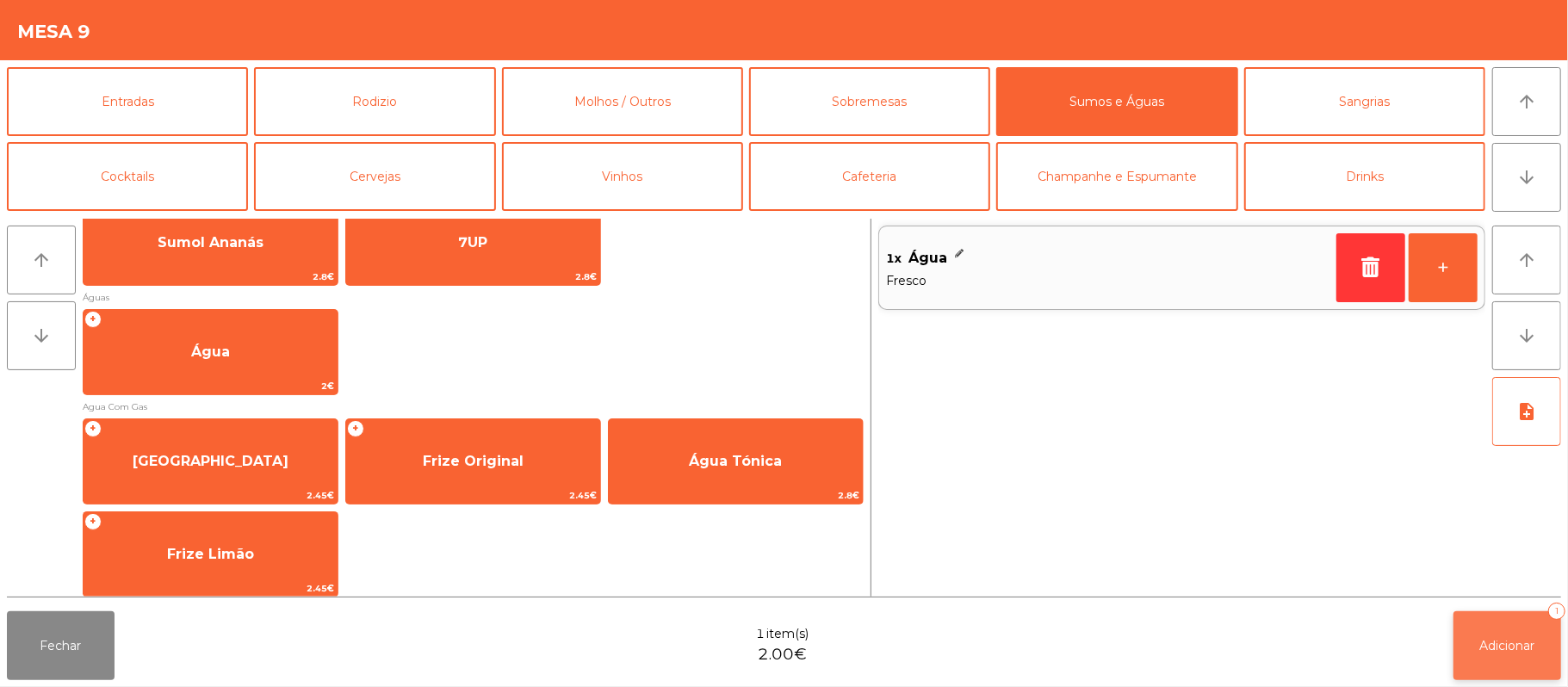
click at [1502, 641] on span "Adicionar" at bounding box center [1508, 645] width 55 height 16
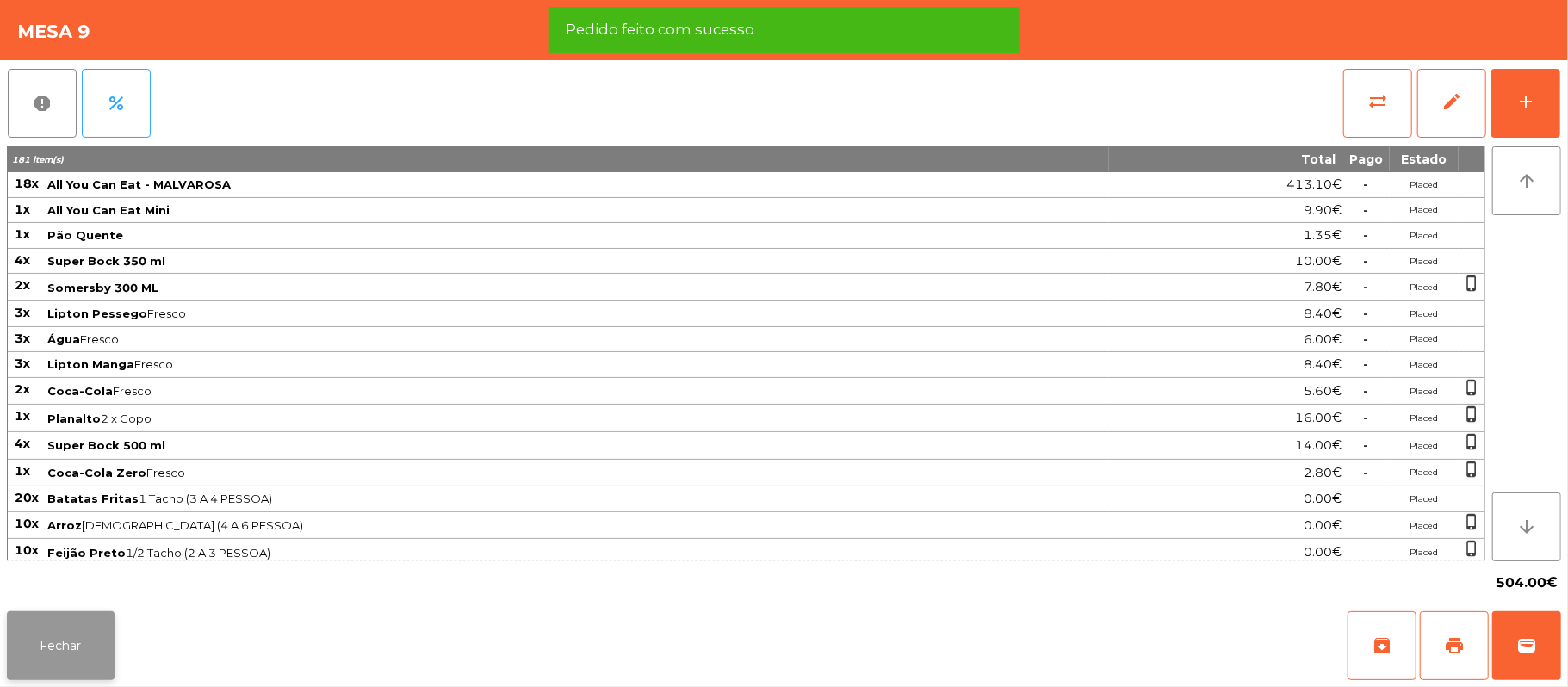
click at [10, 638] on button "Fechar" at bounding box center [60, 645] width 108 height 68
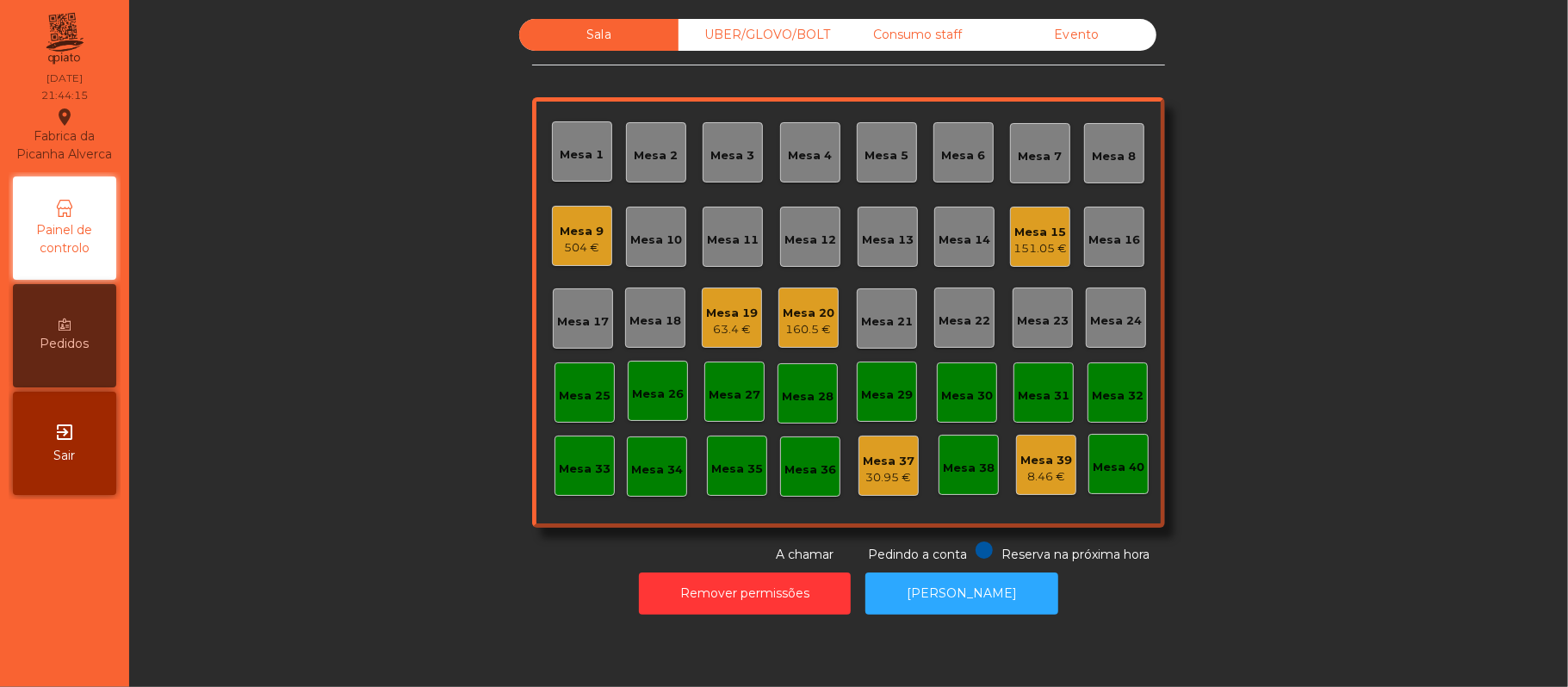
click at [1051, 465] on div "Mesa 39" at bounding box center [1046, 460] width 52 height 17
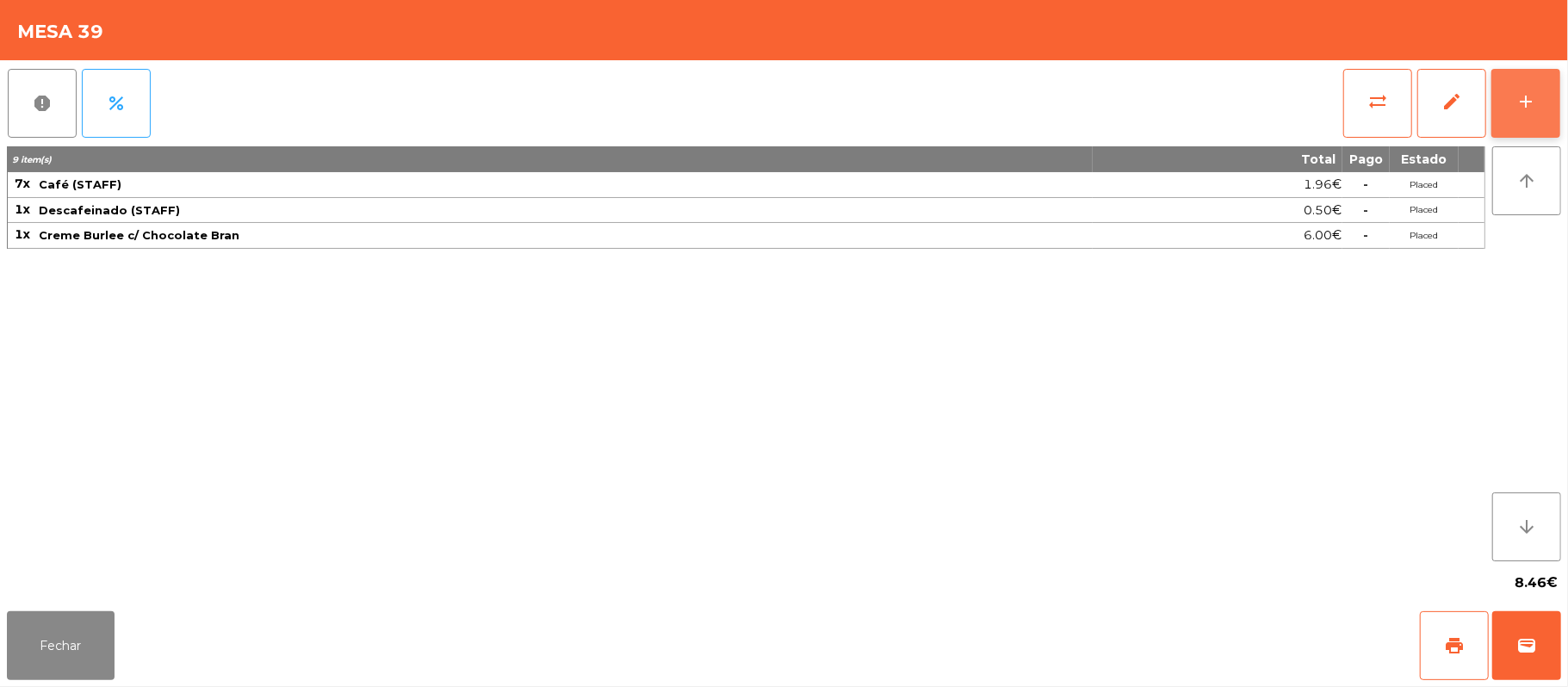
click at [1515, 104] on div "add" at bounding box center [1526, 101] width 21 height 21
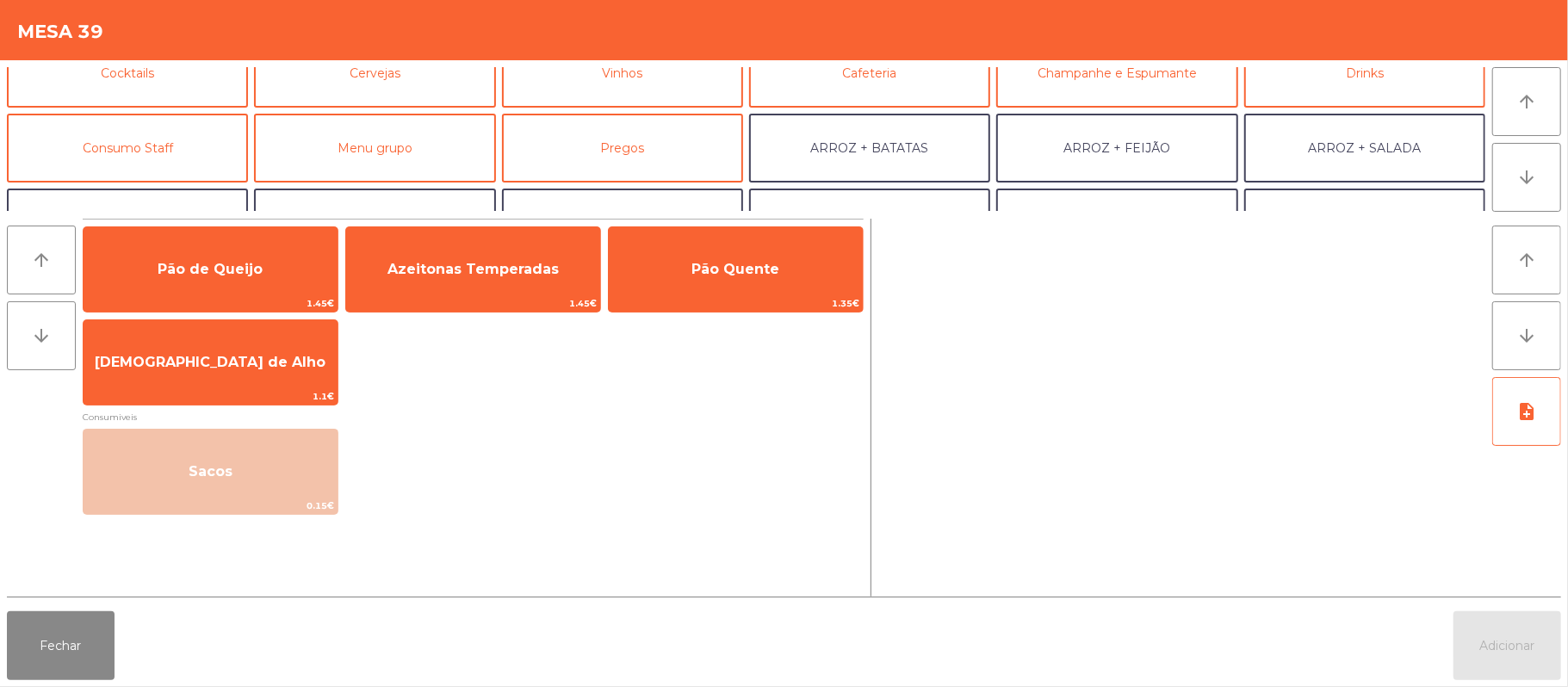
scroll to position [156, 0]
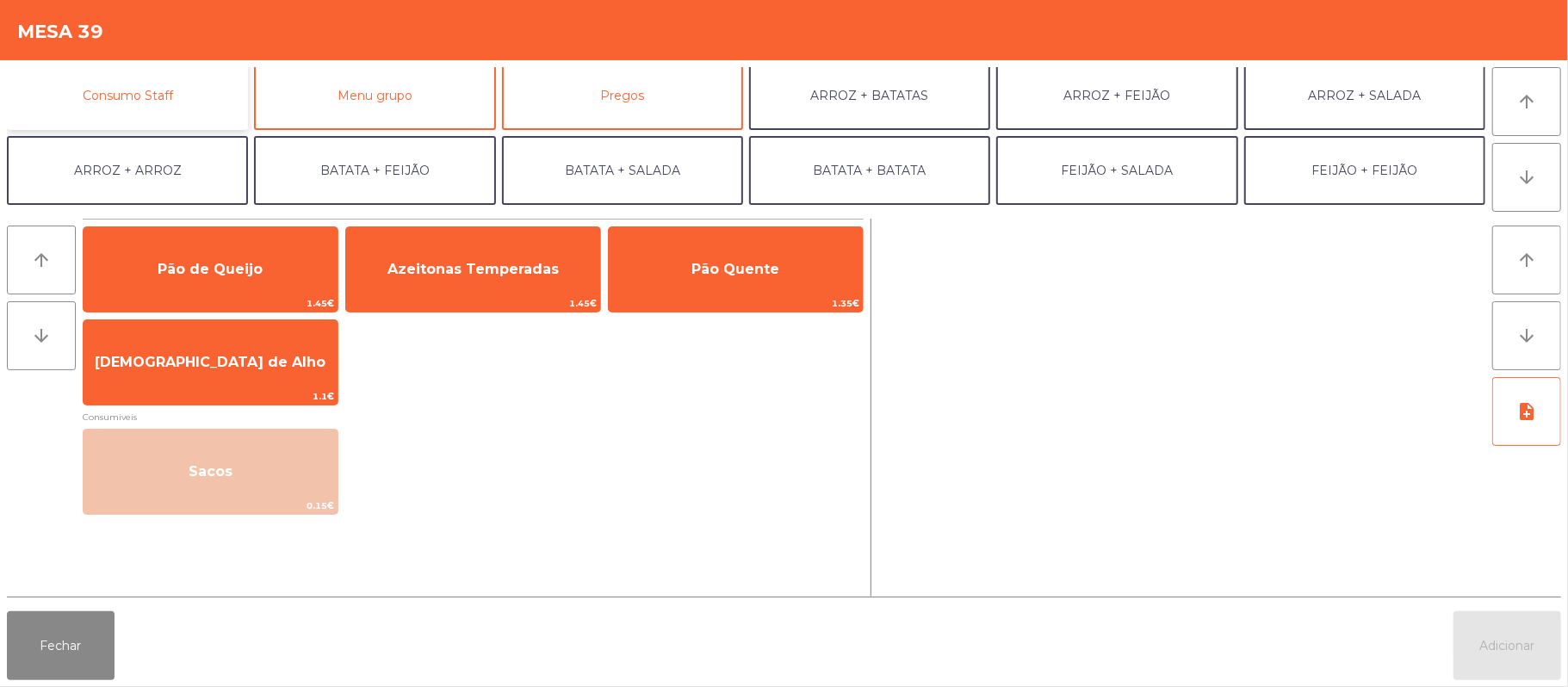
click at [171, 90] on button "Consumo Staff" at bounding box center [127, 95] width 241 height 68
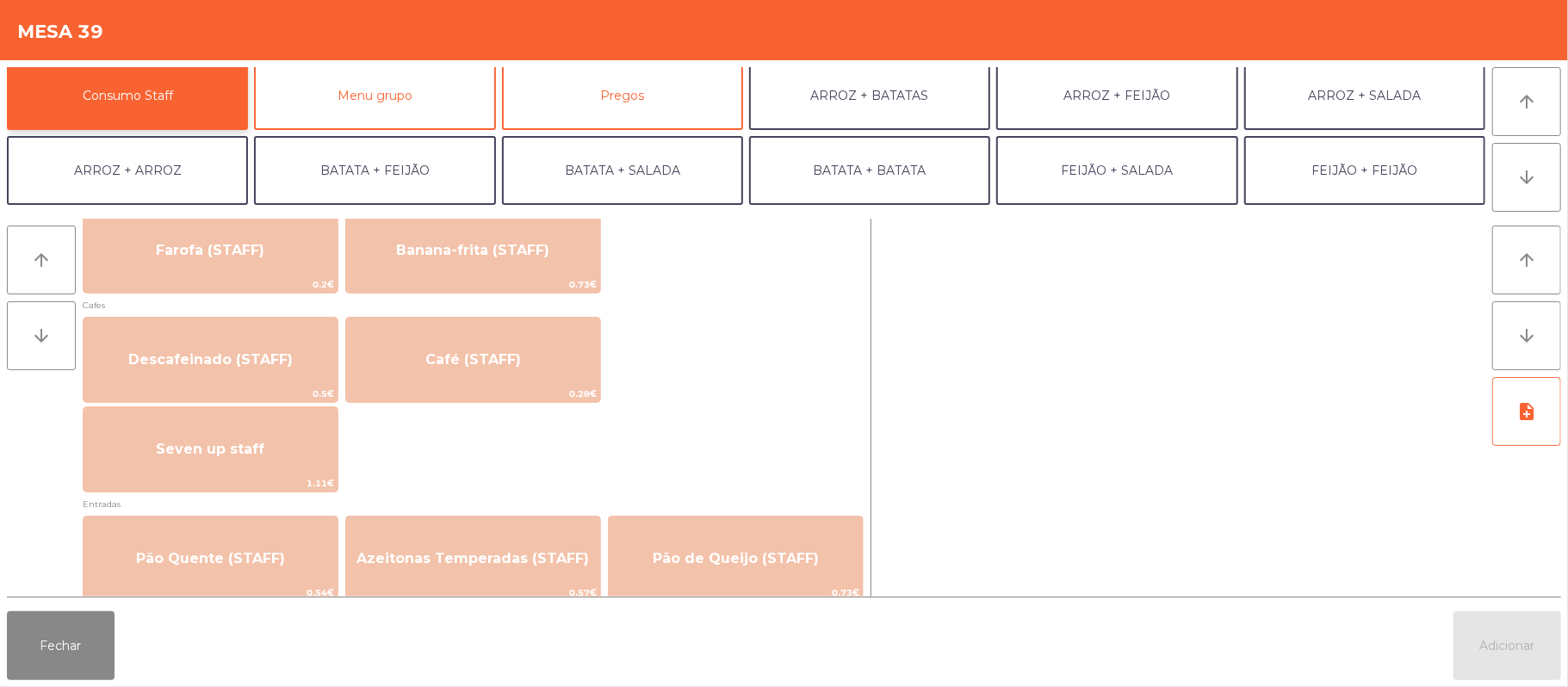
scroll to position [919, 0]
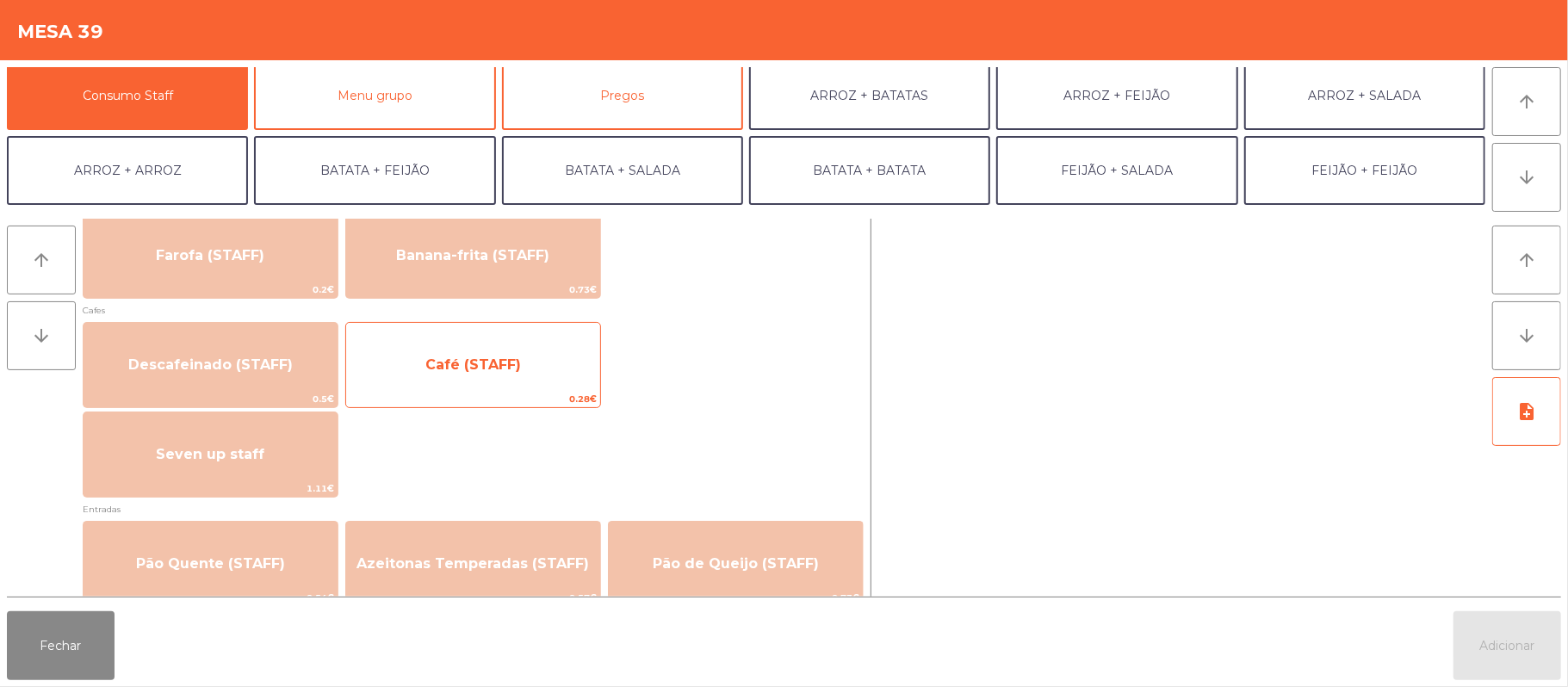
click at [510, 376] on span "Café (STAFF)" at bounding box center [473, 366] width 254 height 47
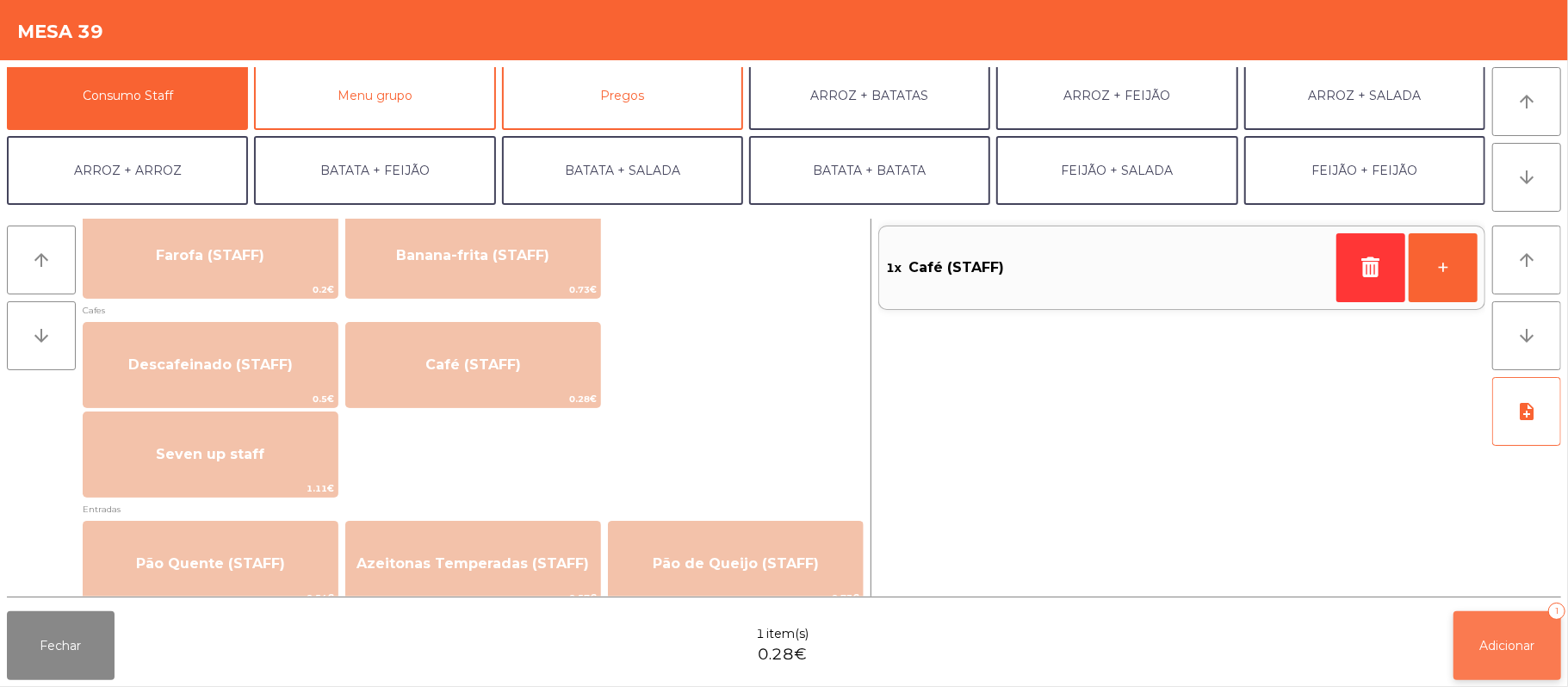
click at [1506, 646] on span "Adicionar" at bounding box center [1508, 645] width 55 height 16
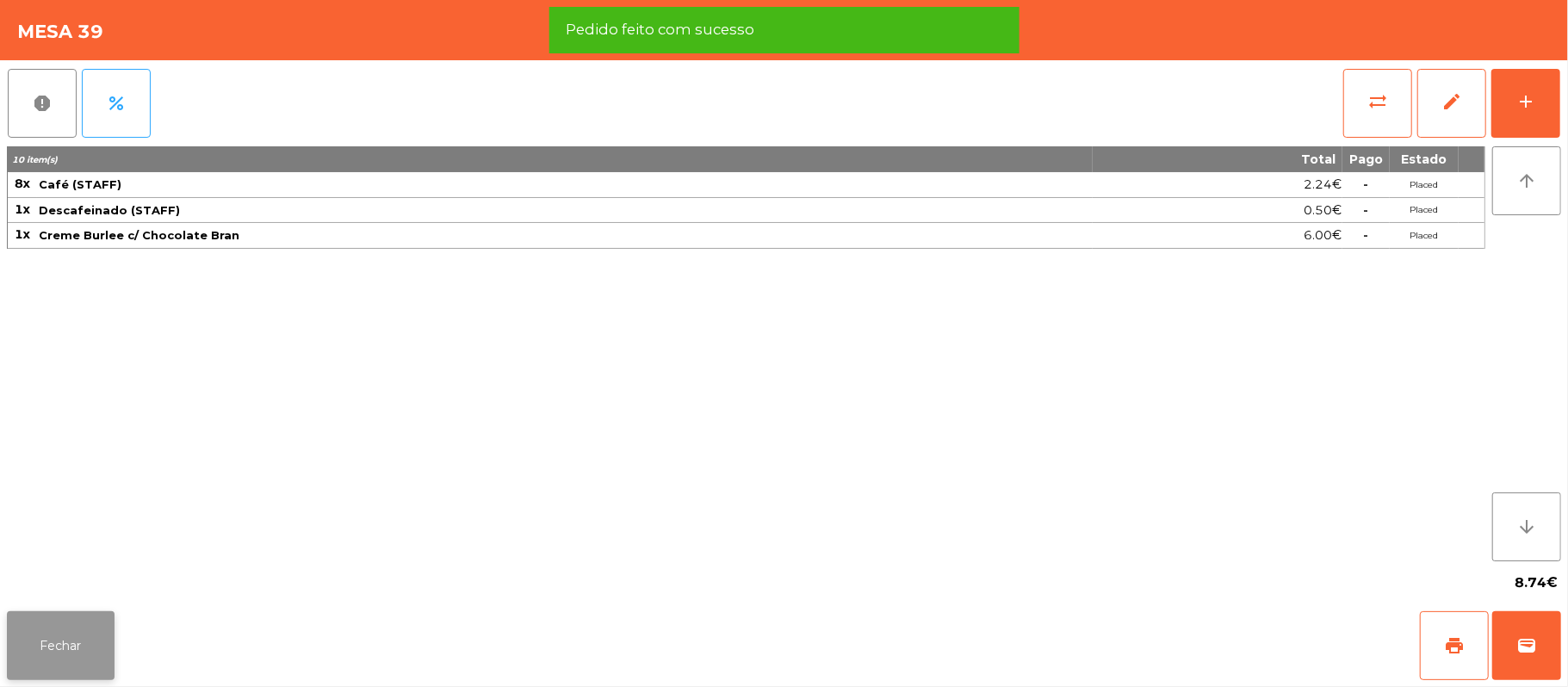
click at [55, 646] on button "Fechar" at bounding box center [60, 645] width 108 height 68
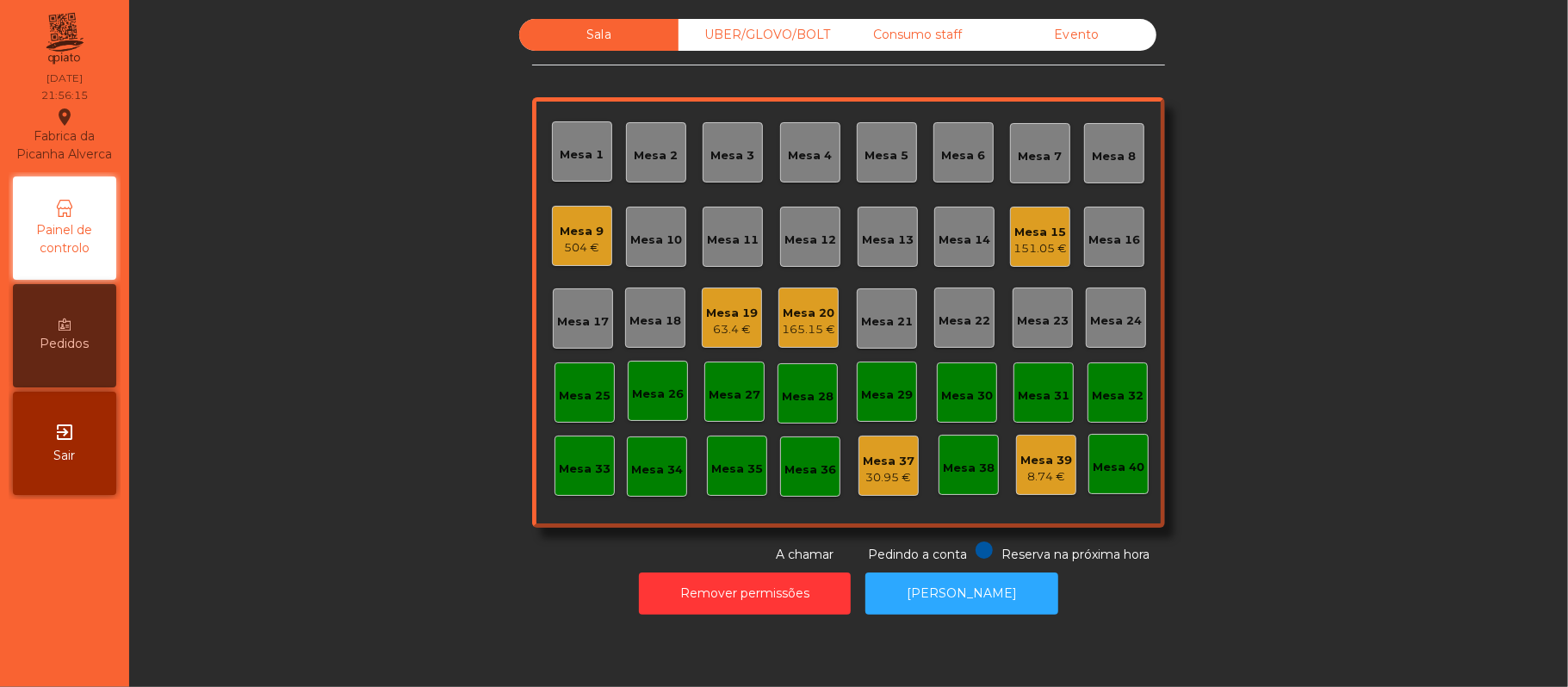
click at [935, 47] on div "Consumo staff" at bounding box center [918, 35] width 159 height 32
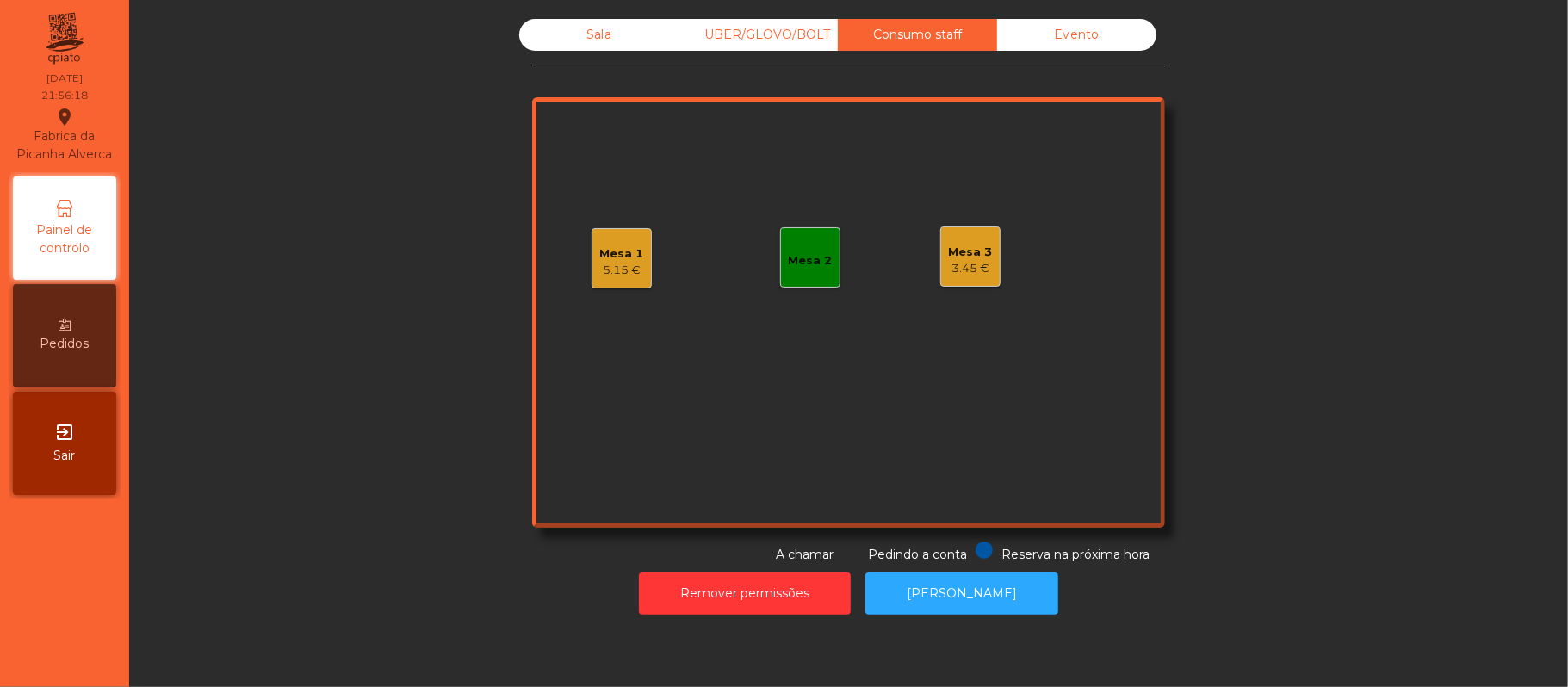
click at [639, 258] on div "Mesa 1 5.15 €" at bounding box center [622, 258] width 60 height 60
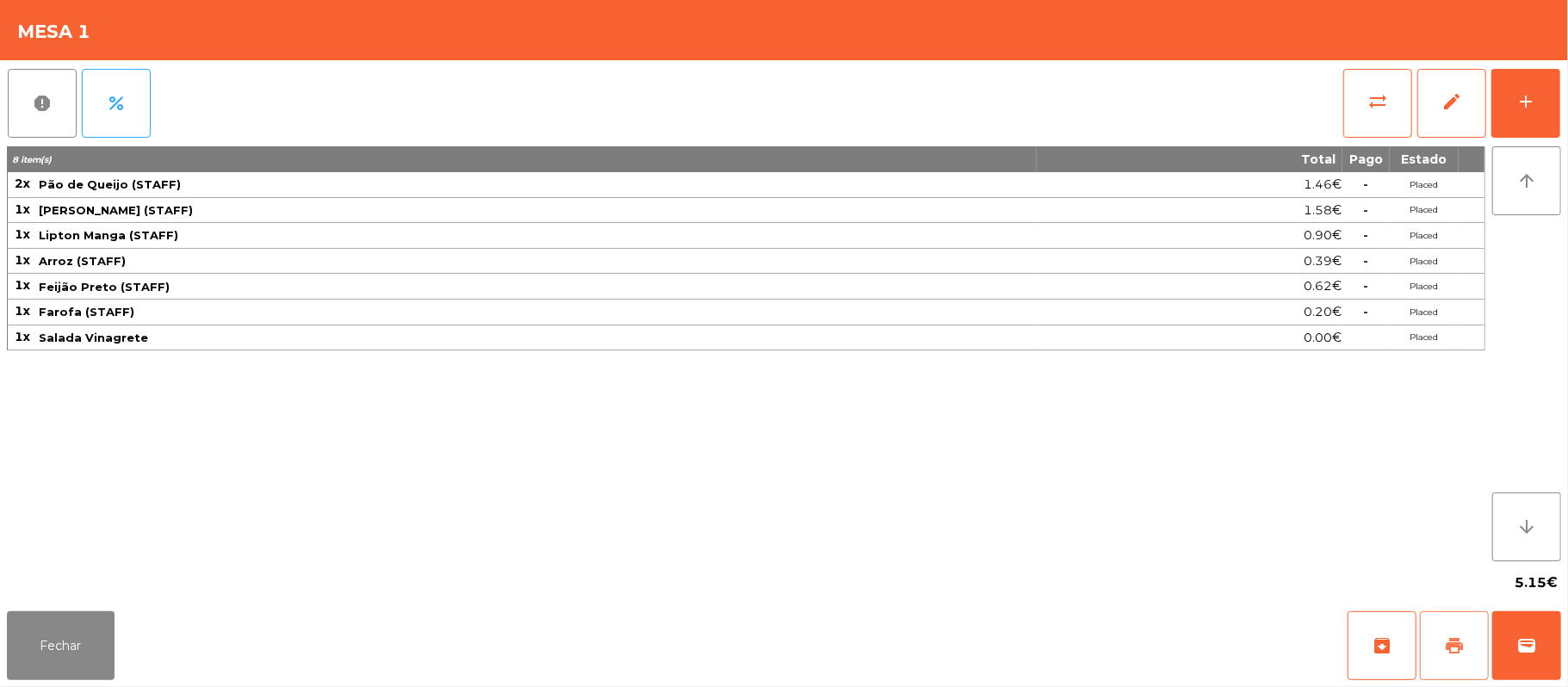
click at [1462, 648] on span "print" at bounding box center [1455, 646] width 21 height 21
click at [100, 638] on button "Fechar" at bounding box center [60, 645] width 108 height 68
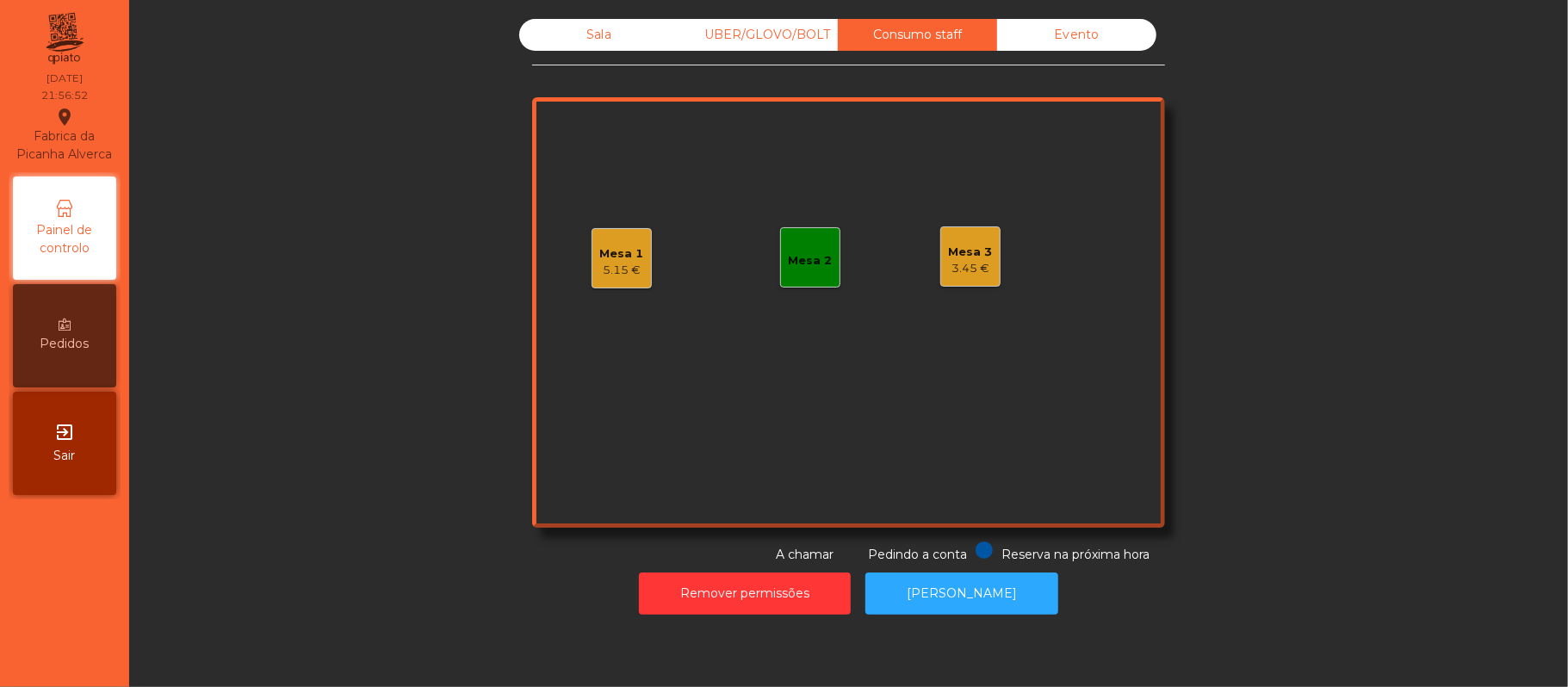
click at [600, 277] on div "5.15 €" at bounding box center [622, 270] width 44 height 17
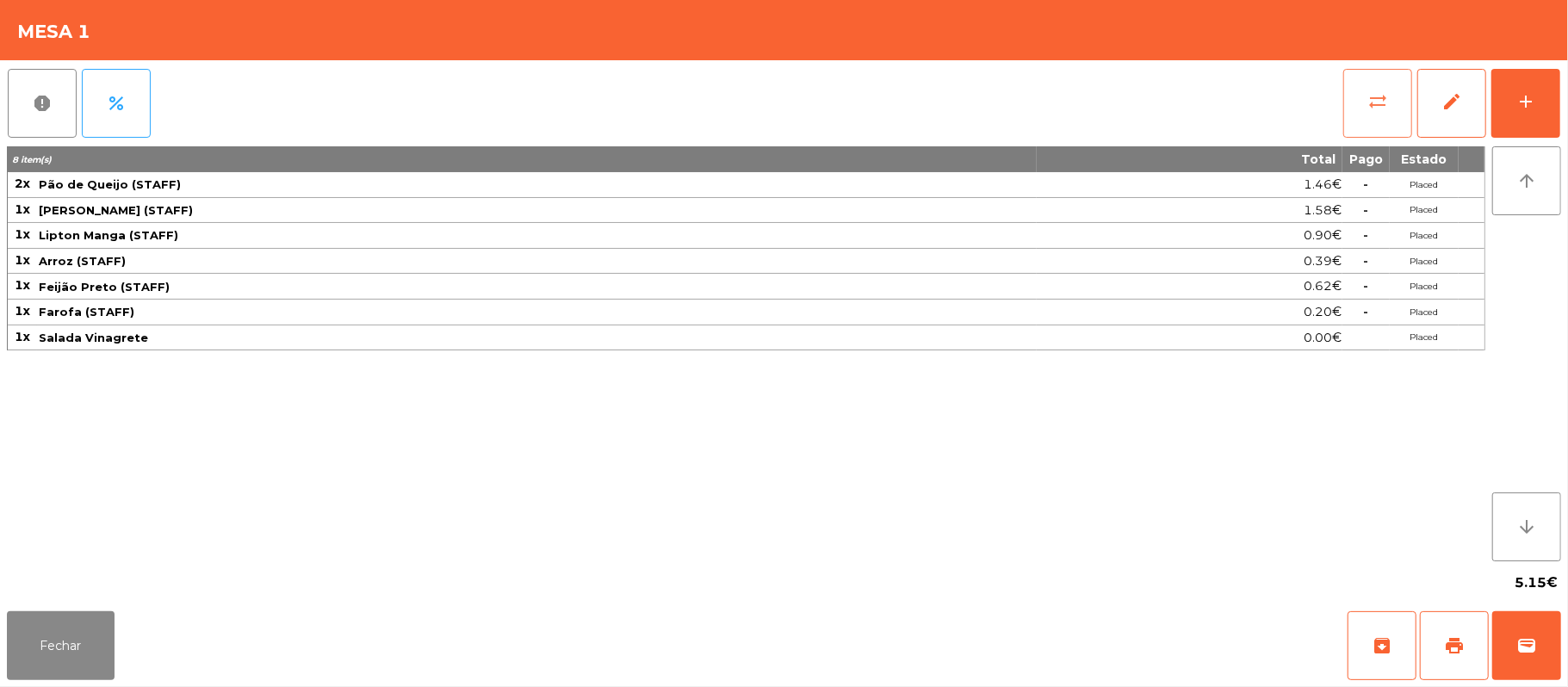
click at [1369, 87] on button "sync_alt" at bounding box center [1378, 102] width 68 height 68
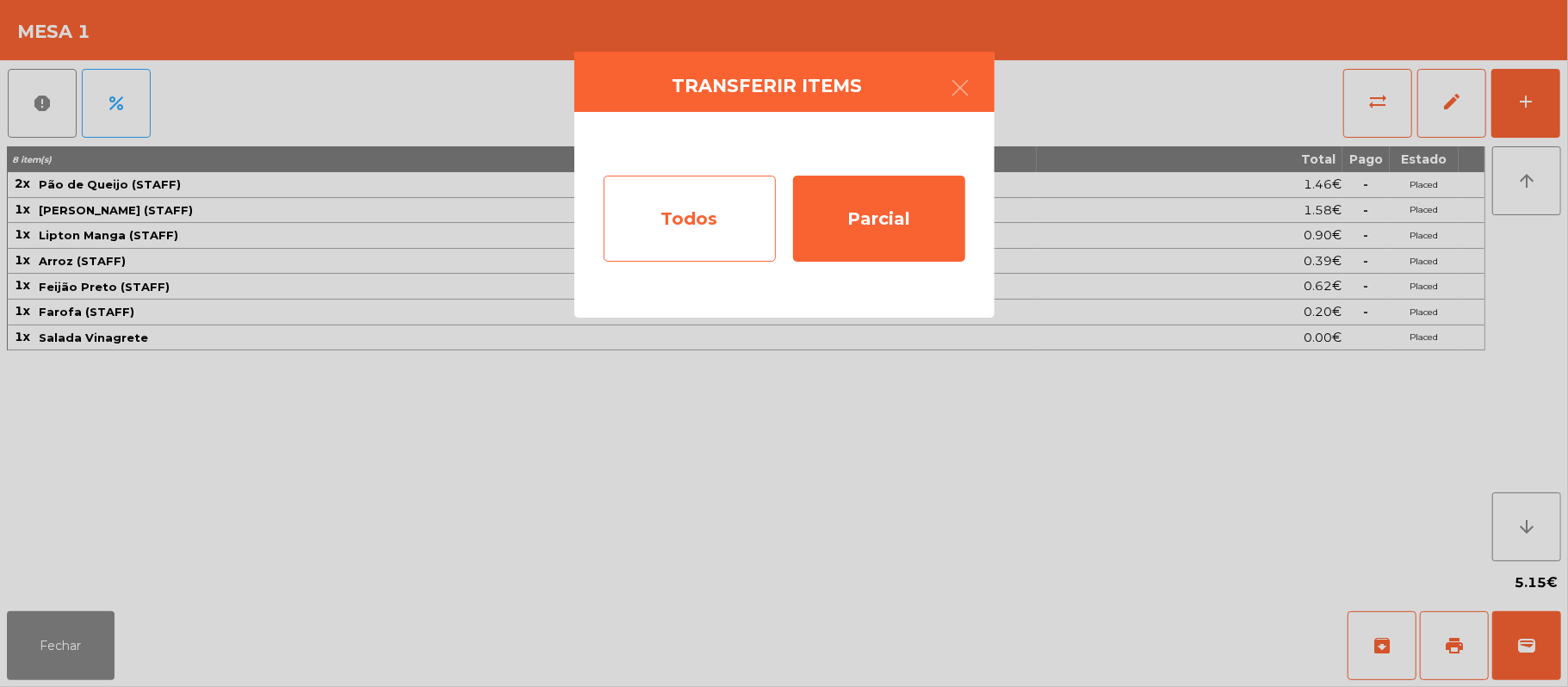
click at [716, 222] on div "Todos" at bounding box center [690, 218] width 173 height 86
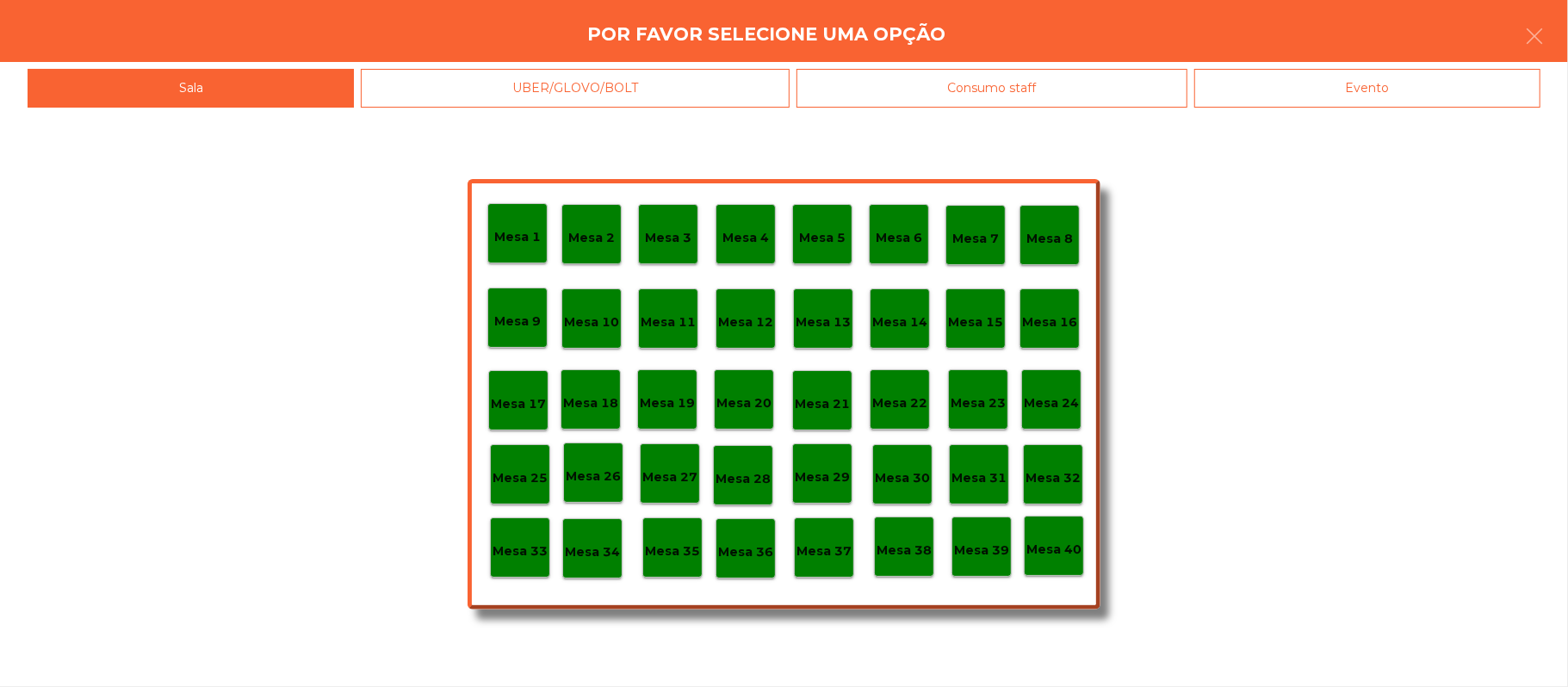
click at [503, 534] on div "Mesa 33" at bounding box center [520, 547] width 55 height 26
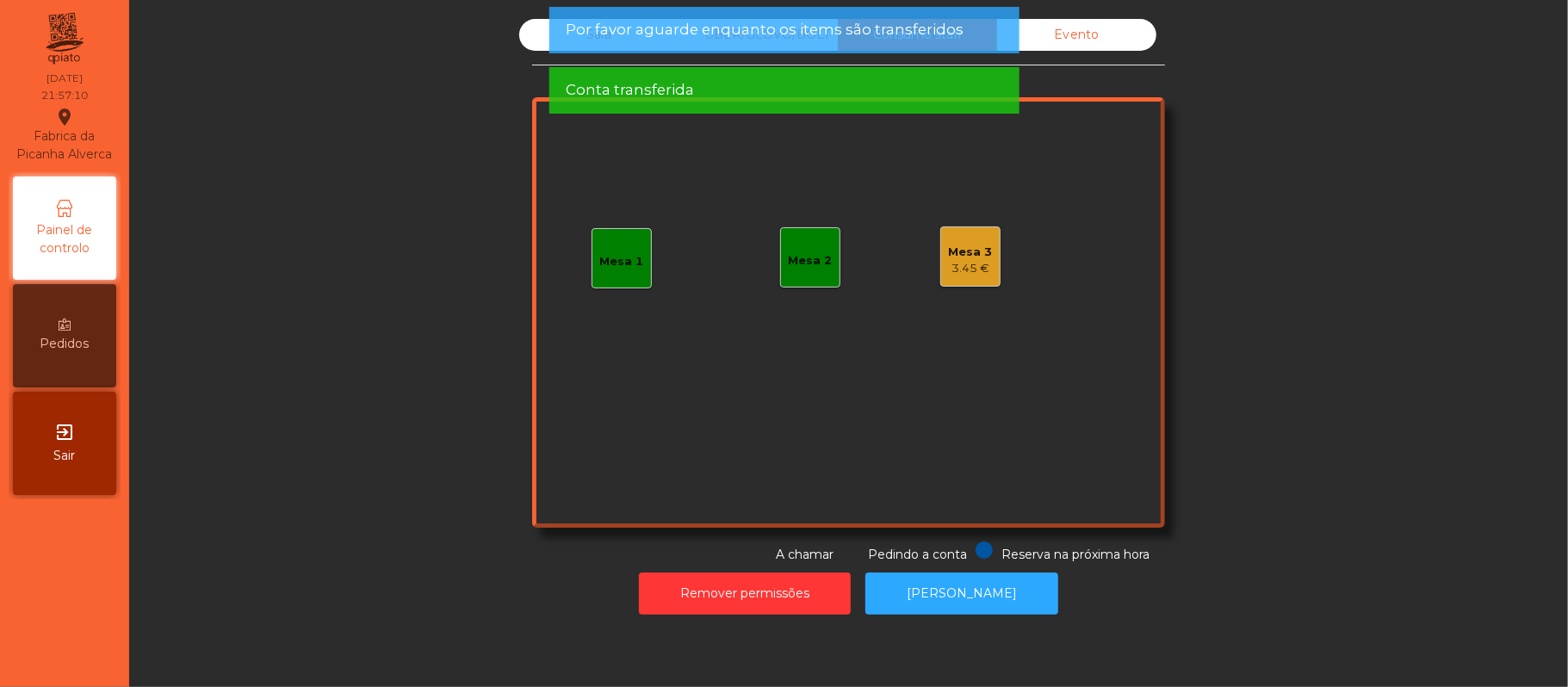
click at [972, 237] on div "Mesa 3 3.45 €" at bounding box center [971, 257] width 44 height 40
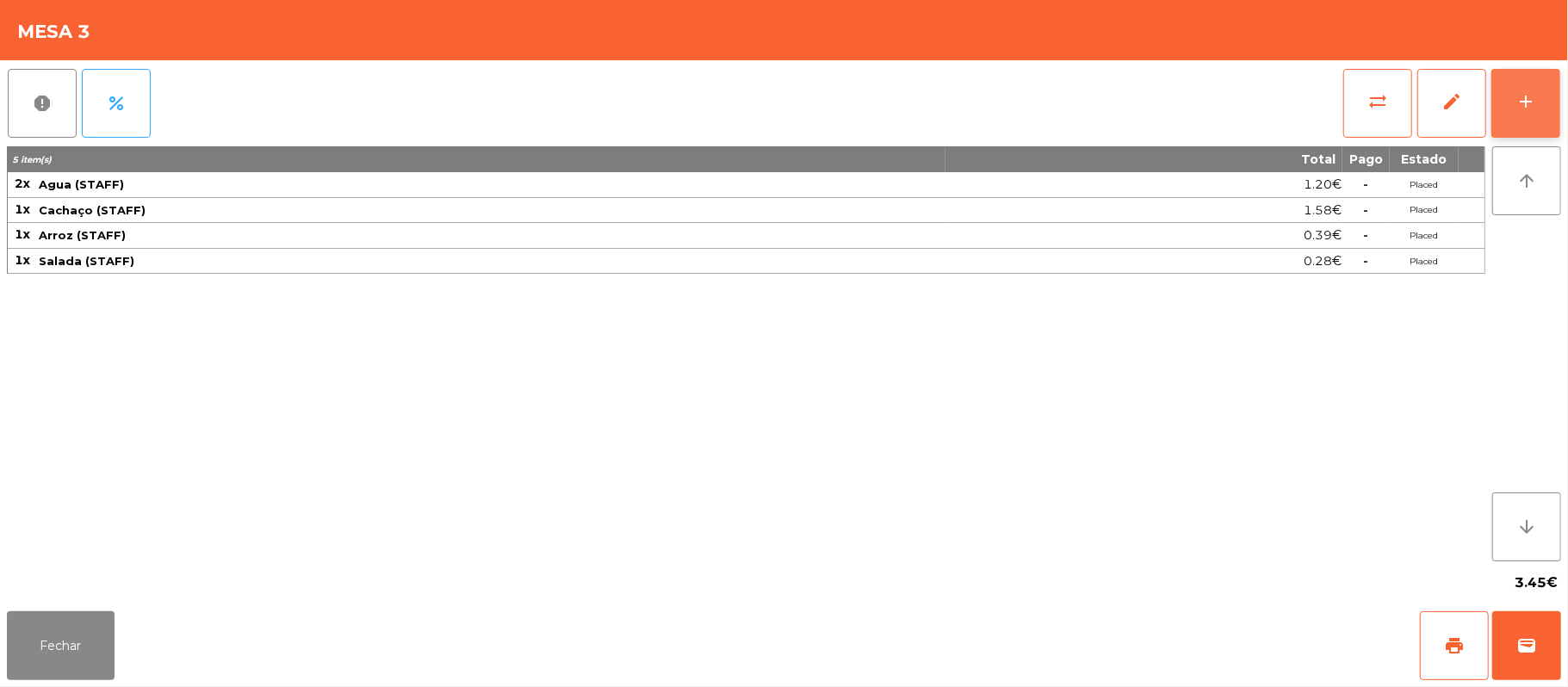
click at [1516, 101] on div "add" at bounding box center [1526, 101] width 21 height 21
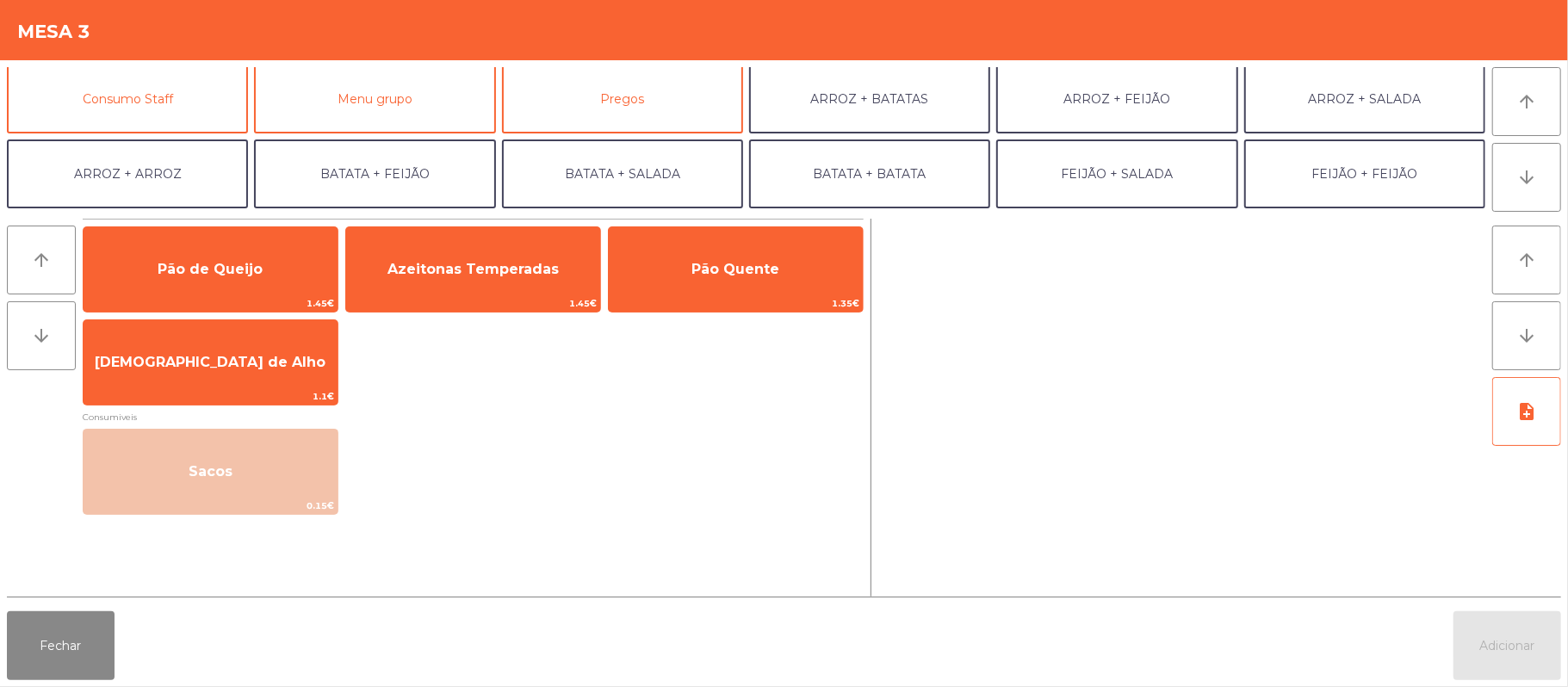
scroll to position [144, 0]
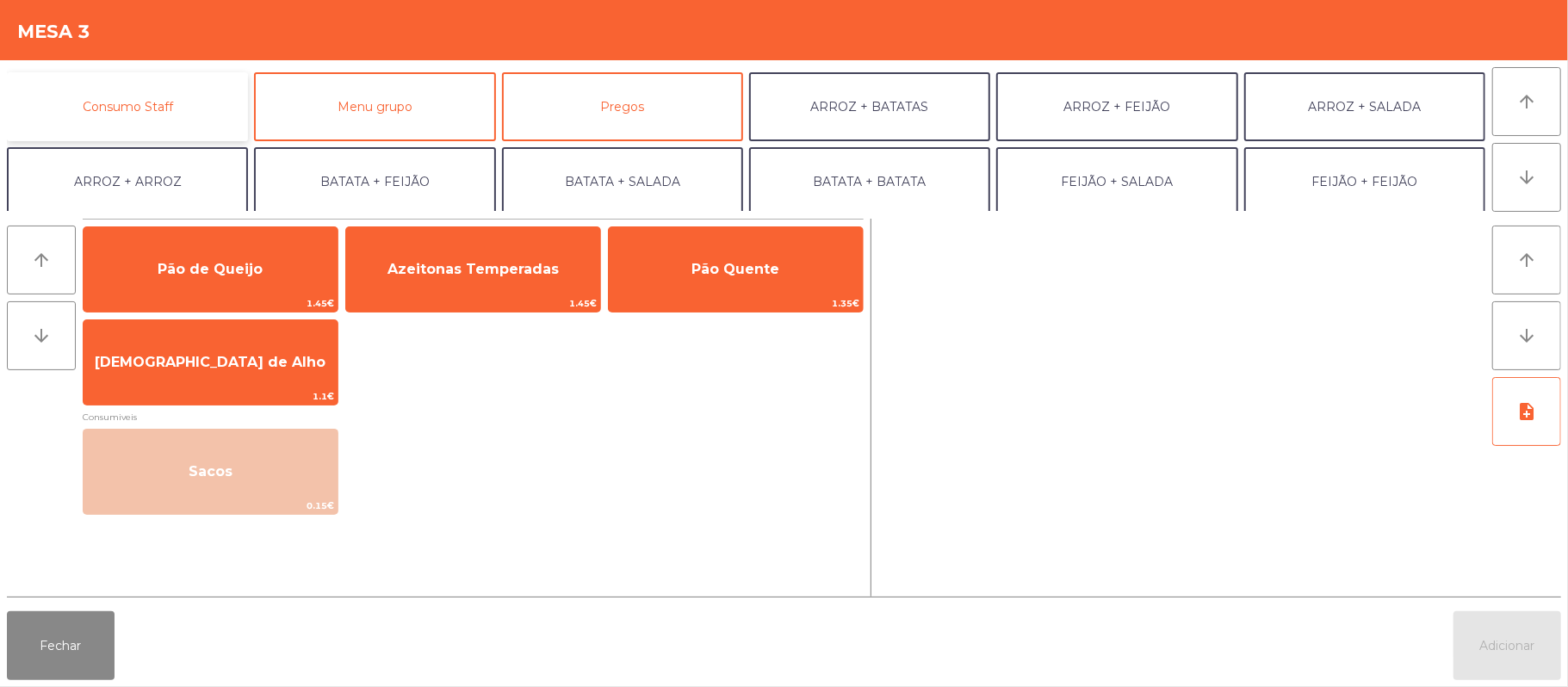
click at [160, 90] on button "Consumo Staff" at bounding box center [127, 106] width 241 height 68
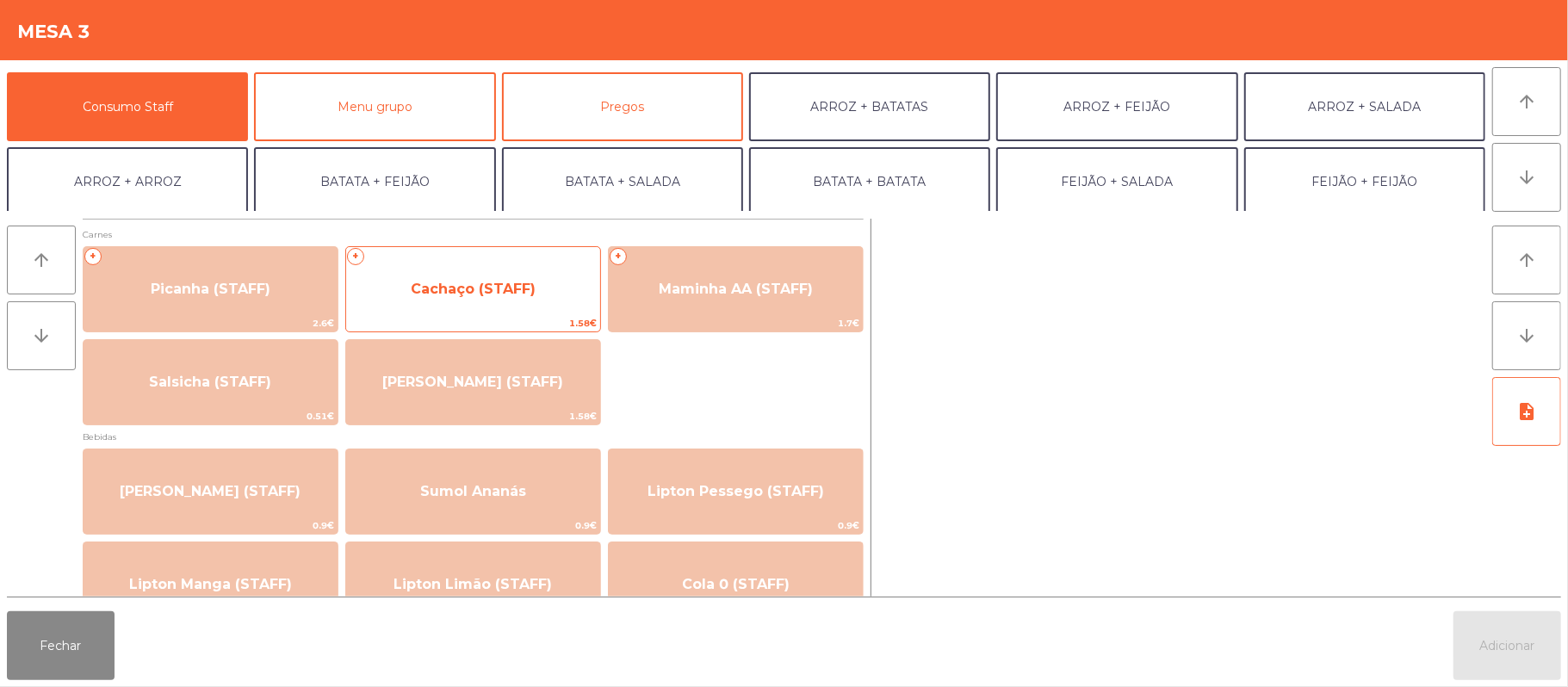
click at [541, 291] on span "Cachaço (STAFF)" at bounding box center [473, 290] width 254 height 47
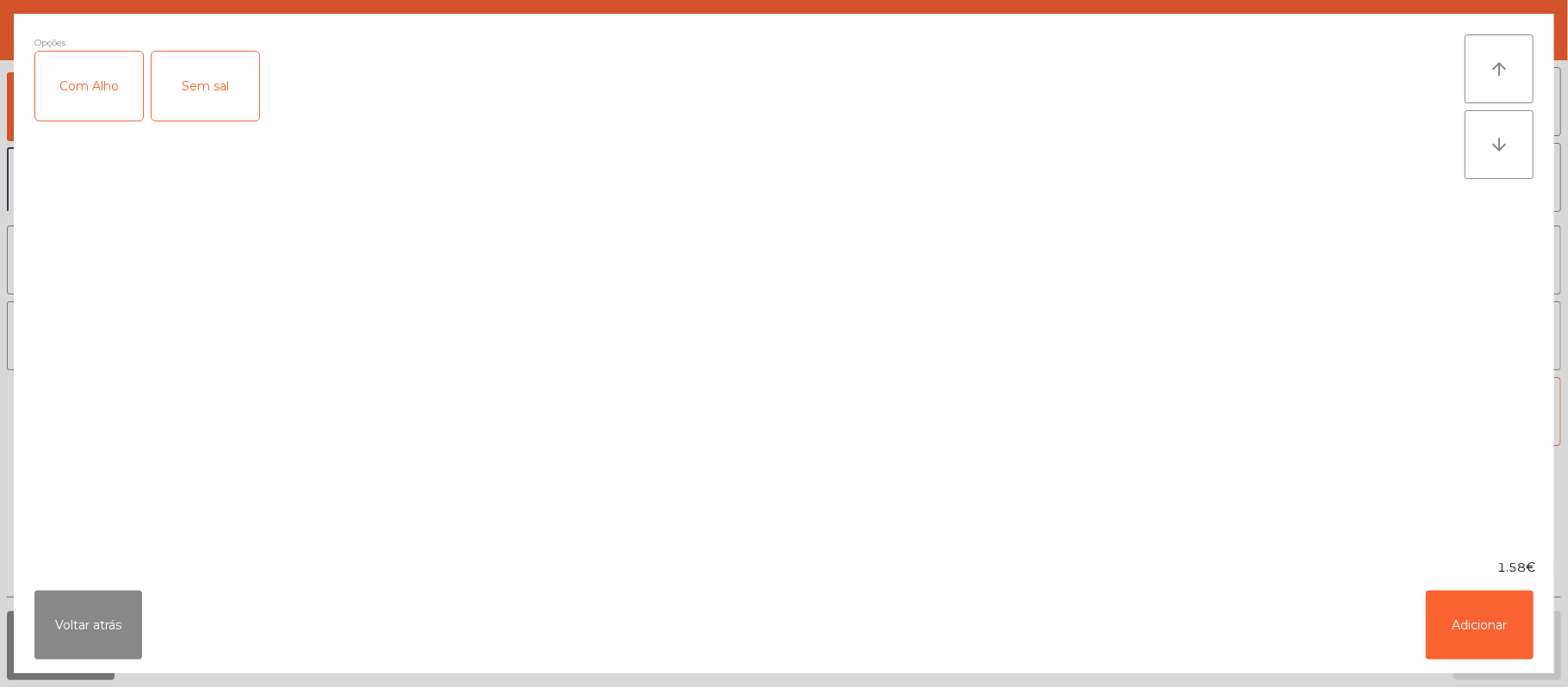
click at [121, 100] on div "Com Alho" at bounding box center [89, 85] width 108 height 68
click at [68, 74] on div "Com Alho" at bounding box center [89, 85] width 108 height 68
click at [1479, 651] on button "Adicionar" at bounding box center [1480, 624] width 108 height 68
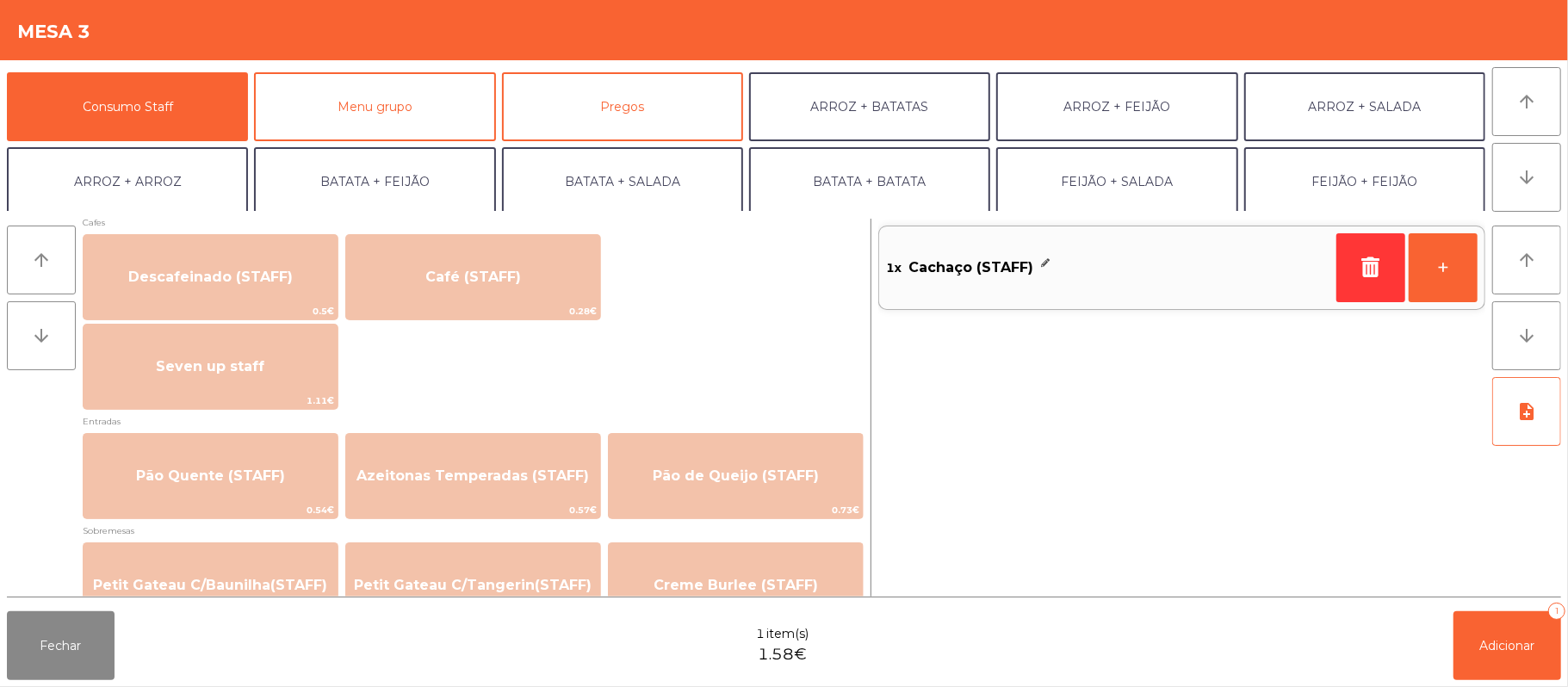
scroll to position [1020, 0]
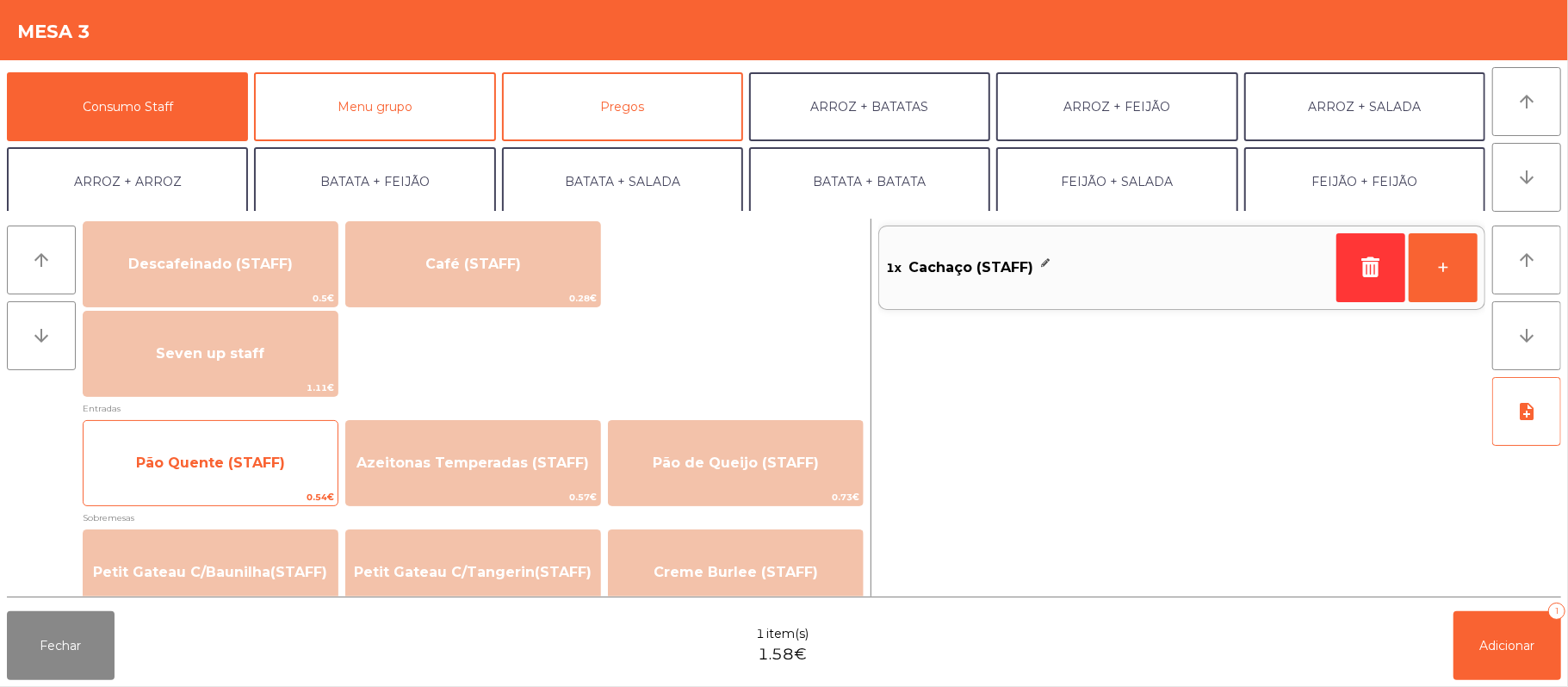
click at [246, 459] on span "Pão Quente (STAFF)" at bounding box center [210, 462] width 149 height 16
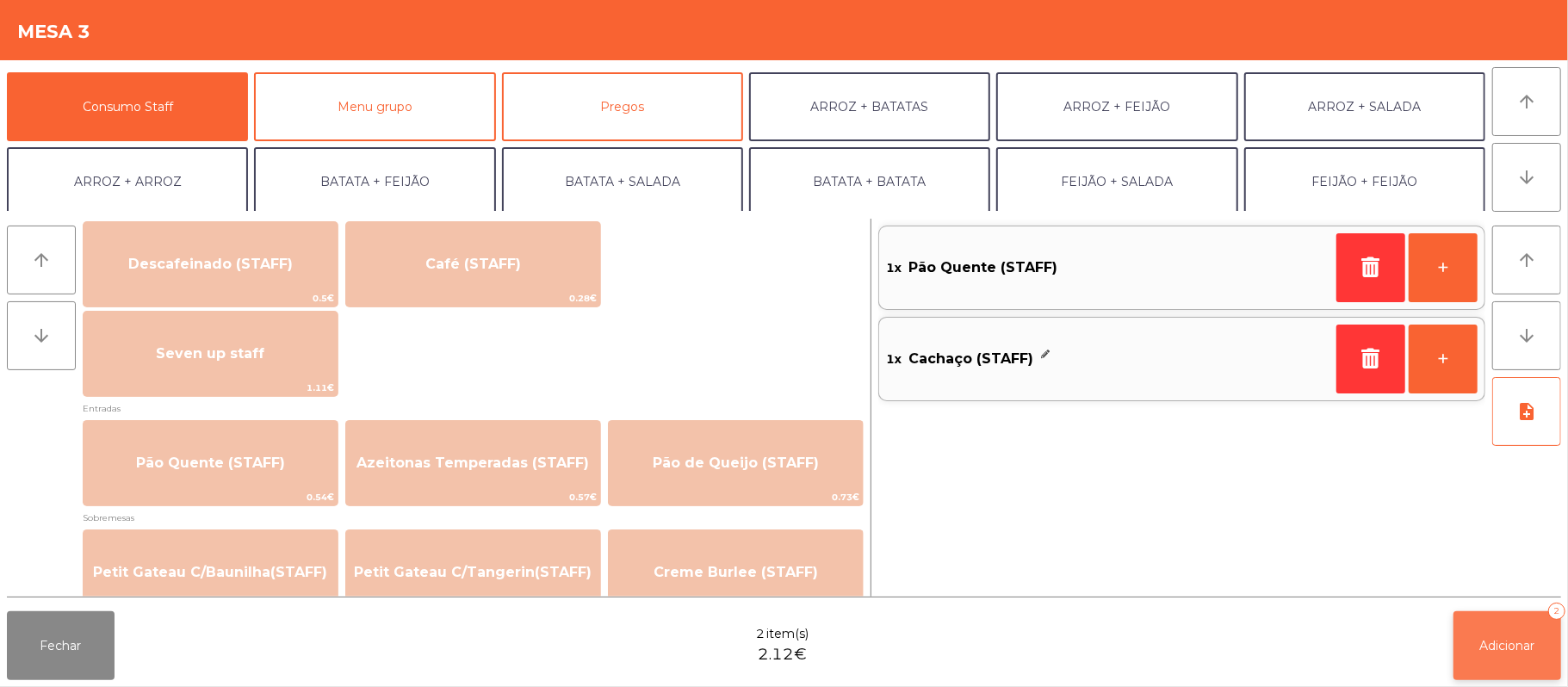
click at [1486, 652] on button "Adicionar 2" at bounding box center [1507, 645] width 108 height 68
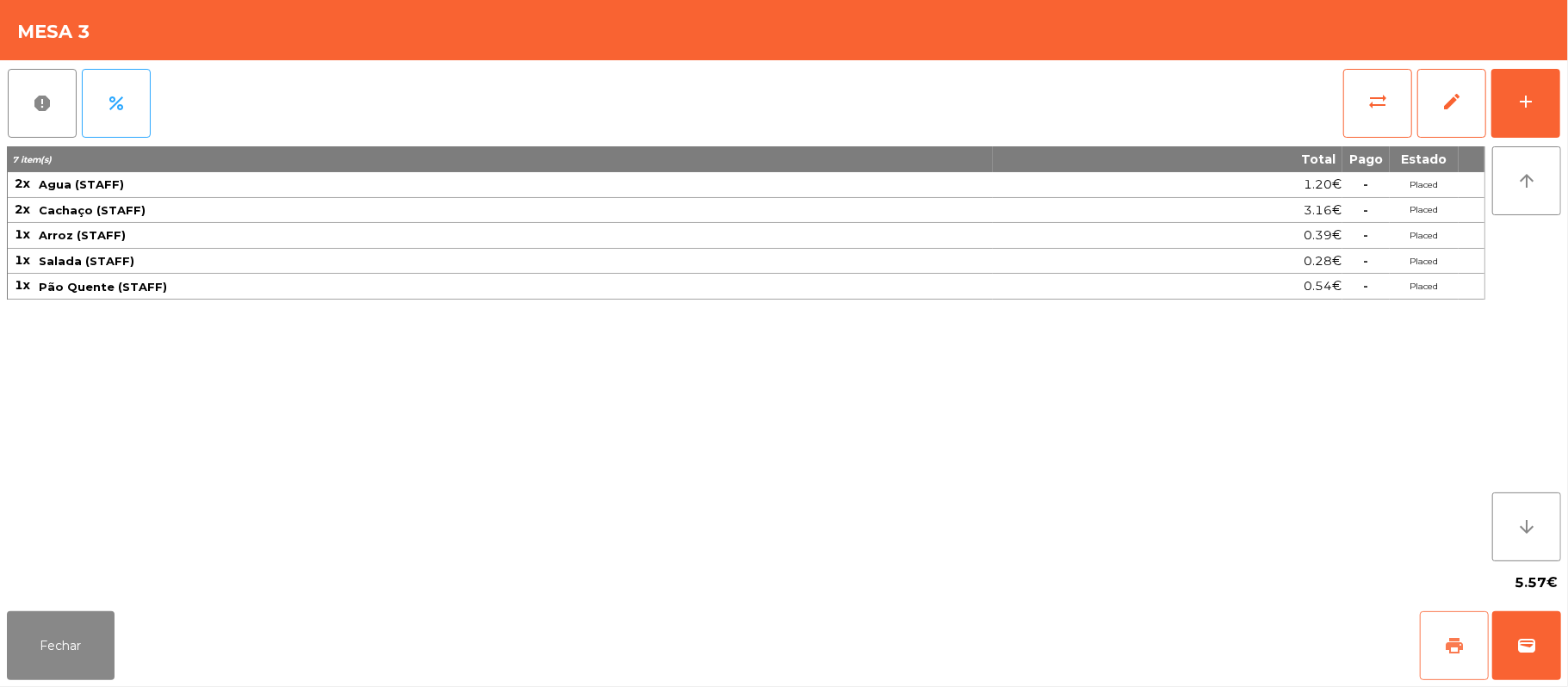
click at [1437, 645] on button "print" at bounding box center [1454, 645] width 68 height 68
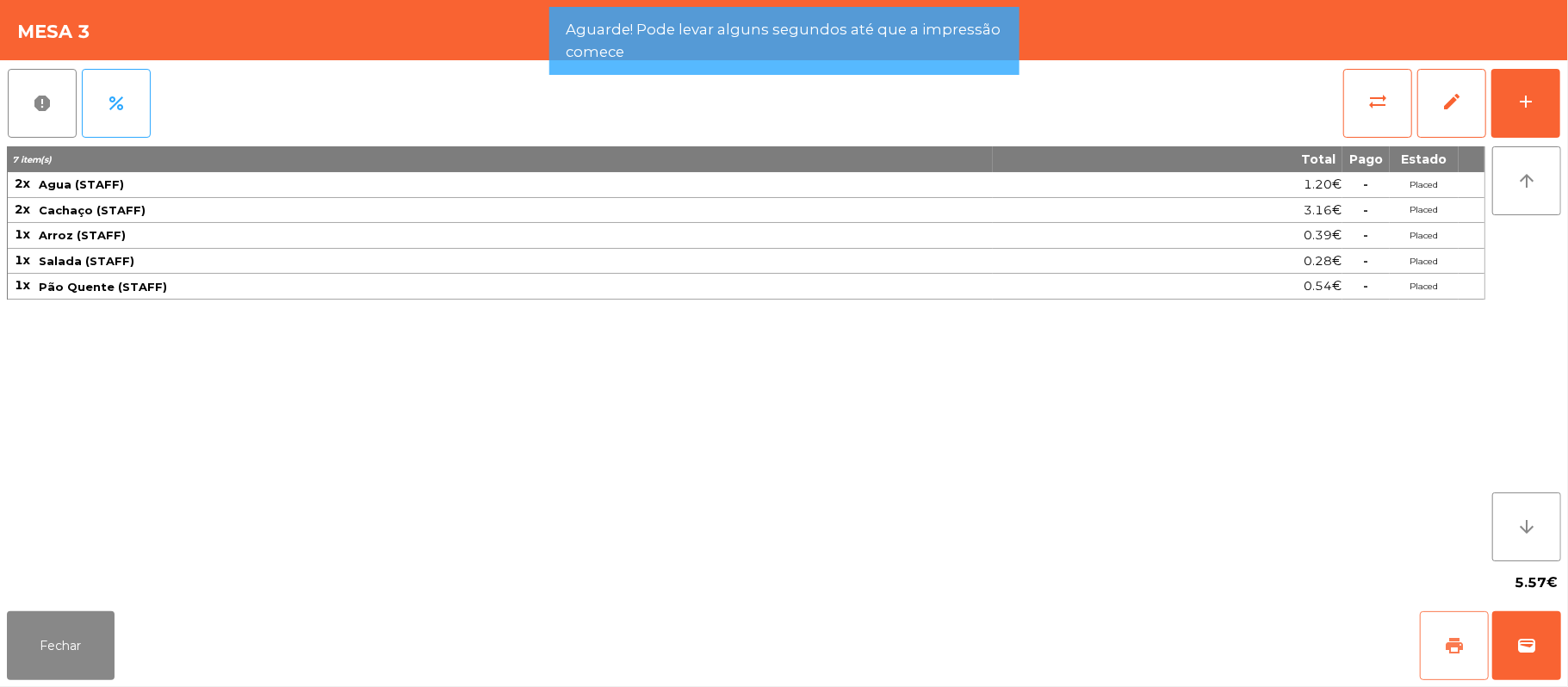
click at [1437, 649] on button "print" at bounding box center [1454, 645] width 68 height 68
click at [1388, 101] on span "sync_alt" at bounding box center [1378, 101] width 21 height 21
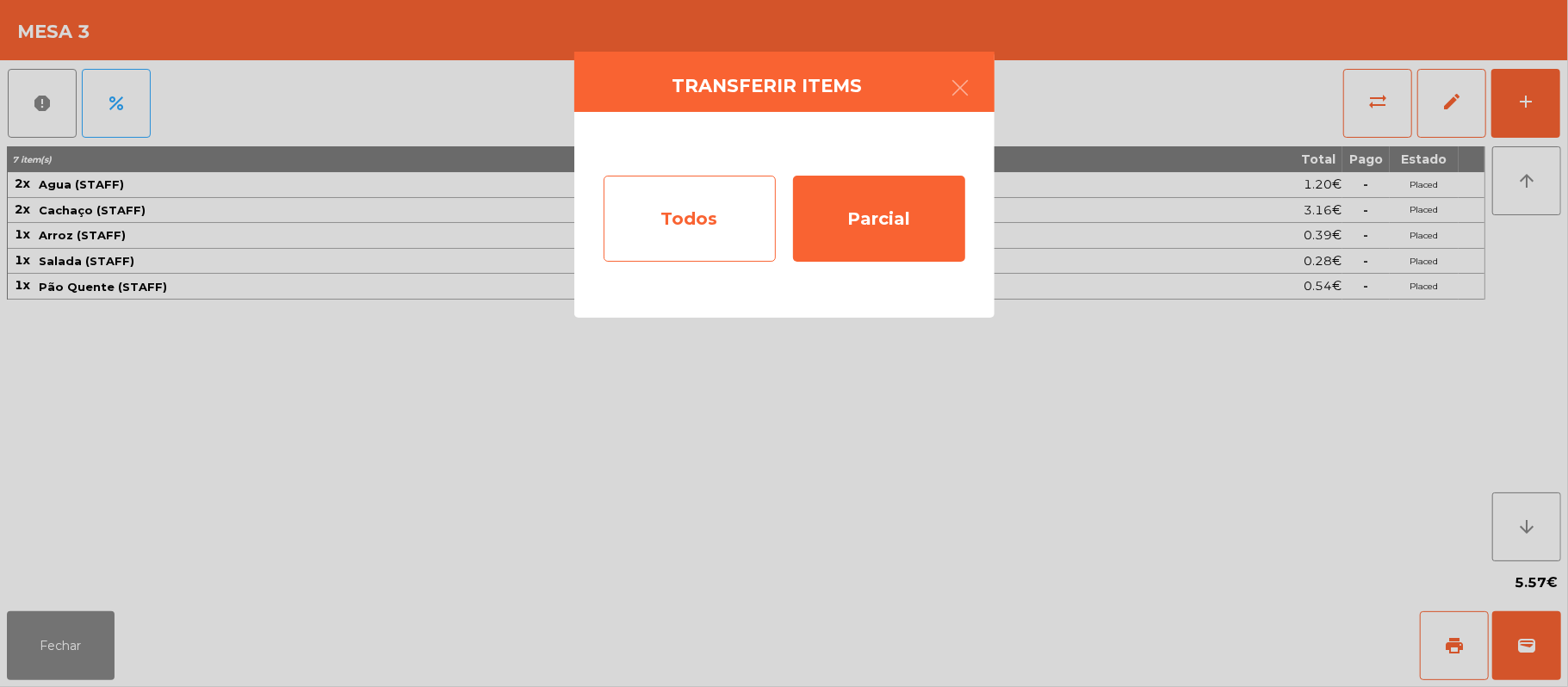
click at [708, 210] on div "Todos" at bounding box center [690, 218] width 173 height 86
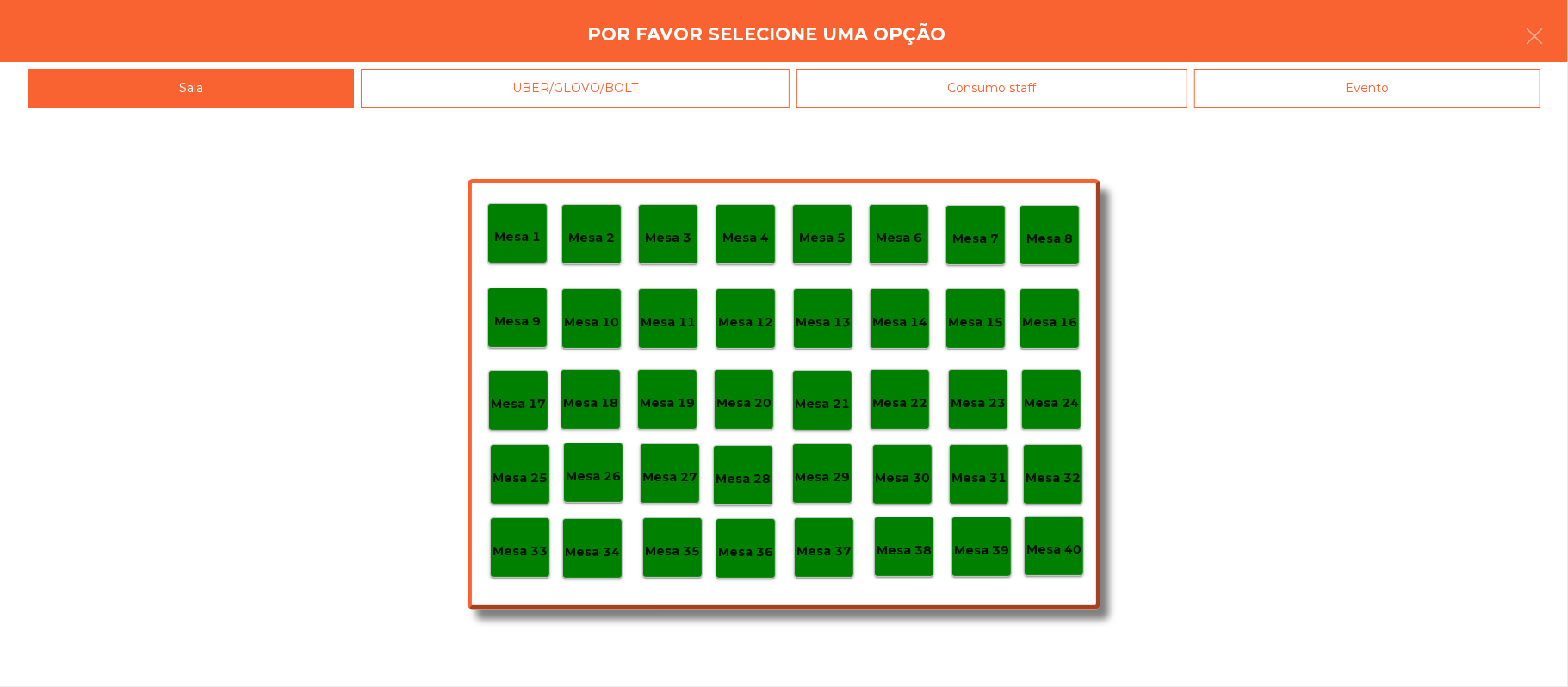
click at [521, 544] on p "Mesa 33" at bounding box center [520, 551] width 55 height 20
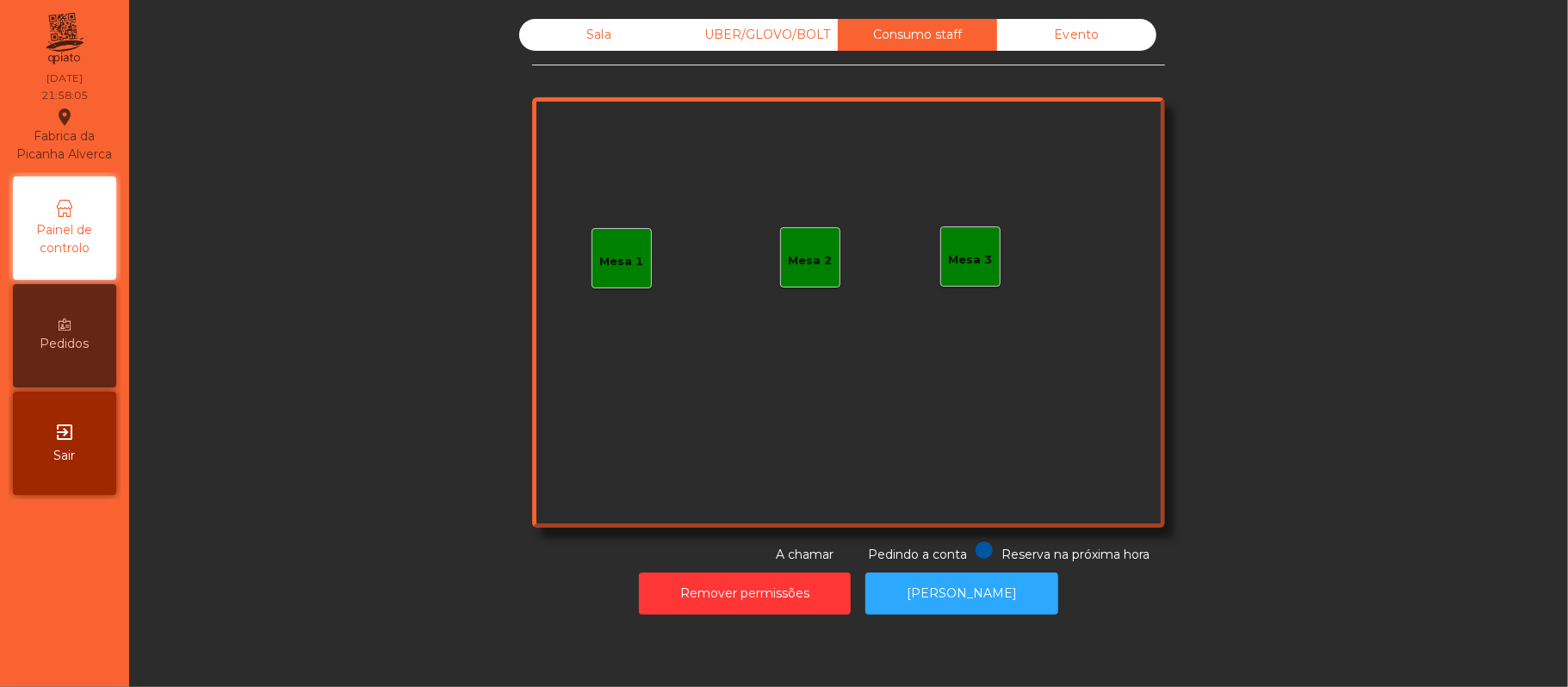
click at [589, 28] on div "Sala" at bounding box center [599, 35] width 159 height 32
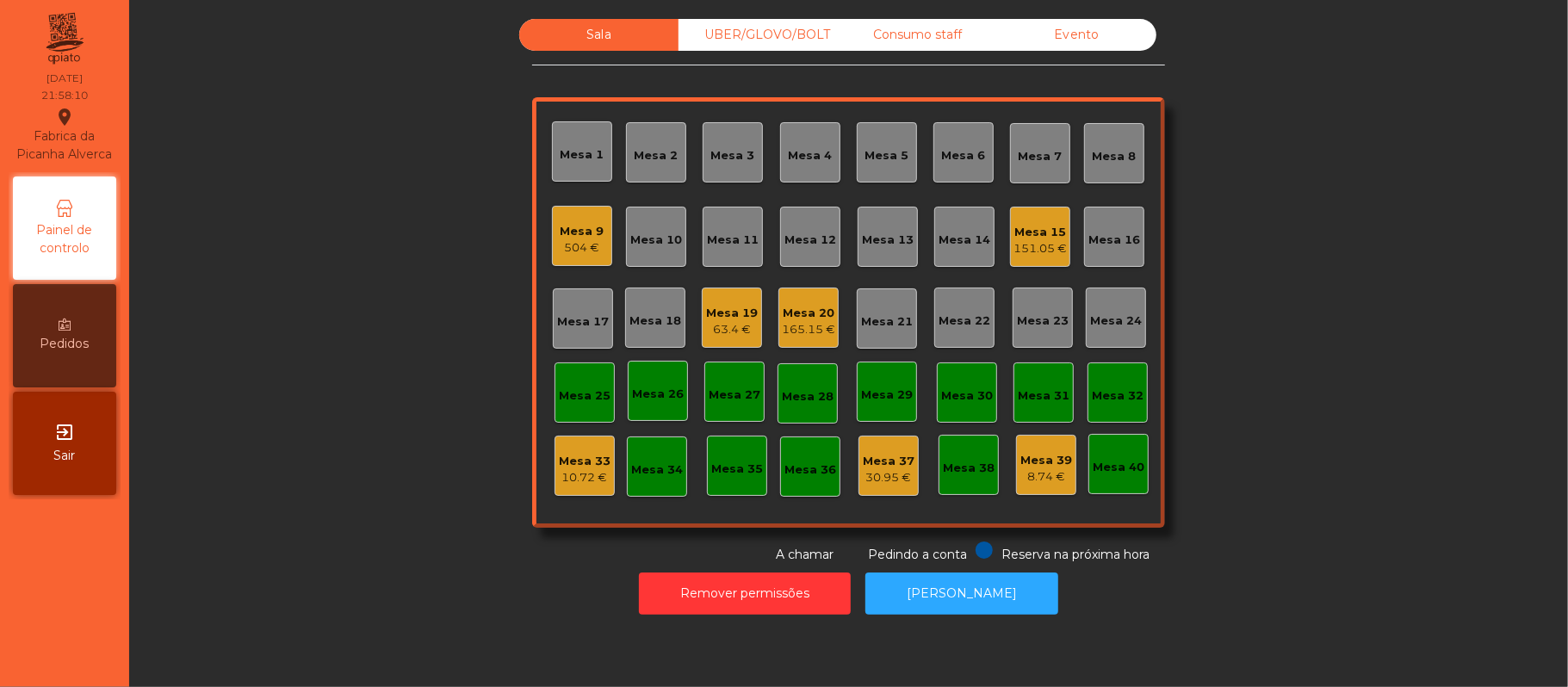
click at [565, 258] on div "Mesa 9 504 €" at bounding box center [582, 235] width 60 height 60
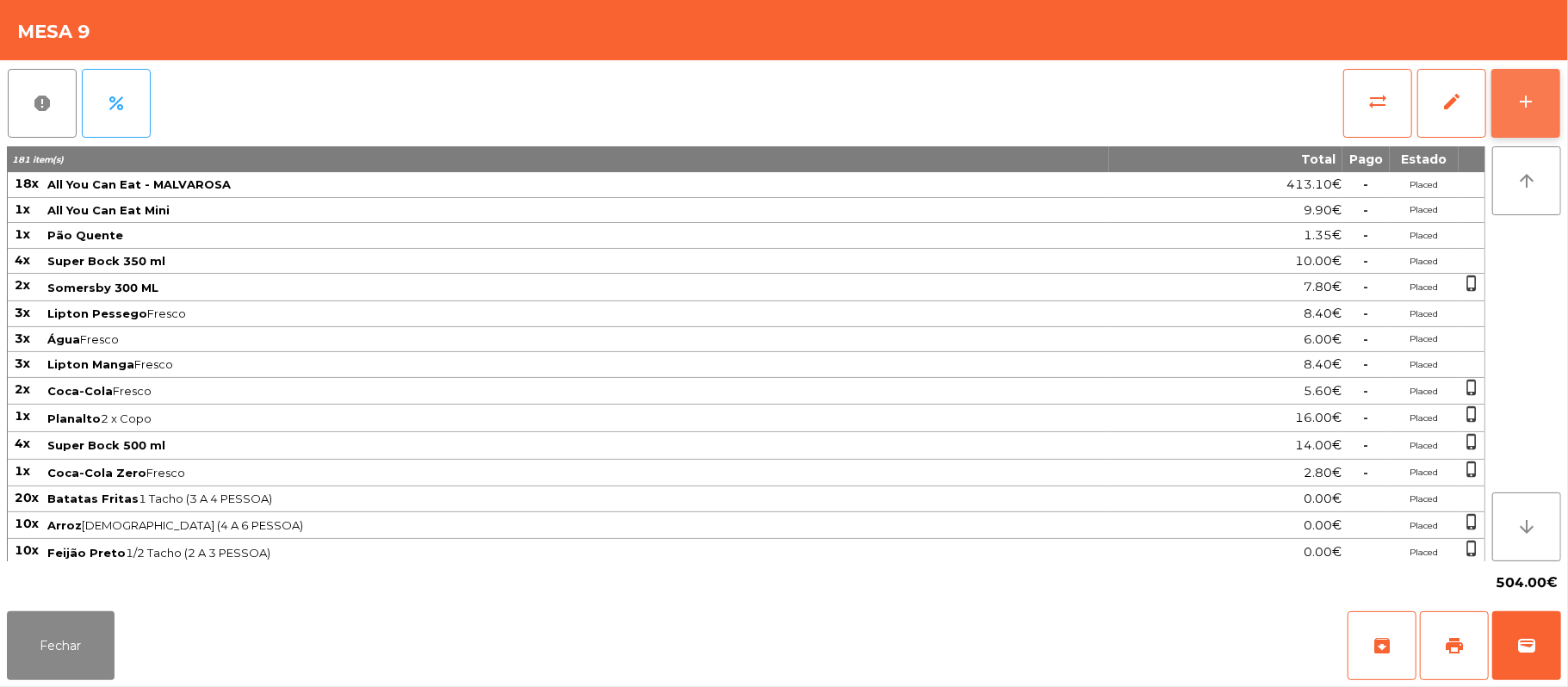
click at [1551, 93] on button "add" at bounding box center [1526, 102] width 68 height 68
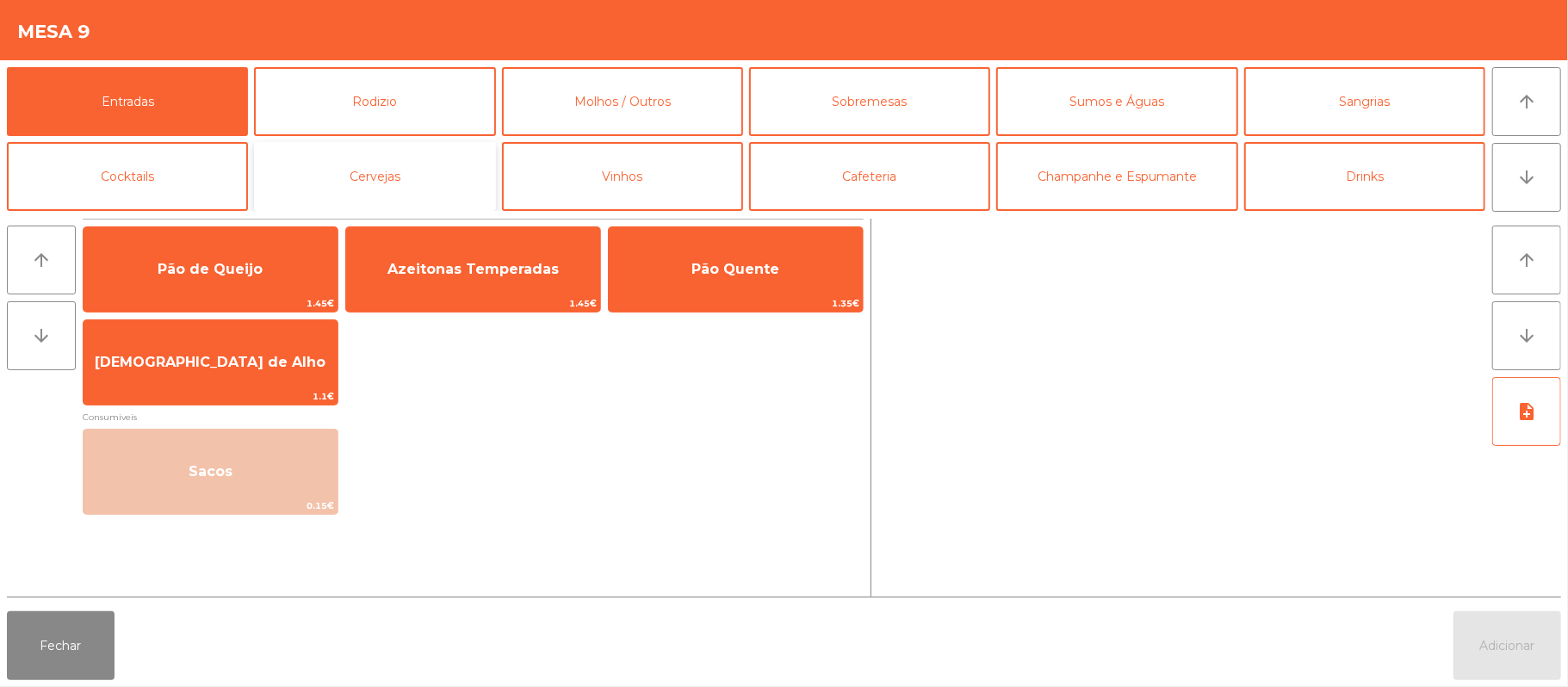
click at [400, 172] on button "Cervejas" at bounding box center [374, 176] width 241 height 68
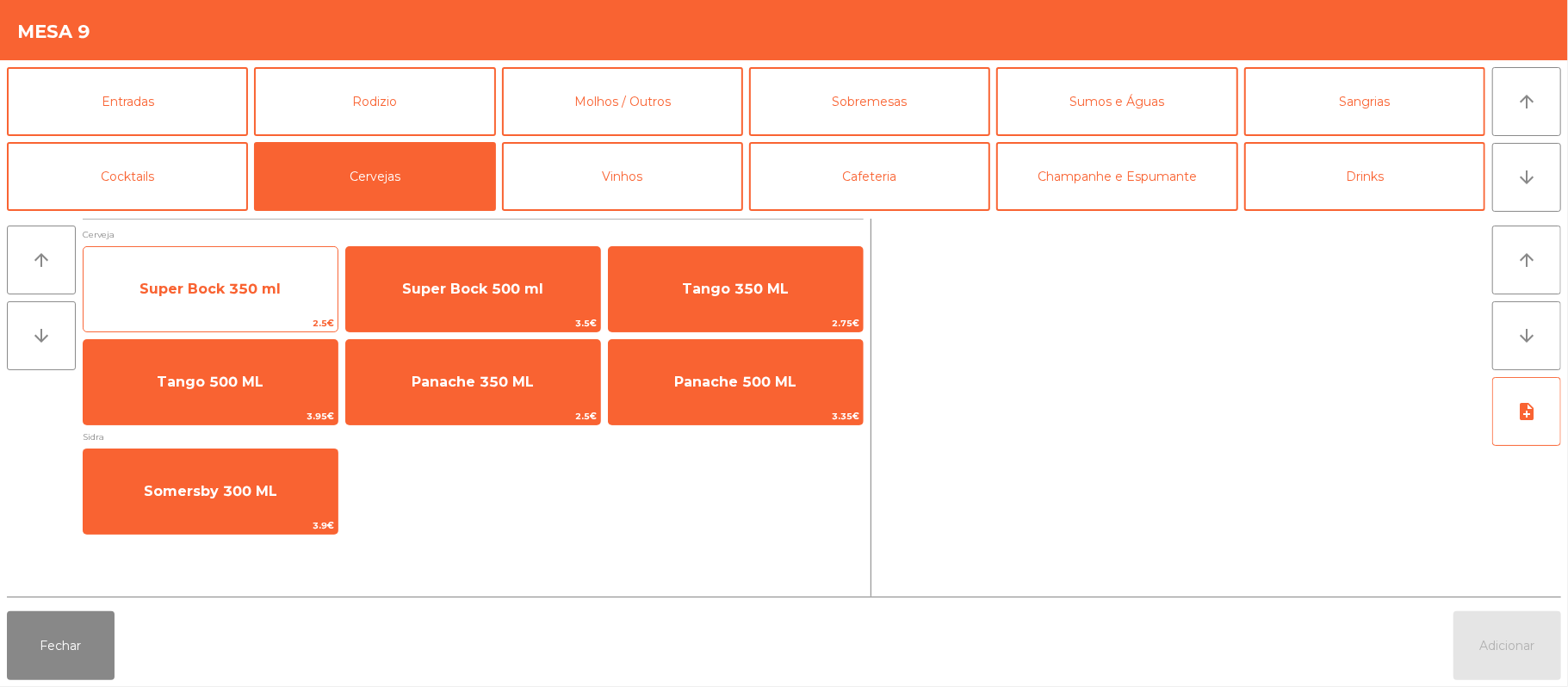
click at [255, 288] on span "Super Bock 350 ml" at bounding box center [210, 288] width 142 height 16
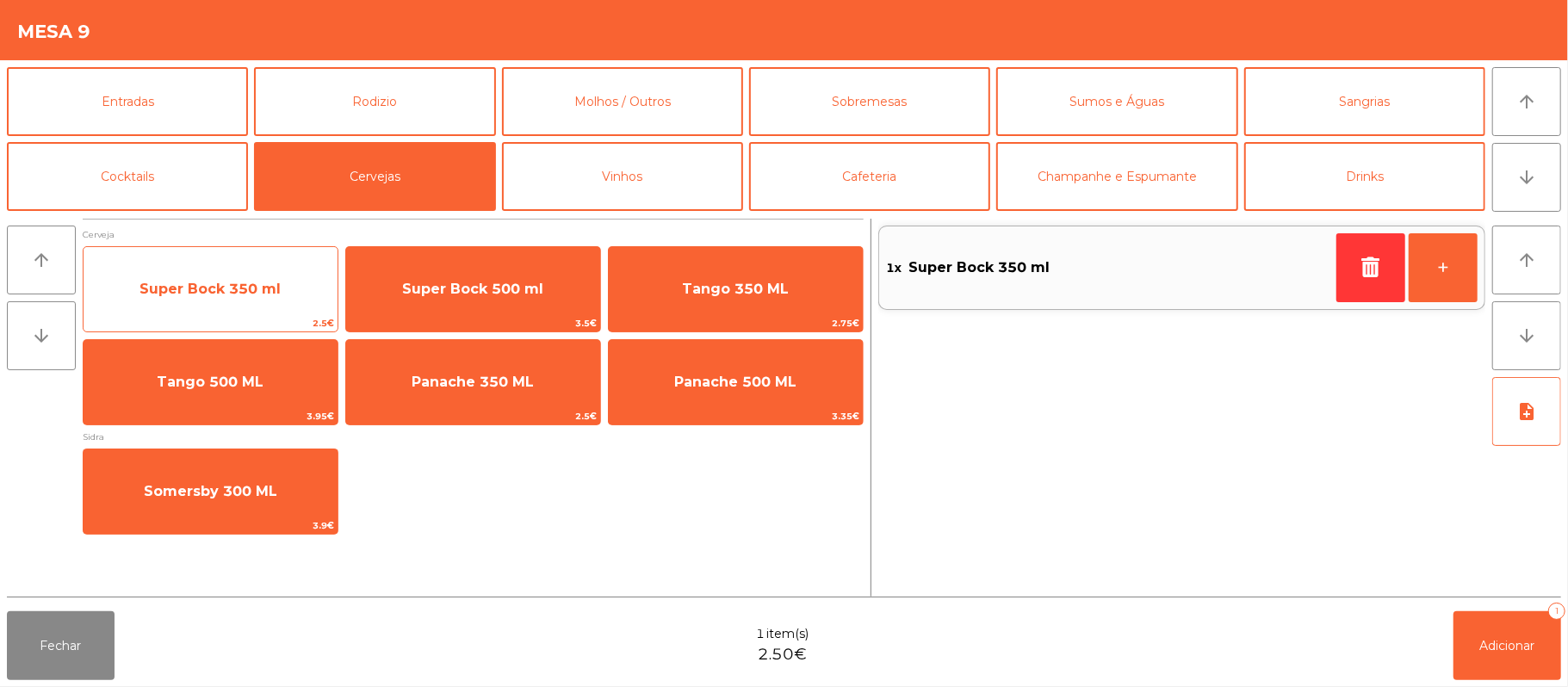
click at [249, 280] on span "Super Bock 350 ml" at bounding box center [210, 288] width 142 height 16
click at [224, 301] on span "Super Bock 350 ml" at bounding box center [210, 290] width 254 height 47
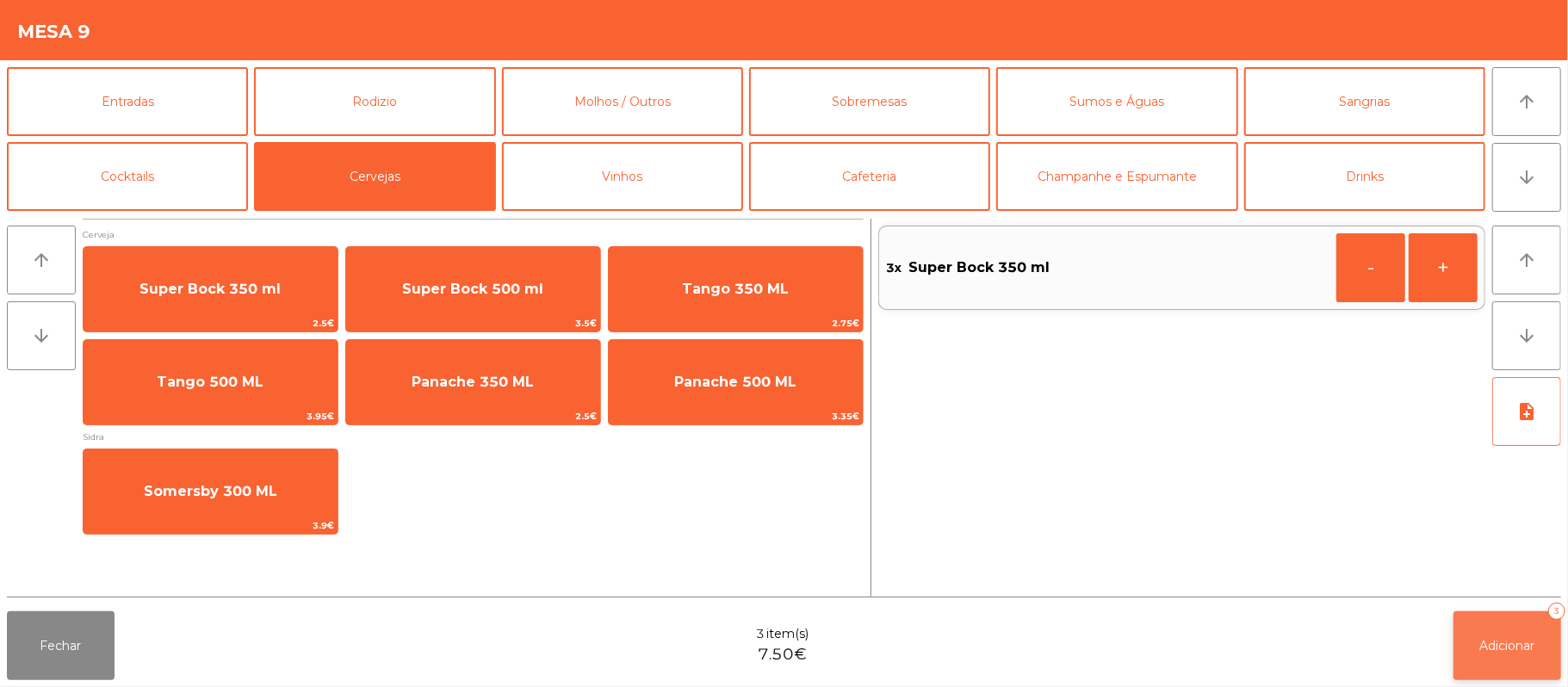
click at [1514, 654] on button "Adicionar 3" at bounding box center [1507, 645] width 108 height 68
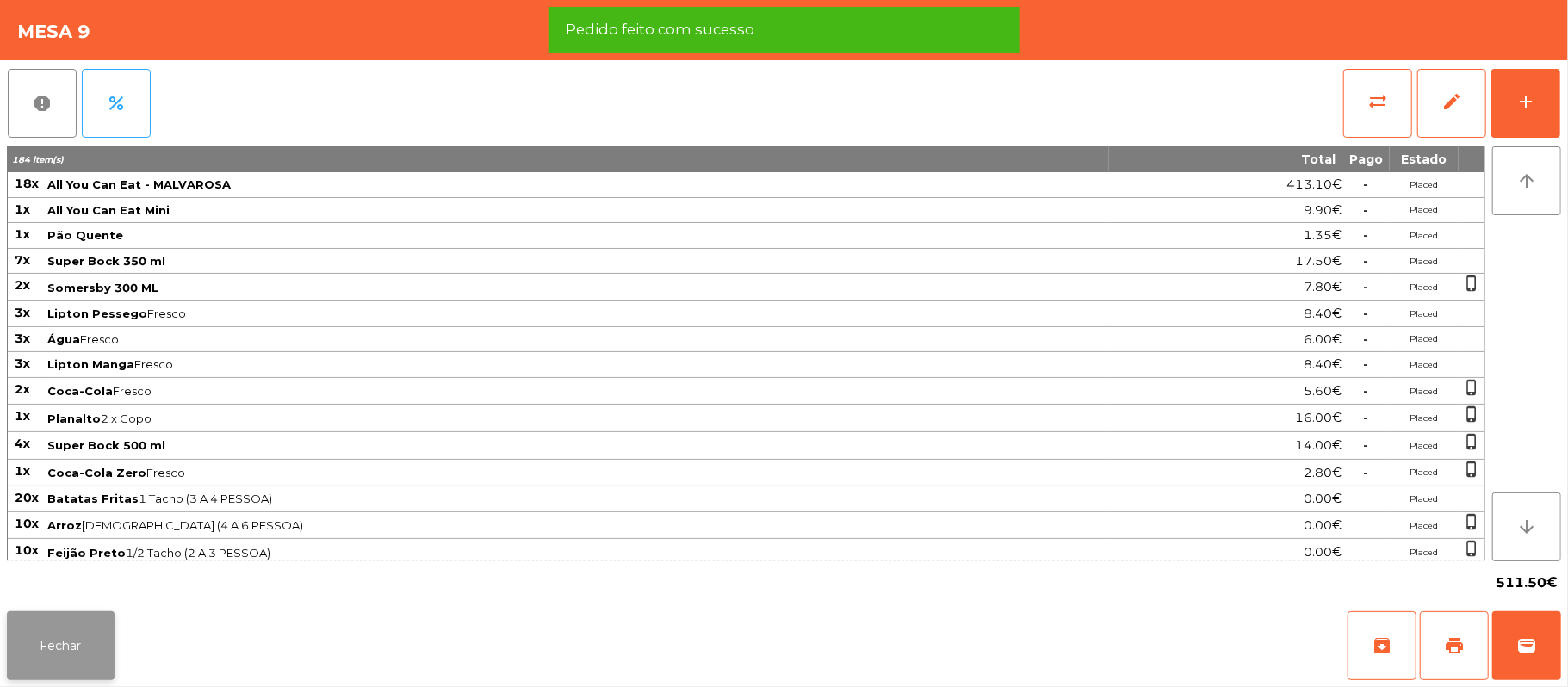
click at [47, 634] on button "Fechar" at bounding box center [60, 645] width 108 height 68
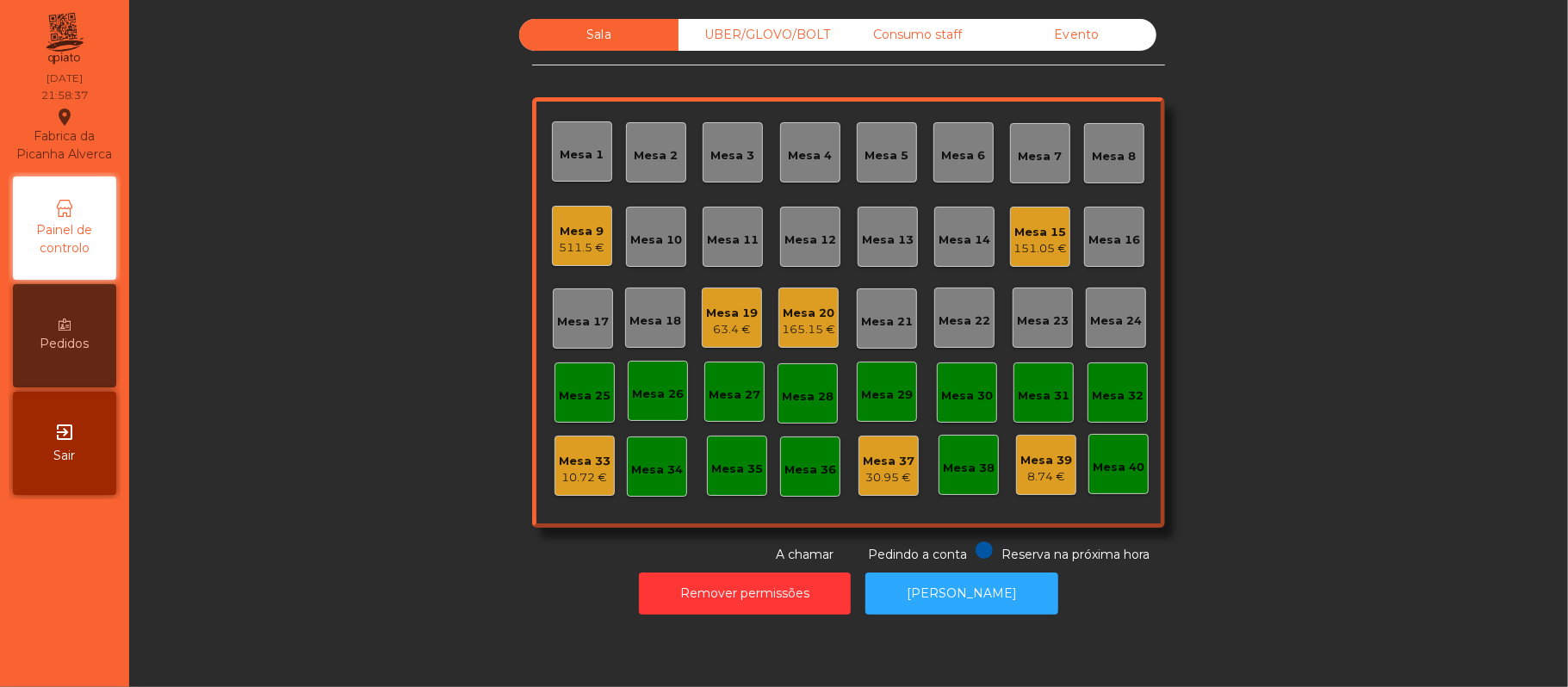
click at [565, 223] on div "Mesa 9" at bounding box center [582, 231] width 46 height 17
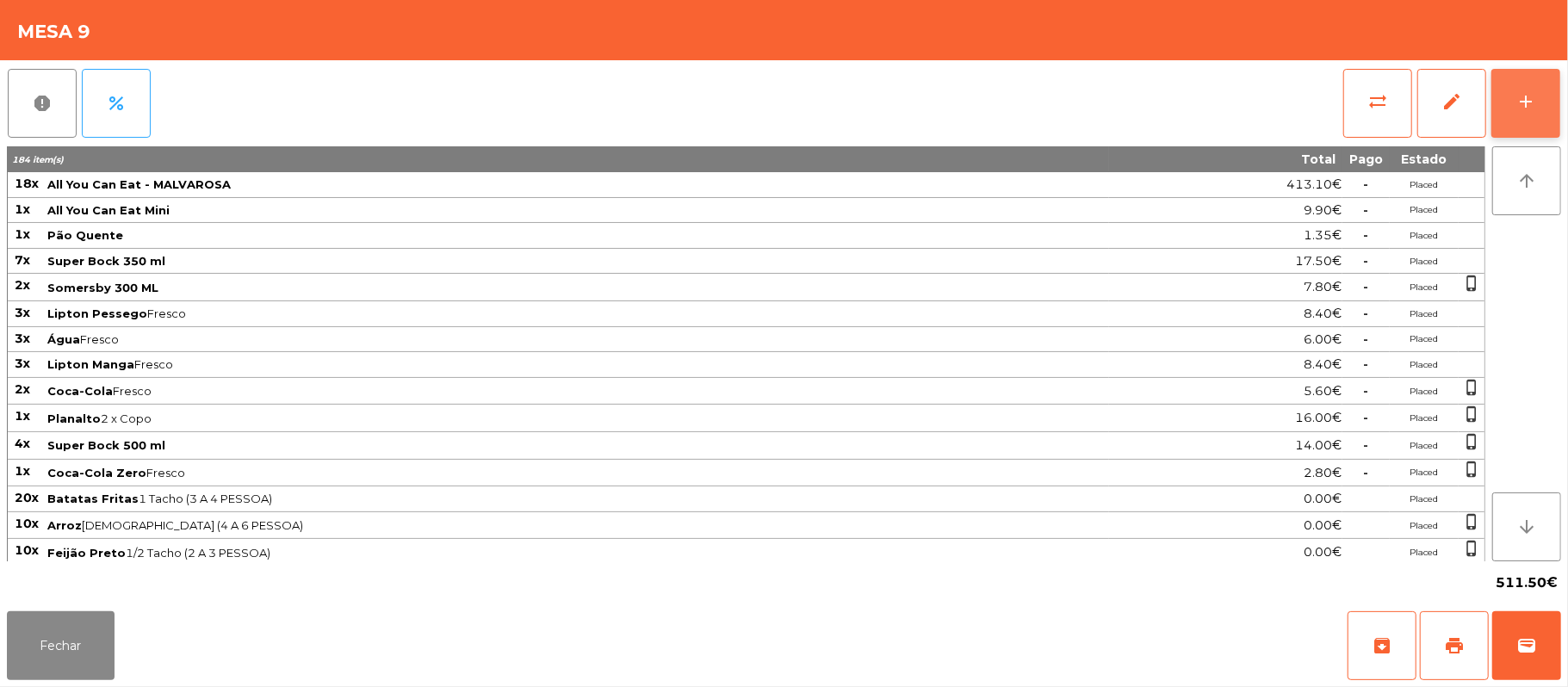
click at [1516, 83] on button "add" at bounding box center [1526, 102] width 68 height 68
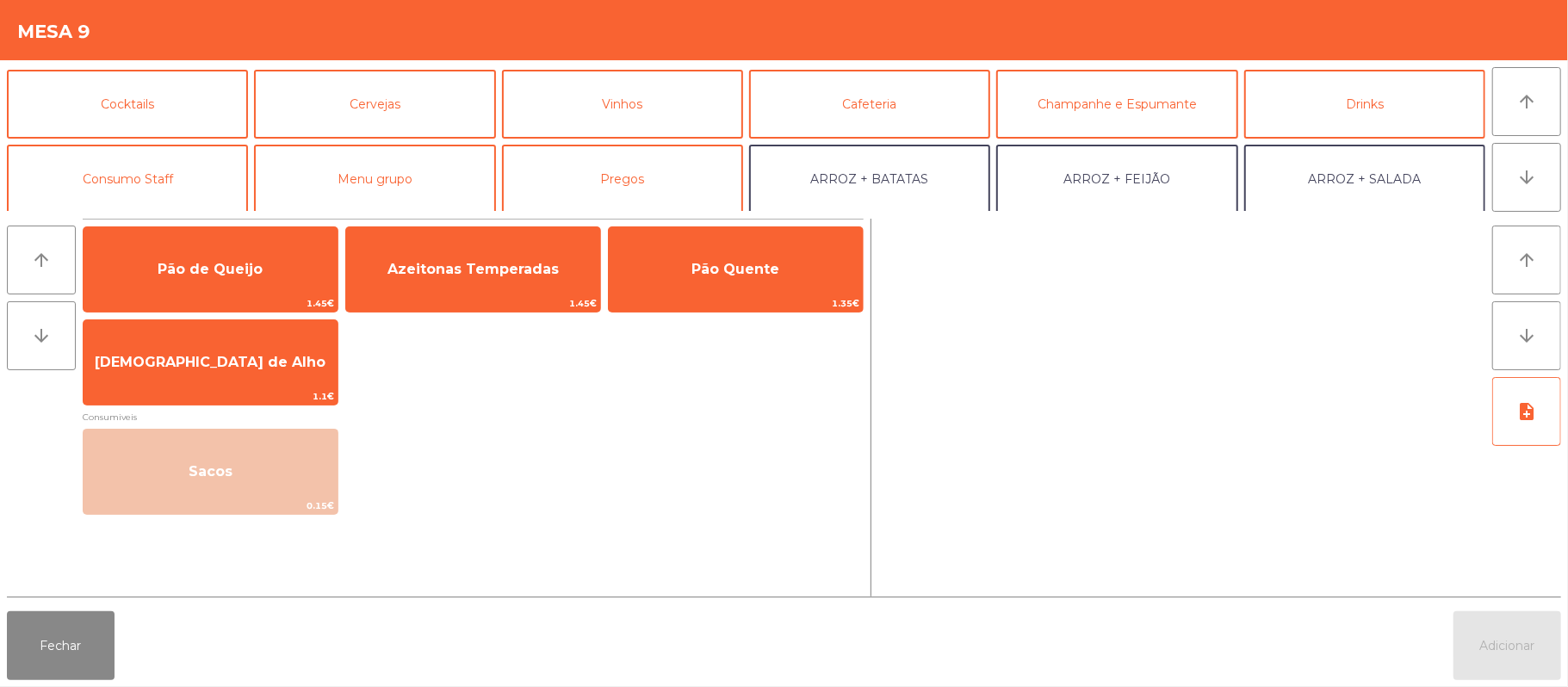
scroll to position [70, 0]
click at [899, 98] on button "Cafeteria" at bounding box center [869, 105] width 241 height 68
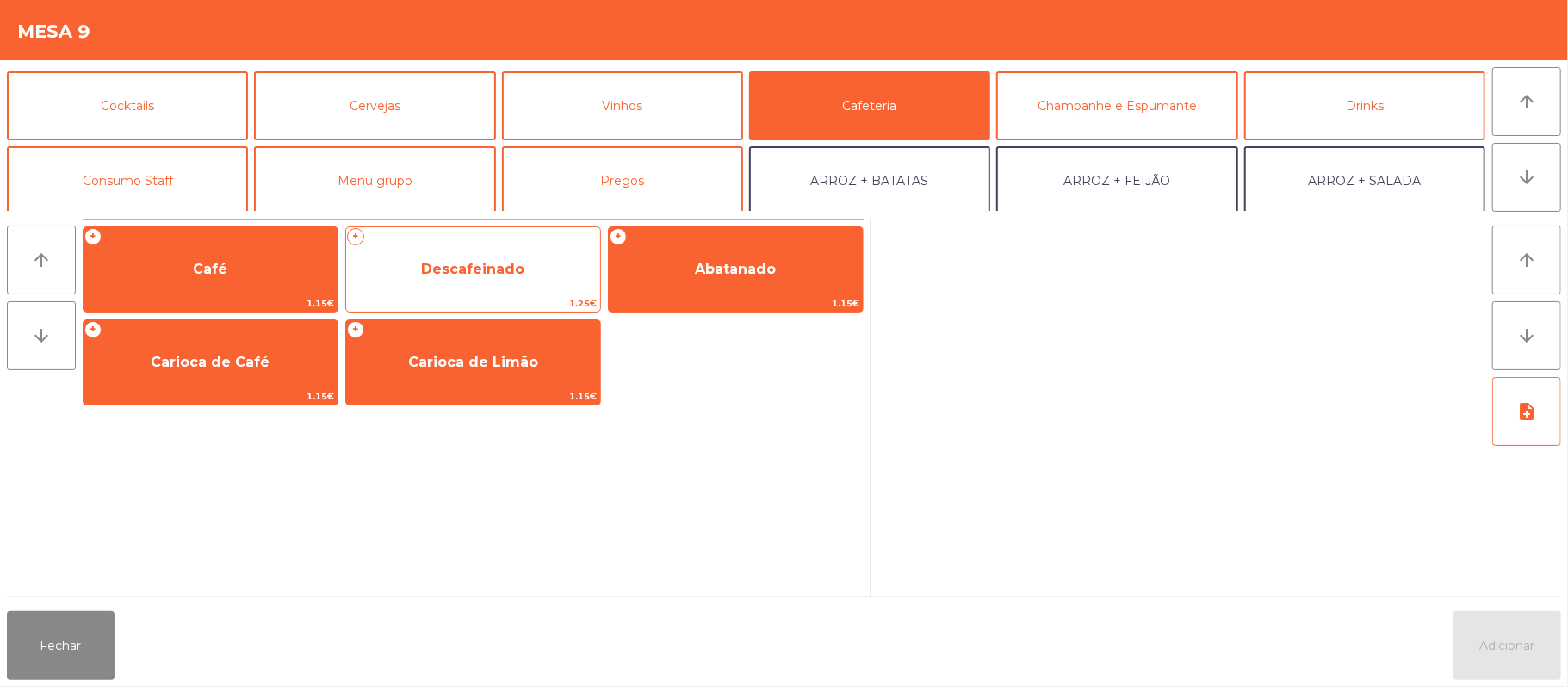
click at [511, 261] on span "Descafeinado" at bounding box center [473, 268] width 103 height 16
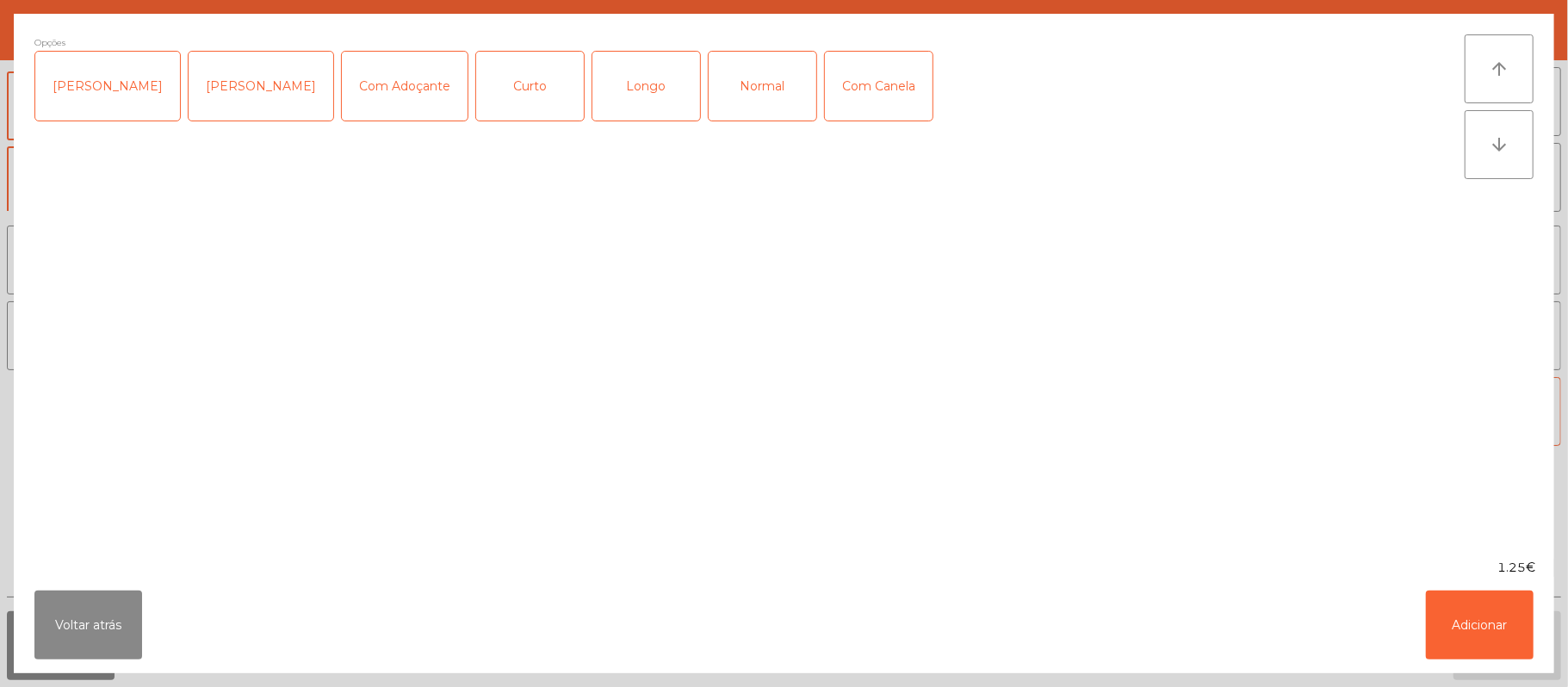
click at [752, 73] on div "Normal" at bounding box center [762, 85] width 108 height 68
click at [1478, 625] on button "Adicionar" at bounding box center [1480, 624] width 108 height 68
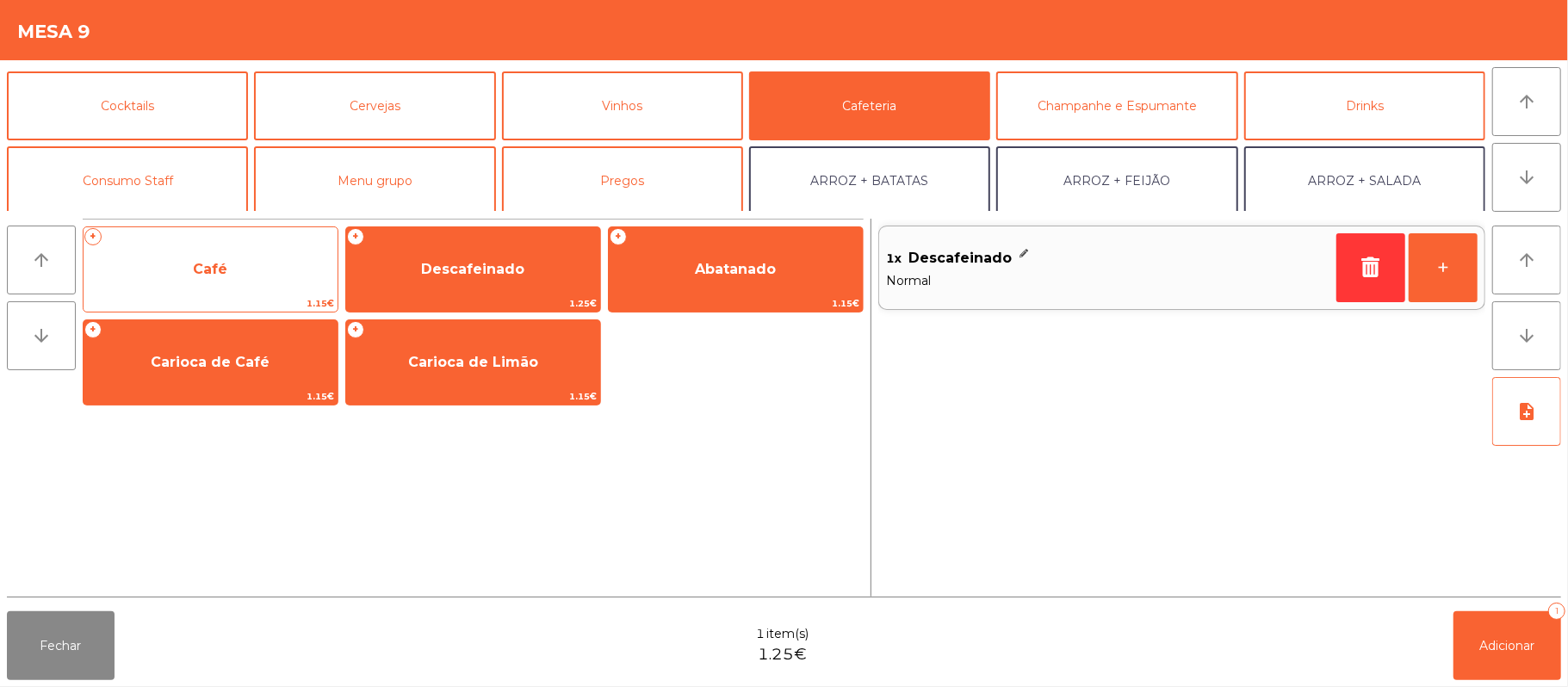
click at [249, 258] on span "Café" at bounding box center [210, 270] width 254 height 47
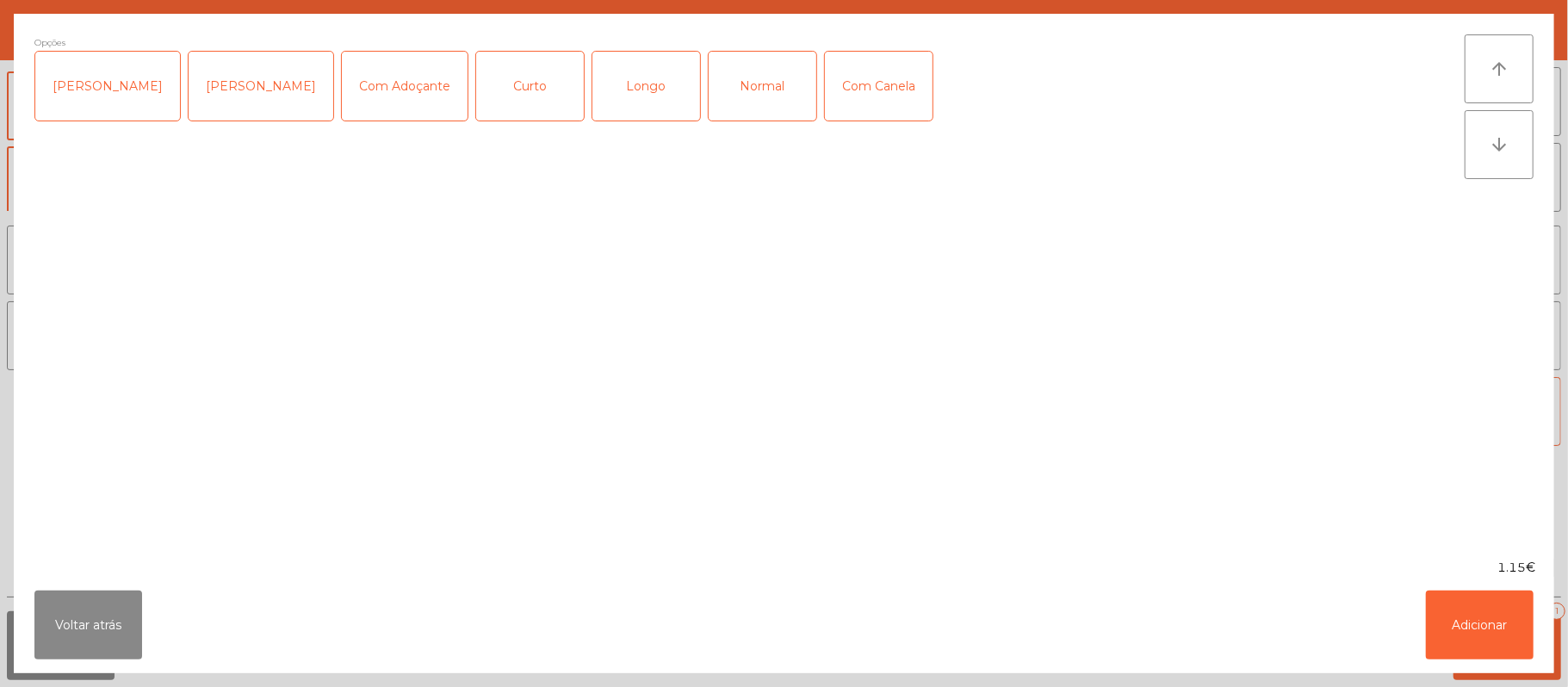
click at [739, 87] on div "Normal" at bounding box center [762, 85] width 108 height 68
click at [1482, 640] on button "Adicionar" at bounding box center [1480, 624] width 108 height 68
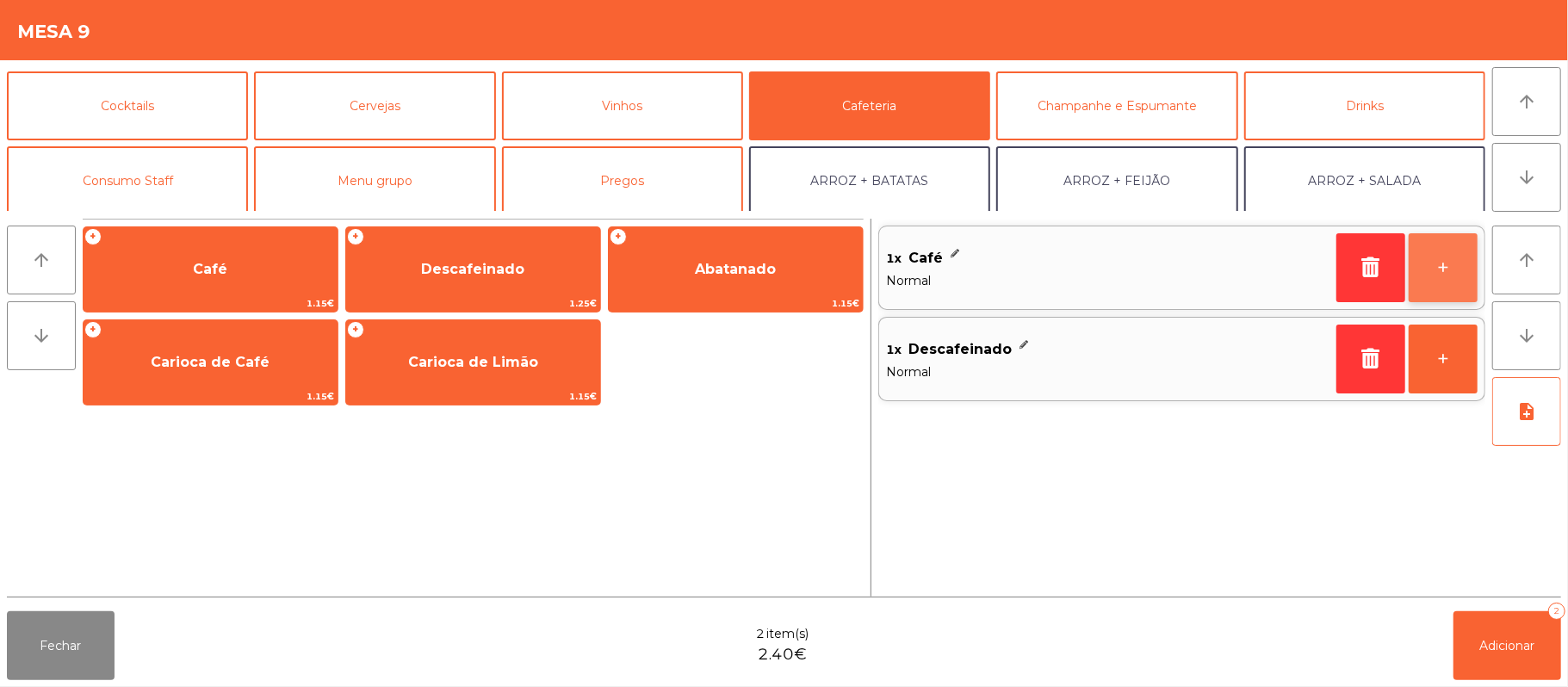
click at [1448, 269] on button "+" at bounding box center [1442, 267] width 68 height 68
click at [1440, 266] on button "+" at bounding box center [1442, 267] width 68 height 68
click at [1439, 269] on button "+" at bounding box center [1442, 267] width 68 height 68
click at [1433, 272] on button "+" at bounding box center [1442, 267] width 68 height 68
click at [1433, 270] on button "+" at bounding box center [1442, 267] width 68 height 68
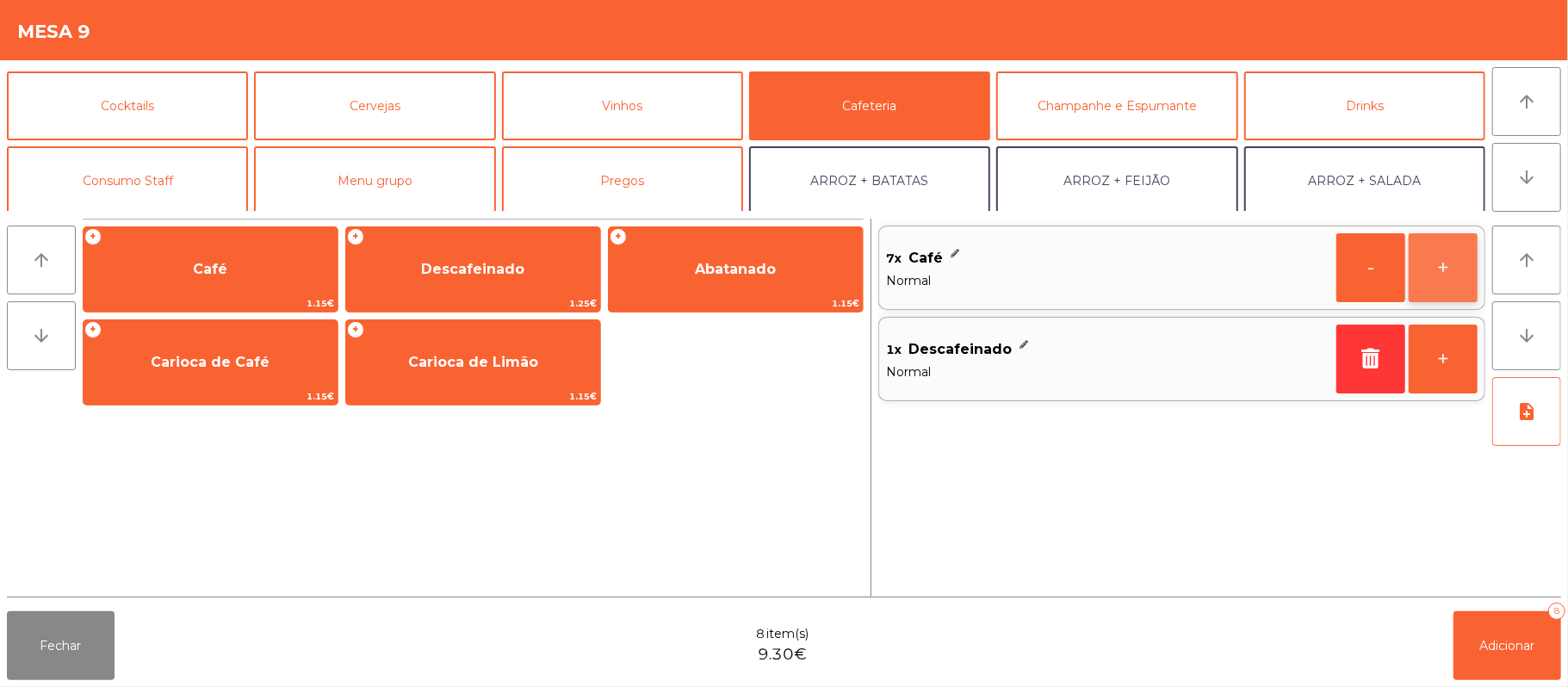
click at [1425, 274] on button "+" at bounding box center [1442, 267] width 68 height 68
click at [1354, 270] on button "-" at bounding box center [1370, 267] width 68 height 68
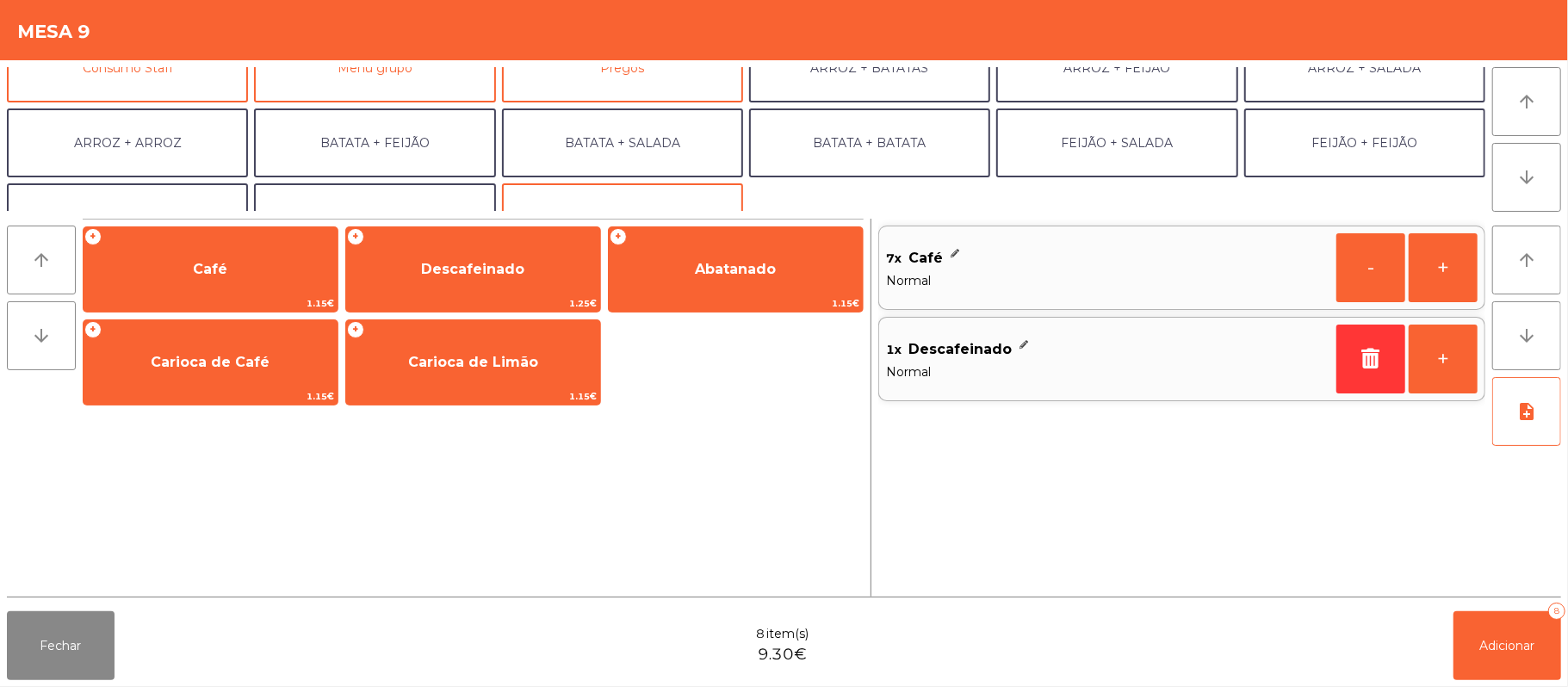
scroll to position [0, 0]
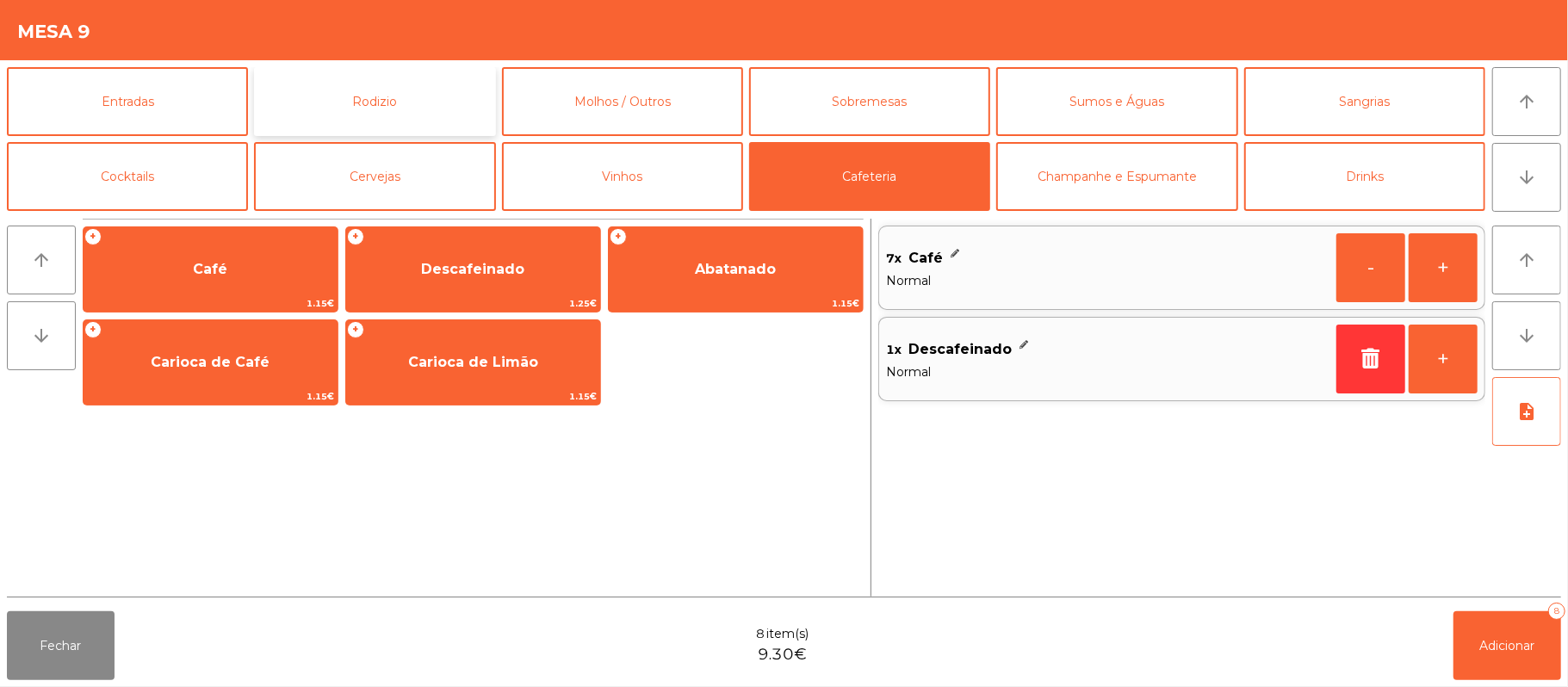
click at [401, 114] on button "Rodizio" at bounding box center [374, 101] width 241 height 68
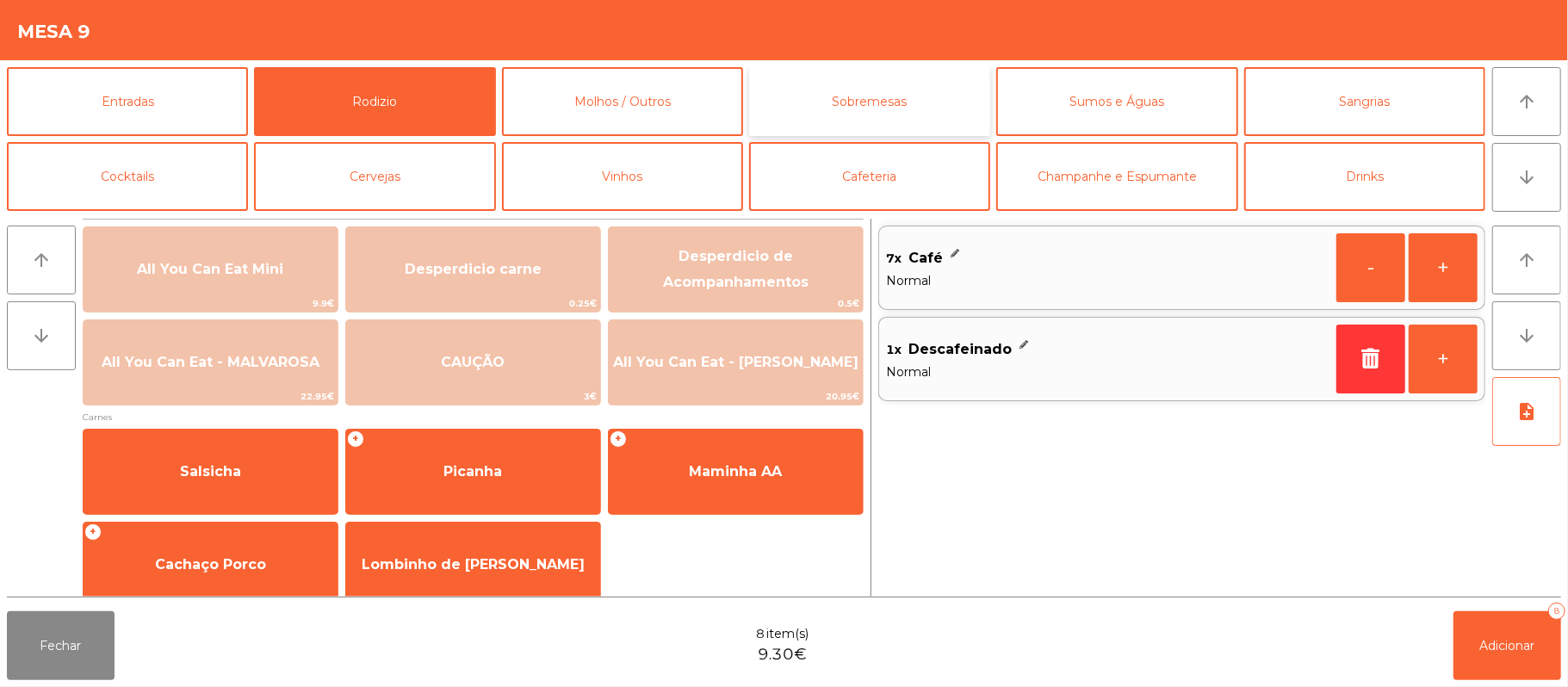
click at [917, 93] on button "Sobremesas" at bounding box center [869, 101] width 241 height 68
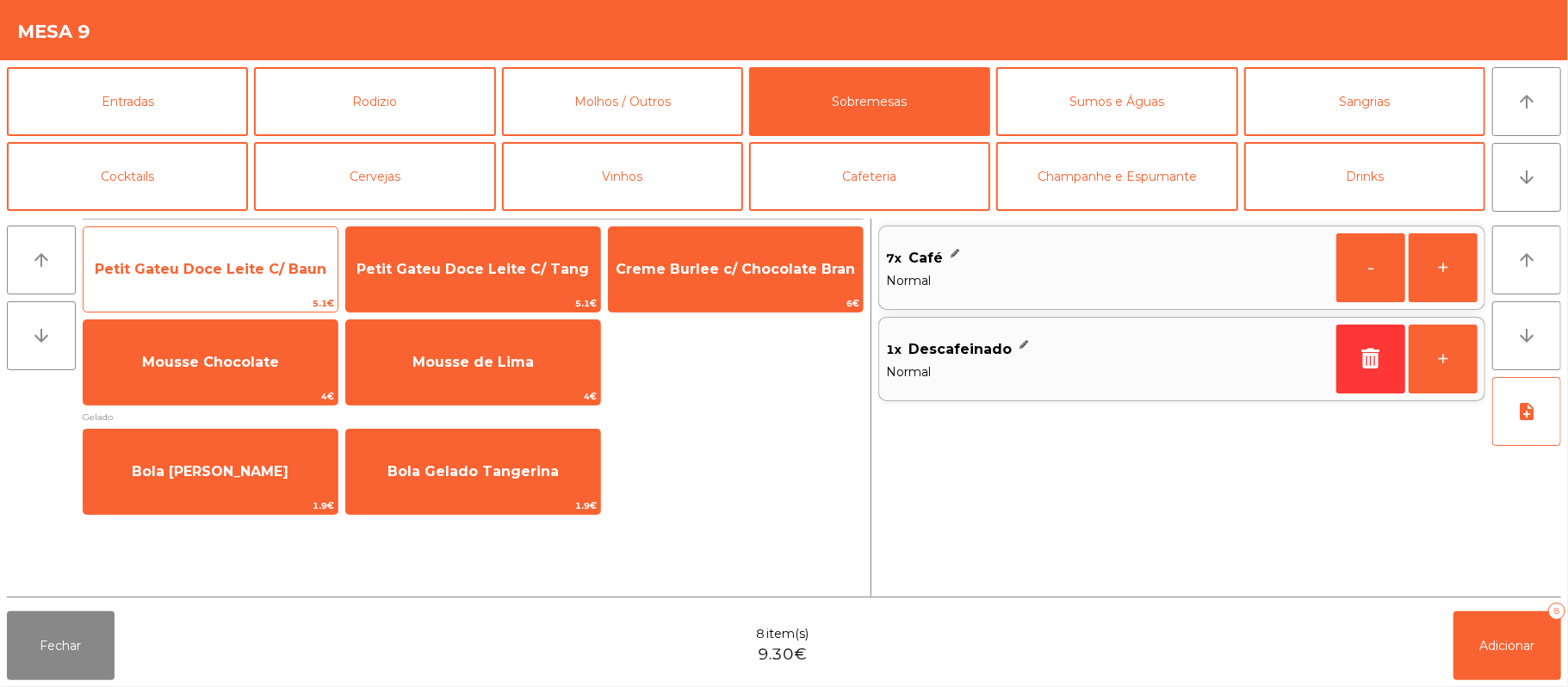
click at [234, 287] on span "Petit Gateu Doce Leite C/ Baun" at bounding box center [210, 270] width 254 height 47
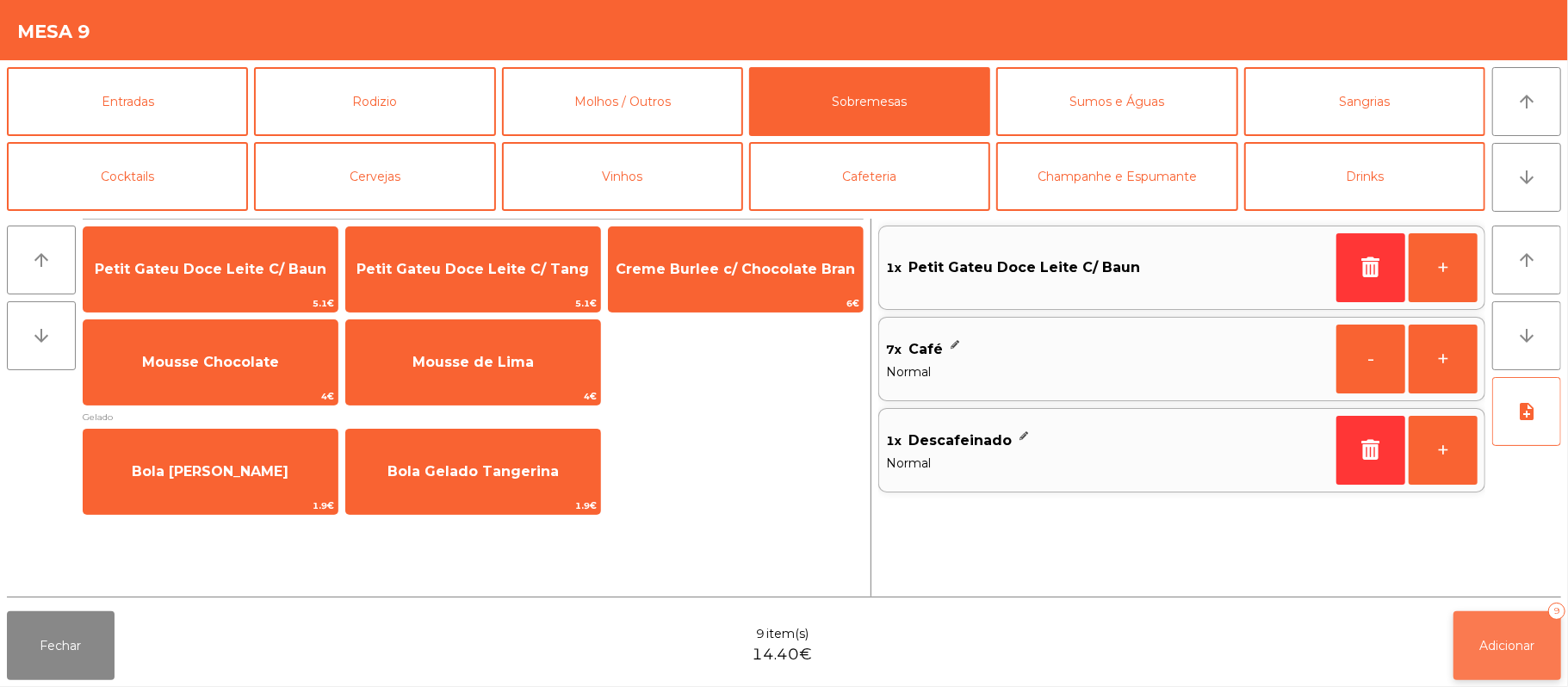
click at [1475, 648] on button "Adicionar 9" at bounding box center [1507, 645] width 108 height 68
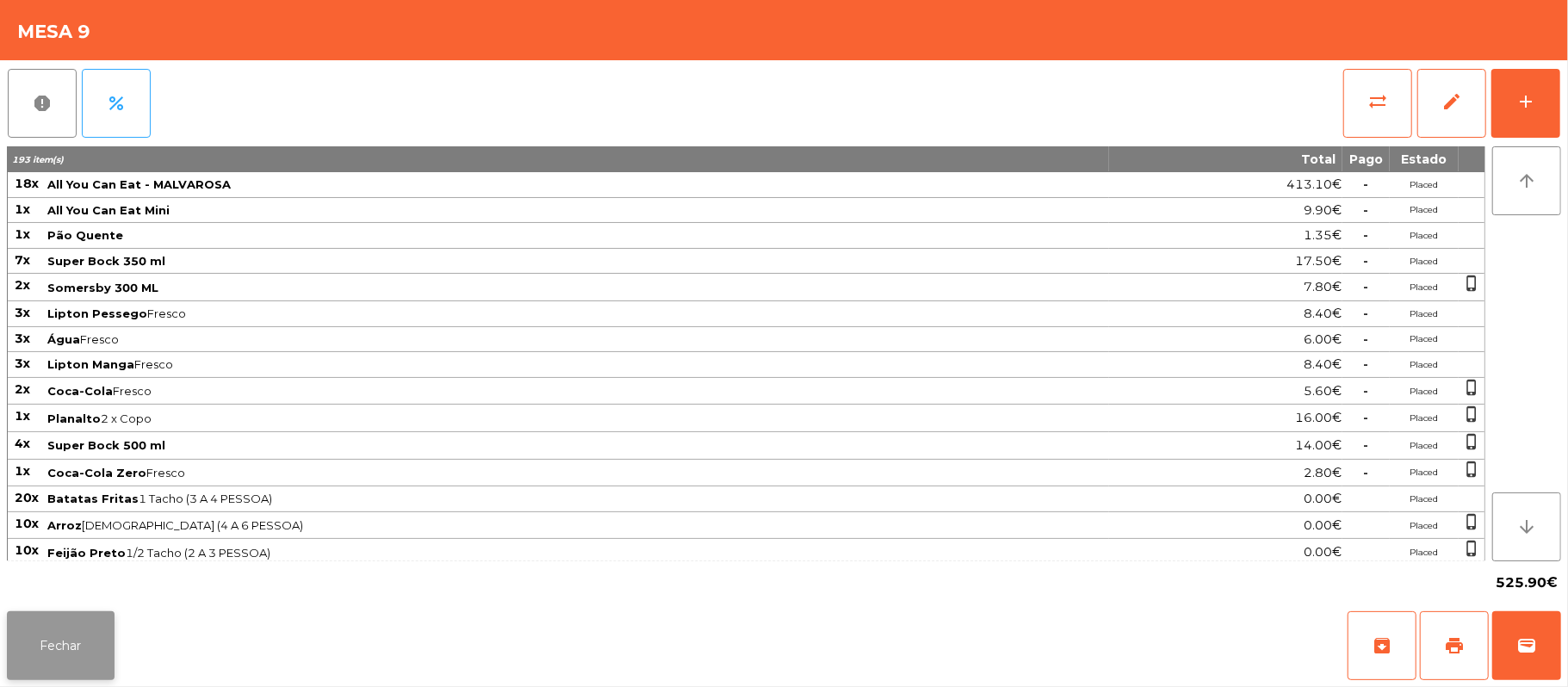
click at [64, 672] on button "Fechar" at bounding box center [60, 645] width 108 height 68
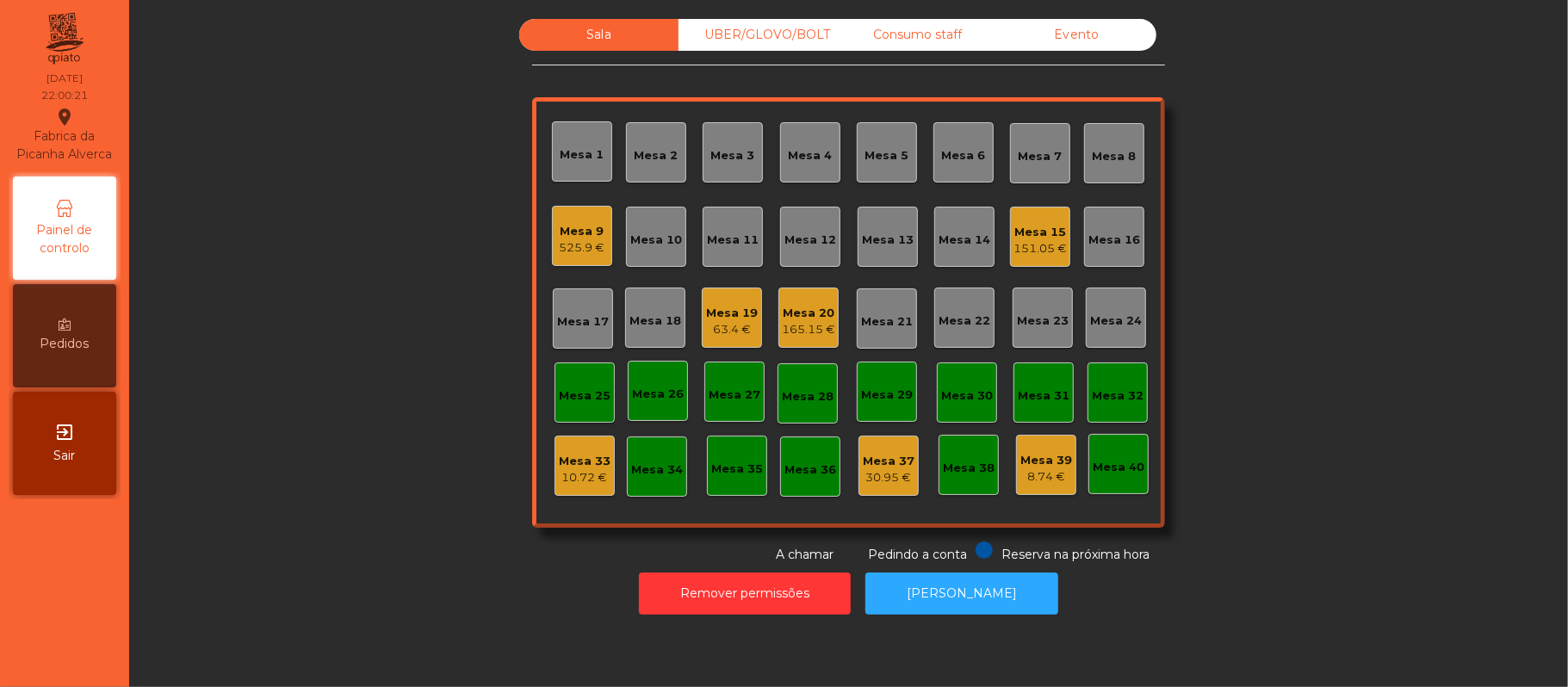
click at [1274, 306] on div "Sala UBER/[GEOGRAPHIC_DATA]/BOLT Consumo staff Evento Mesa 1 Mesa 2 [GEOGRAPHIC…" at bounding box center [849, 291] width 1393 height 545
click at [1279, 404] on div "Sala UBER/[GEOGRAPHIC_DATA]/BOLT Consumo staff Evento Mesa 1 Mesa 2 [GEOGRAPHIC…" at bounding box center [849, 291] width 1393 height 545
click at [805, 328] on div "165.15 €" at bounding box center [808, 330] width 53 height 17
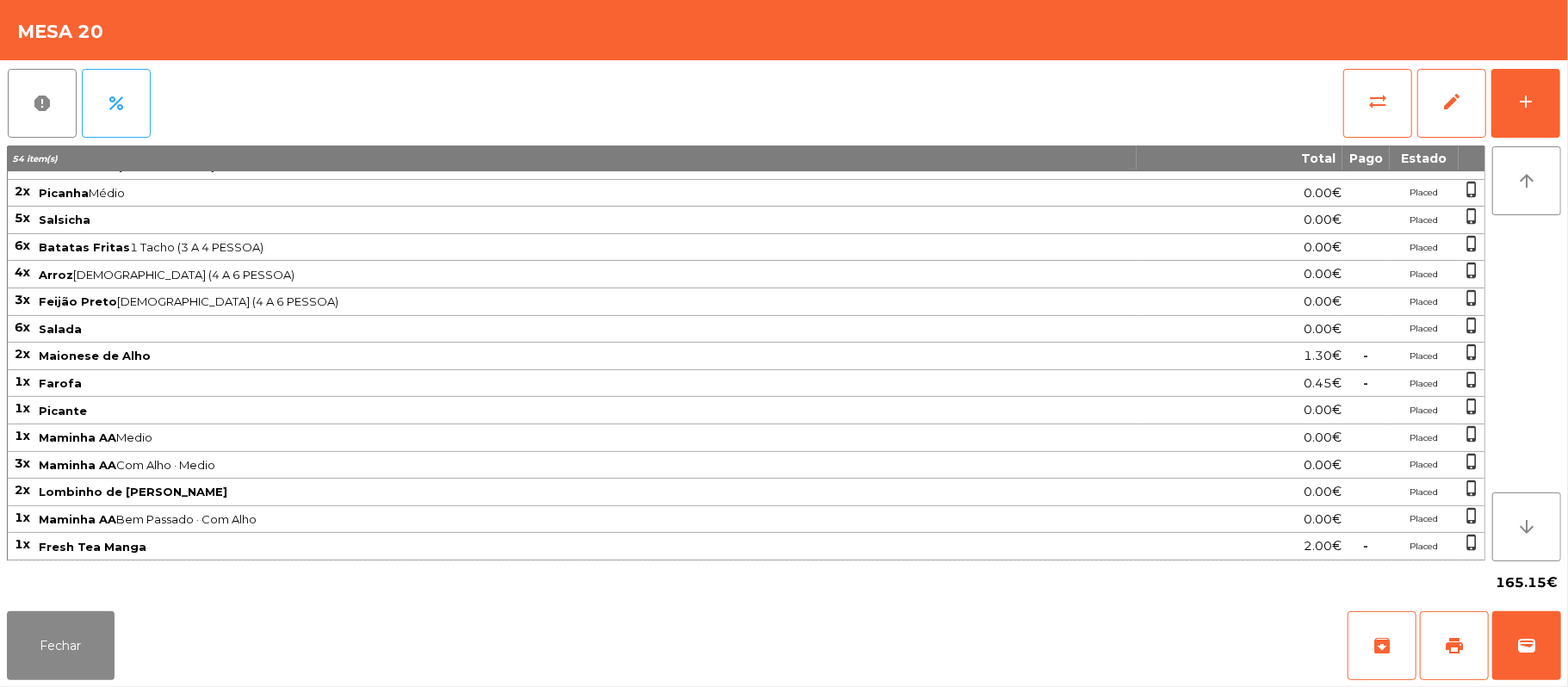
scroll to position [169, 0]
click at [1445, 634] on button "print" at bounding box center [1454, 645] width 68 height 68
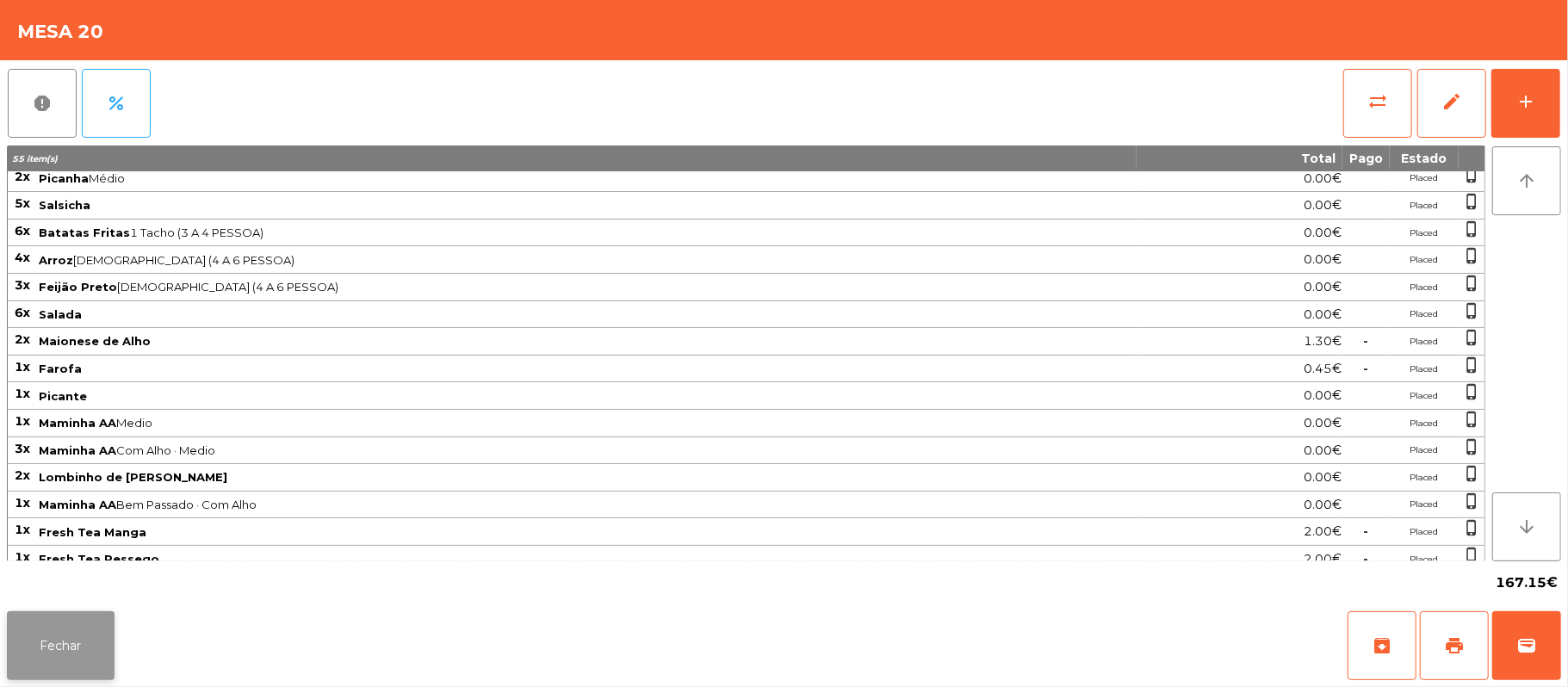
click at [100, 656] on button "Fechar" at bounding box center [60, 645] width 108 height 68
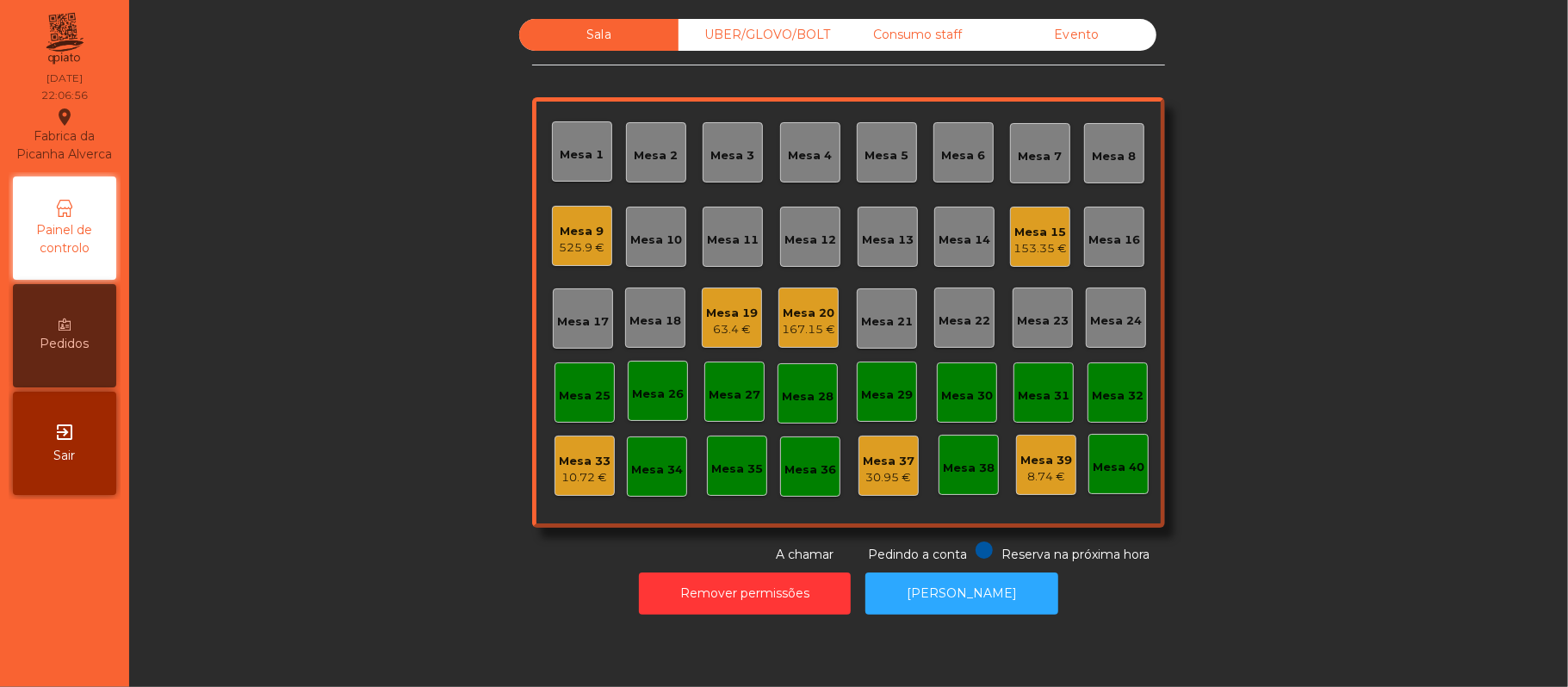
click at [1038, 246] on div "153.35 €" at bounding box center [1040, 248] width 53 height 17
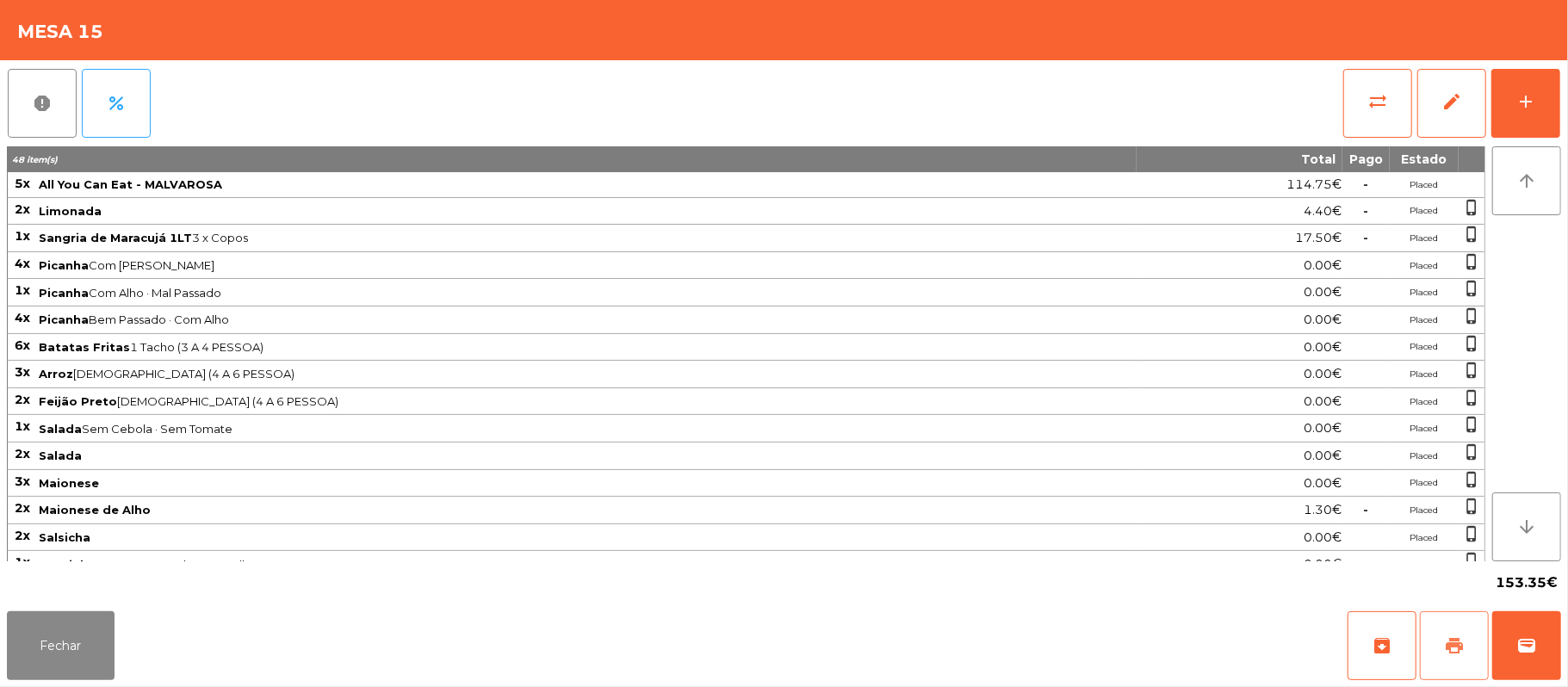
click at [1469, 645] on button "print" at bounding box center [1454, 645] width 68 height 68
click at [1365, 122] on button "sync_alt" at bounding box center [1378, 102] width 68 height 68
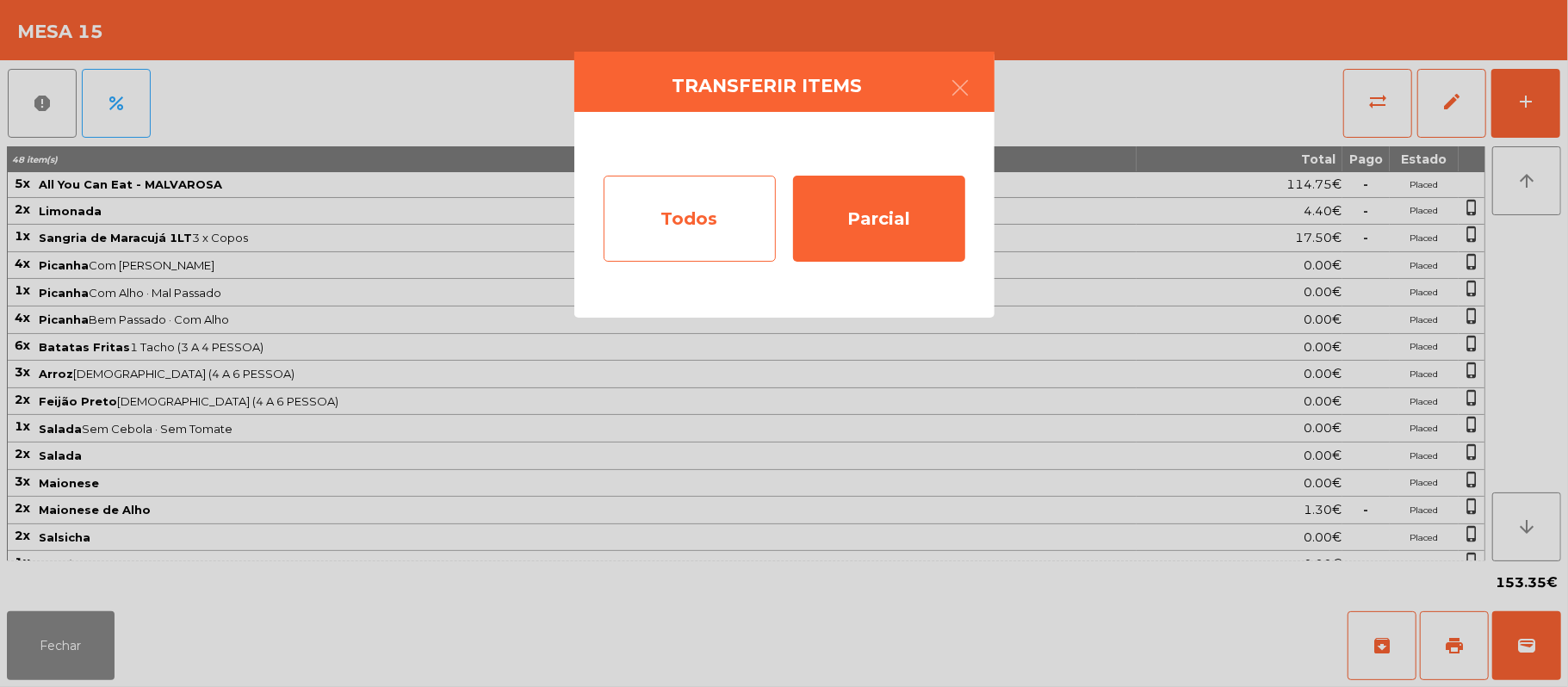
click at [704, 216] on div "Todos" at bounding box center [690, 218] width 173 height 86
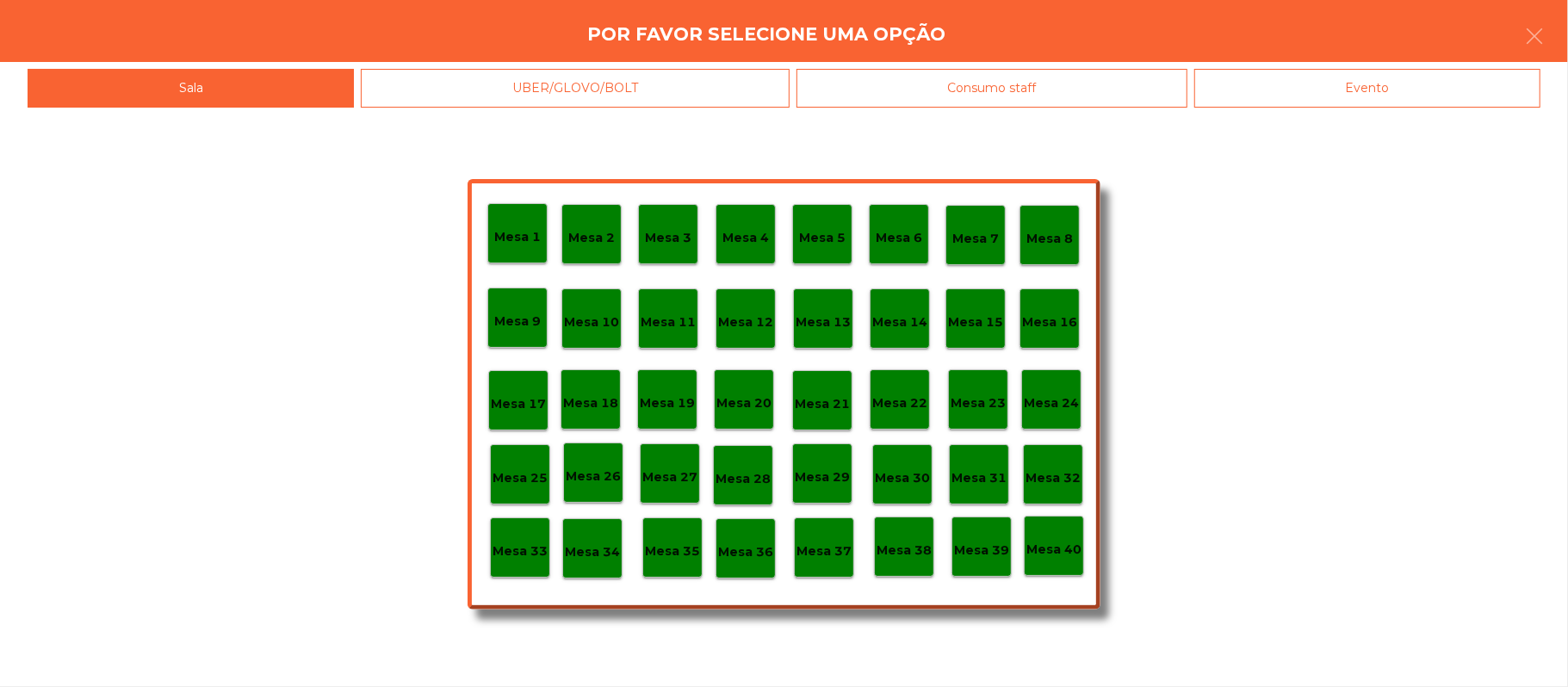
click at [1409, 78] on div "Evento" at bounding box center [1367, 87] width 346 height 38
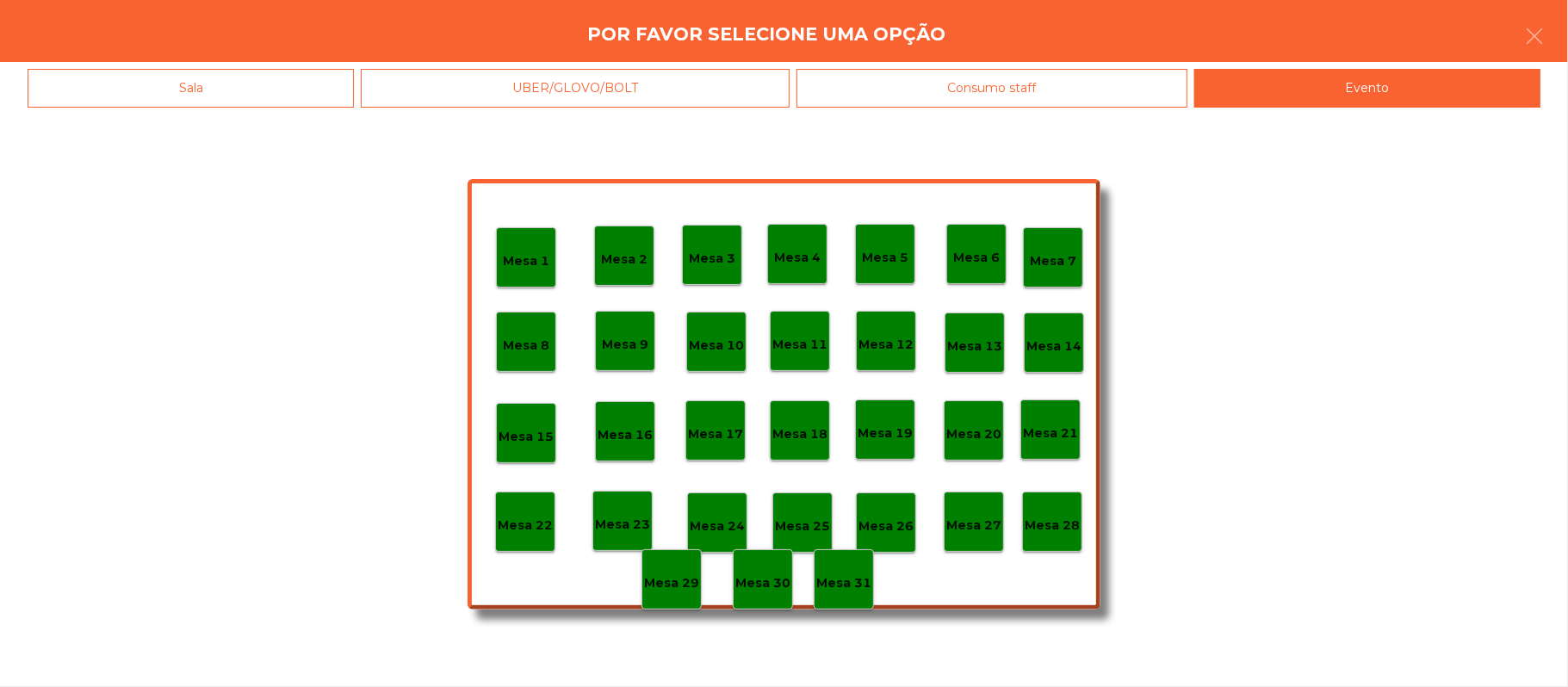
click at [1059, 520] on p "Mesa 28" at bounding box center [1052, 525] width 55 height 20
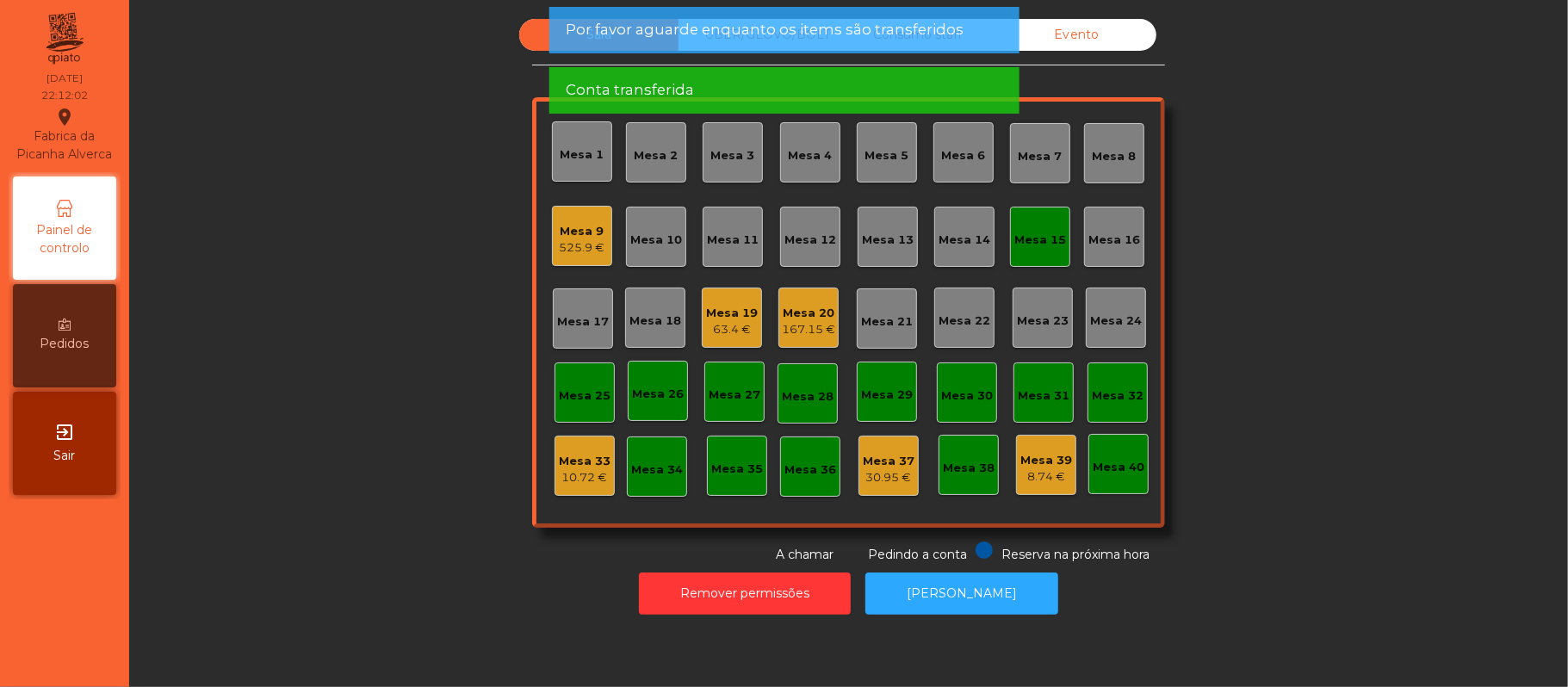
click at [1027, 239] on div "Mesa 15" at bounding box center [1040, 240] width 52 height 17
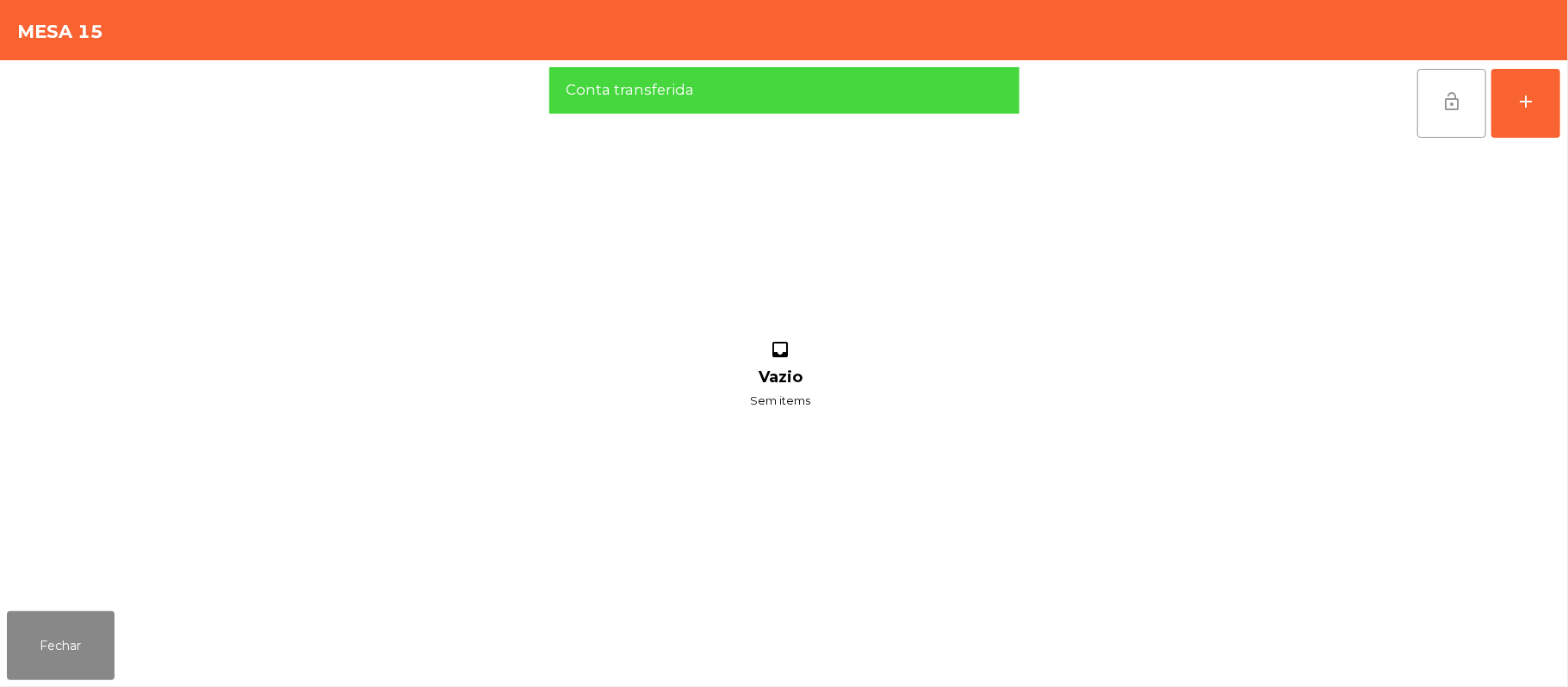
click at [1481, 98] on button "lock_open" at bounding box center [1452, 102] width 68 height 68
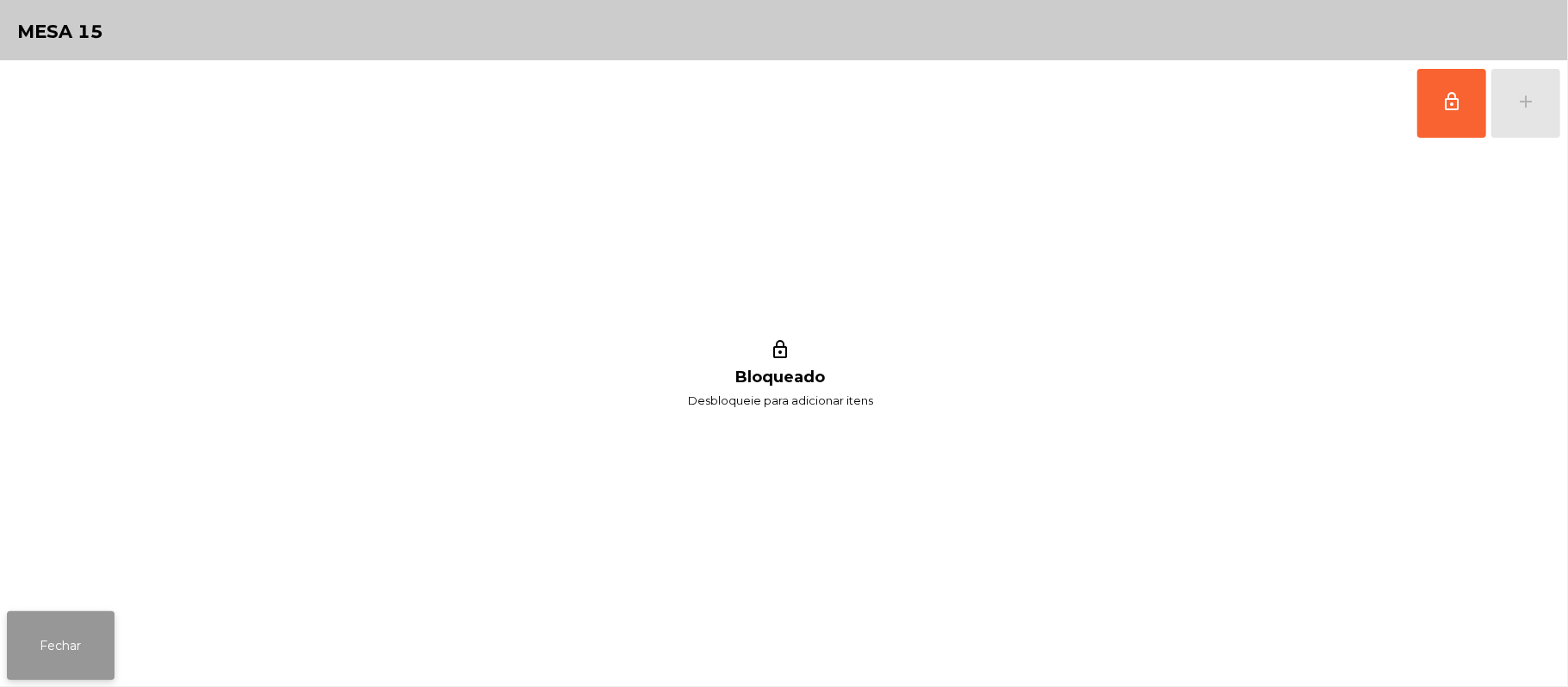
click at [68, 637] on button "Fechar" at bounding box center [60, 645] width 108 height 68
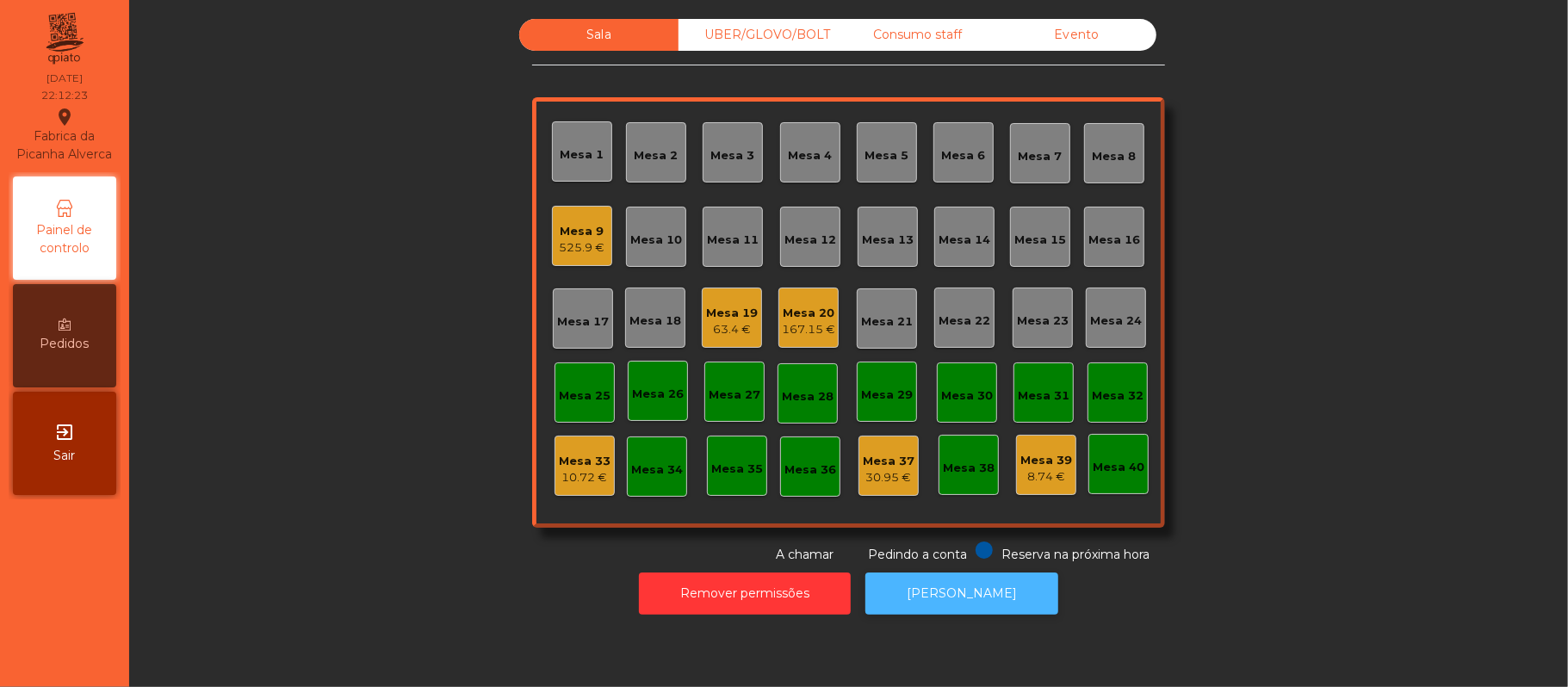
click at [957, 593] on button "[PERSON_NAME]" at bounding box center [962, 593] width 193 height 42
click at [564, 235] on div "Mesa 9" at bounding box center [582, 231] width 46 height 17
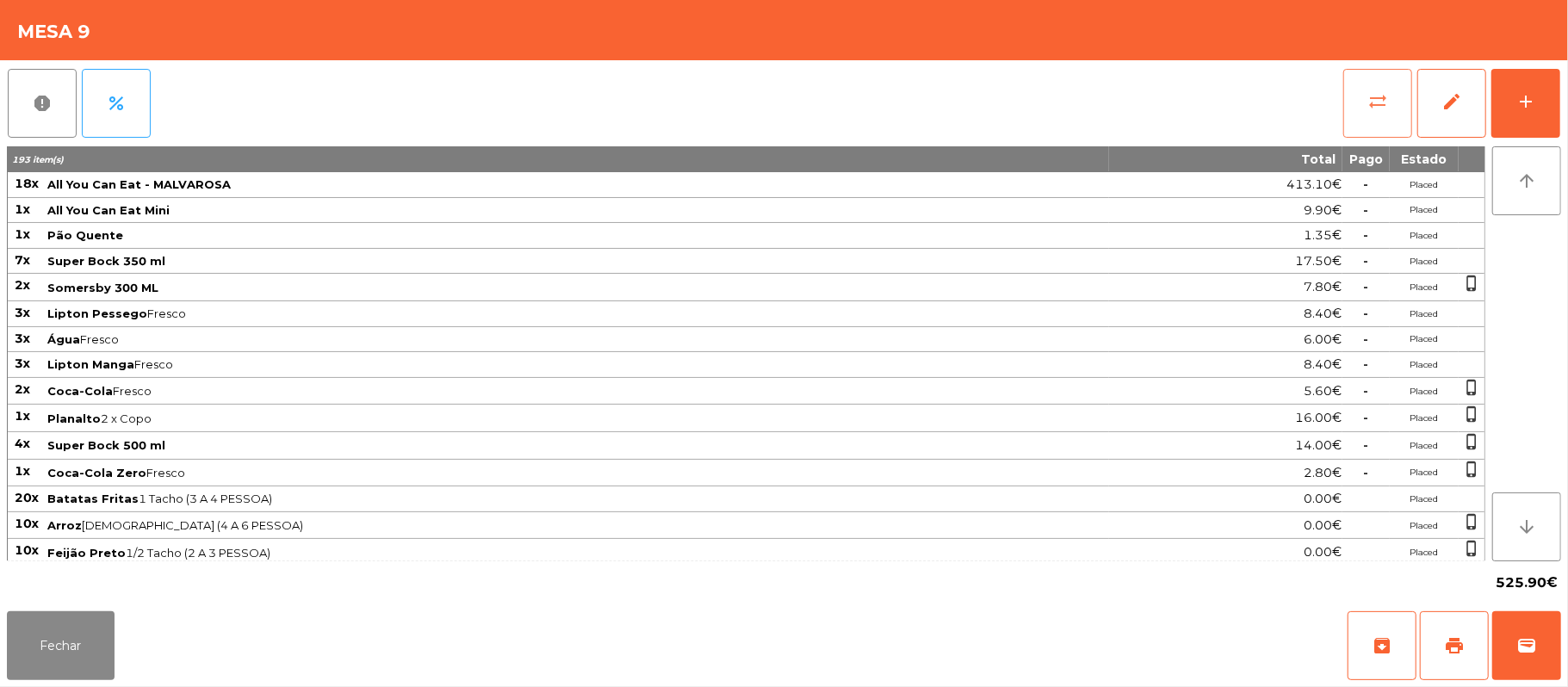
click at [1375, 103] on span "sync_alt" at bounding box center [1378, 101] width 21 height 21
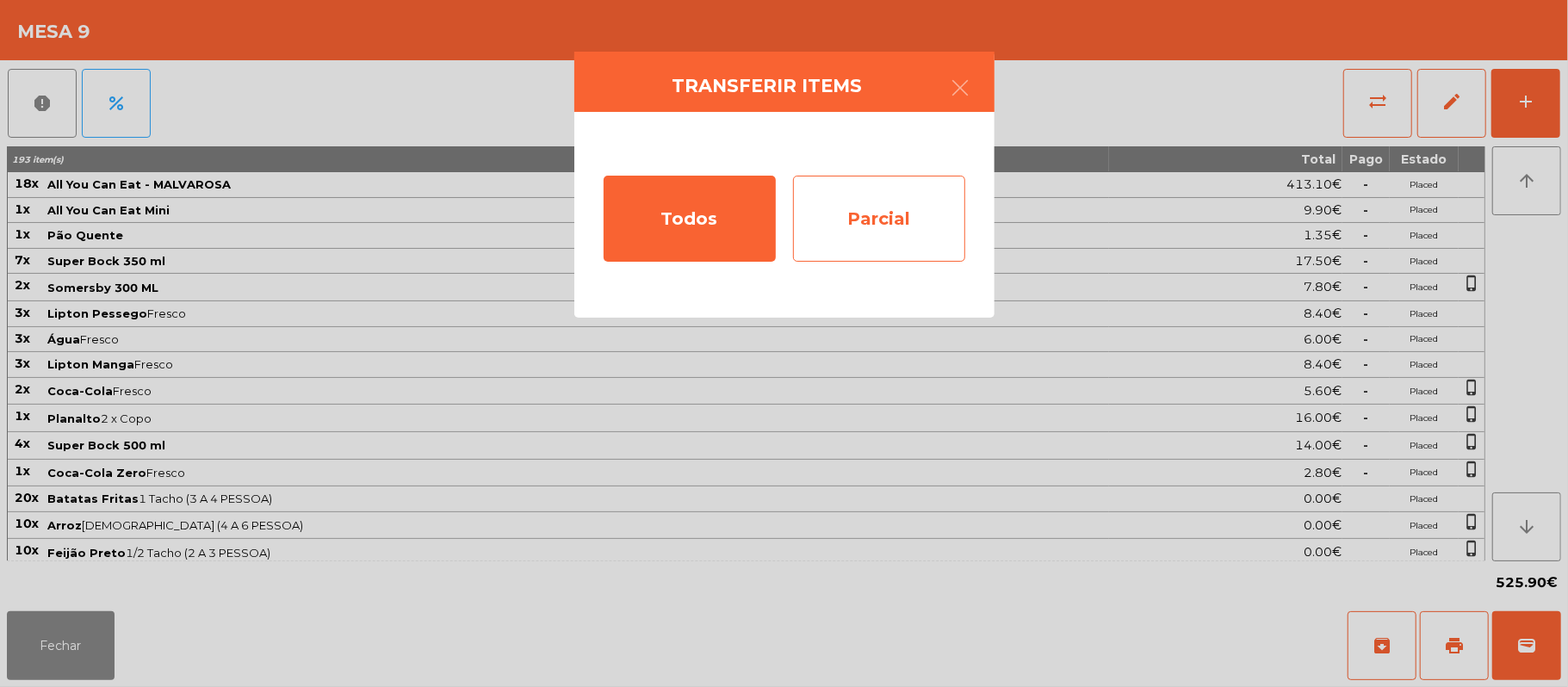
click at [906, 217] on div "Parcial" at bounding box center [880, 218] width 173 height 86
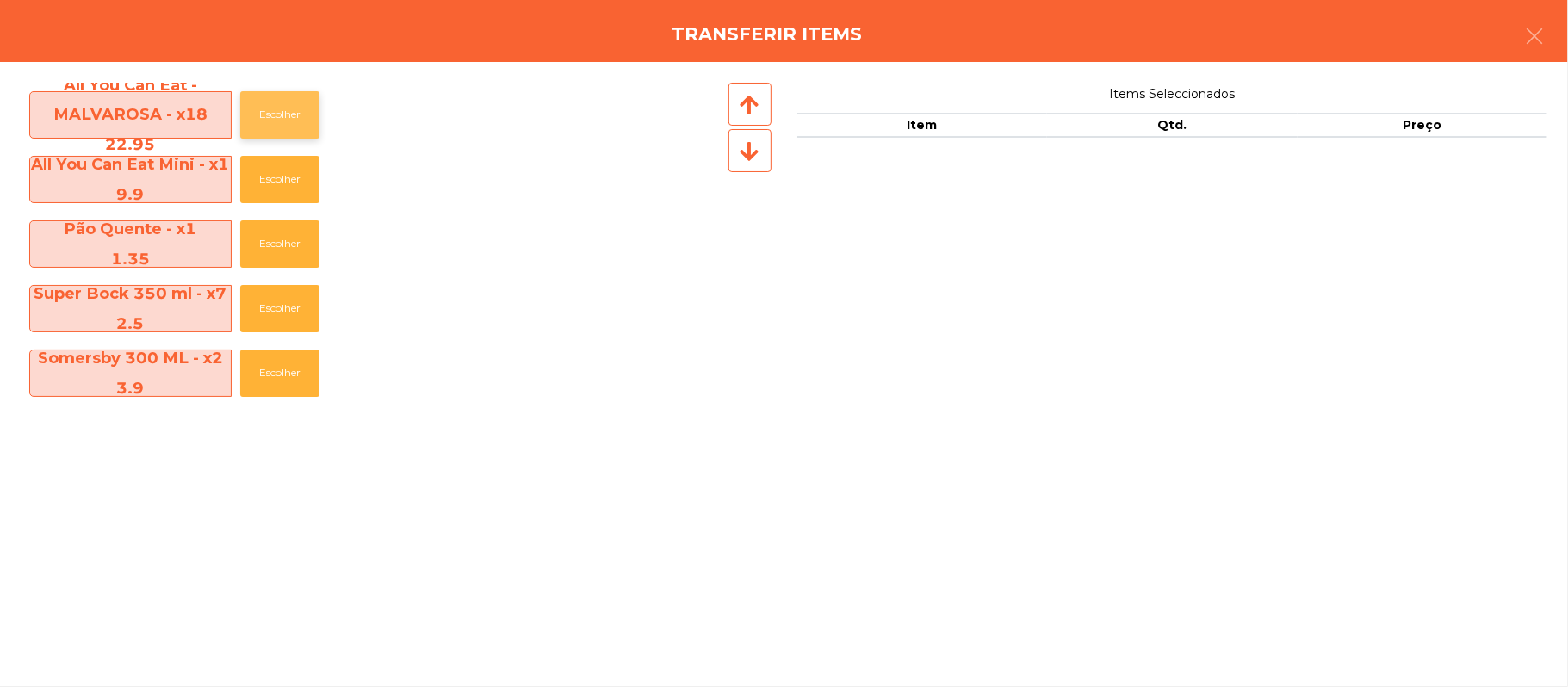
click at [298, 111] on button "Escolher" at bounding box center [279, 114] width 79 height 48
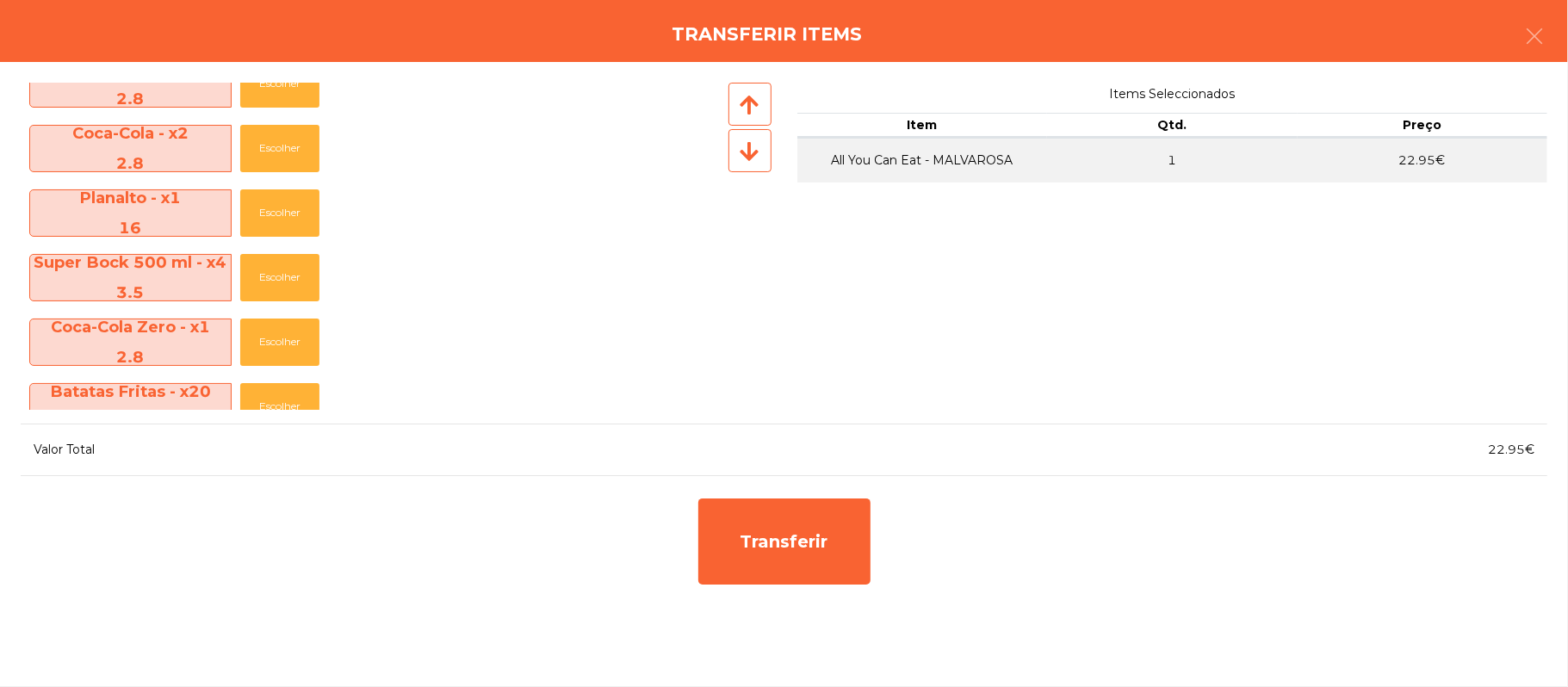
scroll to position [484, 0]
click at [313, 217] on button "Escolher" at bounding box center [279, 212] width 79 height 48
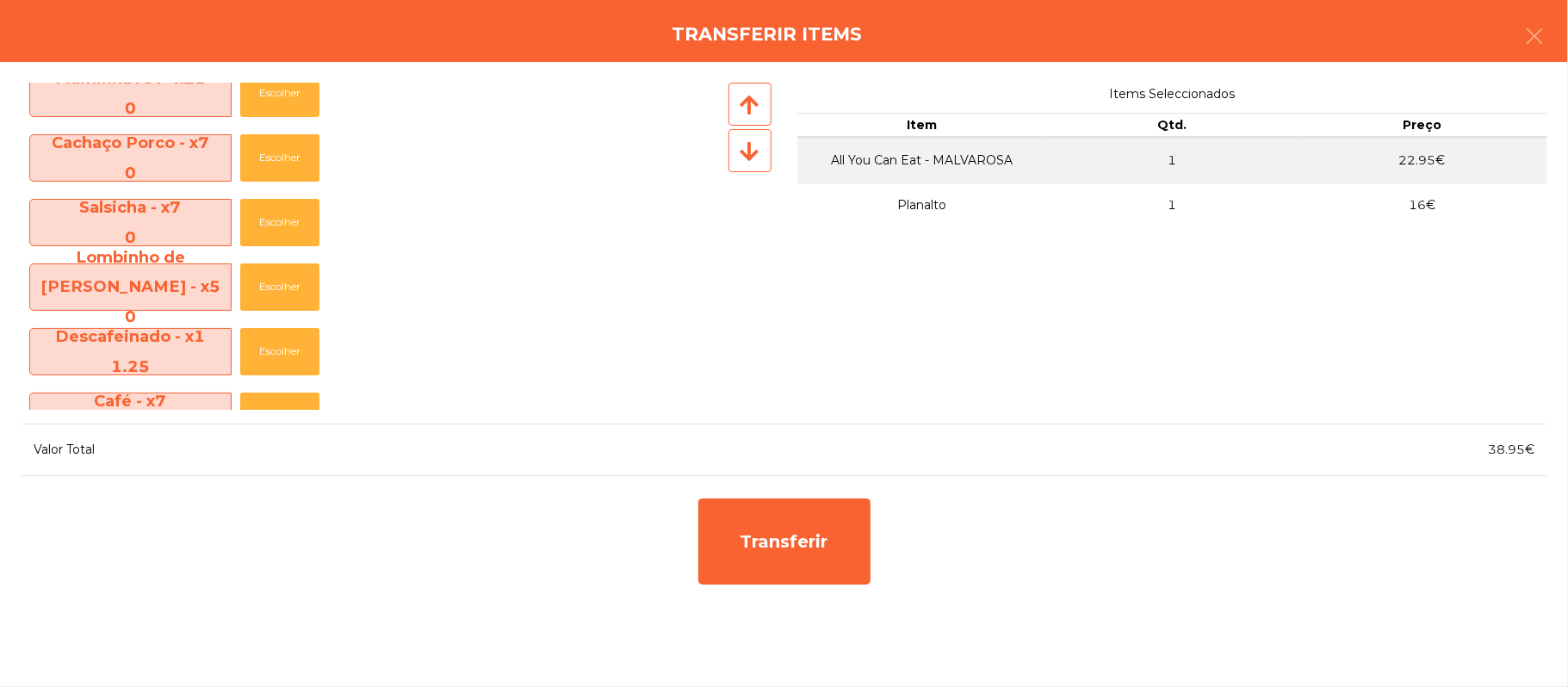
scroll to position [1492, 0]
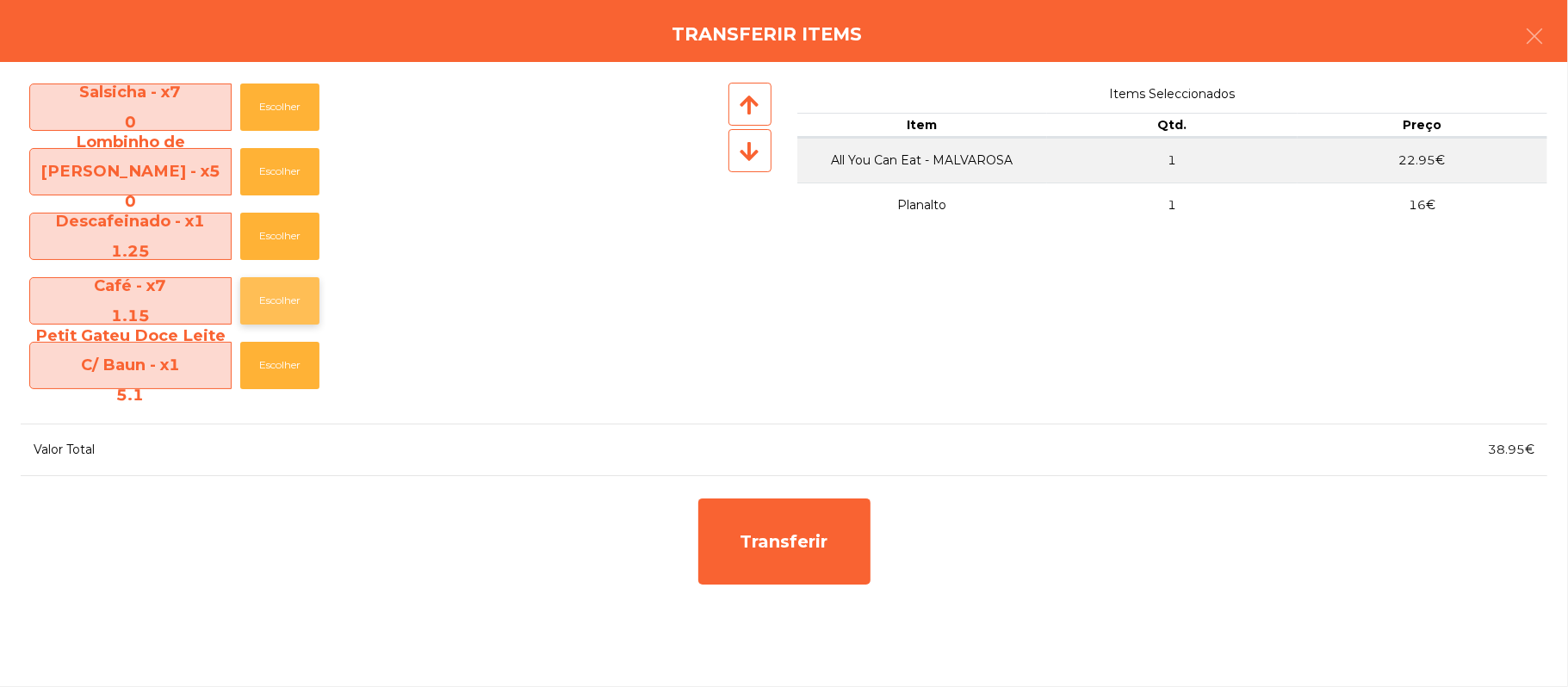
click at [314, 301] on button "Escolher" at bounding box center [279, 301] width 79 height 48
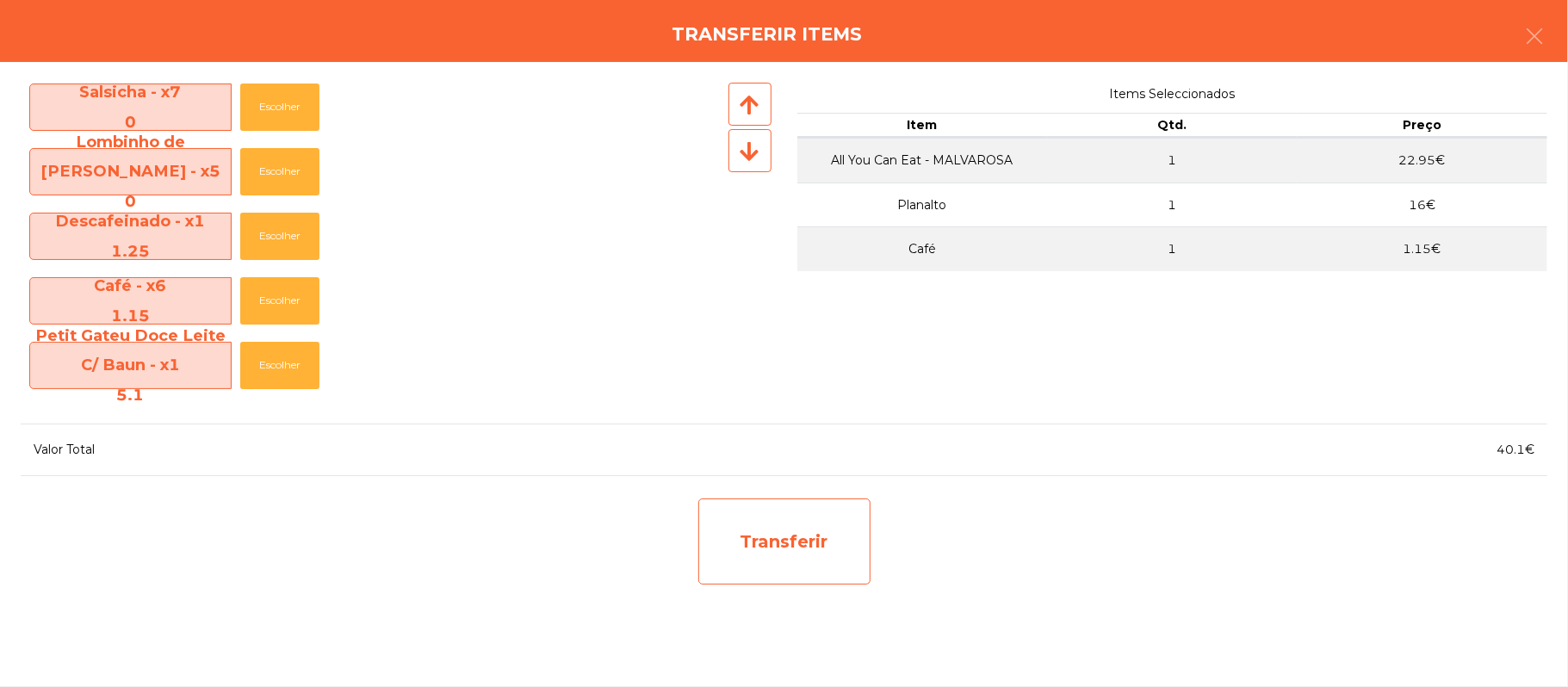
click at [827, 541] on div "Transferir" at bounding box center [785, 542] width 173 height 86
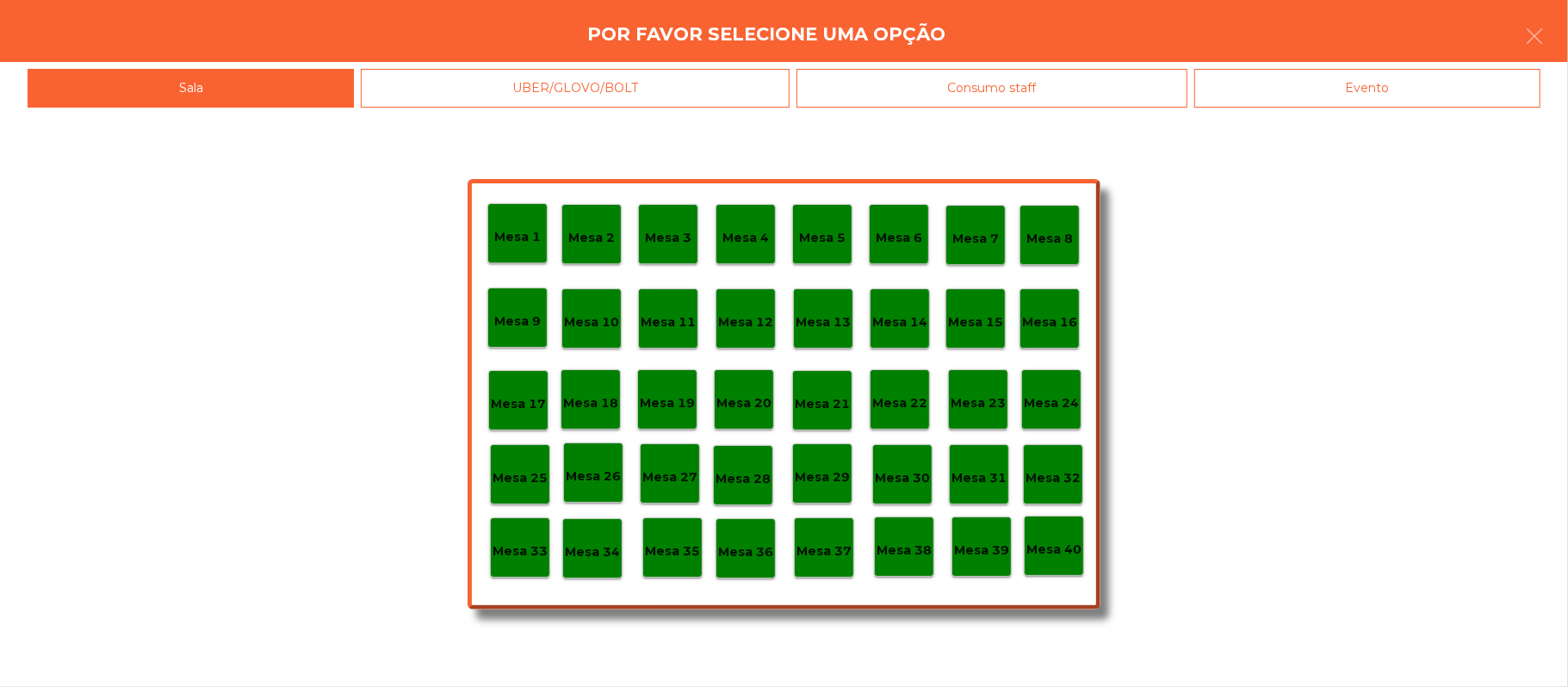
click at [537, 477] on p "Mesa 25" at bounding box center [520, 478] width 55 height 20
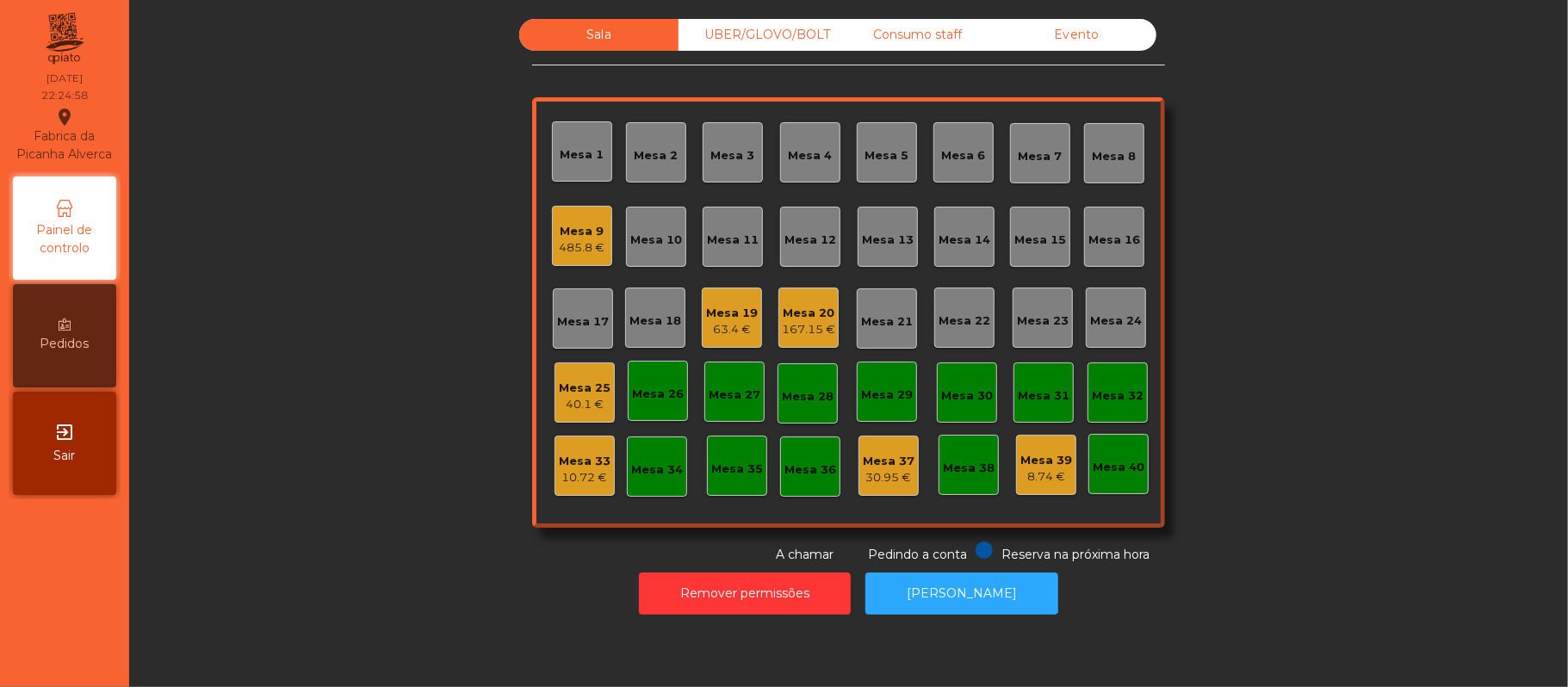
click at [562, 387] on div "Mesa 25" at bounding box center [584, 388] width 52 height 17
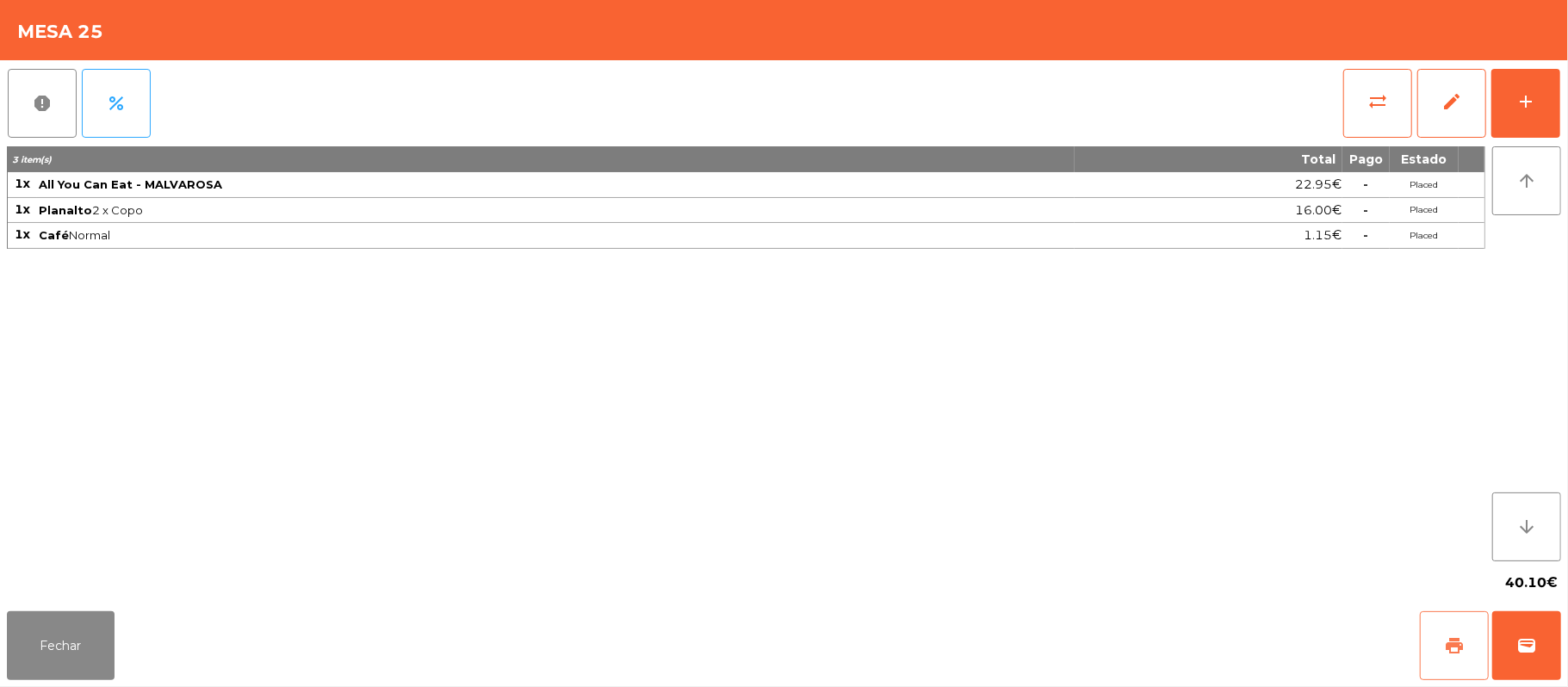
click at [1445, 645] on span "print" at bounding box center [1455, 646] width 21 height 21
click at [60, 627] on button "Fechar" at bounding box center [60, 645] width 108 height 68
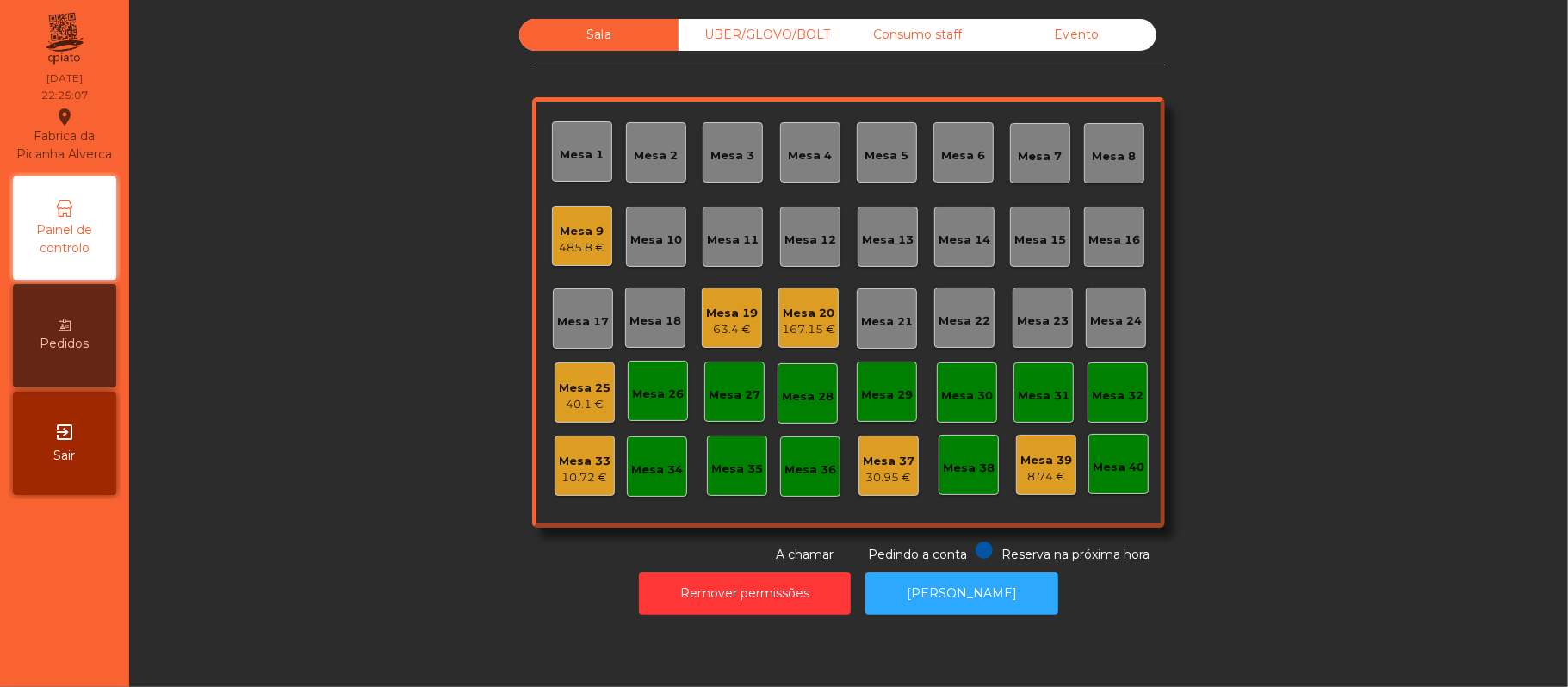
click at [589, 229] on div "Mesa 9" at bounding box center [582, 231] width 46 height 17
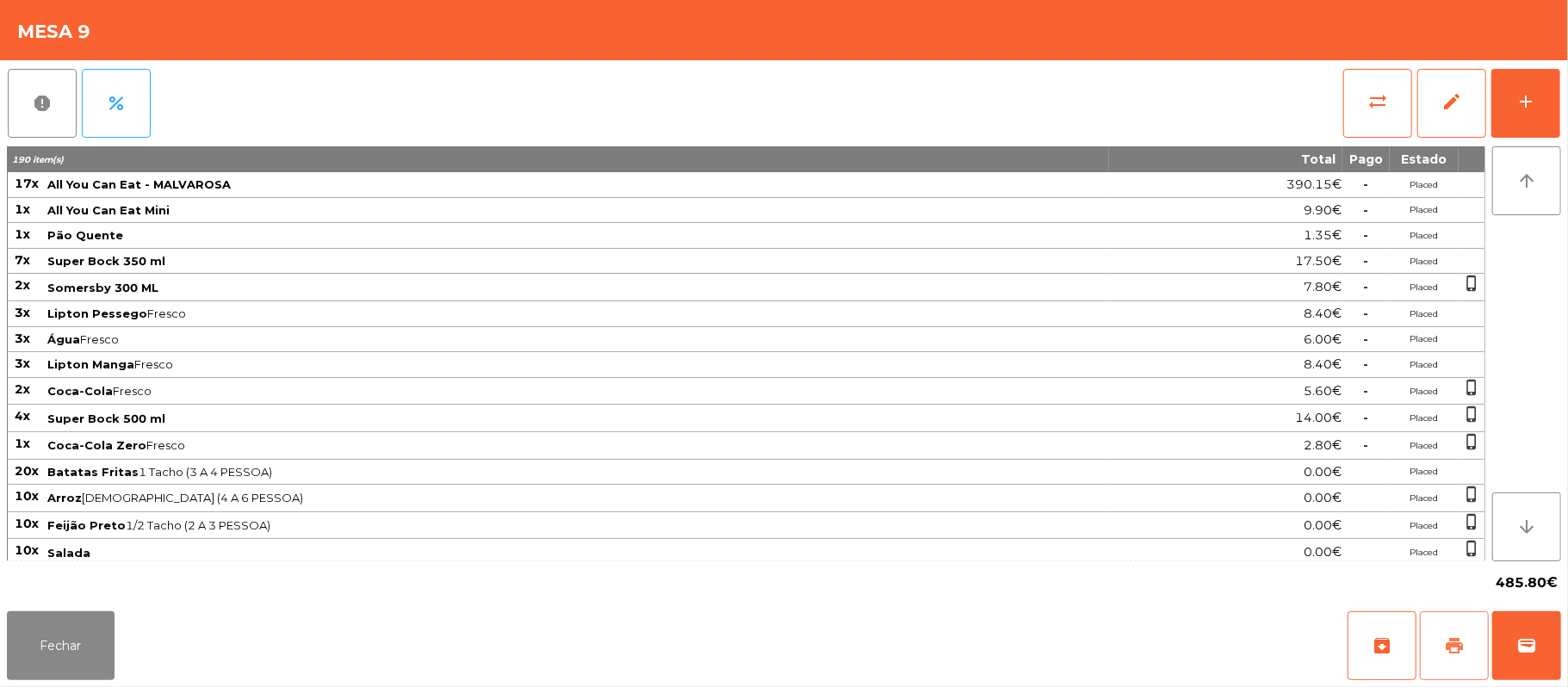
click at [1470, 645] on button "print" at bounding box center [1454, 645] width 68 height 68
click at [67, 656] on button "Fechar" at bounding box center [60, 645] width 108 height 68
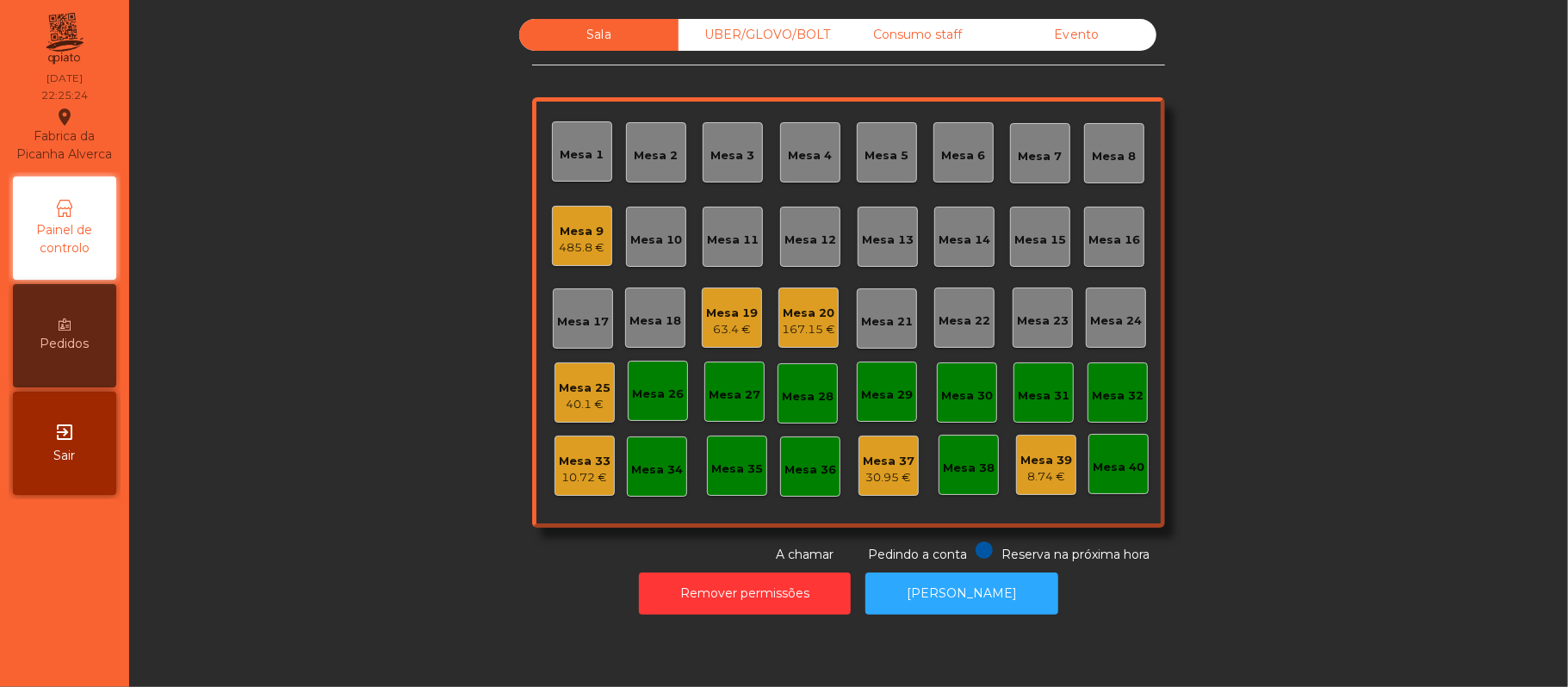
click at [559, 393] on div "Mesa 25" at bounding box center [584, 388] width 52 height 17
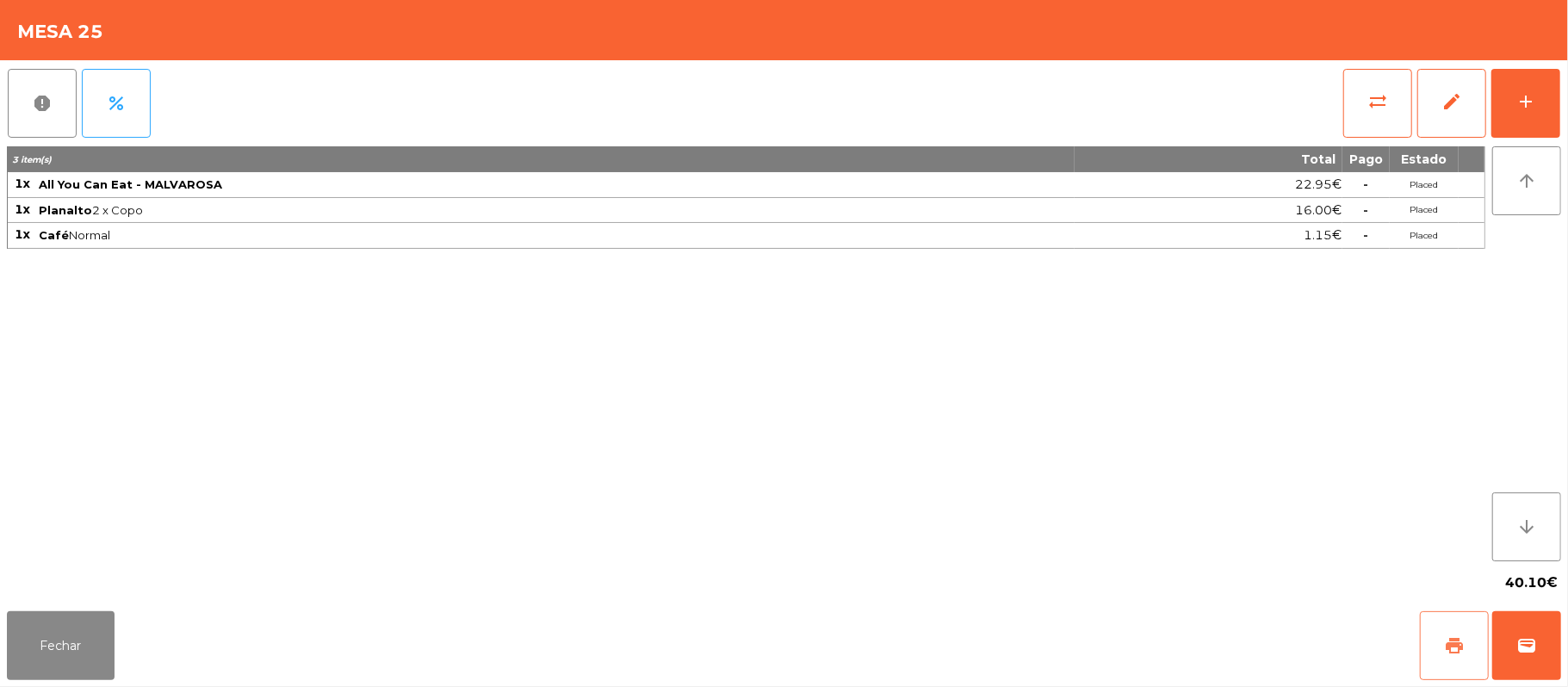
click at [1443, 637] on button "print" at bounding box center [1454, 645] width 68 height 68
click at [1376, 70] on button "sync_alt" at bounding box center [1378, 102] width 68 height 68
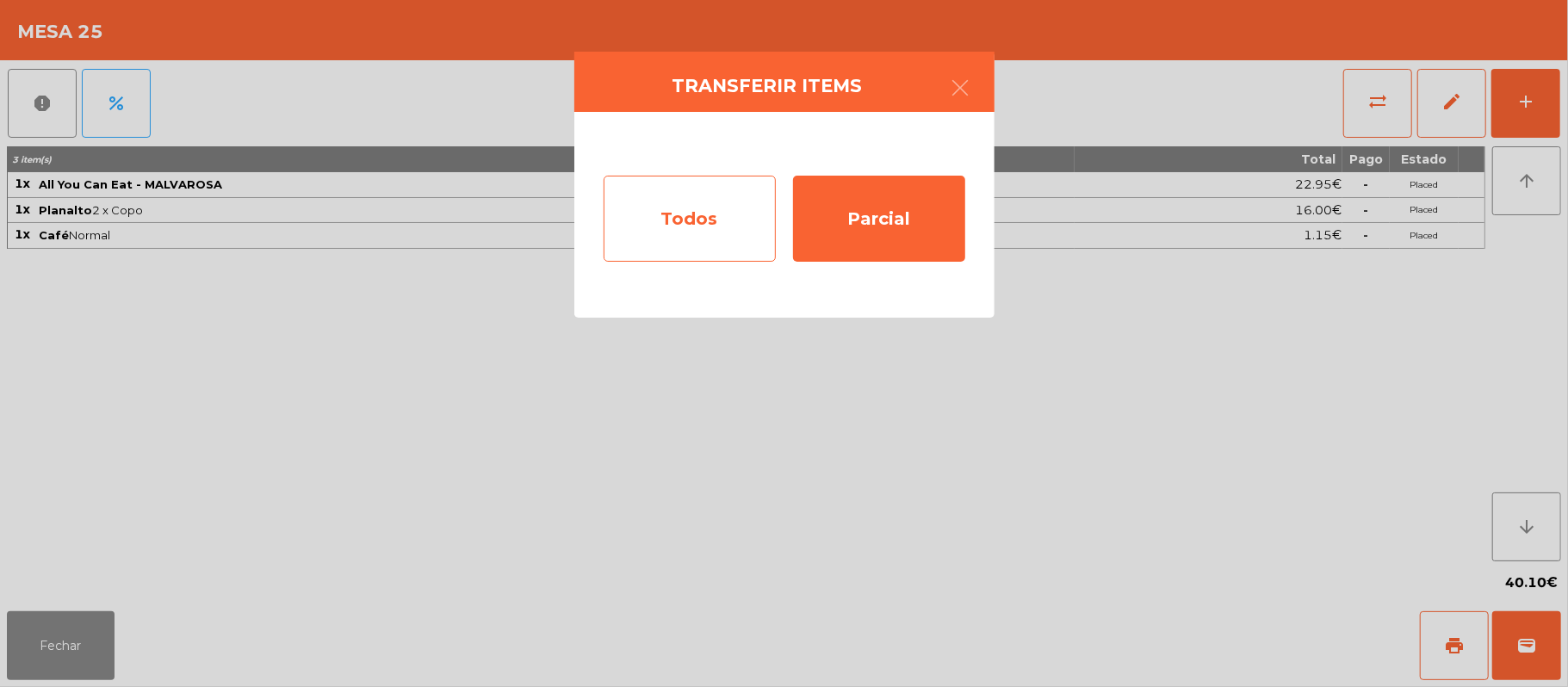
click at [702, 208] on div "Todos" at bounding box center [690, 218] width 173 height 86
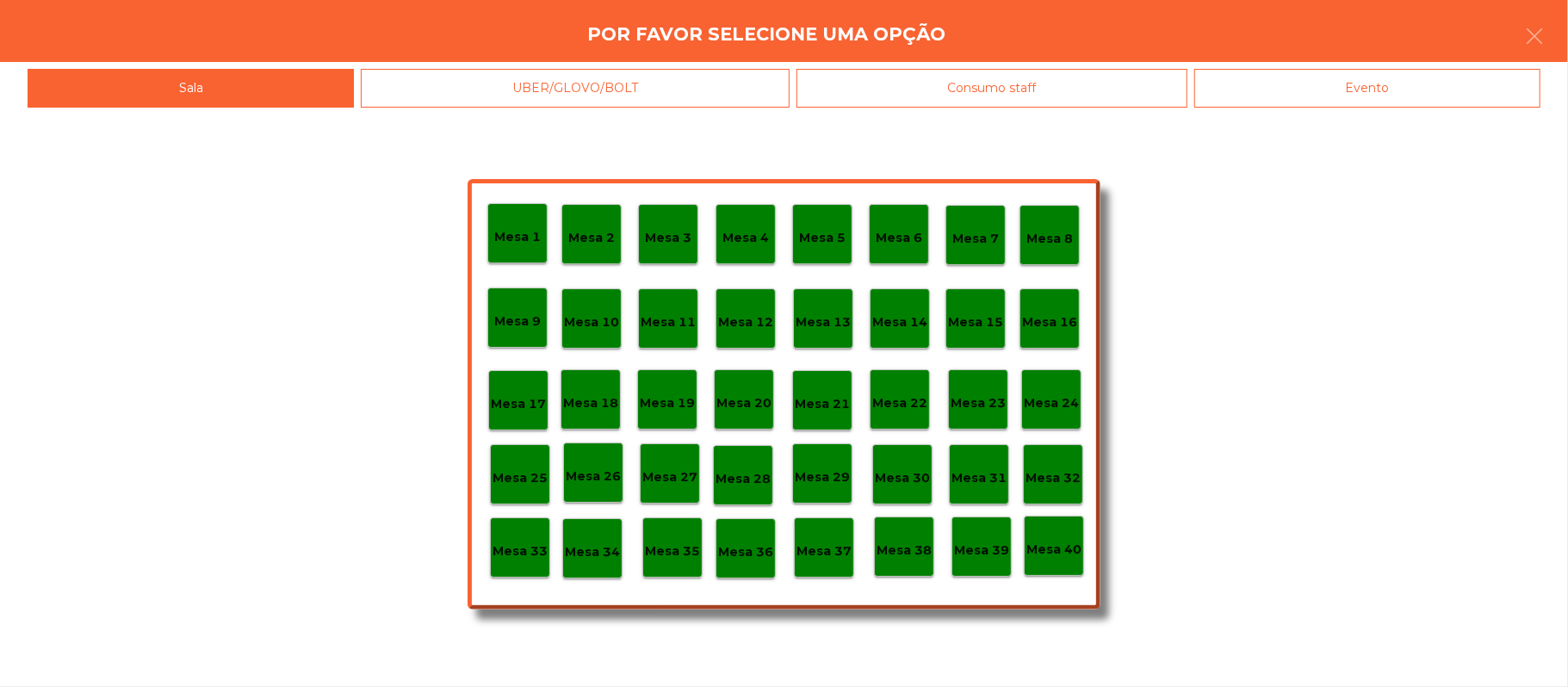
click at [1052, 473] on p "Mesa 32" at bounding box center [1053, 478] width 55 height 20
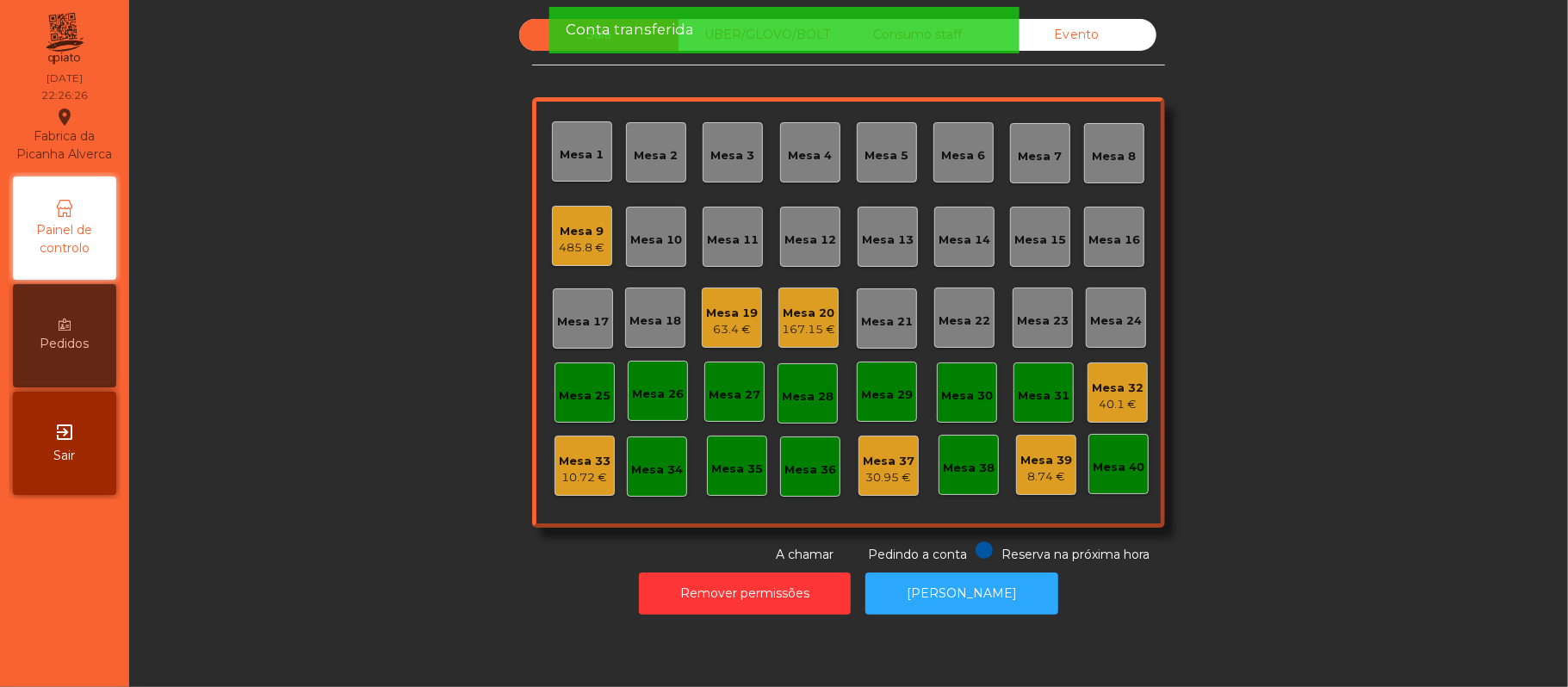
click at [582, 225] on div "Mesa 9" at bounding box center [582, 231] width 46 height 17
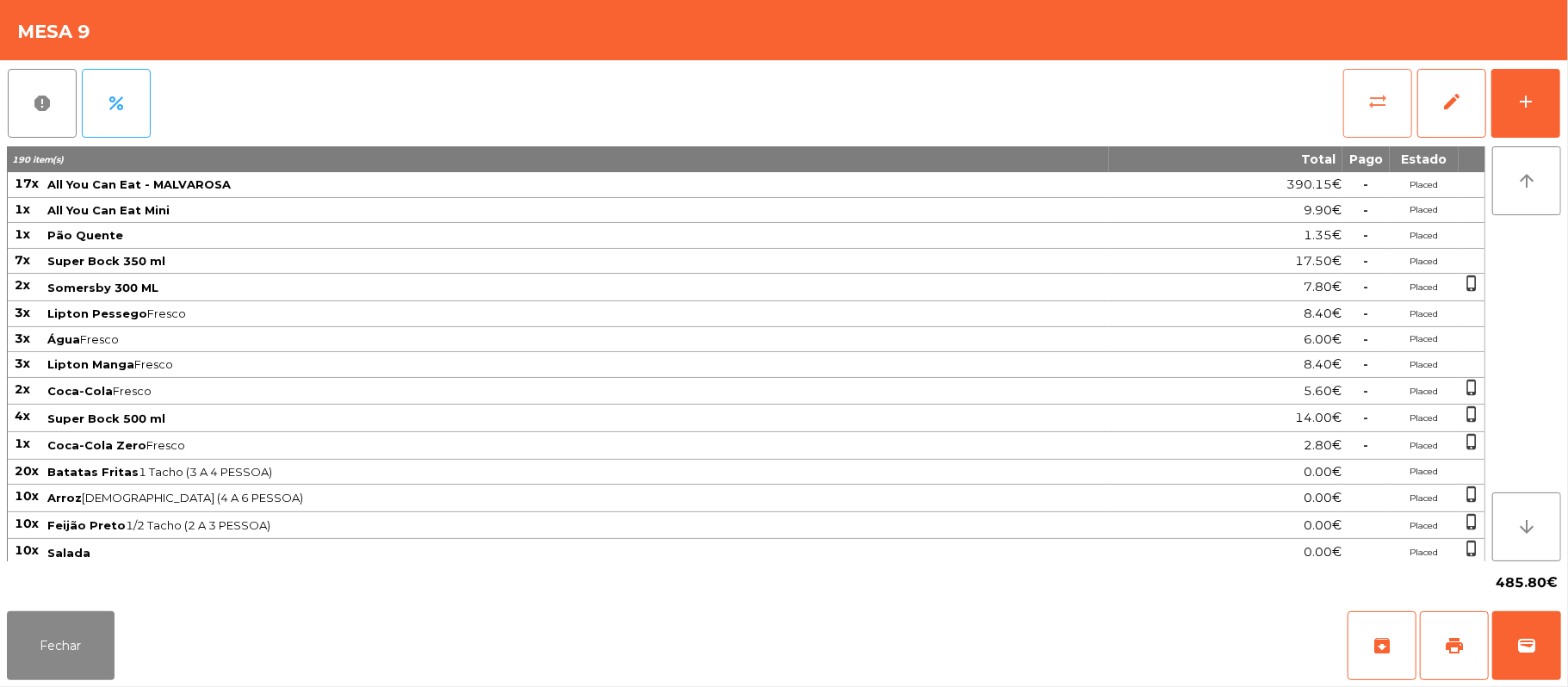
click at [1389, 111] on button "sync_alt" at bounding box center [1378, 102] width 68 height 68
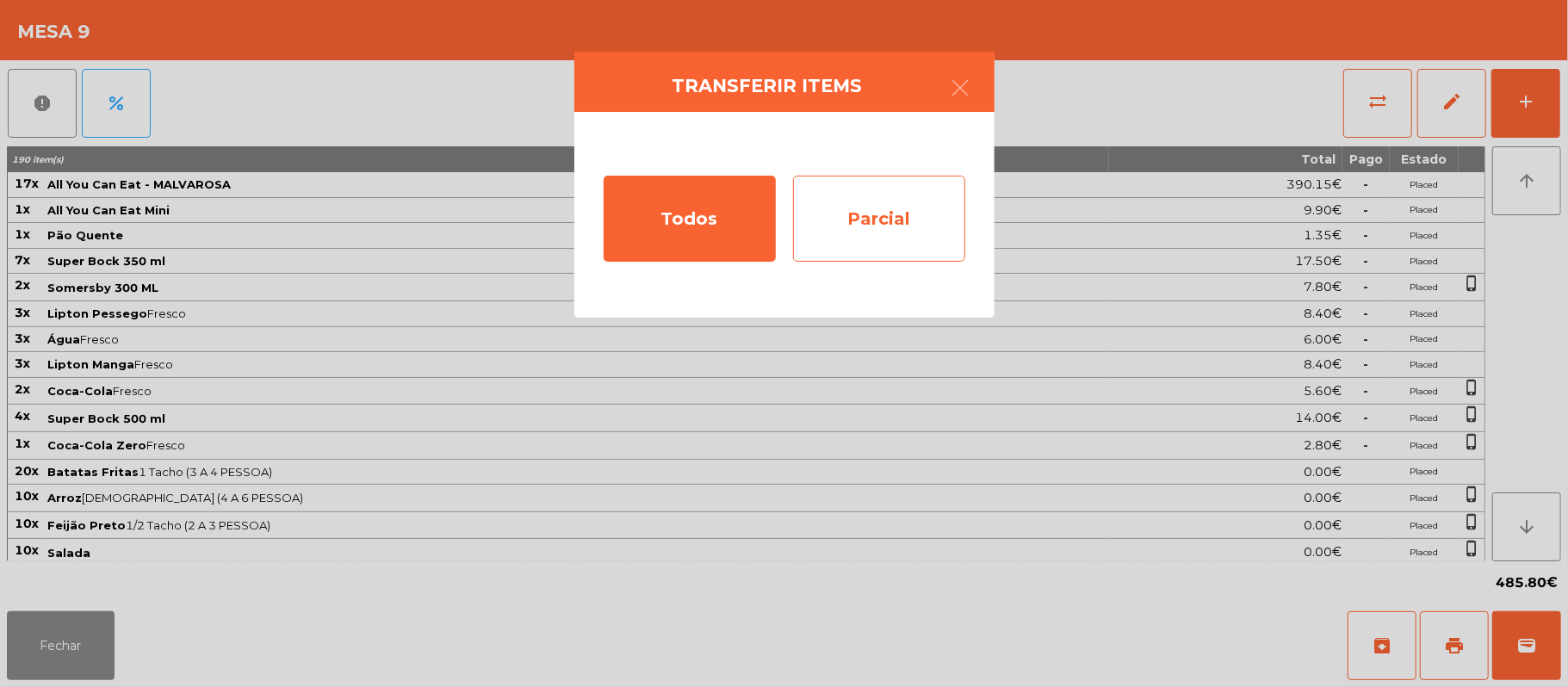
click at [900, 238] on div "Parcial" at bounding box center [880, 218] width 173 height 86
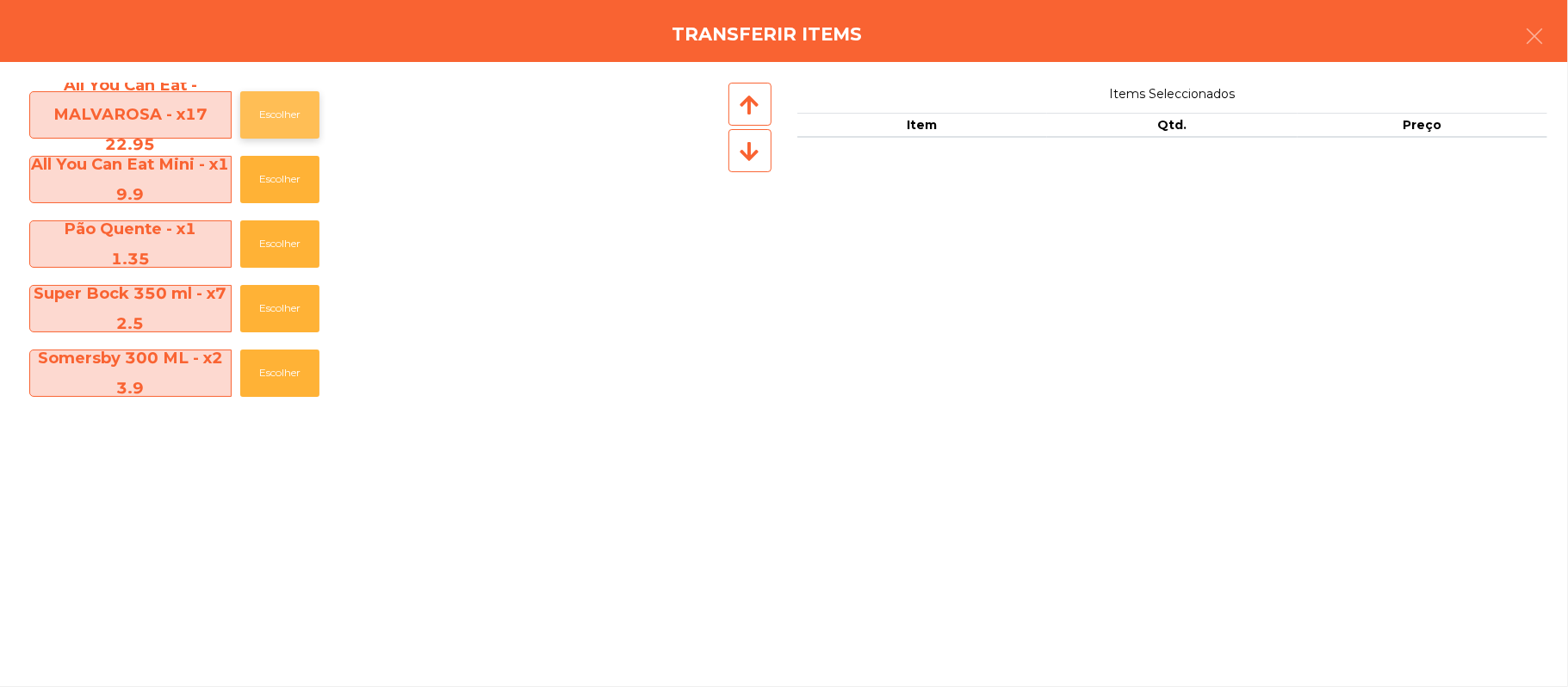
click at [313, 113] on button "Escolher" at bounding box center [279, 114] width 79 height 48
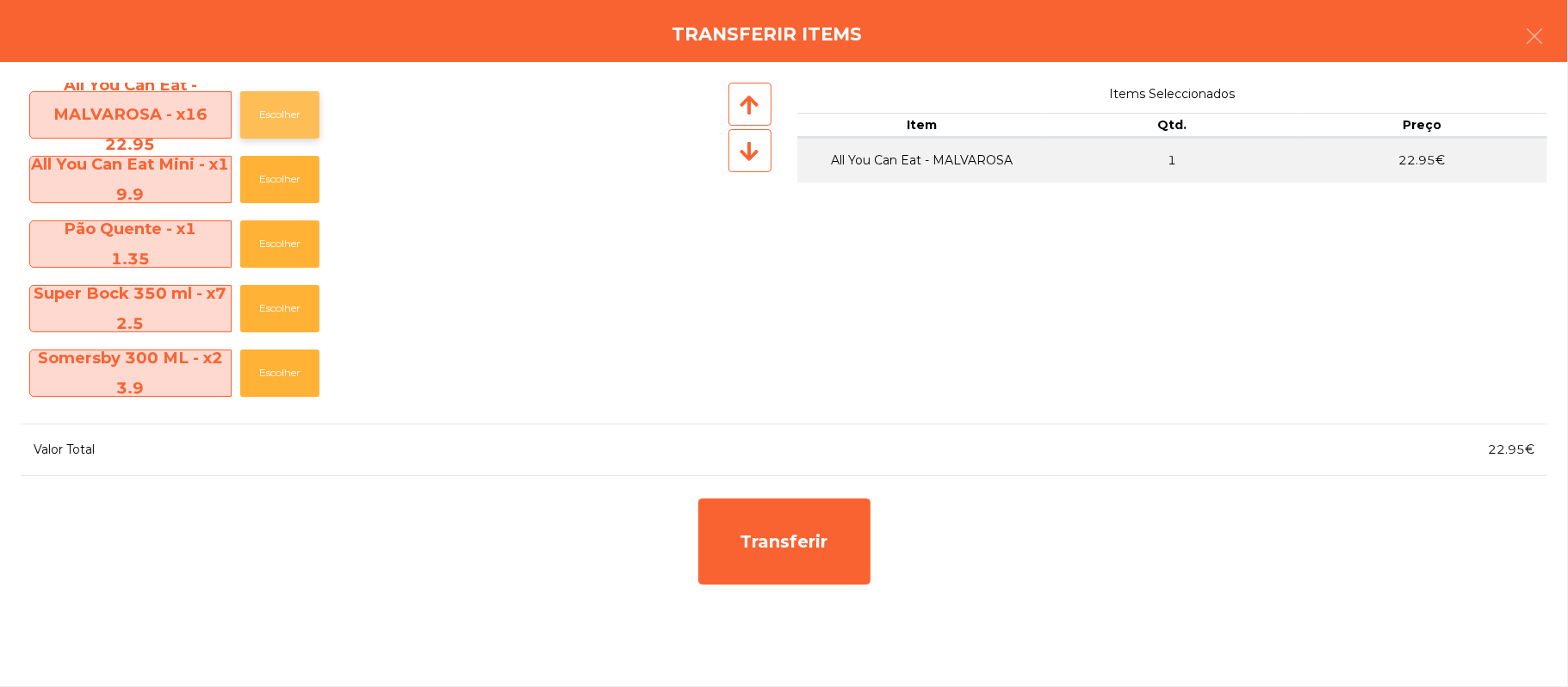
click at [313, 117] on button "Escolher" at bounding box center [279, 114] width 79 height 48
click at [317, 115] on button "Escolher" at bounding box center [279, 114] width 79 height 48
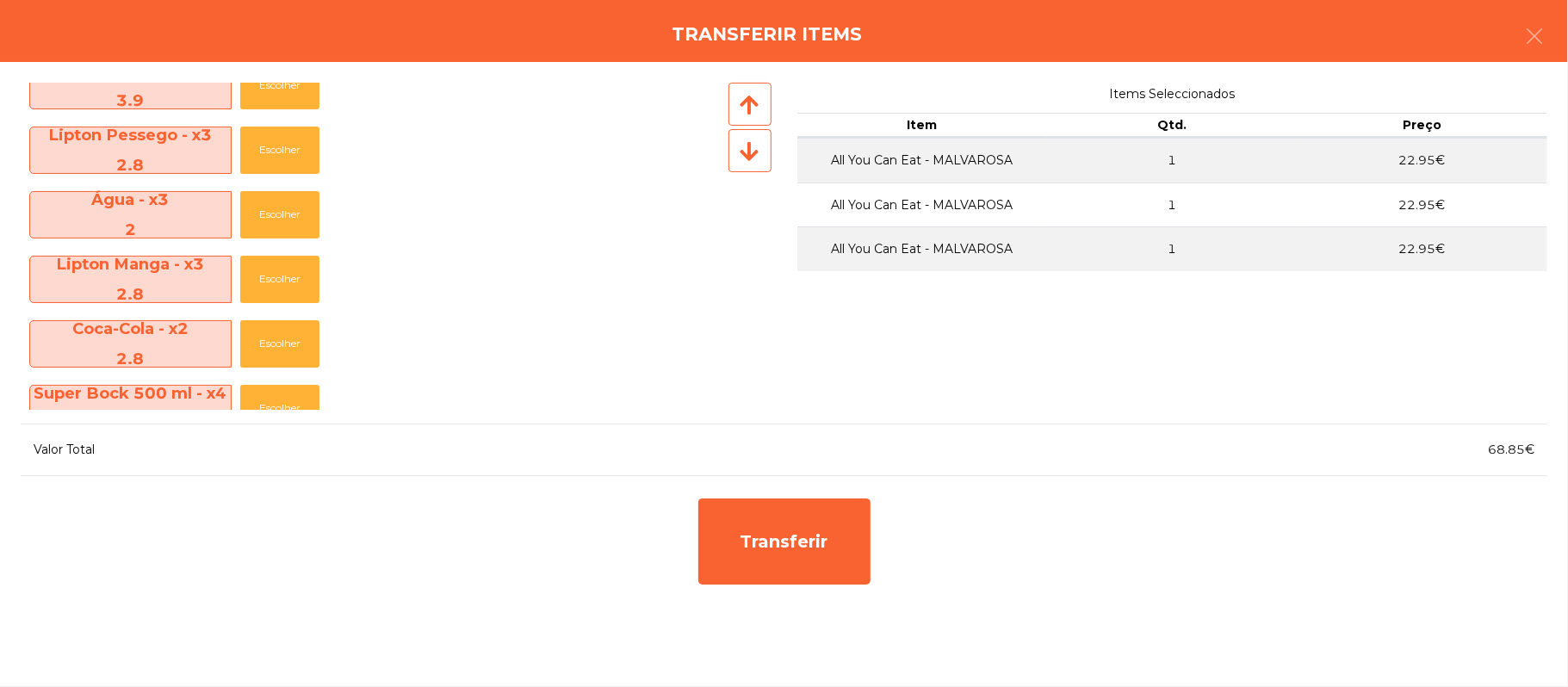
scroll to position [284, 0]
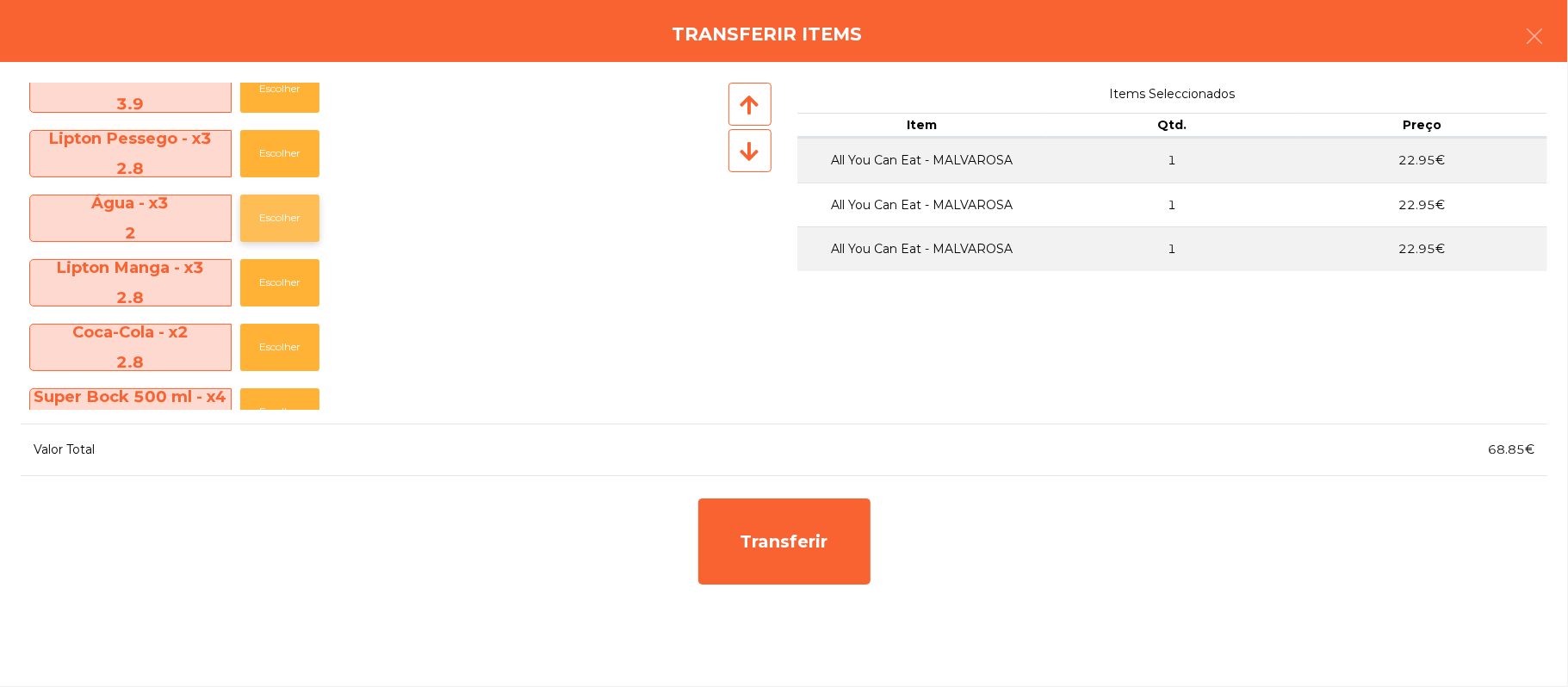
click at [290, 210] on button "Escolher" at bounding box center [279, 218] width 79 height 48
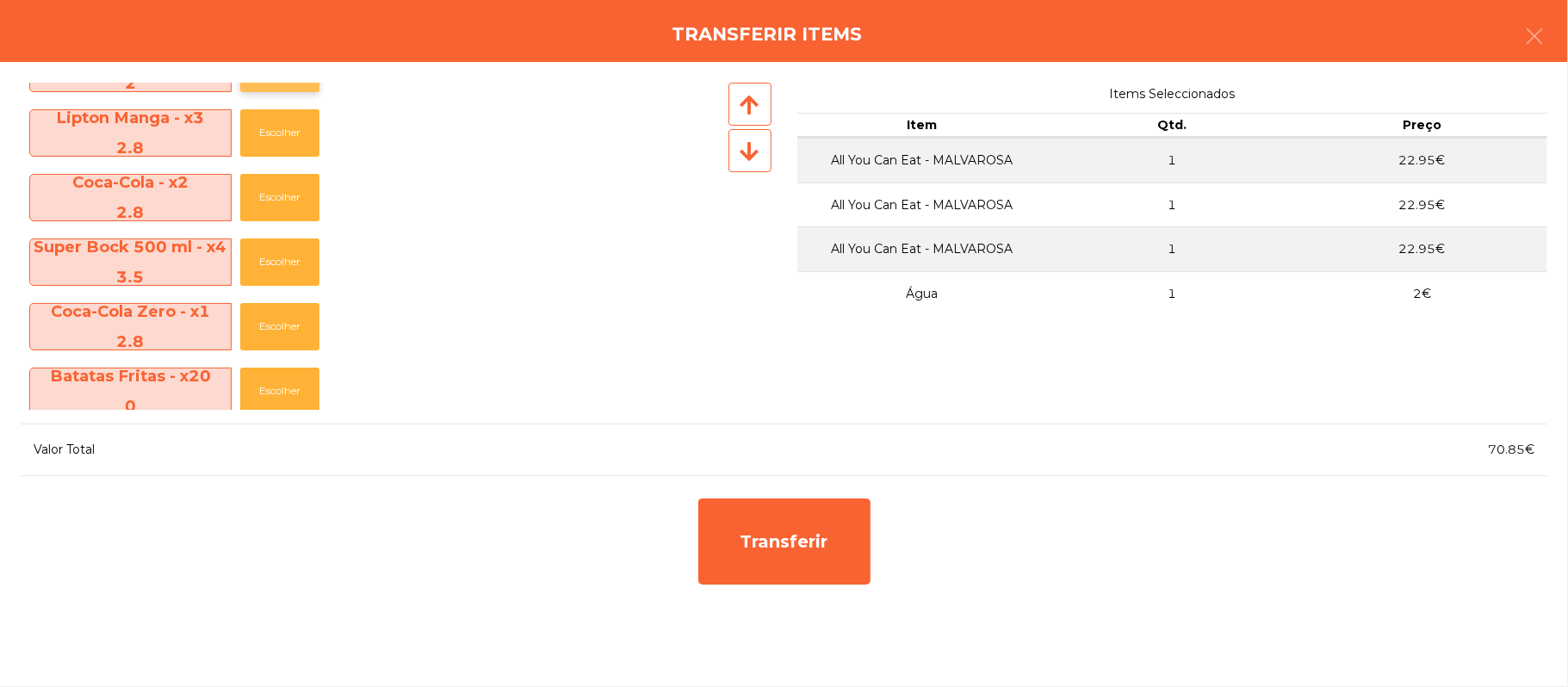
scroll to position [445, 0]
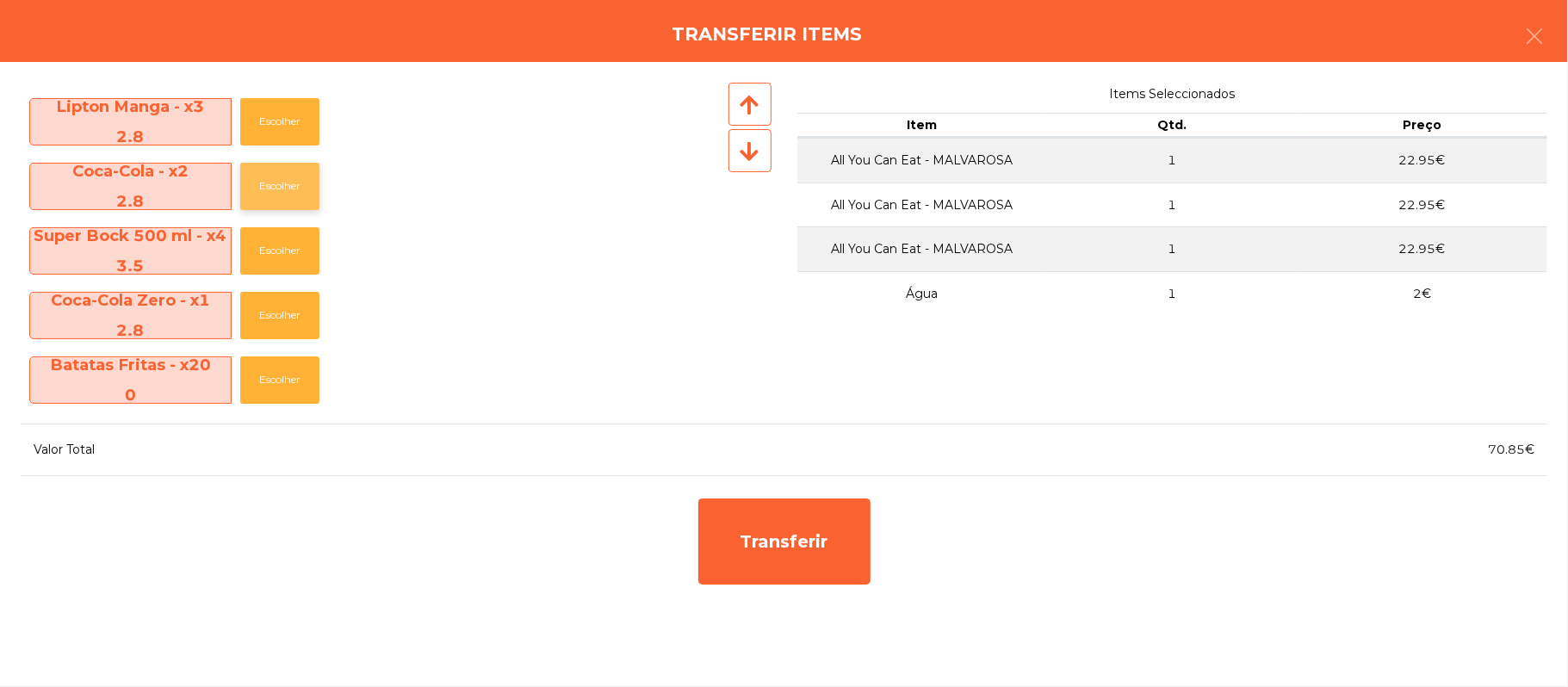
click at [294, 189] on button "Escolher" at bounding box center [279, 187] width 79 height 48
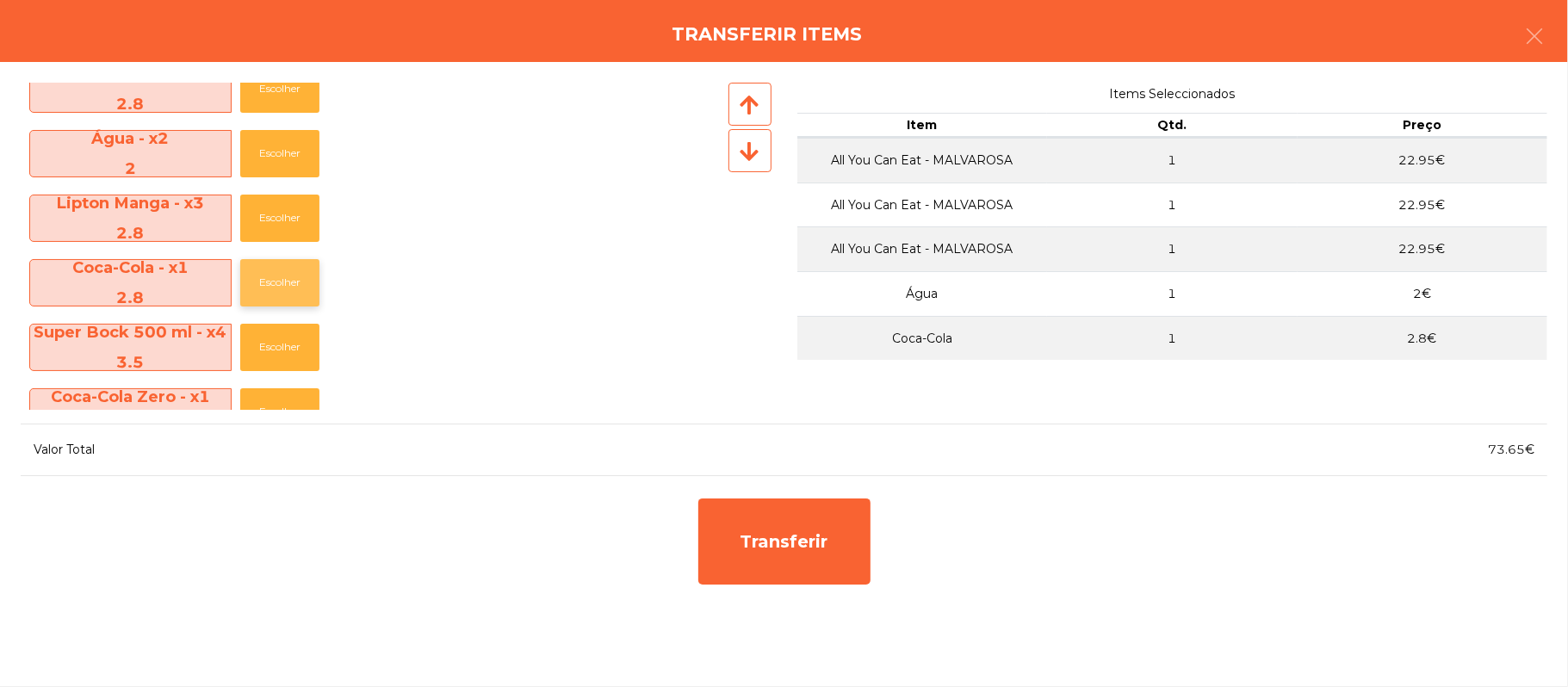
scroll to position [339, 0]
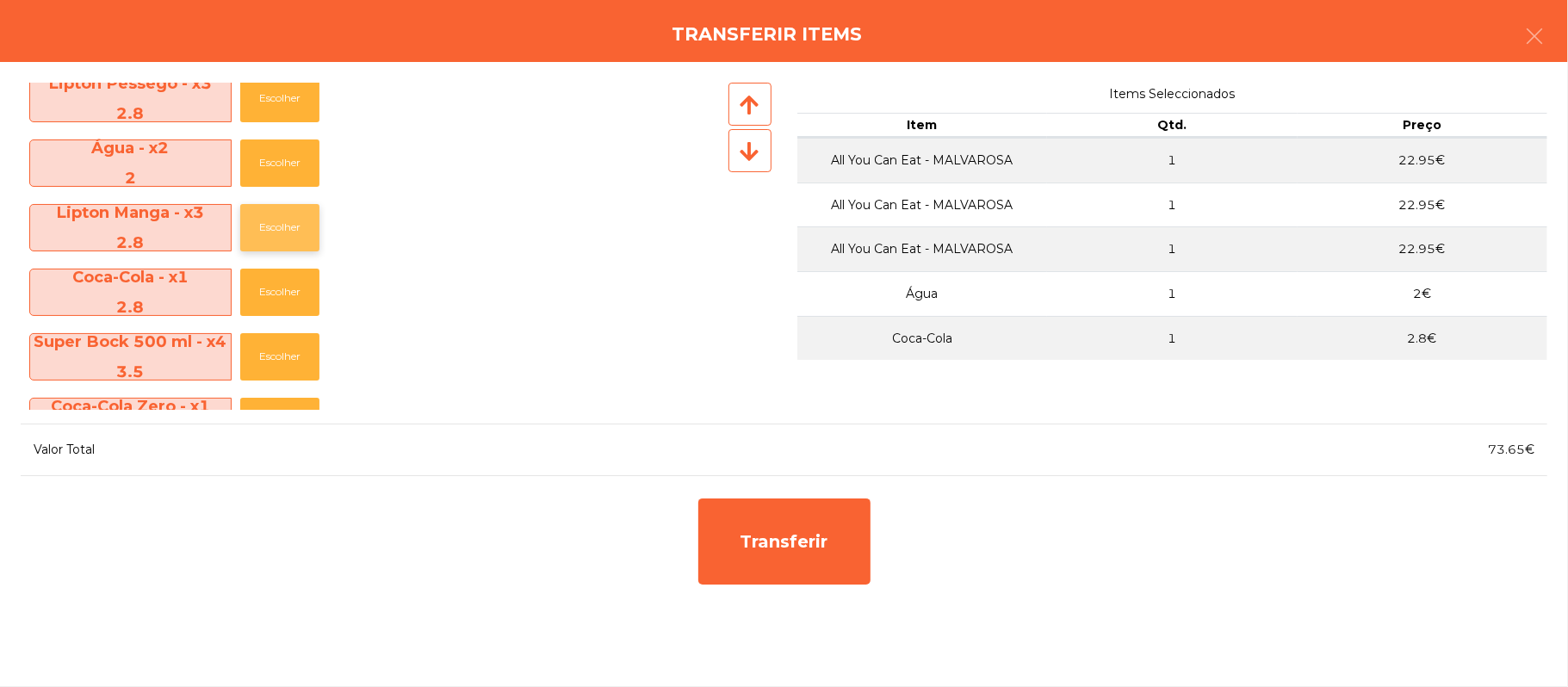
click at [294, 229] on button "Escolher" at bounding box center [279, 228] width 79 height 48
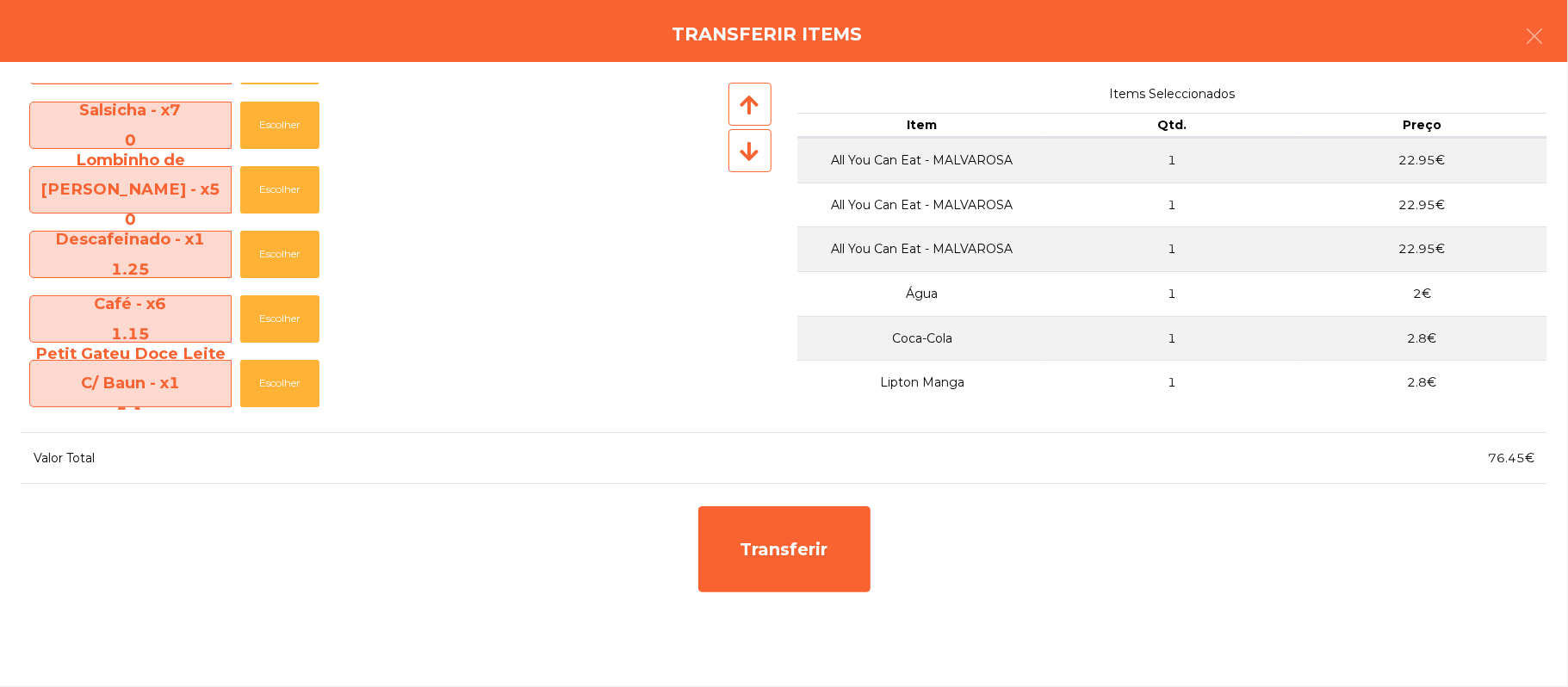
scroll to position [1492, 0]
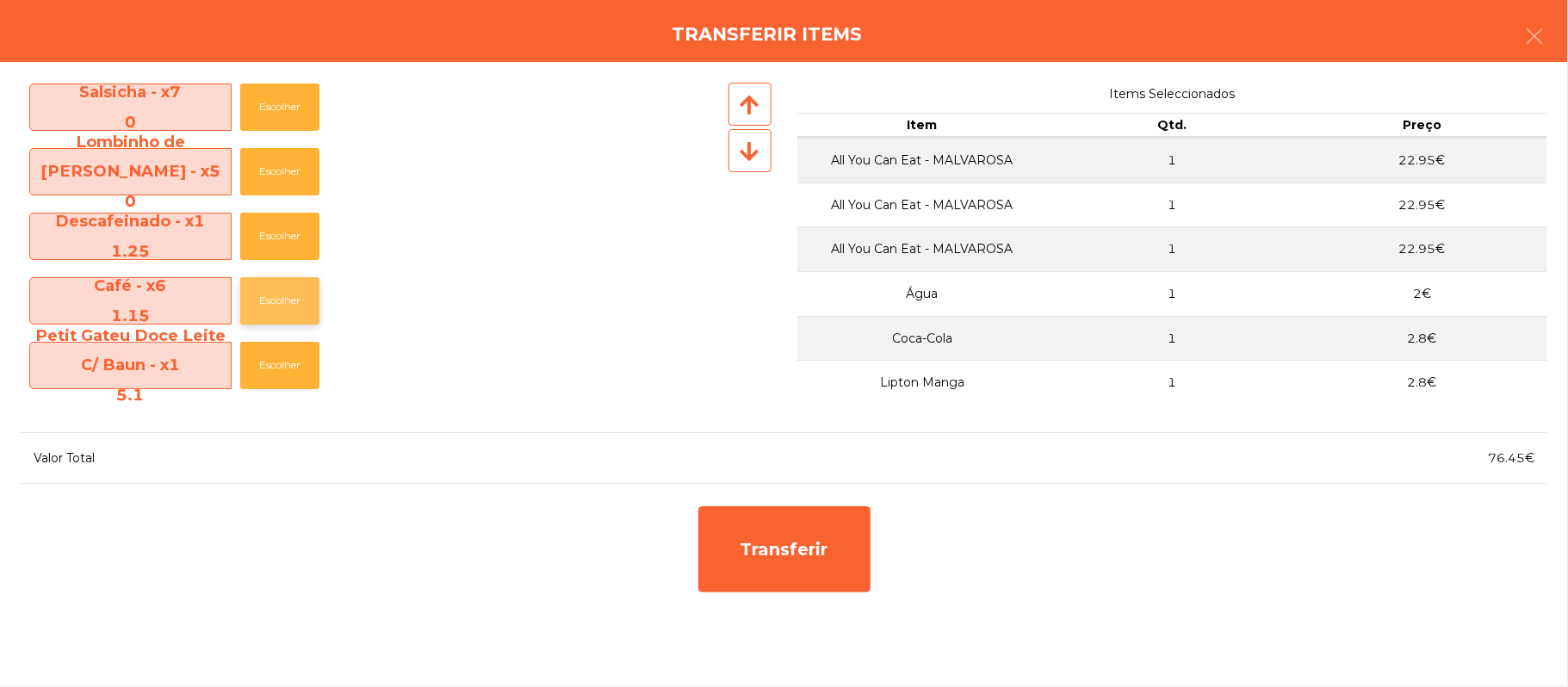
click at [288, 300] on button "Escolher" at bounding box center [279, 301] width 79 height 48
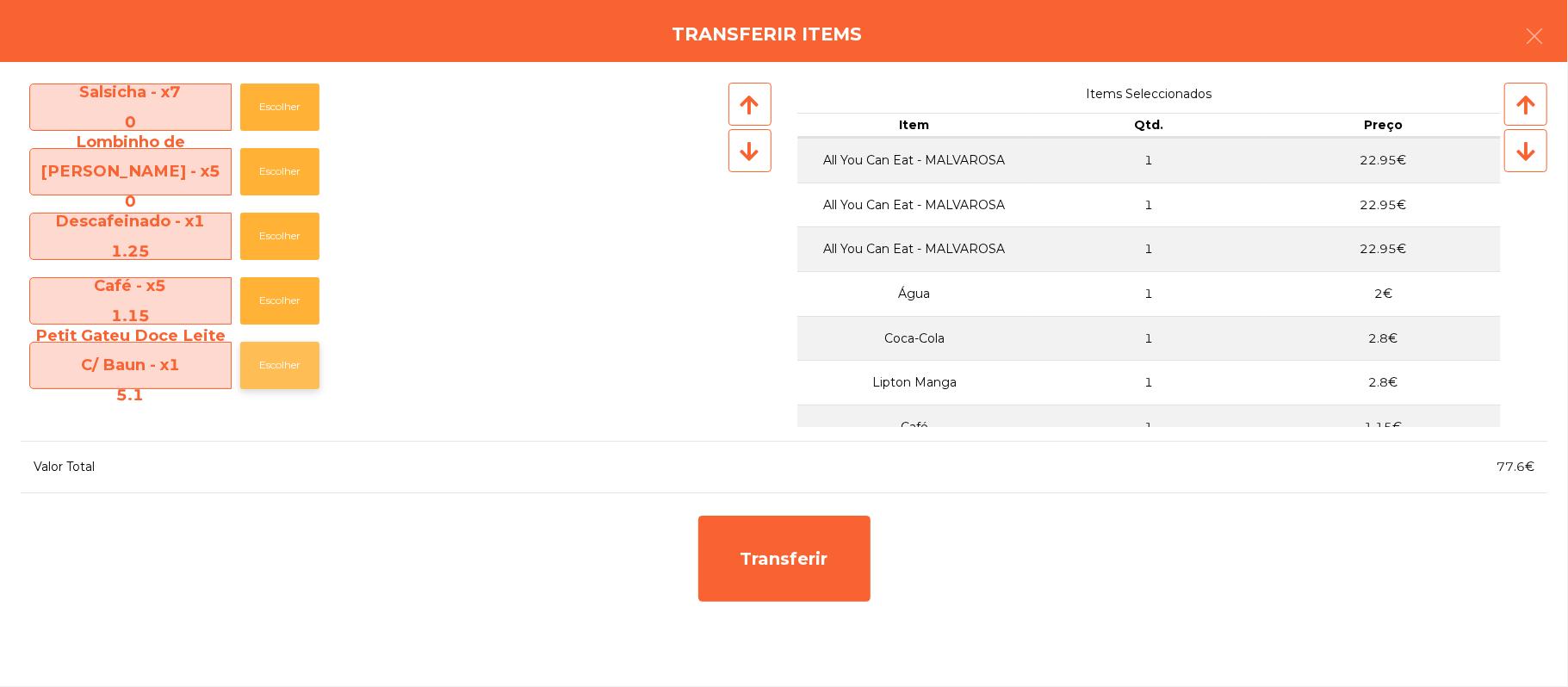
click at [303, 362] on button "Escolher" at bounding box center [279, 366] width 79 height 48
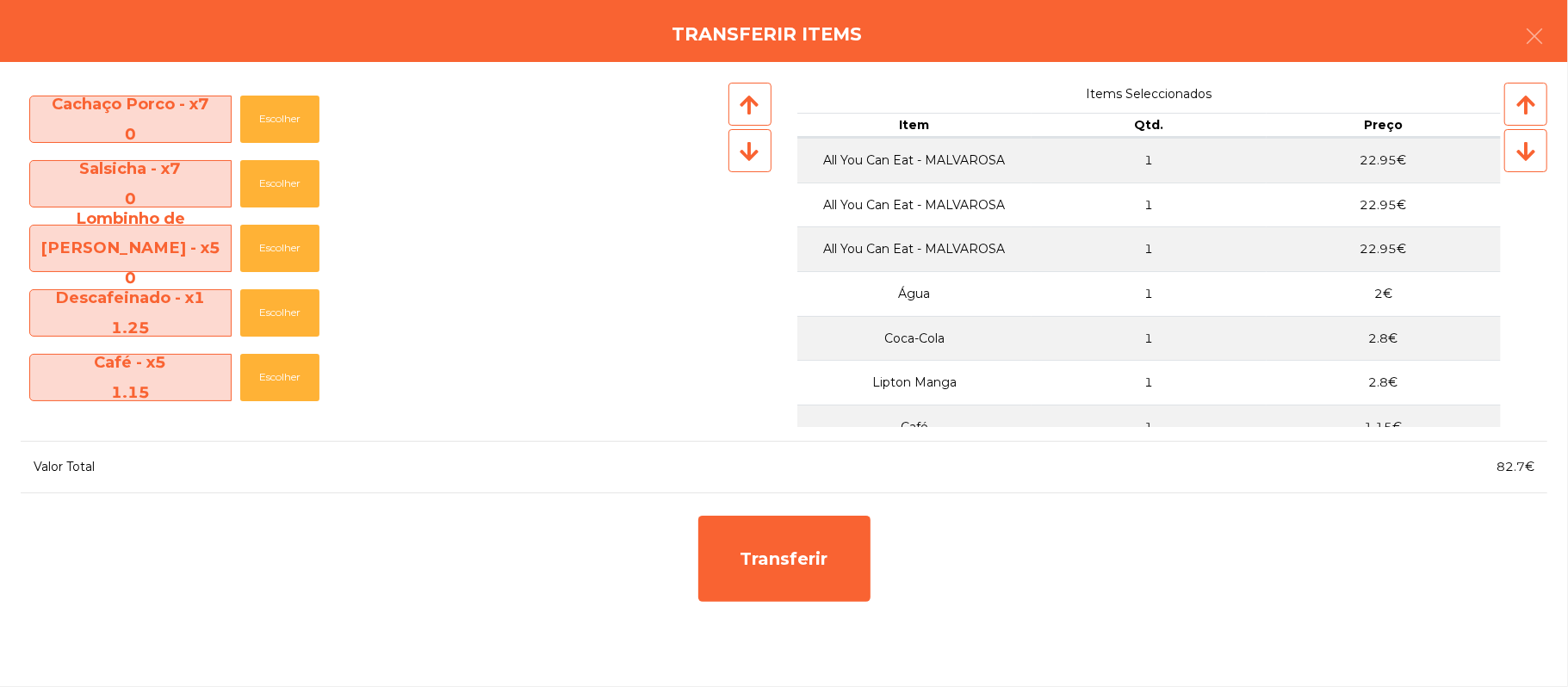
scroll to position [1416, 0]
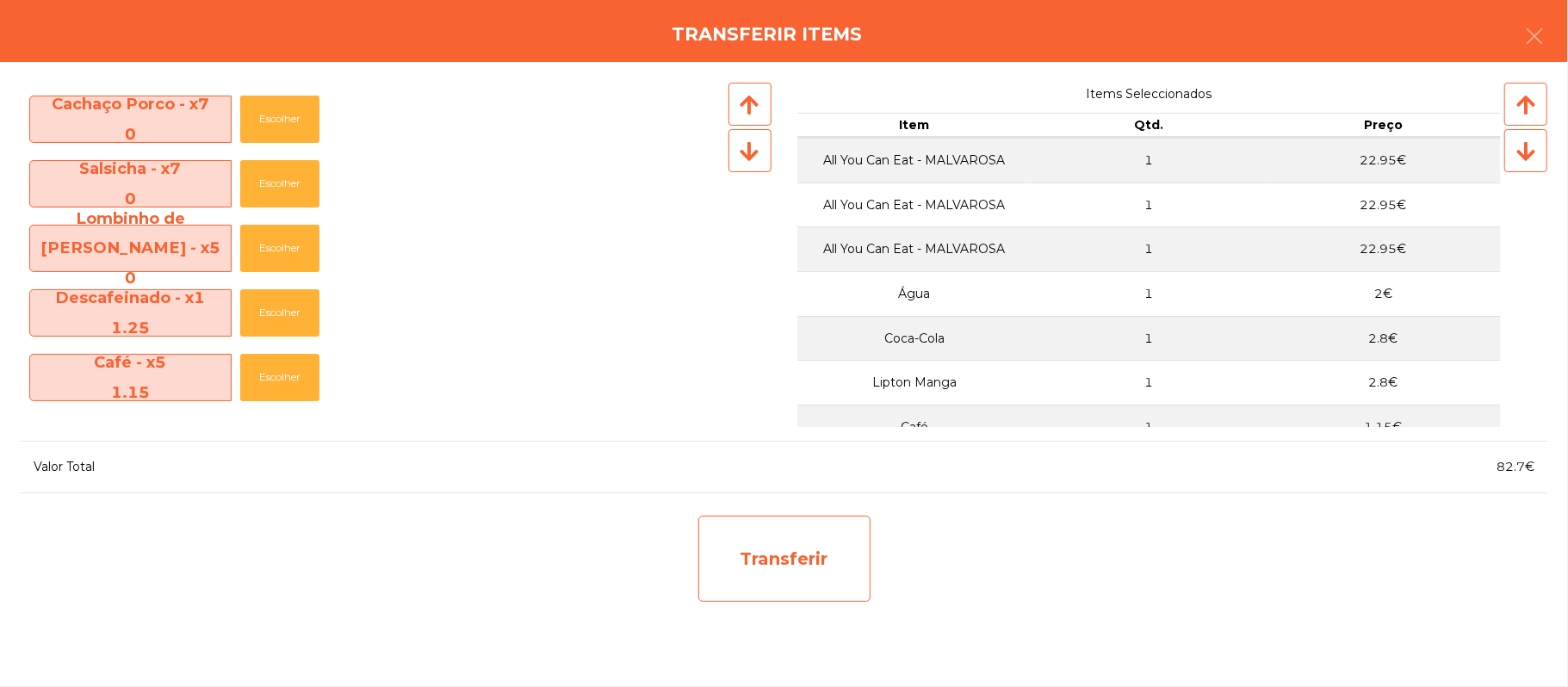
click at [754, 574] on div "Transferir" at bounding box center [785, 559] width 173 height 86
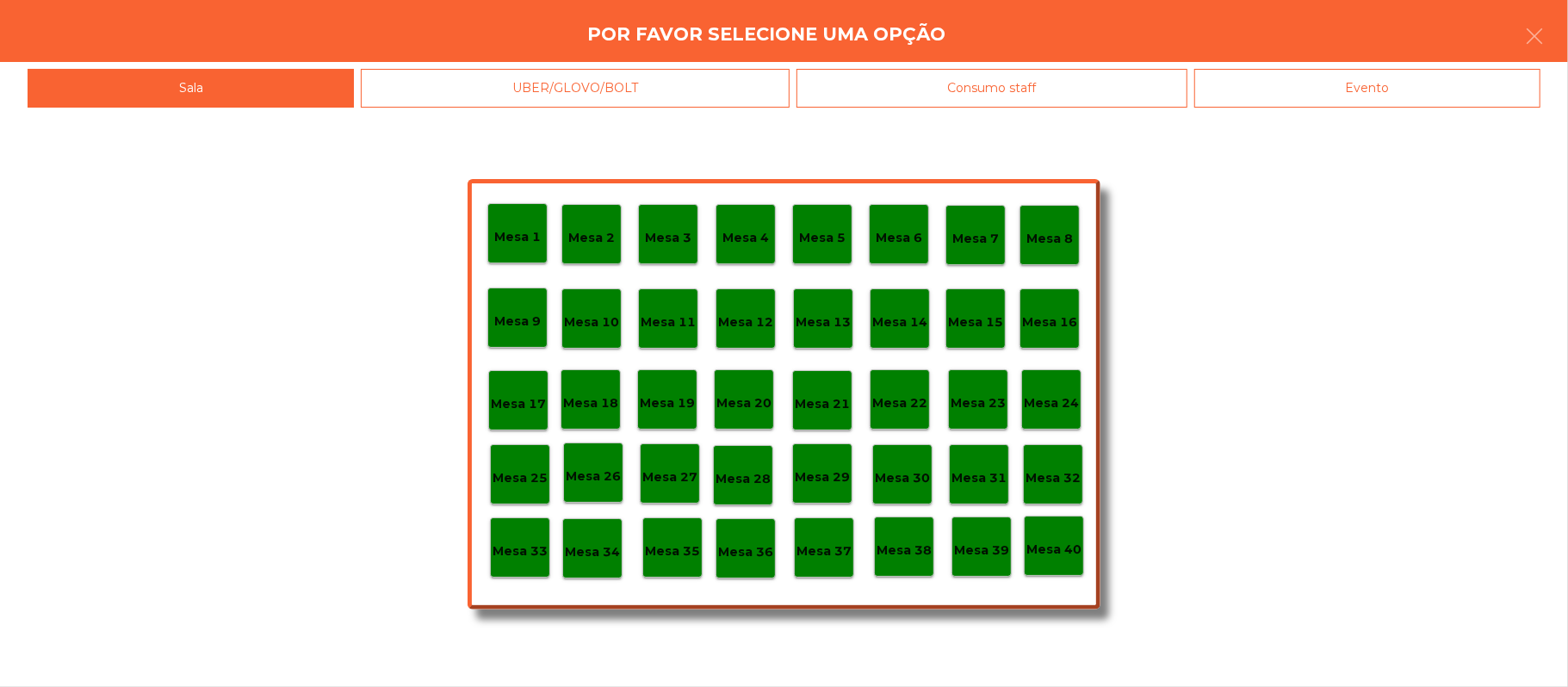
click at [542, 490] on div "Mesa 25" at bounding box center [520, 474] width 60 height 60
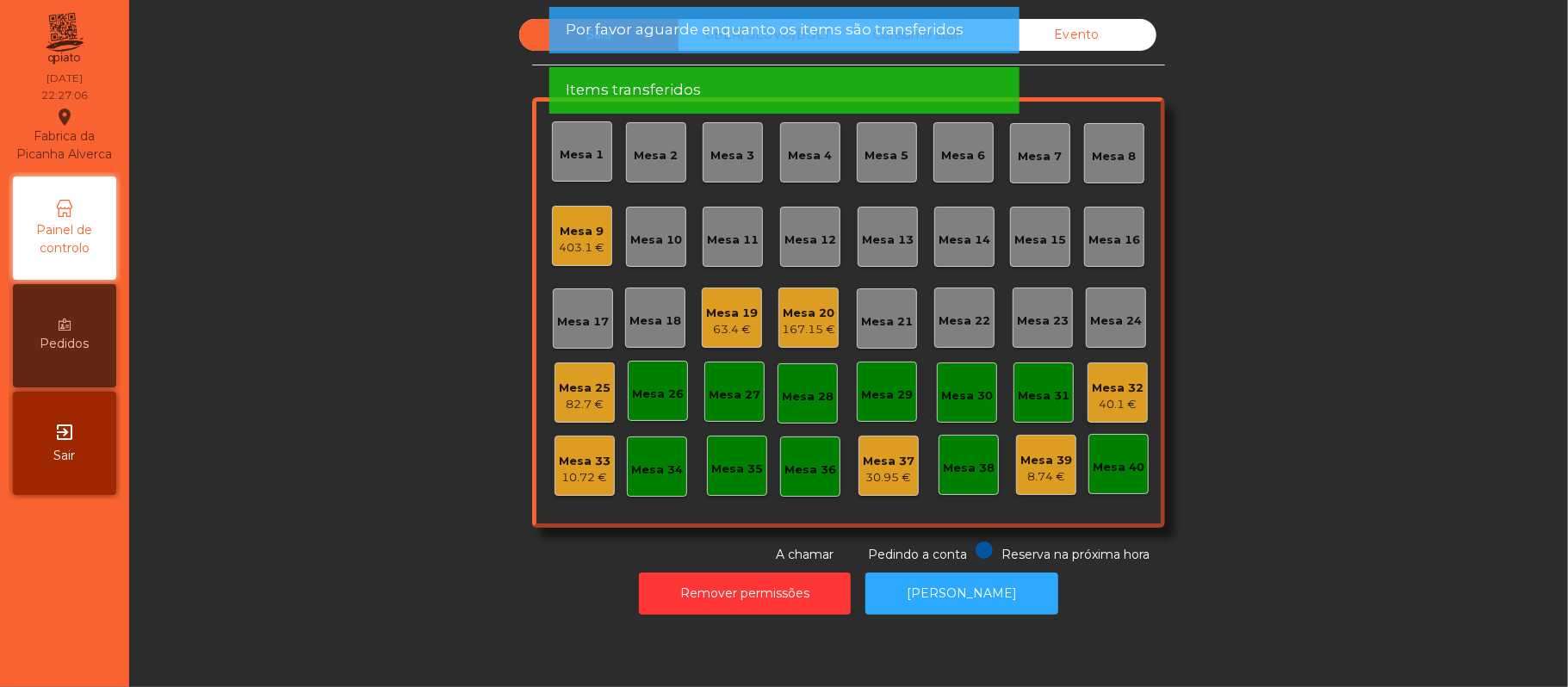
click at [565, 411] on div "82.7 €" at bounding box center [584, 404] width 52 height 17
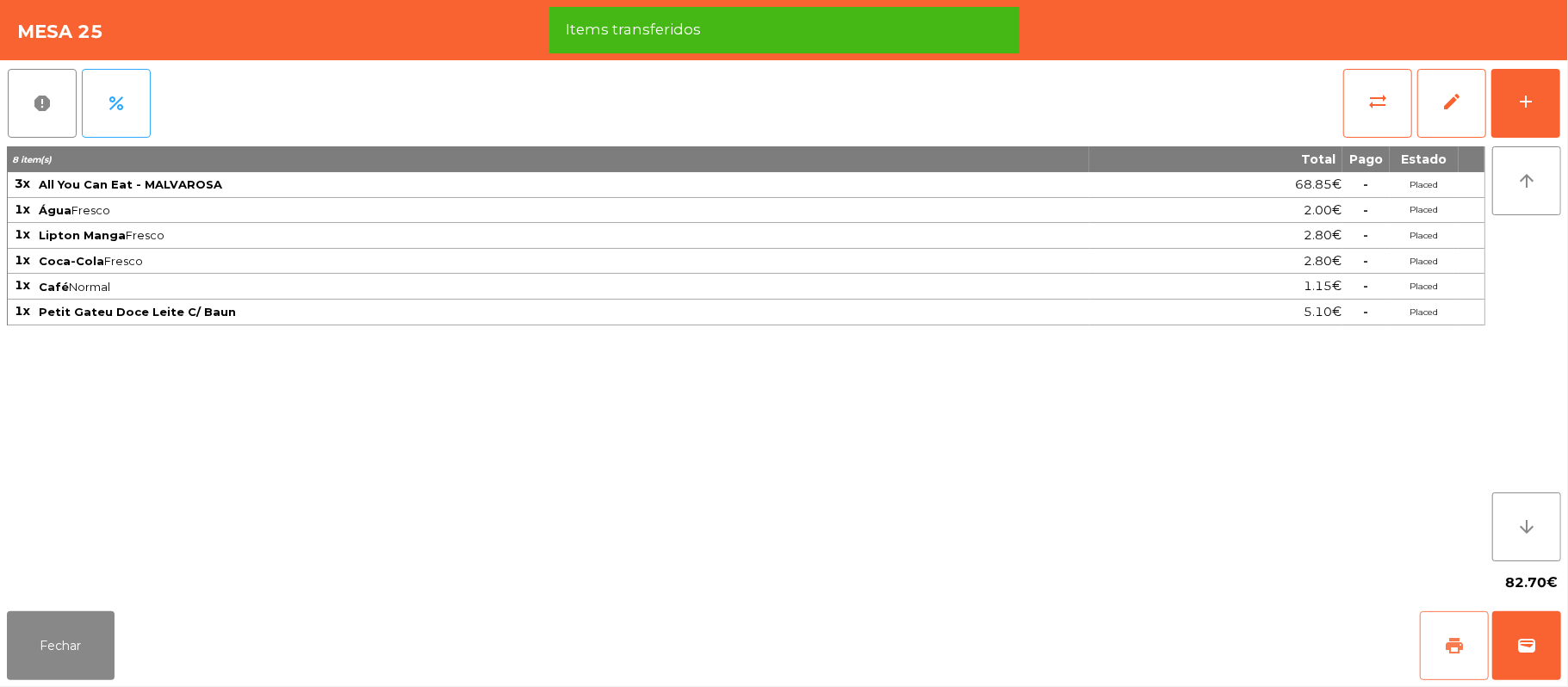
click at [1440, 641] on button "print" at bounding box center [1454, 645] width 68 height 68
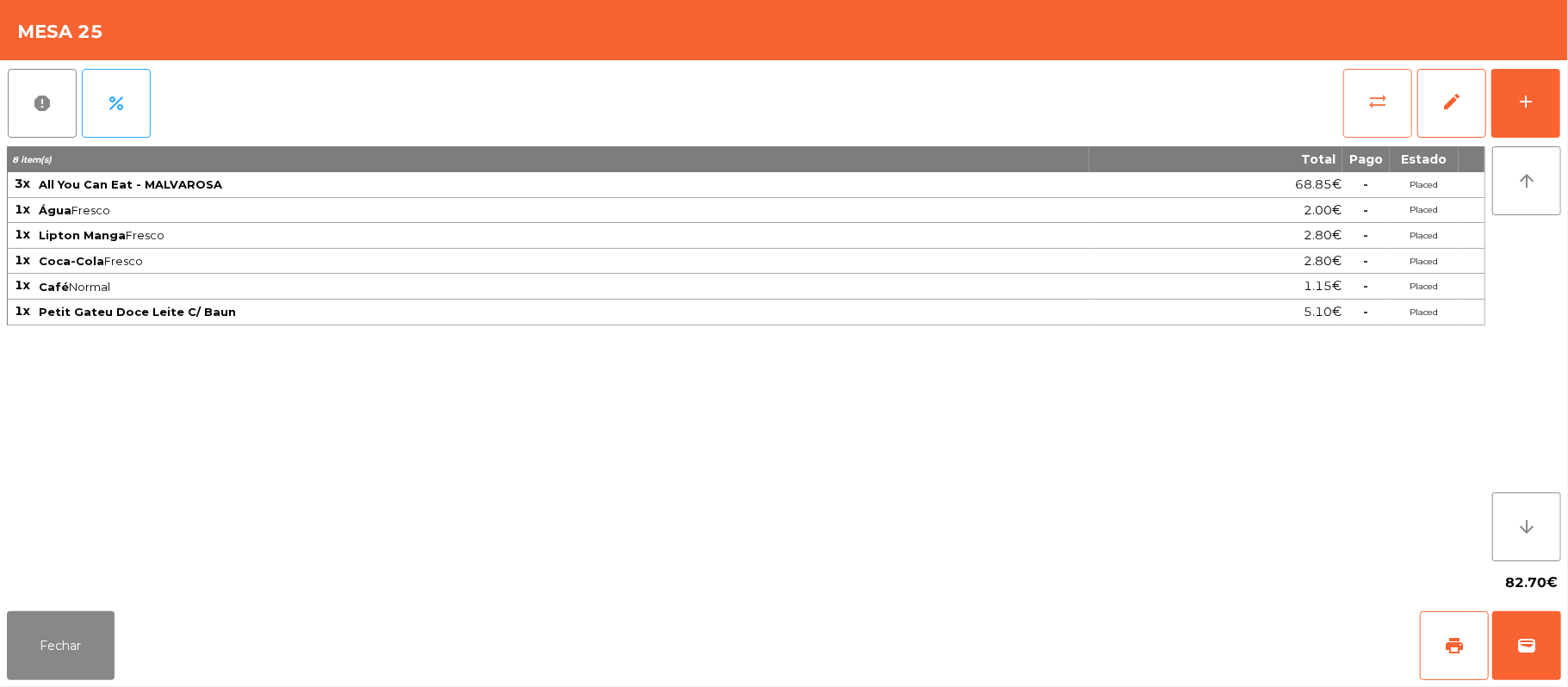
click at [1365, 95] on button "sync_alt" at bounding box center [1378, 102] width 68 height 68
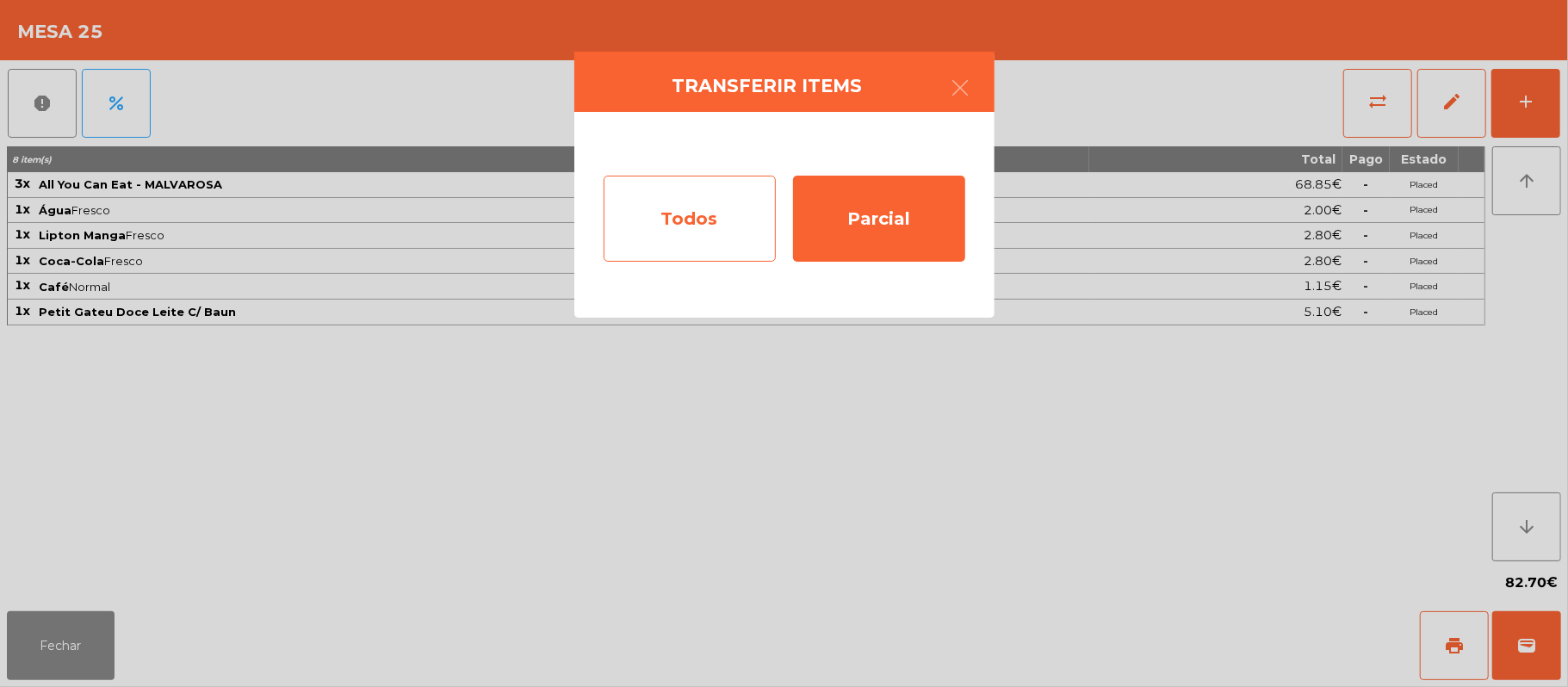
click at [711, 226] on div "Todos" at bounding box center [690, 218] width 173 height 86
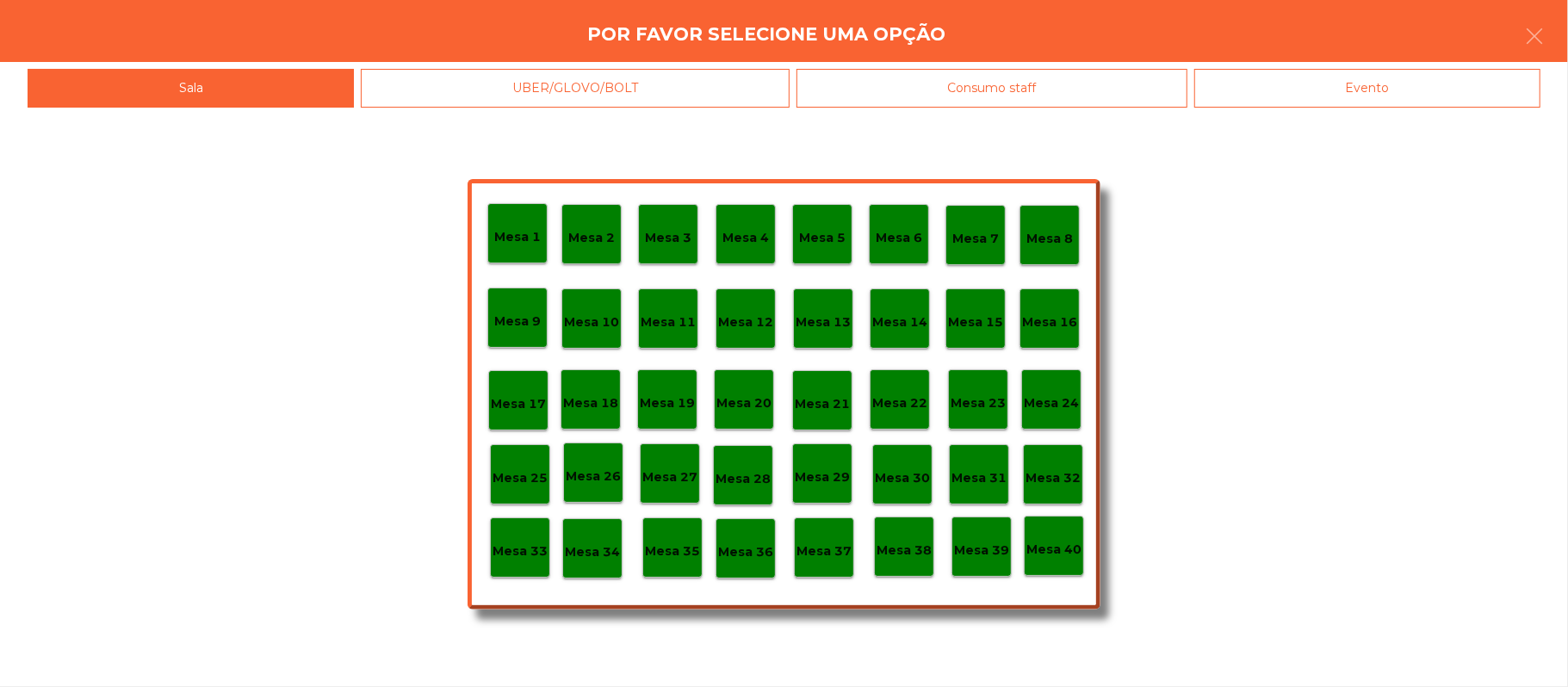
click at [1077, 465] on div "Mesa 32" at bounding box center [1053, 474] width 55 height 26
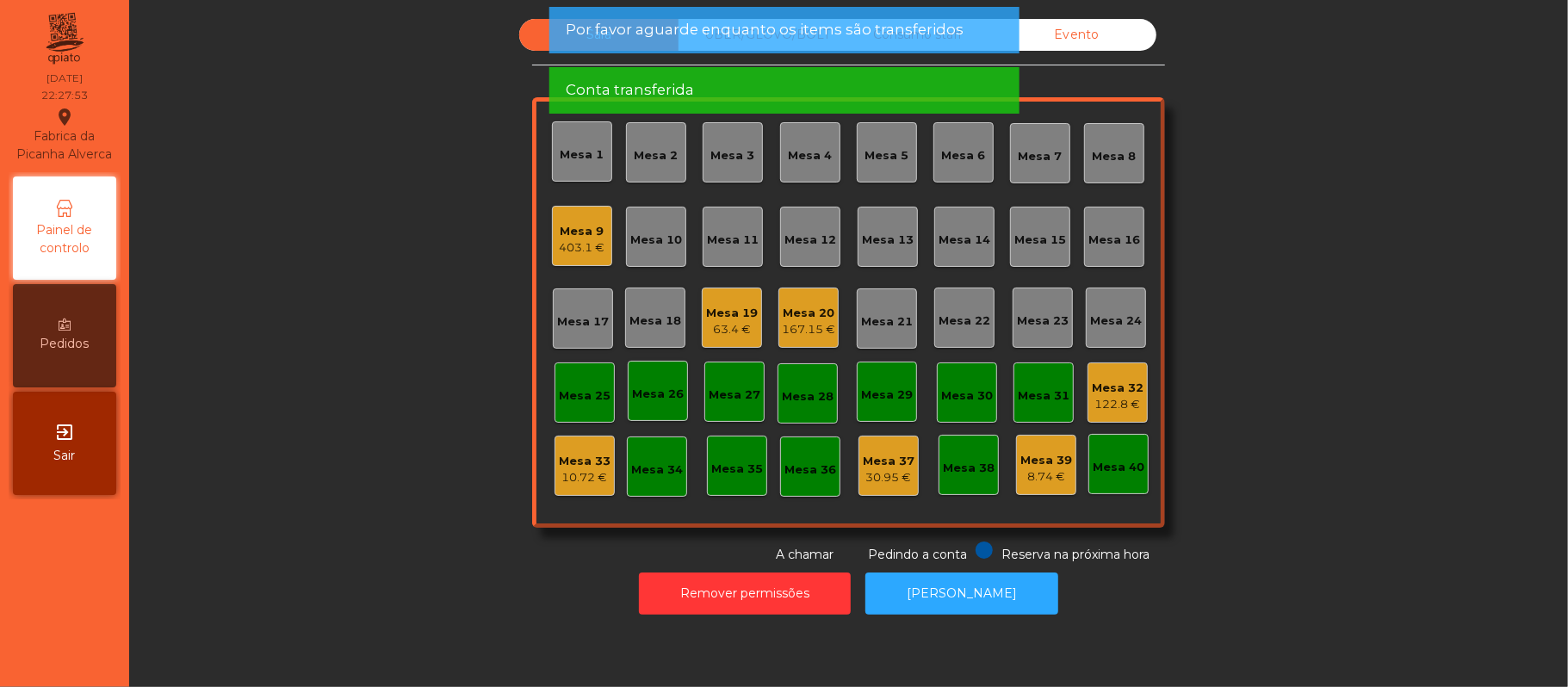
click at [1122, 384] on div "Mesa 32" at bounding box center [1117, 388] width 52 height 17
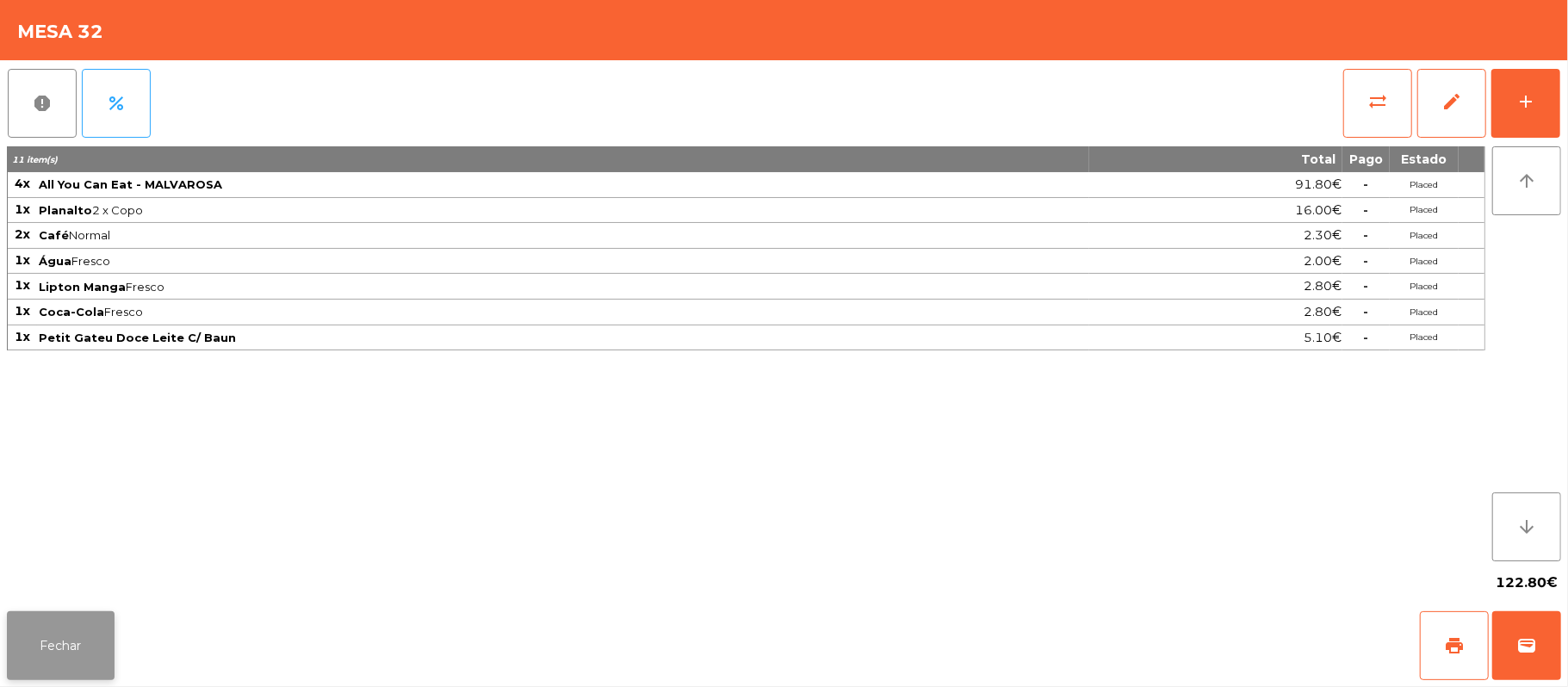
click at [90, 611] on button "Fechar" at bounding box center [60, 645] width 108 height 68
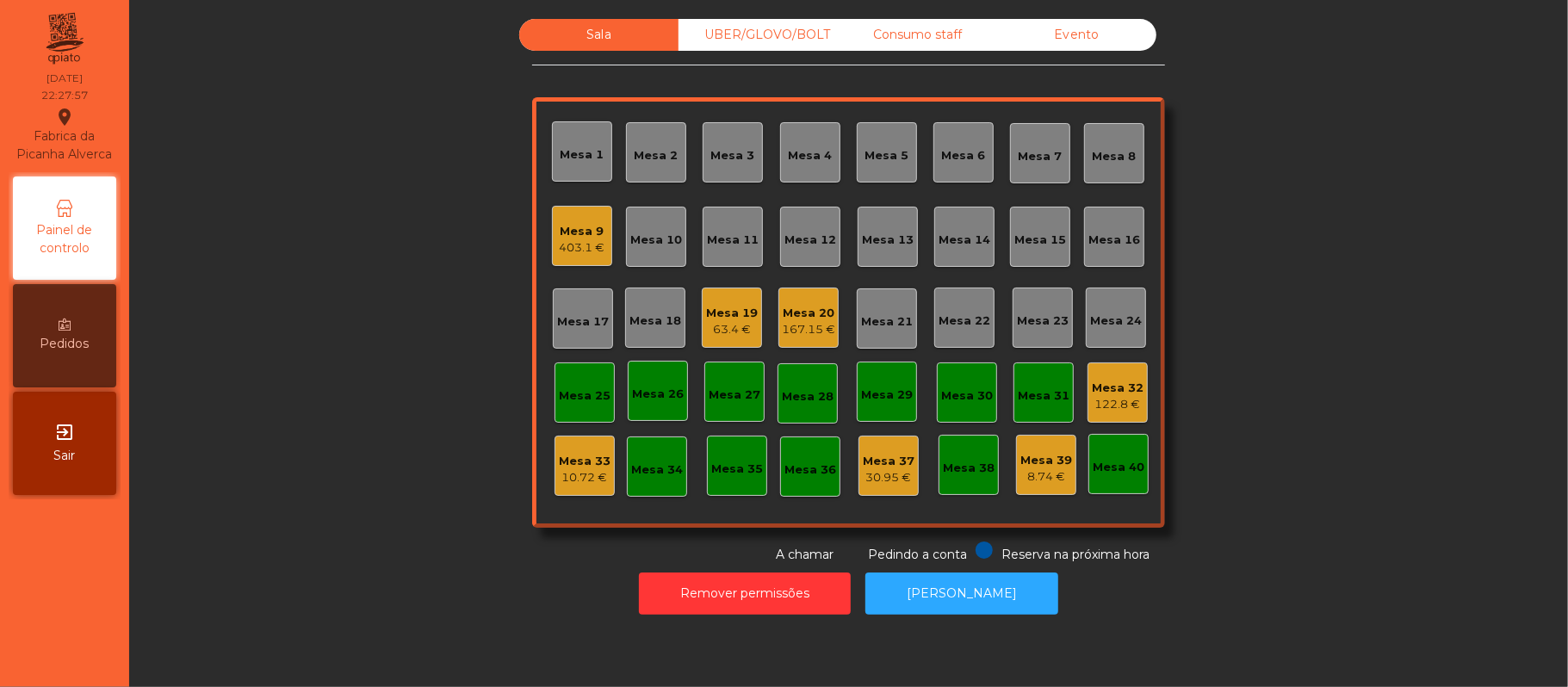
click at [583, 231] on div "Mesa 9" at bounding box center [582, 231] width 46 height 17
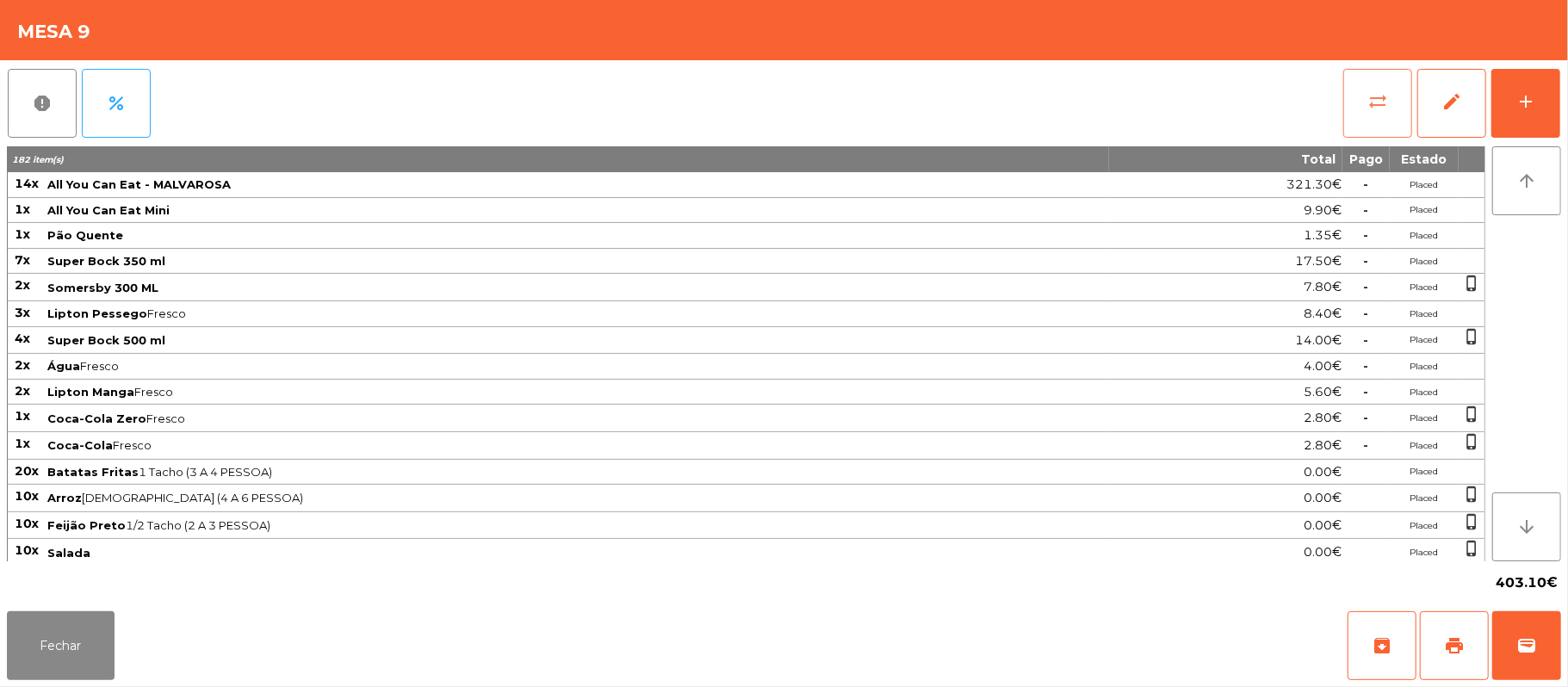
click at [1363, 108] on button "sync_alt" at bounding box center [1378, 102] width 68 height 68
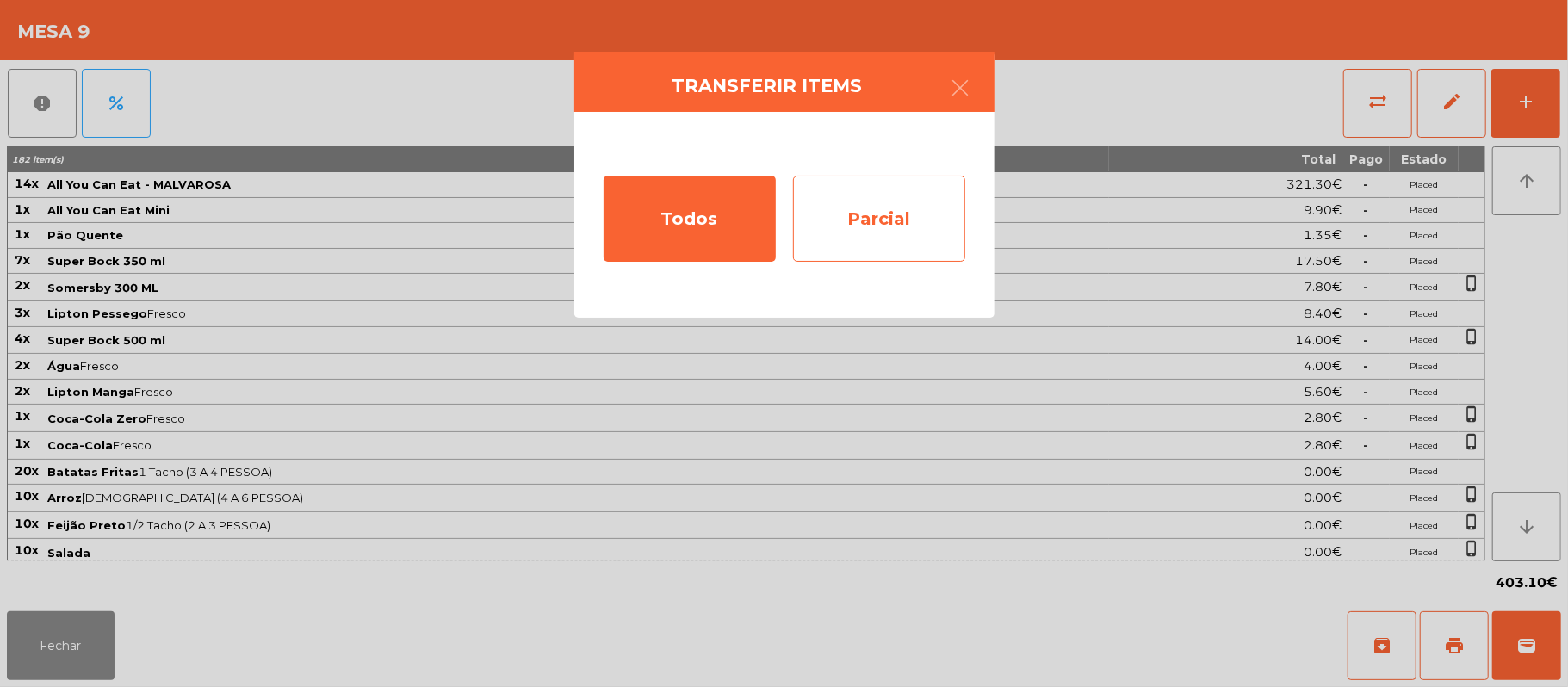
click at [899, 197] on div "Parcial" at bounding box center [880, 218] width 173 height 86
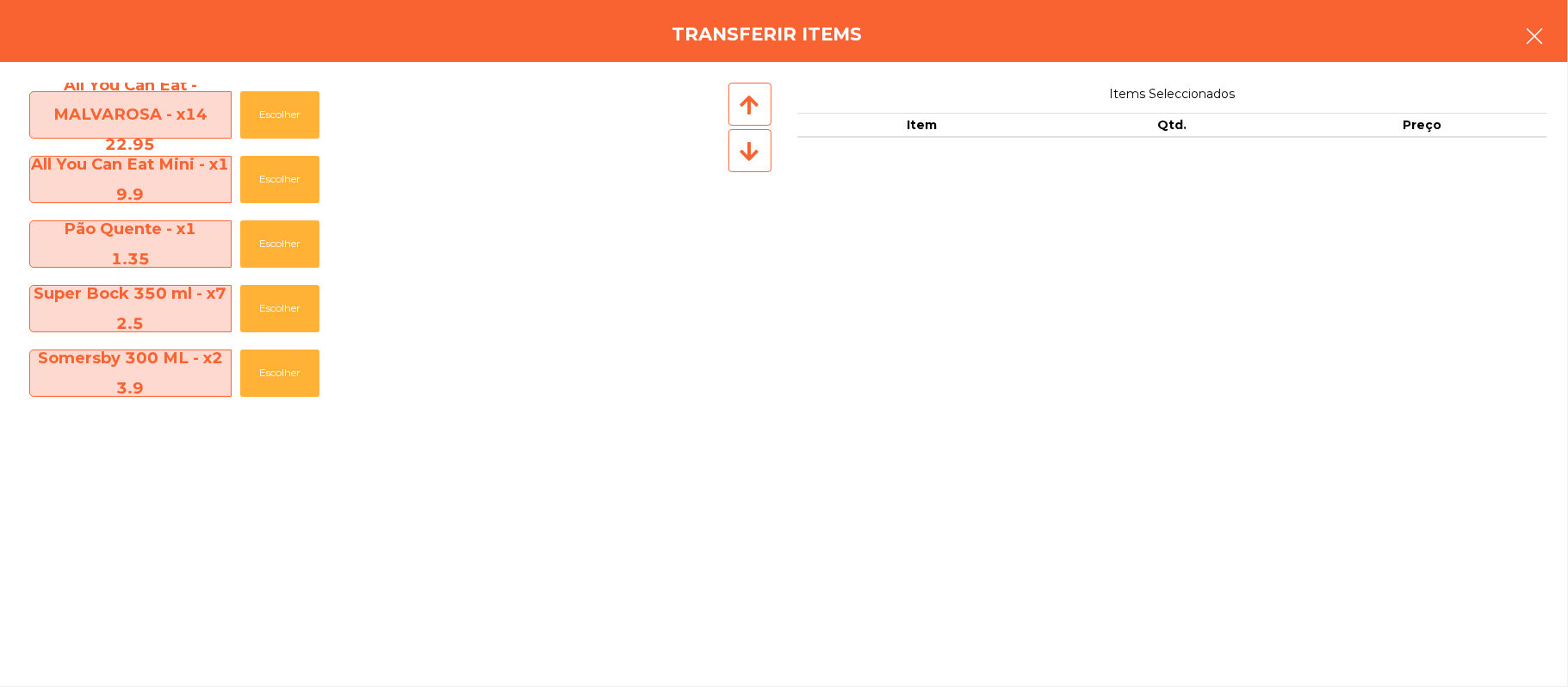
click at [1514, 37] on button "button" at bounding box center [1534, 37] width 48 height 52
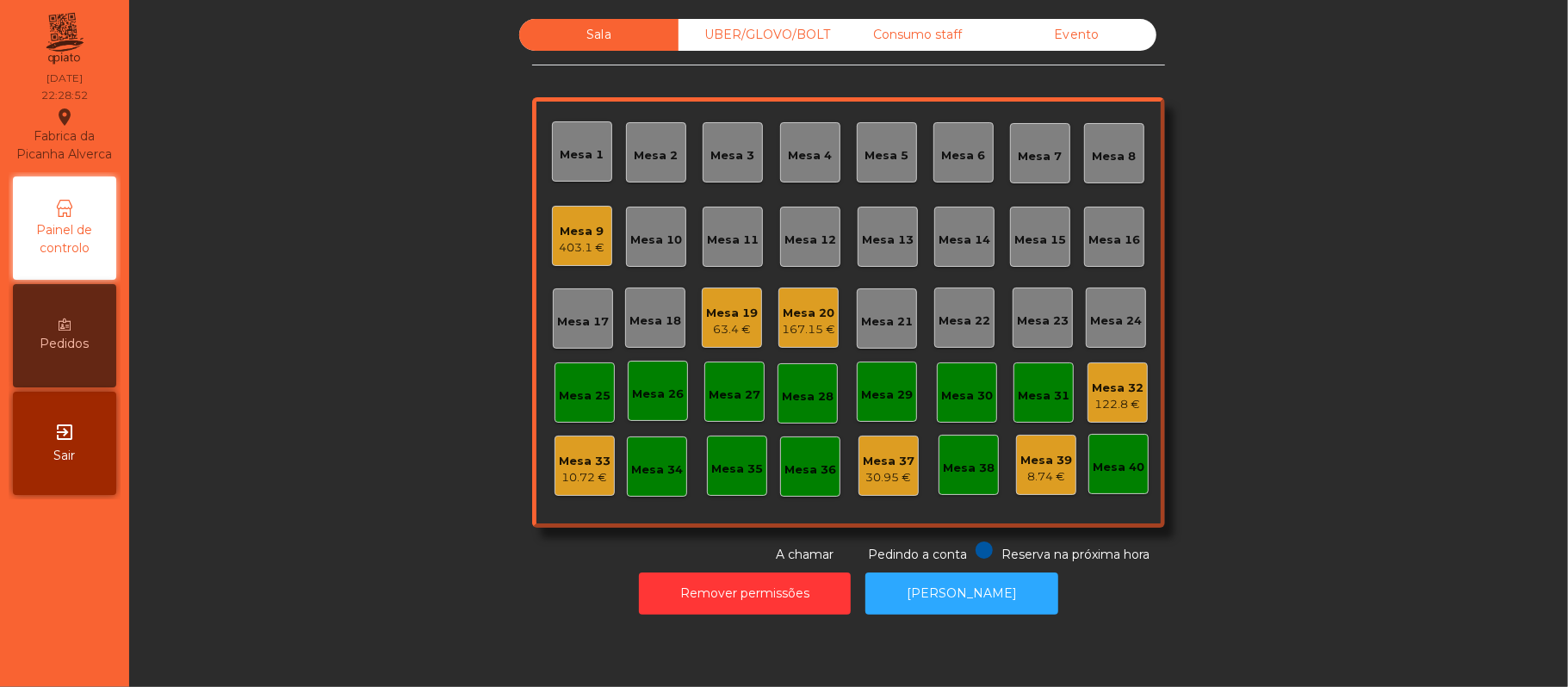
click at [1104, 389] on div "Mesa 32" at bounding box center [1117, 388] width 52 height 17
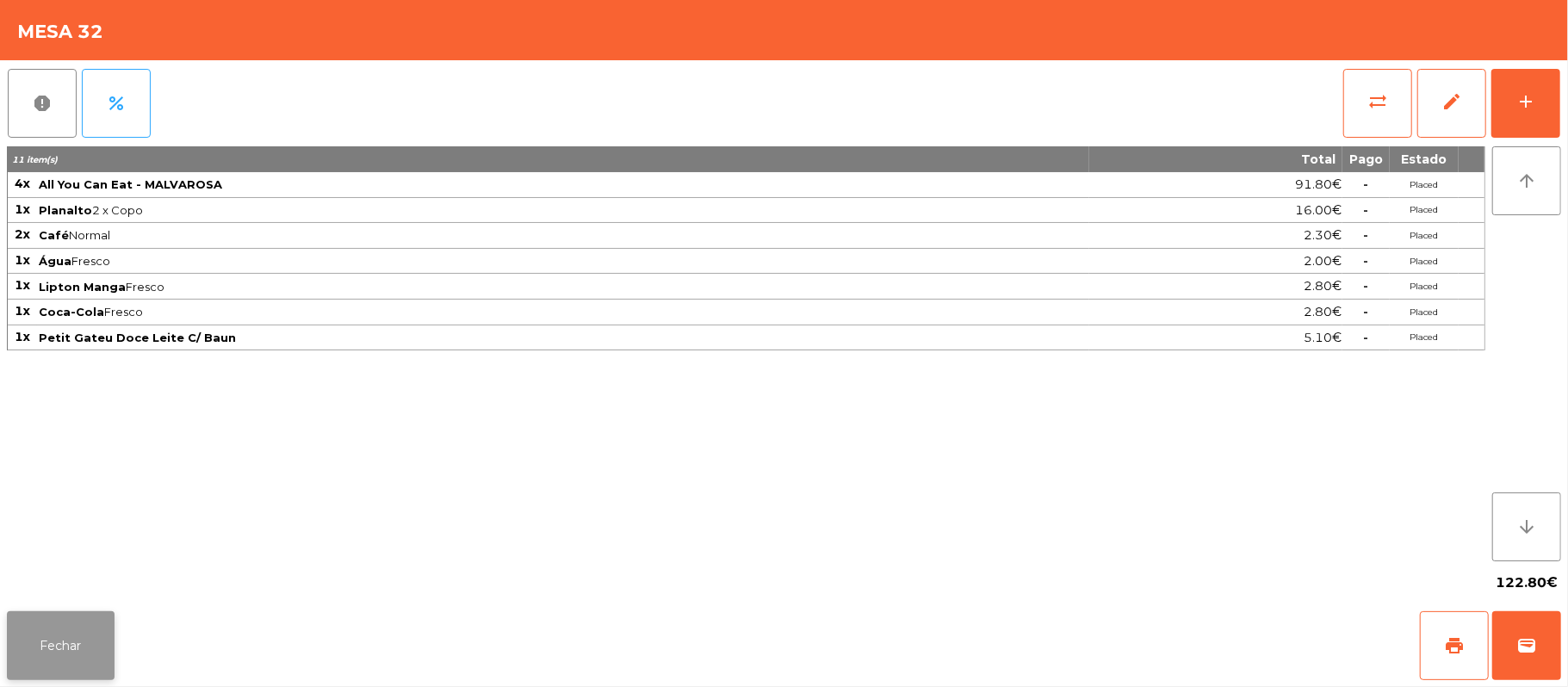
click at [60, 648] on button "Fechar" at bounding box center [60, 645] width 108 height 68
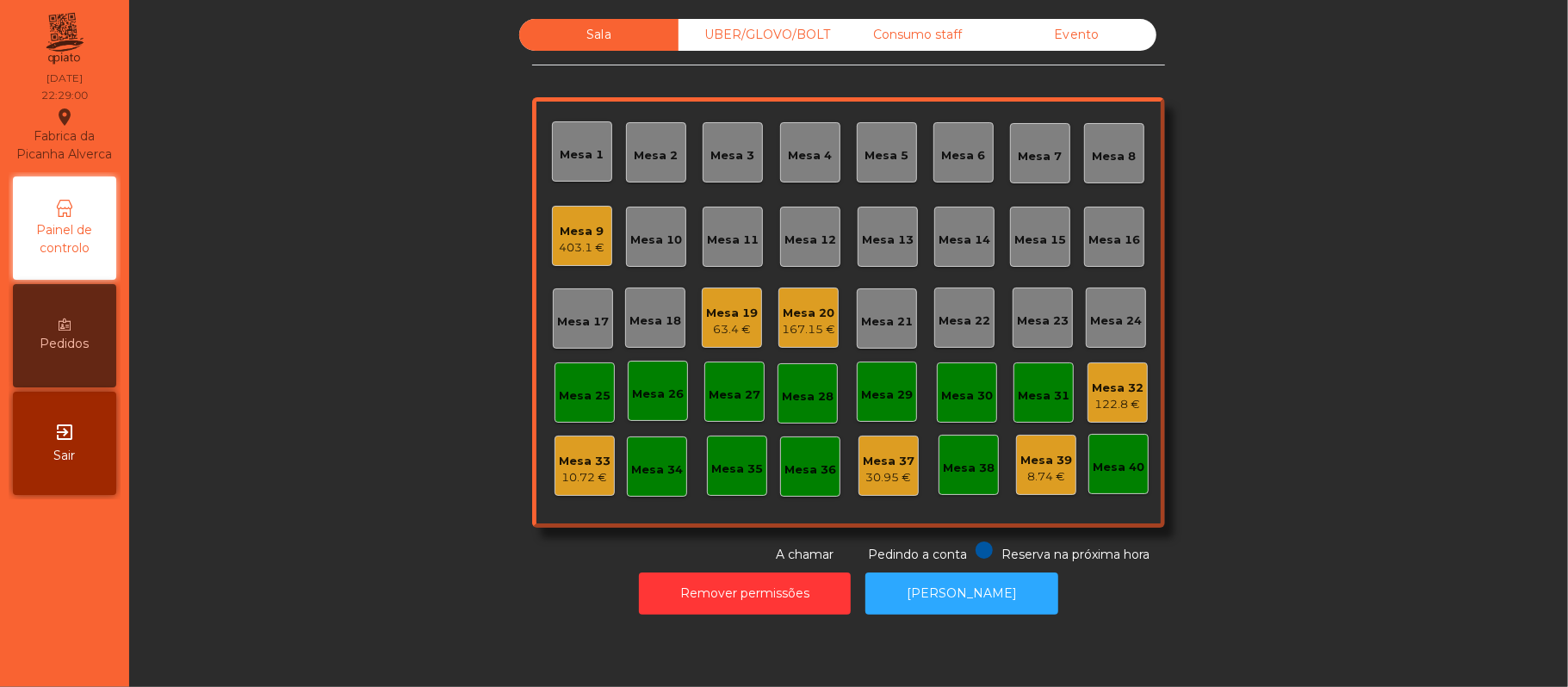
click at [570, 482] on div "10.72 €" at bounding box center [584, 477] width 52 height 17
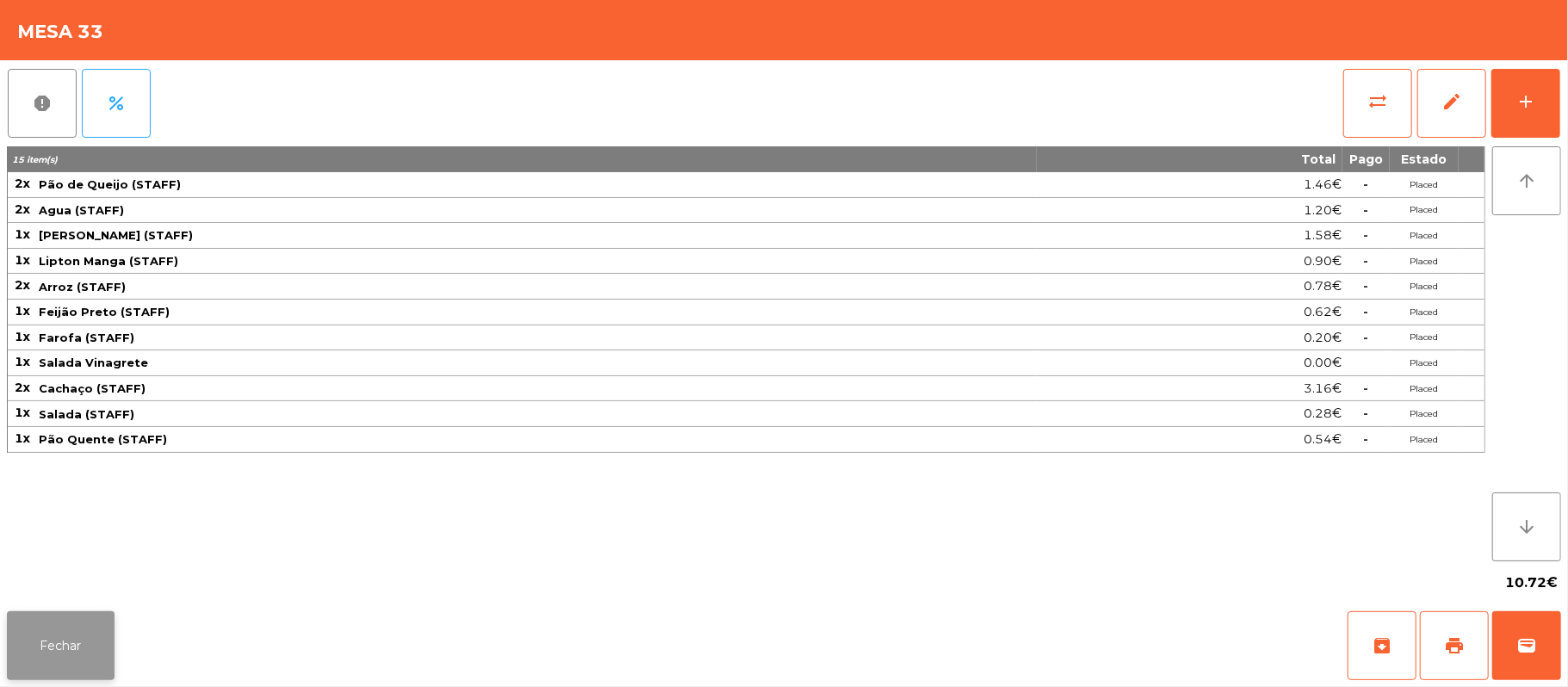
click at [84, 662] on button "Fechar" at bounding box center [60, 645] width 108 height 68
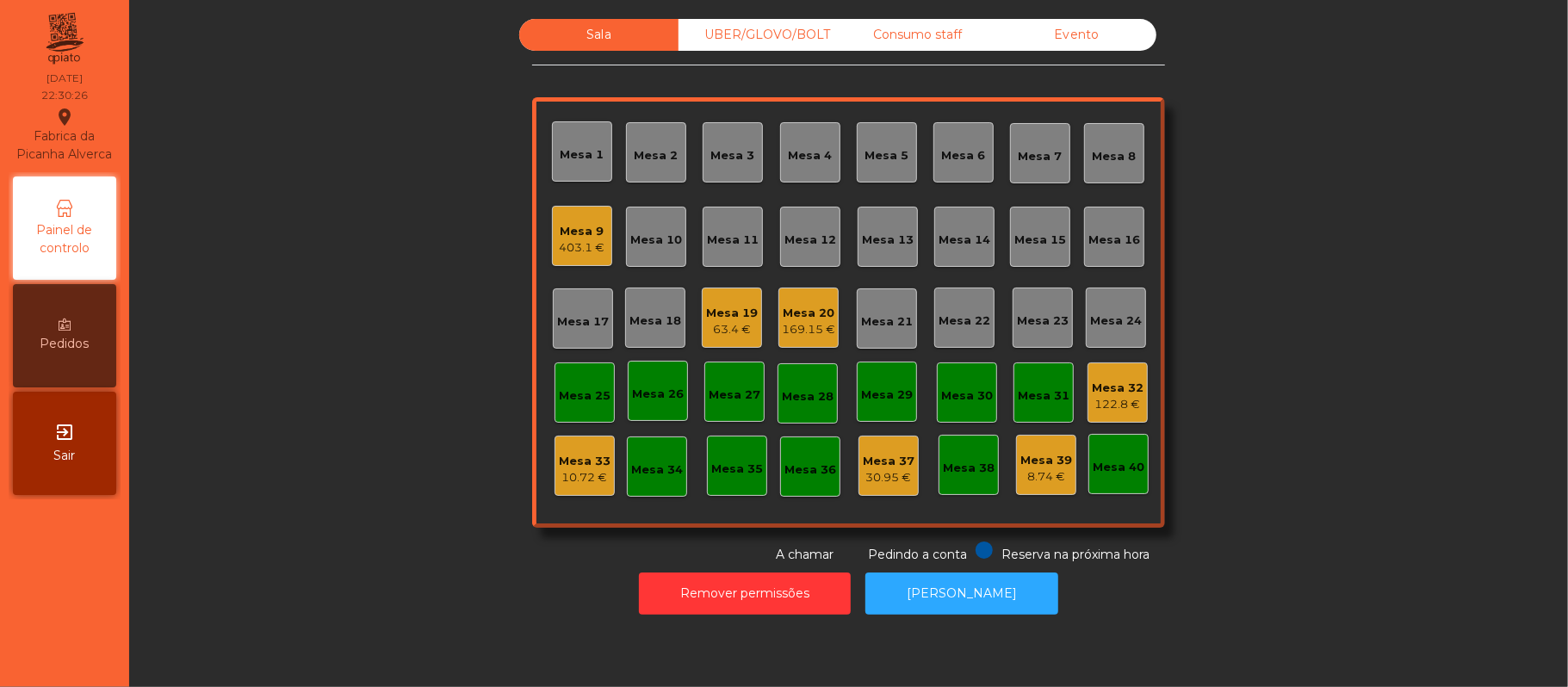
click at [714, 315] on div "Mesa 19" at bounding box center [731, 313] width 52 height 17
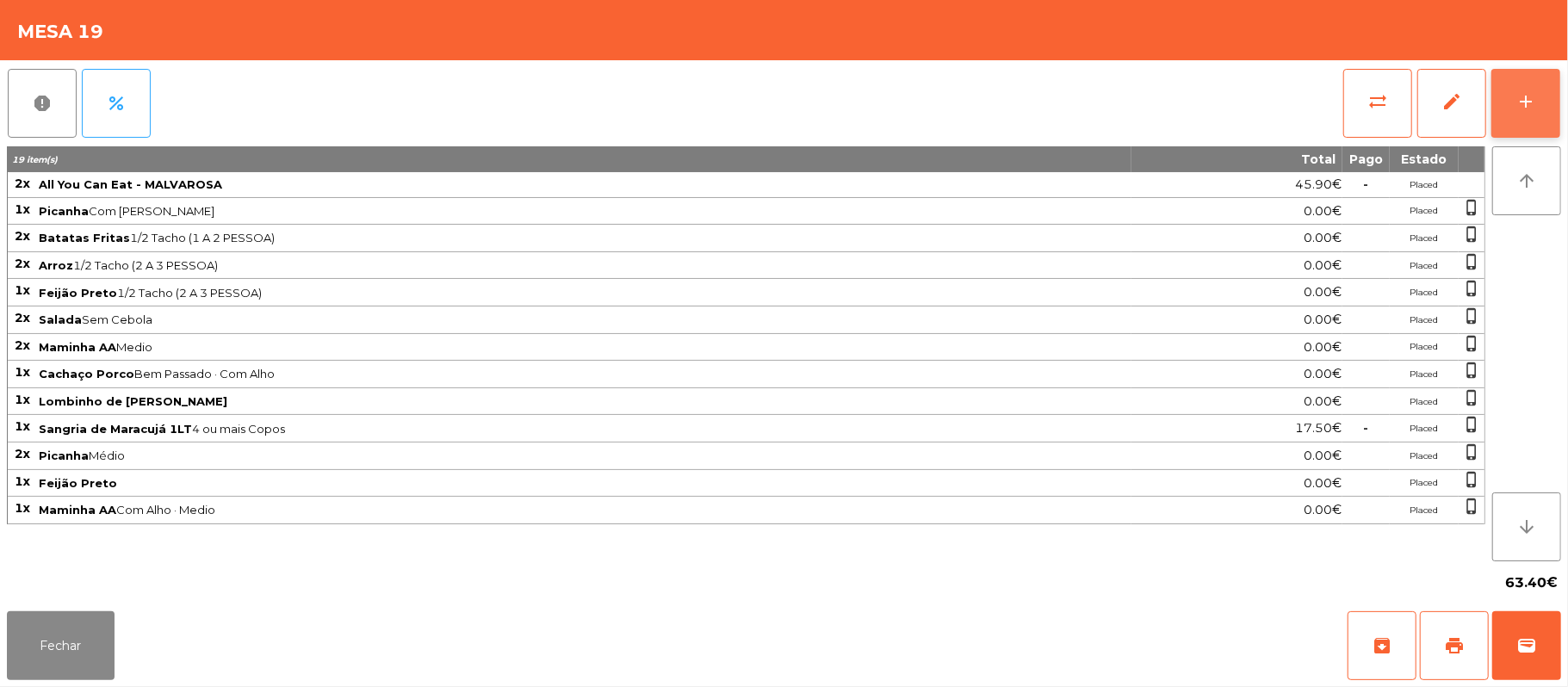
click at [1516, 103] on div "add" at bounding box center [1526, 101] width 21 height 21
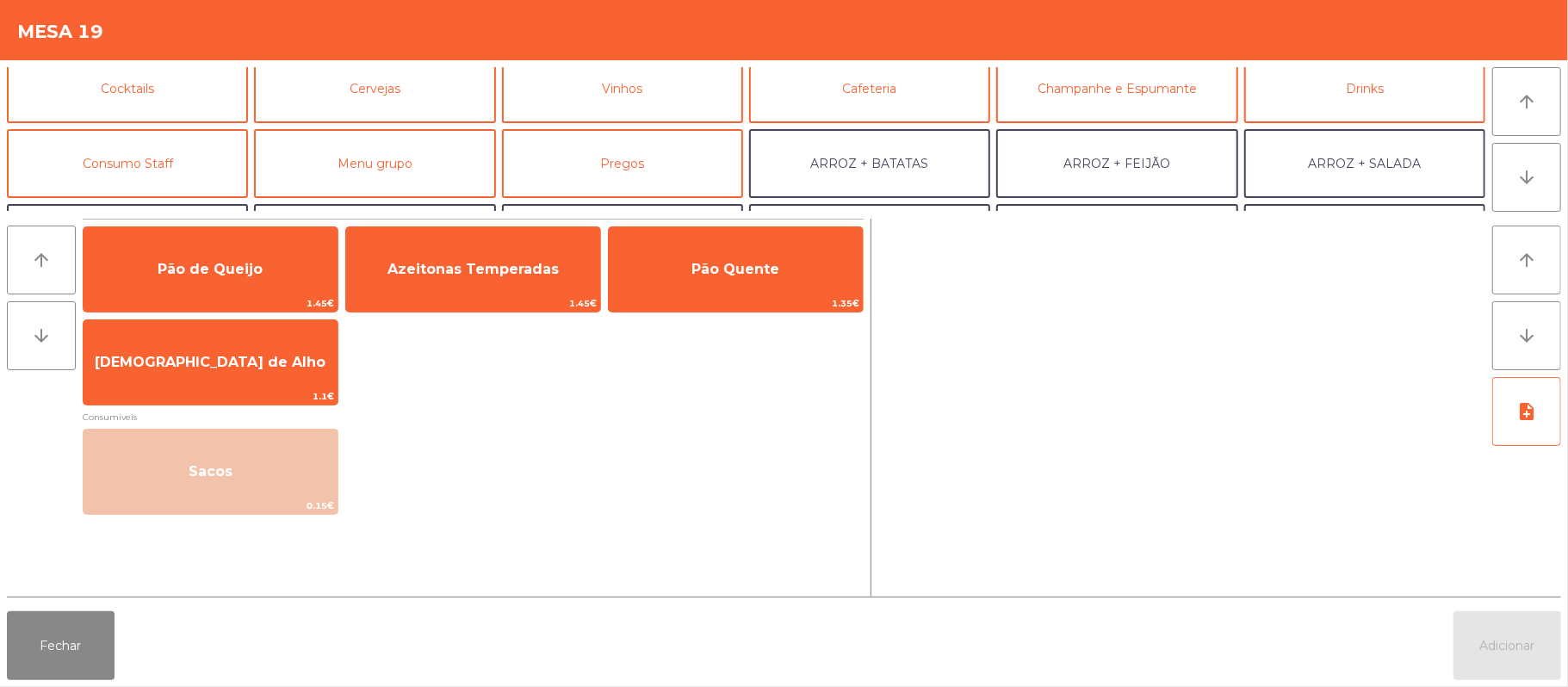
scroll to position [87, 0]
click at [166, 107] on button "Cocktails" at bounding box center [127, 89] width 241 height 68
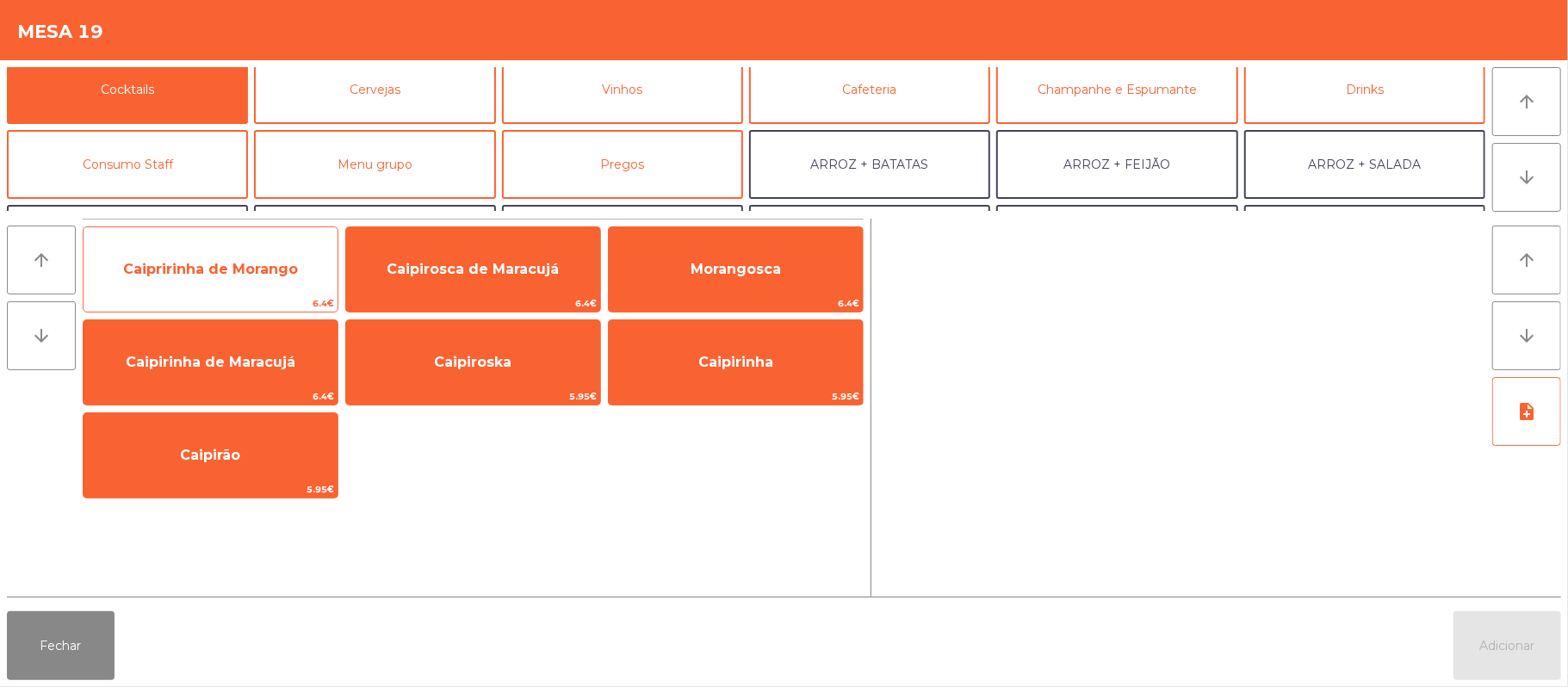
click at [248, 267] on span "Caipririnha de Morango" at bounding box center [210, 268] width 174 height 16
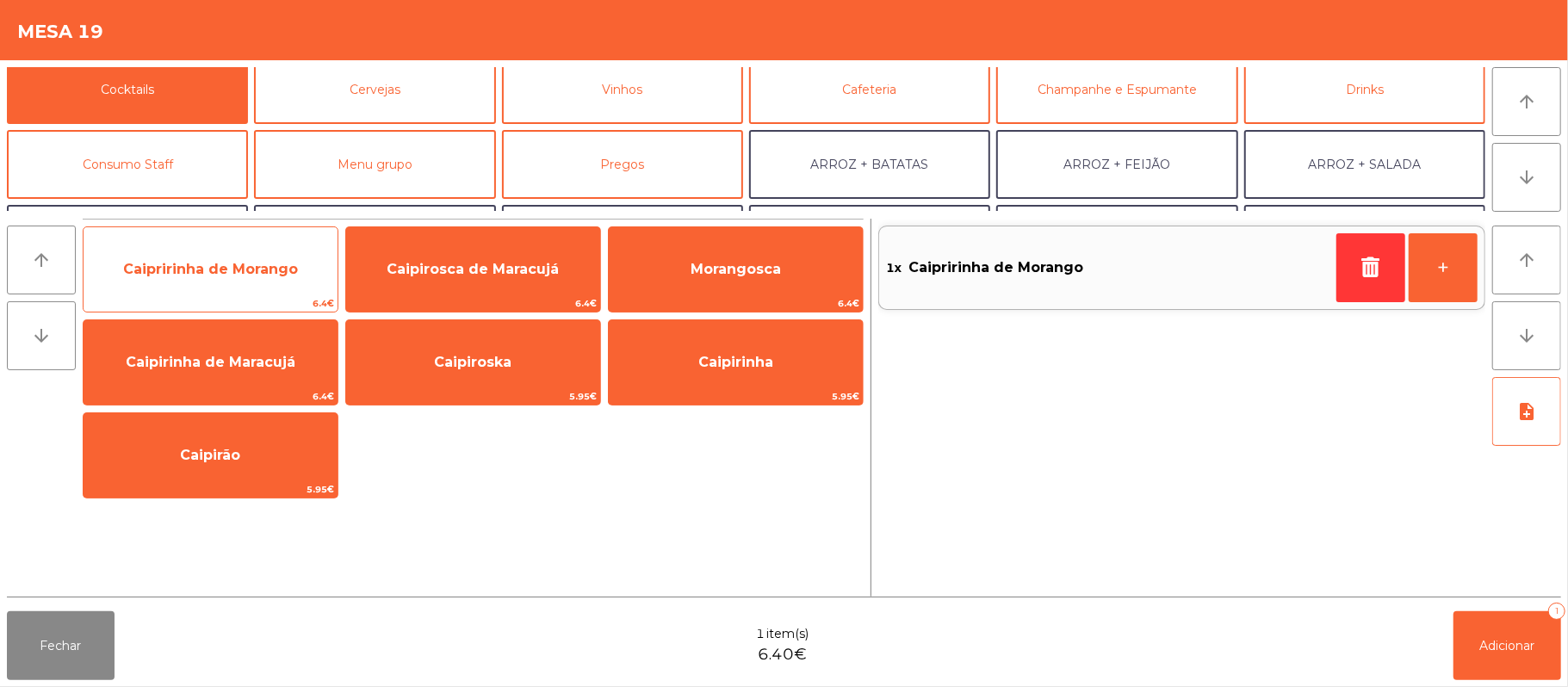
click at [249, 267] on span "Caipririnha de Morango" at bounding box center [210, 268] width 174 height 16
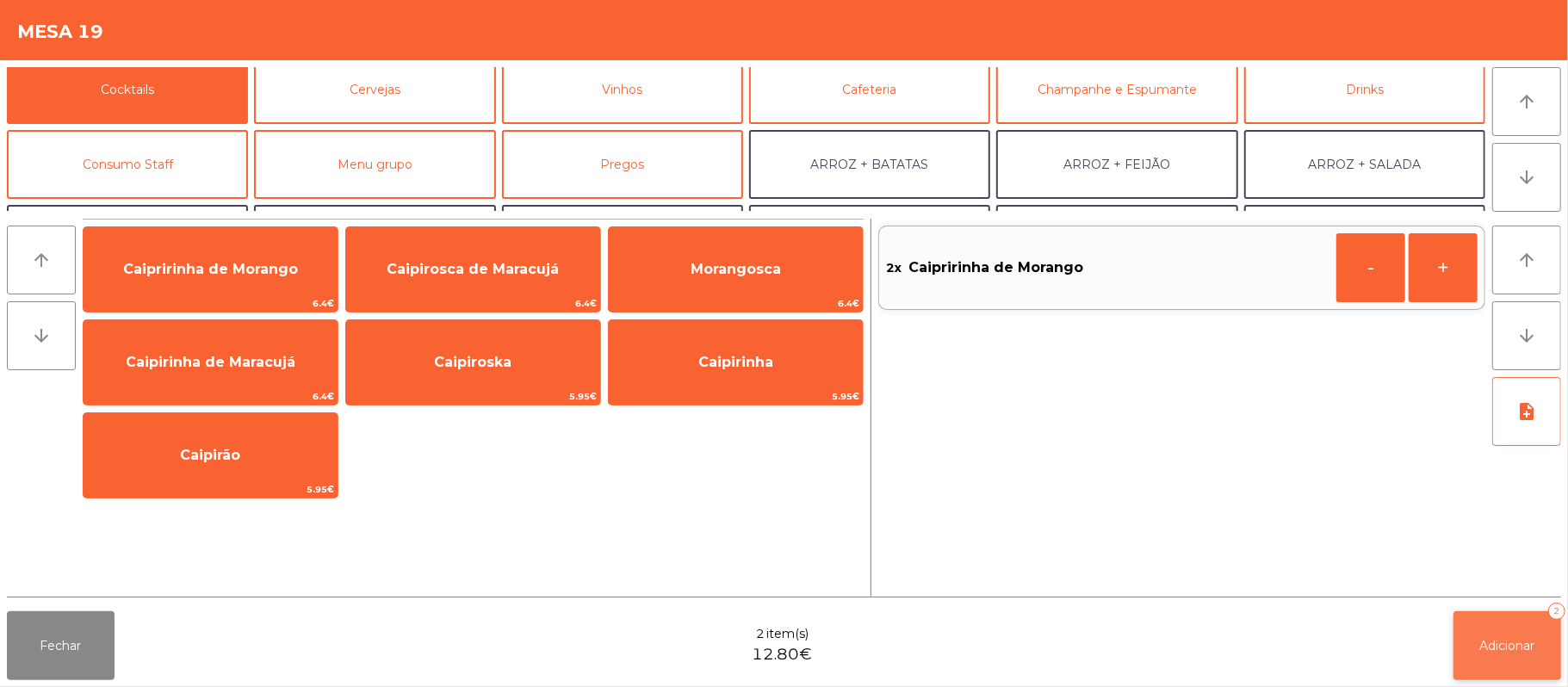
click at [1509, 650] on span "Adicionar" at bounding box center [1508, 645] width 55 height 16
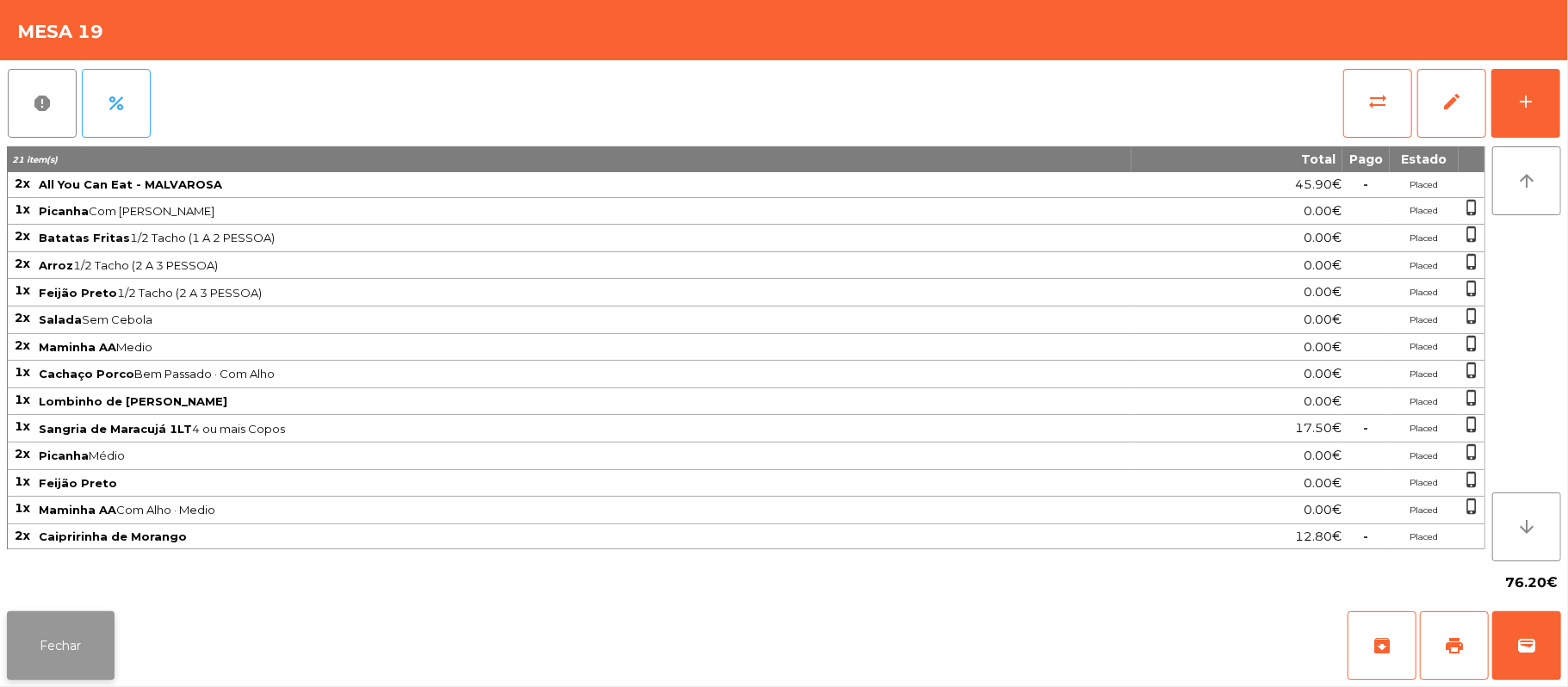
click at [76, 672] on button "Fechar" at bounding box center [60, 645] width 108 height 68
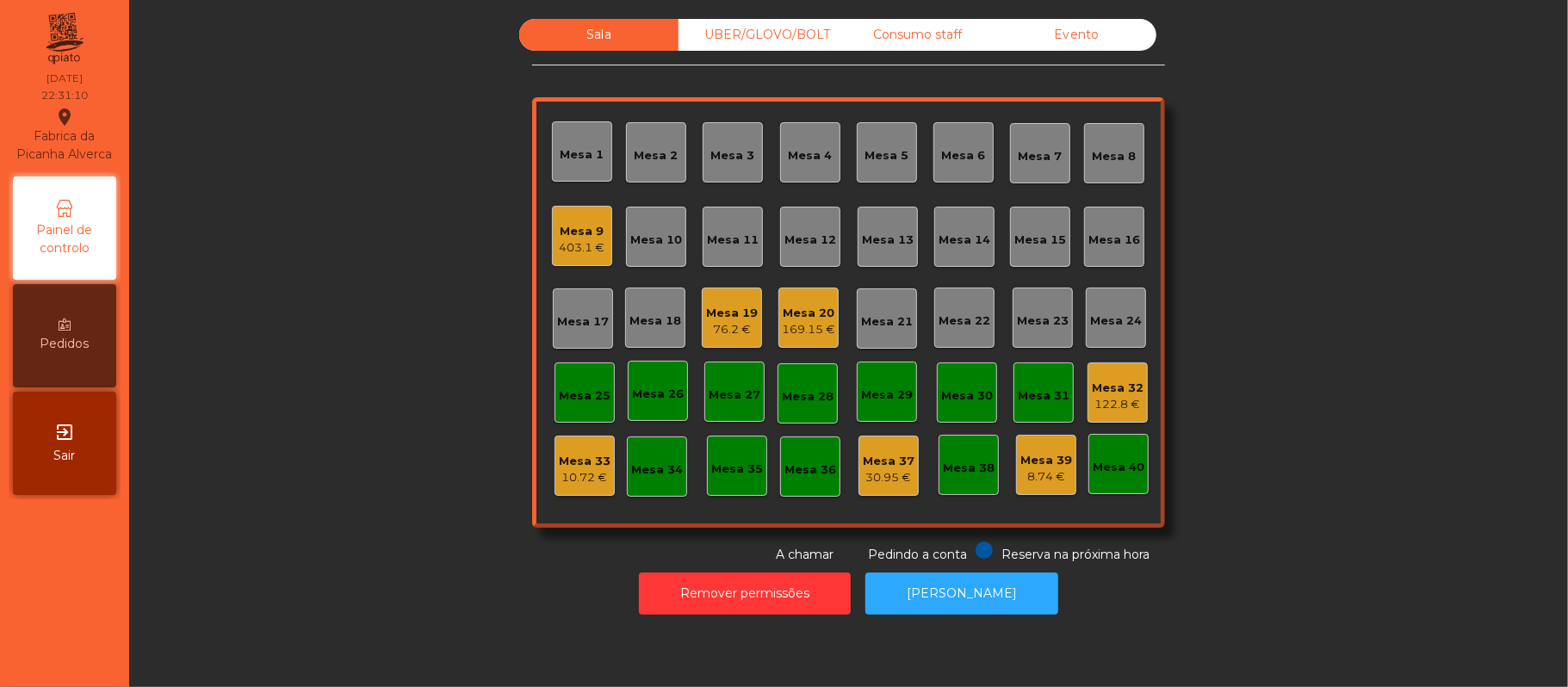
click at [576, 235] on div "Mesa 9" at bounding box center [582, 231] width 46 height 17
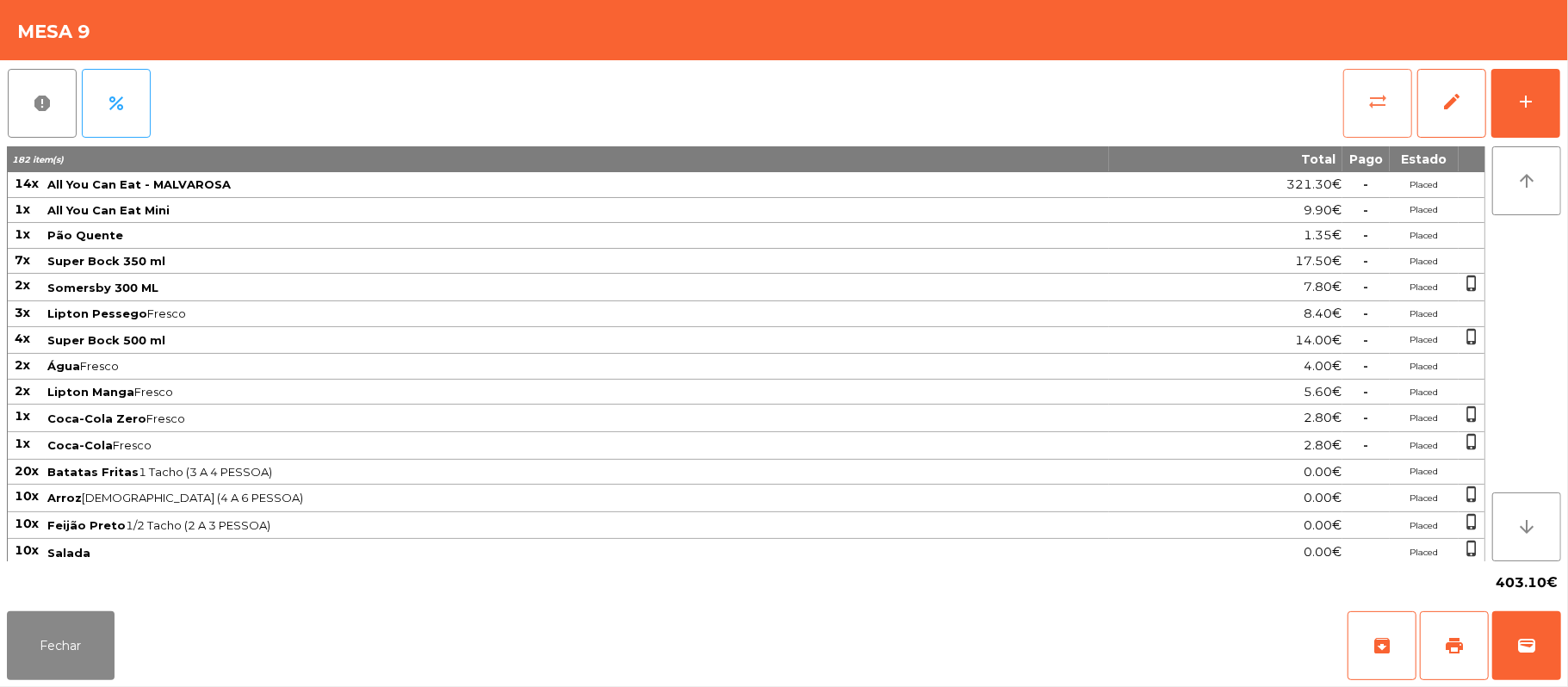
click at [1359, 111] on button "sync_alt" at bounding box center [1378, 102] width 68 height 68
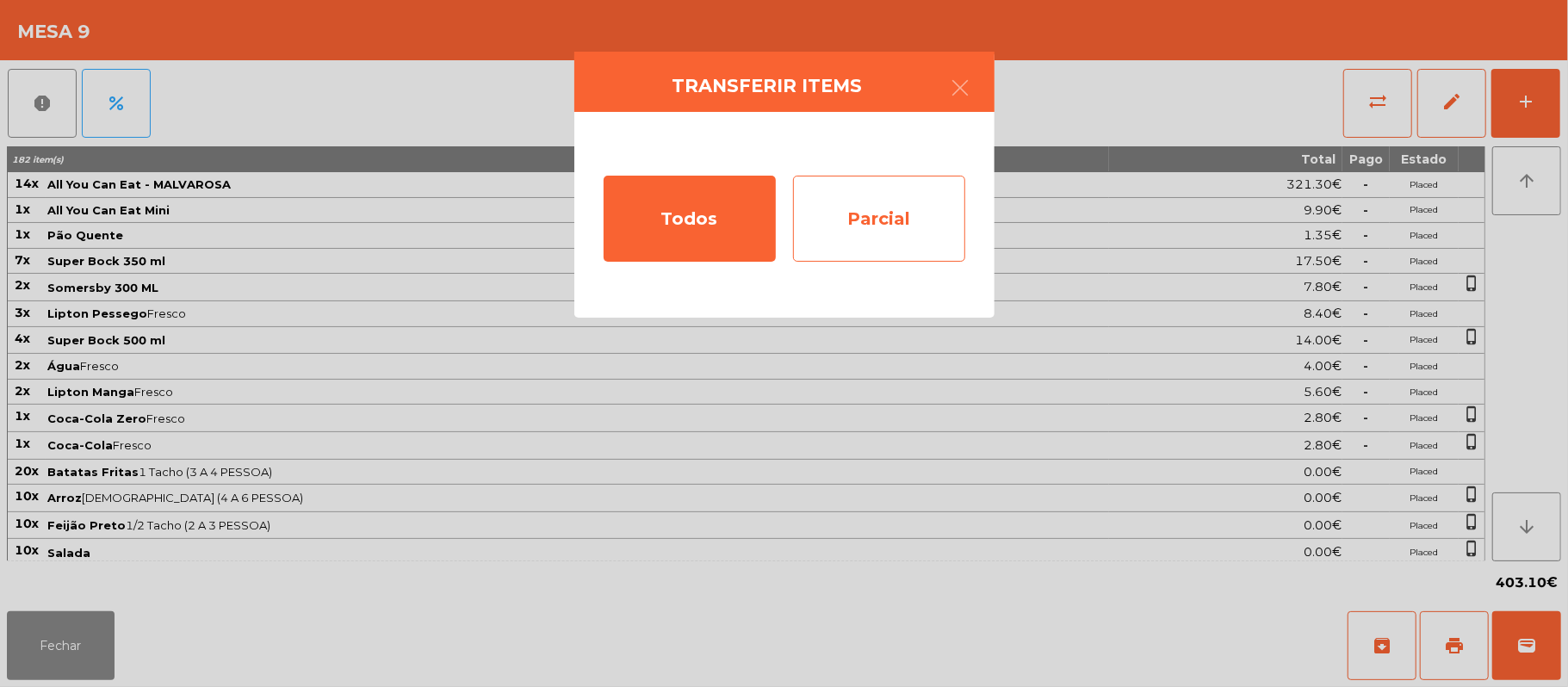
click at [899, 224] on div "Parcial" at bounding box center [880, 218] width 173 height 86
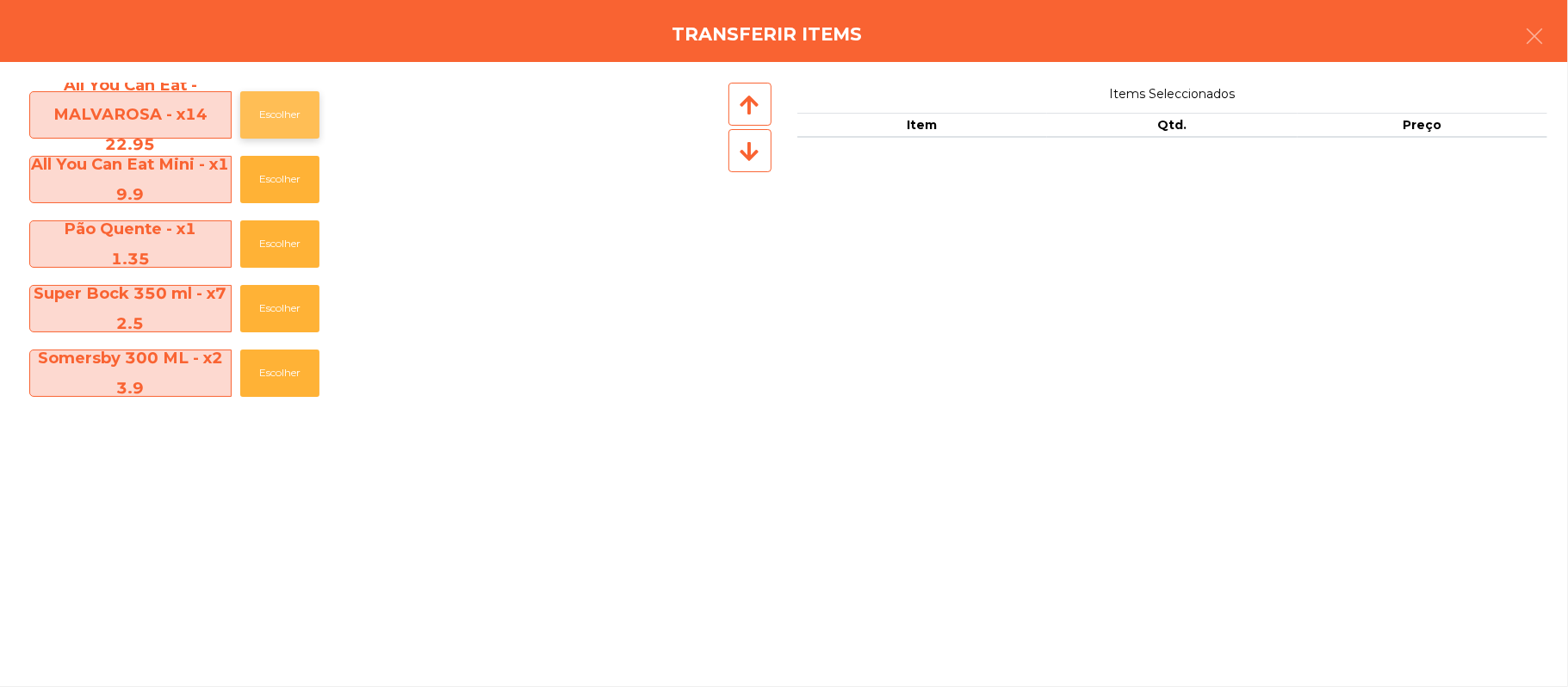
click at [294, 103] on button "Escolher" at bounding box center [279, 114] width 79 height 48
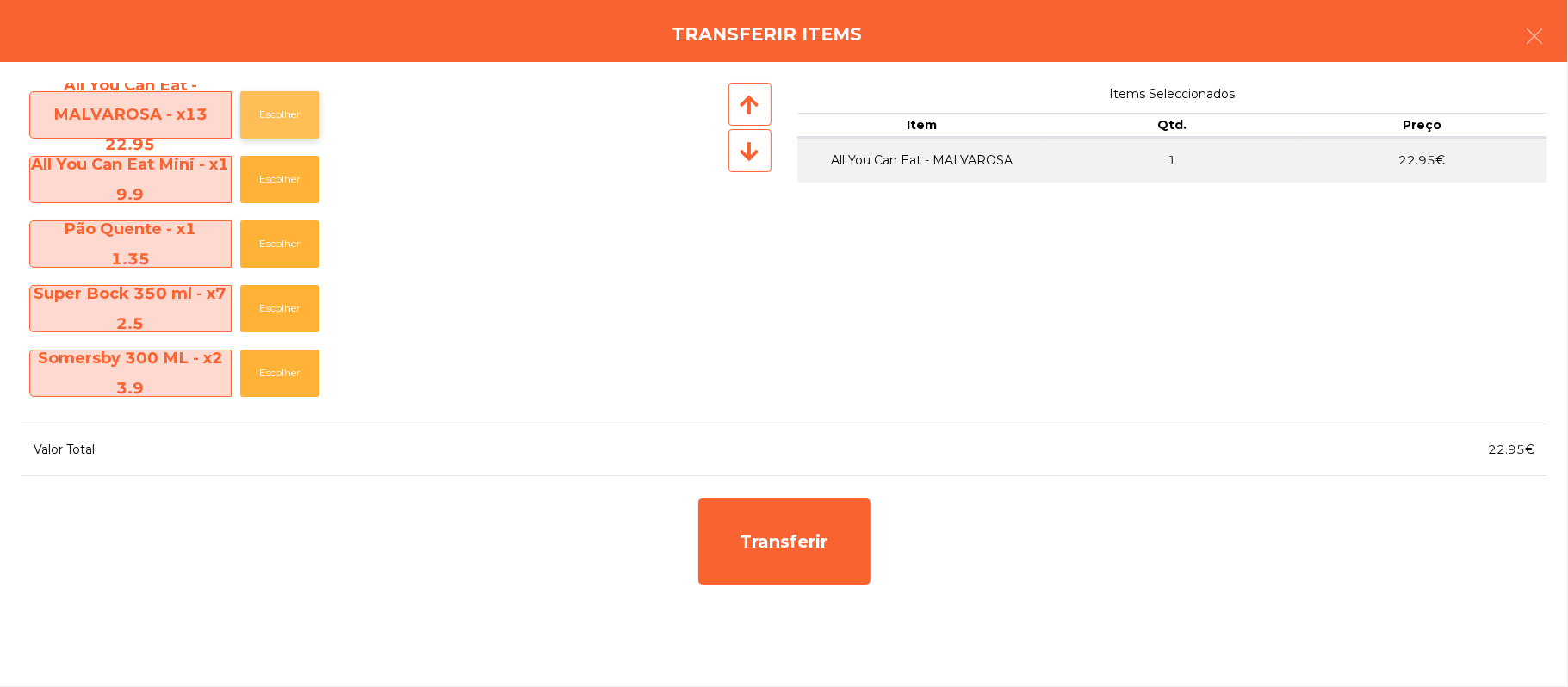
click at [287, 117] on button "Escolher" at bounding box center [279, 114] width 79 height 48
click at [294, 115] on button "Escolher" at bounding box center [279, 114] width 79 height 48
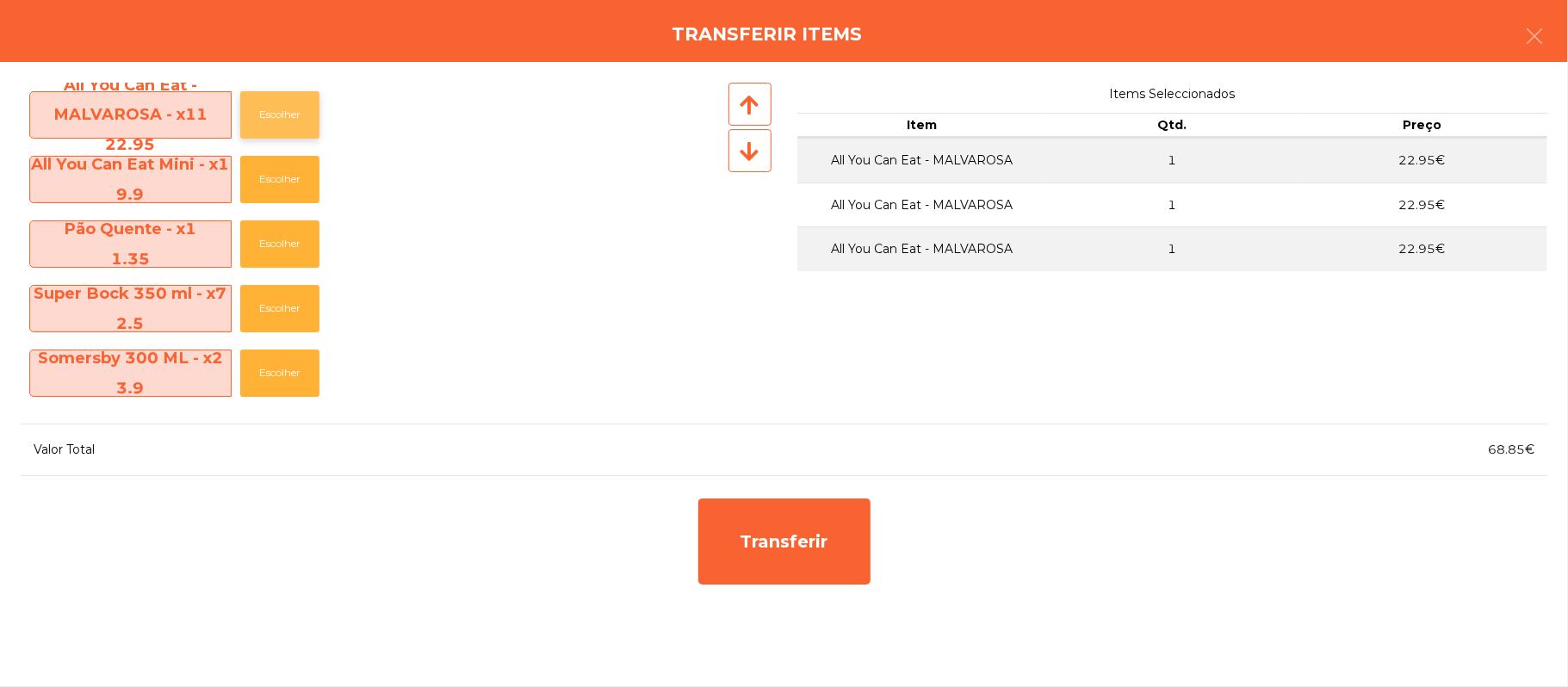
click at [293, 119] on button "Escolher" at bounding box center [279, 114] width 79 height 48
click at [300, 115] on button "Escolher" at bounding box center [279, 114] width 79 height 48
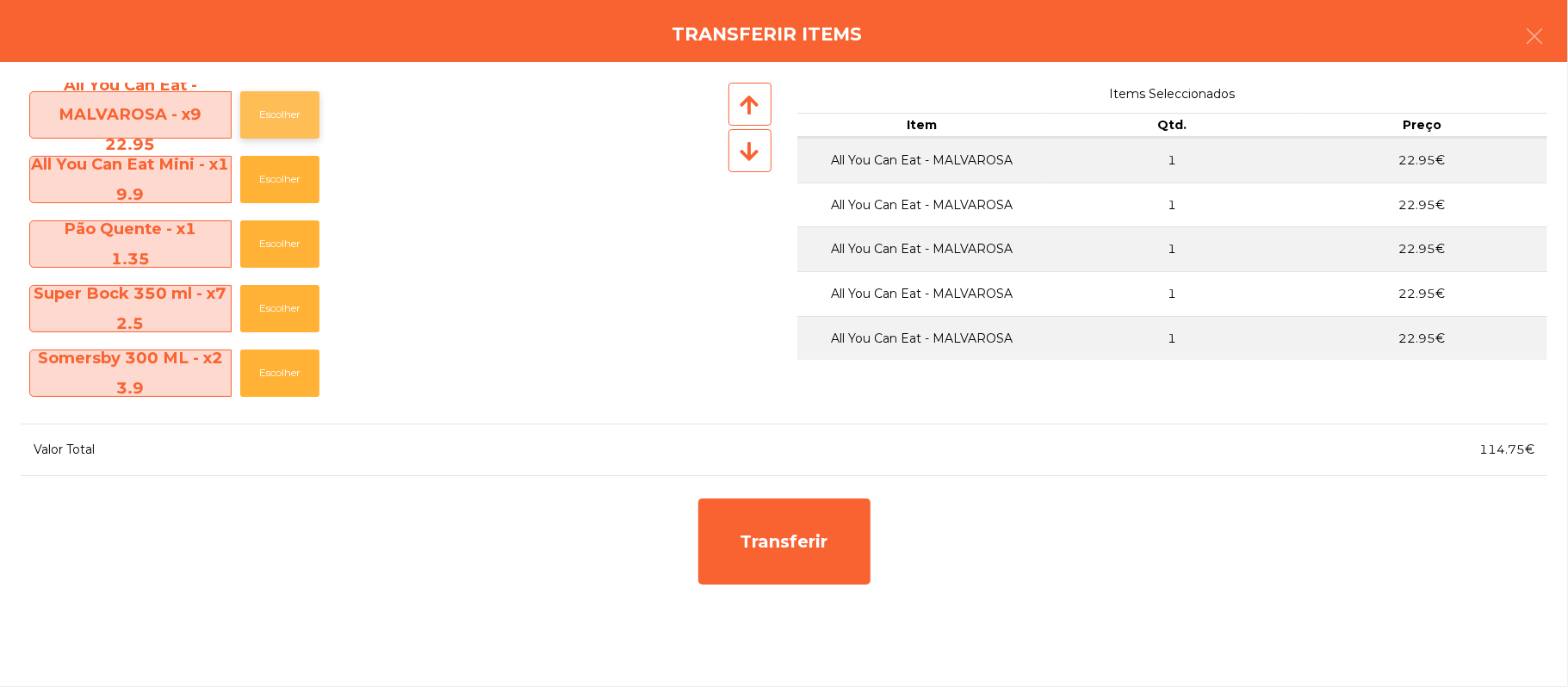
click at [304, 115] on button "Escolher" at bounding box center [279, 114] width 79 height 48
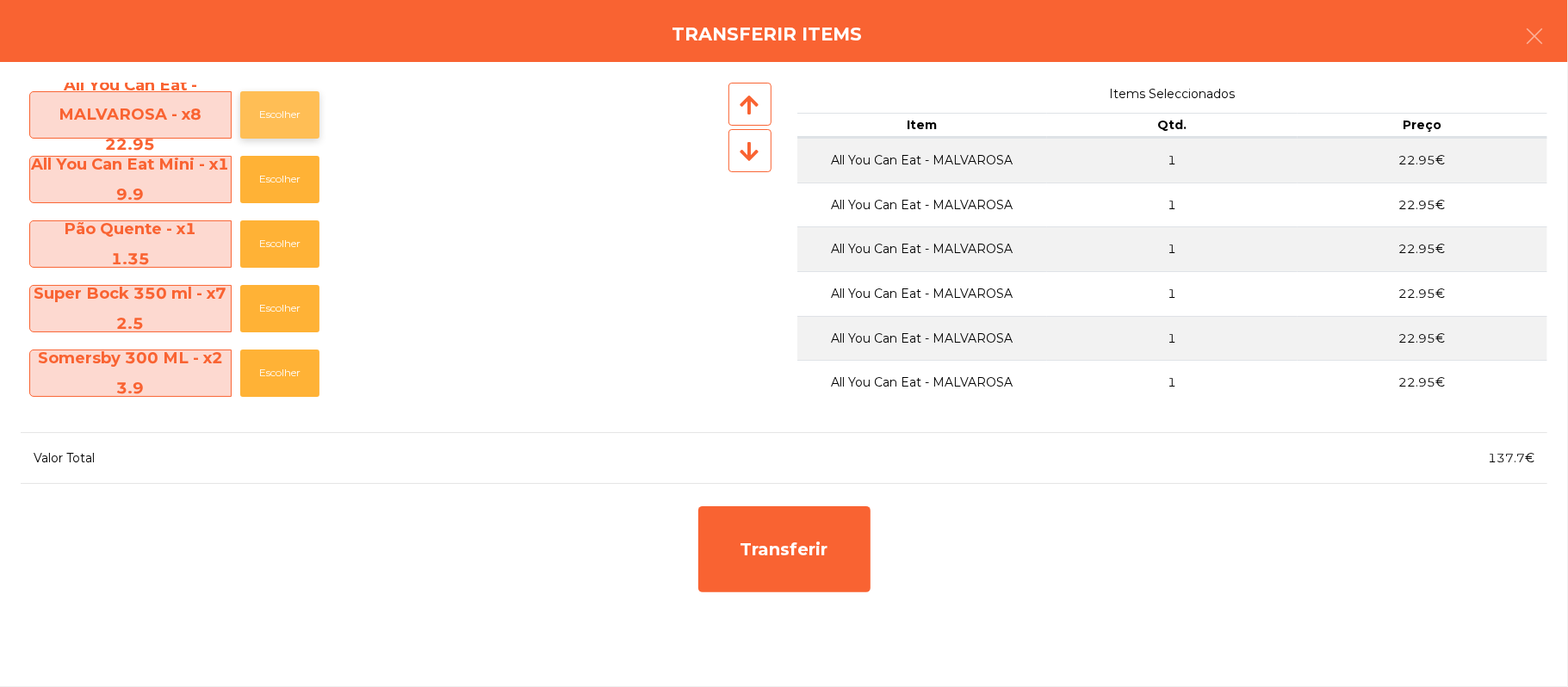
click at [300, 118] on button "Escolher" at bounding box center [279, 114] width 79 height 48
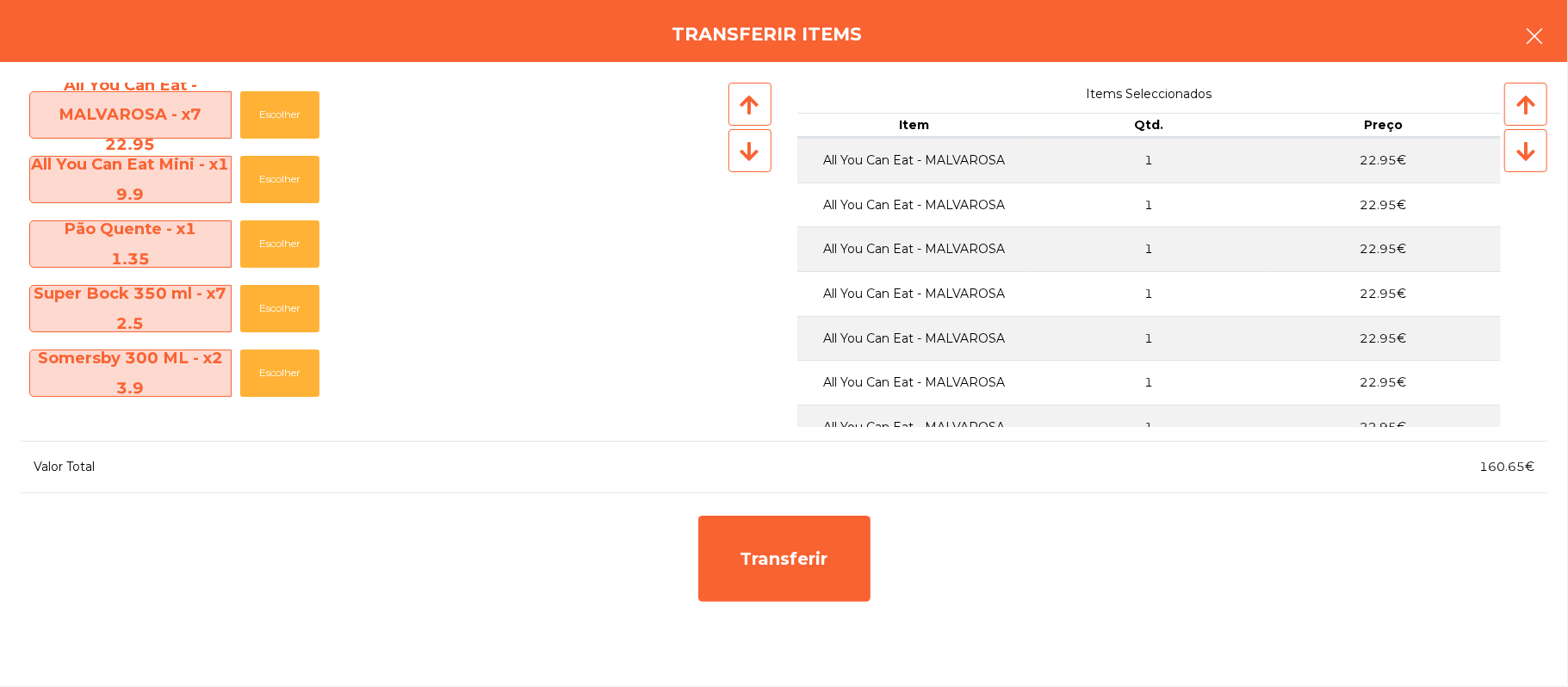
click at [1536, 28] on icon "button" at bounding box center [1534, 37] width 21 height 21
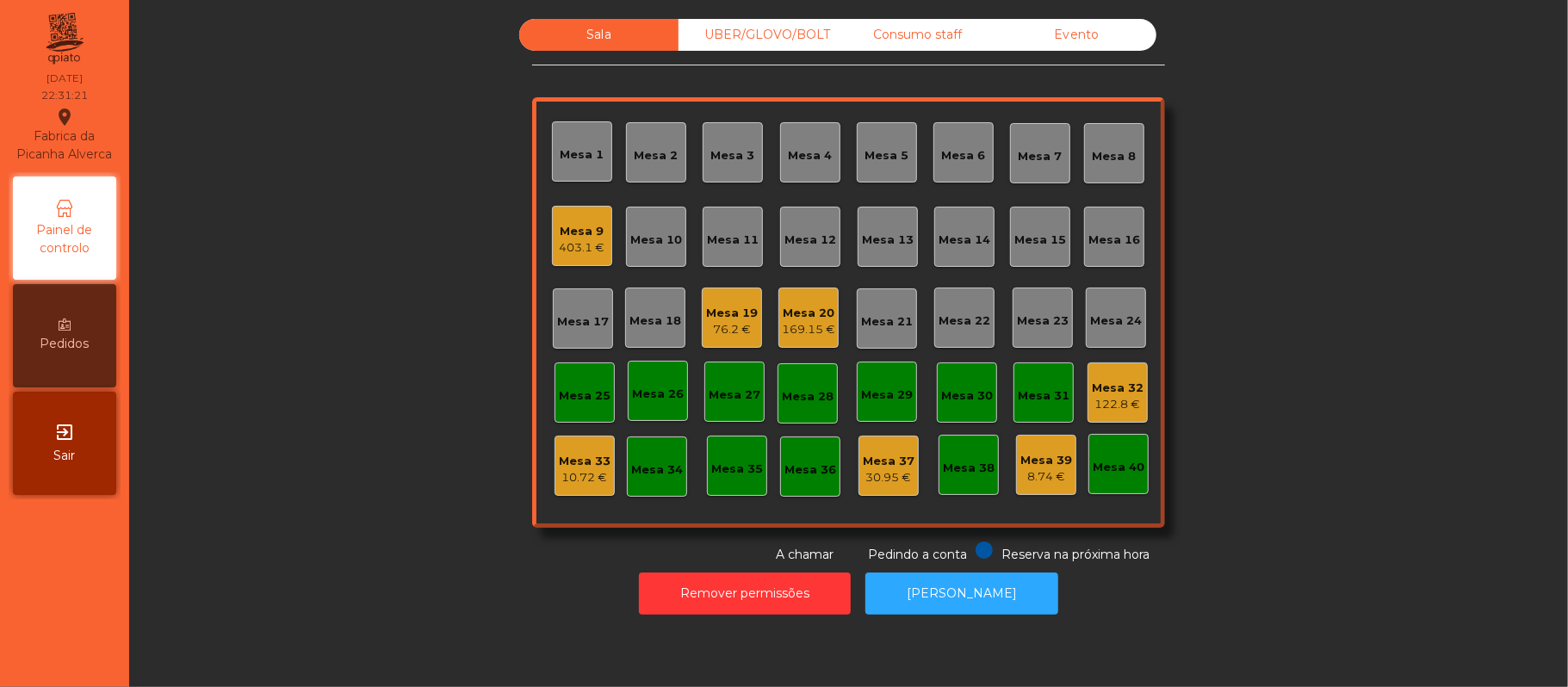
click at [584, 236] on div "Mesa 9" at bounding box center [582, 231] width 46 height 17
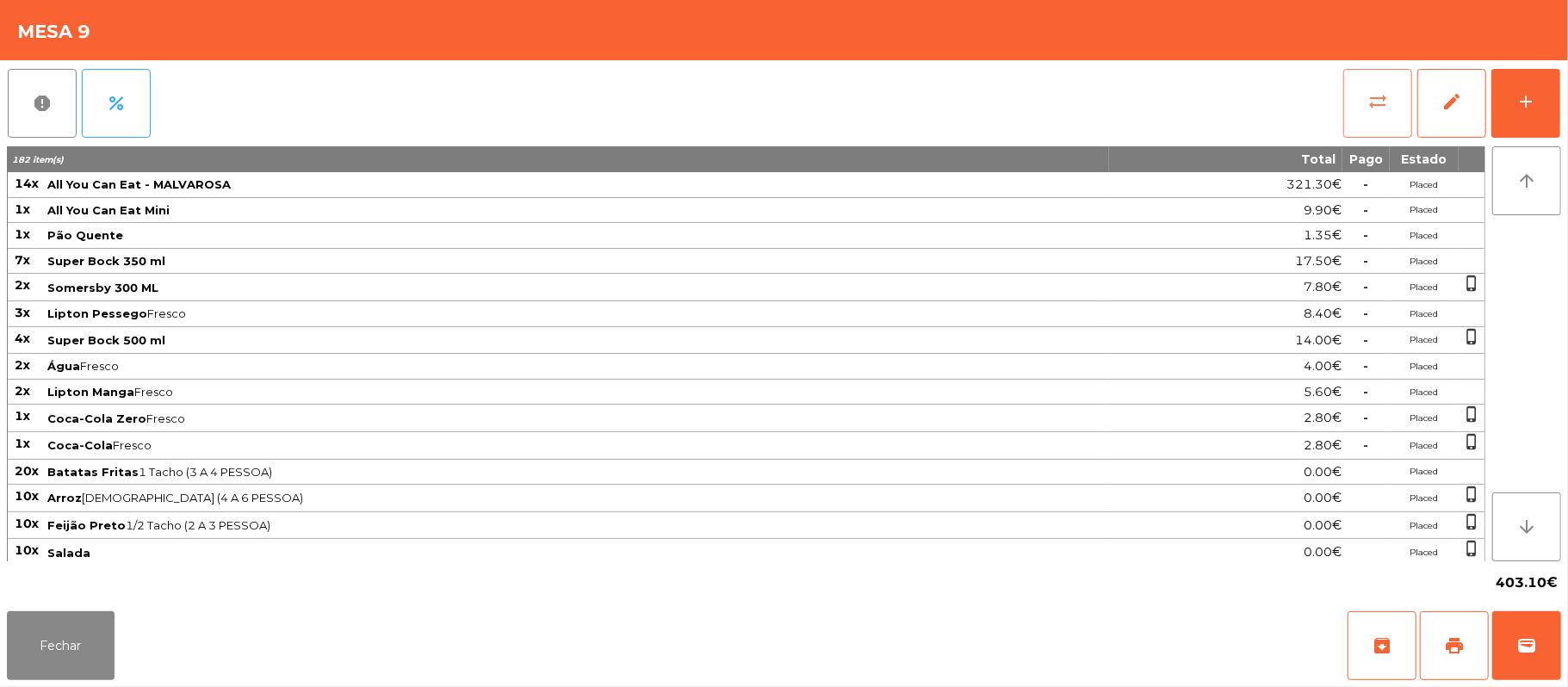
click at [1372, 100] on span "sync_alt" at bounding box center [1378, 101] width 21 height 21
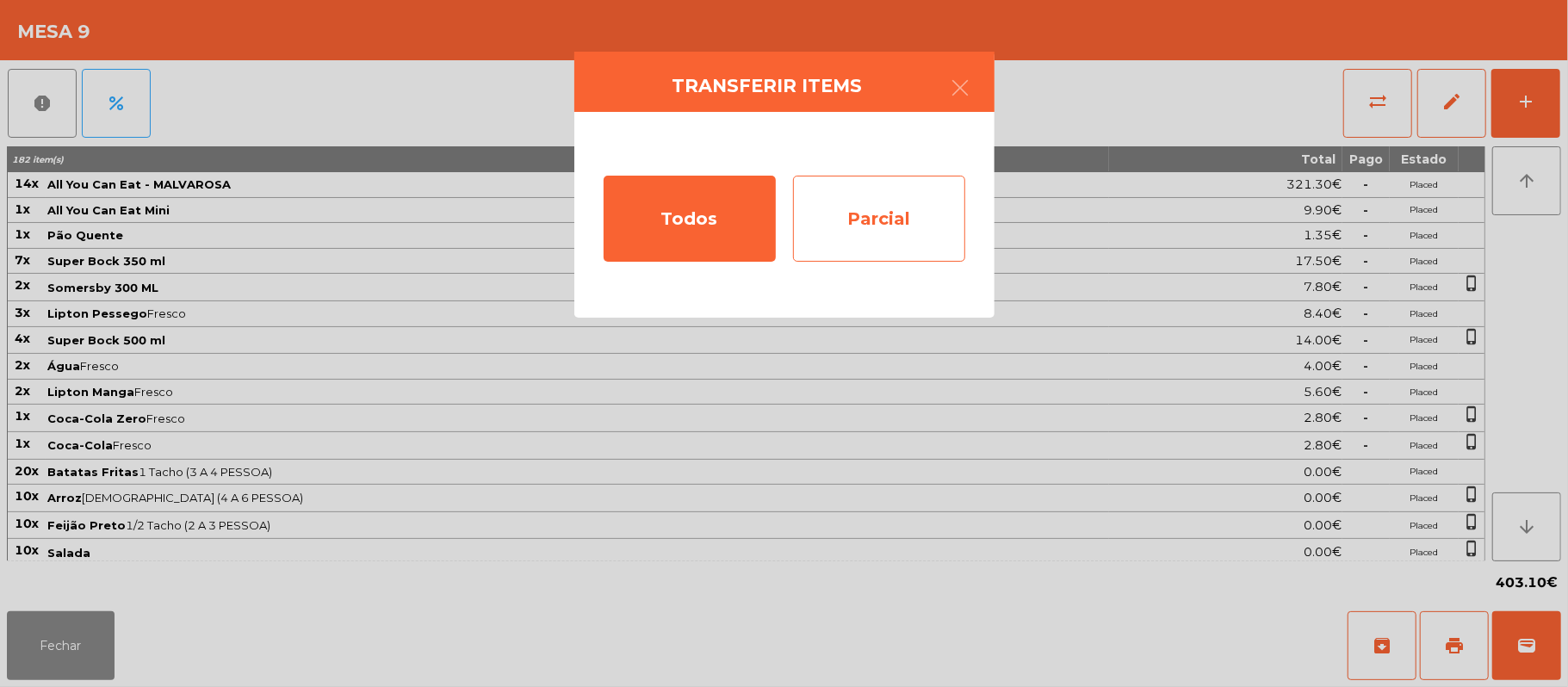
click at [897, 216] on div "Parcial" at bounding box center [880, 218] width 173 height 86
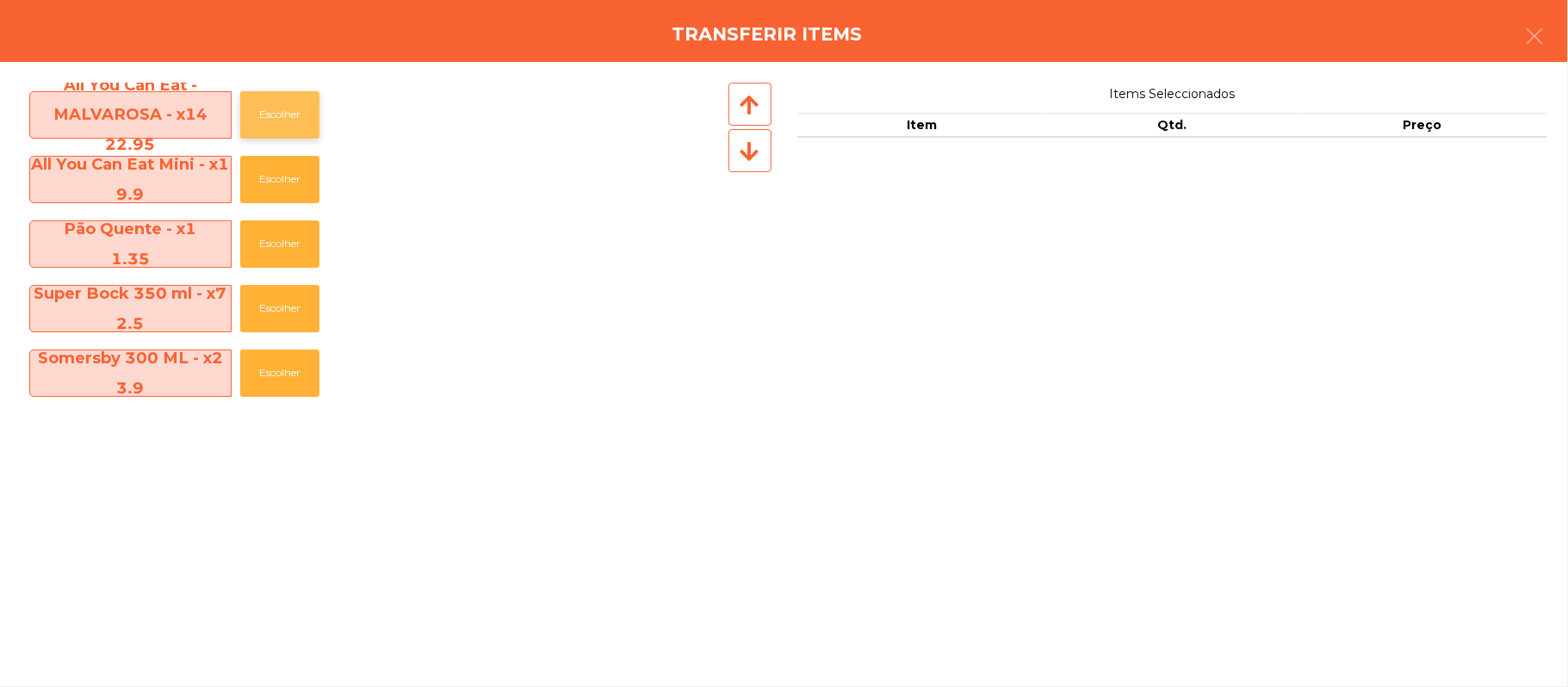
click at [286, 114] on button "Escolher" at bounding box center [279, 114] width 79 height 48
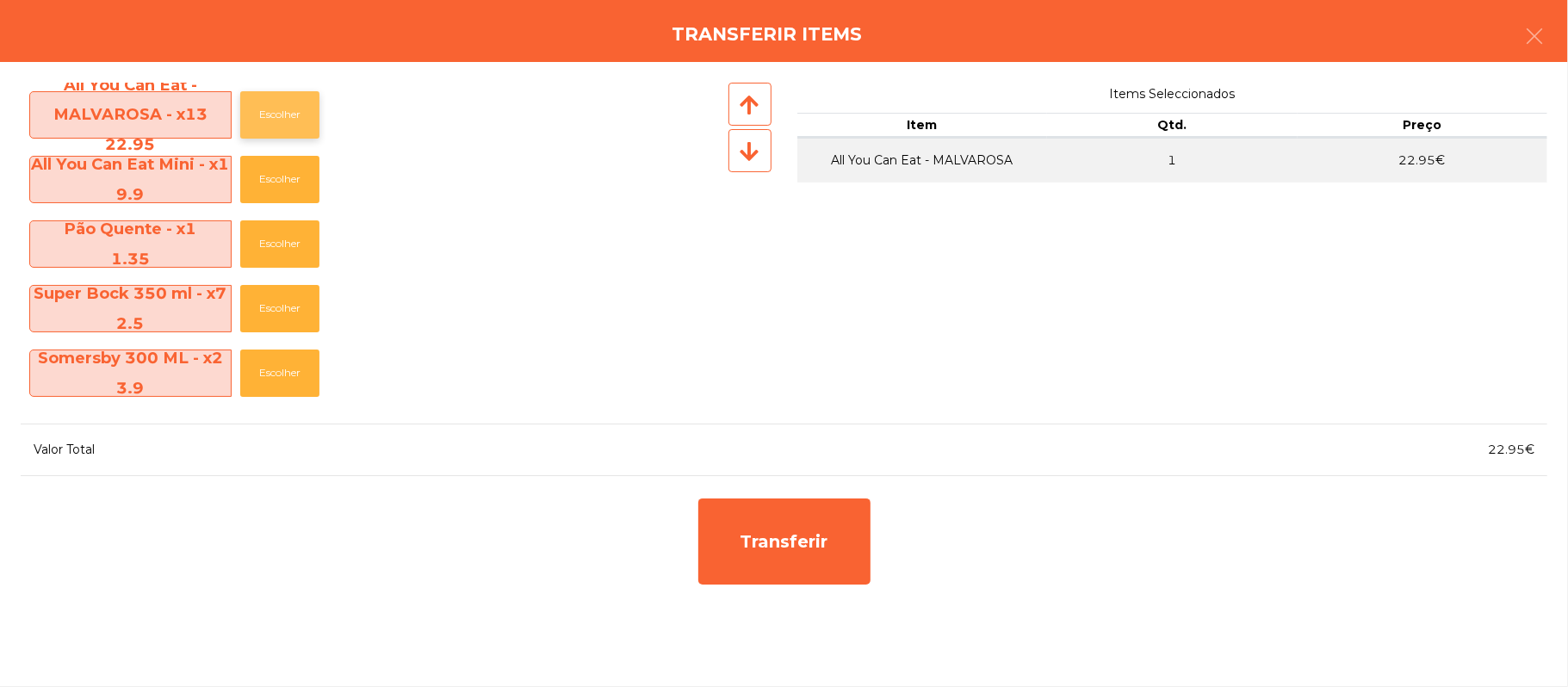
click at [284, 118] on button "Escolher" at bounding box center [279, 114] width 79 height 48
click at [287, 113] on button "Escolher" at bounding box center [279, 114] width 79 height 48
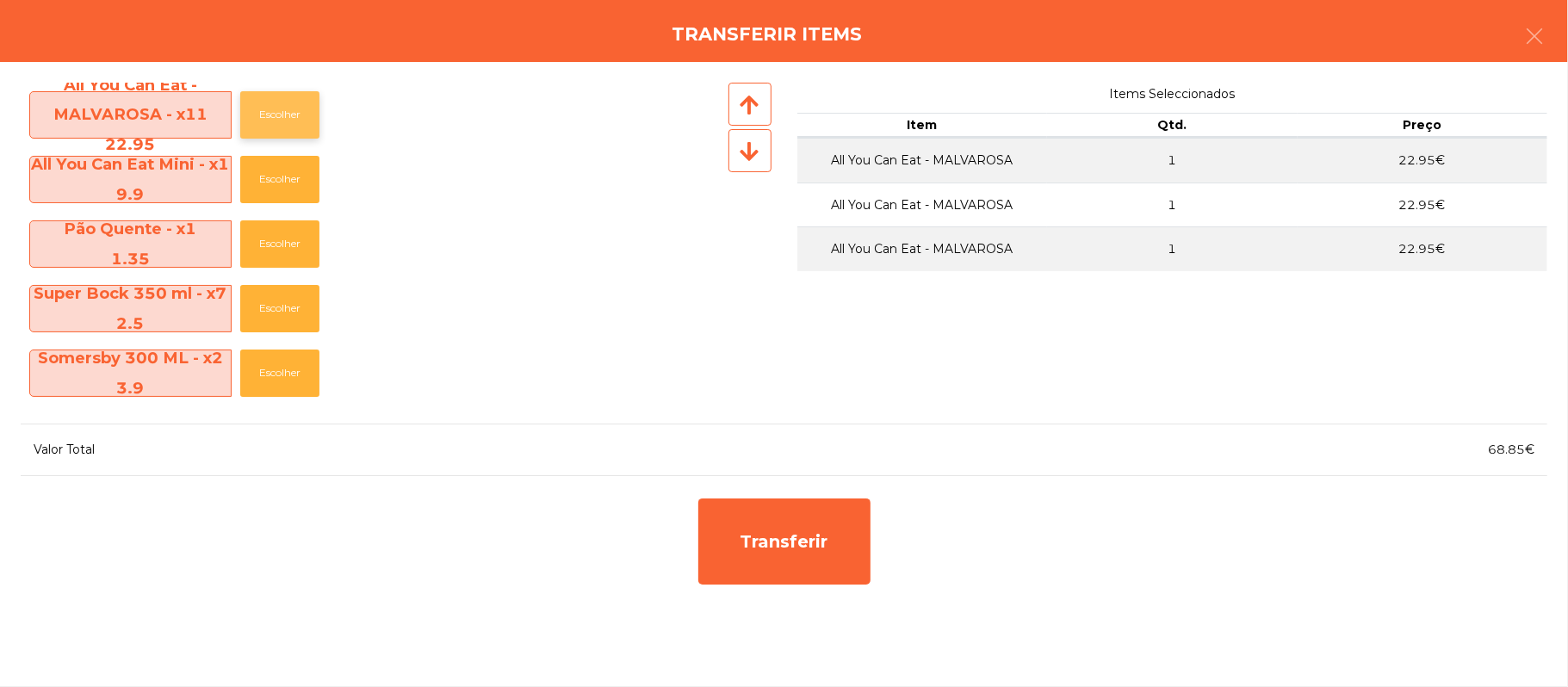
click at [286, 119] on button "Escolher" at bounding box center [279, 114] width 79 height 48
click at [286, 117] on button "Escolher" at bounding box center [279, 114] width 79 height 48
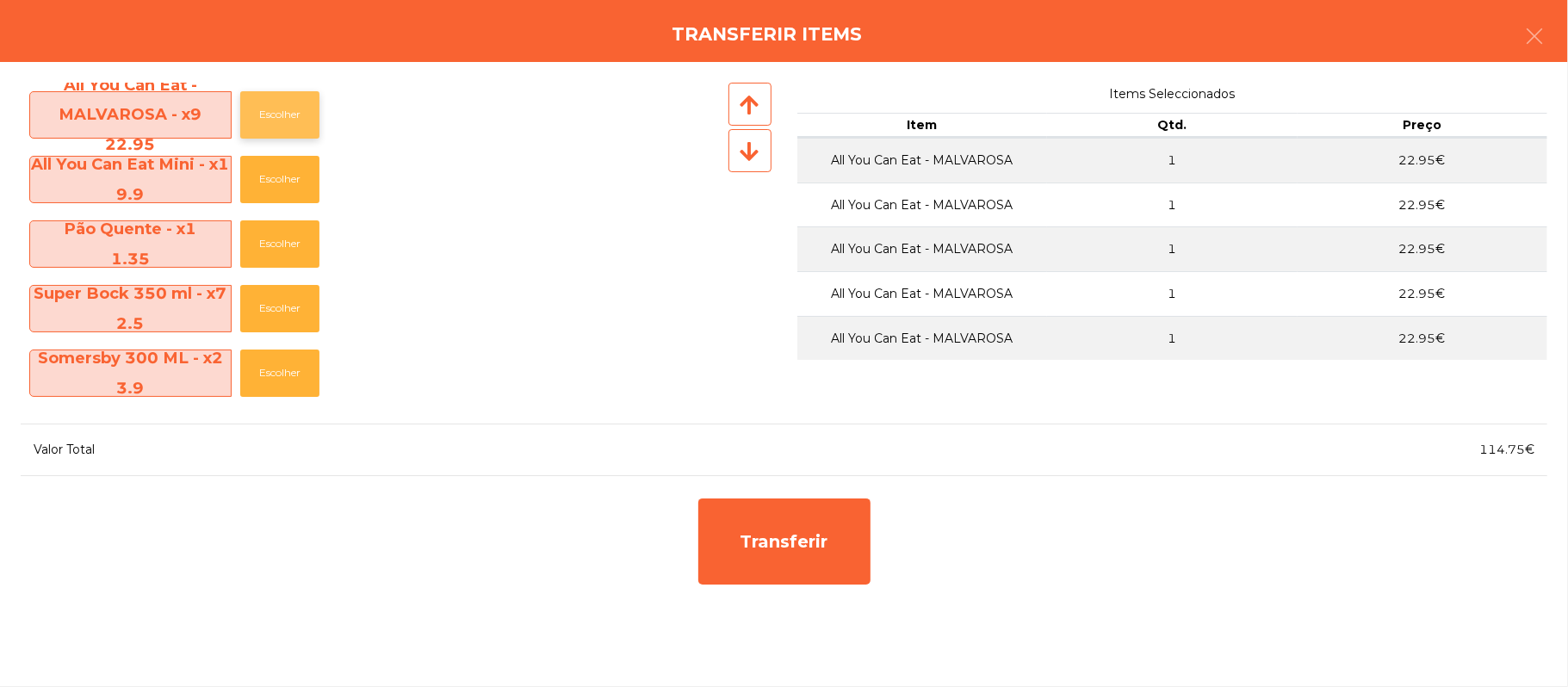
click at [290, 114] on button "Escolher" at bounding box center [279, 114] width 79 height 48
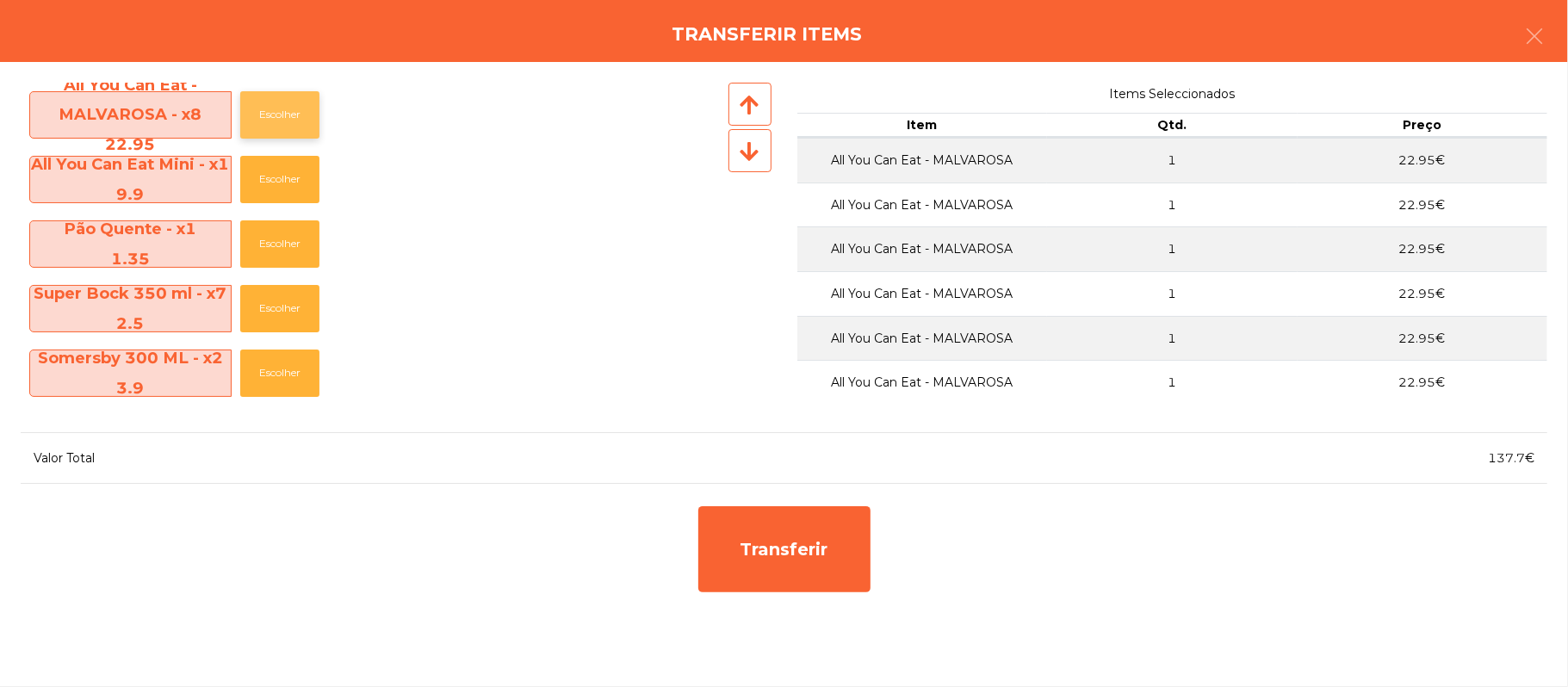
click at [297, 115] on button "Escolher" at bounding box center [279, 114] width 79 height 48
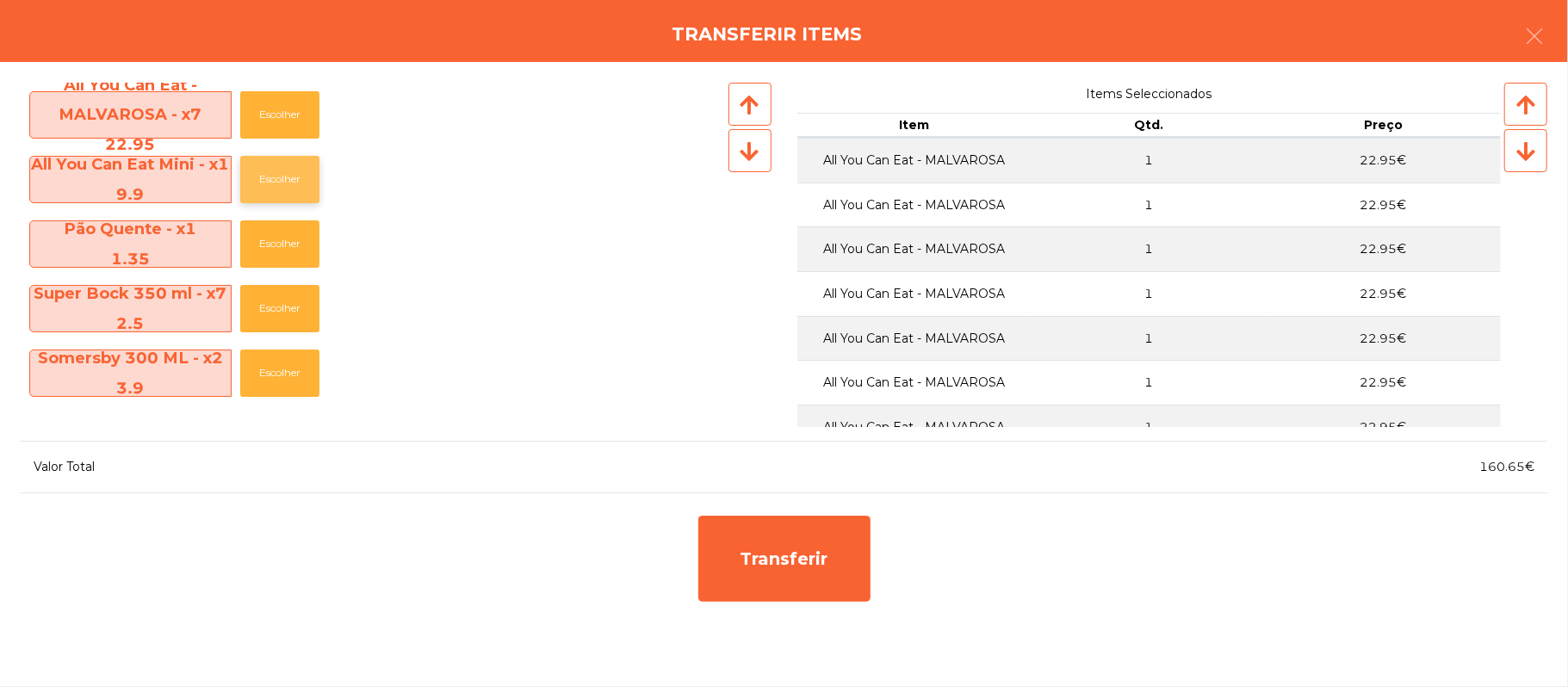
click at [286, 185] on button "Escolher" at bounding box center [279, 179] width 79 height 48
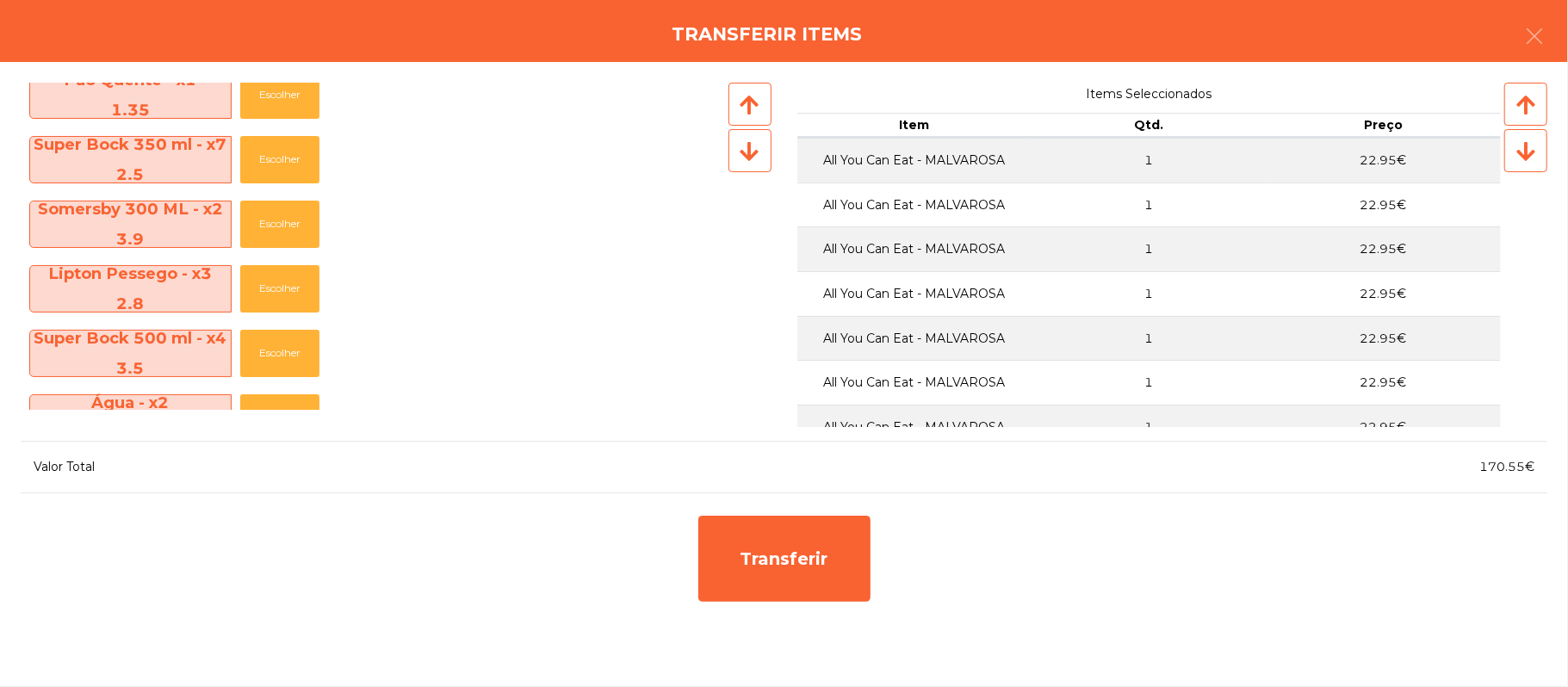
scroll to position [86, 0]
click at [290, 290] on button "Escolher" at bounding box center [279, 287] width 79 height 48
click at [294, 287] on button "Escolher" at bounding box center [279, 287] width 79 height 48
click at [290, 216] on button "Escolher" at bounding box center [279, 222] width 79 height 48
click at [294, 216] on button "Escolher" at bounding box center [279, 222] width 79 height 48
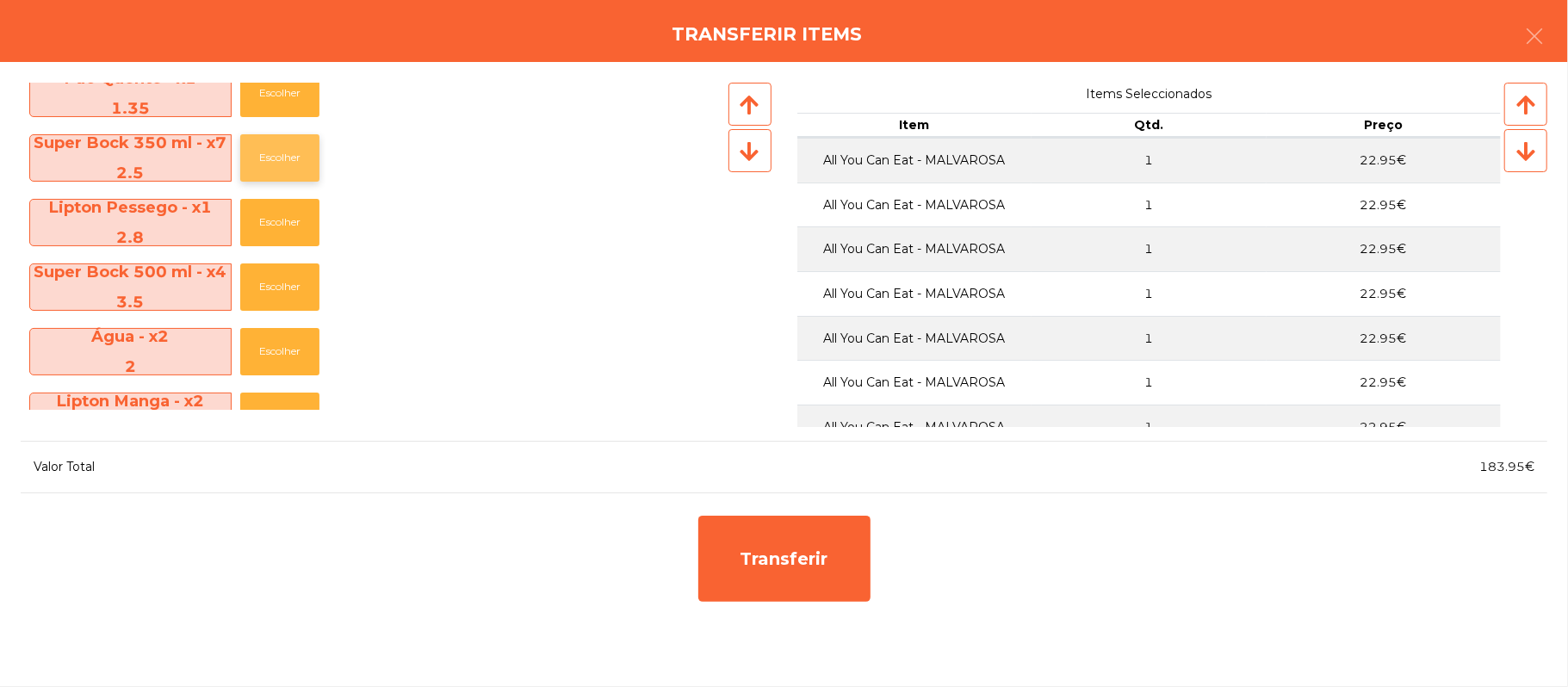
click at [290, 166] on button "Escolher" at bounding box center [279, 157] width 79 height 48
click at [303, 156] on button "Escolher" at bounding box center [279, 157] width 79 height 48
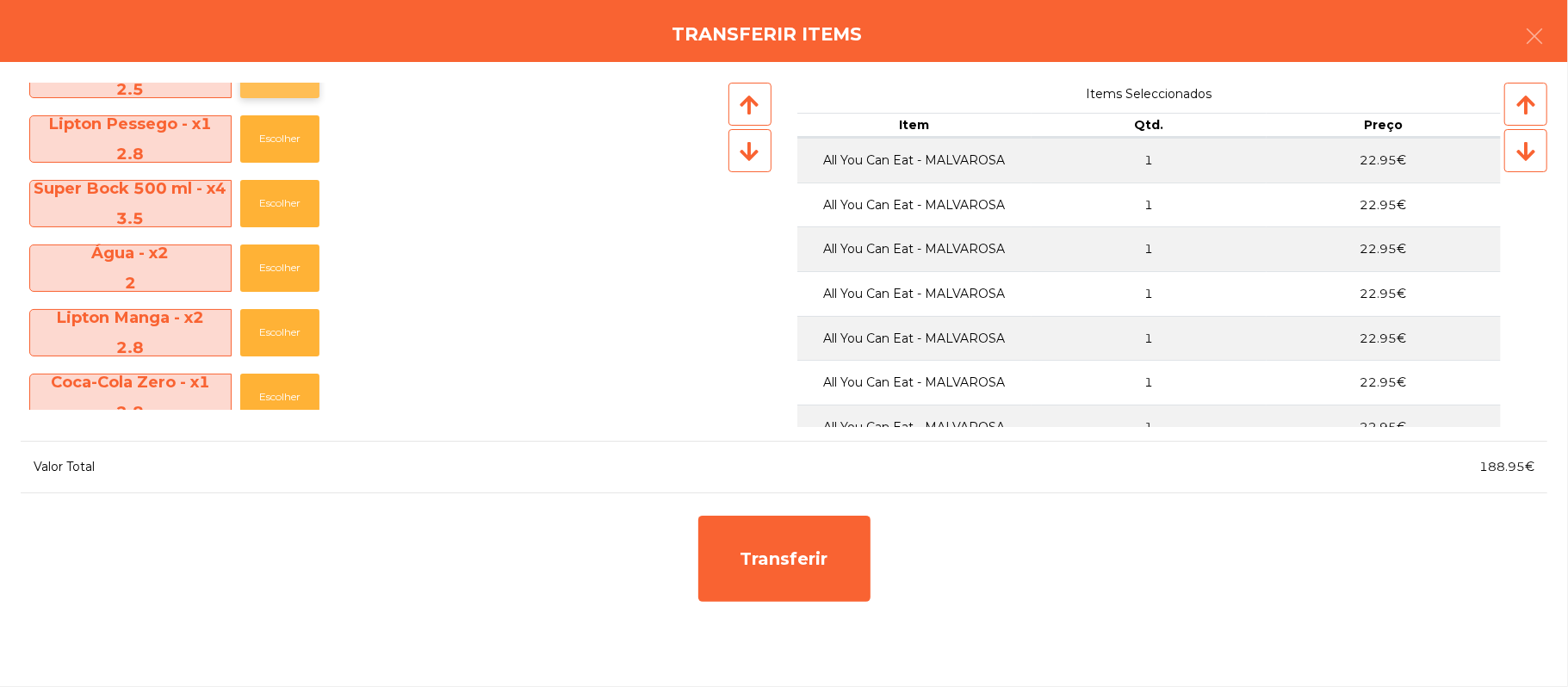
scroll to position [170, 0]
click at [282, 269] on button "Escolher" at bounding box center [279, 268] width 79 height 48
click at [291, 263] on button "Escolher" at bounding box center [279, 268] width 79 height 48
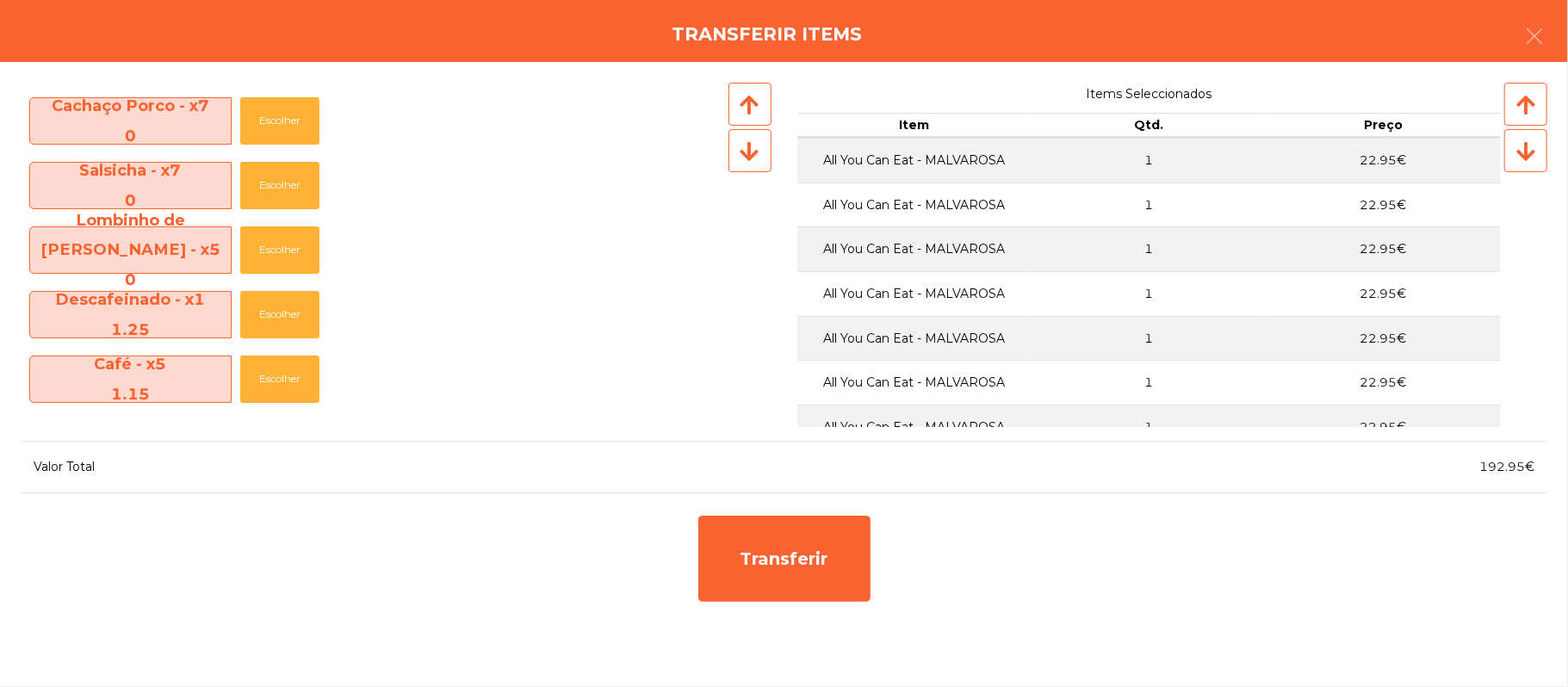
scroll to position [1222, 0]
click at [286, 377] on button "Escolher" at bounding box center [279, 377] width 79 height 48
click at [287, 379] on button "Escolher" at bounding box center [279, 377] width 79 height 48
click at [283, 377] on button "Escolher" at bounding box center [279, 377] width 79 height 48
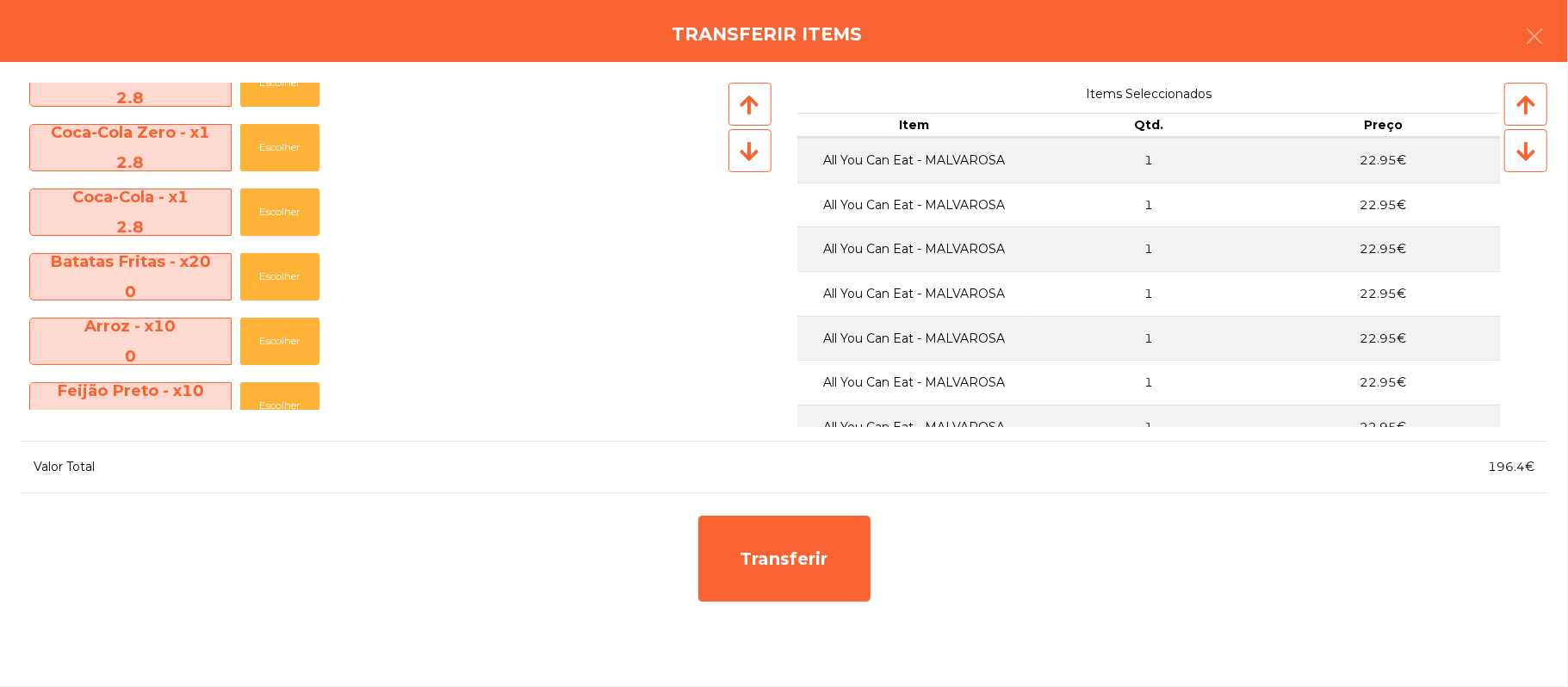
scroll to position [331, 0]
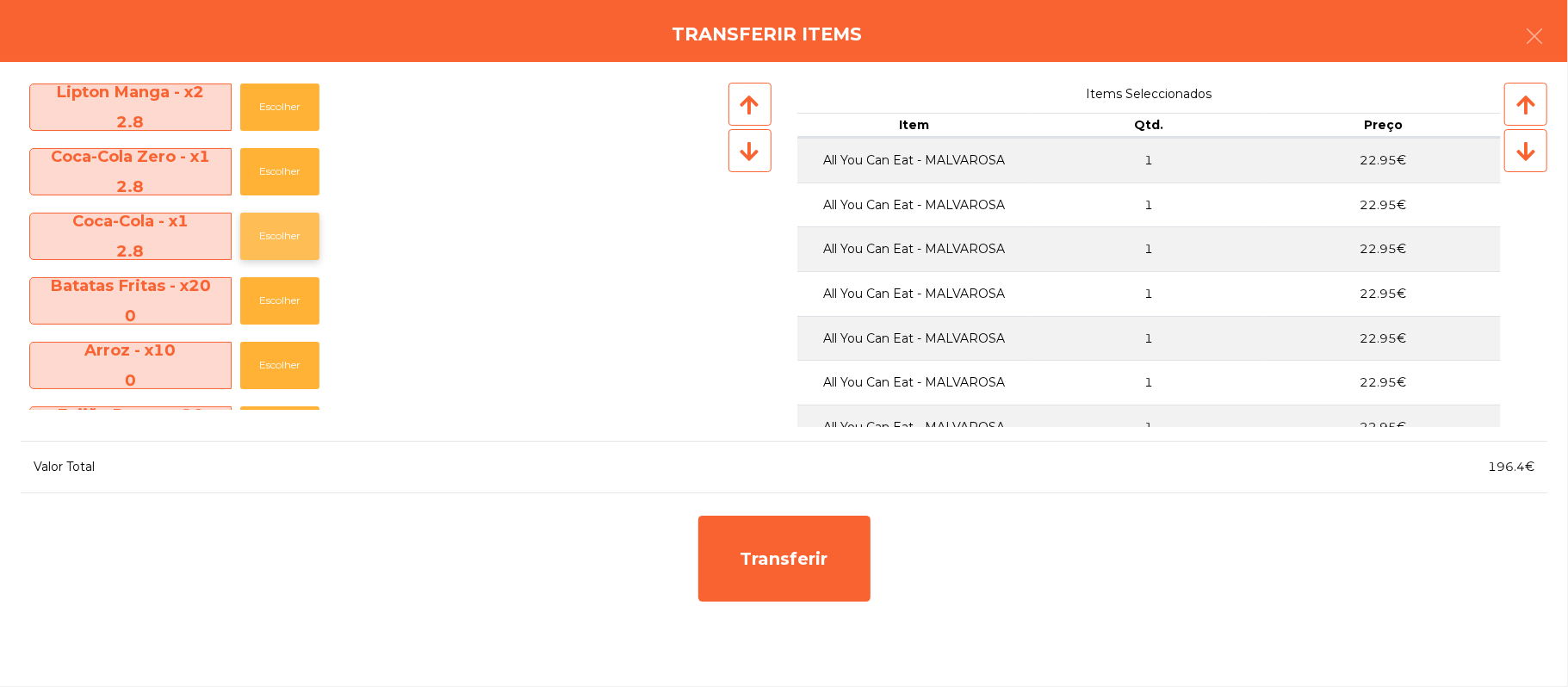
click at [291, 238] on button "Escolher" at bounding box center [279, 236] width 79 height 48
click at [301, 166] on button "Escolher" at bounding box center [279, 172] width 79 height 48
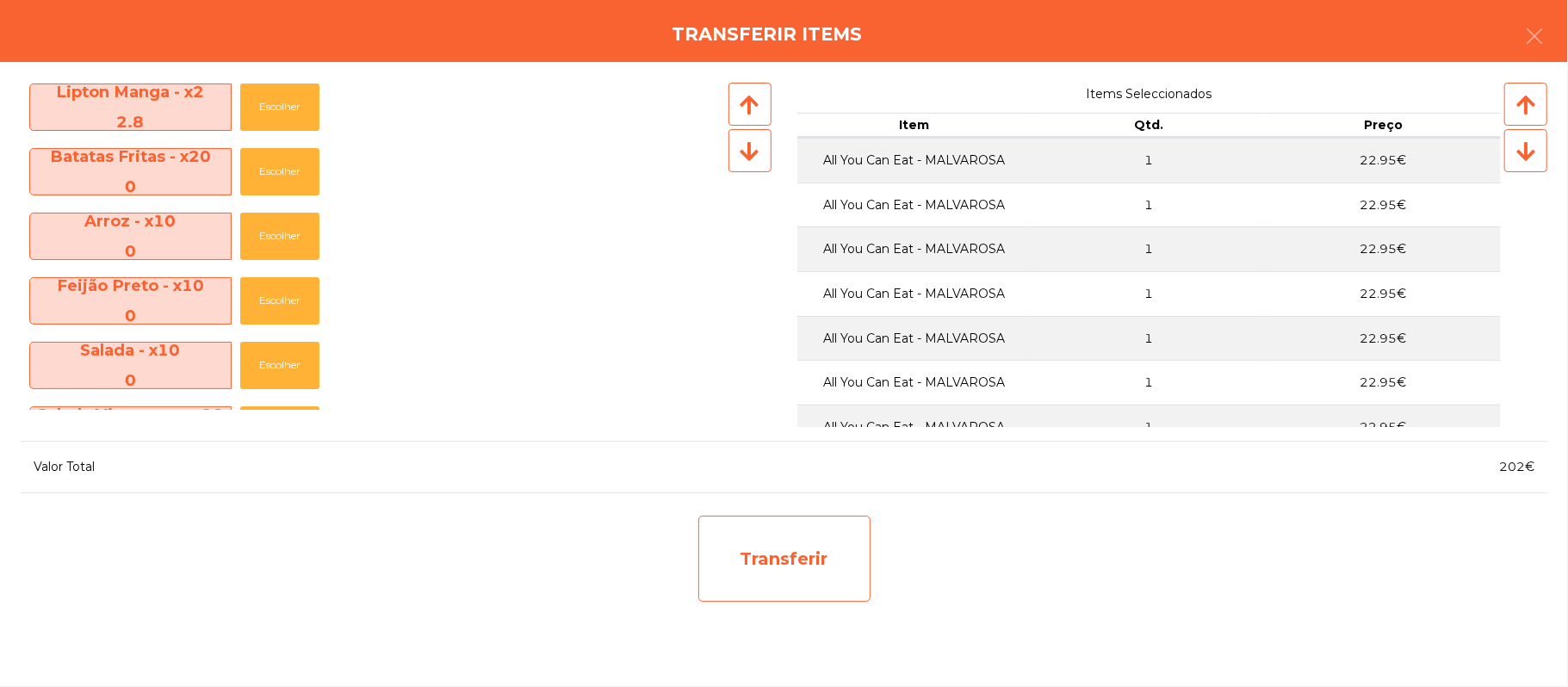
click at [811, 565] on div "Transferir" at bounding box center [785, 559] width 173 height 86
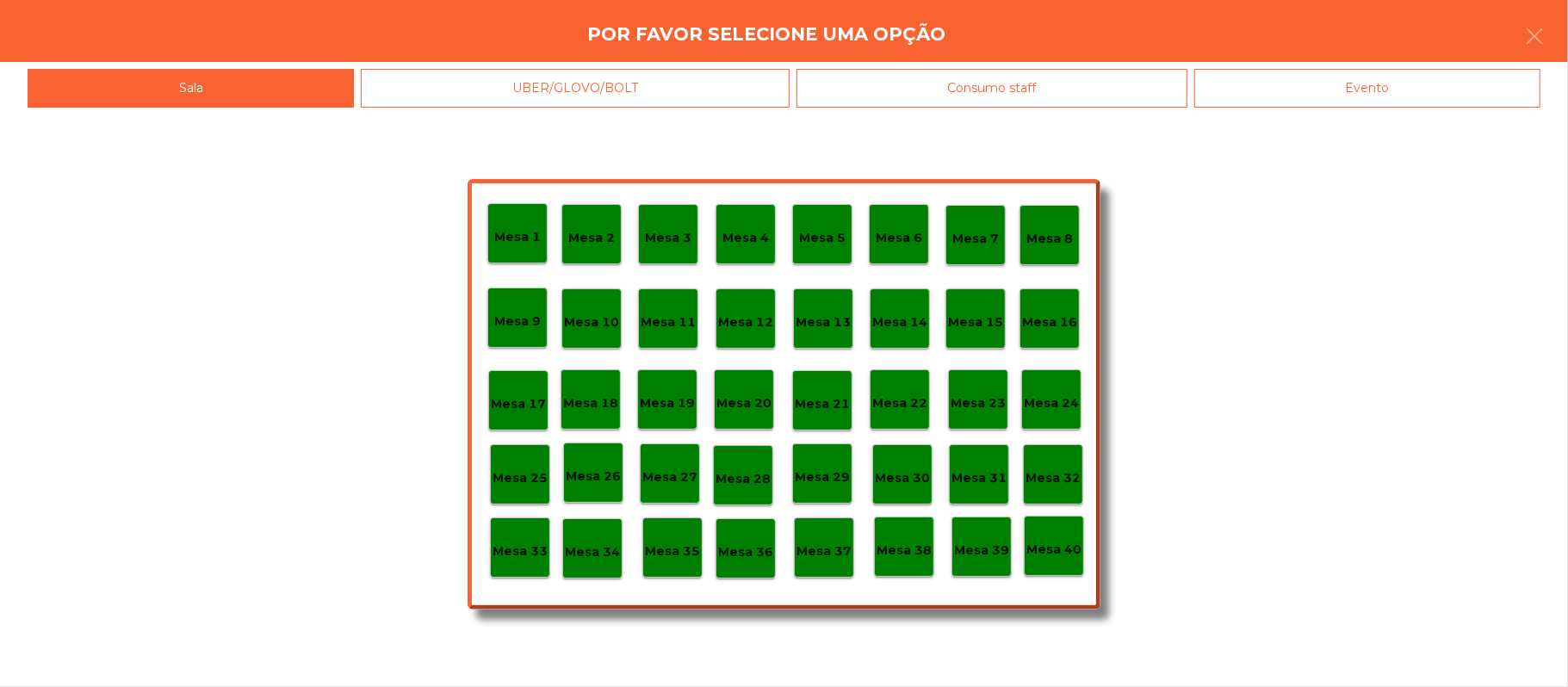
click at [523, 479] on p "Mesa 25" at bounding box center [520, 478] width 55 height 20
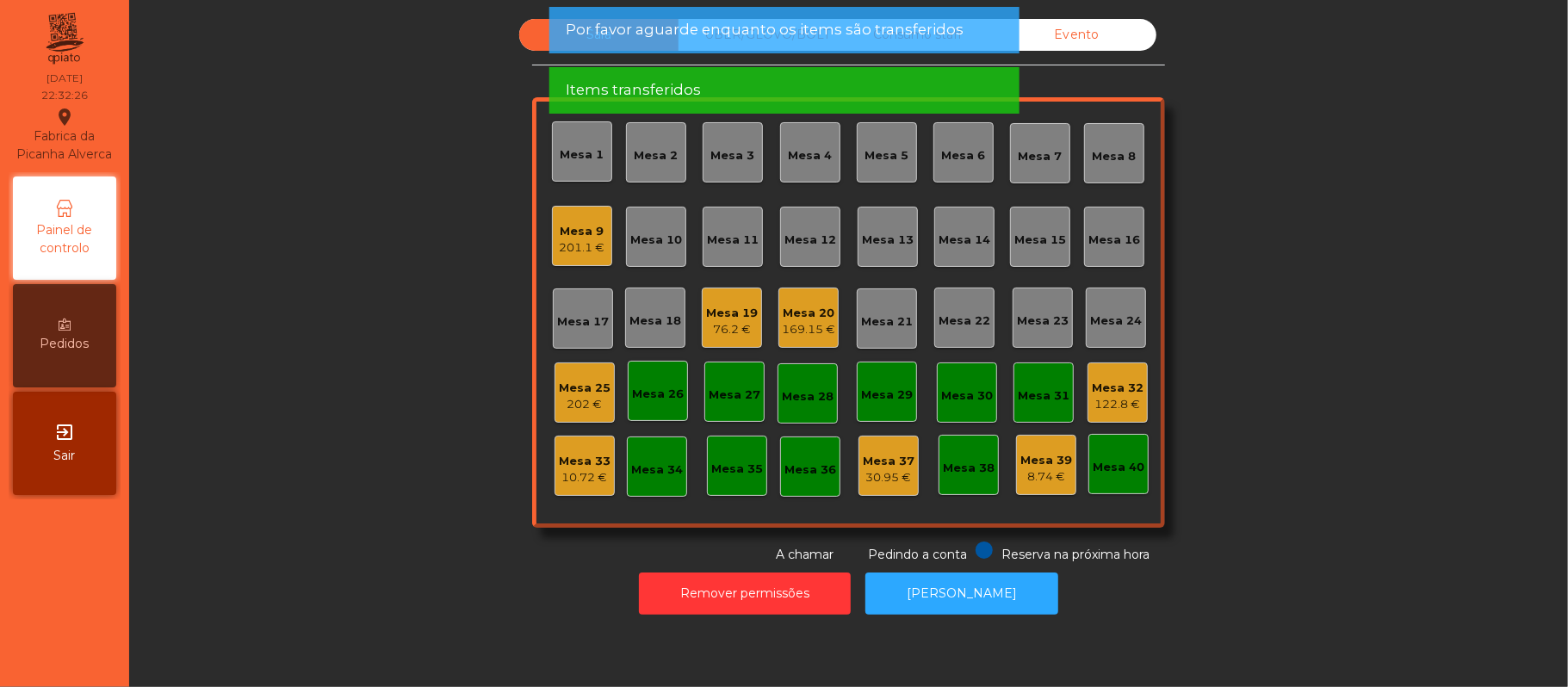
click at [590, 396] on div "202 €" at bounding box center [584, 404] width 52 height 17
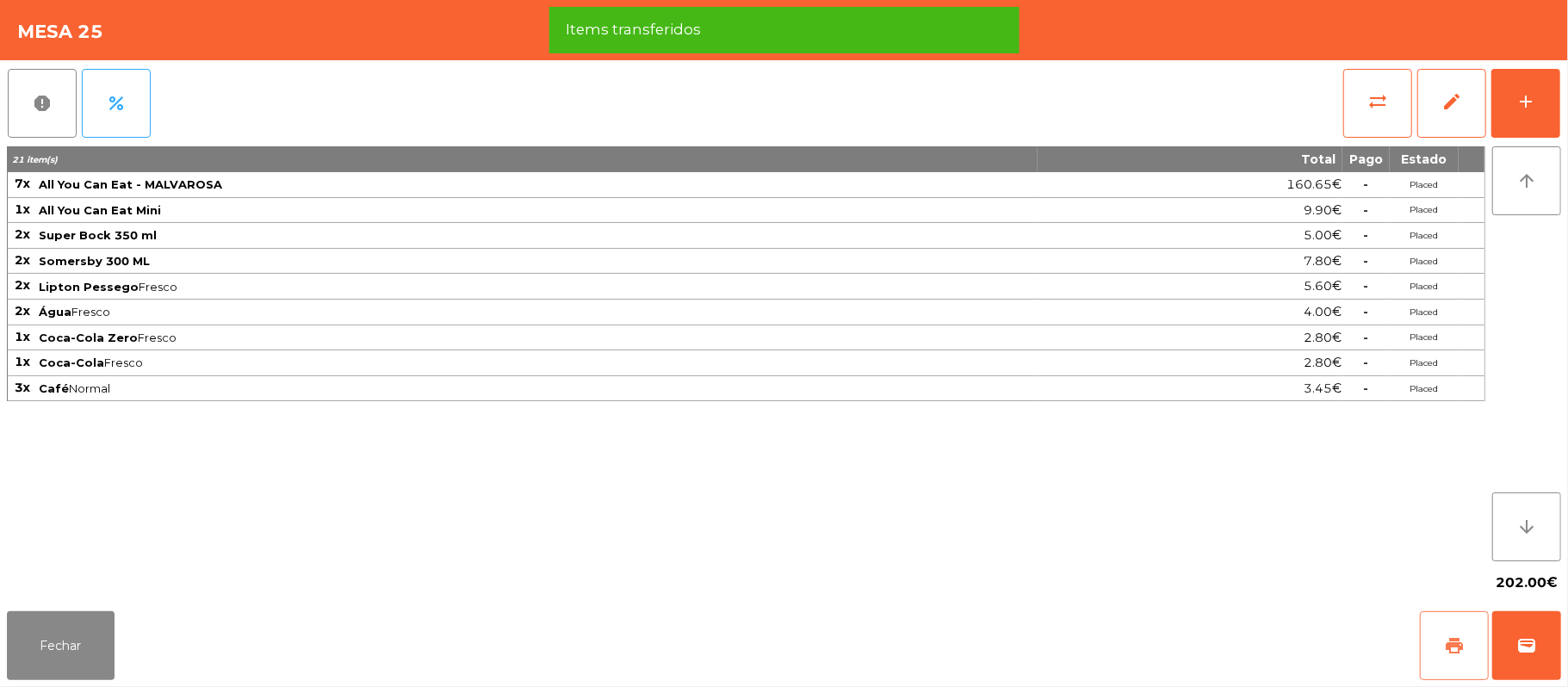
click at [1431, 648] on button "print" at bounding box center [1454, 645] width 68 height 68
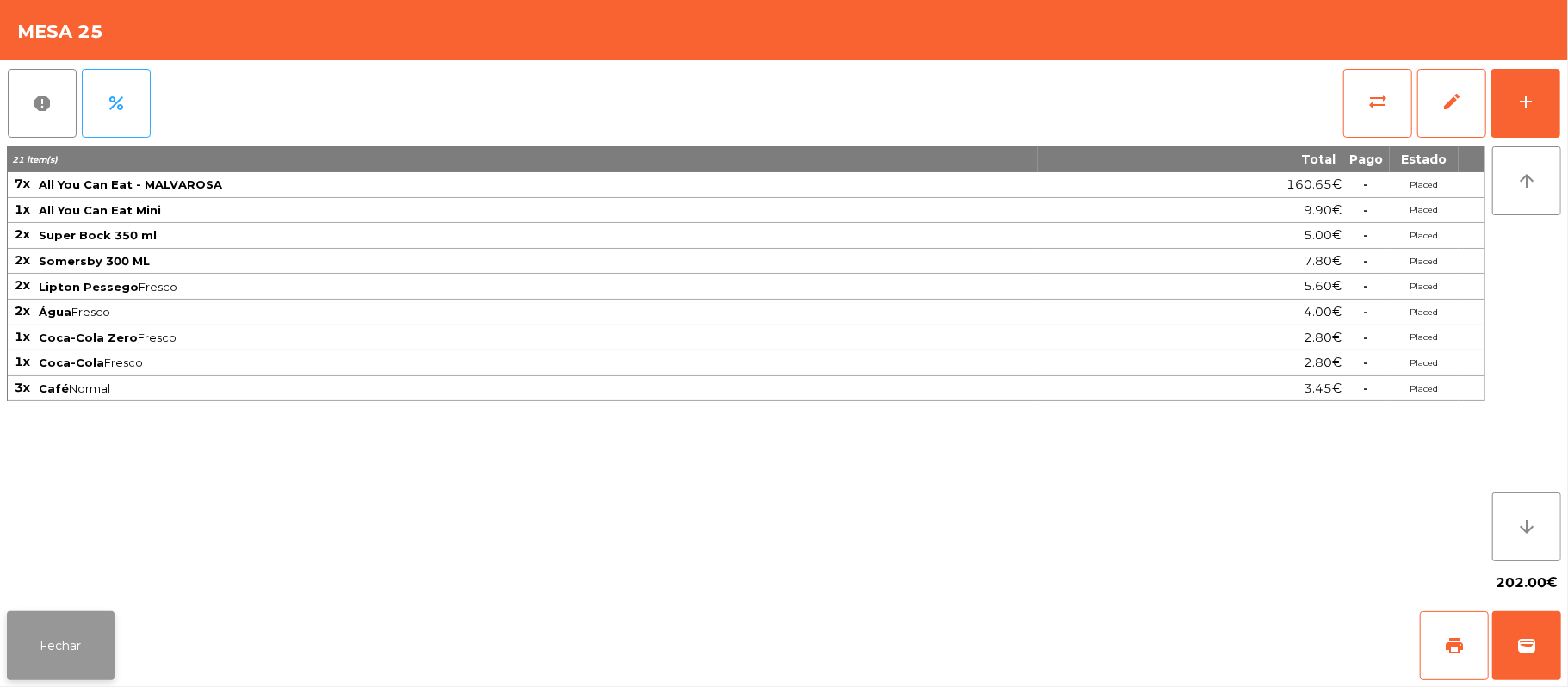
click at [68, 661] on button "Fechar" at bounding box center [60, 645] width 108 height 68
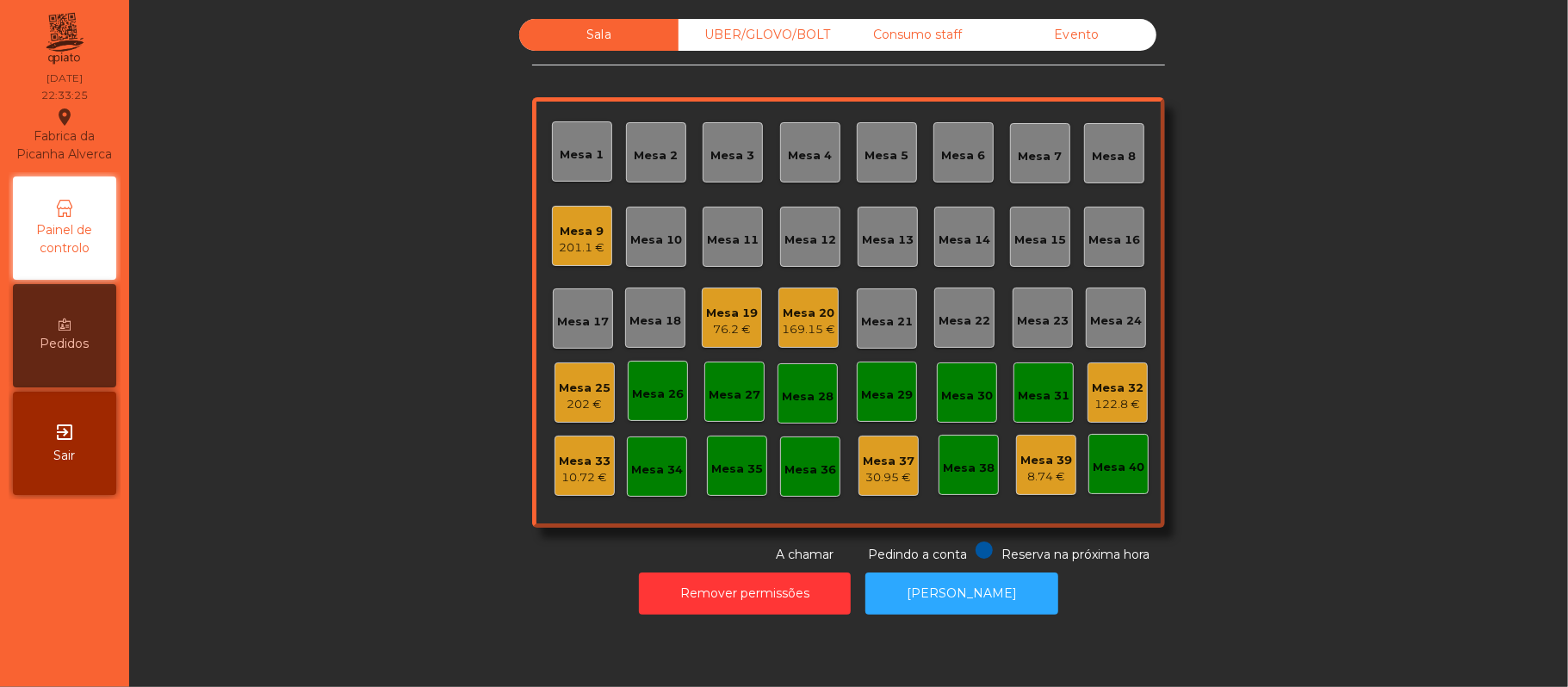
click at [565, 383] on div "Mesa 25" at bounding box center [584, 388] width 52 height 17
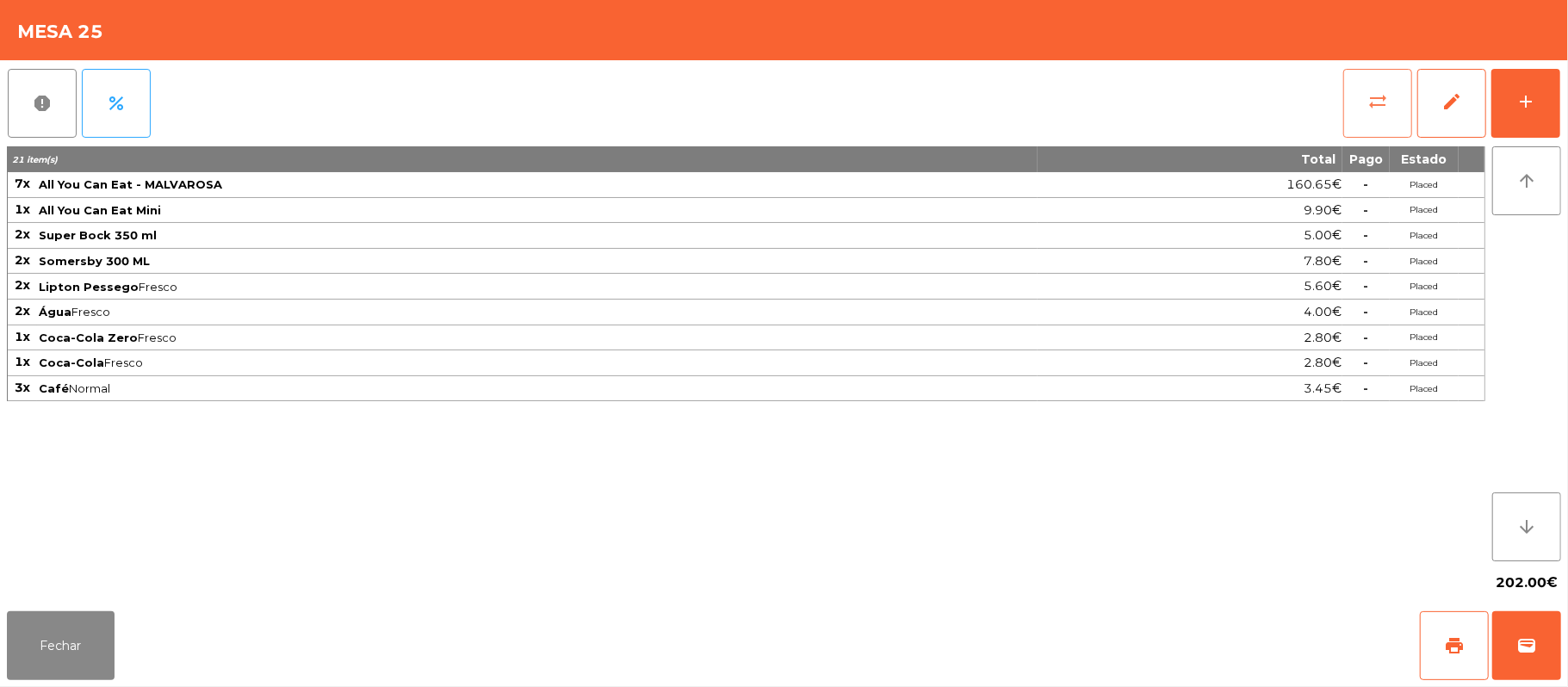
click at [1386, 87] on button "sync_alt" at bounding box center [1378, 102] width 68 height 68
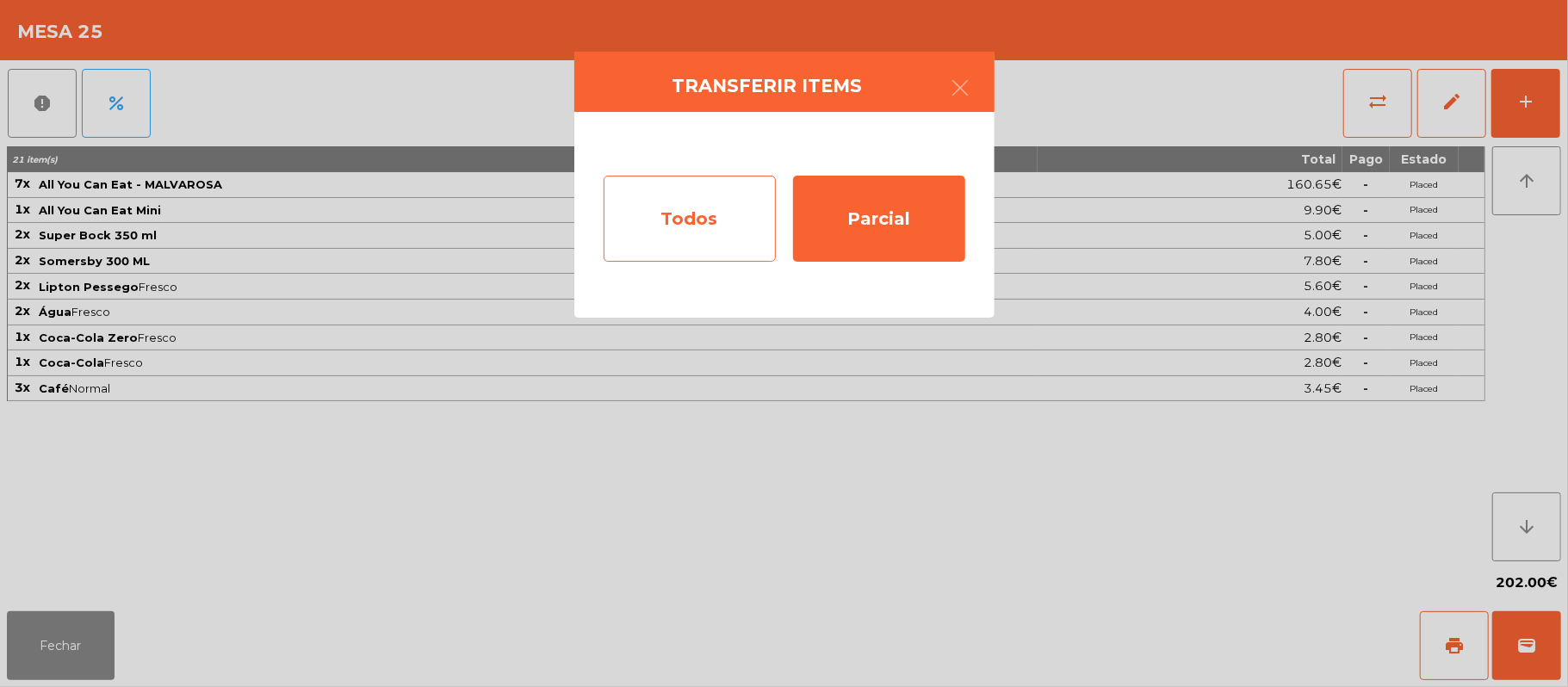
click at [696, 208] on div "Todos" at bounding box center [690, 218] width 173 height 86
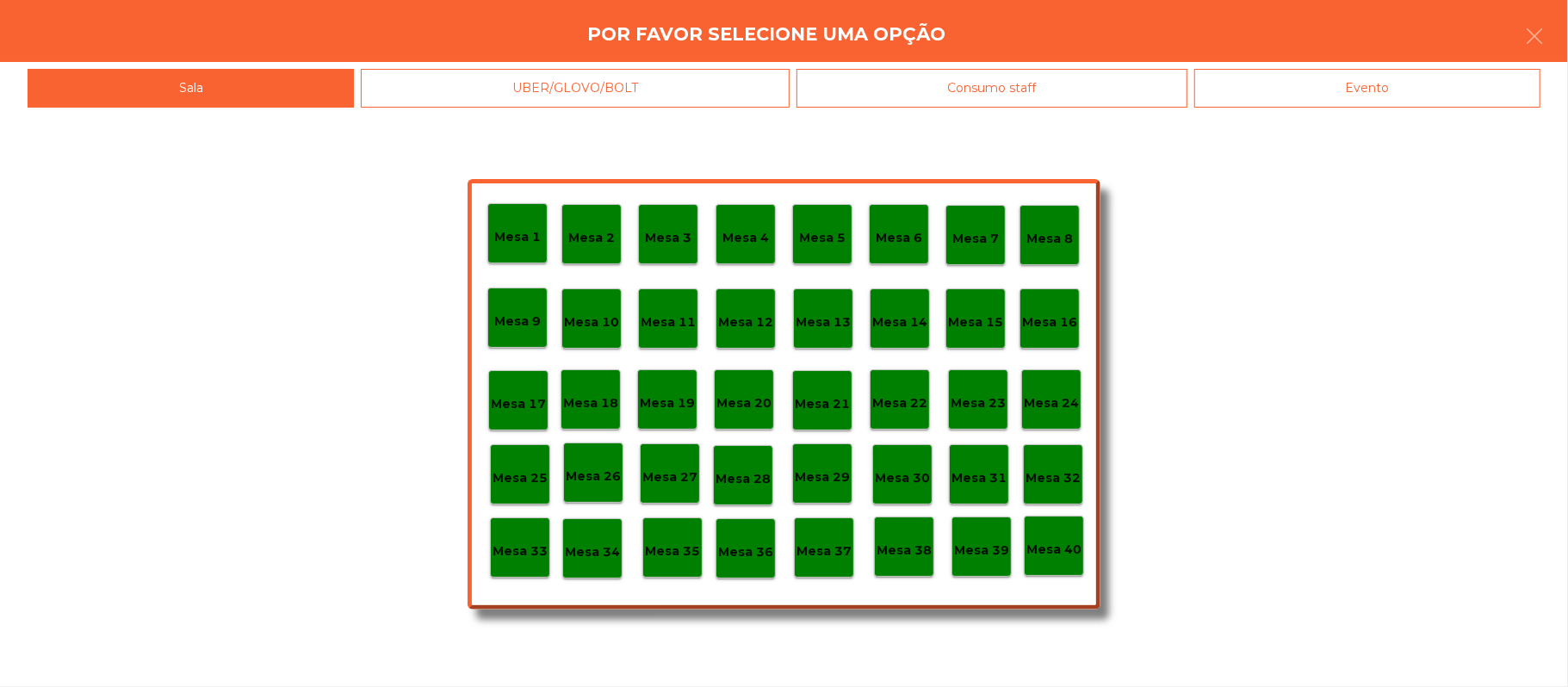
click at [1061, 471] on p "Mesa 32" at bounding box center [1053, 478] width 55 height 20
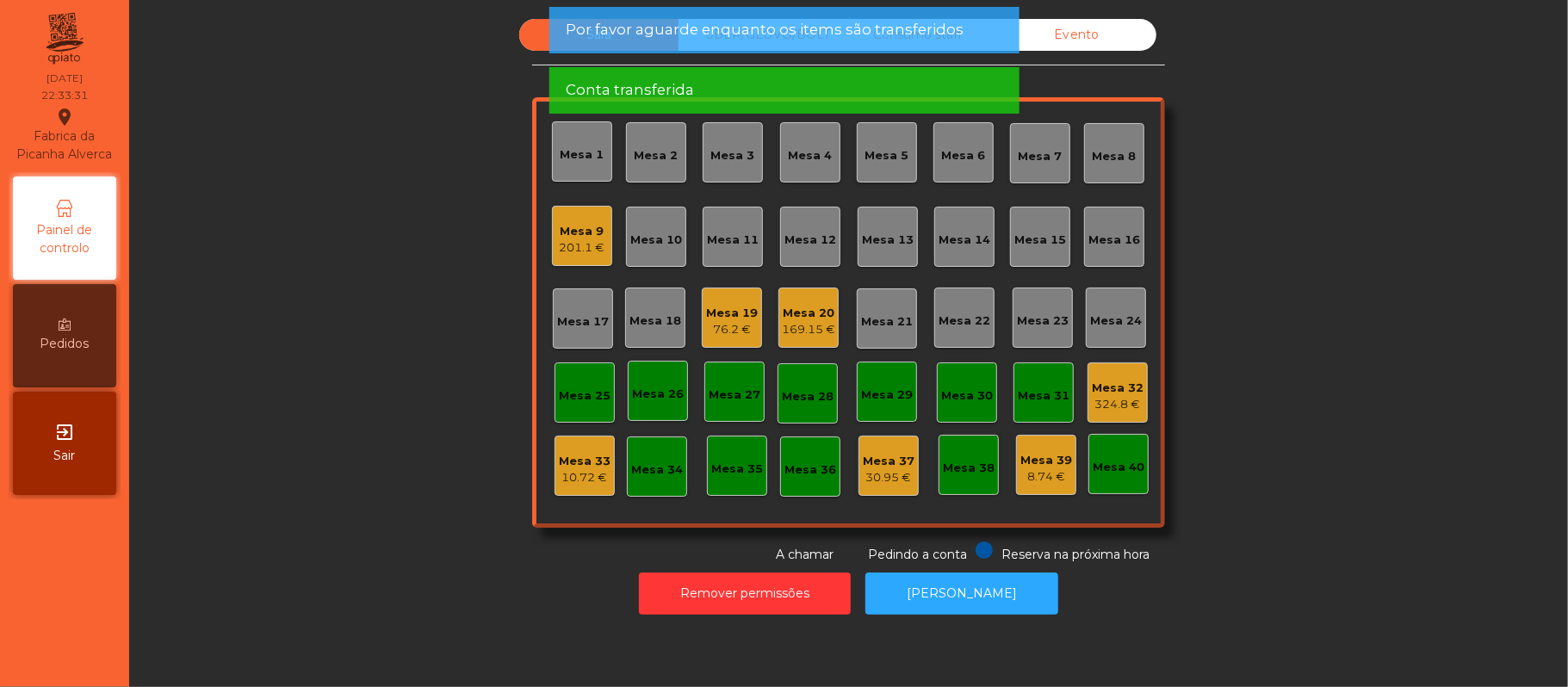
click at [562, 235] on div "Mesa 9" at bounding box center [582, 231] width 46 height 17
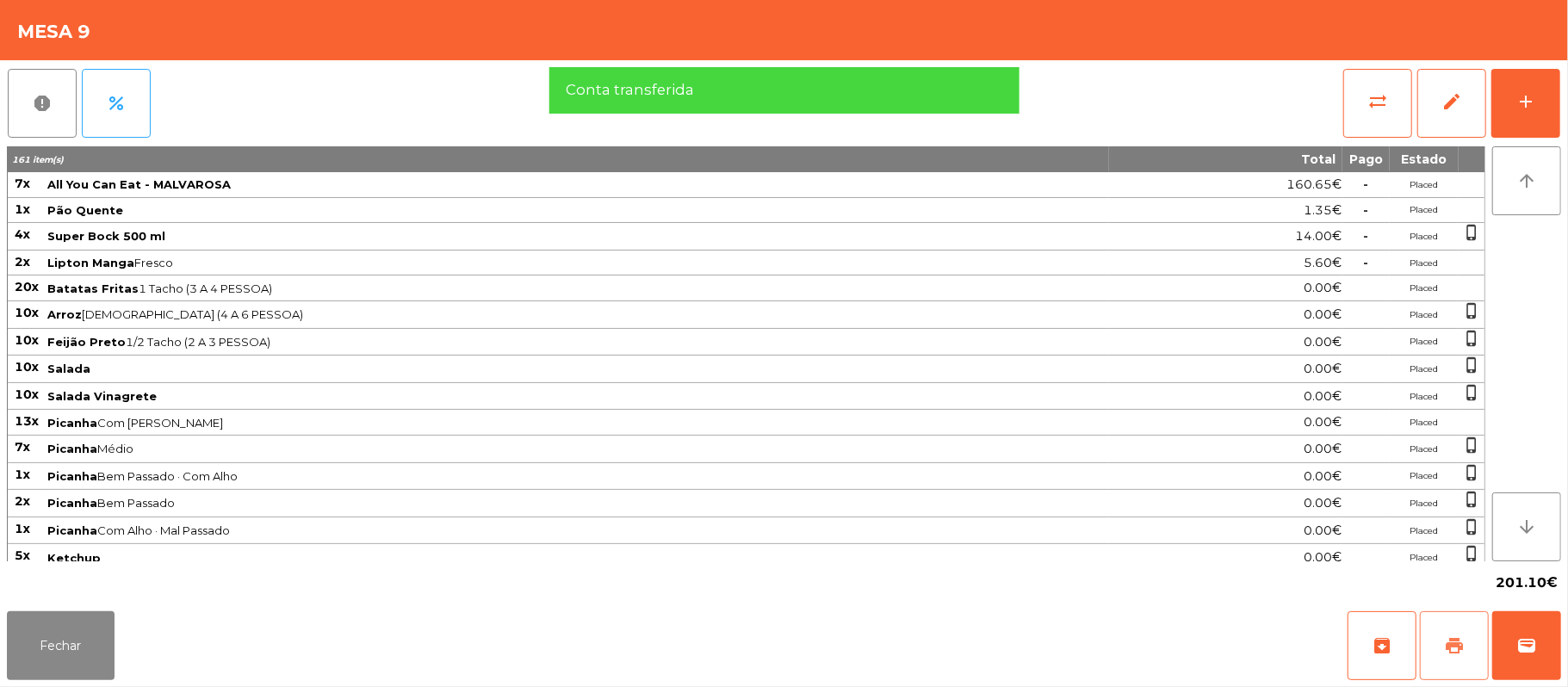
click at [1434, 638] on button "print" at bounding box center [1454, 645] width 68 height 68
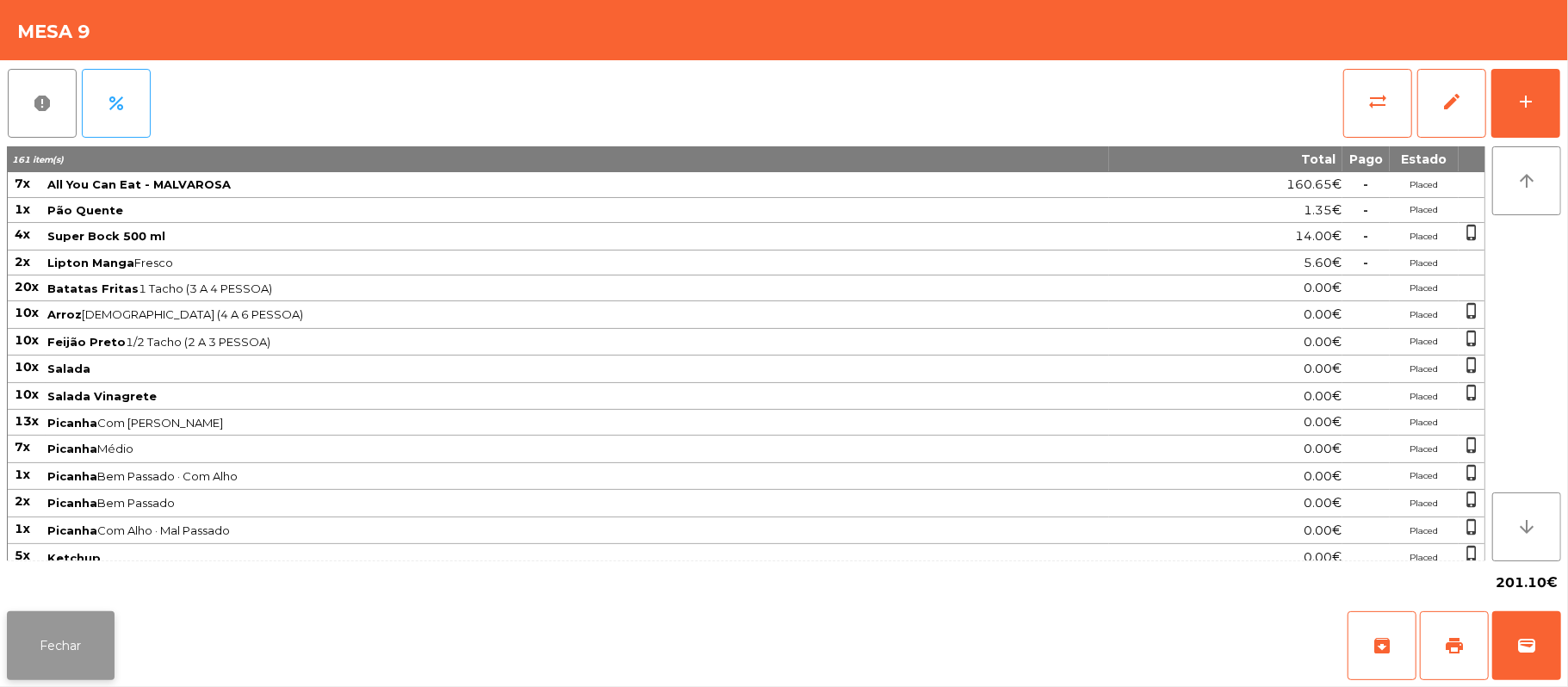
click at [56, 646] on button "Fechar" at bounding box center [60, 645] width 108 height 68
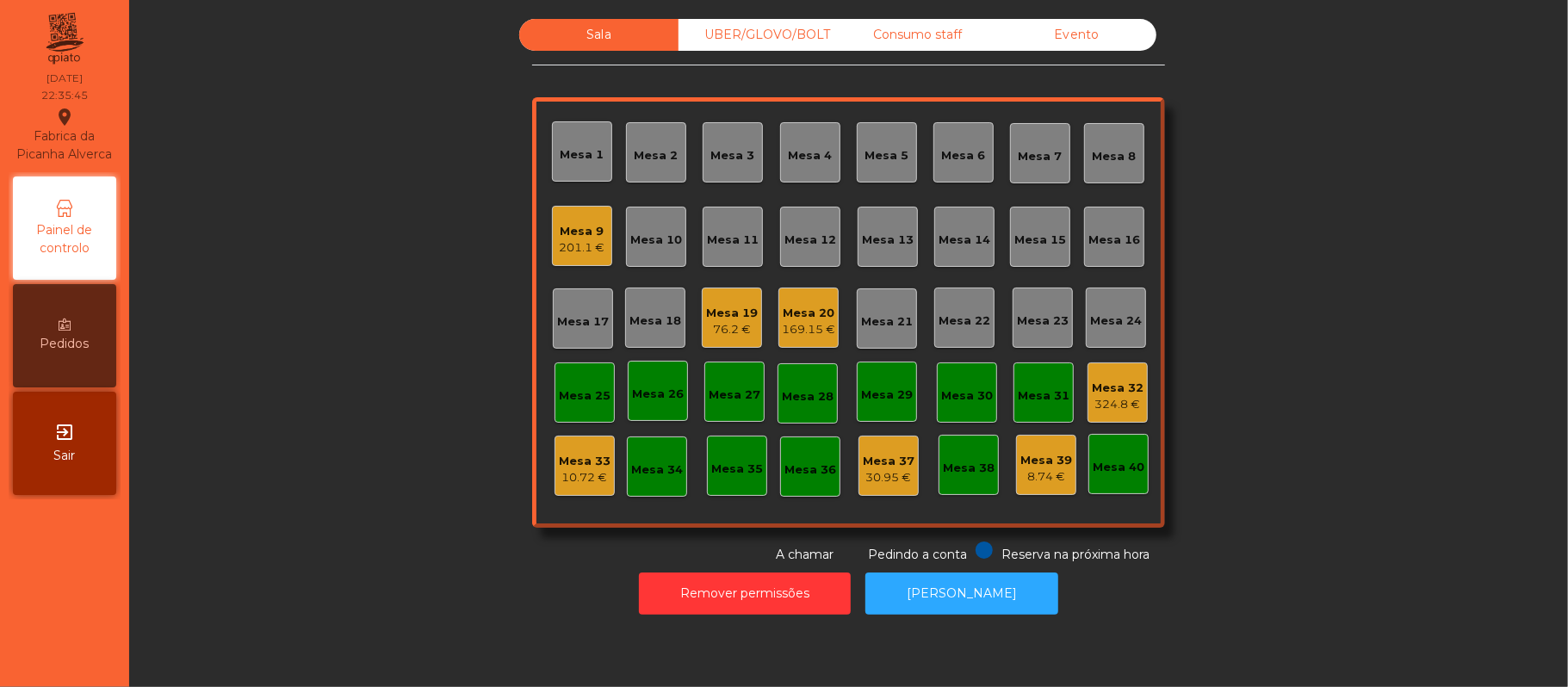
click at [583, 239] on div "201.1 €" at bounding box center [582, 247] width 46 height 17
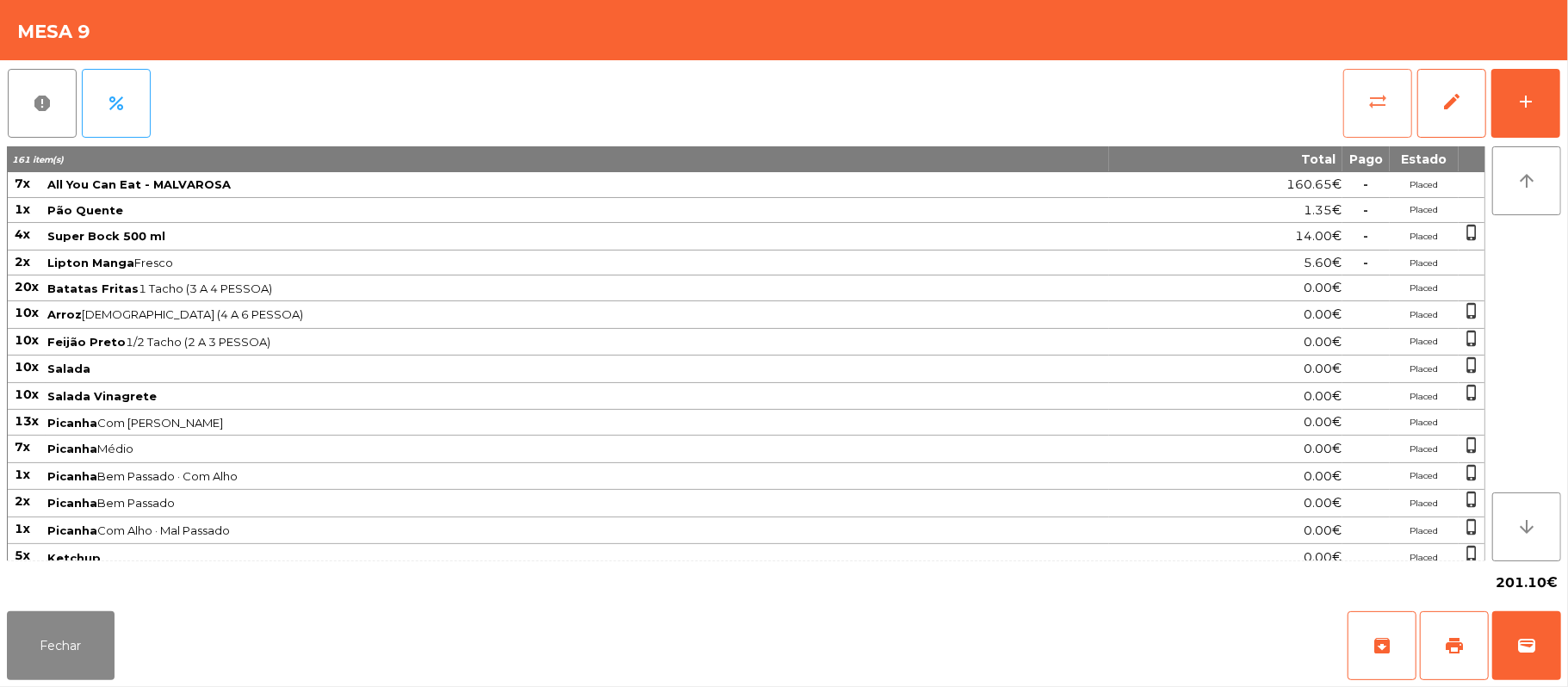
click at [1355, 90] on button "sync_alt" at bounding box center [1378, 102] width 68 height 68
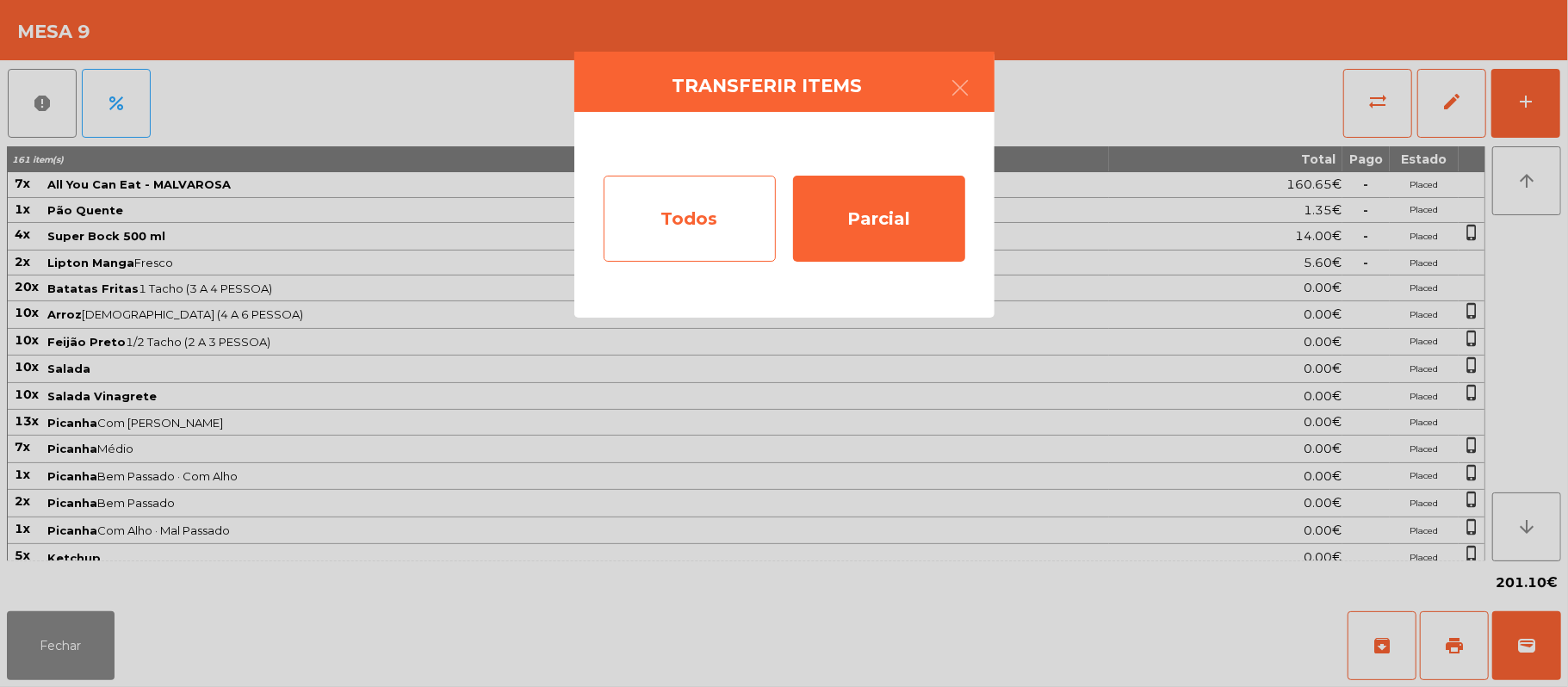
click at [708, 198] on div "Todos" at bounding box center [690, 218] width 173 height 86
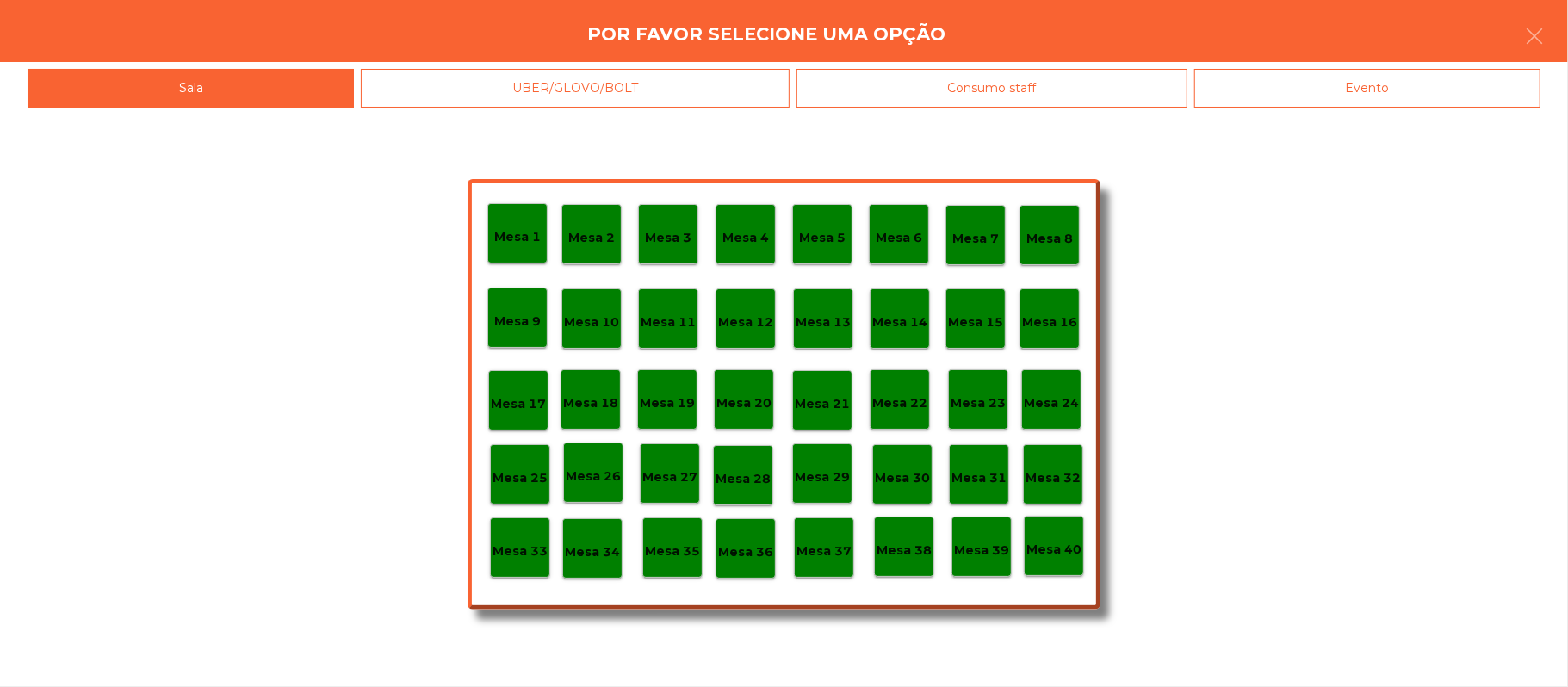
click at [1051, 483] on p "Mesa 32" at bounding box center [1053, 478] width 55 height 20
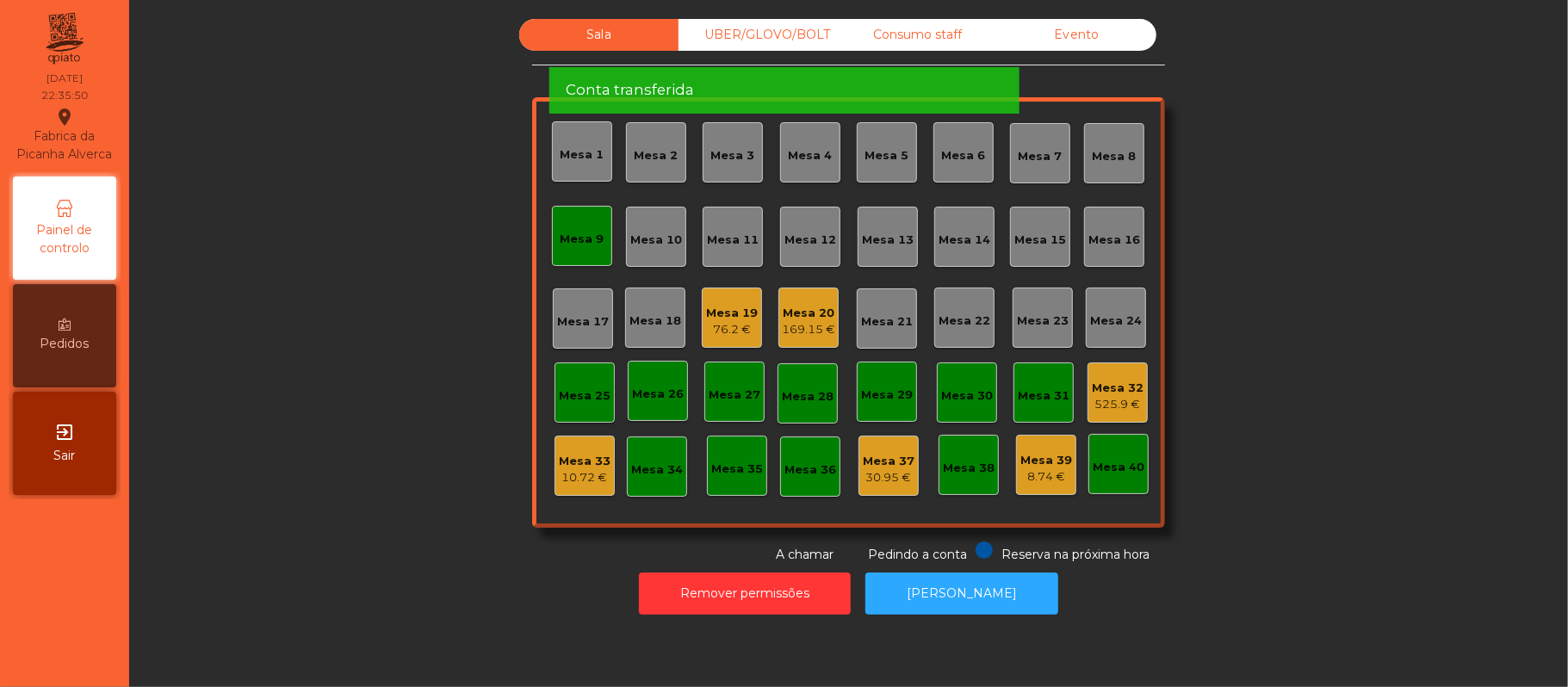
click at [587, 228] on div "Mesa 9" at bounding box center [582, 236] width 44 height 24
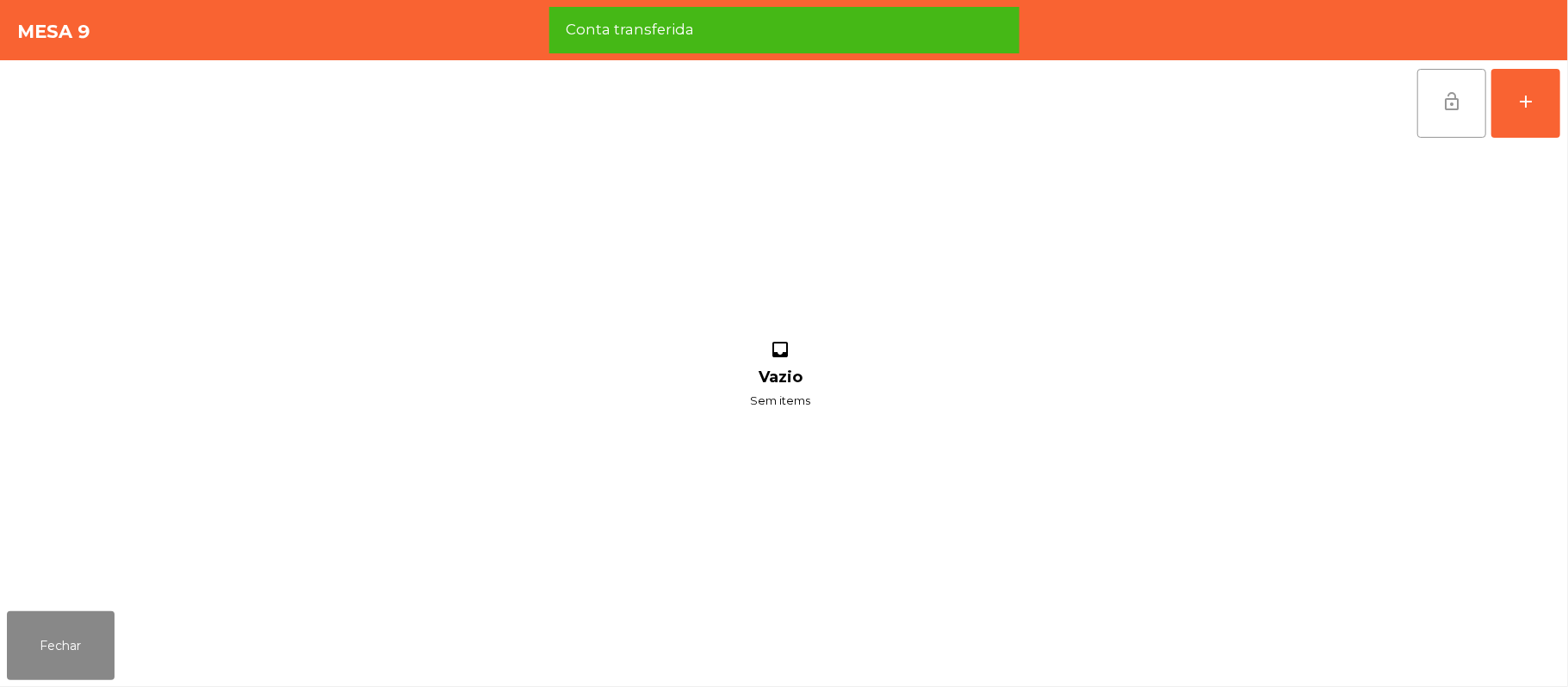
click at [1452, 98] on span "lock_open" at bounding box center [1452, 101] width 21 height 21
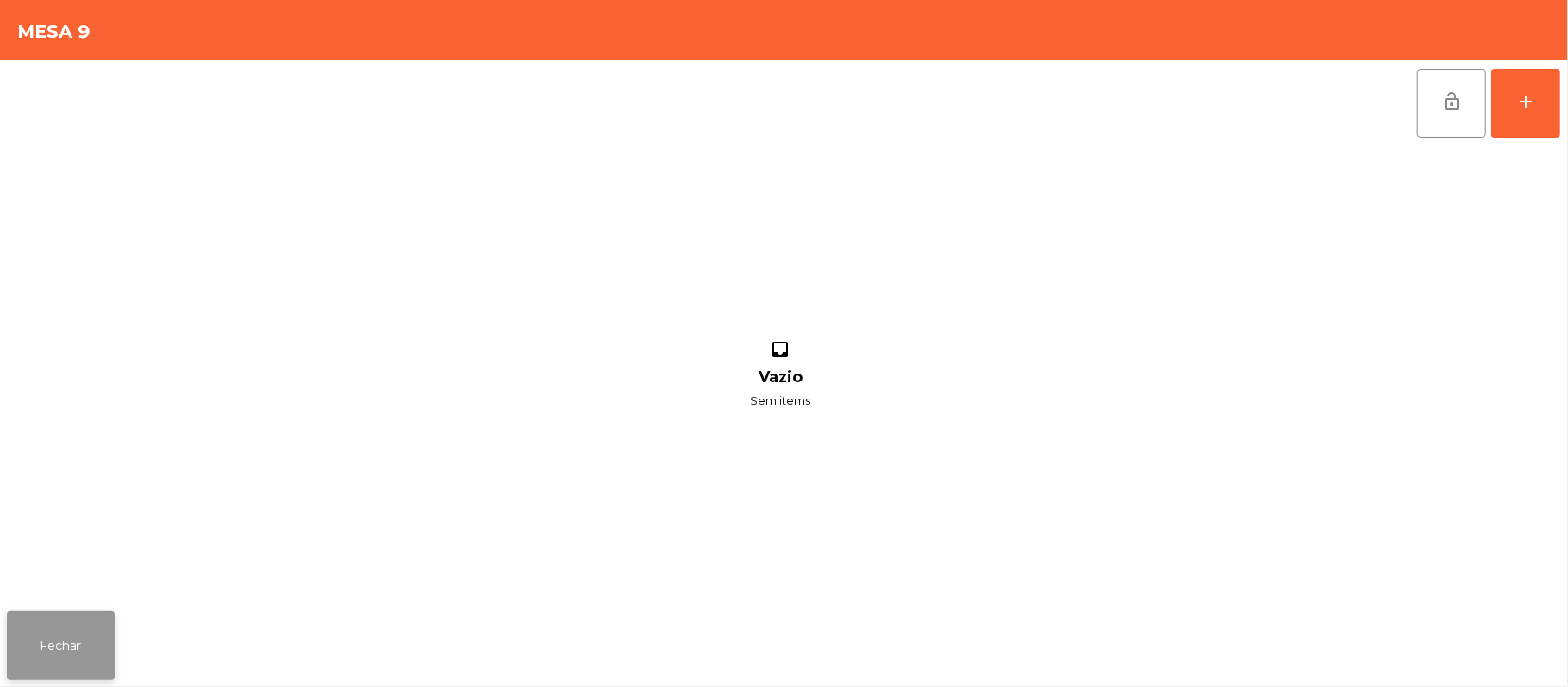
click at [43, 656] on button "Fechar" at bounding box center [60, 645] width 108 height 68
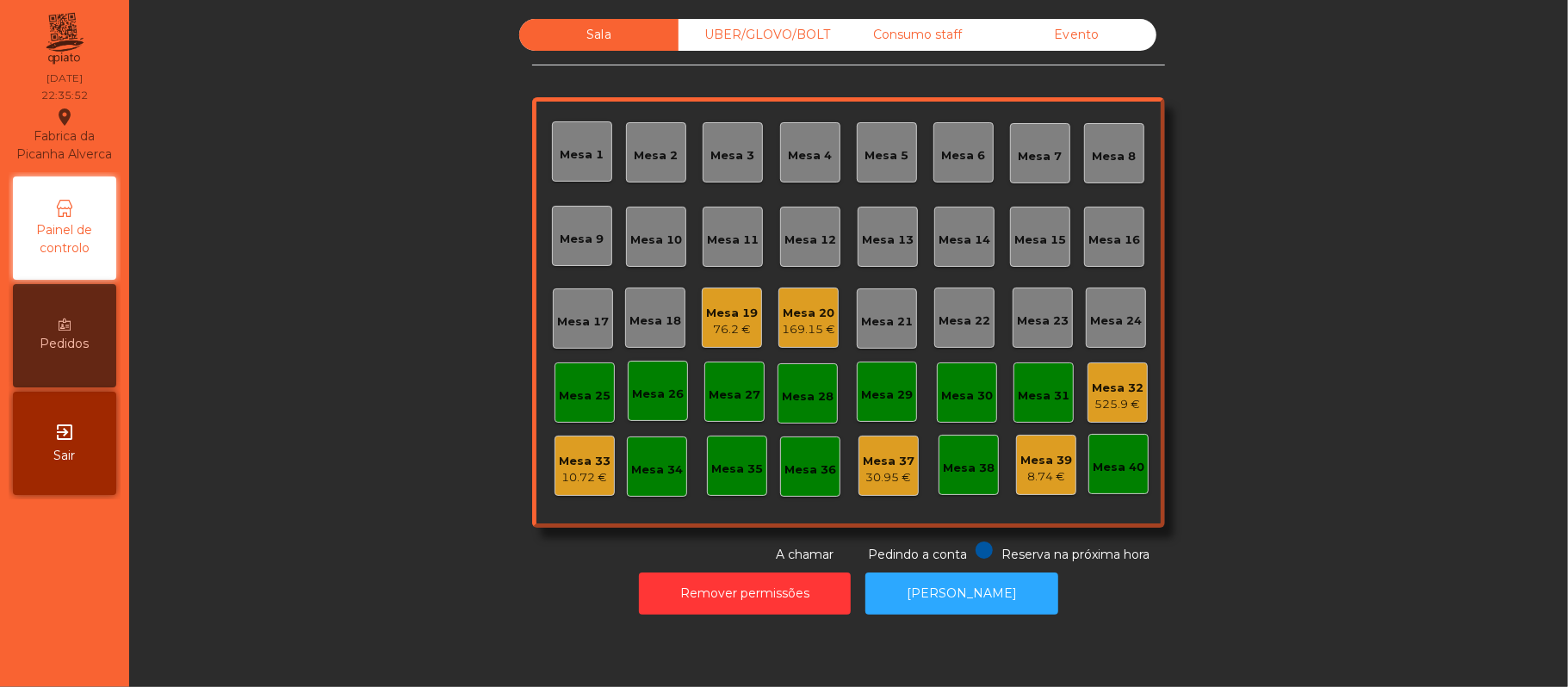
click at [1096, 380] on div "Mesa 32" at bounding box center [1117, 388] width 52 height 17
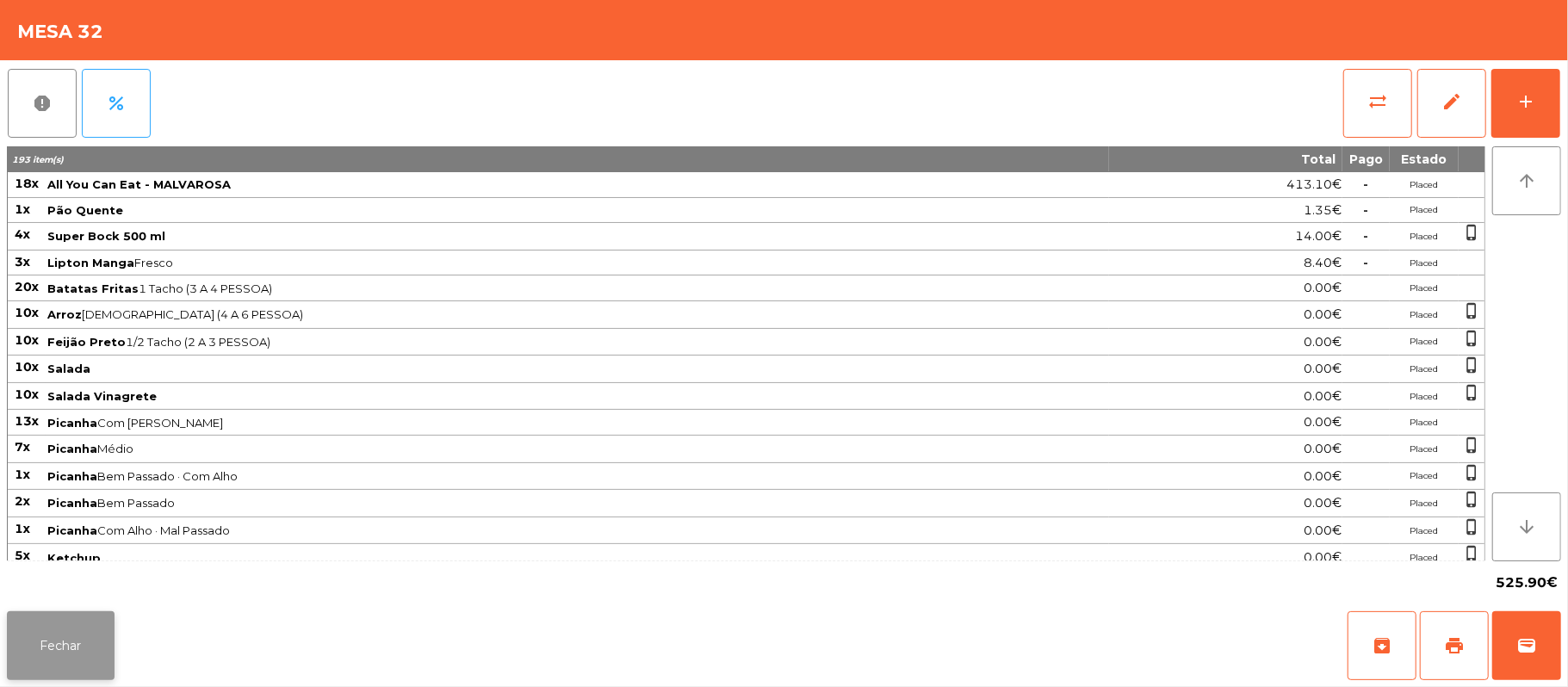
click at [78, 648] on button "Fechar" at bounding box center [60, 645] width 108 height 68
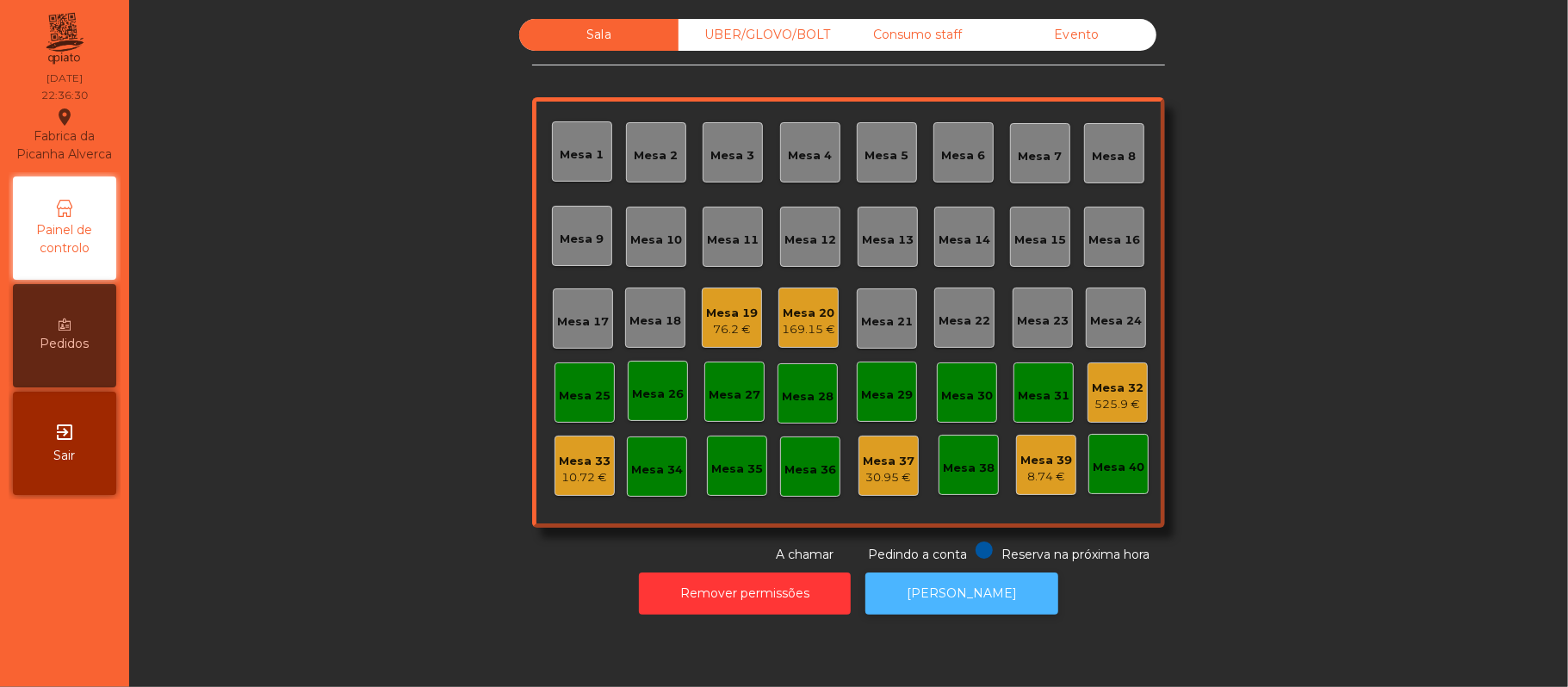
click at [969, 592] on button "[PERSON_NAME]" at bounding box center [962, 593] width 193 height 42
click at [1092, 380] on div "Mesa 32" at bounding box center [1117, 388] width 52 height 17
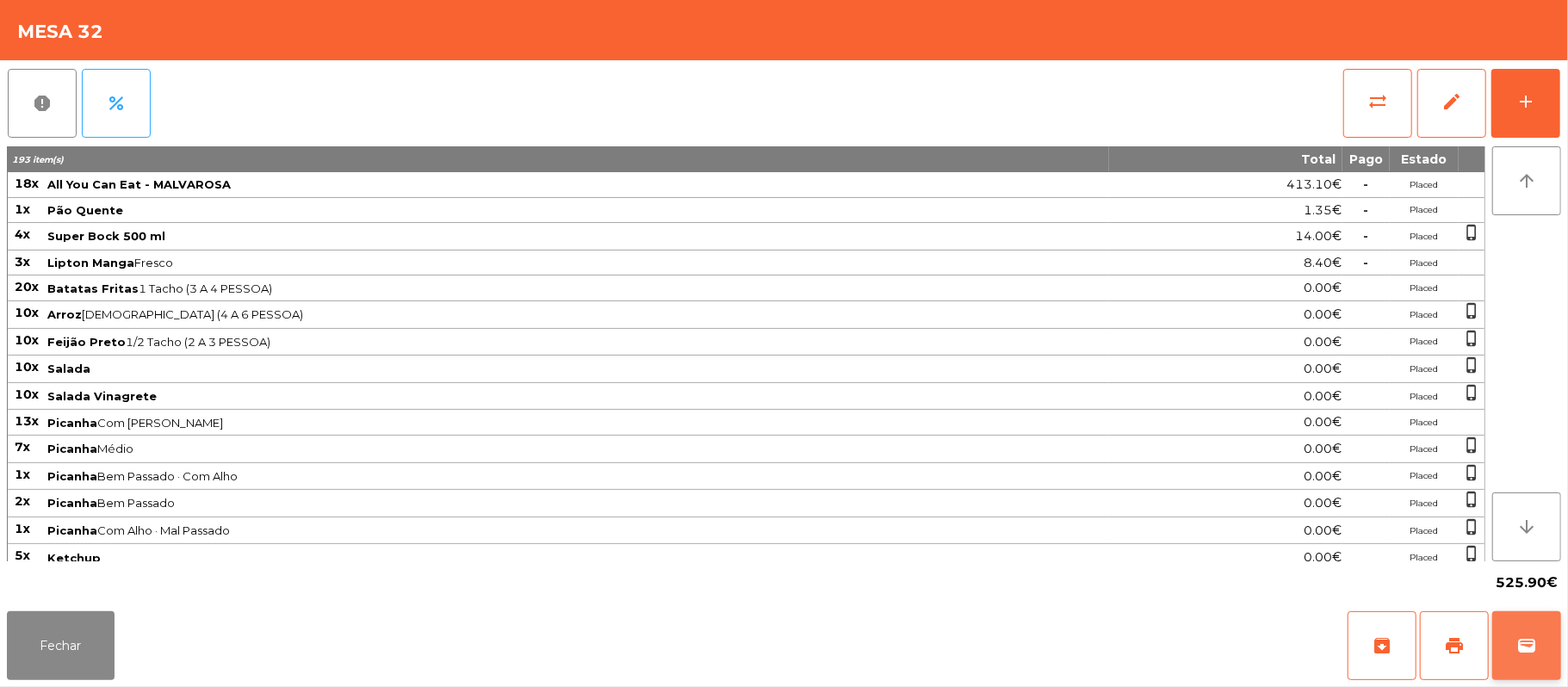
click at [1545, 620] on button "wallet" at bounding box center [1526, 645] width 68 height 68
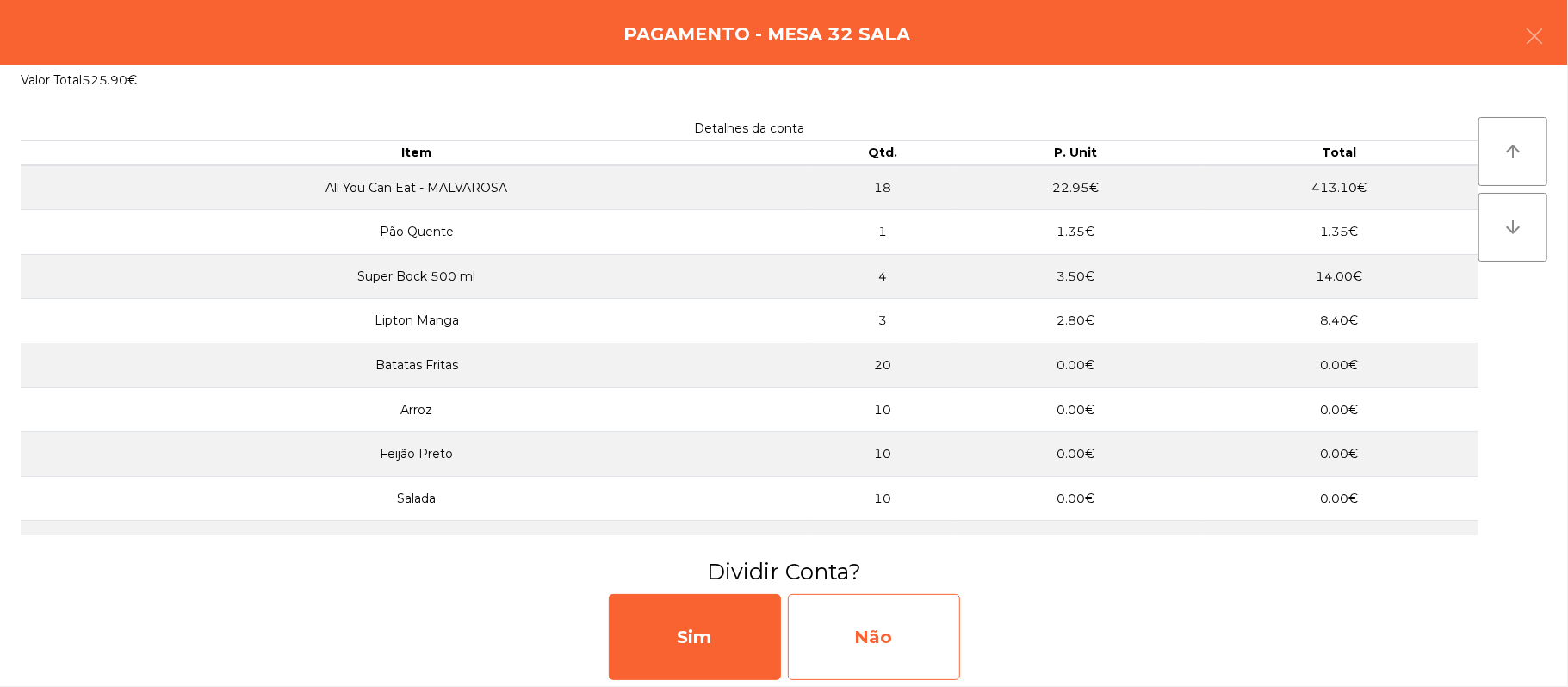
click at [903, 635] on div "Não" at bounding box center [874, 637] width 173 height 86
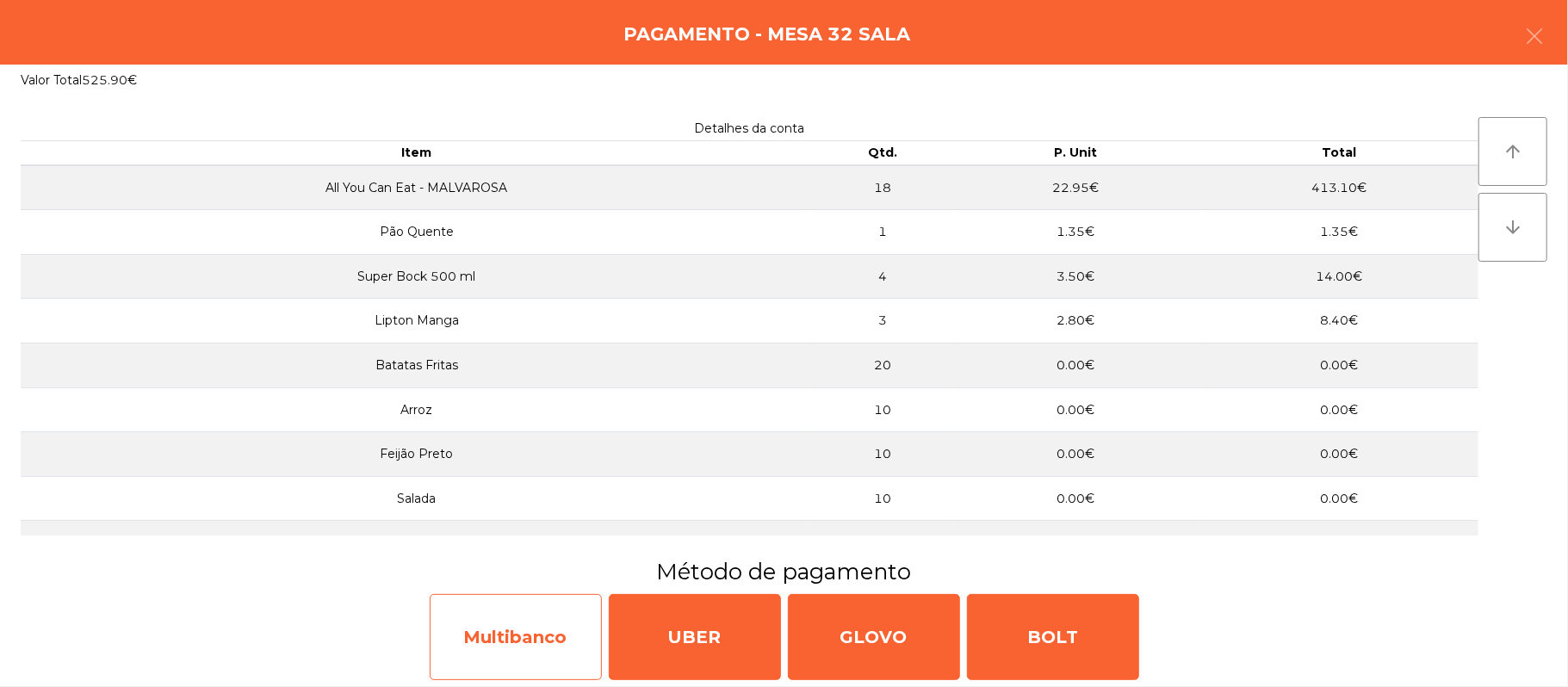
click at [517, 638] on div "Multibanco" at bounding box center [516, 637] width 173 height 86
select select "**"
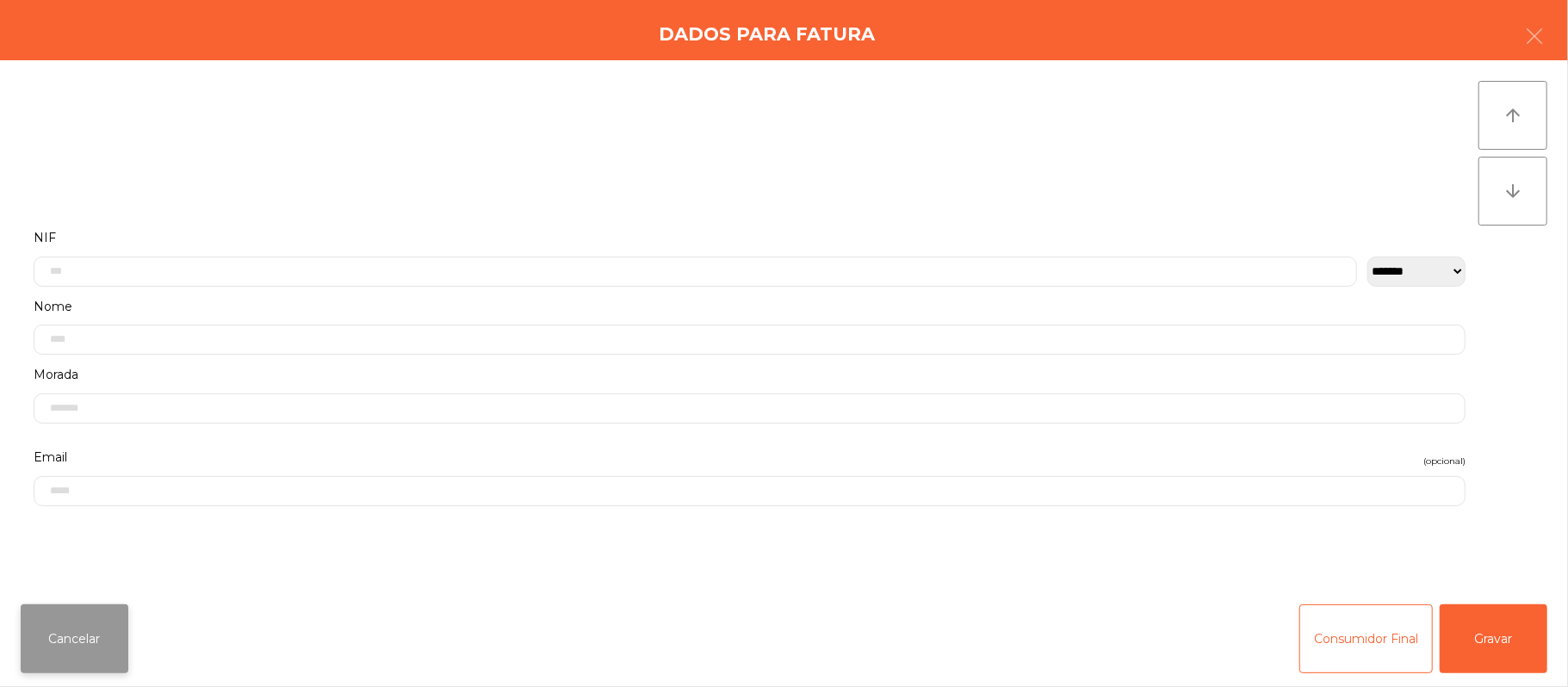
click at [58, 645] on button "Cancelar" at bounding box center [74, 638] width 108 height 68
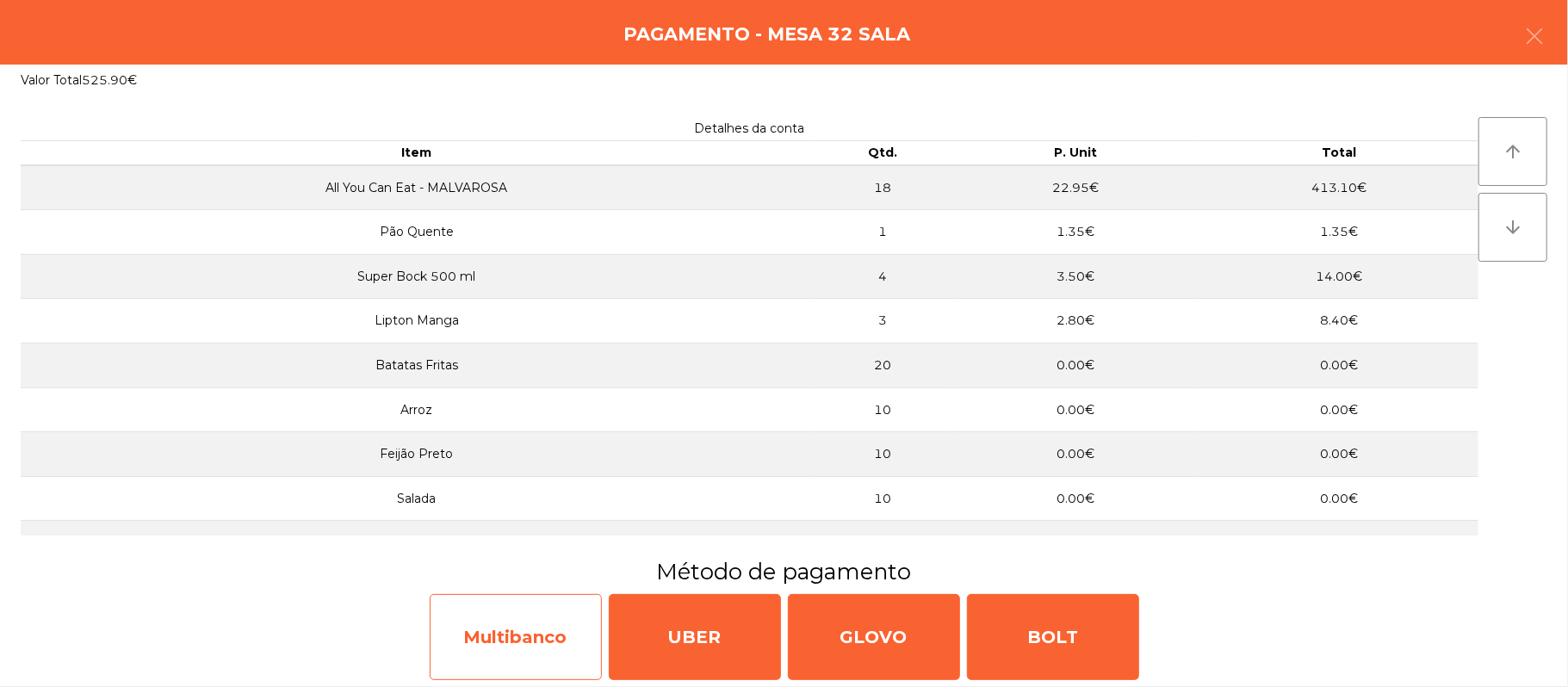
click at [528, 640] on div "Multibanco" at bounding box center [516, 637] width 173 height 86
select select "**"
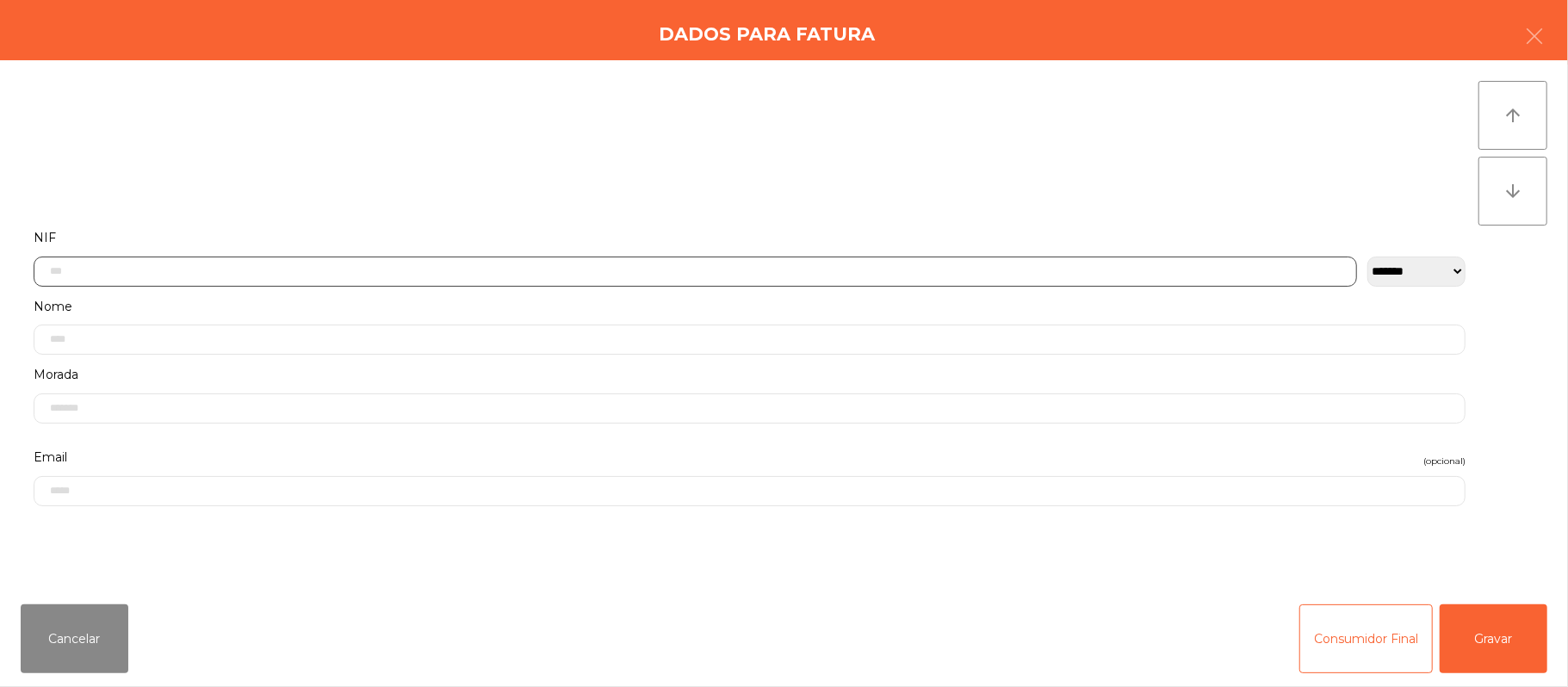
click at [620, 270] on input "text" at bounding box center [695, 272] width 1323 height 30
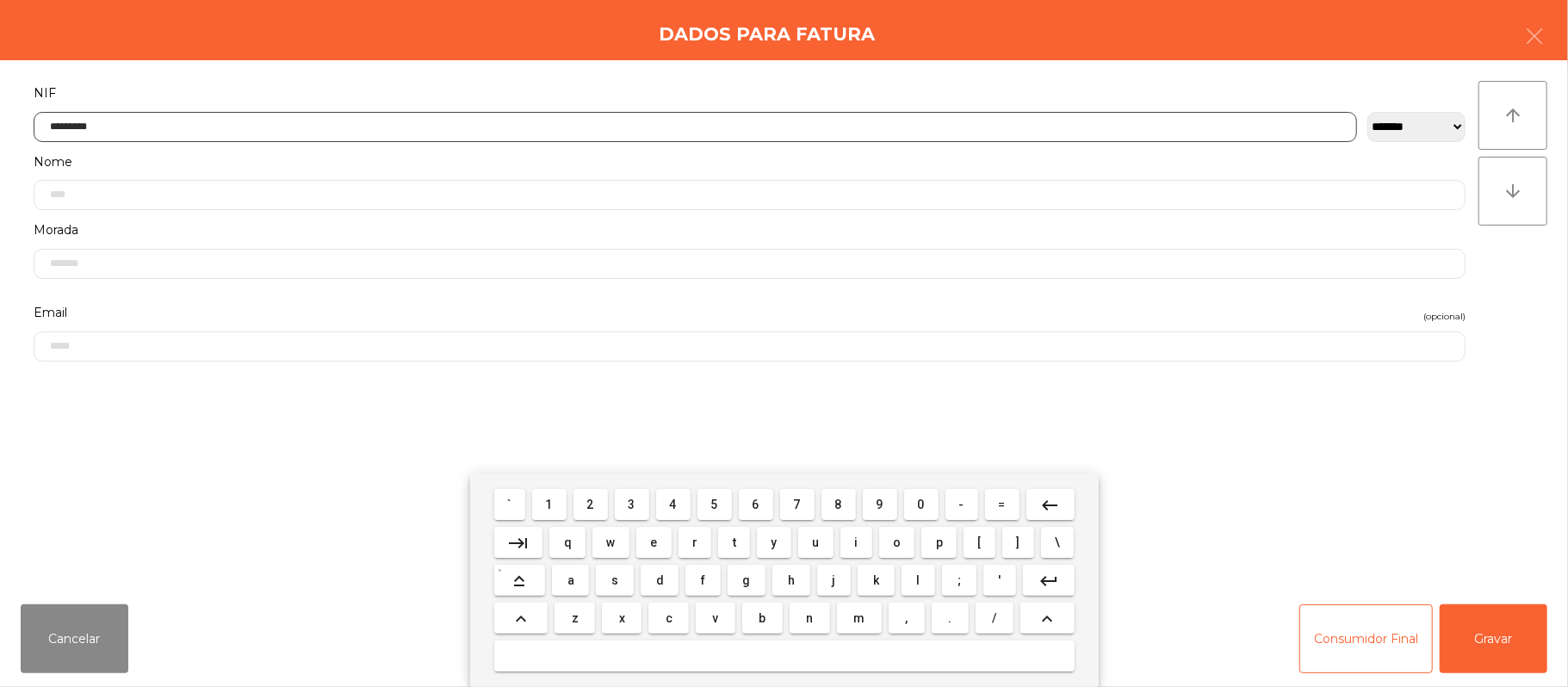
type input "*********"
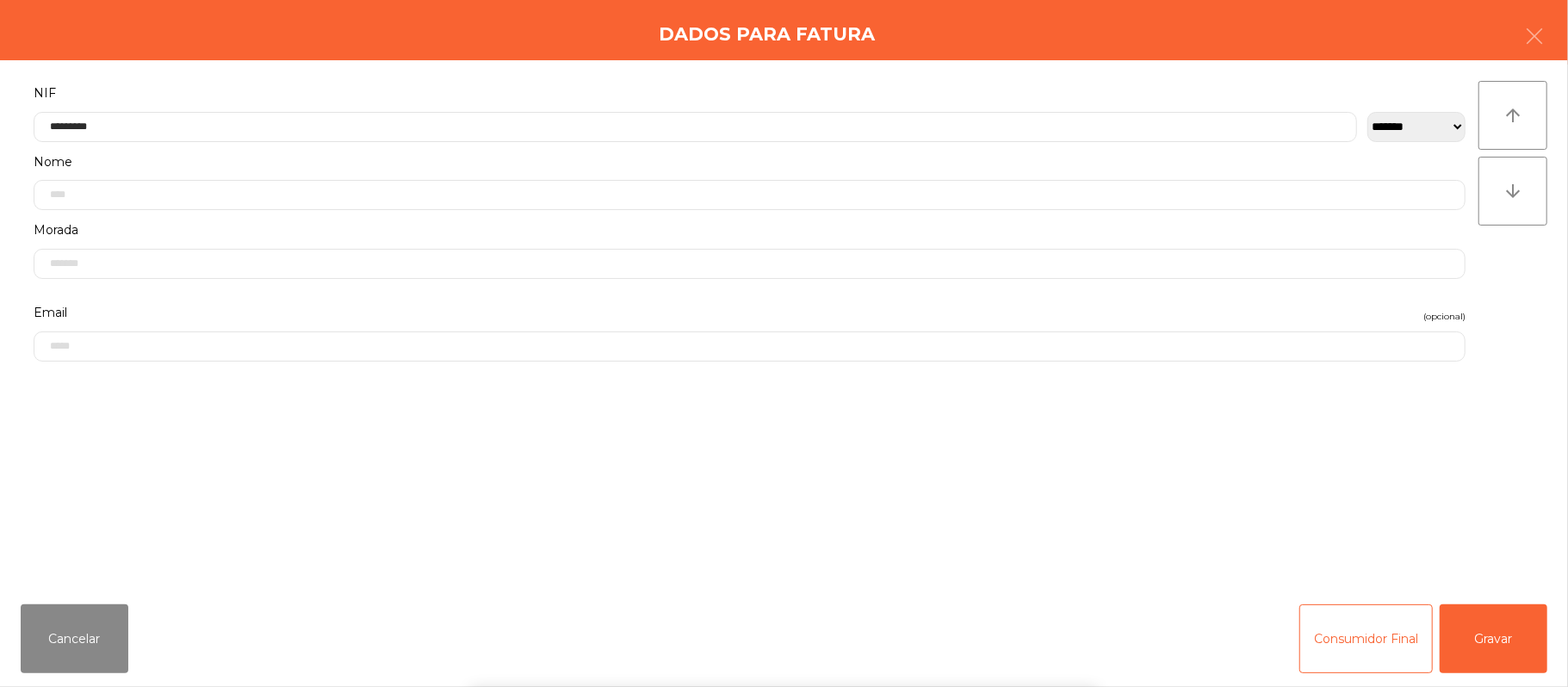
click at [1483, 646] on div "` 1 2 3 4 5 6 7 8 9 0 - = keyboard_backspace keyboard_tab q w e r t y u i o p […" at bounding box center [784, 580] width 1568 height 214
click at [1506, 644] on button "Gravar" at bounding box center [1493, 638] width 108 height 68
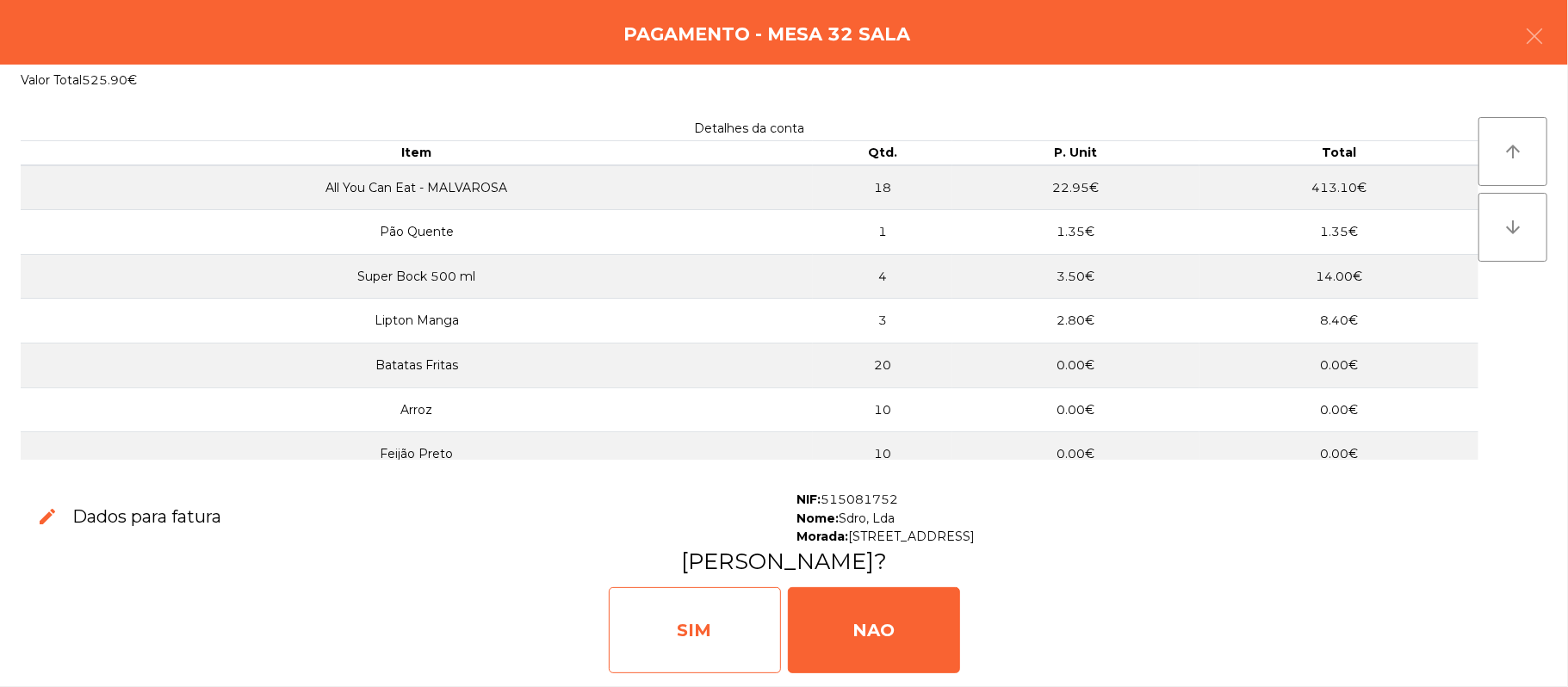
click at [684, 617] on div "SIM" at bounding box center [695, 630] width 173 height 86
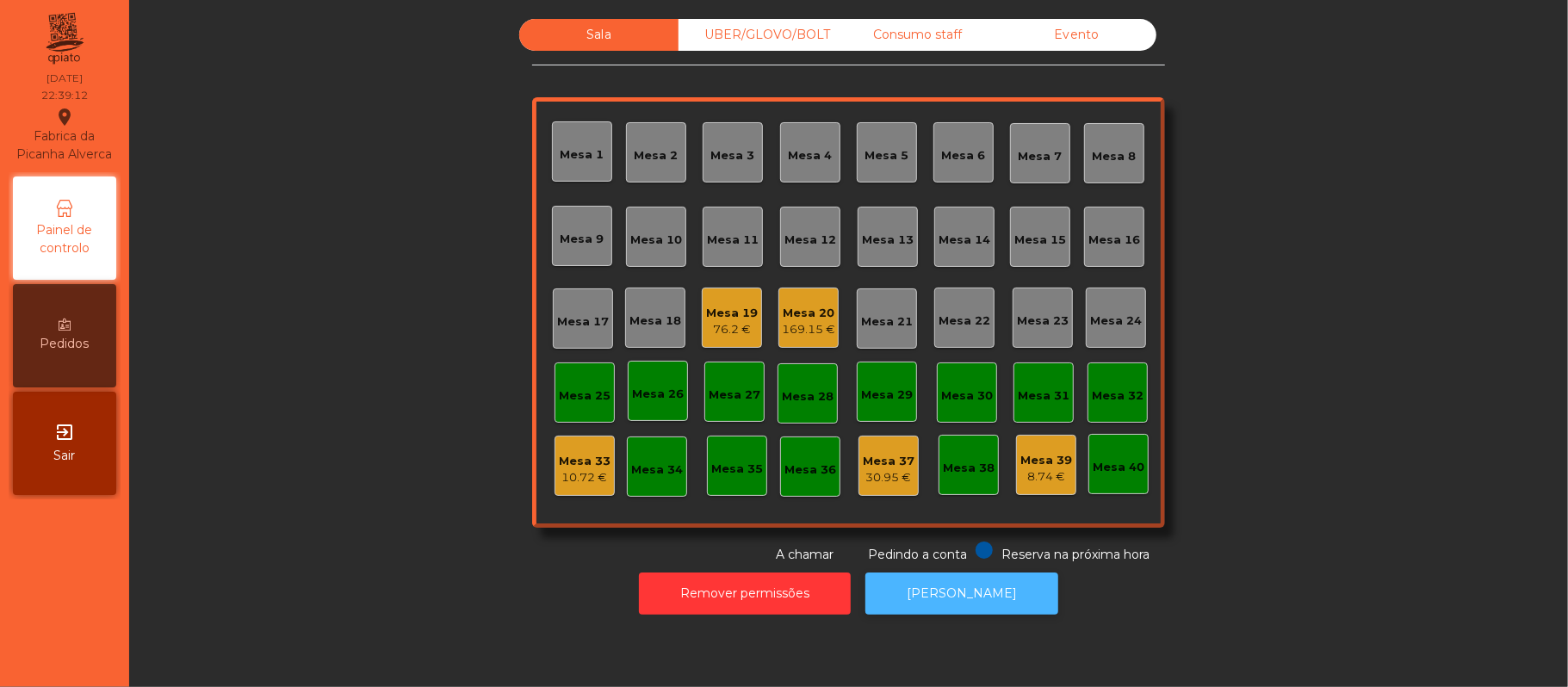
click at [973, 597] on button "[PERSON_NAME]" at bounding box center [962, 593] width 193 height 42
click at [774, 33] on div "UBER/GLOVO/BOLT" at bounding box center [759, 35] width 159 height 32
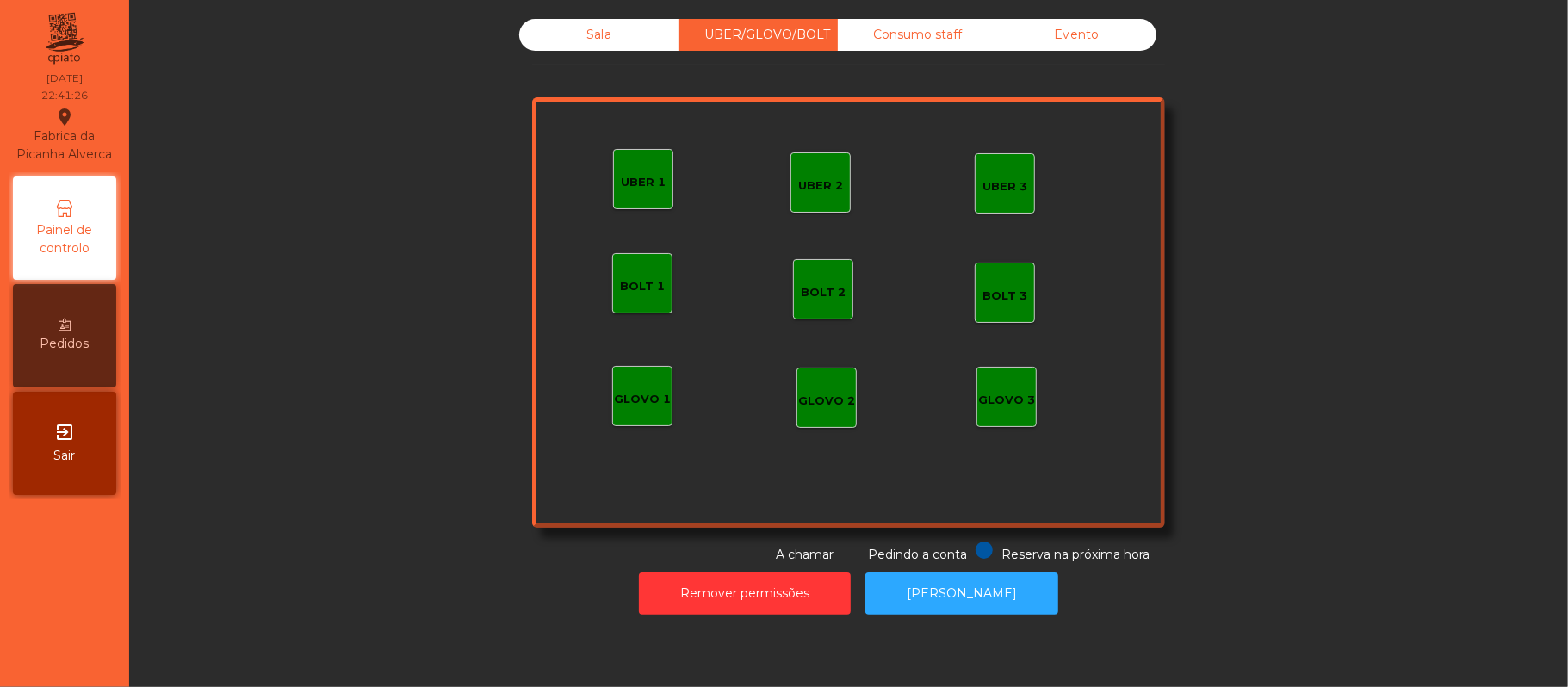
click at [658, 274] on div "BOLT 1" at bounding box center [642, 283] width 60 height 60
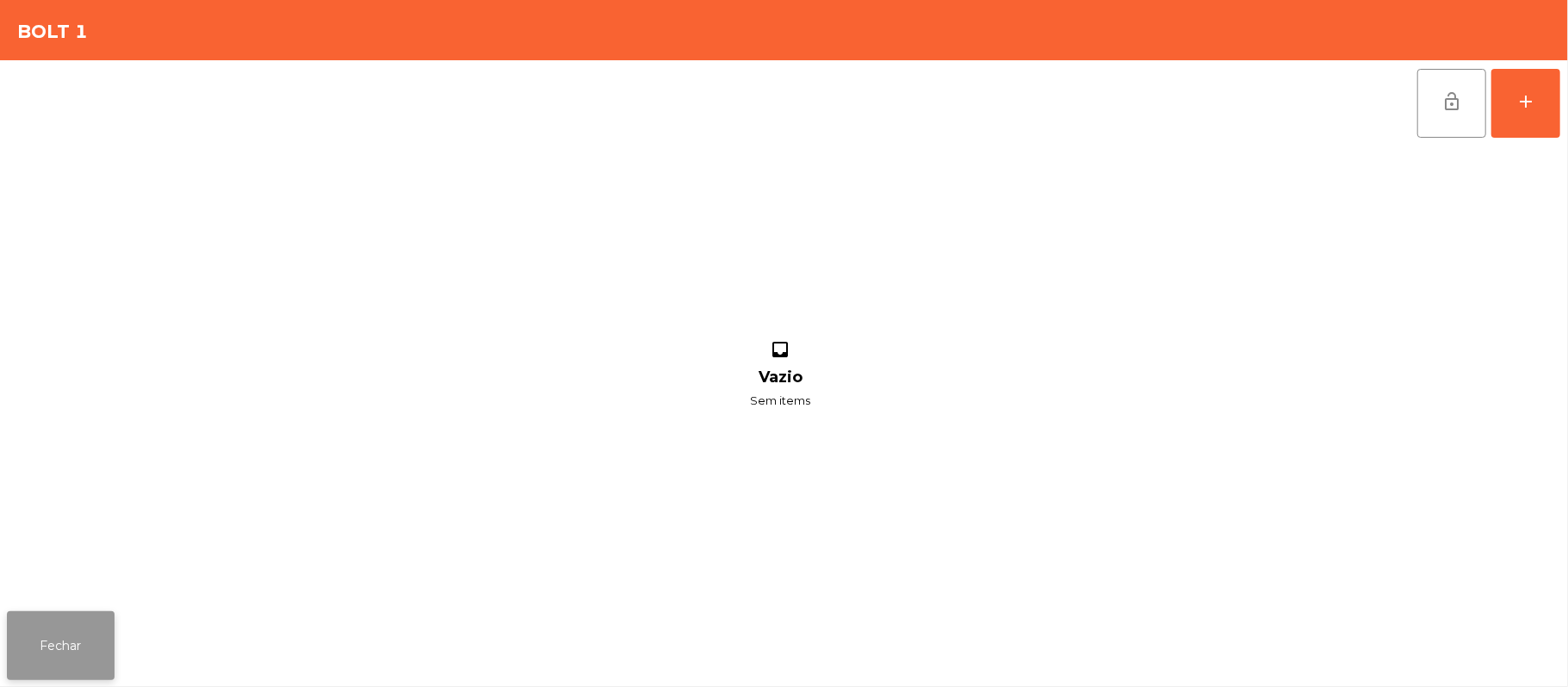
click at [55, 659] on button "Fechar" at bounding box center [60, 645] width 108 height 68
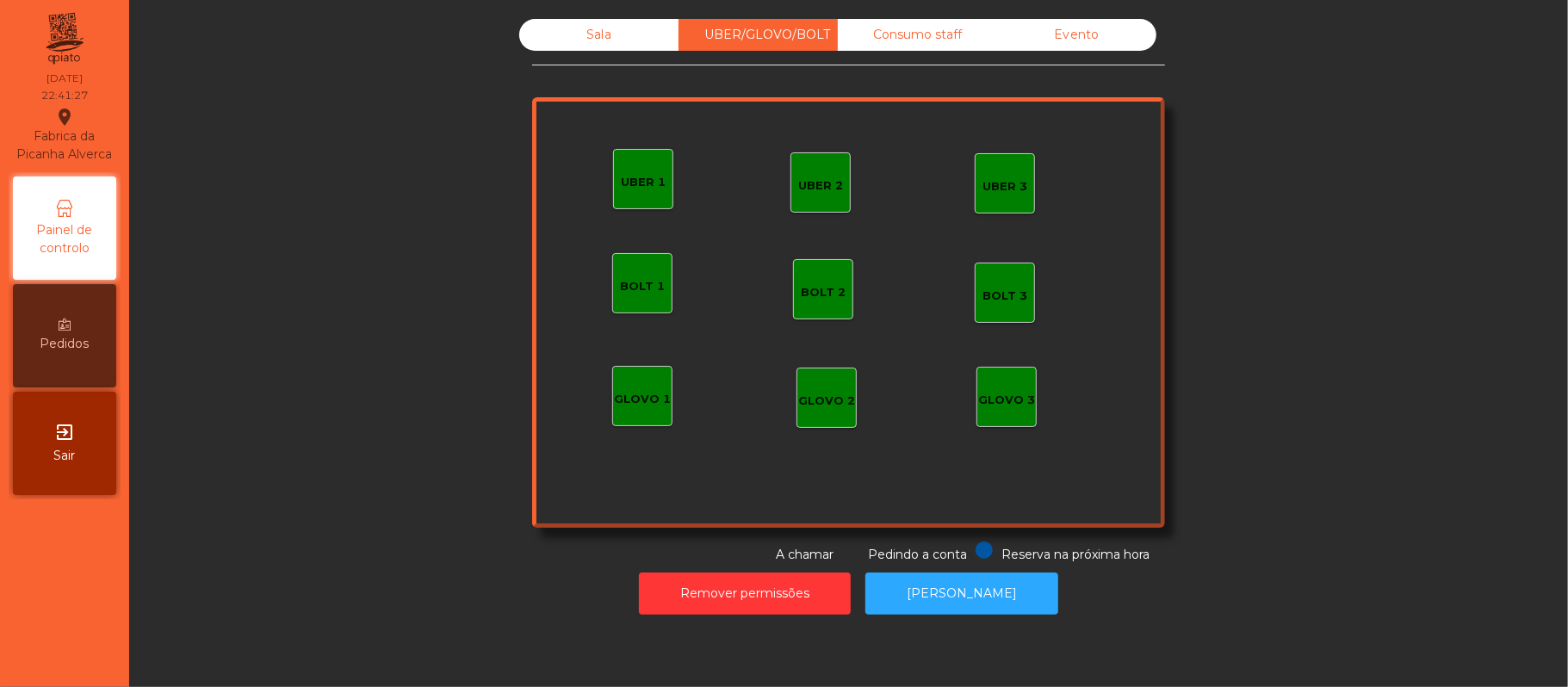
click at [626, 175] on div "UBER 1" at bounding box center [643, 182] width 45 height 17
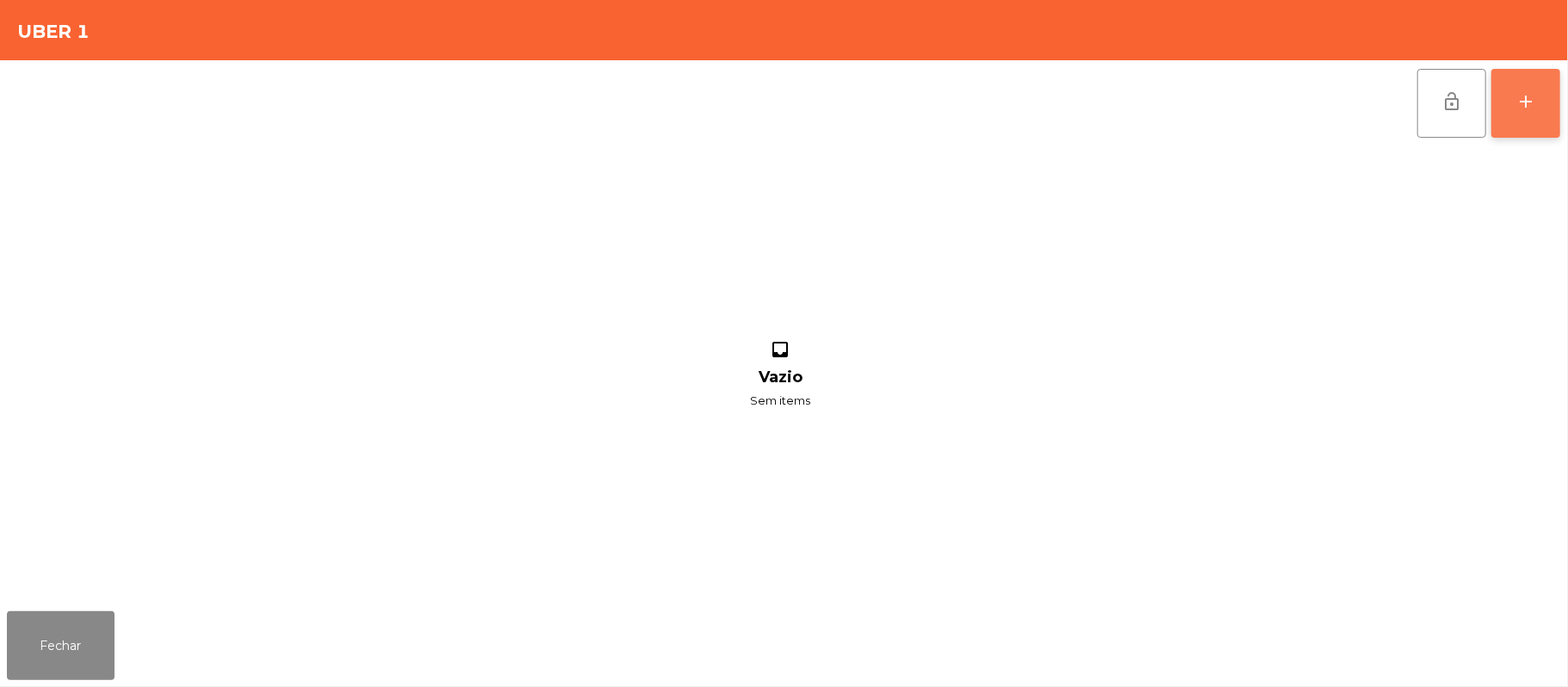
click at [1546, 80] on button "add" at bounding box center [1526, 102] width 68 height 68
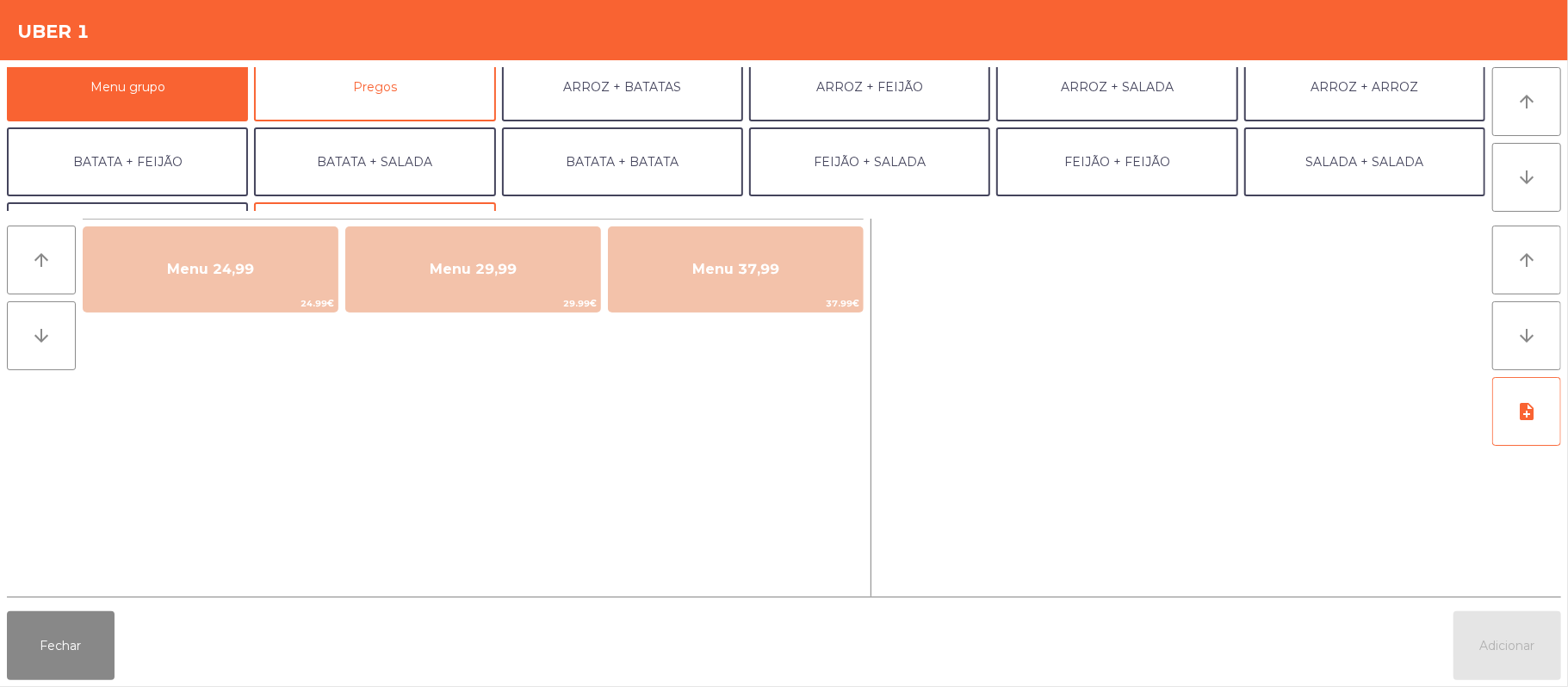
scroll to position [0, 0]
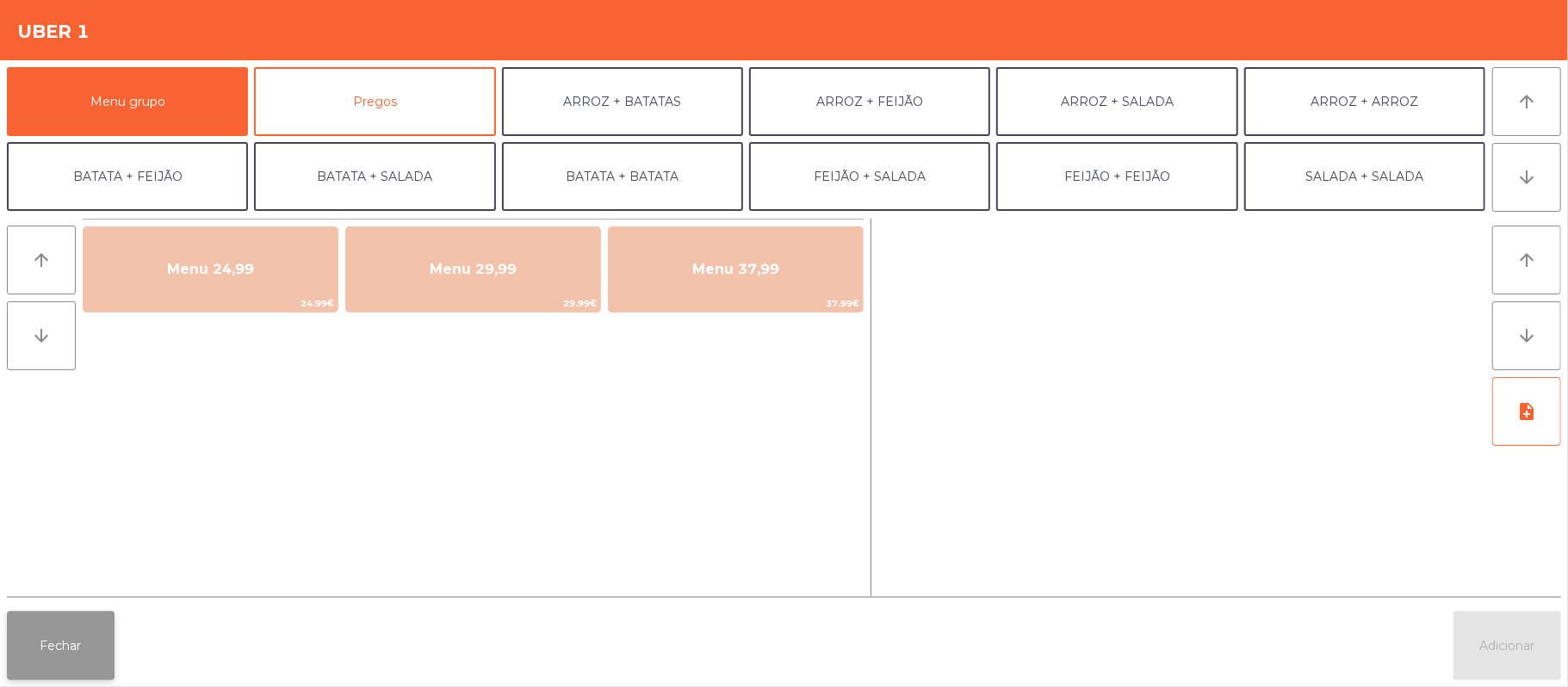
click at [103, 669] on button "Fechar" at bounding box center [60, 645] width 108 height 68
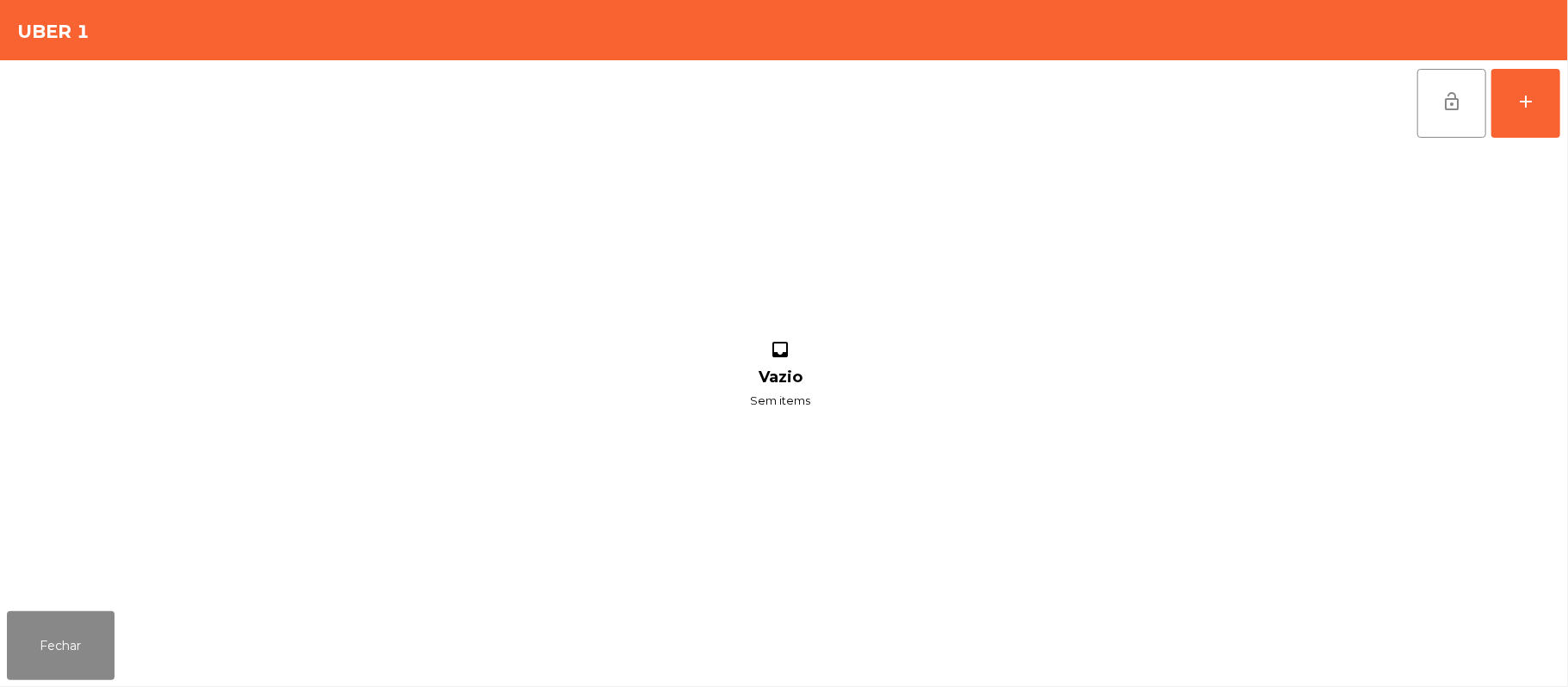
click at [975, 344] on div "inbox Vazio Sem items" at bounding box center [780, 375] width 1547 height 458
click at [53, 668] on button "Fechar" at bounding box center [60, 645] width 108 height 68
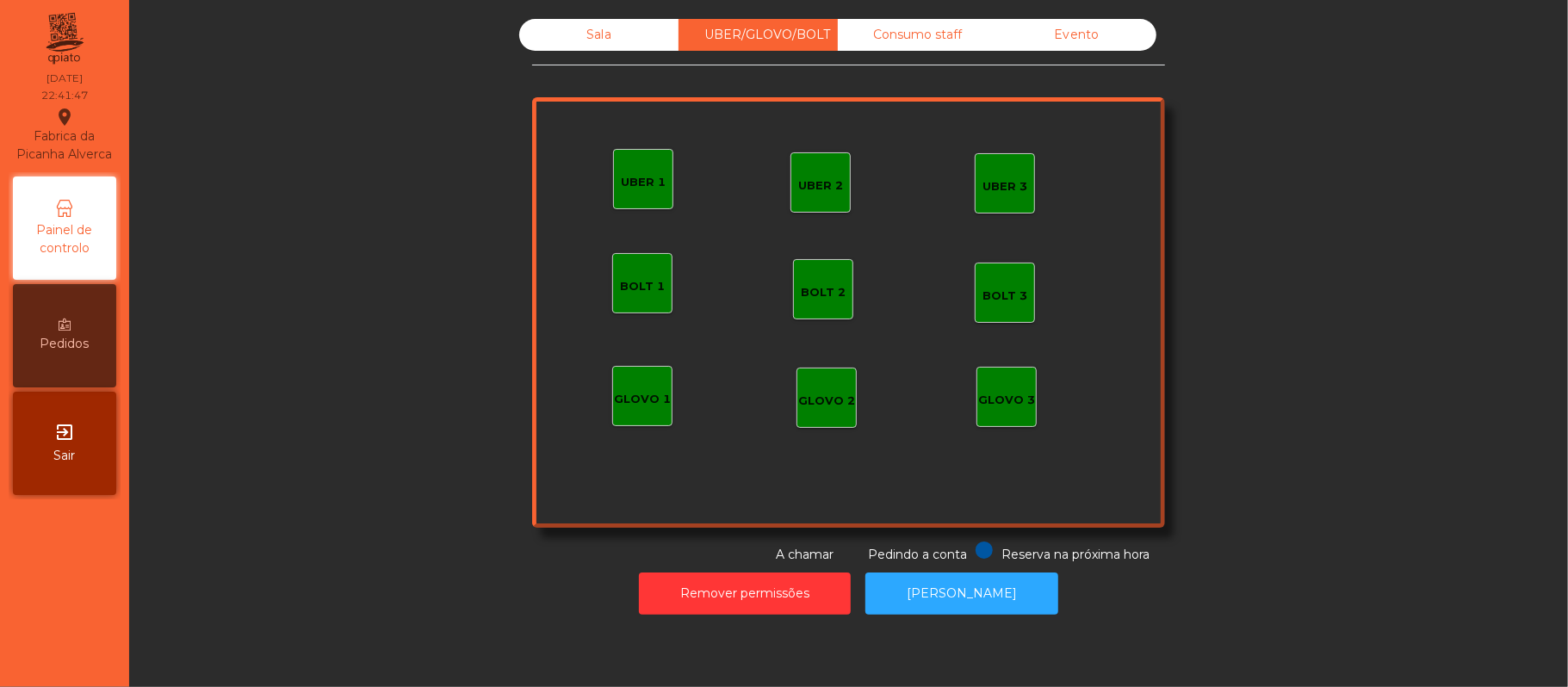
click at [597, 38] on div "Sala" at bounding box center [599, 35] width 159 height 32
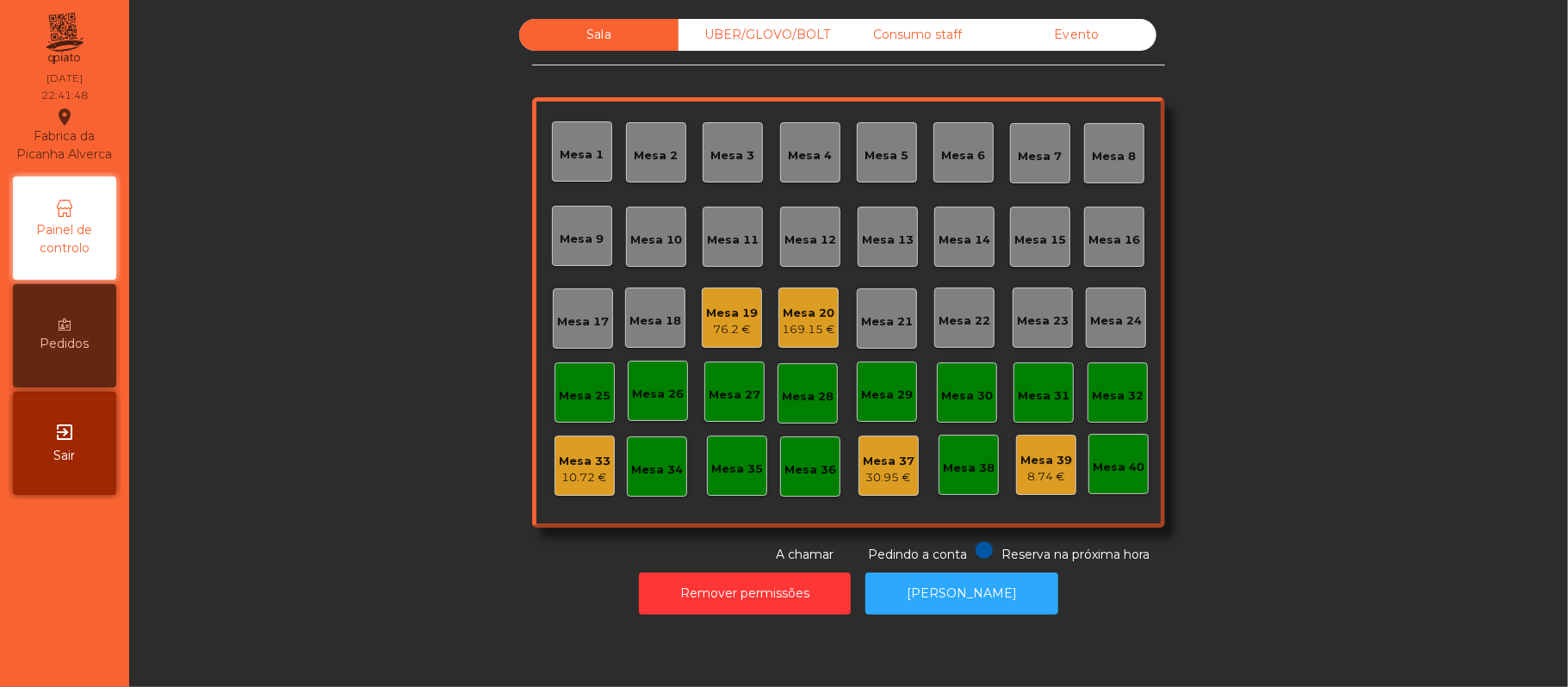
click at [1296, 212] on div "Sala UBER/[GEOGRAPHIC_DATA]/BOLT Consumo staff Evento [GEOGRAPHIC_DATA] 2 [GEOG…" at bounding box center [849, 291] width 1393 height 545
click at [669, 490] on div "Mesa 34" at bounding box center [657, 467] width 60 height 60
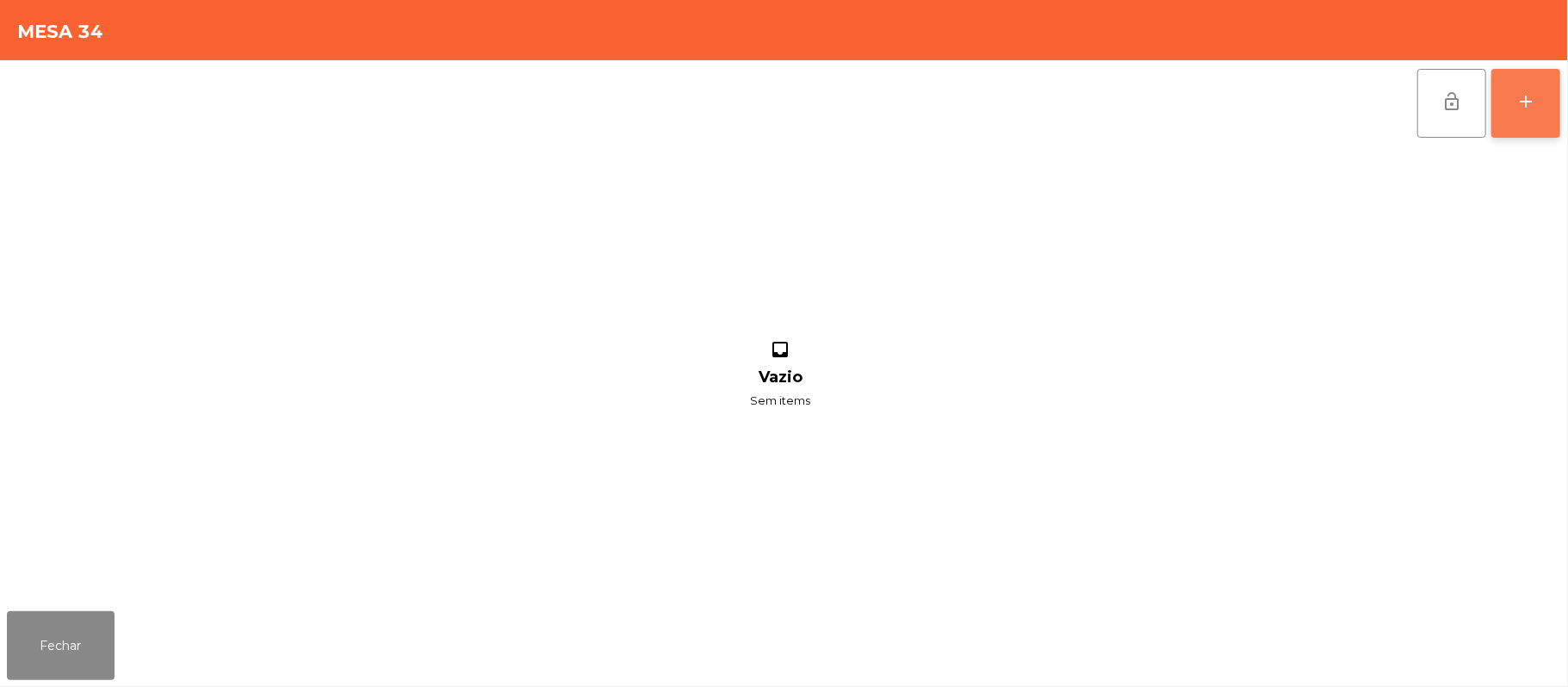
click at [1534, 101] on div "add" at bounding box center [1526, 101] width 21 height 21
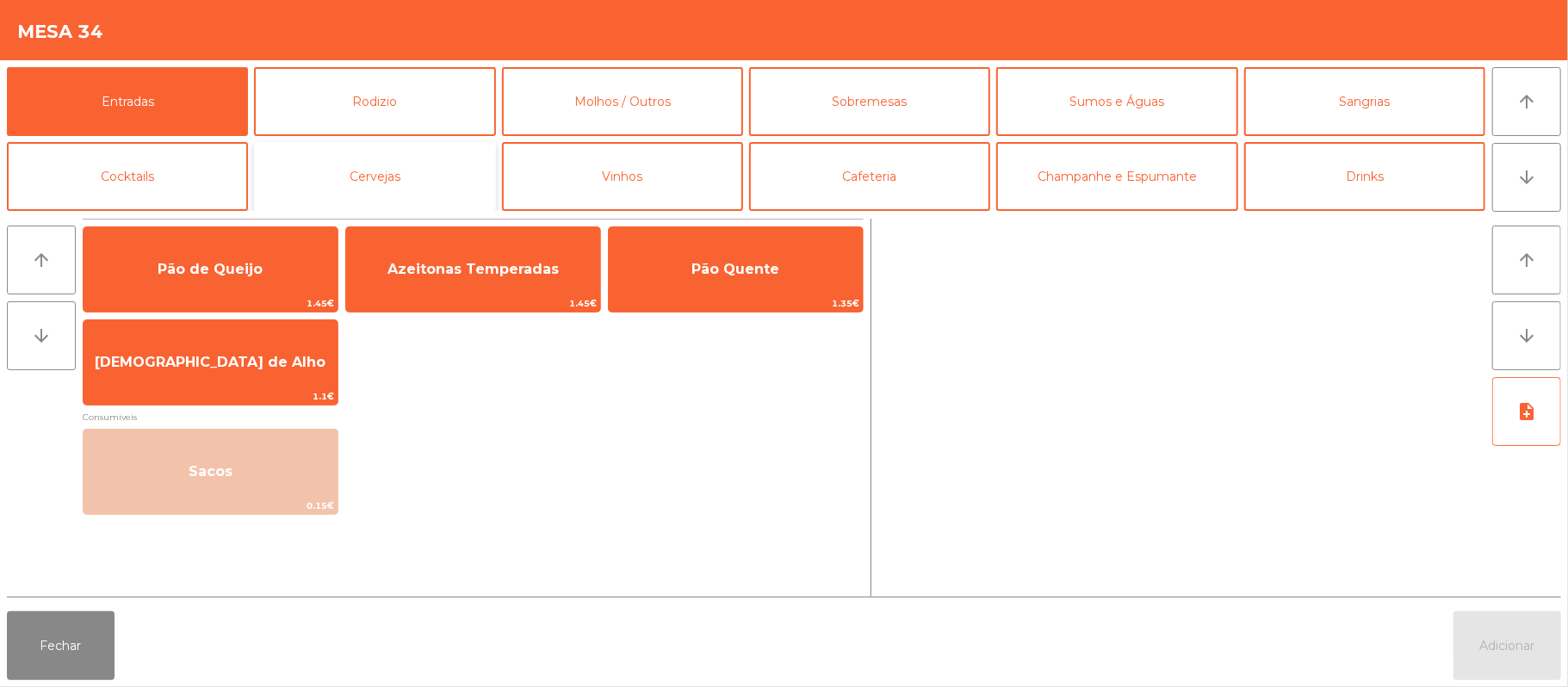
click at [449, 163] on button "Cervejas" at bounding box center [374, 176] width 241 height 68
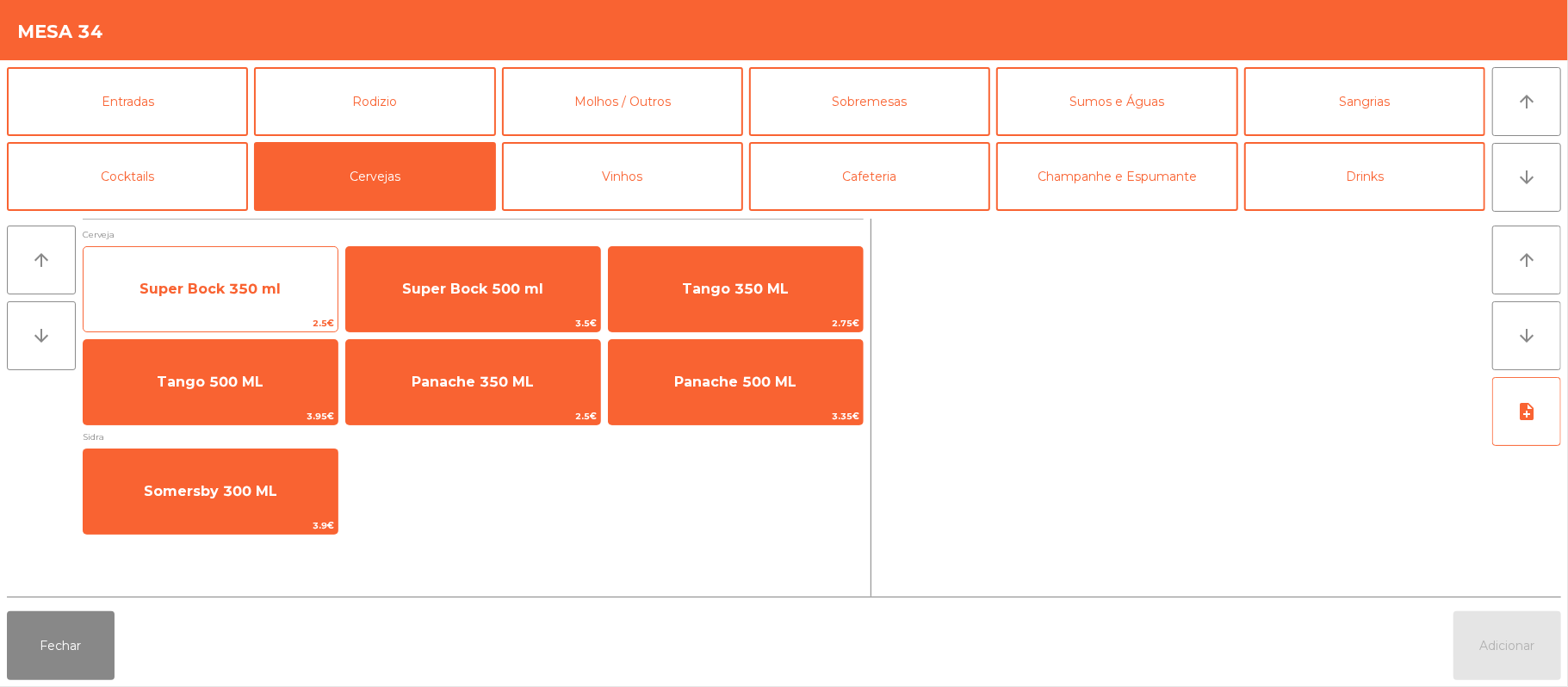
click at [252, 292] on span "Super Bock 350 ml" at bounding box center [210, 288] width 142 height 16
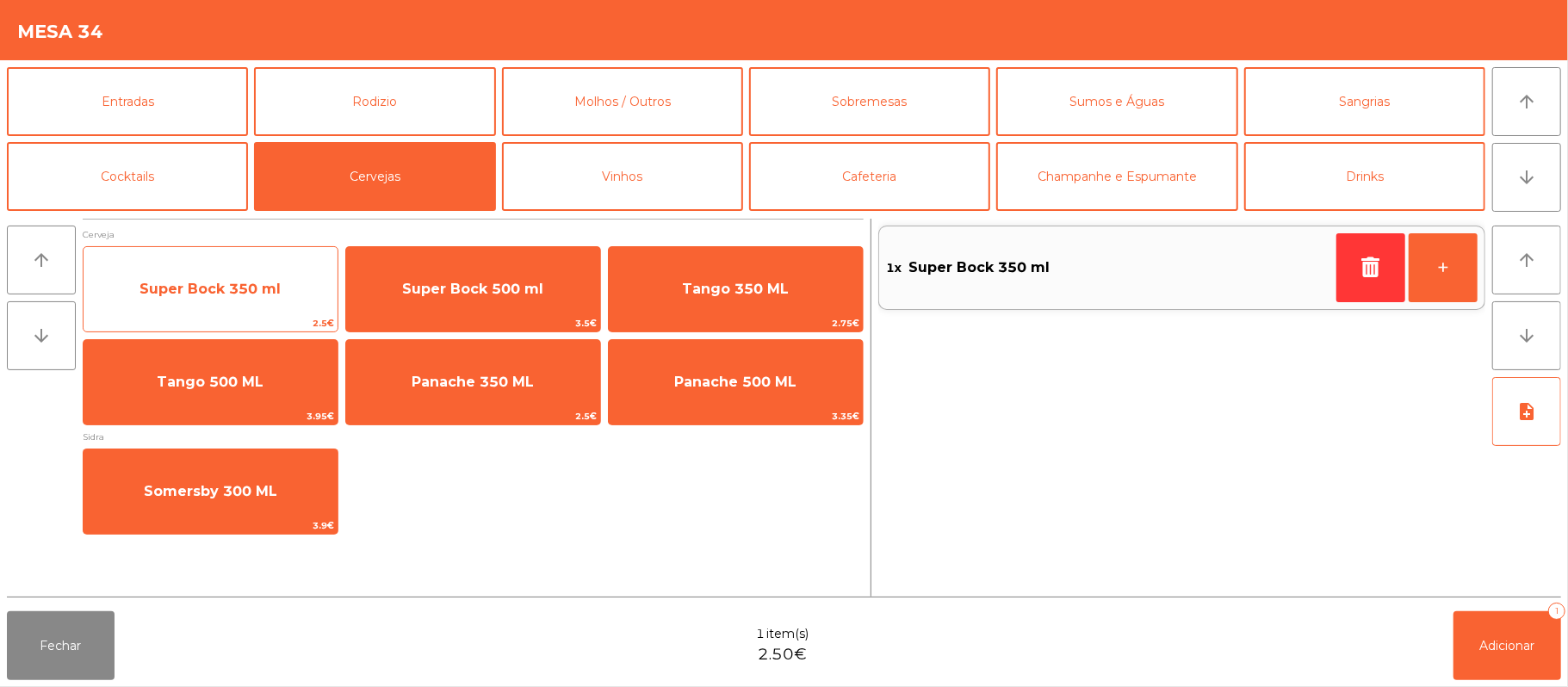
click at [259, 290] on span "Super Bock 350 ml" at bounding box center [210, 288] width 142 height 16
click at [251, 269] on span "Super Bock 350 ml" at bounding box center [210, 290] width 254 height 47
click at [232, 288] on span "Super Bock 350 ml" at bounding box center [210, 288] width 142 height 16
click at [247, 293] on span "Super Bock 350 ml" at bounding box center [210, 288] width 142 height 16
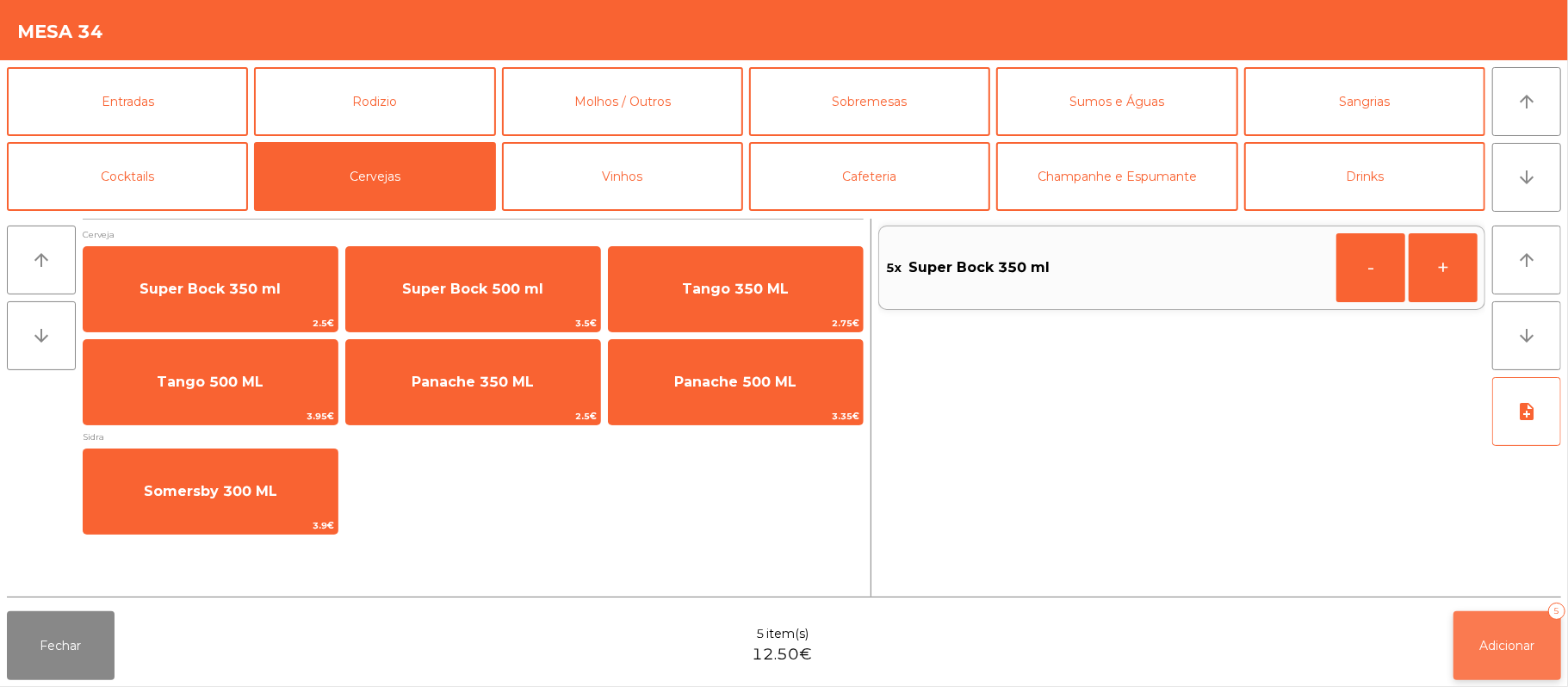
click at [1507, 679] on button "Adicionar 5" at bounding box center [1507, 645] width 108 height 68
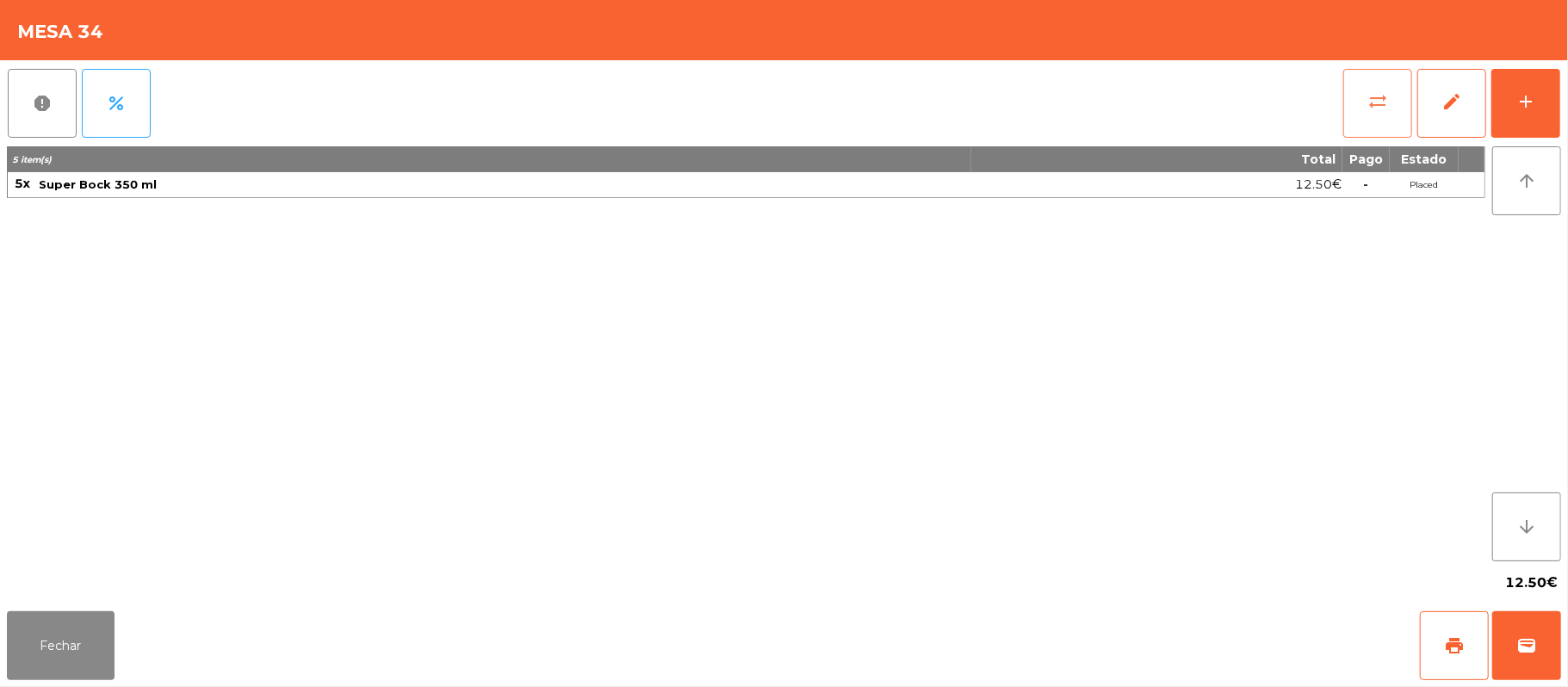
click at [1400, 112] on button "sync_alt" at bounding box center [1378, 102] width 68 height 68
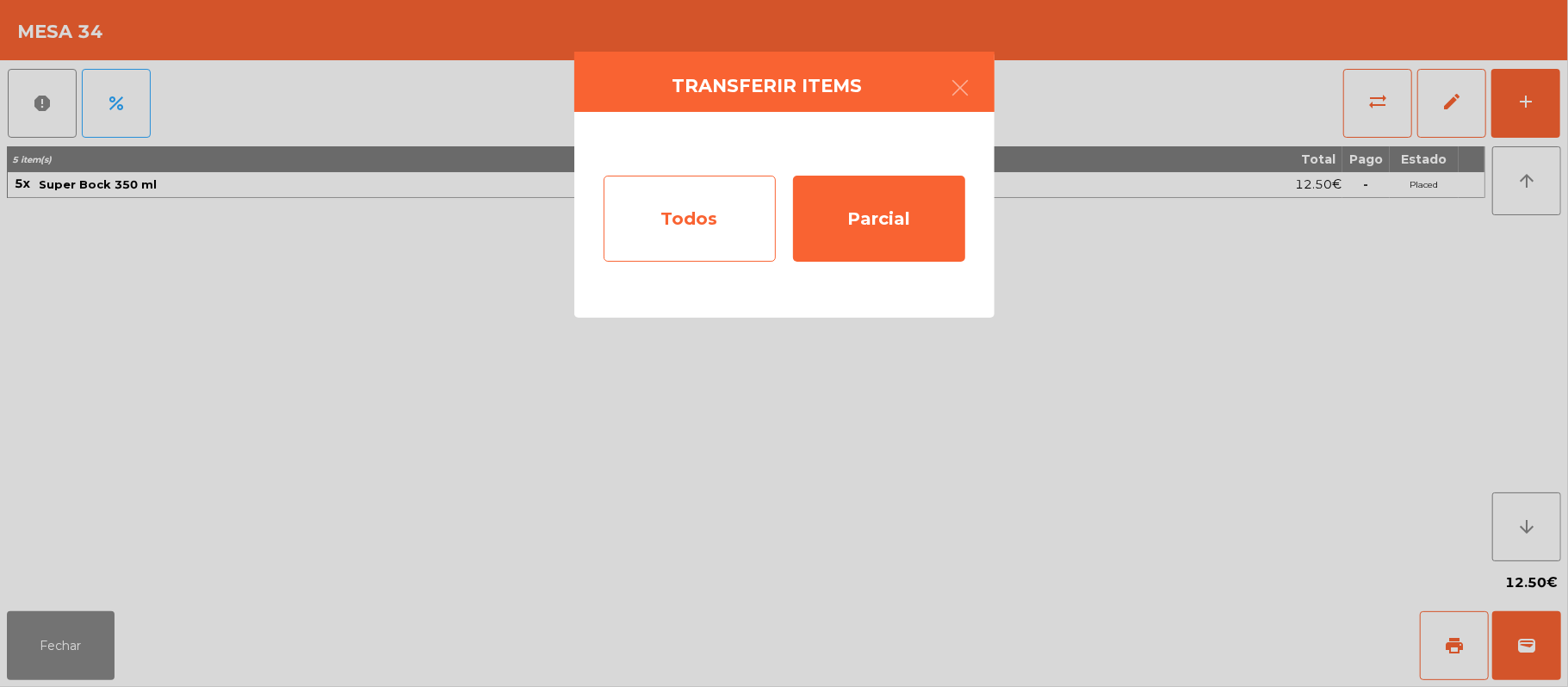
click at [671, 231] on div "Todos" at bounding box center [690, 218] width 173 height 86
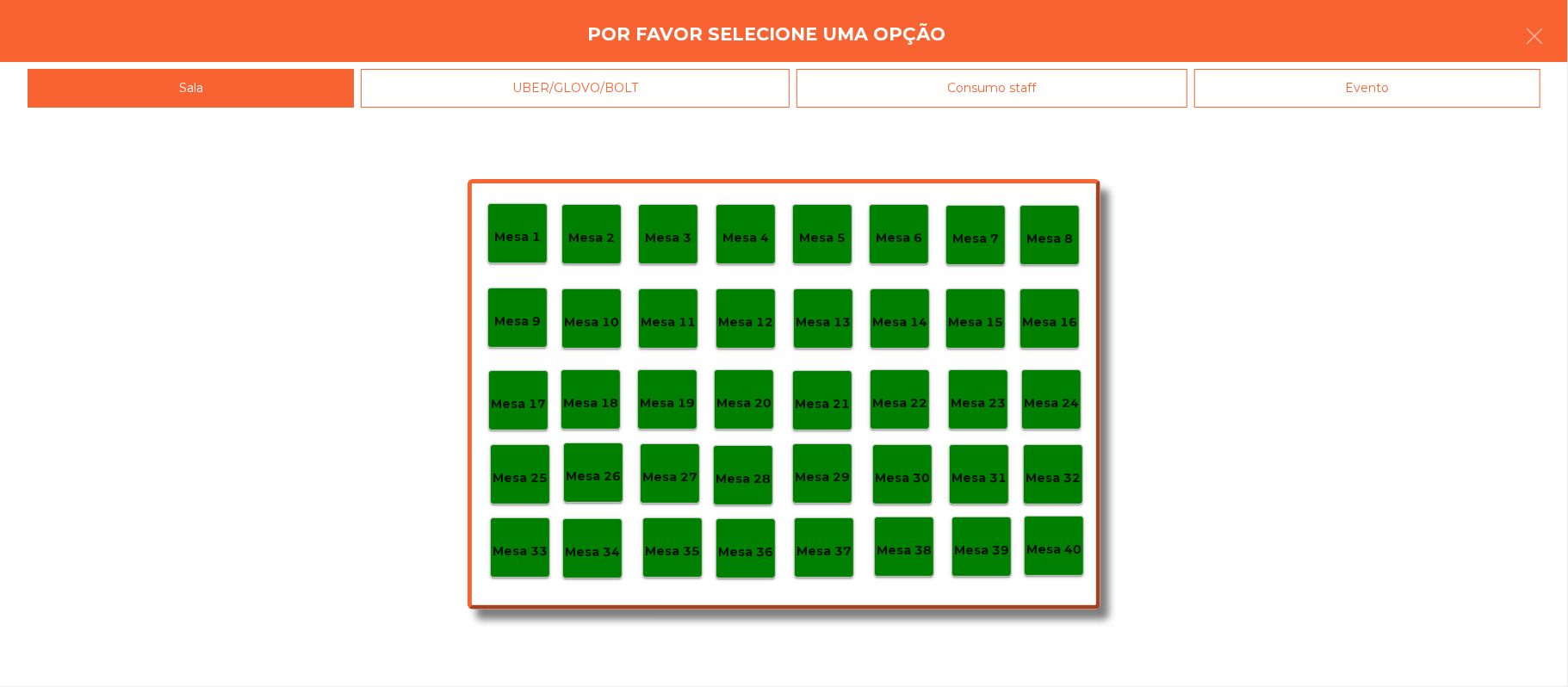
click at [1395, 87] on div "Evento" at bounding box center [1367, 87] width 346 height 38
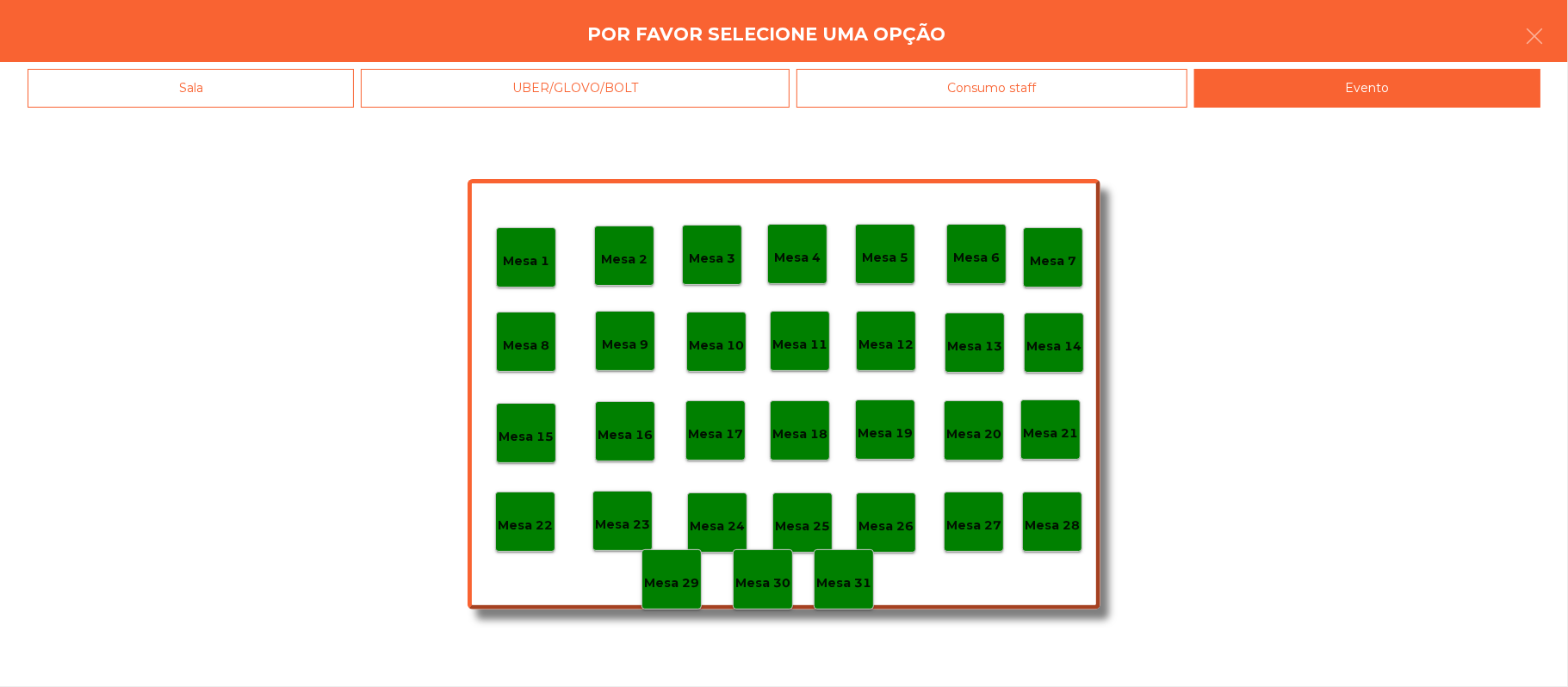
click at [1054, 530] on p "Mesa 28" at bounding box center [1052, 525] width 55 height 20
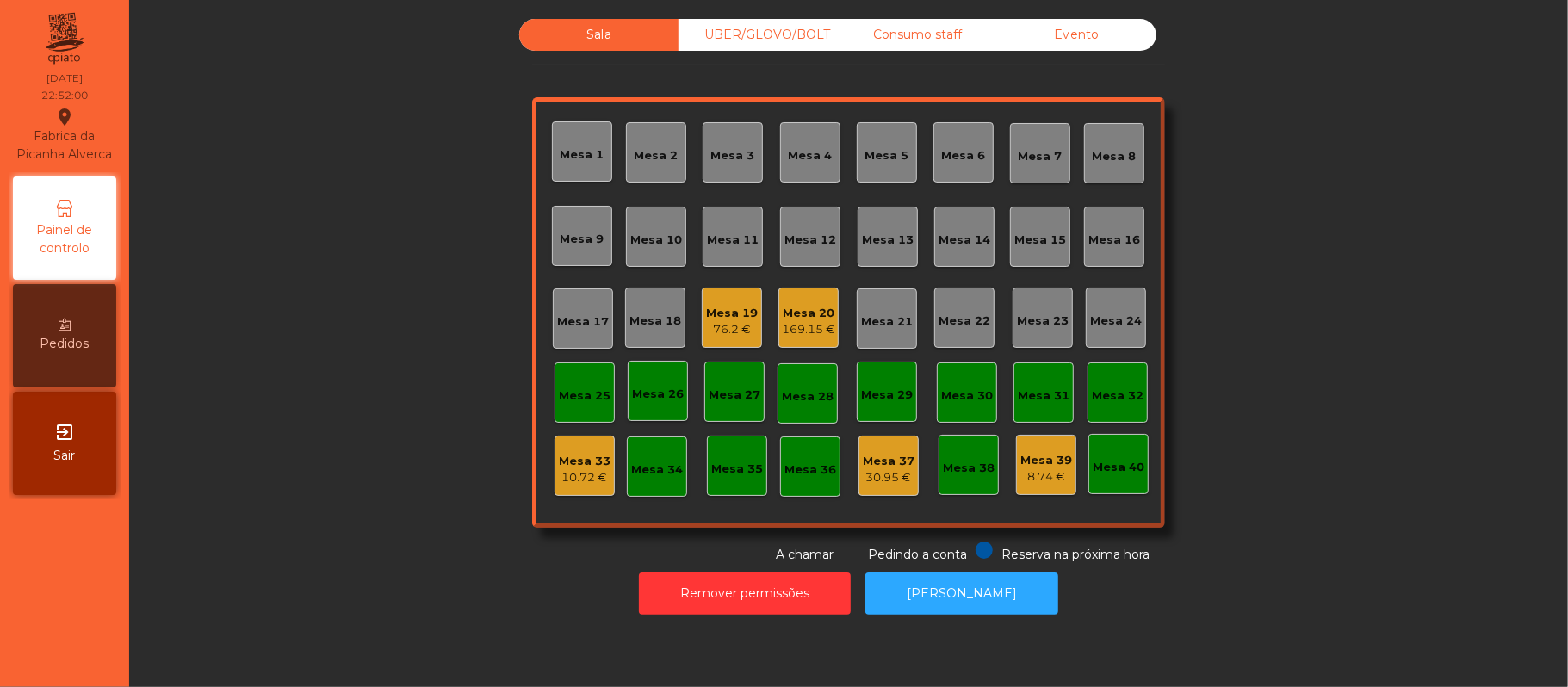
click at [745, 35] on div "UBER/GLOVO/BOLT" at bounding box center [759, 35] width 159 height 32
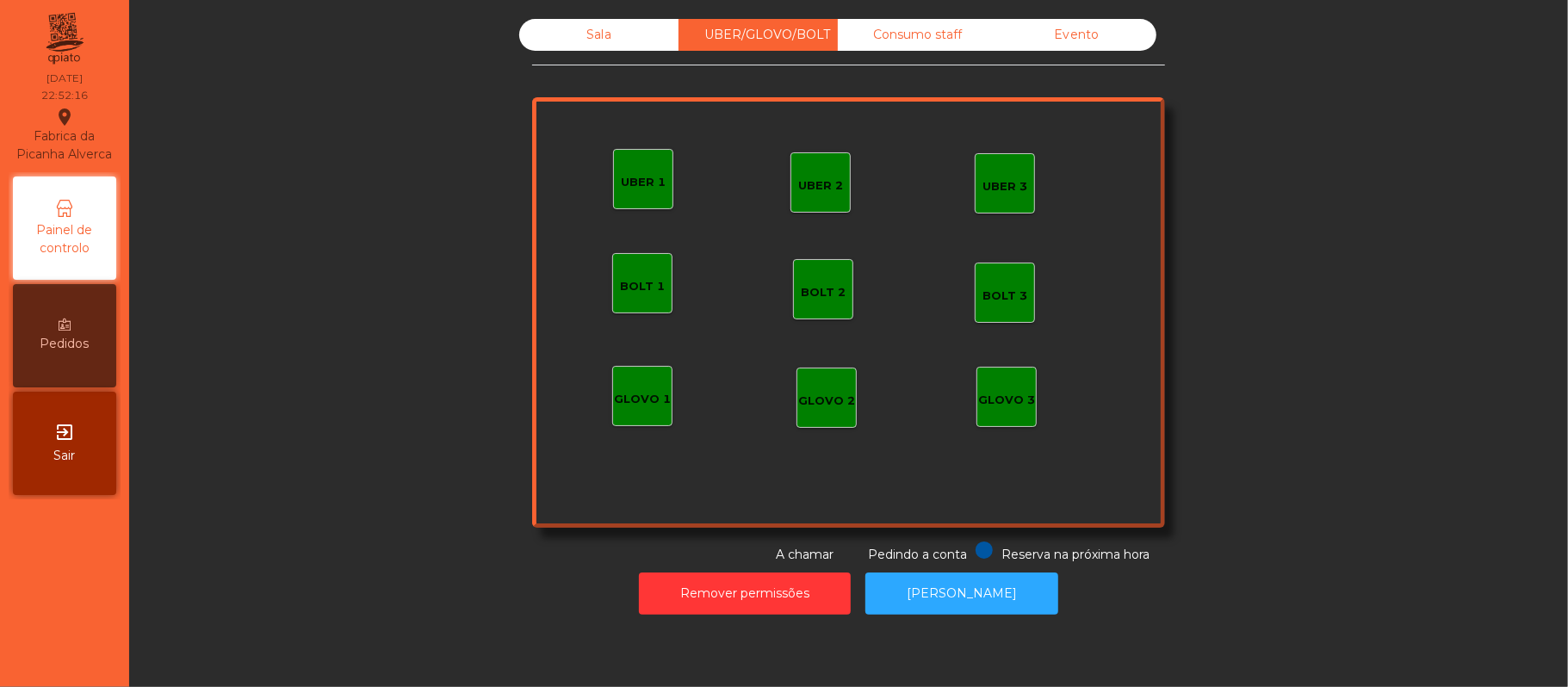
click at [621, 201] on div "UBER 1" at bounding box center [643, 179] width 60 height 60
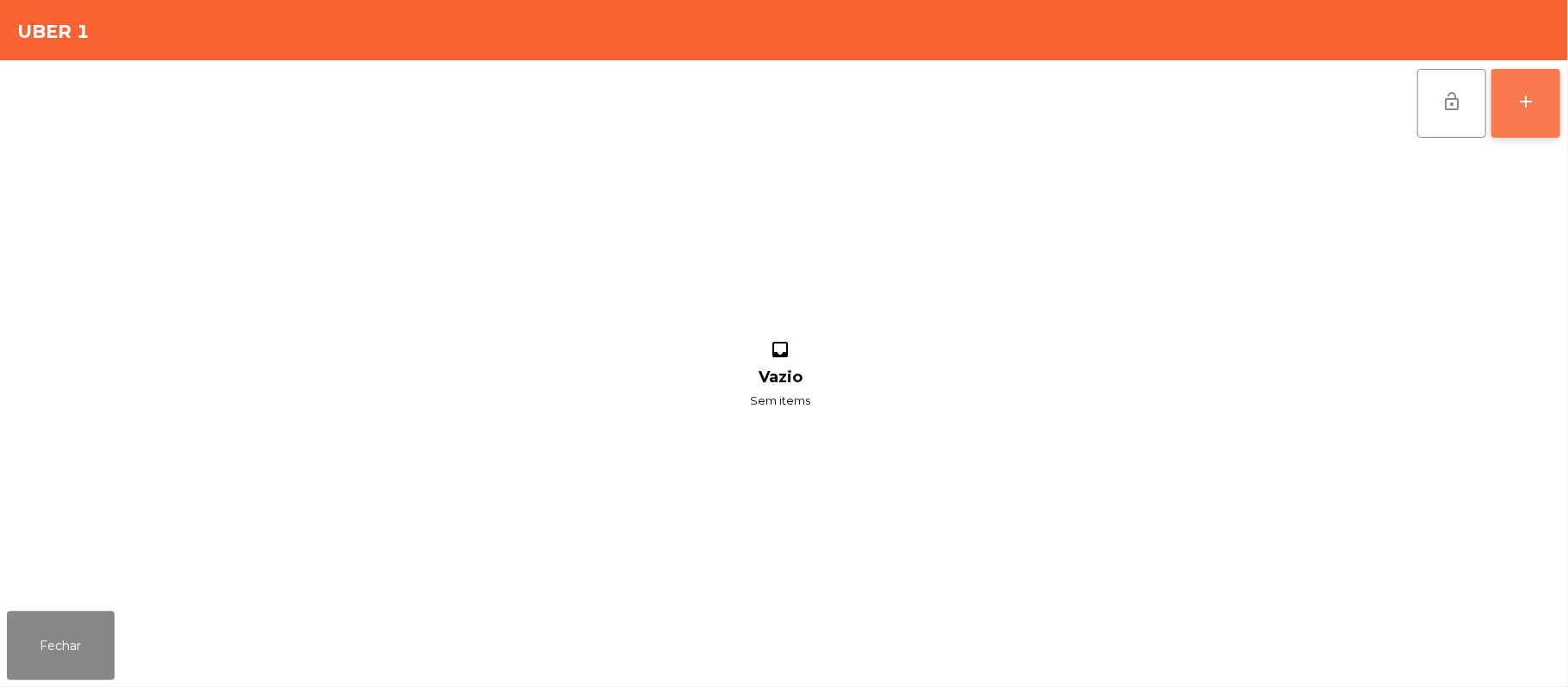
click at [1558, 112] on button "add" at bounding box center [1526, 102] width 68 height 68
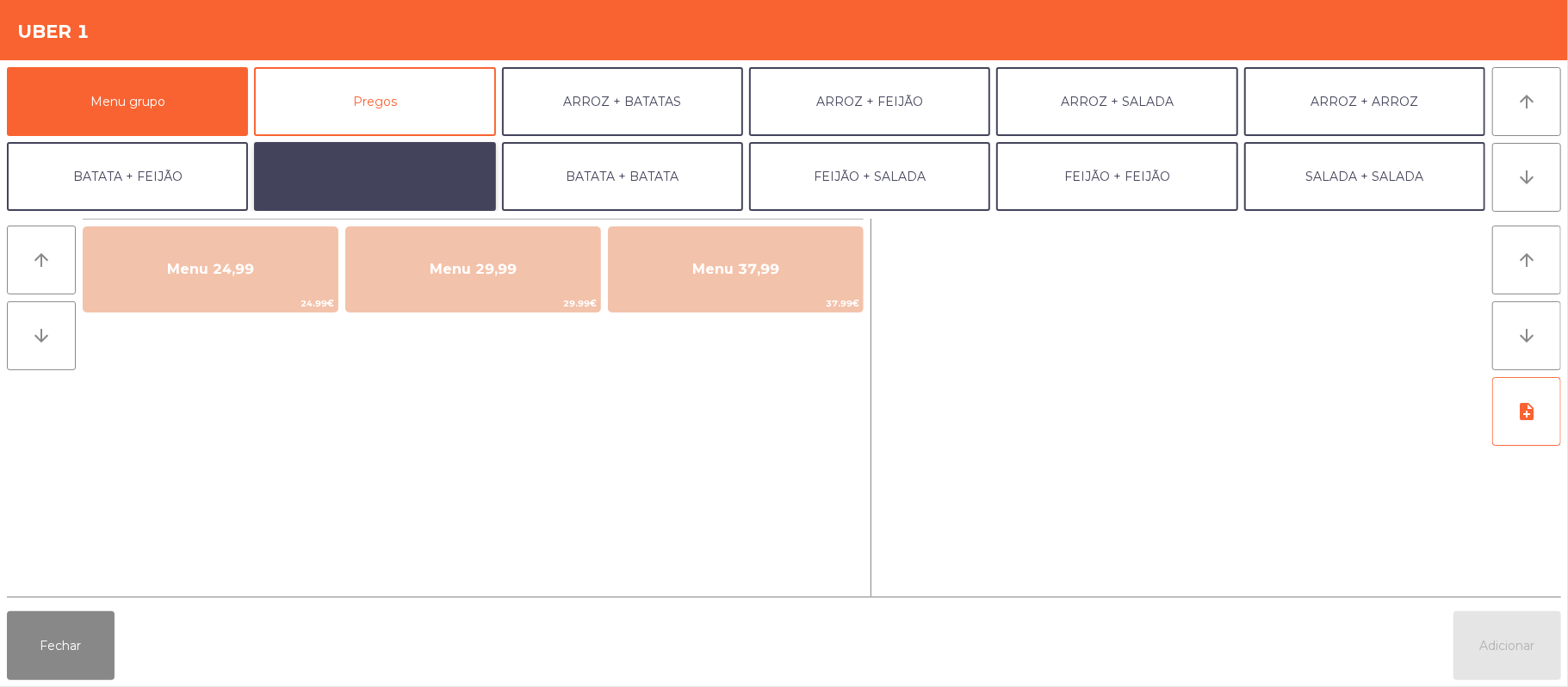
click at [451, 194] on button "BATATA + SALADA" at bounding box center [374, 176] width 241 height 68
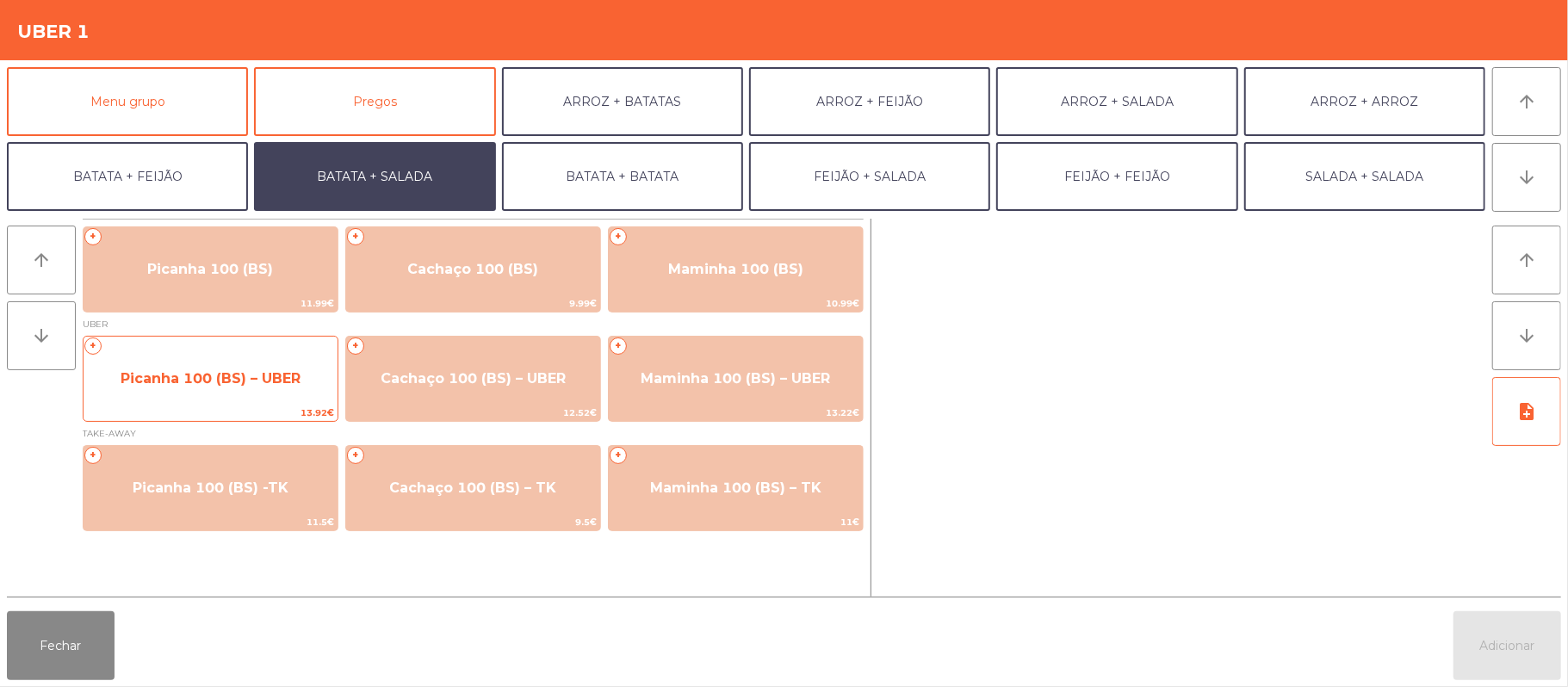
click at [249, 377] on span "Picanha 100 (BS) – UBER" at bounding box center [211, 378] width 180 height 16
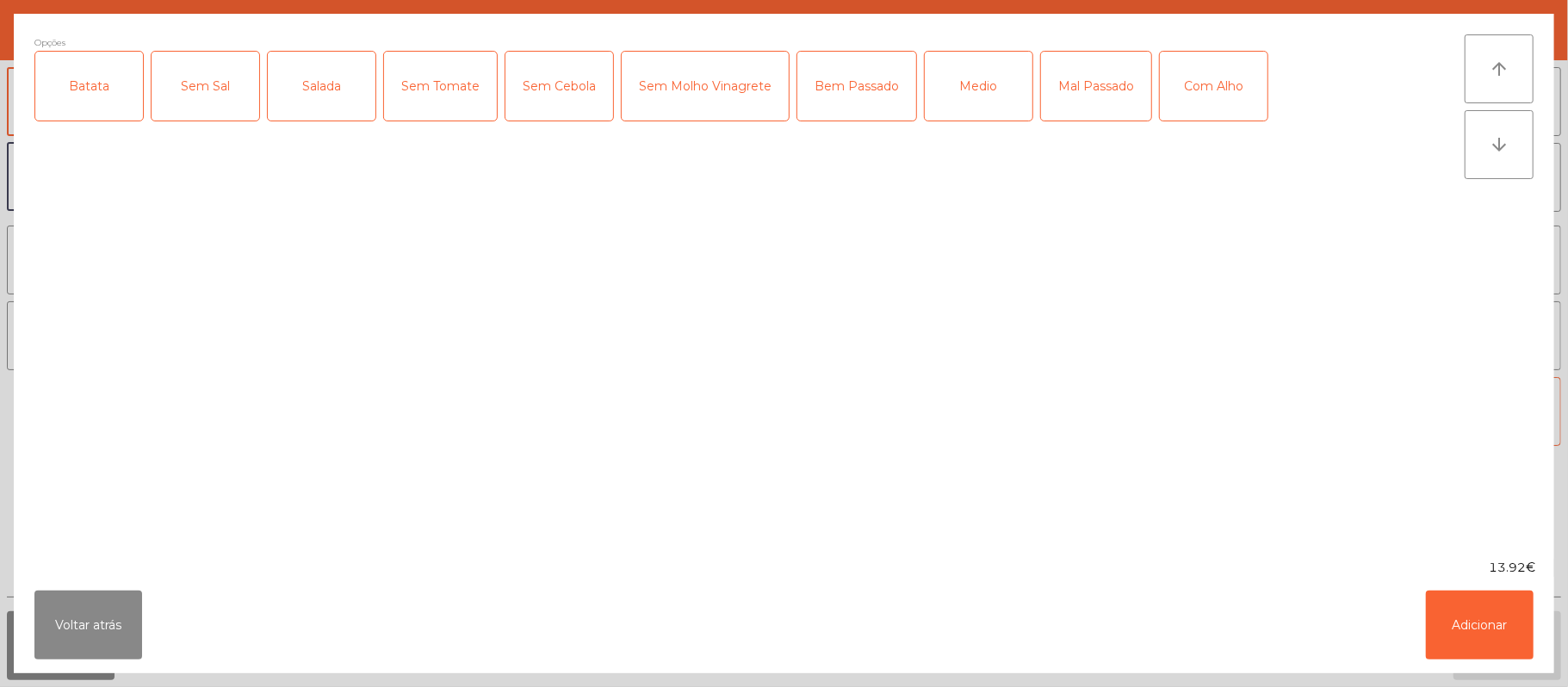
click at [88, 90] on div "Batata" at bounding box center [89, 85] width 108 height 68
click at [329, 93] on div "Salada" at bounding box center [322, 85] width 108 height 68
click at [951, 100] on div "Medio" at bounding box center [978, 85] width 108 height 68
click at [1481, 617] on button "Adicionar" at bounding box center [1480, 624] width 108 height 68
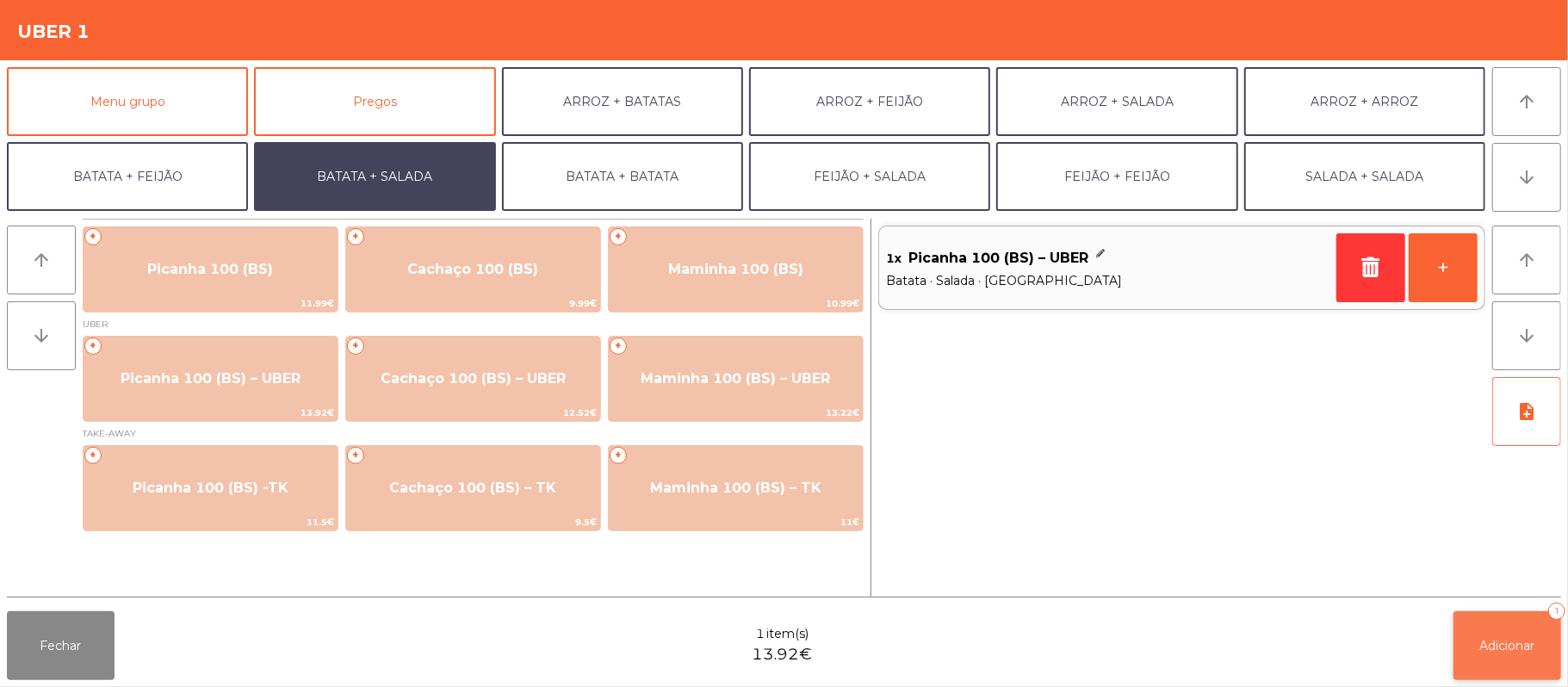
click at [1511, 655] on button "Adicionar 1" at bounding box center [1507, 645] width 108 height 68
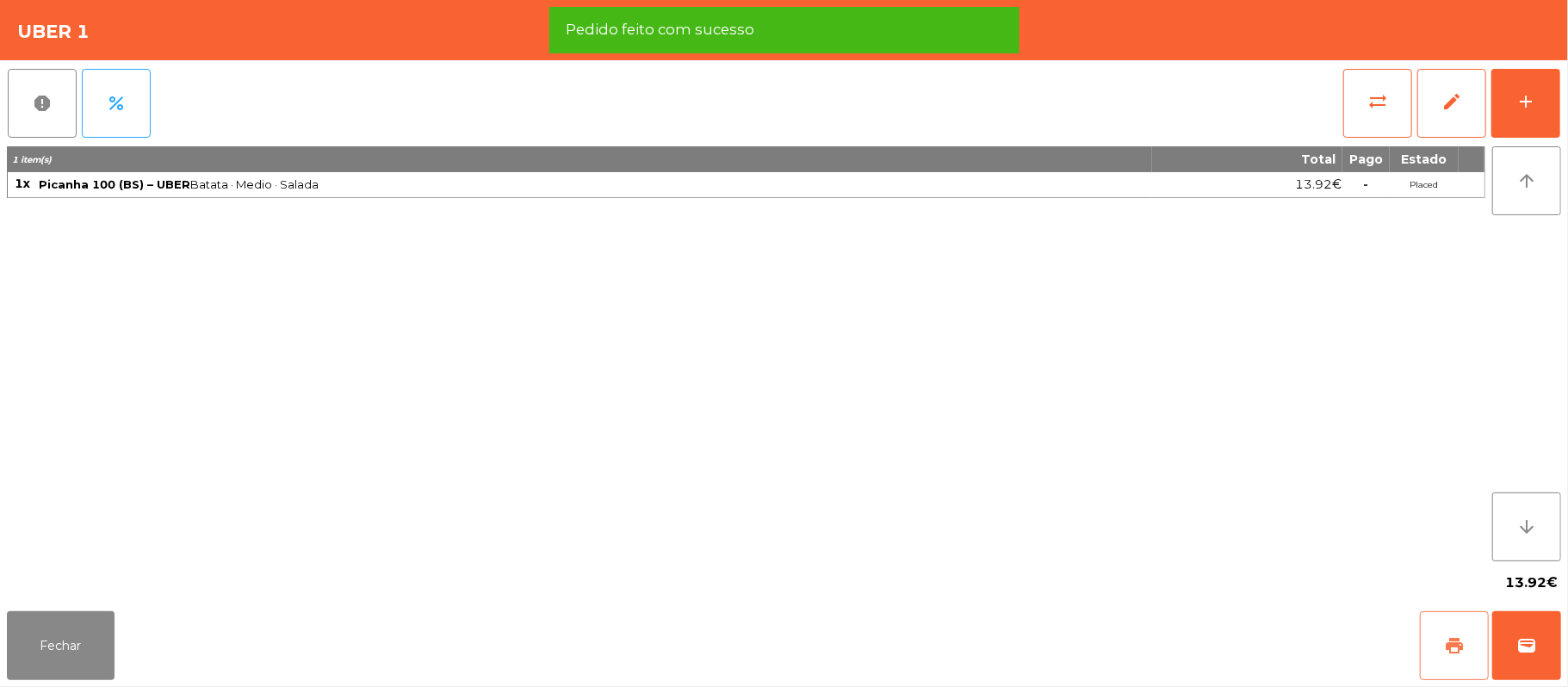
click at [1441, 652] on button "print" at bounding box center [1454, 645] width 68 height 68
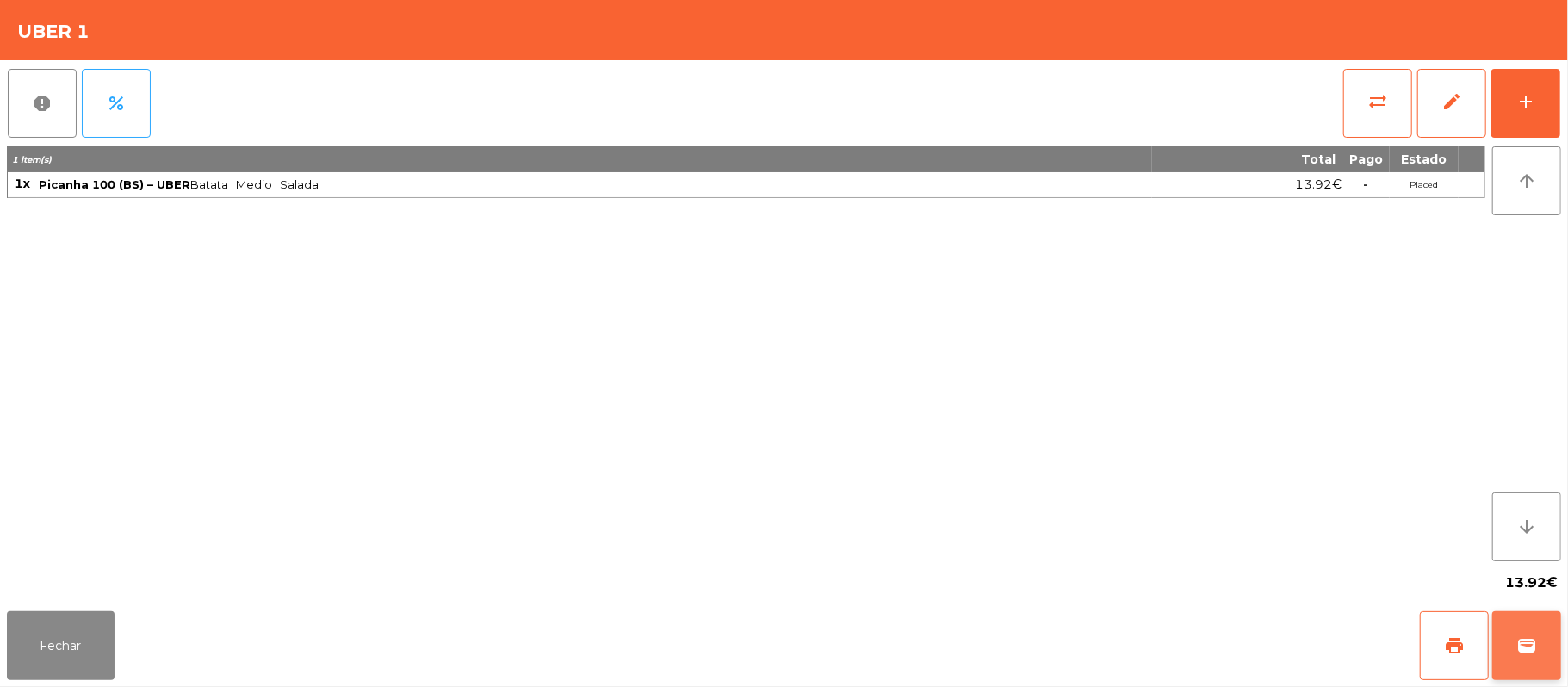
click at [1531, 642] on span "wallet" at bounding box center [1527, 646] width 21 height 21
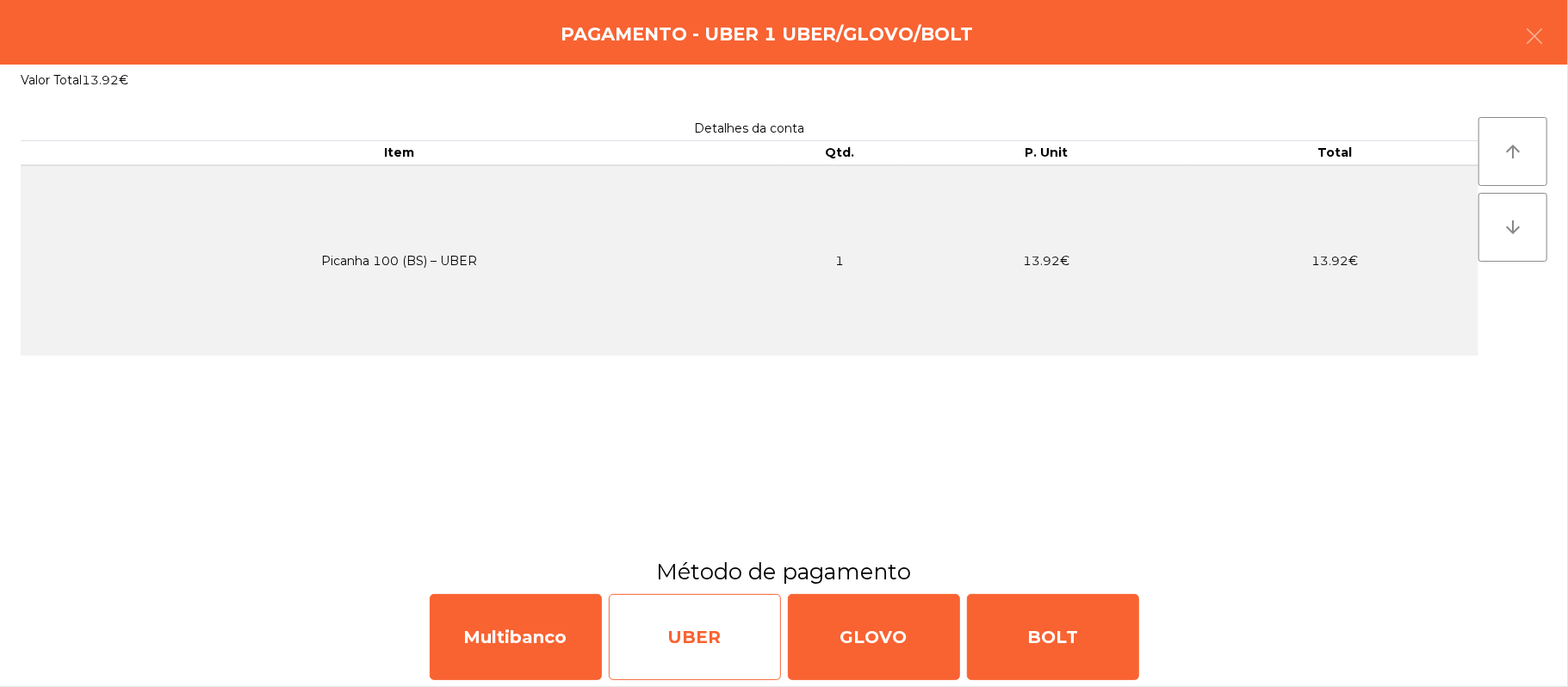
click at [737, 649] on div "UBER" at bounding box center [695, 637] width 173 height 86
select select "**"
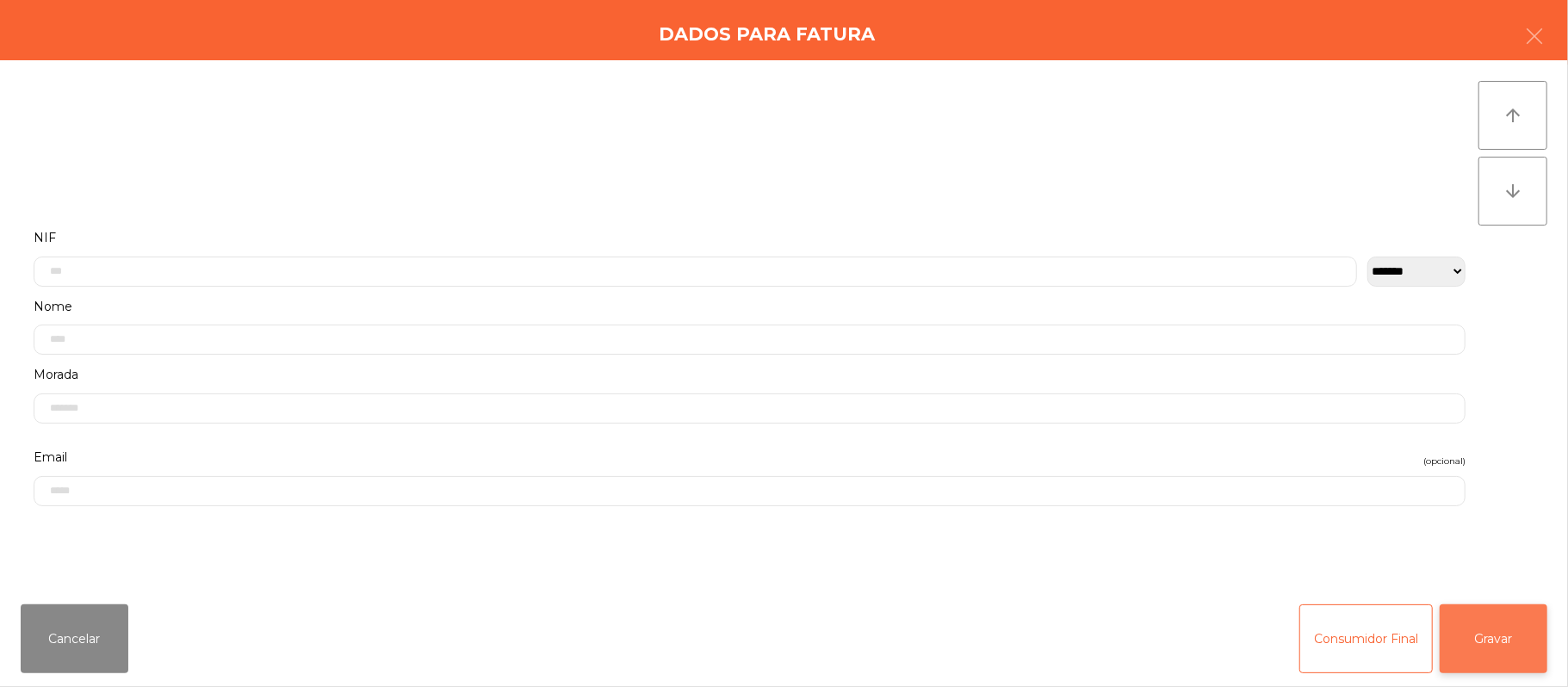
click at [1510, 666] on button "Gravar" at bounding box center [1493, 638] width 108 height 68
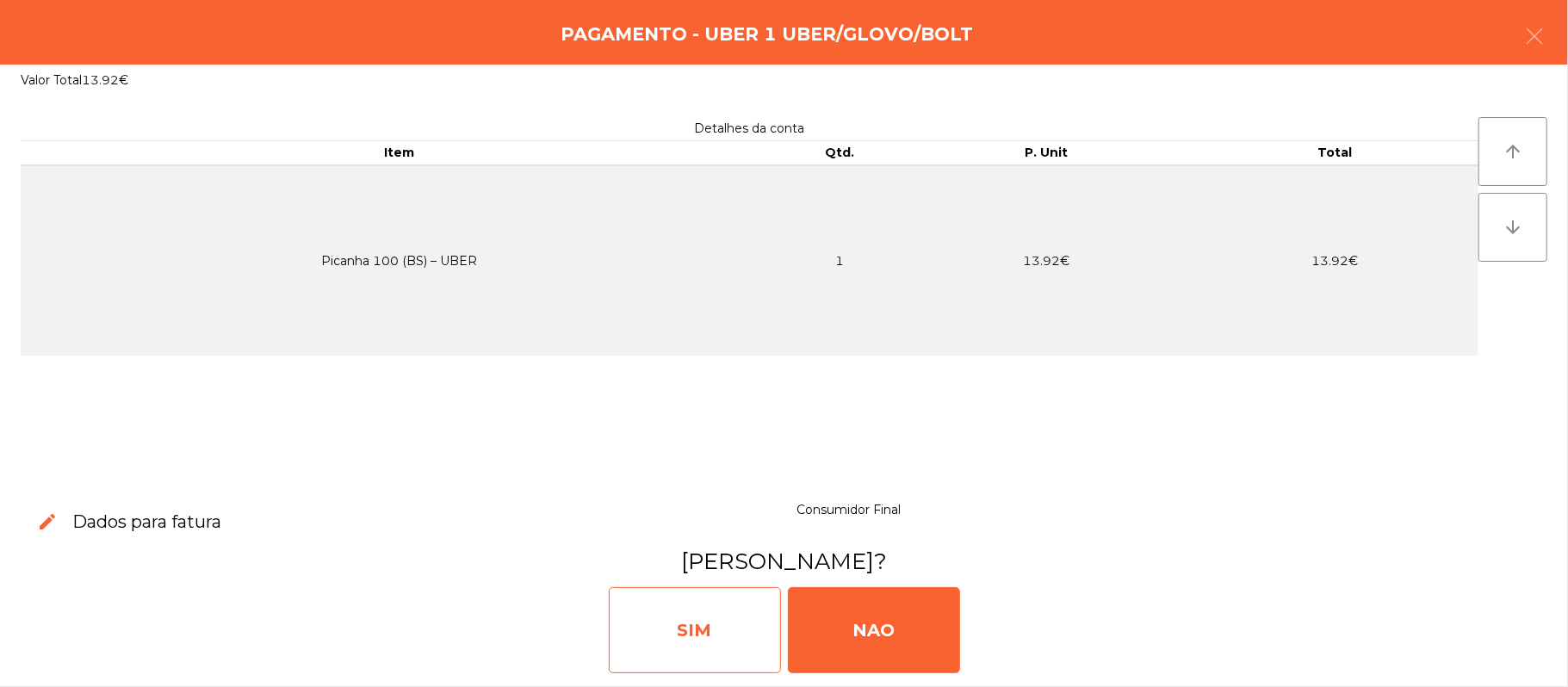
click at [731, 649] on div "SIM" at bounding box center [695, 630] width 173 height 86
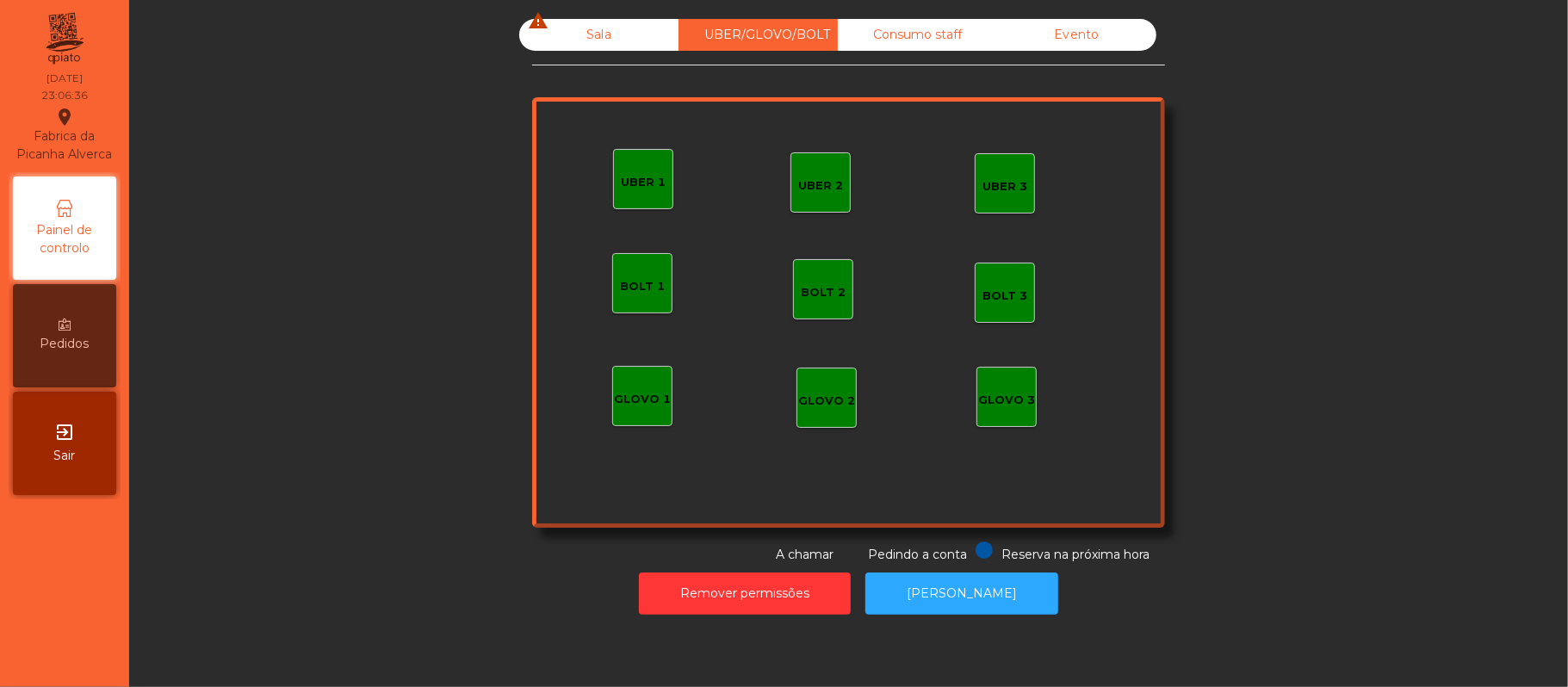
click at [585, 32] on div "Sala warning" at bounding box center [599, 35] width 159 height 32
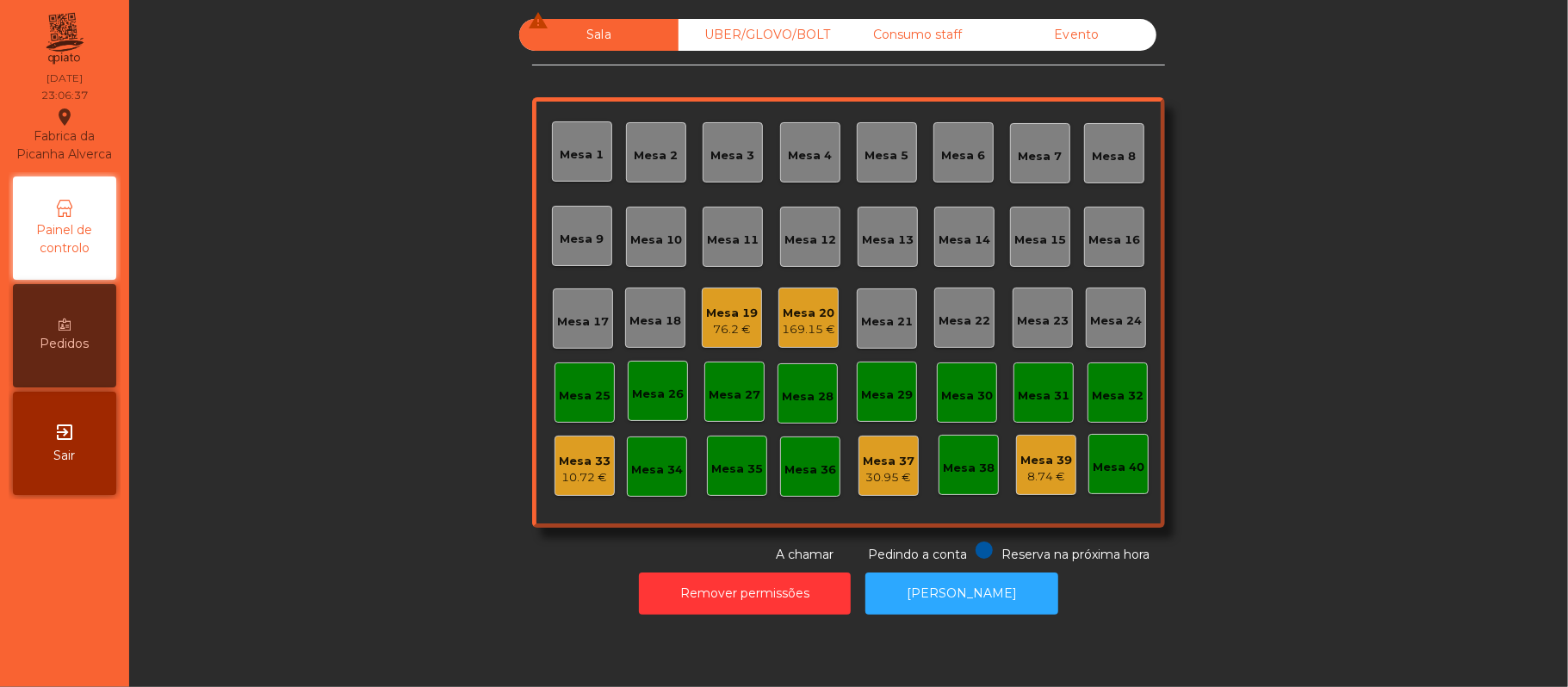
click at [810, 332] on div "169.15 €" at bounding box center [808, 330] width 53 height 17
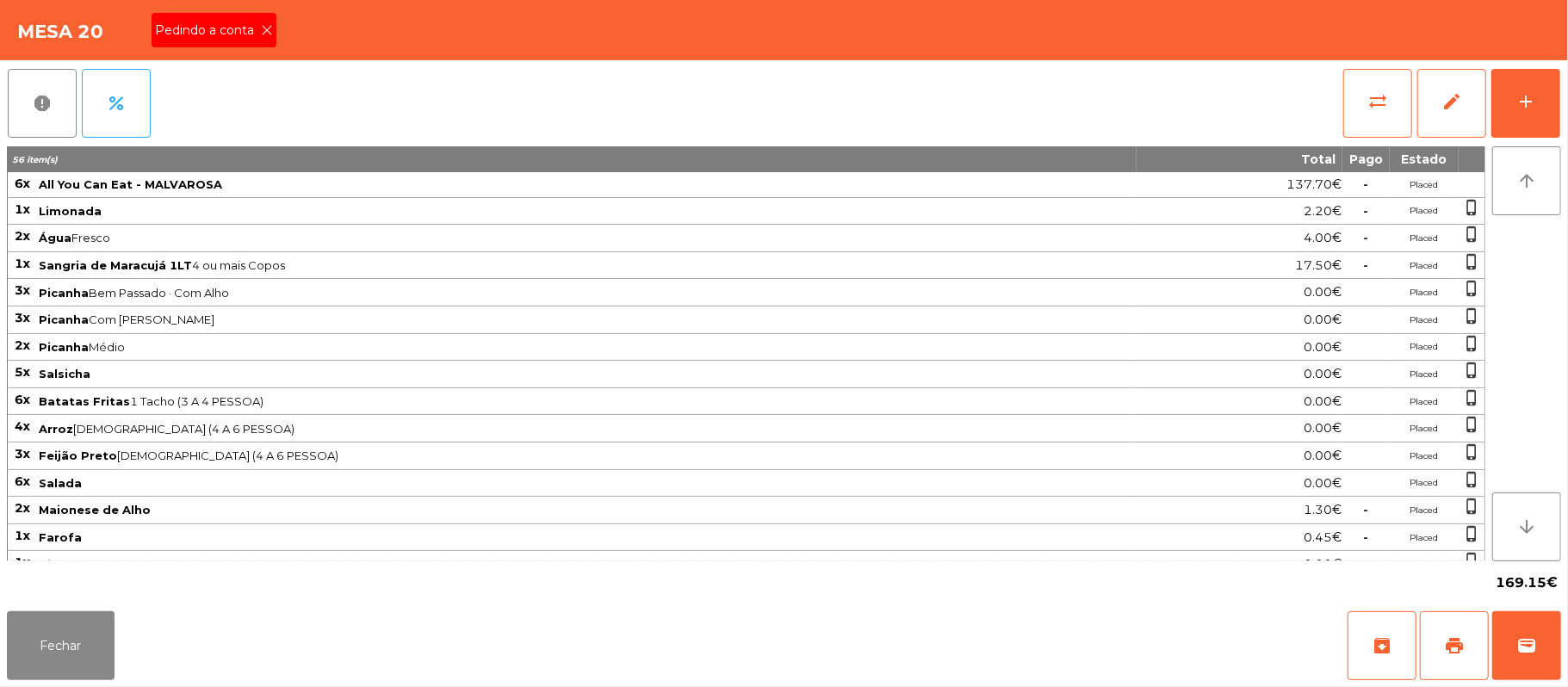
click at [226, 29] on span "Pedindo a conta" at bounding box center [207, 30] width 106 height 18
click at [1466, 637] on button "print" at bounding box center [1454, 645] width 68 height 68
click at [1396, 107] on button "sync_alt" at bounding box center [1378, 102] width 68 height 68
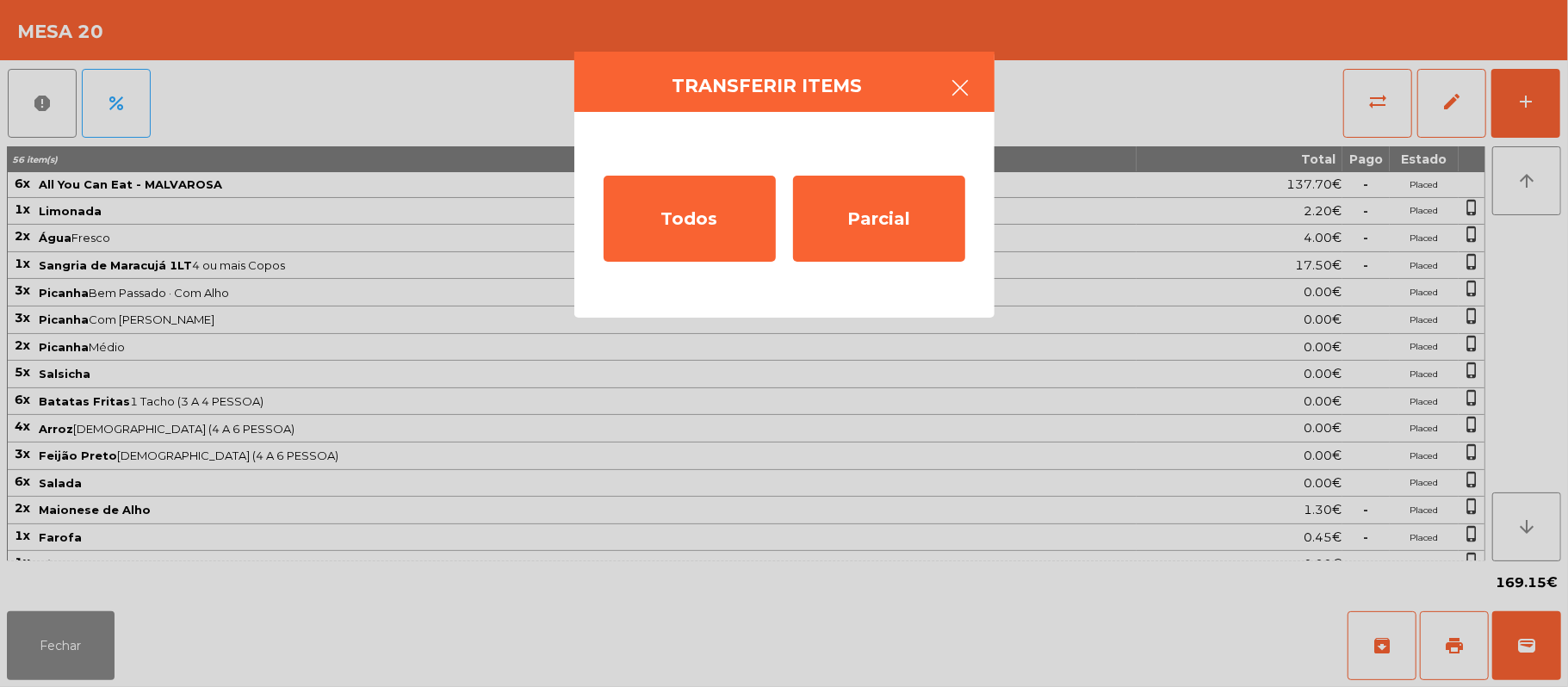
click at [962, 79] on icon "button" at bounding box center [961, 88] width 21 height 21
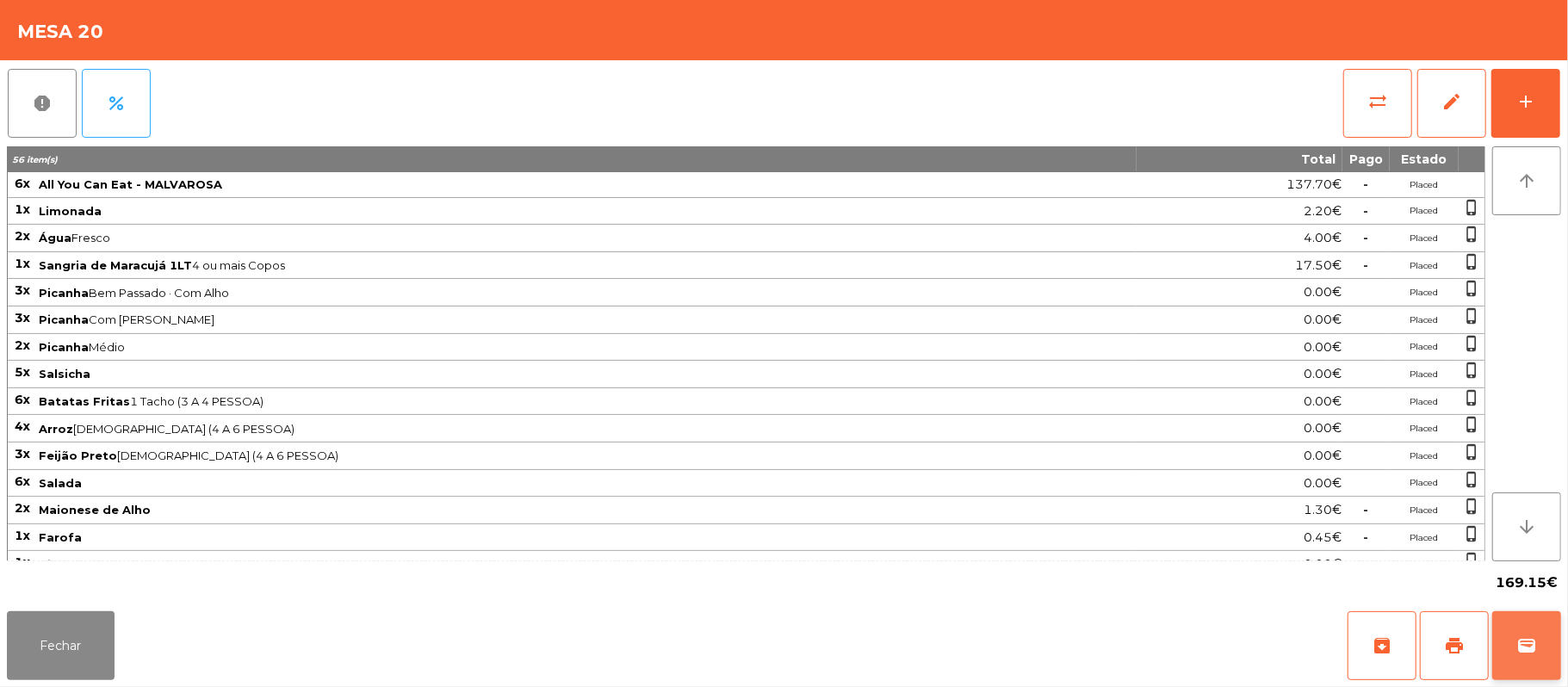
click at [1540, 665] on button "wallet" at bounding box center [1526, 645] width 68 height 68
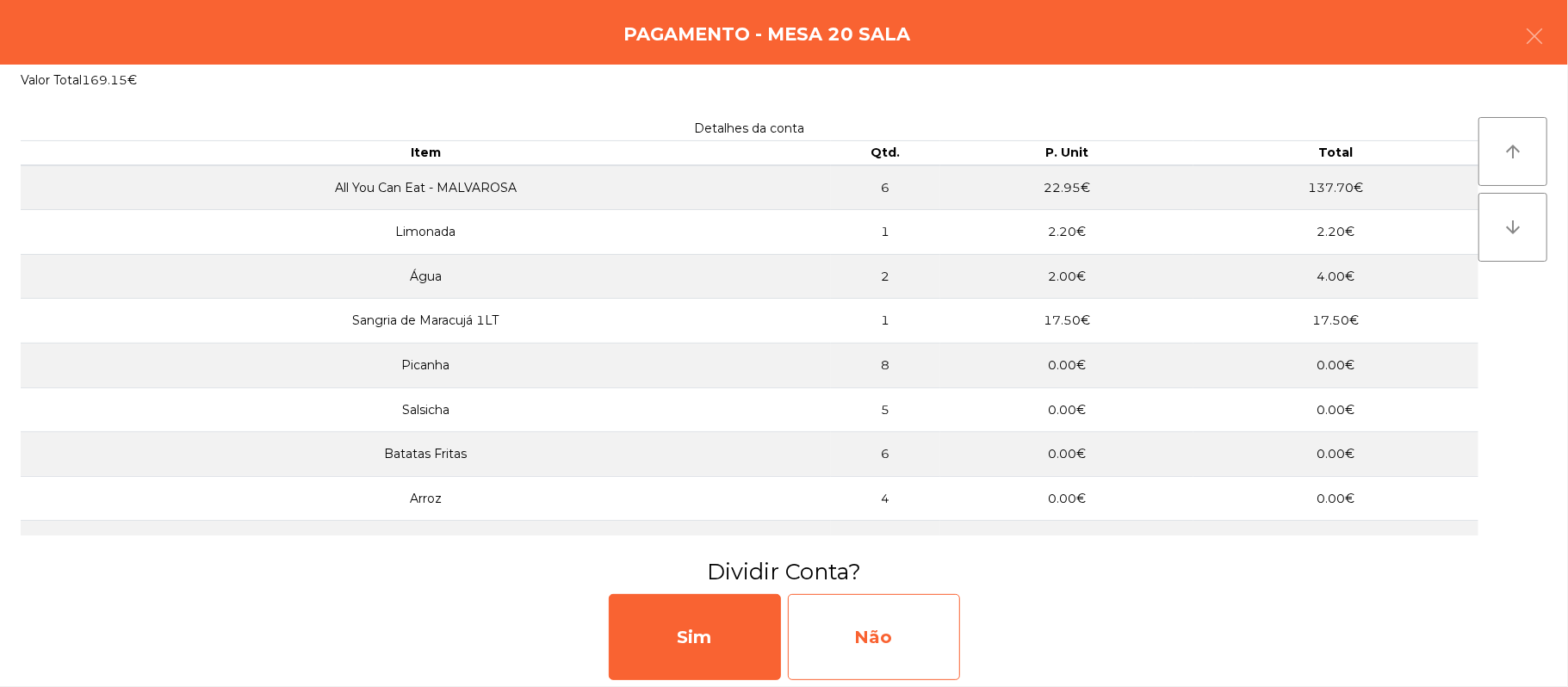
click at [880, 621] on div "Não" at bounding box center [874, 637] width 173 height 86
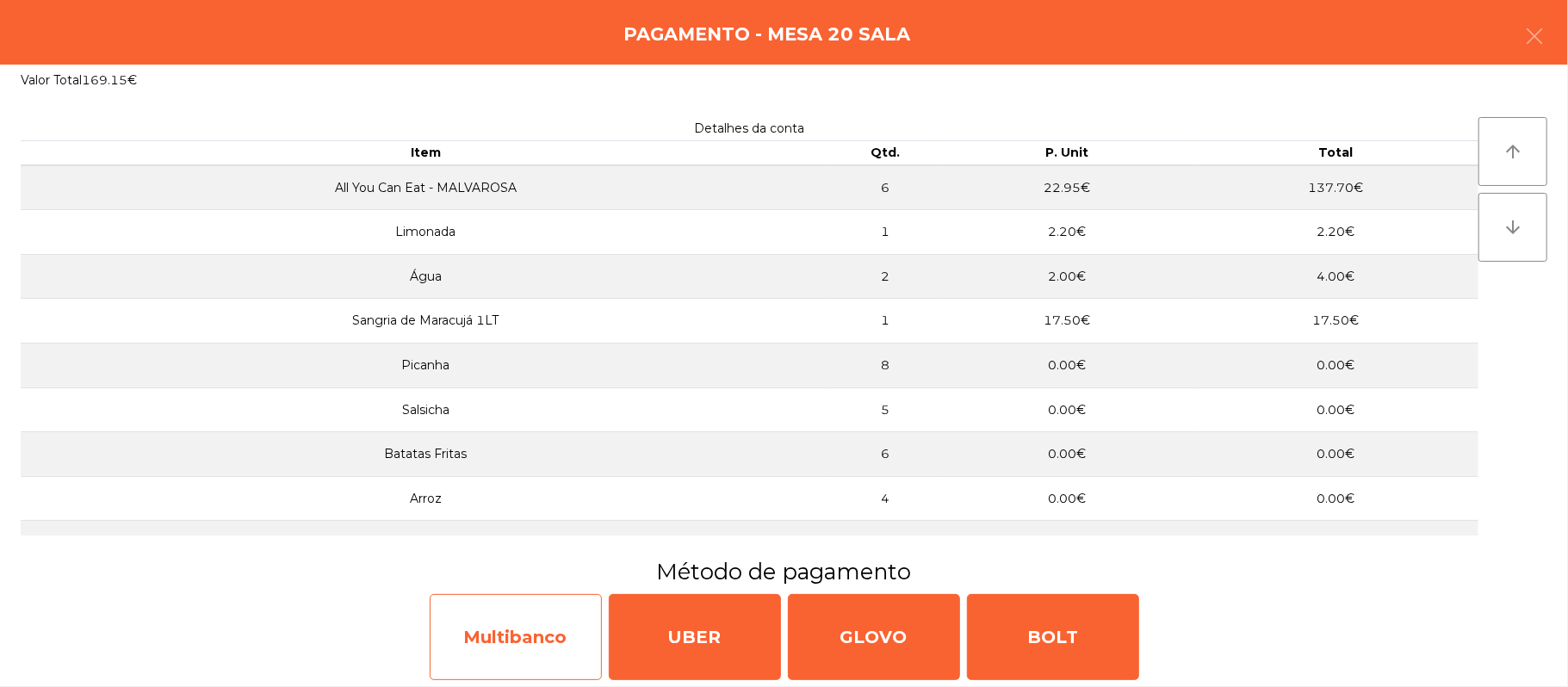
click at [527, 625] on div "Multibanco" at bounding box center [516, 637] width 173 height 86
select select "**"
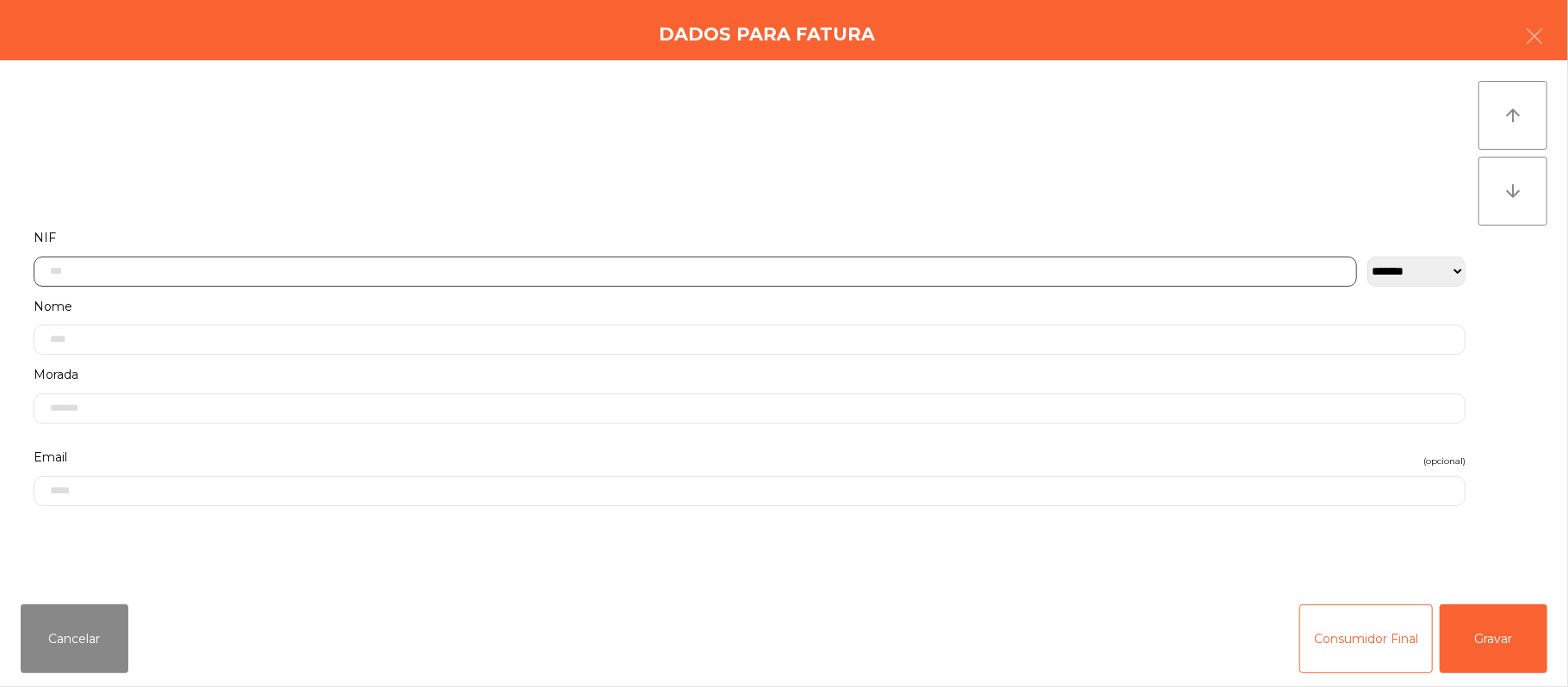
click at [656, 266] on input "text" at bounding box center [695, 272] width 1323 height 30
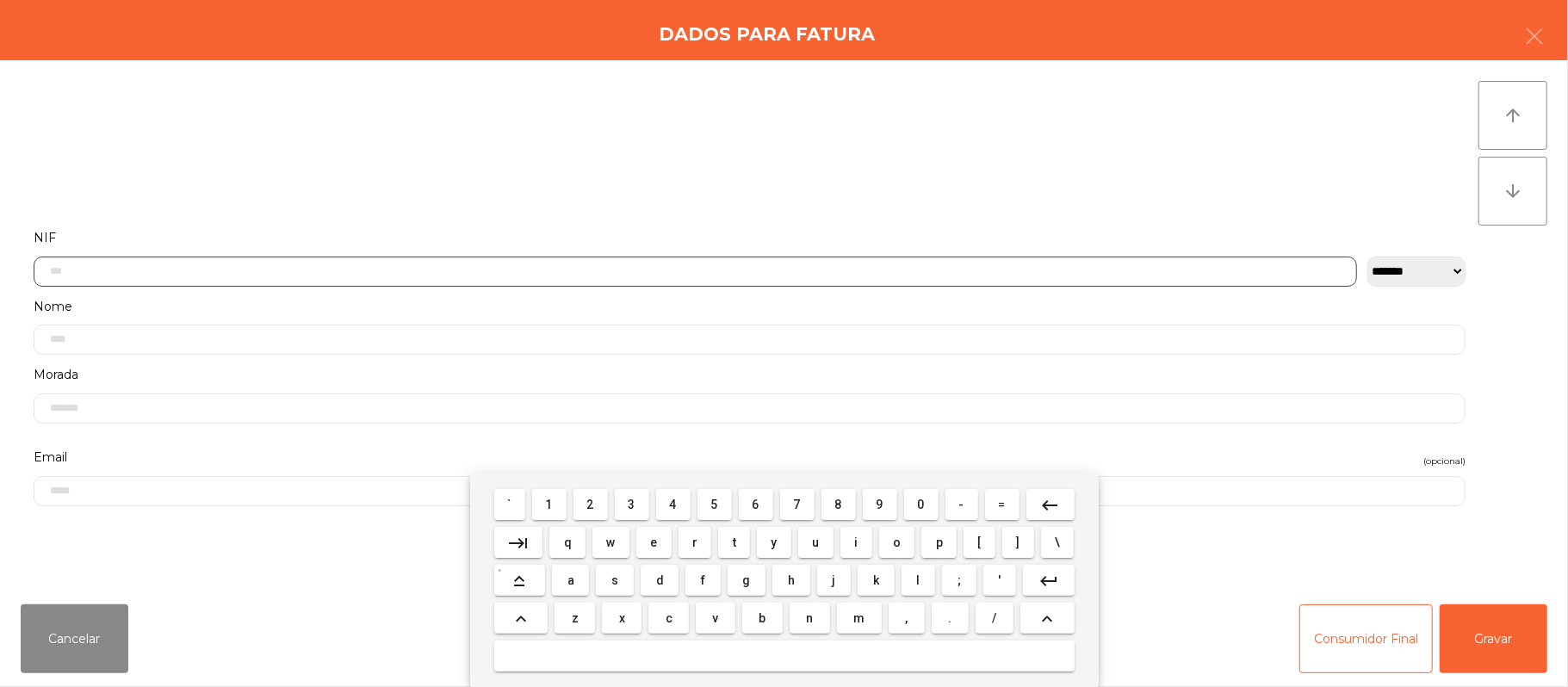
scroll to position [144, 0]
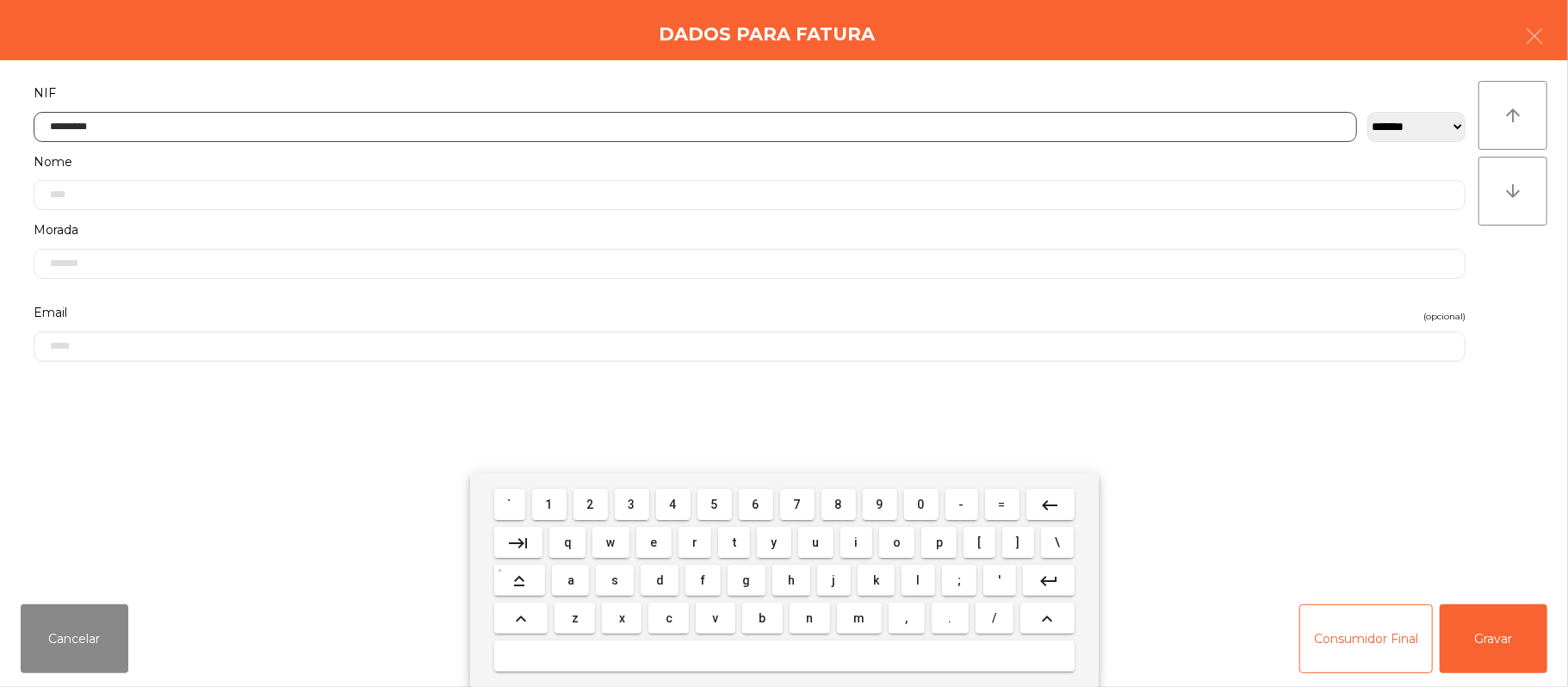
type input "*********"
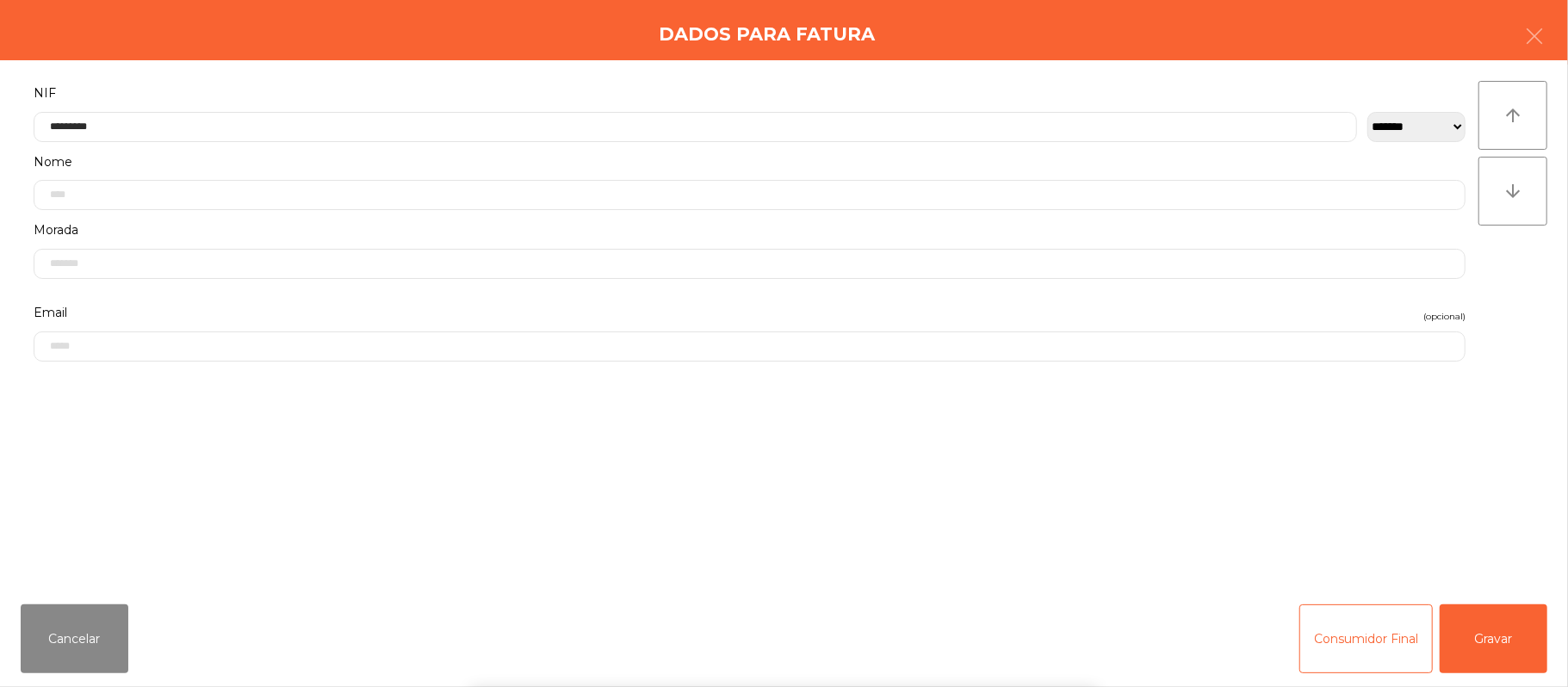
click at [1493, 646] on div "` 1 2 3 4 5 6 7 8 9 0 - = keyboard_backspace keyboard_tab q w e r t y u i o p […" at bounding box center [784, 580] width 1568 height 214
click at [1514, 650] on button "Gravar" at bounding box center [1493, 638] width 108 height 68
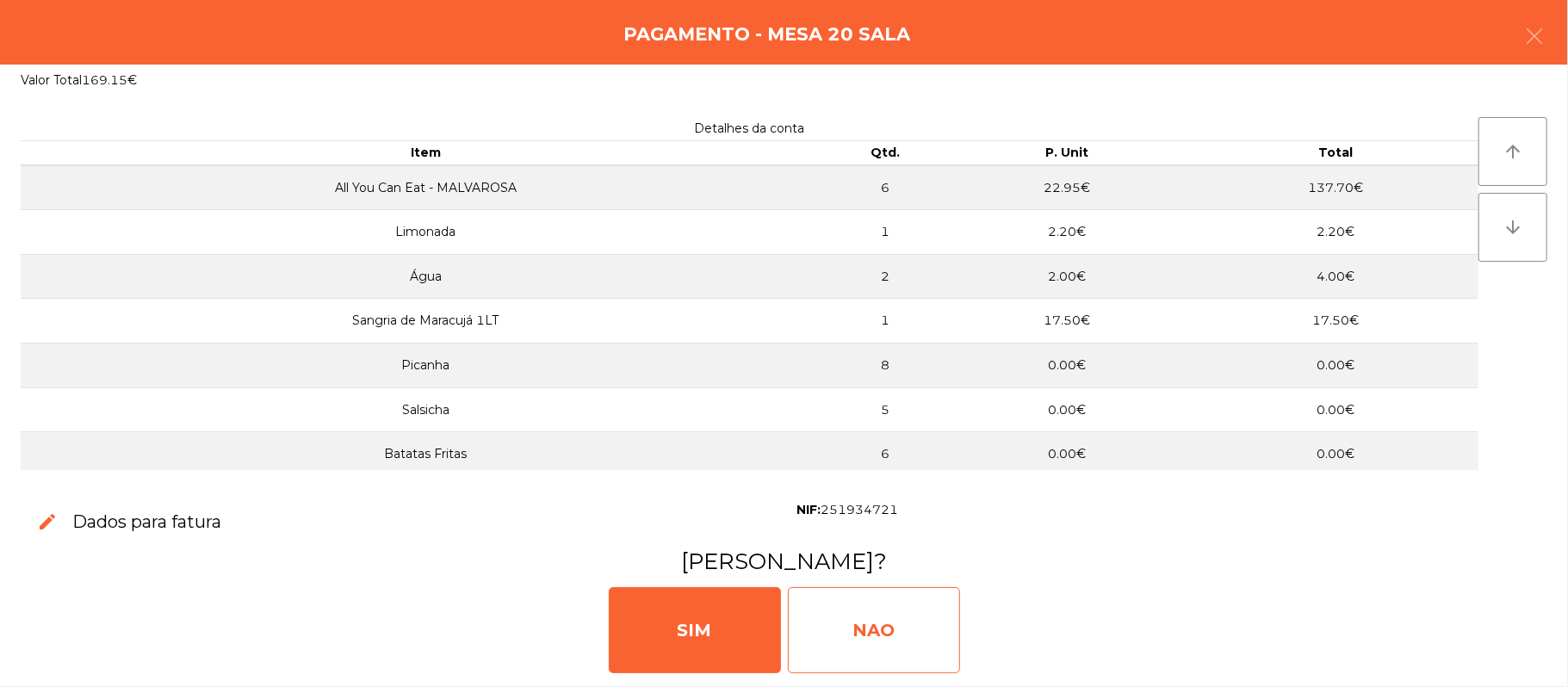
click at [886, 640] on div "NAO" at bounding box center [874, 630] width 173 height 86
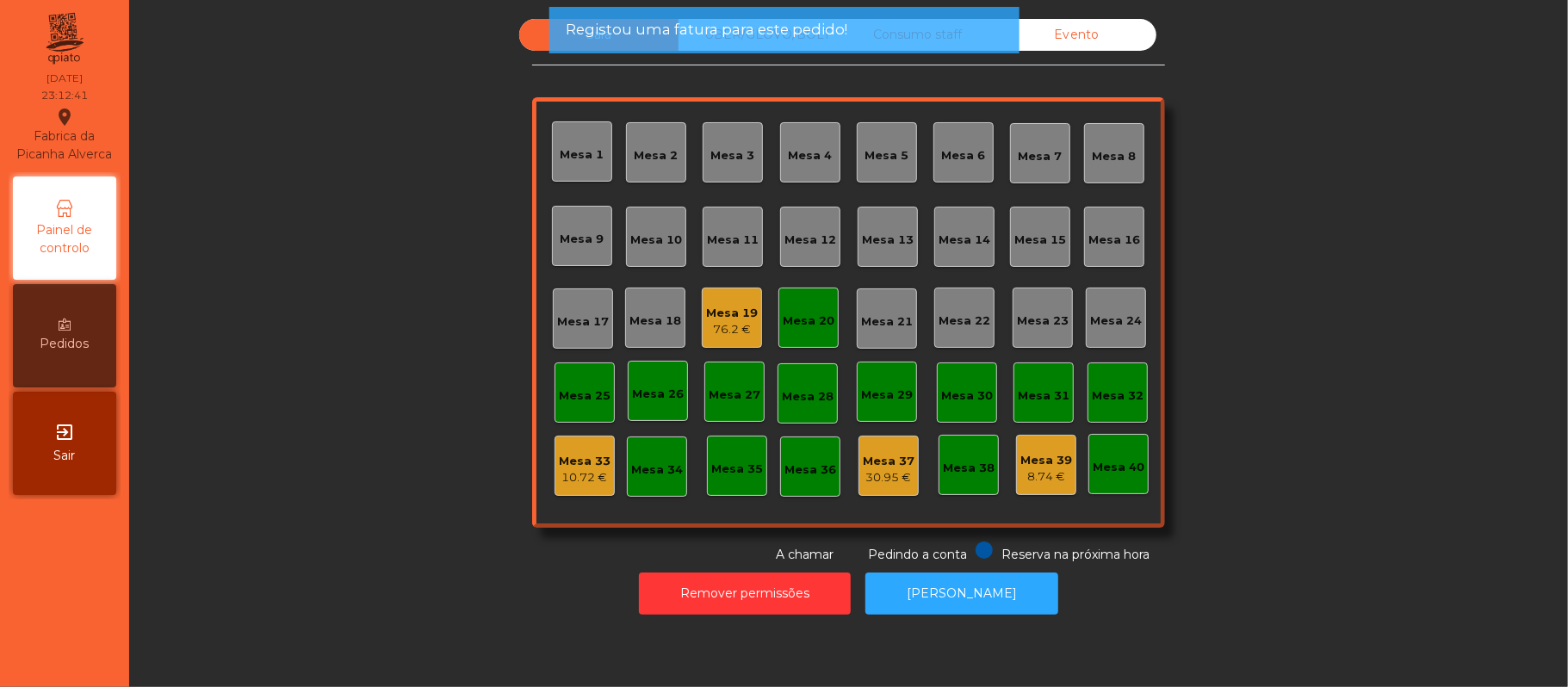
click at [801, 306] on div "Mesa 20" at bounding box center [808, 318] width 52 height 24
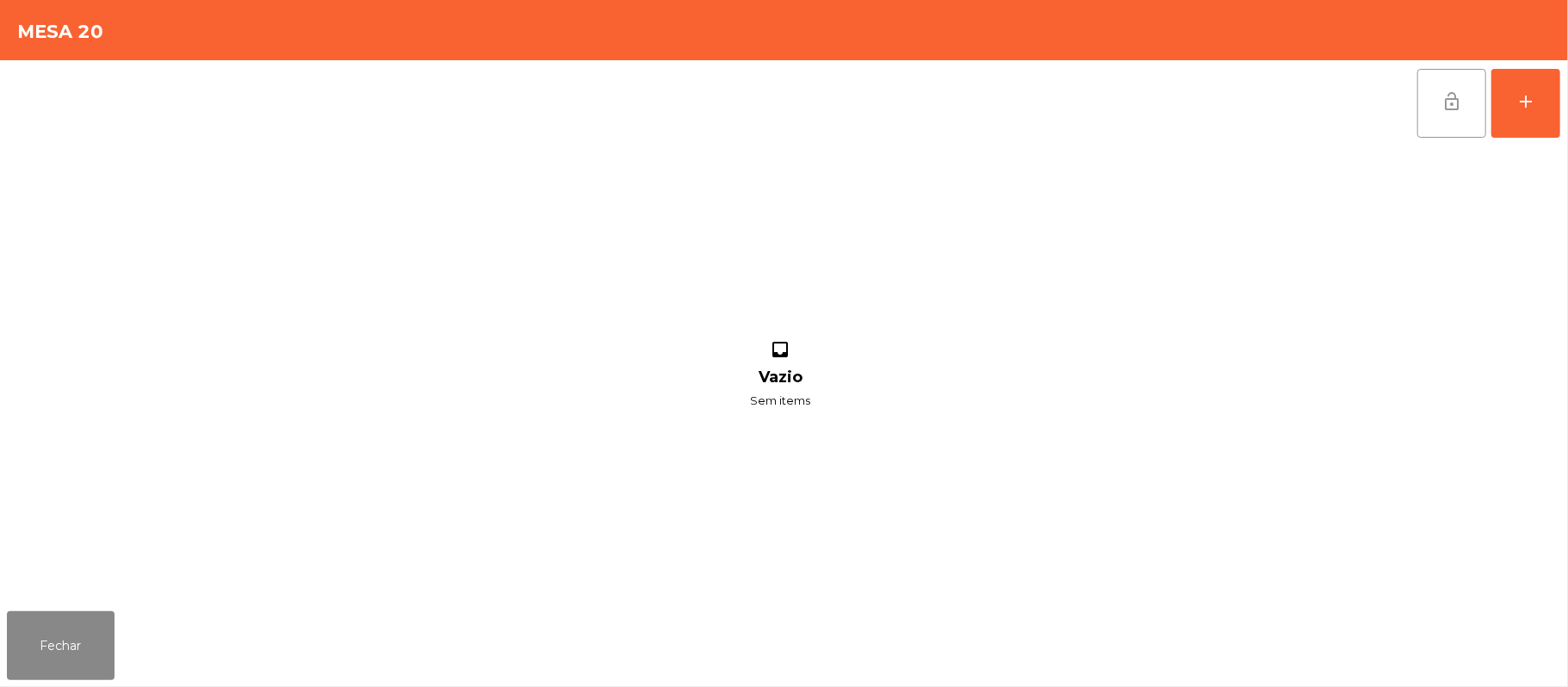
click at [1454, 105] on span "lock_open" at bounding box center [1452, 101] width 21 height 21
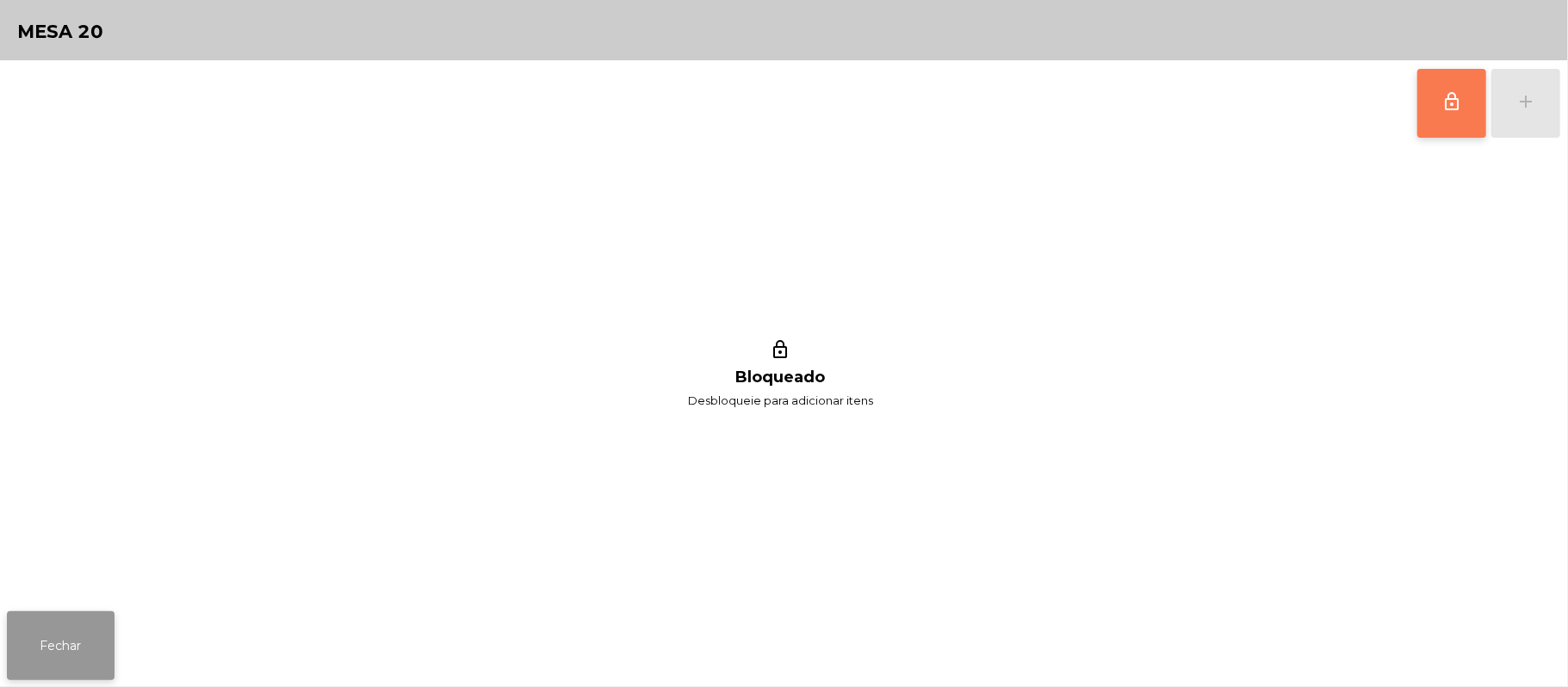
click at [49, 656] on button "Fechar" at bounding box center [60, 645] width 108 height 68
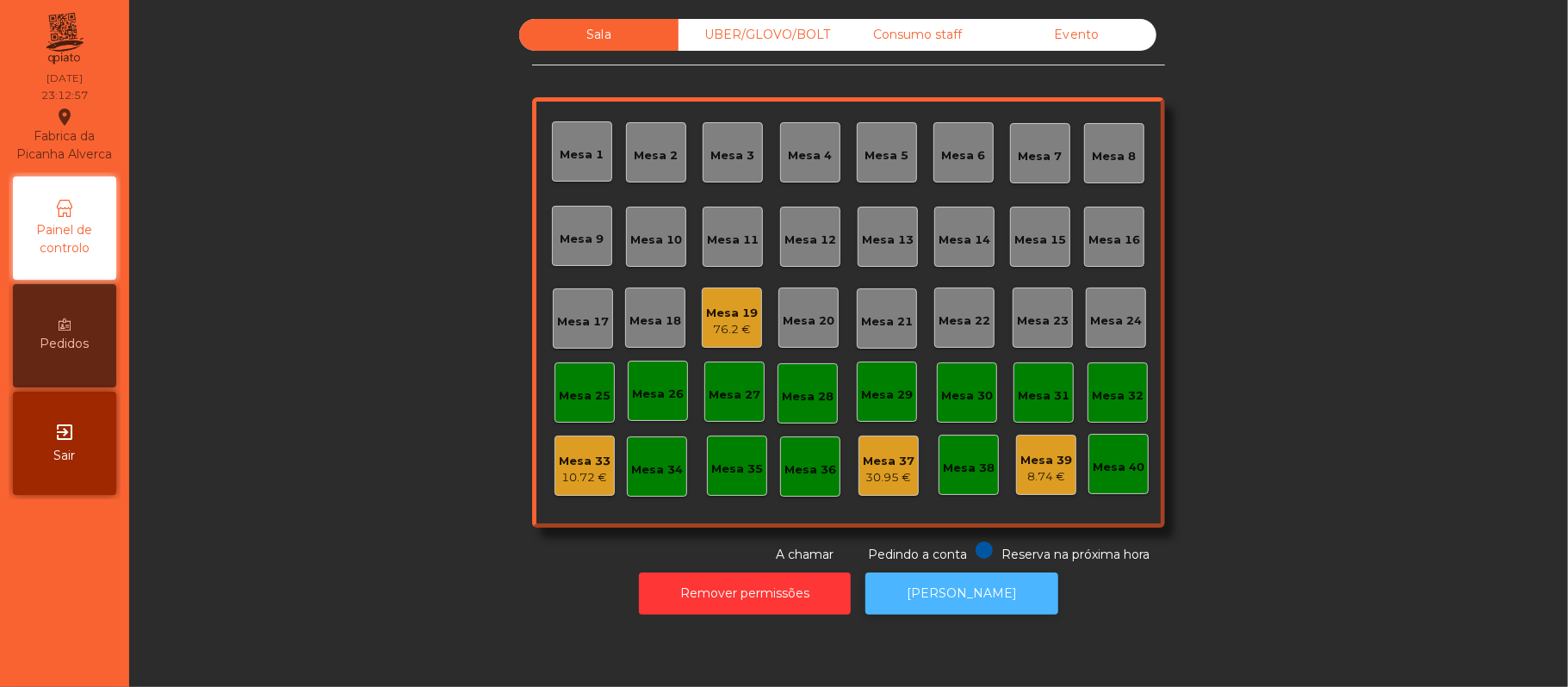
click at [953, 589] on button "[PERSON_NAME]" at bounding box center [962, 593] width 193 height 42
click at [715, 317] on div "Mesa 19" at bounding box center [731, 313] width 52 height 17
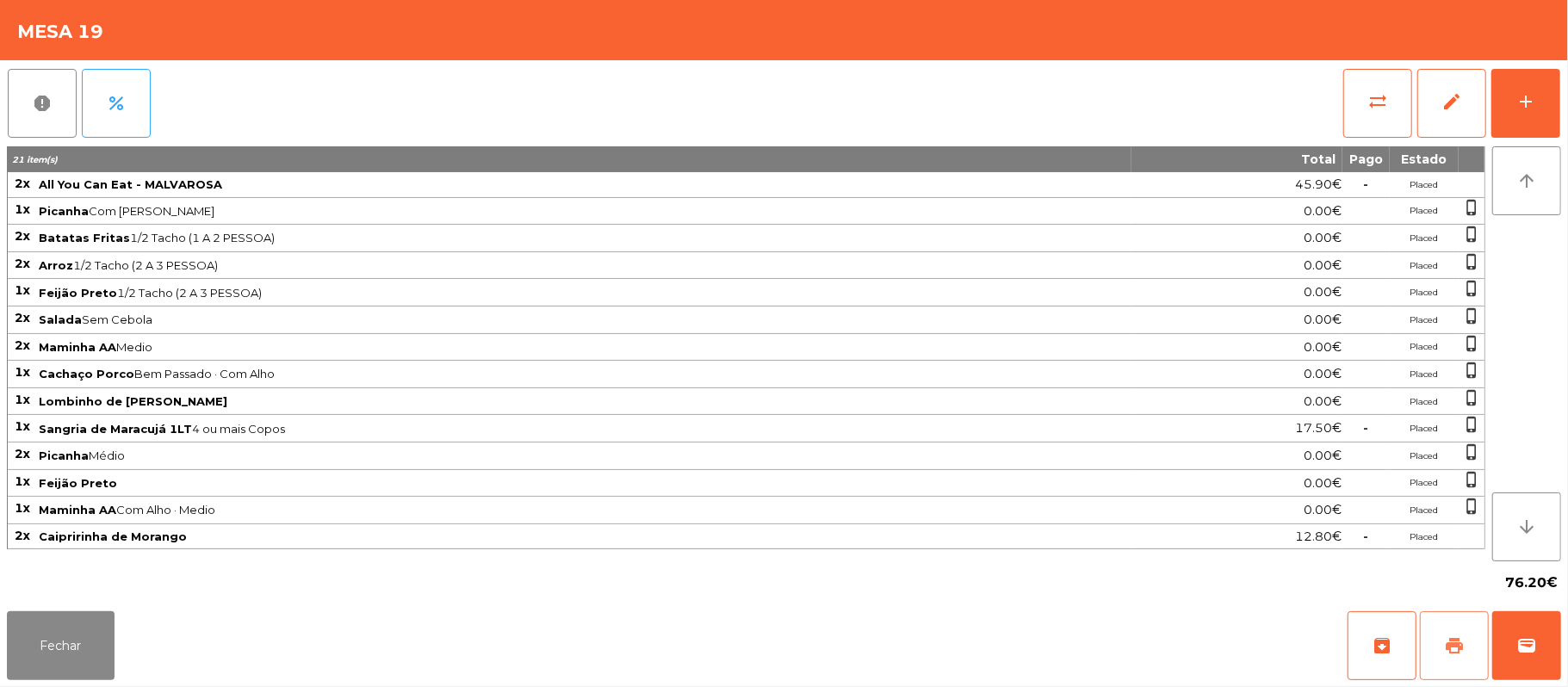
click at [1450, 644] on span "print" at bounding box center [1455, 646] width 21 height 21
click at [1447, 644] on span "print" at bounding box center [1455, 646] width 21 height 21
click at [1359, 88] on button "sync_alt" at bounding box center [1378, 102] width 68 height 68
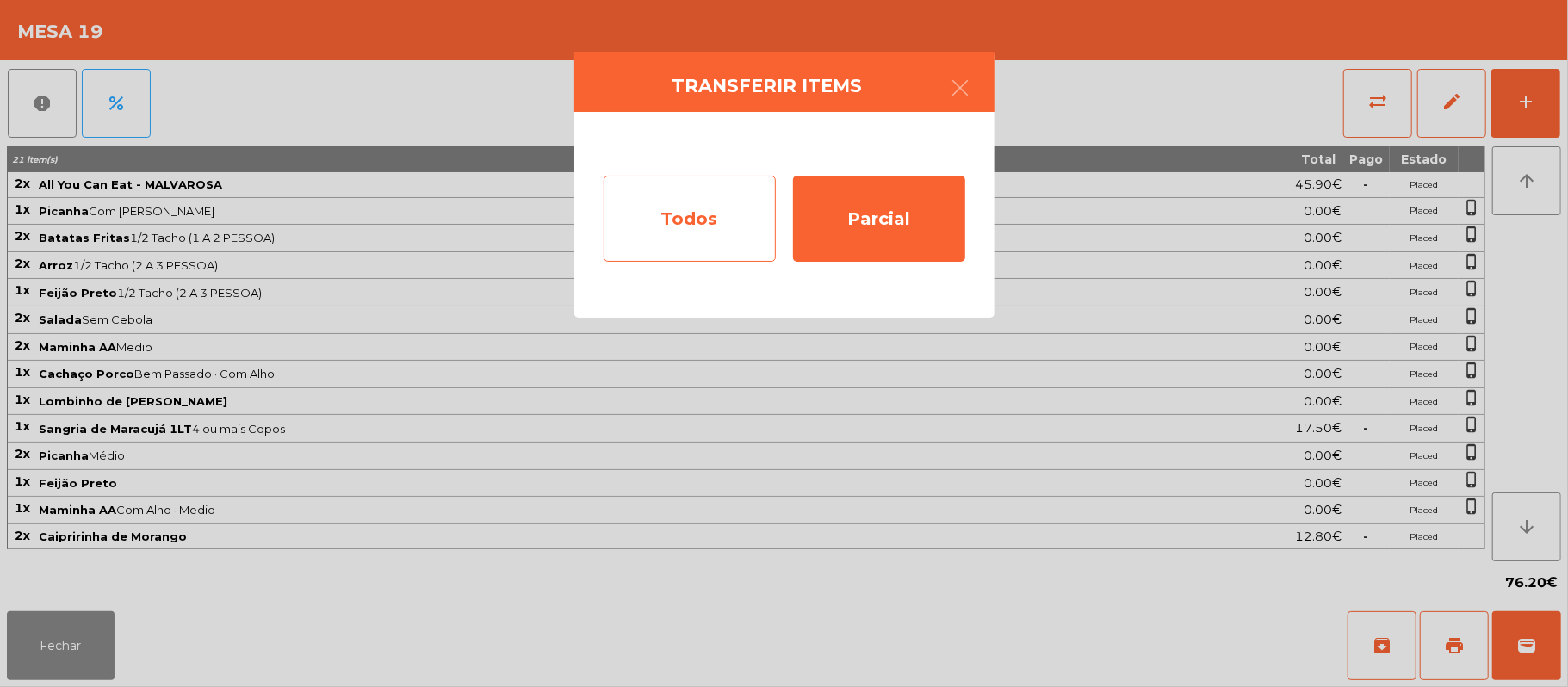
click at [715, 229] on div "Todos" at bounding box center [690, 218] width 173 height 86
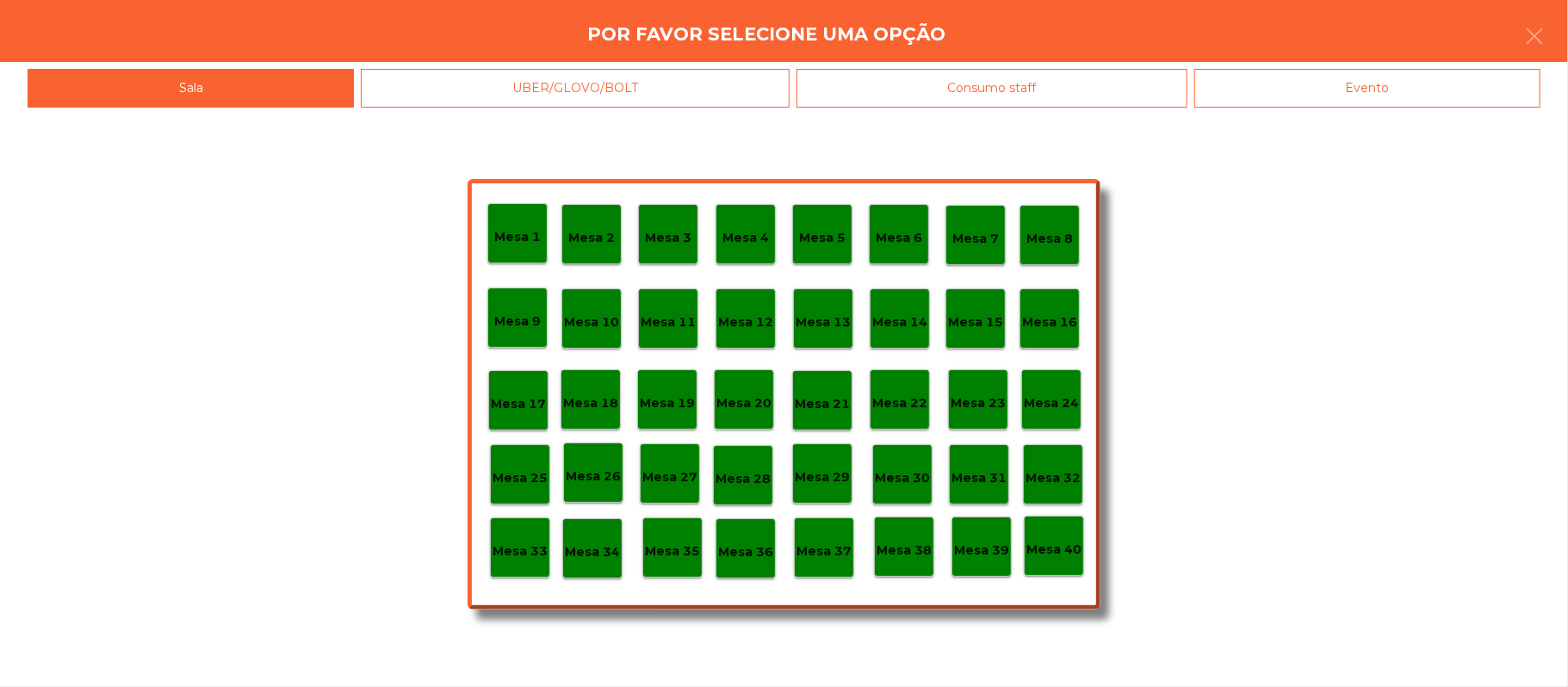
click at [1402, 87] on div "Evento" at bounding box center [1367, 87] width 346 height 38
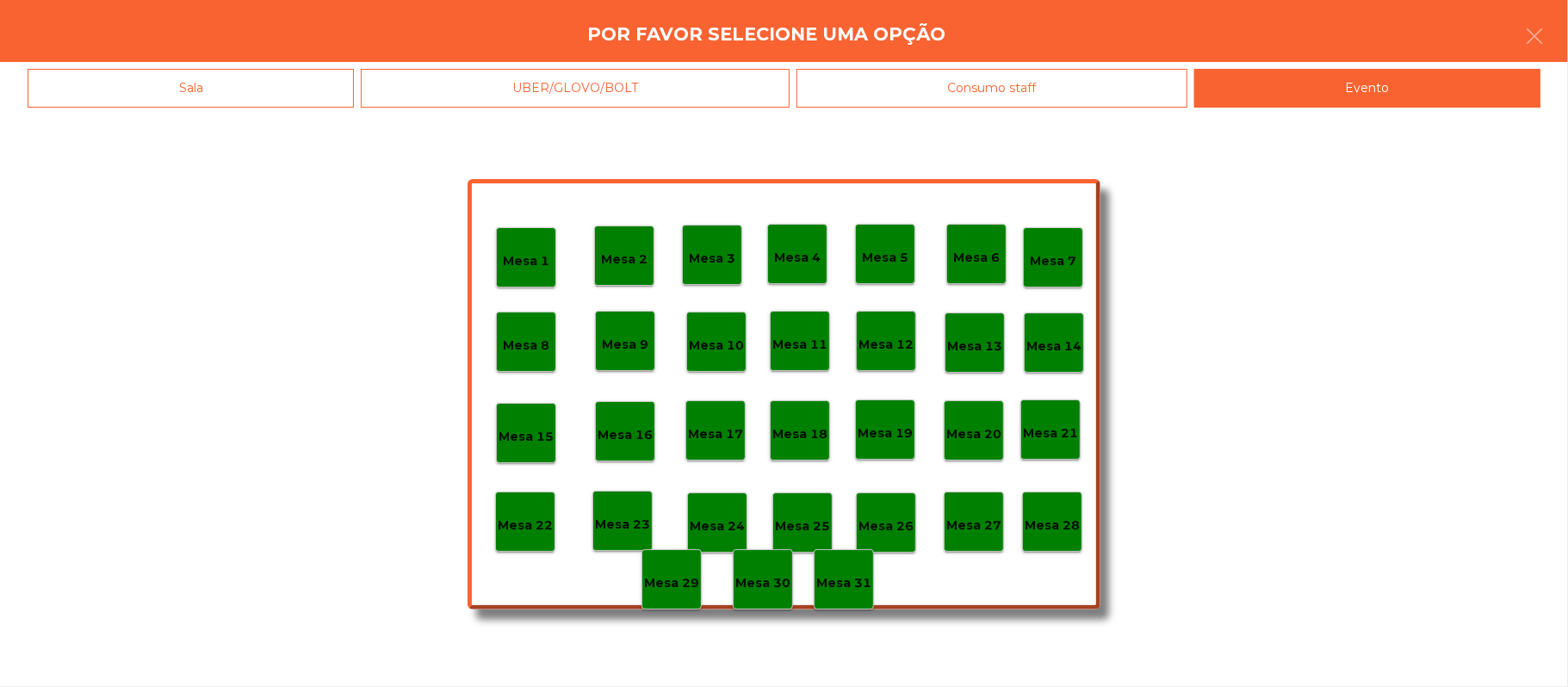
click at [1048, 539] on div "Mesa 28" at bounding box center [1052, 521] width 60 height 60
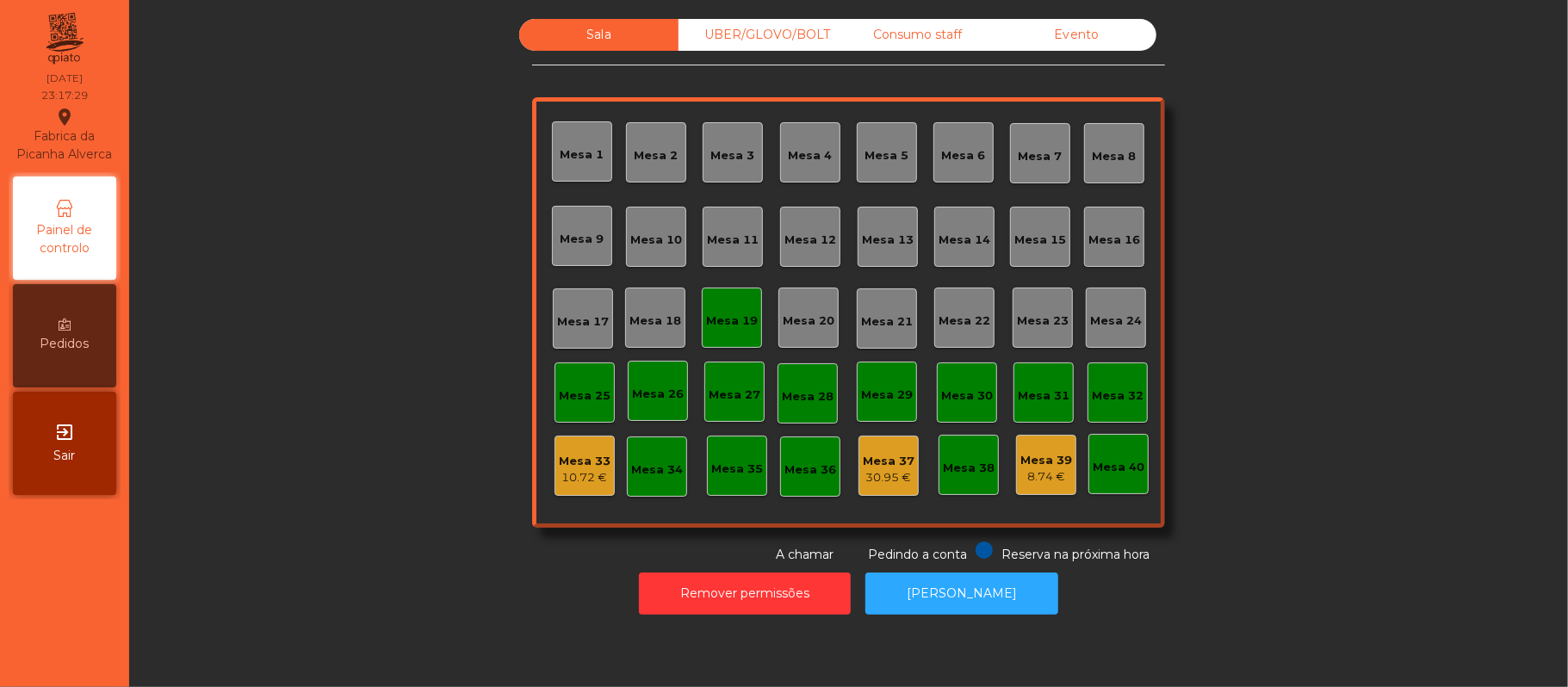
click at [1033, 458] on div "Mesa 39" at bounding box center [1046, 460] width 52 height 17
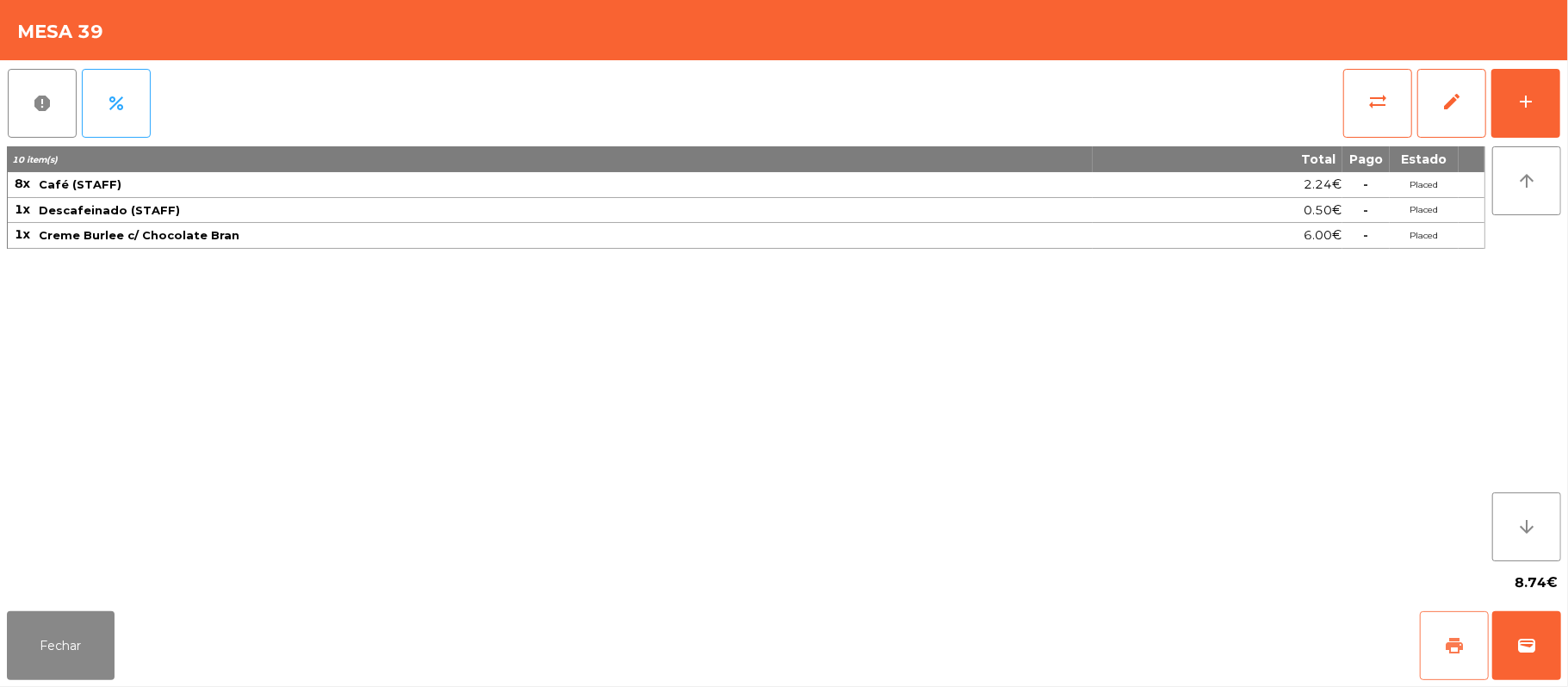
click at [1469, 641] on button "print" at bounding box center [1454, 645] width 68 height 68
click at [90, 590] on div "8.74€" at bounding box center [784, 583] width 1555 height 43
click at [23, 680] on button "Fechar" at bounding box center [60, 645] width 108 height 68
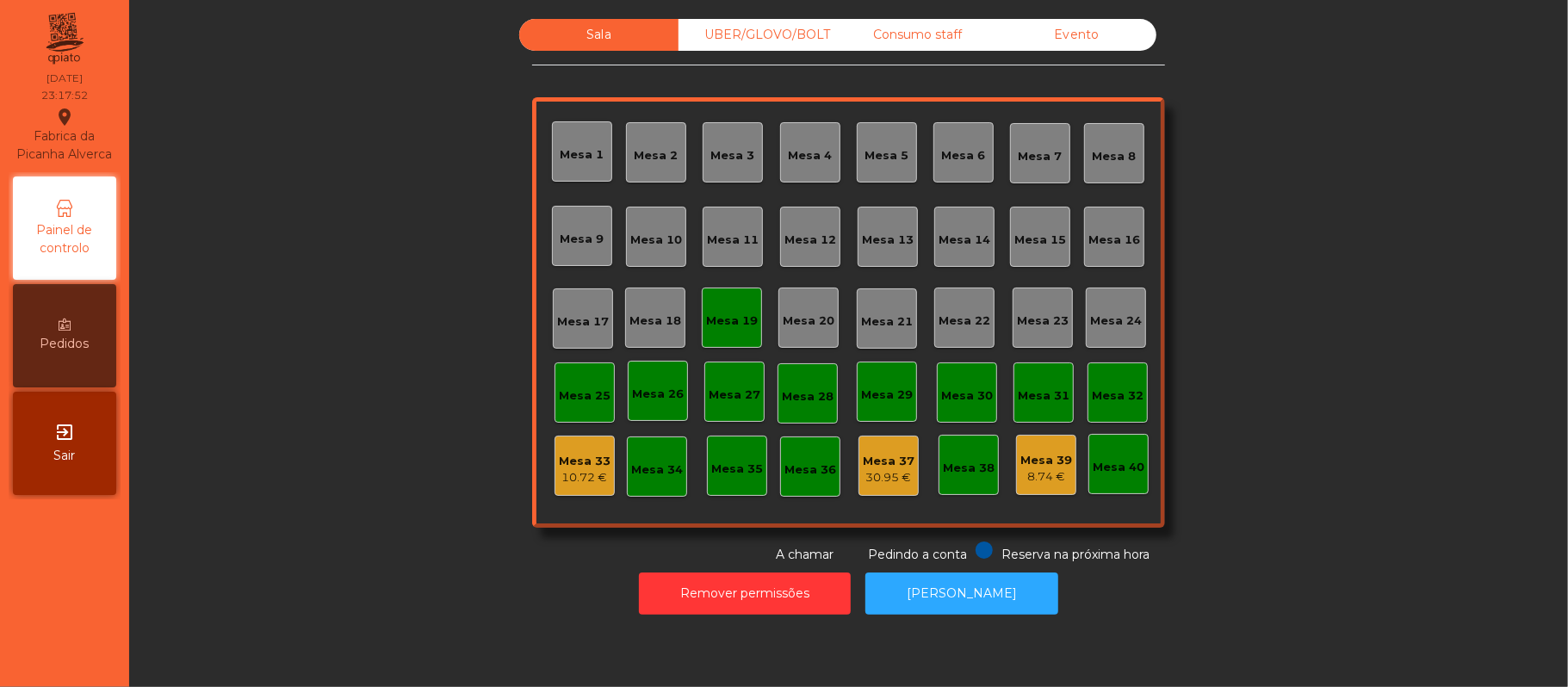
click at [1289, 456] on div "Sala UBER/GLOVO/BOLT Consumo staff Evento Mesa 1 Mesa 2 Mesa 3 Mesa 4 Mesa 5 Me…" at bounding box center [849, 291] width 1393 height 545
click at [565, 486] on div "Mesa 33 10.72 €" at bounding box center [584, 466] width 60 height 60
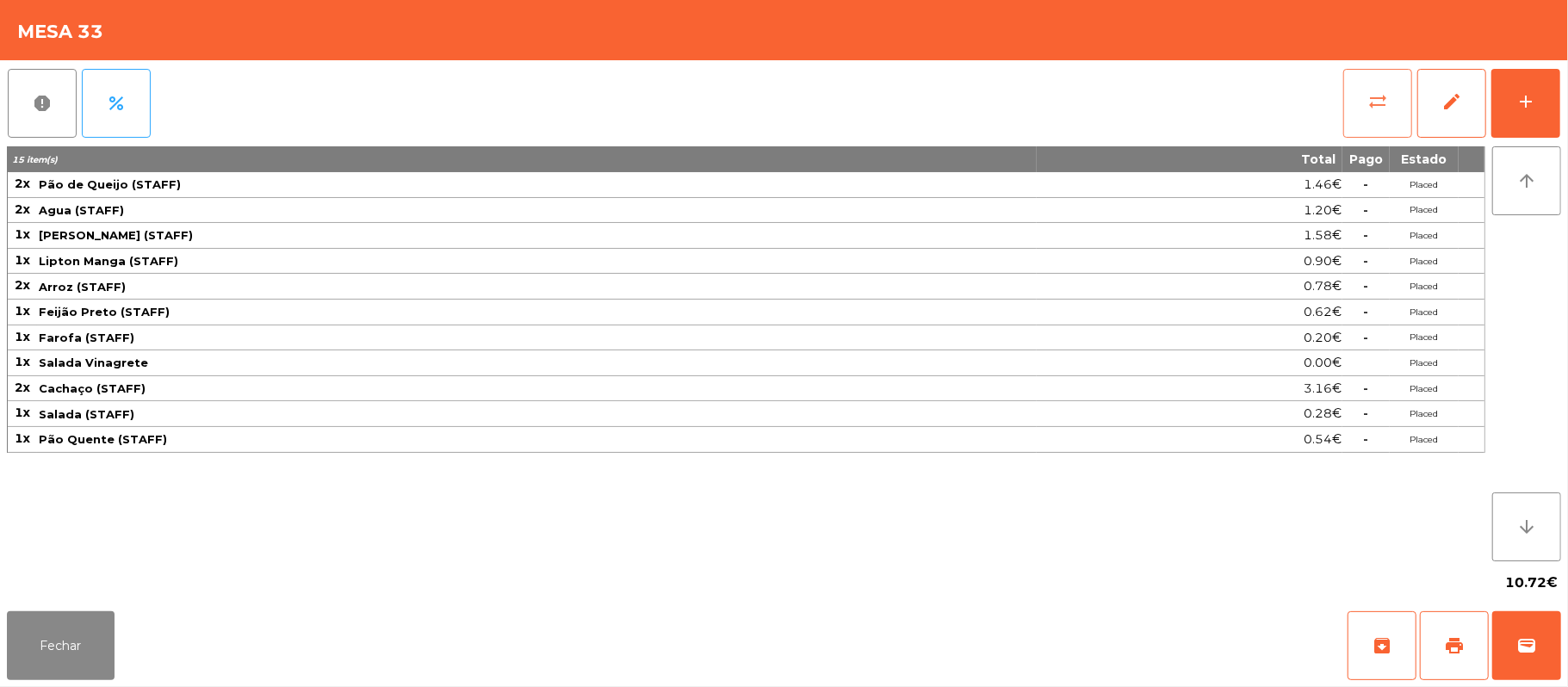
click at [1380, 95] on span "sync_alt" at bounding box center [1378, 101] width 21 height 21
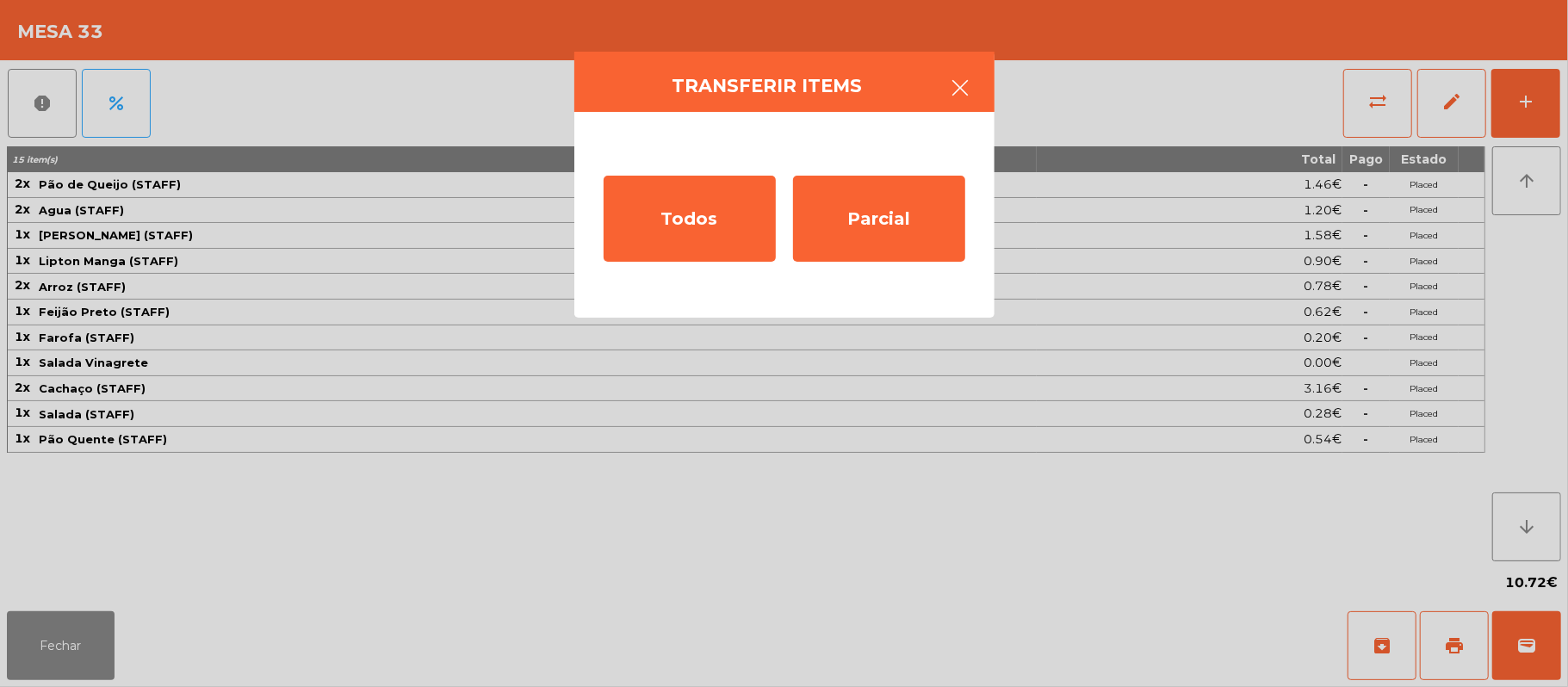
click at [975, 103] on button "button" at bounding box center [960, 89] width 48 height 52
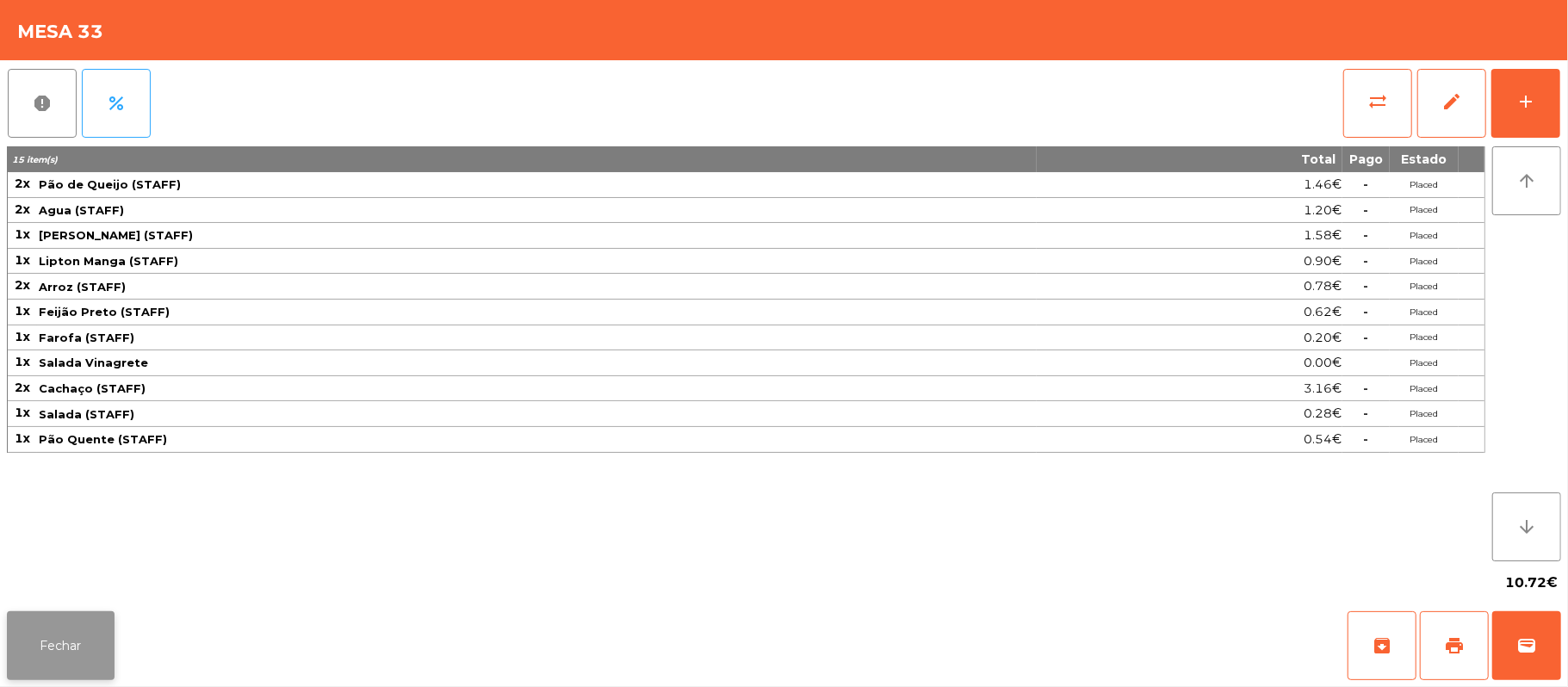
click at [73, 656] on button "Fechar" at bounding box center [60, 645] width 108 height 68
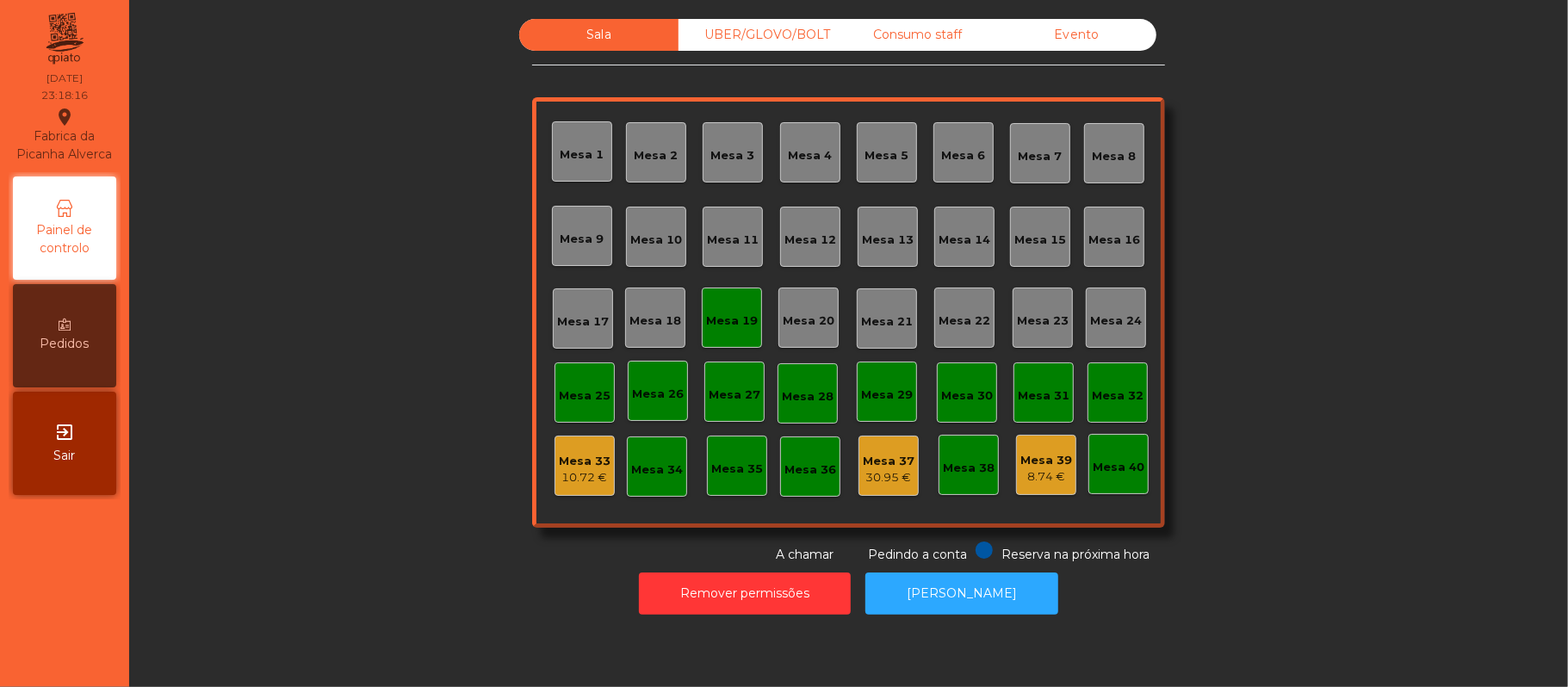
click at [1051, 469] on div "8.74 €" at bounding box center [1046, 477] width 52 height 17
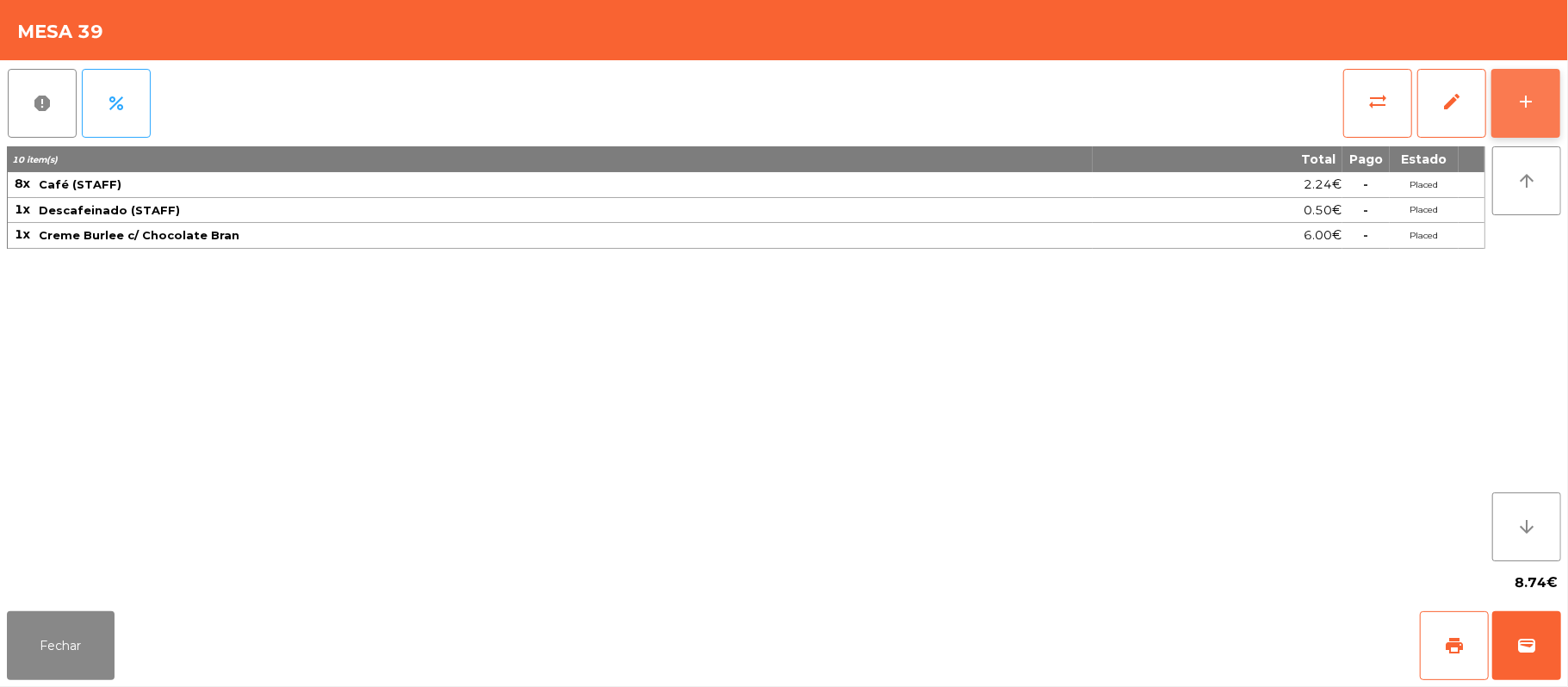
click at [1515, 100] on div "add" at bounding box center [1526, 101] width 21 height 21
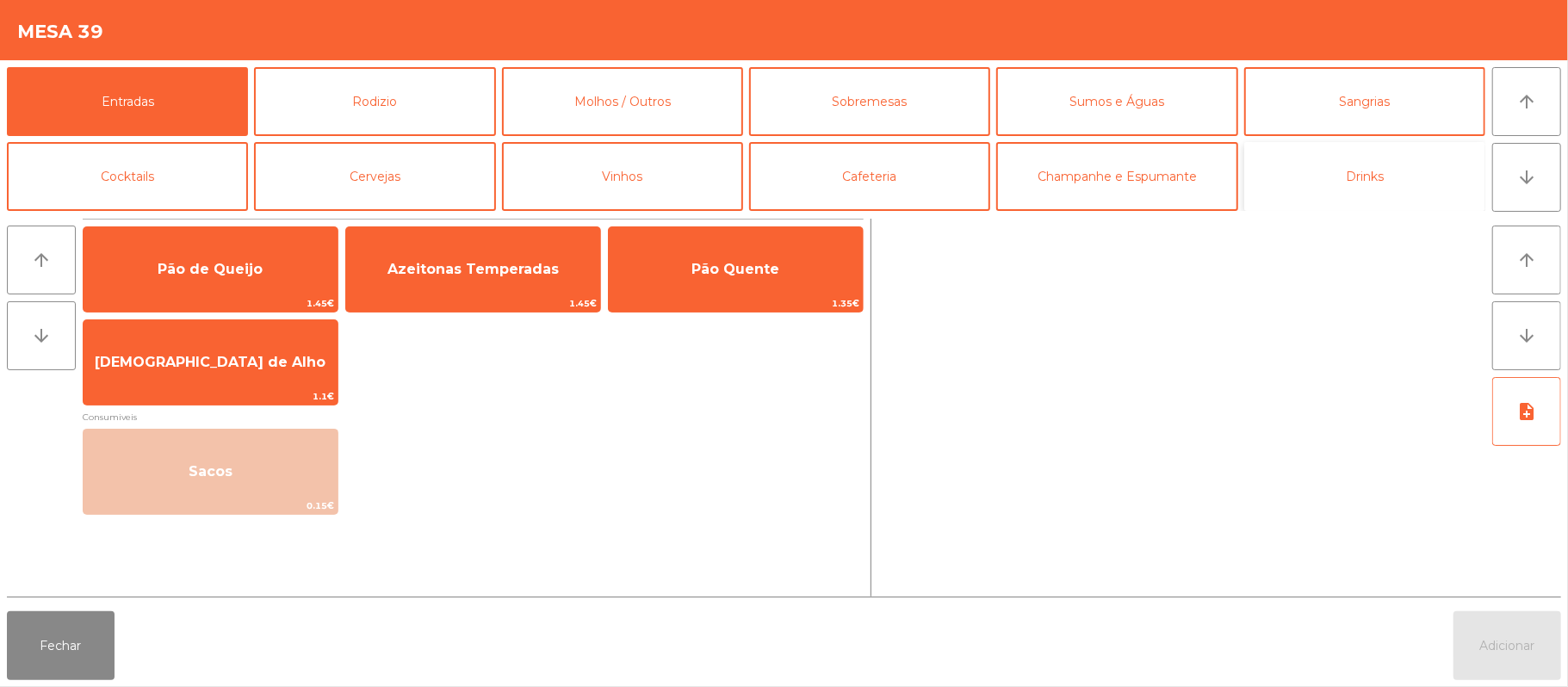
click at [1402, 172] on button "Drinks" at bounding box center [1364, 176] width 241 height 68
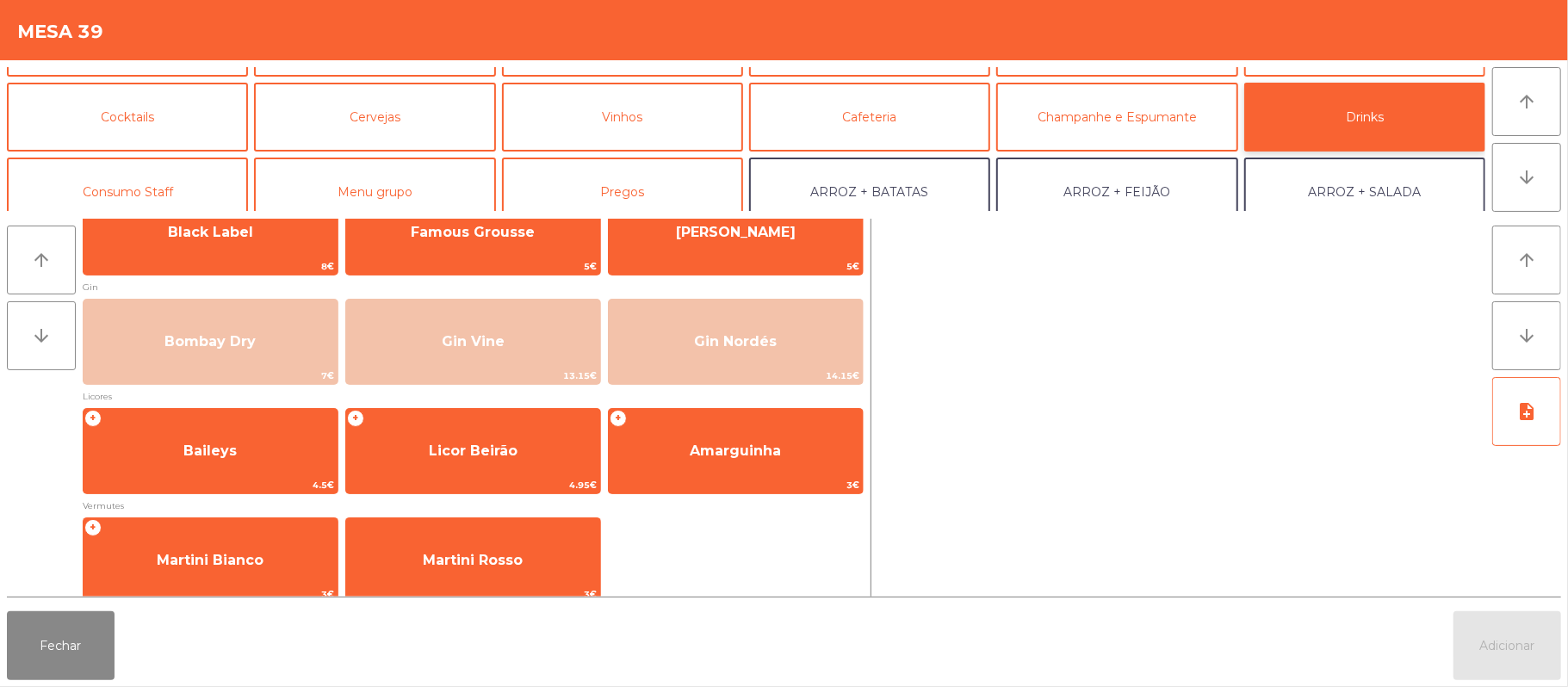
scroll to position [69, 0]
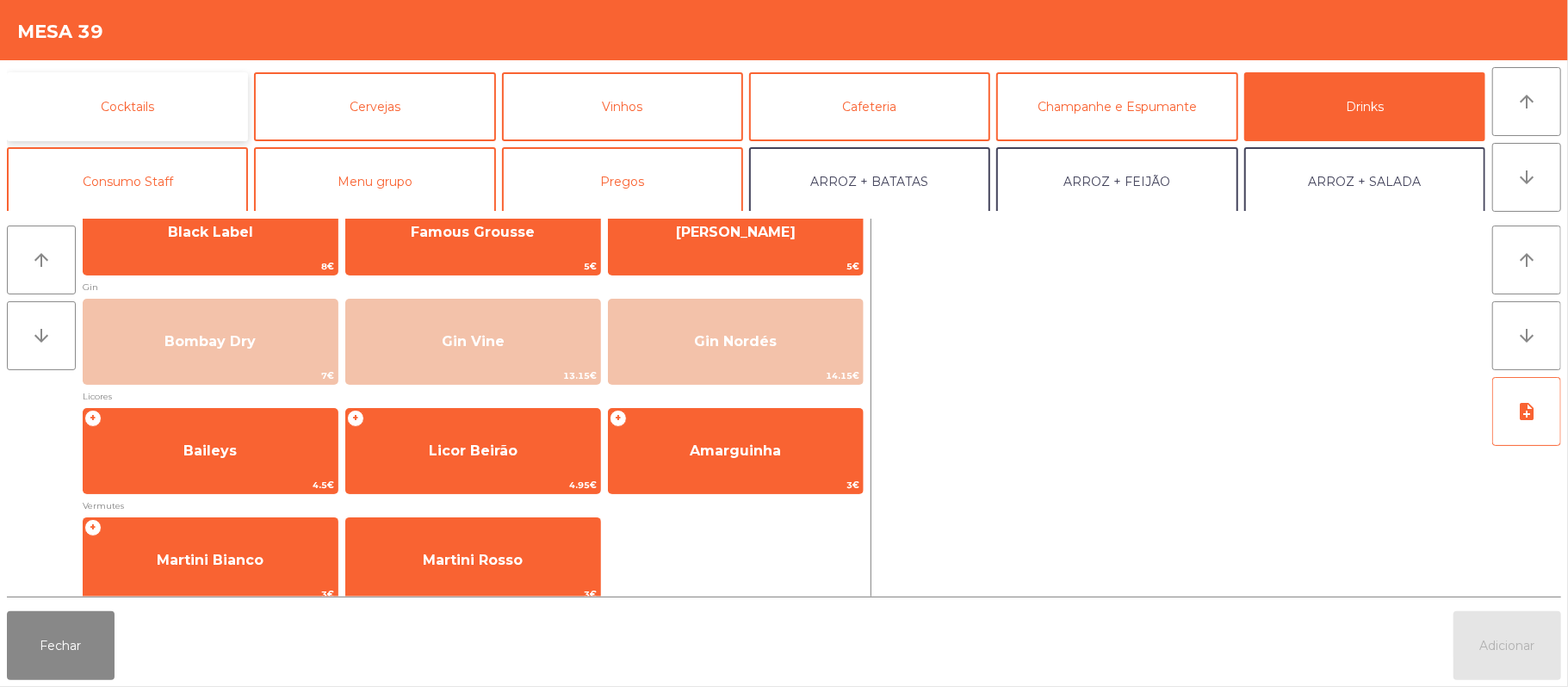
click at [187, 79] on button "Cocktails" at bounding box center [127, 106] width 241 height 68
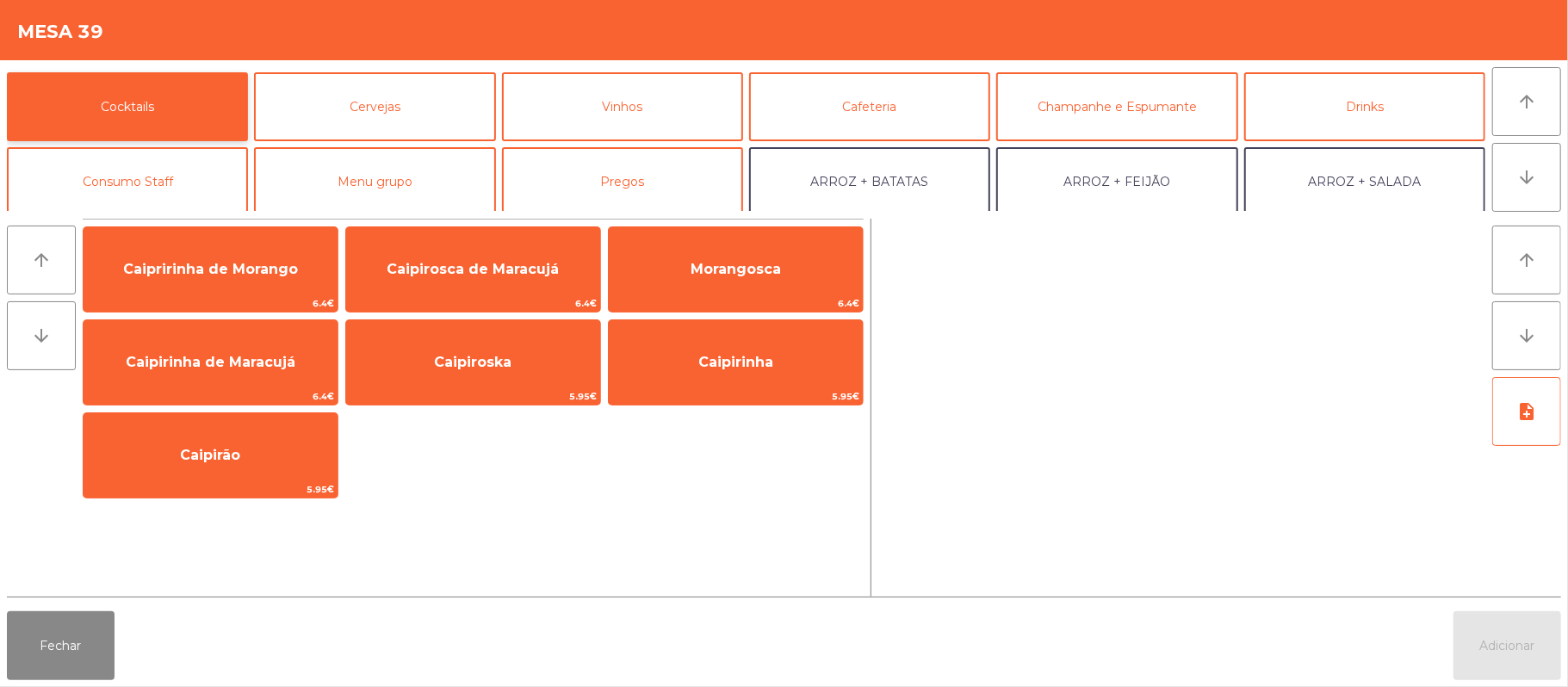
scroll to position [0, 0]
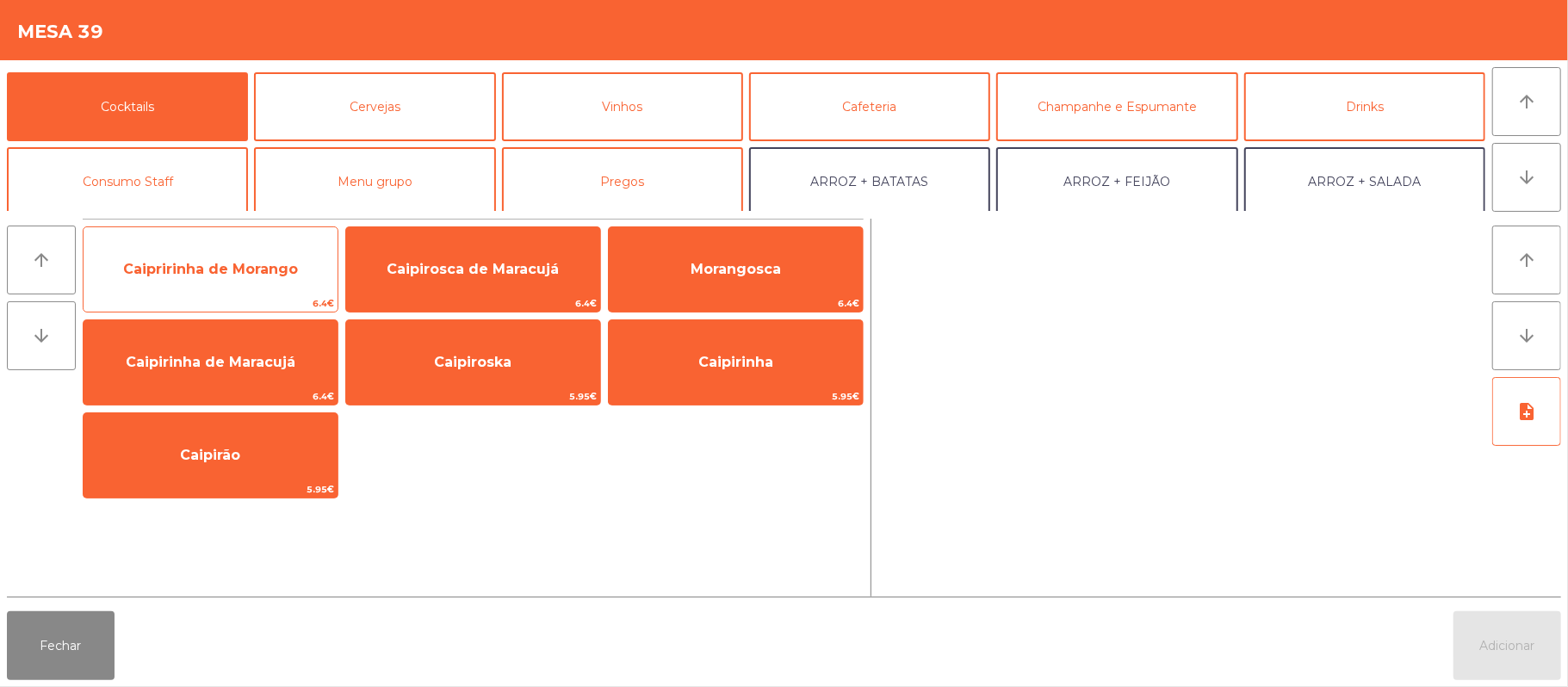
click at [264, 262] on span "Caipririnha de Morango" at bounding box center [210, 268] width 174 height 16
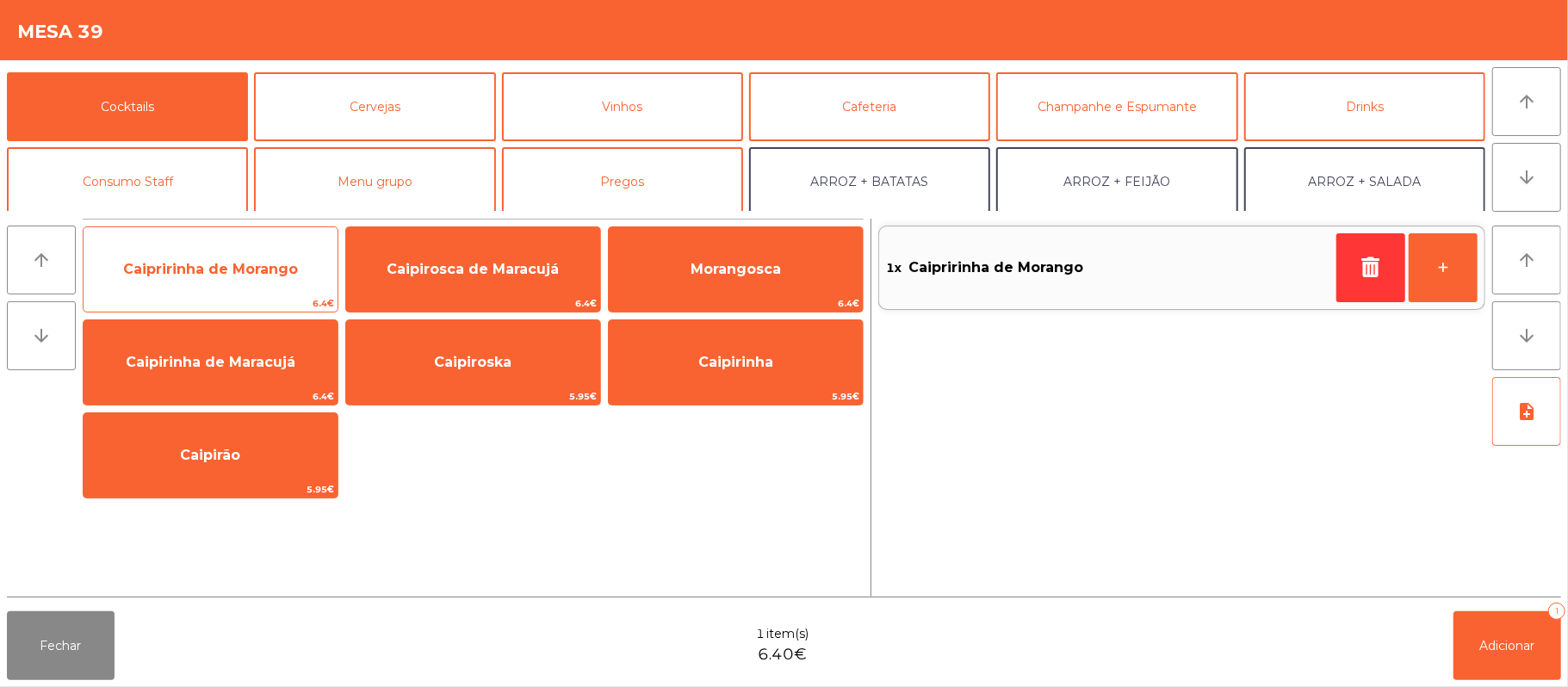
click at [267, 297] on span "6.4€" at bounding box center [210, 303] width 254 height 16
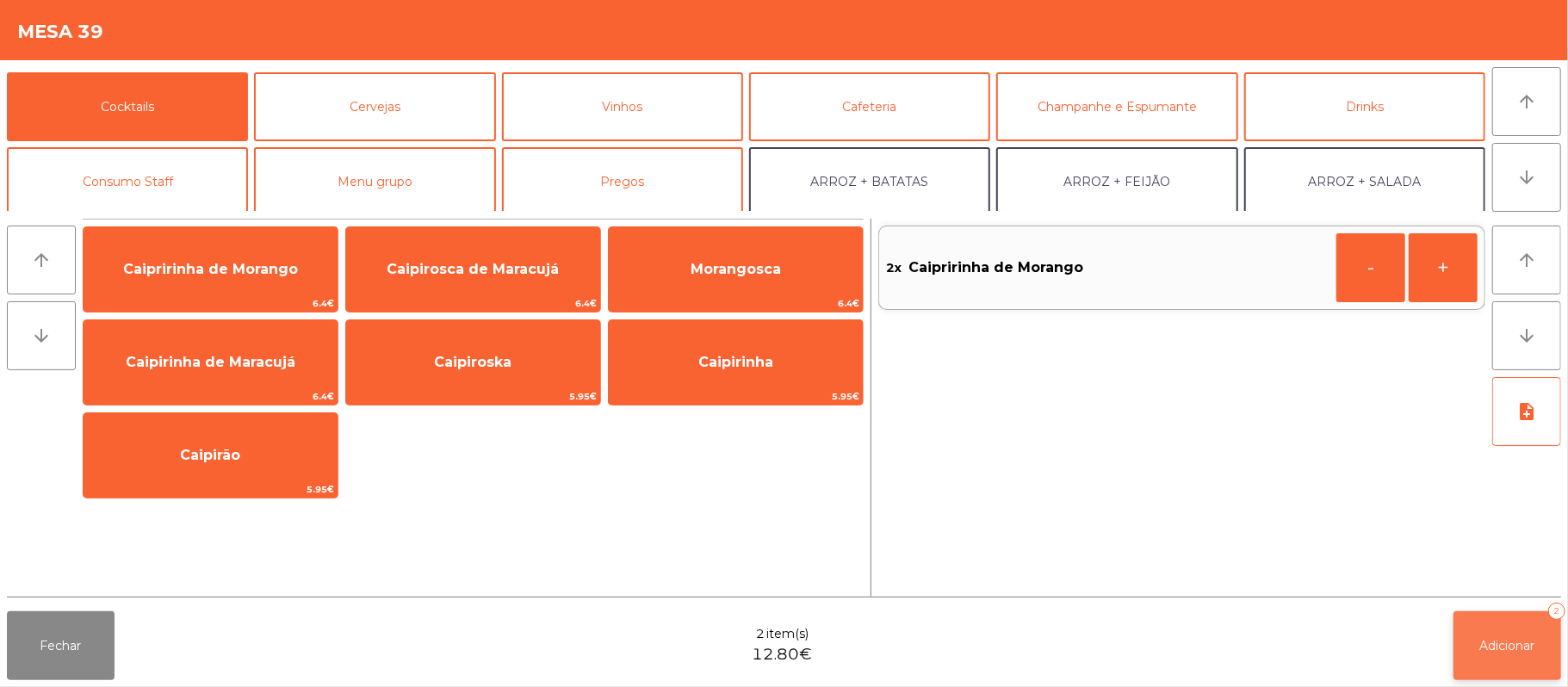
click at [1513, 659] on button "Adicionar 2" at bounding box center [1507, 645] width 108 height 68
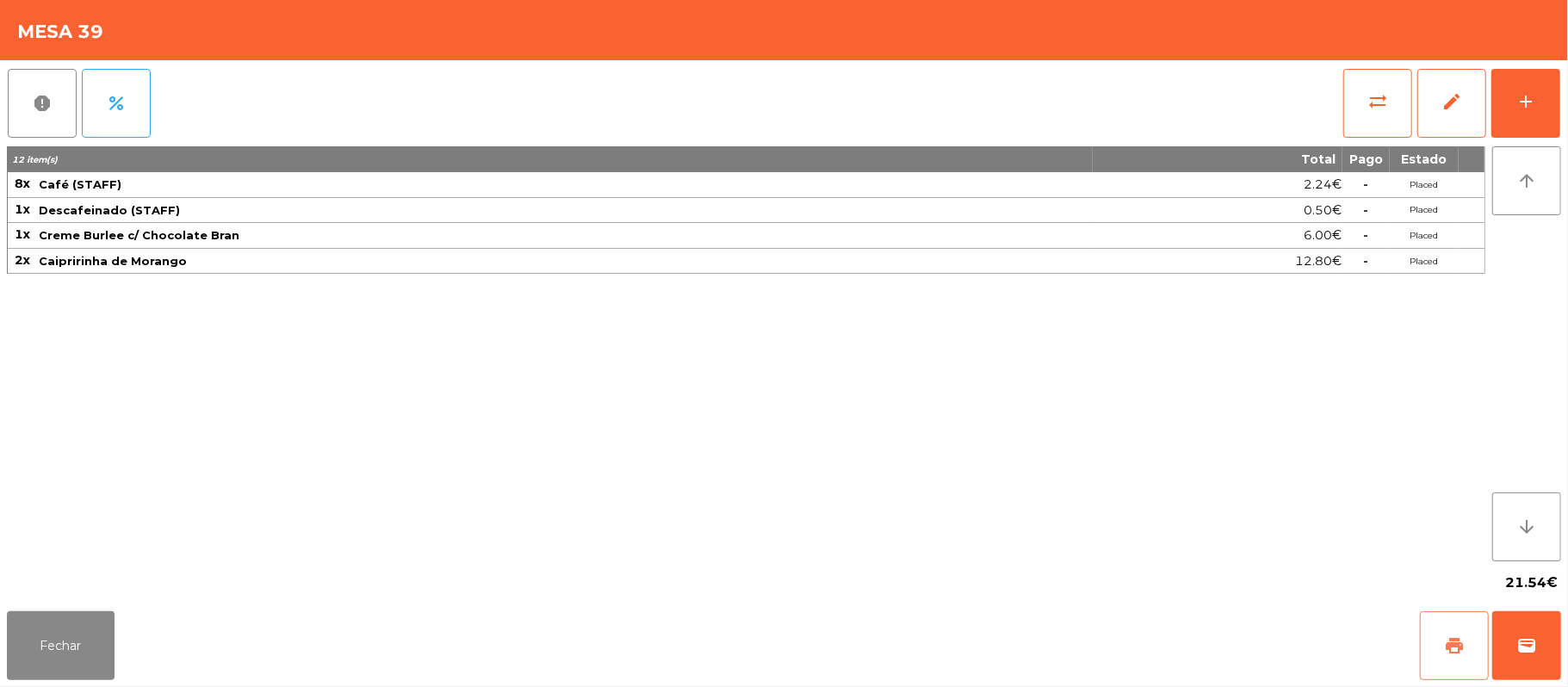
click at [1449, 655] on span "print" at bounding box center [1455, 646] width 21 height 21
click at [90, 661] on button "Fechar" at bounding box center [60, 645] width 108 height 68
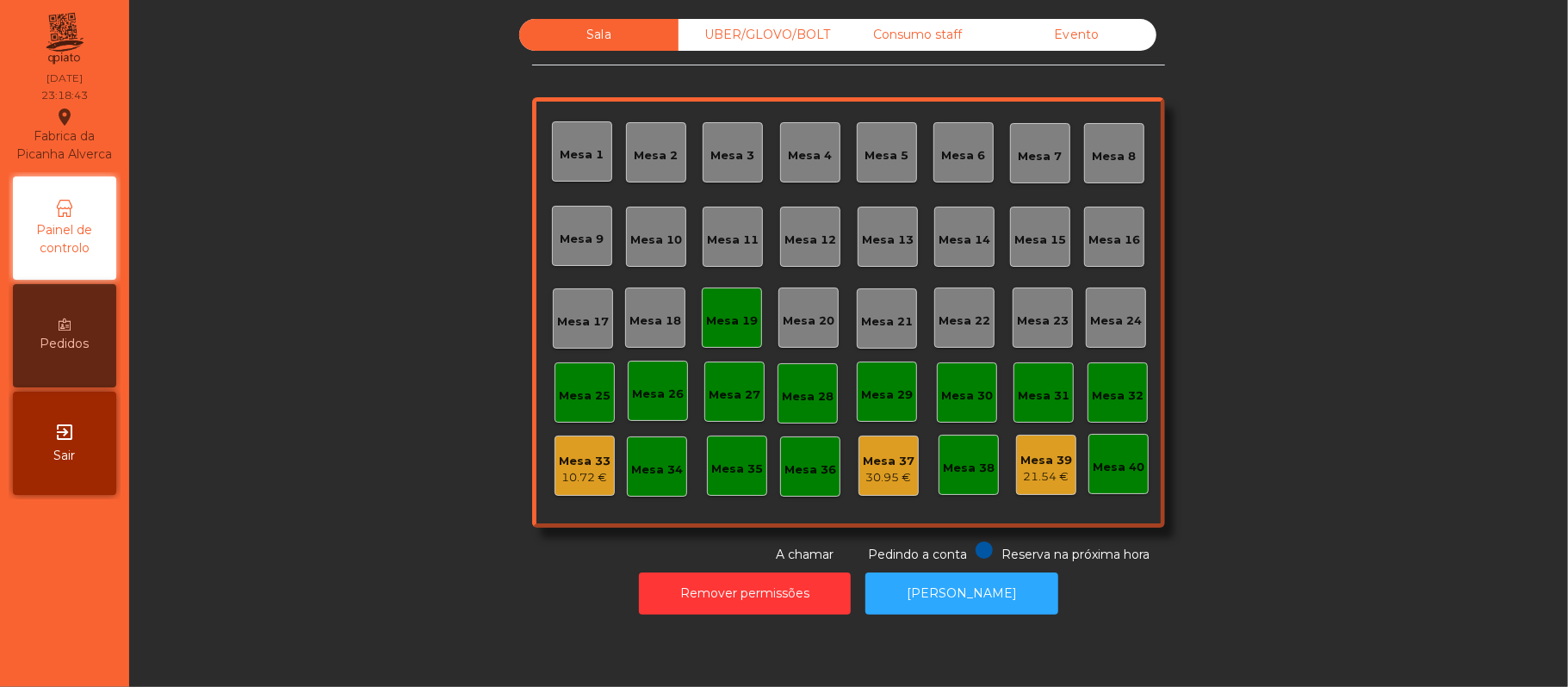
click at [569, 484] on div "10.72 €" at bounding box center [584, 477] width 52 height 17
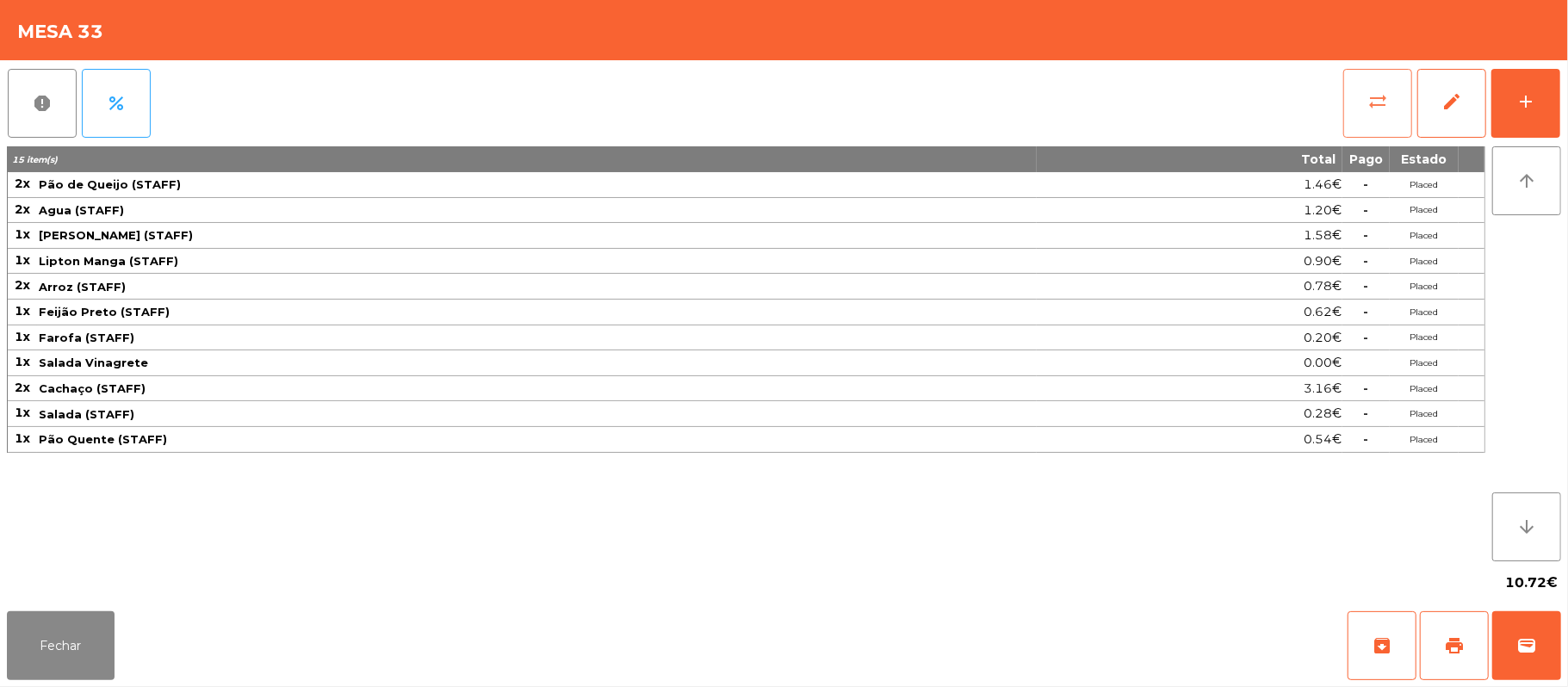
click at [1369, 97] on span "sync_alt" at bounding box center [1378, 101] width 21 height 21
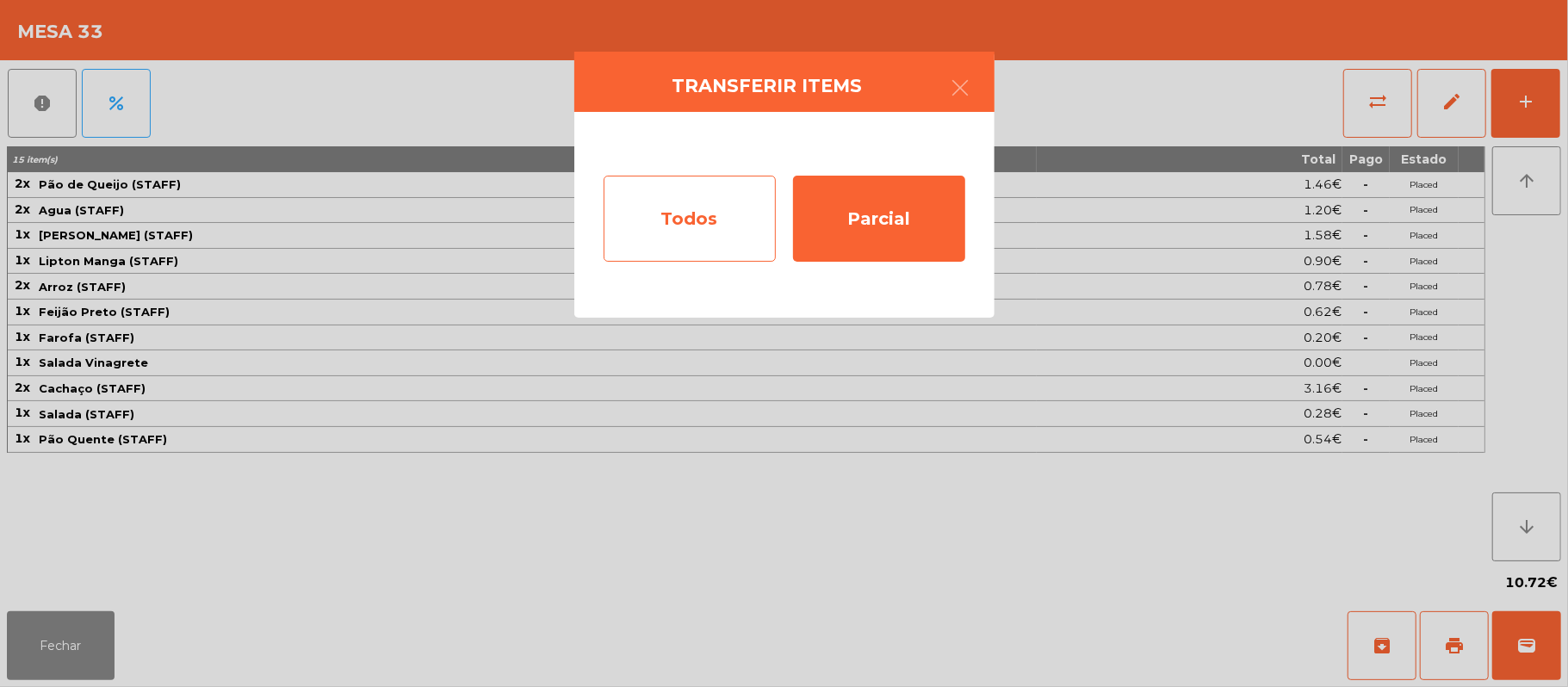
click at [676, 225] on div "Todos" at bounding box center [690, 218] width 173 height 86
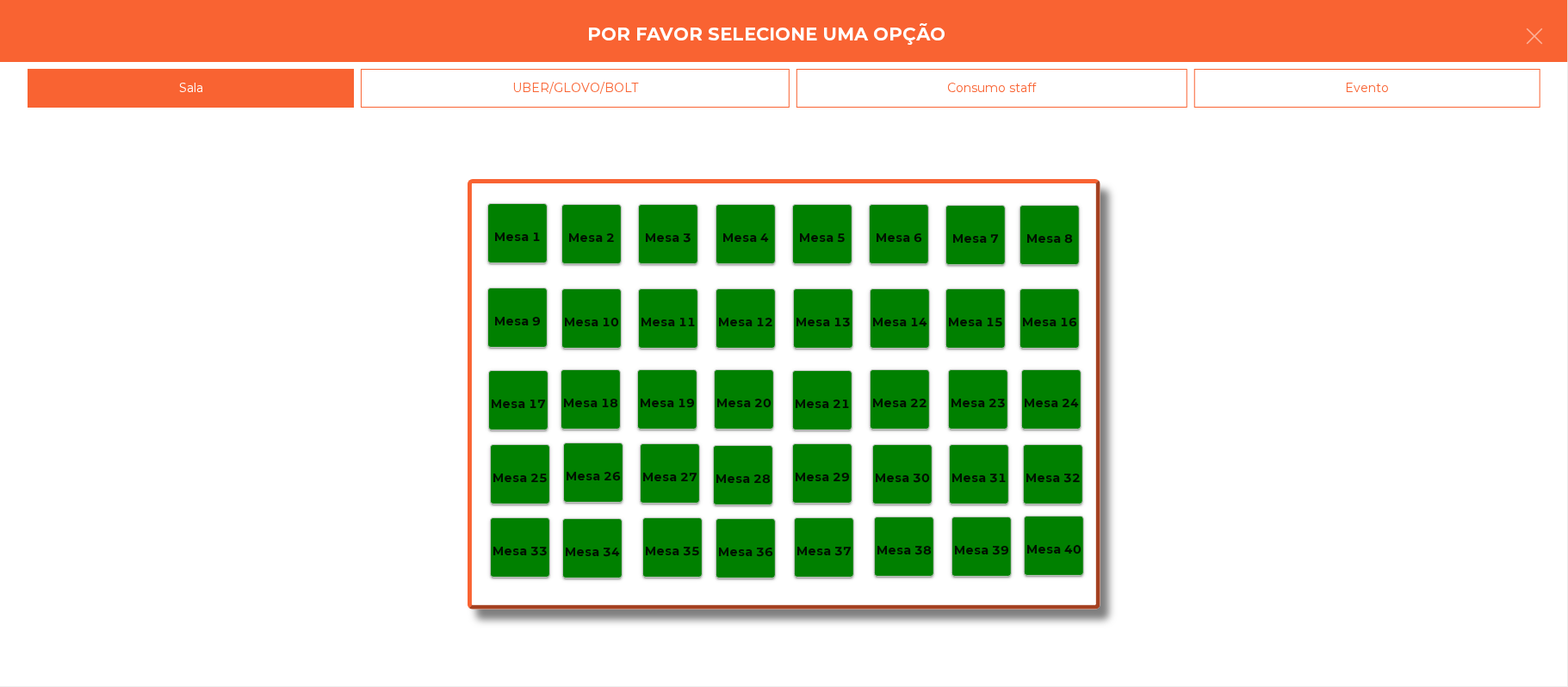
click at [989, 548] on p "Mesa 39" at bounding box center [981, 550] width 55 height 20
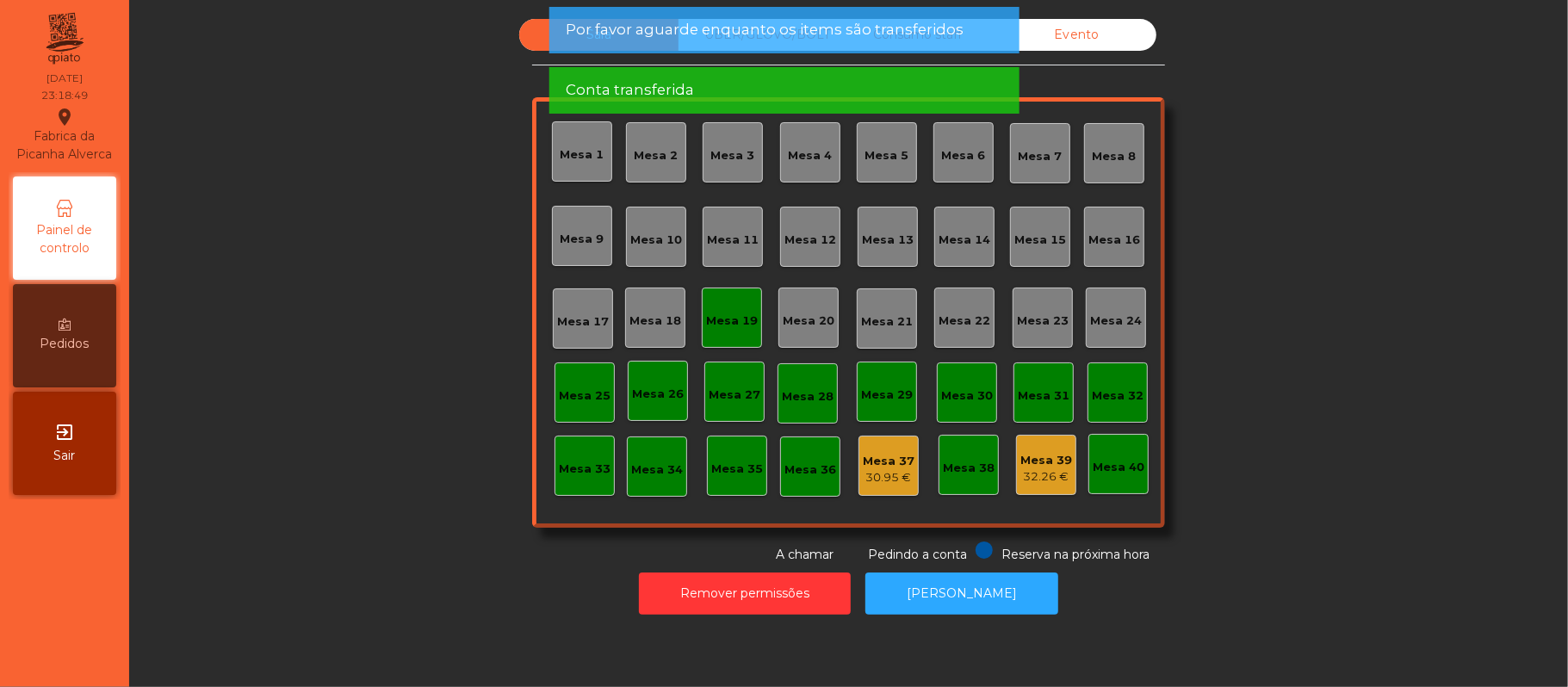
click at [1430, 394] on div "Sala UBER/GLOVO/BOLT Consumo staff Evento Mesa 1 Mesa 2 Mesa 3 Mesa 4 Mesa 5 Me…" at bounding box center [849, 291] width 1393 height 545
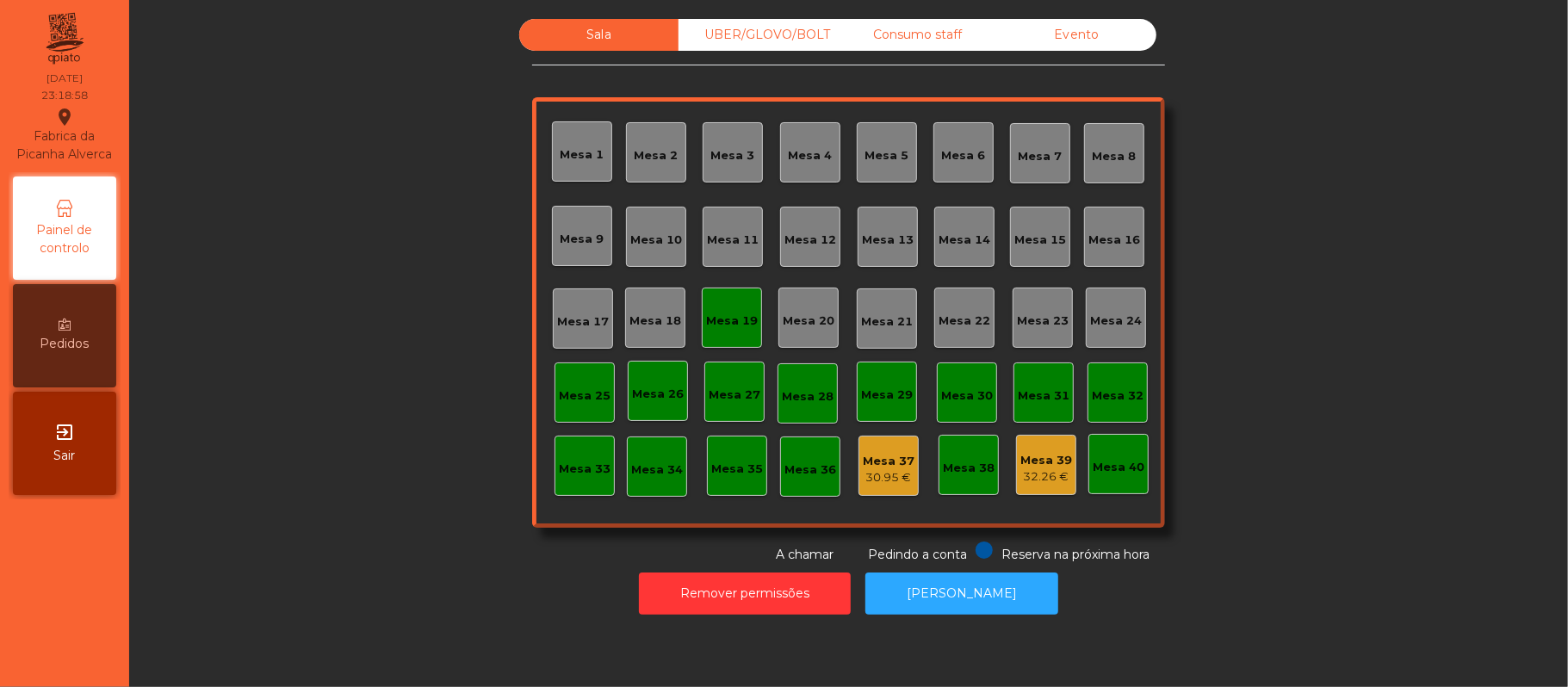
click at [783, 308] on div "Mesa 20" at bounding box center [808, 318] width 52 height 24
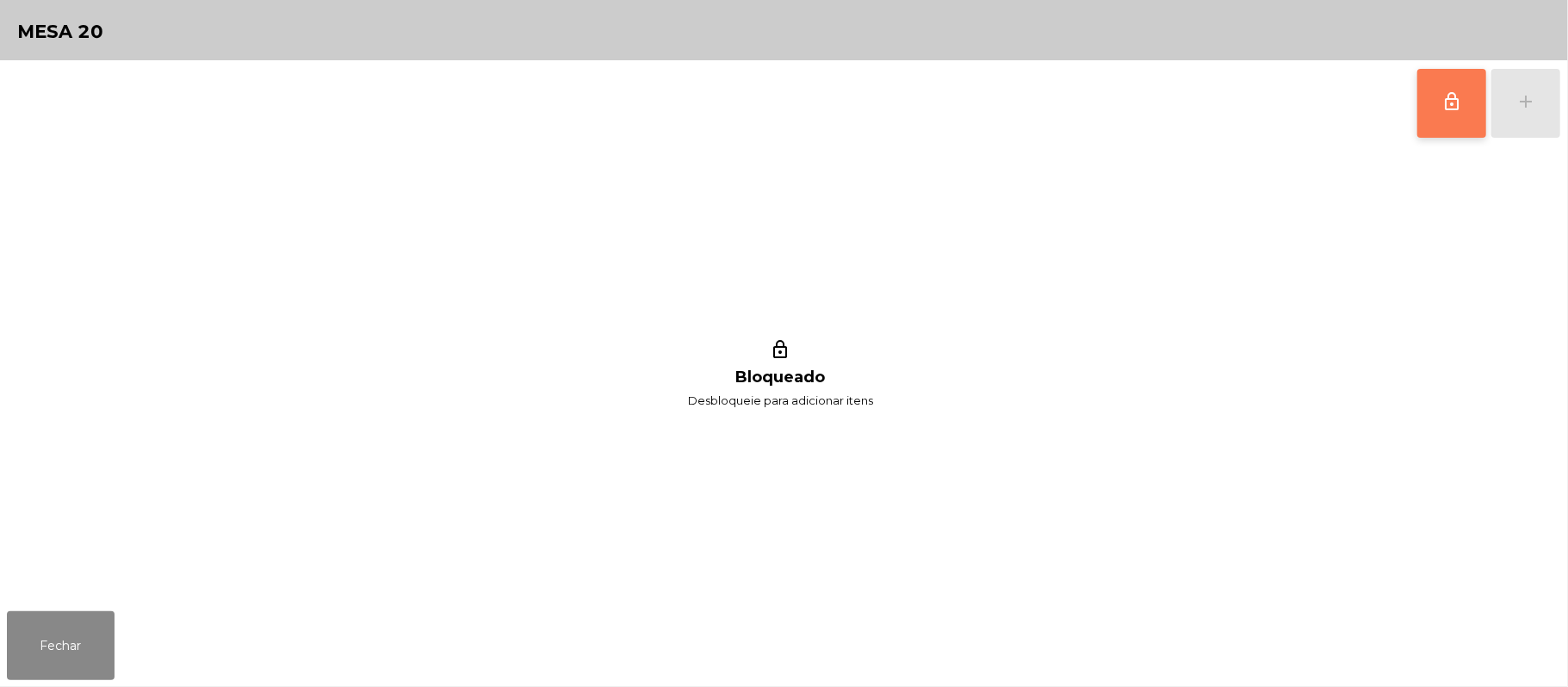
click at [1447, 91] on span "lock_outline" at bounding box center [1452, 101] width 21 height 21
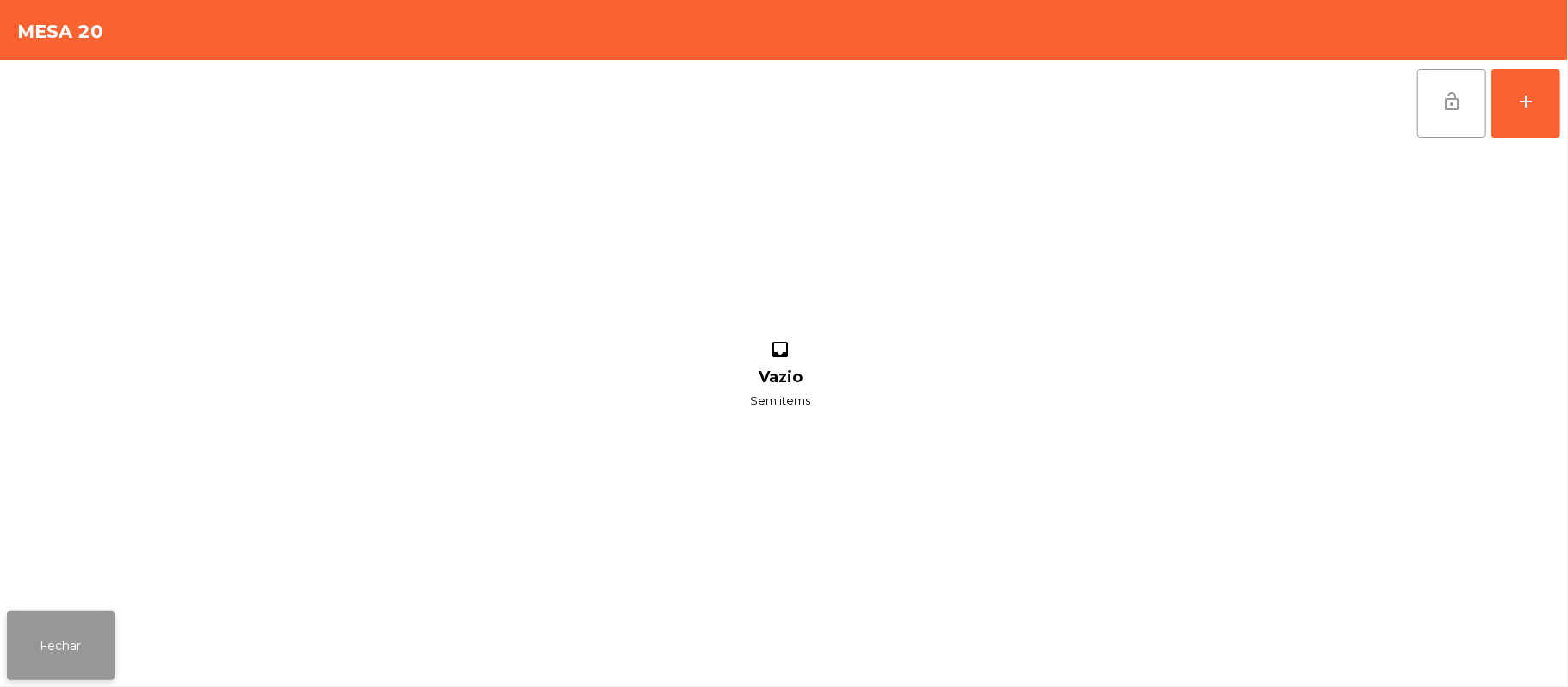
click at [95, 618] on button "Fechar" at bounding box center [60, 645] width 108 height 68
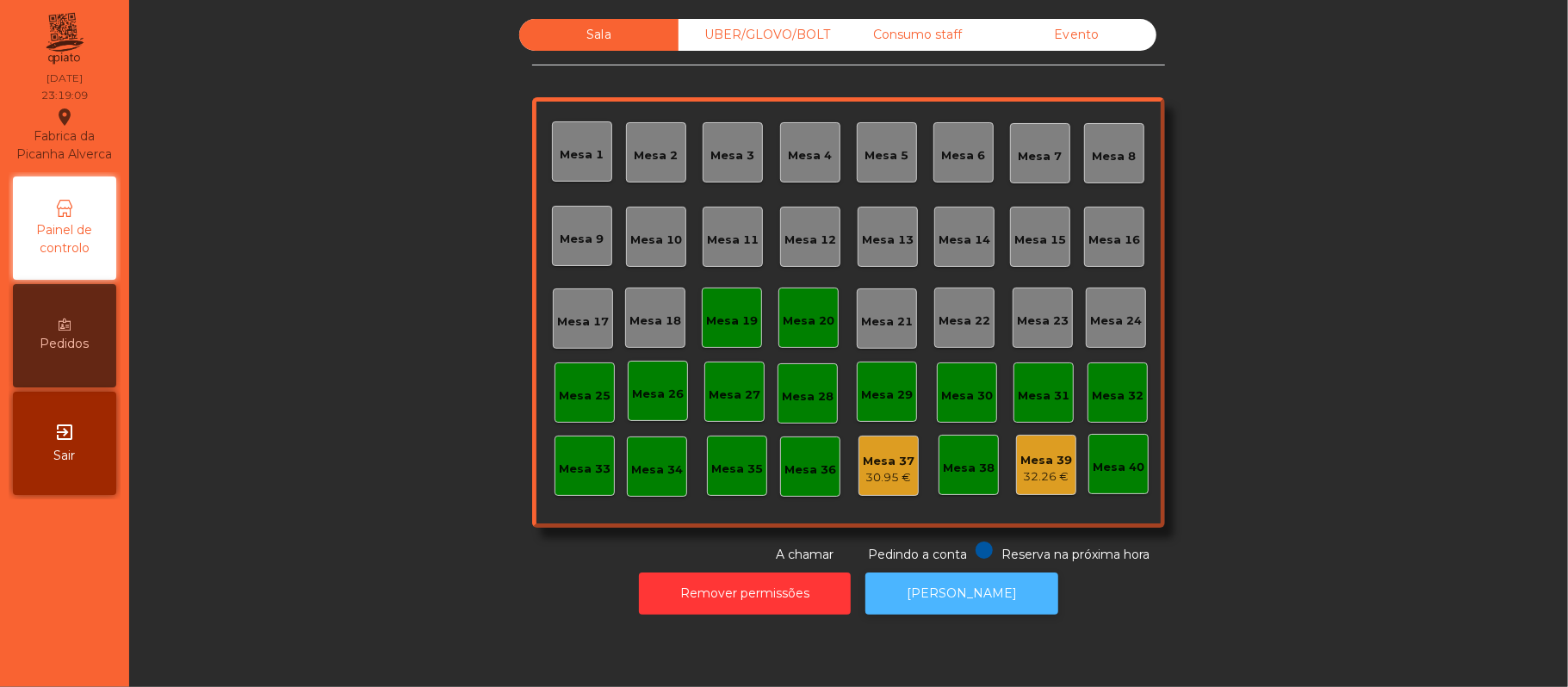
click at [965, 592] on button "[PERSON_NAME]" at bounding box center [962, 593] width 193 height 42
click at [718, 324] on div "Mesa 19" at bounding box center [731, 321] width 52 height 17
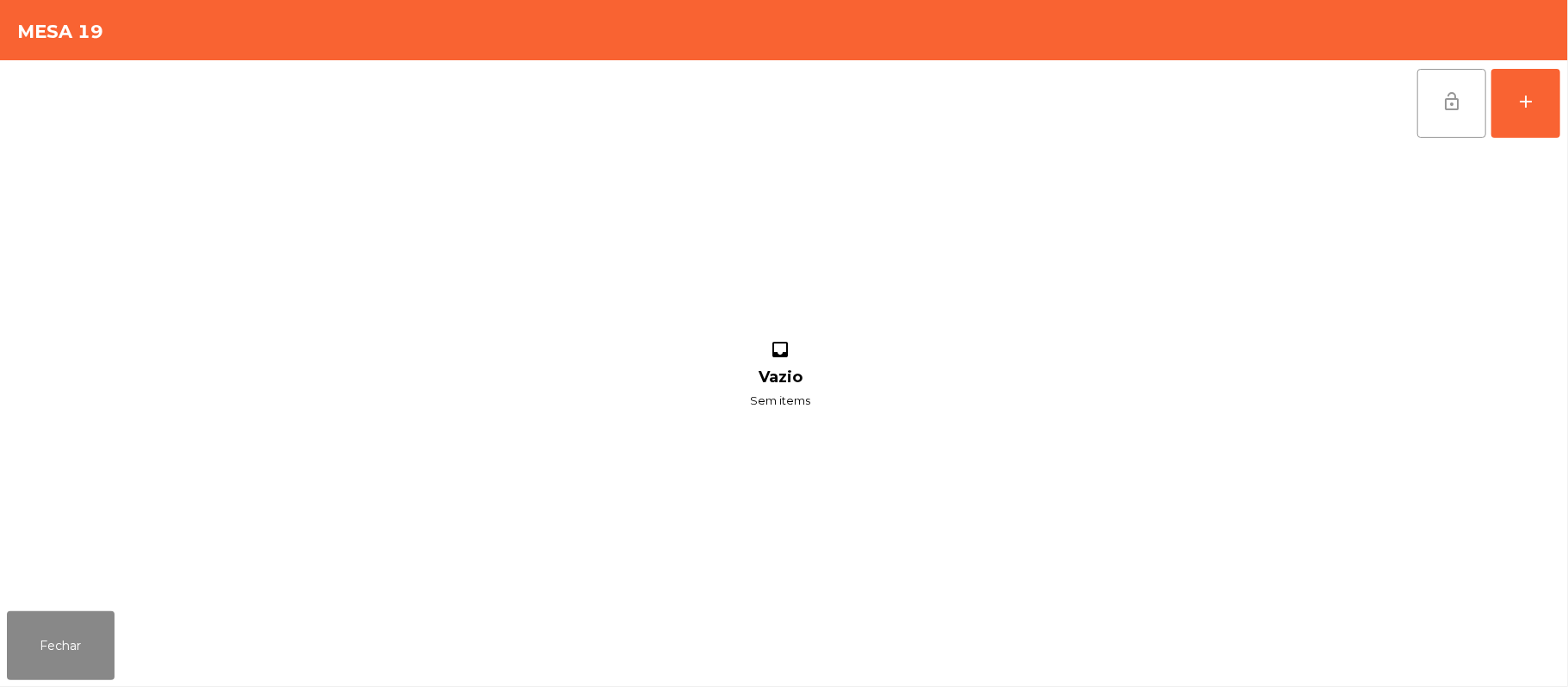
click at [1438, 111] on button "lock_open" at bounding box center [1452, 102] width 68 height 68
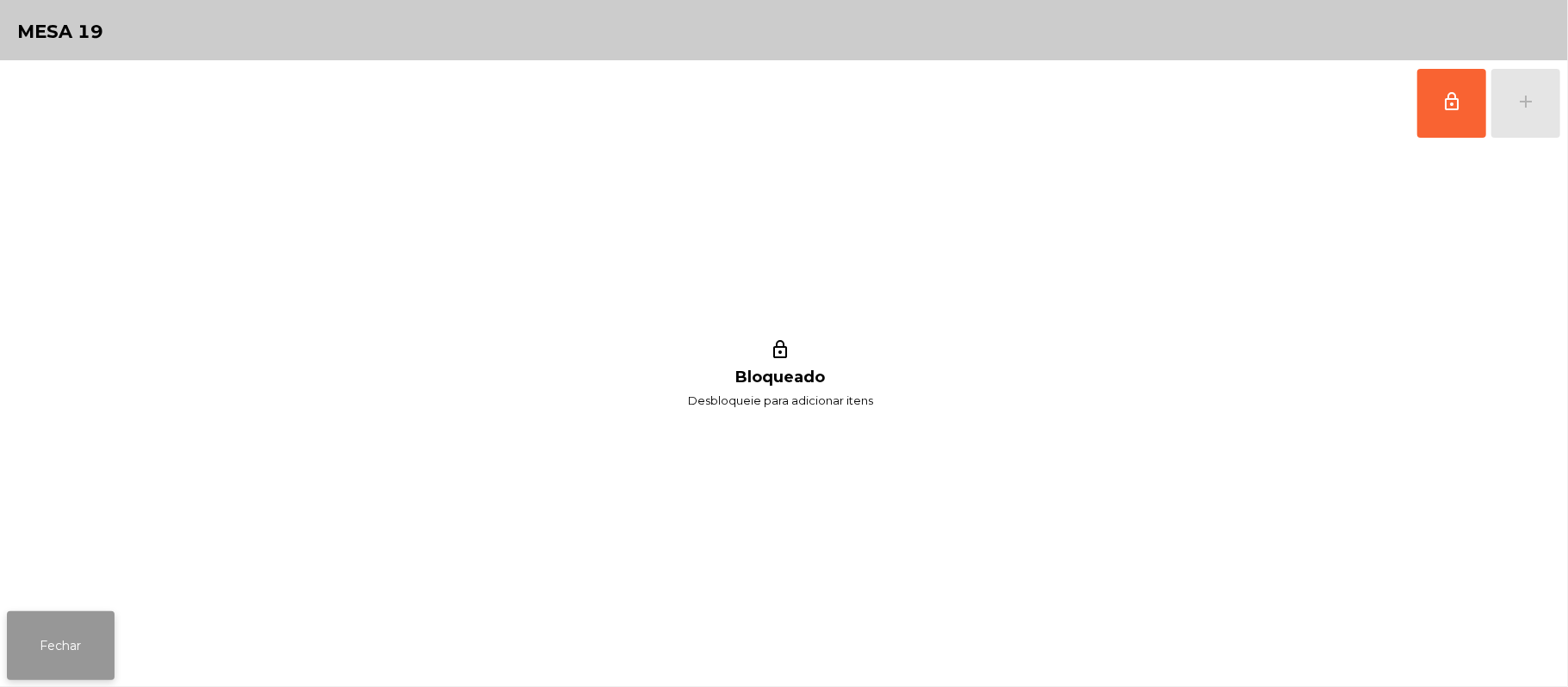
click at [72, 659] on button "Fechar" at bounding box center [60, 645] width 108 height 68
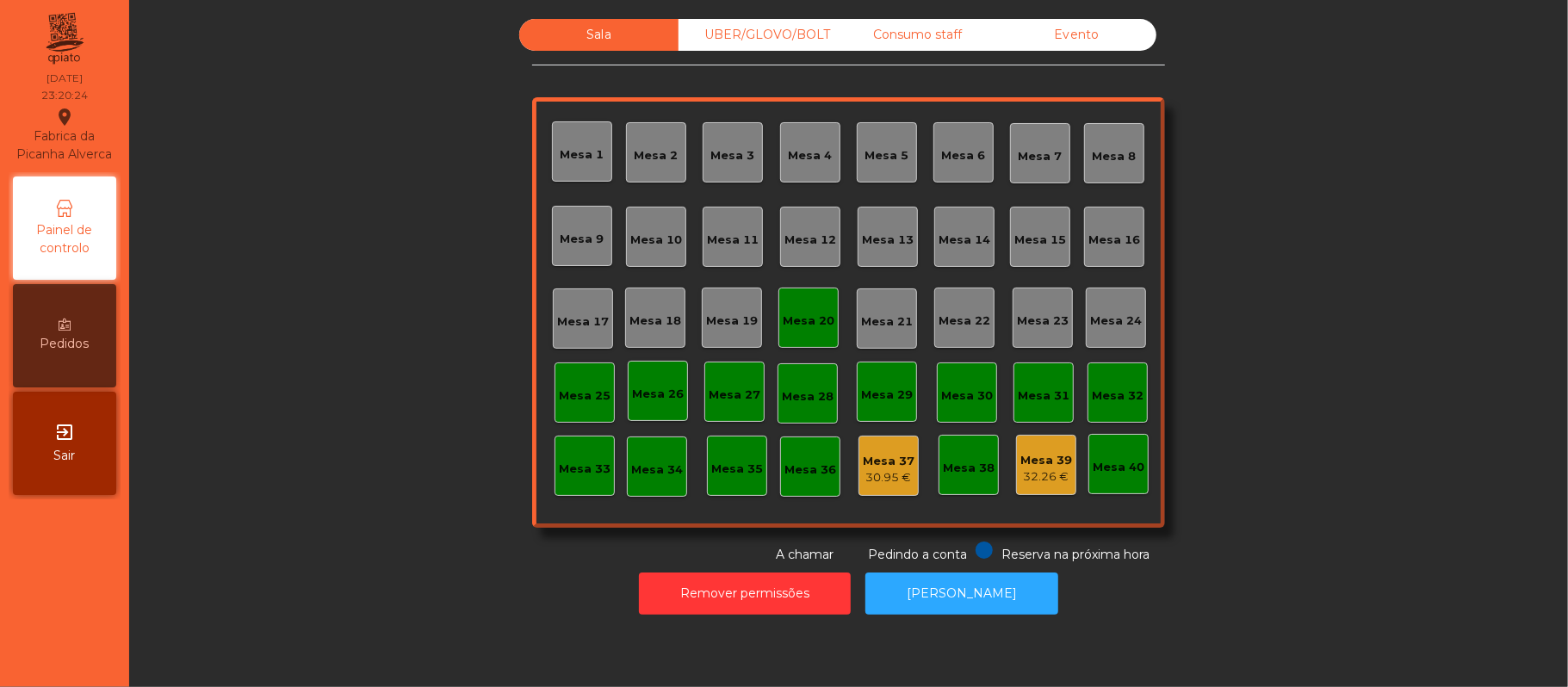
click at [793, 292] on div "Mesa 20" at bounding box center [808, 318] width 60 height 60
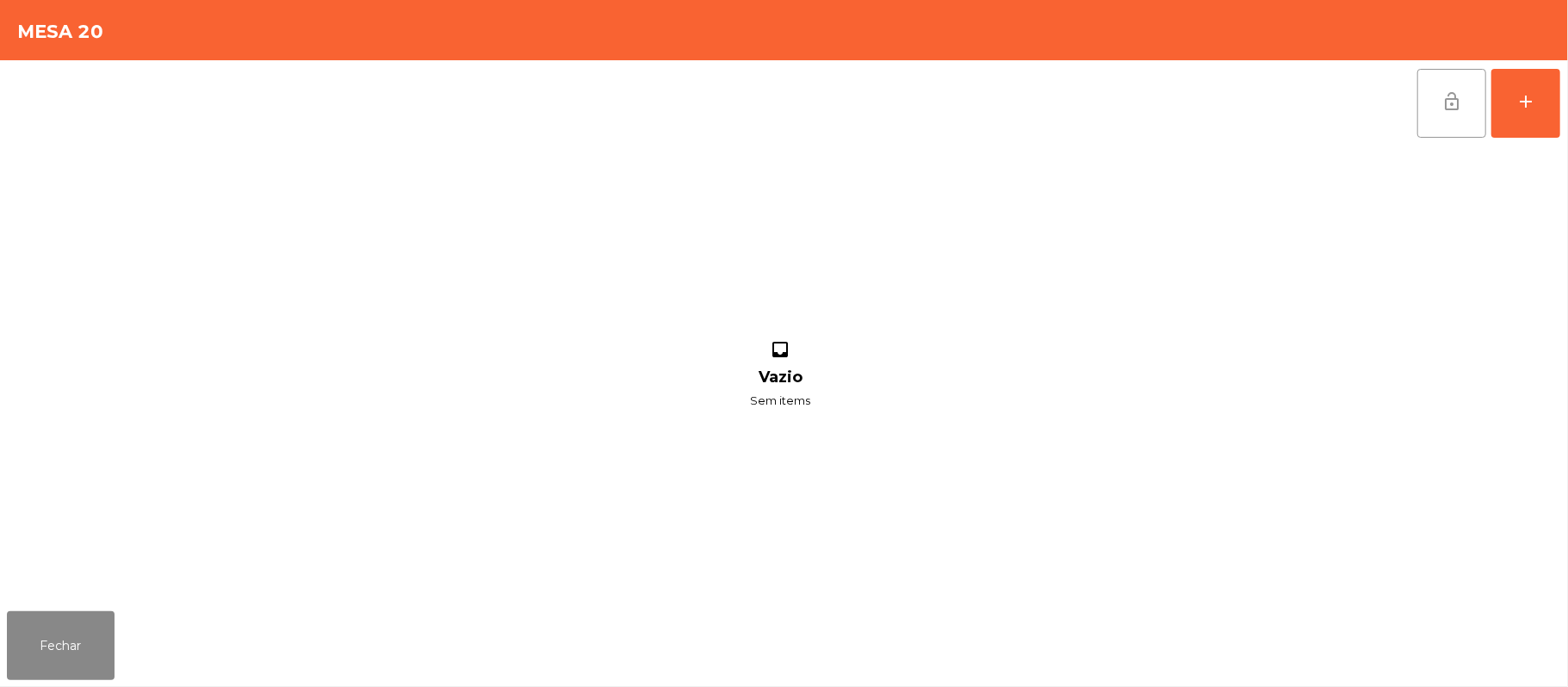
click at [1470, 103] on button "lock_open" at bounding box center [1452, 102] width 68 height 68
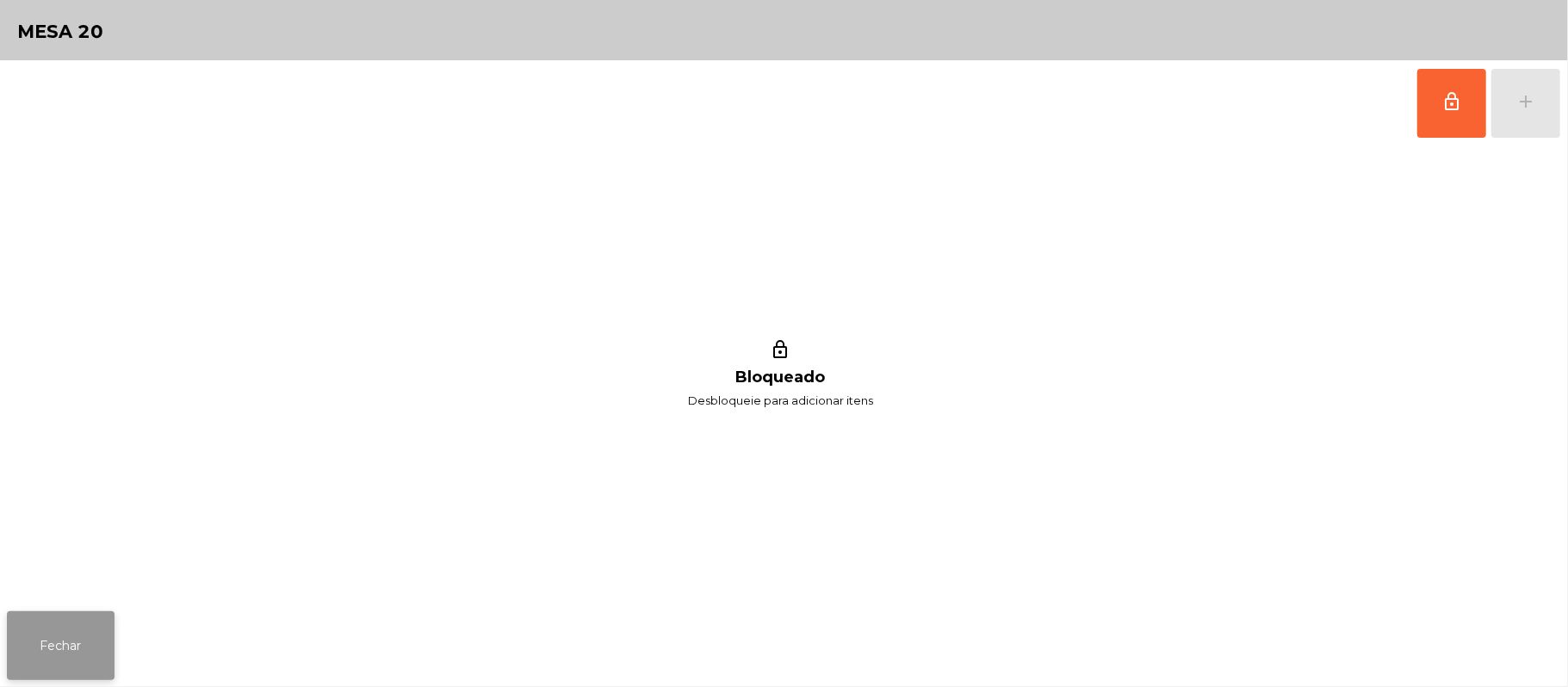
click at [45, 625] on button "Fechar" at bounding box center [60, 645] width 108 height 68
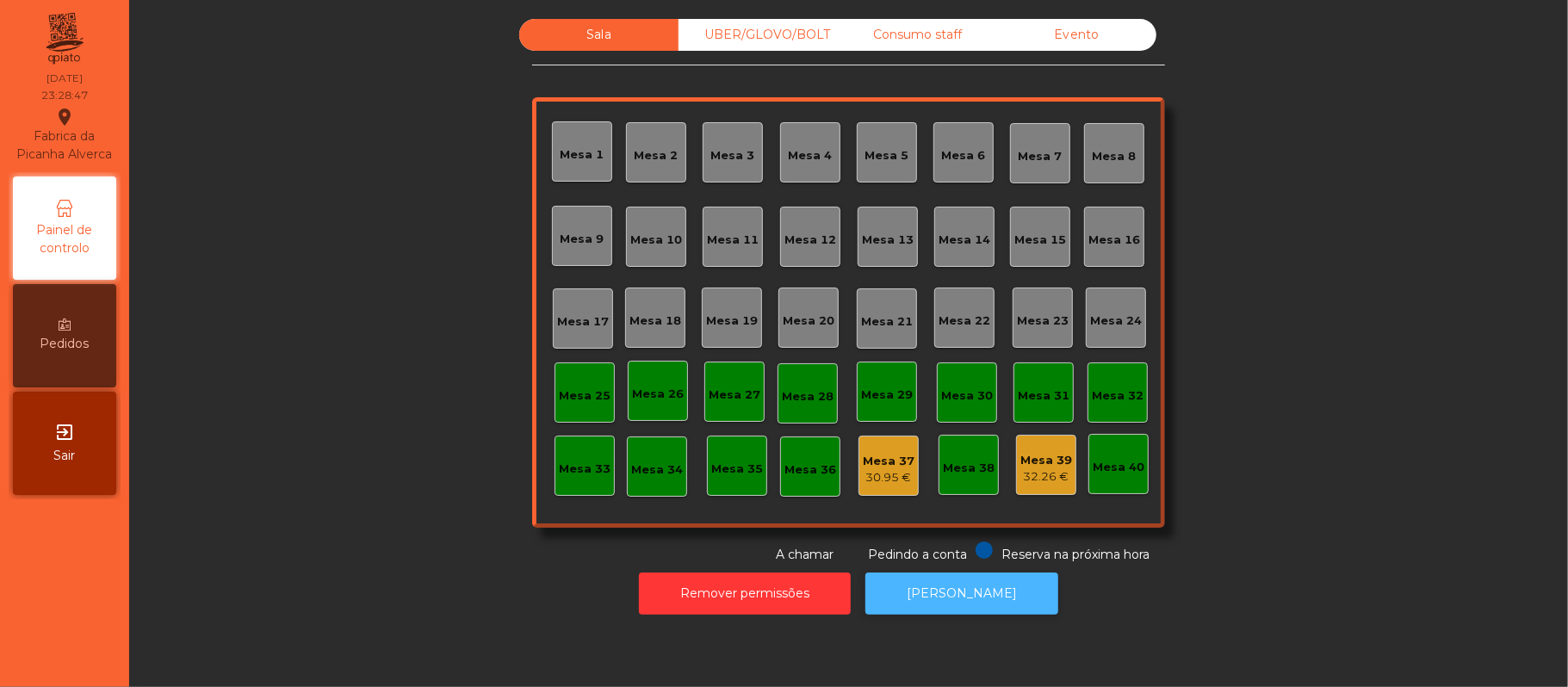
click at [987, 605] on button "[PERSON_NAME]" at bounding box center [962, 593] width 193 height 42
click at [976, 601] on button "[PERSON_NAME]" at bounding box center [962, 593] width 193 height 42
click at [734, 35] on div "UBER/GLOVO/BOLT" at bounding box center [759, 35] width 159 height 32
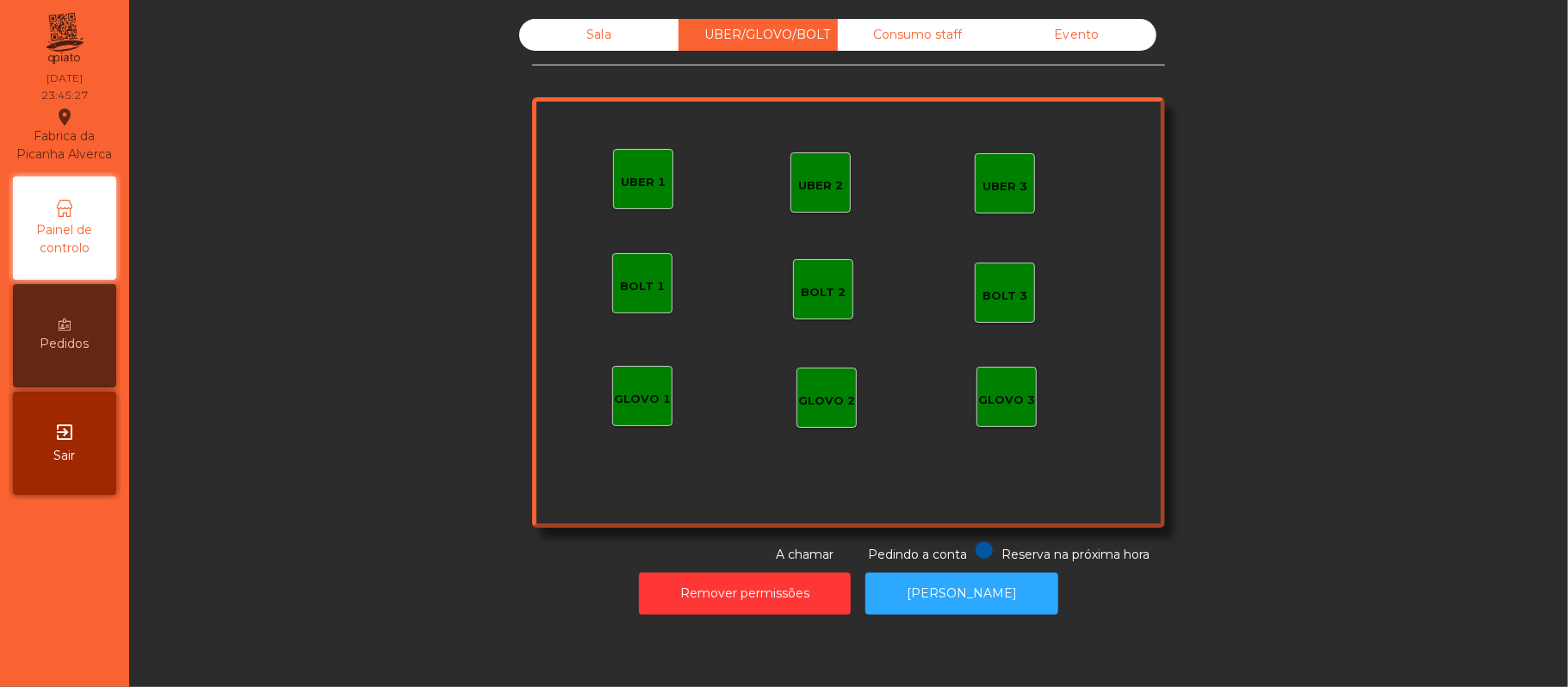
click at [897, 38] on div "Consumo staff" at bounding box center [918, 35] width 159 height 32
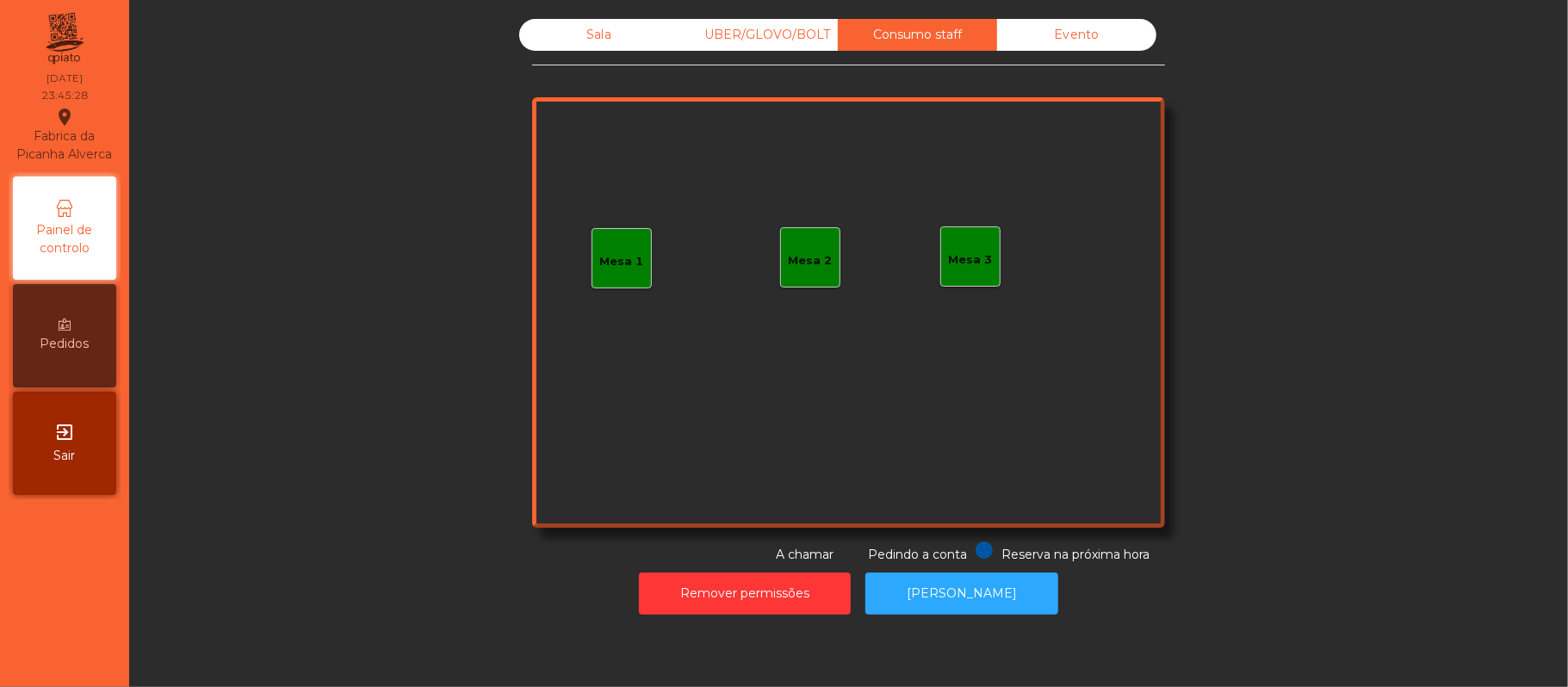
click at [1069, 35] on div "Evento" at bounding box center [1077, 35] width 159 height 32
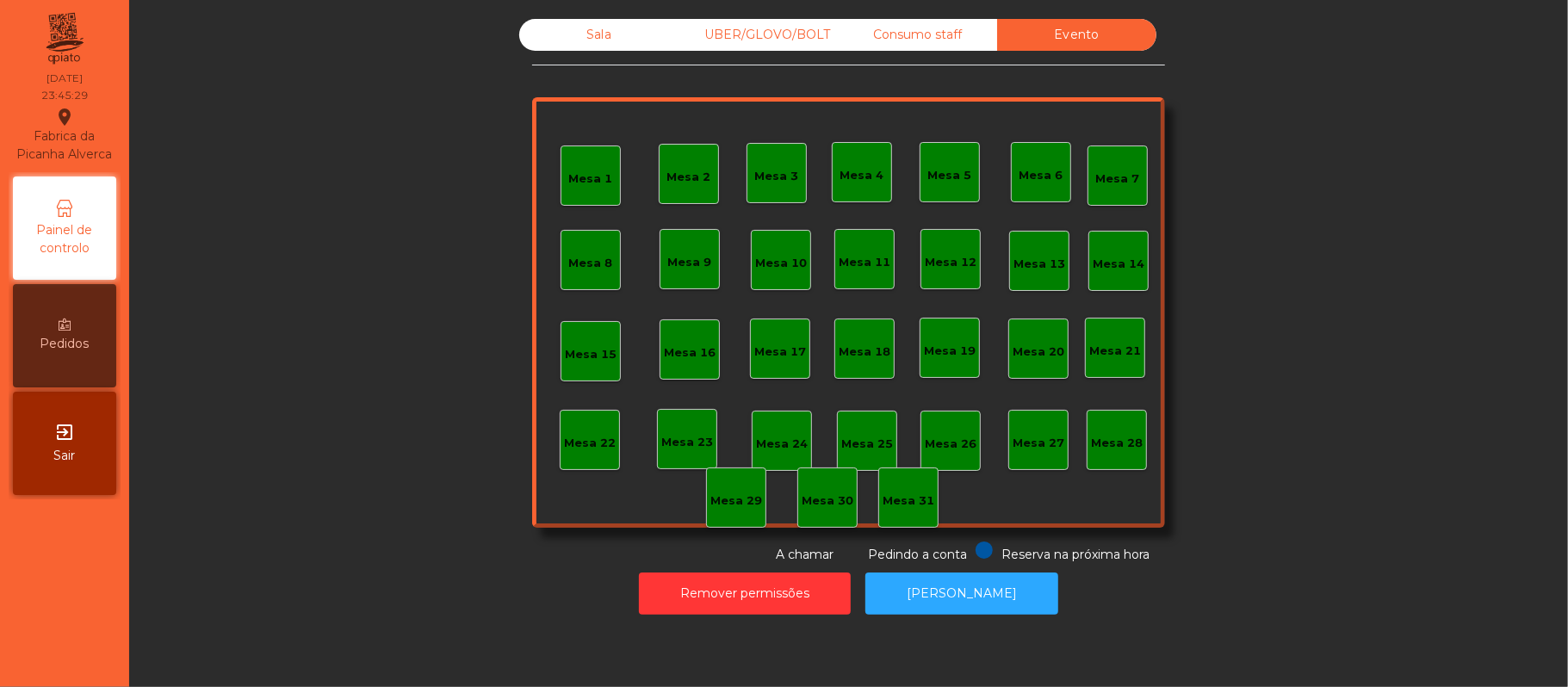
click at [713, 36] on div "UBER/GLOVO/BOLT" at bounding box center [759, 35] width 159 height 32
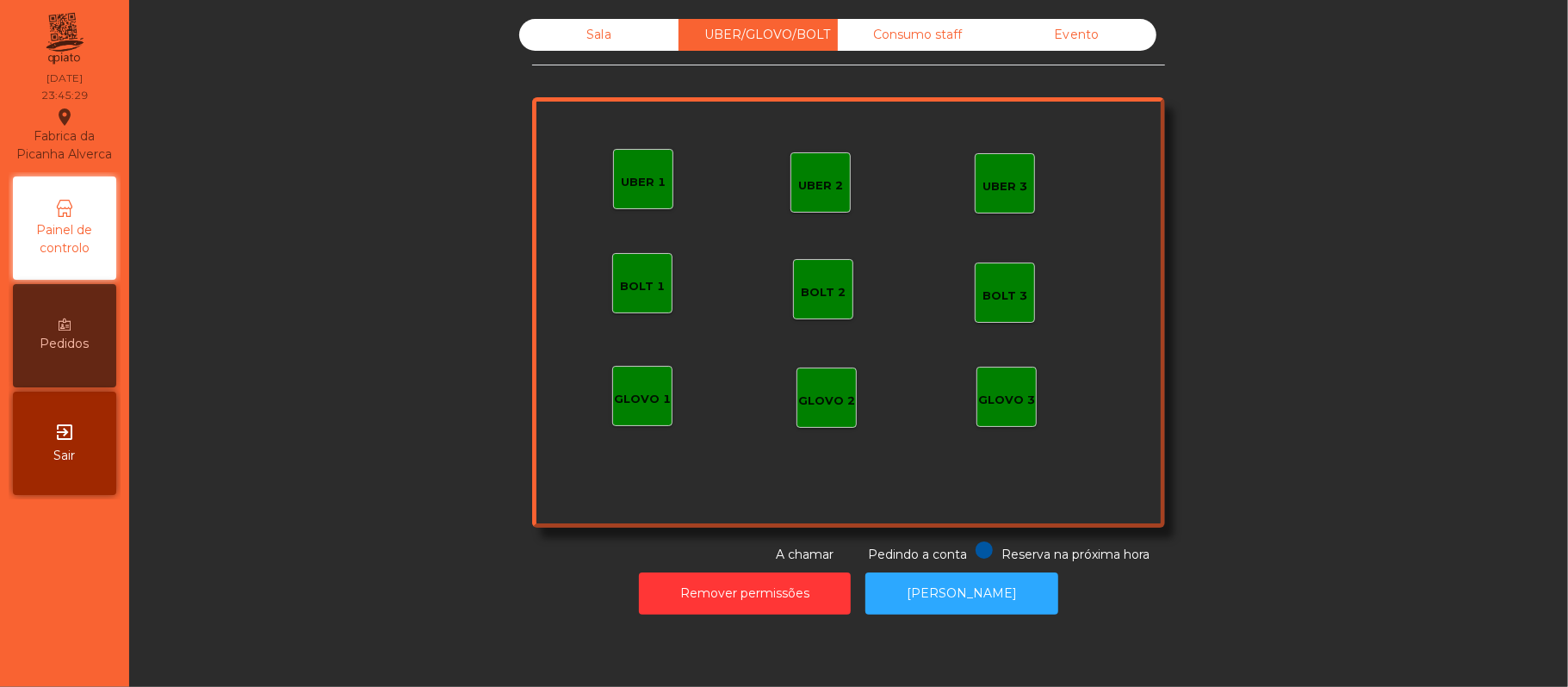
click at [584, 33] on div "Sala" at bounding box center [599, 35] width 159 height 32
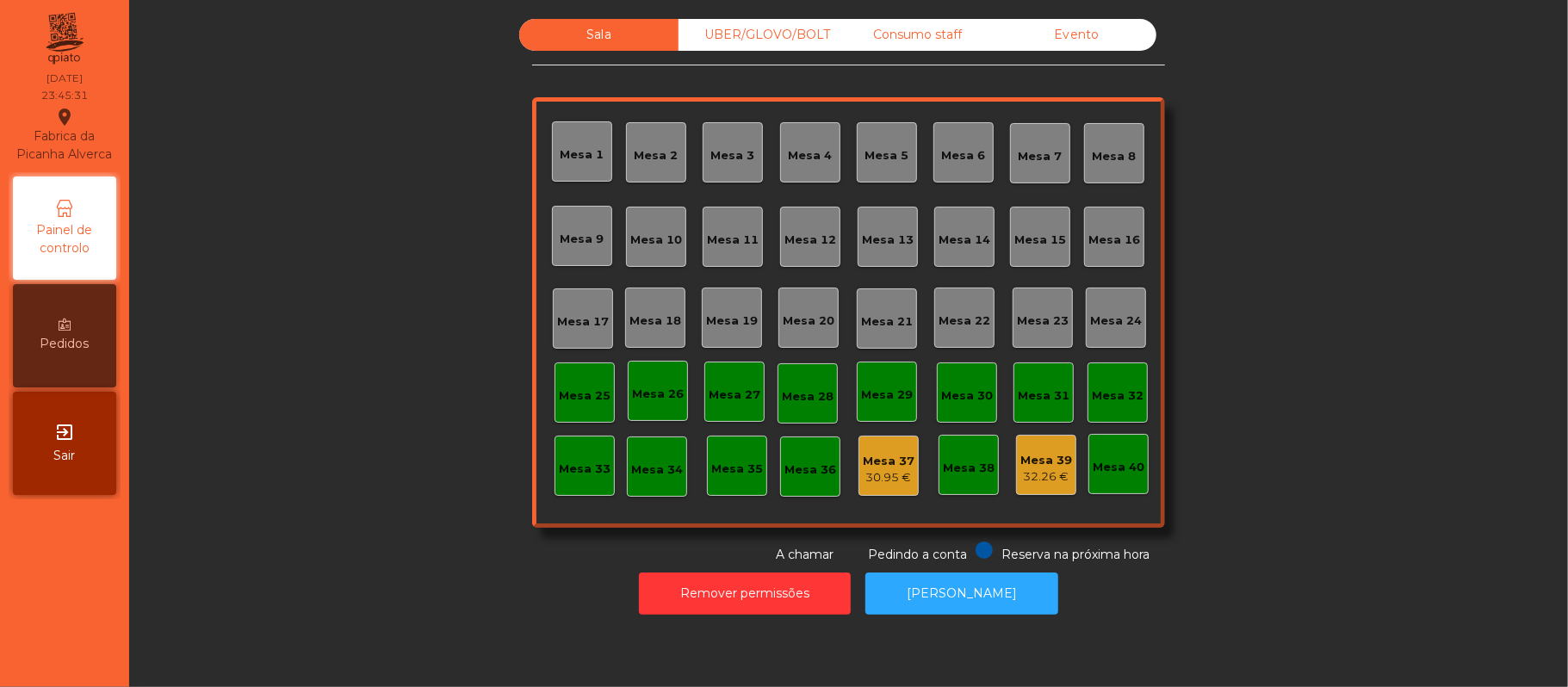
click at [897, 475] on div "30.95 €" at bounding box center [888, 477] width 52 height 17
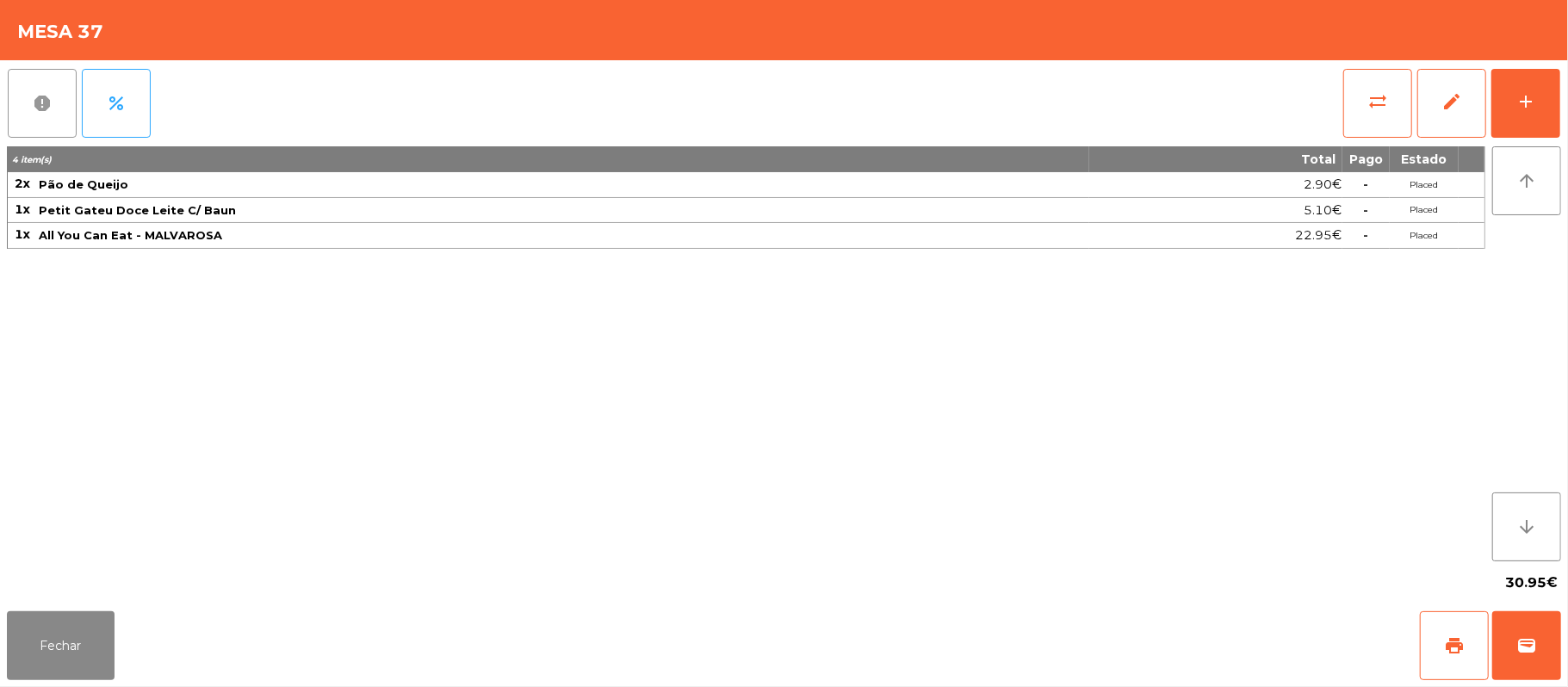
click at [41, 111] on span "report" at bounding box center [42, 103] width 21 height 21
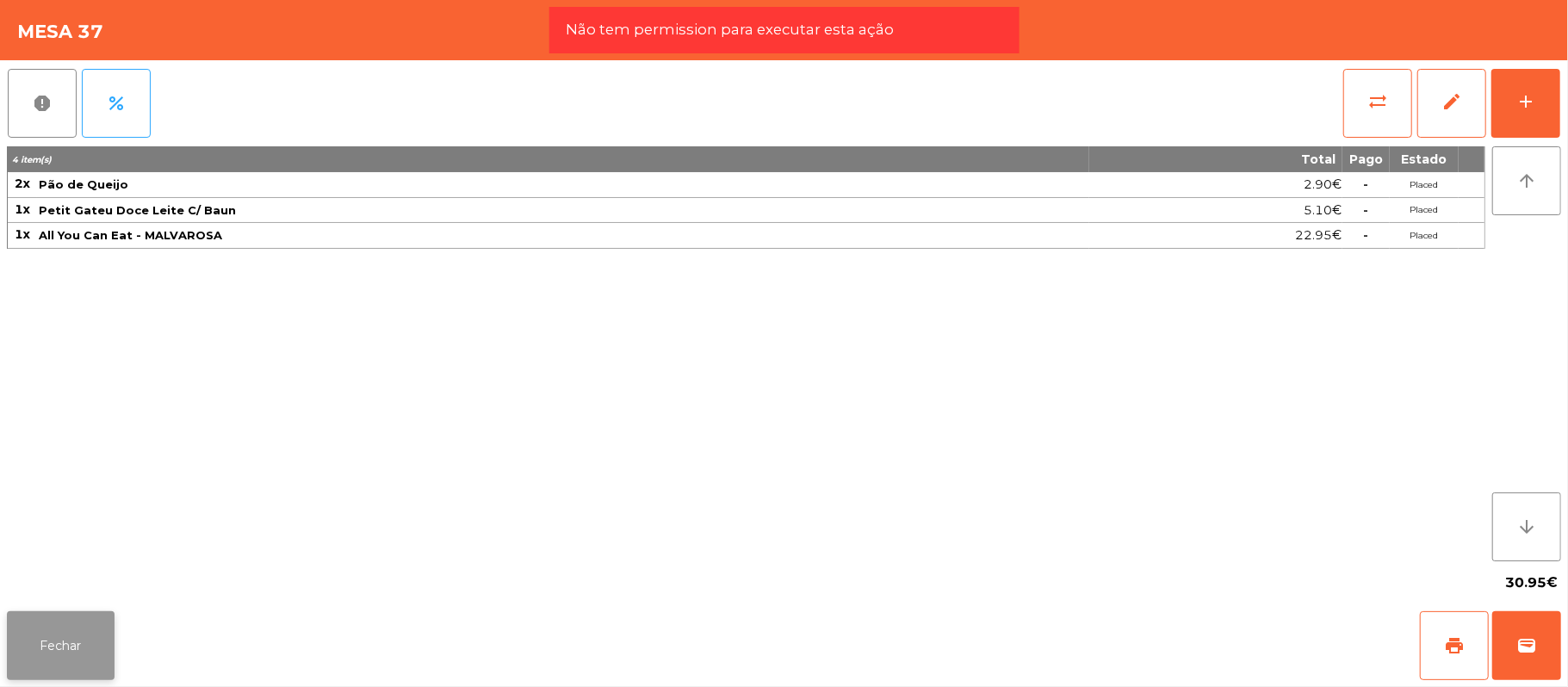
click at [86, 632] on button "Fechar" at bounding box center [60, 645] width 108 height 68
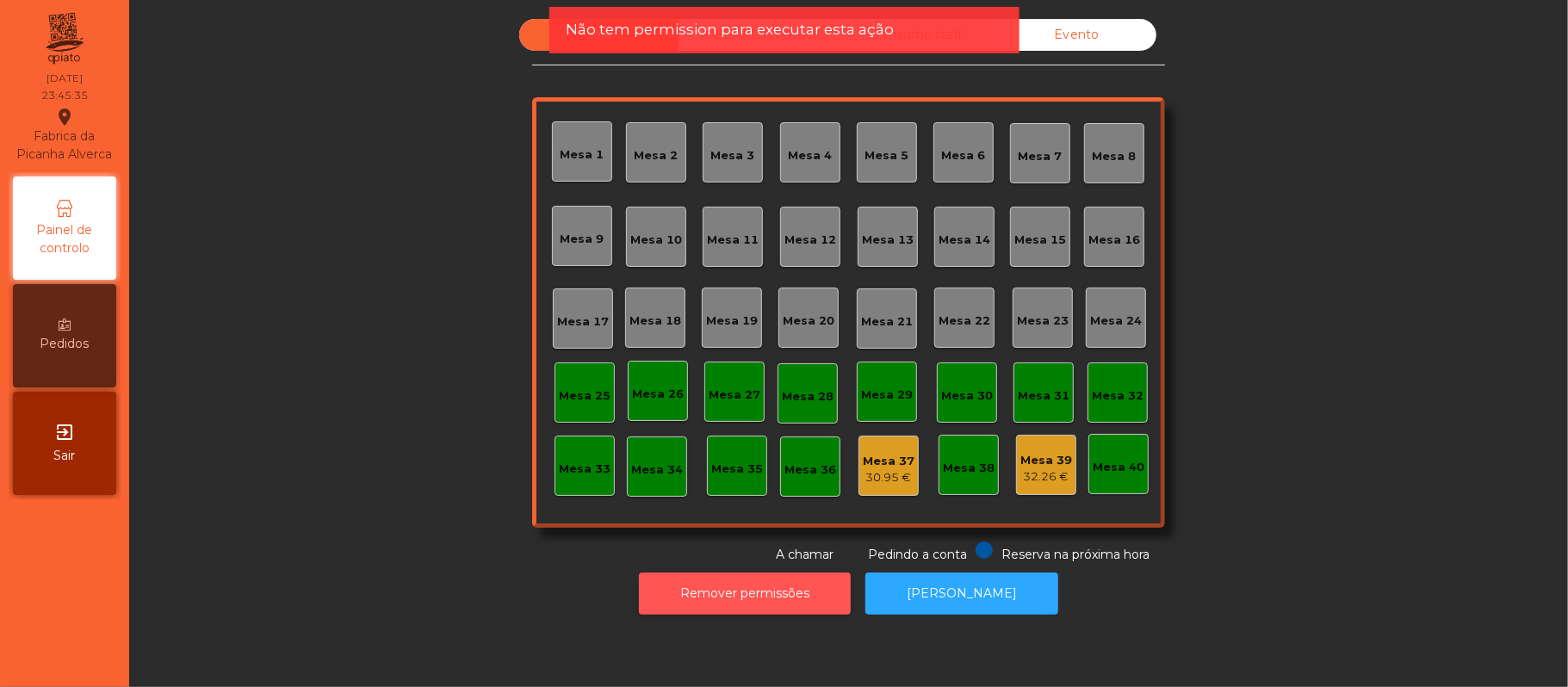
click at [800, 592] on button "Remover permissões" at bounding box center [745, 593] width 212 height 42
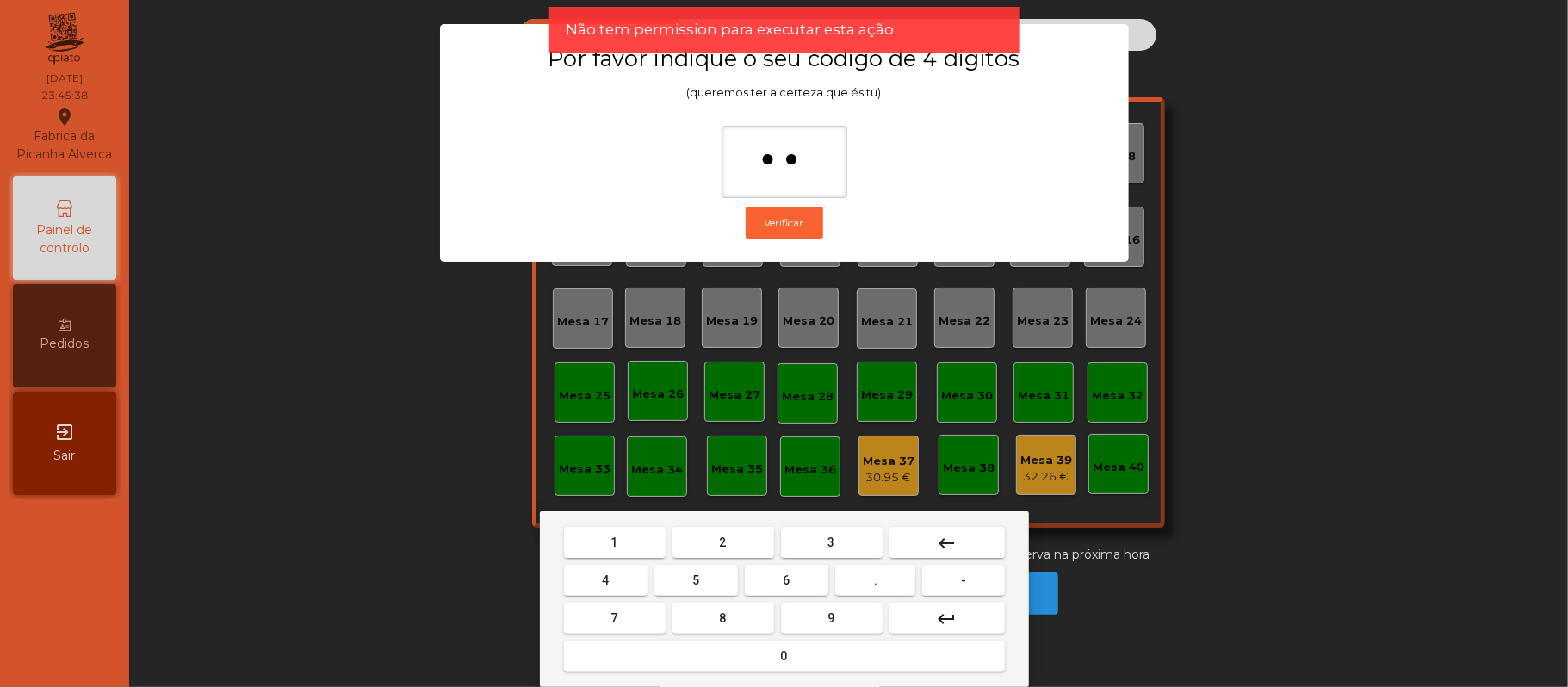
type input "***"
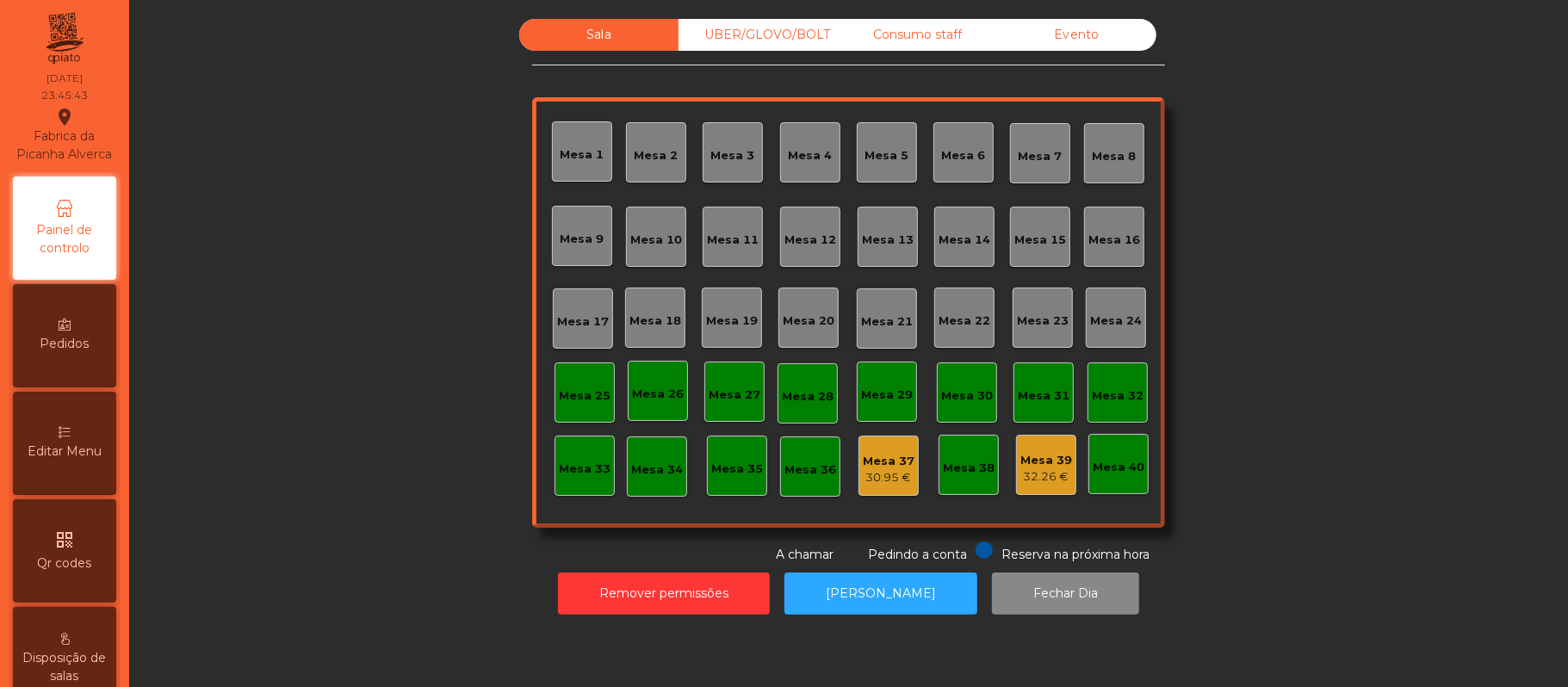
click at [892, 462] on div "Mesa 37" at bounding box center [888, 461] width 52 height 17
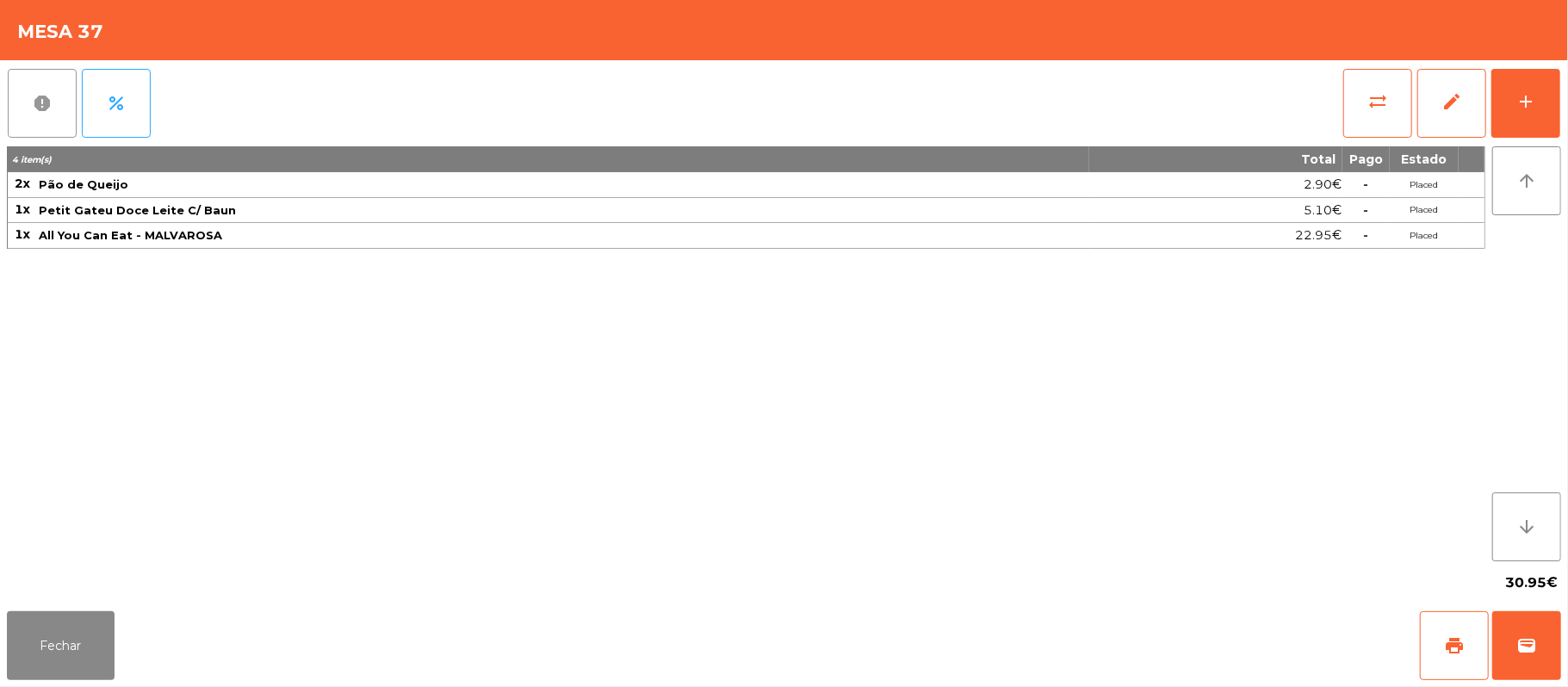
click at [57, 121] on button "report" at bounding box center [41, 102] width 68 height 68
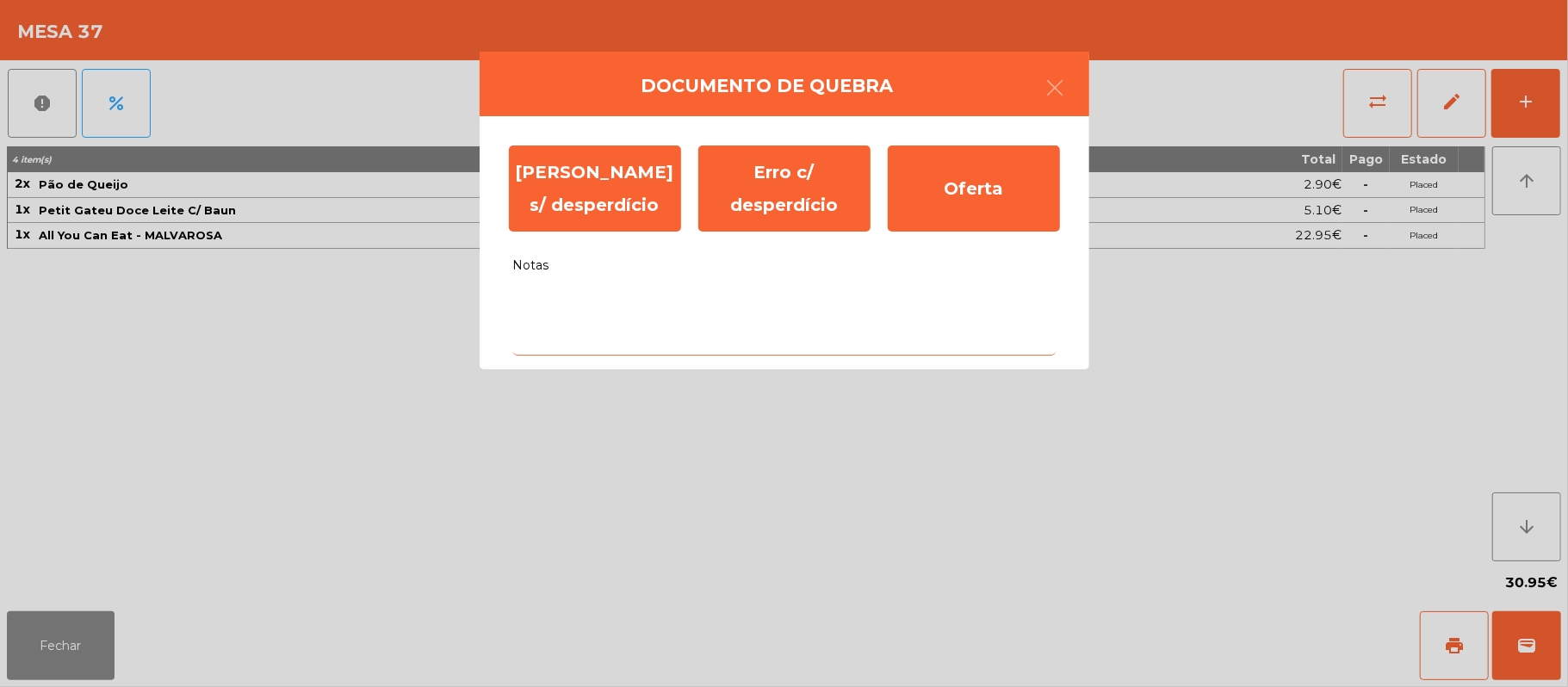
click at [628, 335] on textarea "Notas" at bounding box center [784, 320] width 543 height 71
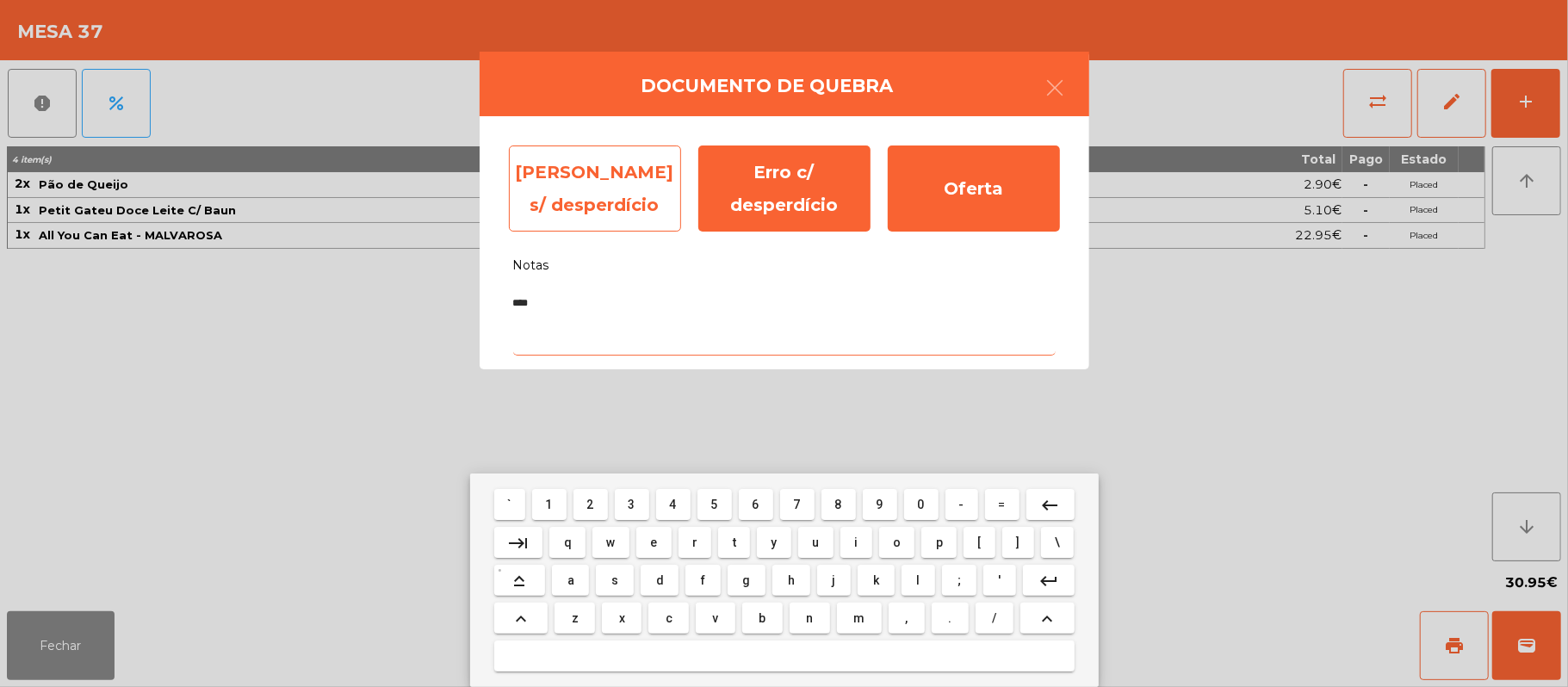
type textarea "****"
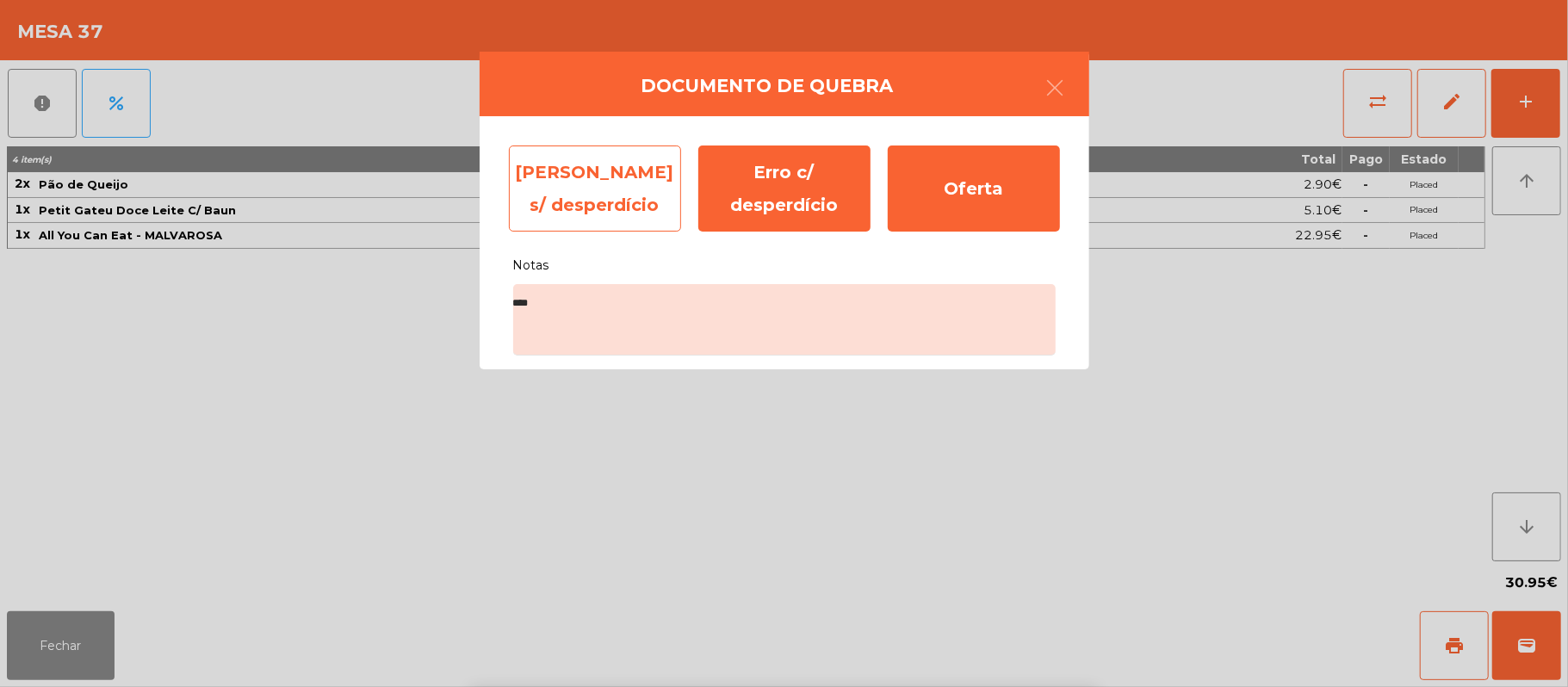
click at [596, 200] on div "Erro s/ desperdício" at bounding box center [596, 188] width 173 height 86
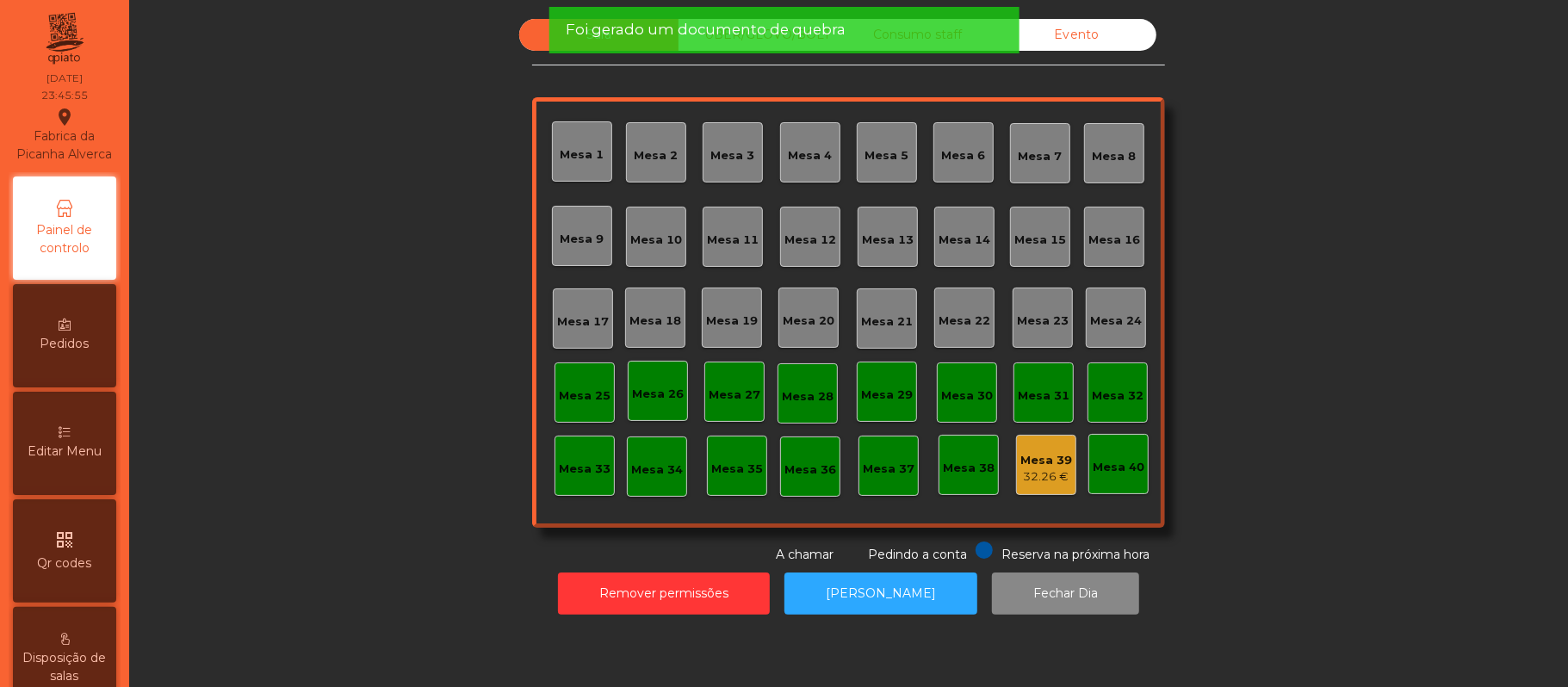
click at [1044, 469] on div "32.26 €" at bounding box center [1046, 477] width 52 height 17
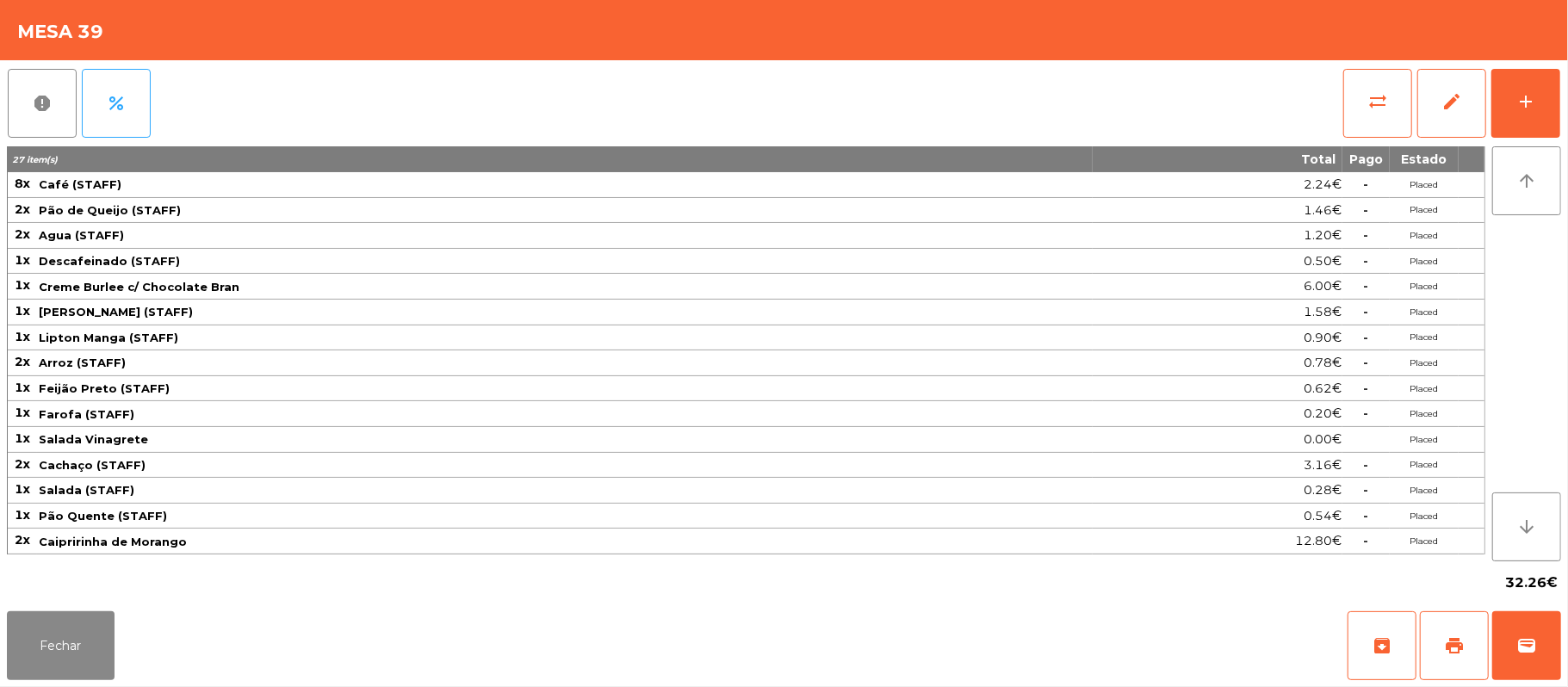
click at [5, 100] on div "report percent sync_alt edit add 27 item(s) Total Pago Estado 8x Café (STAFF) 2…" at bounding box center [784, 332] width 1568 height 544
click at [68, 113] on button "report" at bounding box center [41, 102] width 68 height 68
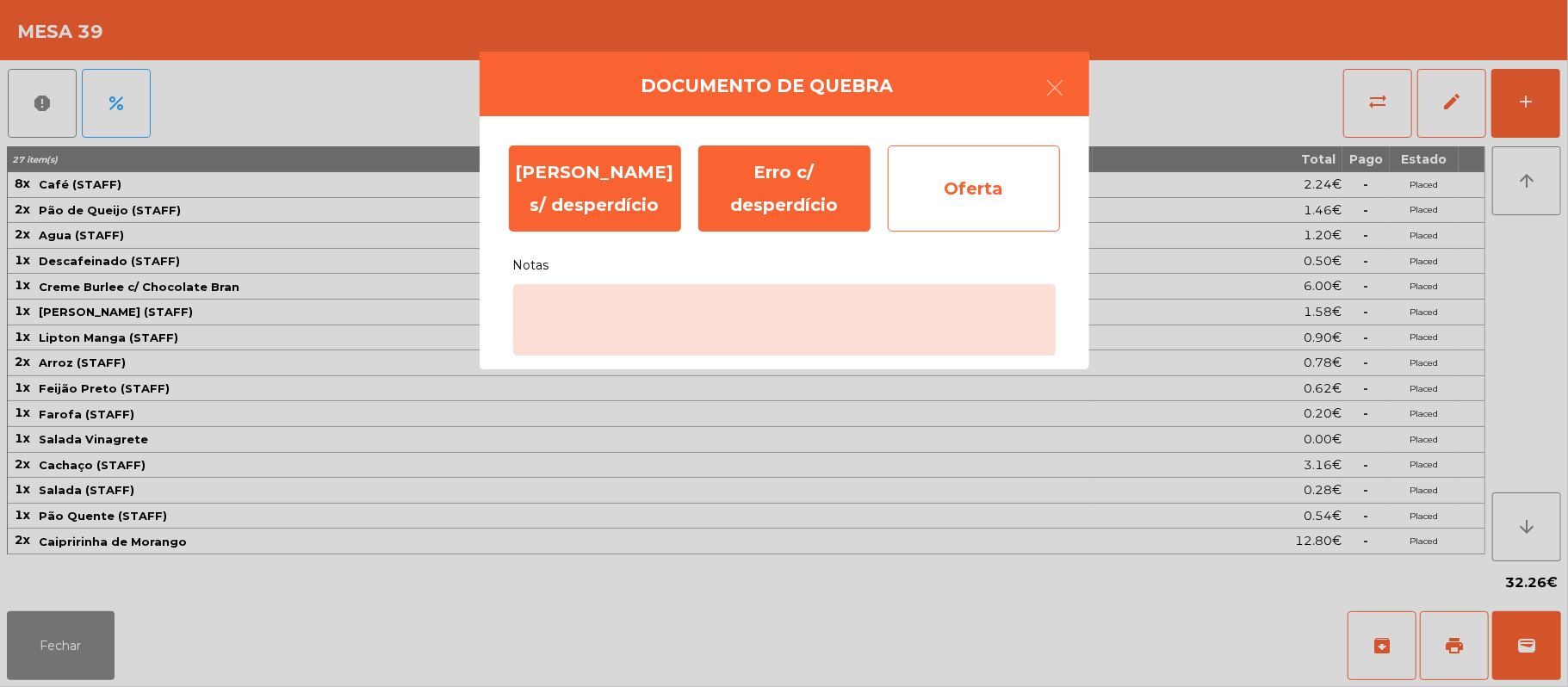
click at [1018, 179] on div "Oferta" at bounding box center [974, 188] width 173 height 86
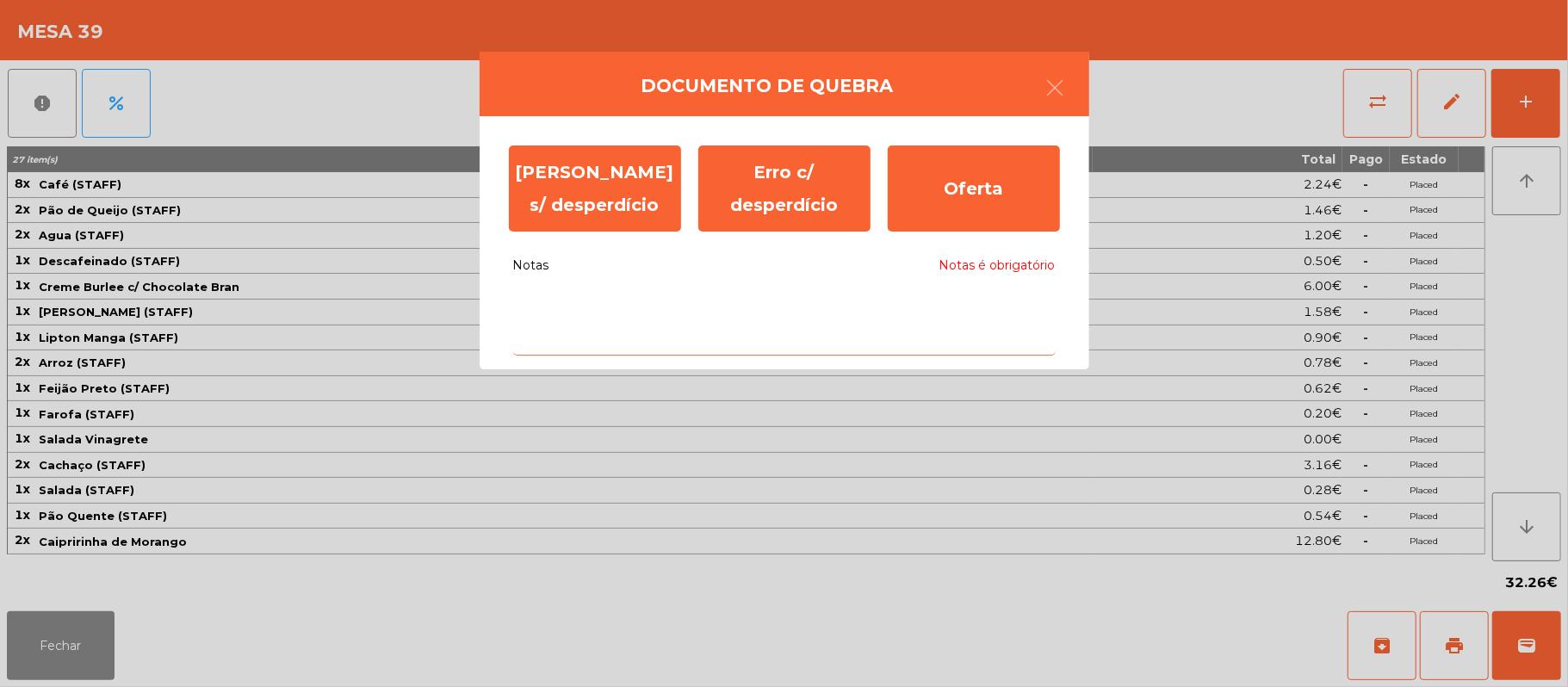
click at [837, 306] on textarea "Notas Notas é obrigatório" at bounding box center [784, 320] width 543 height 71
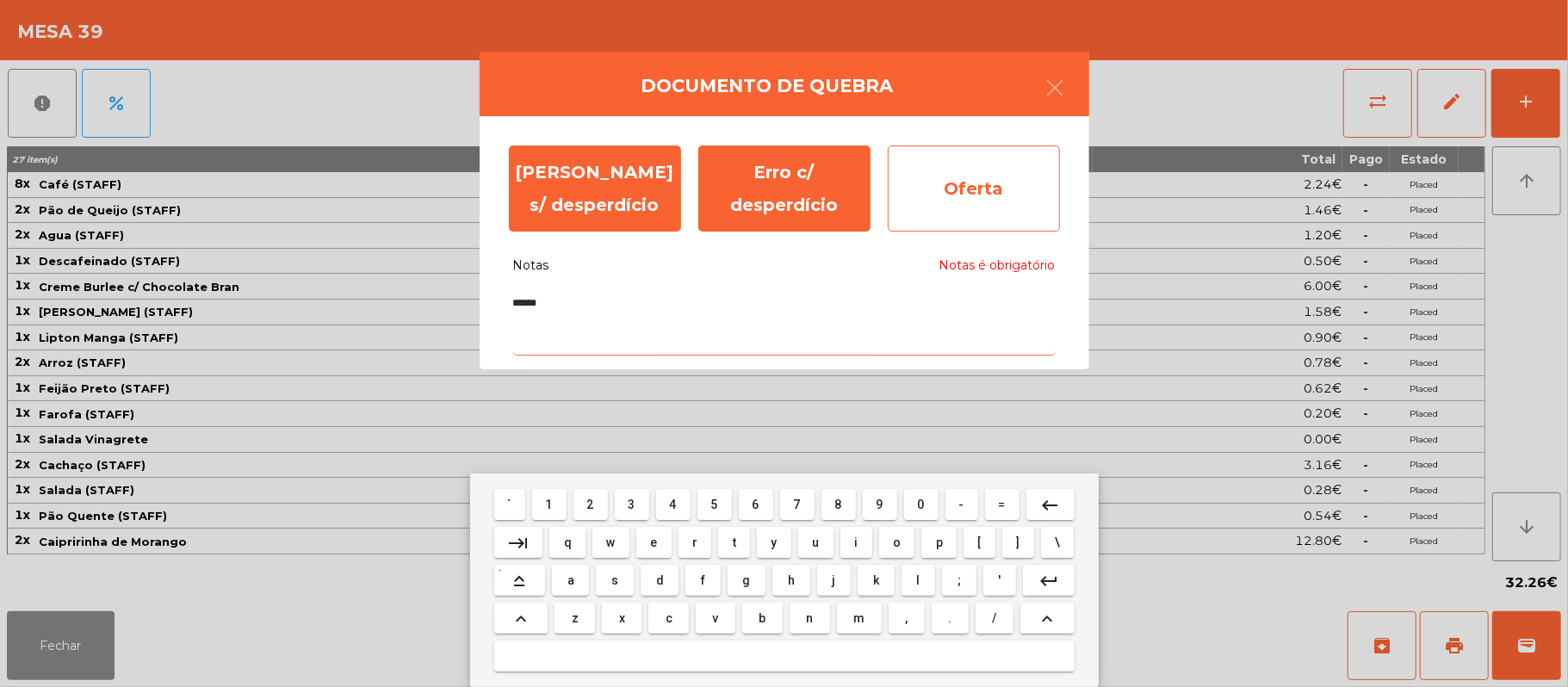
type textarea "******"
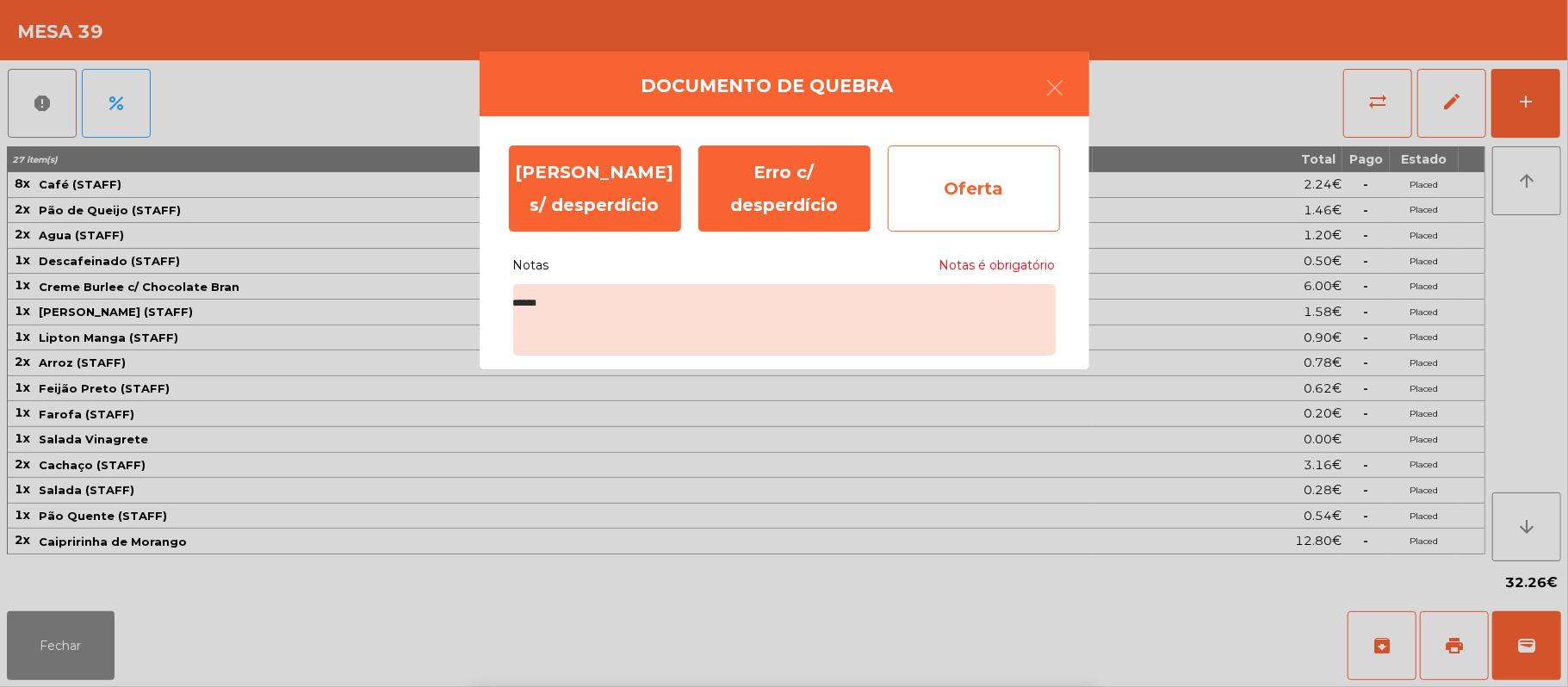
click at [1010, 186] on div "Oferta" at bounding box center [974, 188] width 173 height 86
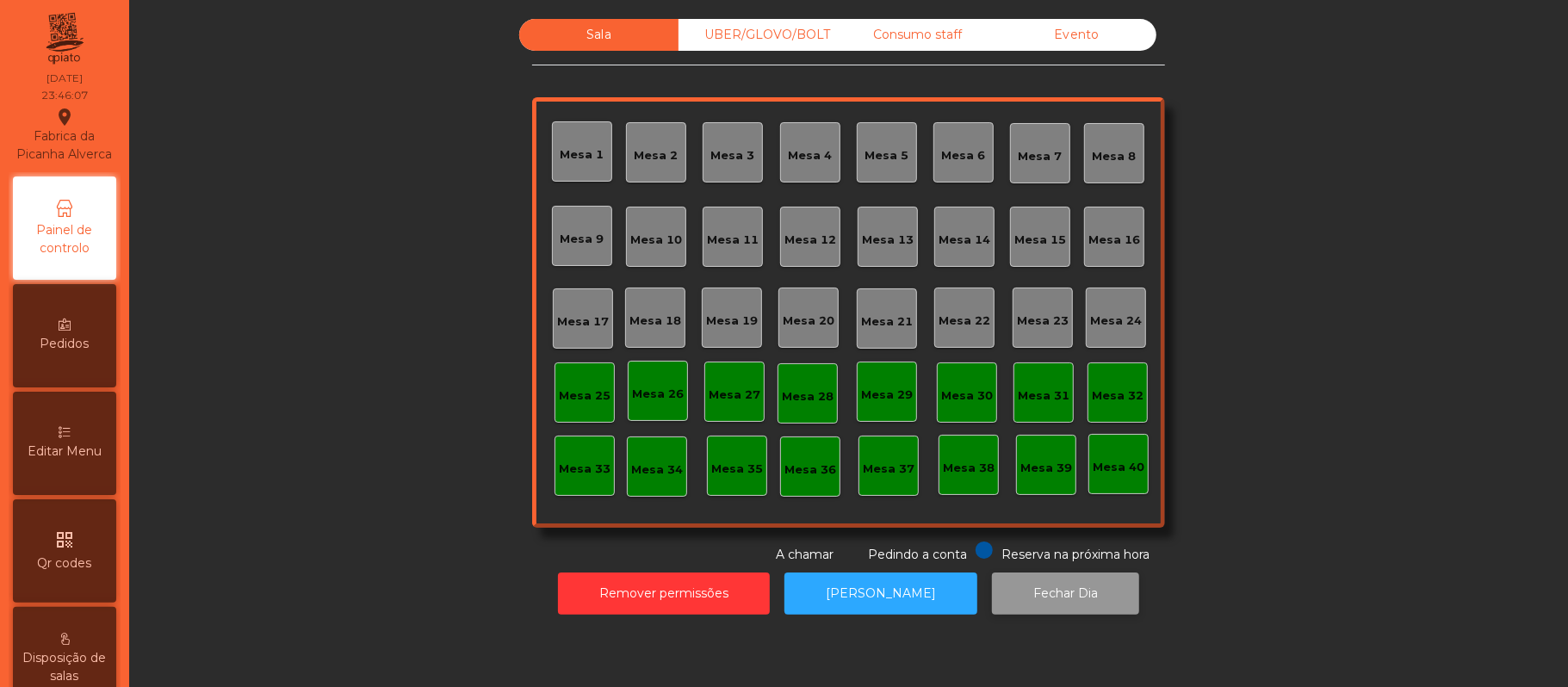
click at [1051, 594] on button "Fechar Dia" at bounding box center [1065, 593] width 147 height 42
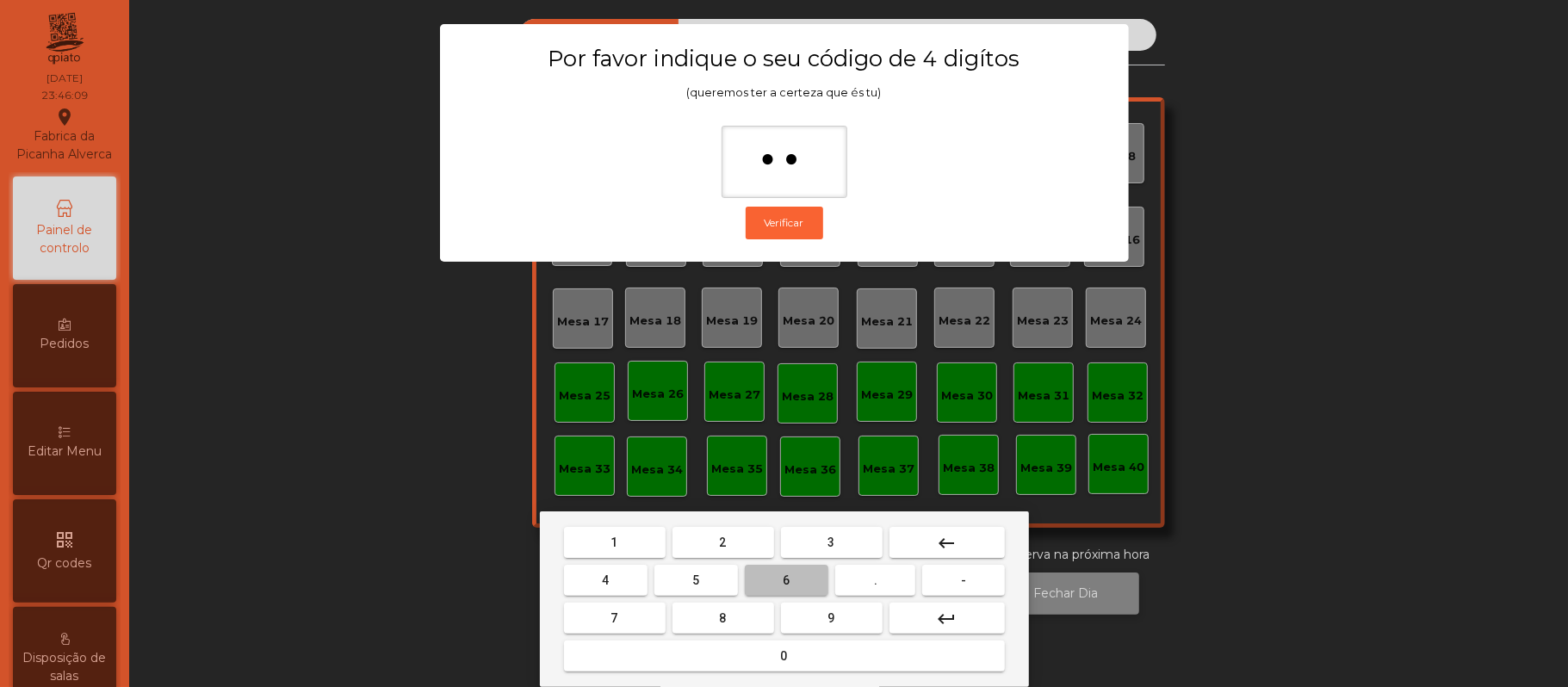
type input "***"
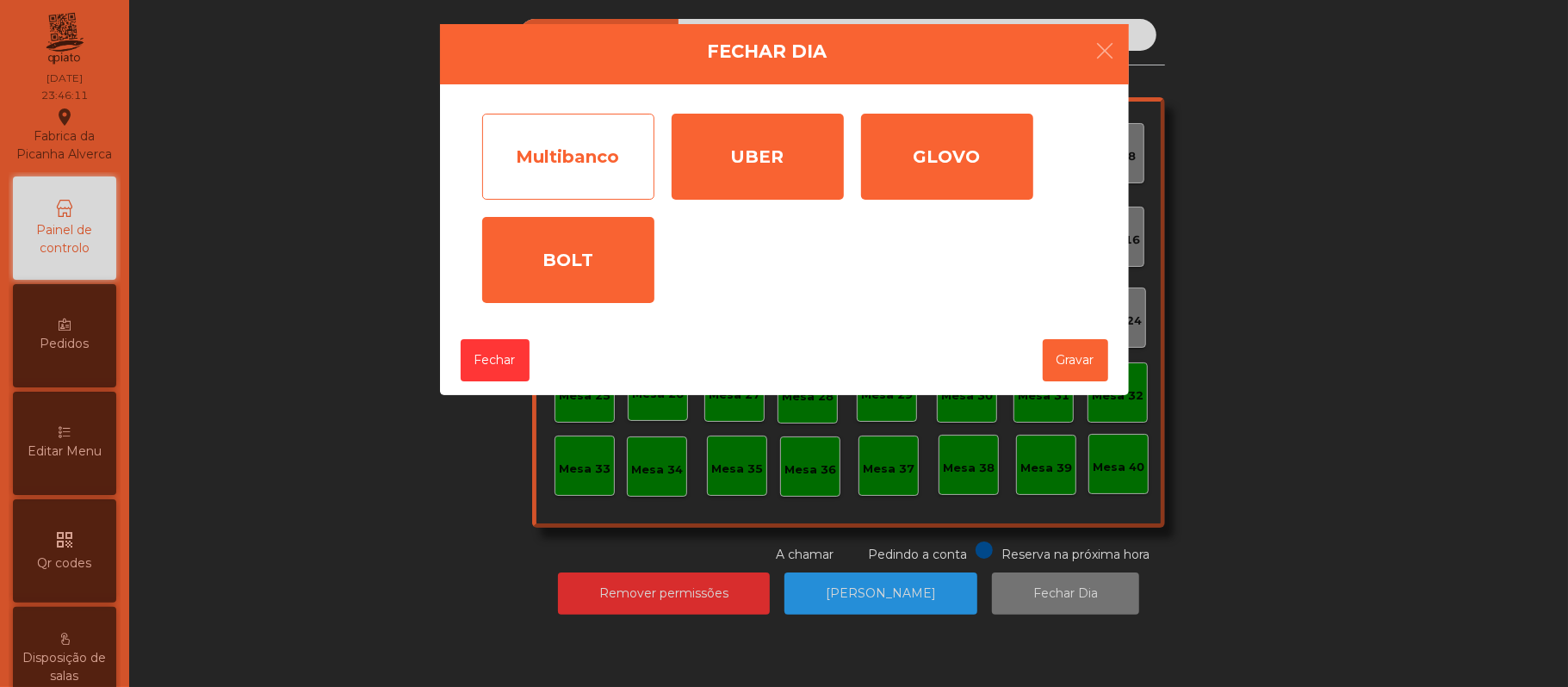
click at [627, 166] on div "Multibanco" at bounding box center [568, 157] width 173 height 86
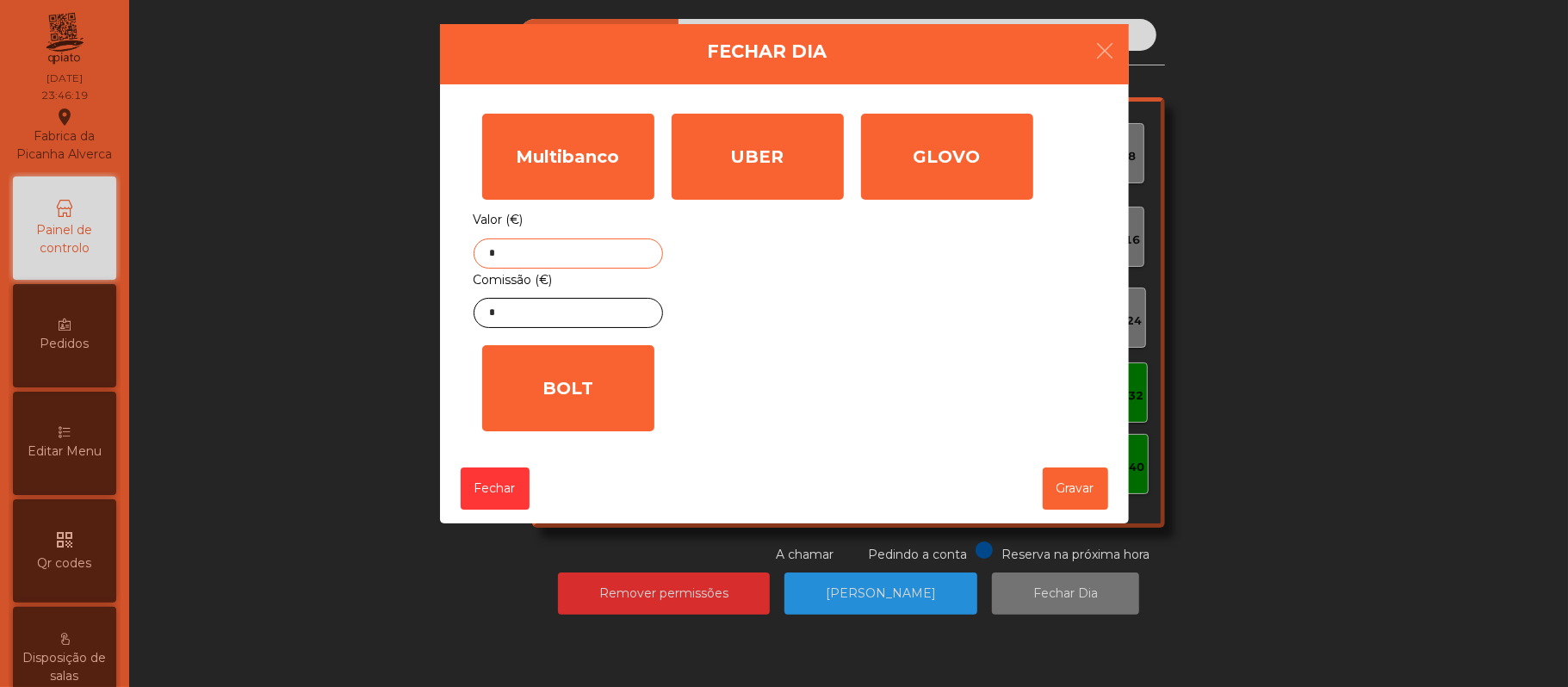
click at [551, 251] on input "*" at bounding box center [568, 253] width 189 height 30
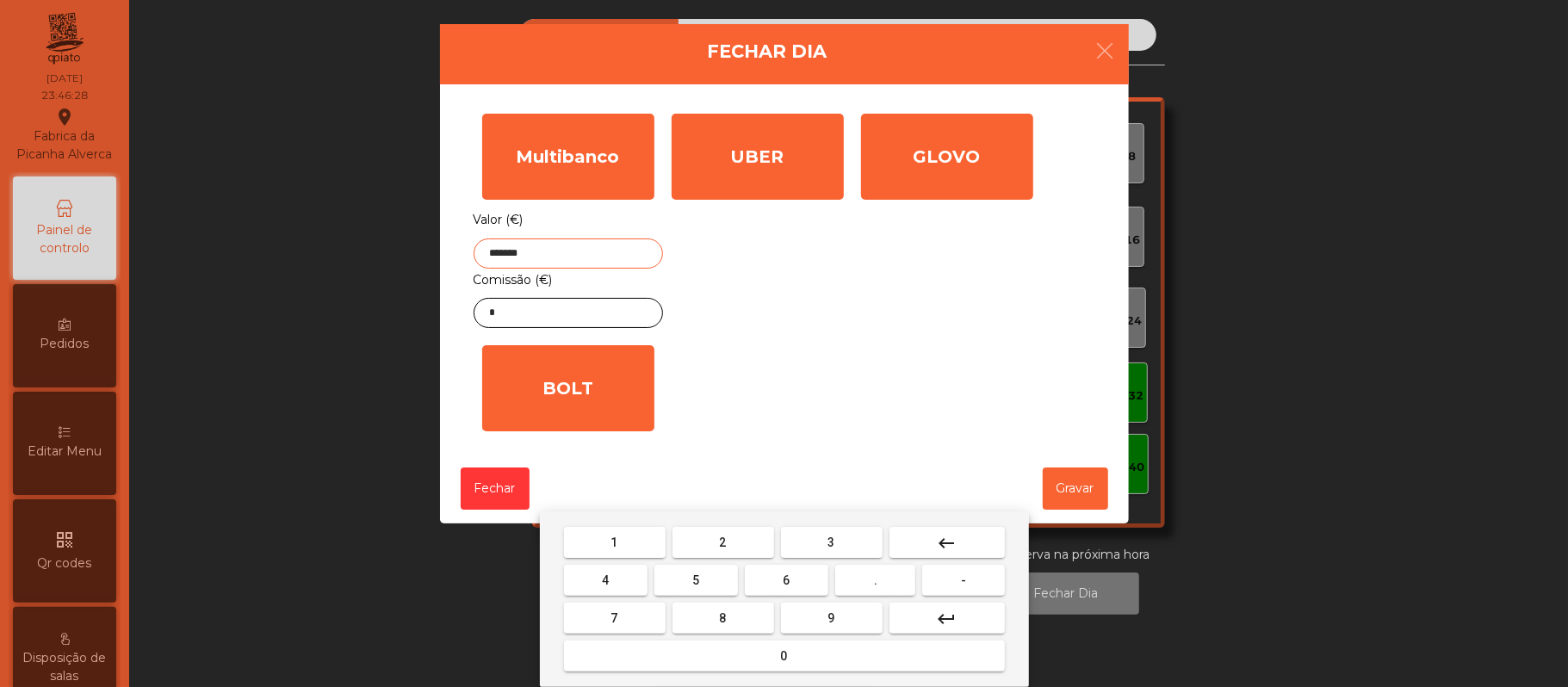
type input "*******"
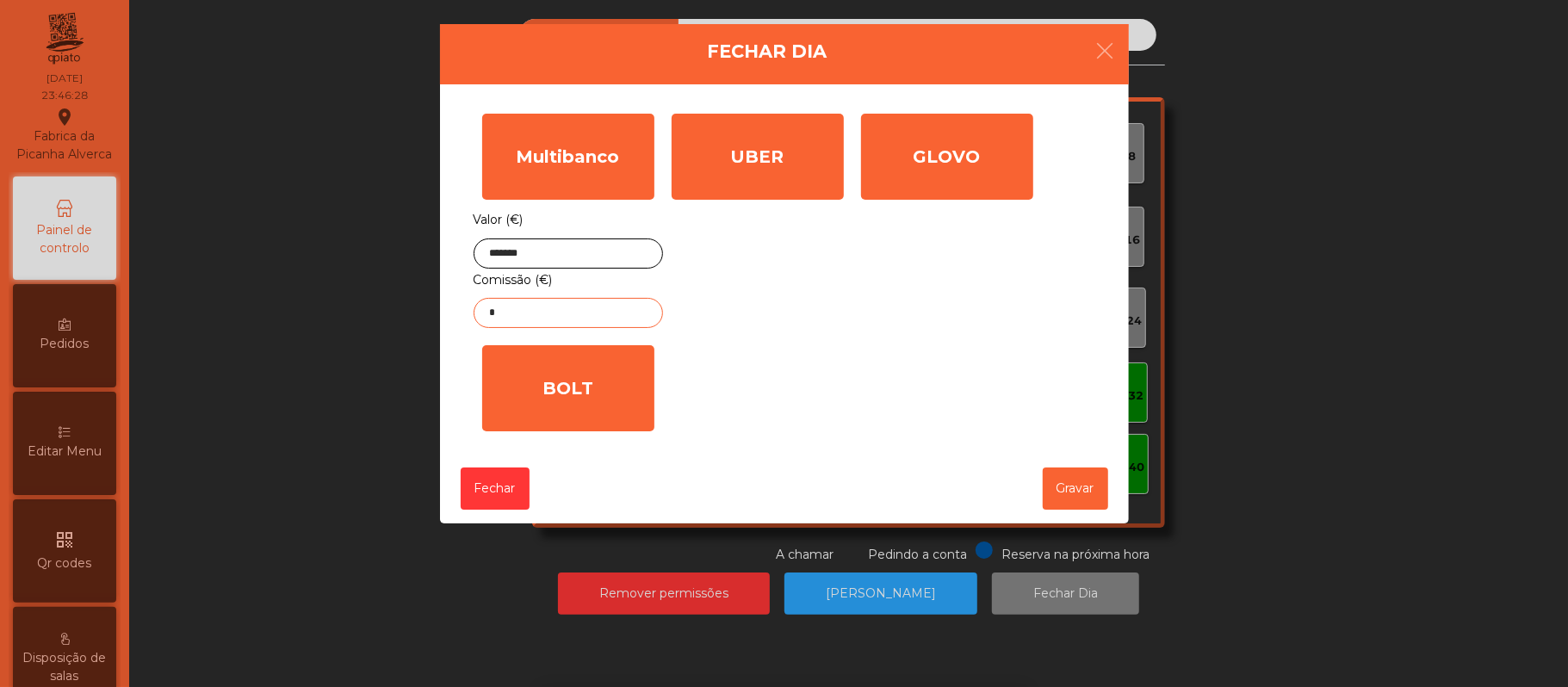
click at [565, 315] on input "*" at bounding box center [568, 313] width 189 height 30
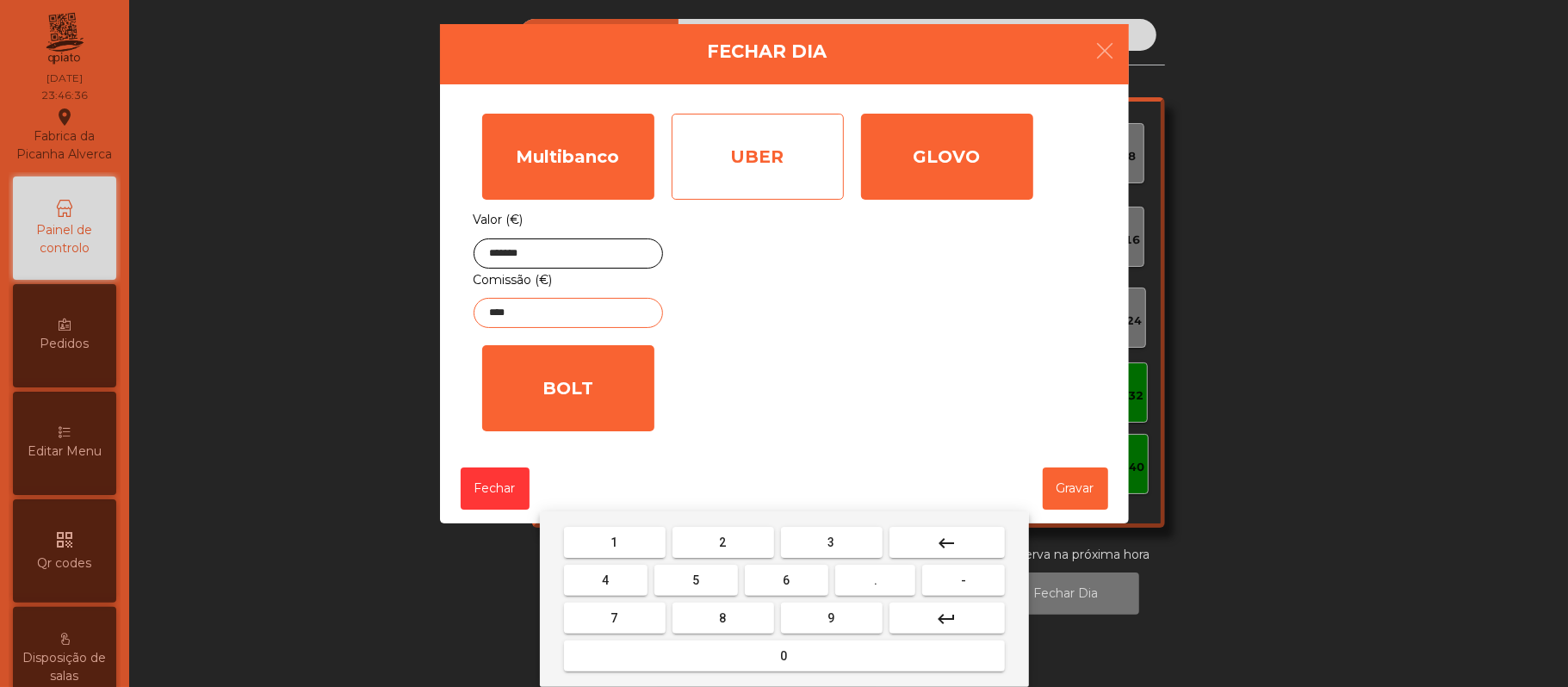
type input "****"
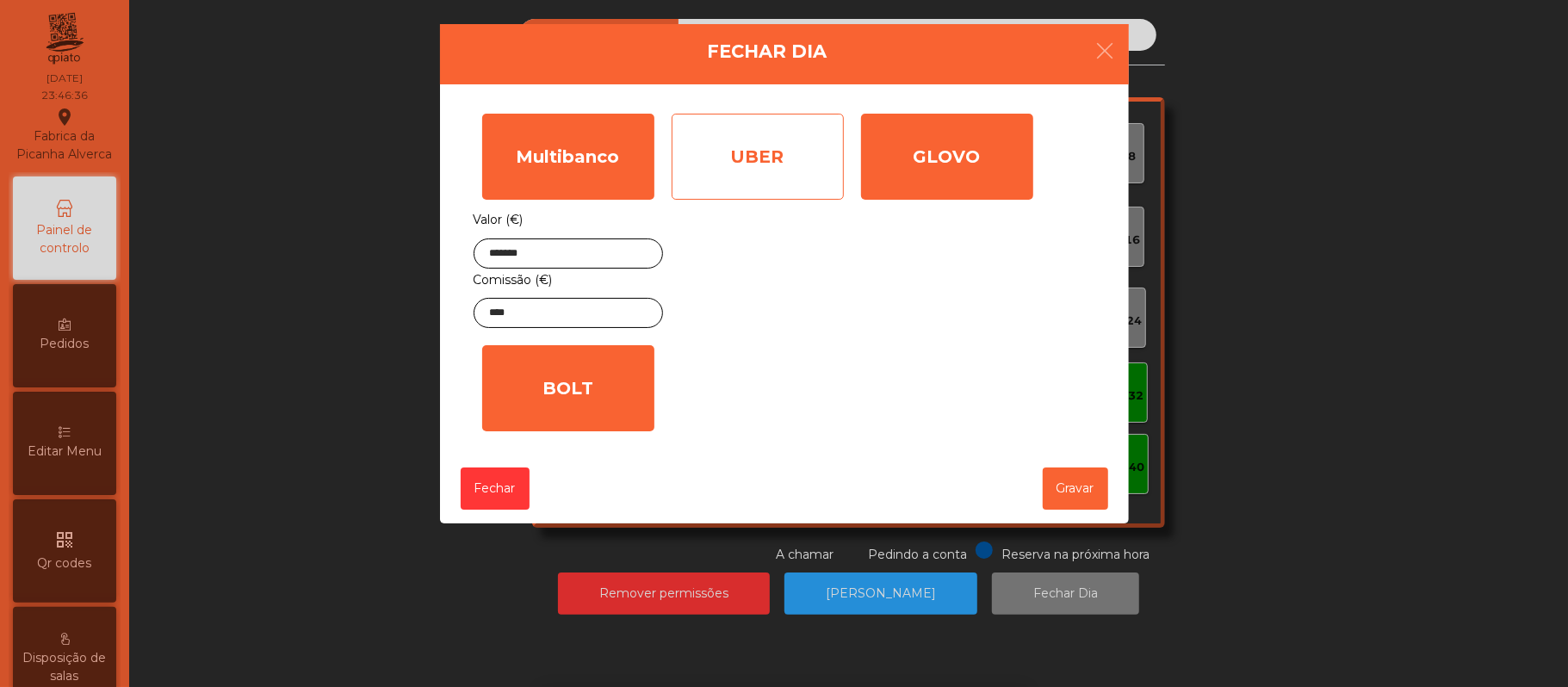
click at [758, 138] on div "UBER" at bounding box center [758, 157] width 173 height 86
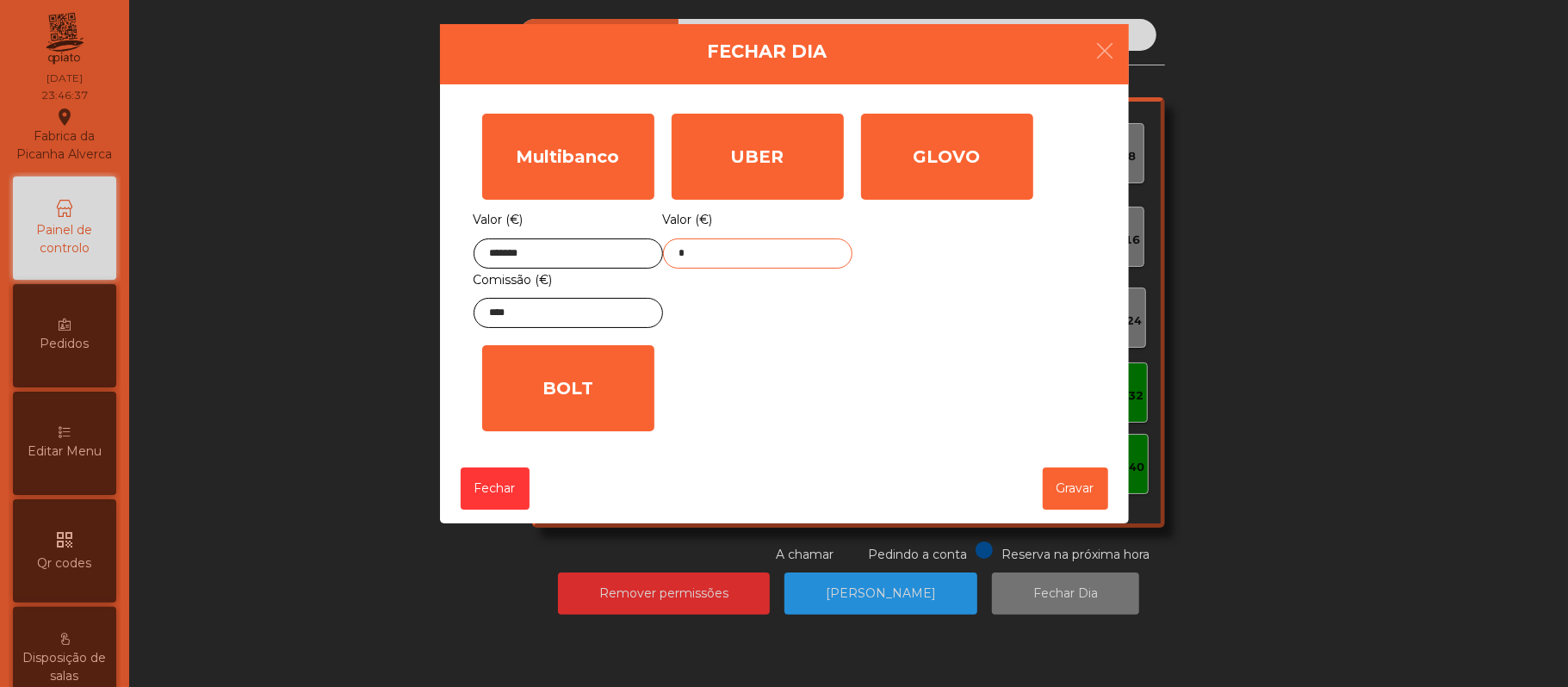
click at [780, 253] on input "*" at bounding box center [758, 253] width 189 height 30
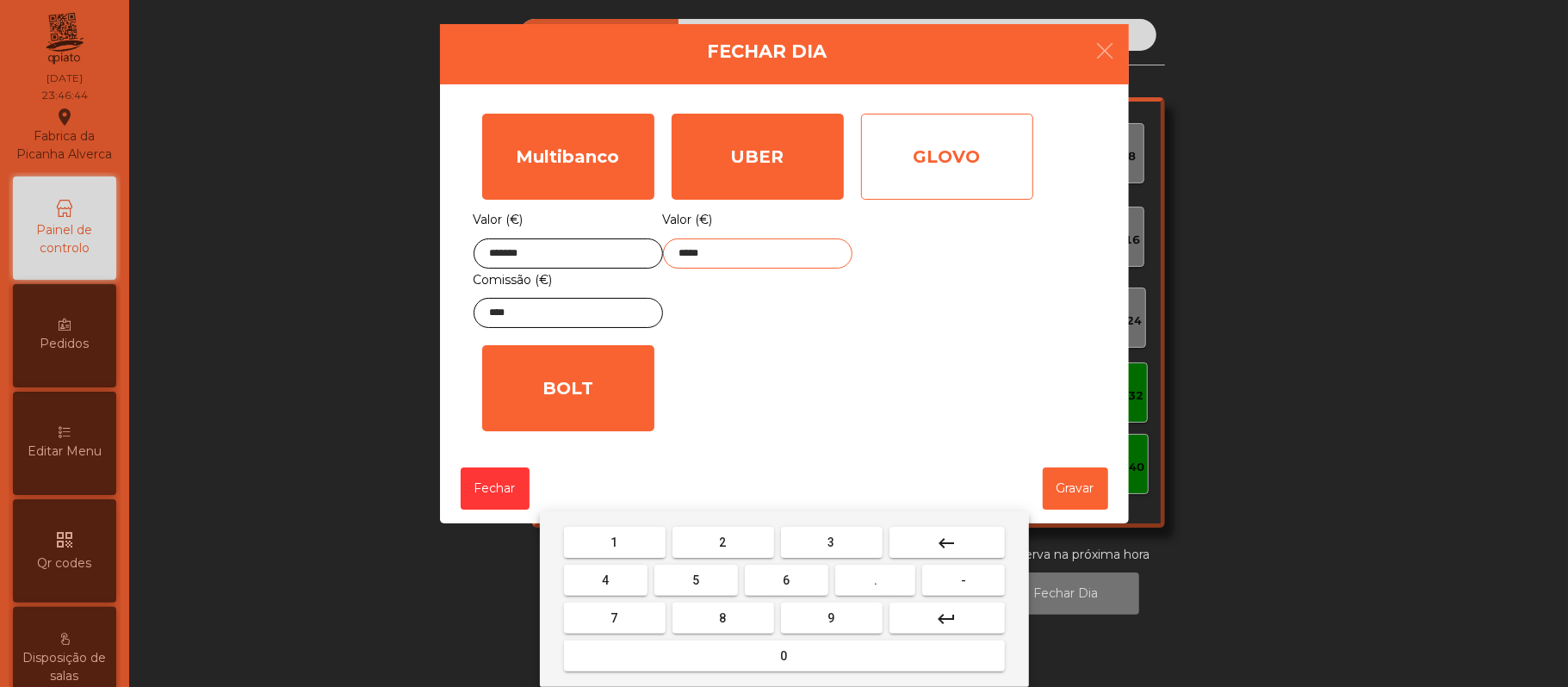
type input "*****"
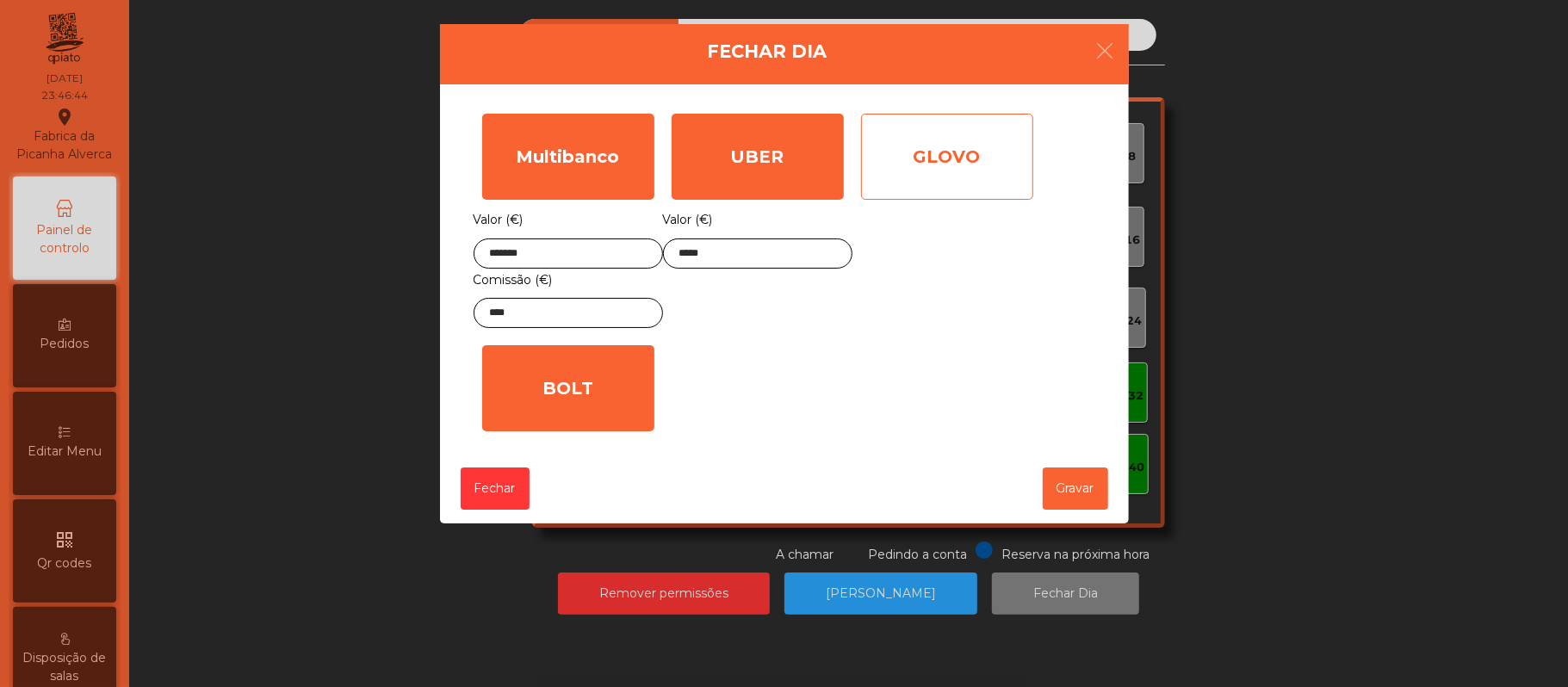
click at [987, 150] on div "GLOVO" at bounding box center [947, 157] width 173 height 86
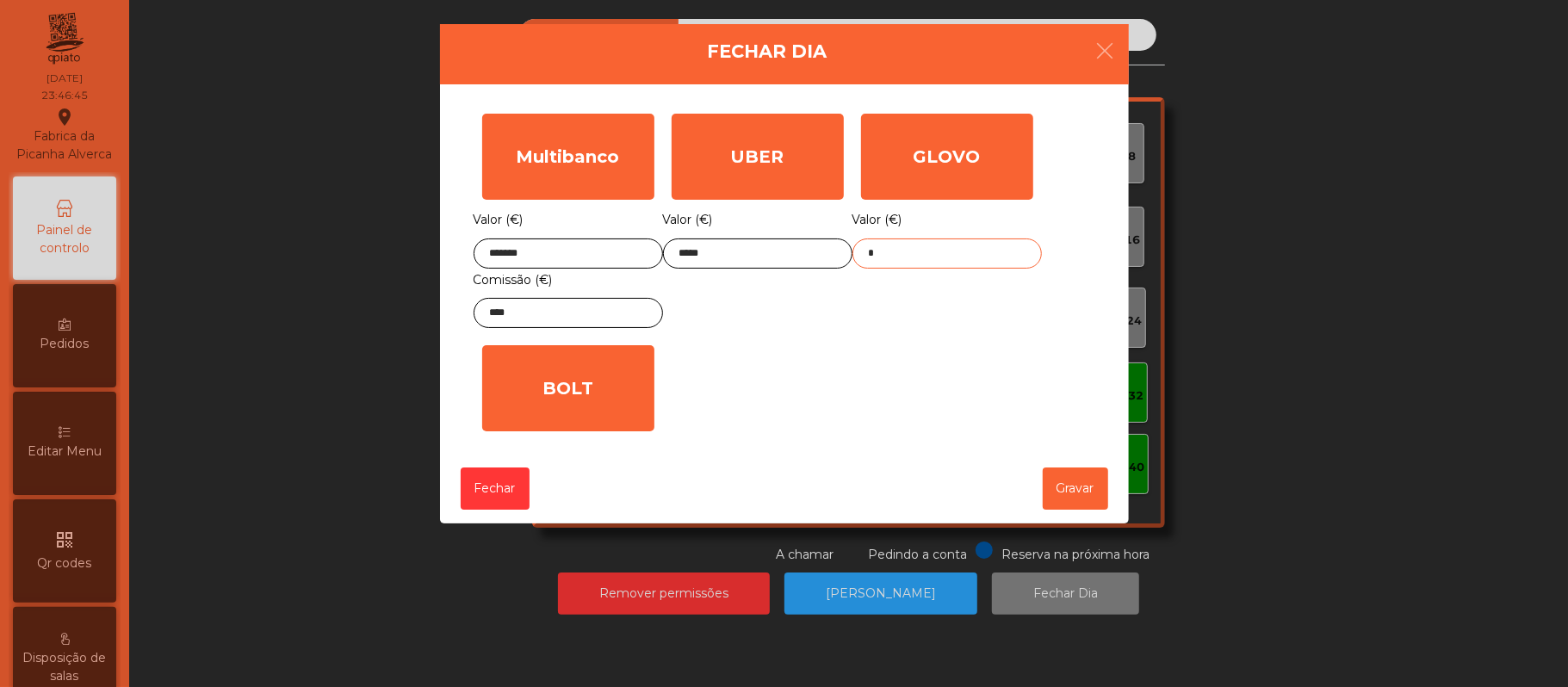
click at [942, 253] on input "*" at bounding box center [947, 253] width 189 height 30
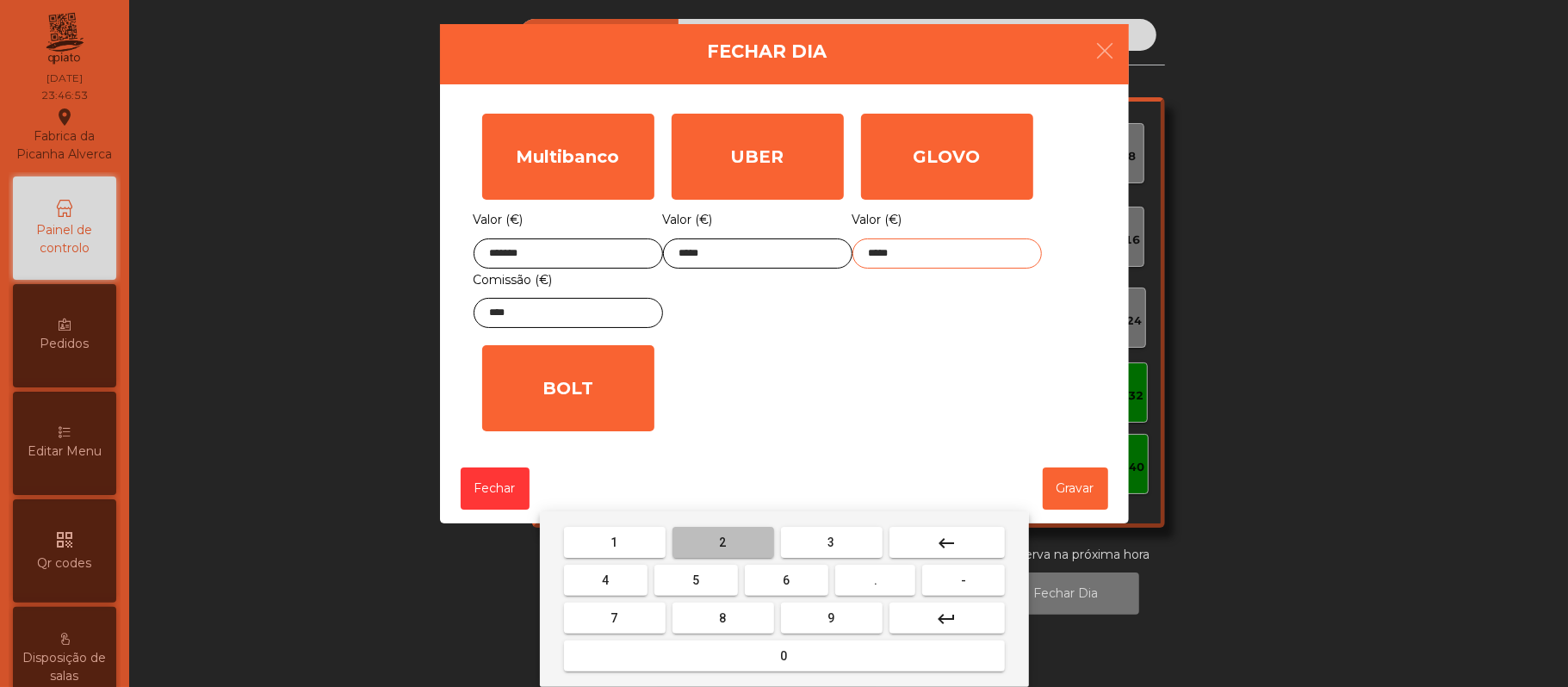
type input "******"
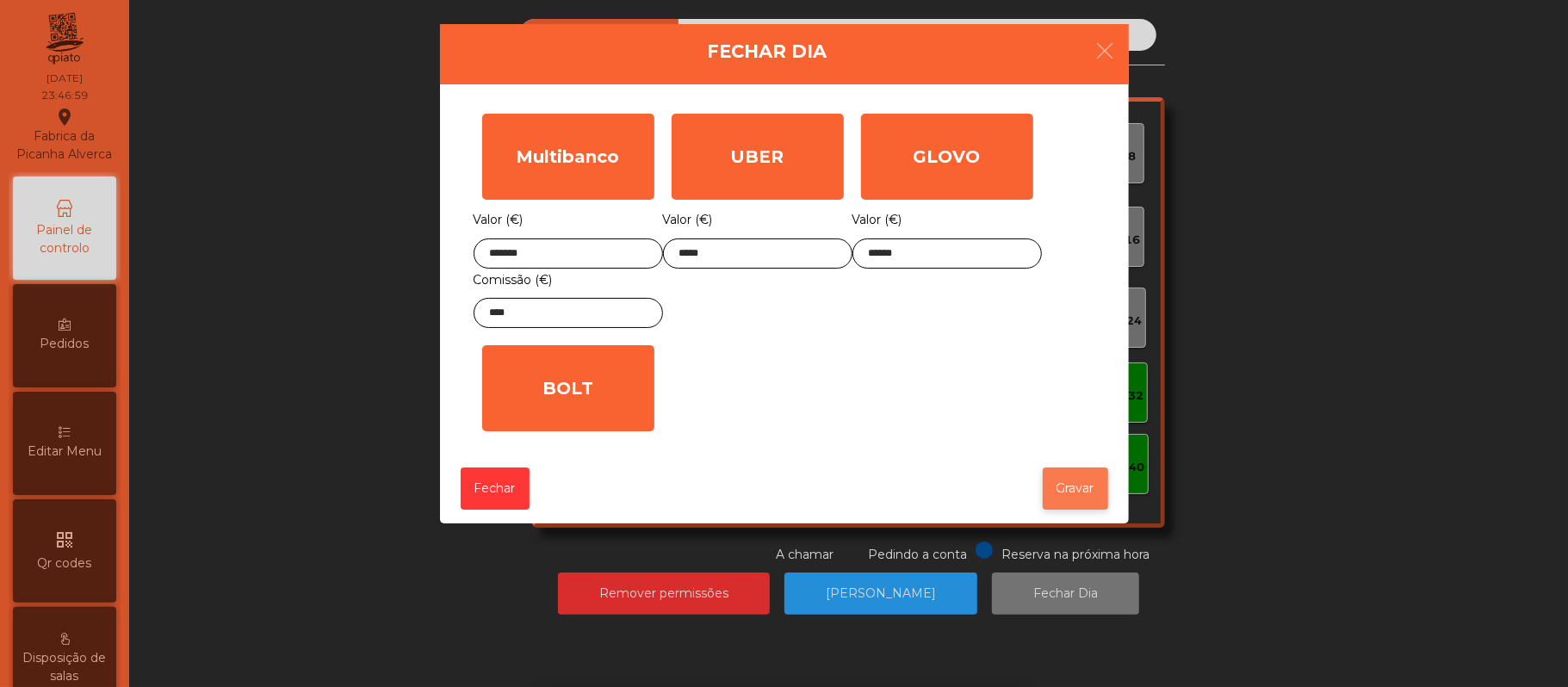
click at [1062, 493] on button "Gravar" at bounding box center [1076, 488] width 66 height 42
